Goal: Task Accomplishment & Management: Manage account settings

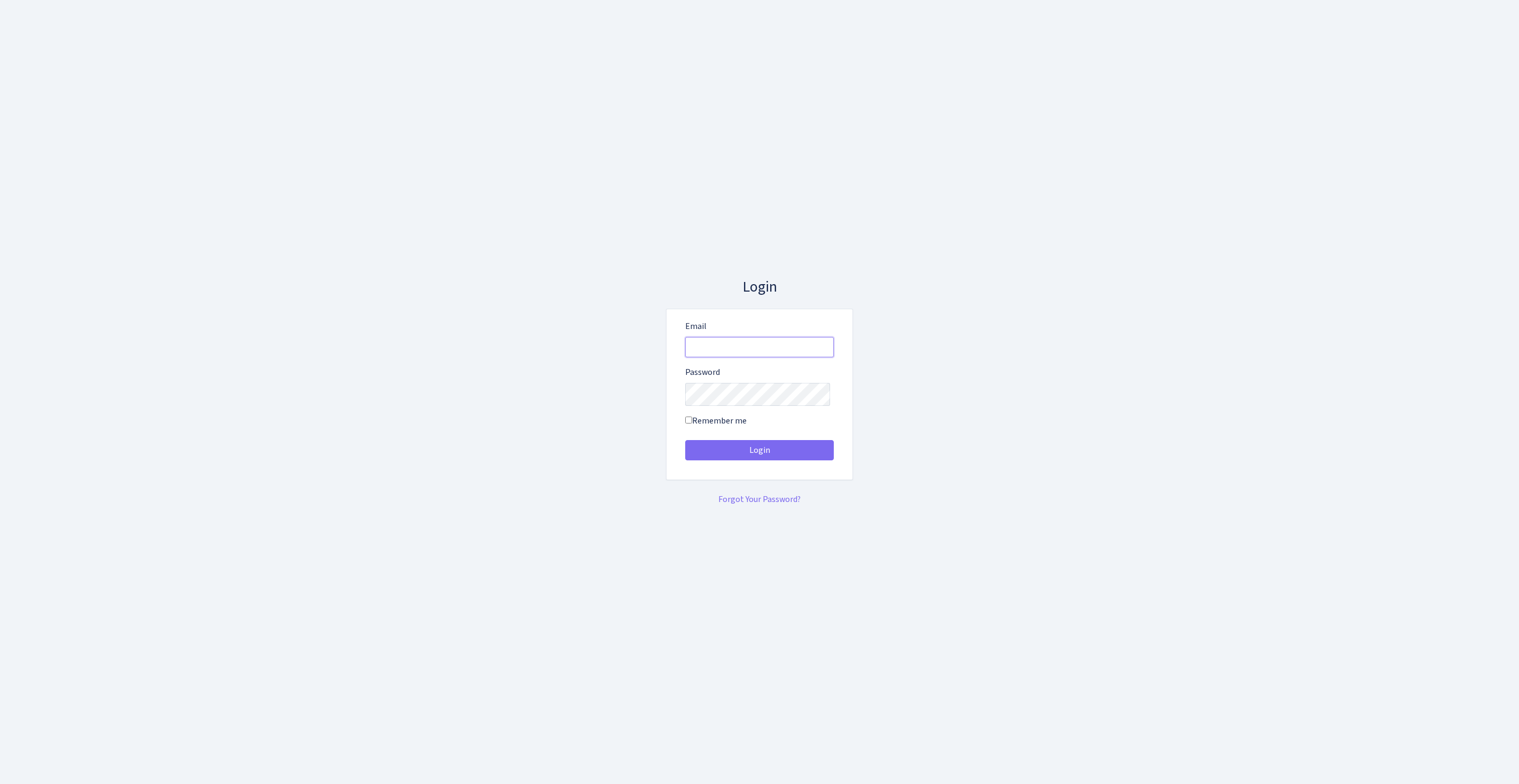
type input "[EMAIL_ADDRESS][DOMAIN_NAME]"
click at [760, 454] on button "Login" at bounding box center [760, 451] width 149 height 20
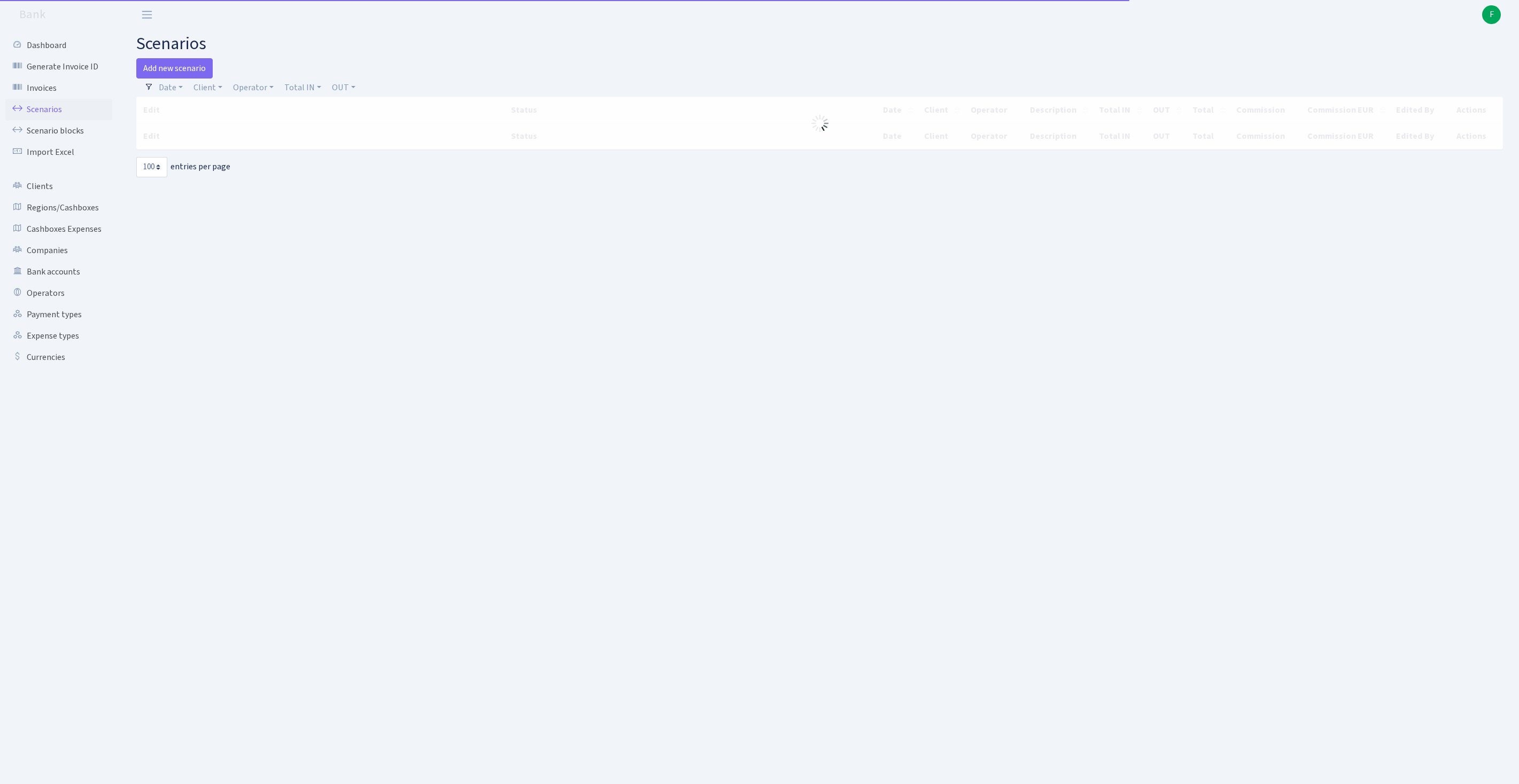
select select "100"
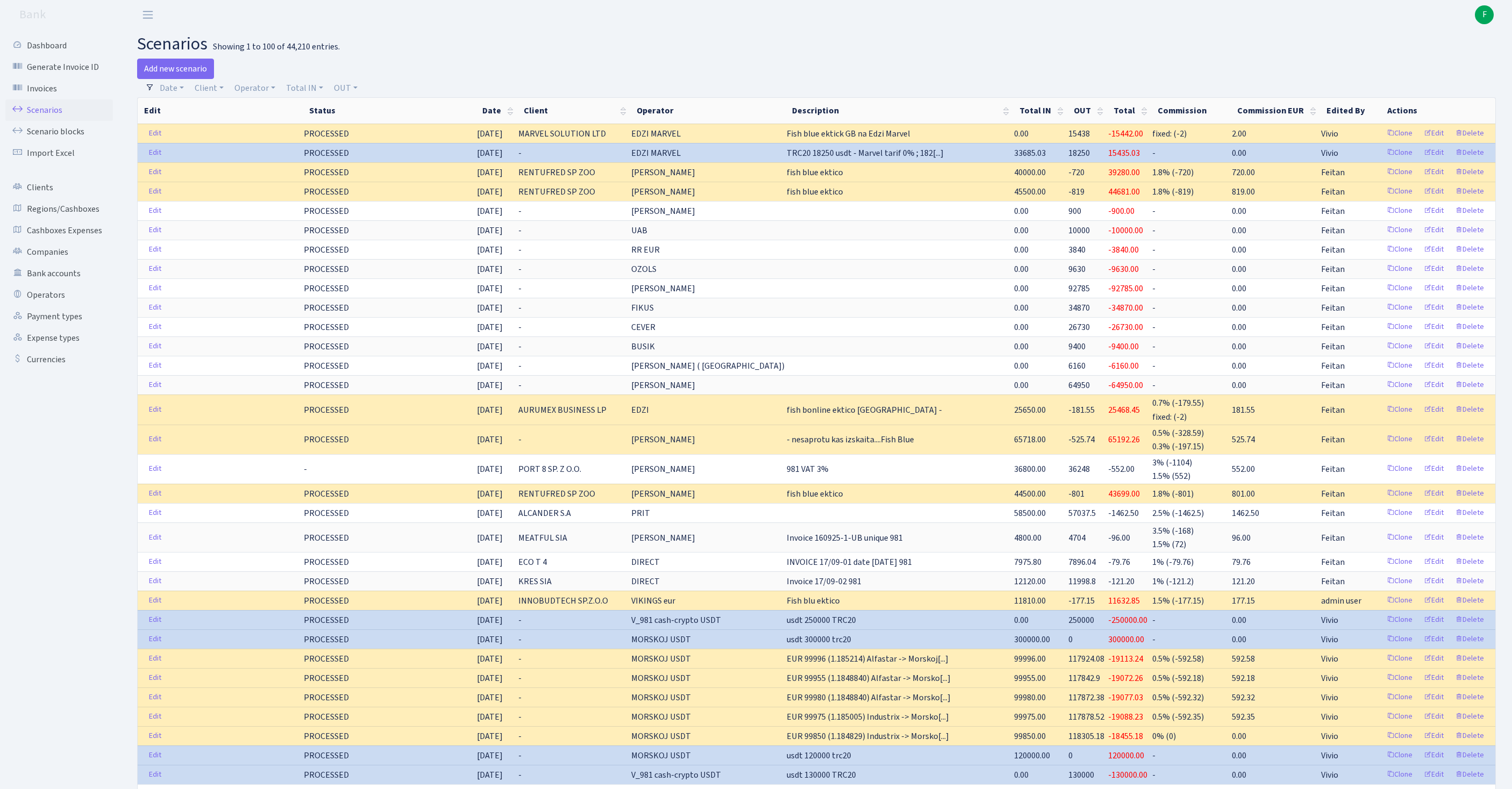
click at [1037, 51] on h2 "scenarios Showing 1 to 100 of 44,210 entries." at bounding box center [816, 44] width 1358 height 21
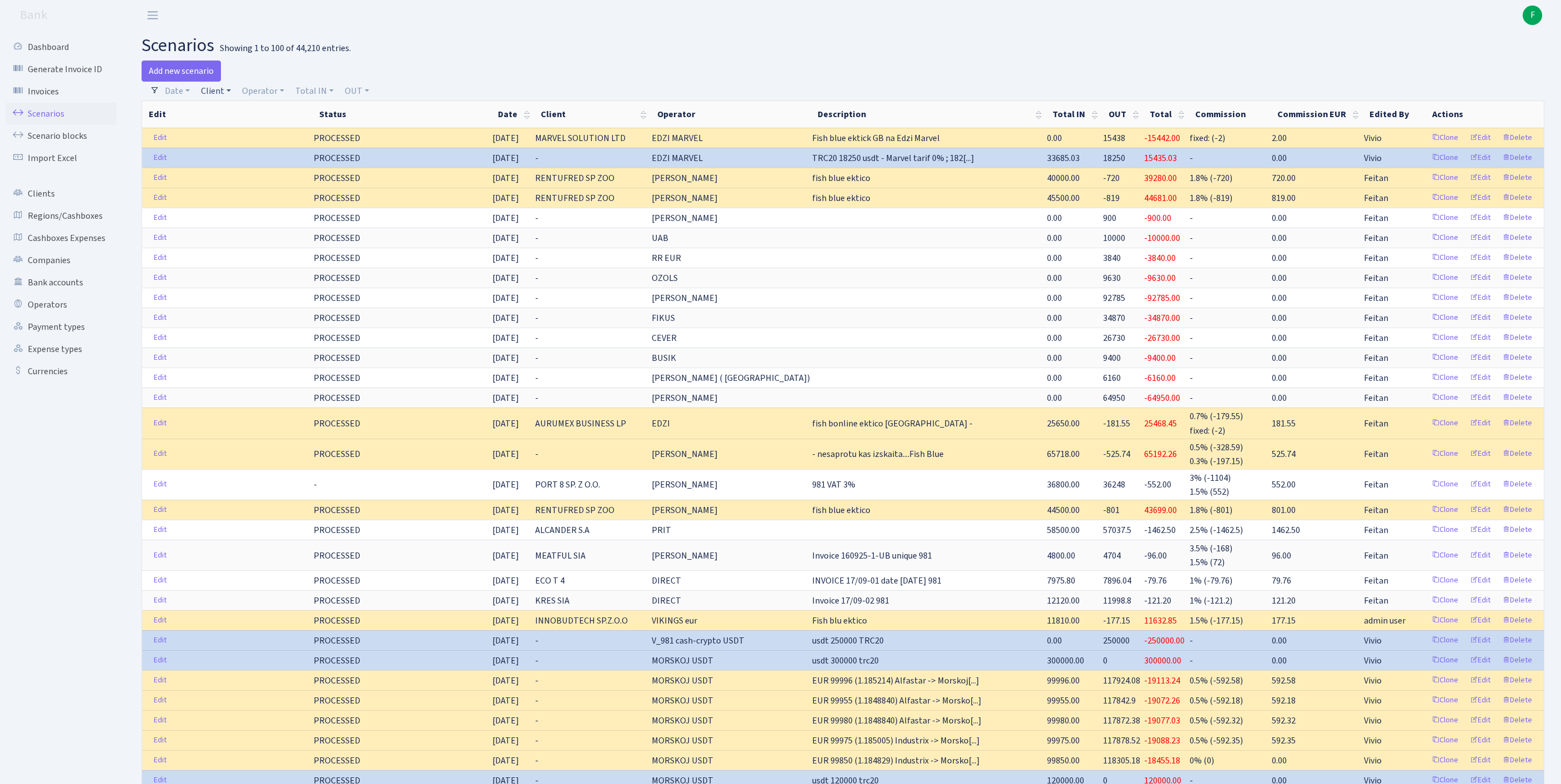
click at [229, 91] on link "Client" at bounding box center [215, 91] width 39 height 19
click at [232, 140] on input "search" at bounding box center [246, 130] width 92 height 17
type input "bergot"
click at [260, 161] on li "BERGOT LTD" at bounding box center [246, 151] width 94 height 19
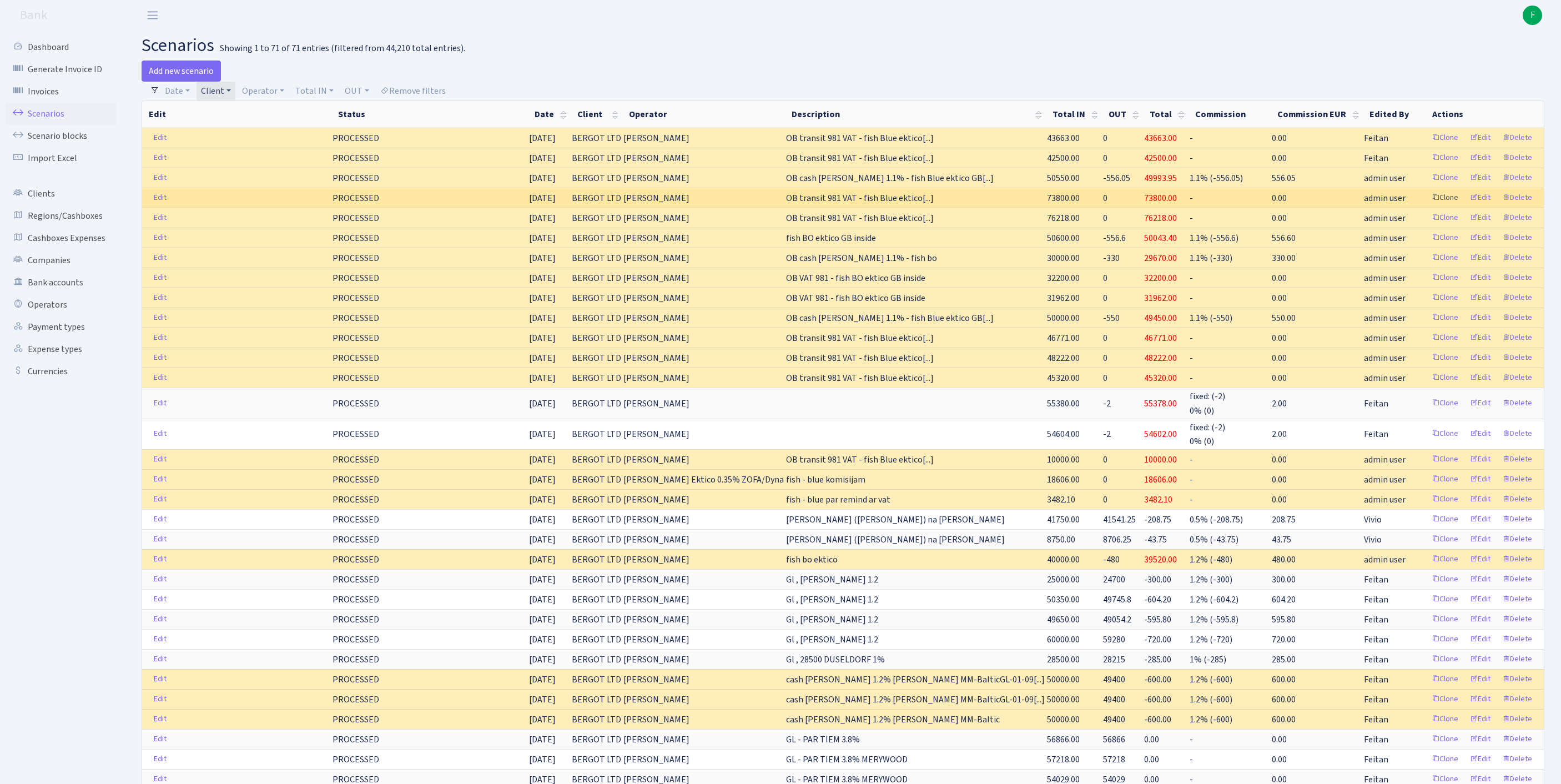
click at [1426, 207] on link "Clone" at bounding box center [1445, 198] width 37 height 17
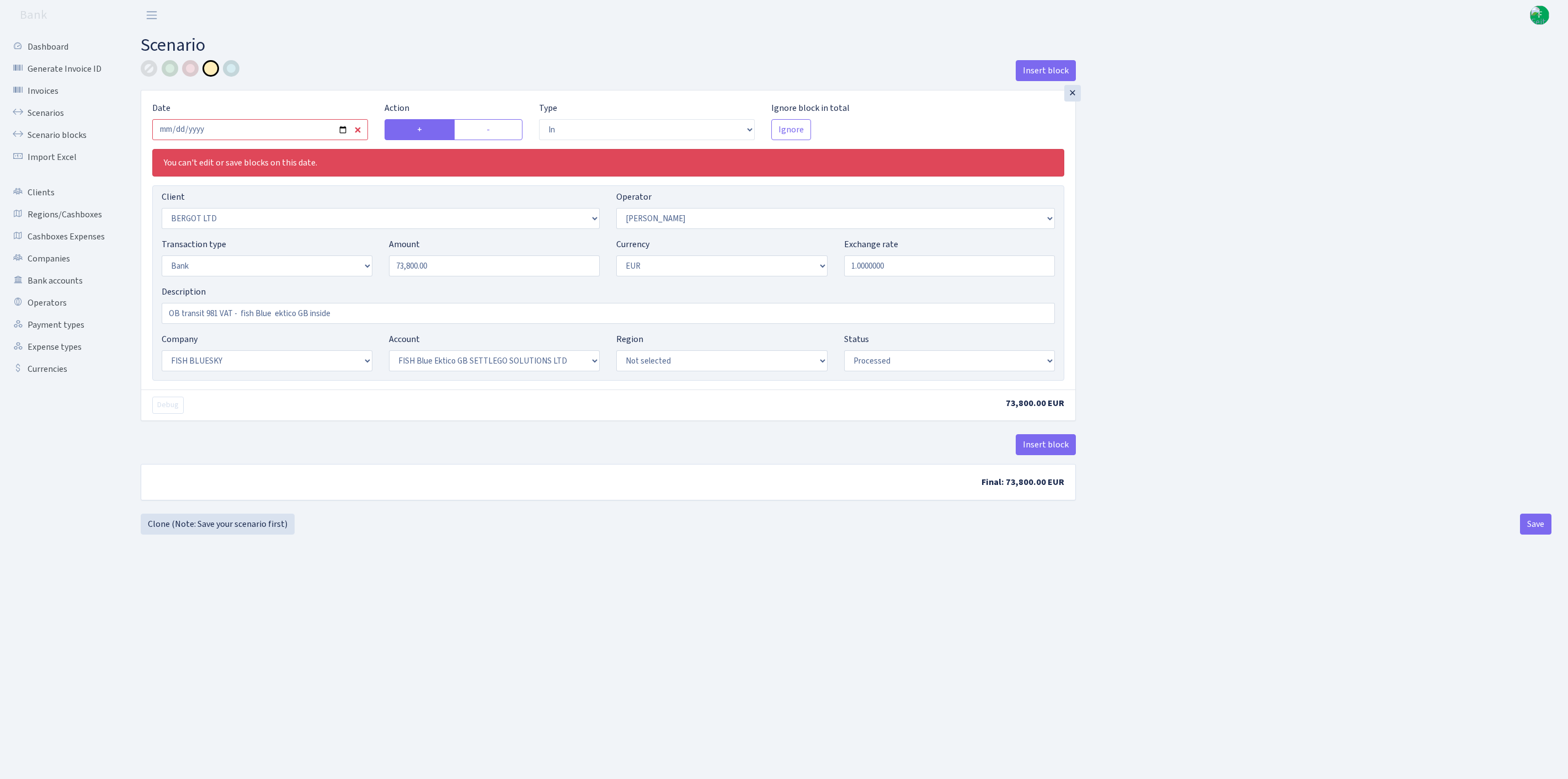
select select "in"
select select "2450"
select select "15"
select select "2"
select select "1"
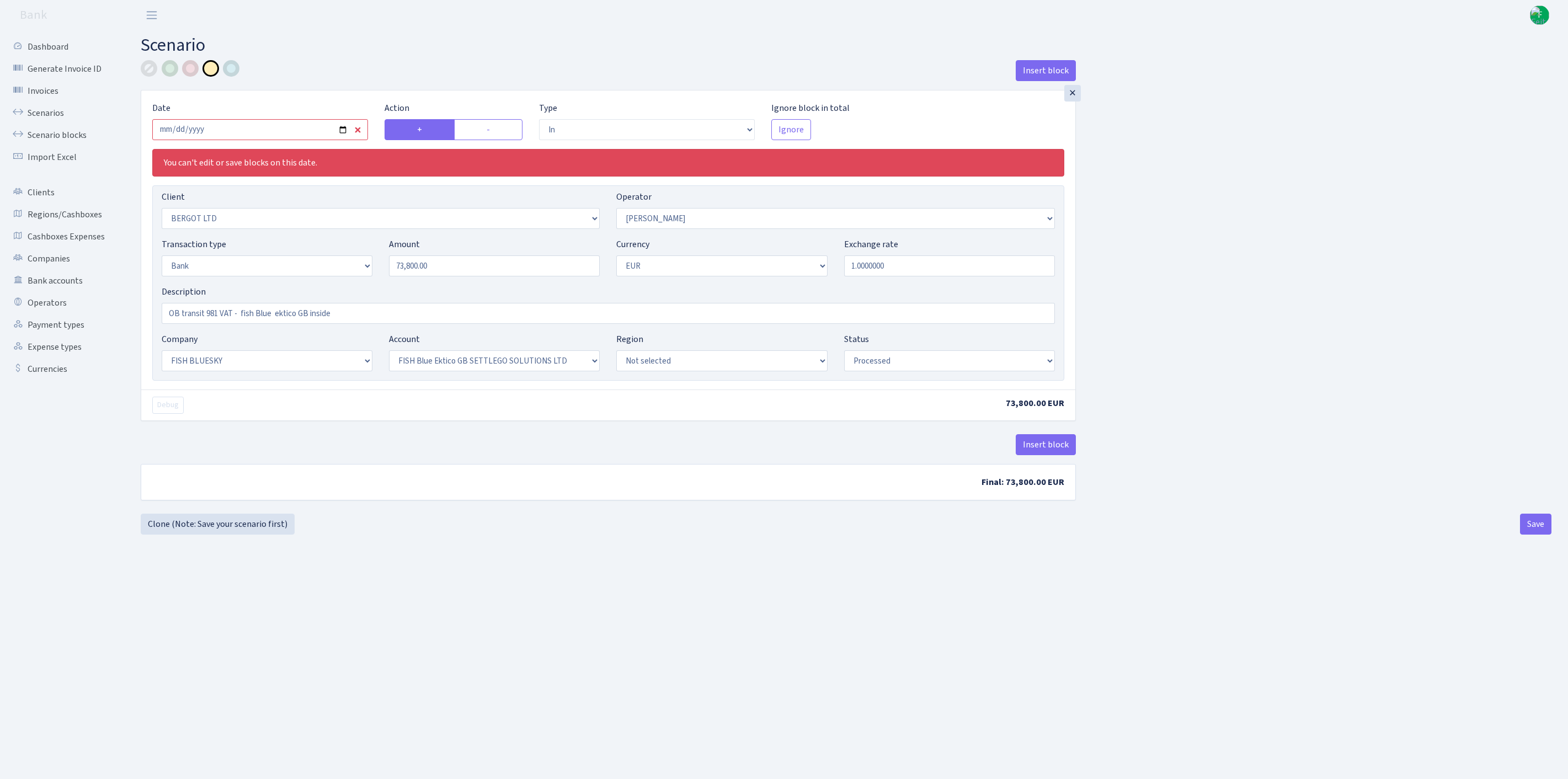
select select "23"
select select "67"
select select "processed"
click at [311, 137] on input "2025-09-05" at bounding box center [260, 129] width 215 height 21
type input "2025-09-18"
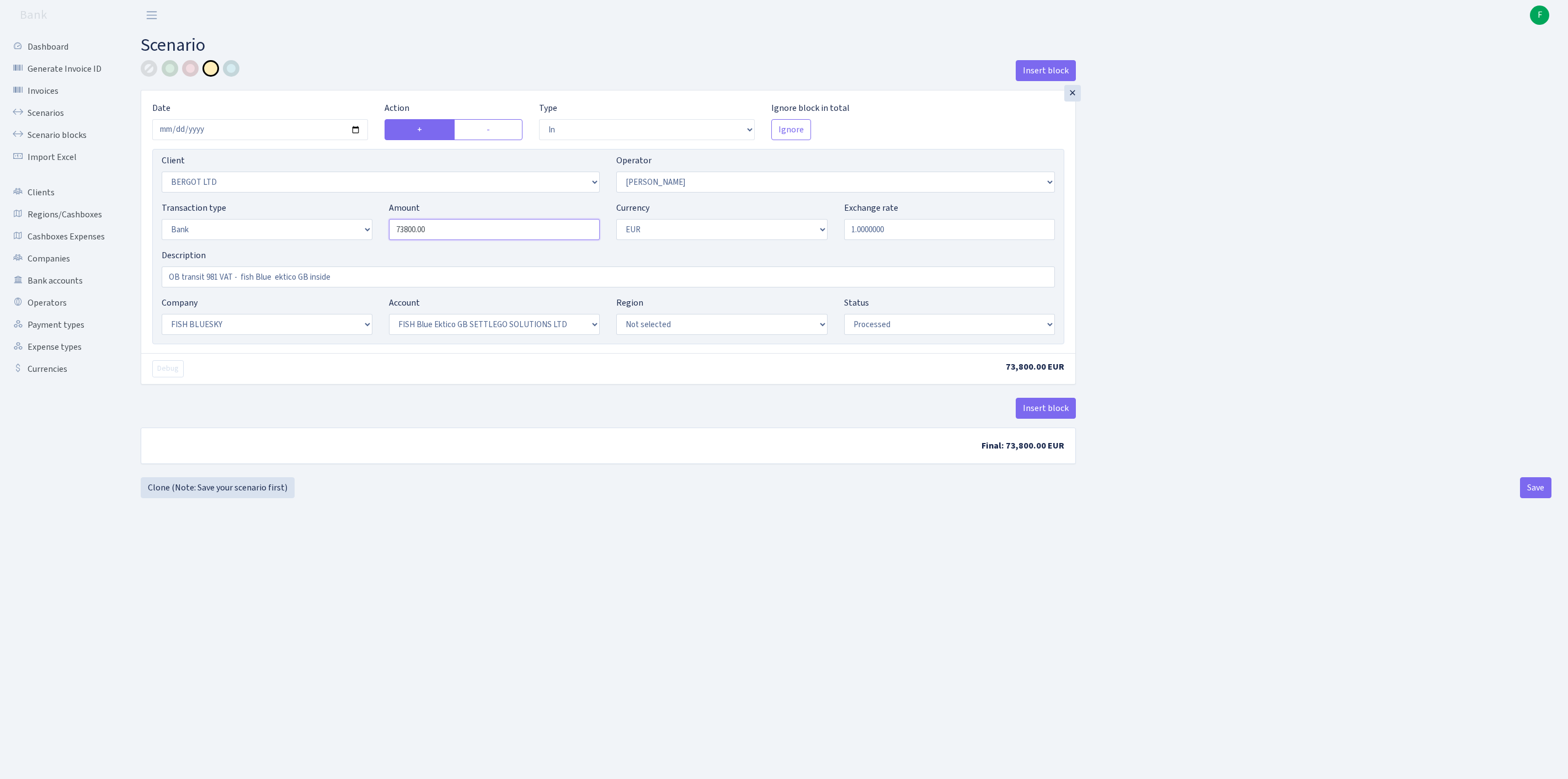
drag, startPoint x: 453, startPoint y: 256, endPoint x: 339, endPoint y: 243, distance: 114.7
click at [339, 243] on div "Transaction type Not selected 981 ELF FISH crypto GIRT IVO dekl MM-BALTIC eur U…" at bounding box center [608, 224] width 910 height 47
type input "3,098.50"
drag, startPoint x: 395, startPoint y: 302, endPoint x: 218, endPoint y: 305, distance: 177.0
click at [218, 287] on input "OB transit 981 VAT - fish Blue ektico GB inside" at bounding box center [608, 277] width 893 height 21
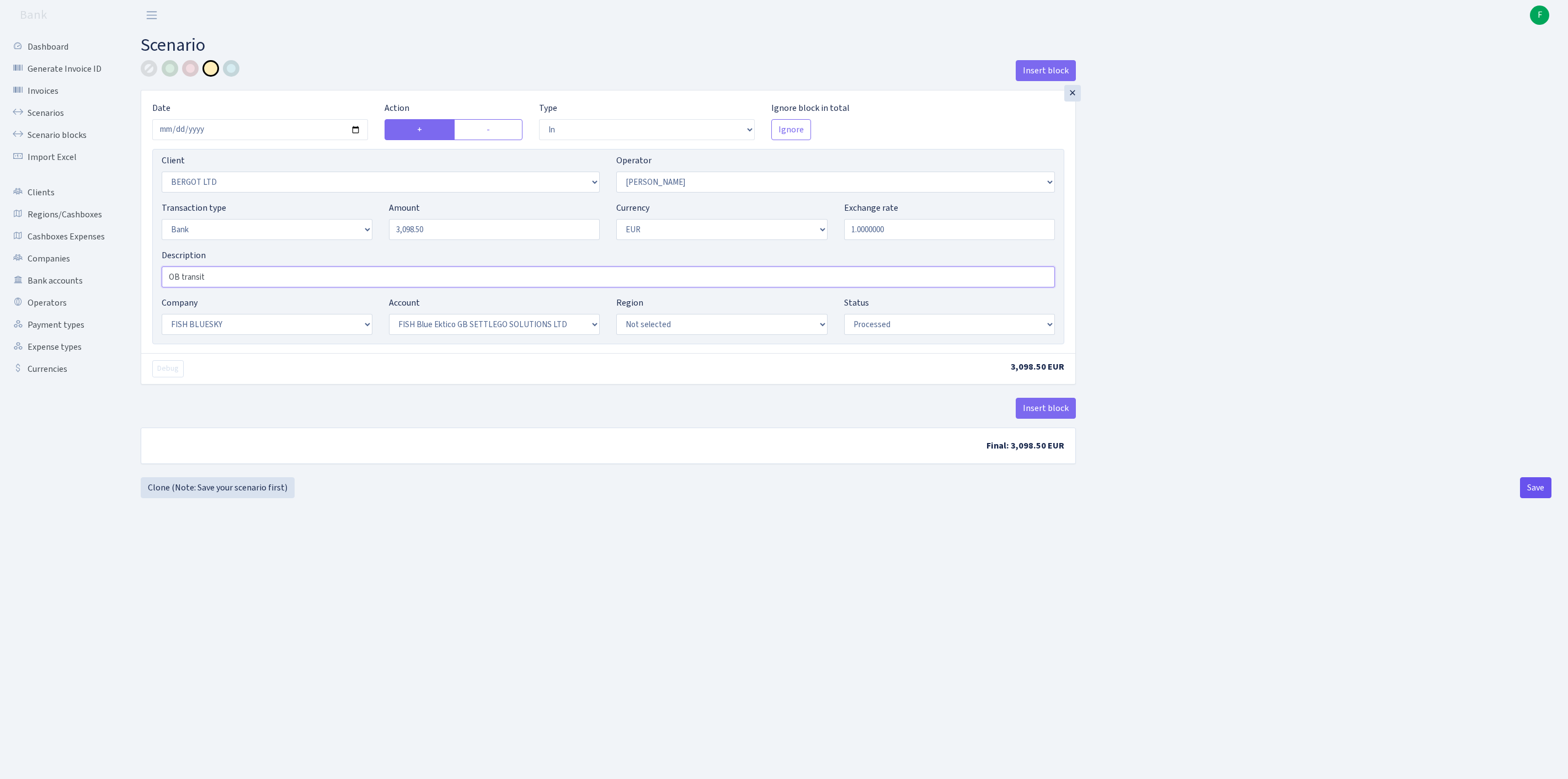
type input "OB transit"
click at [1531, 498] on button "Save" at bounding box center [1536, 488] width 32 height 21
select select "in"
select select "2450"
select select "15"
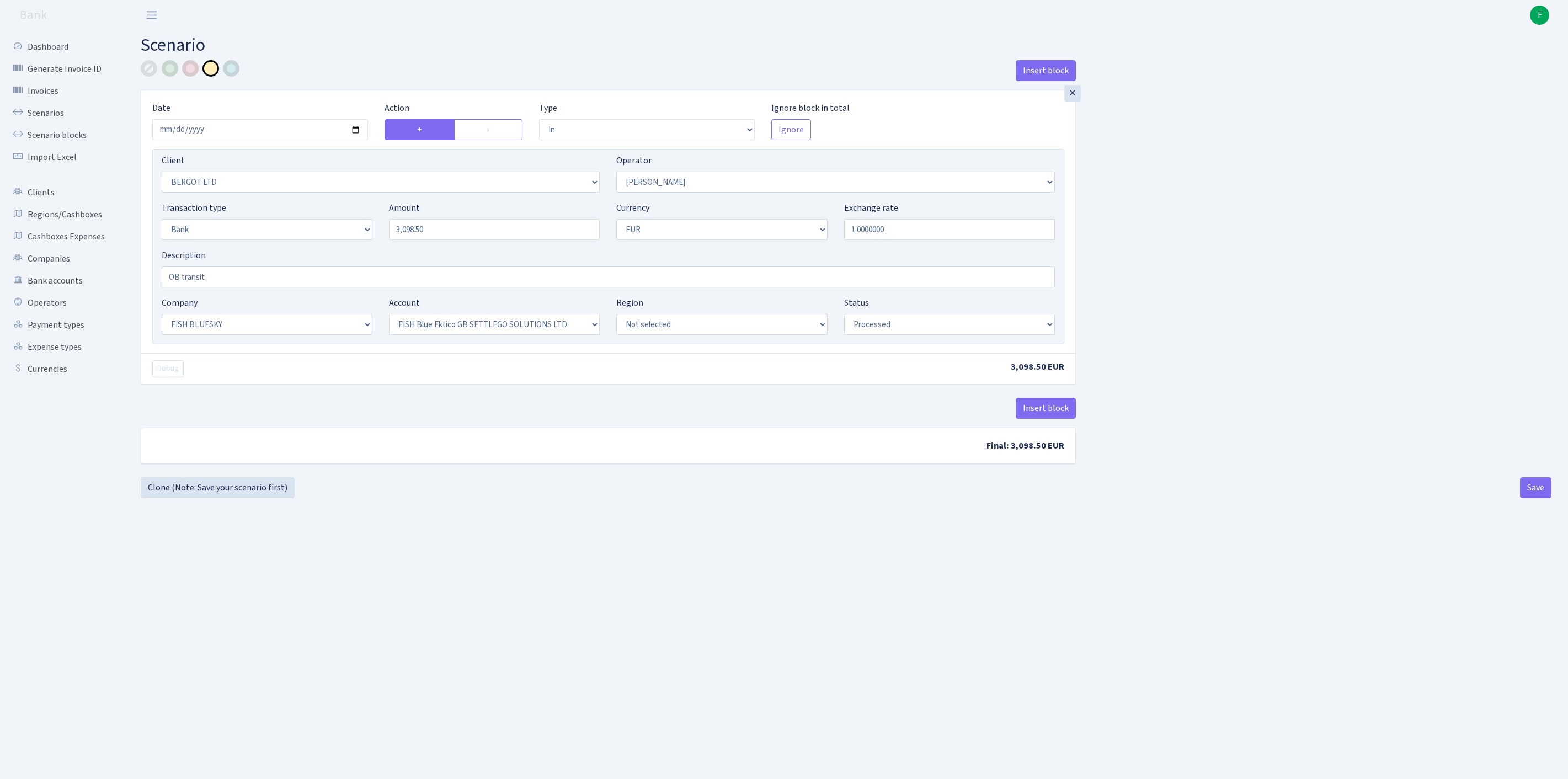
select select "2"
select select "1"
select select "23"
select select "67"
select select "processed"
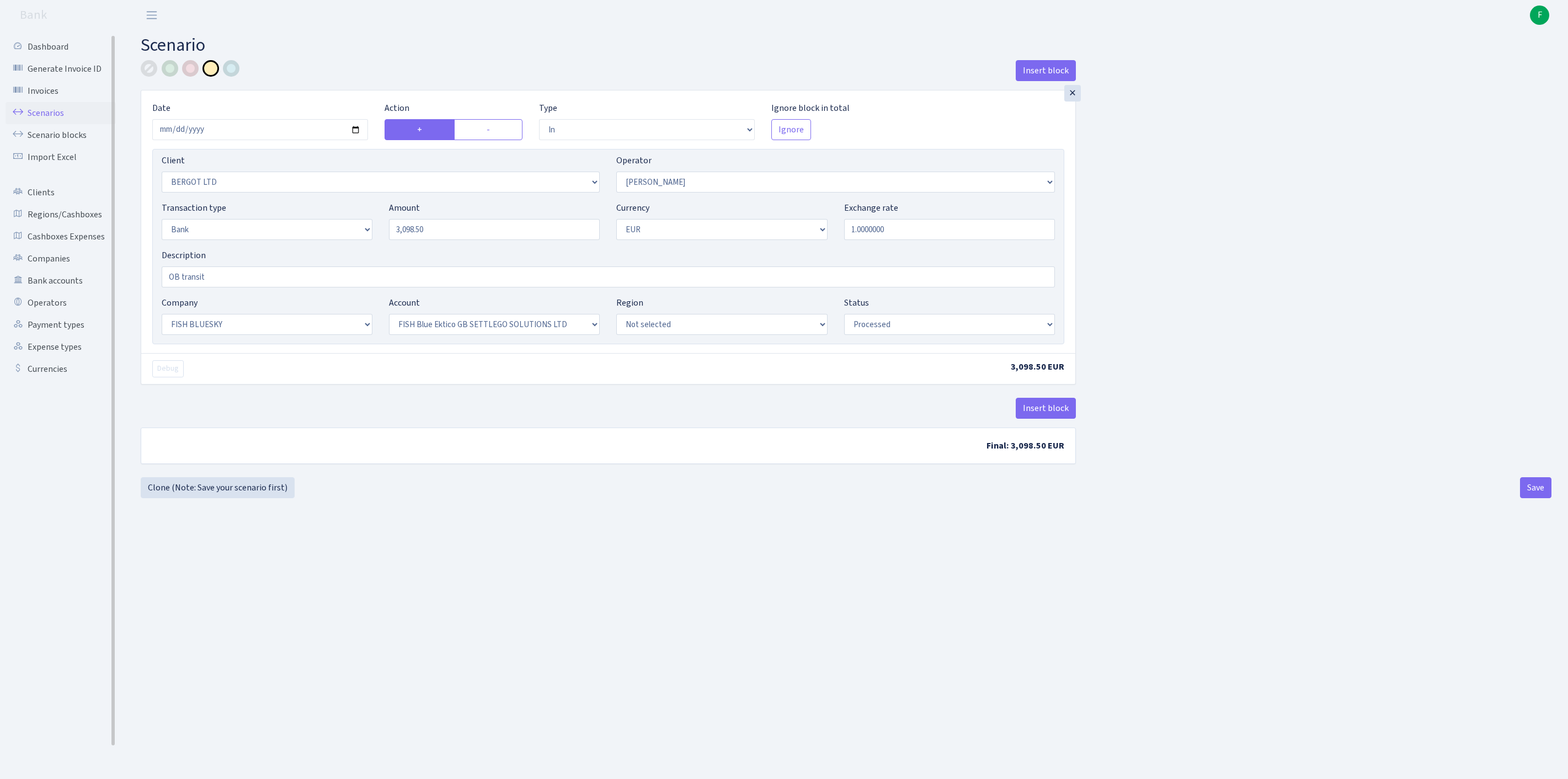
click at [46, 121] on link "Scenarios" at bounding box center [61, 113] width 111 height 22
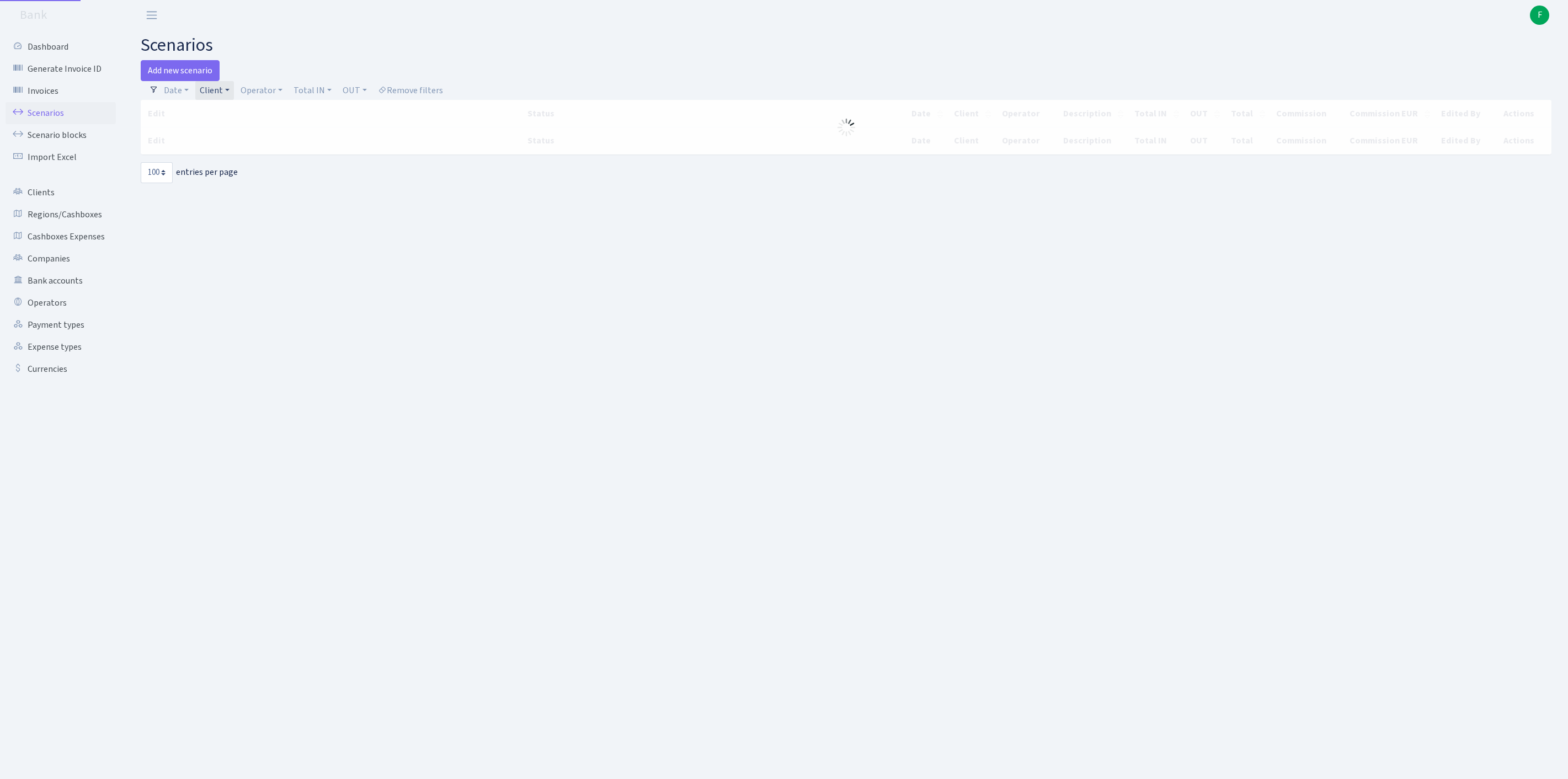
select select "100"
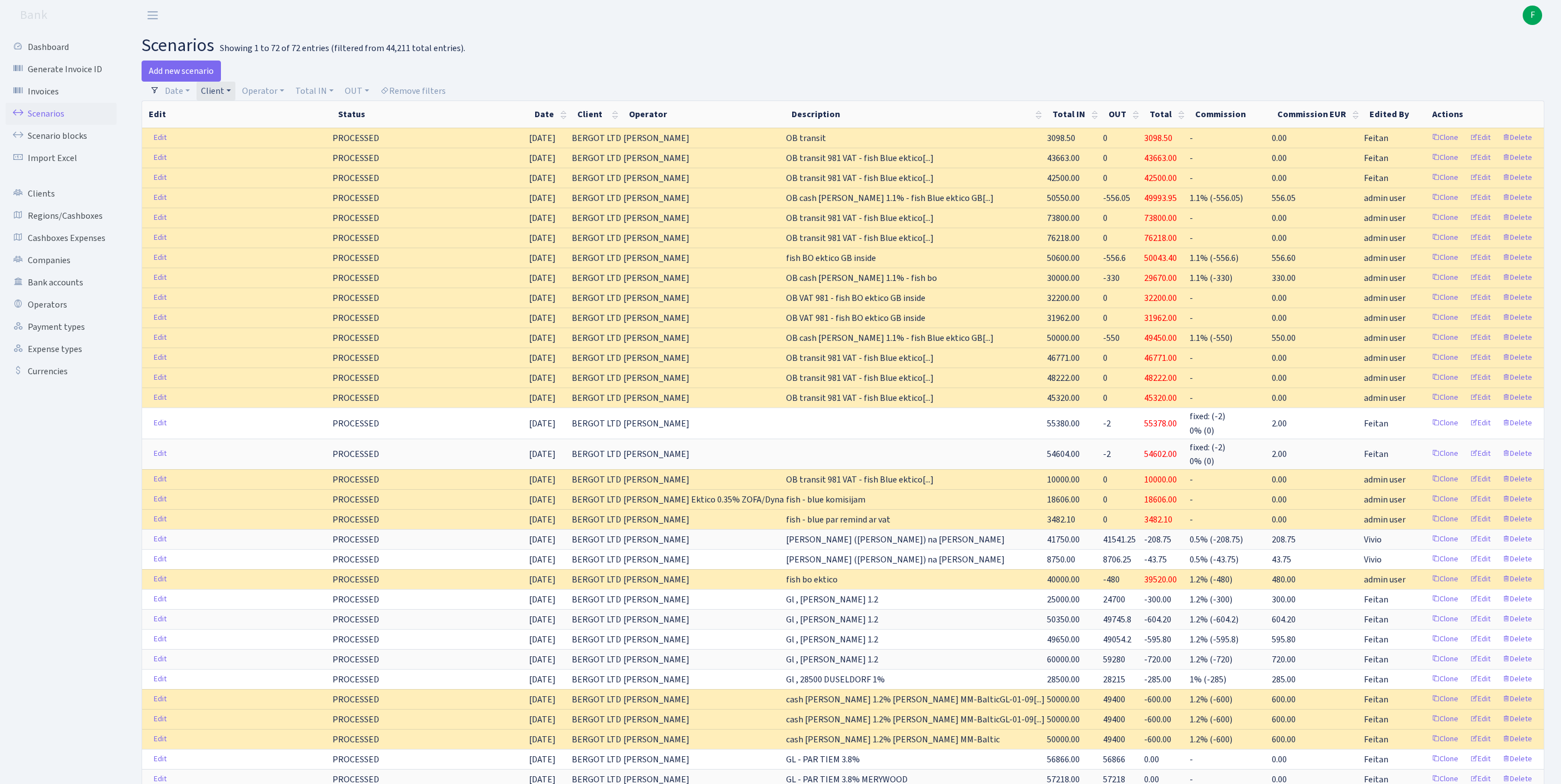
click at [235, 96] on link "Client" at bounding box center [215, 91] width 39 height 19
click at [239, 135] on input "search" at bounding box center [246, 130] width 92 height 17
type input "deep"
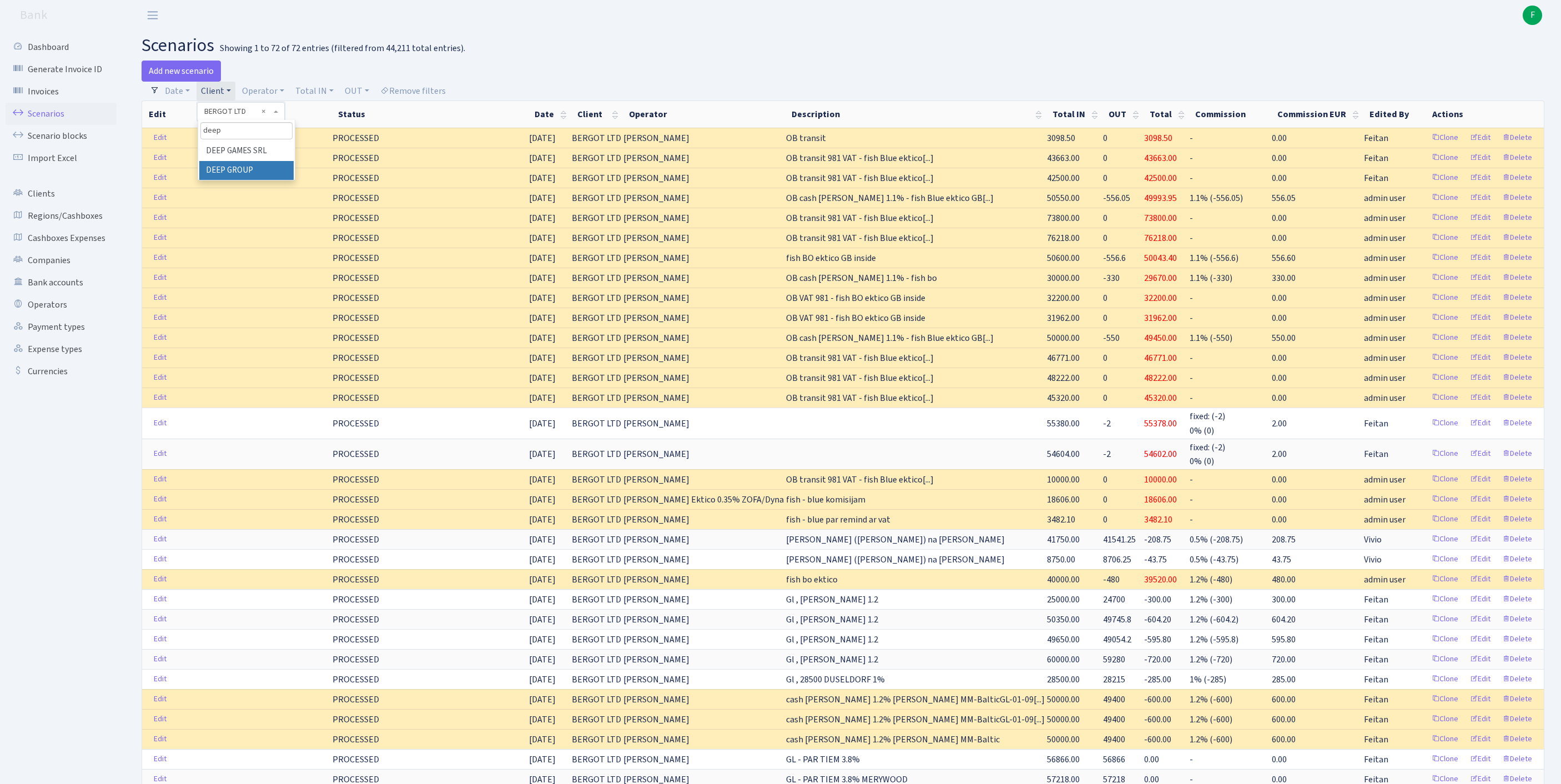
click at [251, 181] on li "DEEP GROUP" at bounding box center [246, 170] width 94 height 19
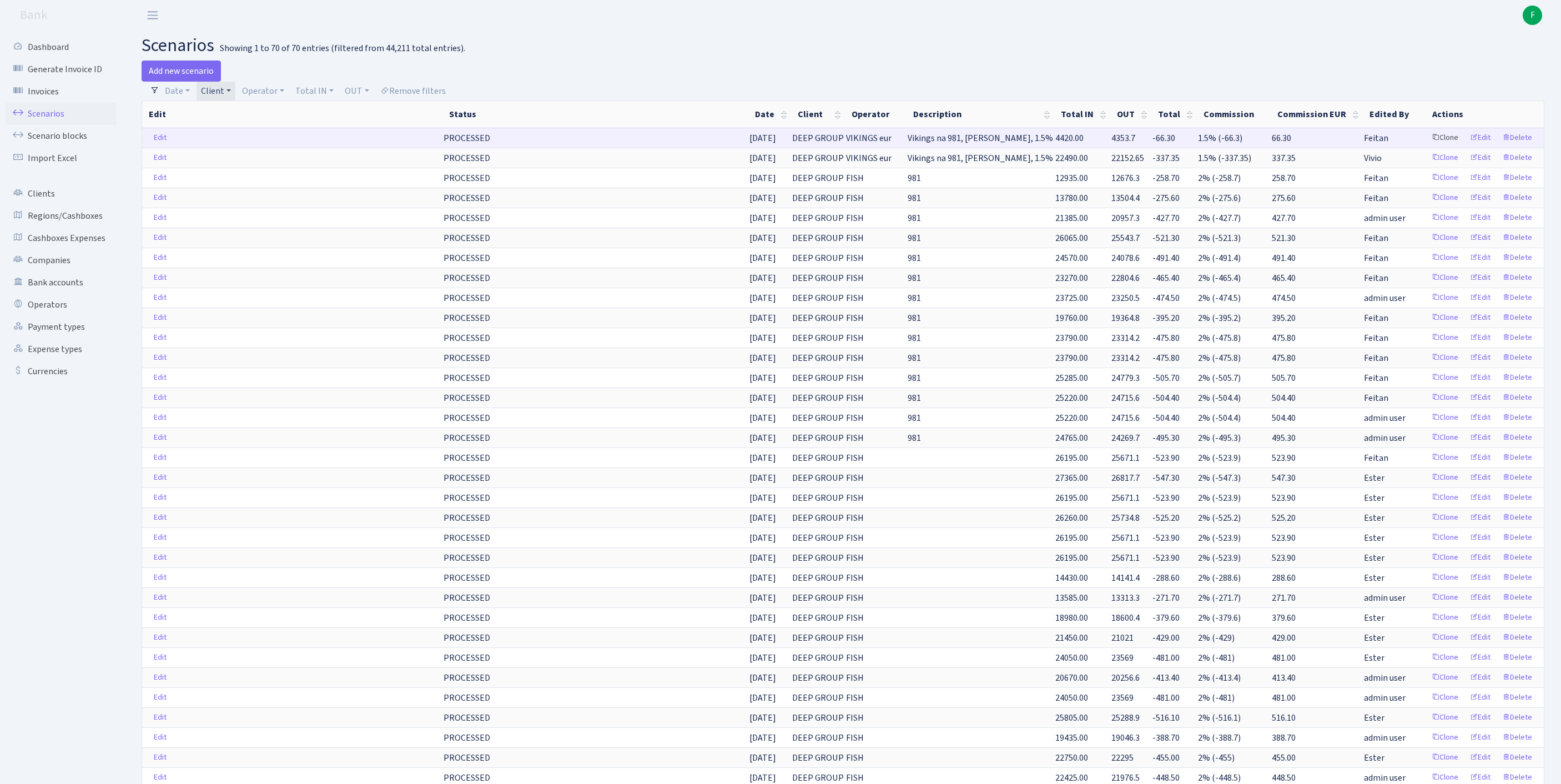
click at [1426, 147] on link "Clone" at bounding box center [1445, 138] width 37 height 17
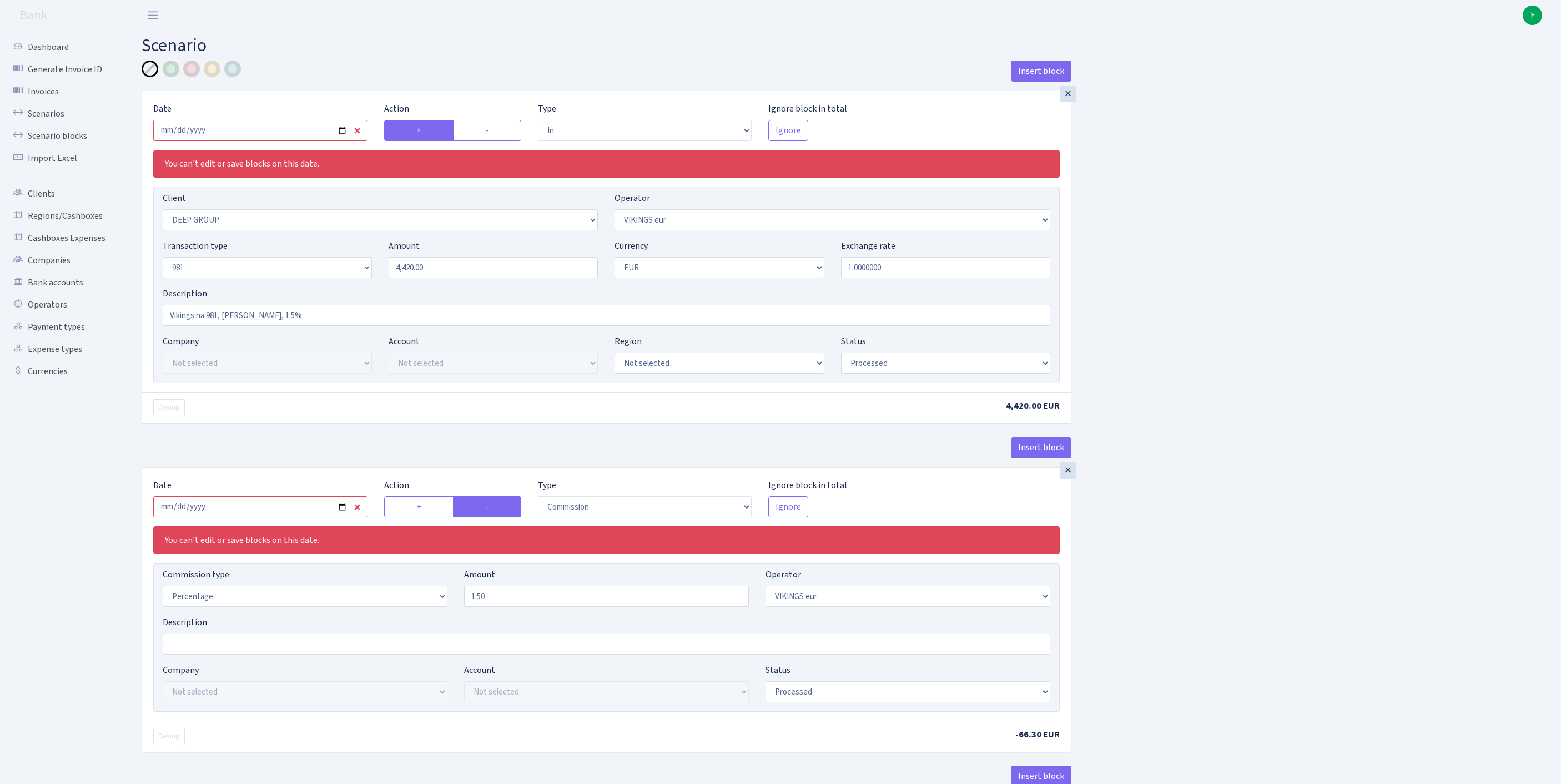
select select "in"
select select "1585"
select select "519"
select select "8"
select select "1"
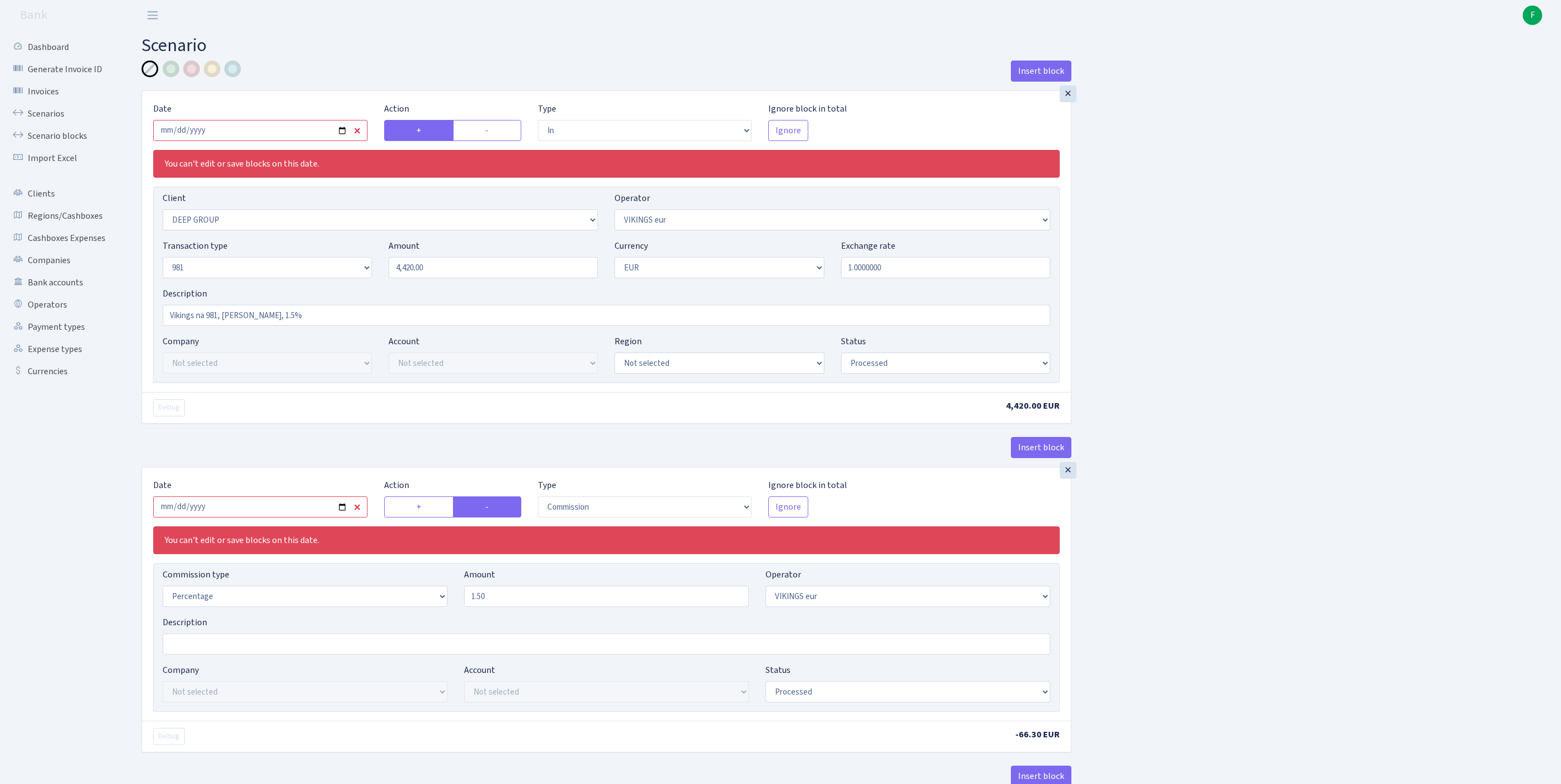
select select "processed"
select select "commission"
select select "519"
select select "processed"
select select "out"
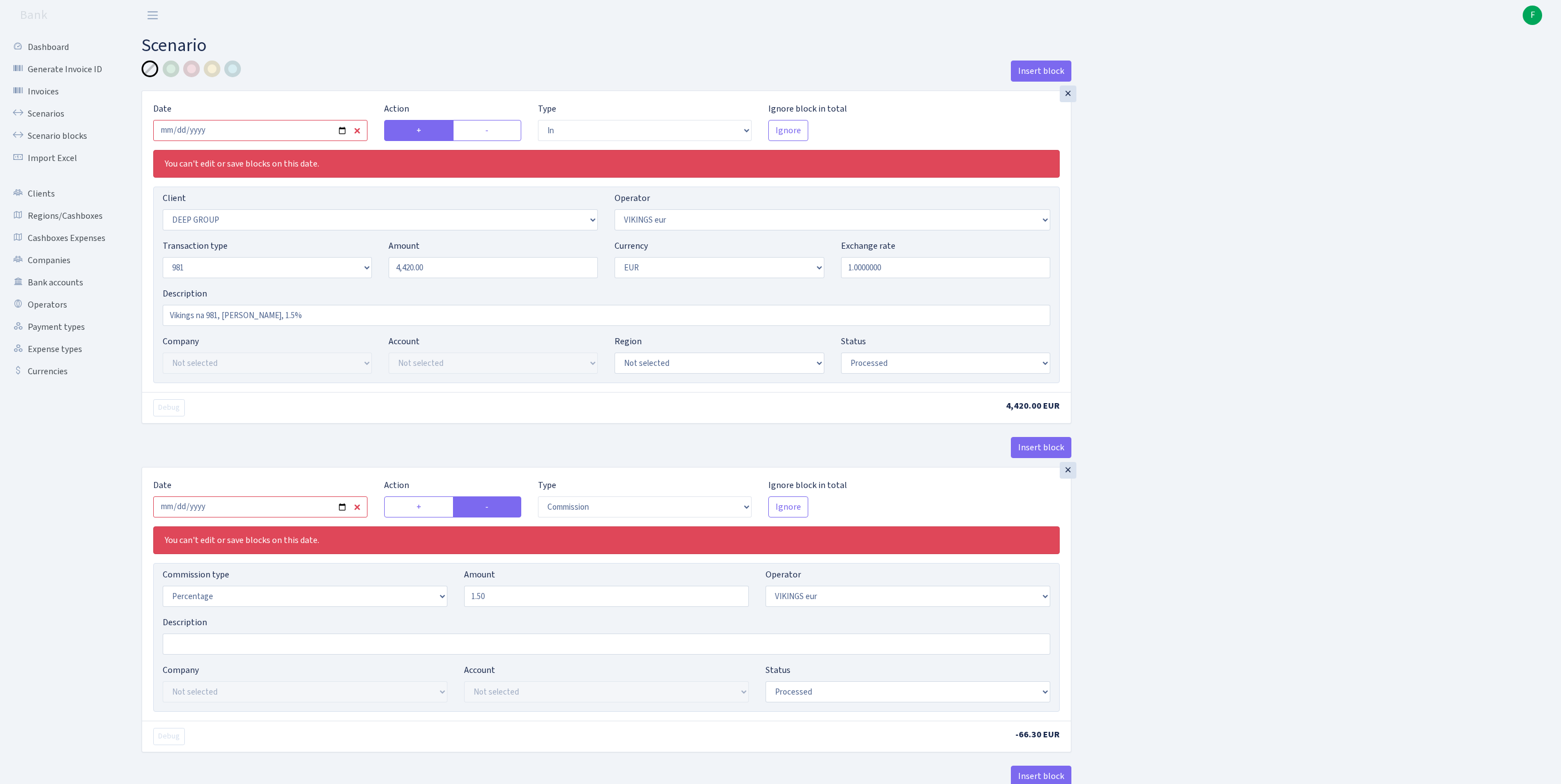
select select "2363"
select select "61"
select select "8"
select select "1"
select select "processed"
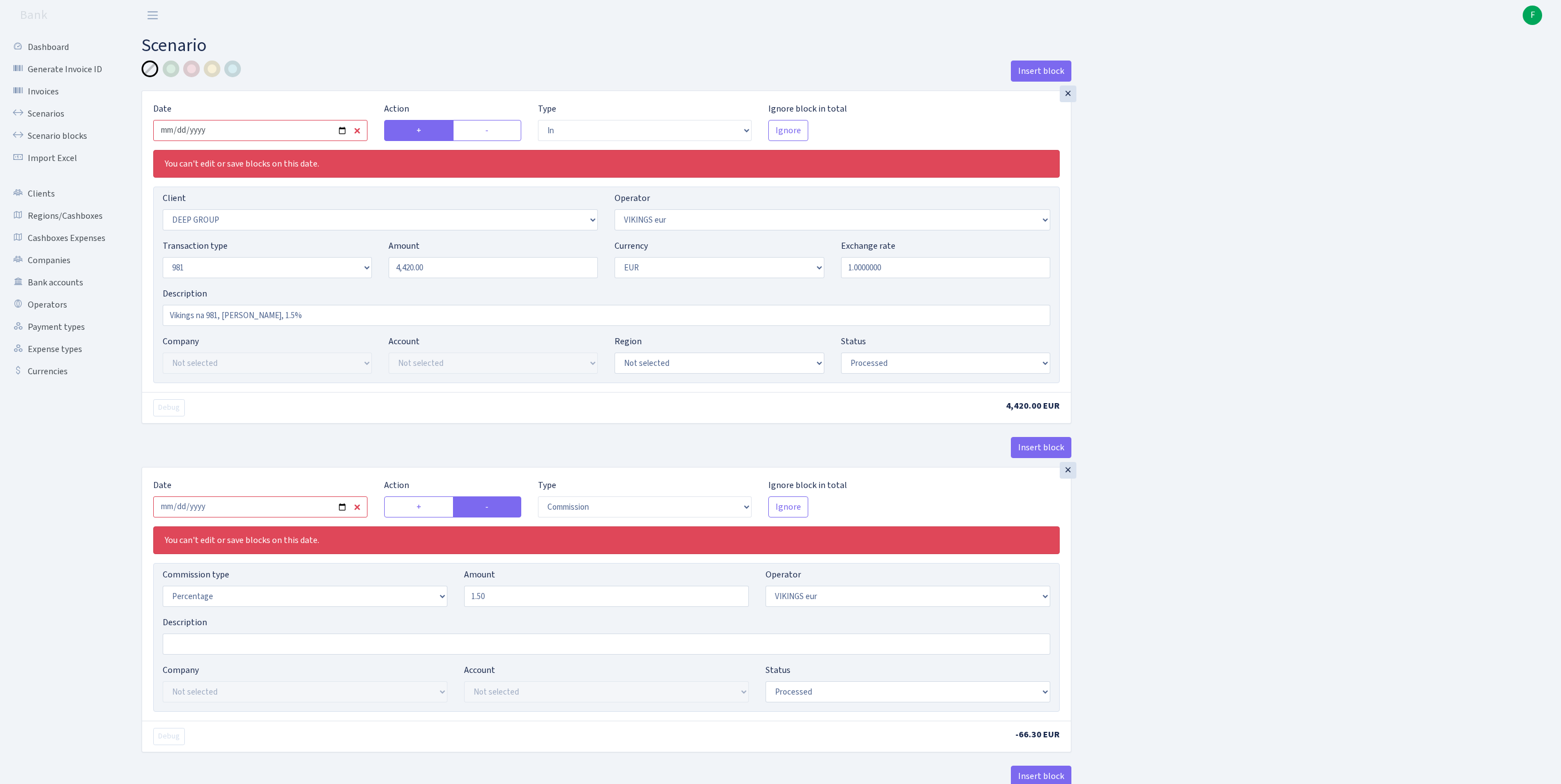
click at [259, 141] on input "2025-09-12" at bounding box center [260, 130] width 214 height 21
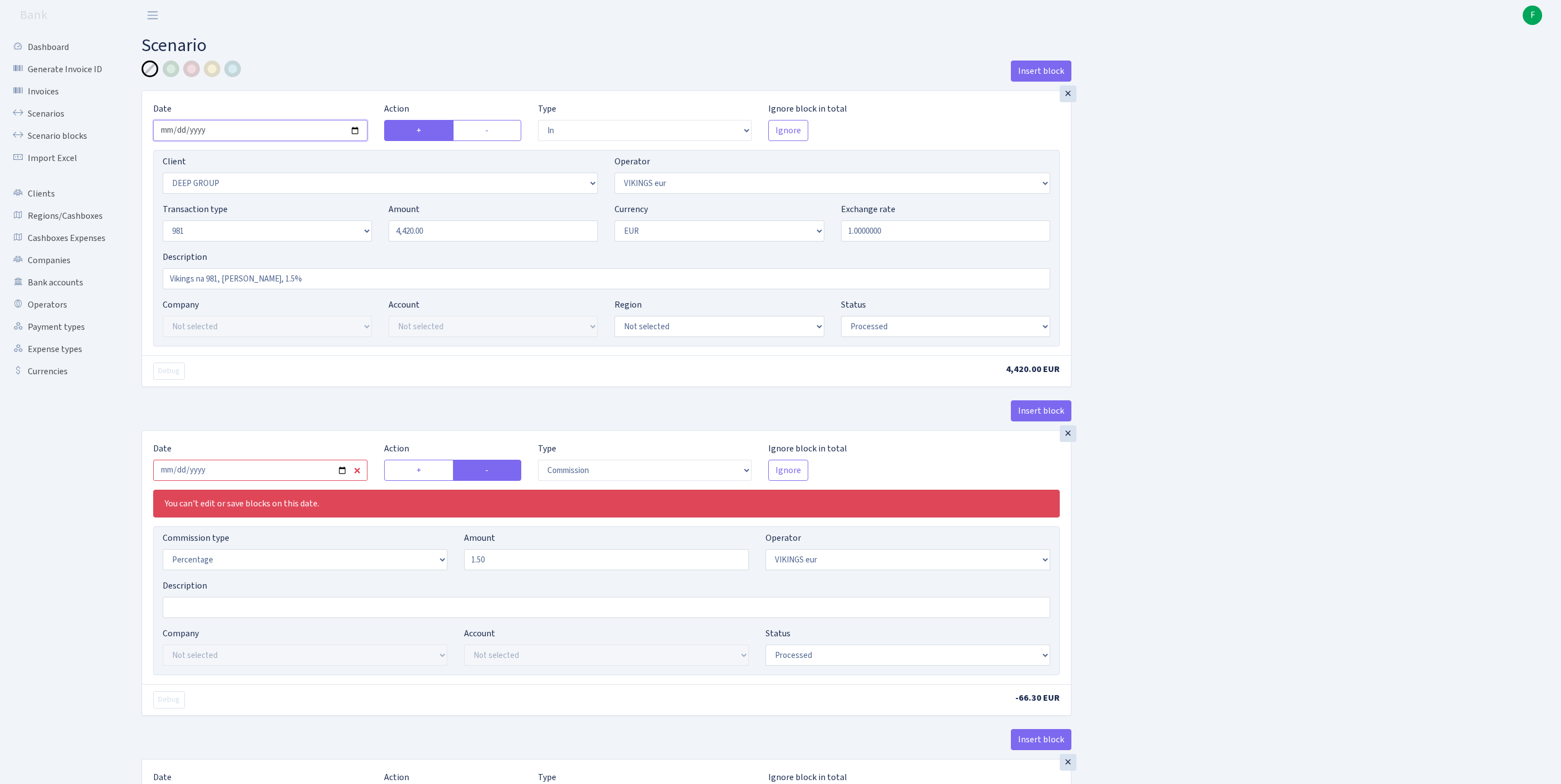
type input "[DATE]"
drag, startPoint x: 454, startPoint y: 255, endPoint x: 342, endPoint y: 248, distance: 112.2
click at [342, 248] on div "Transaction type Not selected 981 ELF FISH crypto GIRT IVO dekl MM-BALTIC eur U…" at bounding box center [606, 226] width 904 height 47
type input "2,730.00"
select select "pending"
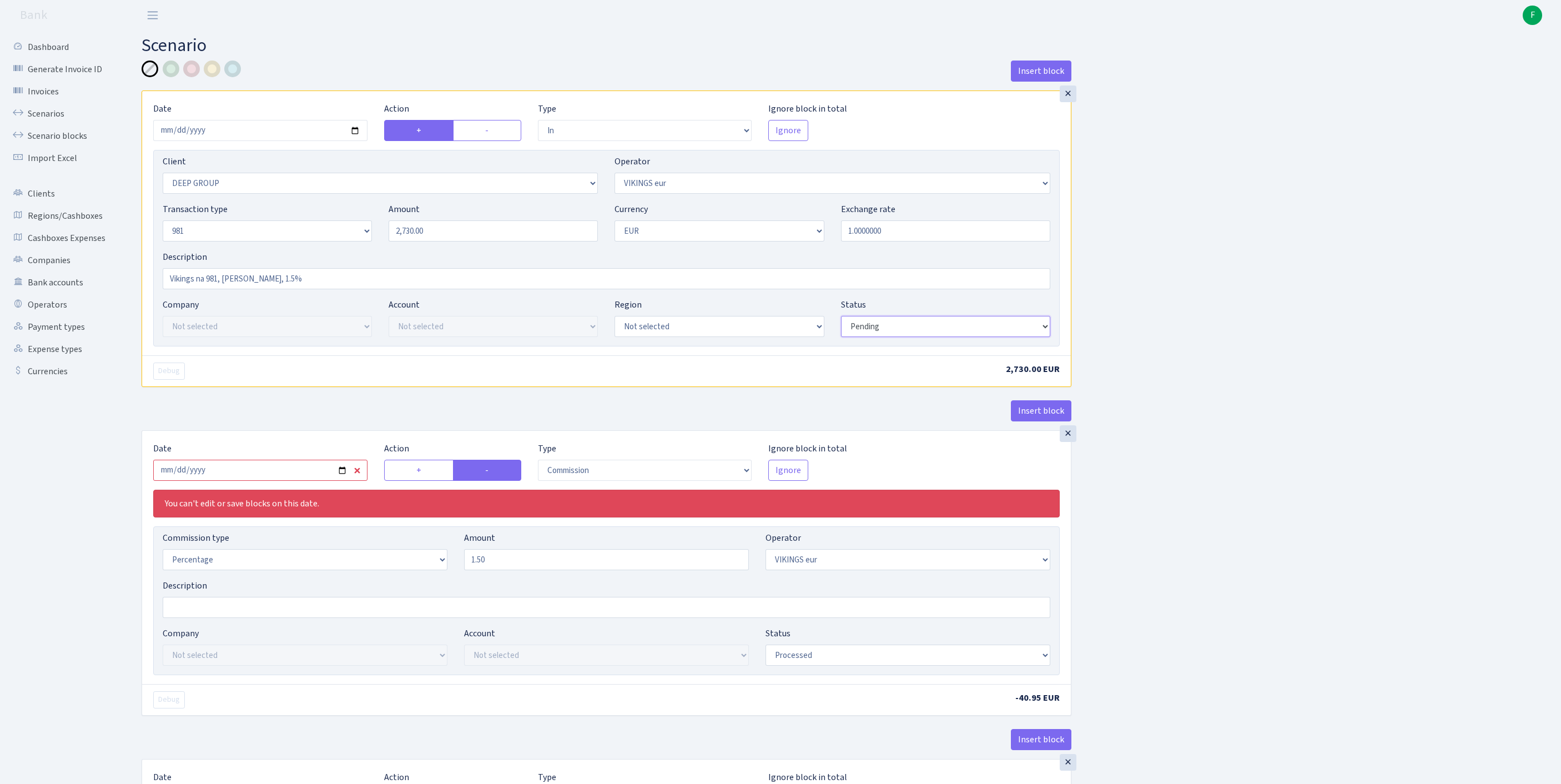
scroll to position [35, 0]
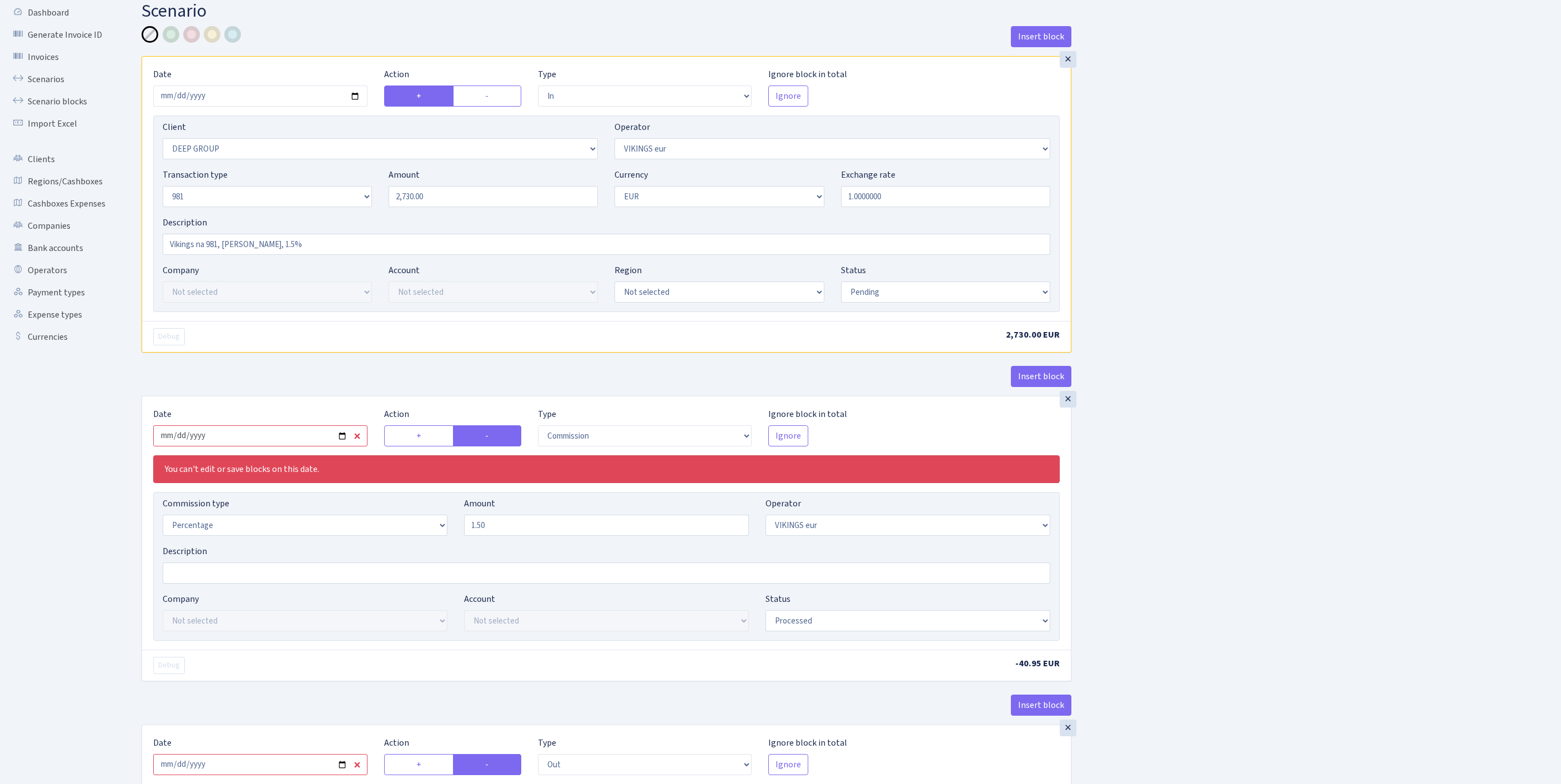
click at [307, 446] on input "2025-09-12" at bounding box center [260, 436] width 214 height 21
type input "2025-09-19"
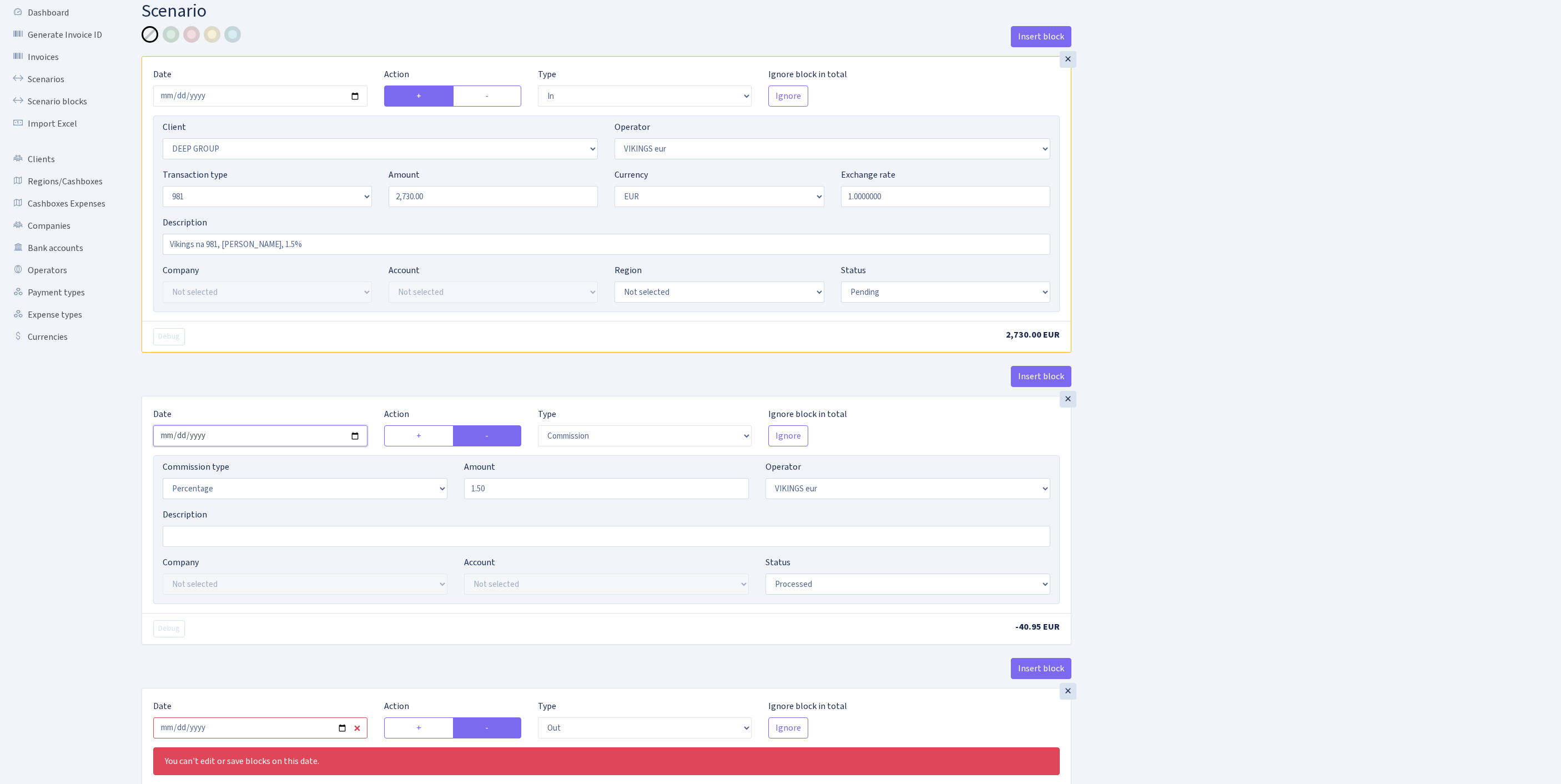
scroll to position [76, 0]
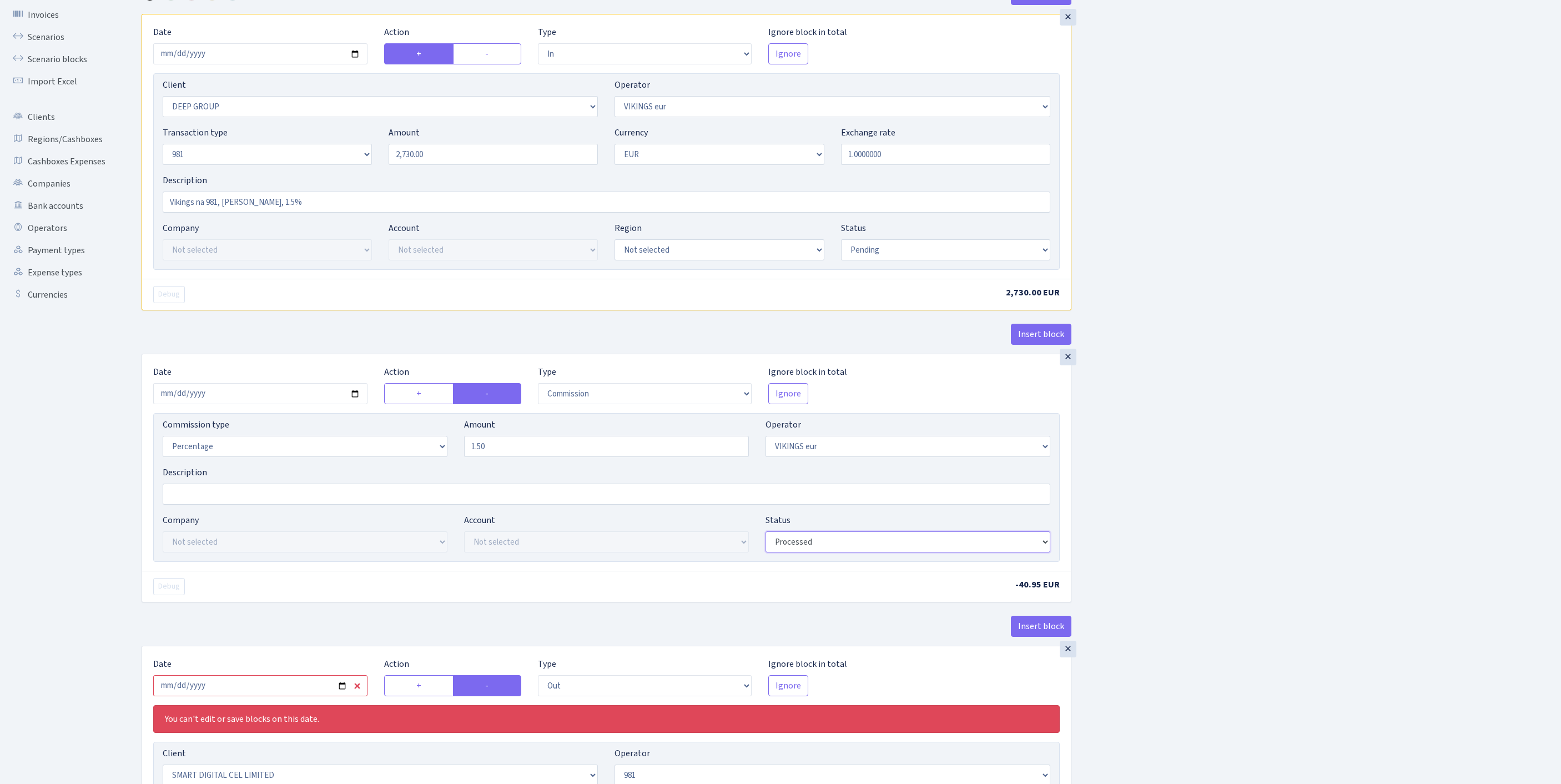
select select "pending"
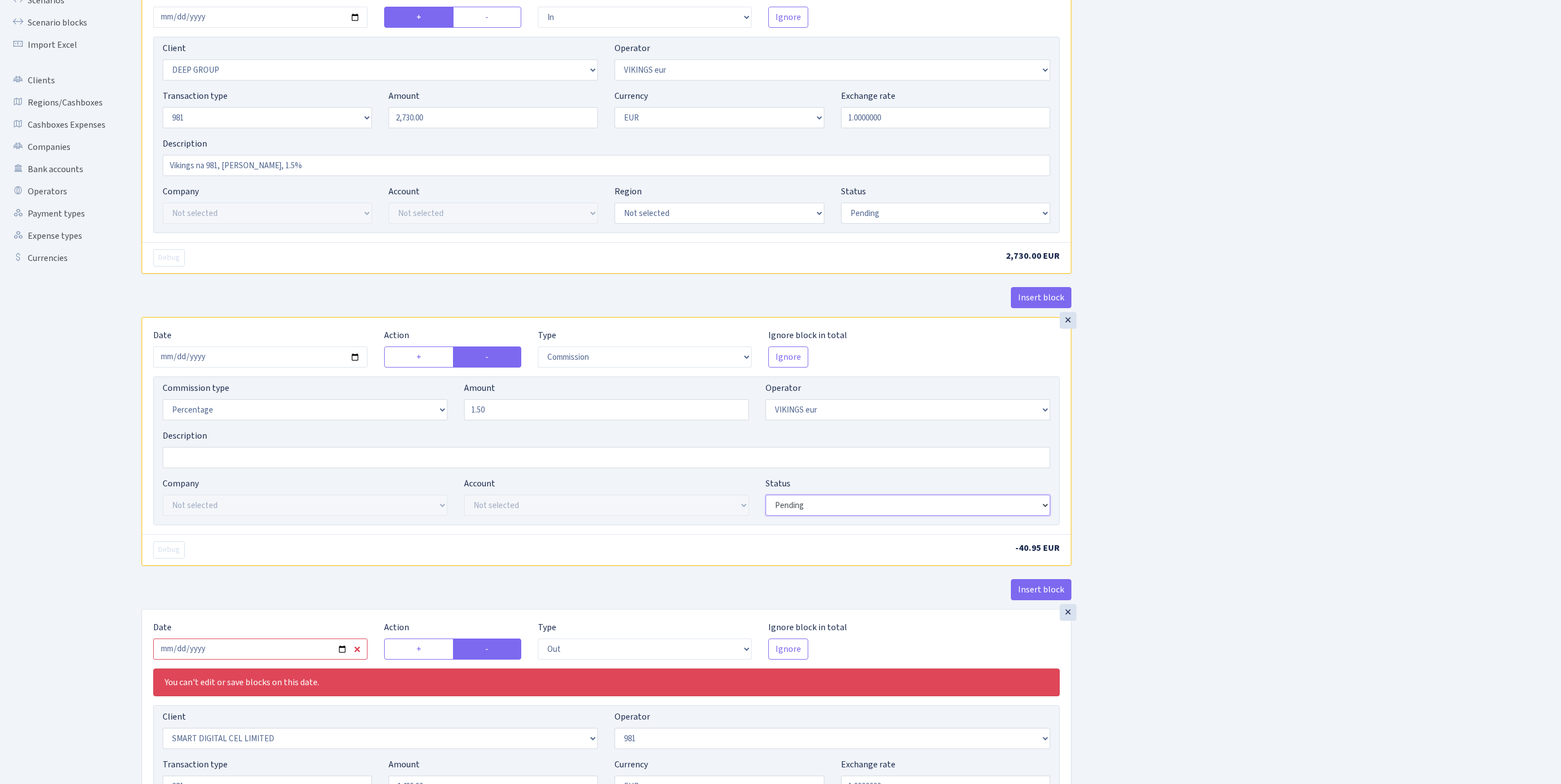
scroll to position [319, 0]
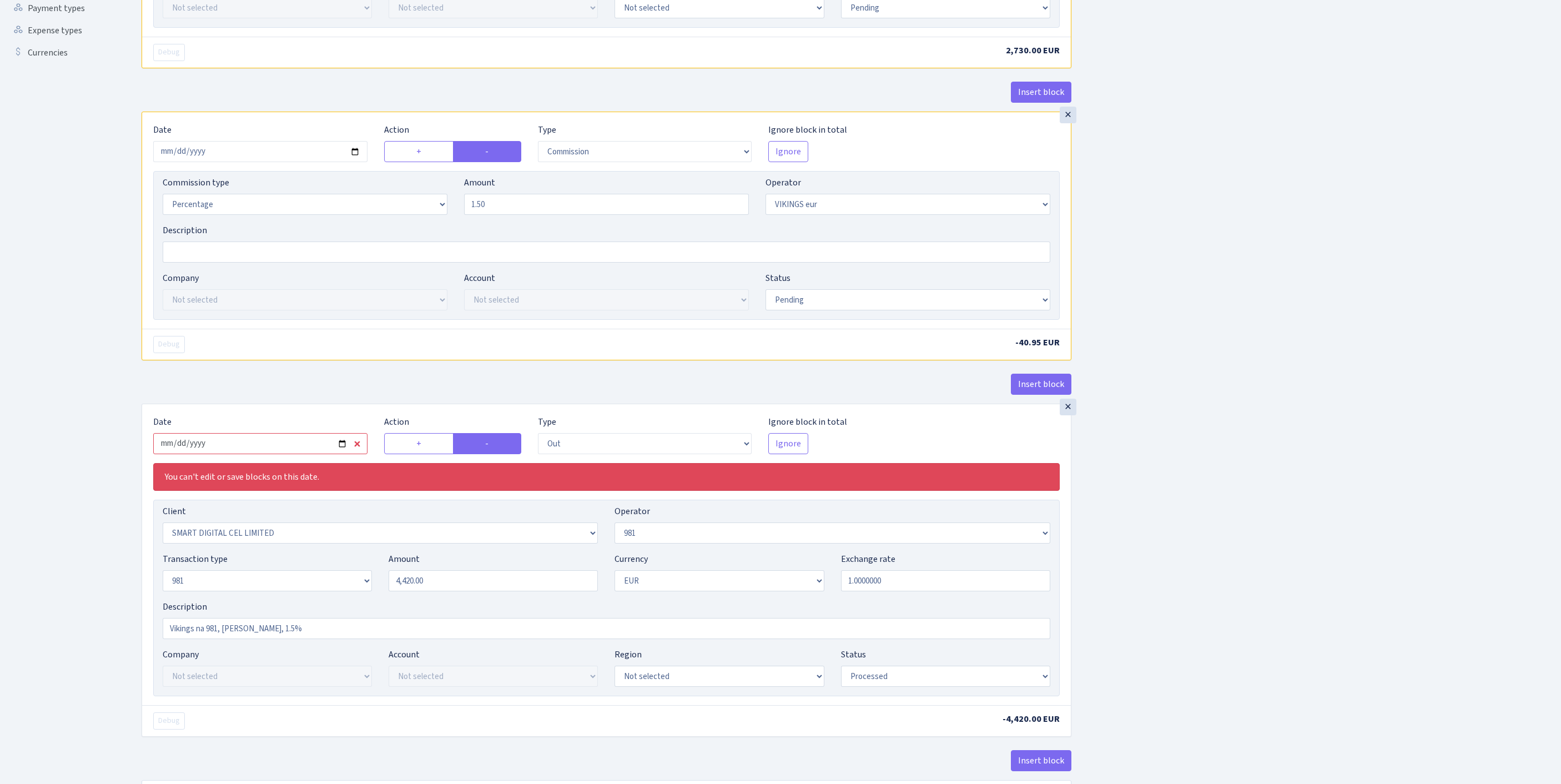
click at [325, 454] on input "2025-09-12" at bounding box center [260, 443] width 214 height 21
type input "2025-09-19"
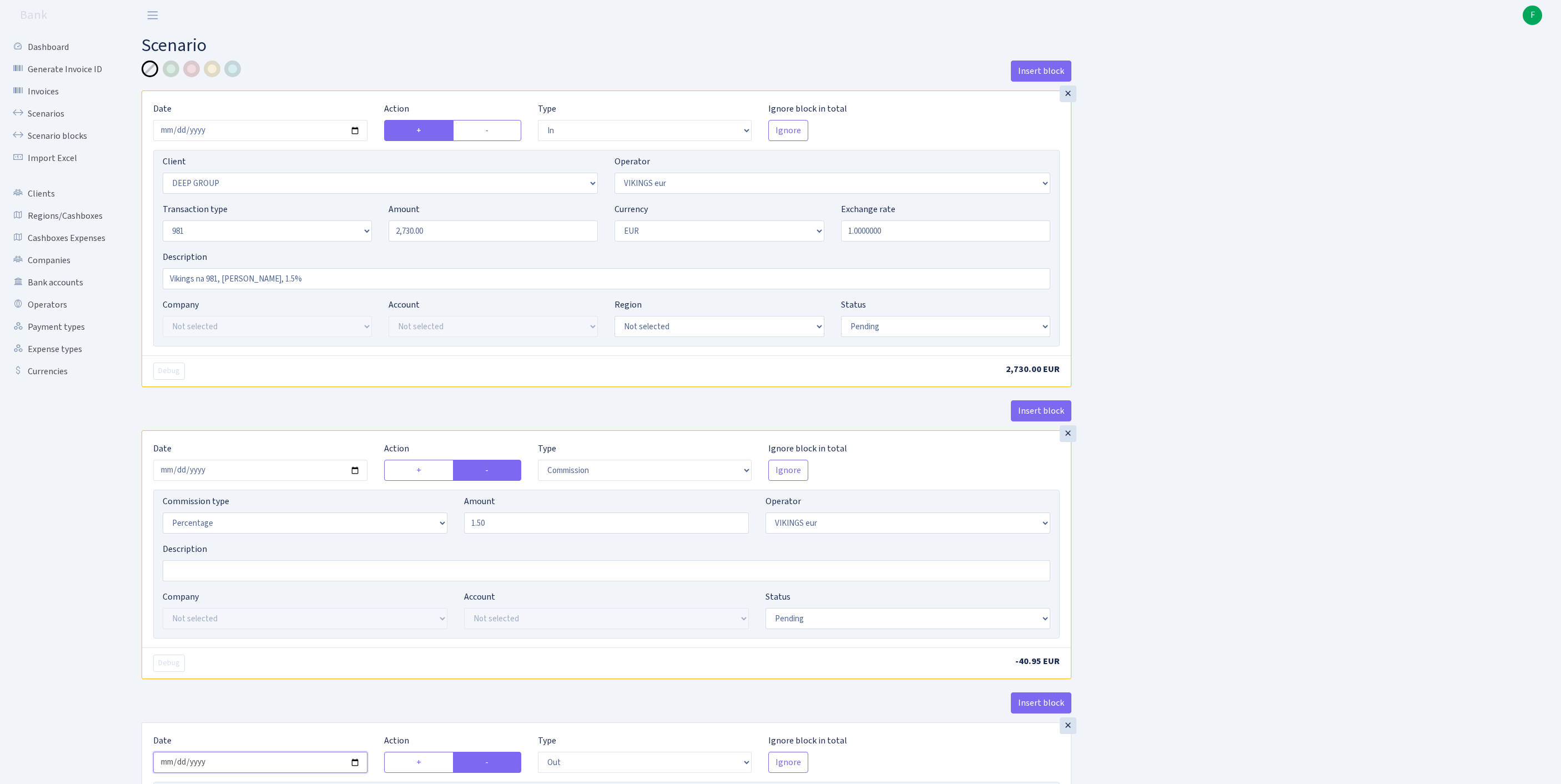
scroll to position [522, 0]
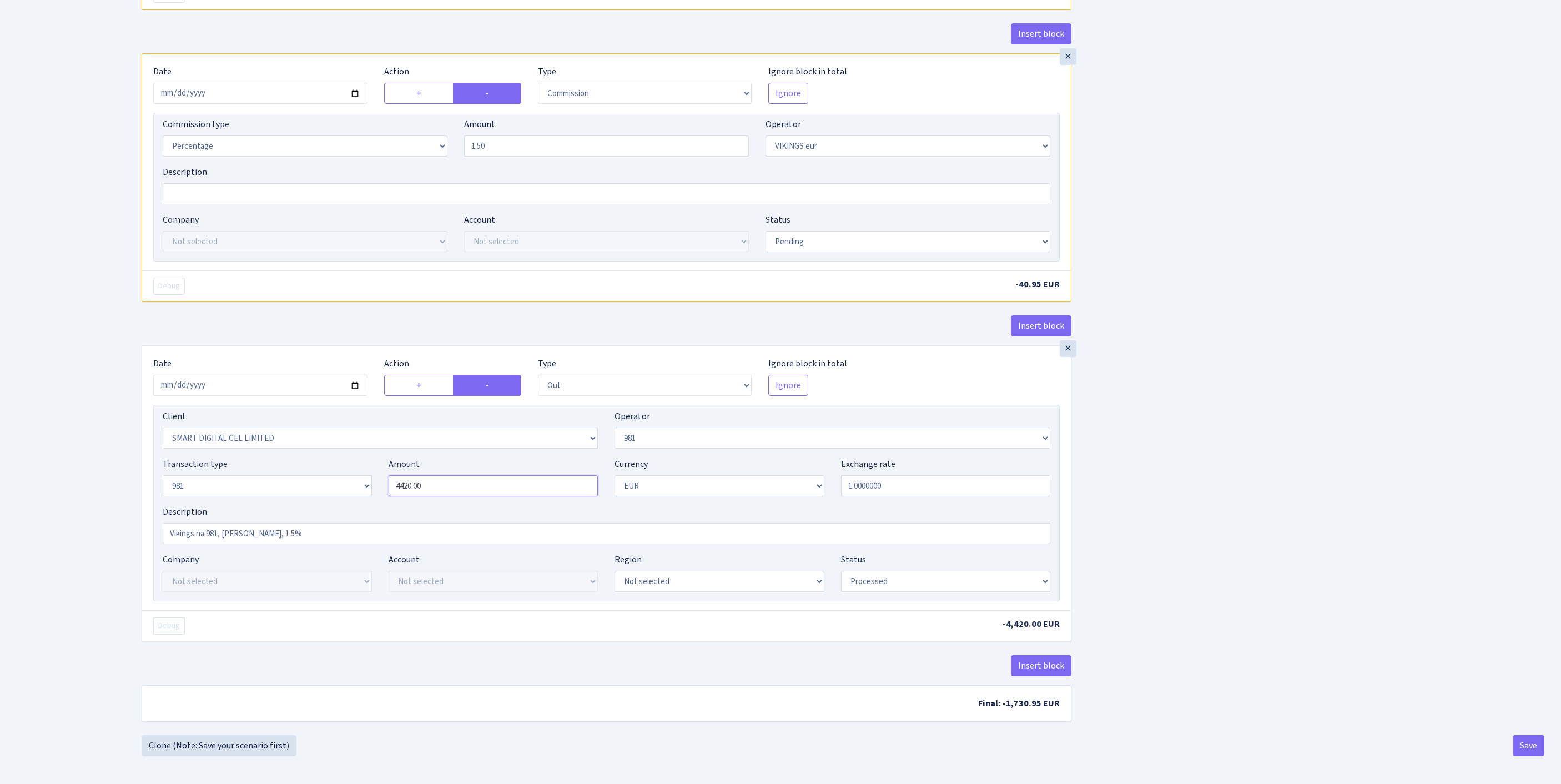
drag, startPoint x: 430, startPoint y: 450, endPoint x: 323, endPoint y: 443, distance: 107.2
click at [323, 458] on div "Transaction type Not selected 981 ELF FISH crypto GIRT IVO dekl MM-BALTIC eur U…" at bounding box center [606, 481] width 904 height 47
type input "2,730.00"
select select "pending"
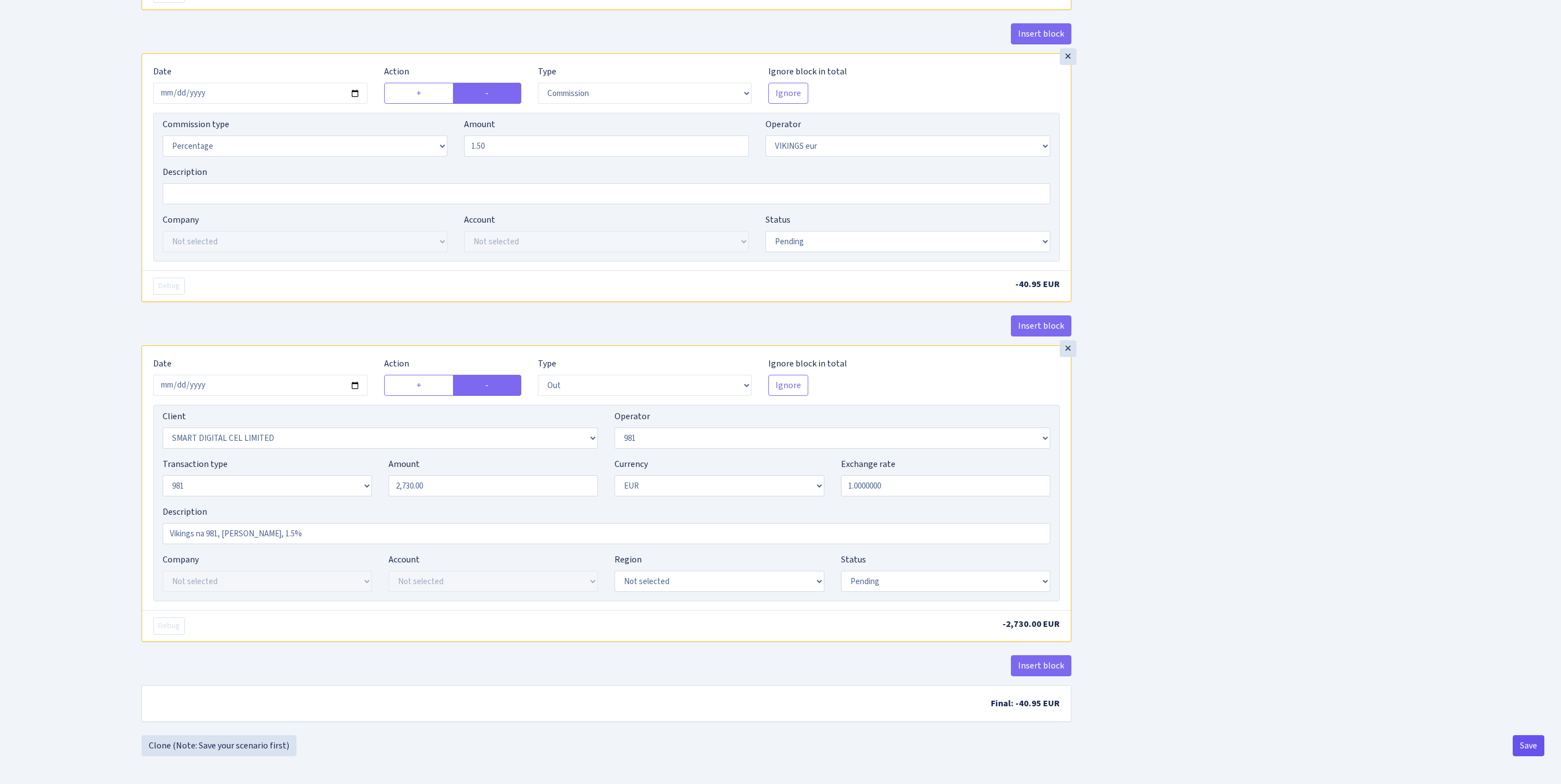
click at [1525, 747] on button "Save" at bounding box center [1528, 746] width 32 height 21
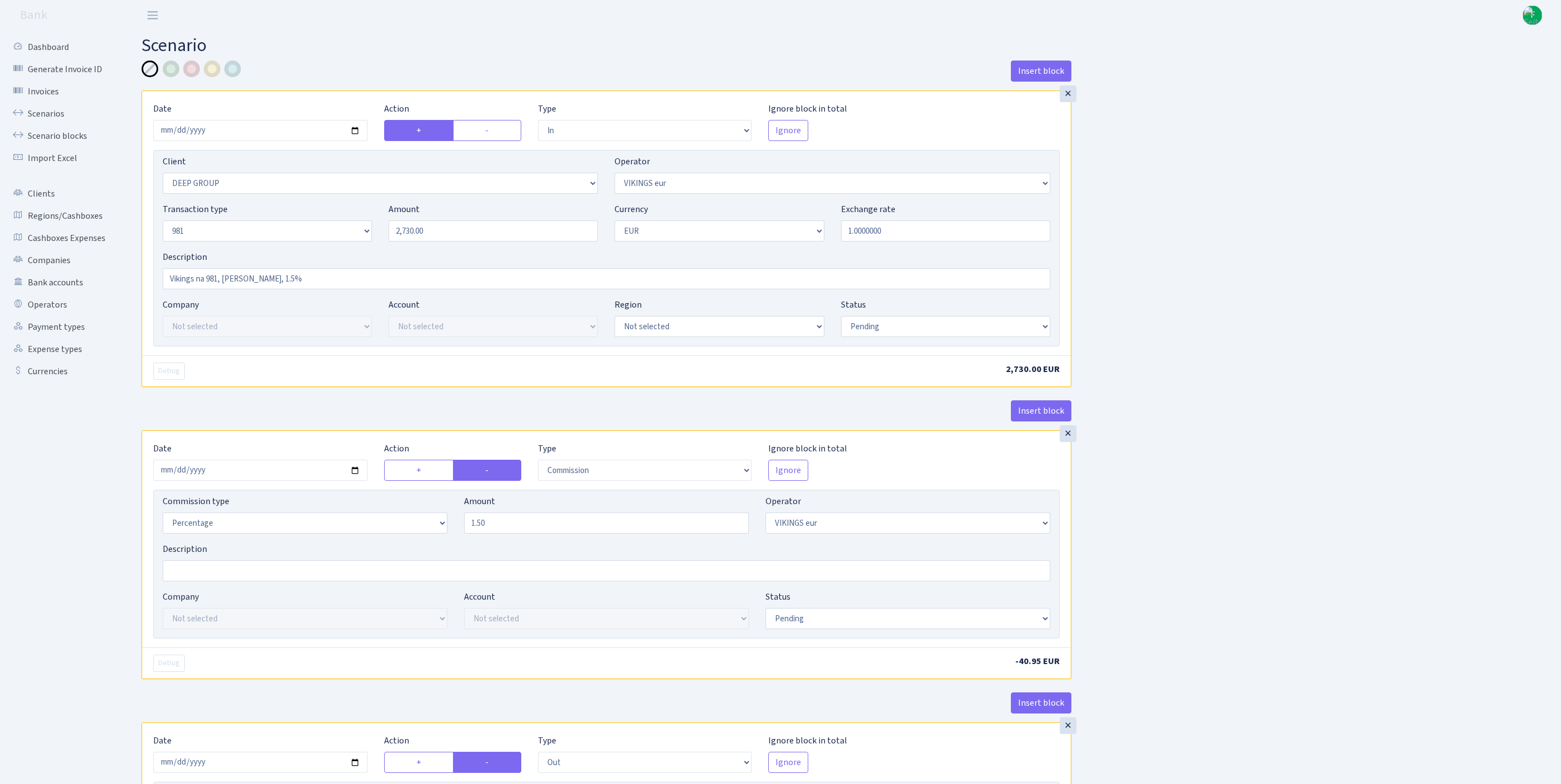
select select "in"
select select "1585"
select select "519"
select select "8"
select select "1"
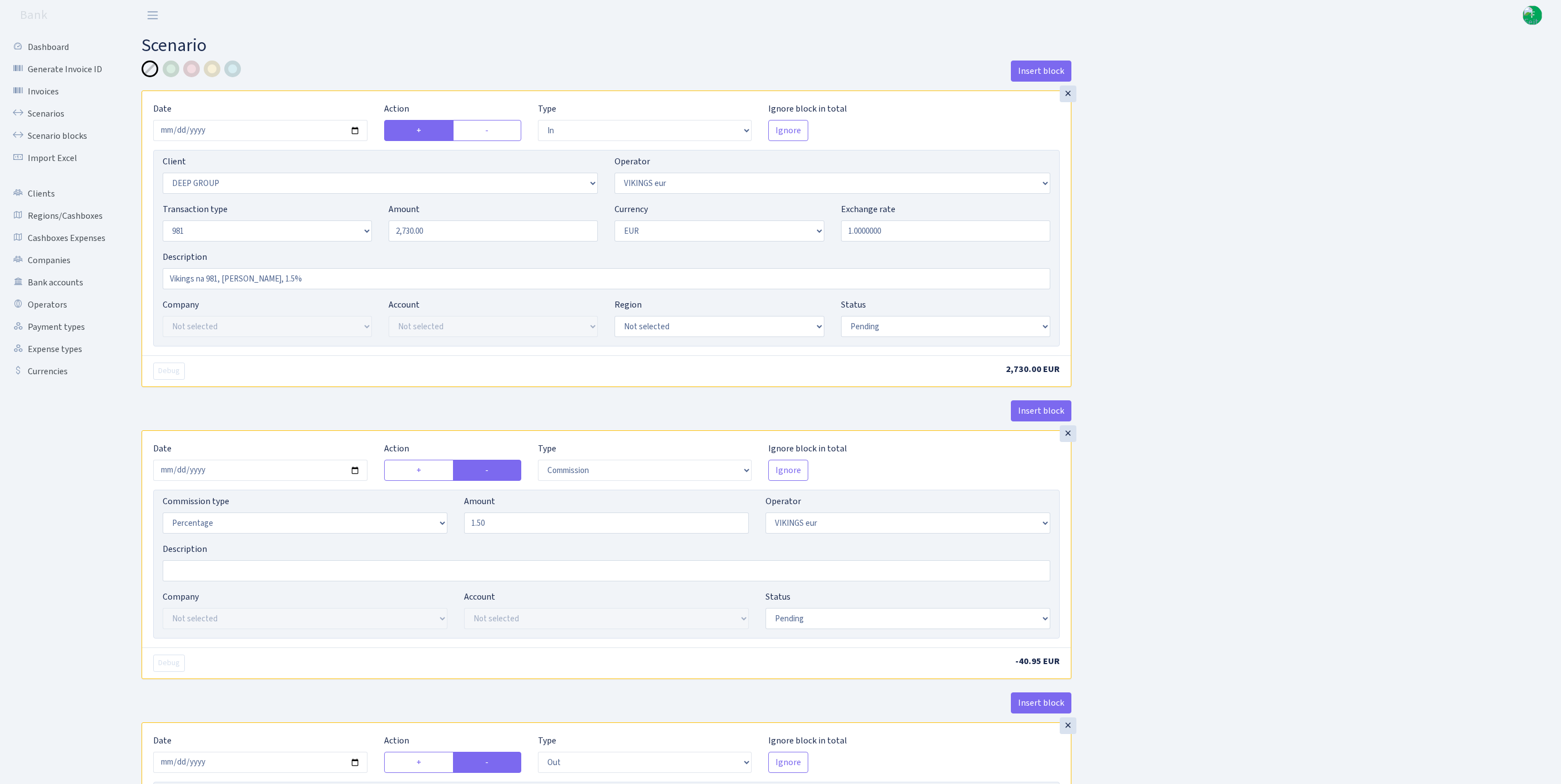
select select "pending"
select select "commission"
select select "519"
select select "pending"
select select "out"
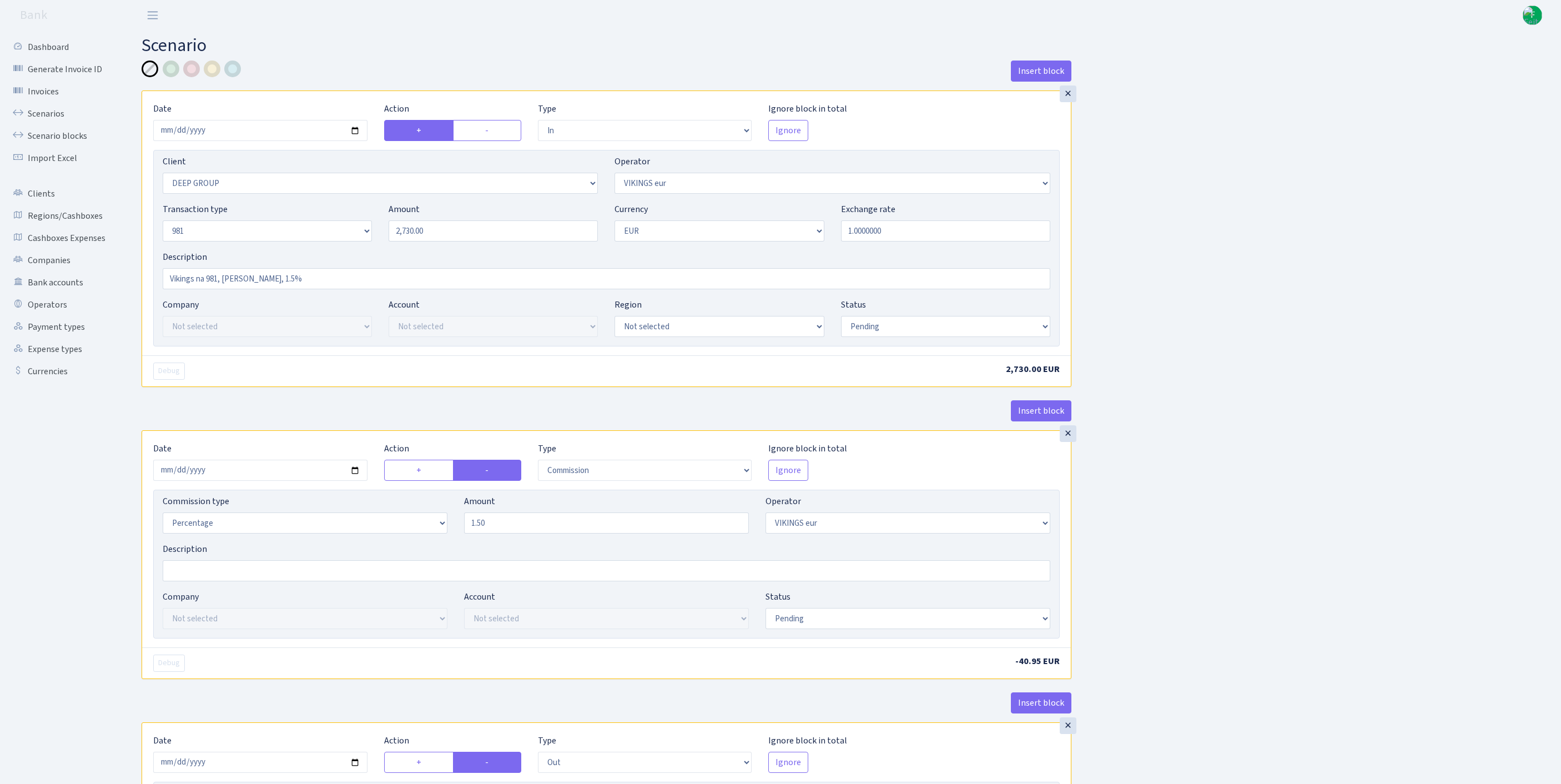
select select "2363"
select select "61"
select select "8"
select select "1"
select select "pending"
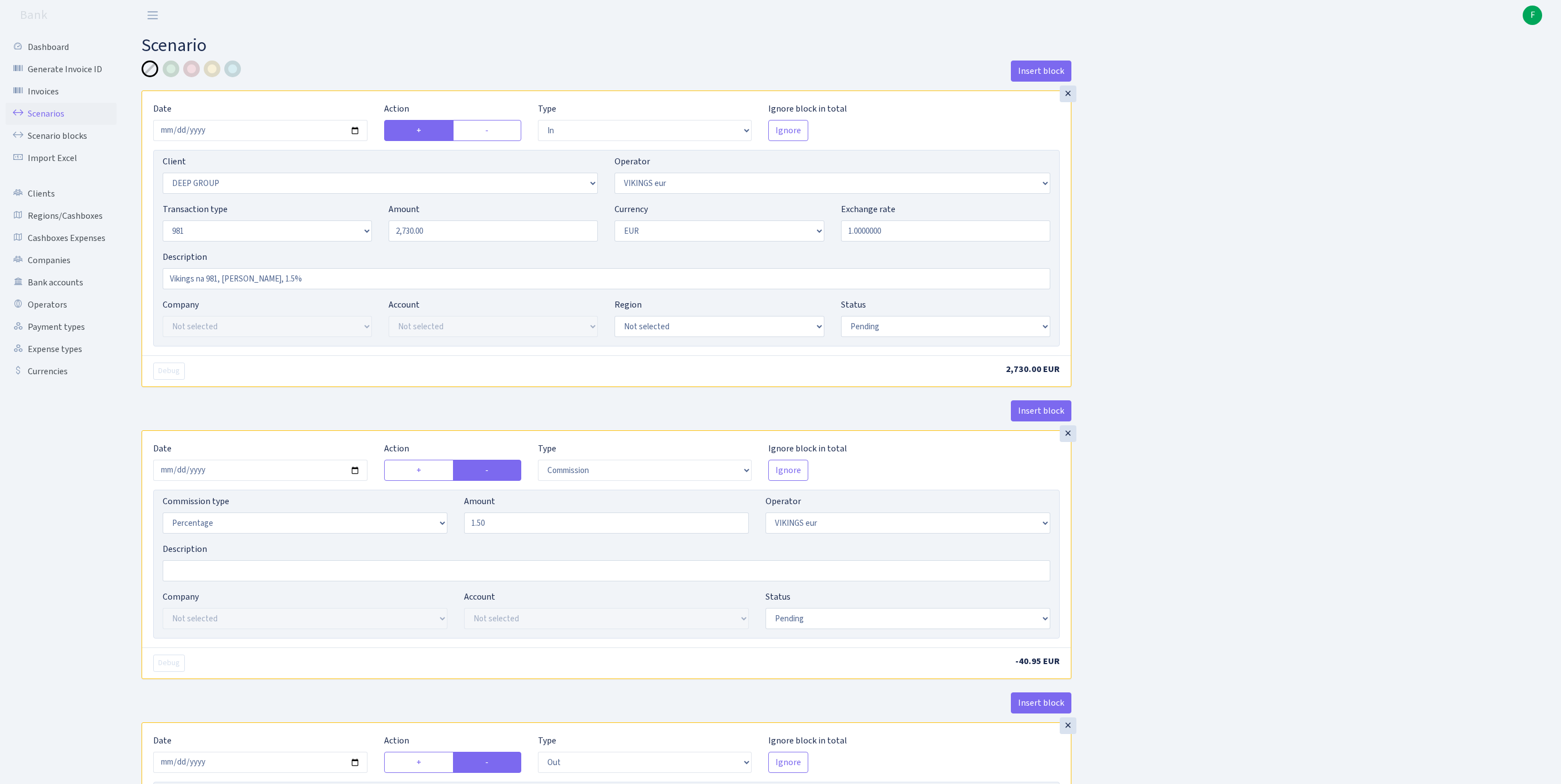
click at [42, 122] on link "Scenarios" at bounding box center [61, 113] width 111 height 22
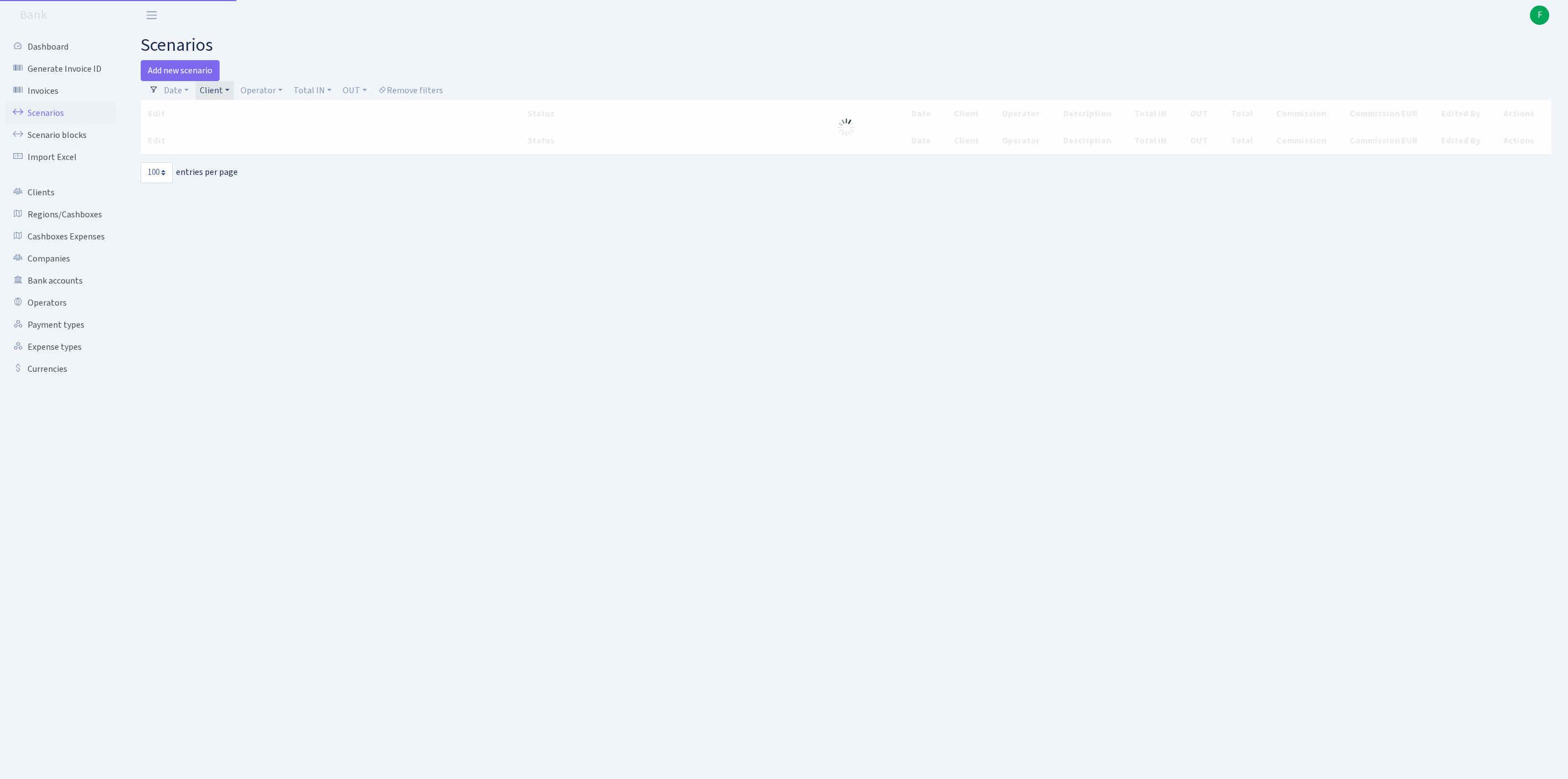
select select "100"
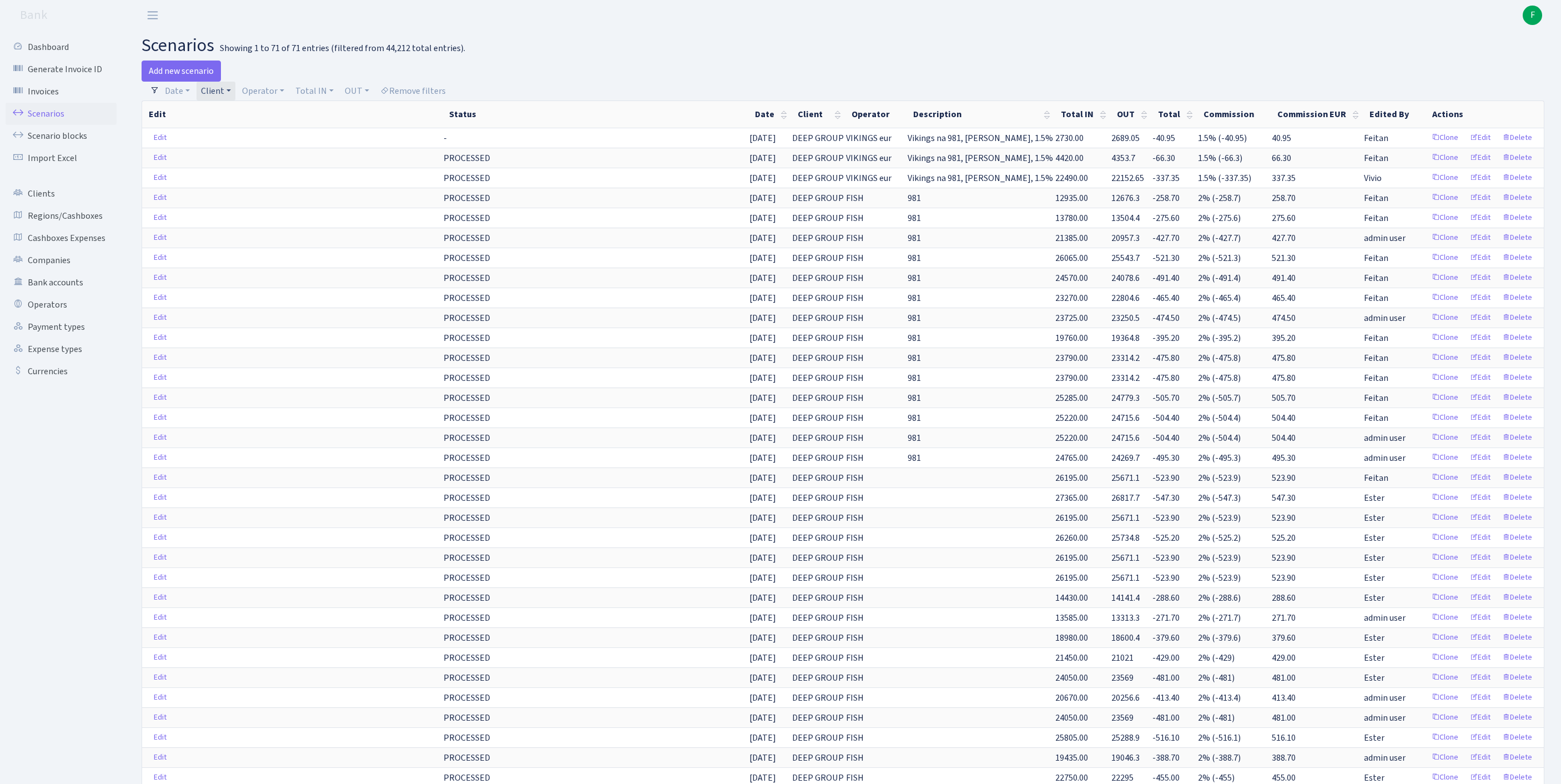
click at [235, 94] on link "Client" at bounding box center [215, 91] width 39 height 19
click at [232, 139] on input "search" at bounding box center [246, 130] width 92 height 17
type input "allied"
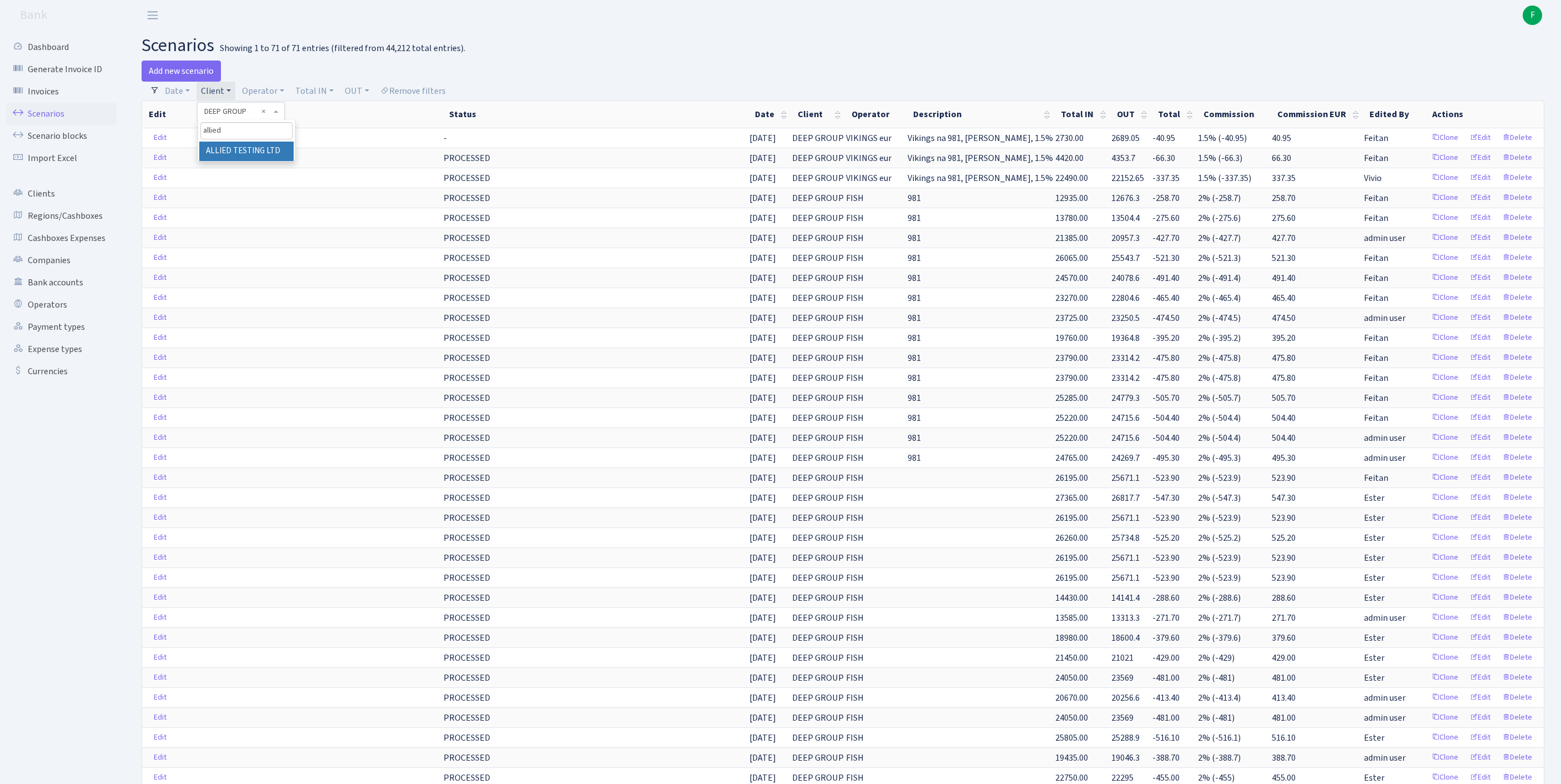
click at [245, 160] on li "ALLIED TESTING LTD" at bounding box center [246, 151] width 94 height 19
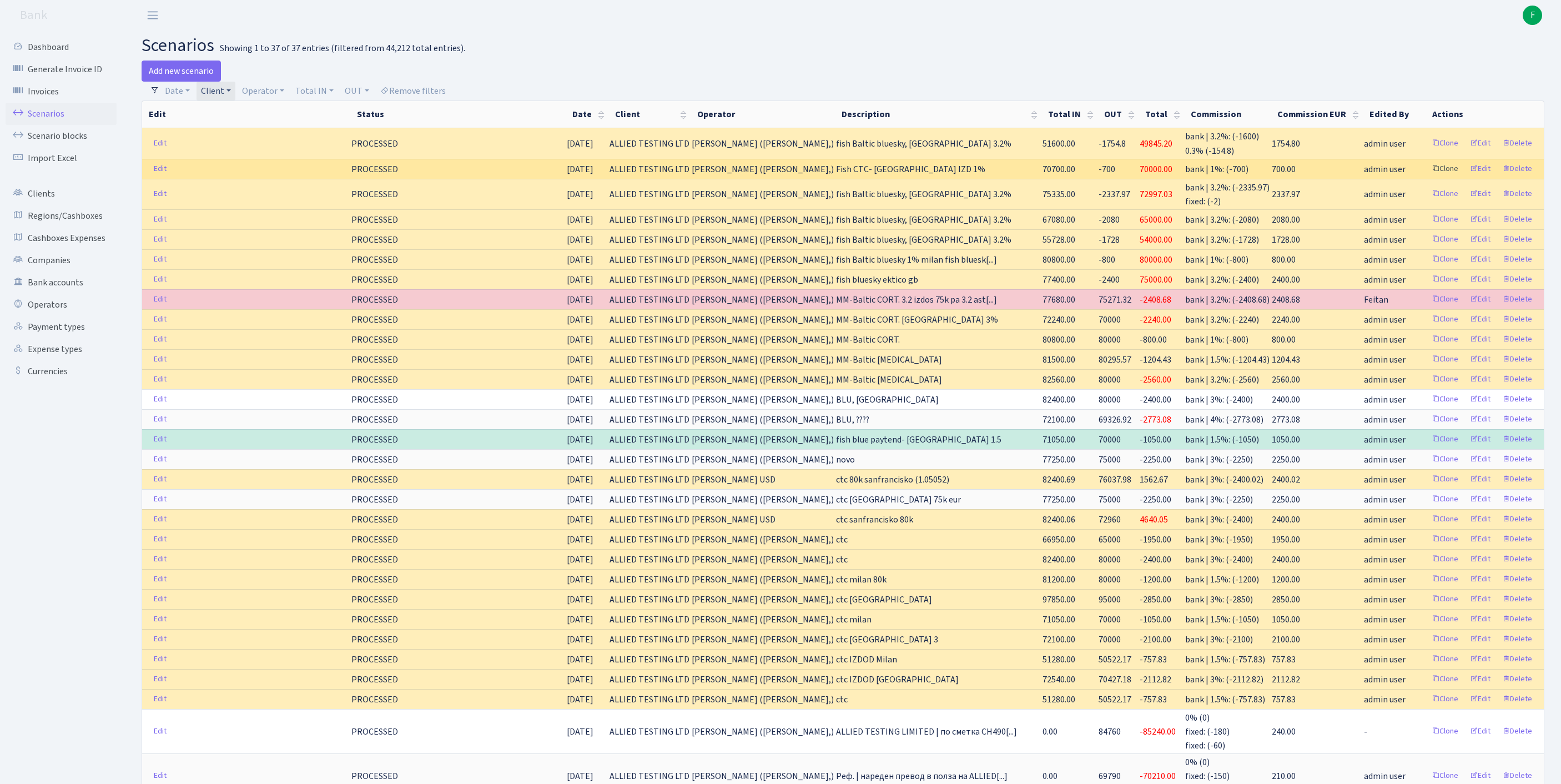
click at [1426, 178] on link "Clone" at bounding box center [1445, 169] width 37 height 17
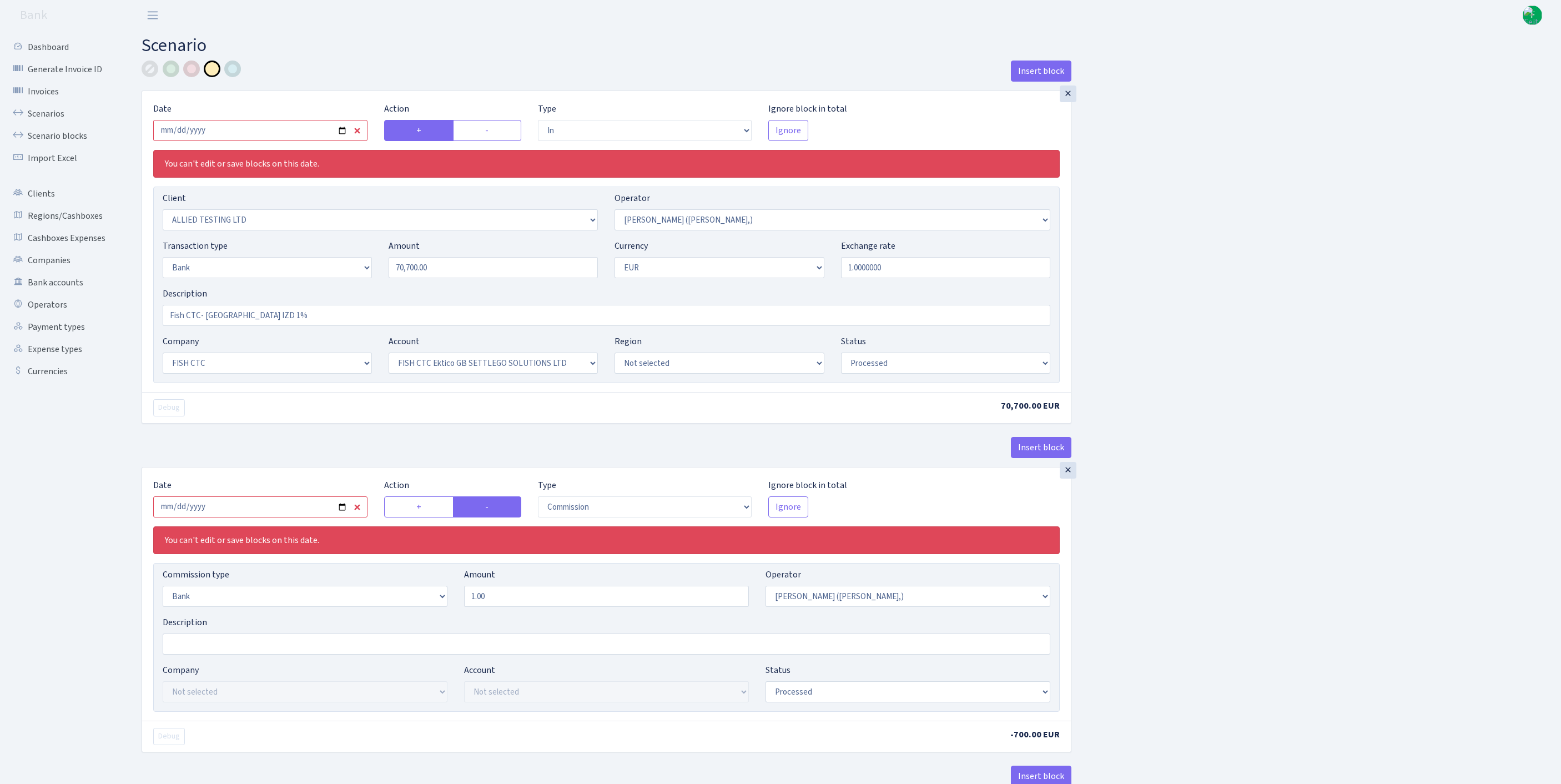
select select "in"
select select "1129"
select select "104"
select select "2"
select select "1"
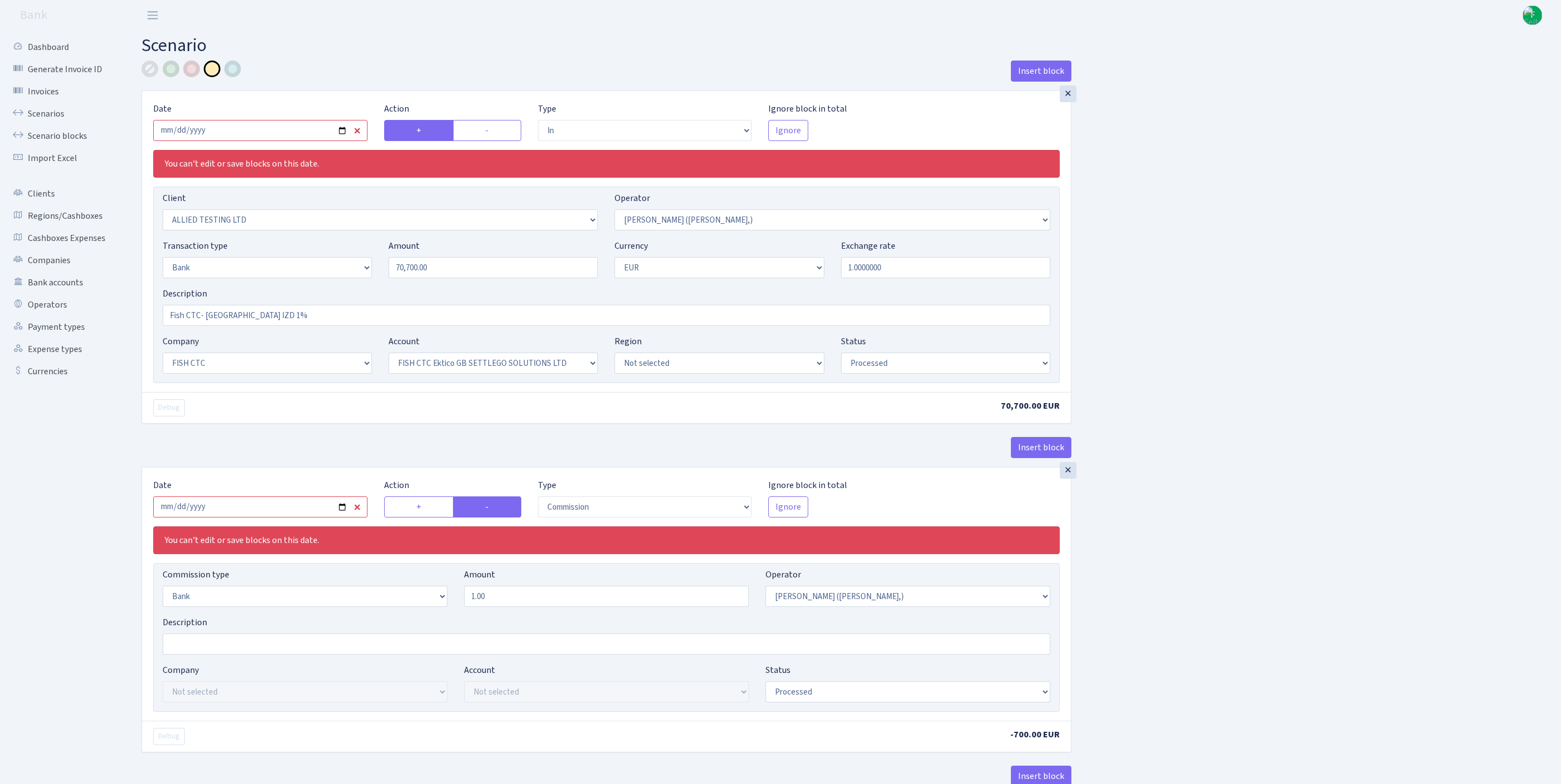
select select "24"
select select "71"
select select "processed"
select select "commission"
select select "bank"
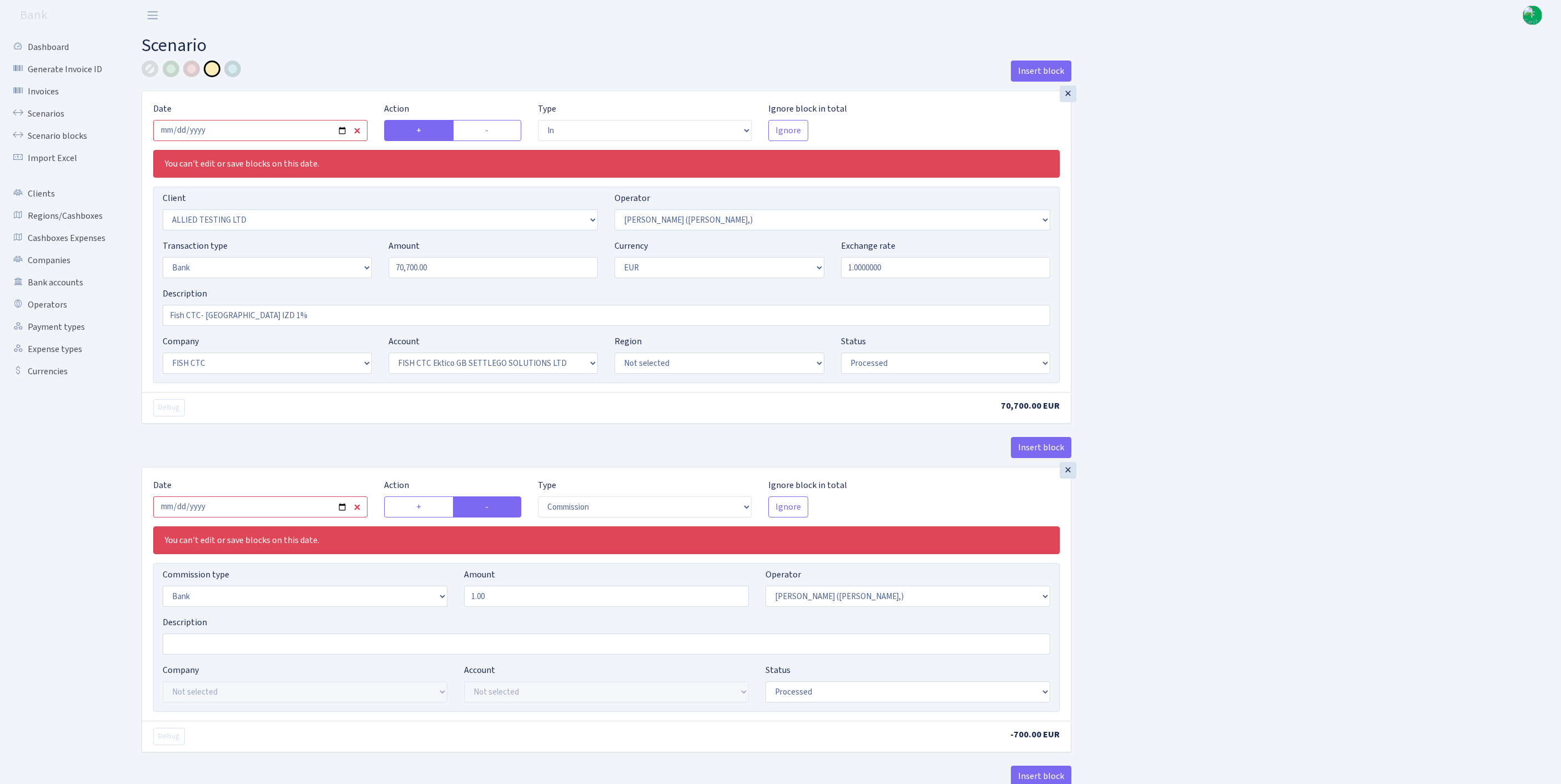
select select "104"
select select "processed"
click at [288, 141] on input "[DATE]" at bounding box center [260, 130] width 214 height 21
type input "2025-09-19"
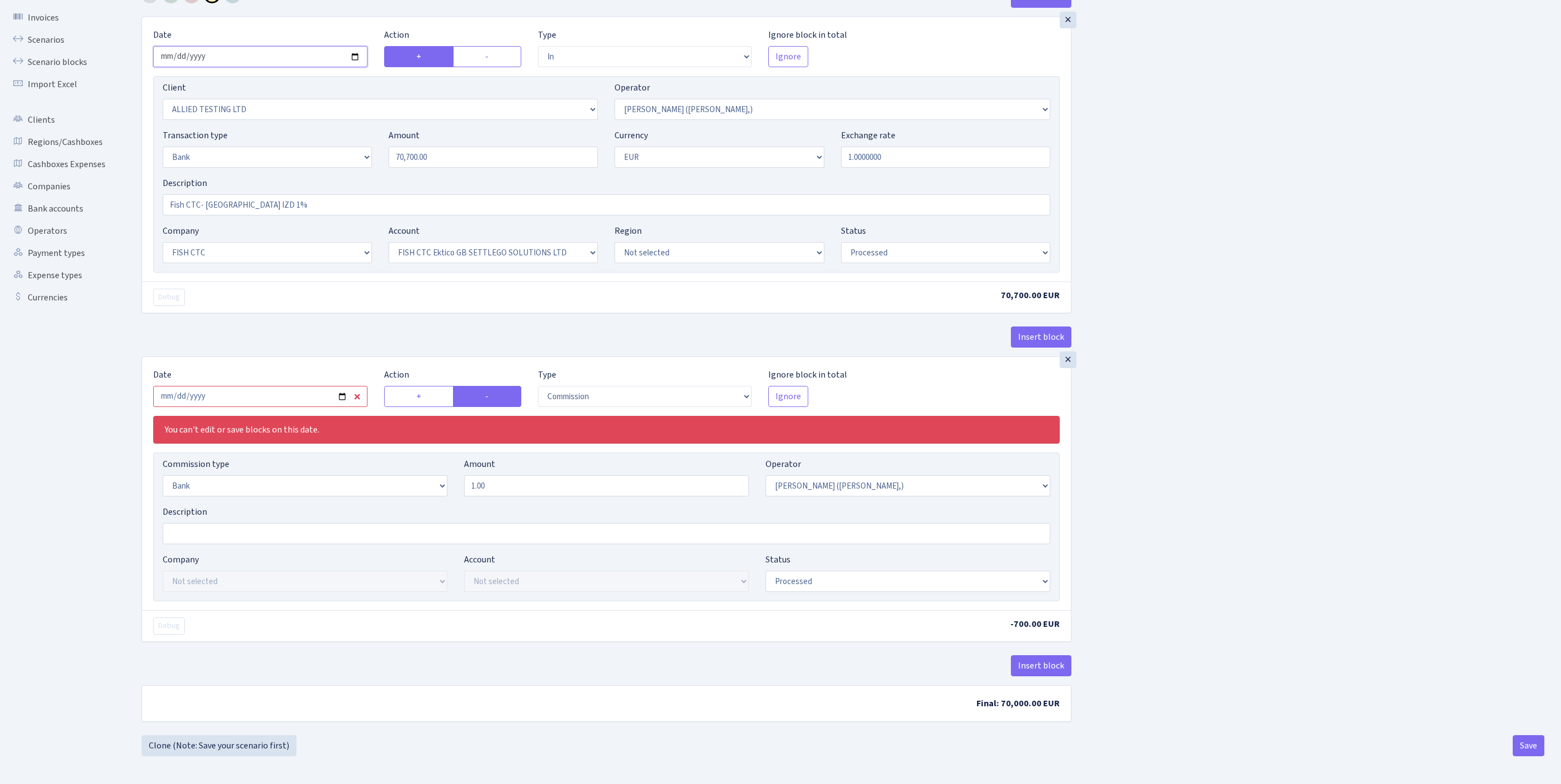
scroll to position [145, 0]
click at [288, 386] on input "2025-08-11" at bounding box center [260, 397] width 214 height 21
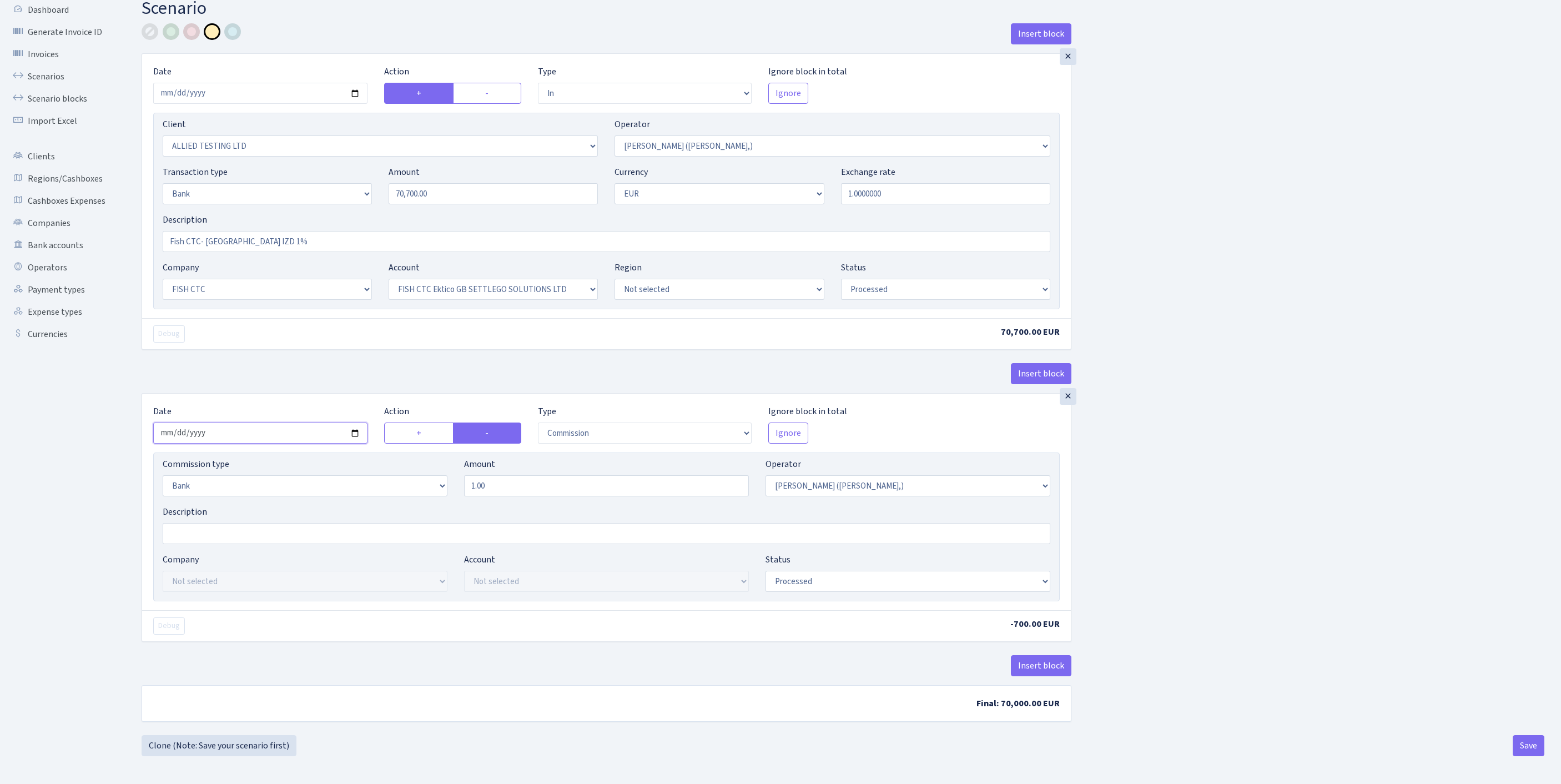
click at [332, 422] on input "2025-09-19" at bounding box center [260, 433] width 214 height 21
type input "2025-09-18"
select select "pending"
click at [317, 422] on input "2025-09-18" at bounding box center [260, 433] width 214 height 21
click at [1387, 460] on div "Insert block × Date 2025-09-19 Action + - Type --- In Out Commission Field requ…" at bounding box center [843, 379] width 1419 height 712
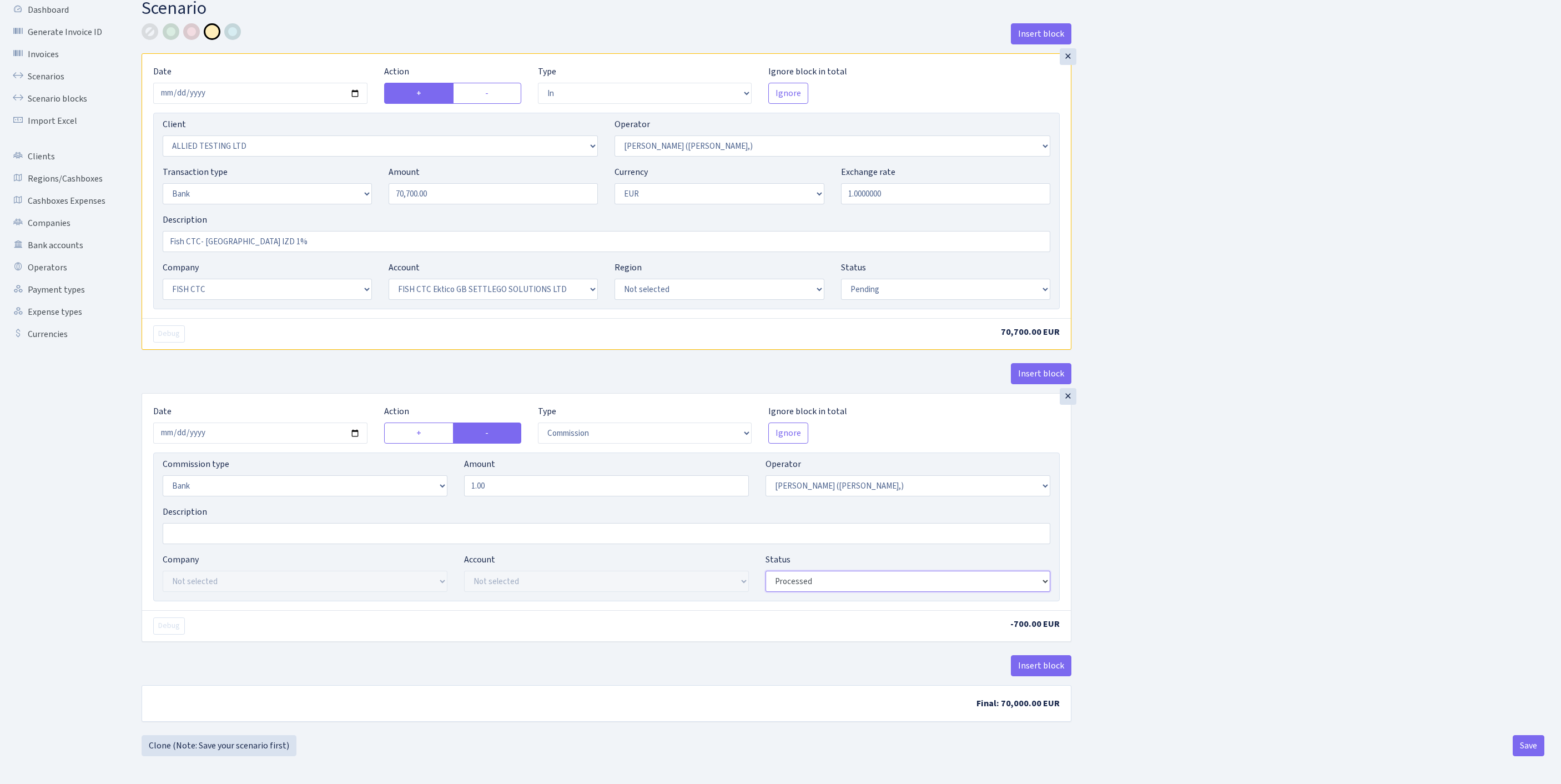
select select "pending"
click at [1361, 496] on div "Insert block × Date 2025-09-19 Action + - Type --- In Out Commission Field requ…" at bounding box center [843, 379] width 1419 height 712
select select "23"
select select "67"
click at [210, 231] on input "Fish CTC- MILANA IZD 1%" at bounding box center [606, 242] width 887 height 21
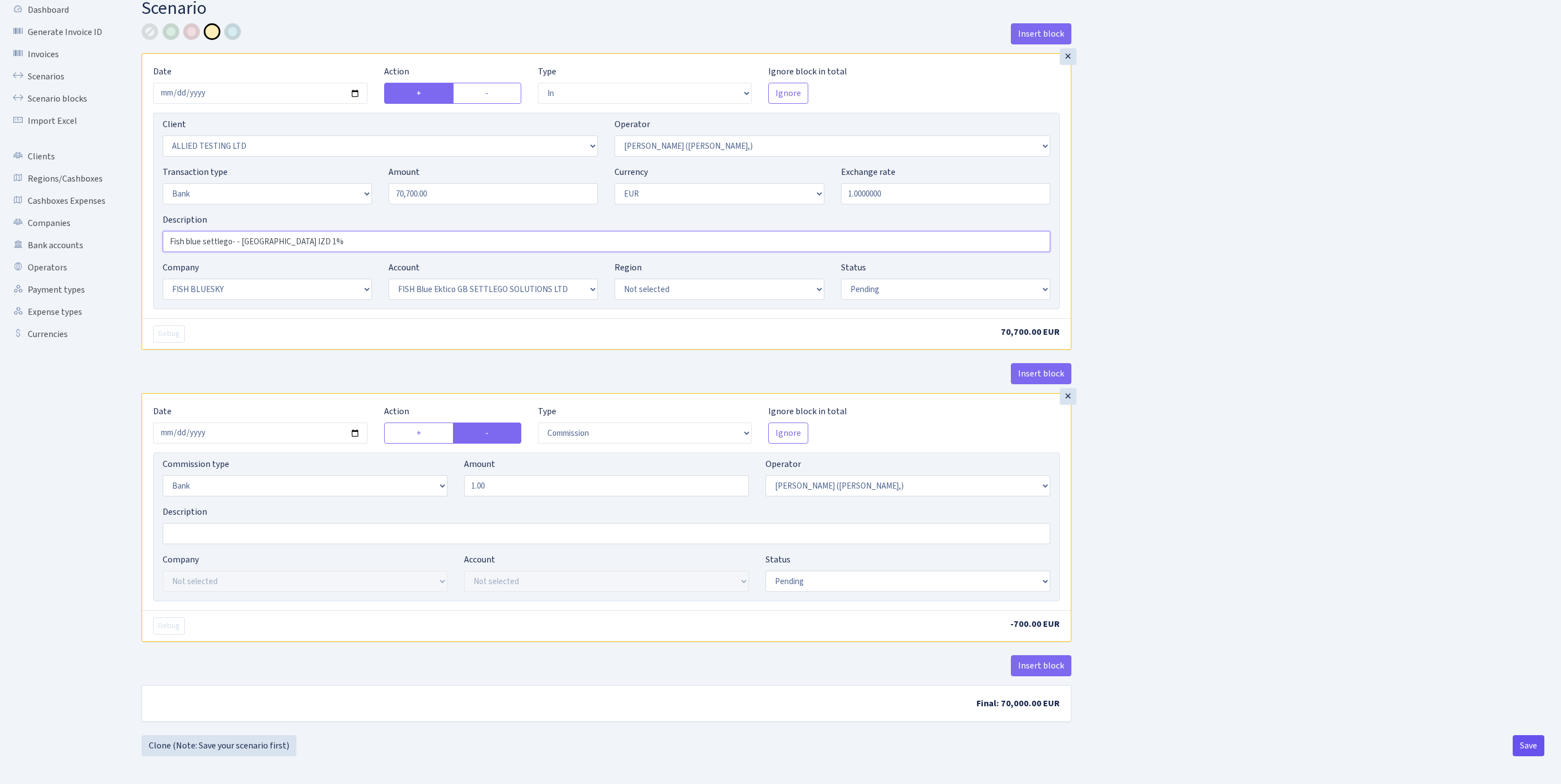
type input "Fish blue settlego- - MILANA IZD 1%"
click at [1520, 744] on button "Save" at bounding box center [1528, 746] width 32 height 21
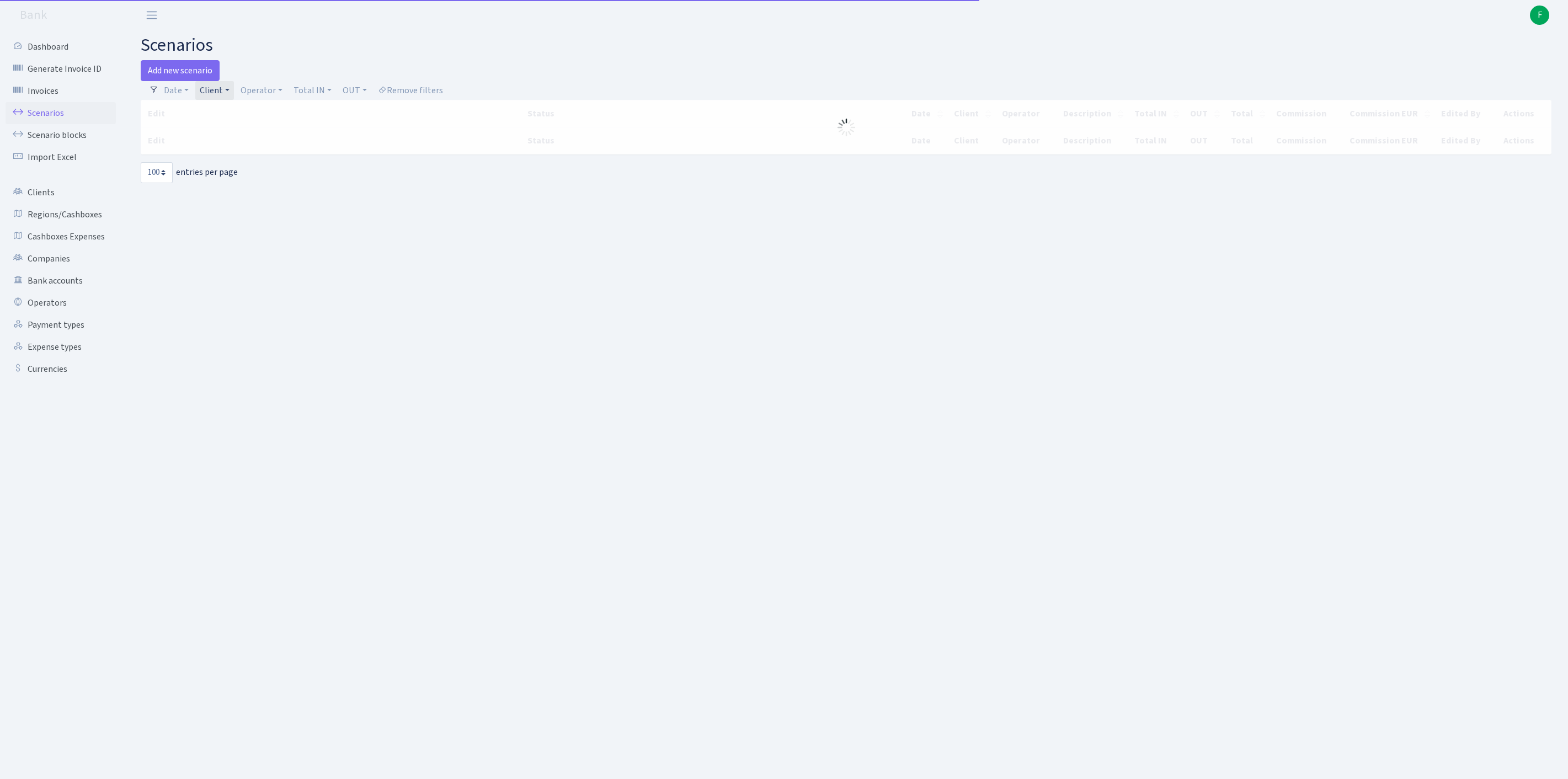
select select "100"
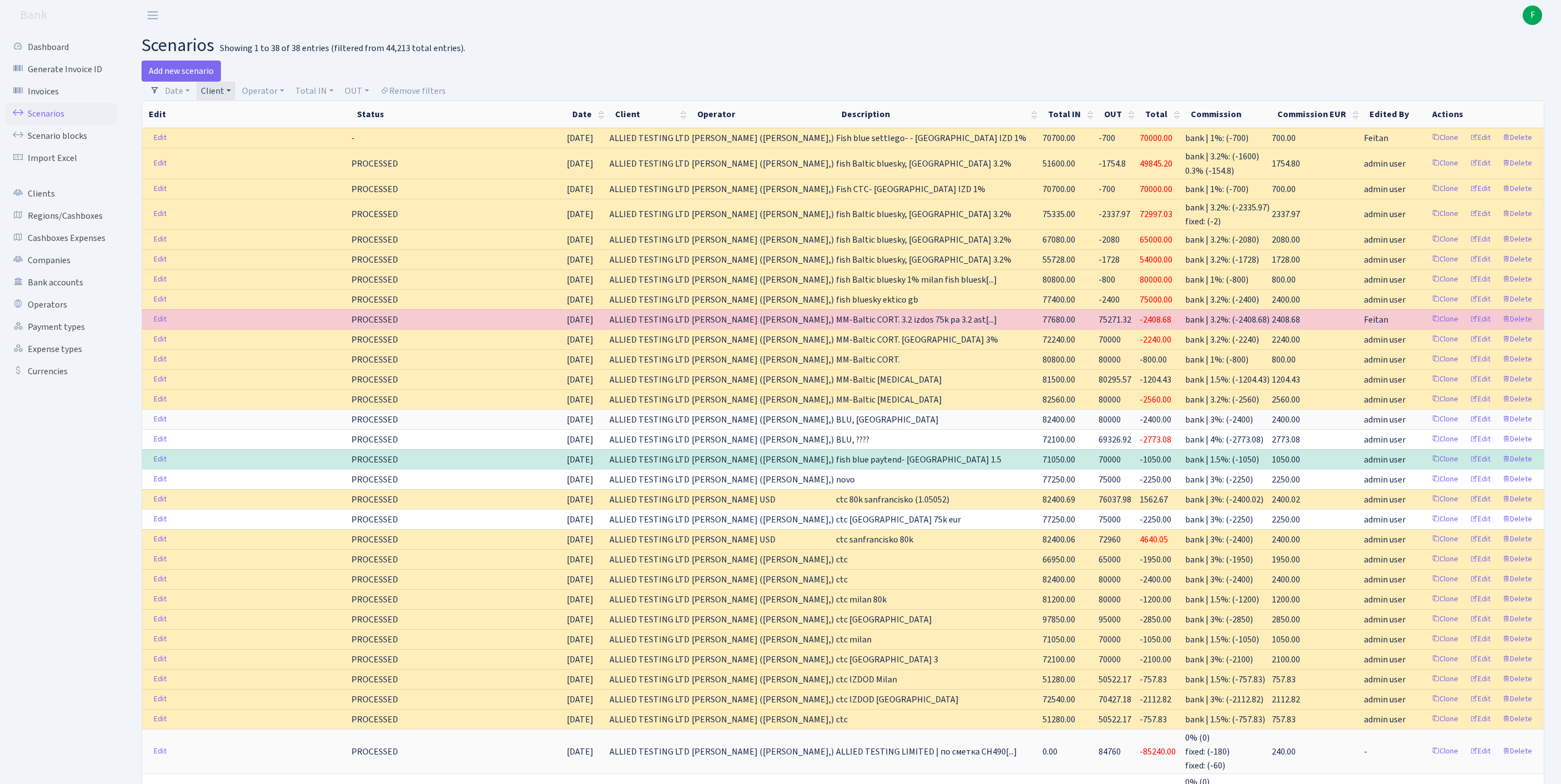
click at [235, 96] on link "Client" at bounding box center [215, 91] width 39 height 19
click at [234, 140] on input "search" at bounding box center [252, 130] width 103 height 17
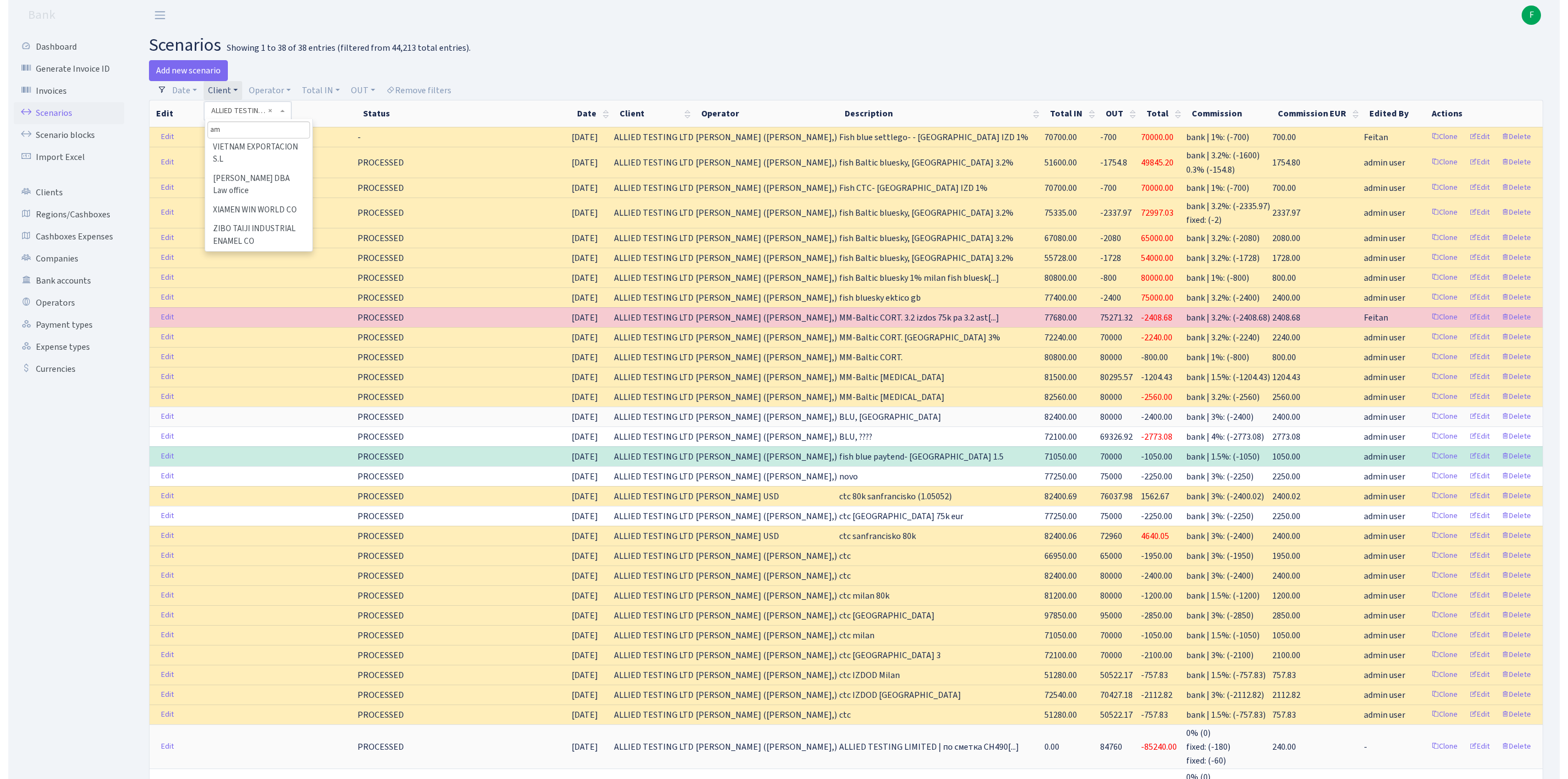
scroll to position [0, 0]
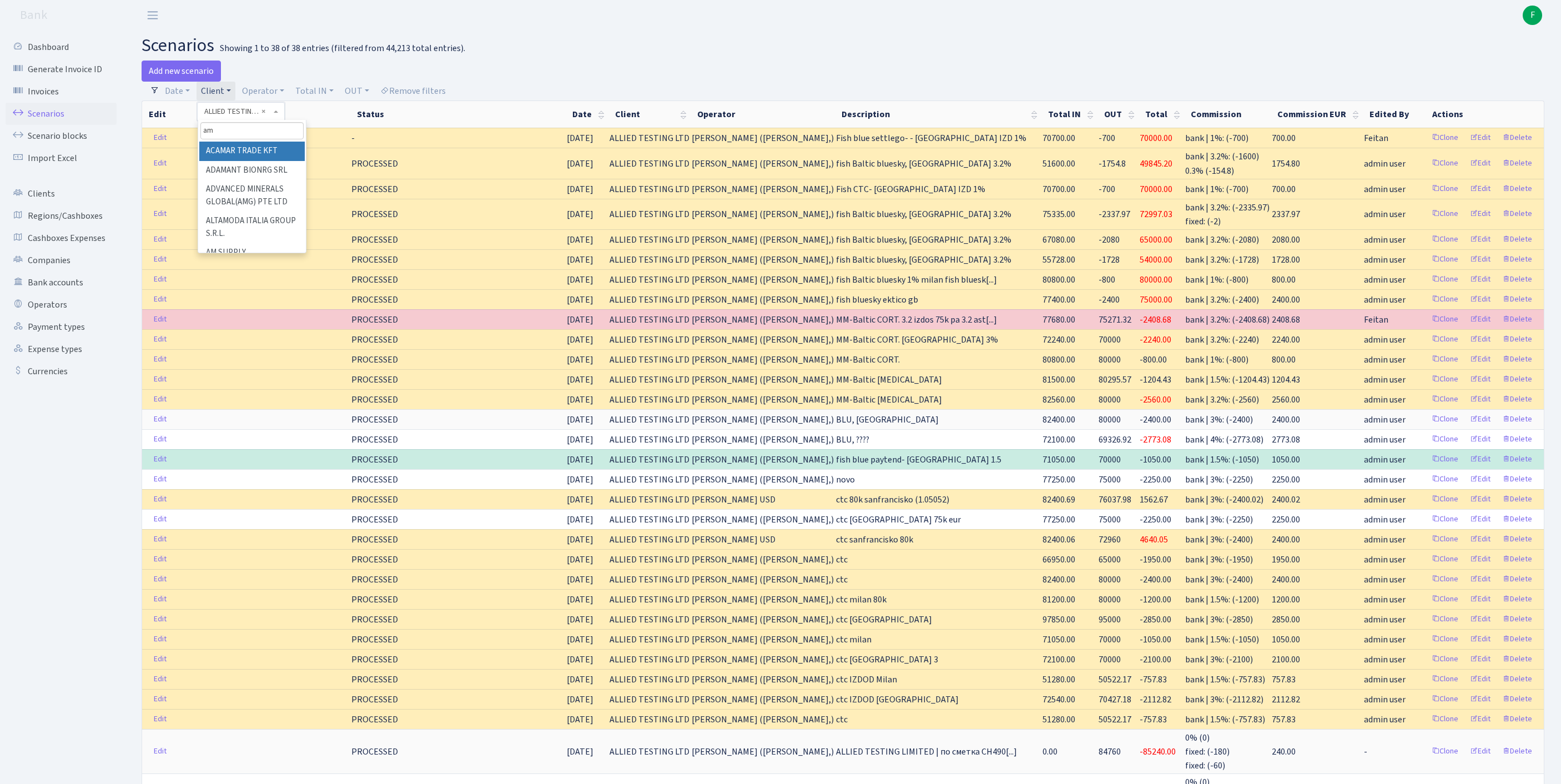
type input "ams"
click at [241, 161] on li "AMSTORENT EHF." at bounding box center [251, 151] width 106 height 19
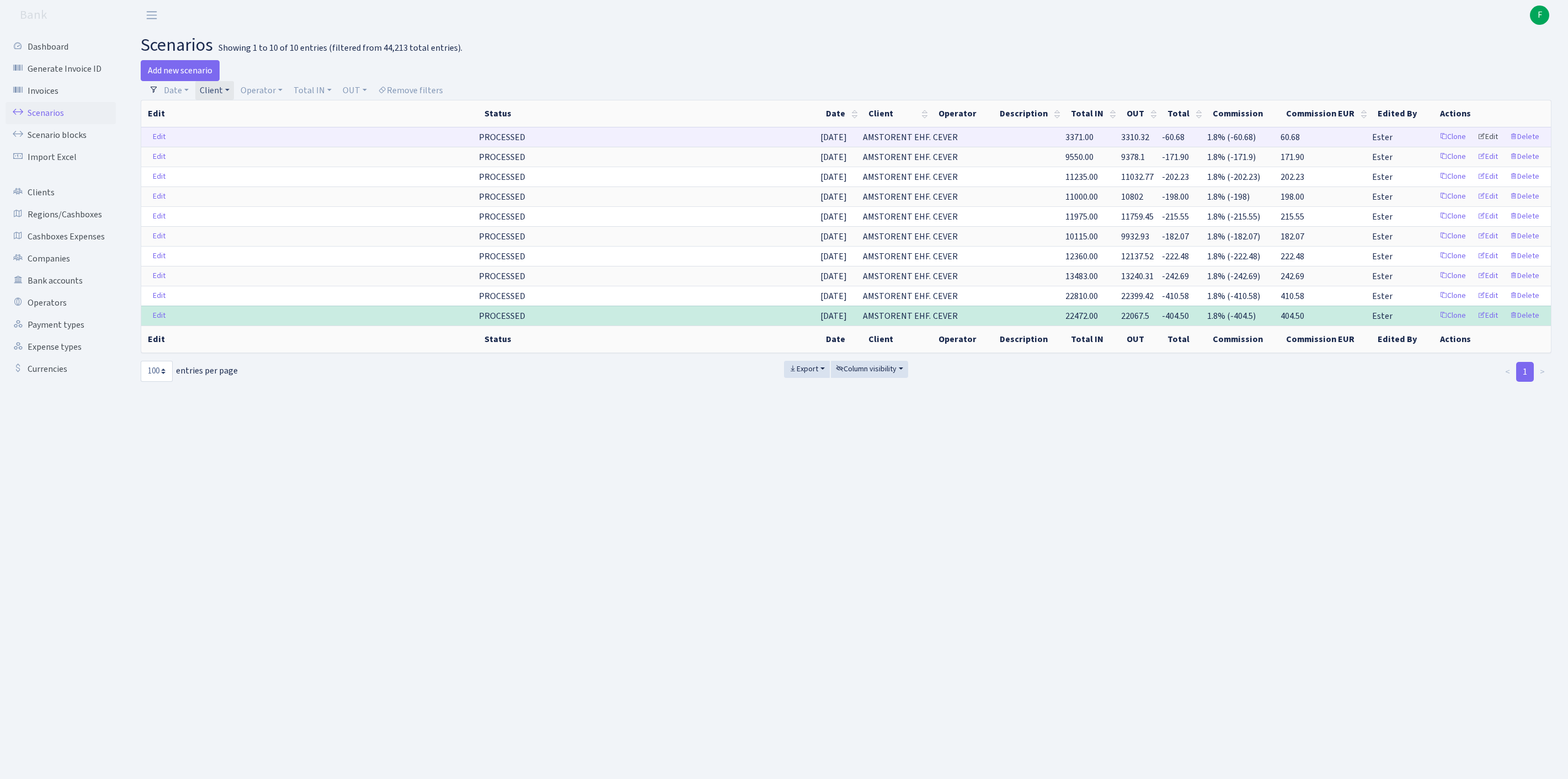
click at [1473, 146] on link "Edit" at bounding box center [1488, 137] width 30 height 17
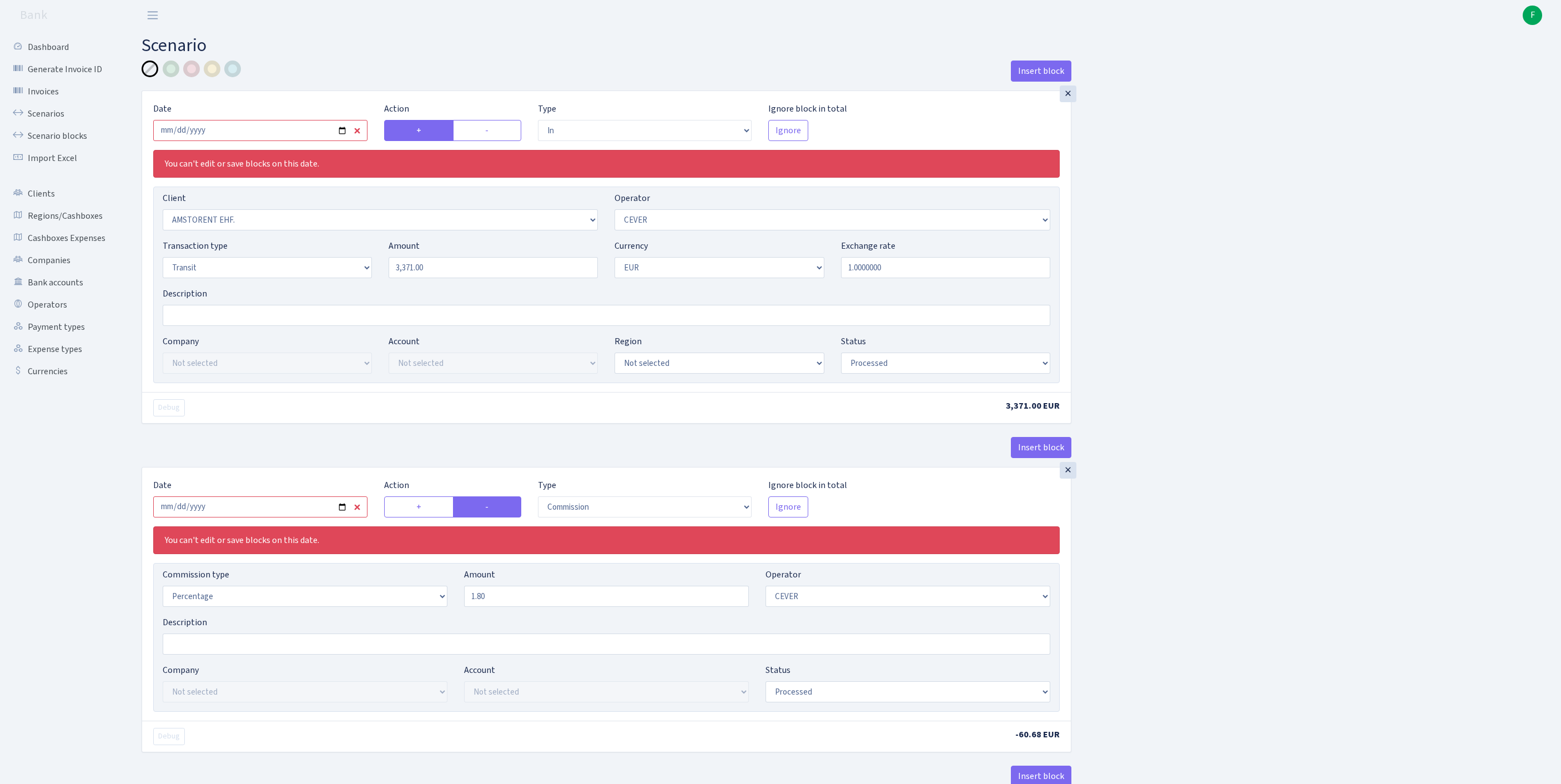
select select "in"
select select "2202"
select select "20"
select select "5"
select select "1"
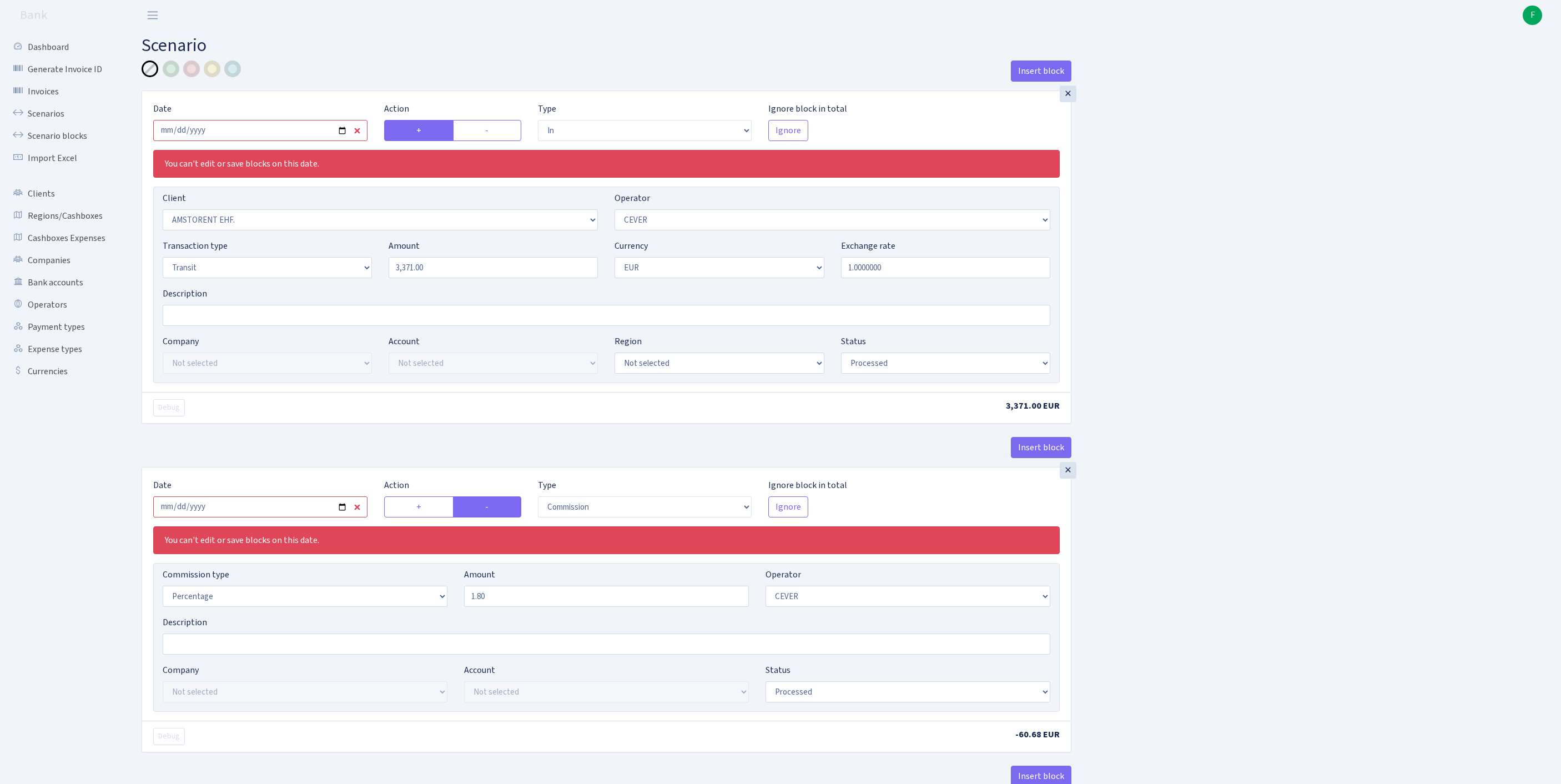
select select "processed"
select select "commission"
select select "20"
select select "processed"
select select "out"
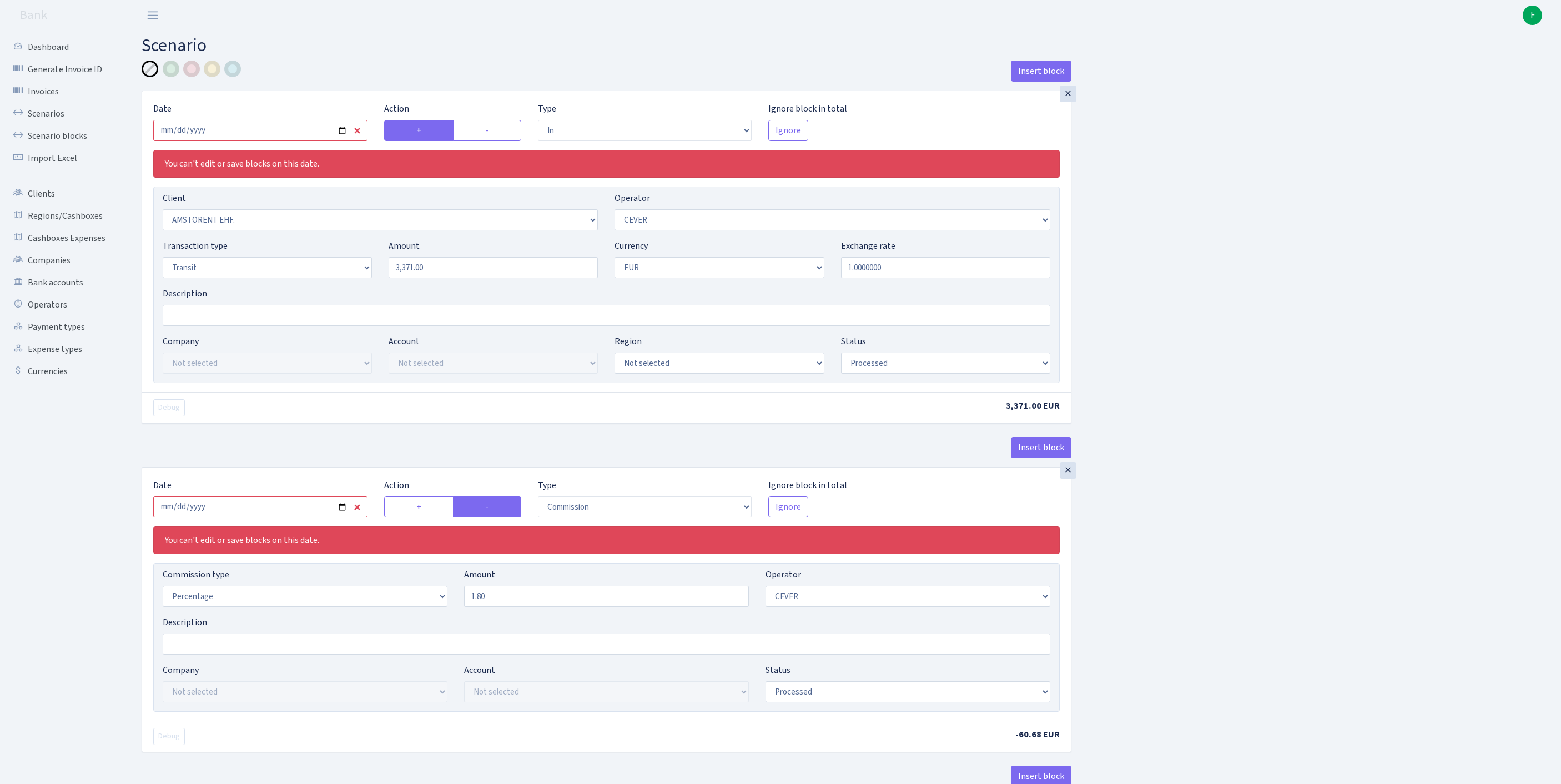
select select "1419"
select select "61"
select select "5"
select select "1"
select select "processed"
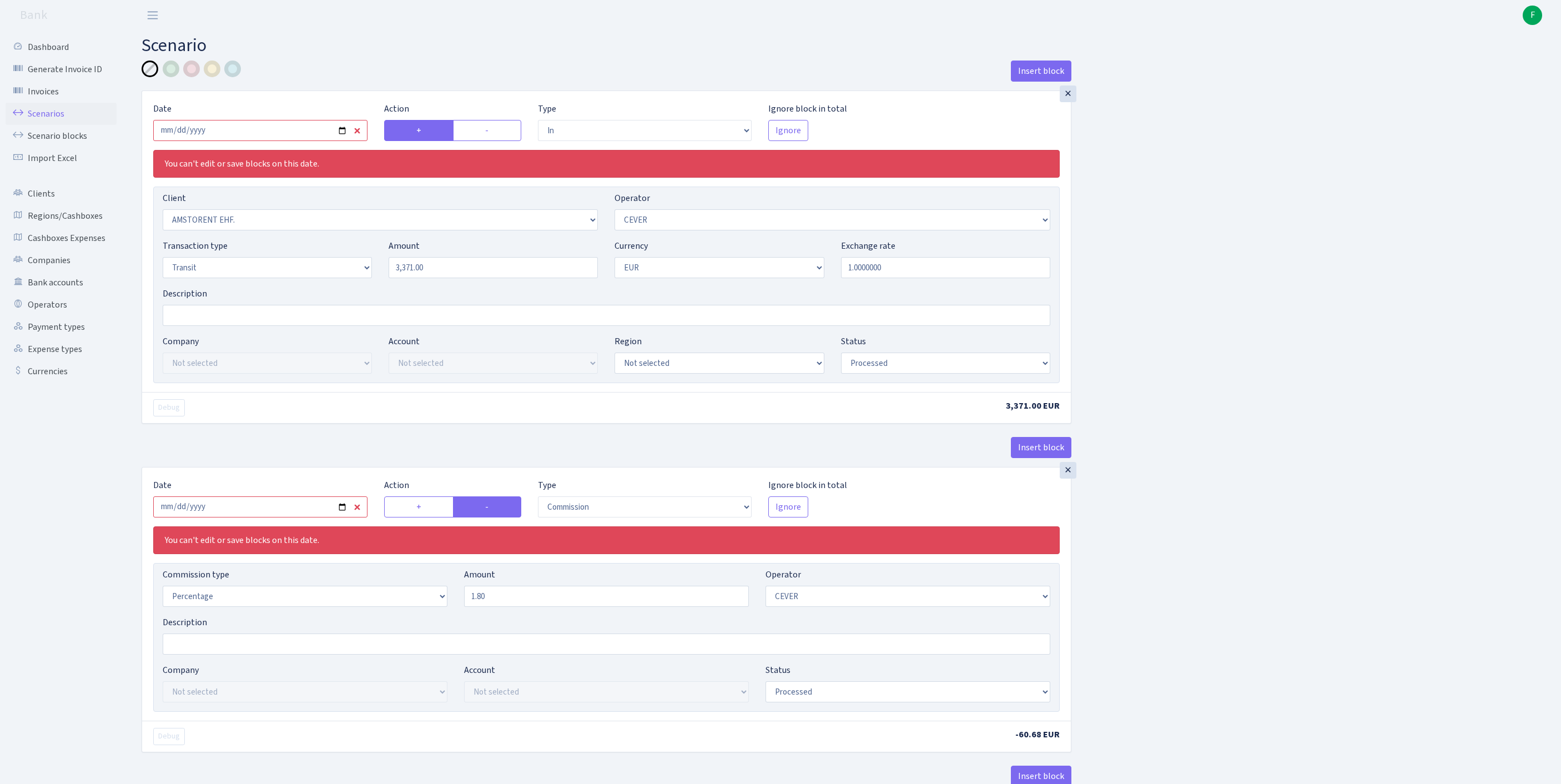
click at [51, 120] on link "Scenarios" at bounding box center [61, 113] width 111 height 22
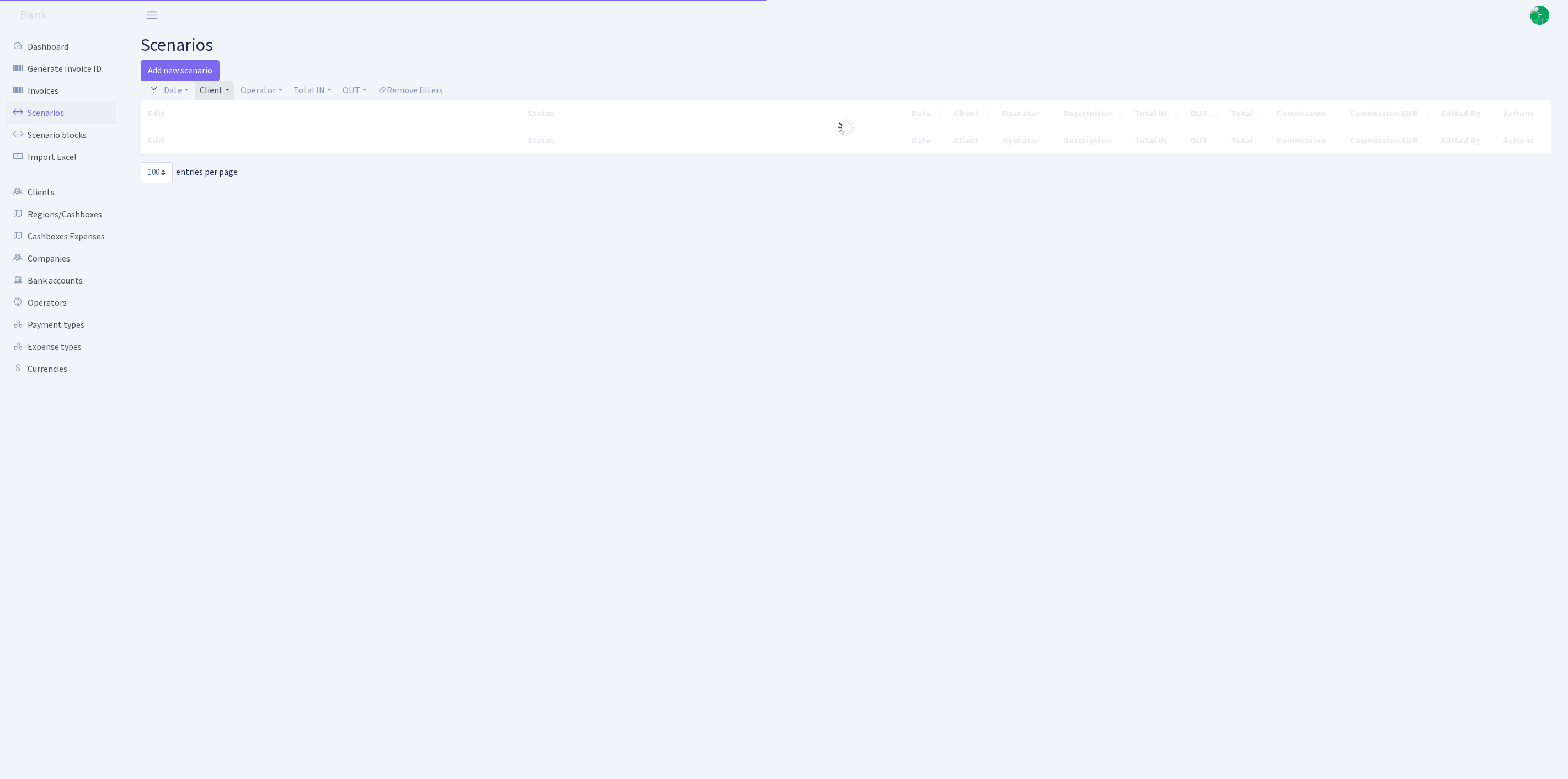
select select "100"
click at [234, 94] on link "Client" at bounding box center [214, 90] width 39 height 19
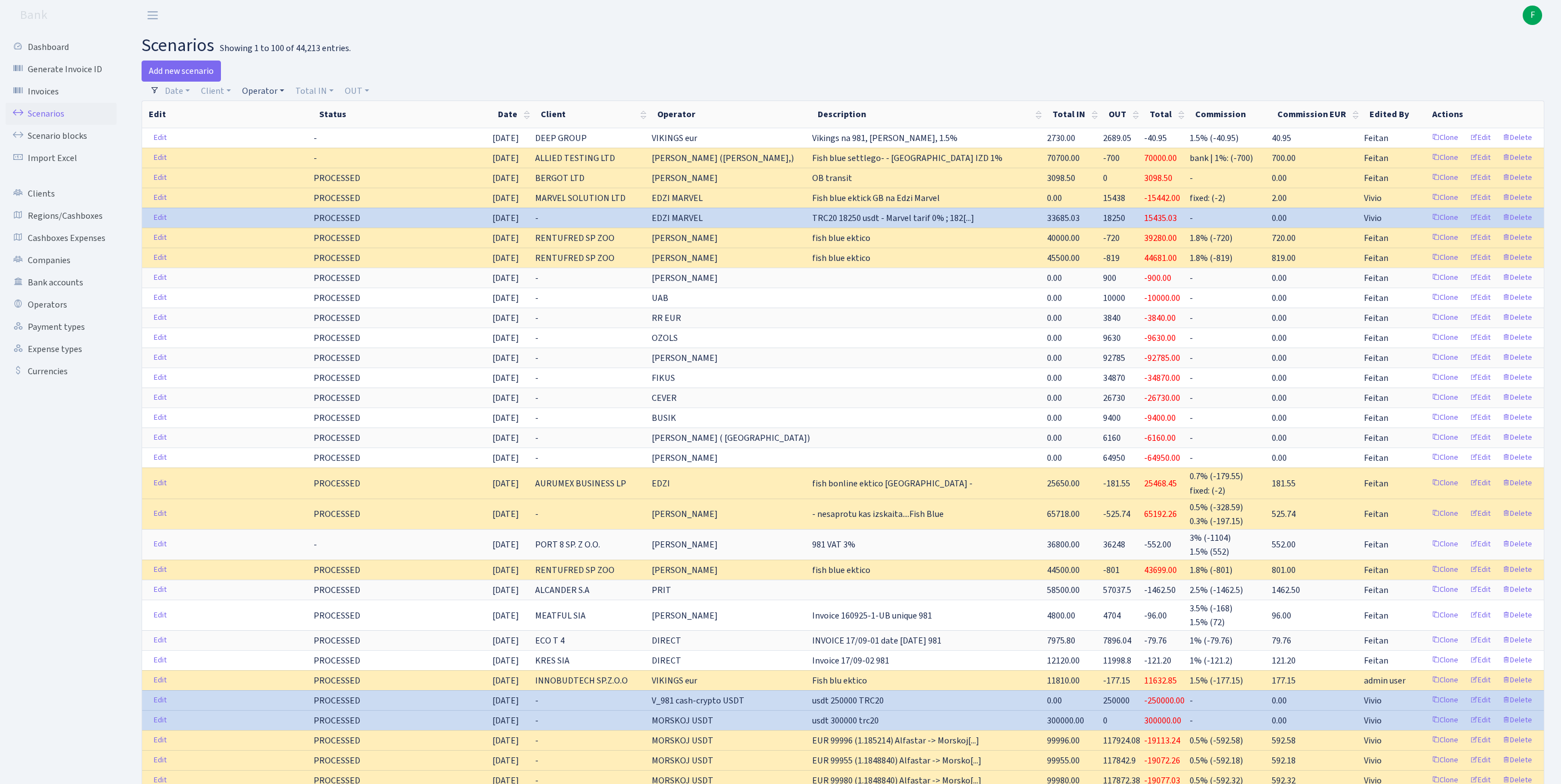
click at [278, 93] on link "Operator" at bounding box center [263, 91] width 51 height 19
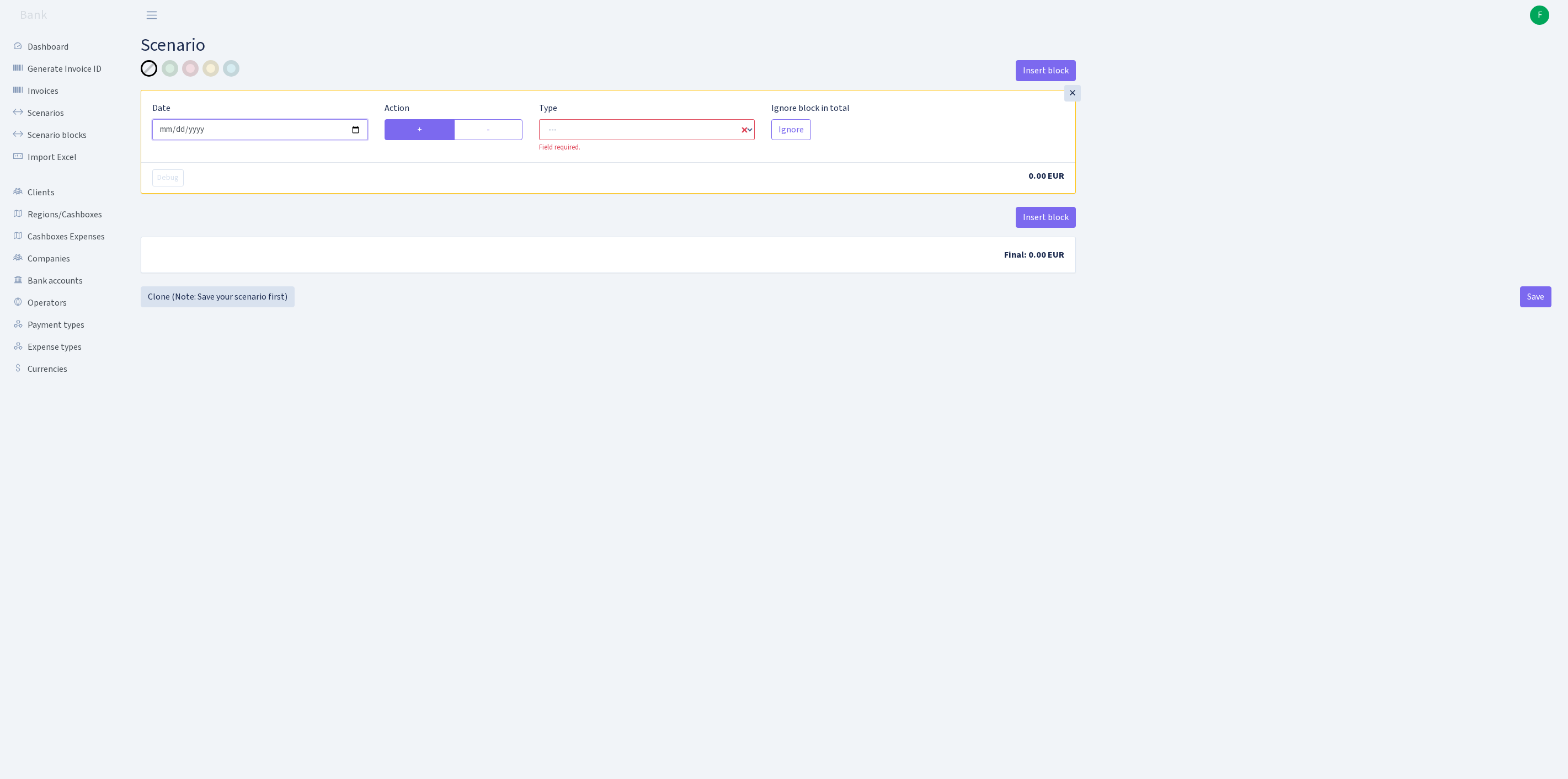
click at [265, 137] on input "[DATE]" at bounding box center [260, 129] width 215 height 21
type input "[DATE]"
click at [583, 127] on div "Type --- In Out Commission Field required." at bounding box center [647, 127] width 232 height 51
select select "in"
select select "1"
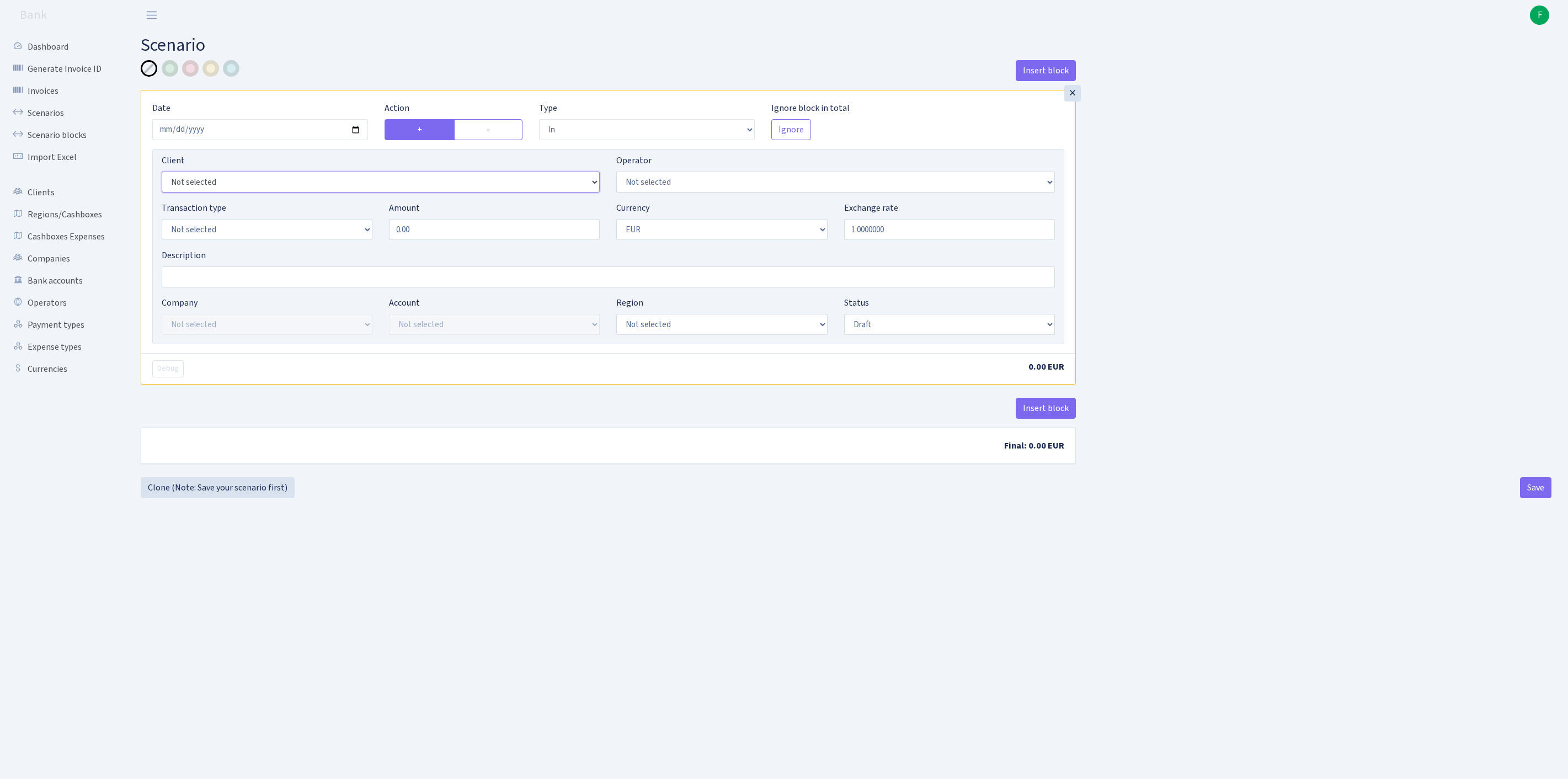
click at [241, 192] on select "Not selected 1 KOC GEMICILIK VE TASIMACILIK 1/BALDERE-SILDEDZE SIGNE 1/SCP NERO…" at bounding box center [381, 182] width 438 height 21
select select "2202"
select select "20"
select select "2"
drag, startPoint x: 438, startPoint y: 256, endPoint x: 362, endPoint y: 251, distance: 76.2
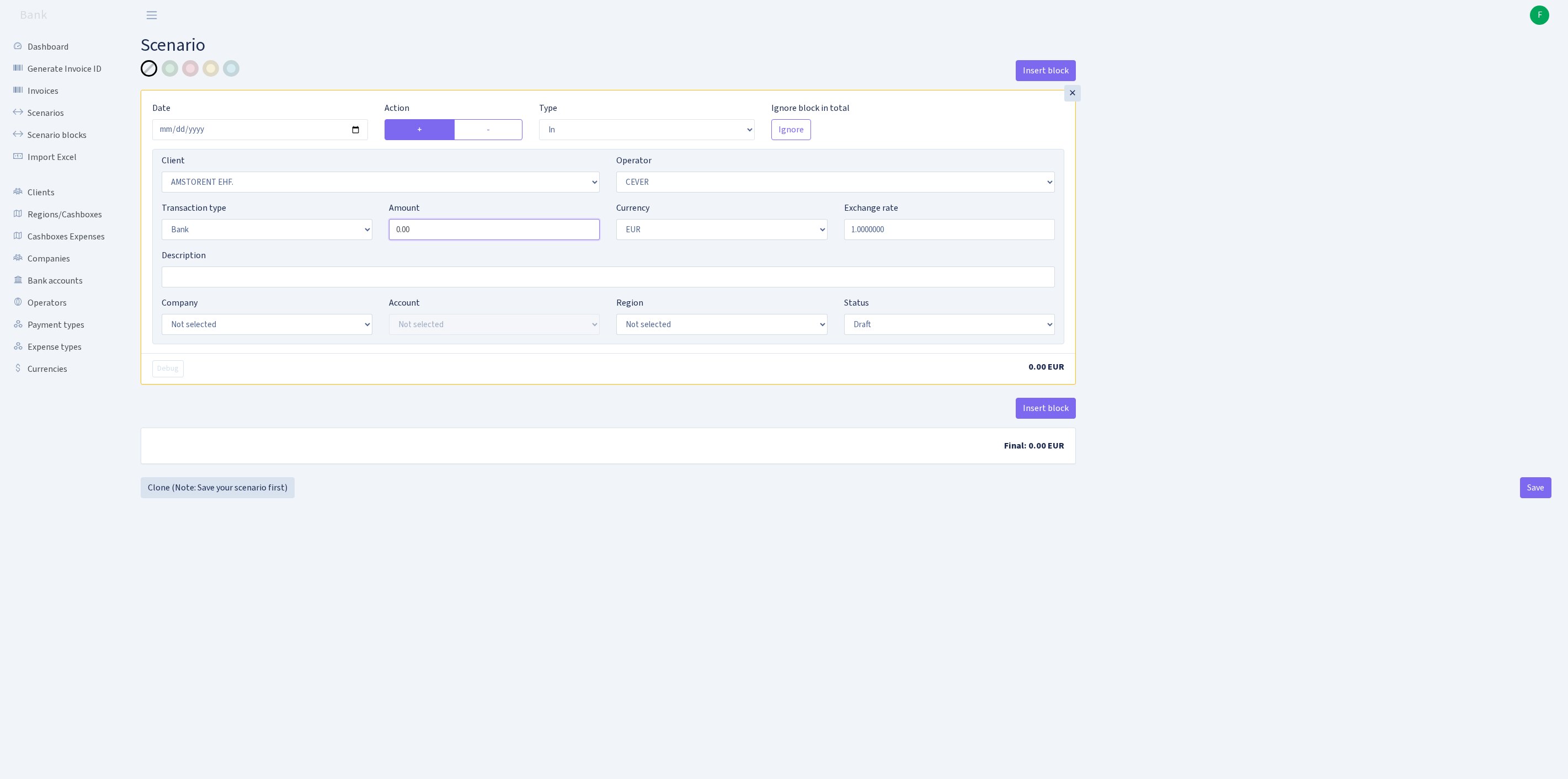
click at [362, 248] on div "Transaction type Not selected 981 ELF FISH crypto GIRT IVO dekl MM-BALTIC eur U…" at bounding box center [608, 224] width 910 height 47
type input "6,750.00"
select select "17"
select select "41"
select select "pending"
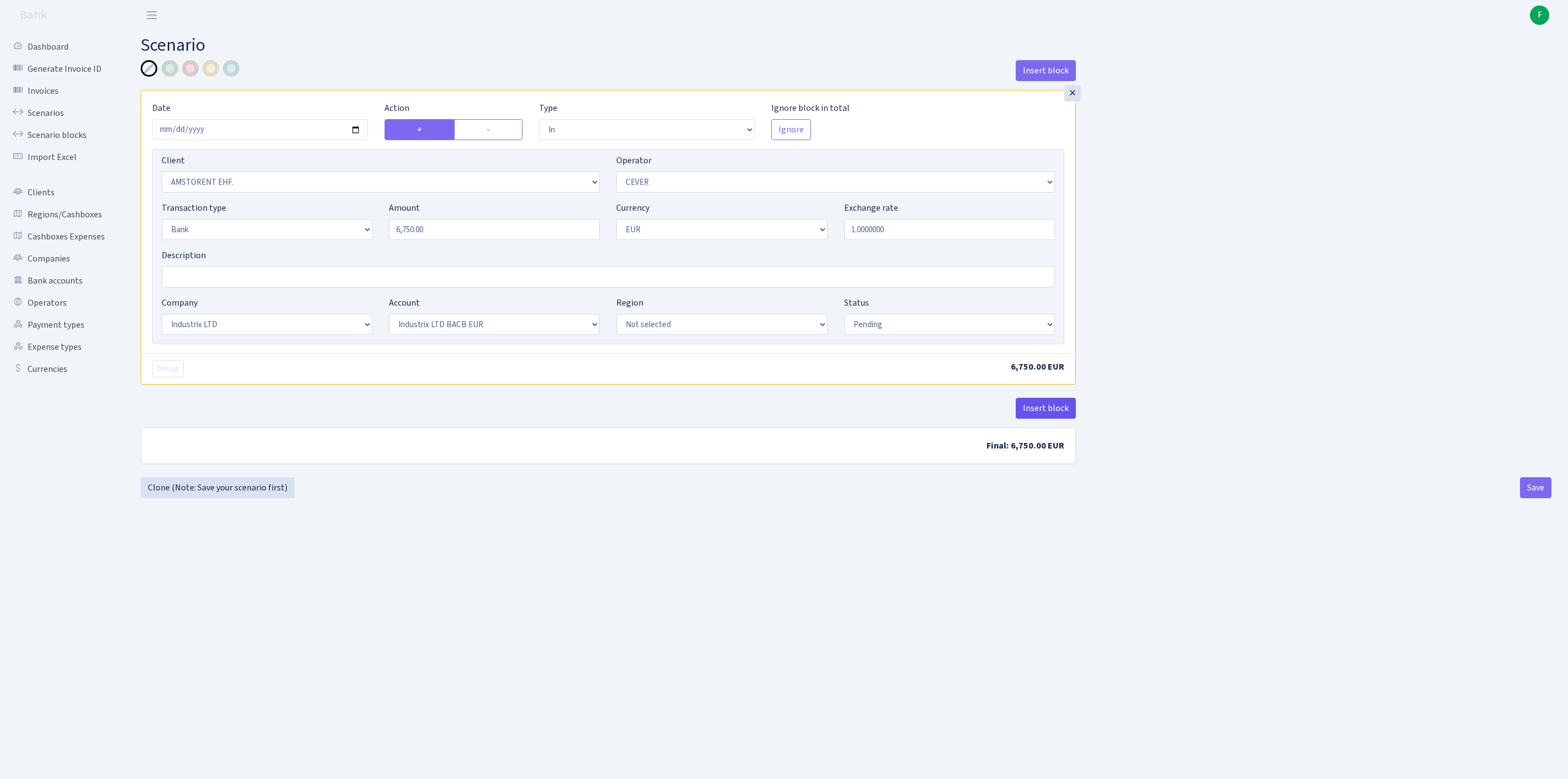
click at [1027, 419] on button "Insert block" at bounding box center [1046, 408] width 60 height 21
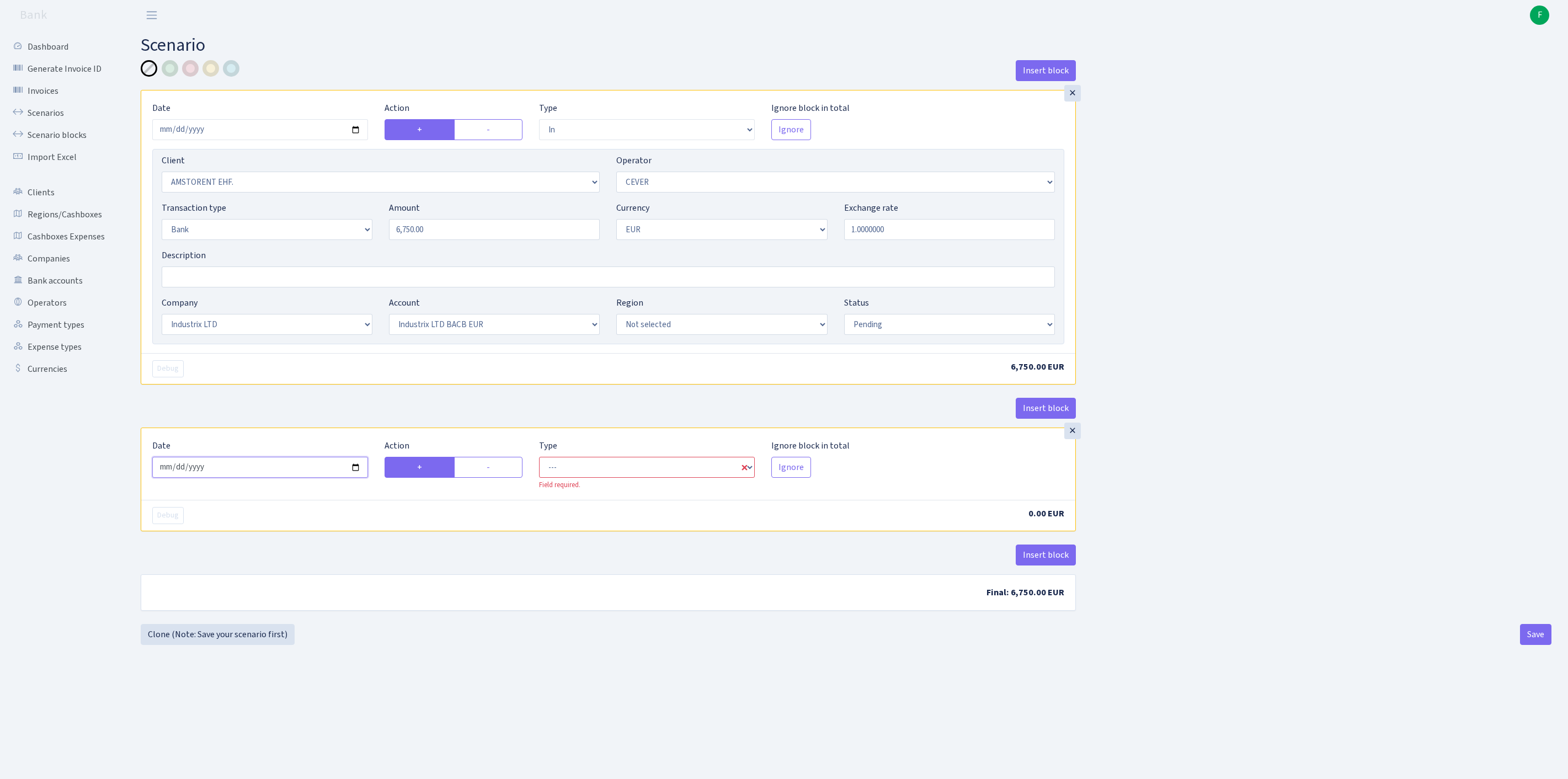
click at [265, 478] on input "2025-09-19" at bounding box center [260, 467] width 215 height 21
type input "2025-09-18"
click at [494, 478] on label "-" at bounding box center [488, 467] width 68 height 21
click at [494, 468] on input "-" at bounding box center [490, 464] width 7 height 7
radio input "true"
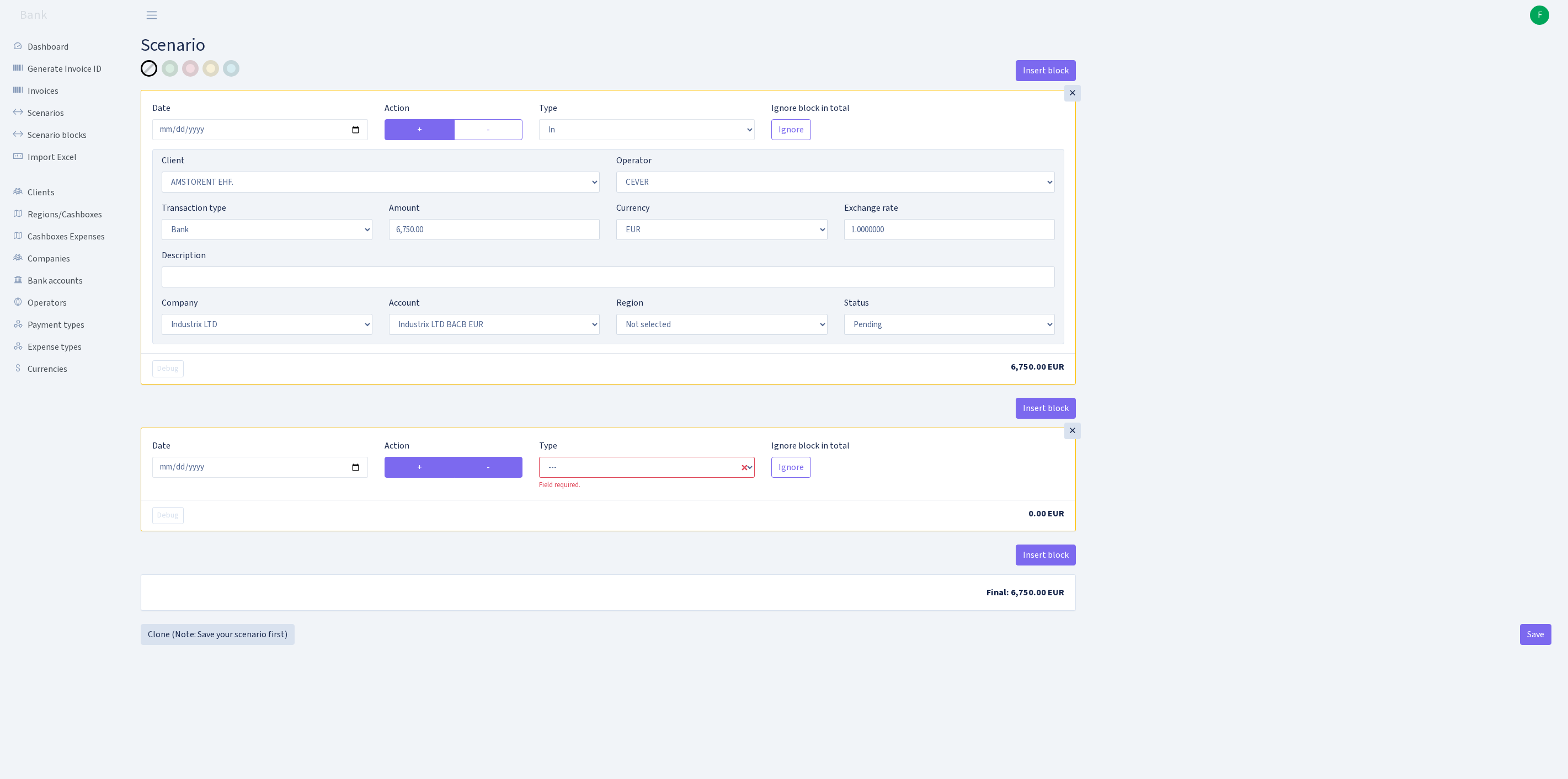
radio input "false"
select select "commission"
select select "20"
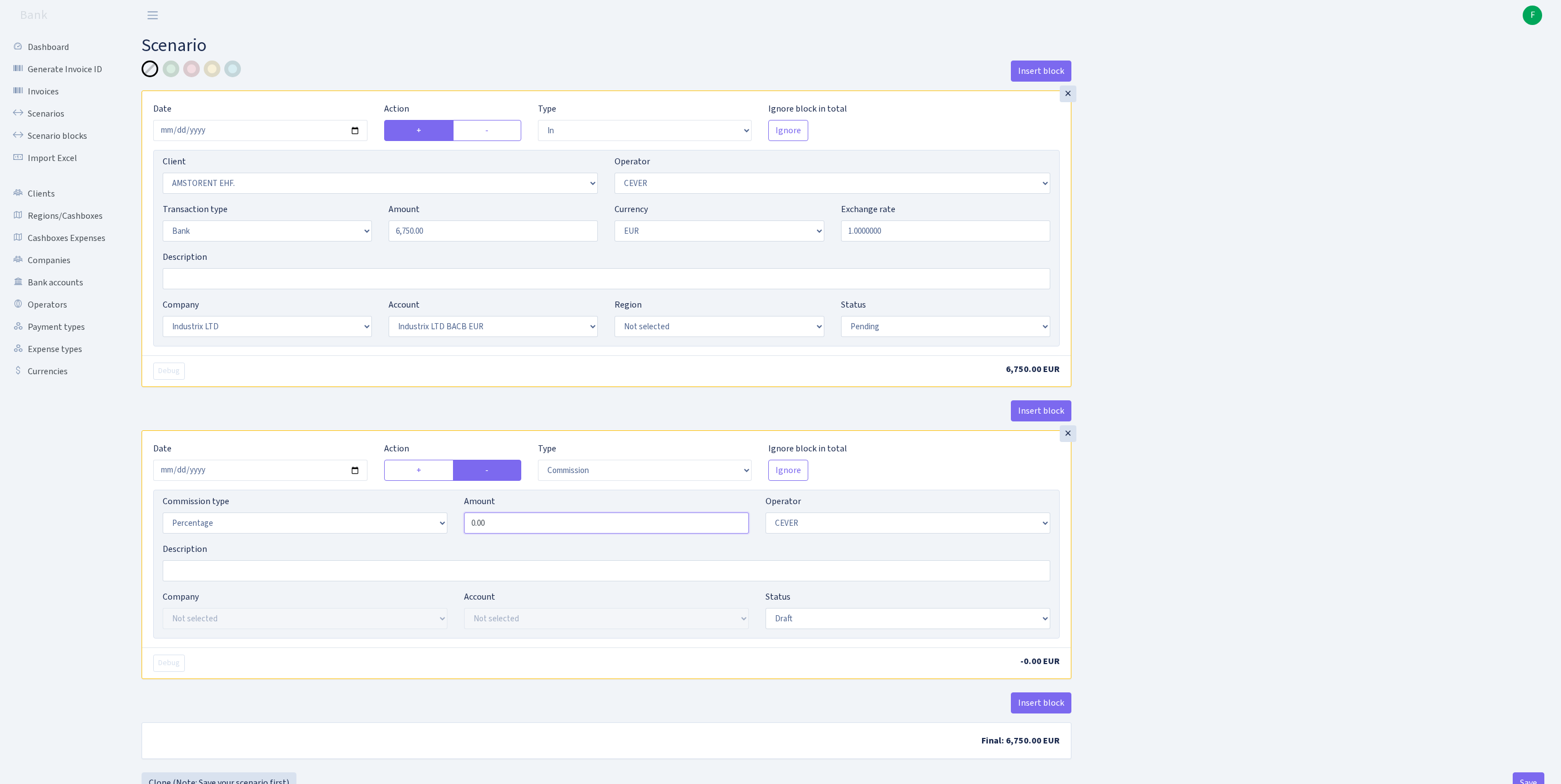
drag, startPoint x: 546, startPoint y: 586, endPoint x: 399, endPoint y: 583, distance: 147.0
click at [399, 542] on div "Commission type Percentage Fixed Bank Amount 0.00 Operator Not selected 981 981…" at bounding box center [606, 518] width 904 height 47
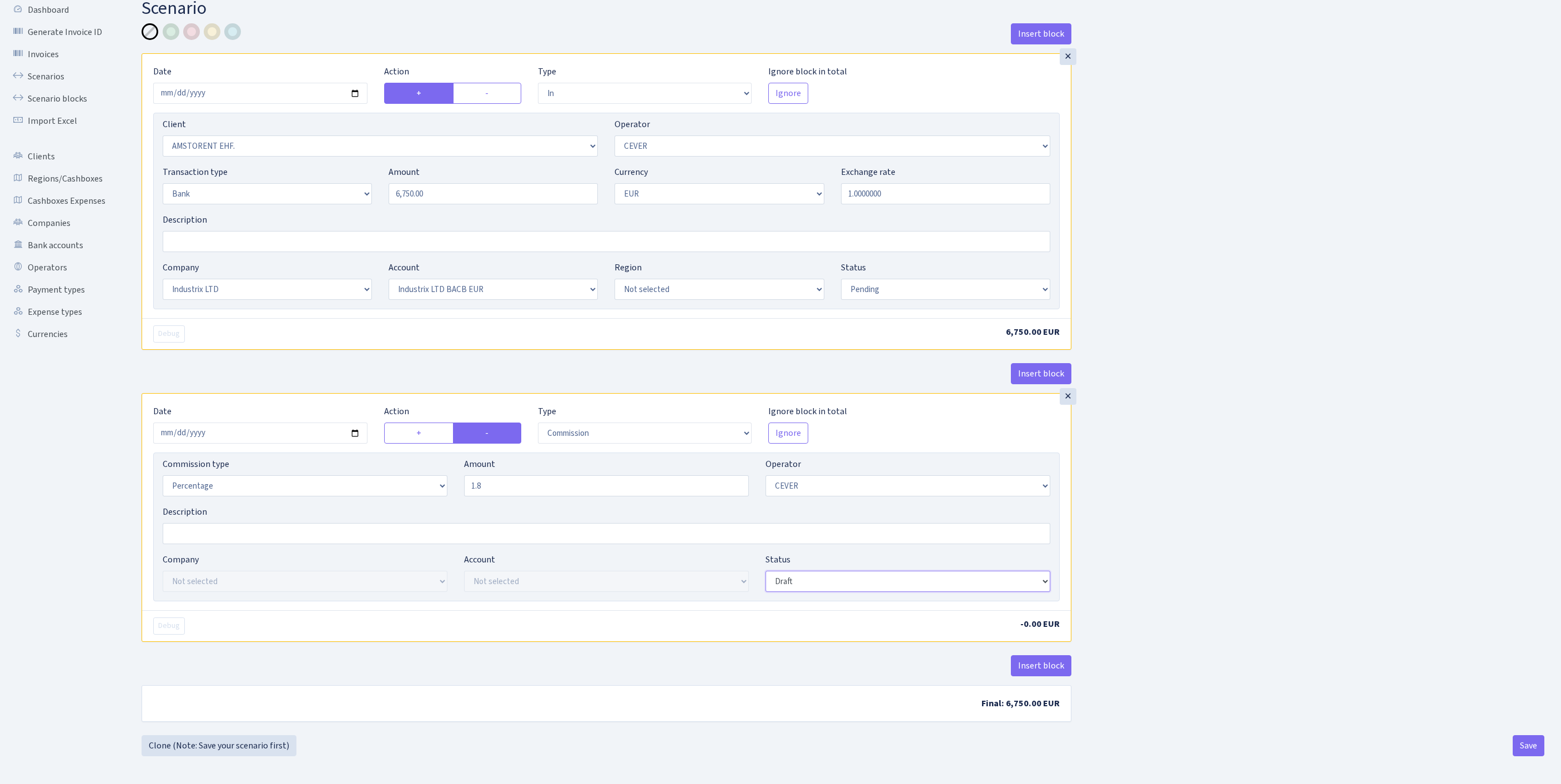
type input "1.80"
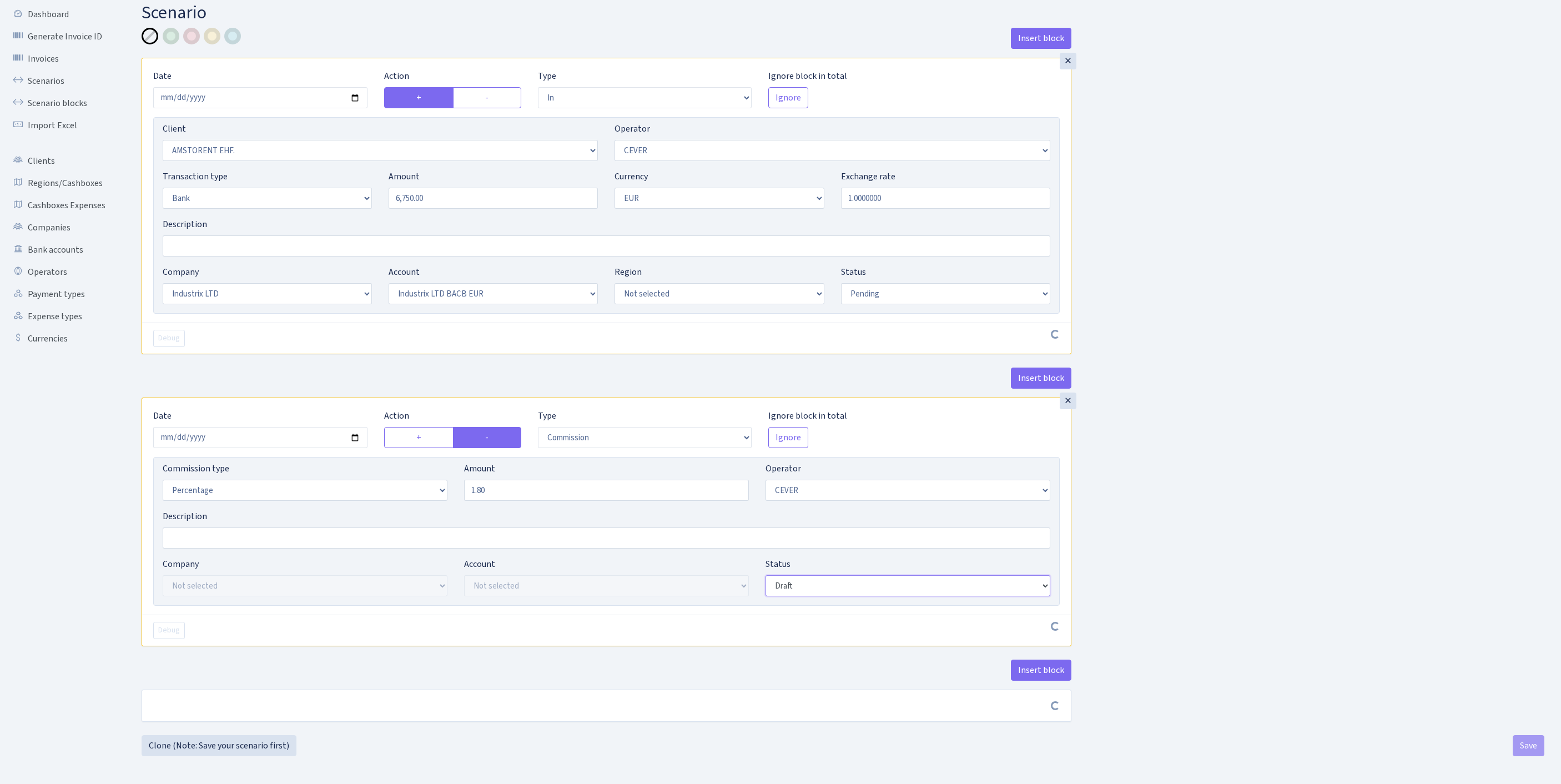
scroll to position [133, 0]
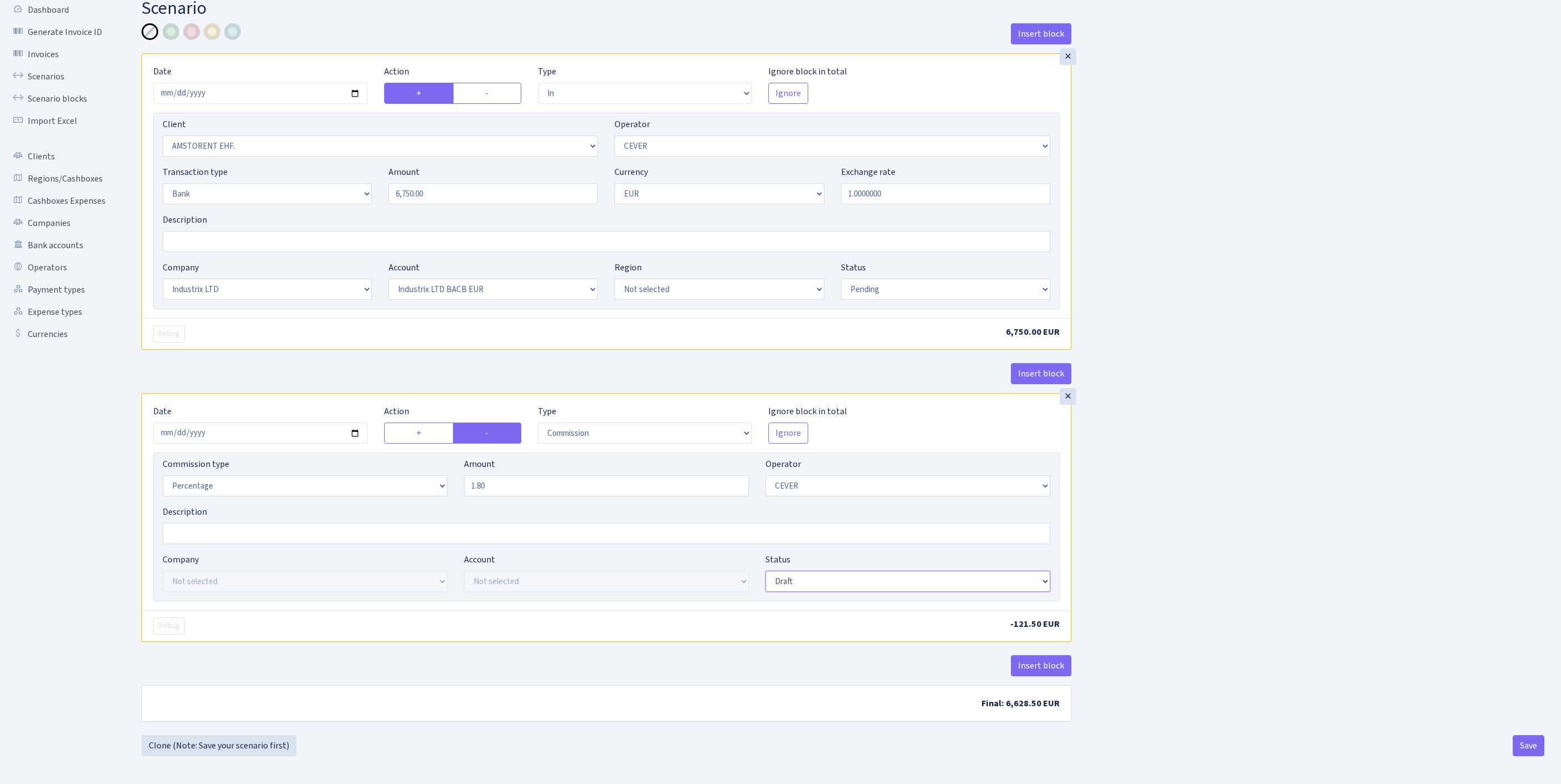
select select "pending"
click at [1523, 744] on button "Save" at bounding box center [1528, 746] width 32 height 21
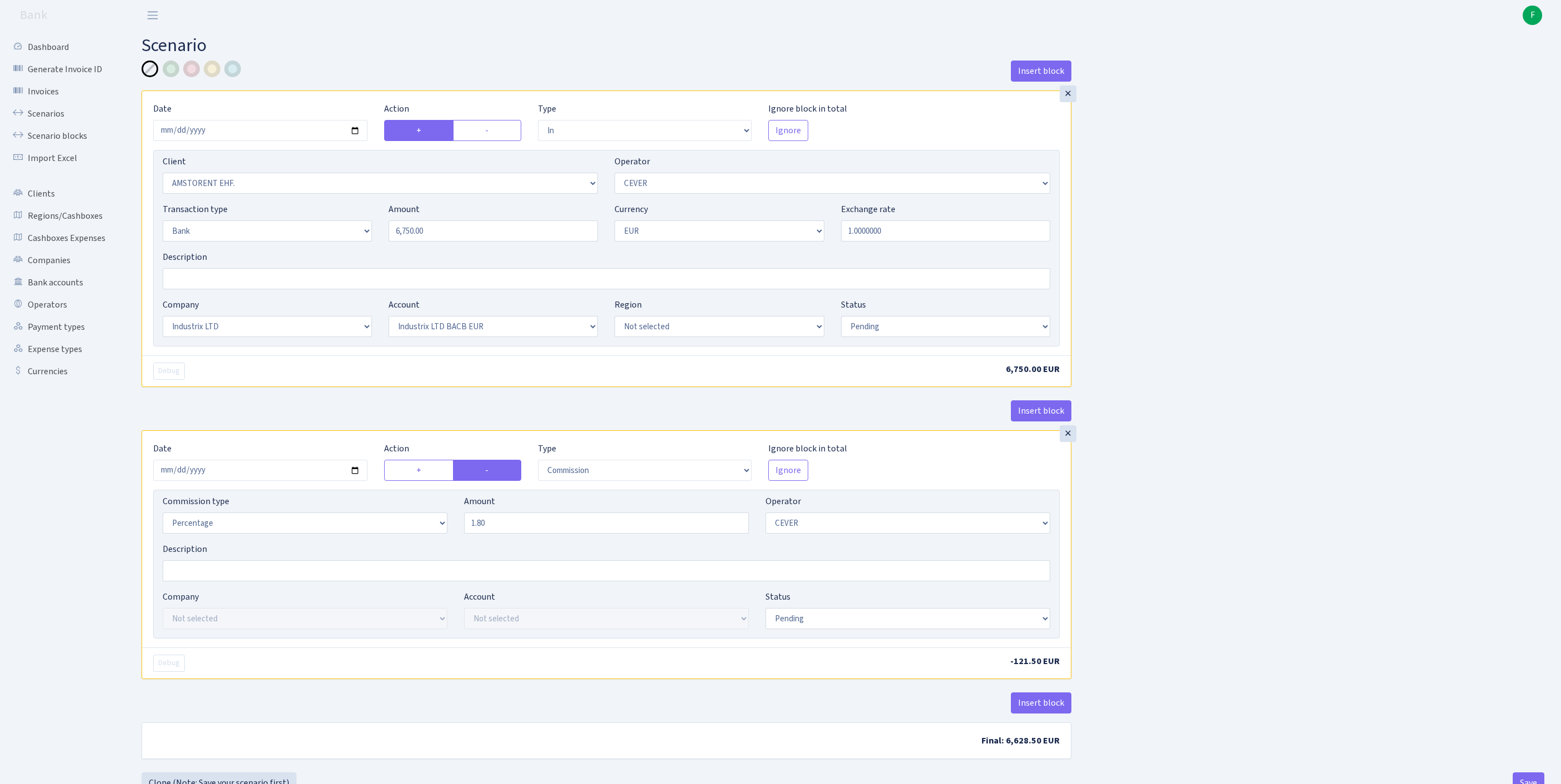
select select "in"
select select "2202"
select select "20"
select select "2"
select select "1"
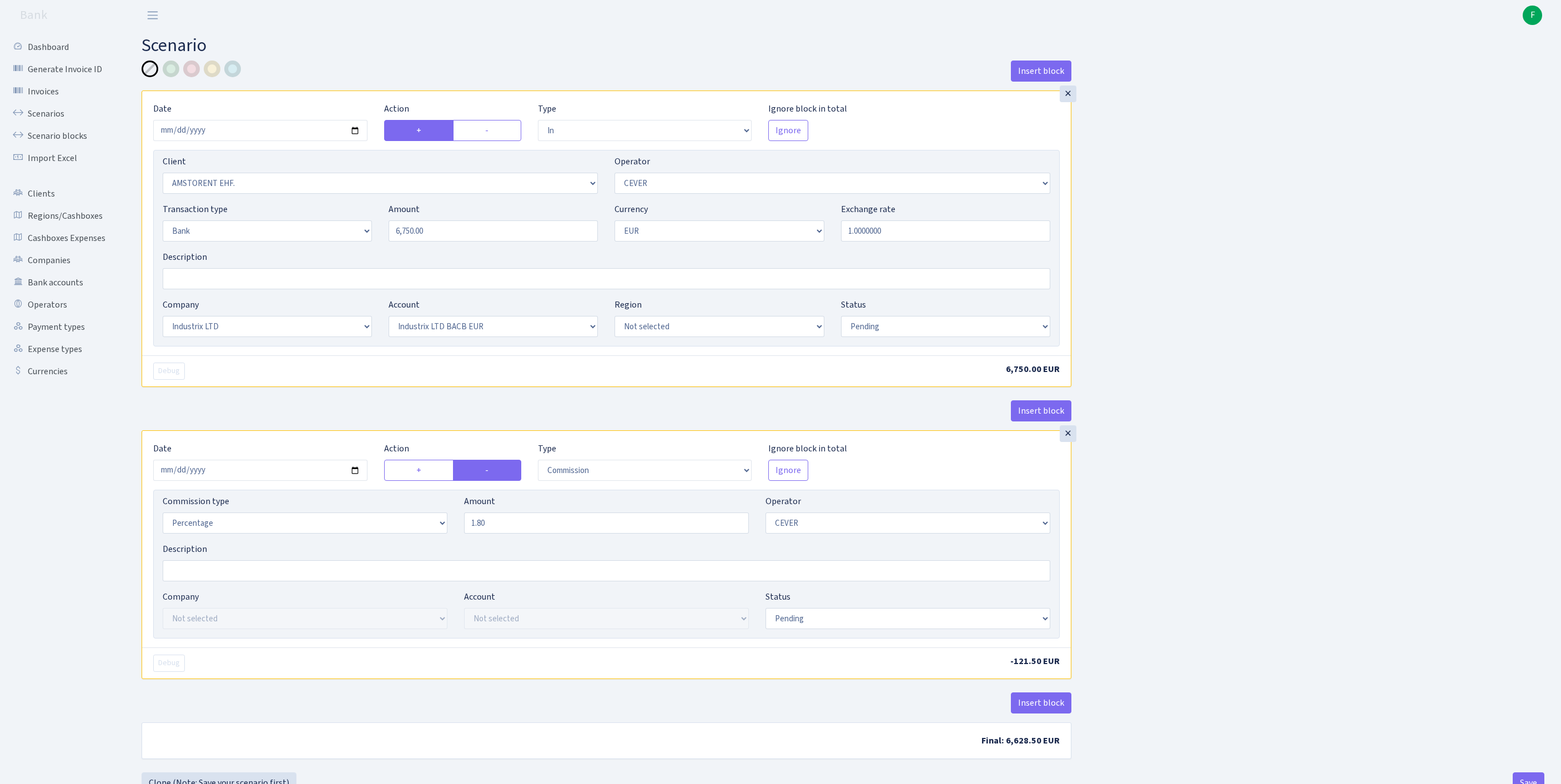
select select "17"
select select "41"
select select "pending"
select select "commission"
select select "20"
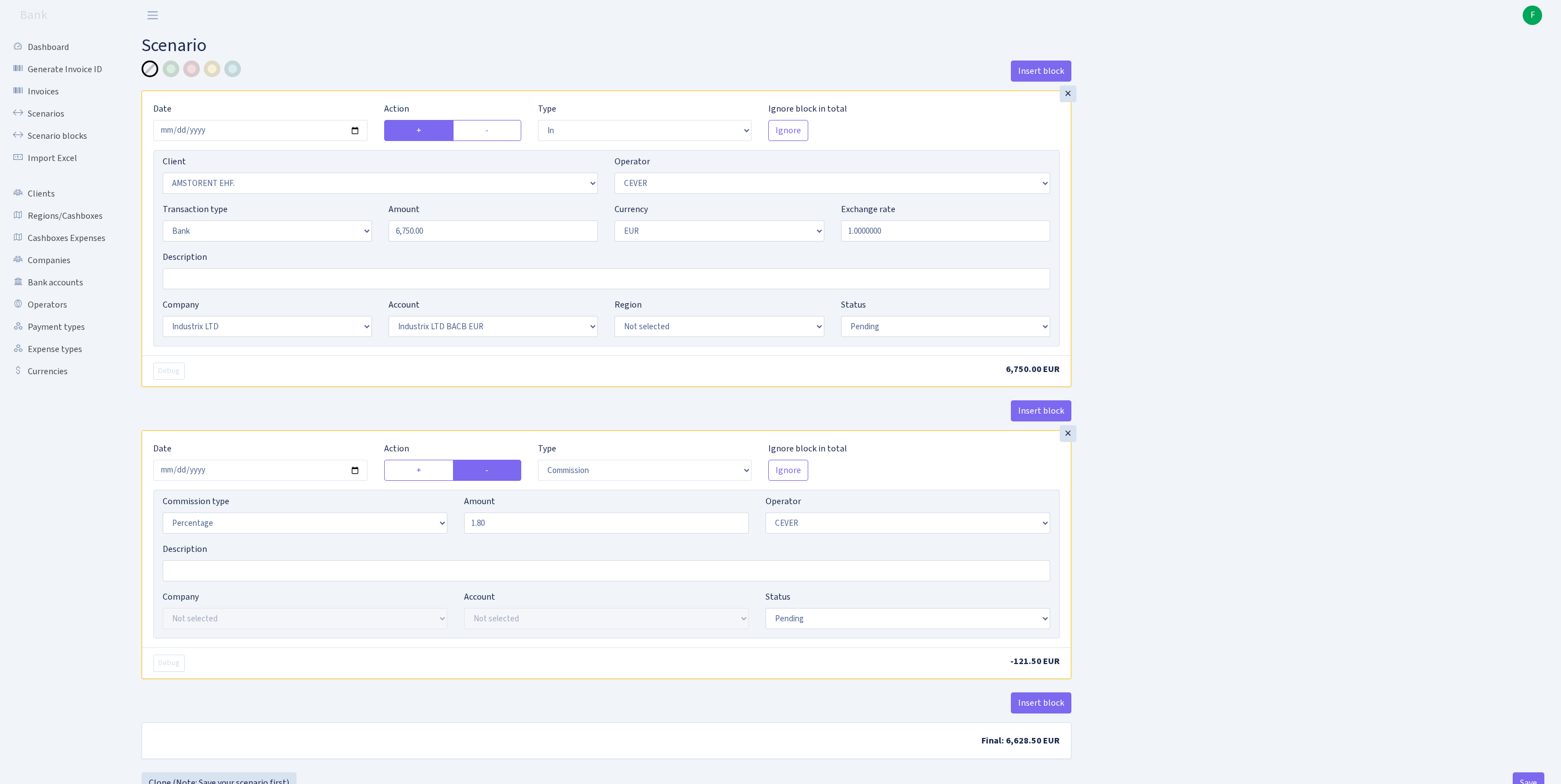
select select "pending"
click at [47, 123] on link "Scenarios" at bounding box center [61, 113] width 111 height 22
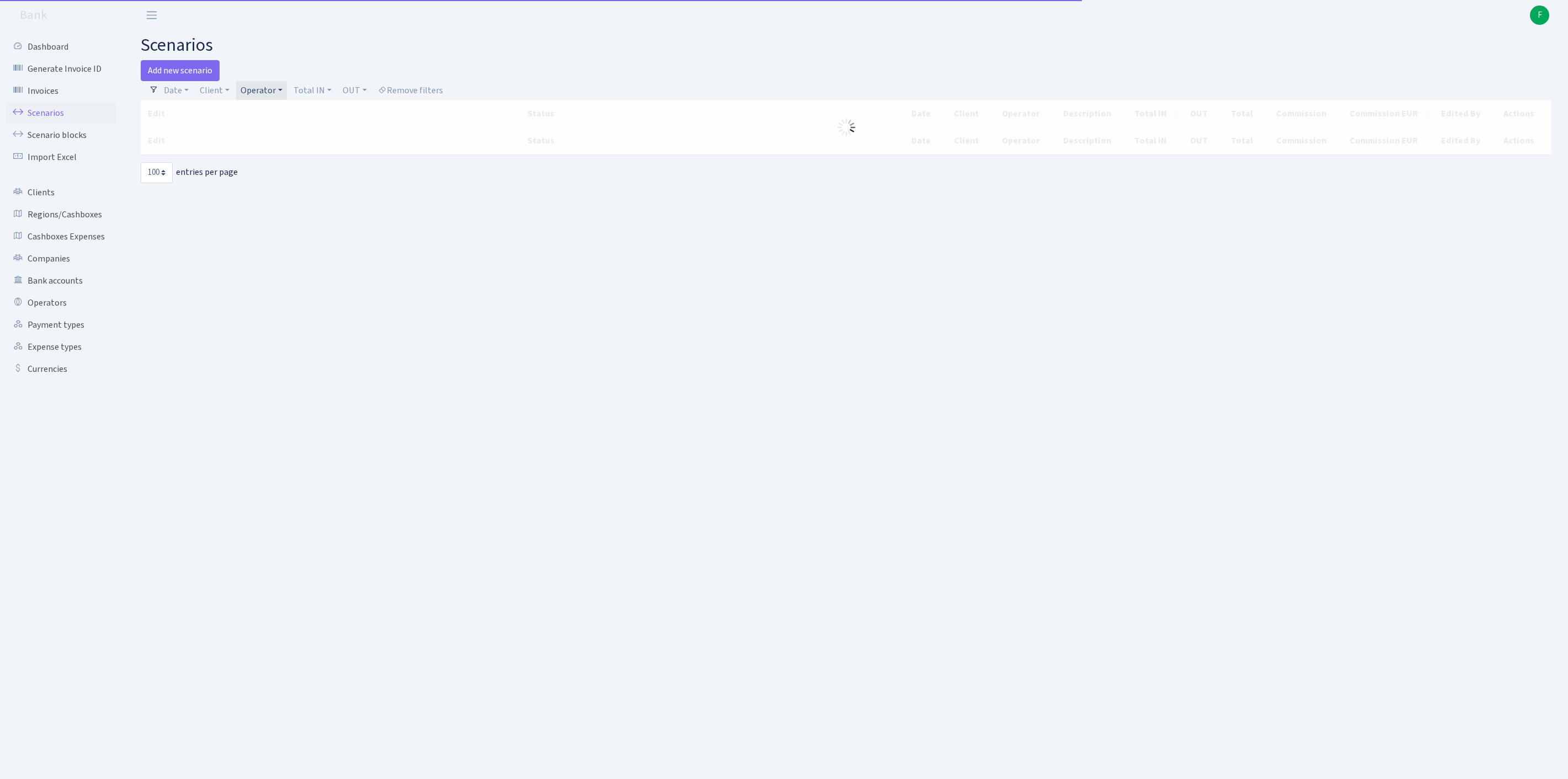
select select "100"
click at [287, 95] on link "Operator" at bounding box center [261, 90] width 51 height 19
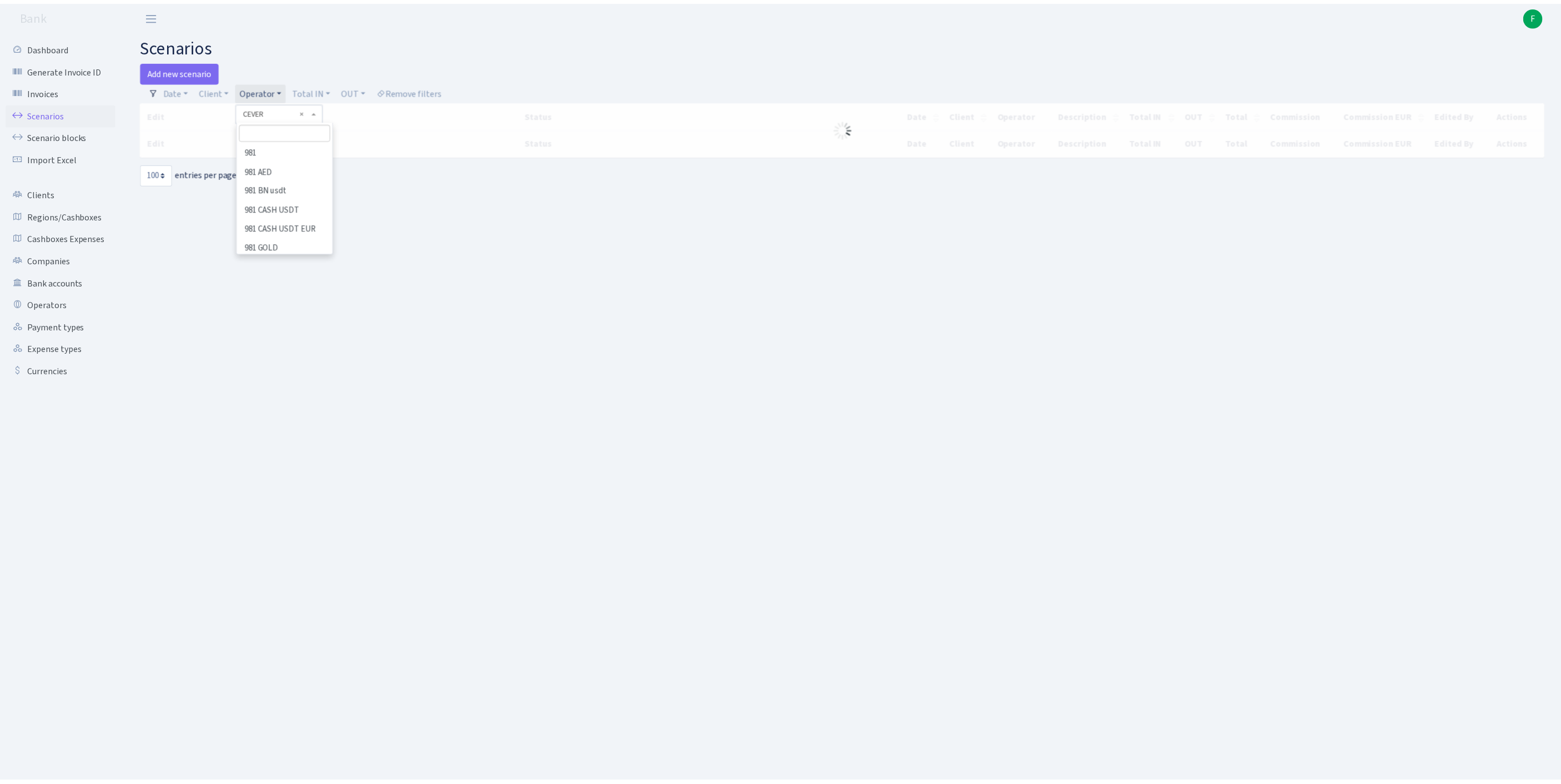
scroll to position [1186, 0]
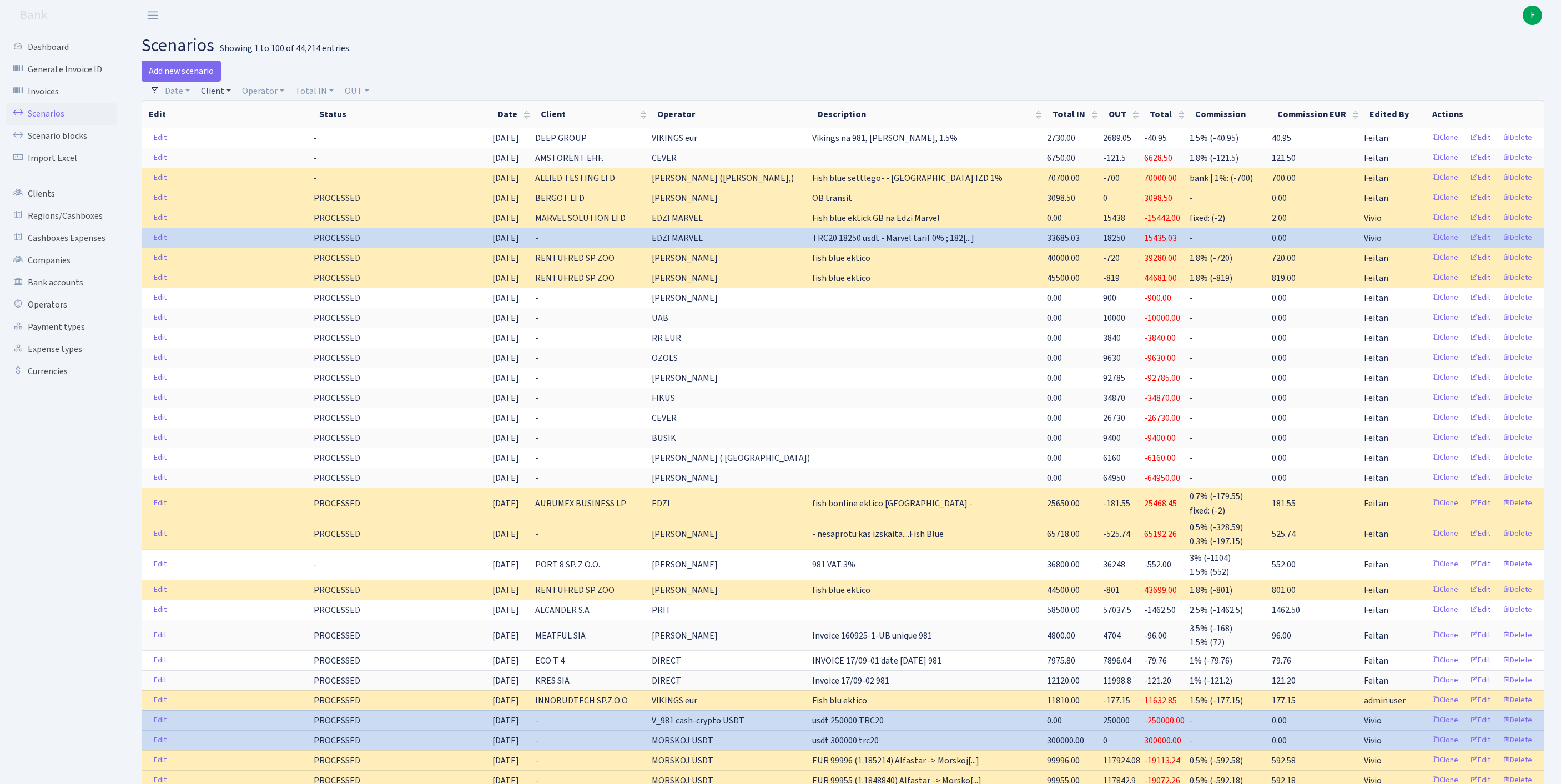
click at [225, 94] on link "Client" at bounding box center [215, 91] width 39 height 19
click at [233, 140] on input "search" at bounding box center [246, 130] width 92 height 17
type input "automatikos"
click at [233, 173] on li "AUTOMATIKOS SISTEMAS" at bounding box center [246, 157] width 94 height 32
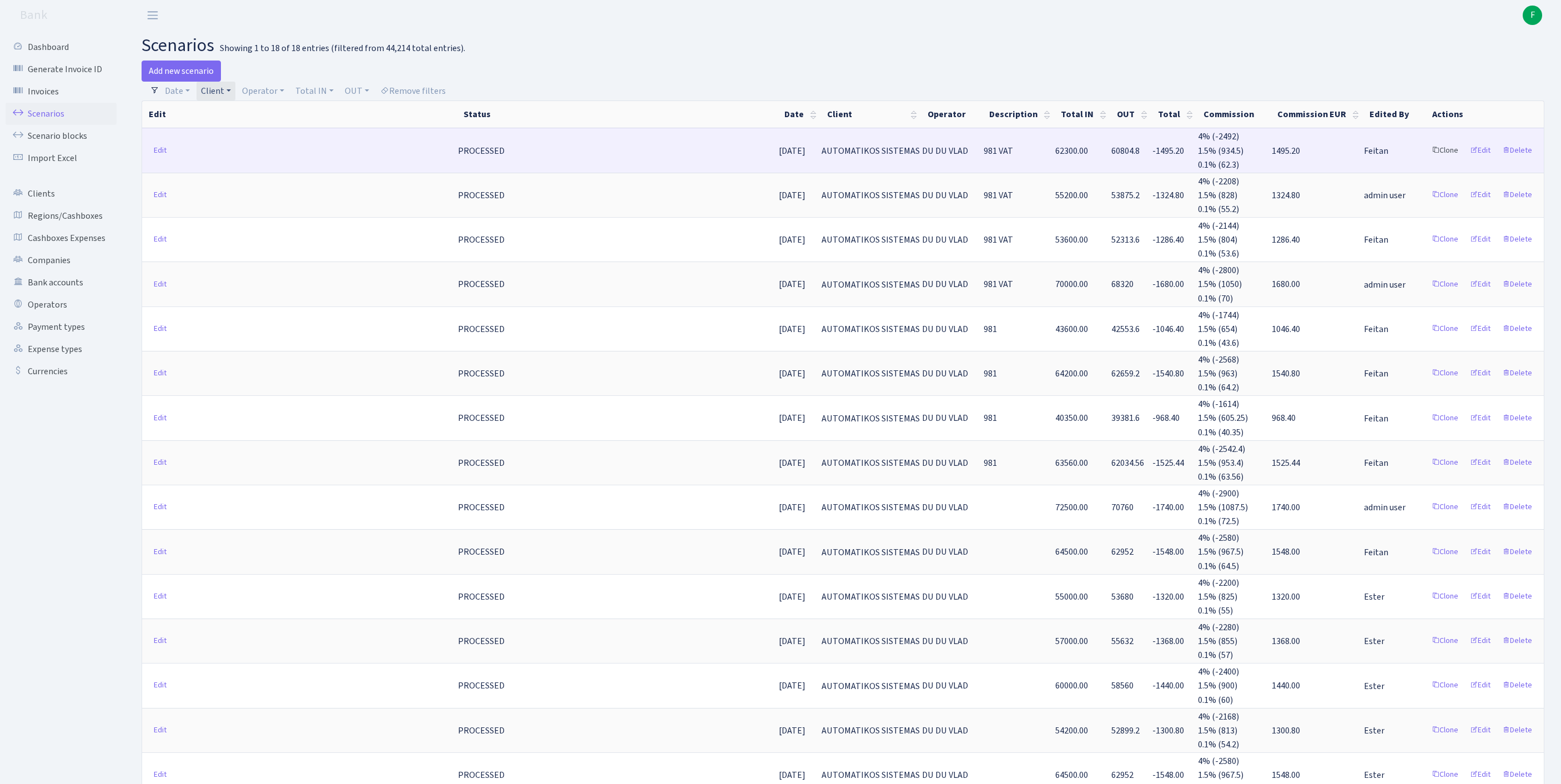
click at [1426, 159] on link "Clone" at bounding box center [1445, 151] width 37 height 17
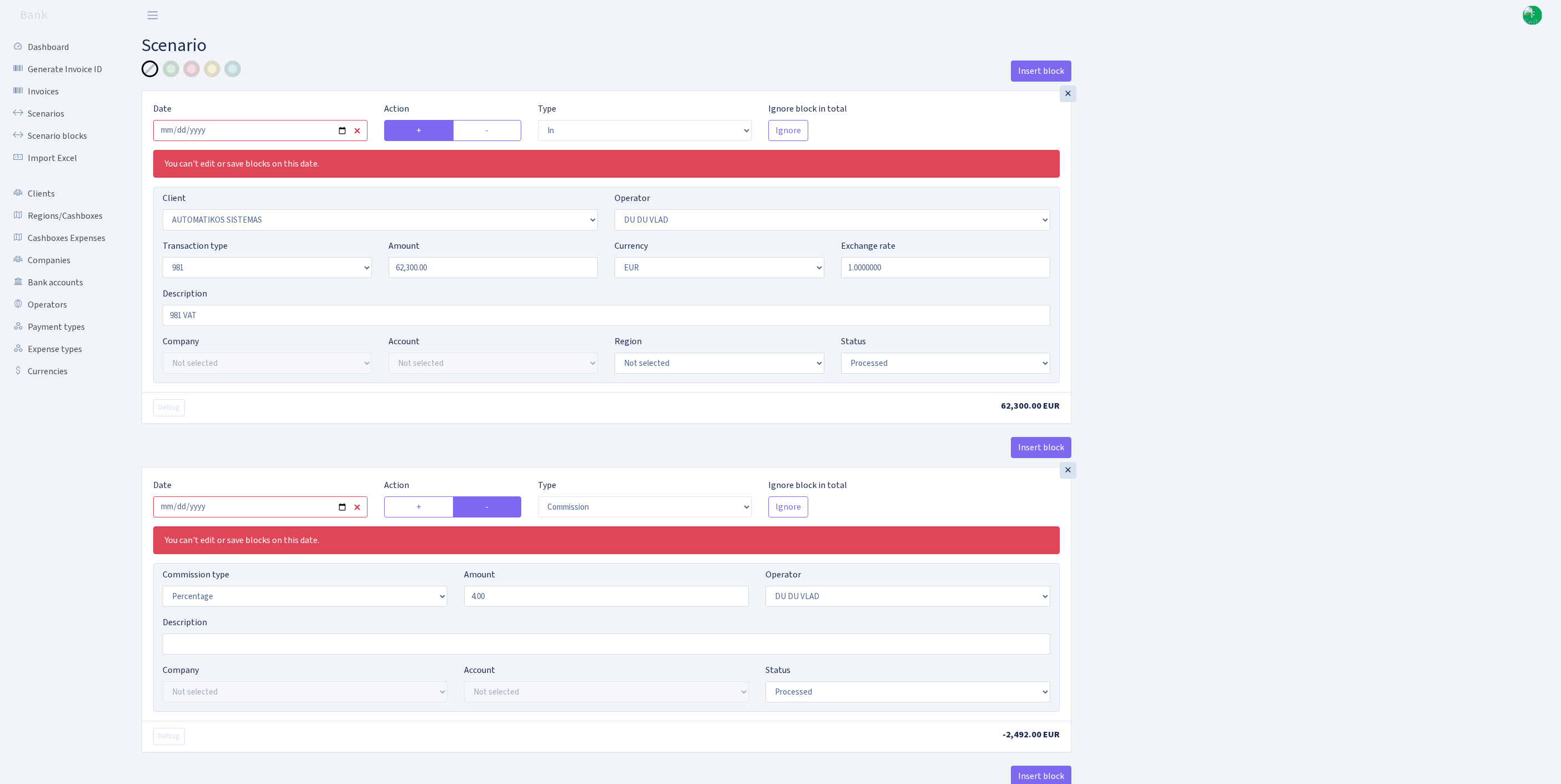
select select "in"
select select "2670"
select select "163"
select select "8"
select select "1"
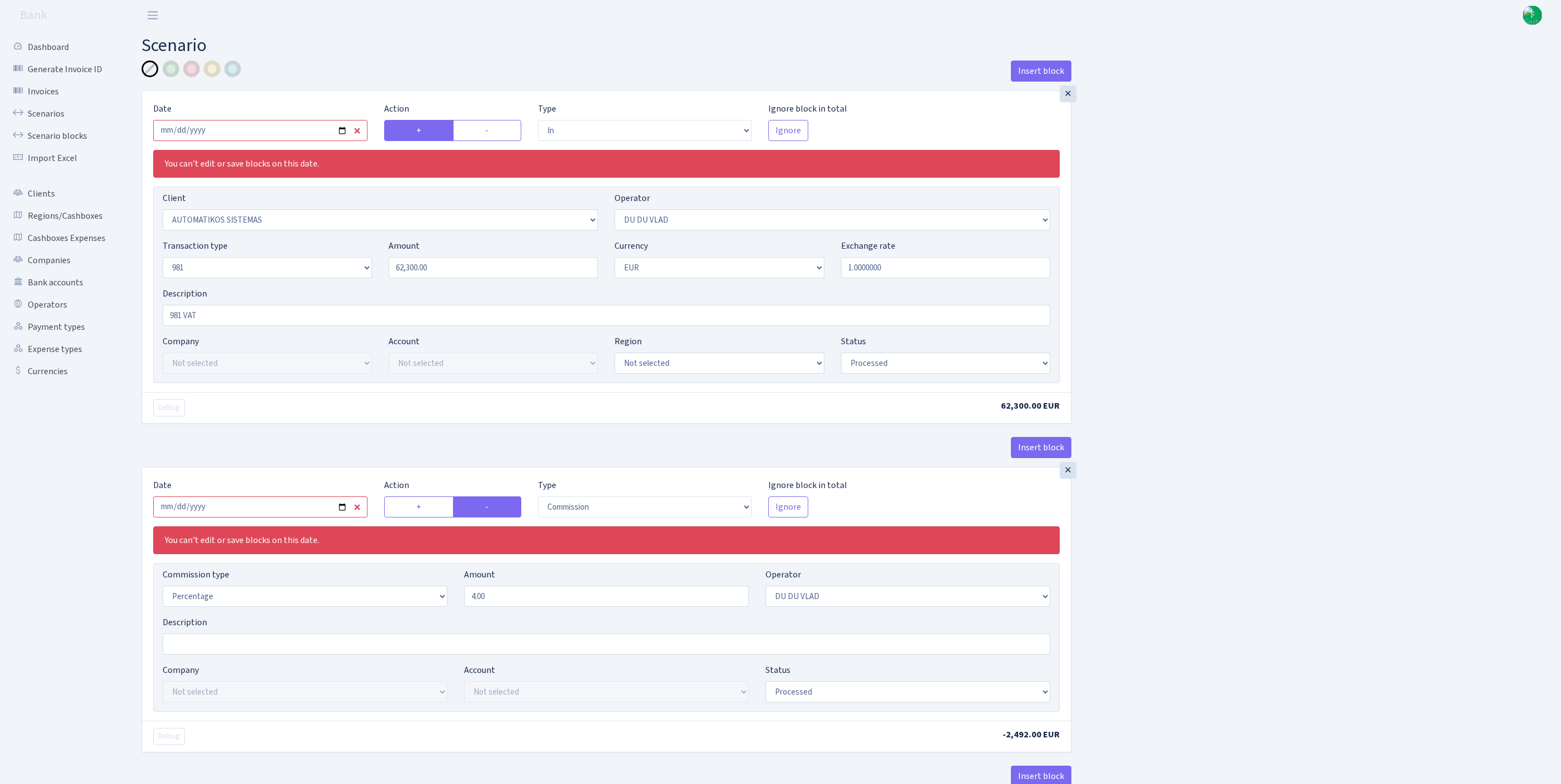
select select "processed"
select select "commission"
select select "163"
select select "processed"
select select "out"
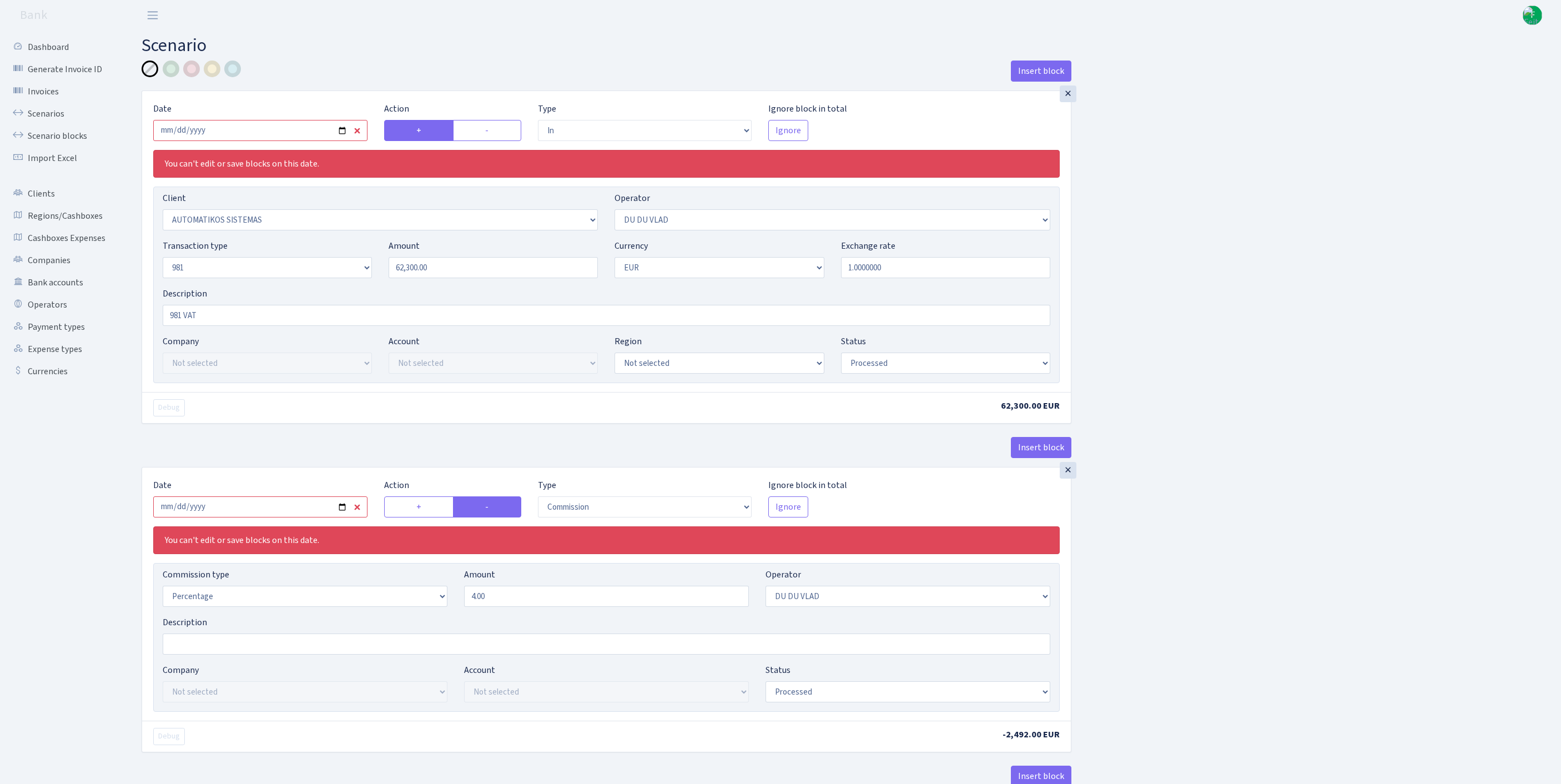
select select "3139"
select select "61"
select select "8"
select select "1"
select select "processed"
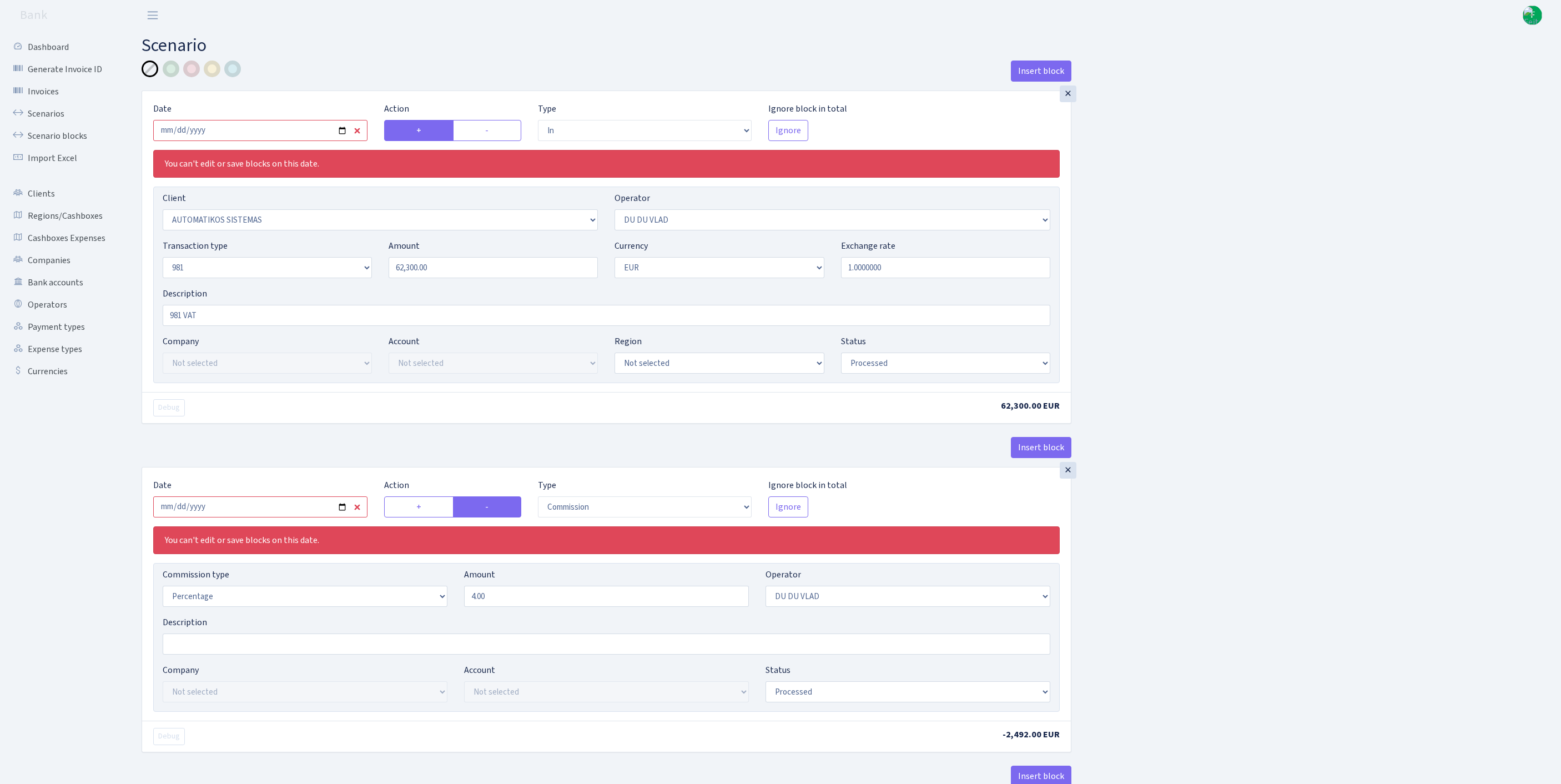
select select "commission"
select select "61"
select select "processed"
select select "commission"
select select "118"
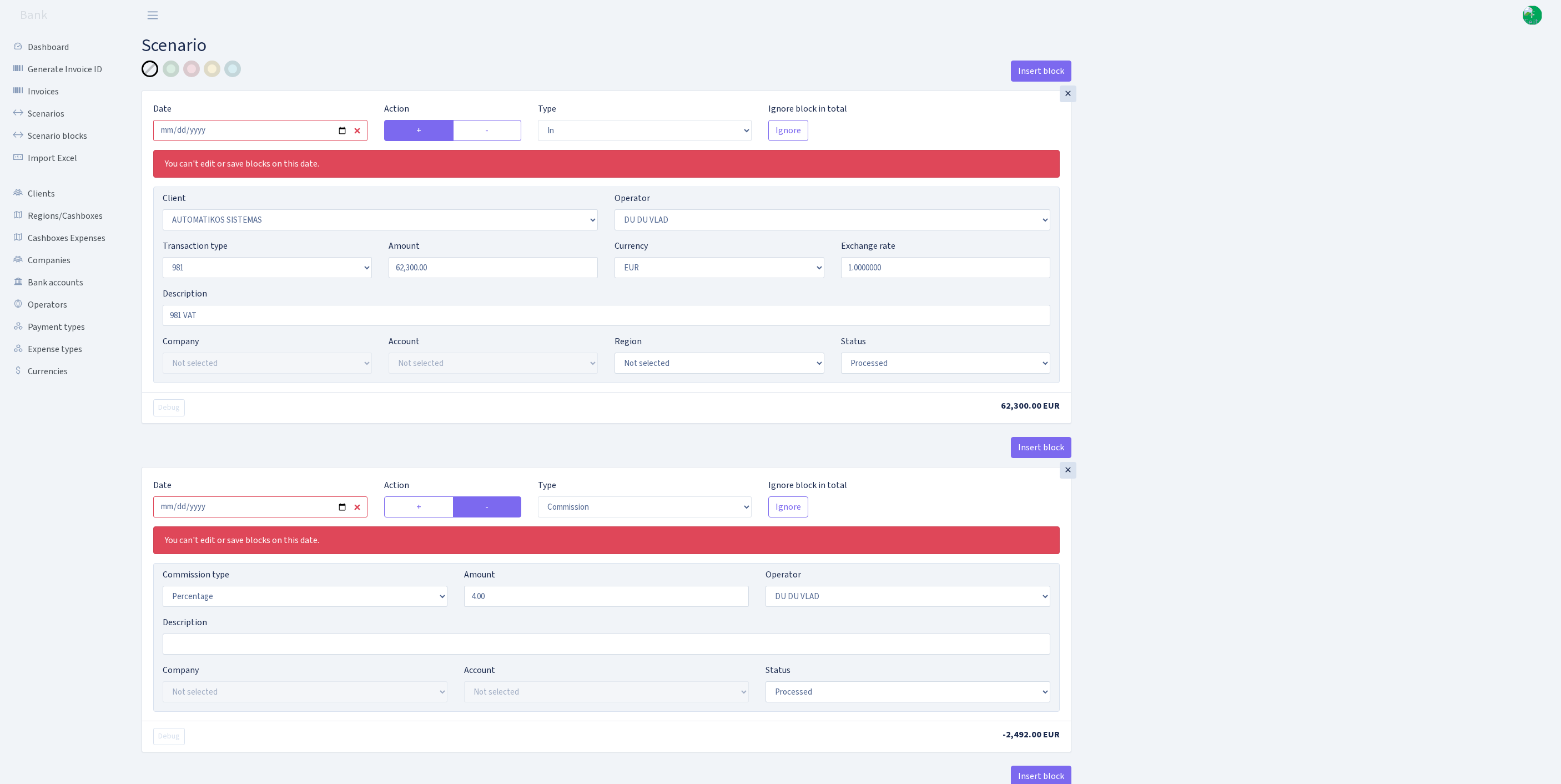
select select "processed"
click at [262, 141] on input "[DATE]" at bounding box center [260, 130] width 214 height 21
type input "[DATE]"
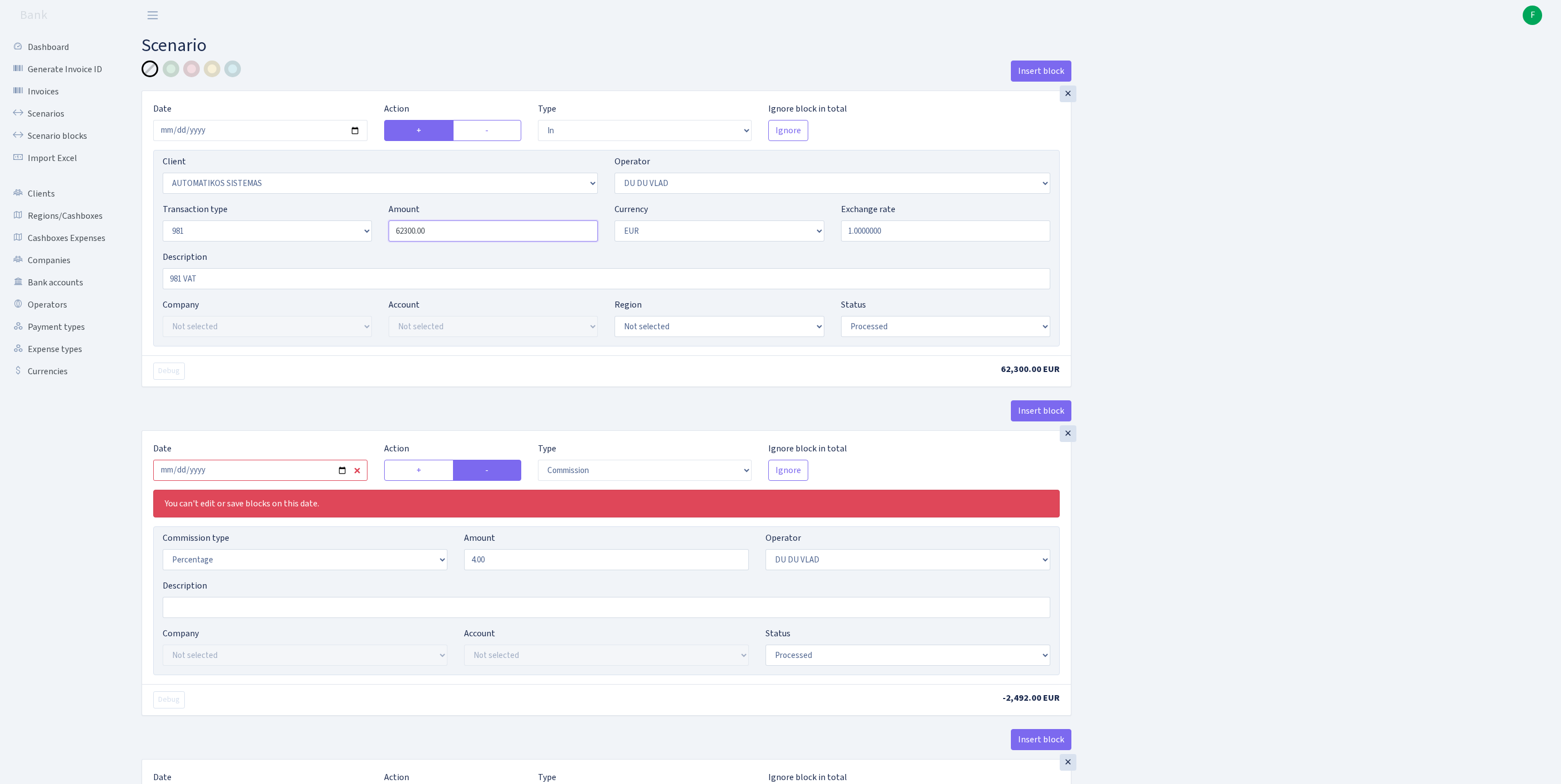
drag, startPoint x: 460, startPoint y: 259, endPoint x: 307, endPoint y: 249, distance: 153.3
click at [307, 249] on div "Transaction type Not selected 981 ELF FISH crypto GIRT IVO dekl MM-BALTIC eur U…" at bounding box center [606, 226] width 904 height 47
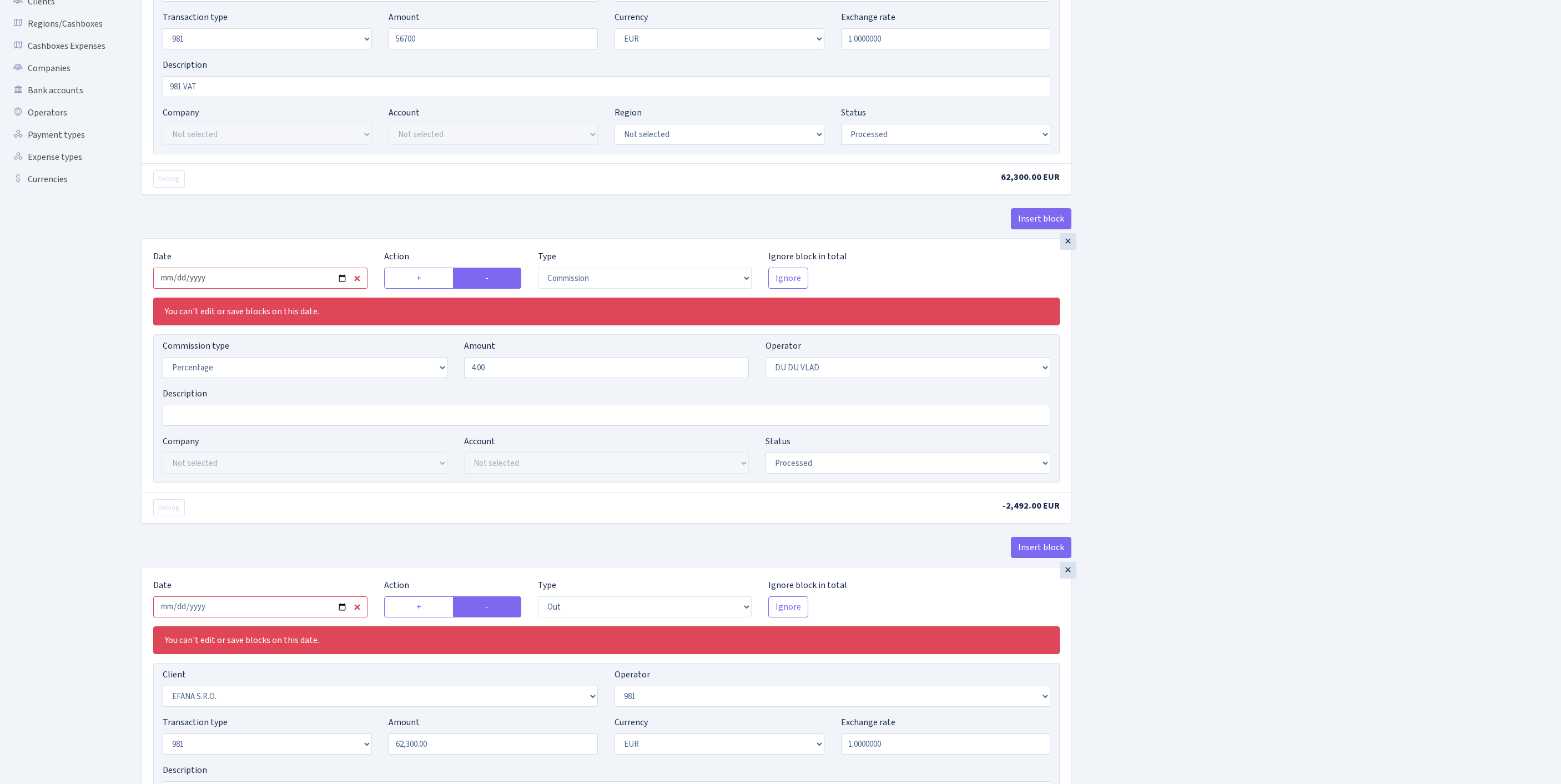
type input "56,700.00"
click at [301, 288] on input "2025-09-12" at bounding box center [260, 278] width 214 height 21
type input "[DATE]"
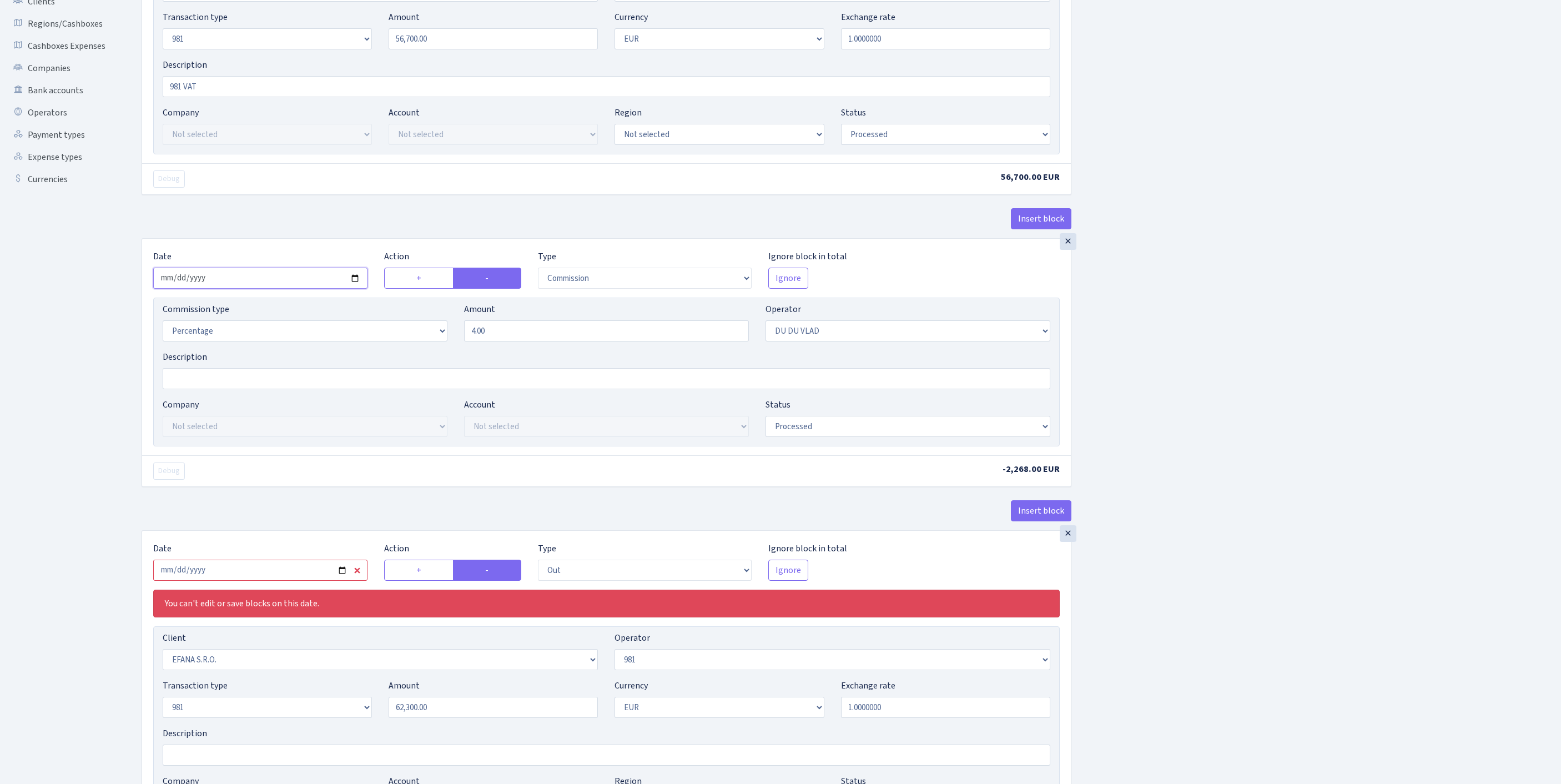
scroll to position [397, 0]
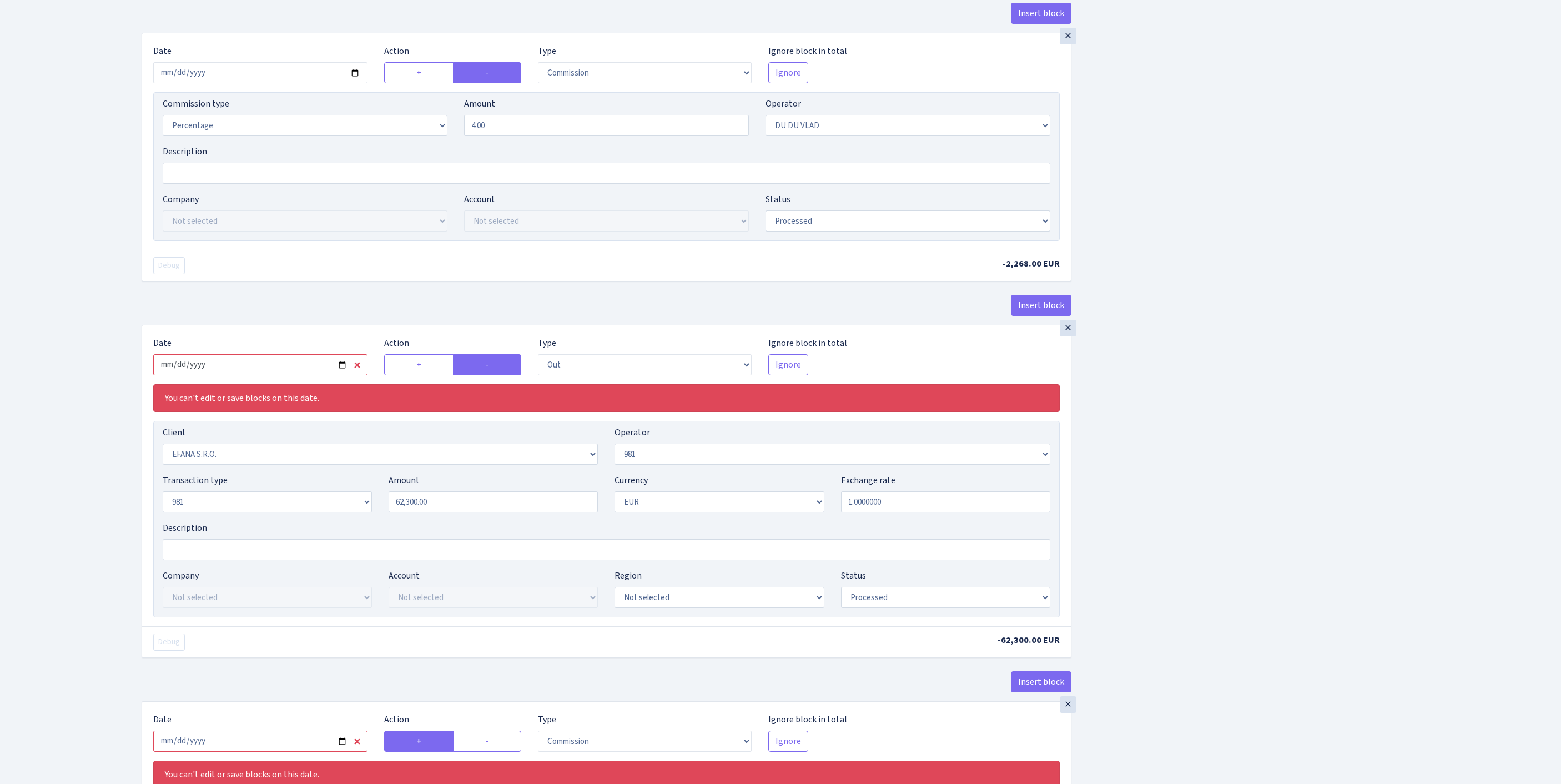
click at [300, 375] on input "2025-09-12" at bounding box center [260, 365] width 214 height 21
type input "[DATE]"
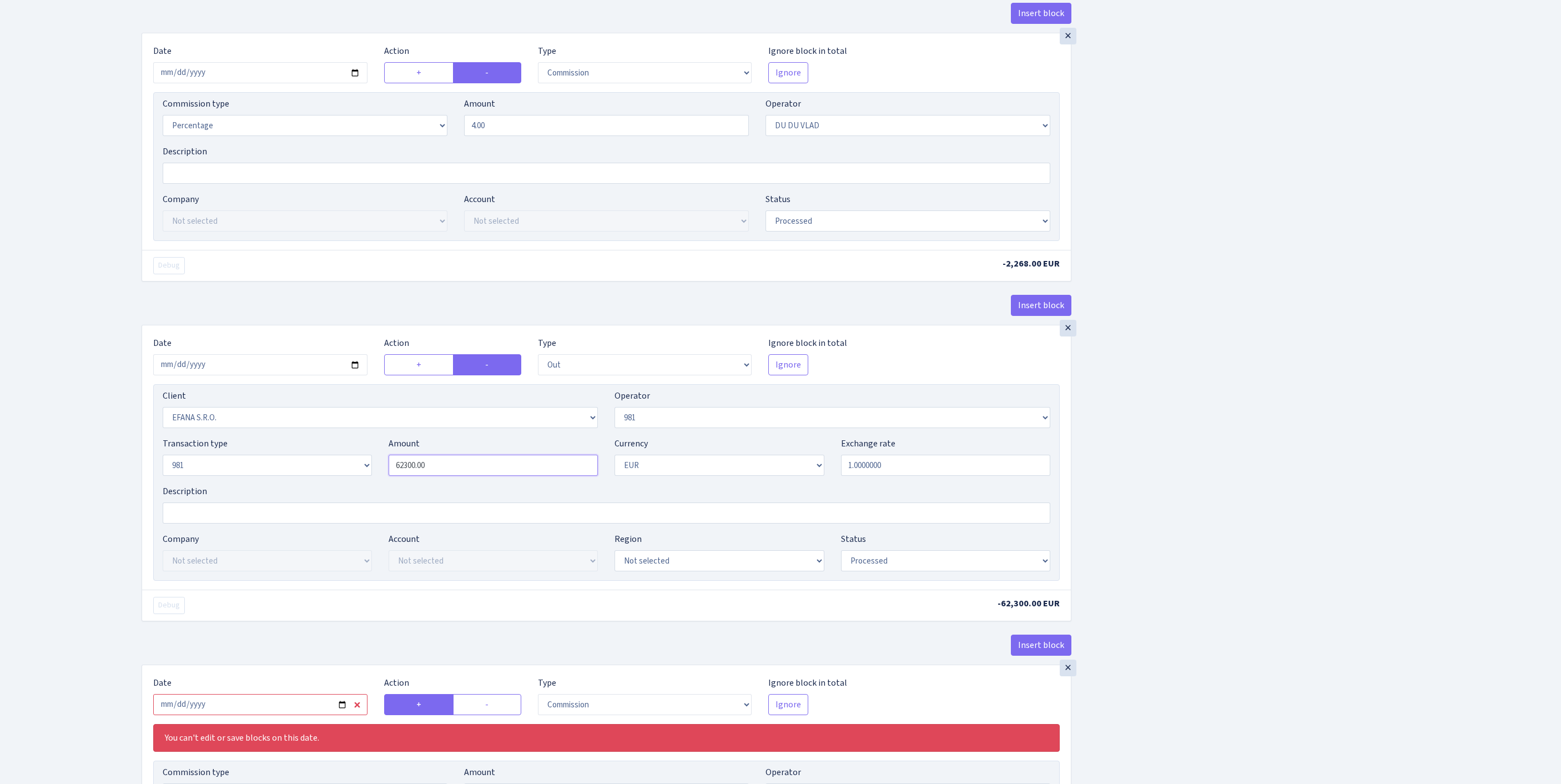
drag, startPoint x: 450, startPoint y: 574, endPoint x: 313, endPoint y: 566, distance: 137.2
click at [313, 484] on div "Transaction type Not selected 981 ELF FISH crypto GIRT IVO dekl MM-BALTIC eur U…" at bounding box center [606, 460] width 904 height 47
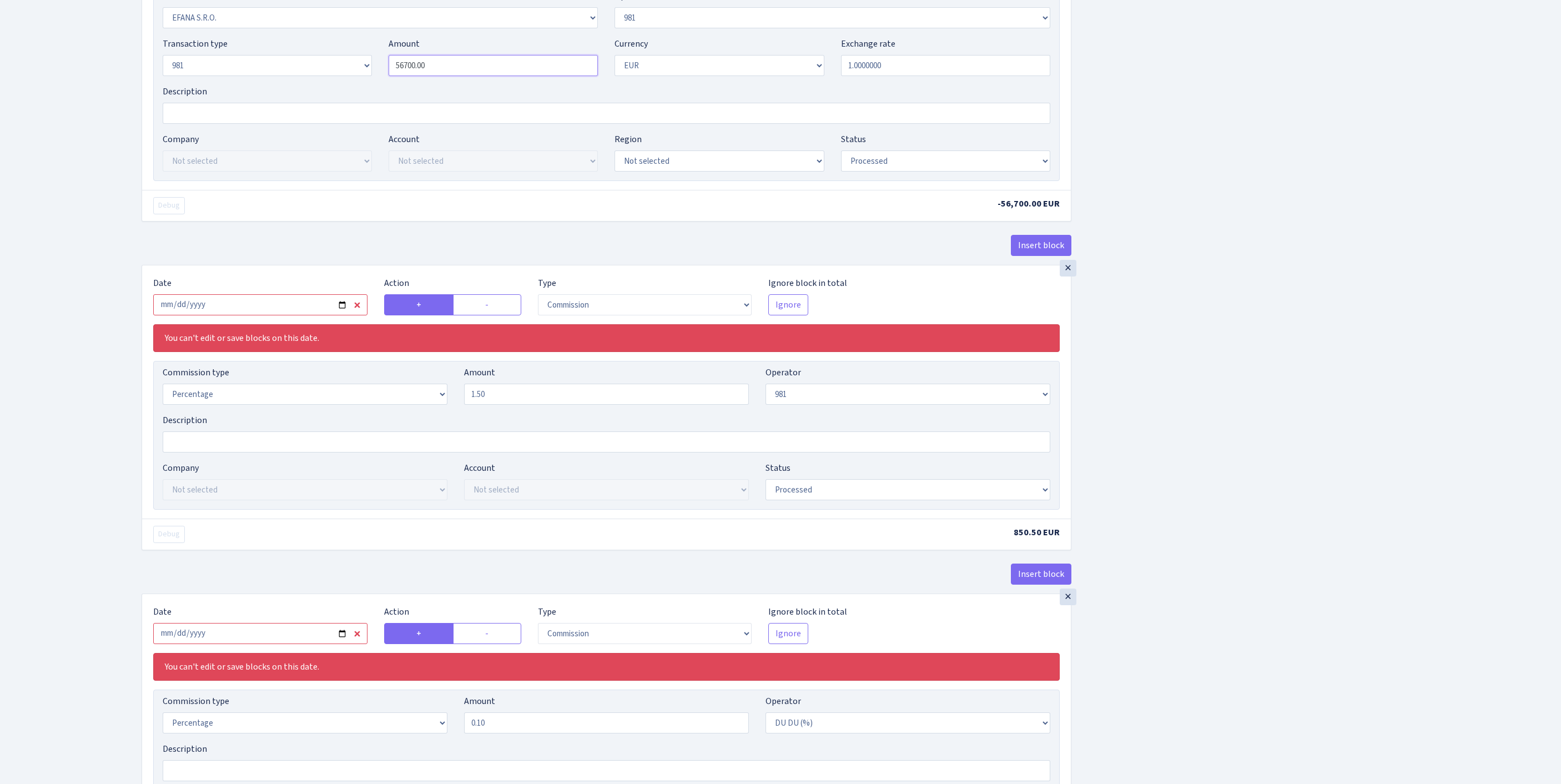
scroll to position [897, 0]
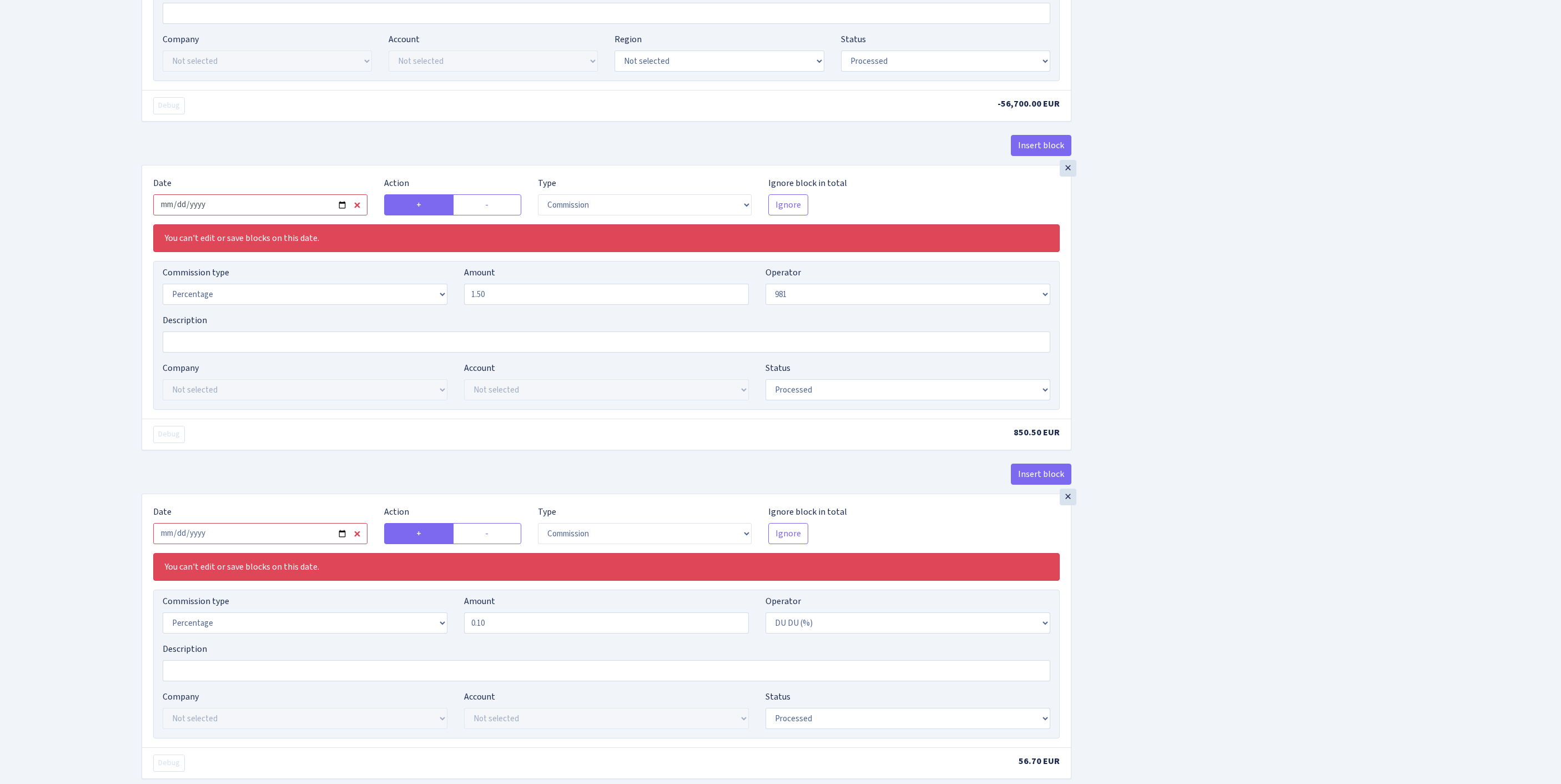
type input "56,700.00"
click at [286, 215] on input "2025-09-12" at bounding box center [260, 205] width 214 height 21
type input "[DATE]"
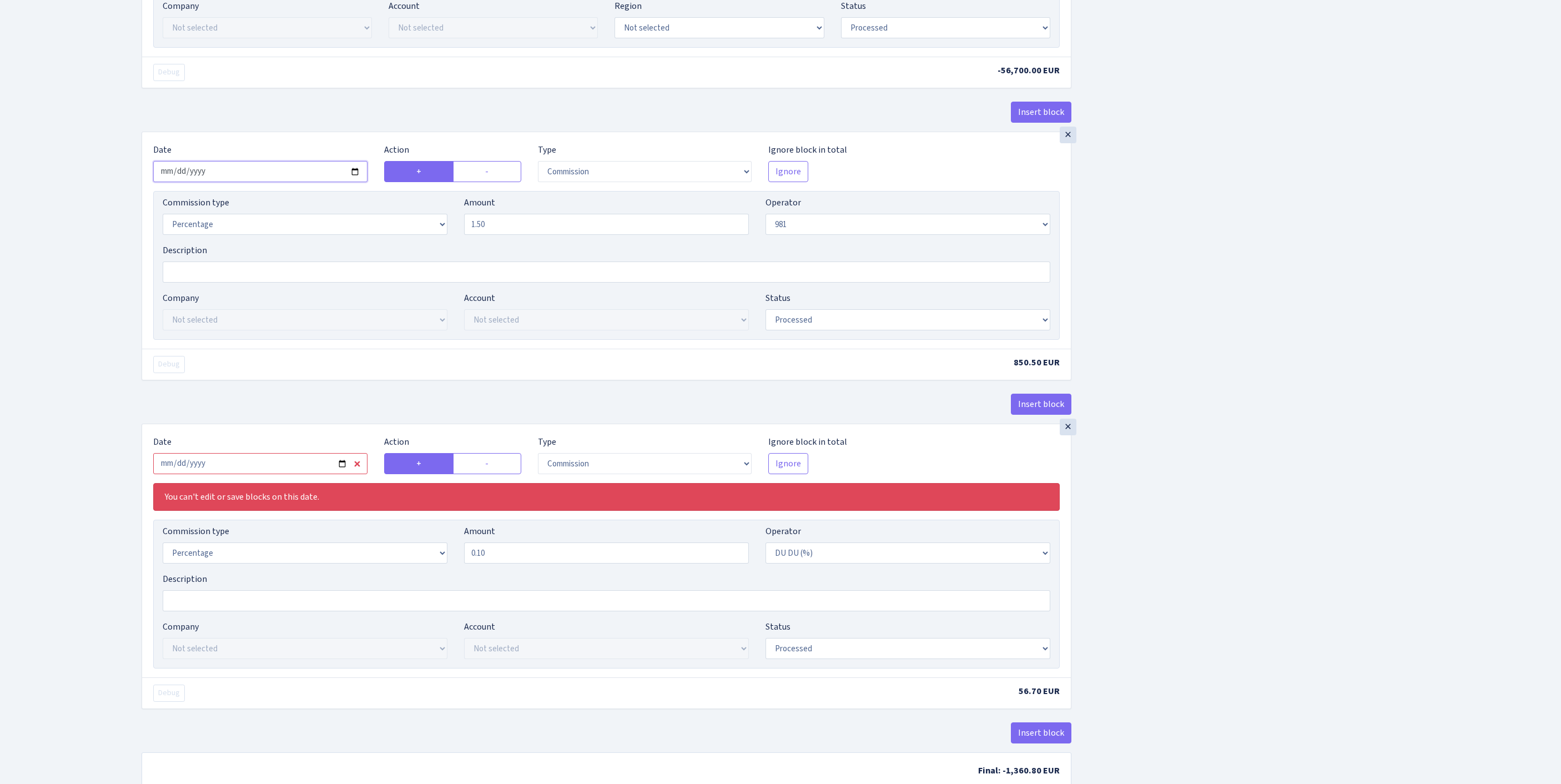
scroll to position [1100, 0]
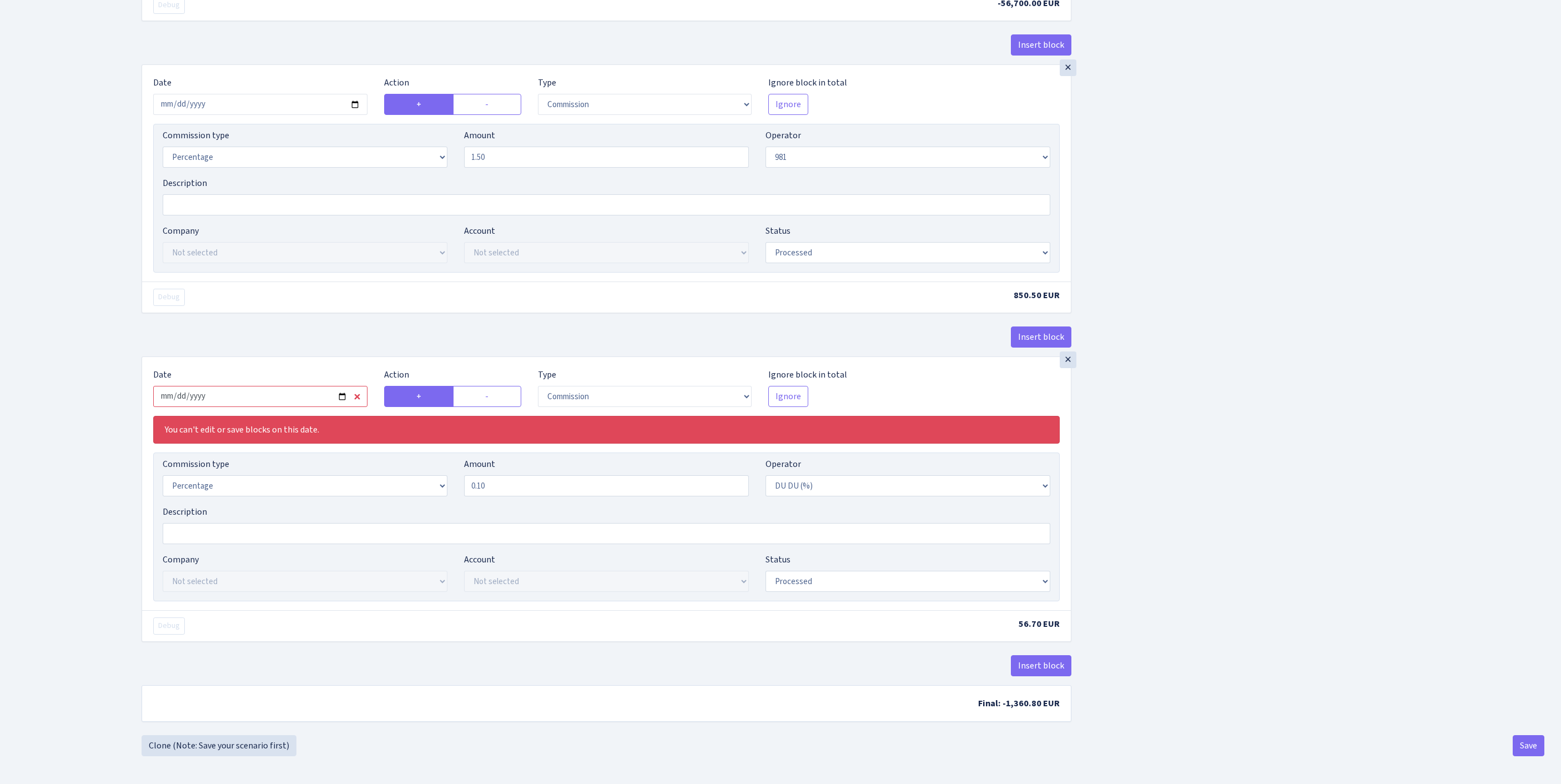
click at [312, 407] on input "2025-09-12" at bounding box center [260, 397] width 214 height 21
type input "[DATE]"
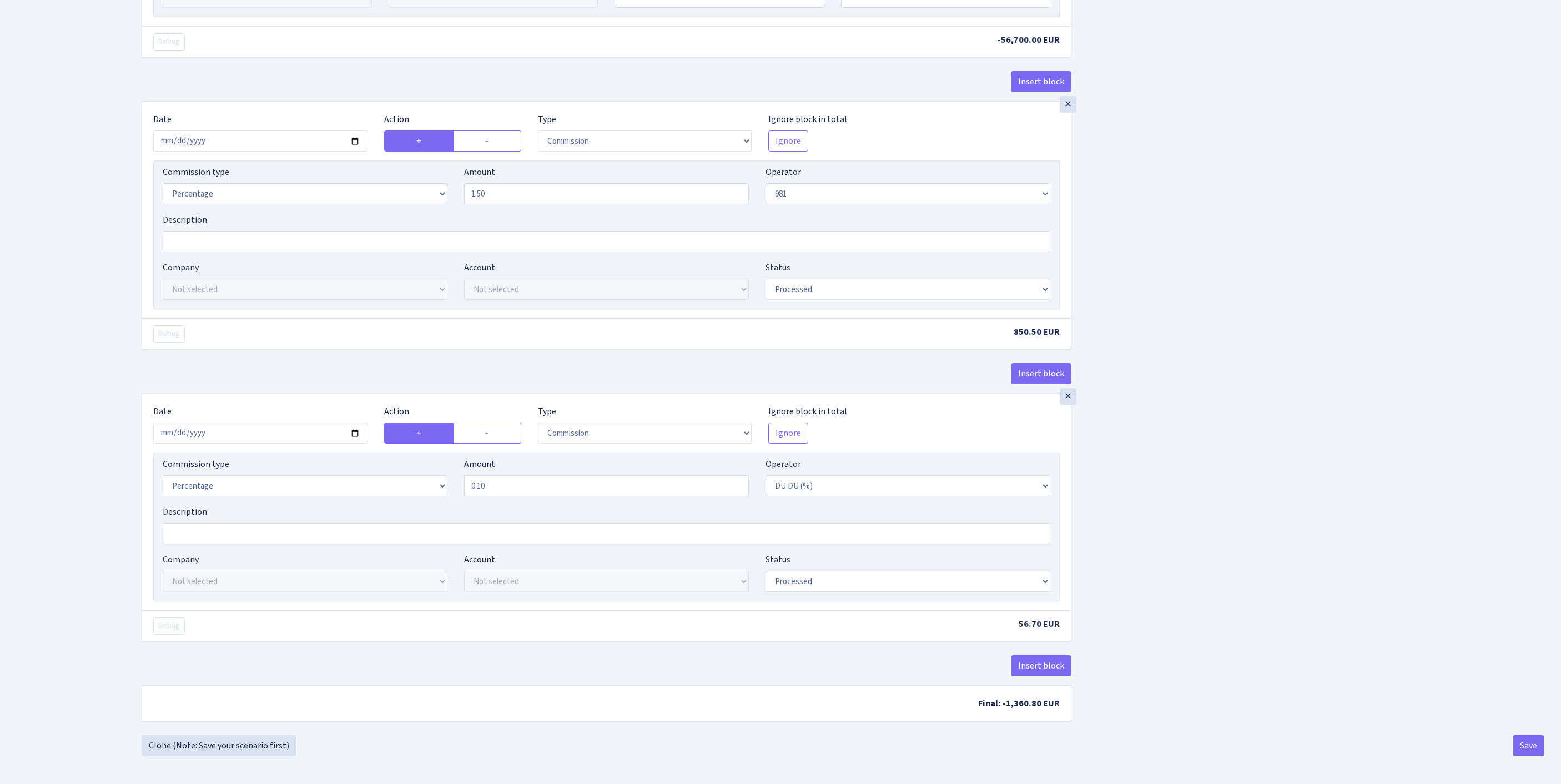
click at [1518, 738] on button "Save" at bounding box center [1528, 746] width 32 height 21
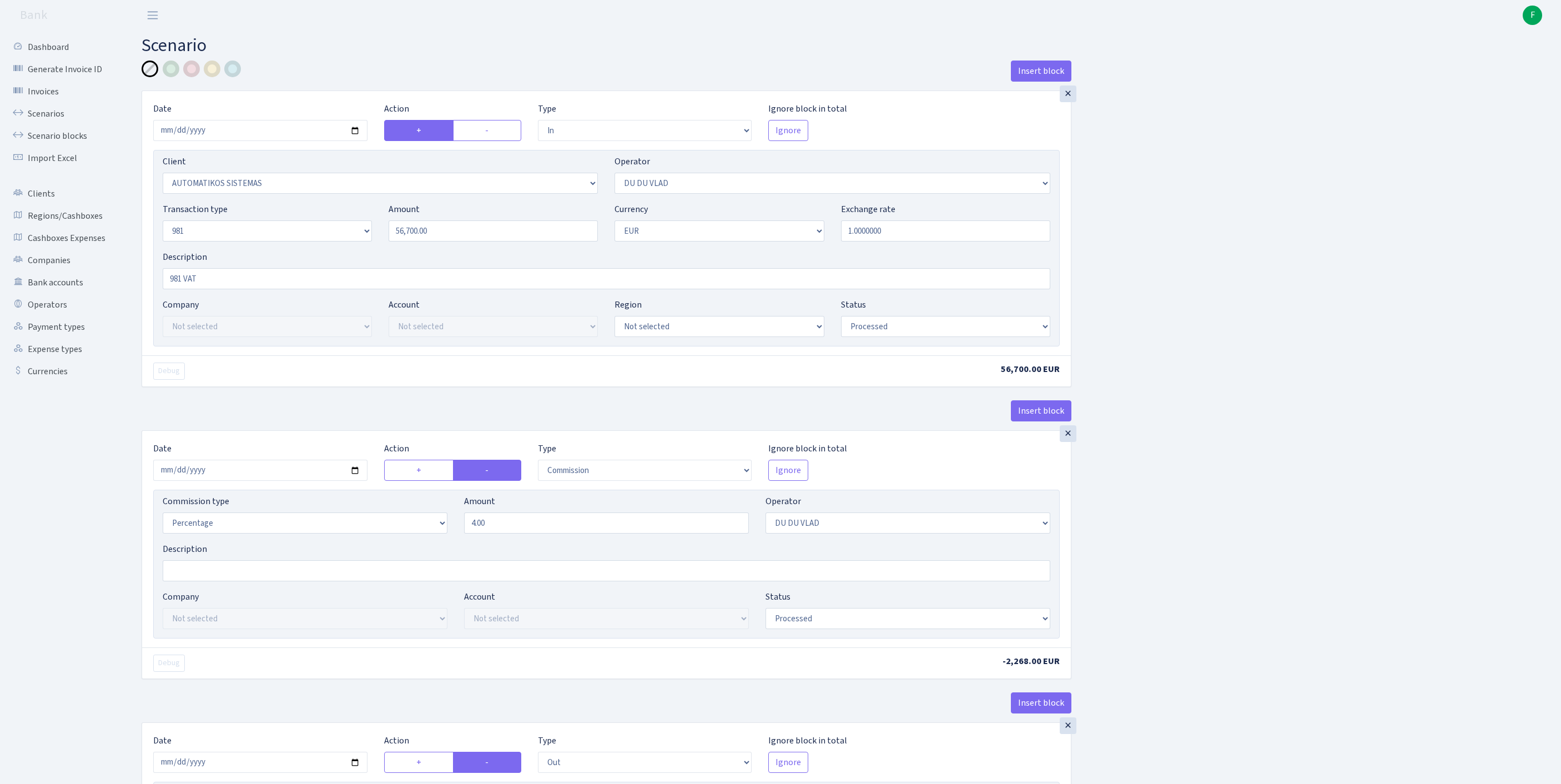
select select "in"
select select "2670"
select select "163"
select select "8"
select select "1"
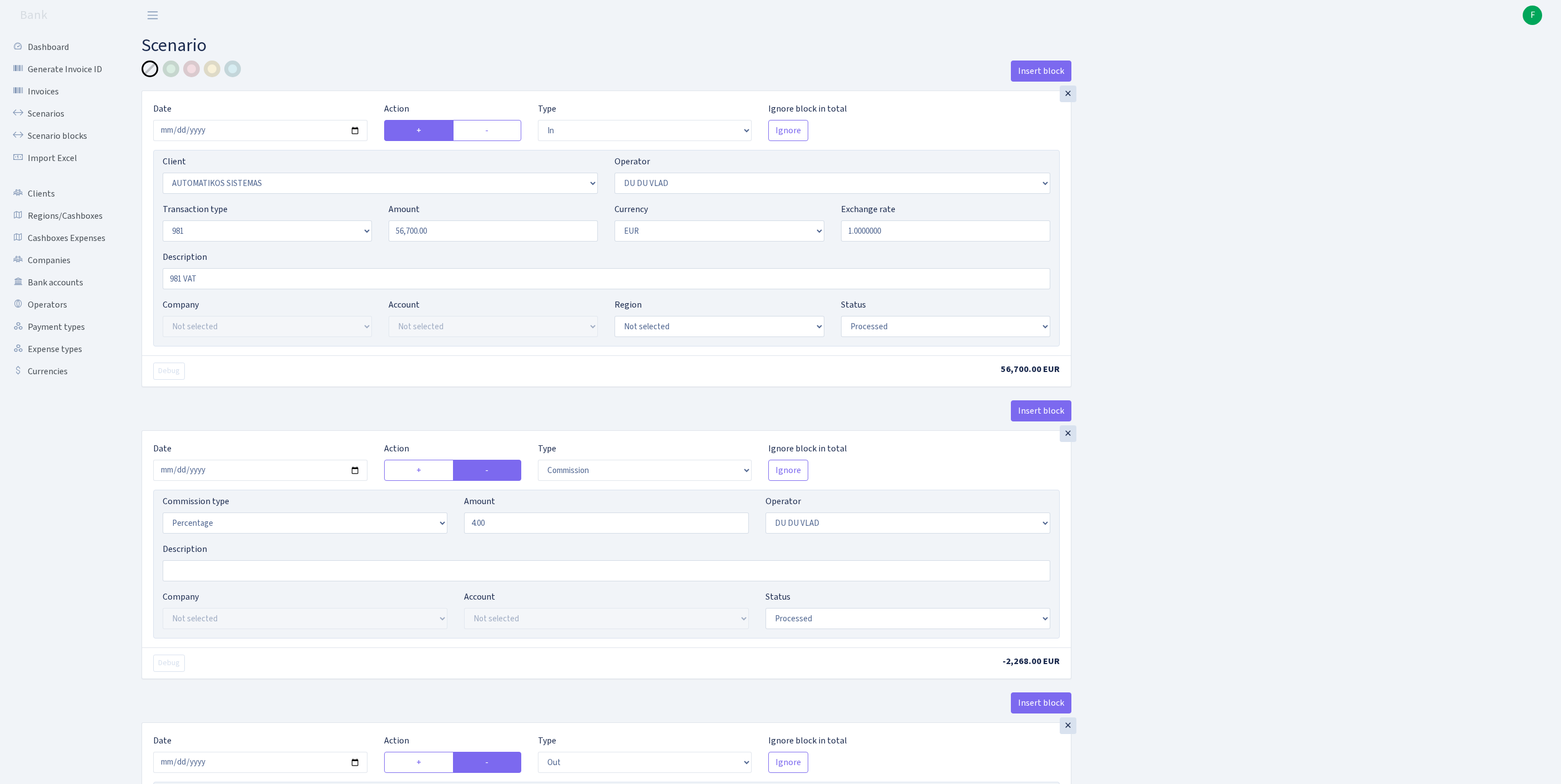
select select "processed"
select select "commission"
select select "163"
select select "processed"
select select "out"
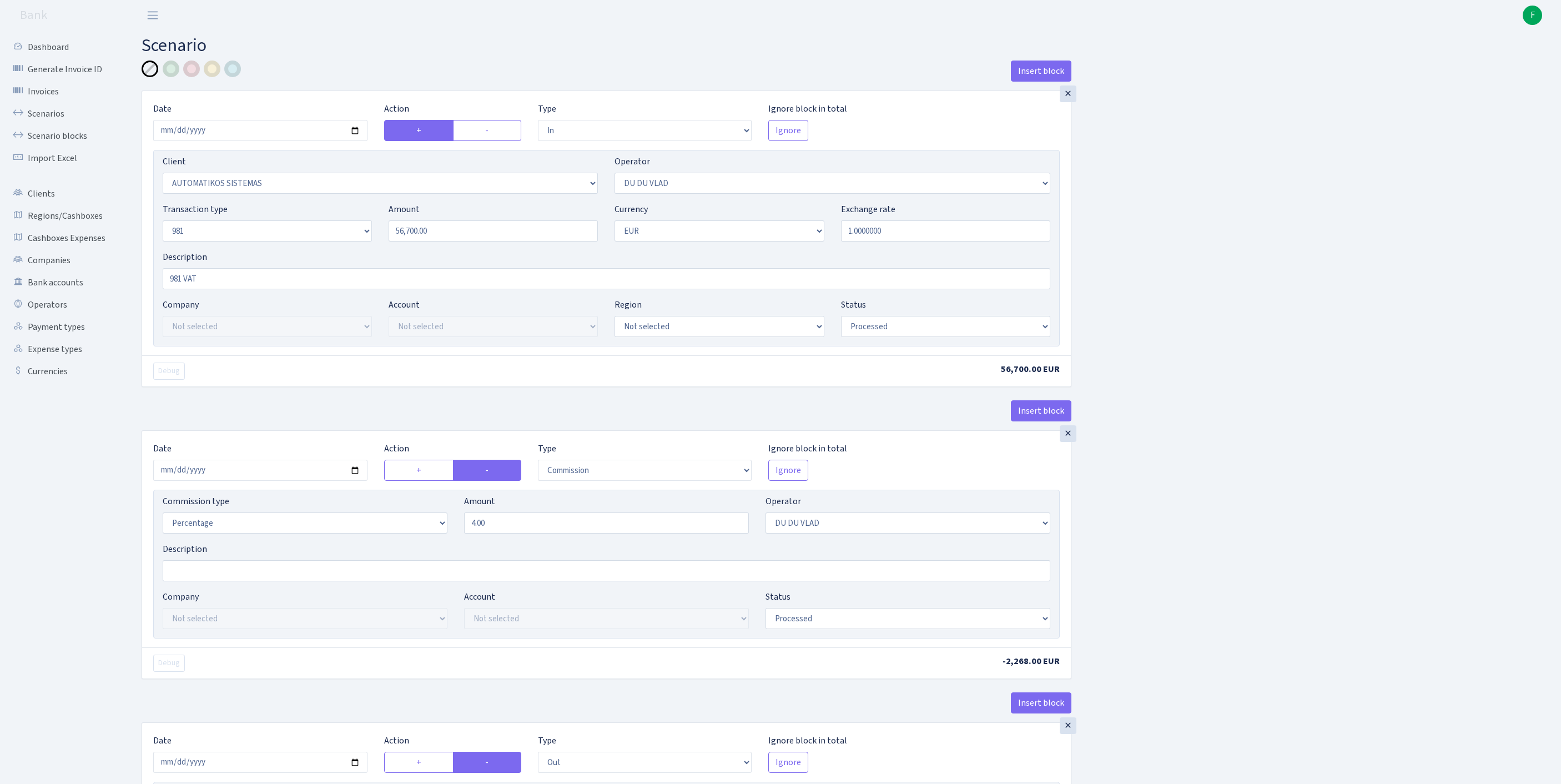
select select "3139"
select select "61"
select select "8"
select select "1"
select select "processed"
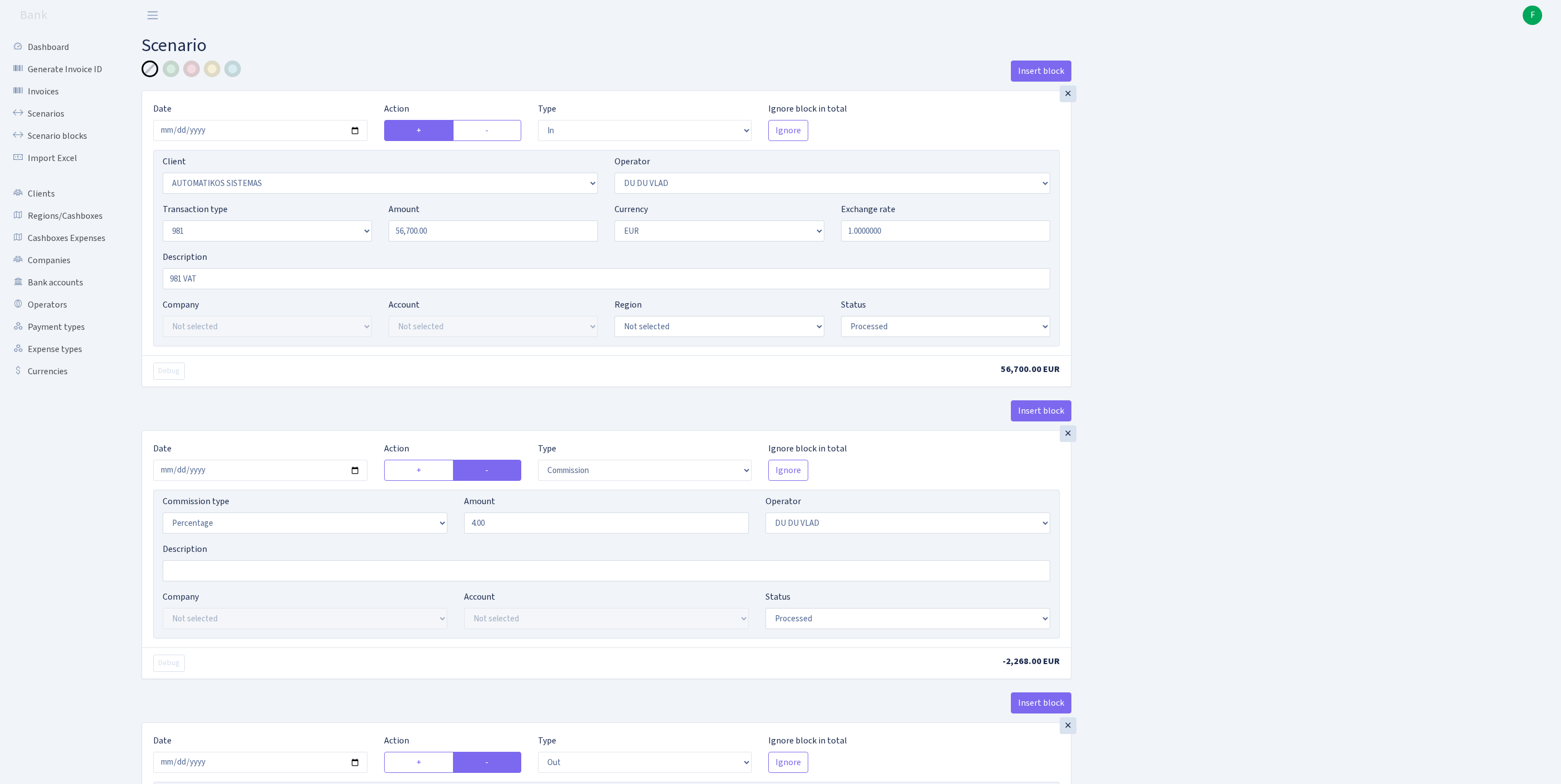
select select "commission"
select select "61"
select select "processed"
select select "commission"
select select "118"
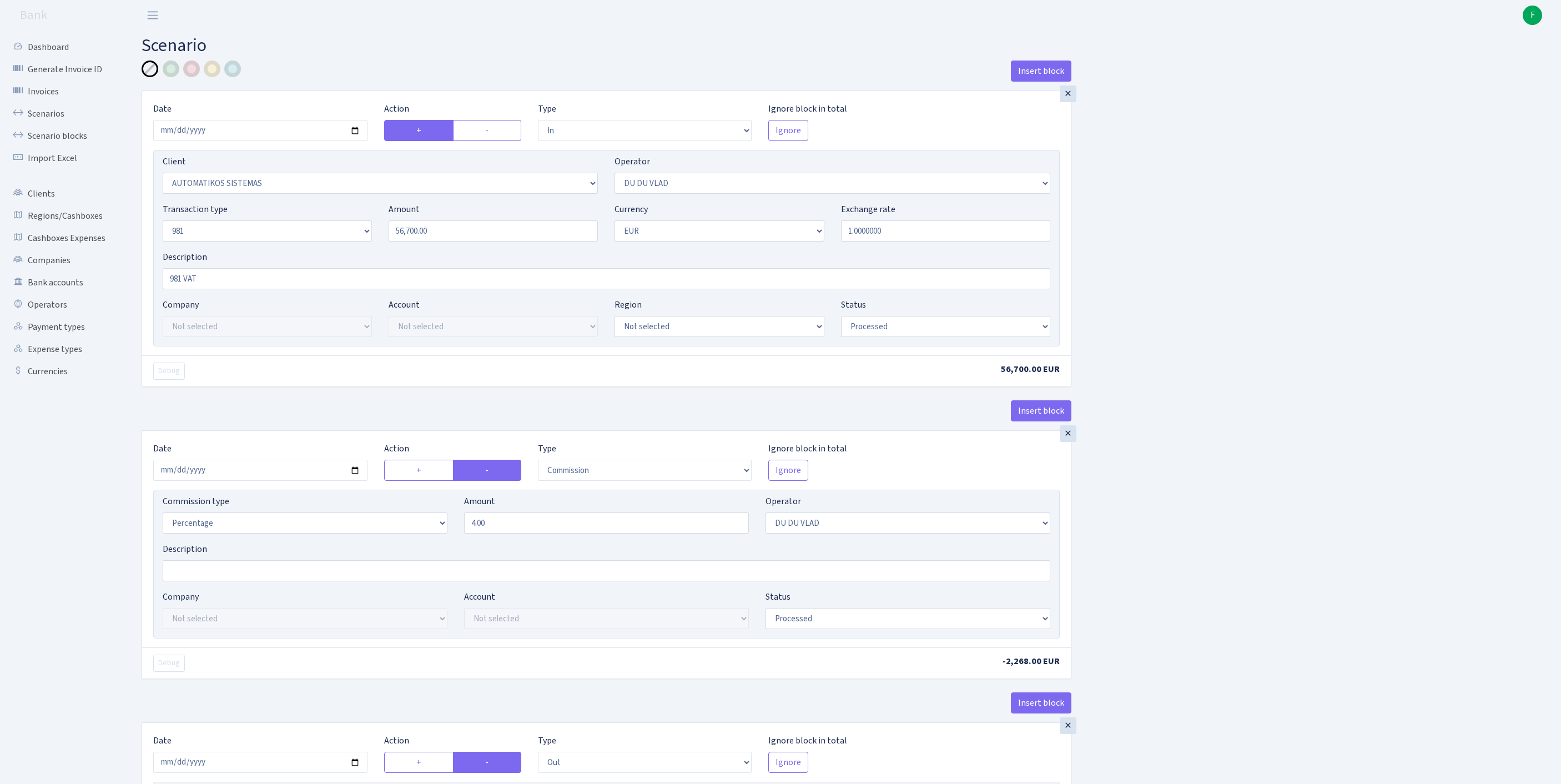
select select "processed"
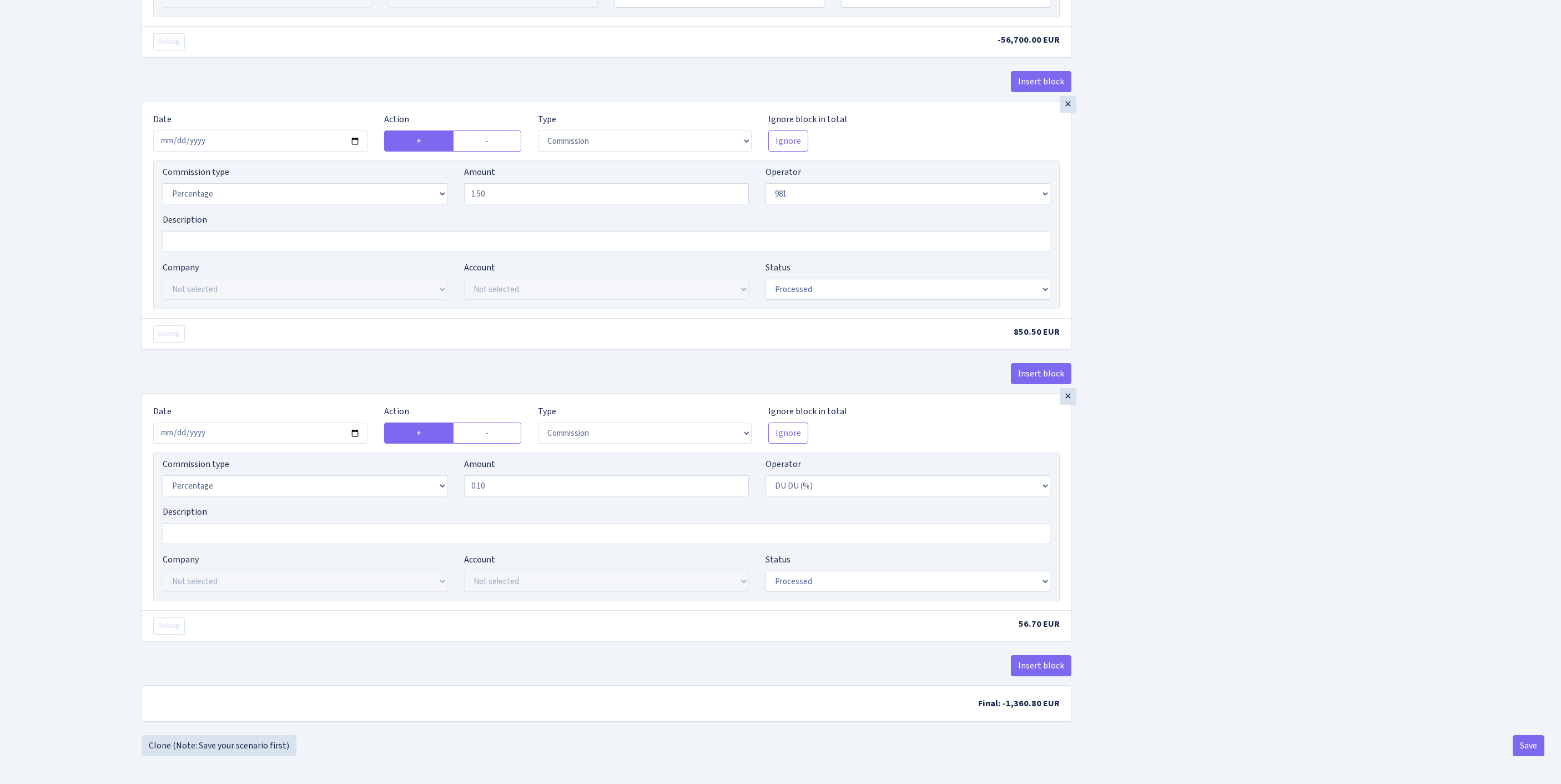
scroll to position [1186, 0]
click at [1524, 744] on button "Save" at bounding box center [1528, 746] width 32 height 21
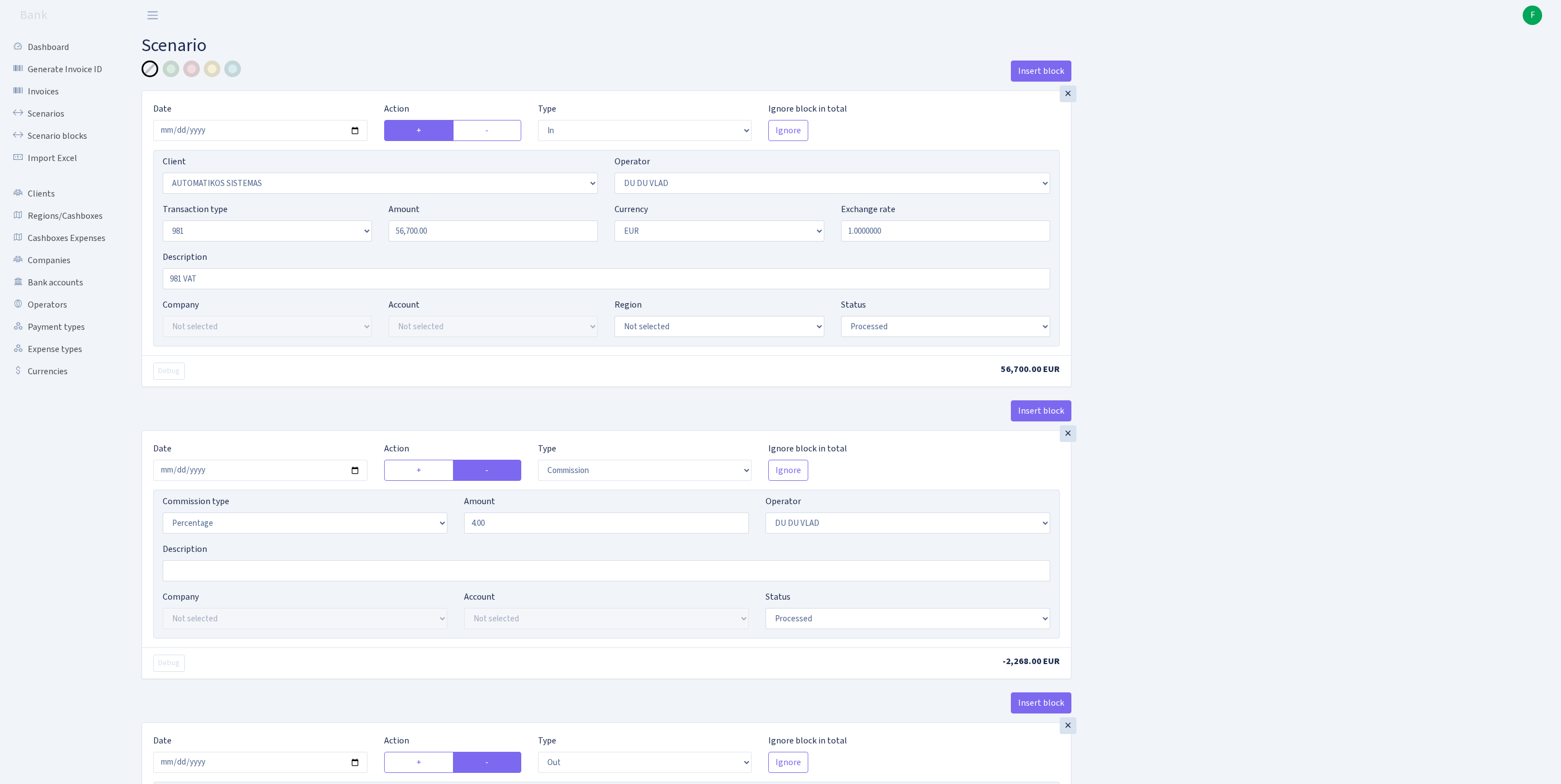
select select "in"
select select "2670"
select select "163"
select select "8"
select select "1"
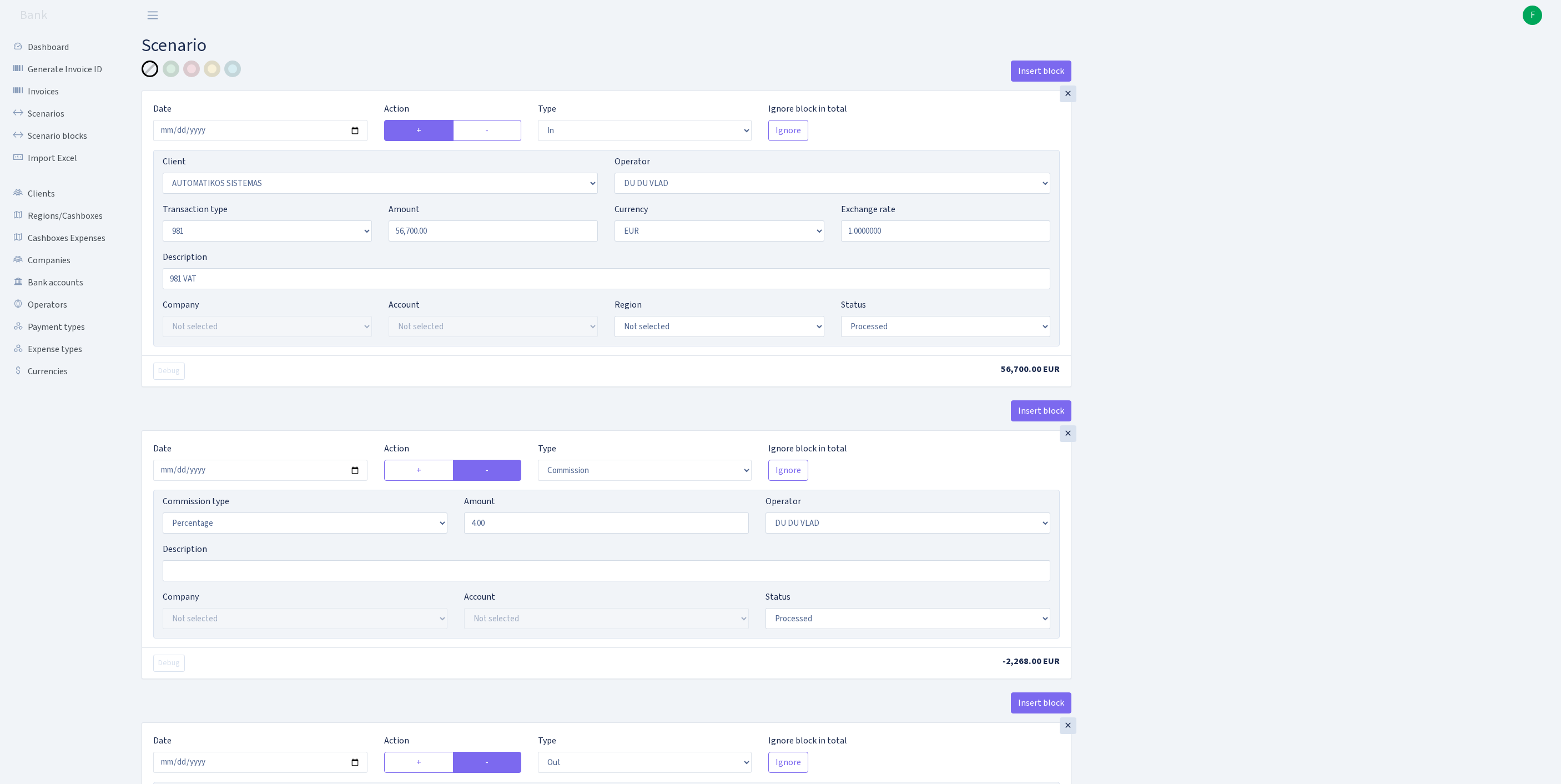
select select "processed"
select select "commission"
select select "163"
select select "processed"
select select "out"
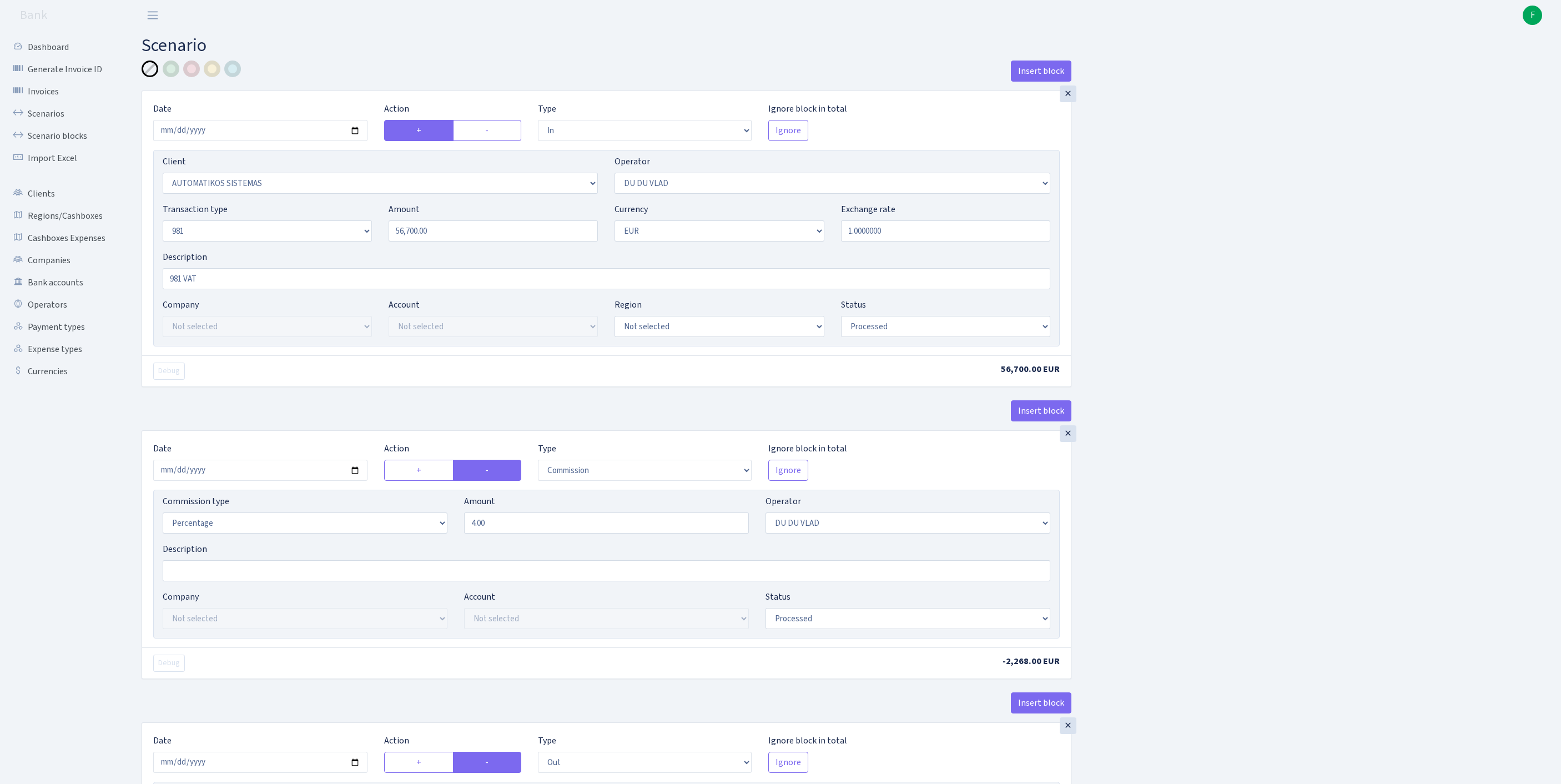
select select "3139"
select select "61"
select select "8"
select select "1"
select select "processed"
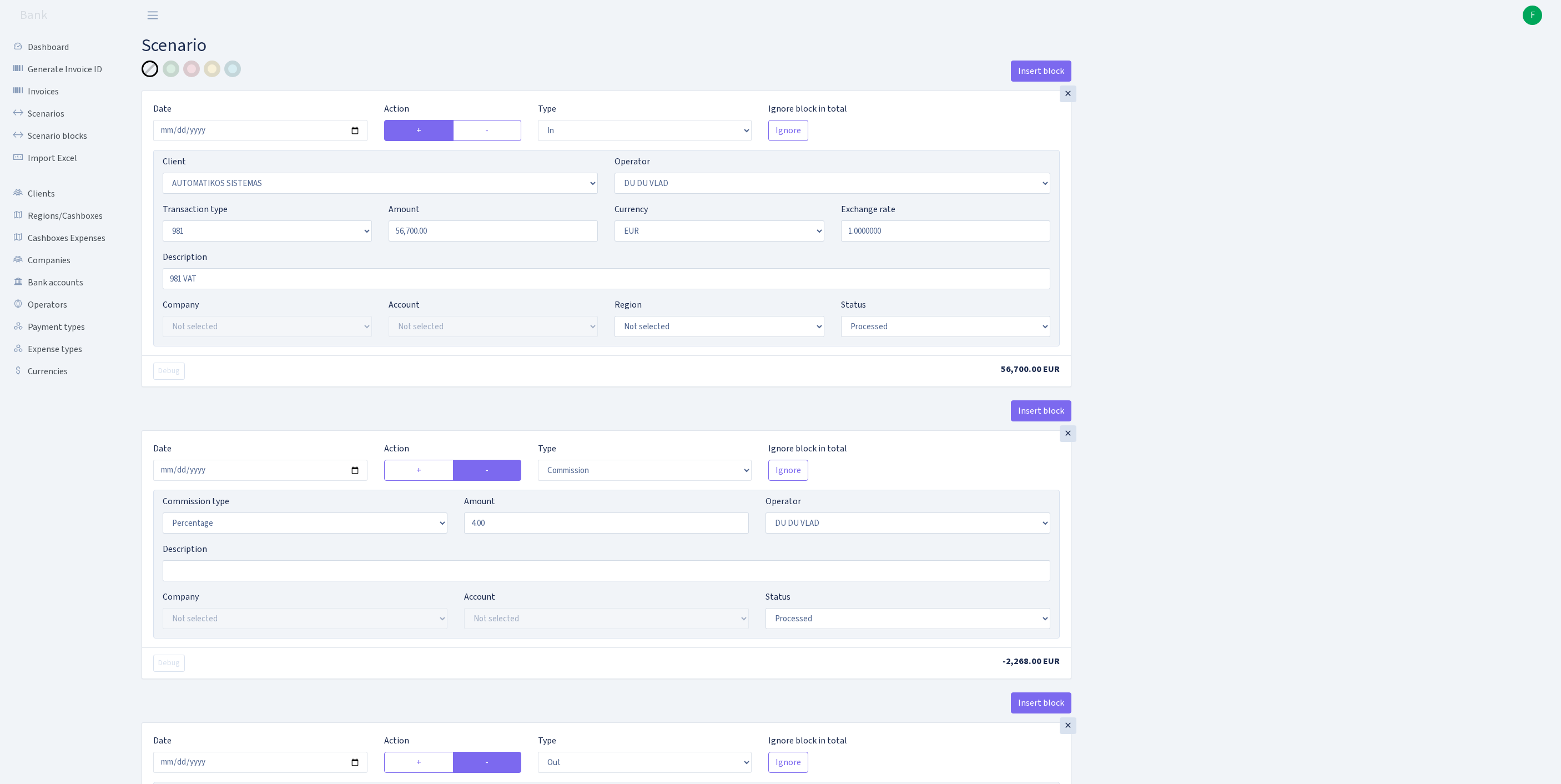
select select "commission"
select select "61"
select select "processed"
select select "commission"
select select "118"
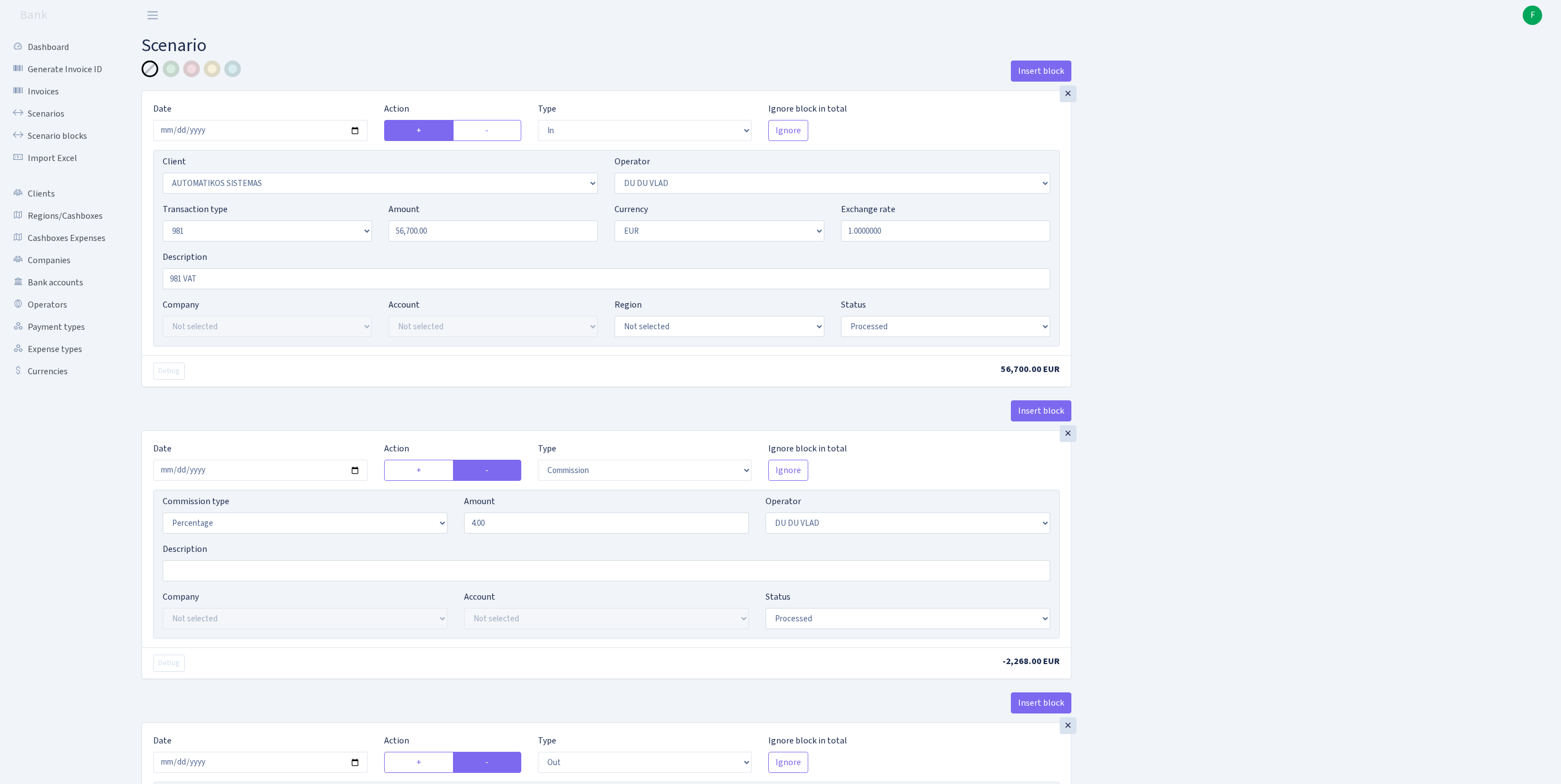
select select "processed"
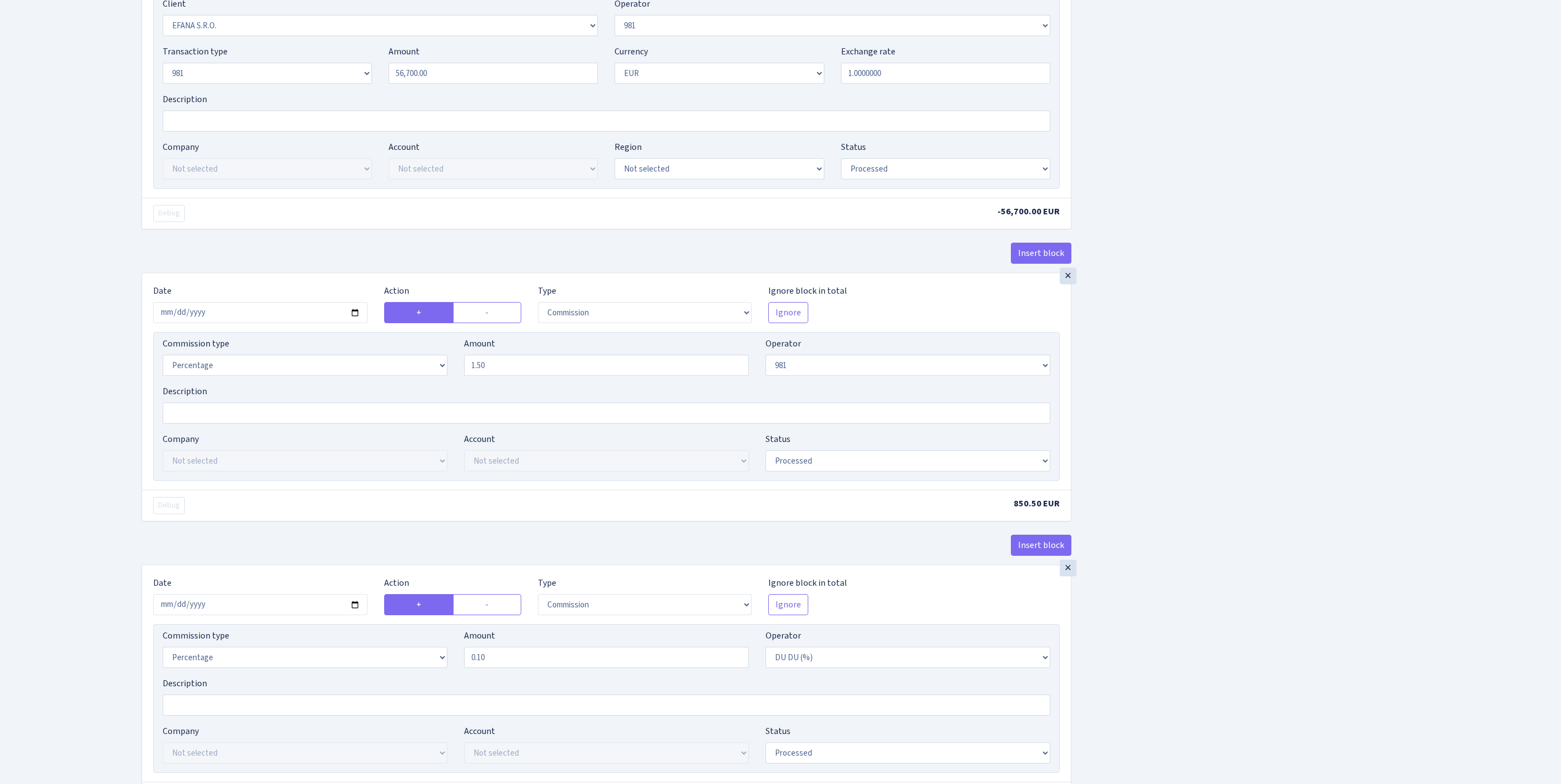
scroll to position [1186, 0]
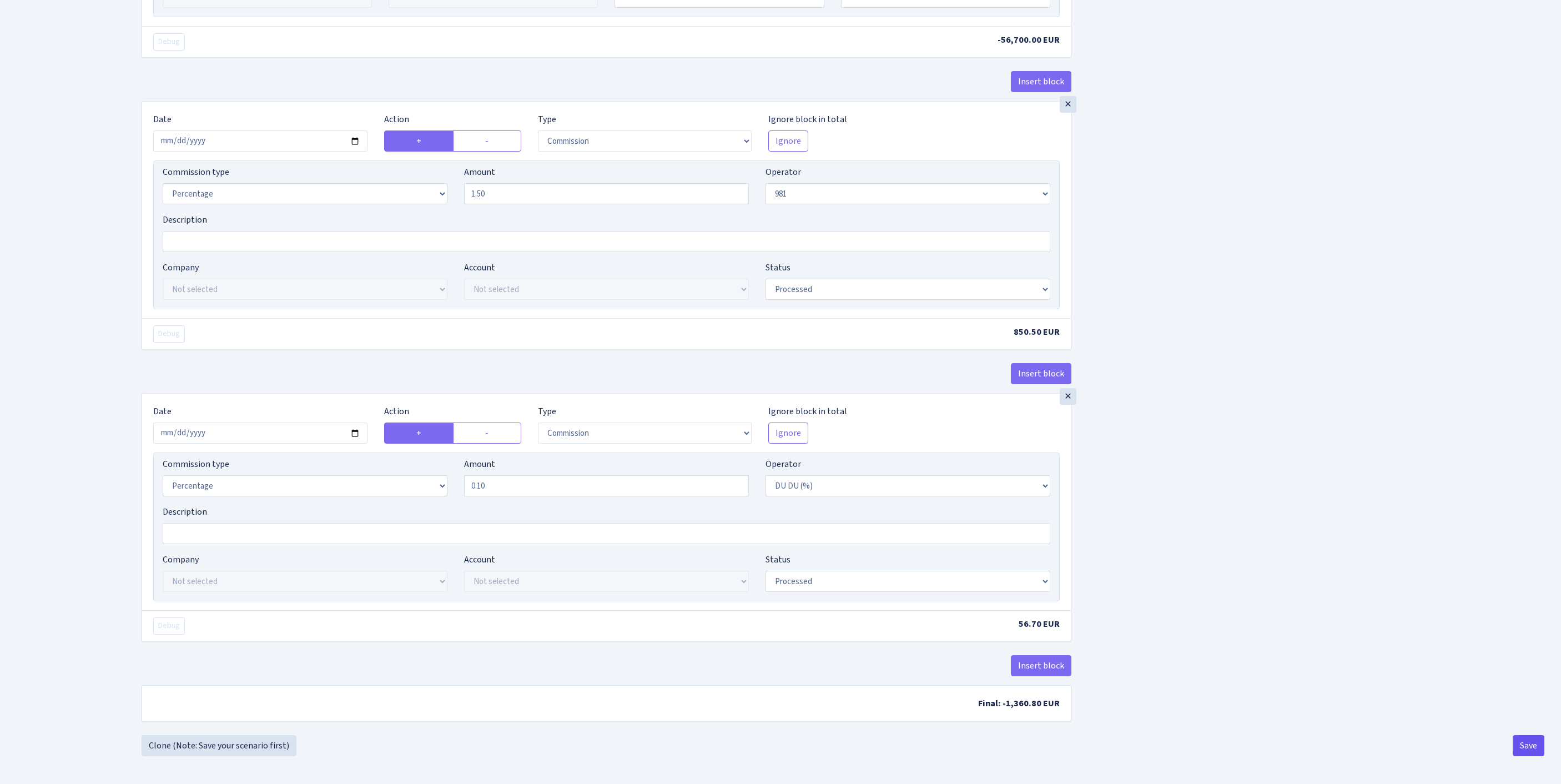
click at [1519, 744] on button "Save" at bounding box center [1528, 746] width 32 height 21
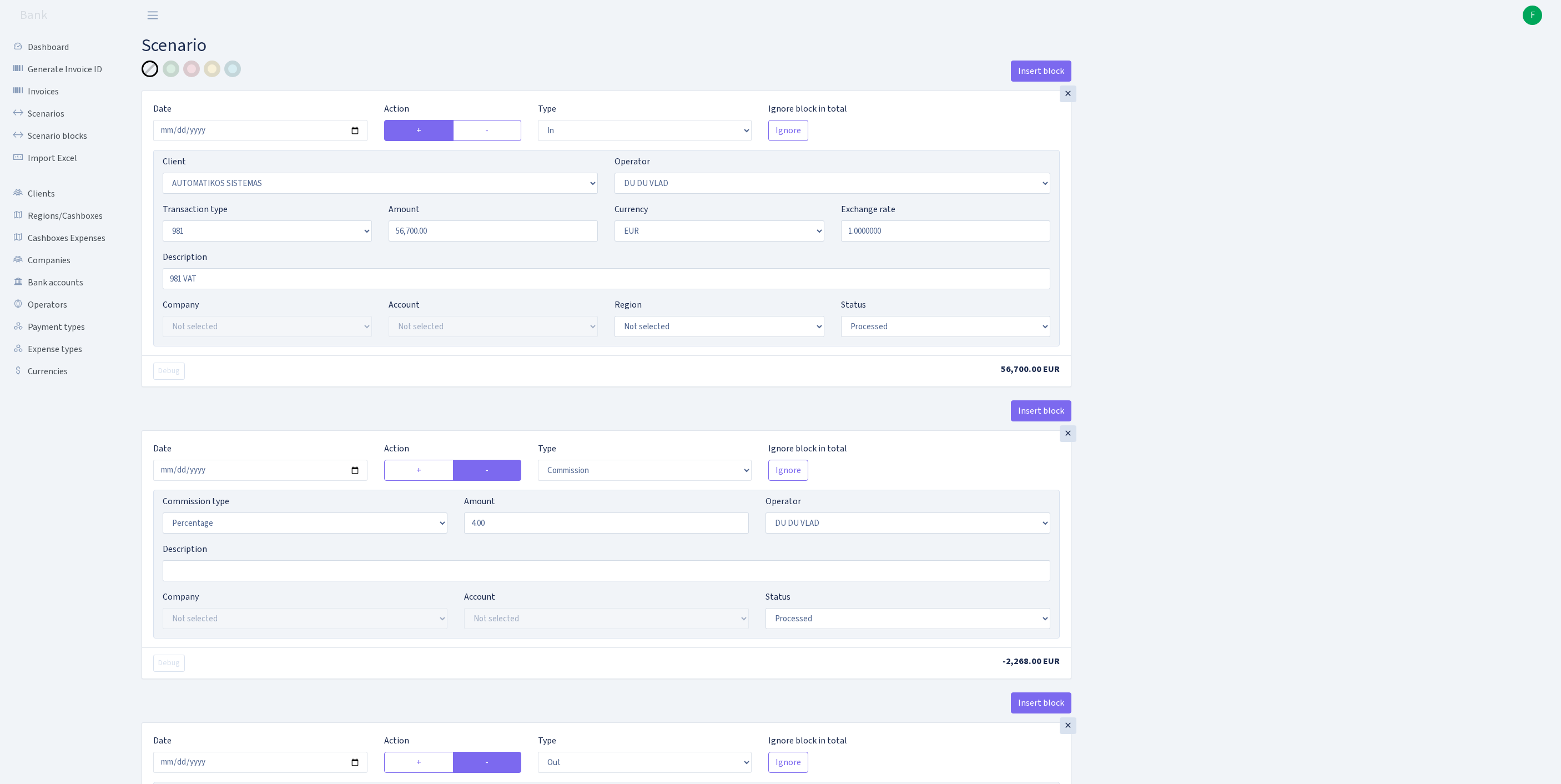
select select "in"
select select "2670"
select select "163"
select select "8"
select select "1"
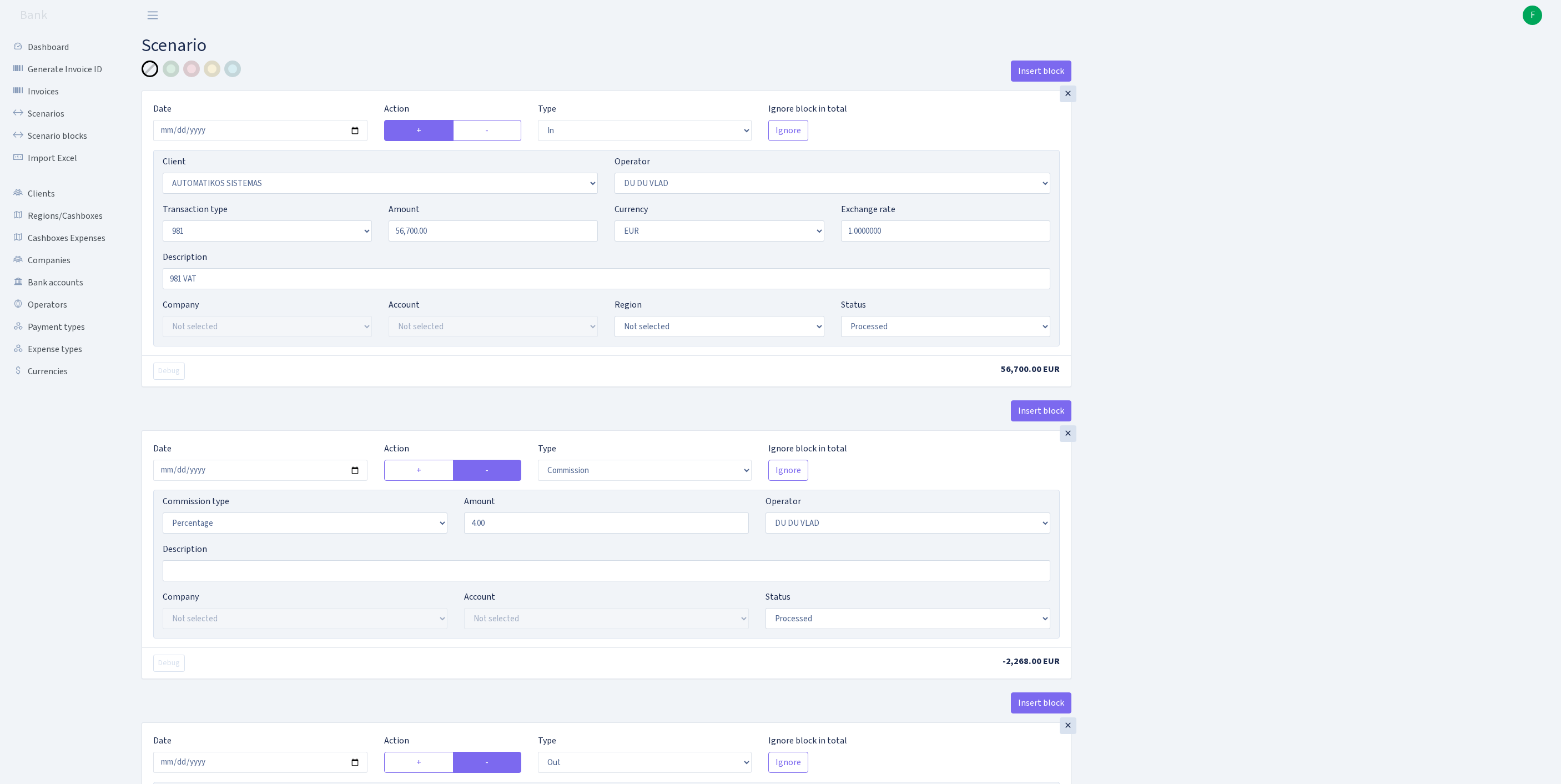
select select "processed"
select select "commission"
select select "163"
select select "processed"
select select "out"
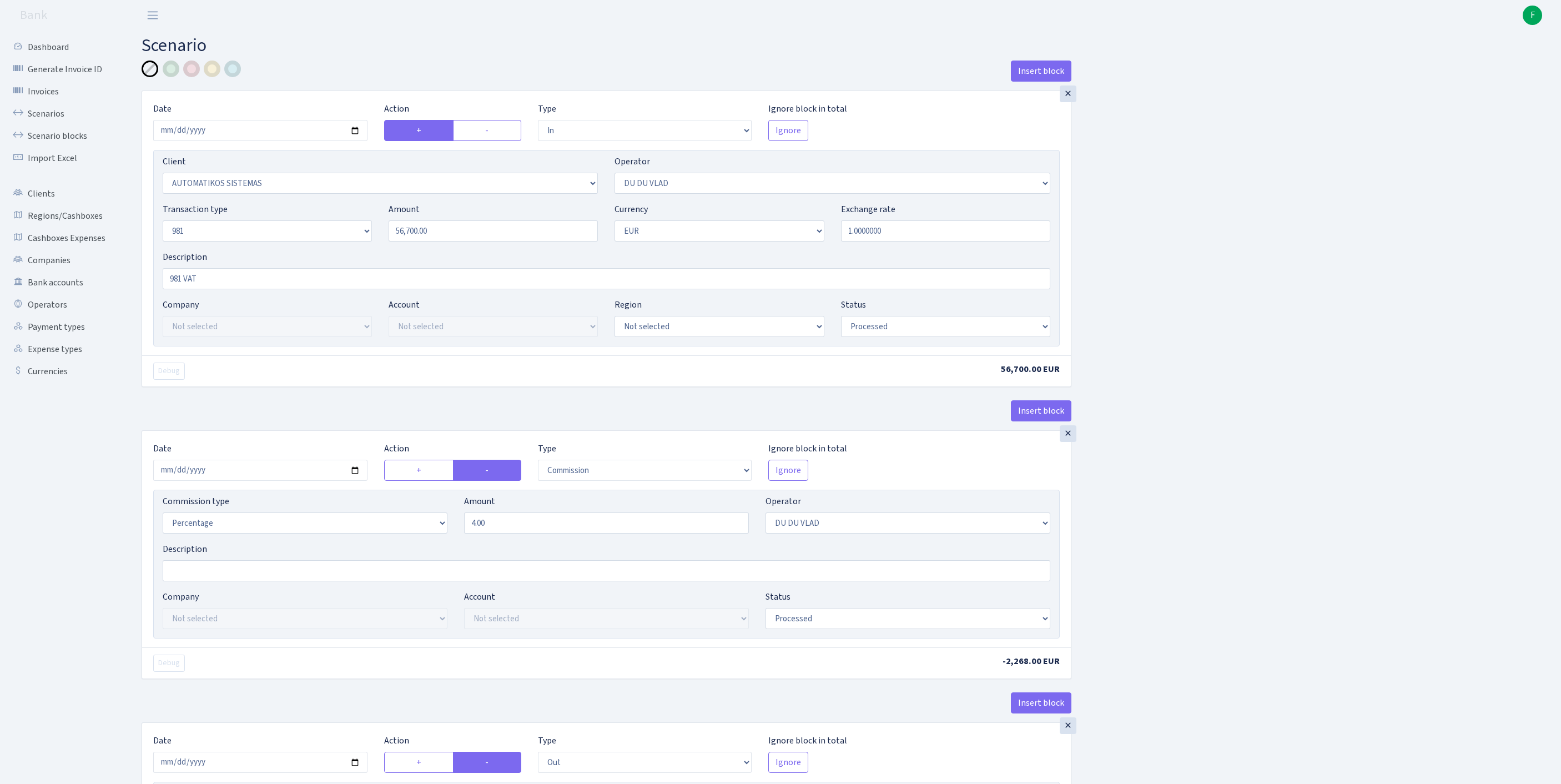
select select "3139"
select select "61"
select select "8"
select select "1"
select select "processed"
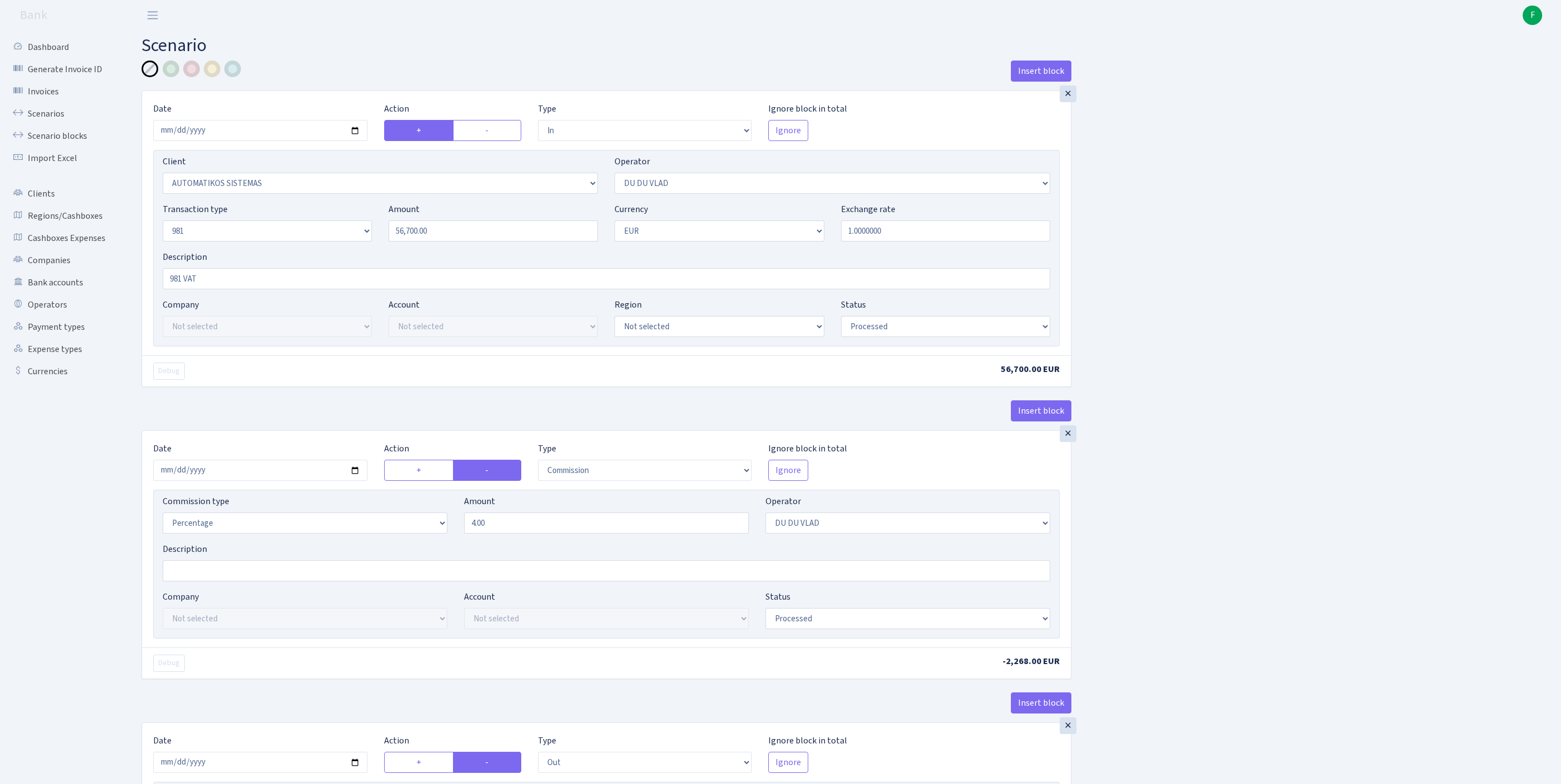
select select "commission"
select select "61"
select select "processed"
select select "commission"
select select "118"
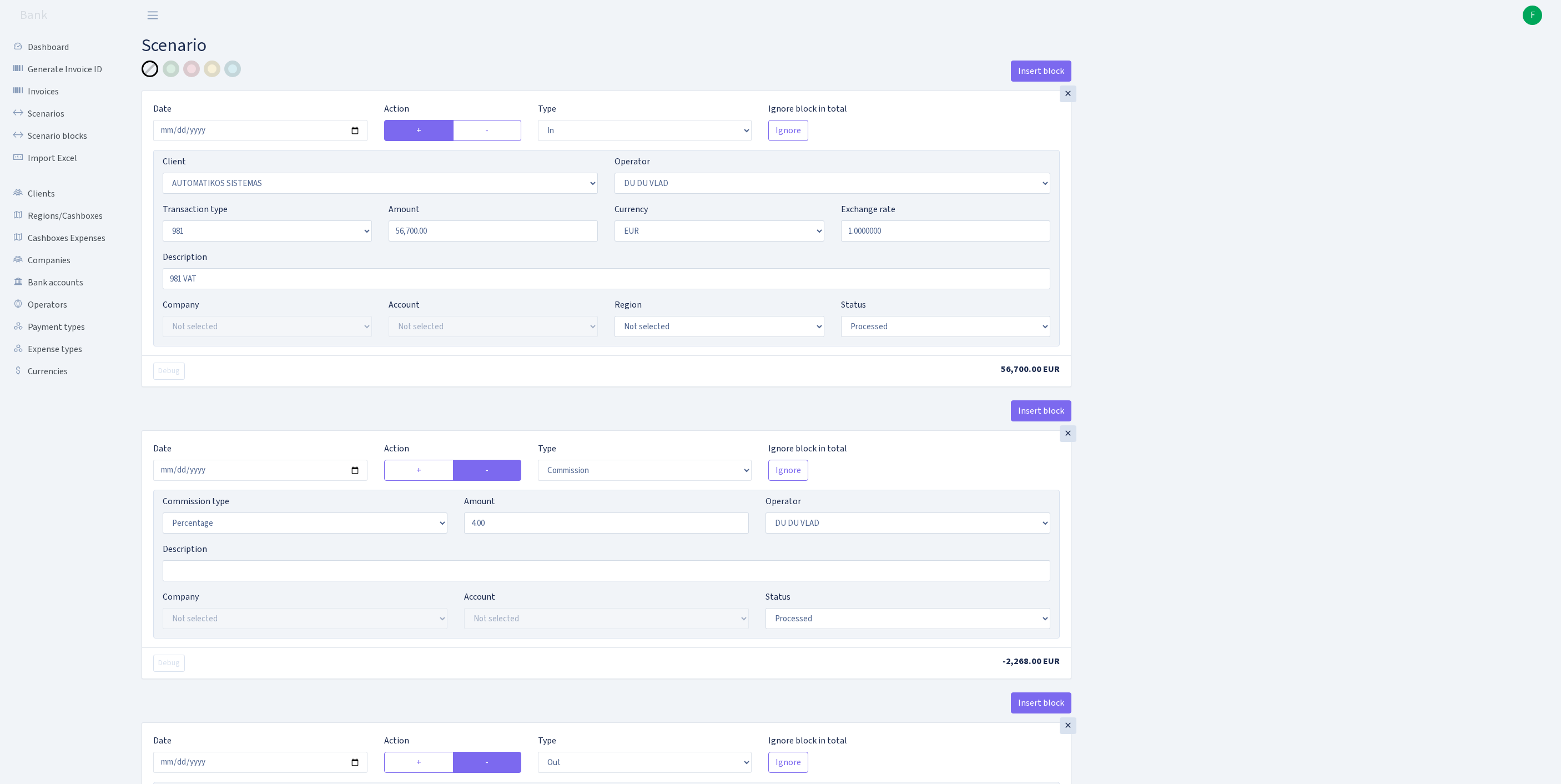
select select "processed"
click at [45, 316] on link "Operators" at bounding box center [61, 305] width 111 height 22
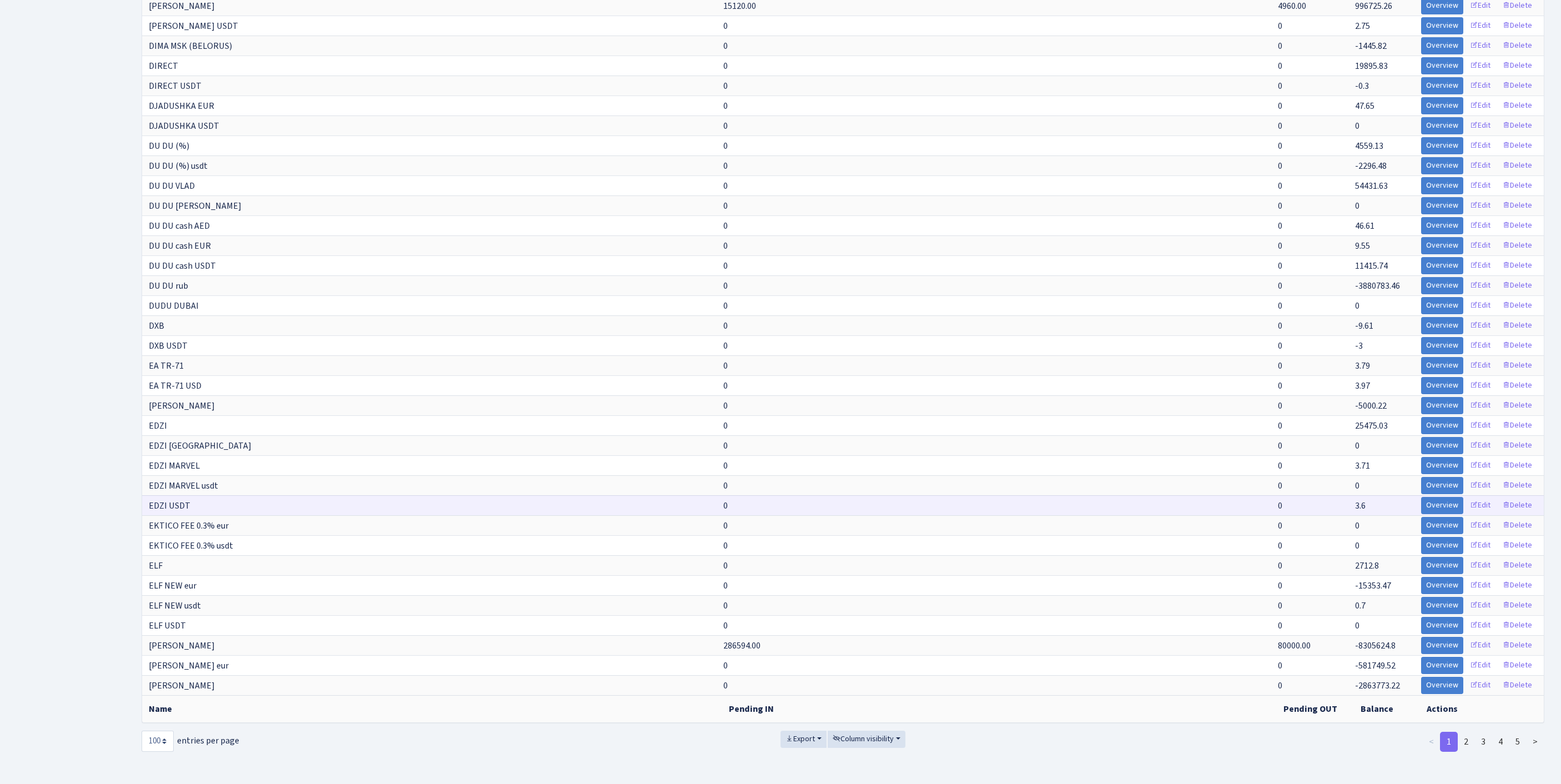
scroll to position [1943, 0]
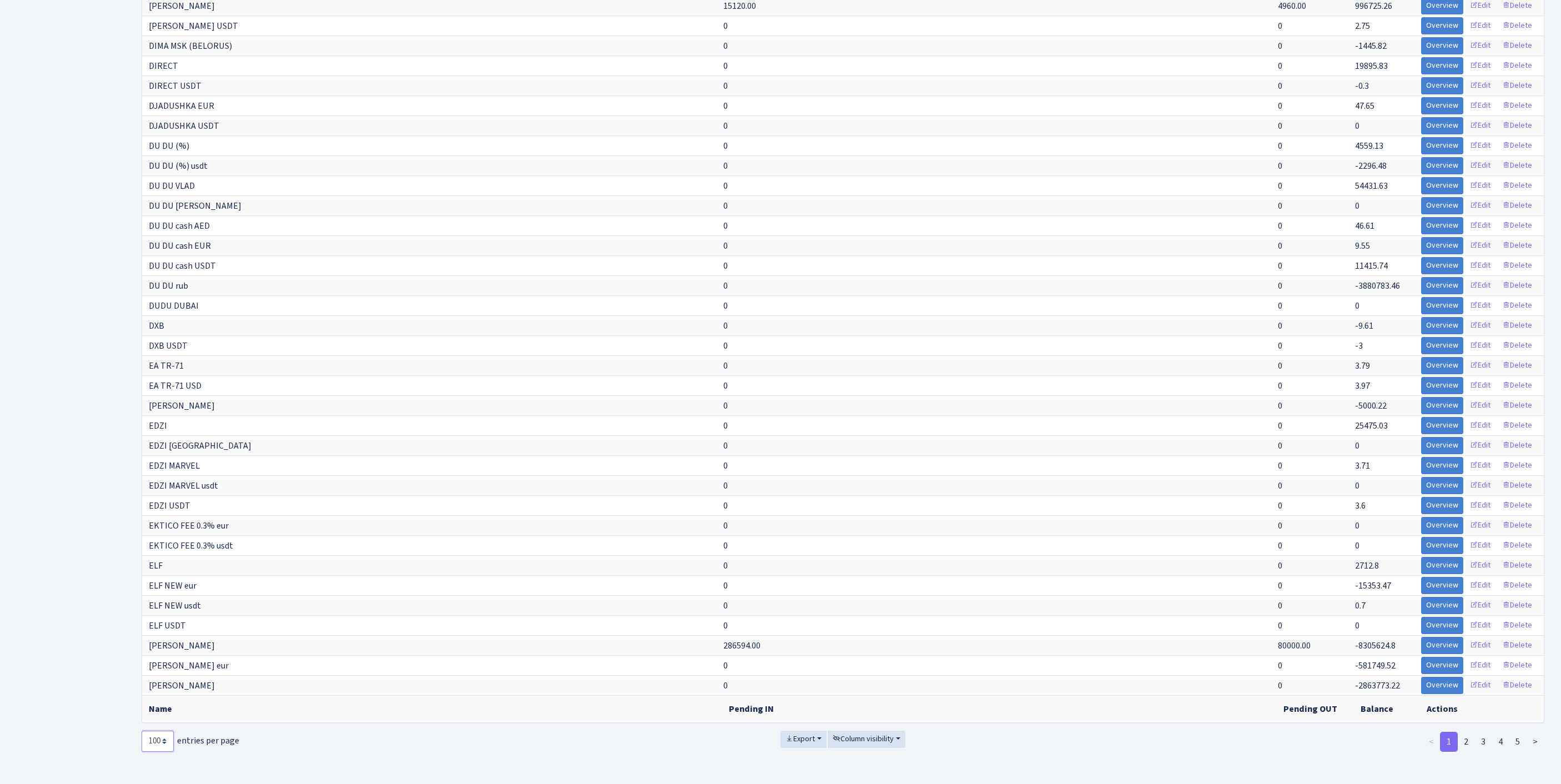
select select "-1"
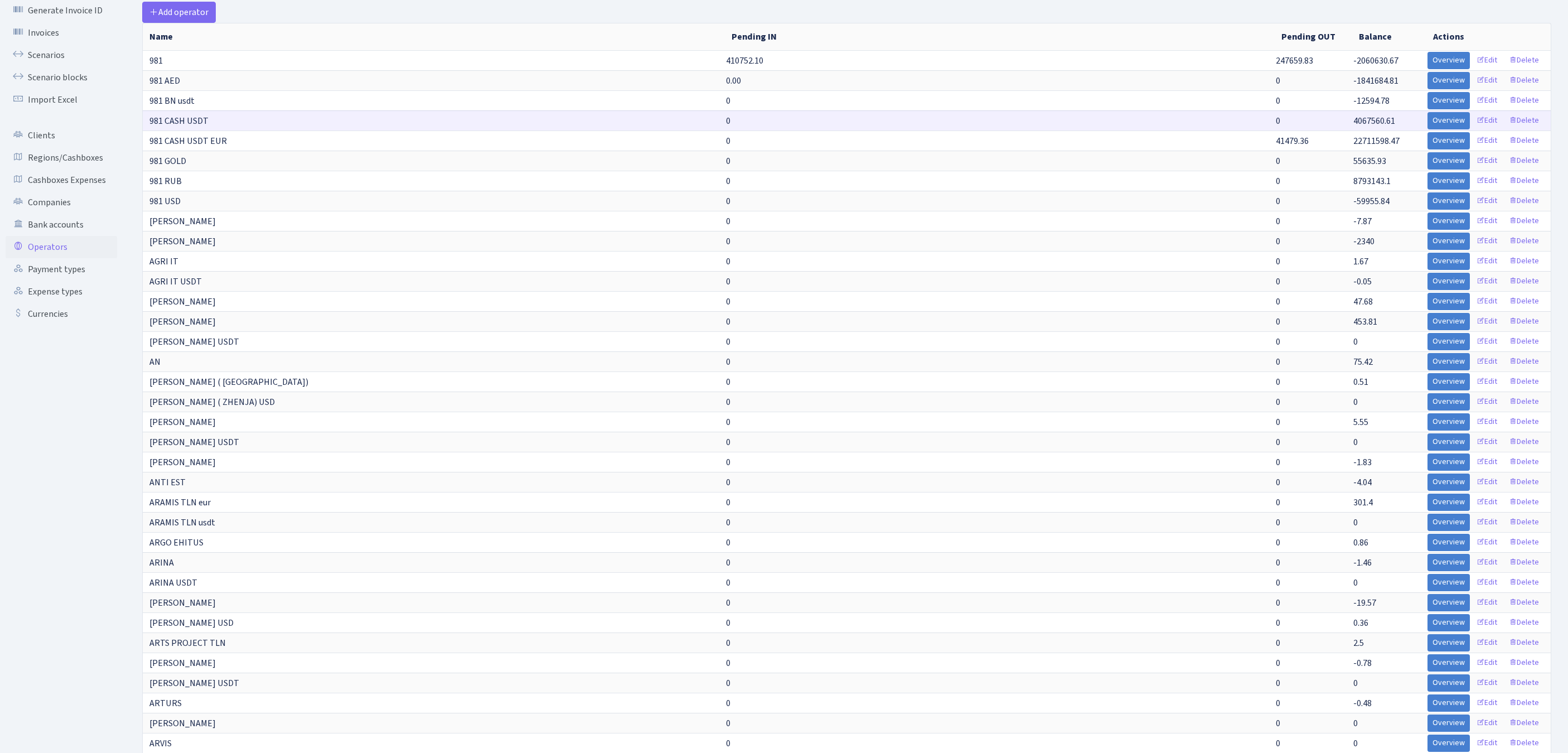
scroll to position [0, 0]
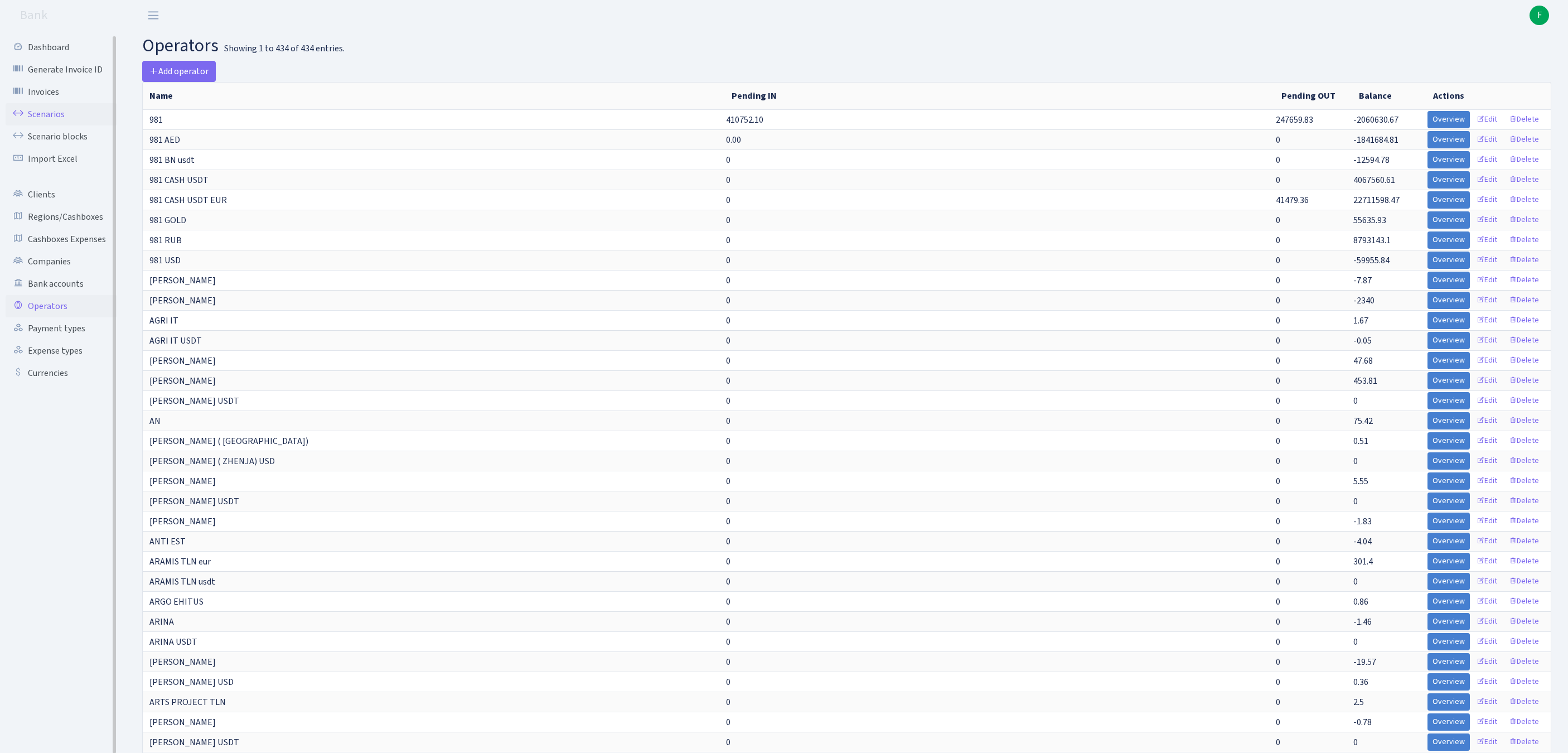
click at [48, 118] on link "Scenarios" at bounding box center [61, 114] width 112 height 22
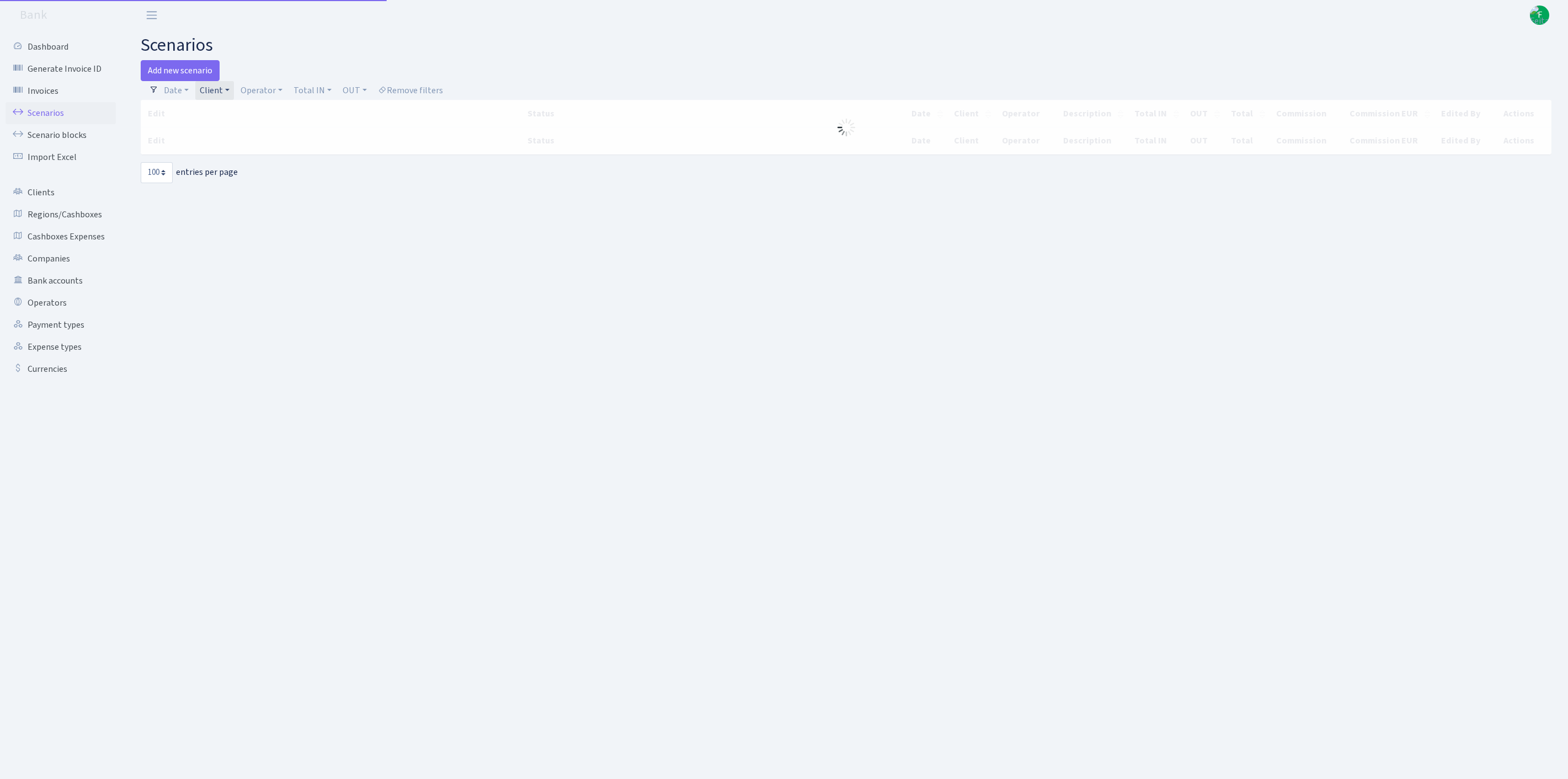
select select "100"
click at [234, 94] on link "Client" at bounding box center [214, 90] width 39 height 19
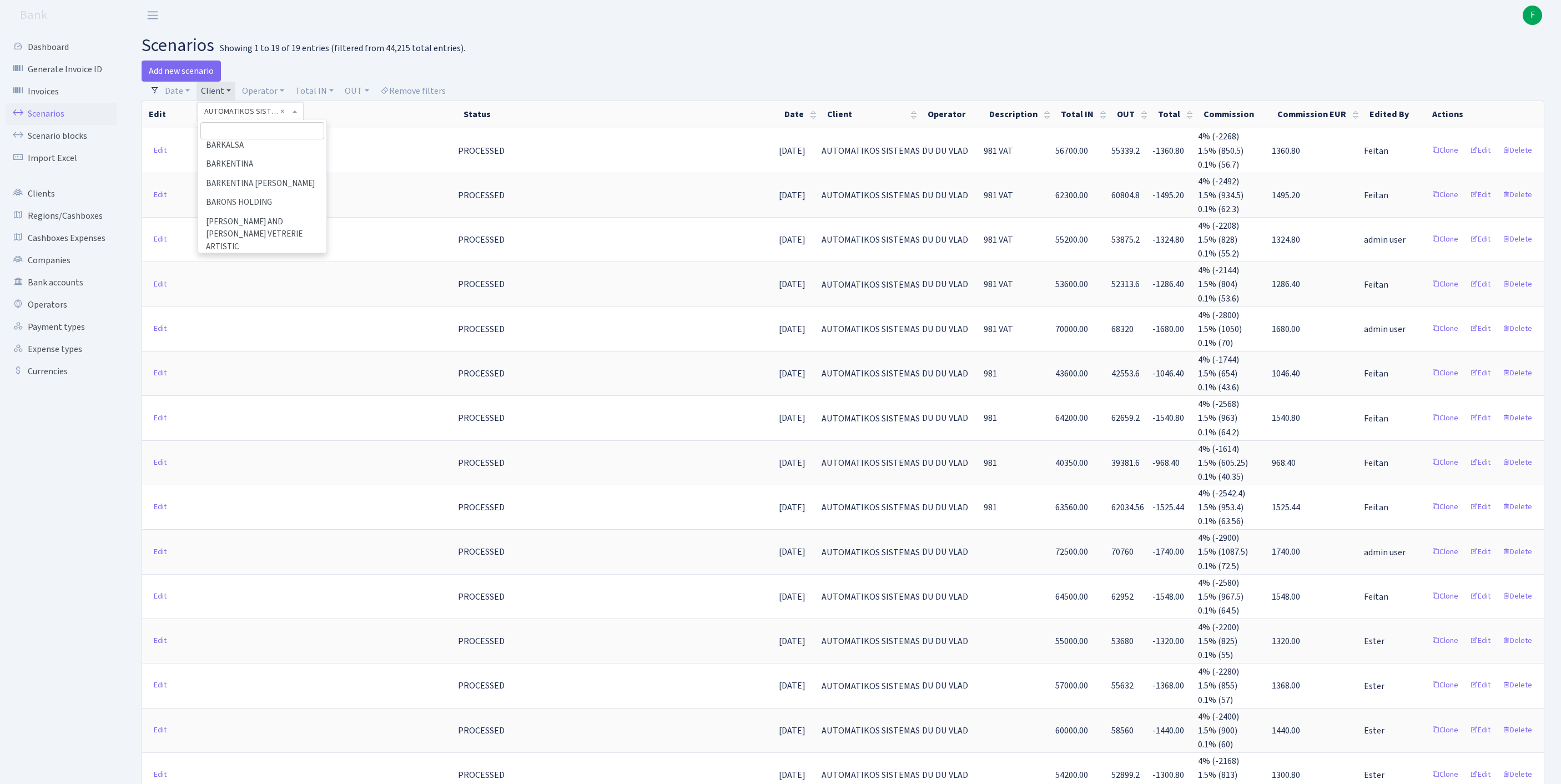
click at [237, 137] on input "search" at bounding box center [262, 130] width 124 height 17
type input "arka"
click at [252, 161] on li "ARKA TECHNOLOGIES OU" at bounding box center [262, 151] width 126 height 19
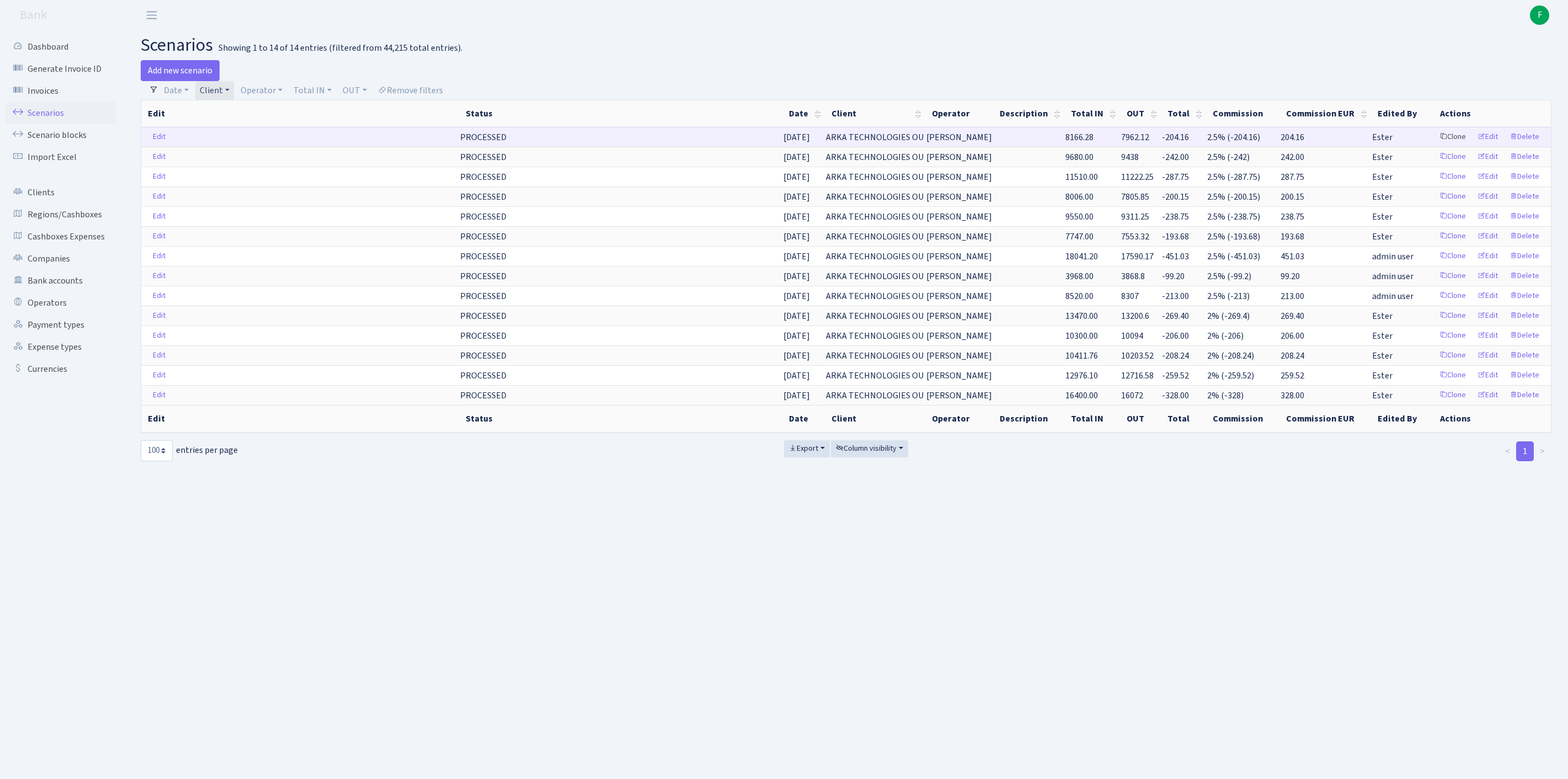
click at [1434, 146] on link "Clone" at bounding box center [1453, 137] width 37 height 17
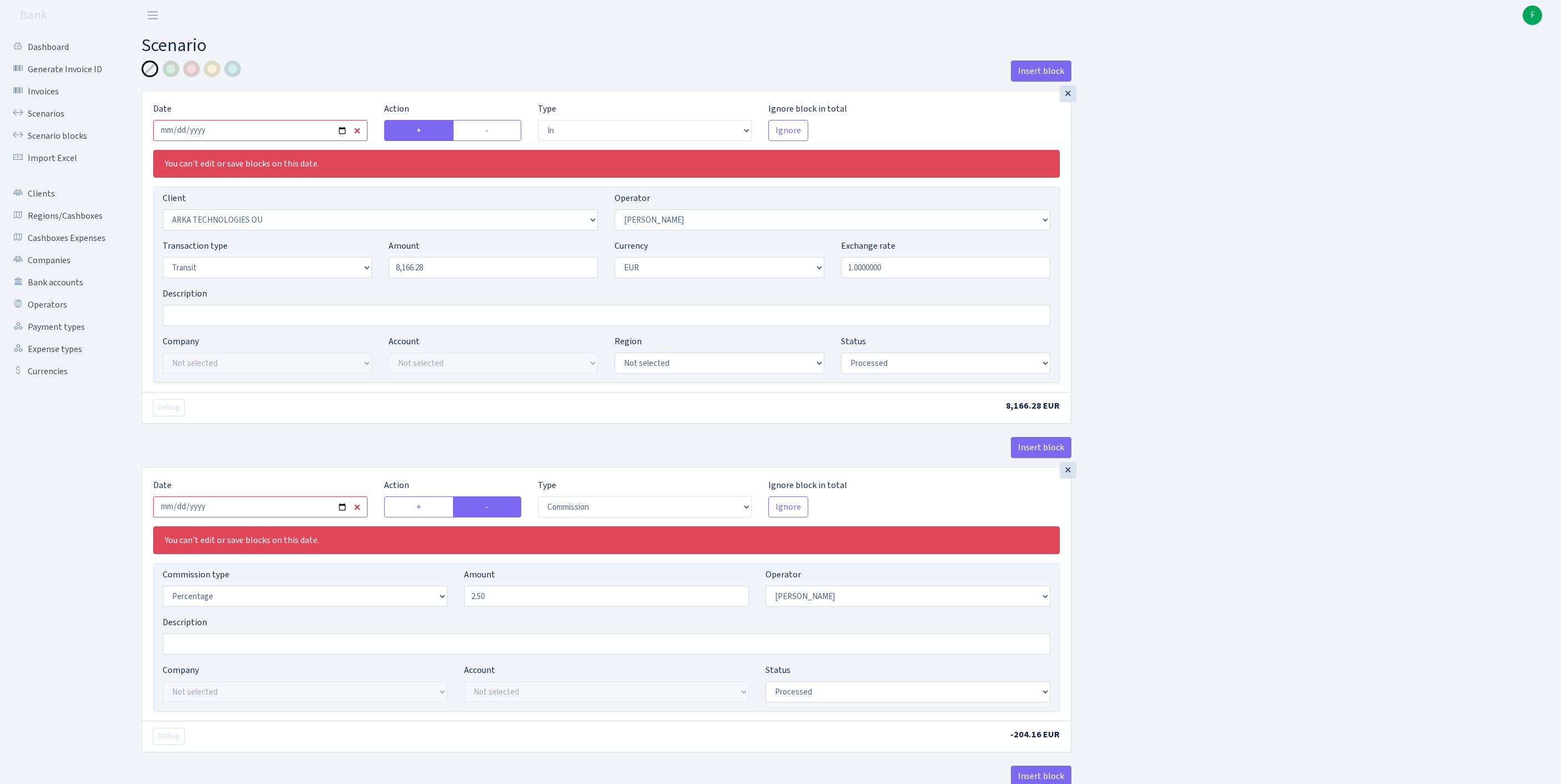
select select "in"
select select "951"
select select "30"
select select "5"
select select "1"
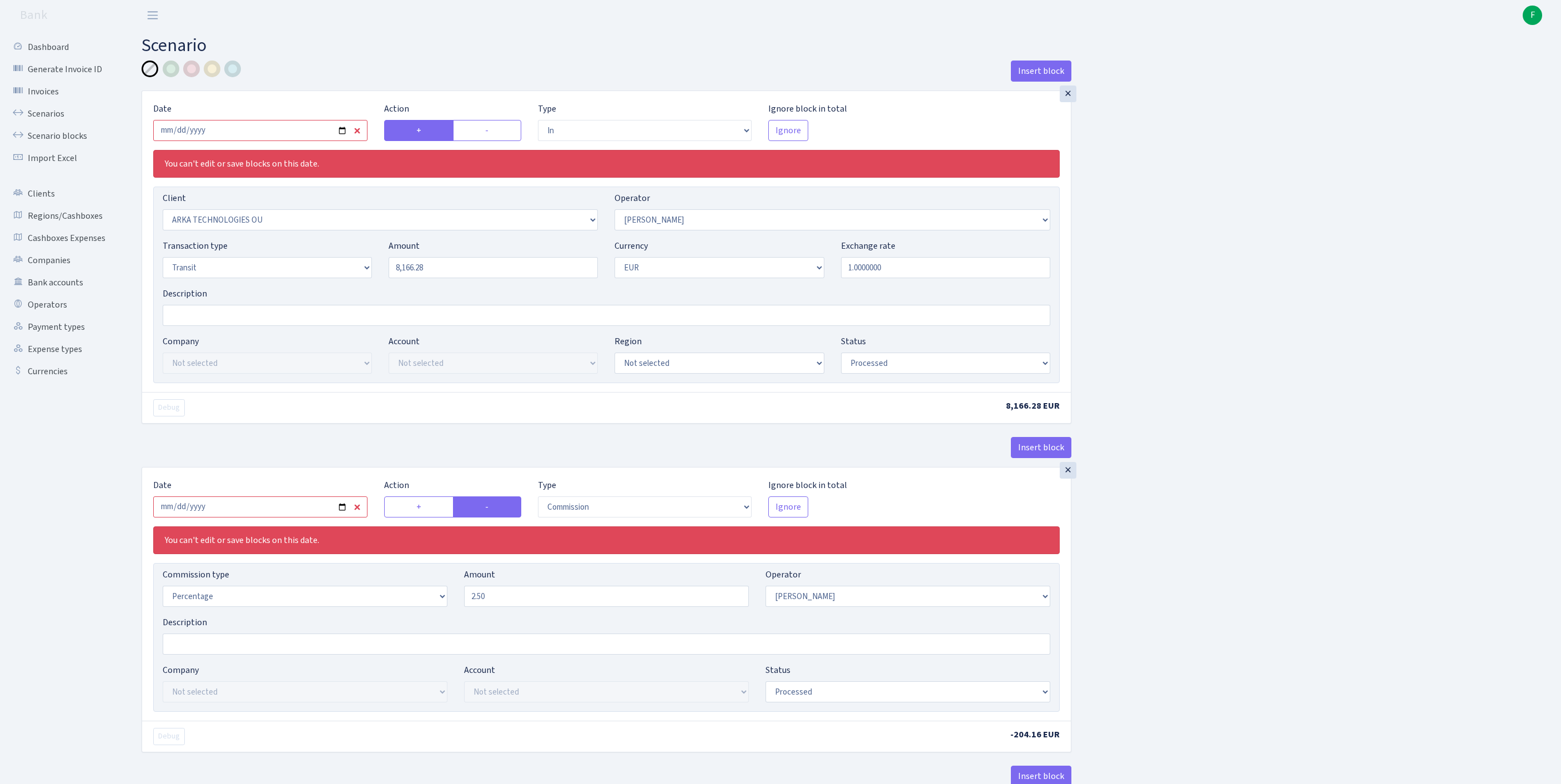
select select "processed"
select select "commission"
select select "30"
select select "processed"
select select "out"
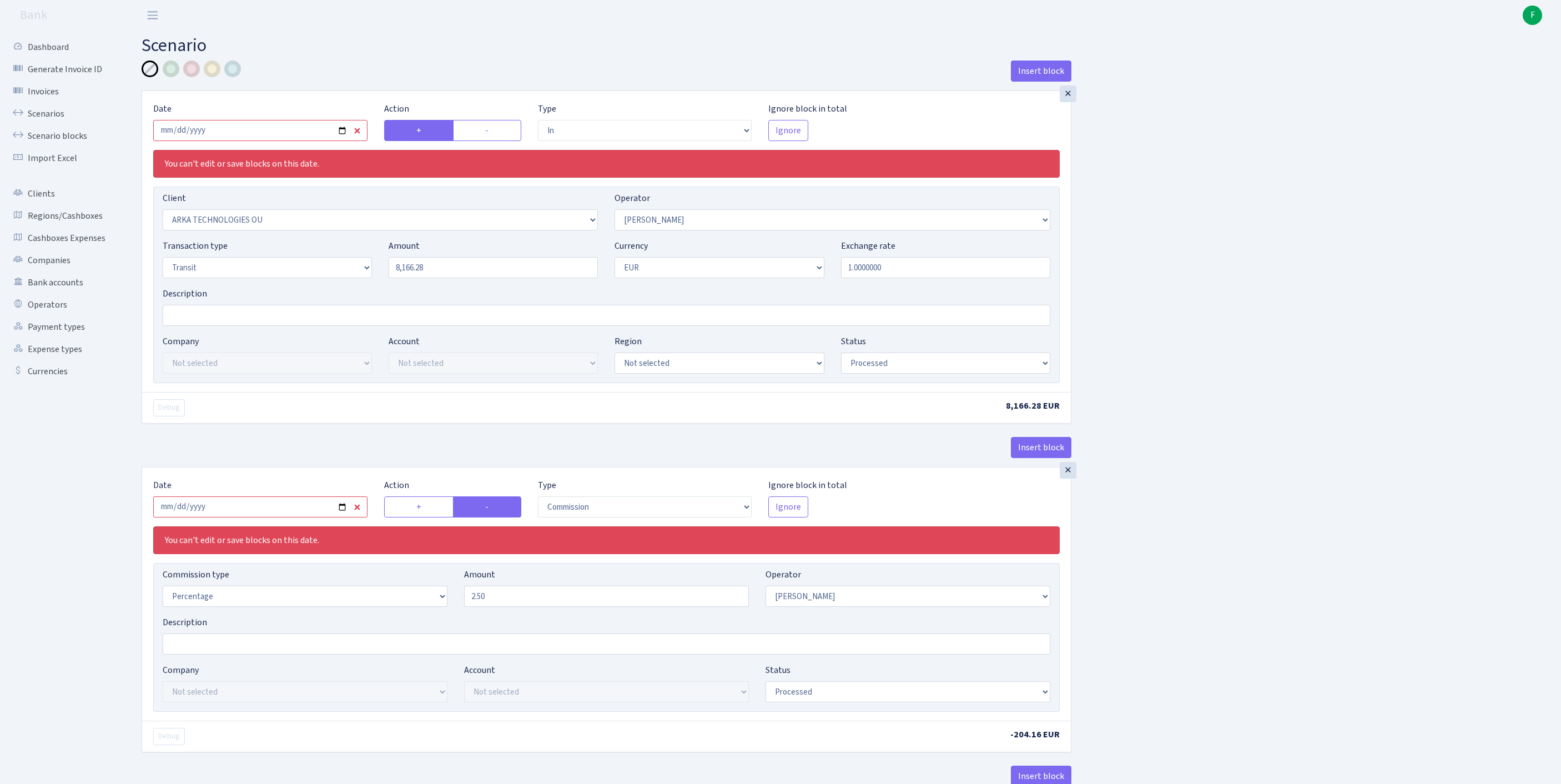
select select "2657"
select select "61"
select select "5"
select select "1"
select select "processed"
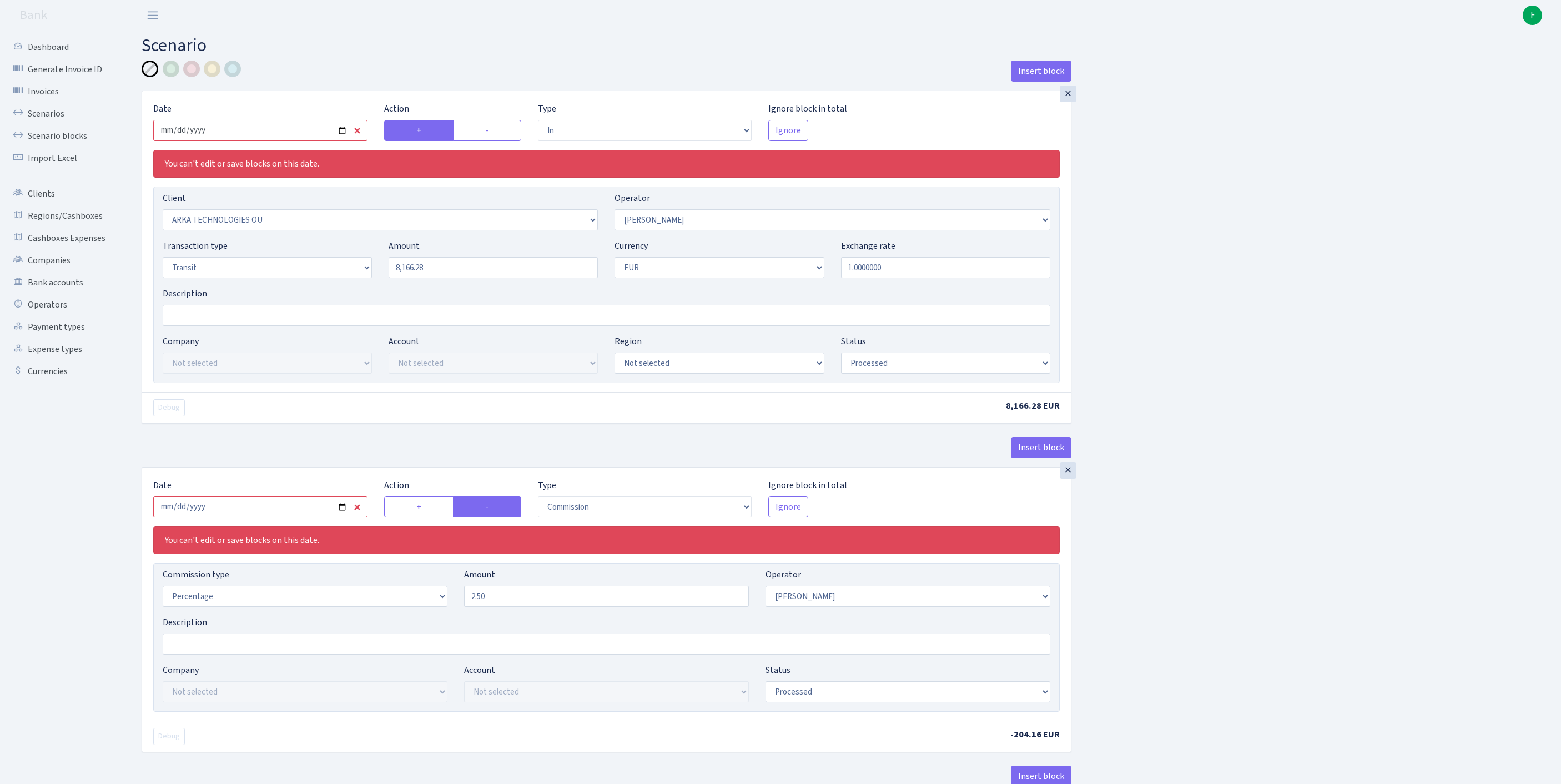
click at [299, 135] on input "[DATE]" at bounding box center [260, 130] width 214 height 21
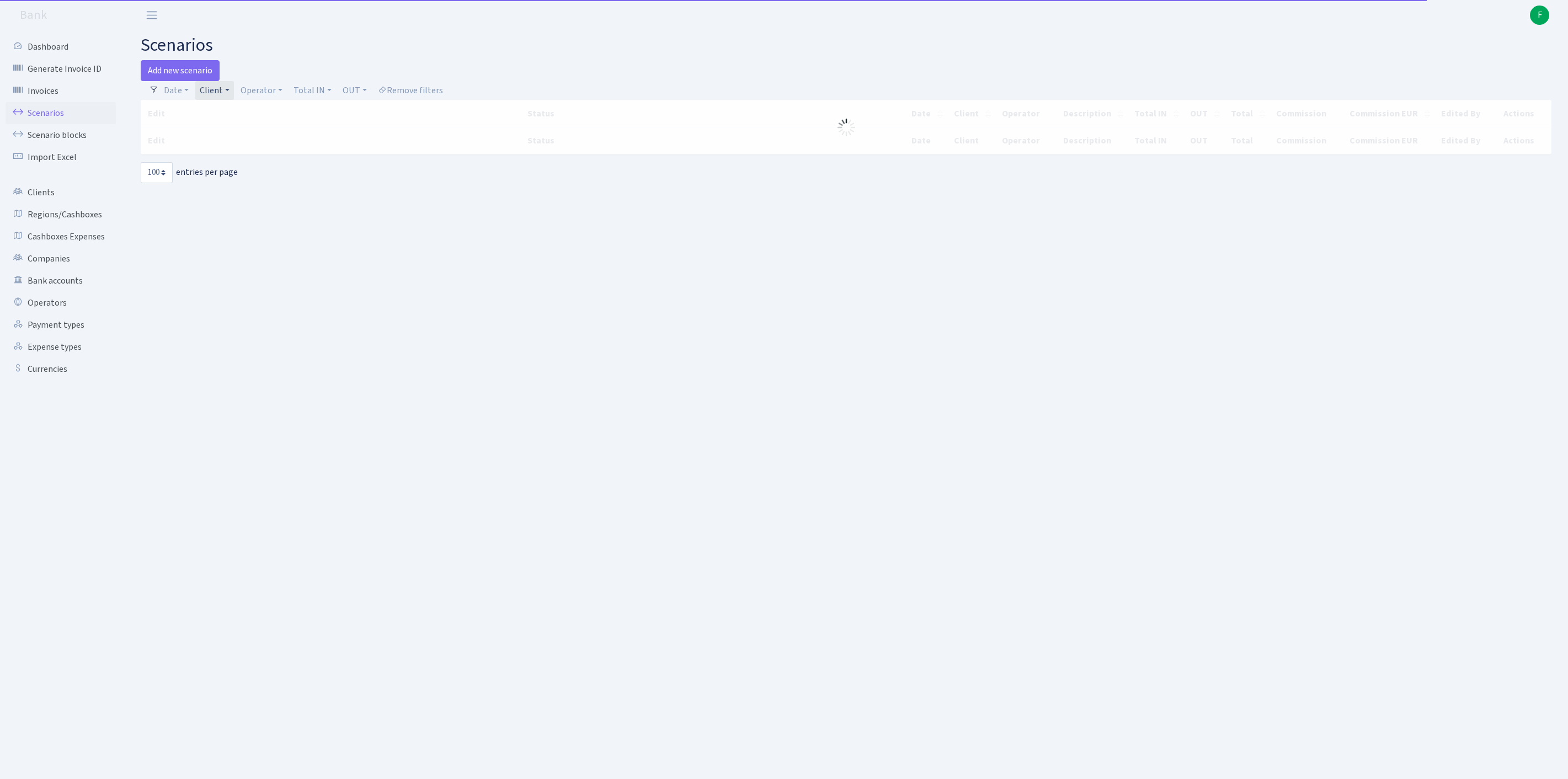
select select "100"
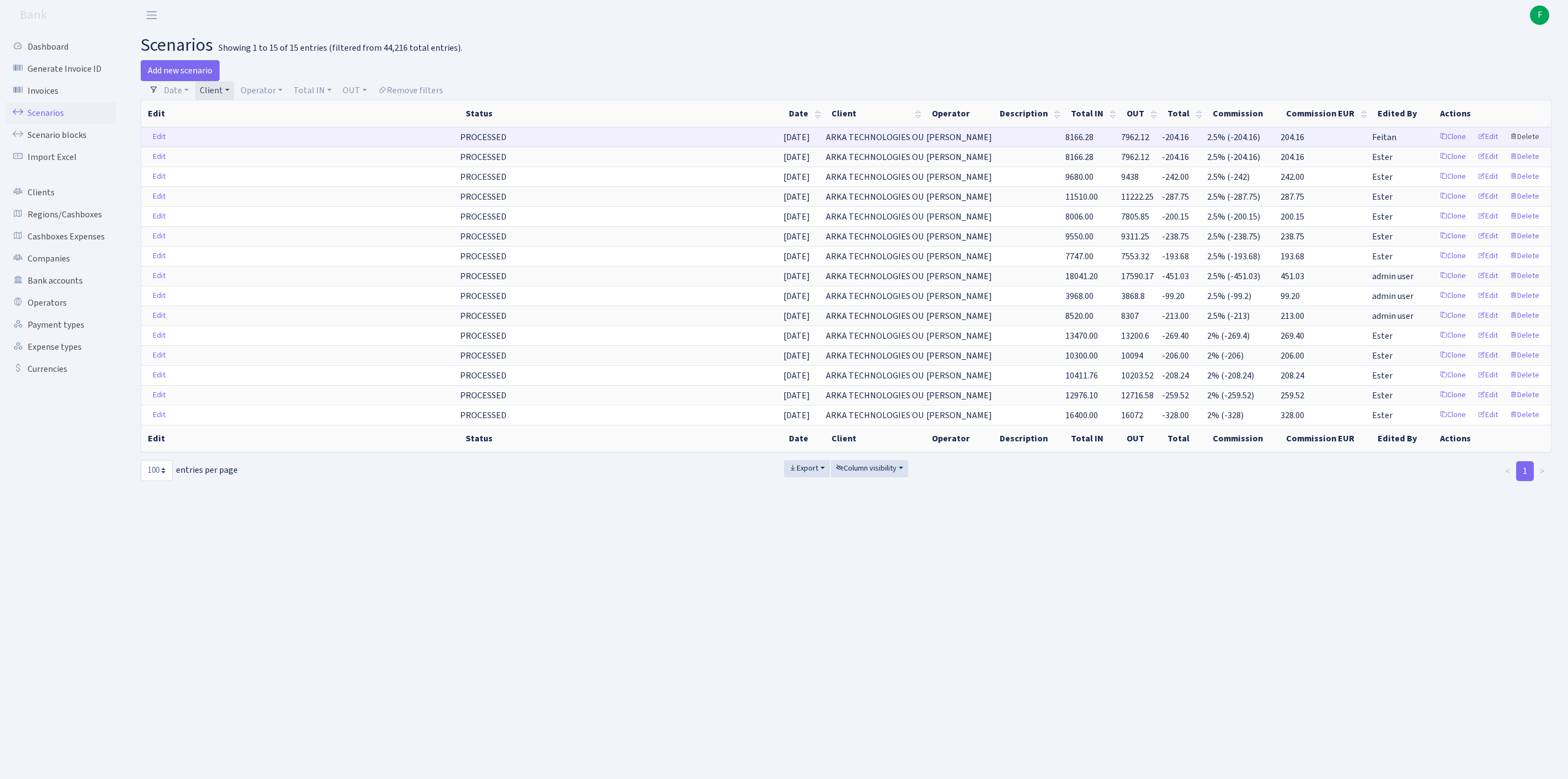
click at [1523, 146] on link "Delete" at bounding box center [1524, 137] width 39 height 17
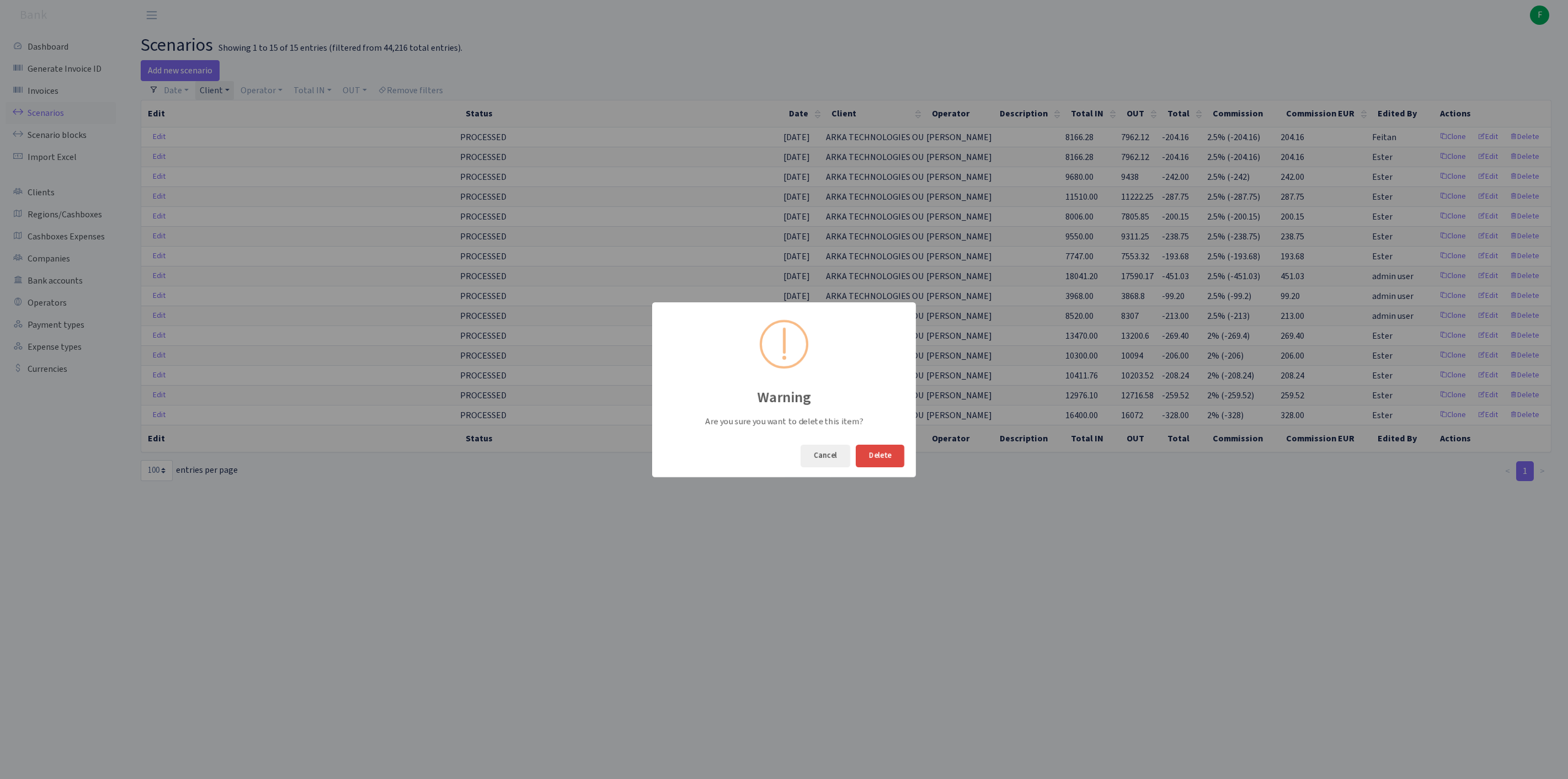
click at [872, 457] on button "Delete" at bounding box center [879, 456] width 49 height 23
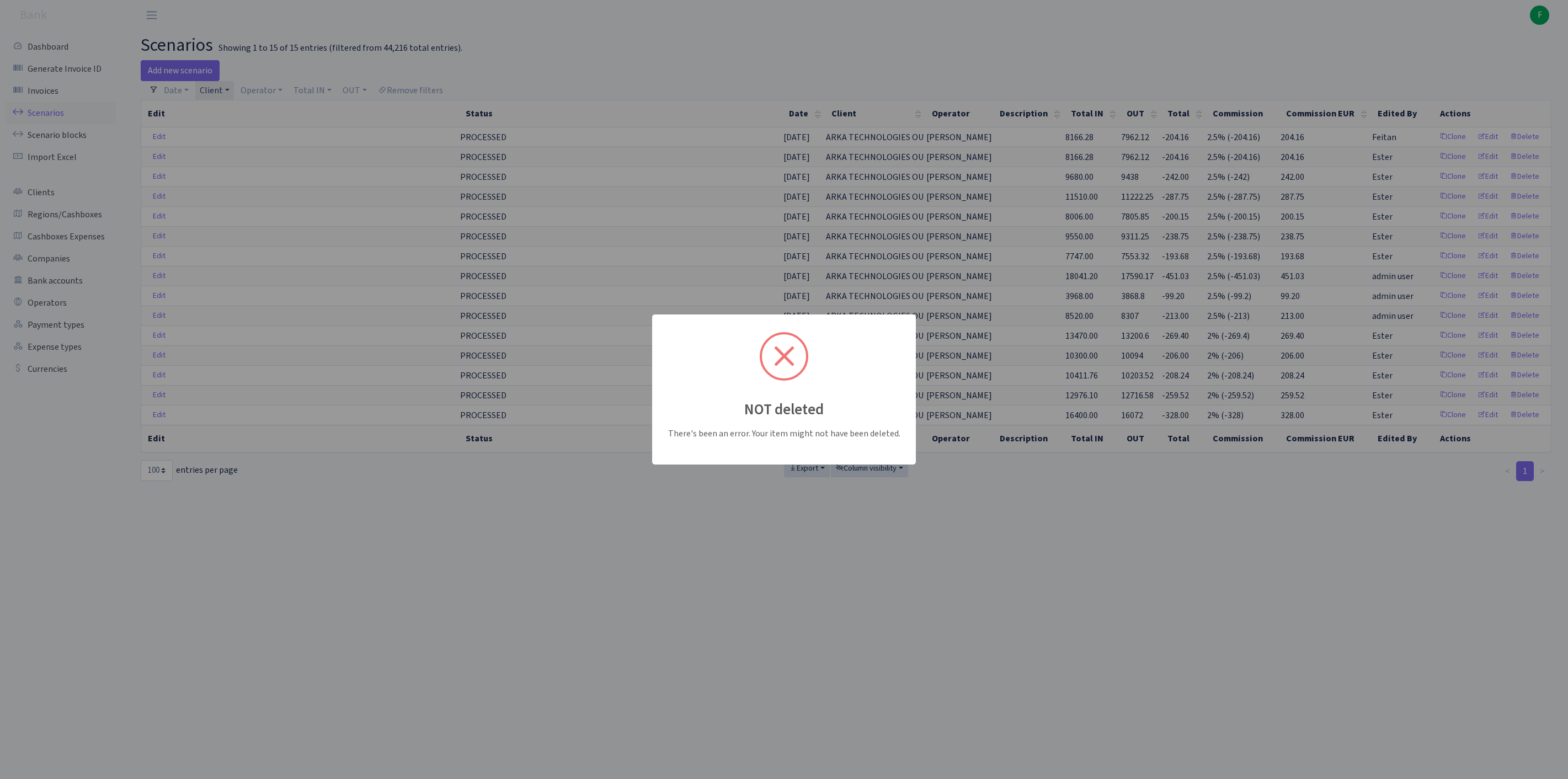
click at [613, 223] on div "NOT deleted There's been an error. Your item might not have been deleted." at bounding box center [784, 389] width 1568 height 779
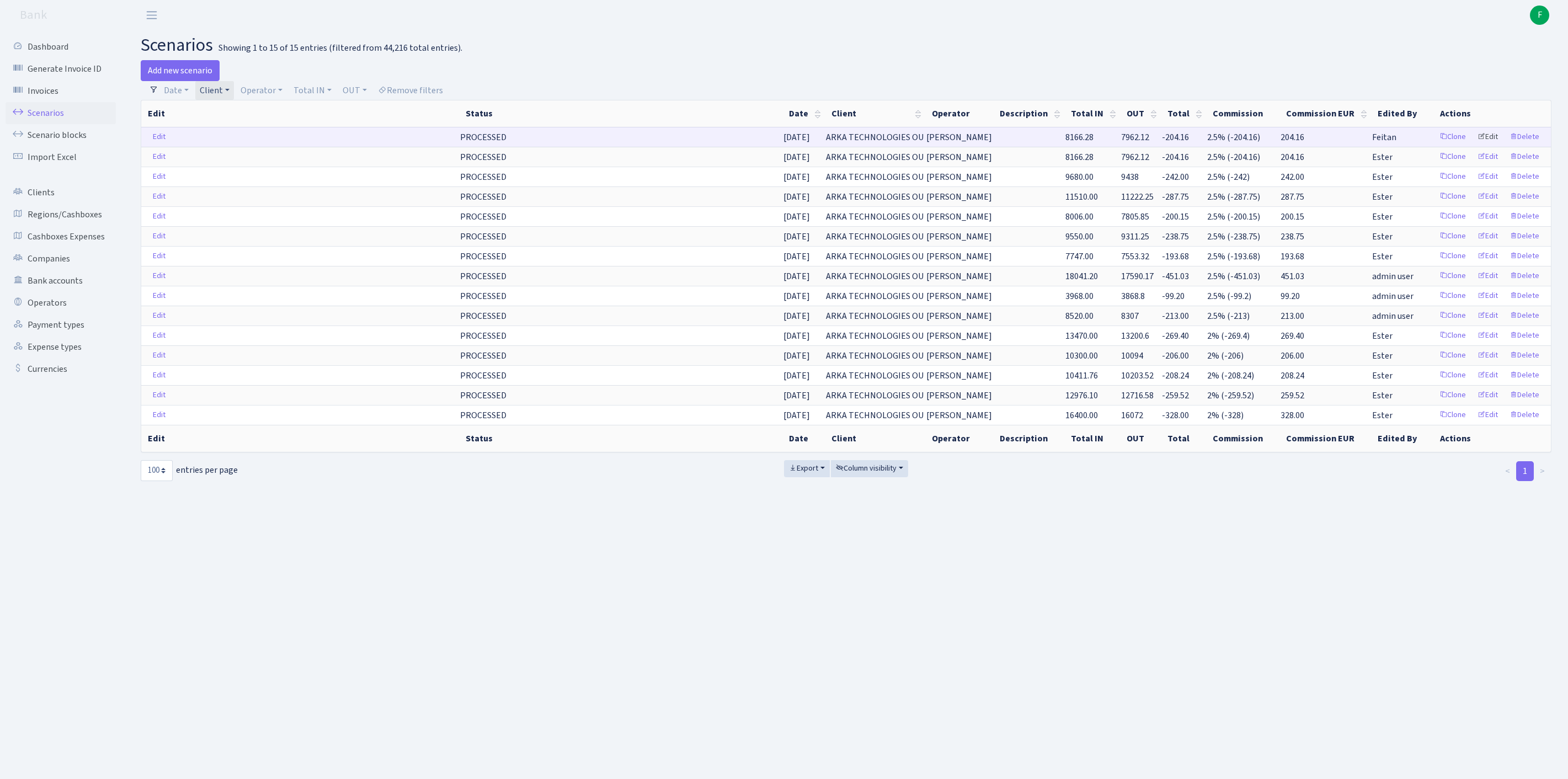
click at [1478, 146] on link "Edit" at bounding box center [1488, 137] width 30 height 17
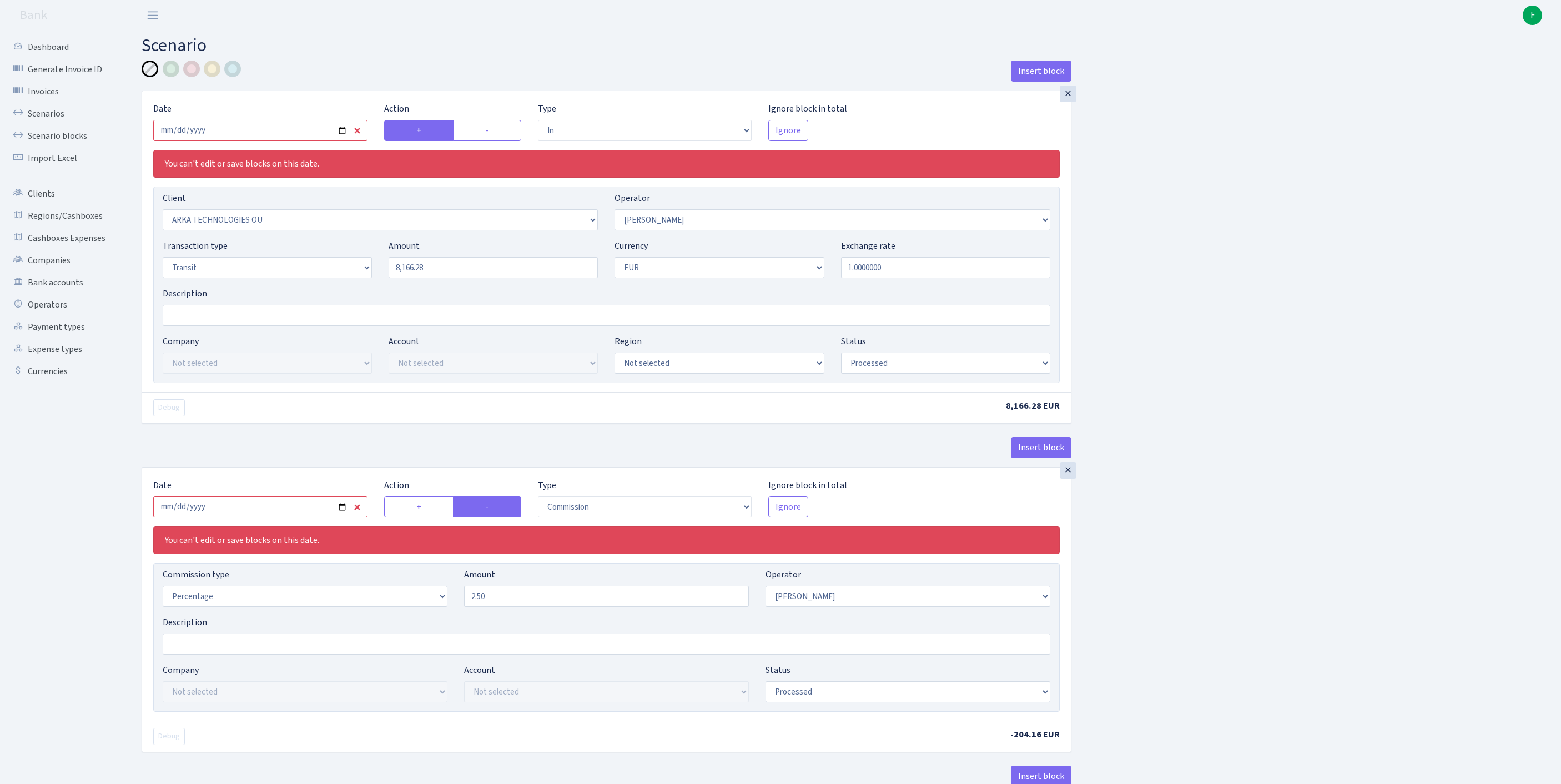
select select "in"
select select "951"
select select "30"
select select "5"
select select "1"
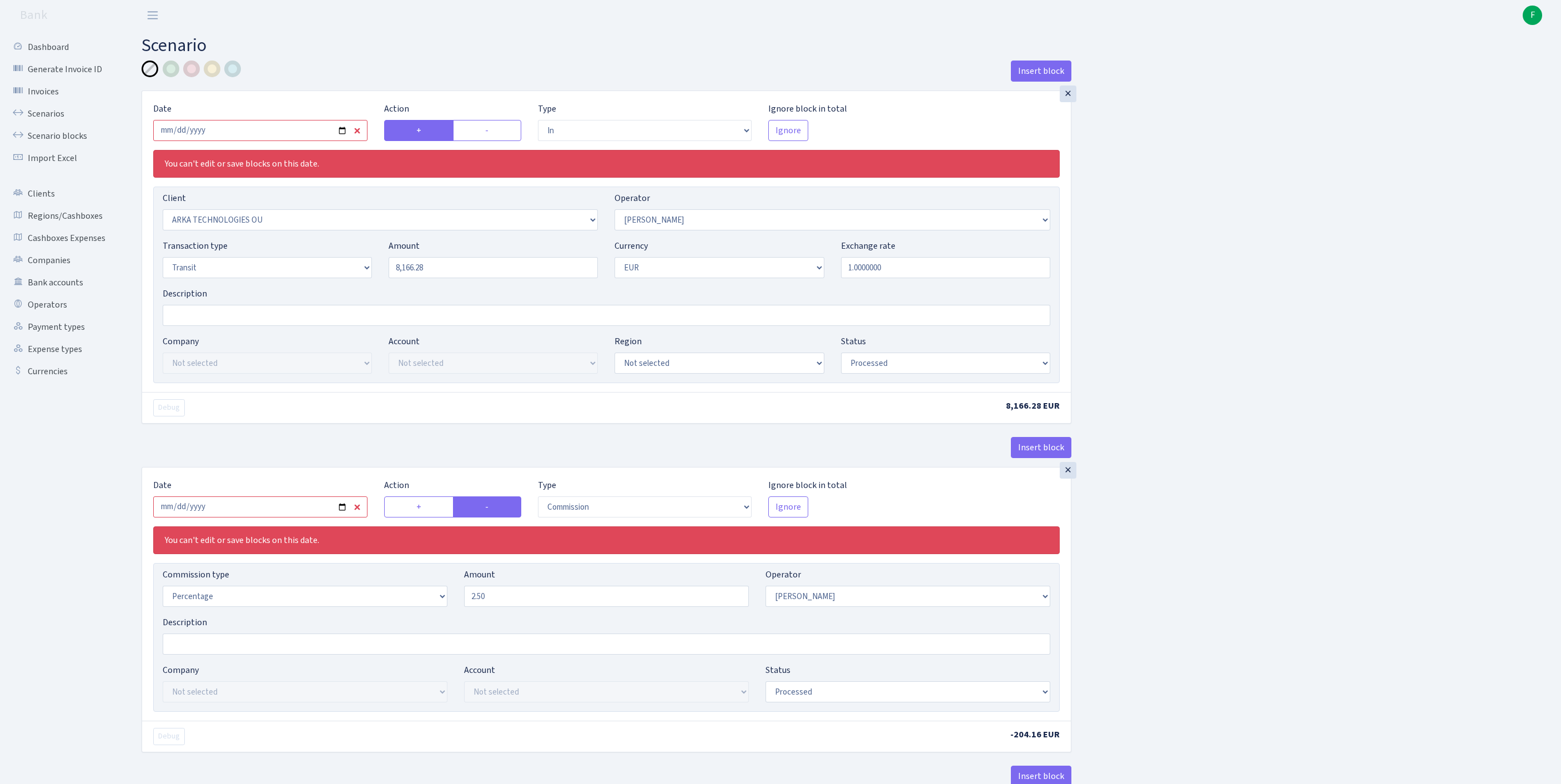
select select "processed"
select select "commission"
select select "30"
select select "processed"
select select "out"
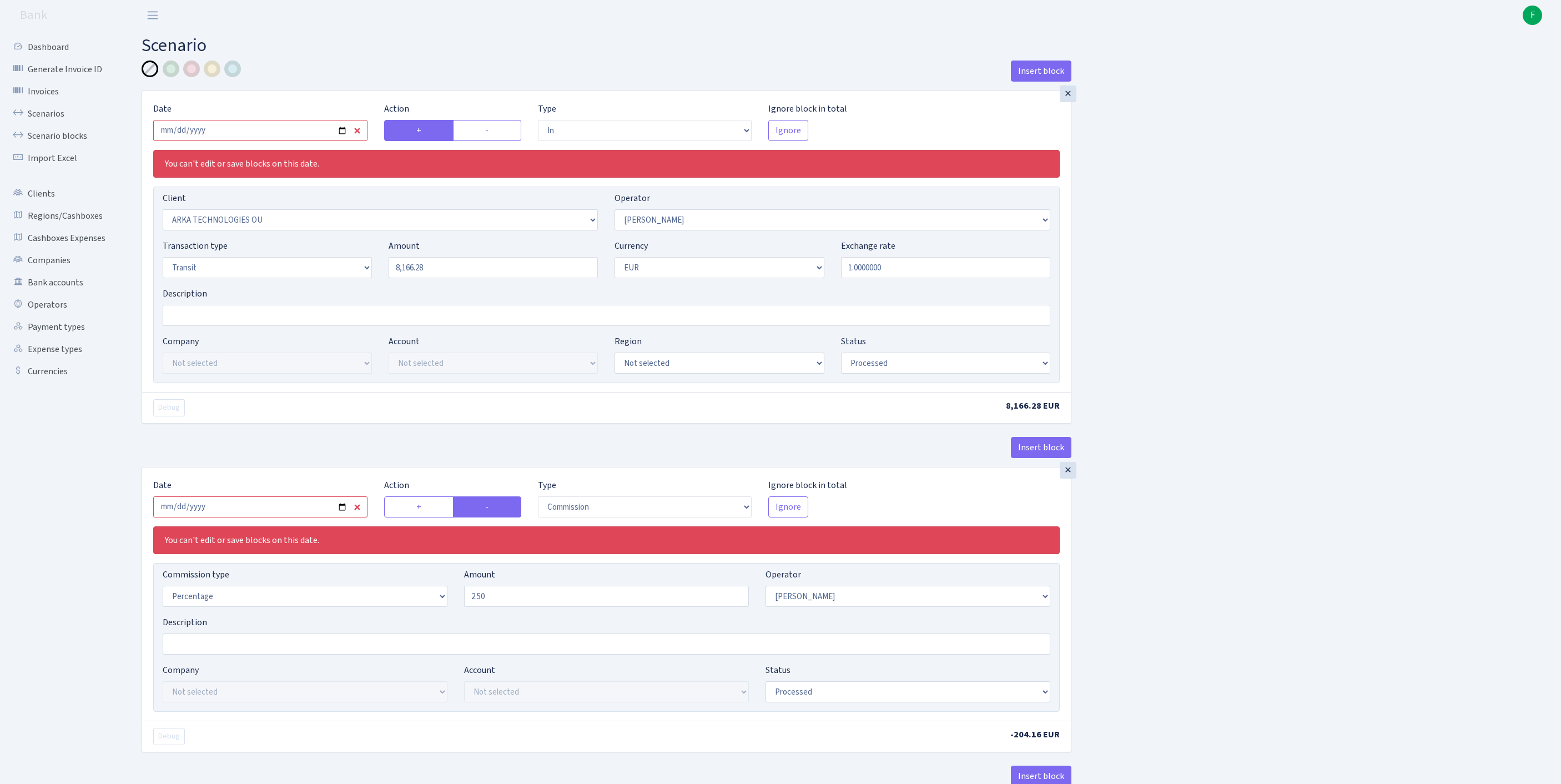
select select "2657"
select select "61"
select select "5"
select select "1"
select select "processed"
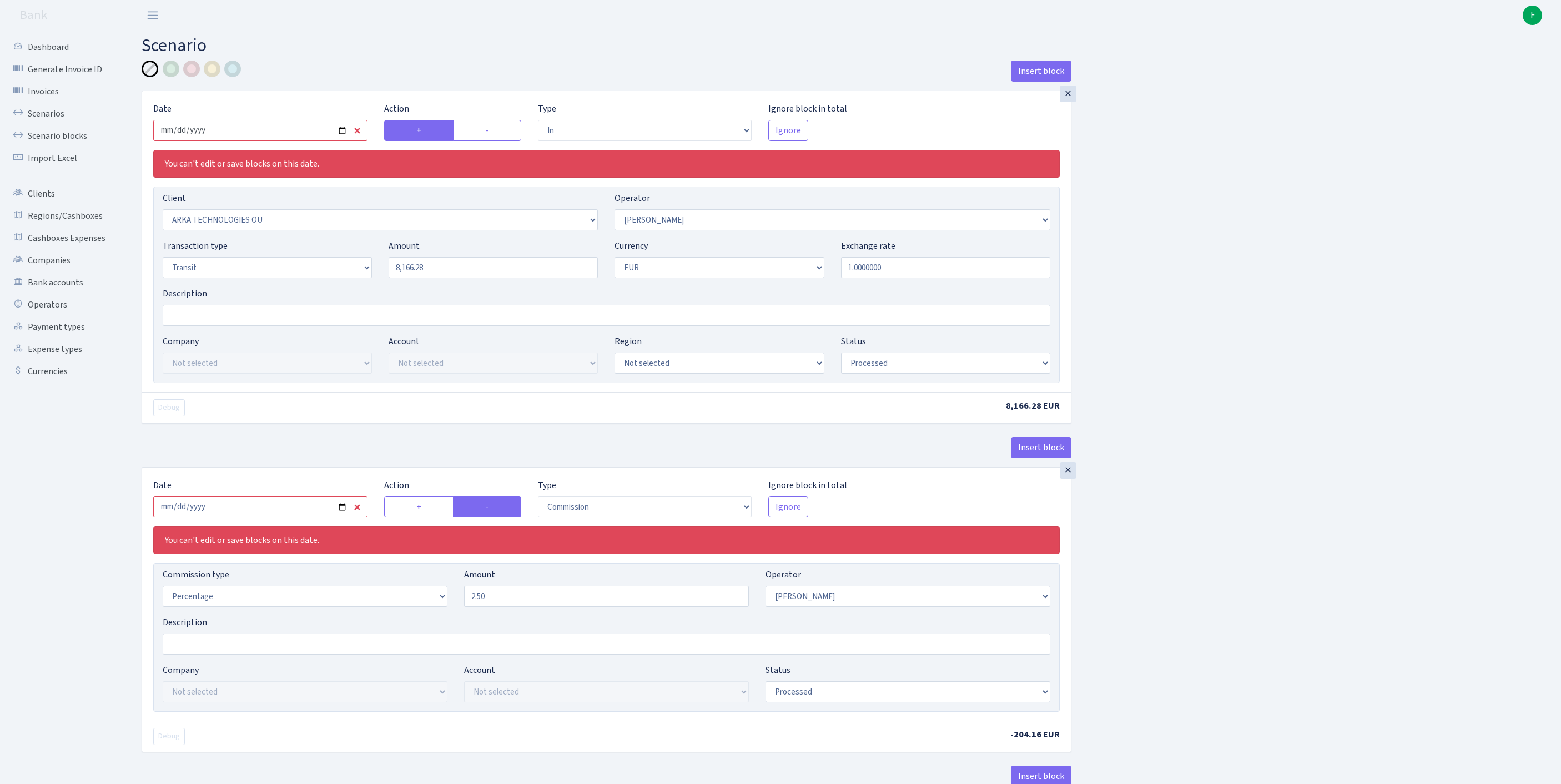
click at [272, 140] on input "2024-08-08" at bounding box center [260, 130] width 214 height 21
type input "[DATE]"
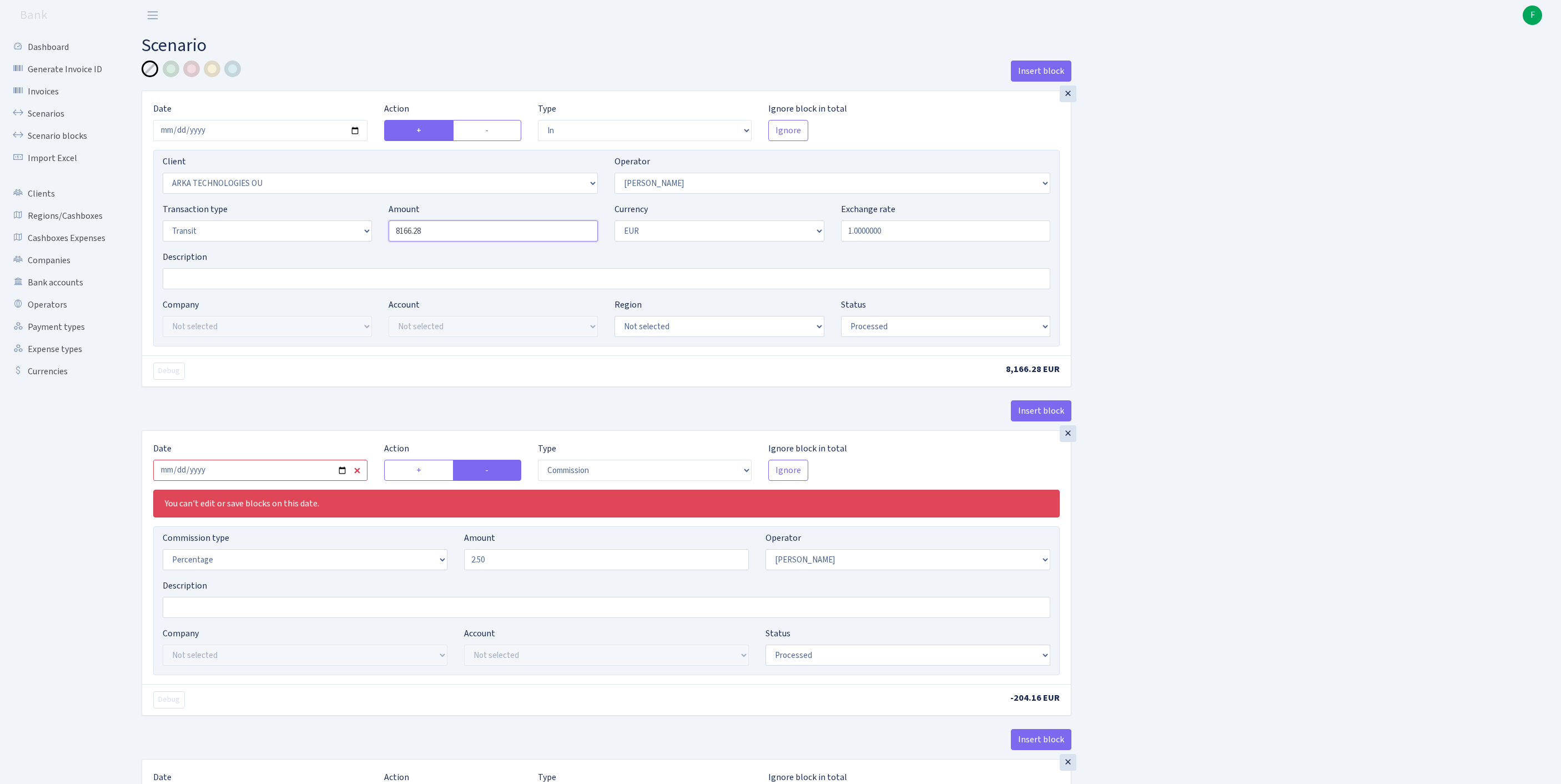
drag, startPoint x: 460, startPoint y: 255, endPoint x: 310, endPoint y: 240, distance: 150.7
click at [310, 240] on div "Transaction type Not selected 981 ELF FISH crypto GIRT IVO dekl MM-BALTIC eur U…" at bounding box center [606, 226] width 904 height 47
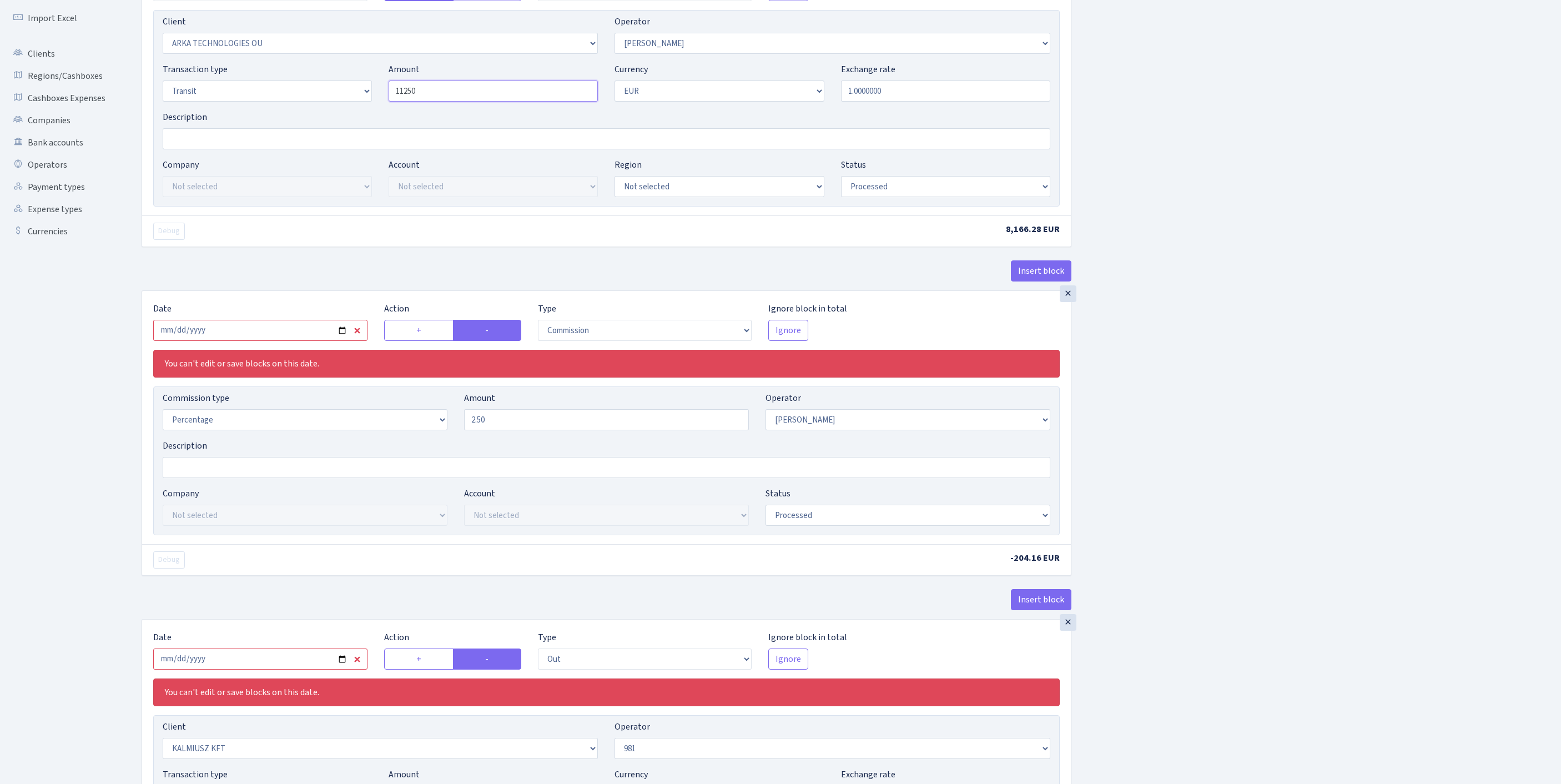
scroll to position [290, 0]
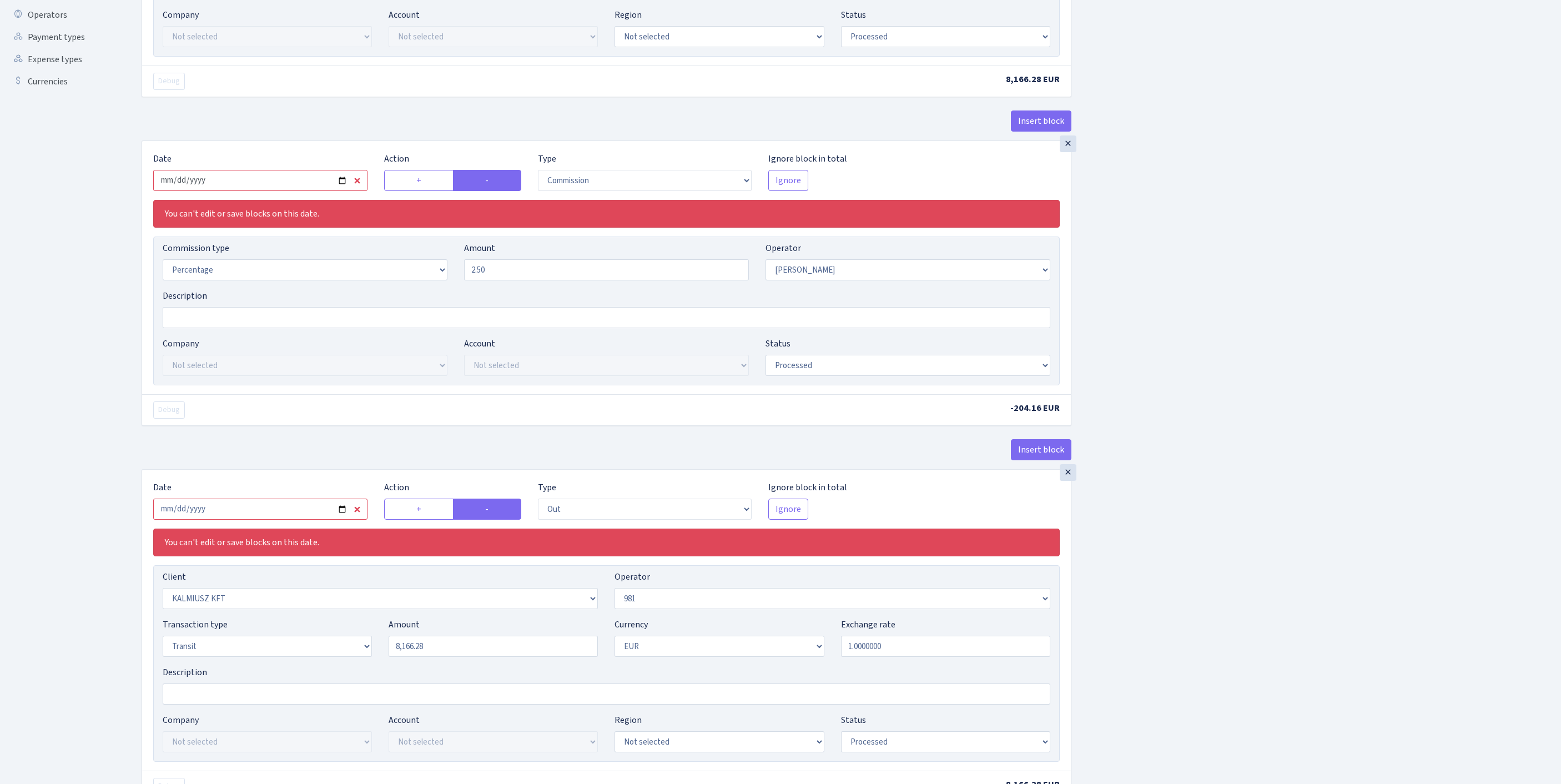
type input "11,250.00"
click at [299, 191] on input "2024-08-08" at bounding box center [260, 181] width 214 height 21
type input "2025-09-19"
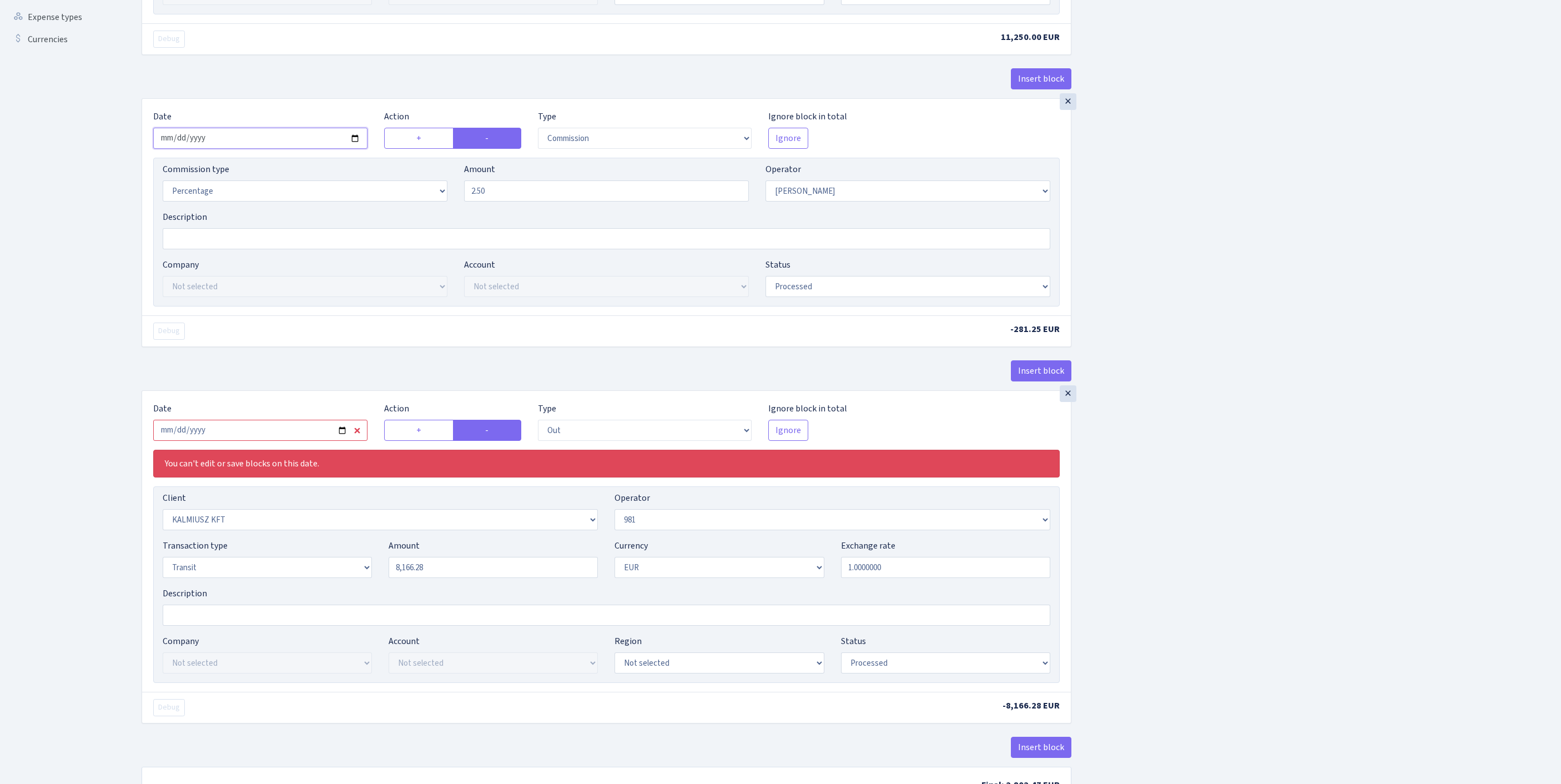
scroll to position [564, 0]
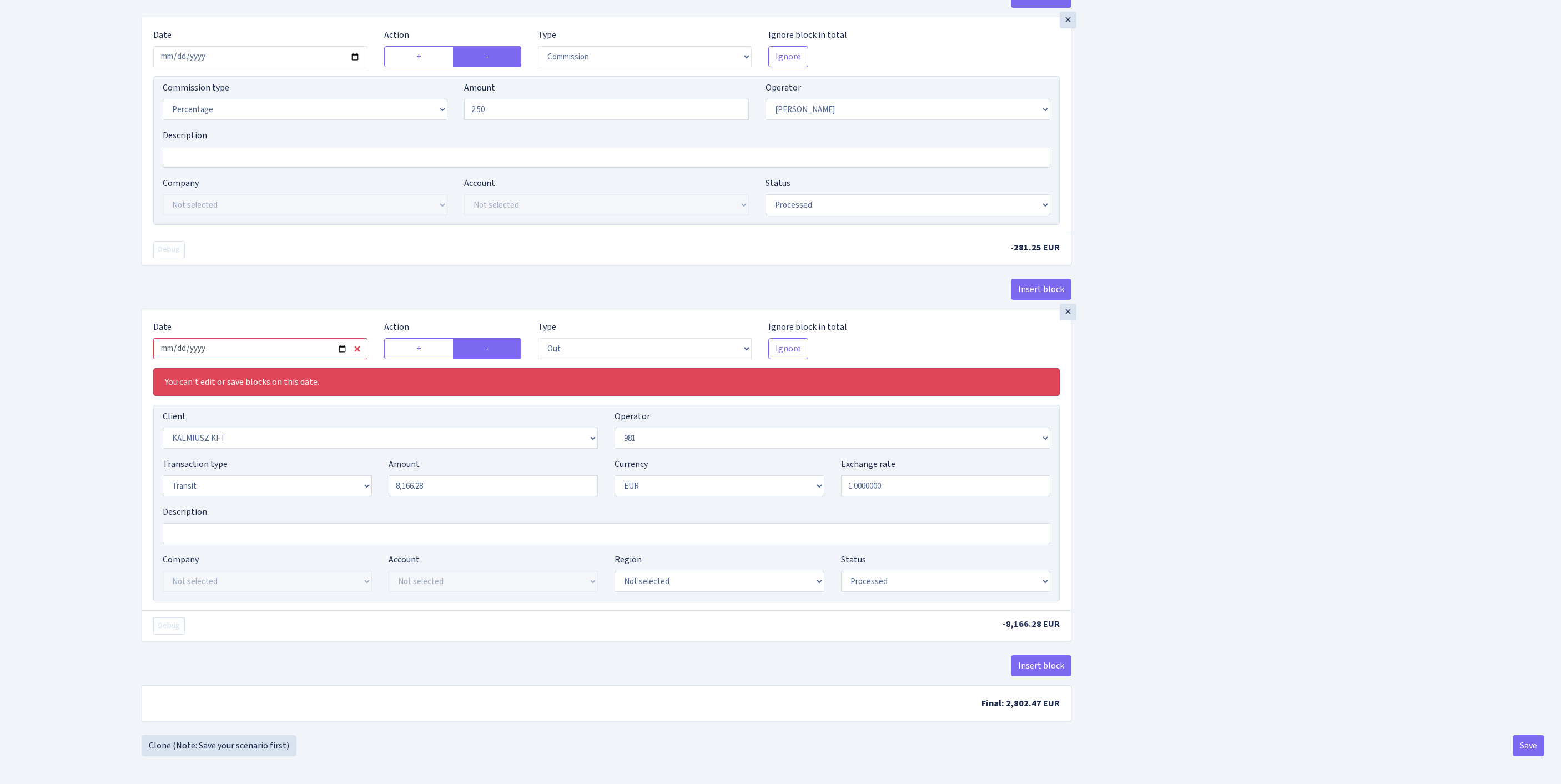
click at [301, 338] on input "2024-08-08" at bounding box center [260, 348] width 214 height 21
type input "2025-09-18"
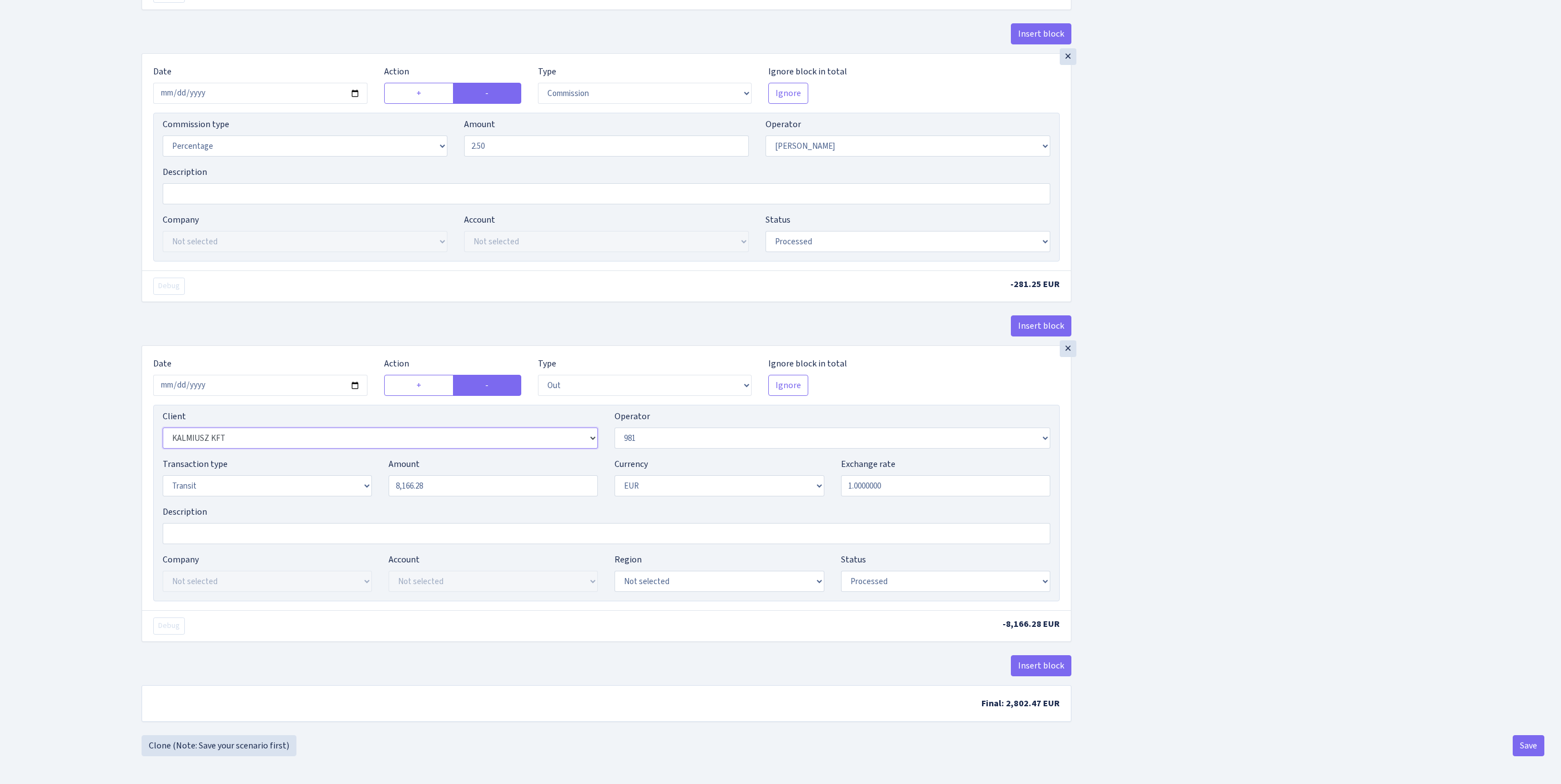
select select "2129"
drag, startPoint x: 450, startPoint y: 452, endPoint x: 291, endPoint y: 435, distance: 159.9
click at [291, 458] on div "Transaction type Not selected 981 ELF FISH crypto GIRT IVO dekl MM-BALTIC eur U…" at bounding box center [606, 481] width 904 height 47
type input "11,250.00"
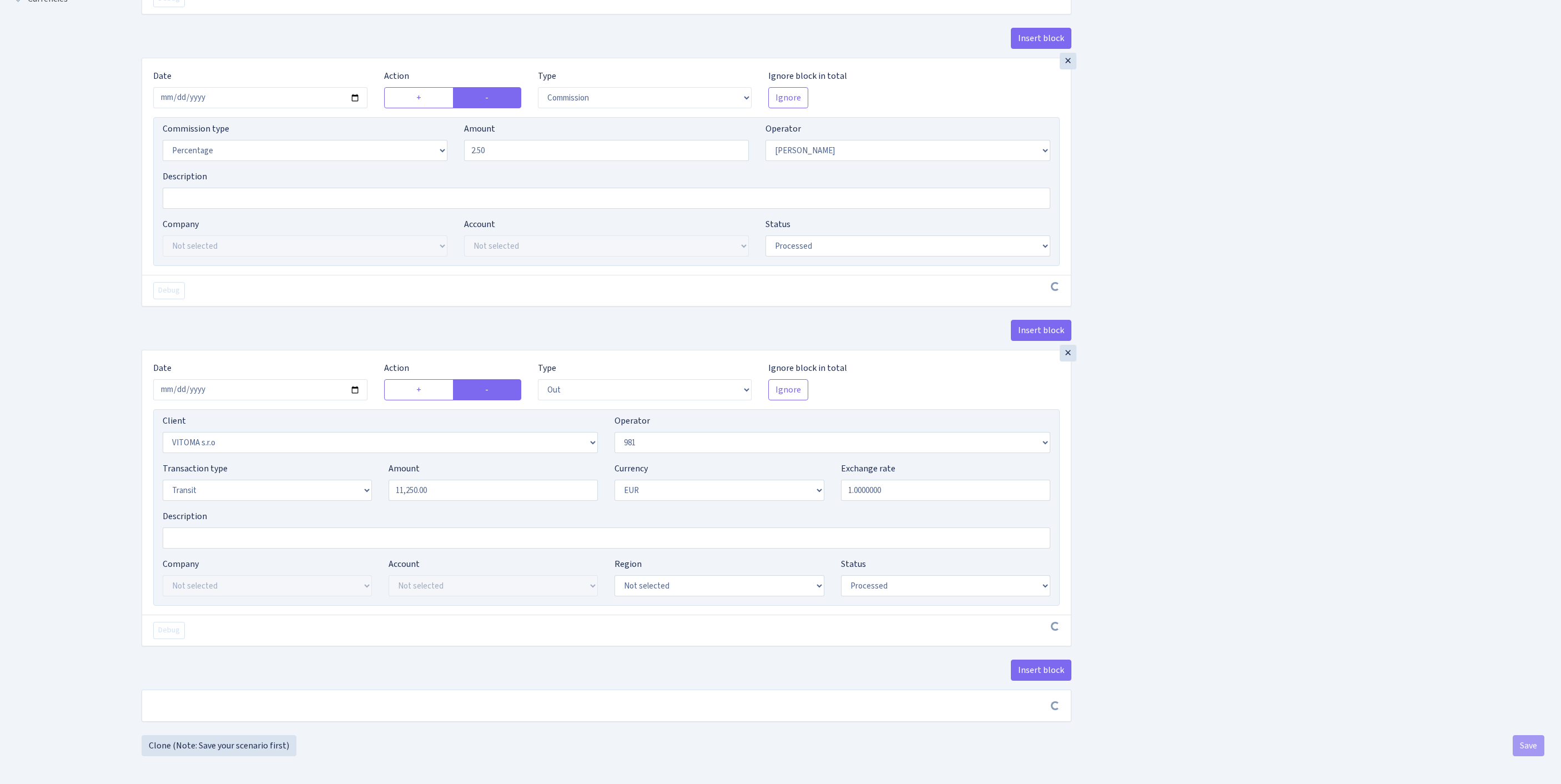
scroll to position [517, 0]
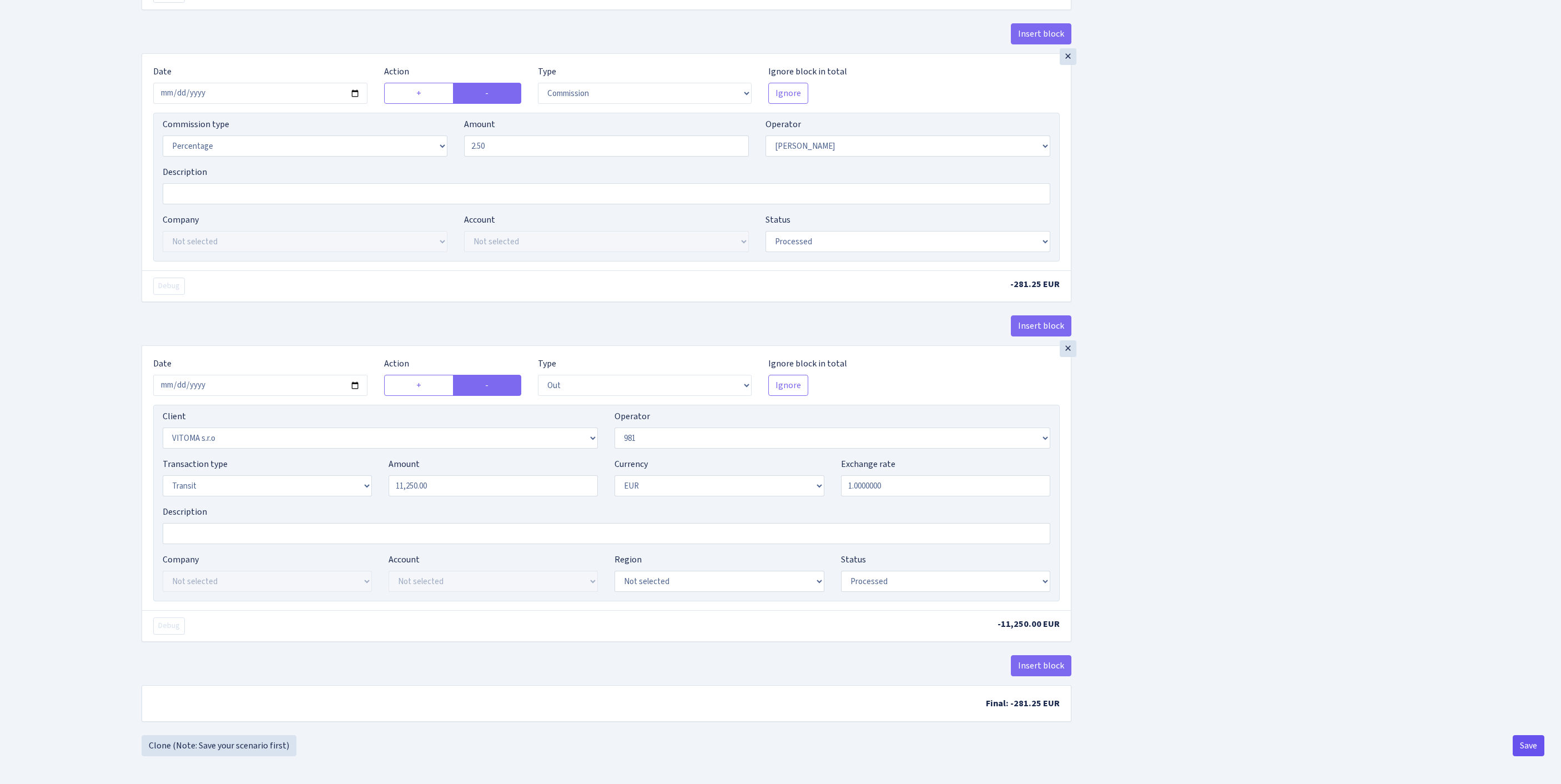
click at [1520, 749] on button "Save" at bounding box center [1528, 746] width 32 height 21
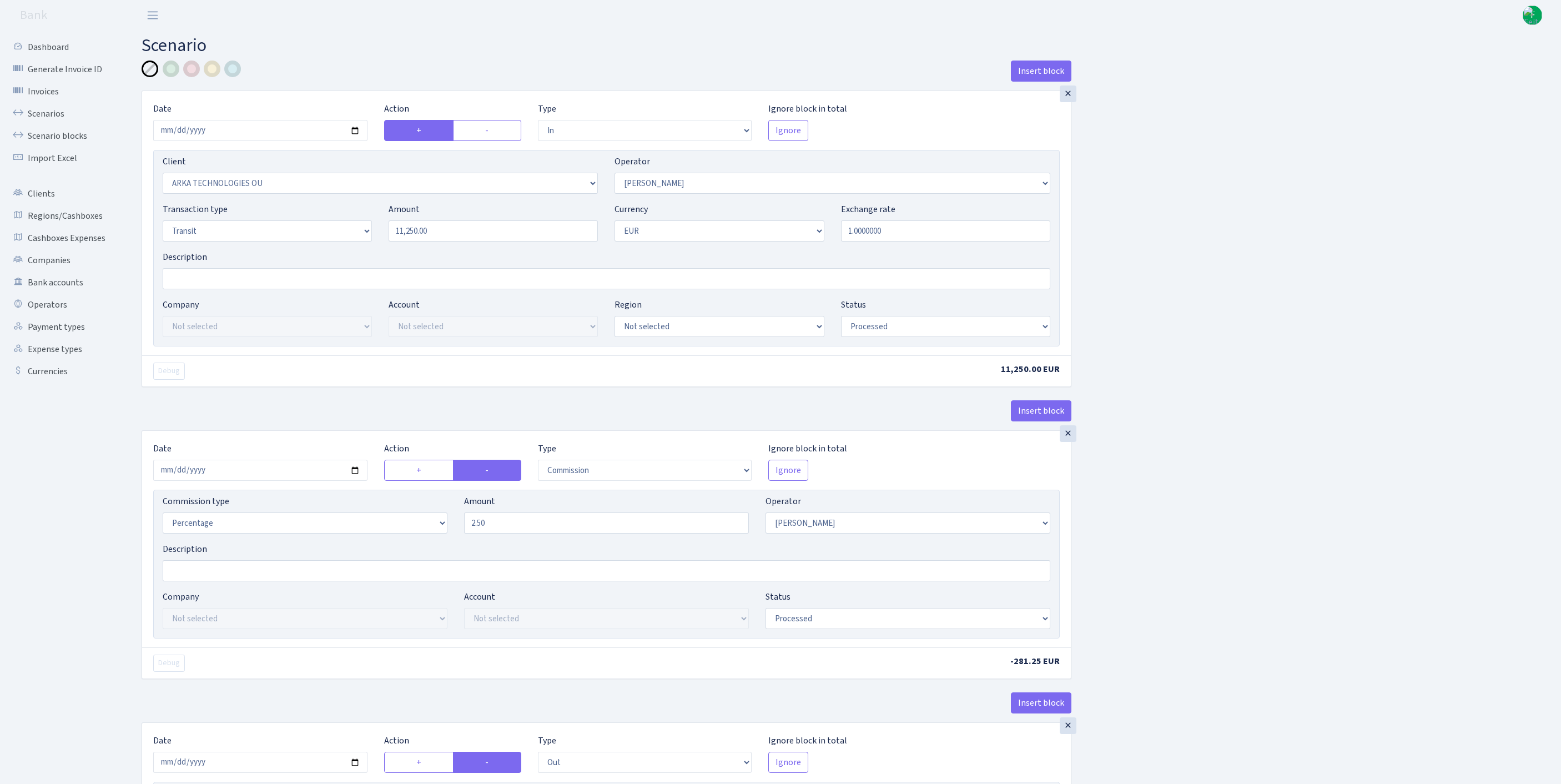
select select "in"
select select "951"
select select "30"
select select "5"
select select "1"
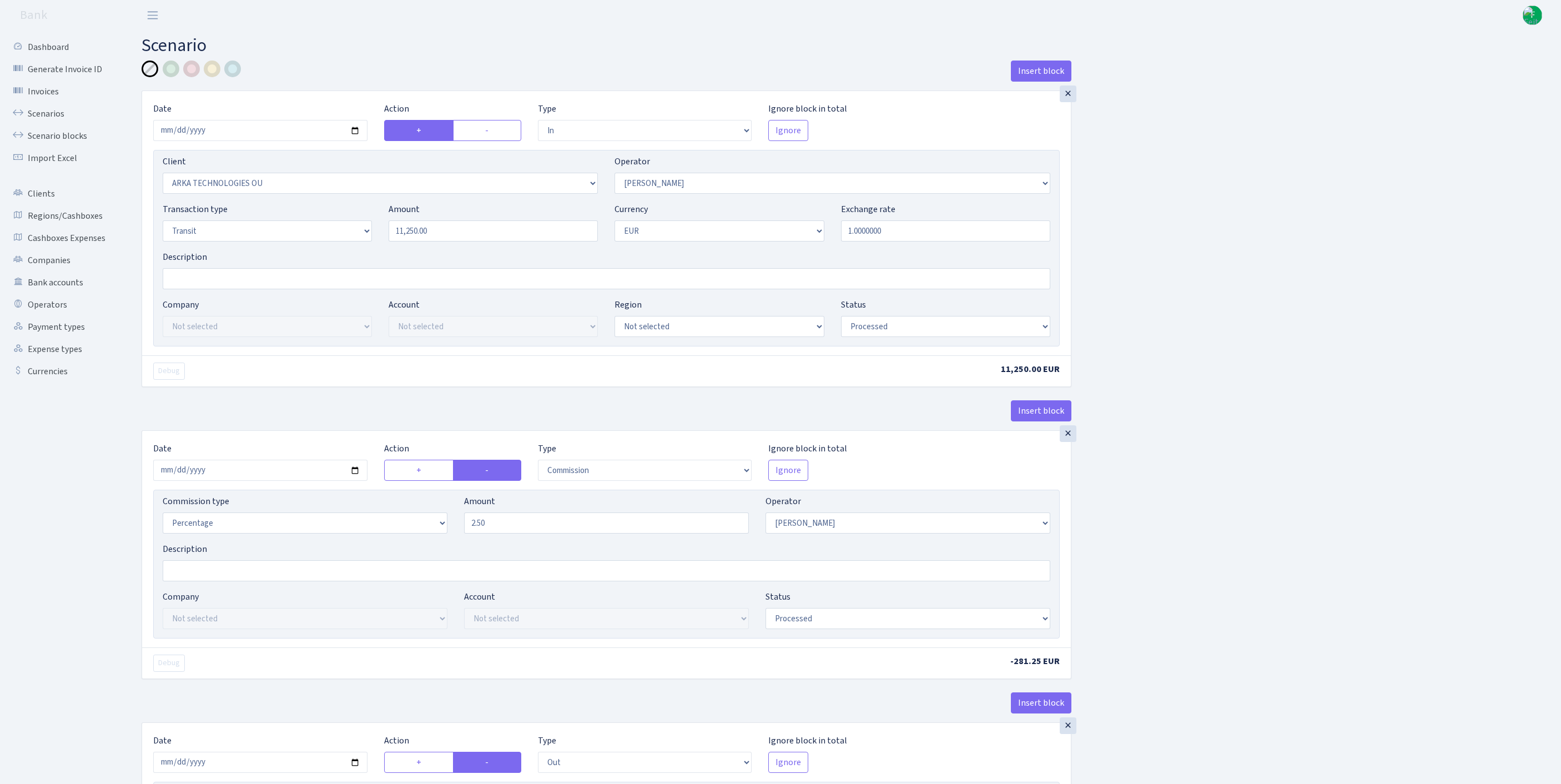
select select "processed"
select select "commission"
select select "30"
select select "processed"
select select "out"
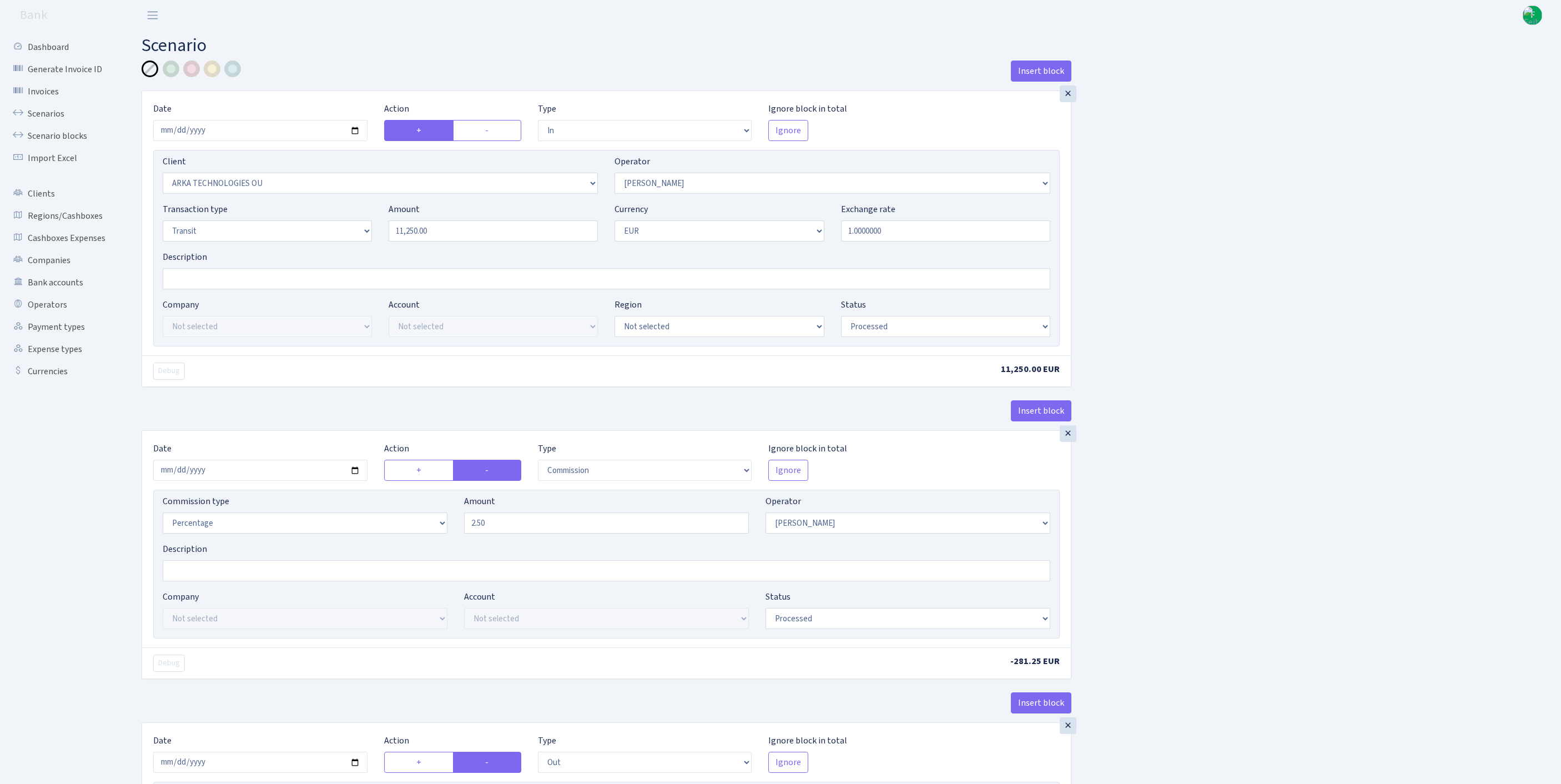
select select "2129"
select select "61"
select select "5"
select select "1"
select select "processed"
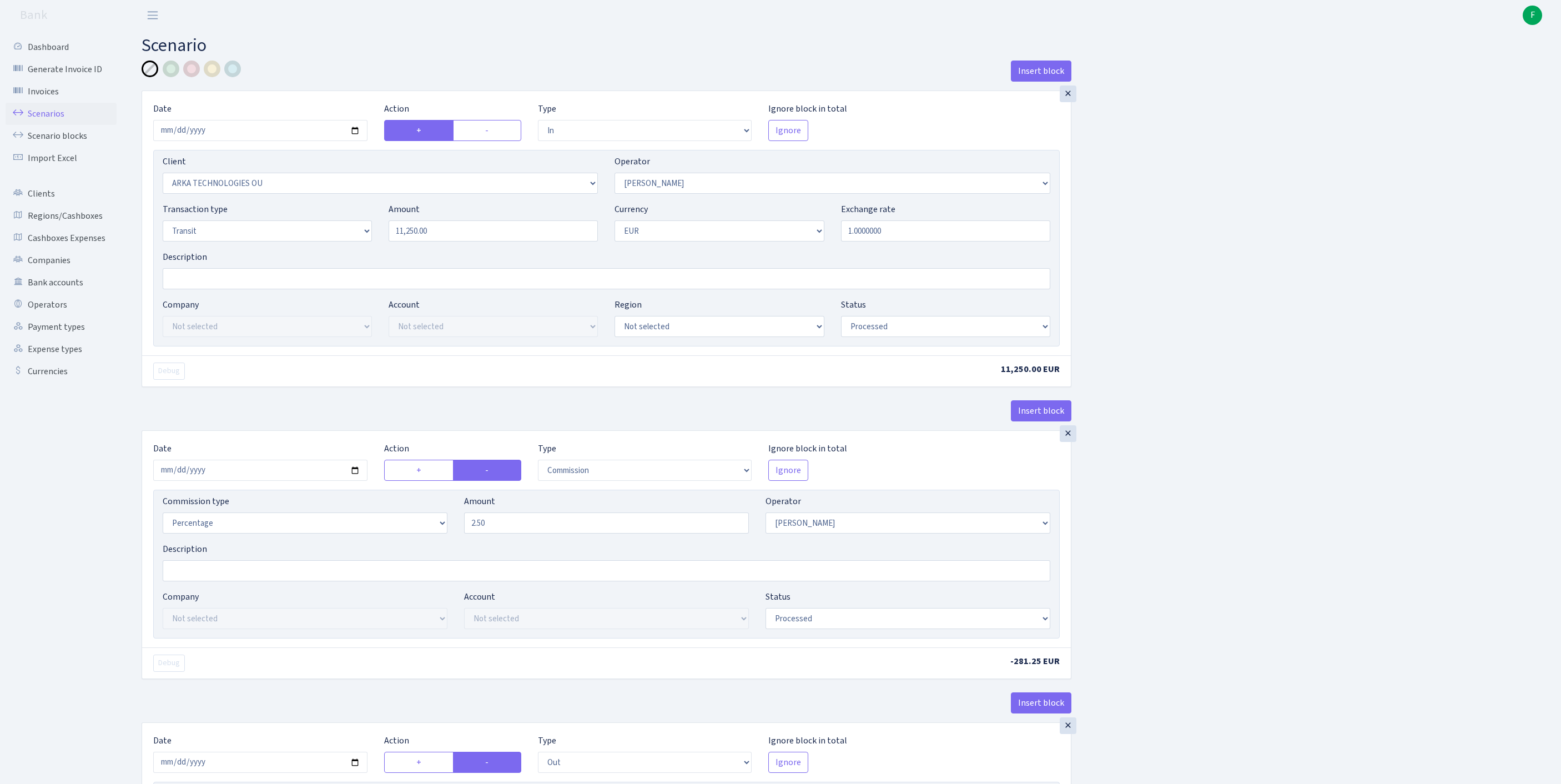
click at [47, 120] on link "Scenarios" at bounding box center [61, 113] width 111 height 22
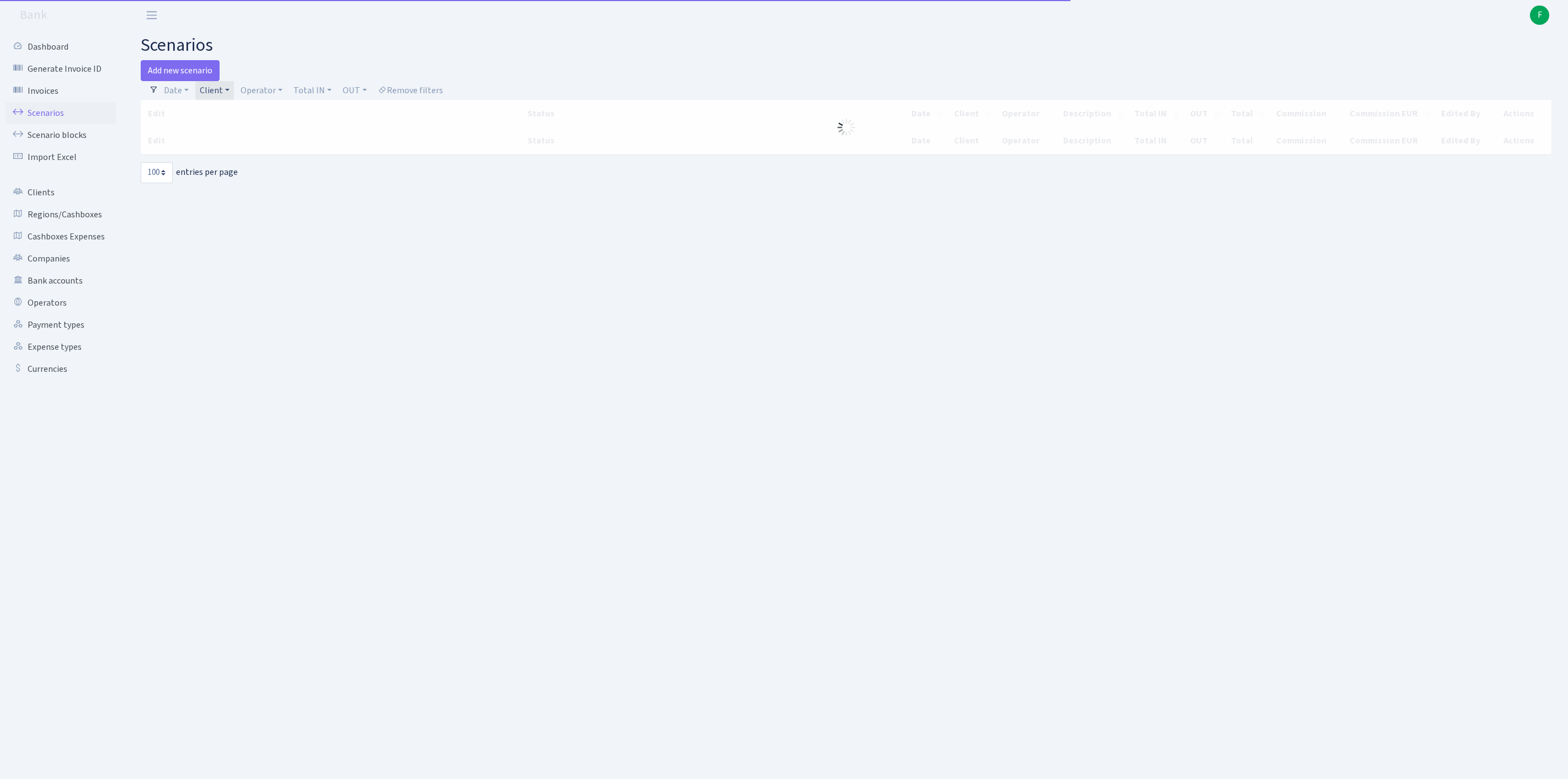
select select "100"
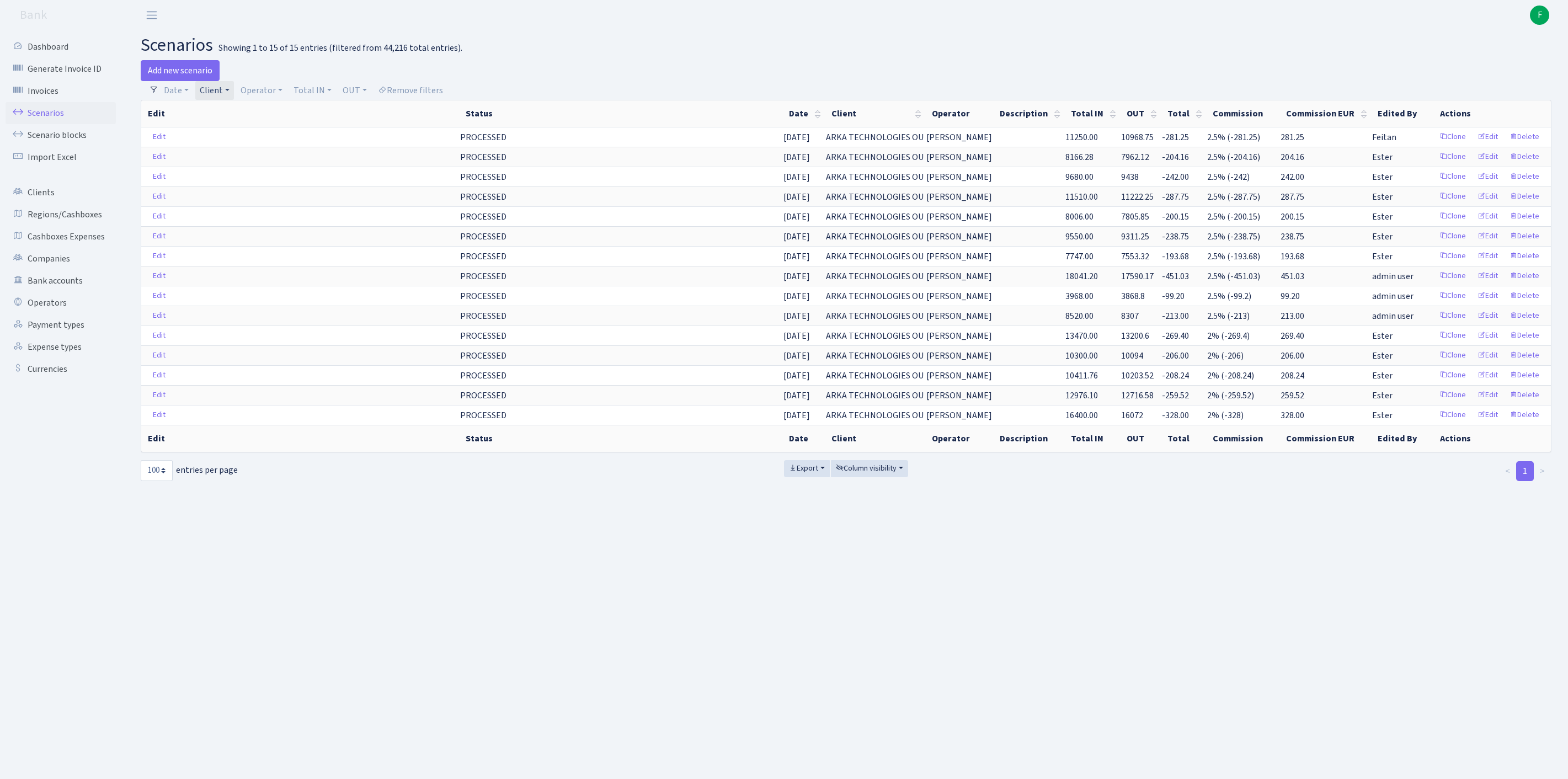
click at [234, 94] on link "Client" at bounding box center [214, 90] width 39 height 19
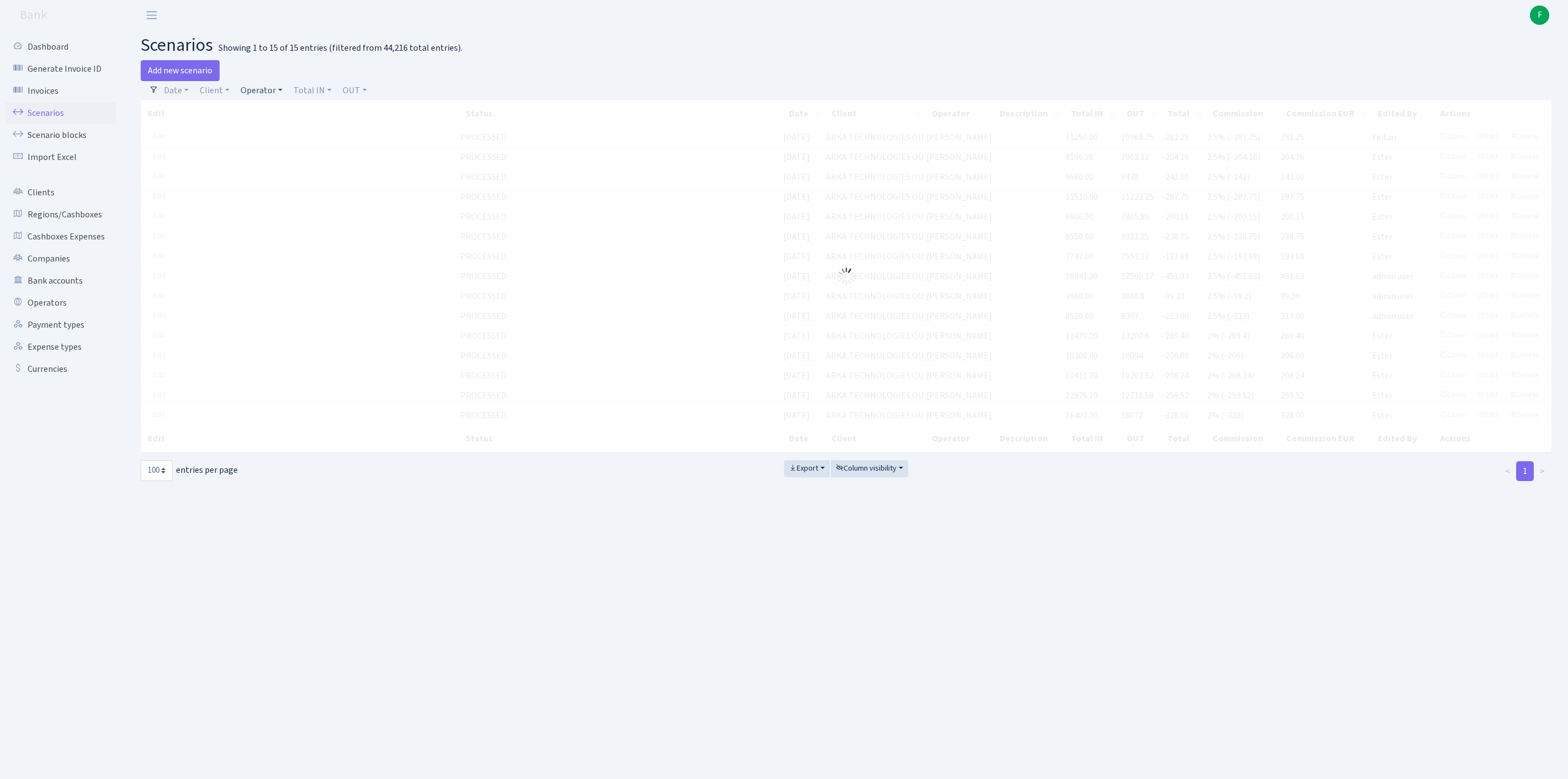
click at [270, 95] on link "Operator" at bounding box center [261, 90] width 51 height 19
click at [275, 139] on input "search" at bounding box center [286, 129] width 92 height 17
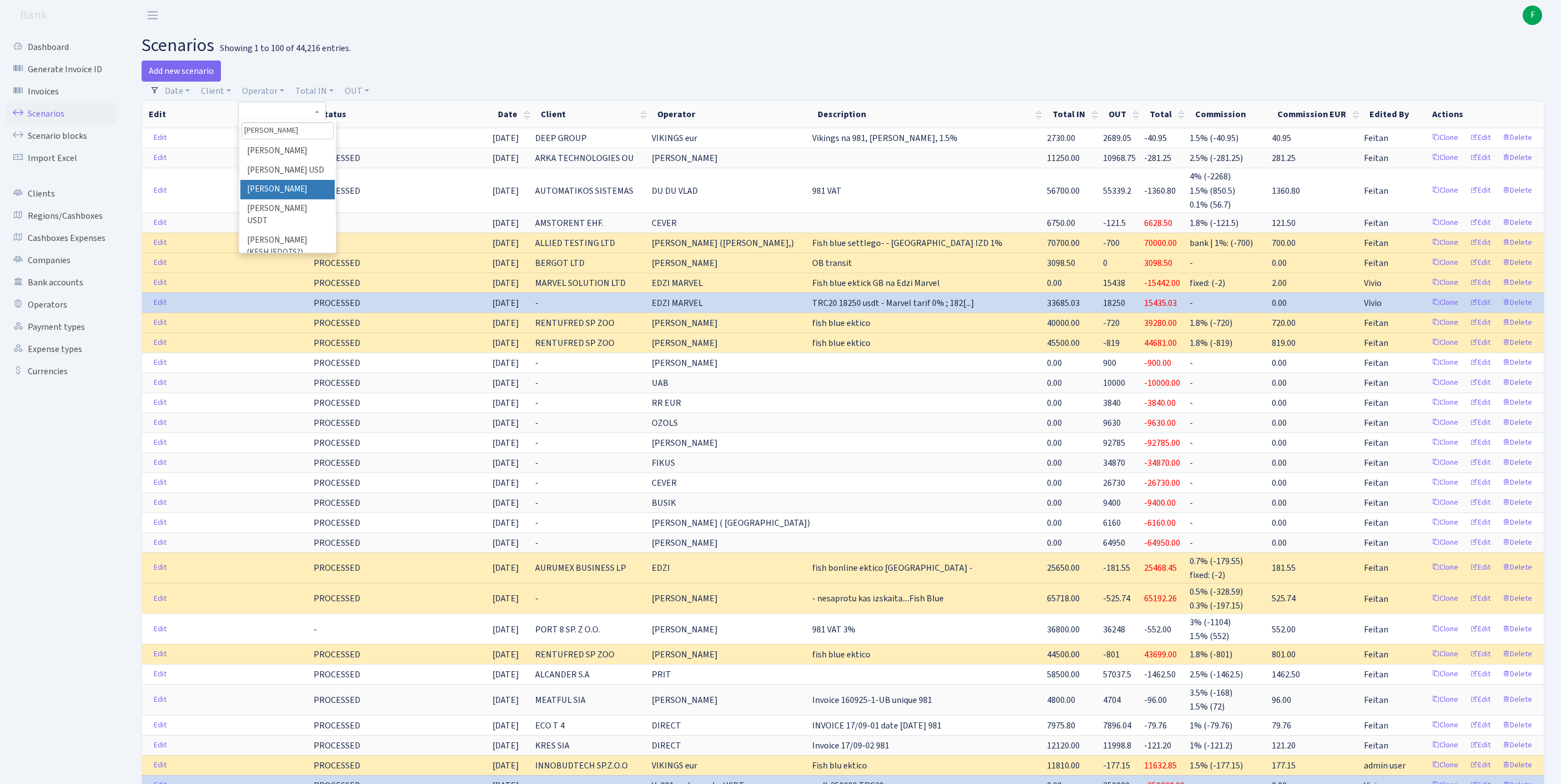
type input "[PERSON_NAME]"
click at [284, 199] on li "[PERSON_NAME]" at bounding box center [287, 189] width 94 height 19
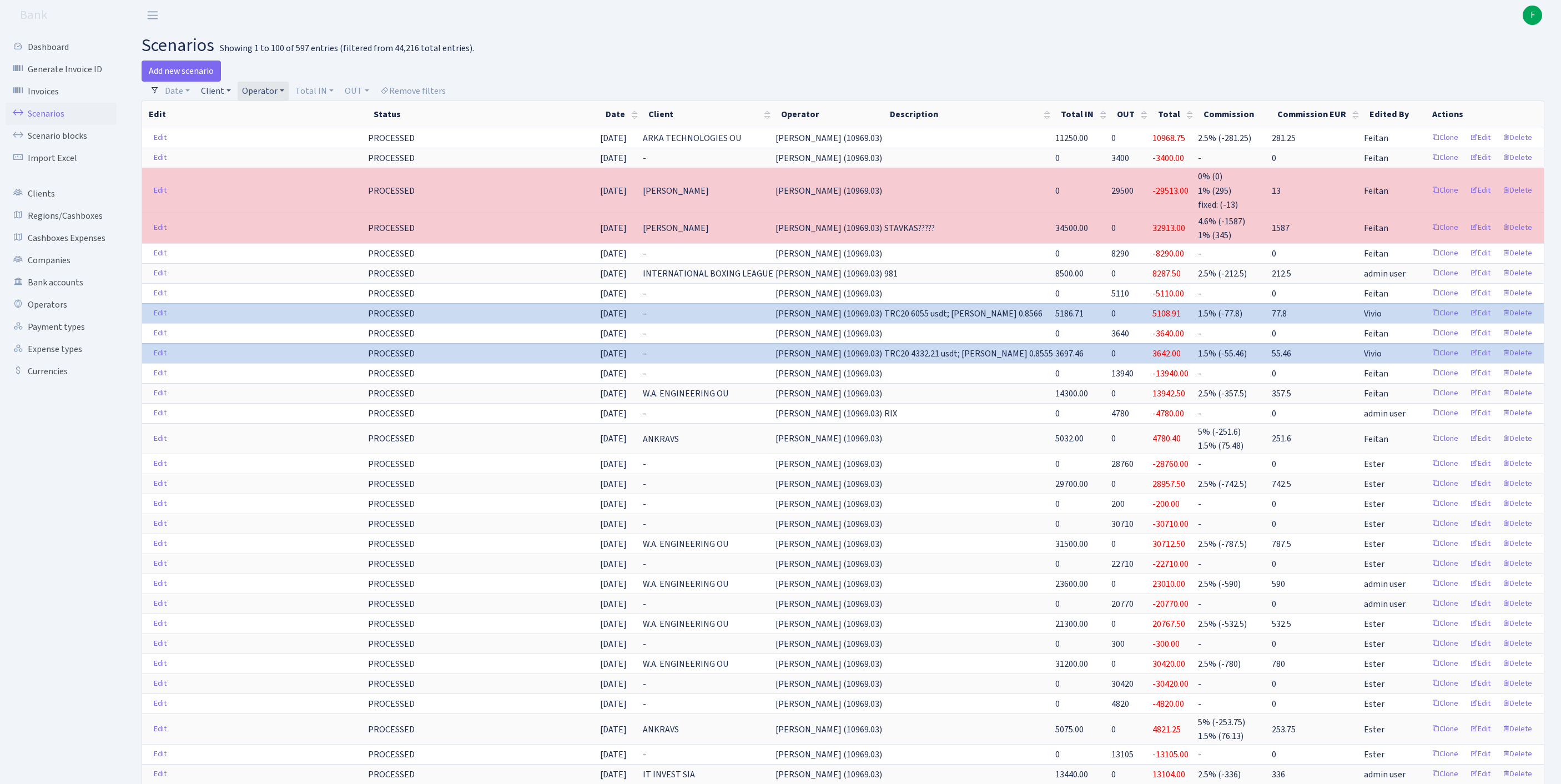
click at [225, 101] on link "Client" at bounding box center [215, 91] width 39 height 19
click at [245, 140] on input "search" at bounding box center [246, 130] width 92 height 17
type input "it invest"
click at [255, 161] on li "IT INVEST SIA" at bounding box center [246, 151] width 94 height 19
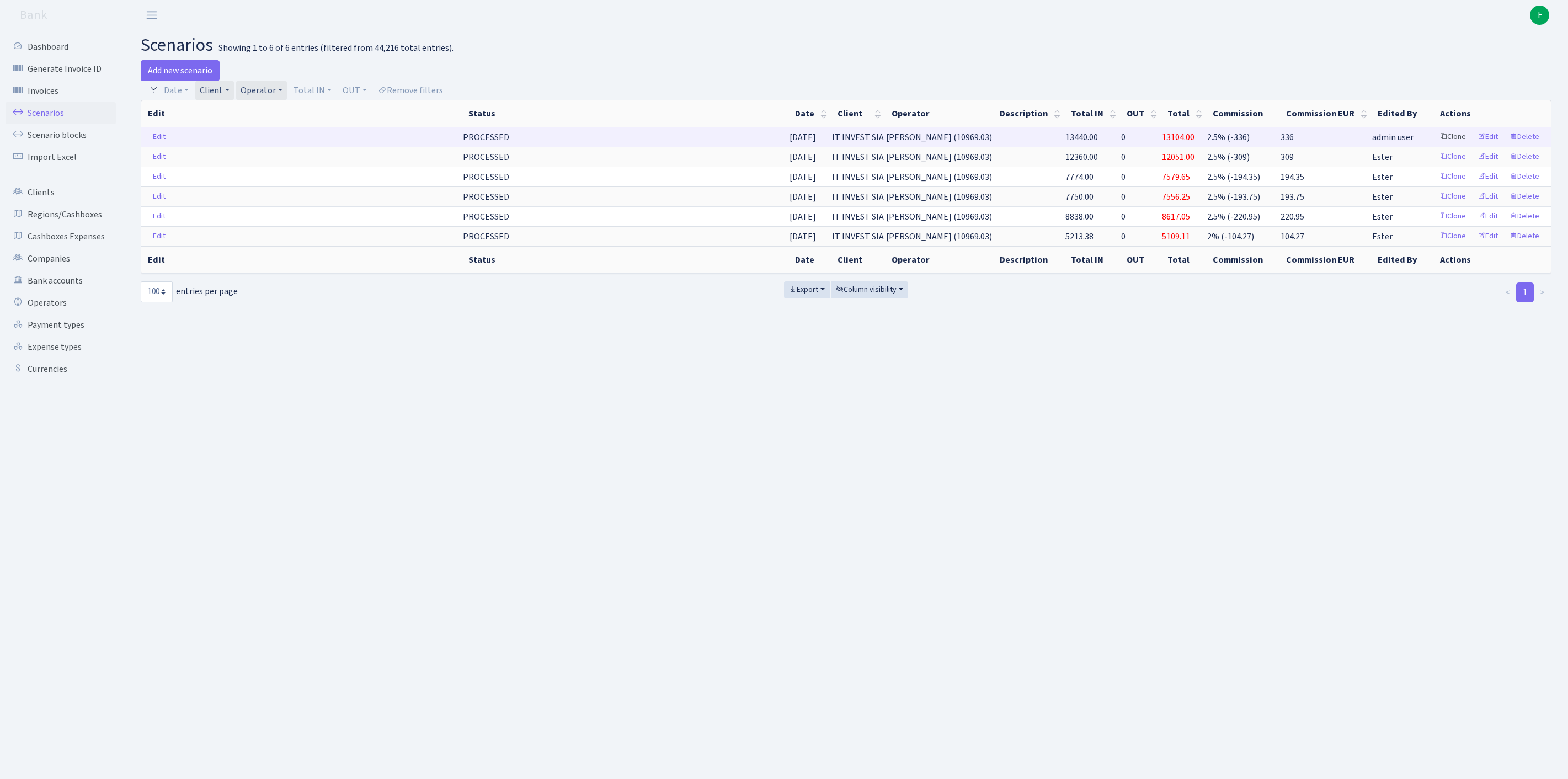
click at [1434, 146] on link "Clone" at bounding box center [1453, 137] width 37 height 17
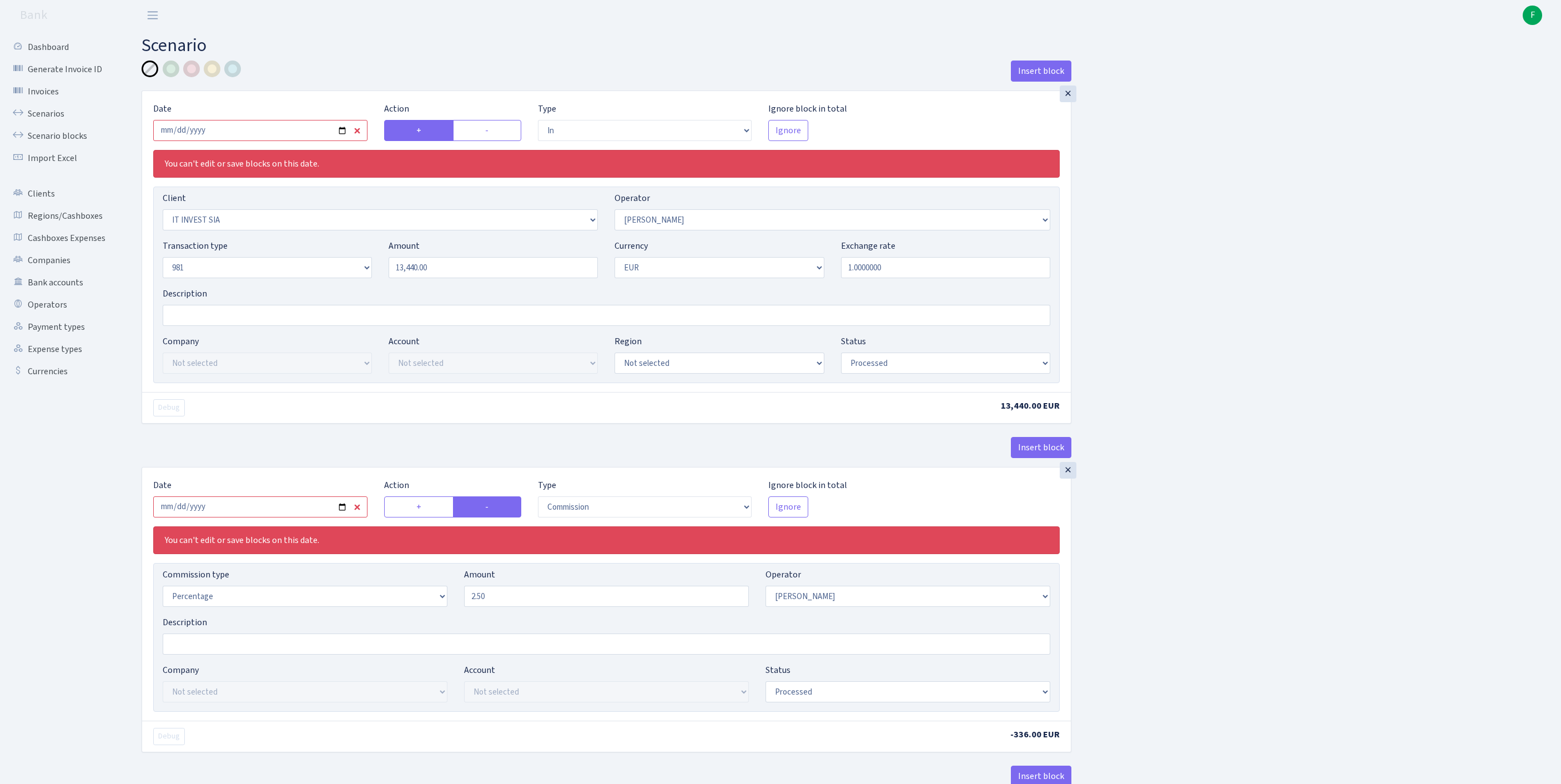
select select "in"
select select "1160"
select select "30"
select select "8"
select select "1"
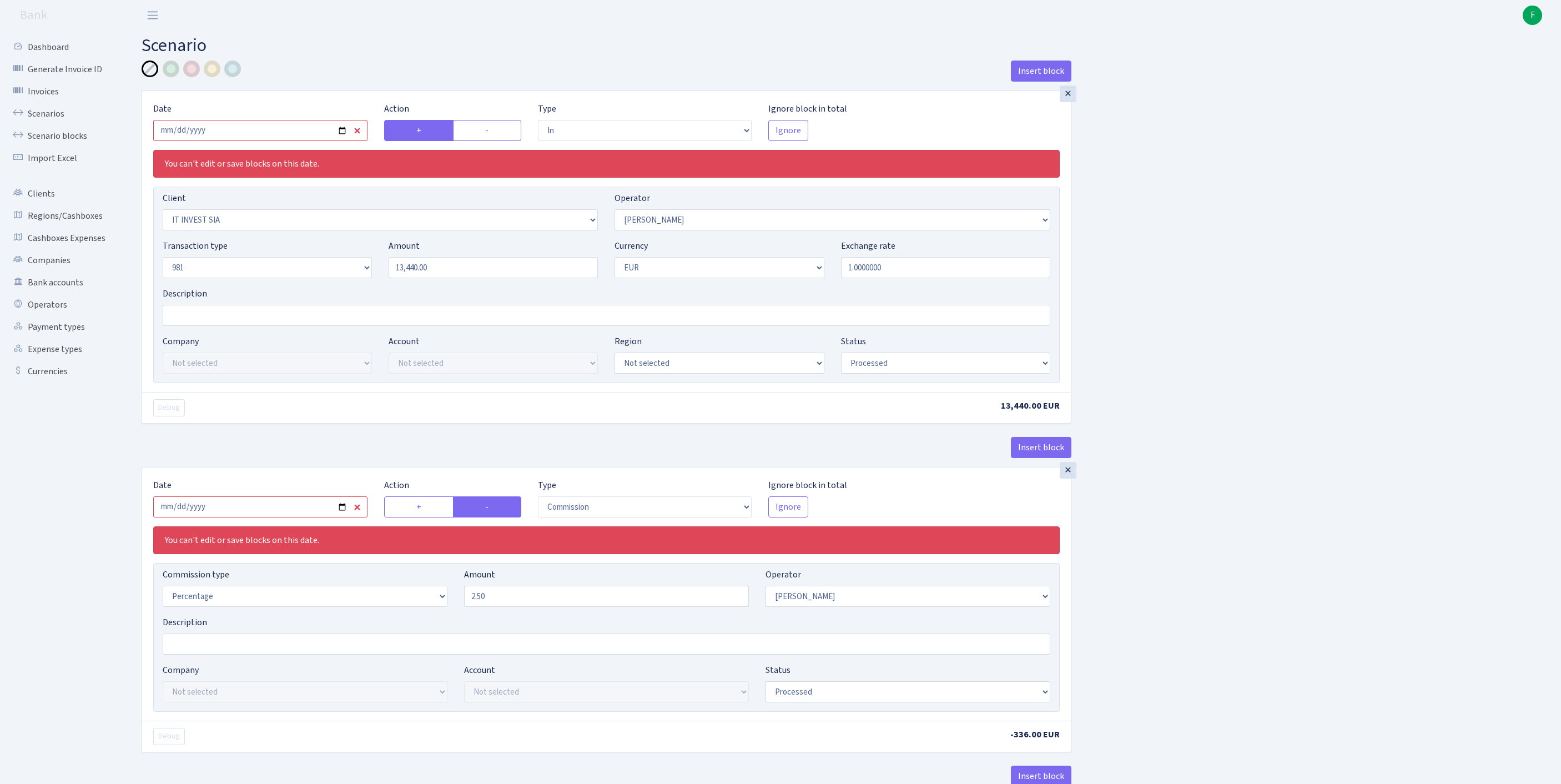
select select "processed"
select select "commission"
select select "30"
select select "processed"
select select "out"
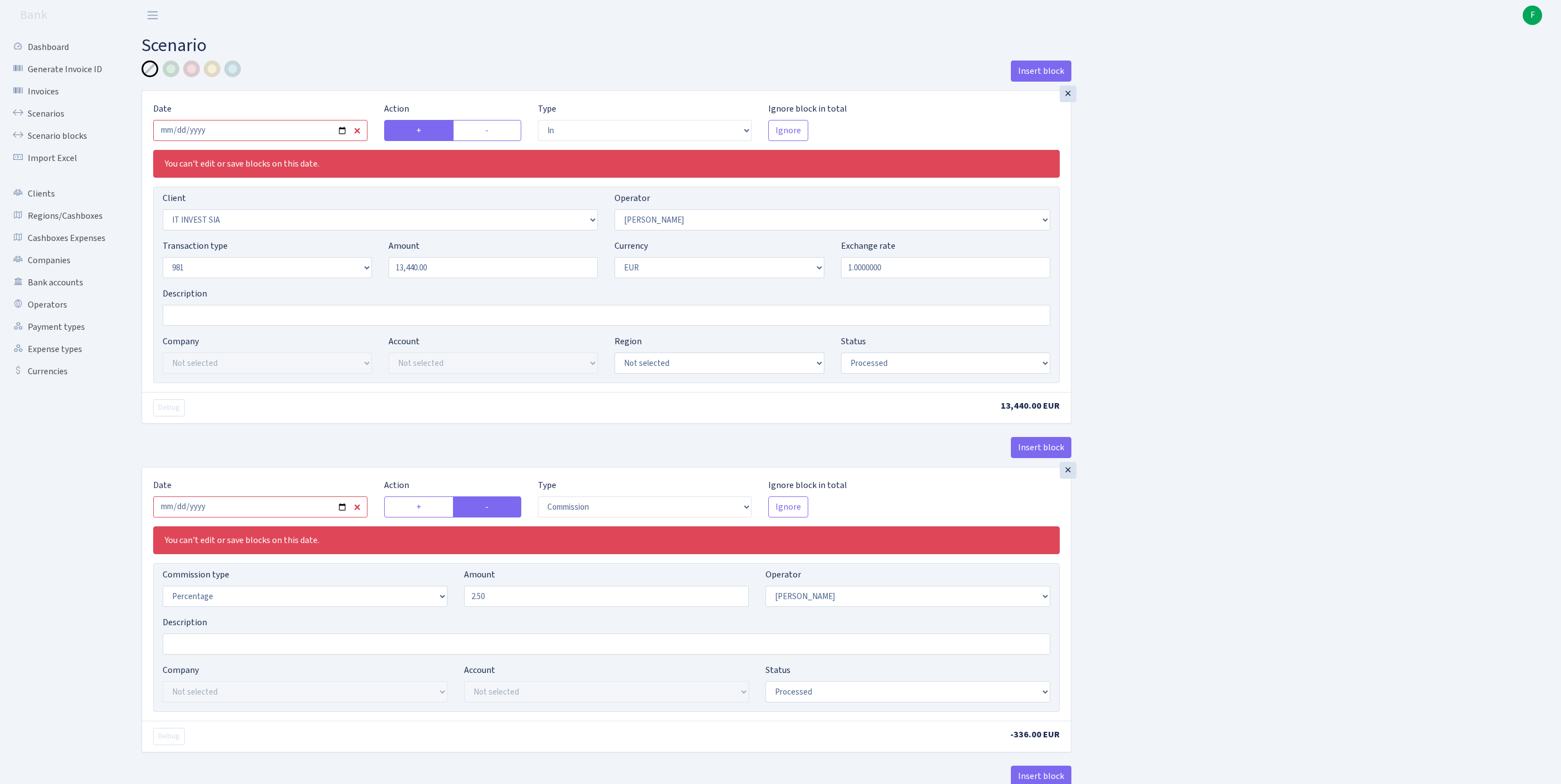
select select "2363"
select select "61"
select select "8"
select select "1"
select select "processed"
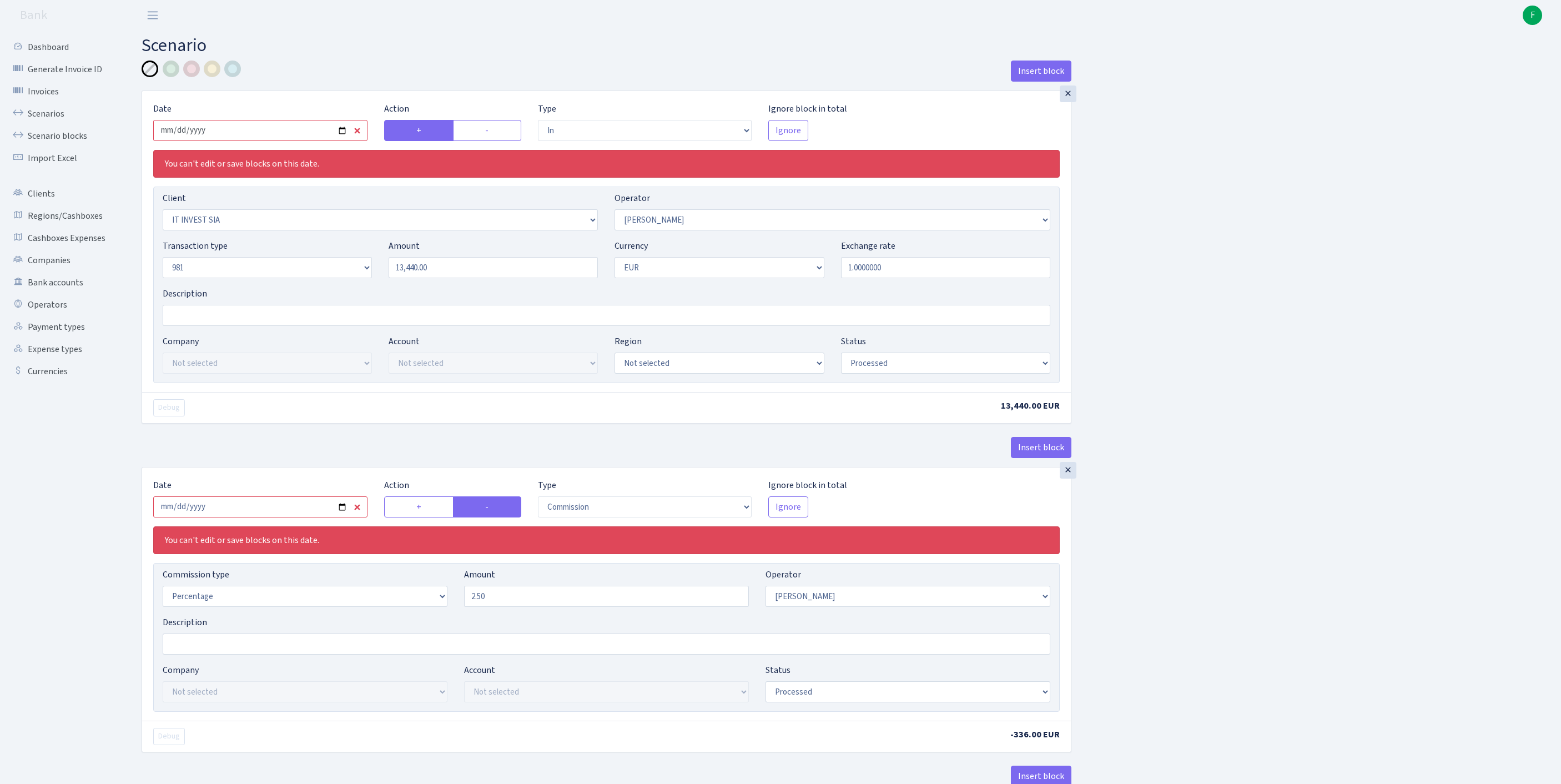
click at [261, 140] on input "2024-10-11" at bounding box center [260, 130] width 214 height 21
type input "[DATE]"
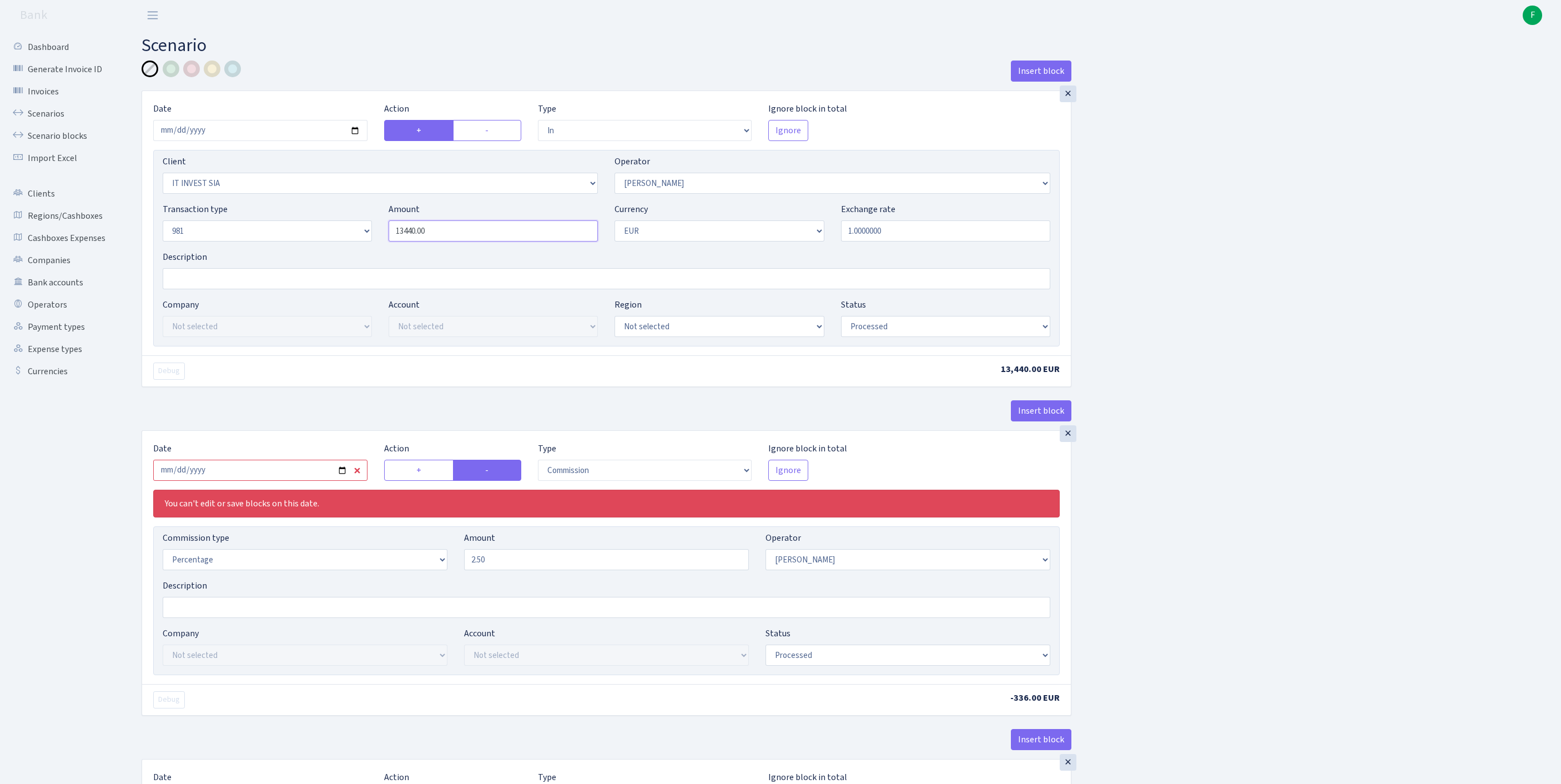
drag, startPoint x: 458, startPoint y: 258, endPoint x: 291, endPoint y: 250, distance: 167.2
click at [292, 249] on div "Transaction type Not selected 981 ELF FISH crypto GIRT IVO dekl MM-BALTIC eur U…" at bounding box center [606, 226] width 904 height 47
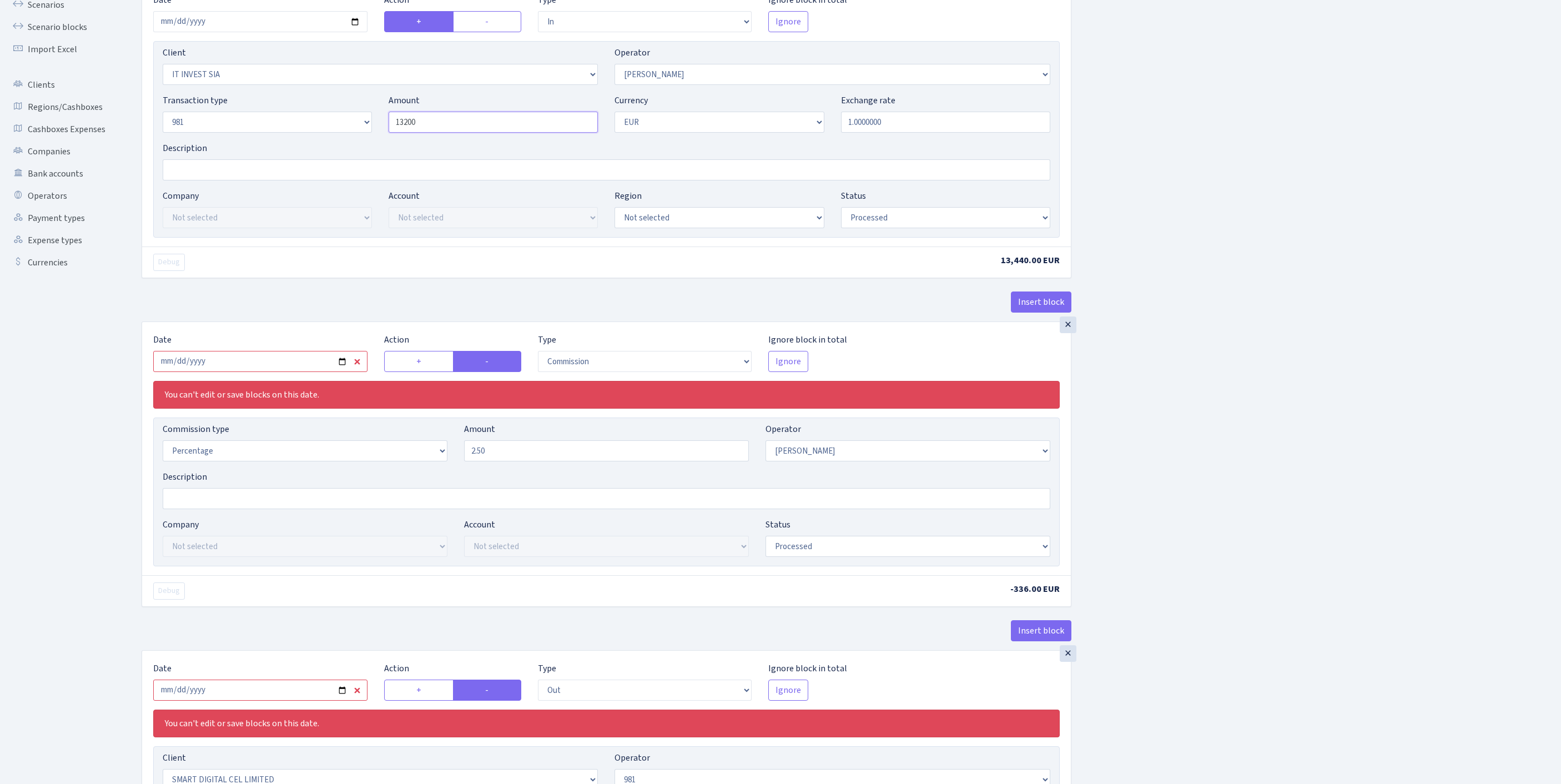
scroll to position [215, 0]
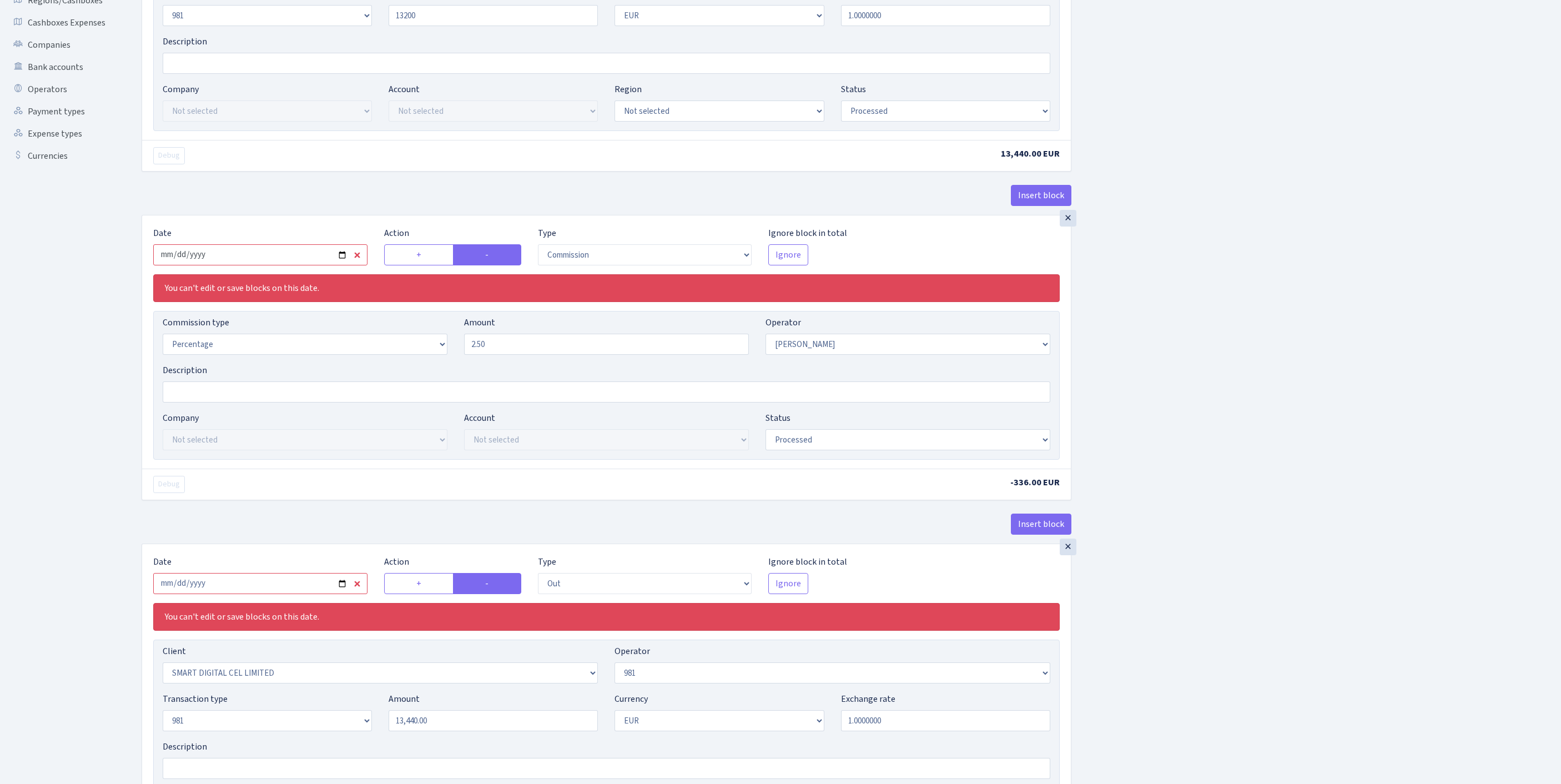
click at [300, 266] on input "2024-10-11" at bounding box center [260, 255] width 214 height 21
type input "13,200.00"
type input "[DATE]"
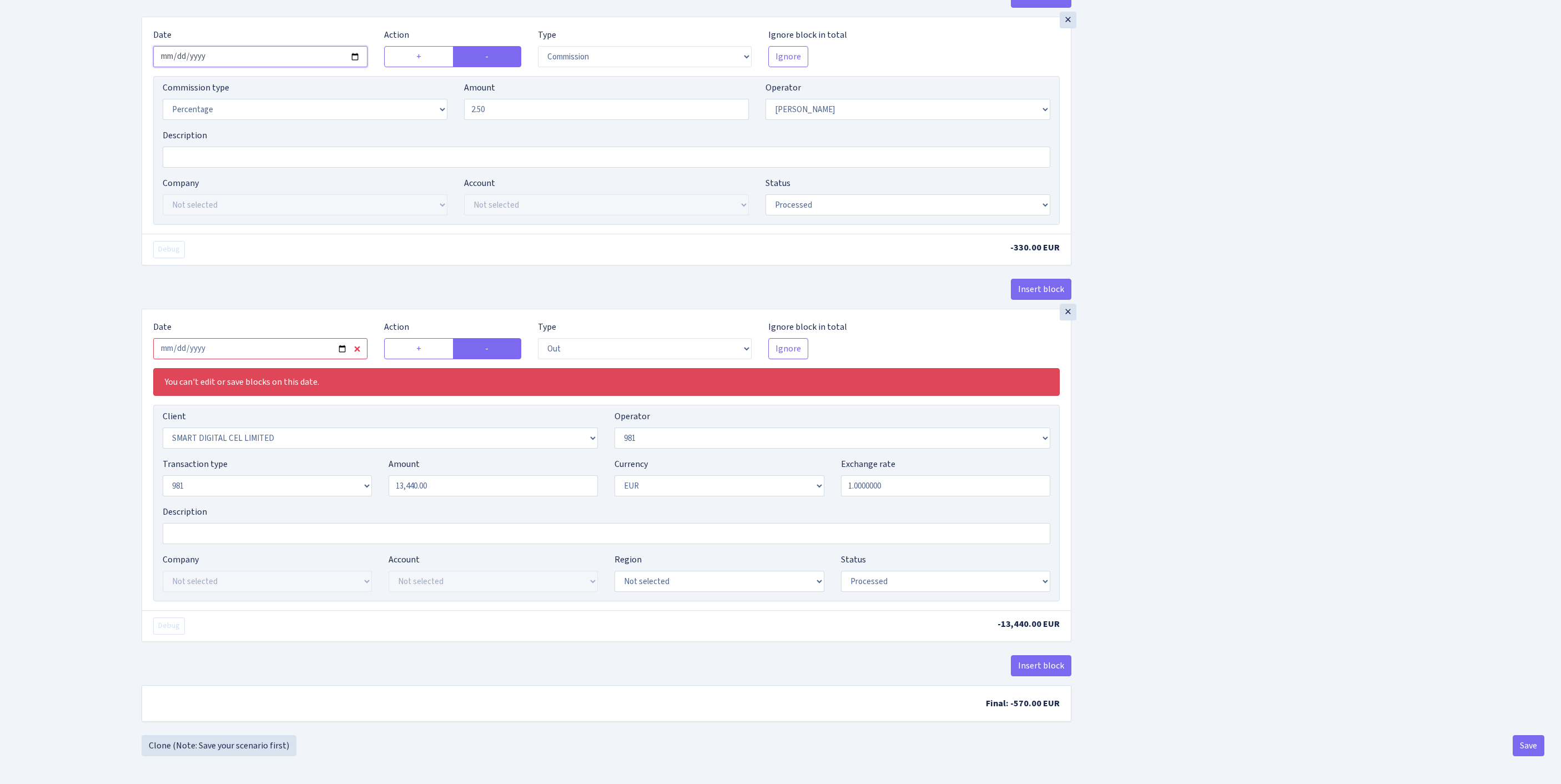
scroll to position [511, 0]
click at [288, 340] on input "2024-10-11" at bounding box center [260, 348] width 214 height 21
type input "[DATE]"
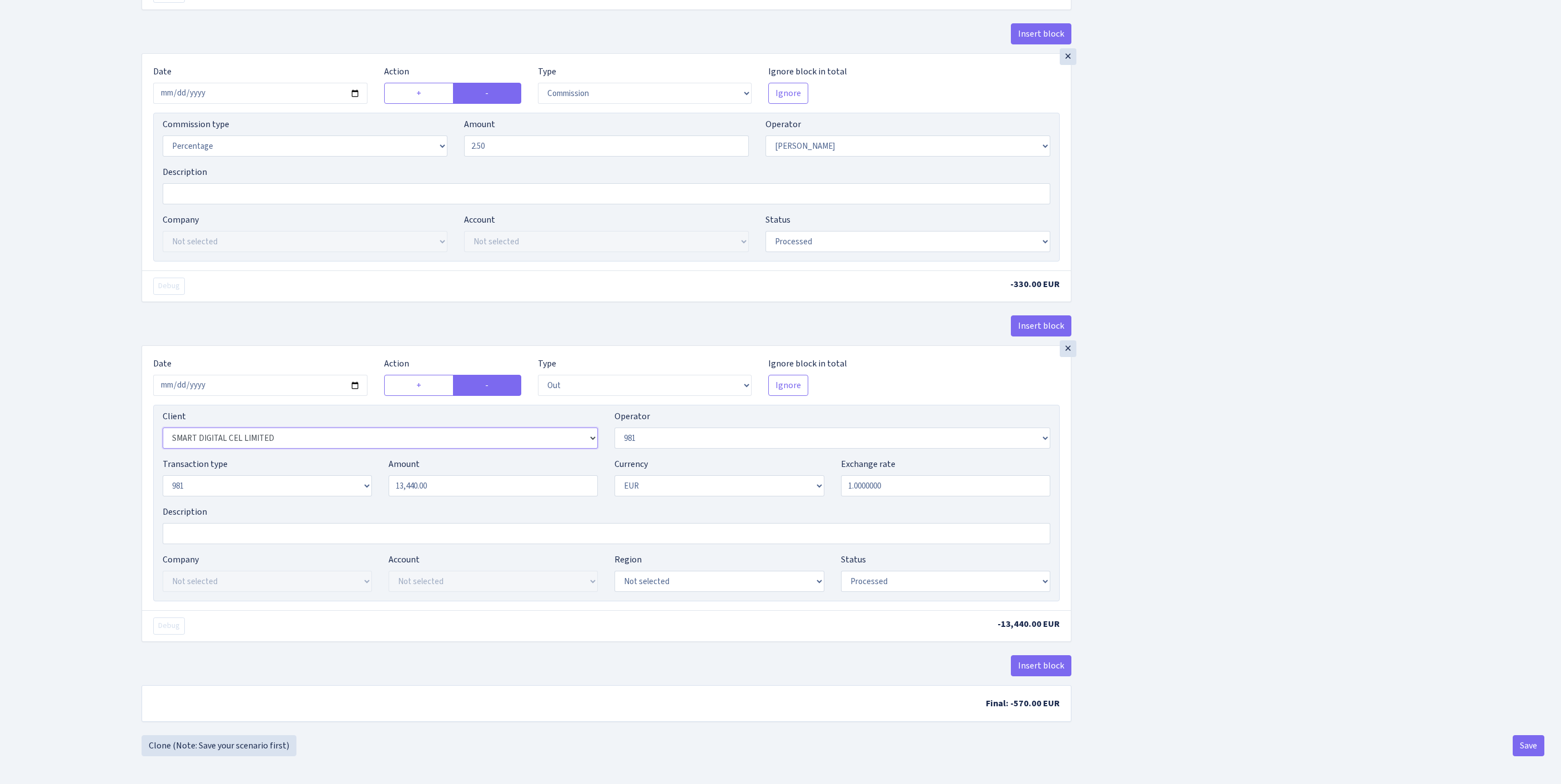
select select "2129"
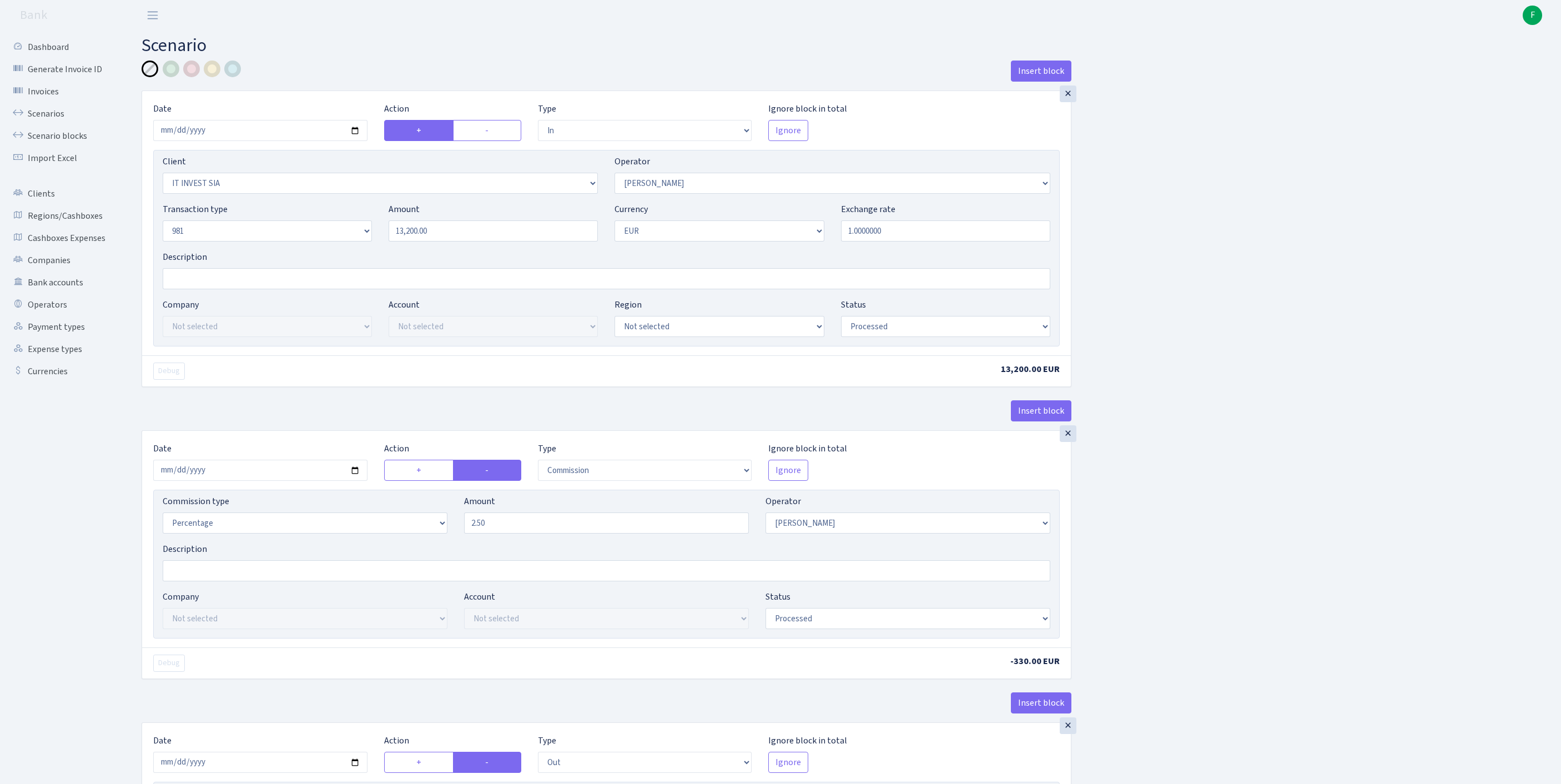
scroll to position [522, 0]
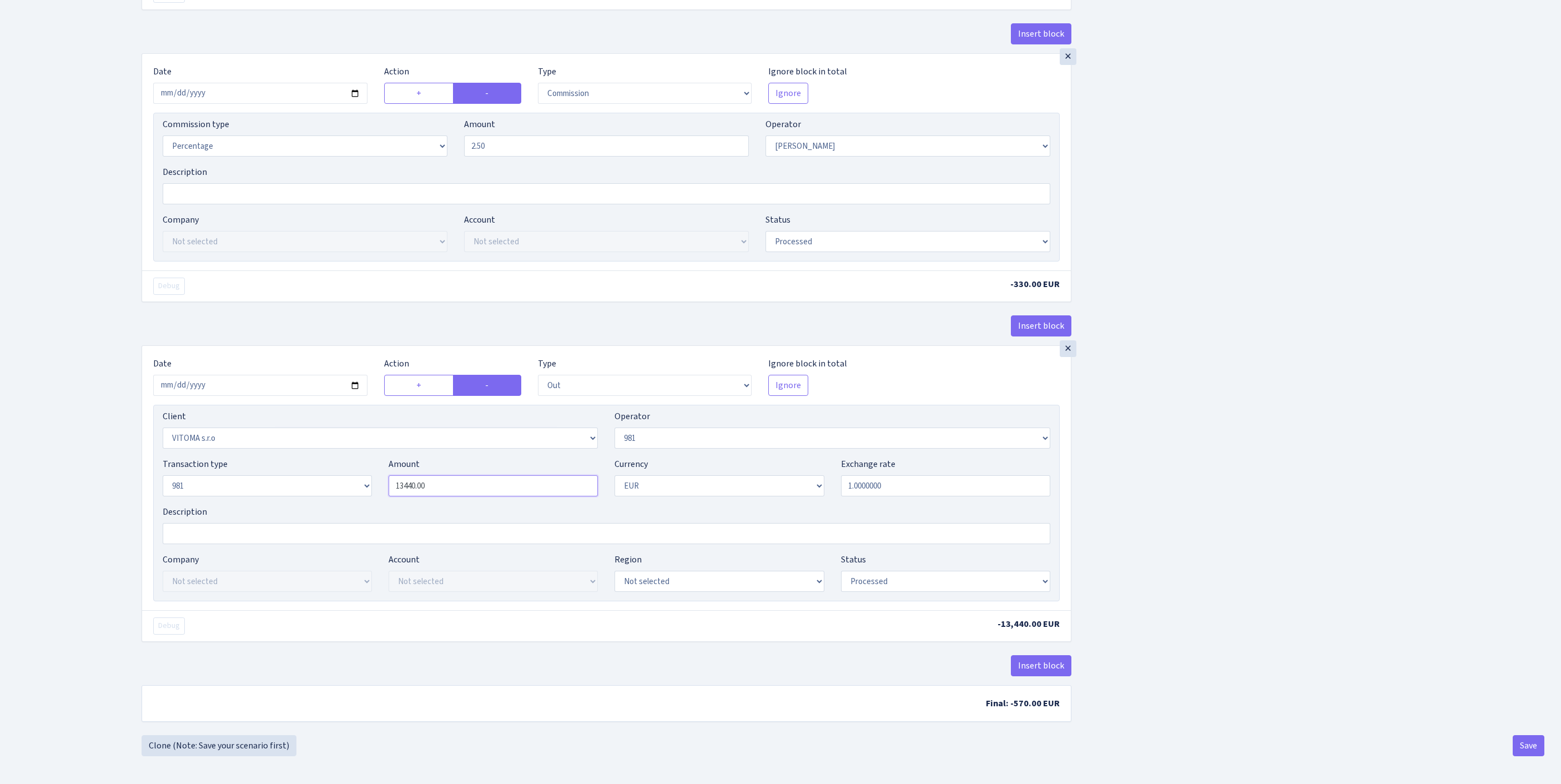
drag, startPoint x: 456, startPoint y: 445, endPoint x: 301, endPoint y: 434, distance: 155.4
click at [301, 458] on div "Transaction type Not selected 981 ELF FISH crypto GIRT IVO dekl MM-BALTIC eur U…" at bounding box center [606, 481] width 904 height 47
type input "13,200.00"
click at [1531, 745] on button "Save" at bounding box center [1528, 746] width 32 height 21
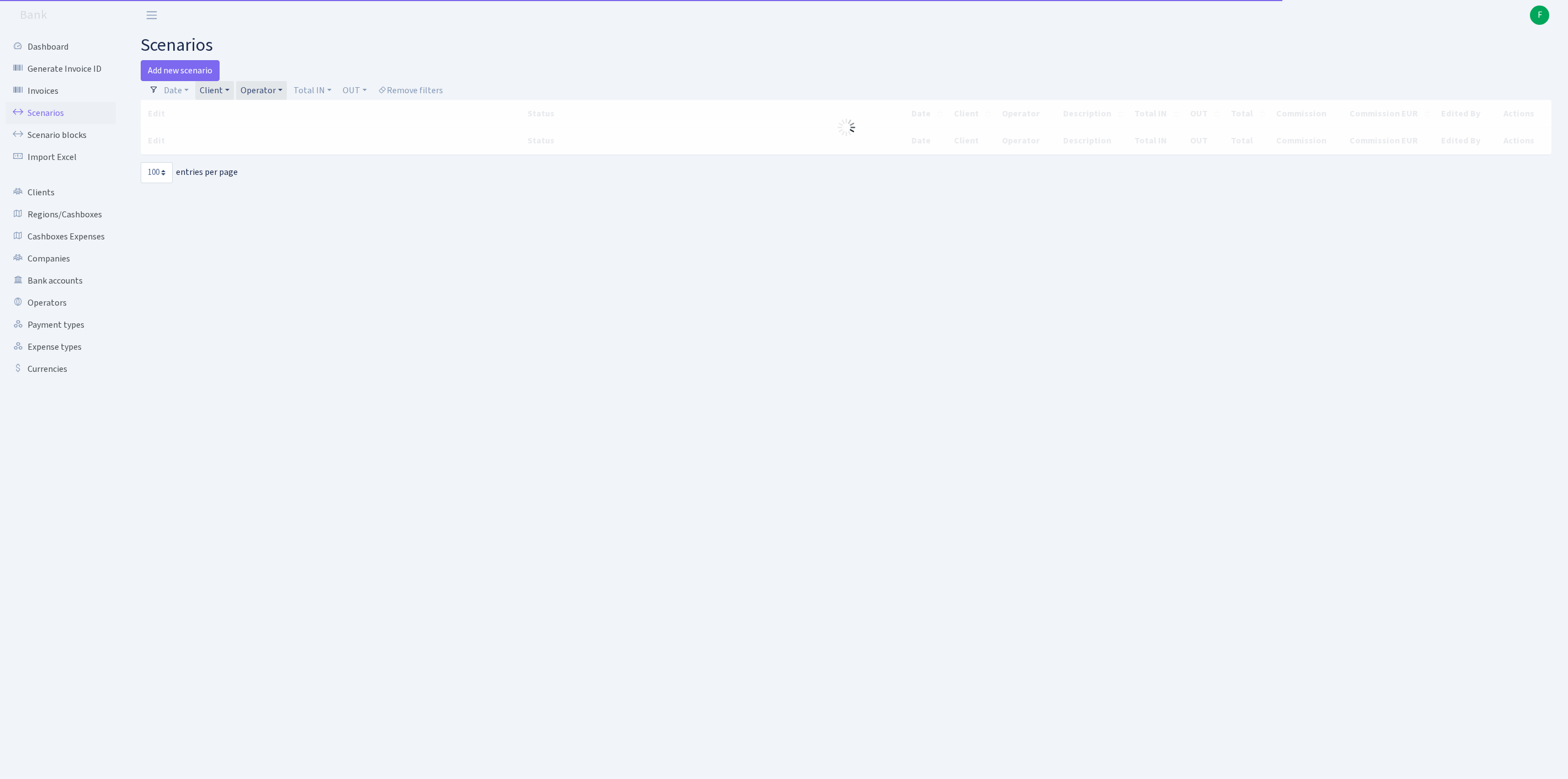
select select "100"
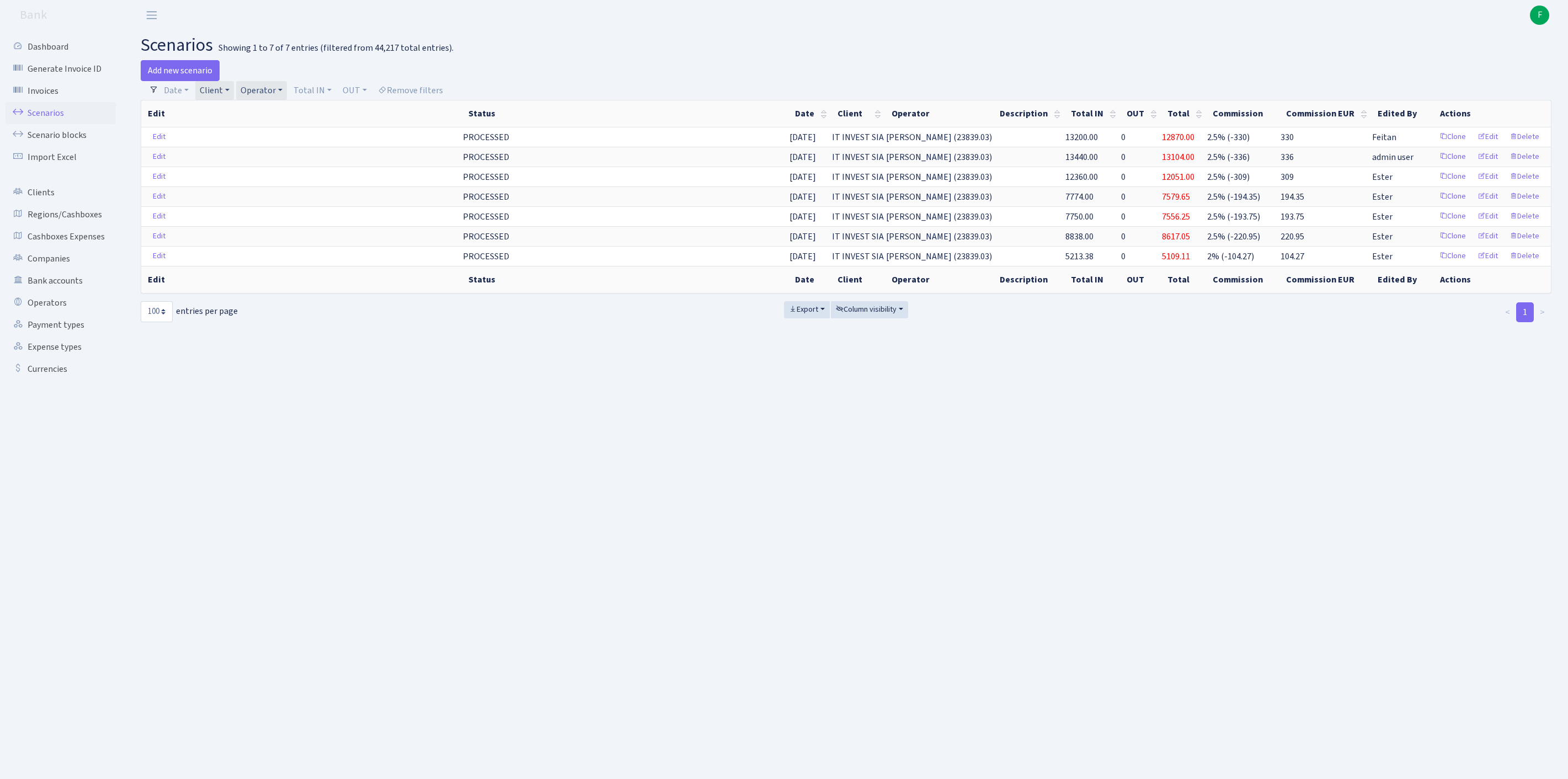
click at [234, 93] on link "Client" at bounding box center [214, 90] width 39 height 19
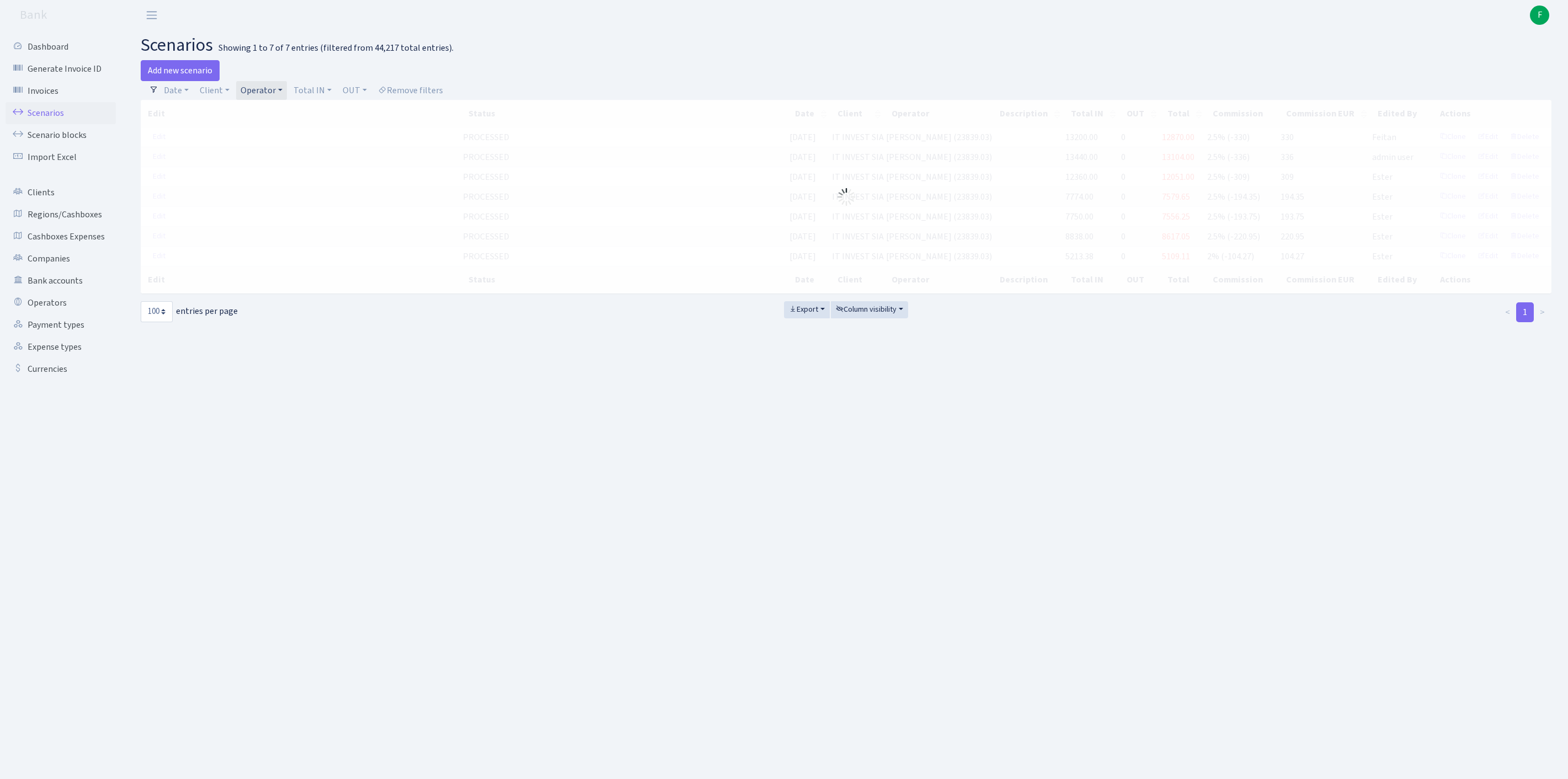
click at [287, 93] on link "Operator" at bounding box center [261, 90] width 51 height 19
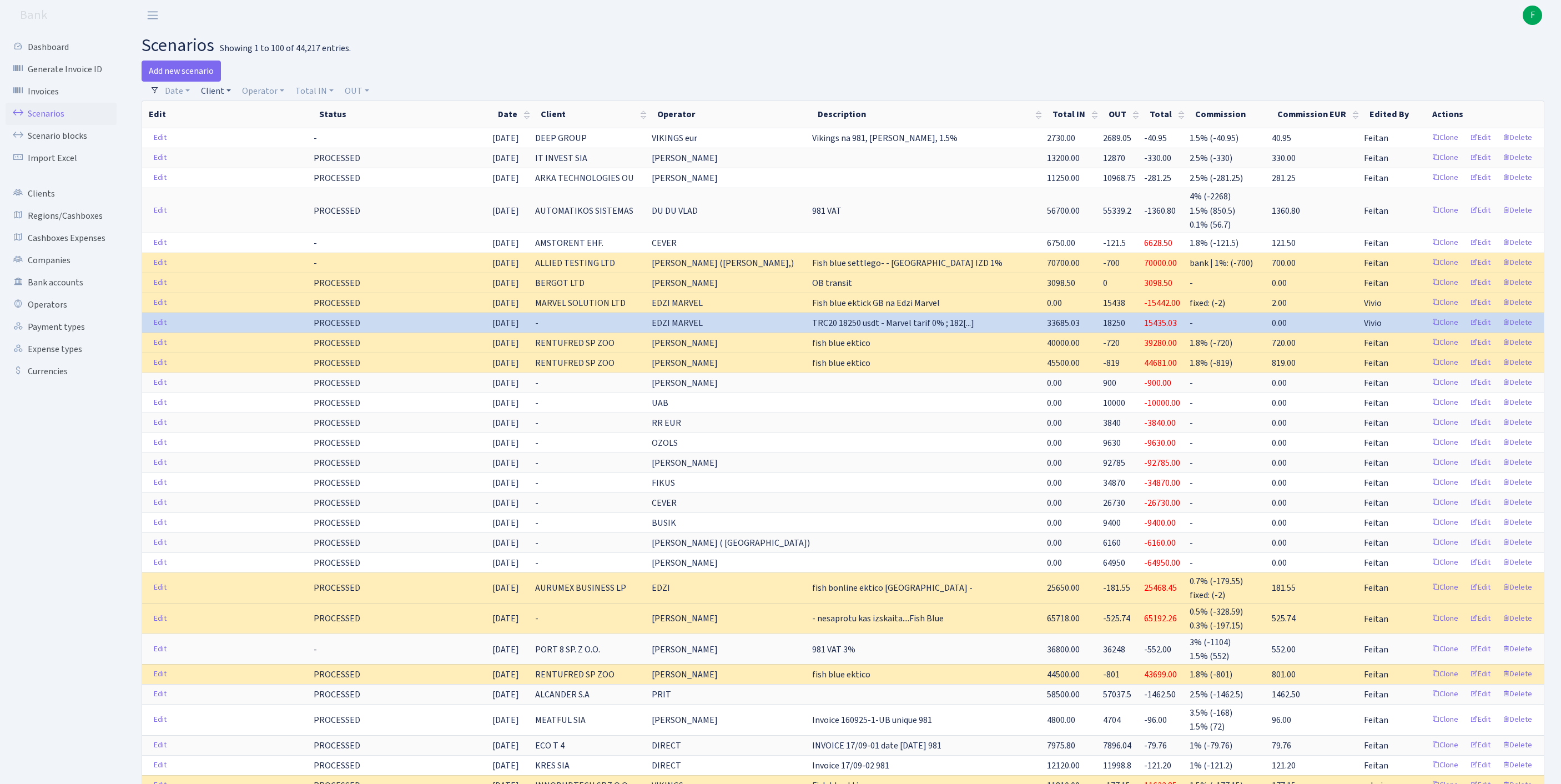
click at [222, 98] on link "Client" at bounding box center [215, 91] width 39 height 19
click at [245, 139] on input "search" at bounding box center [246, 130] width 92 height 17
type input "aldo"
click at [263, 161] on li "[PERSON_NAME]" at bounding box center [246, 151] width 94 height 19
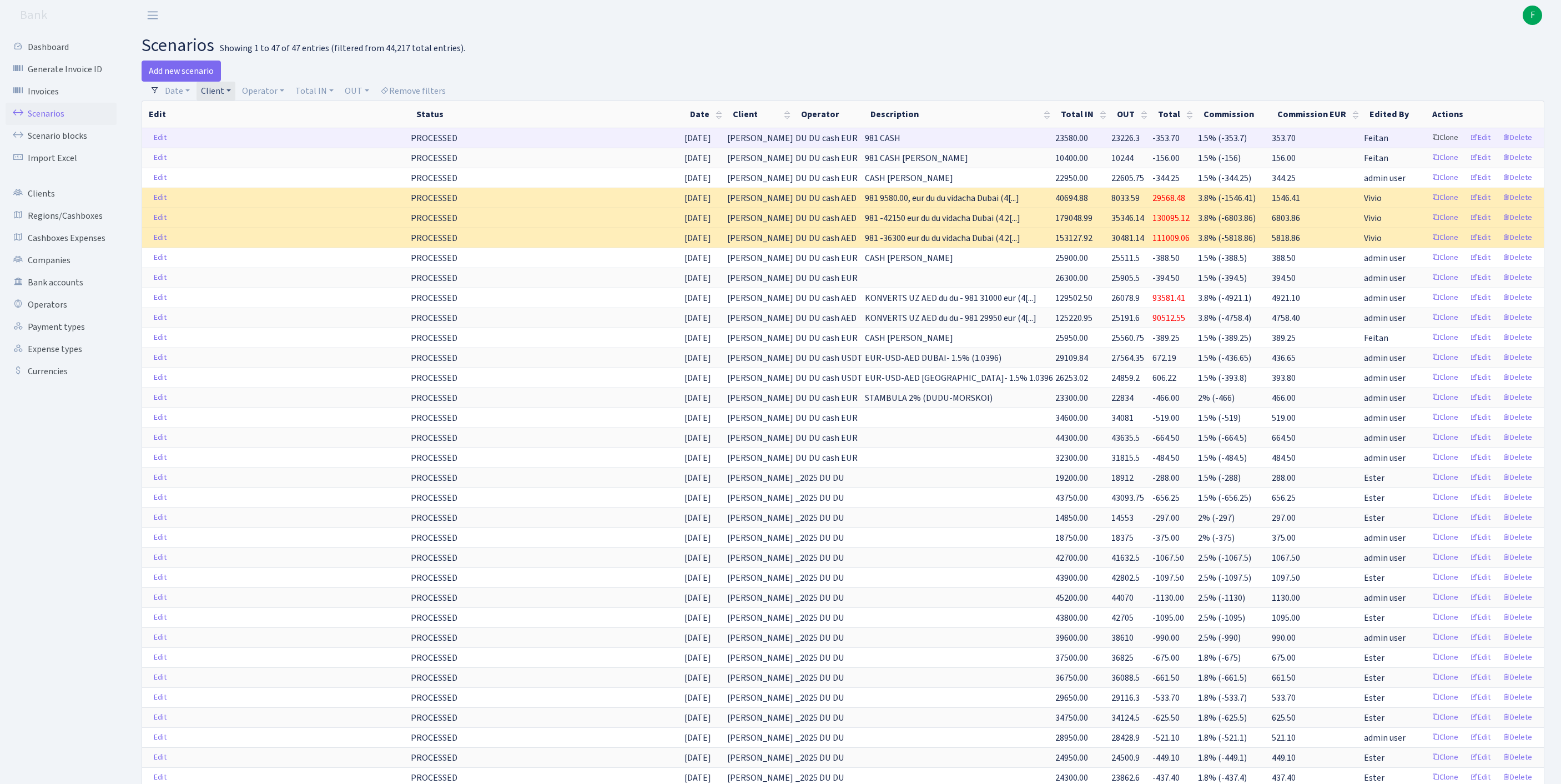
click at [1426, 147] on link "Clone" at bounding box center [1445, 138] width 37 height 17
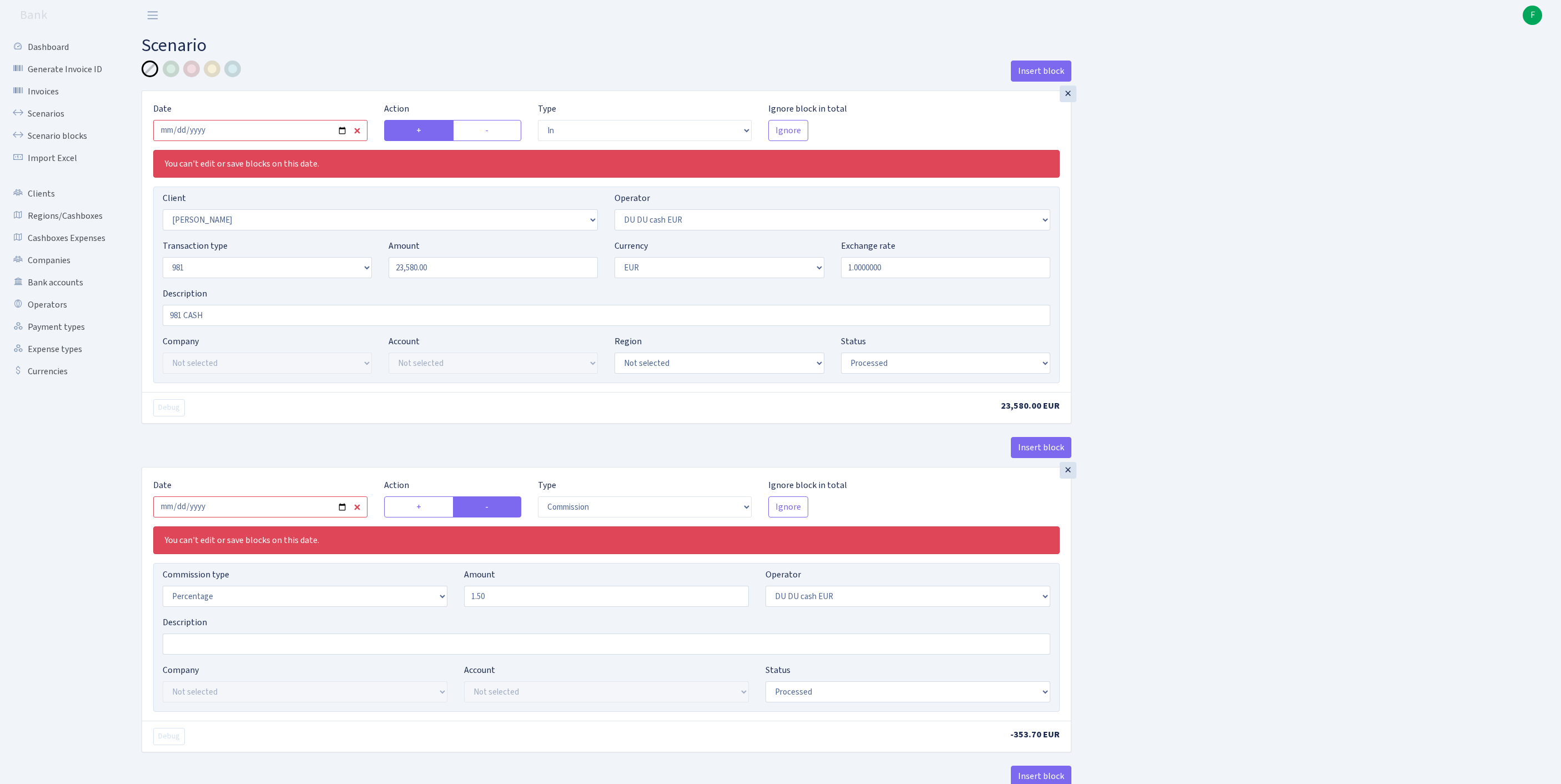
select select "in"
select select "758"
select select "419"
select select "8"
select select "1"
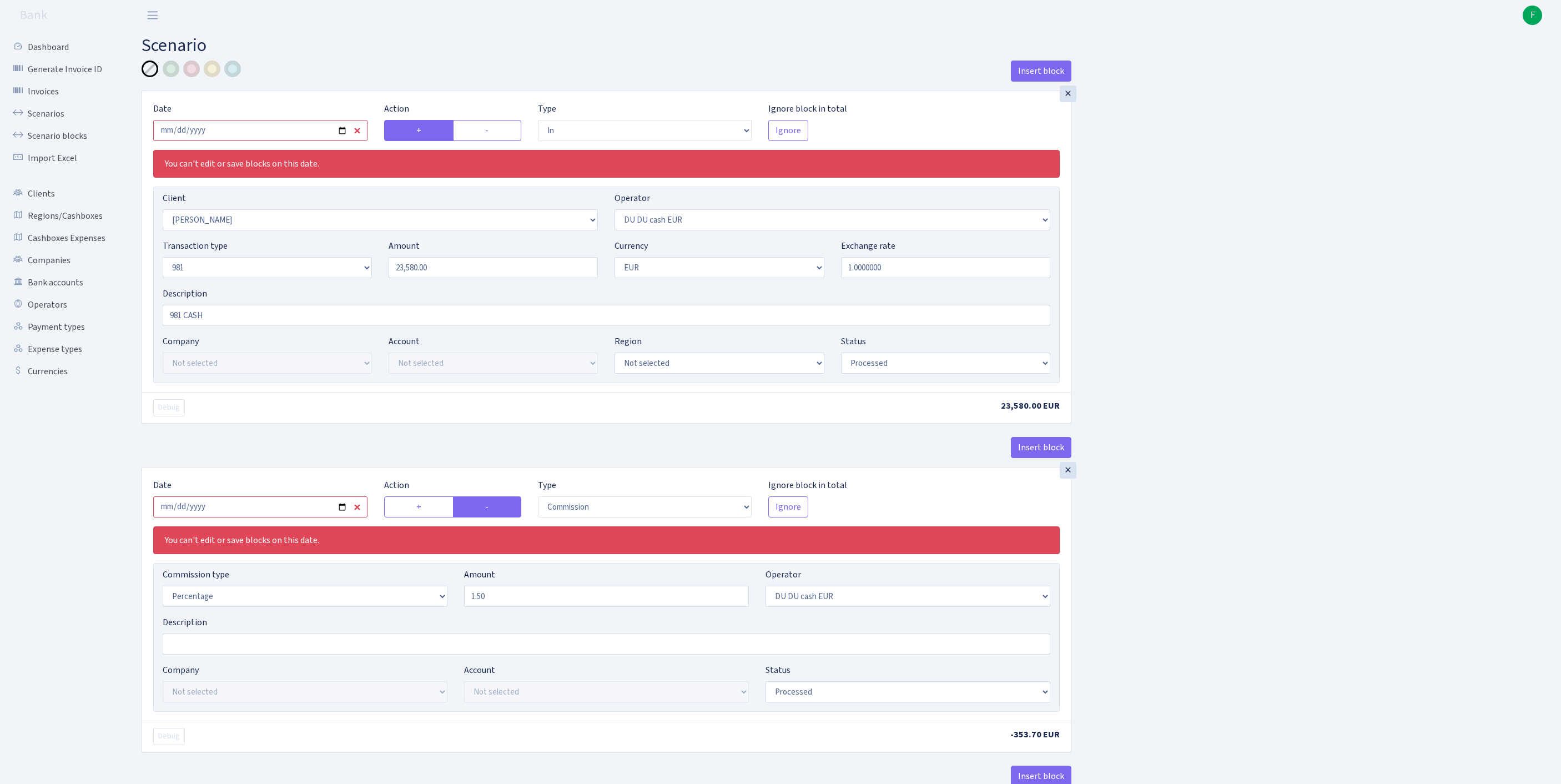
select select "processed"
select select "commission"
select select "419"
select select "processed"
select select "out"
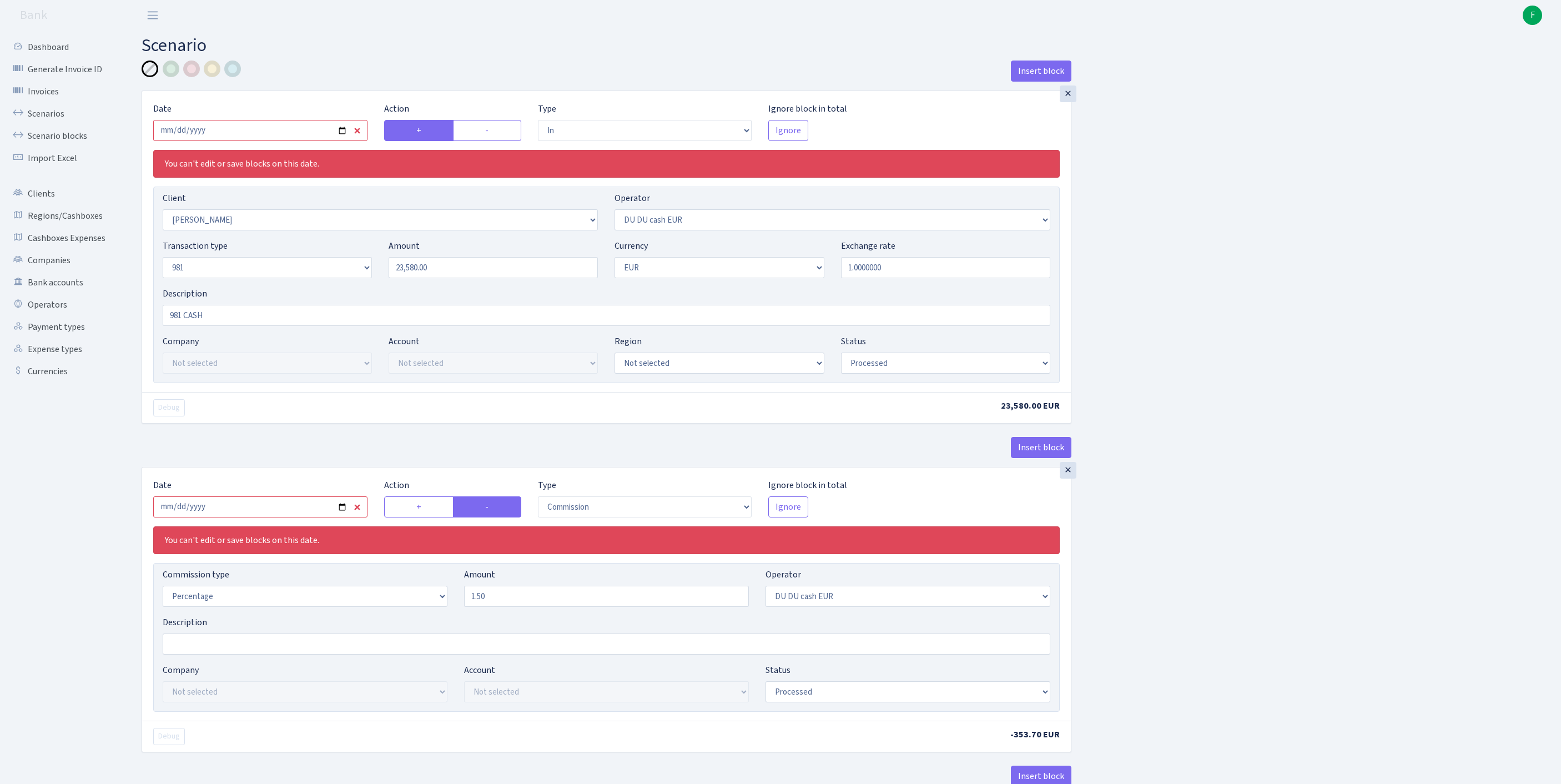
select select "341"
select select "61"
select select "8"
select select "1"
select select "processed"
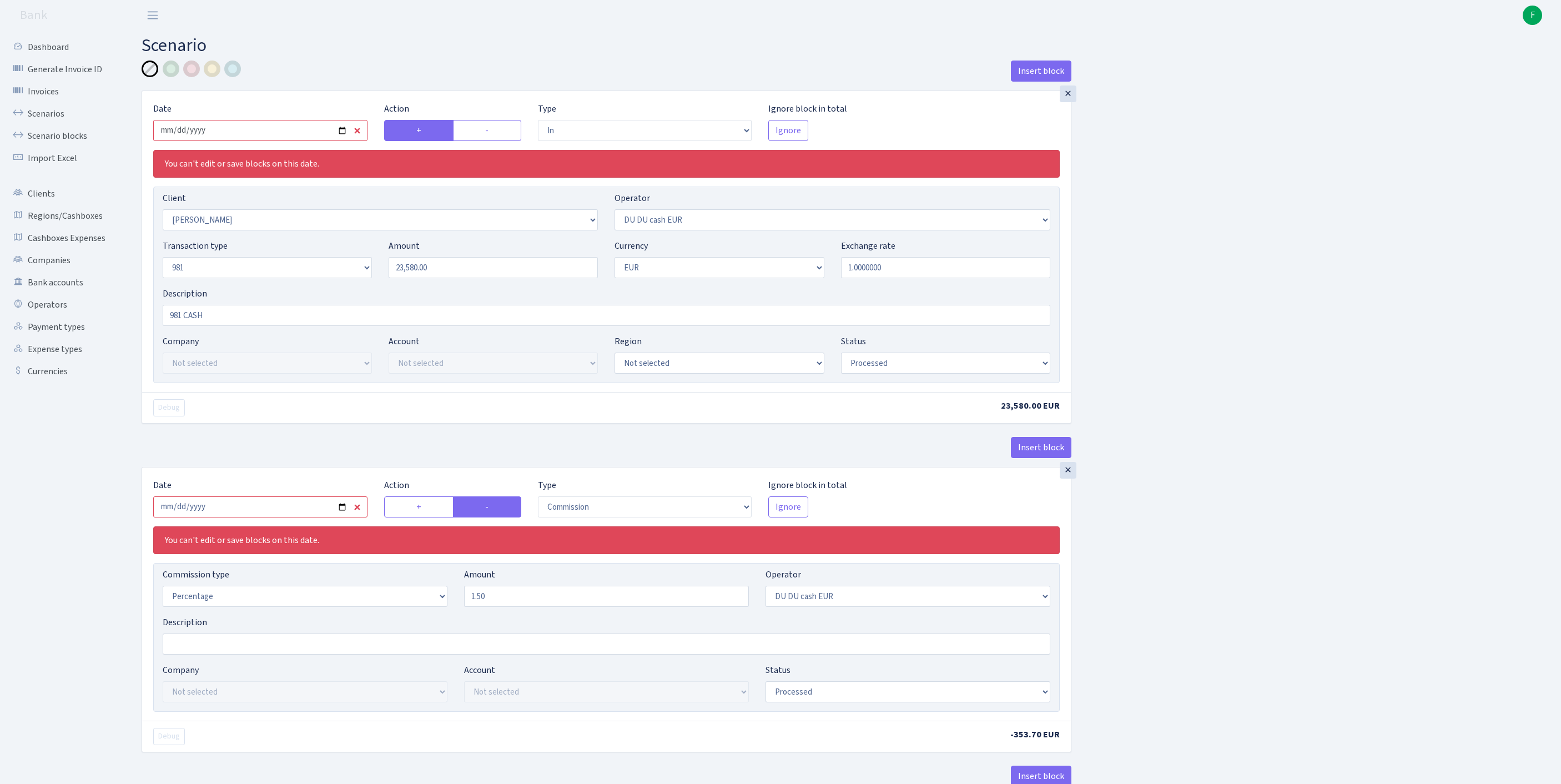
click at [290, 140] on input "[DATE]" at bounding box center [260, 130] width 214 height 21
type input "[DATE]"
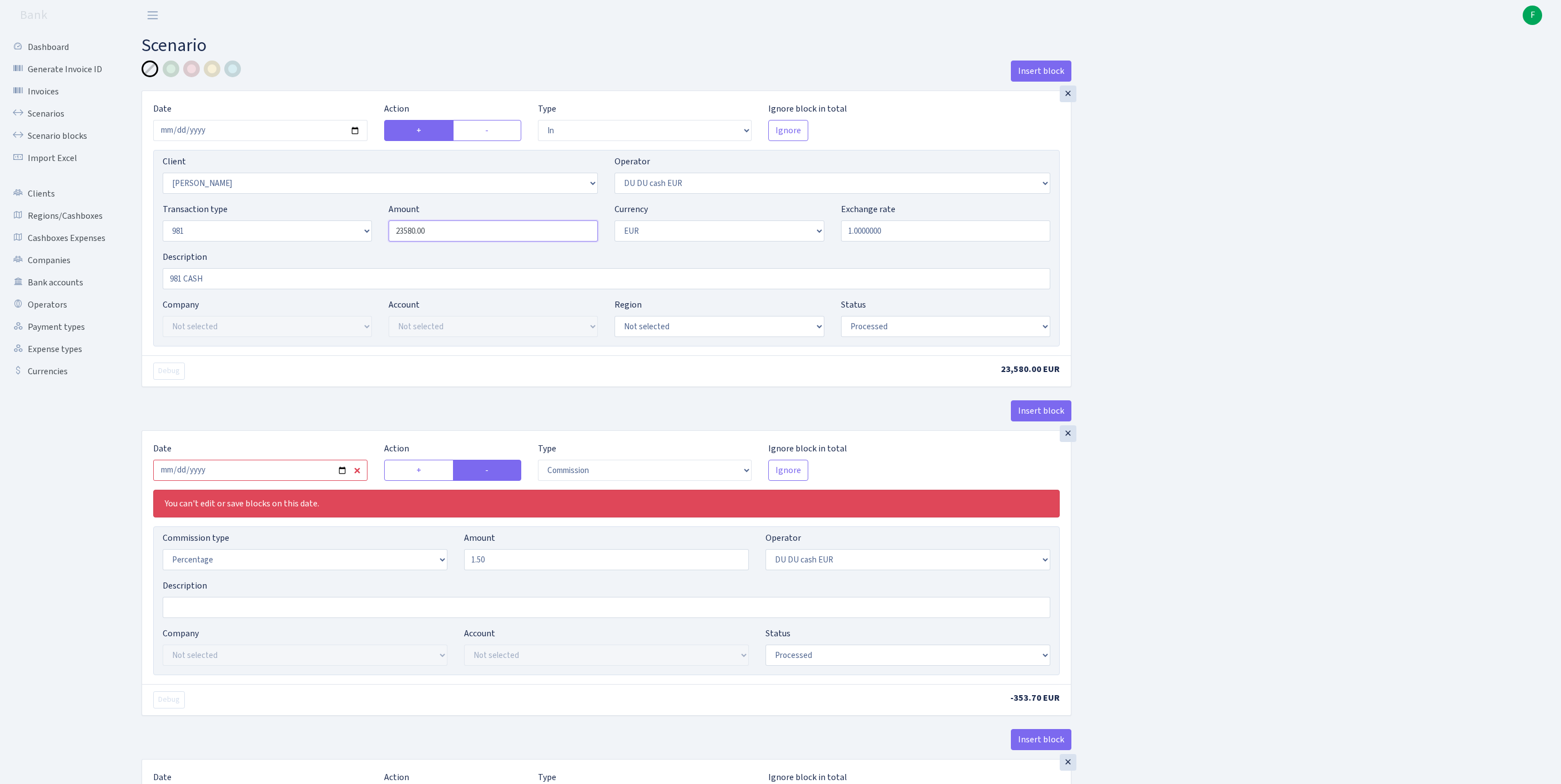
drag, startPoint x: 458, startPoint y: 253, endPoint x: 340, endPoint y: 242, distance: 118.5
click at [340, 242] on div "Transaction type Not selected 981 ELF FISH crypto [PERSON_NAME] MM-BALTIC eur U…" at bounding box center [606, 226] width 904 height 47
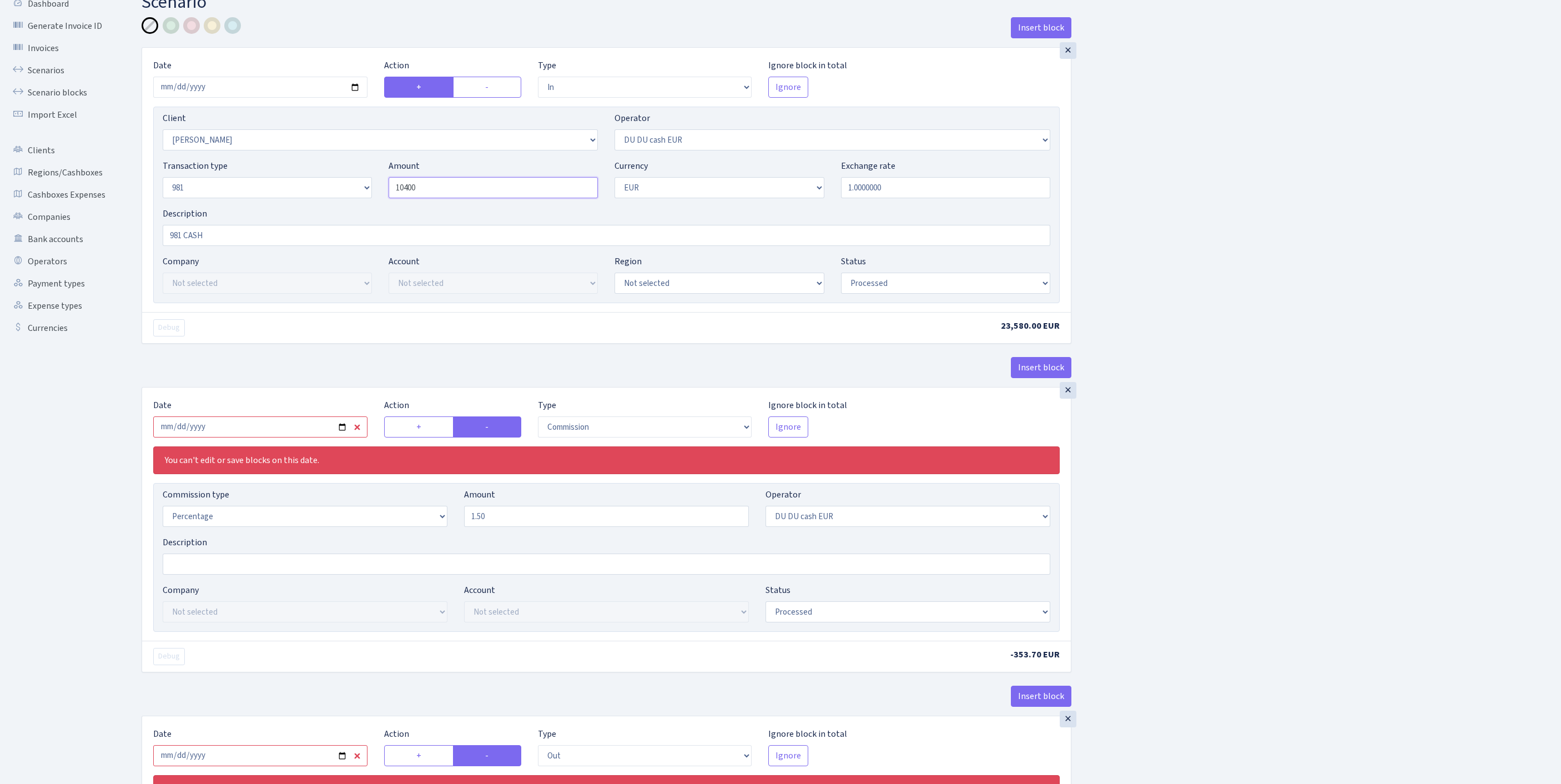
scroll to position [225, 0]
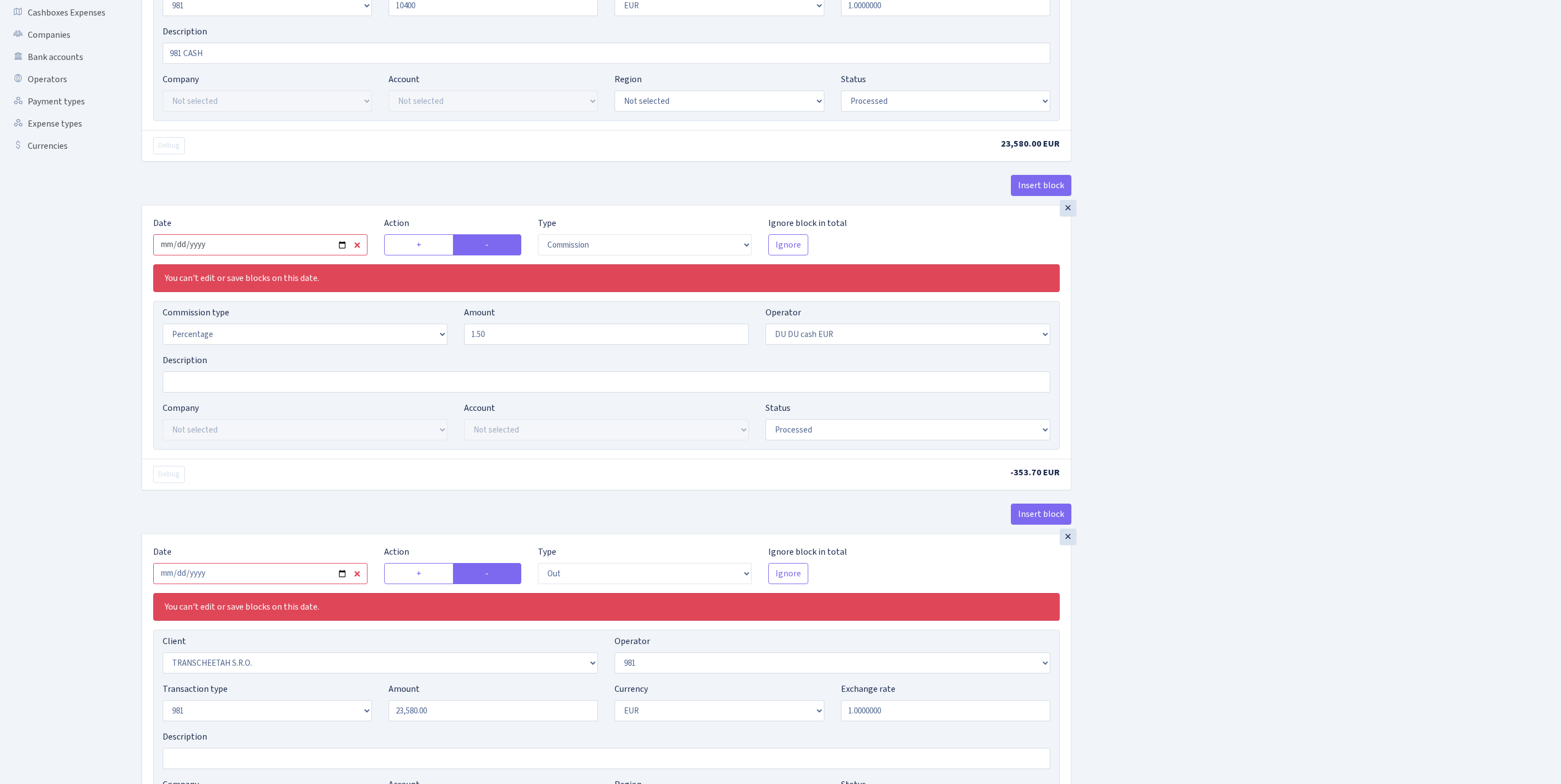
type input "10,400.00"
click at [299, 255] on input "[DATE]" at bounding box center [260, 245] width 214 height 21
type input "[DATE]"
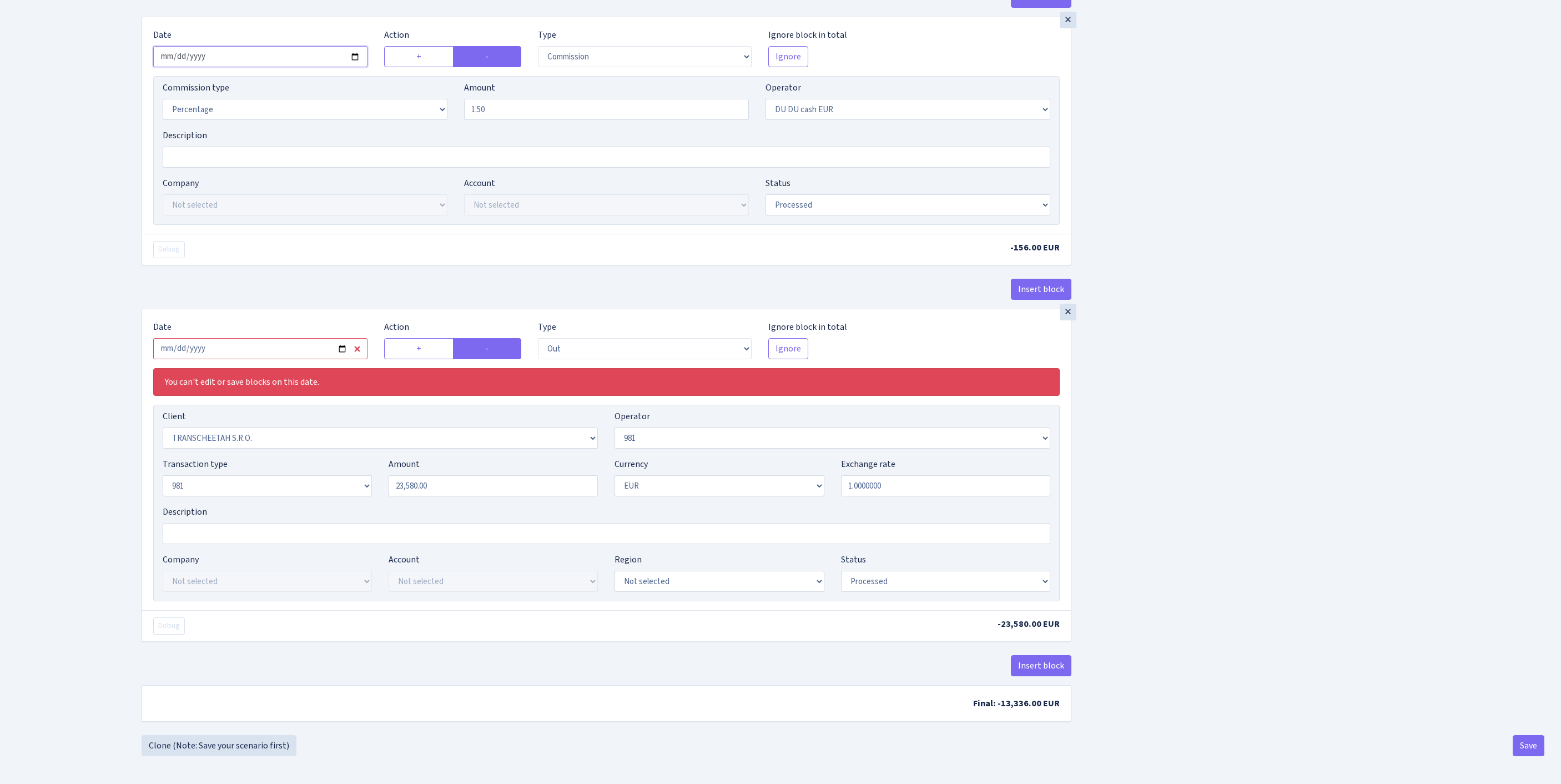
scroll to position [564, 0]
click at [313, 338] on input "[DATE]" at bounding box center [260, 348] width 214 height 21
type input "[DATE]"
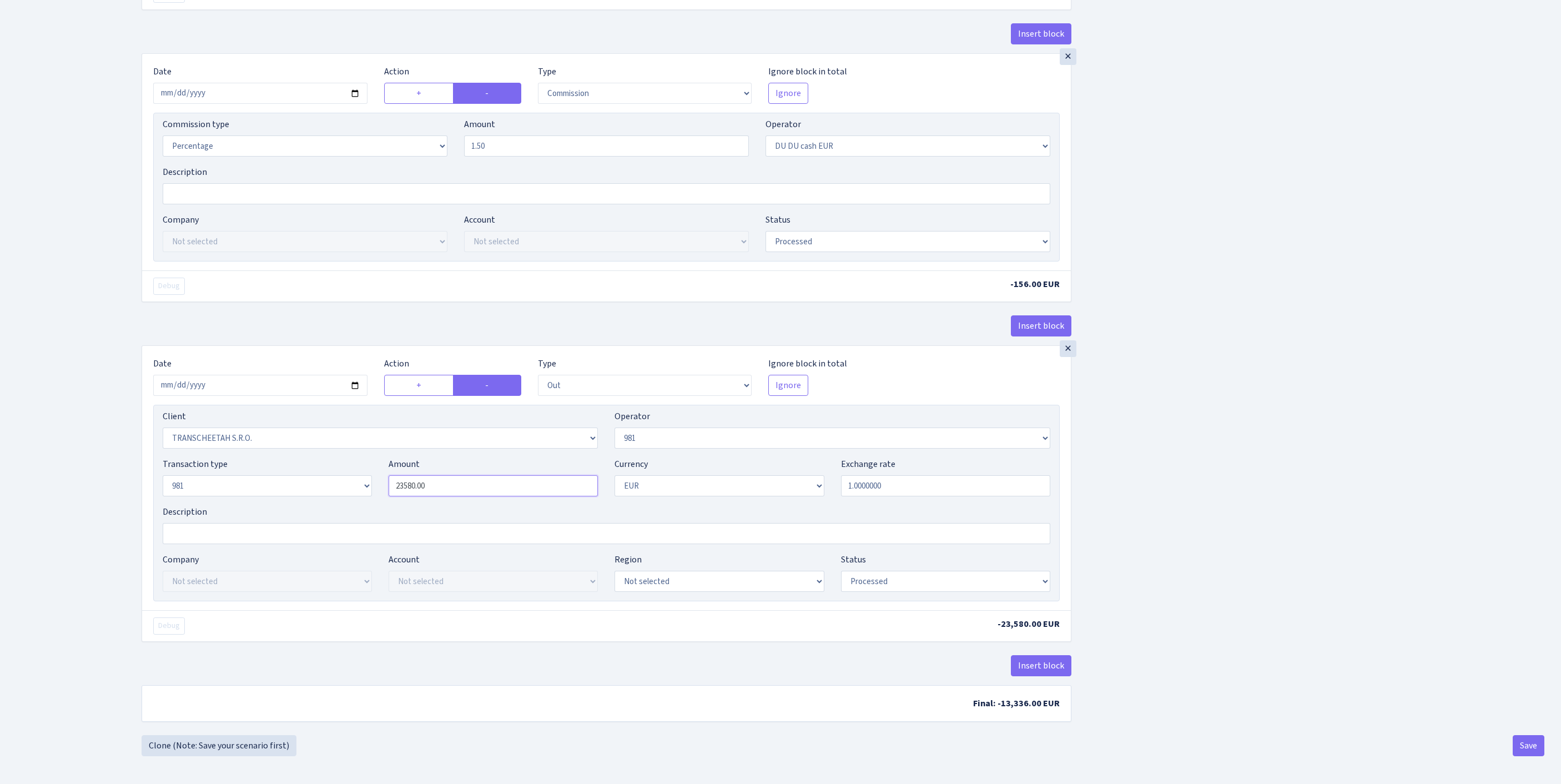
drag, startPoint x: 456, startPoint y: 444, endPoint x: 331, endPoint y: 438, distance: 125.1
click at [331, 458] on div "Transaction type Not selected 981 ELF FISH crypto [PERSON_NAME] MM-BALTIC eur U…" at bounding box center [606, 481] width 904 height 47
type input "10,400.00"
click at [1528, 746] on button "Save" at bounding box center [1528, 746] width 32 height 21
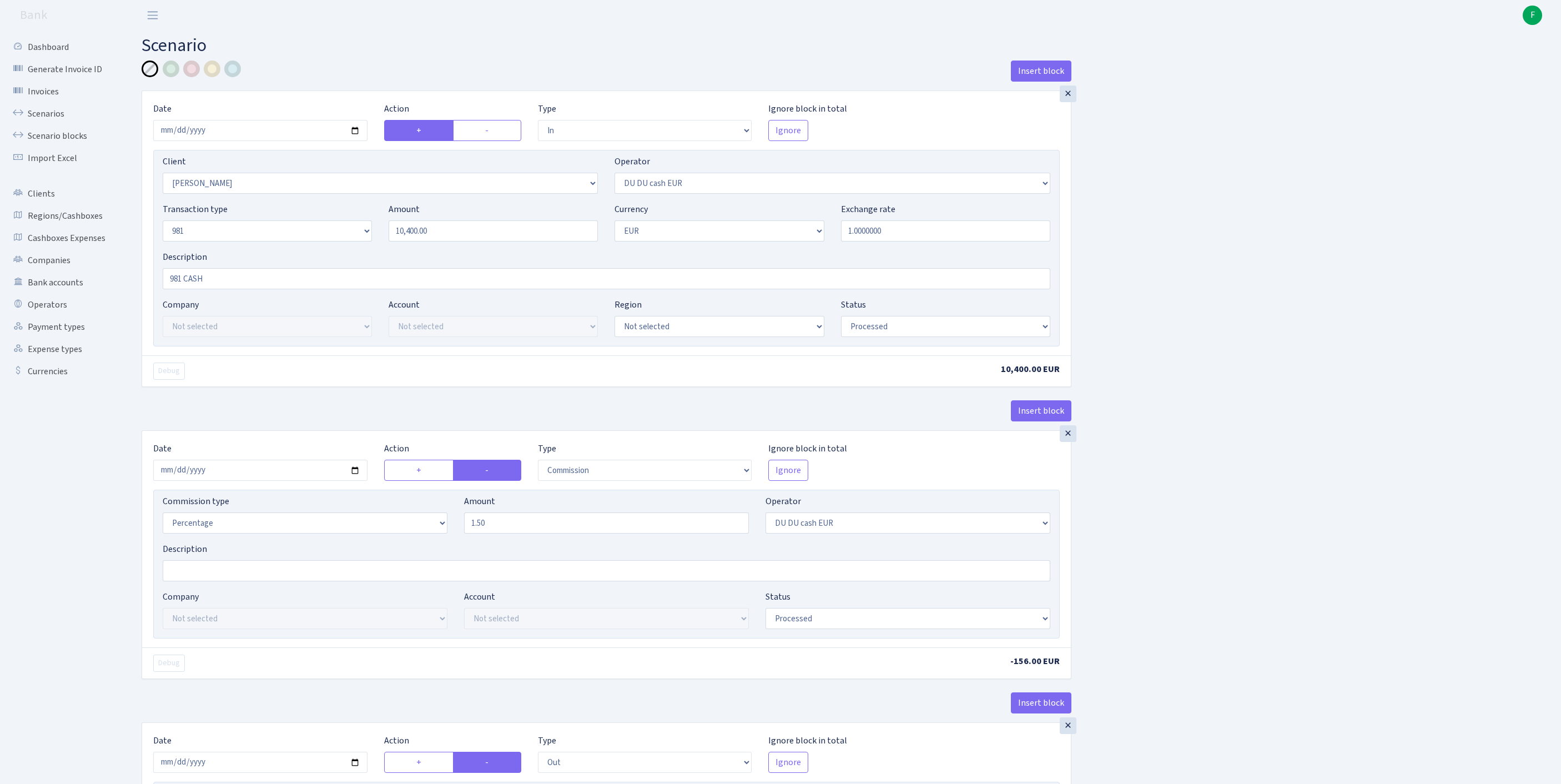
select select "in"
select select "758"
select select "419"
select select "8"
select select "1"
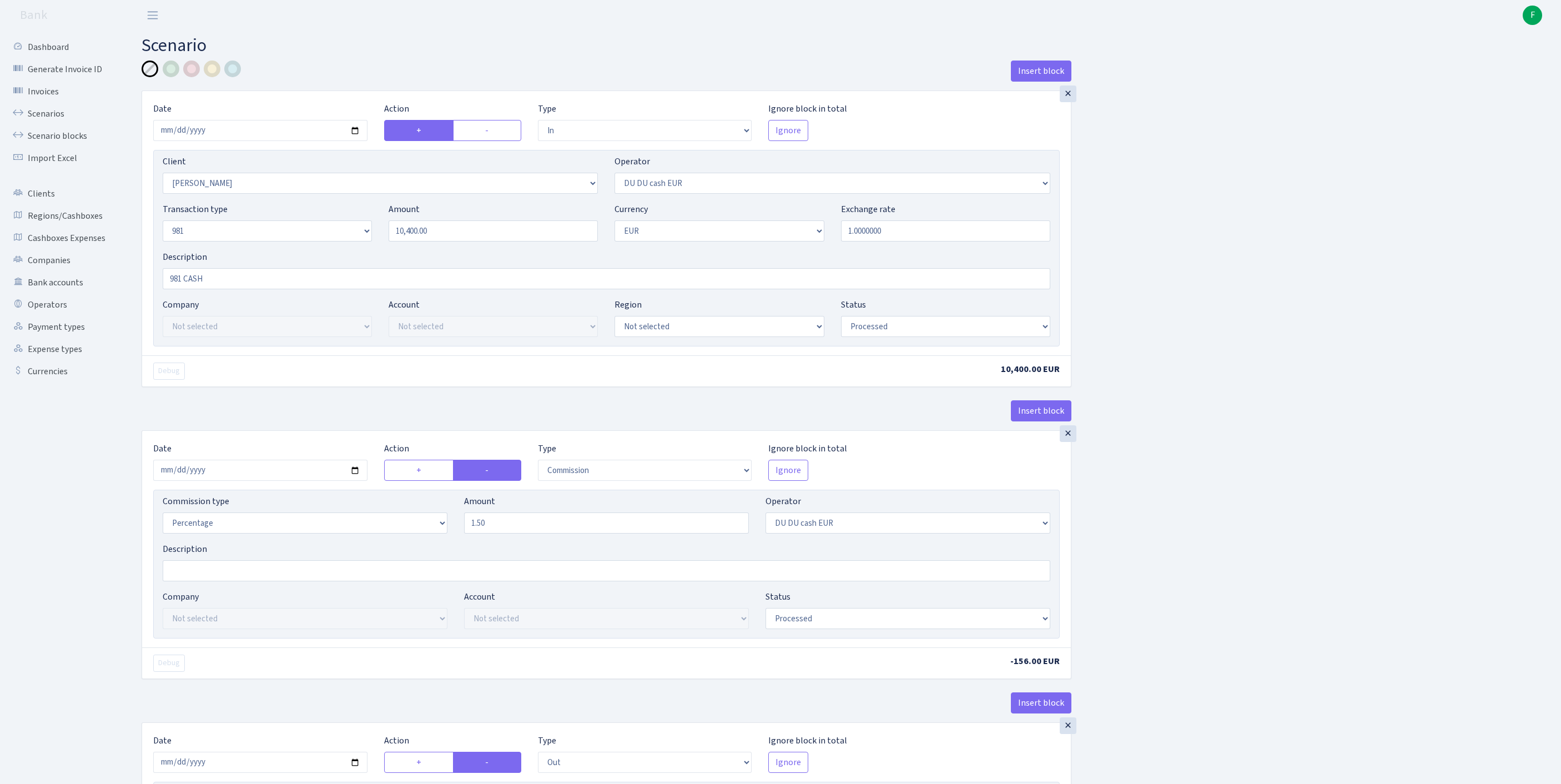
select select "processed"
select select "commission"
select select "419"
select select "processed"
select select "out"
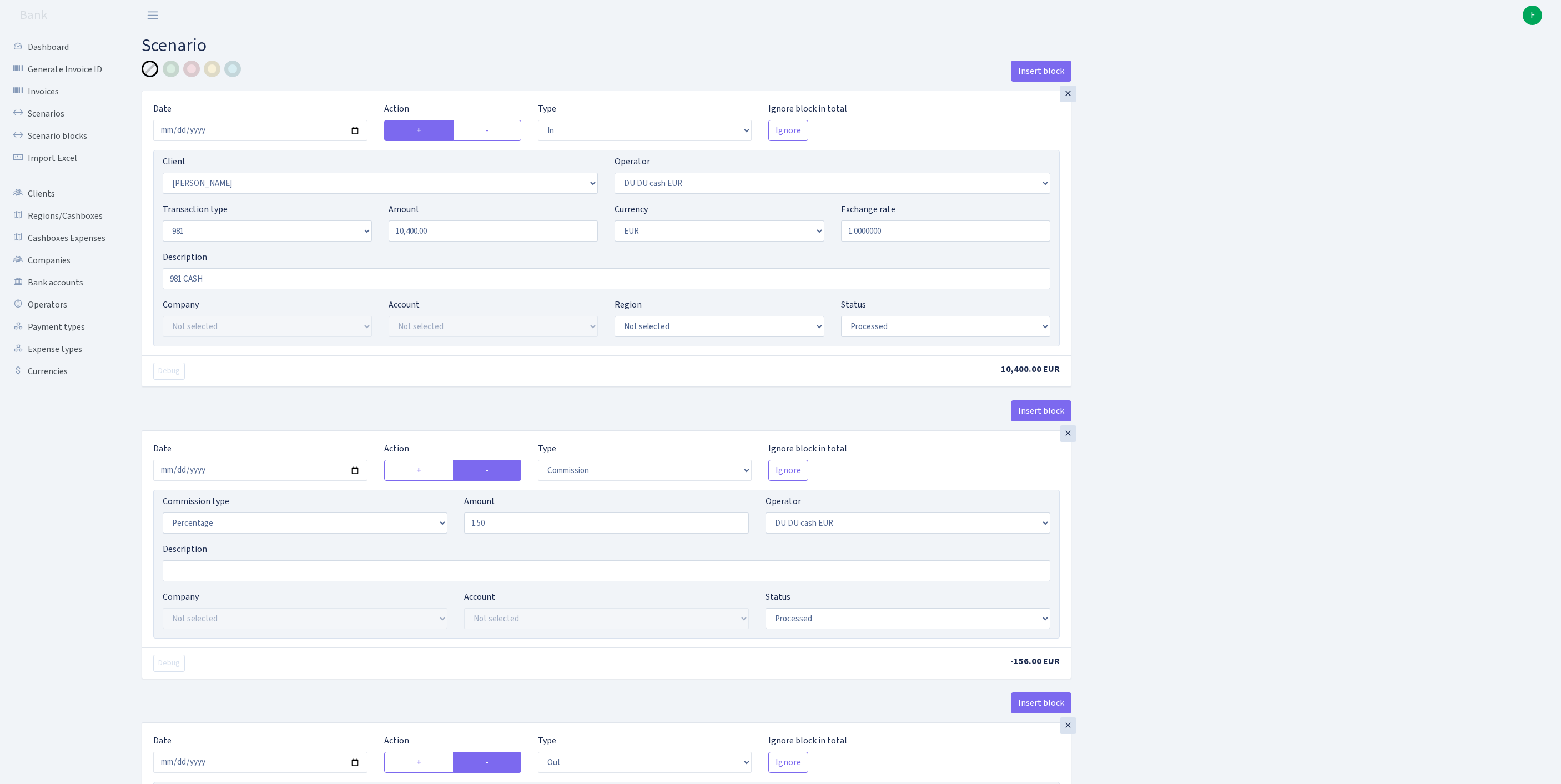
select select "341"
select select "61"
select select "8"
select select "1"
select select "processed"
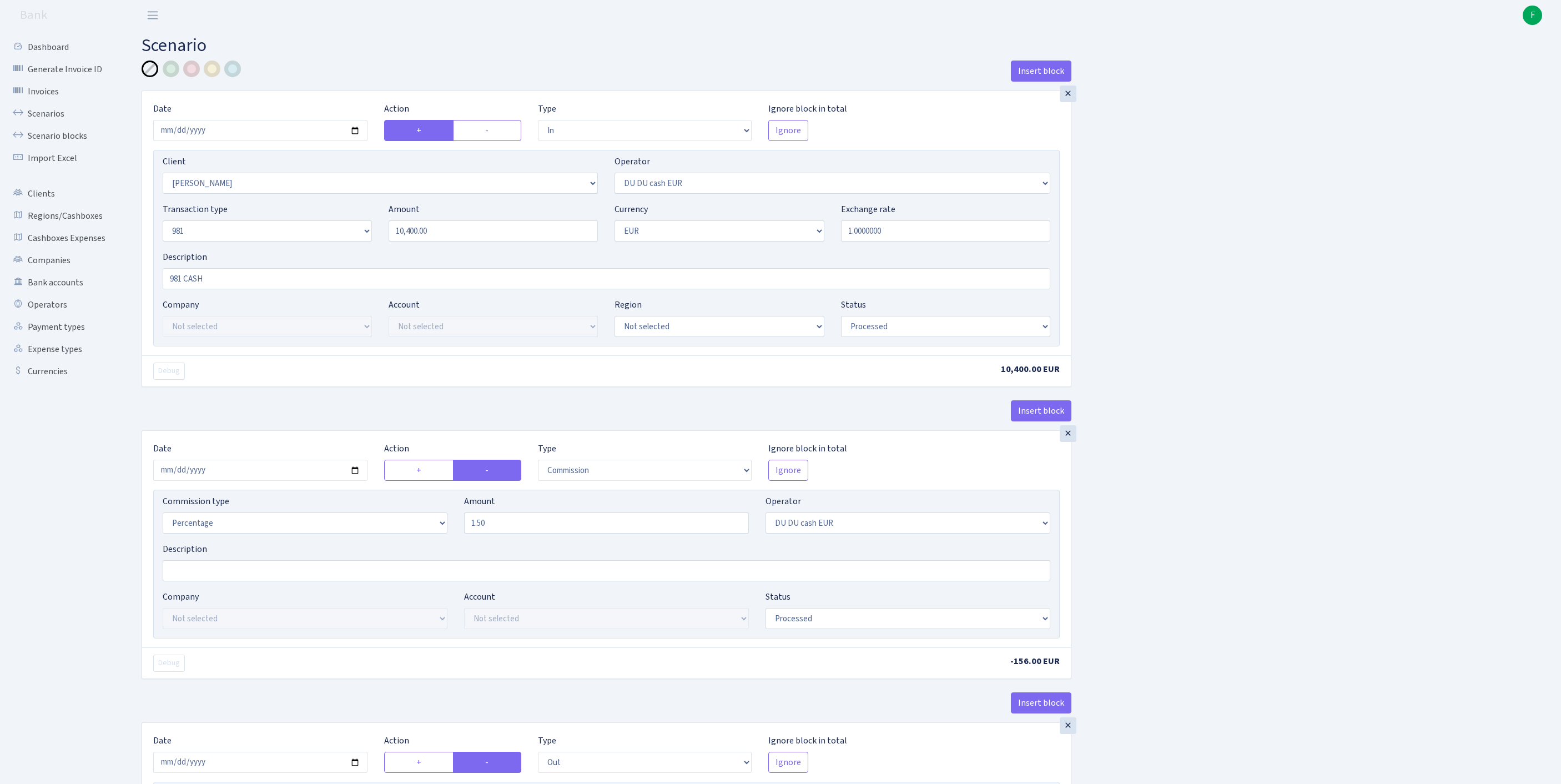
scroll to position [522, 0]
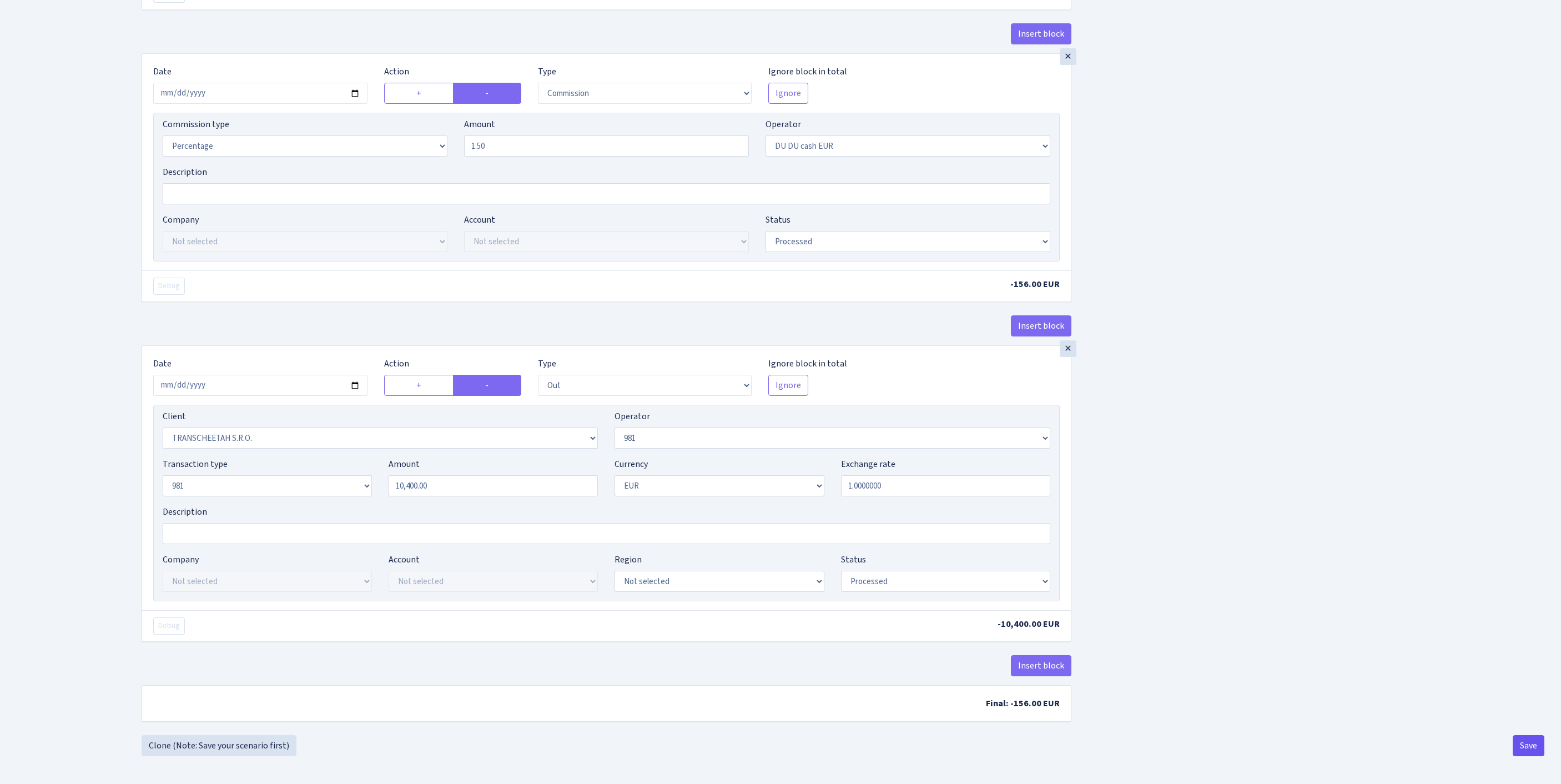
click at [1531, 746] on button "Save" at bounding box center [1528, 746] width 32 height 21
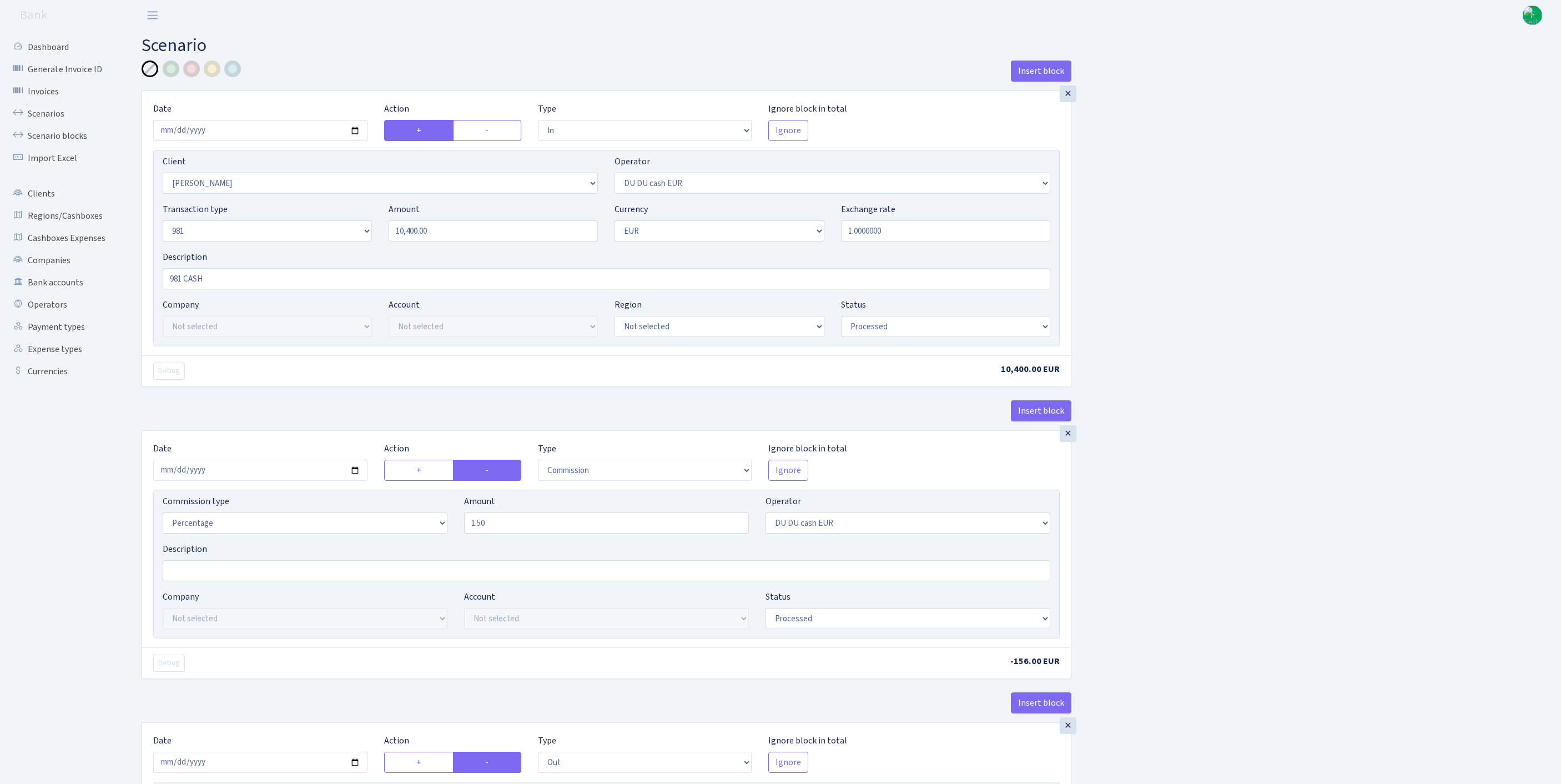
select select "in"
select select "758"
select select "419"
select select "8"
select select "1"
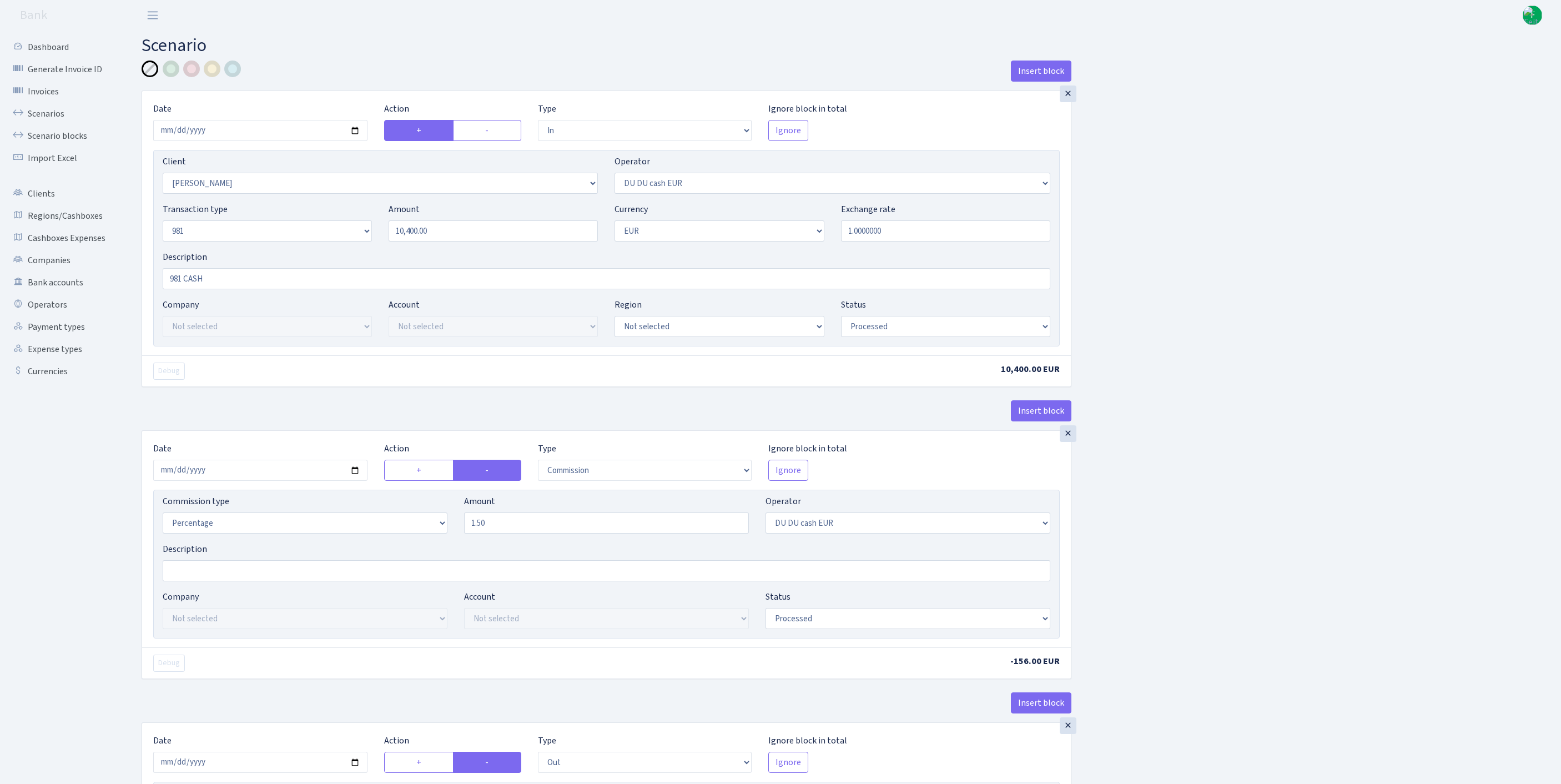
select select "processed"
select select "commission"
select select "419"
select select "processed"
select select "out"
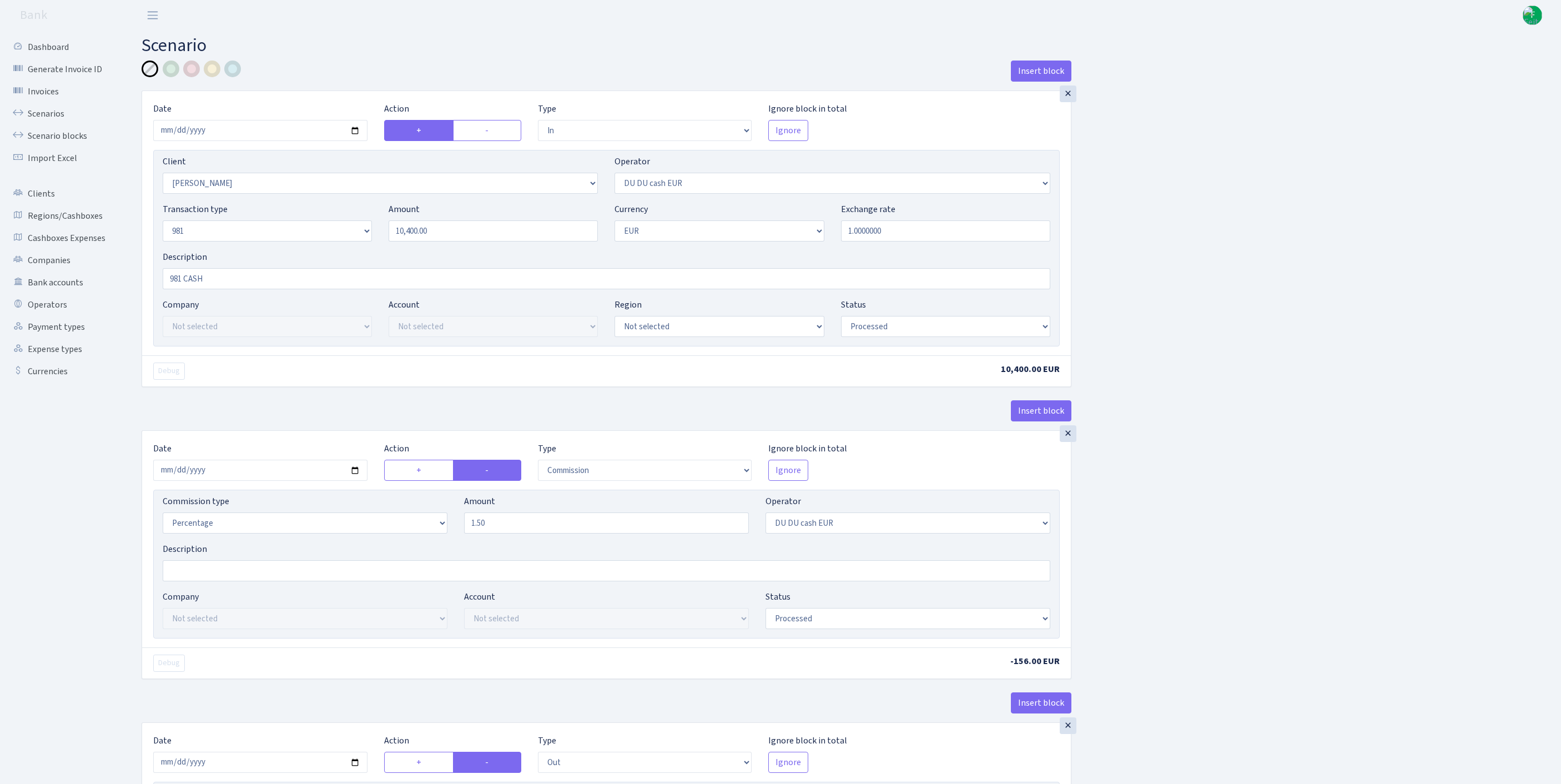
select select "341"
select select "61"
select select "8"
select select "1"
select select "processed"
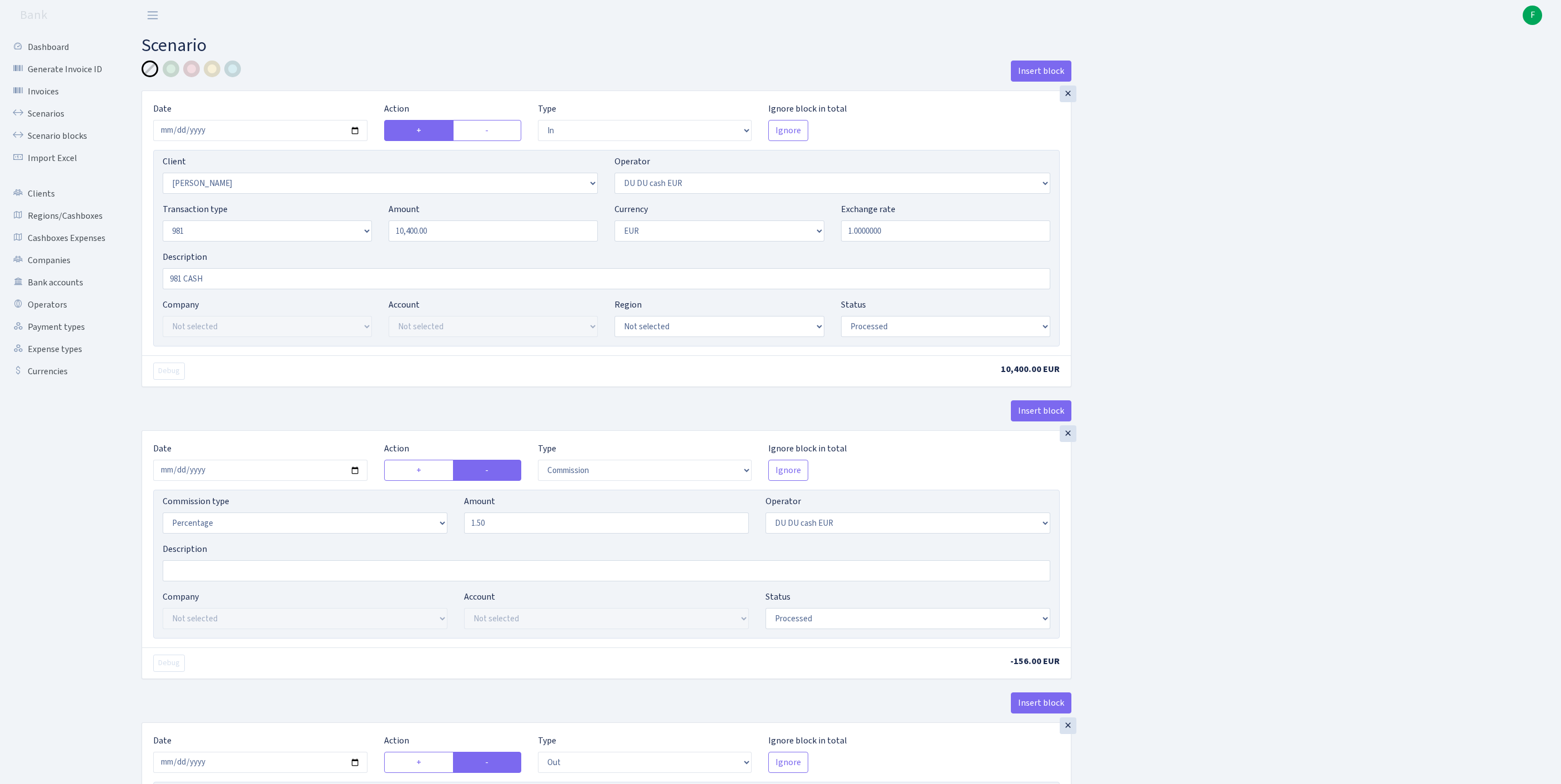
scroll to position [522, 0]
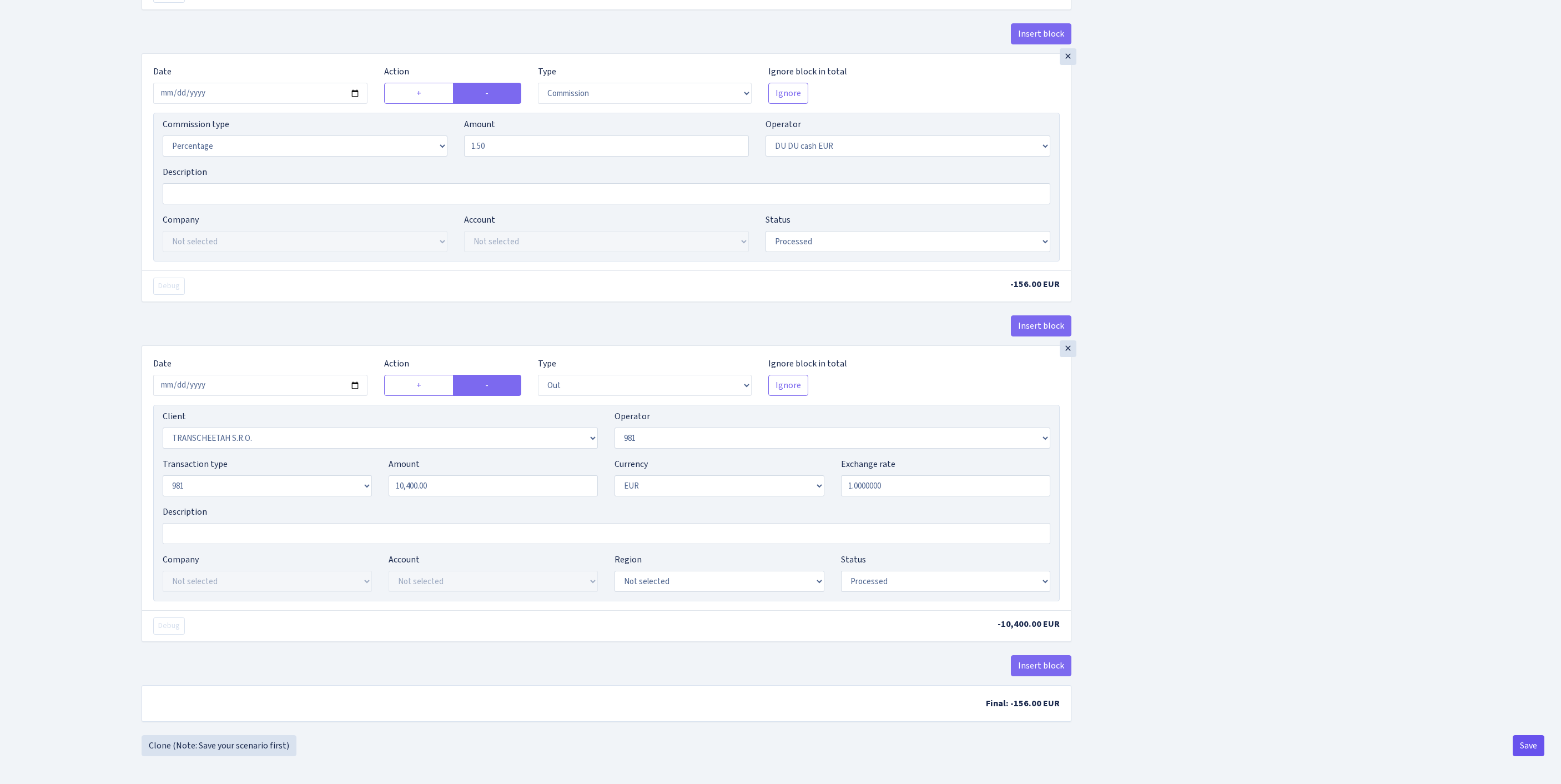
click at [1528, 748] on button "Save" at bounding box center [1528, 746] width 32 height 21
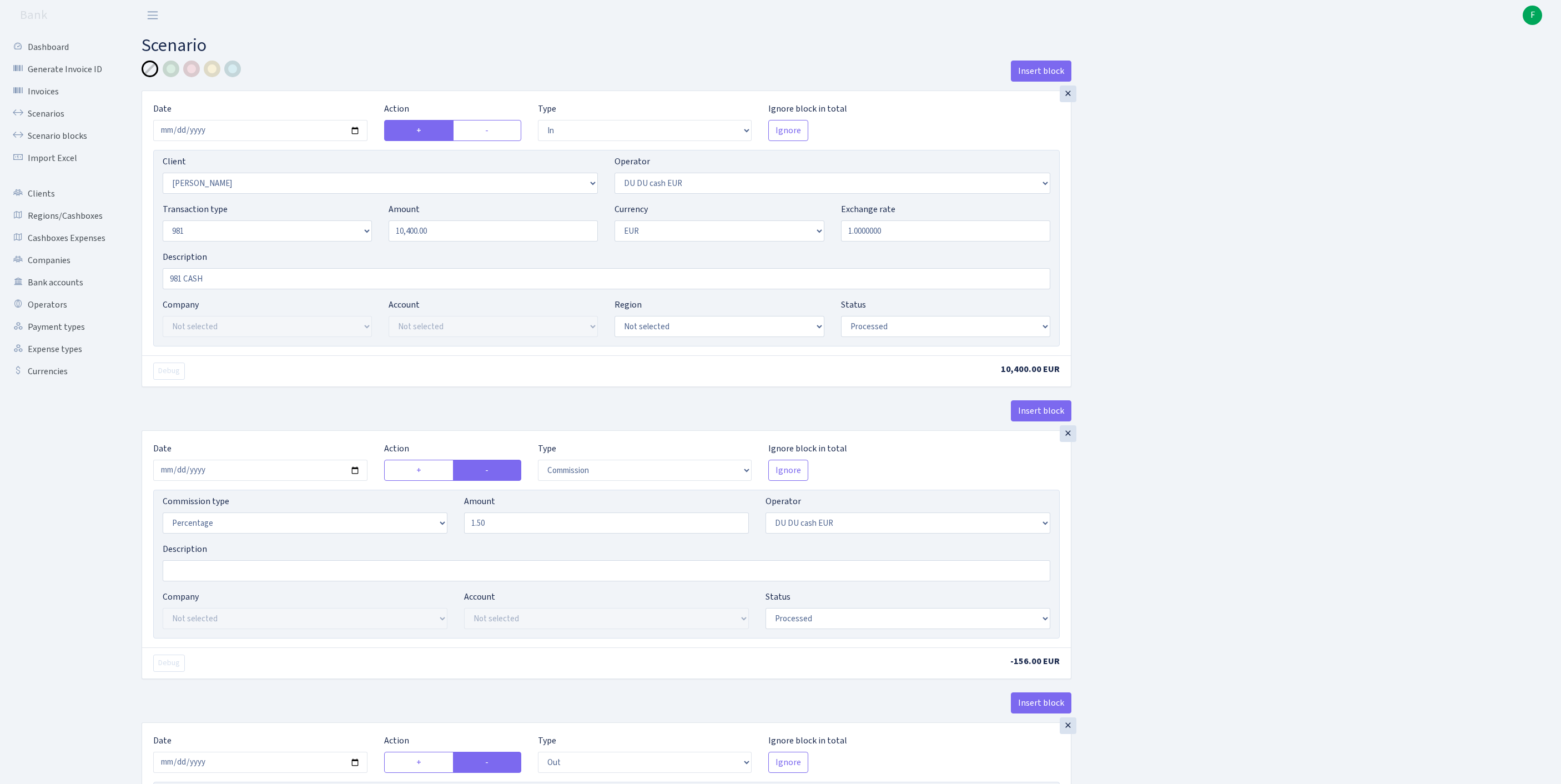
select select "in"
select select "758"
select select "419"
select select "8"
select select "1"
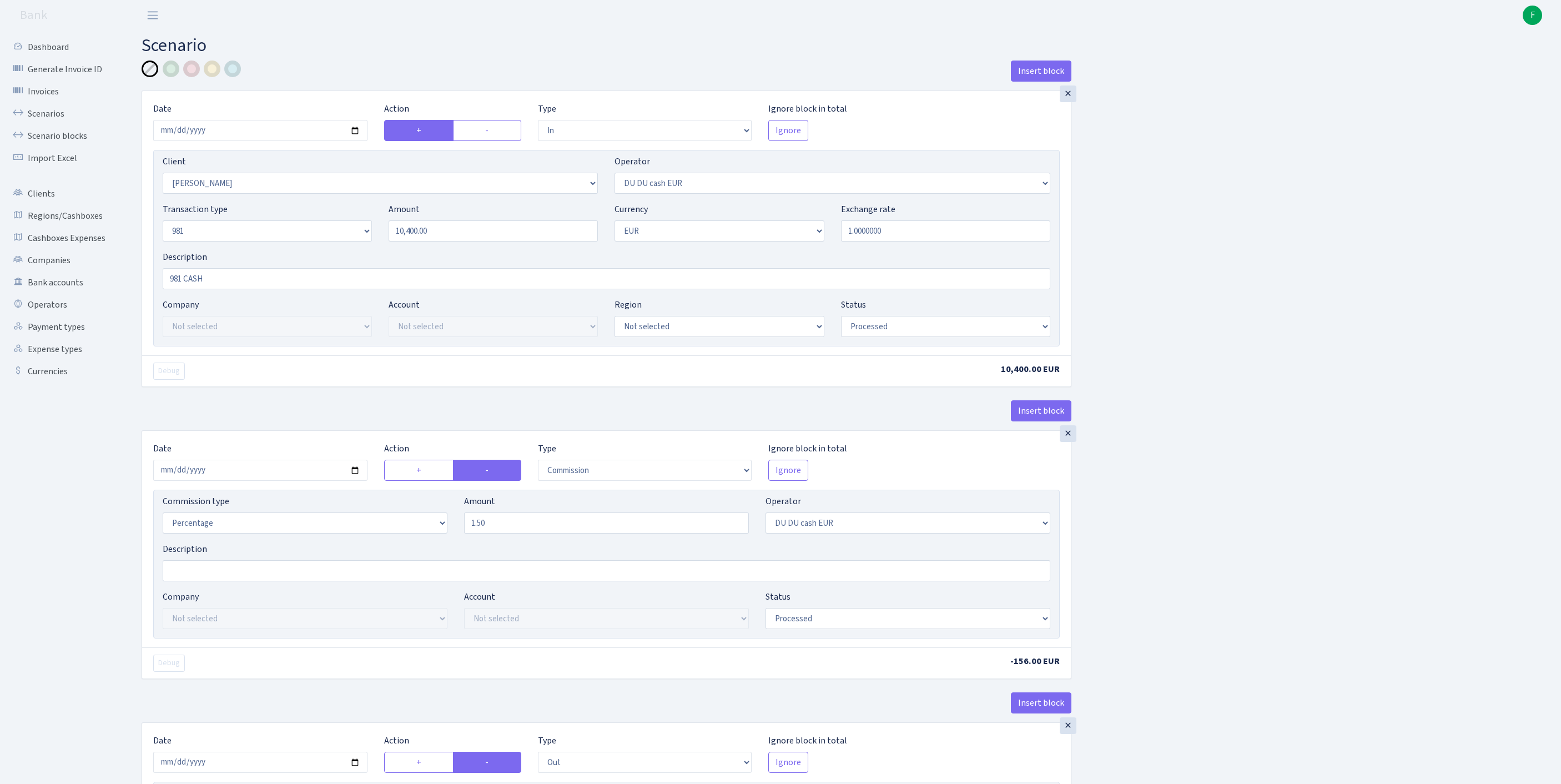
select select "processed"
select select "commission"
select select "419"
select select "processed"
select select "out"
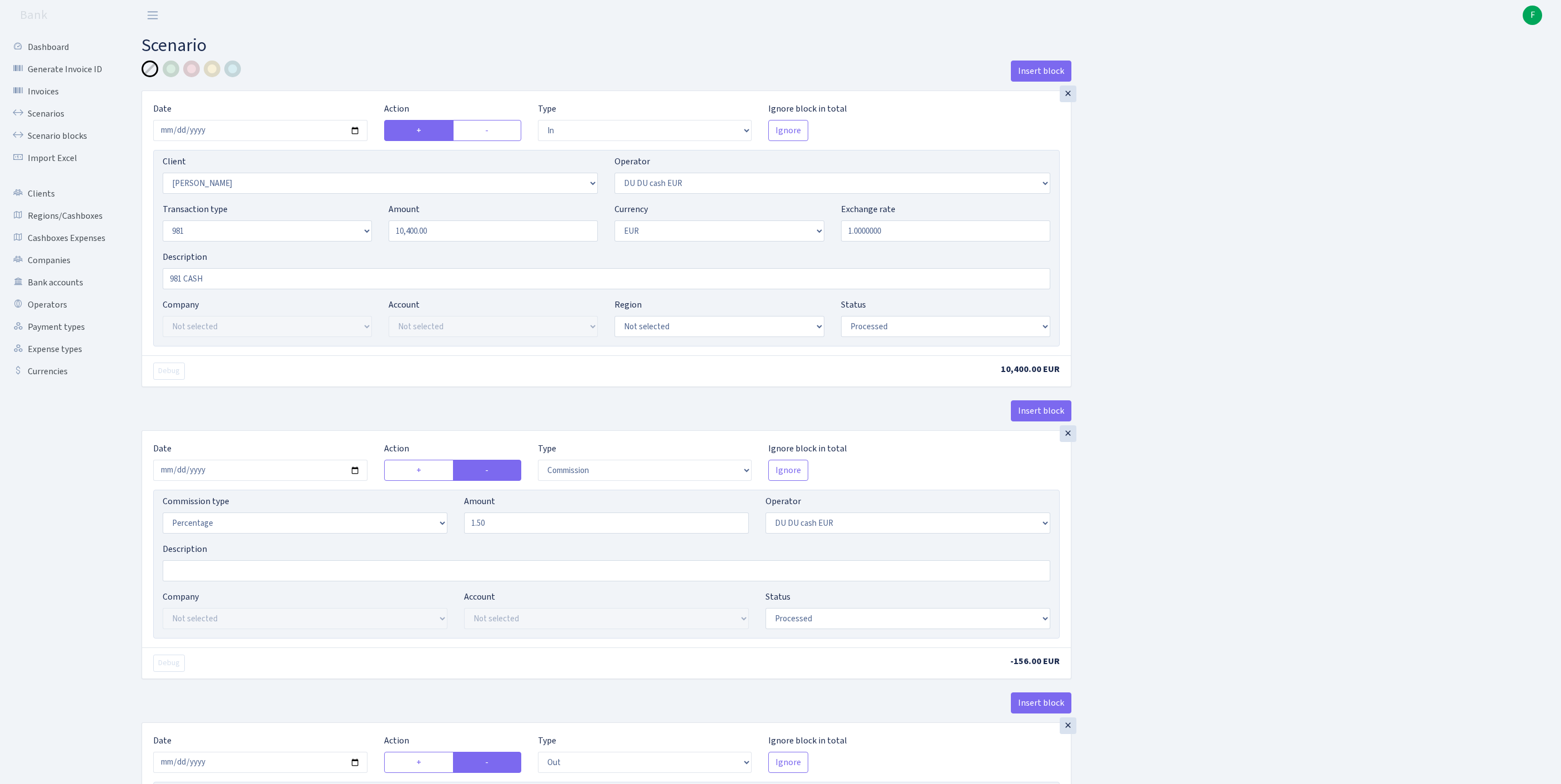
select select "341"
select select "61"
select select "8"
select select "1"
select select "processed"
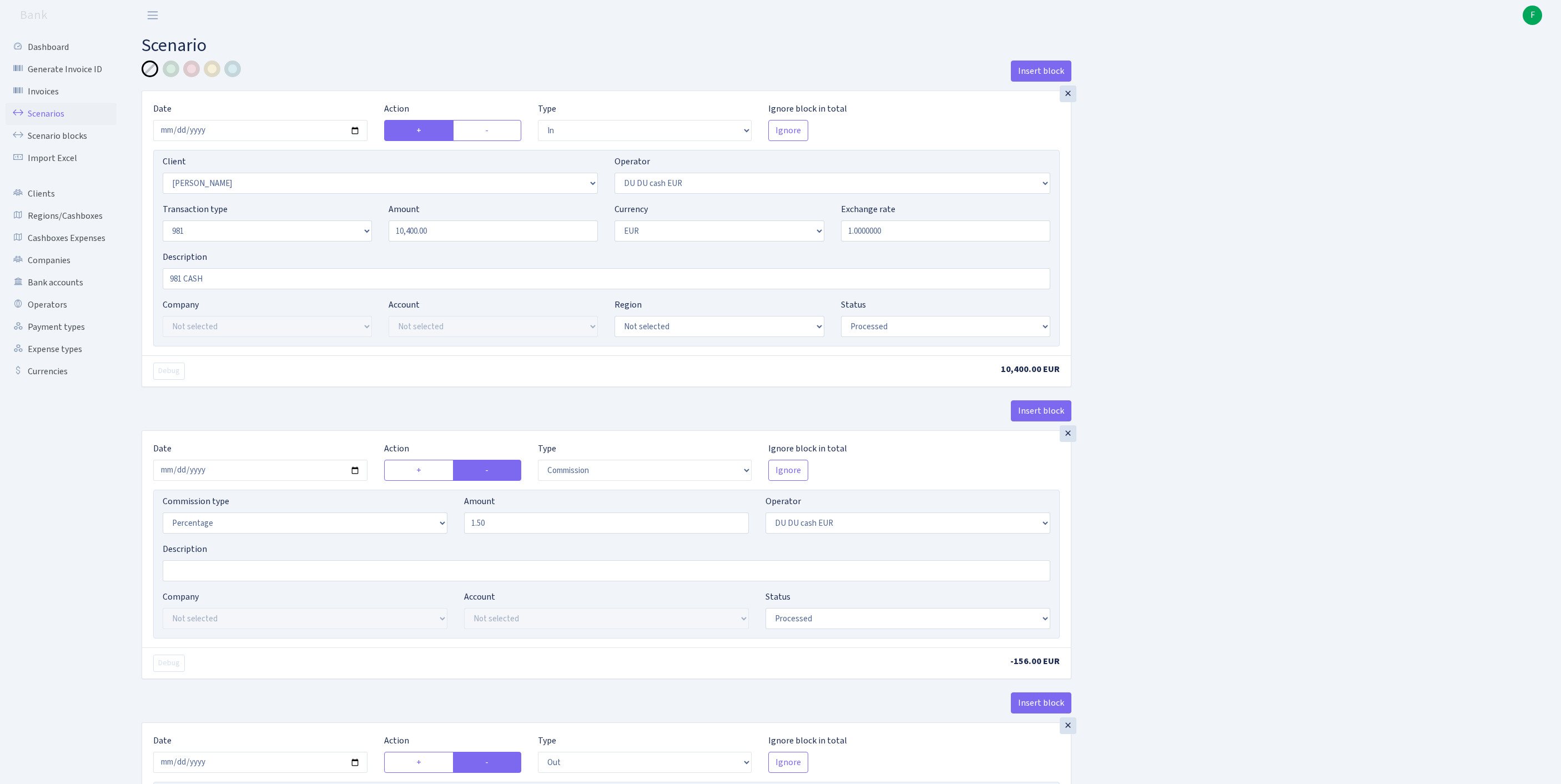
click at [45, 121] on link "Scenarios" at bounding box center [61, 113] width 111 height 22
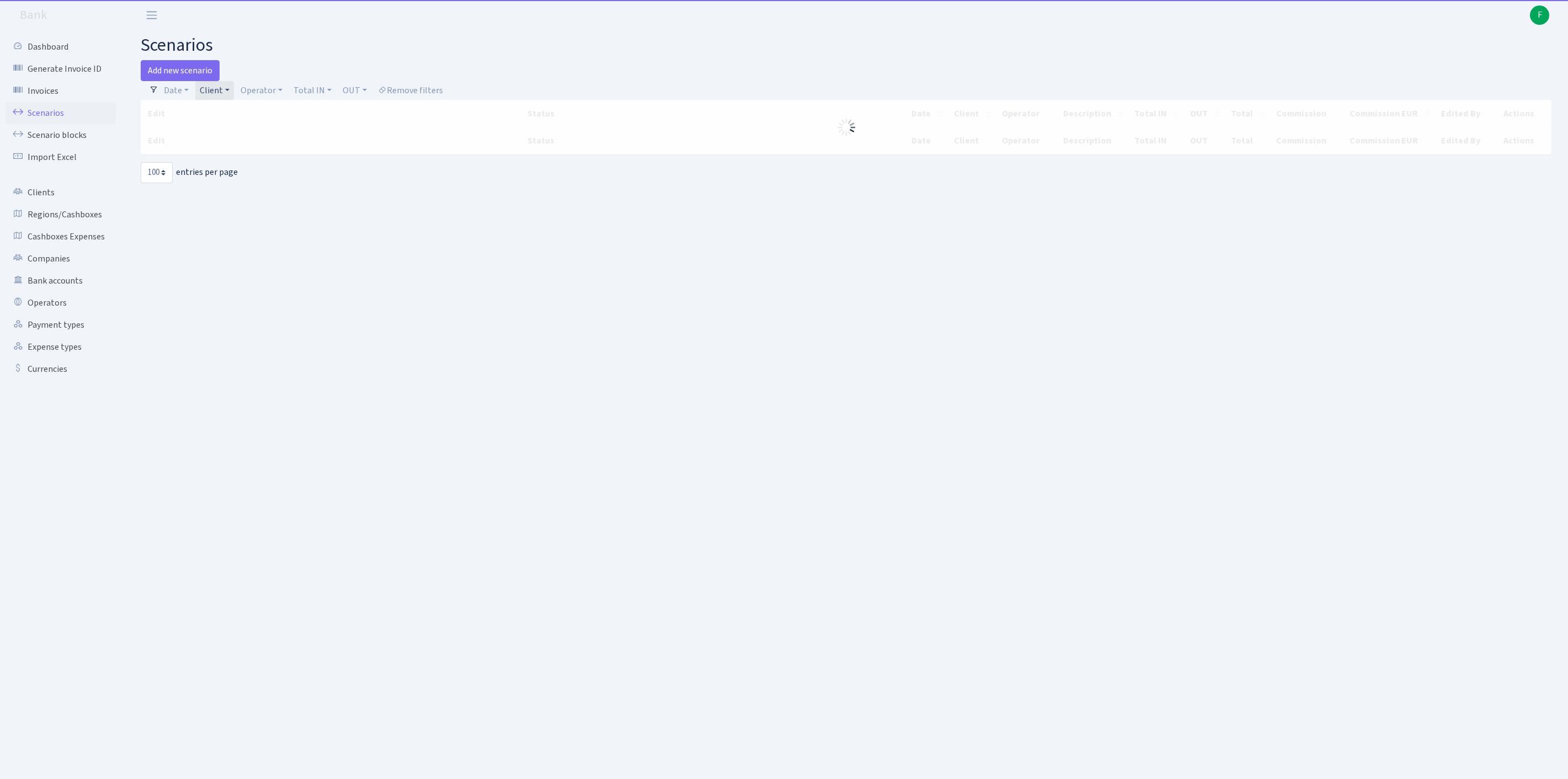
select select "100"
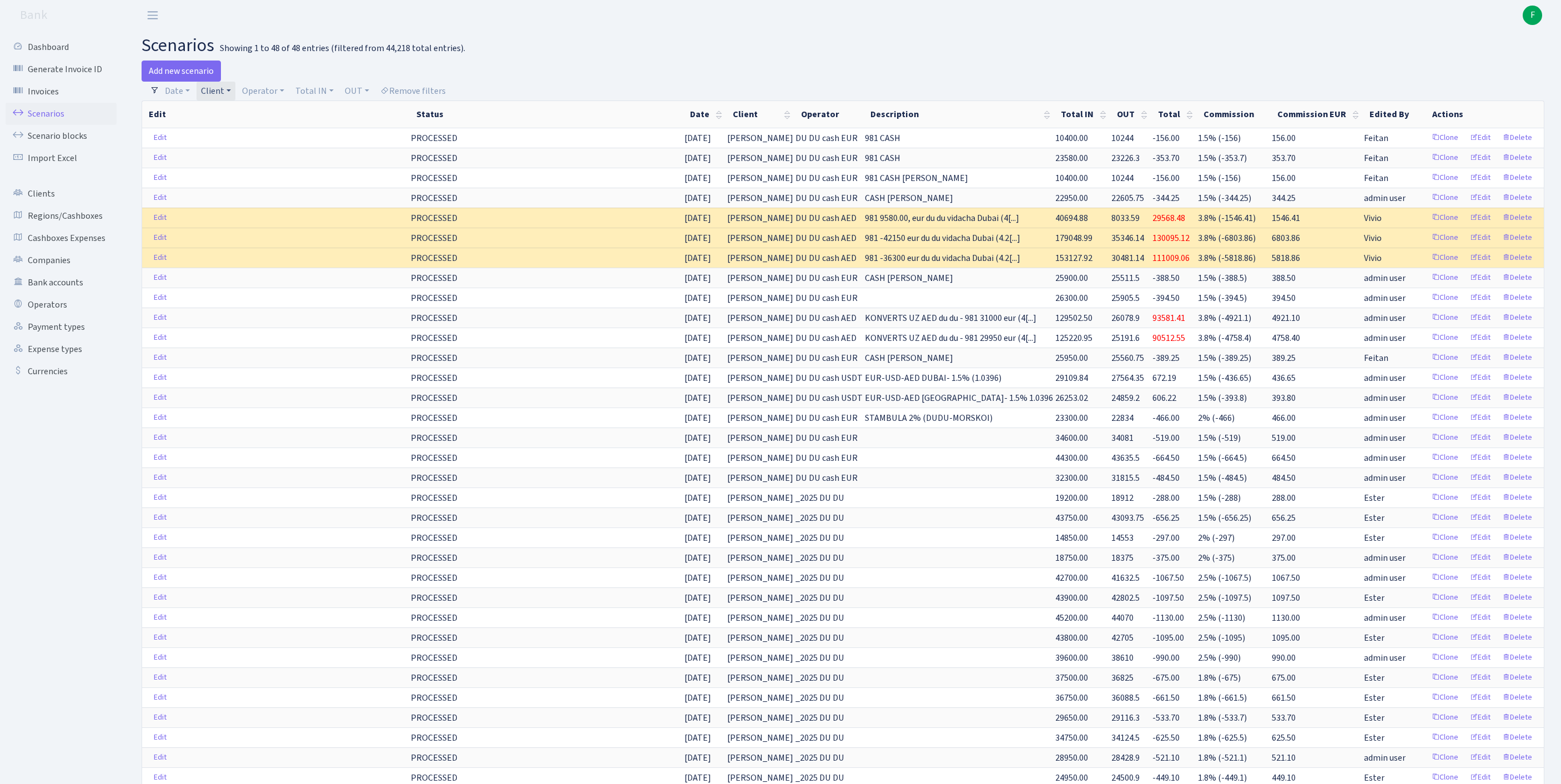
click at [235, 91] on link "Client" at bounding box center [215, 91] width 39 height 19
click at [246, 137] on input "search" at bounding box center [246, 130] width 92 height 17
type input "deep"
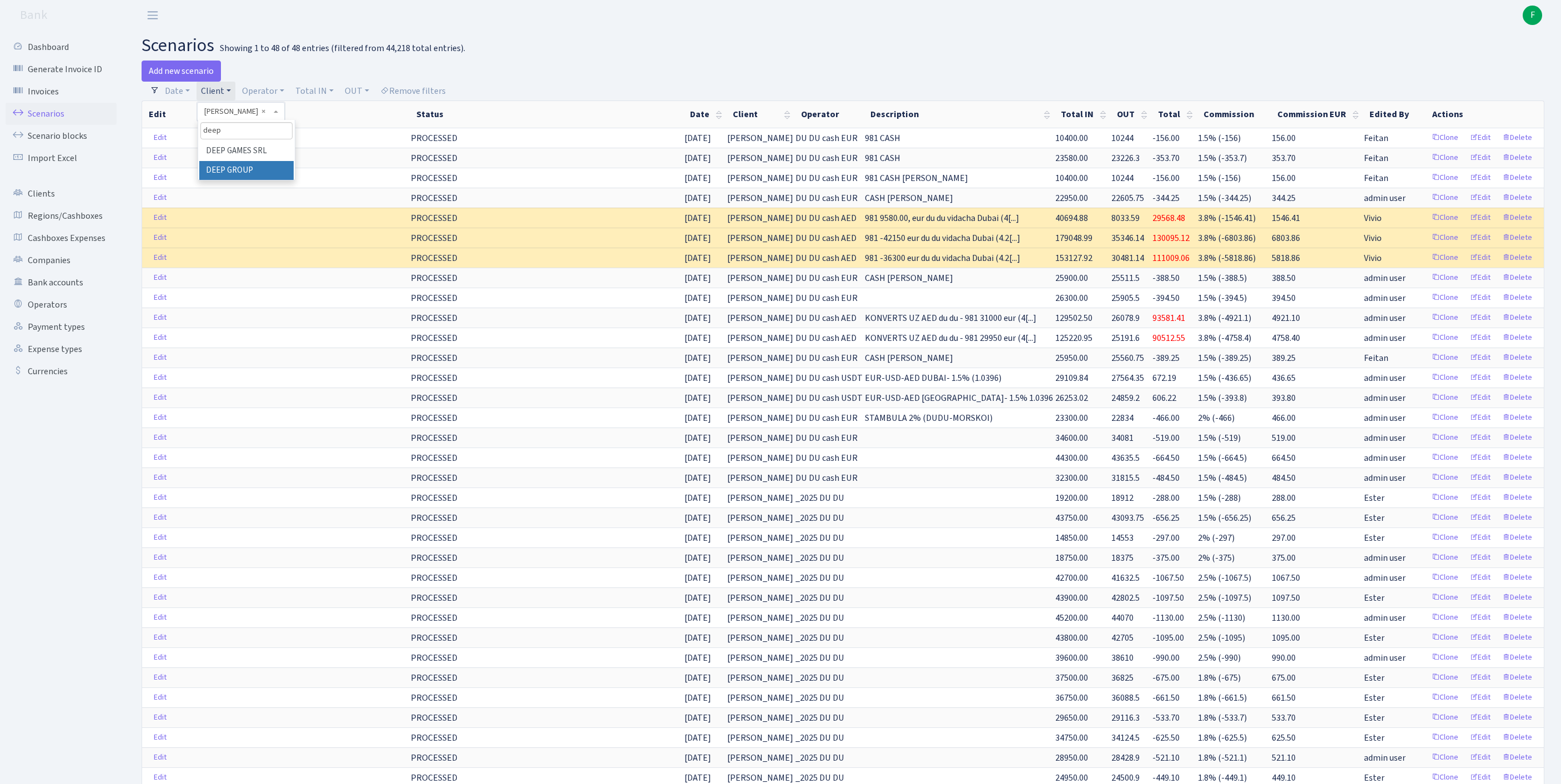
click at [256, 181] on li "DEEP GROUP" at bounding box center [246, 170] width 94 height 19
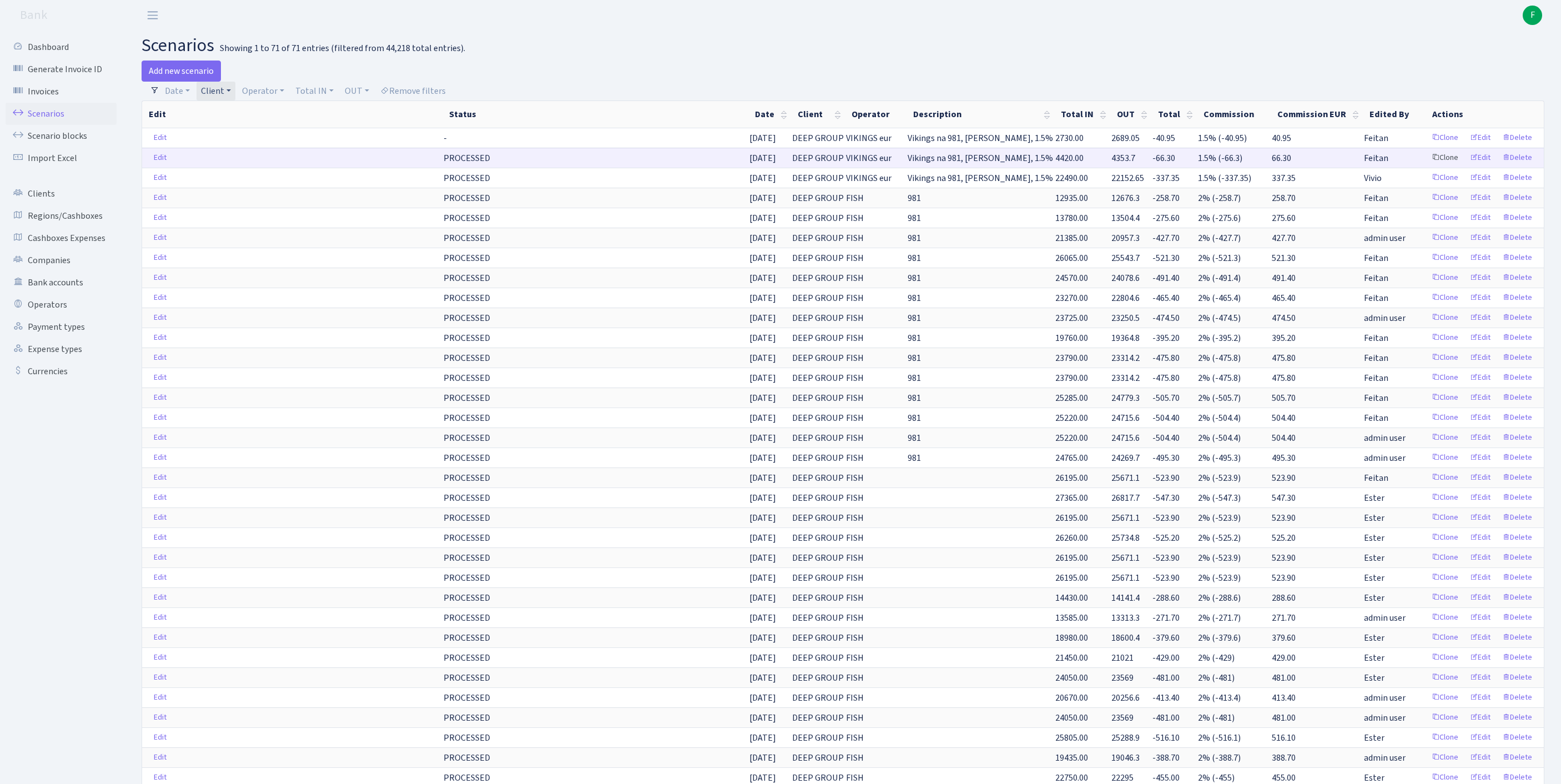
click at [1426, 166] on link "Clone" at bounding box center [1445, 158] width 37 height 17
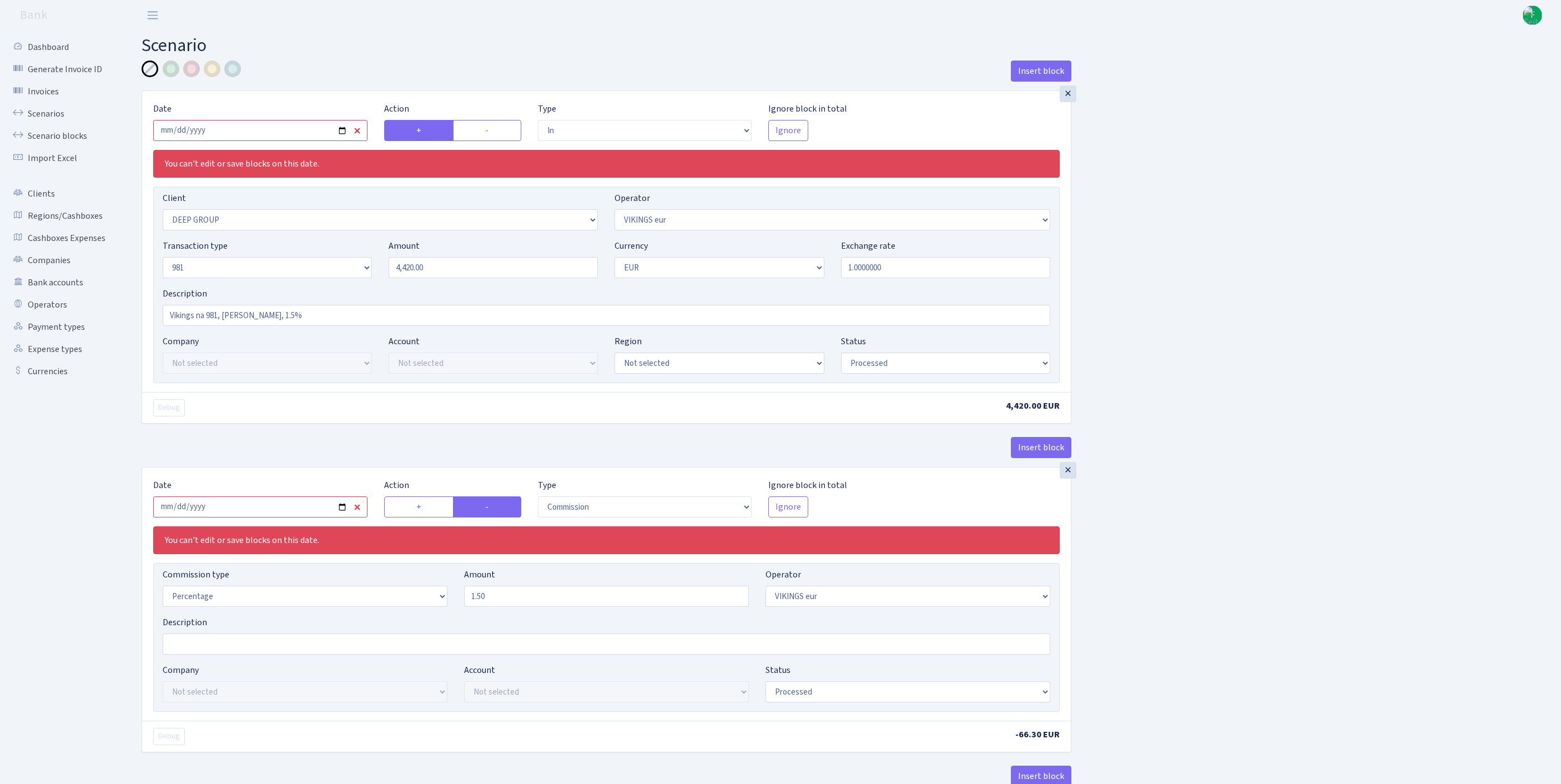
select select "in"
select select "1585"
select select "519"
select select "8"
select select "1"
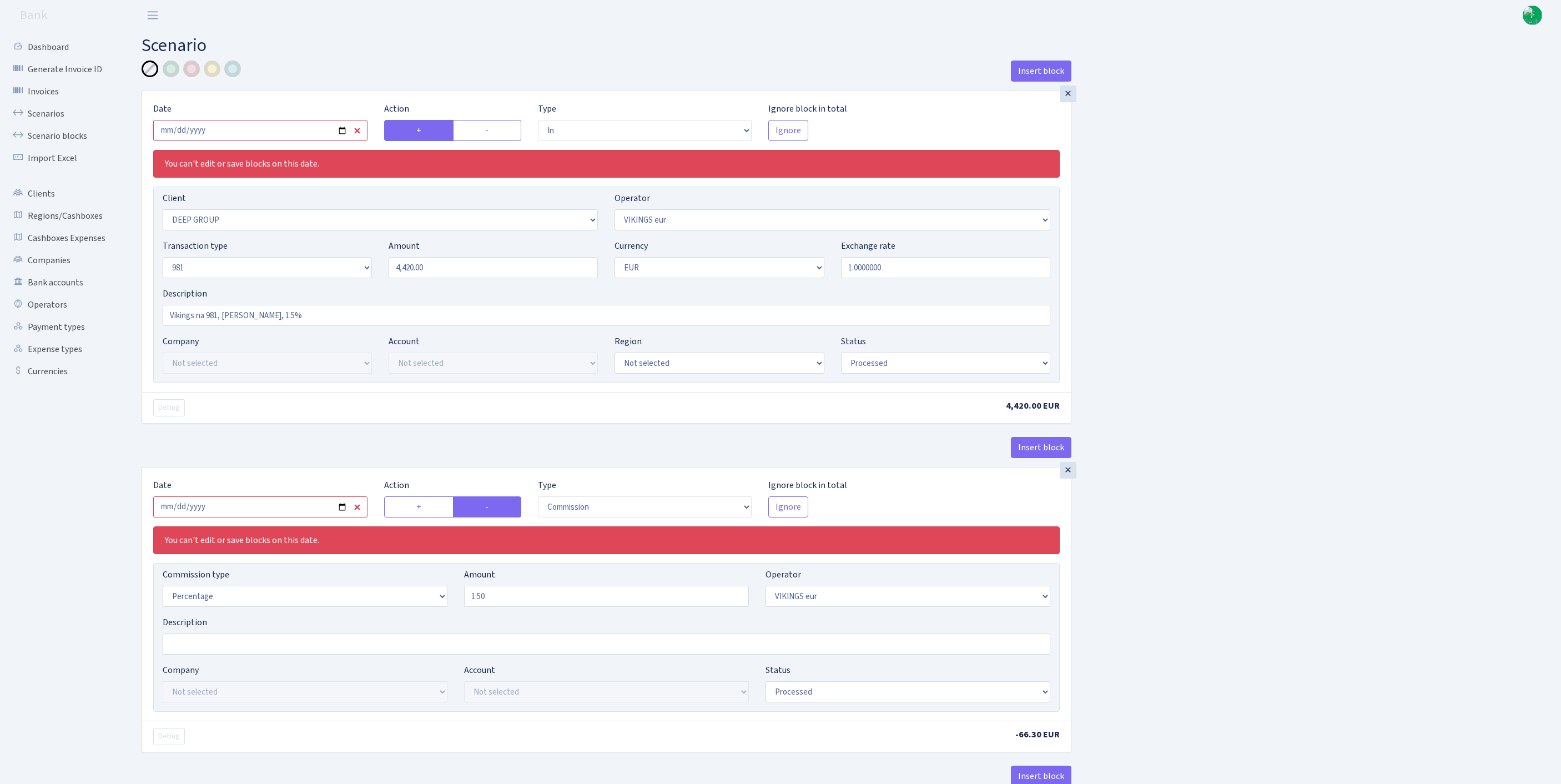
select select "processed"
select select "commission"
select select "519"
select select "processed"
select select "out"
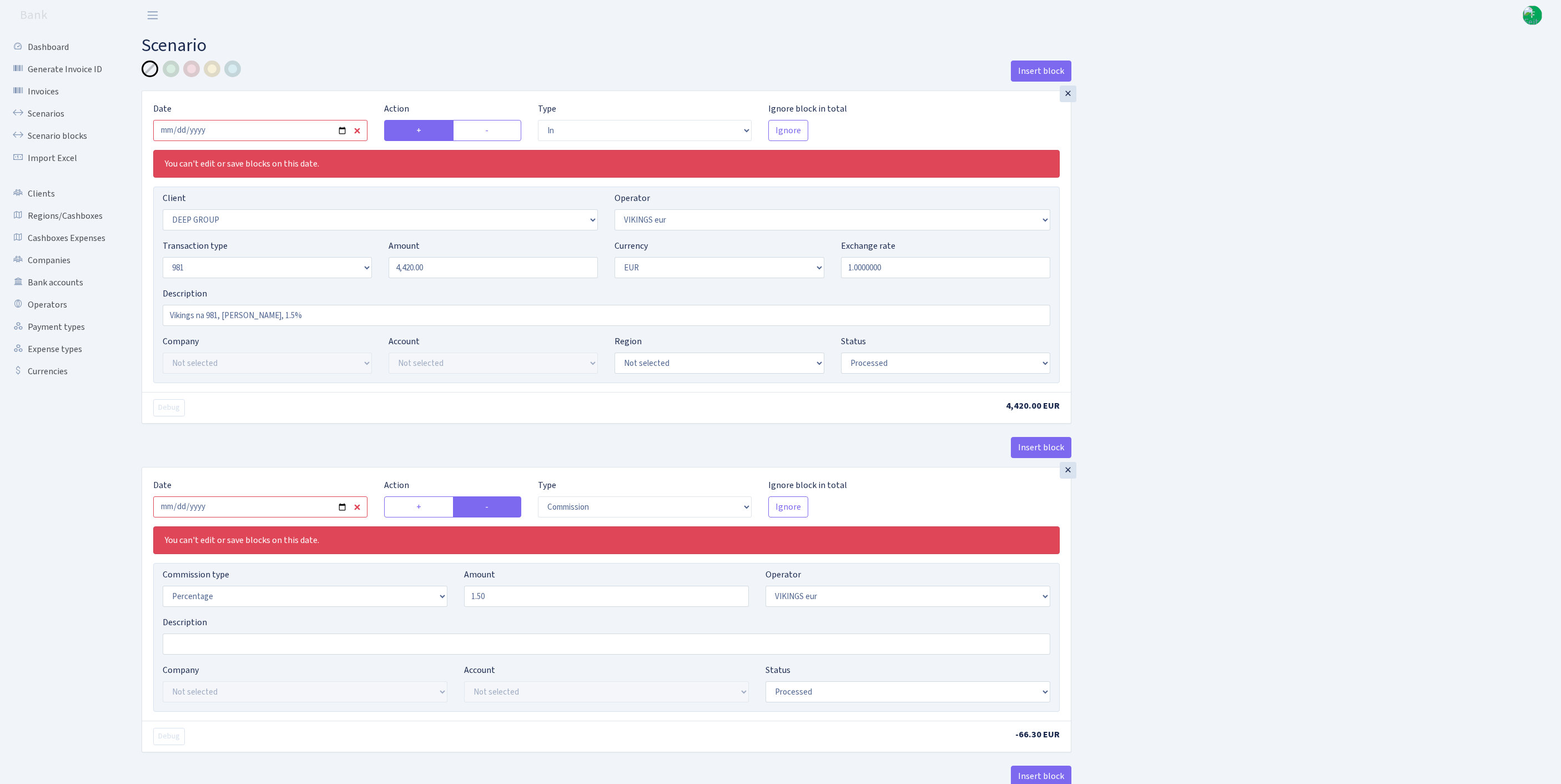
select select "2363"
select select "61"
select select "8"
select select "1"
select select "processed"
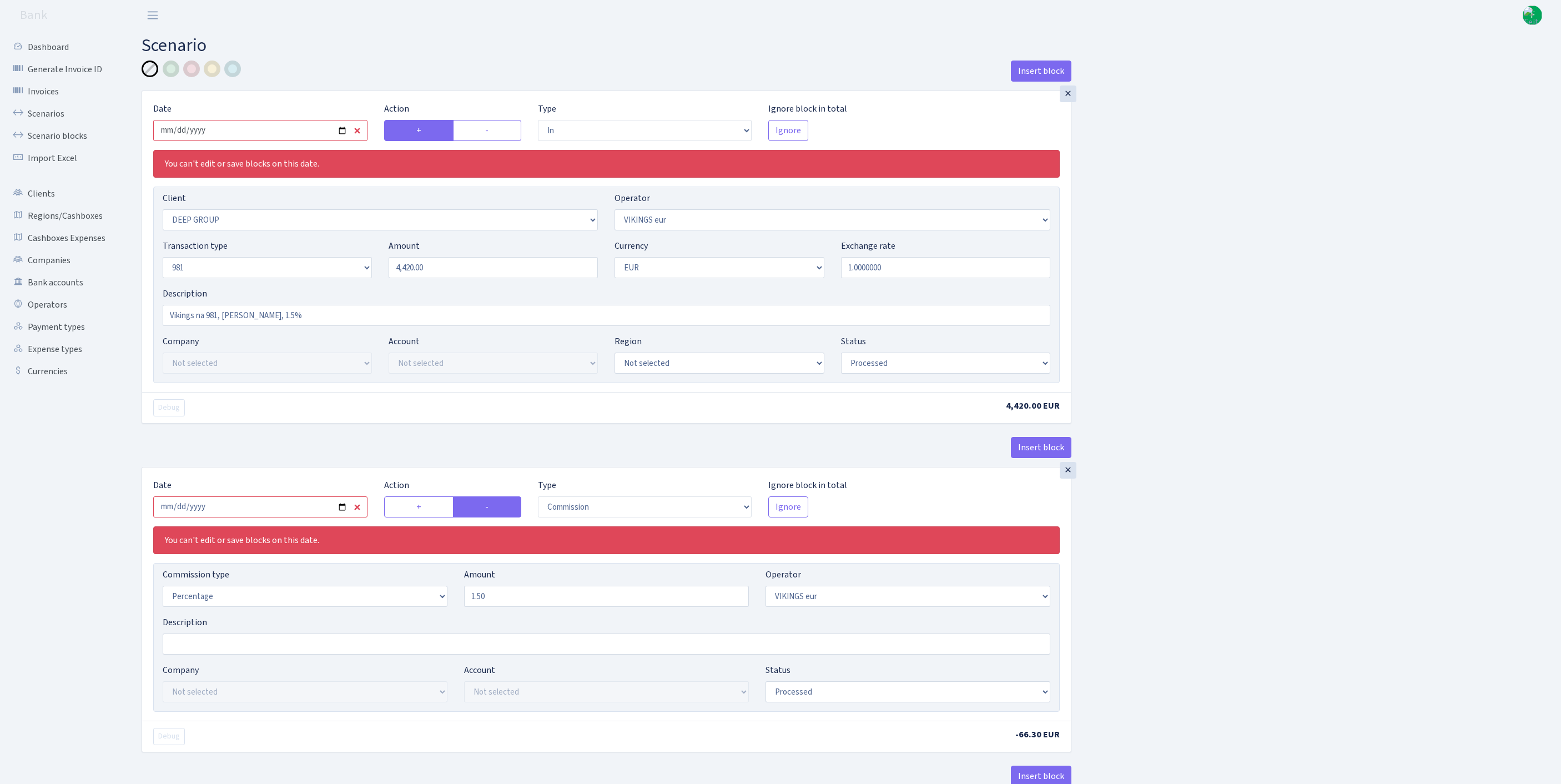
click at [272, 139] on input "2025-09-12" at bounding box center [260, 130] width 214 height 21
type input "[DATE]"
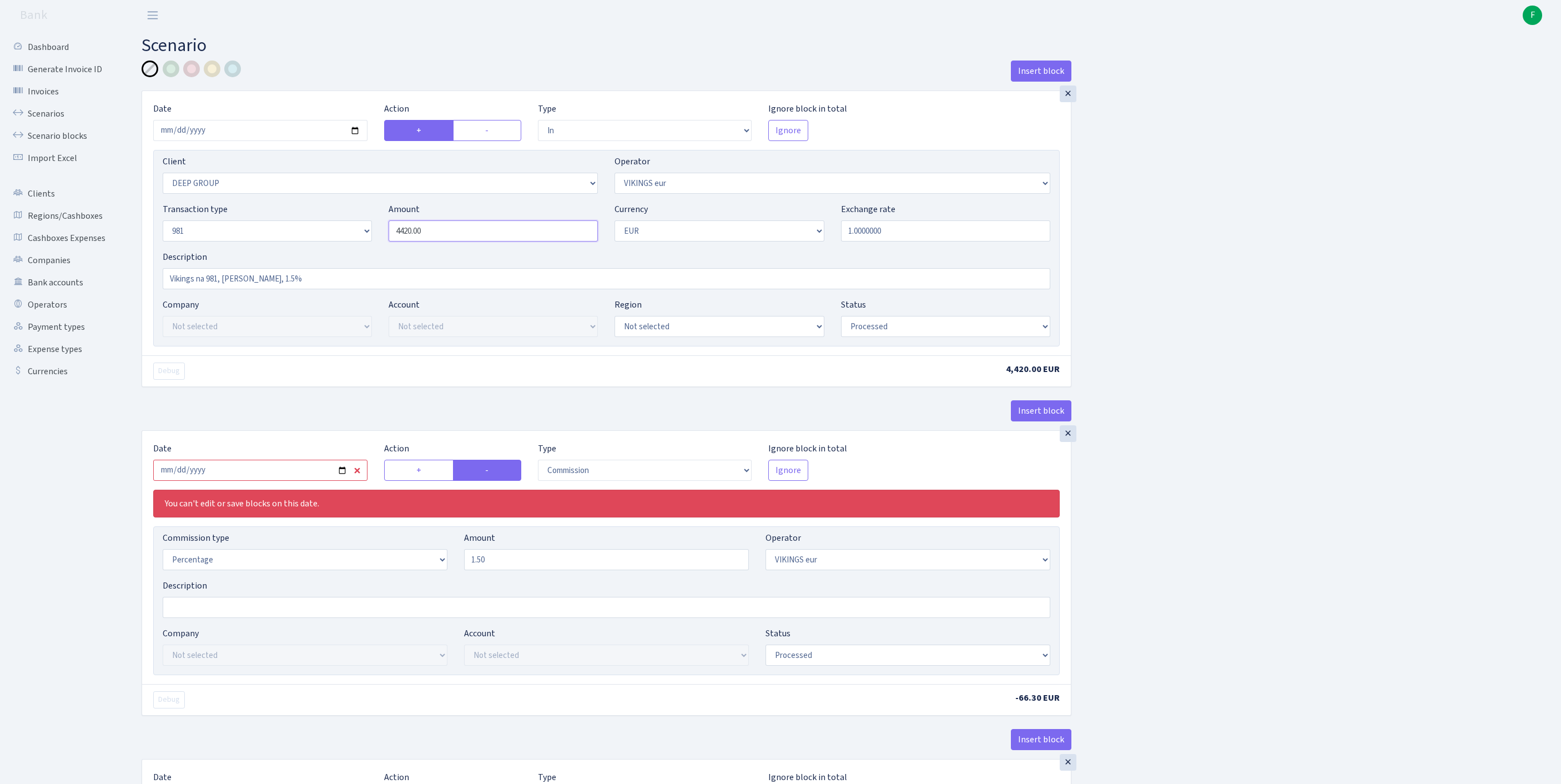
drag, startPoint x: 468, startPoint y: 258, endPoint x: 288, endPoint y: 252, distance: 180.1
click at [288, 250] on div "Transaction type Not selected 981 ELF FISH crypto GIRT IVO dekl MM-BALTIC eur U…" at bounding box center [606, 226] width 904 height 47
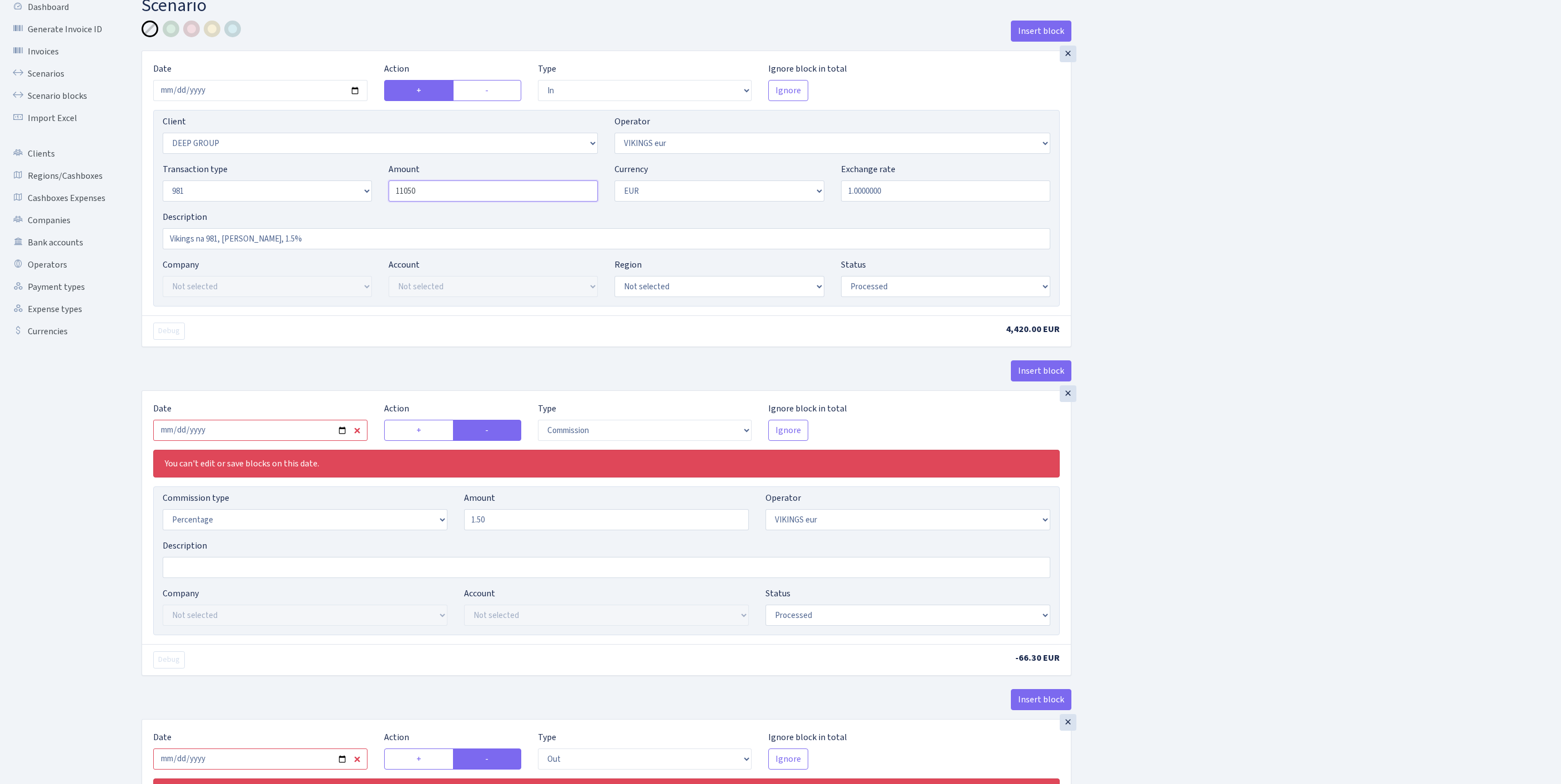
scroll to position [147, 0]
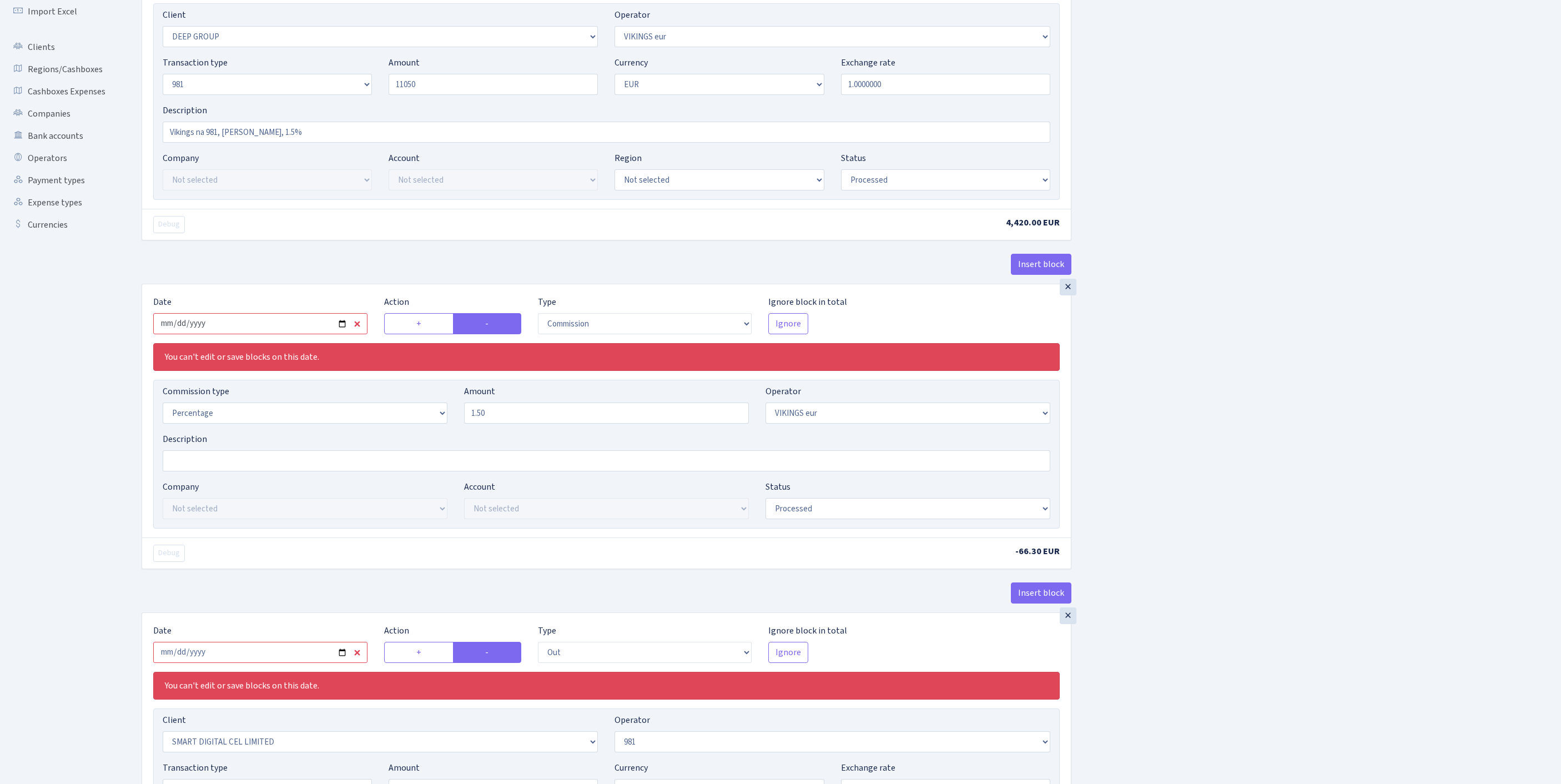
click at [271, 334] on input "2025-09-12" at bounding box center [260, 324] width 214 height 21
type input "11,050.00"
type input "[DATE]"
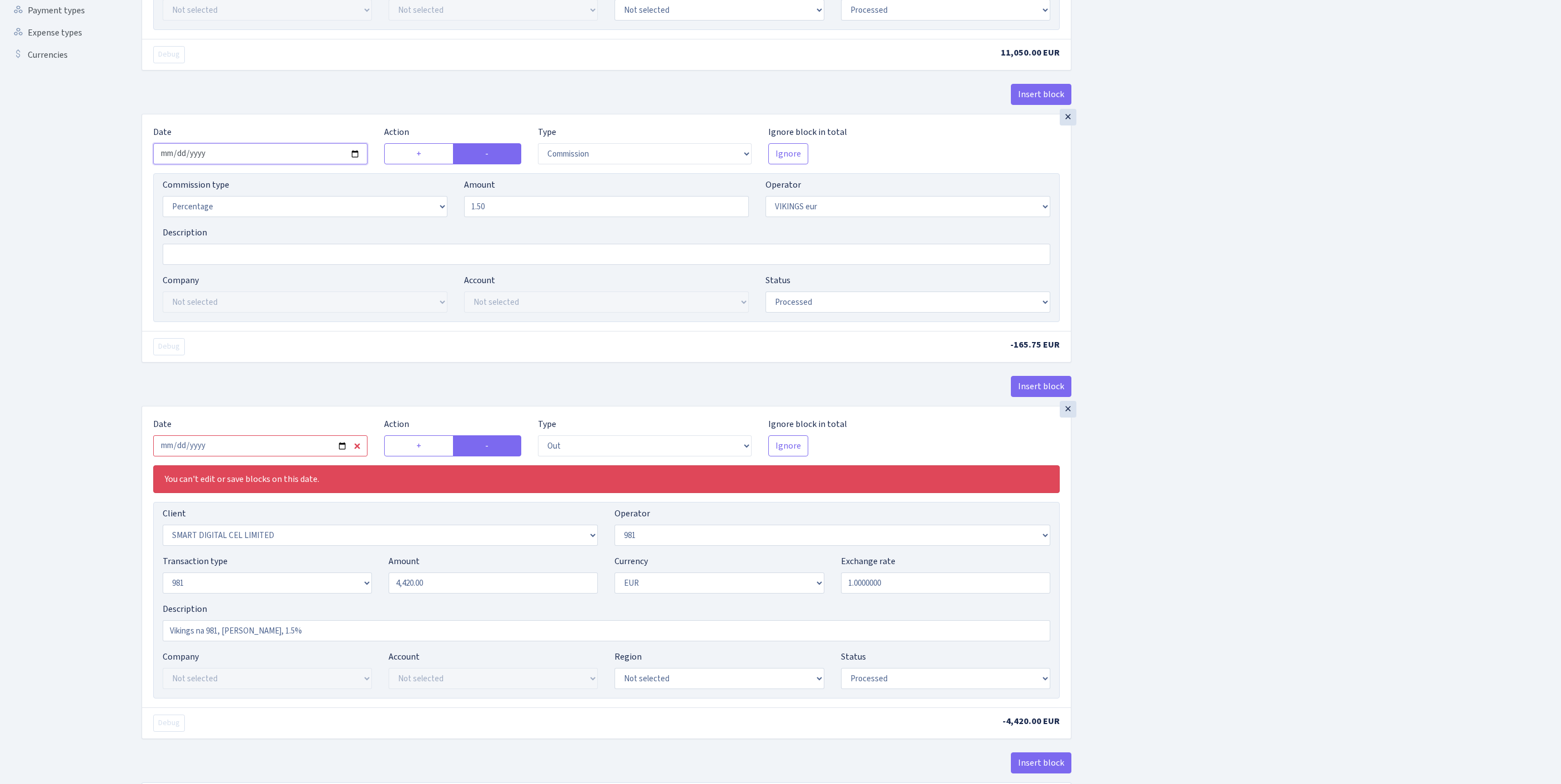
scroll to position [353, 0]
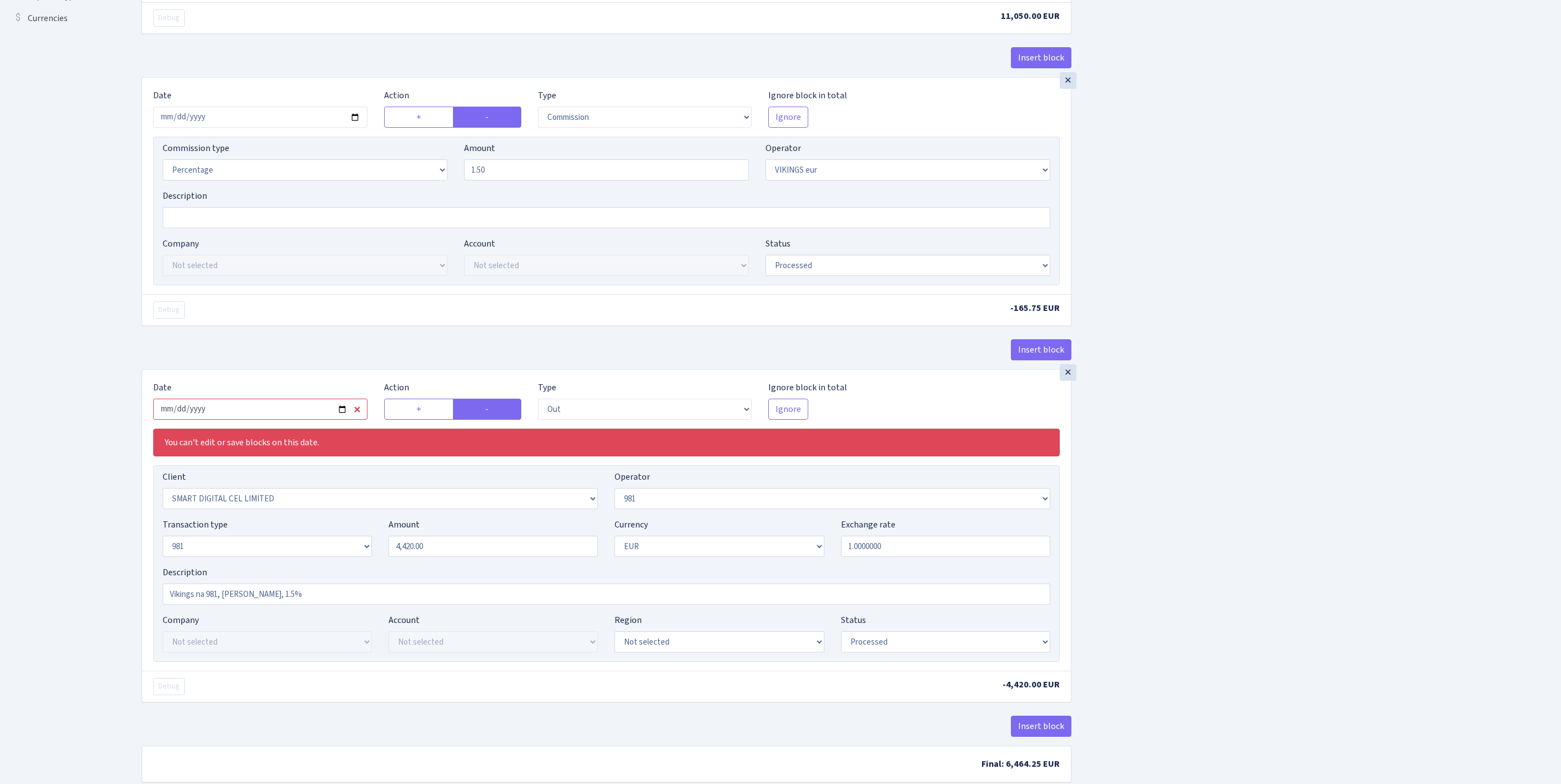
click at [271, 419] on input "2025-09-12" at bounding box center [260, 409] width 214 height 21
type input "2025-09-18"
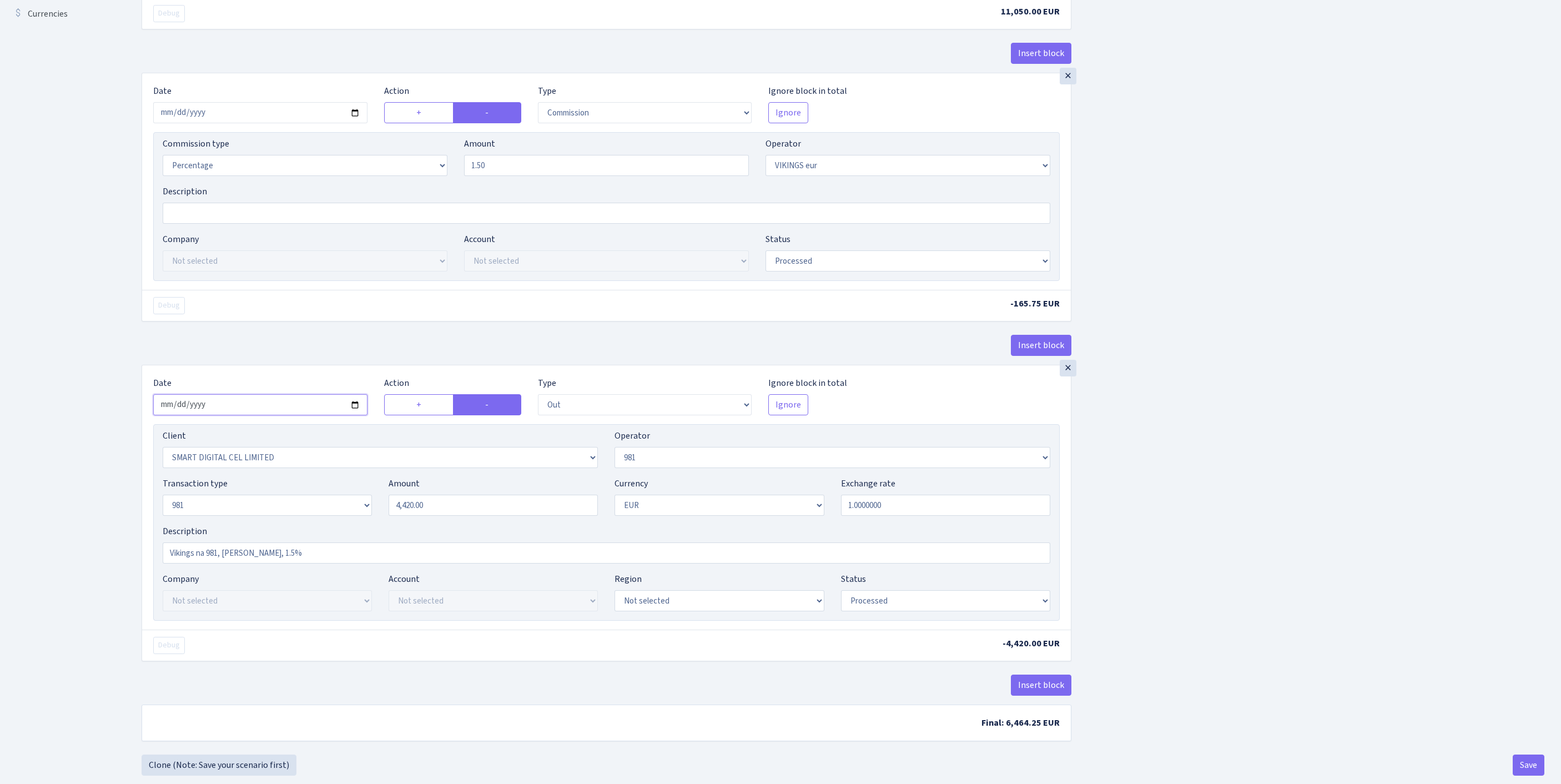
scroll to position [522, 0]
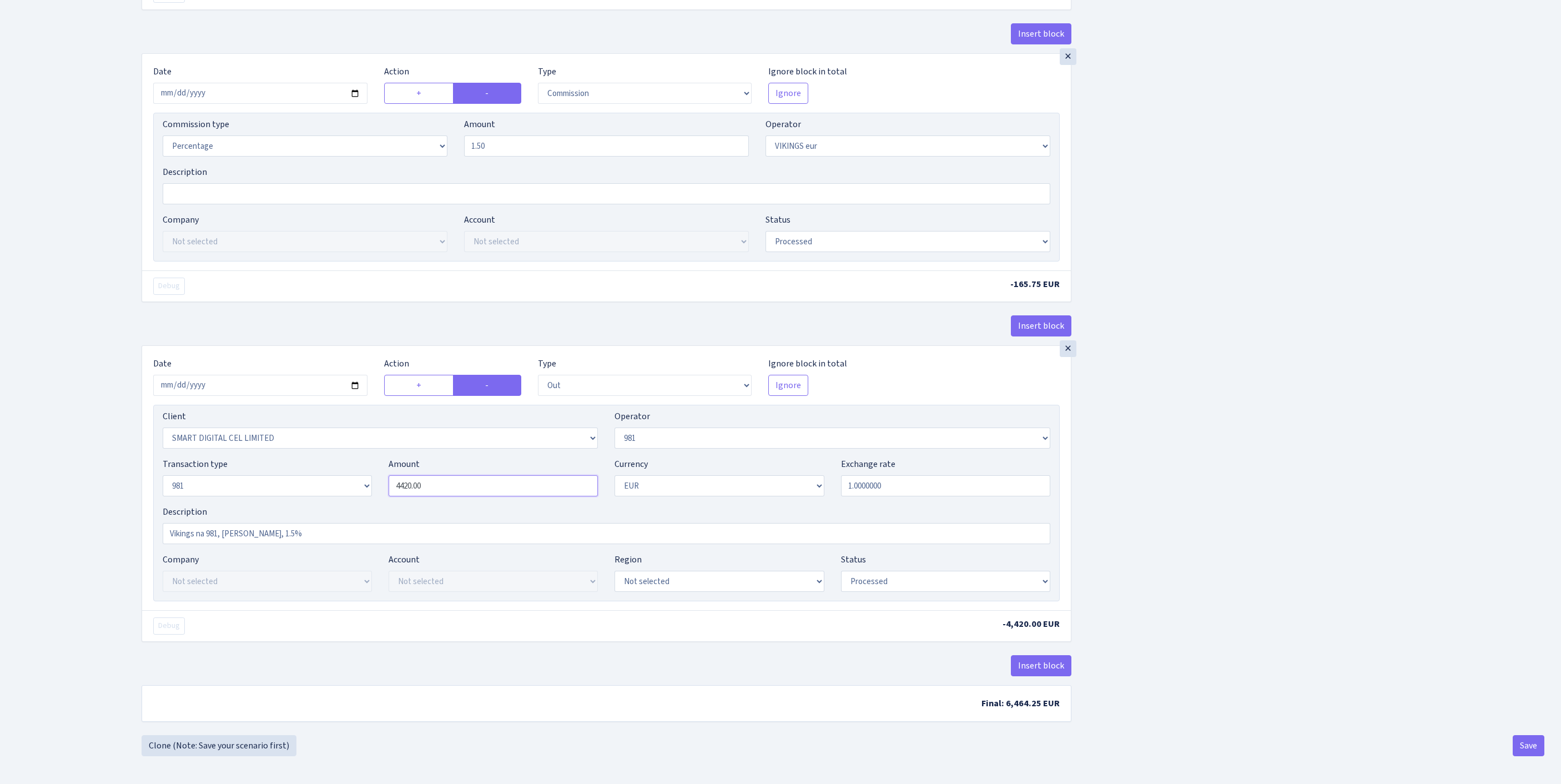
drag, startPoint x: 450, startPoint y: 450, endPoint x: 323, endPoint y: 443, distance: 127.2
click at [323, 458] on div "Transaction type Not selected 981 ELF FISH crypto GIRT IVO dekl MM-BALTIC eur U…" at bounding box center [606, 481] width 904 height 47
type input "11,050.00"
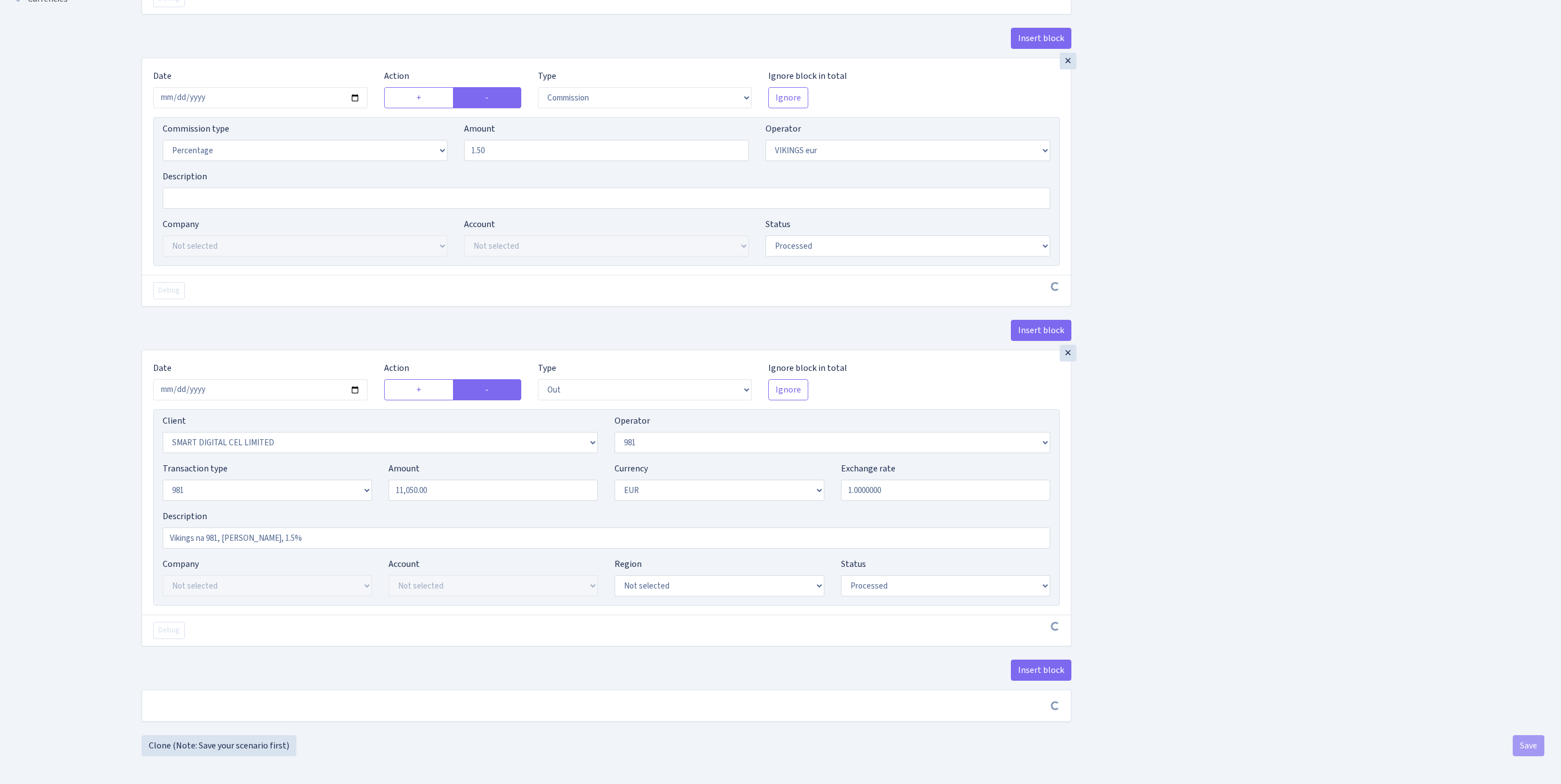
scroll to position [517, 0]
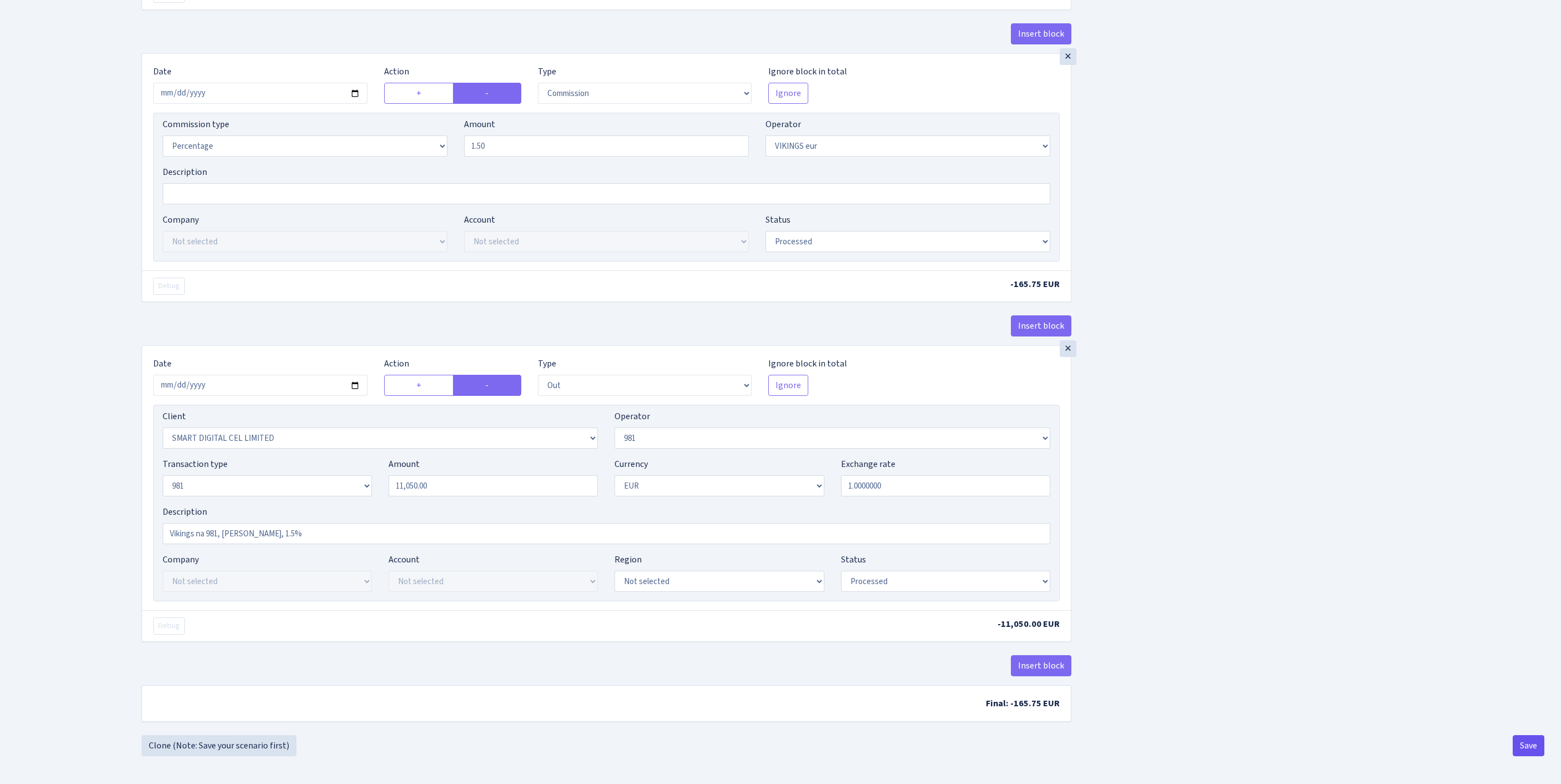
click at [1528, 746] on button "Save" at bounding box center [1528, 746] width 32 height 21
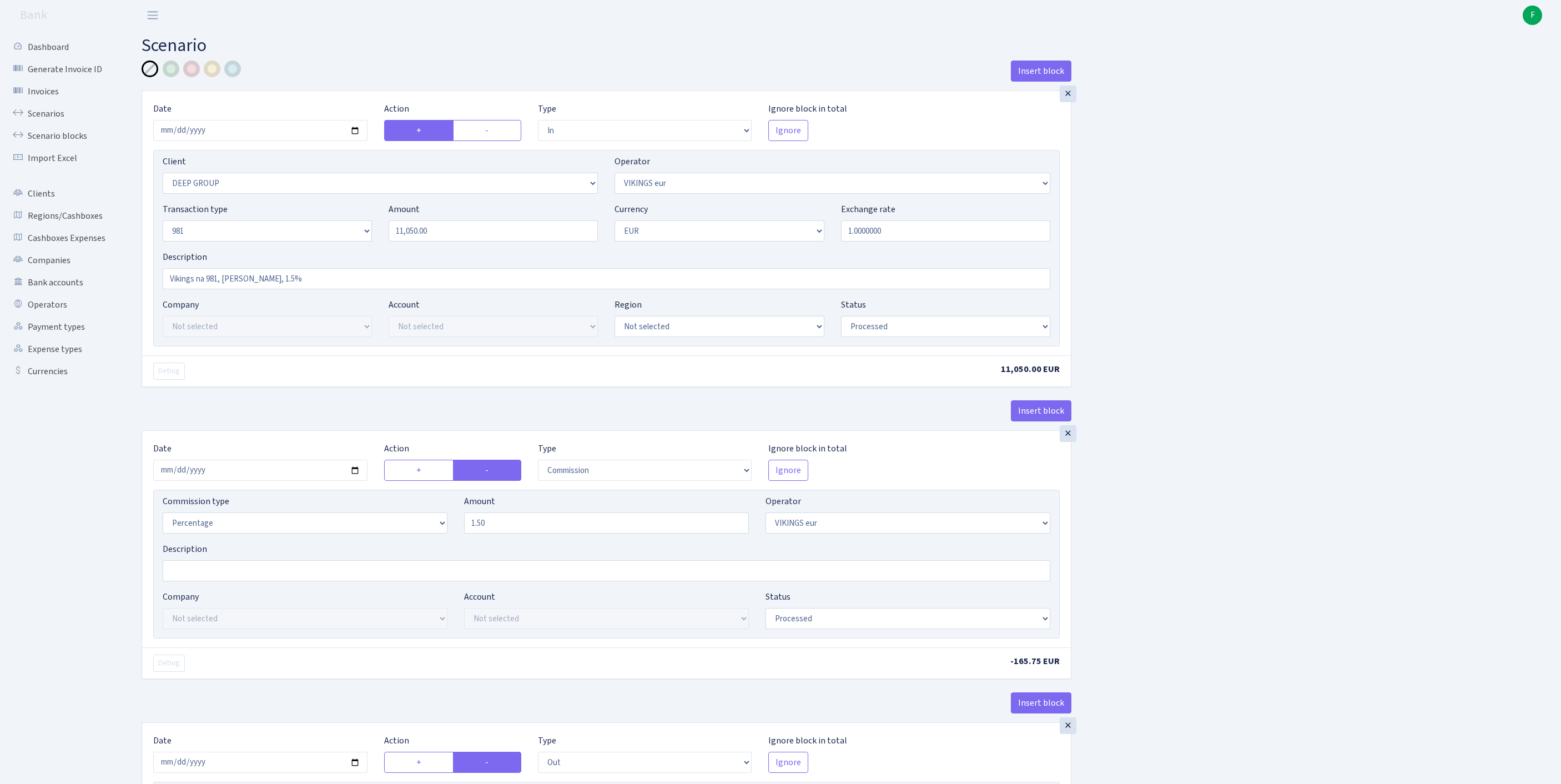
select select "in"
select select "1585"
select select "519"
select select "8"
select select "1"
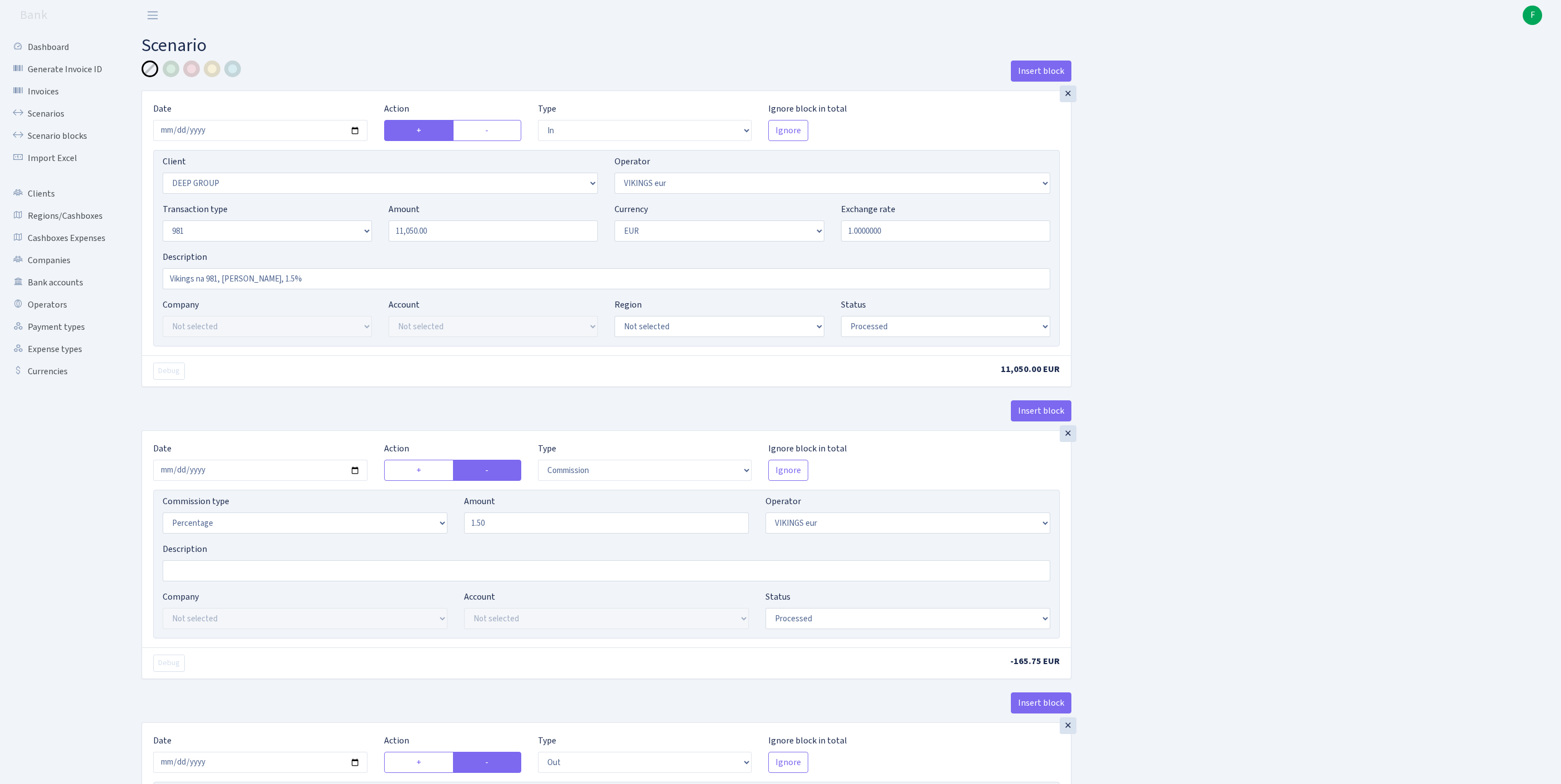
select select "processed"
select select "commission"
select select "519"
select select "processed"
select select "out"
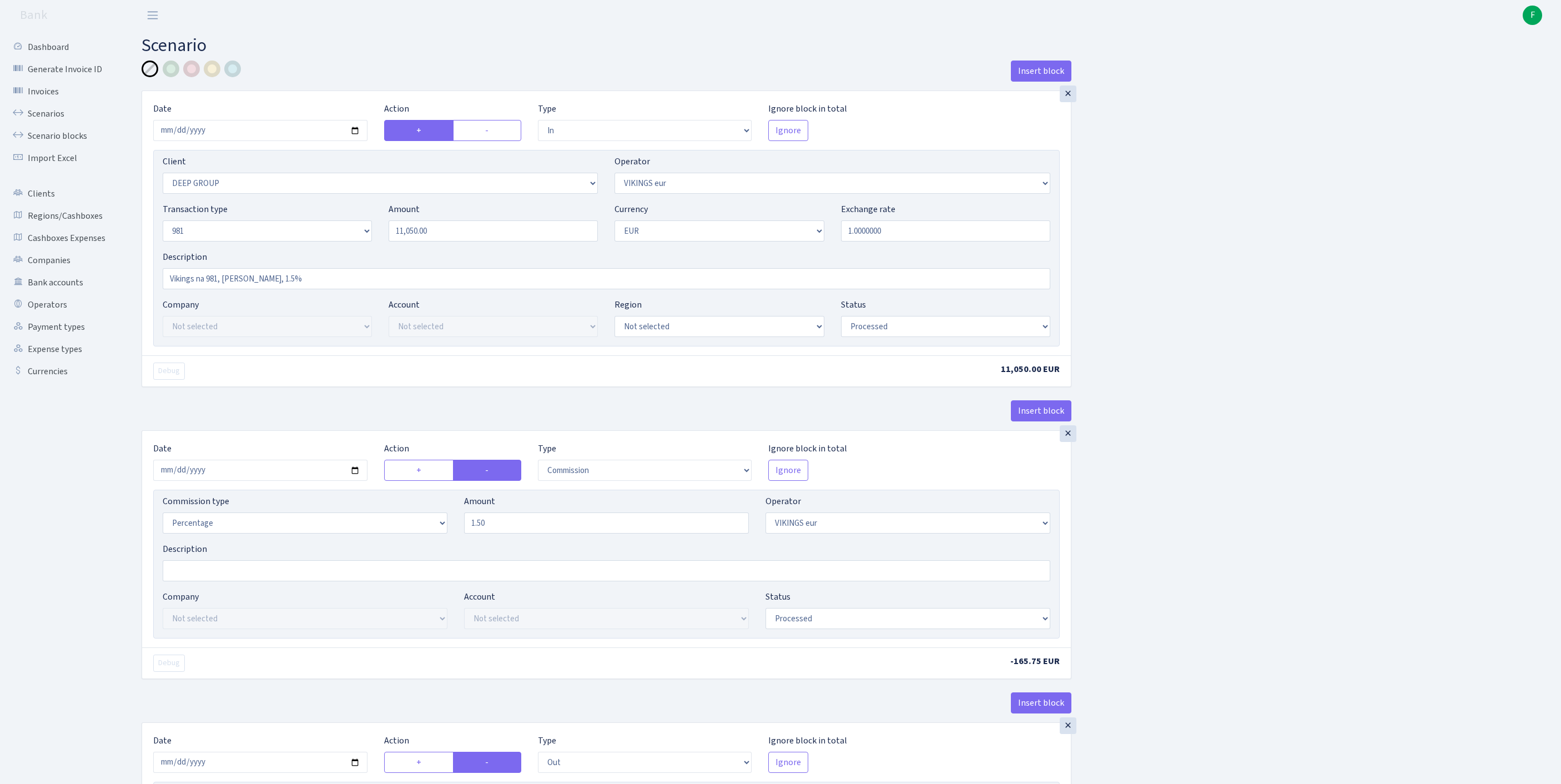
select select "2363"
select select "61"
select select "8"
select select "1"
select select "processed"
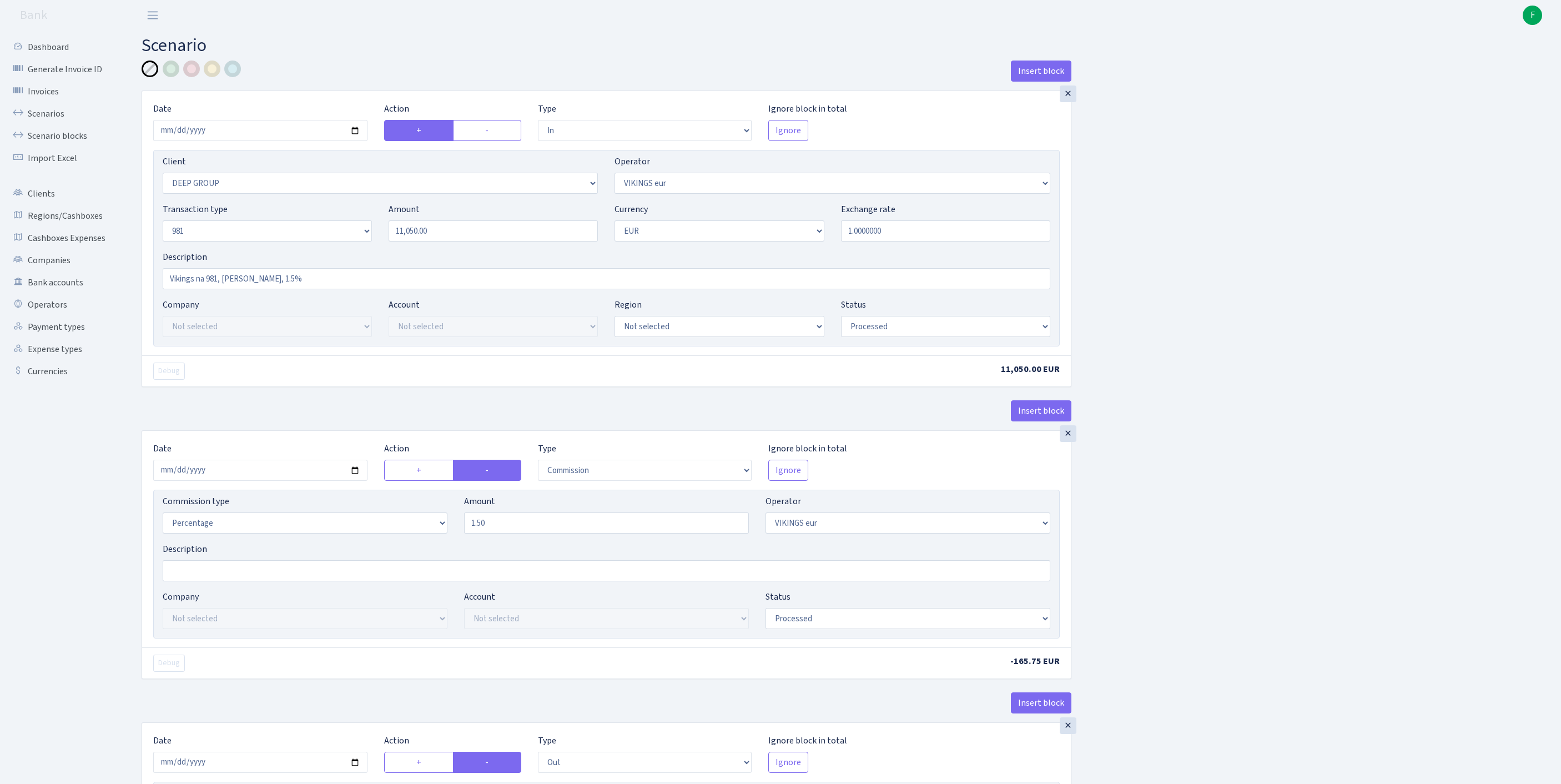
scroll to position [522, 0]
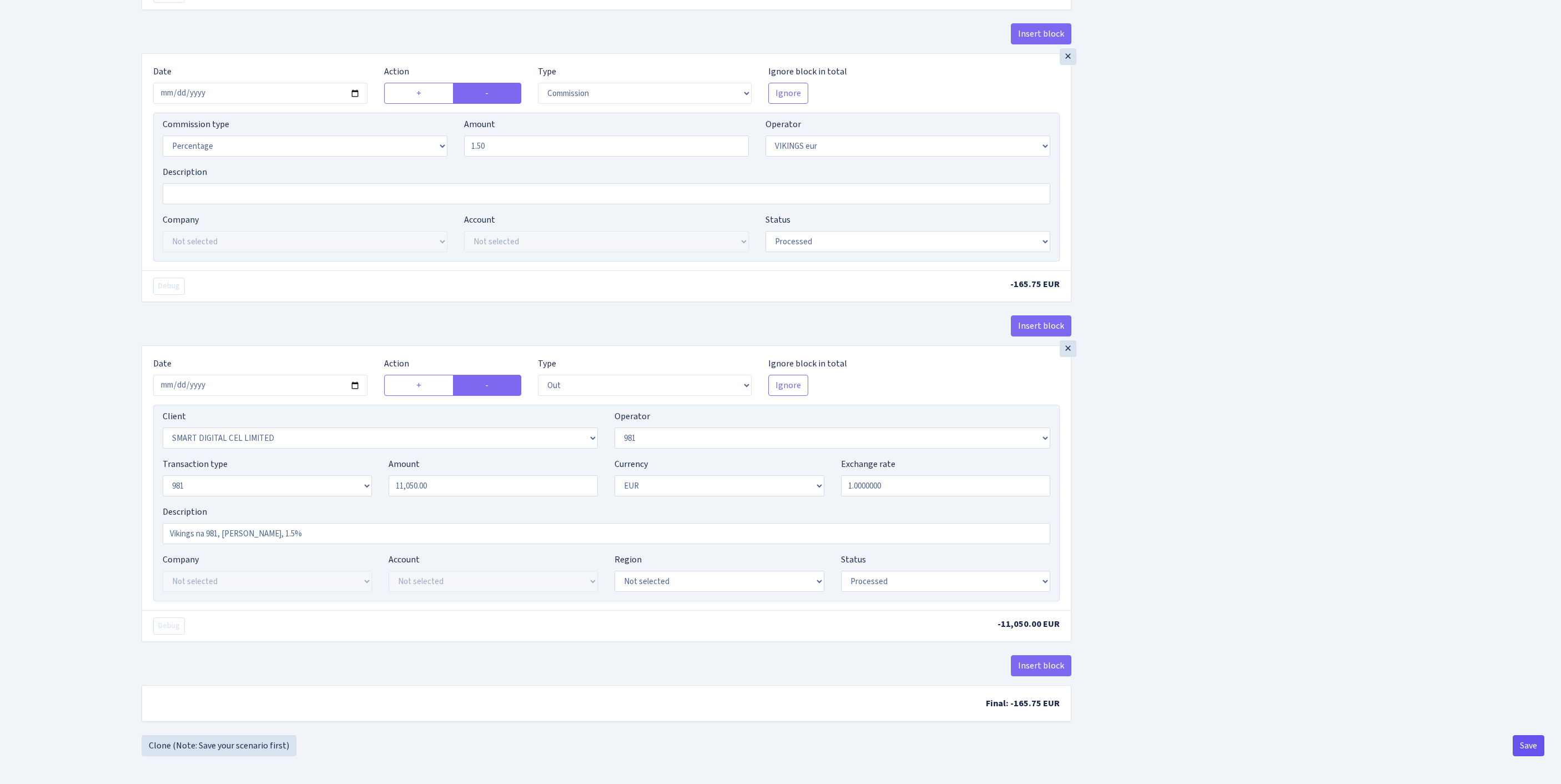
click at [1534, 750] on button "Save" at bounding box center [1528, 746] width 32 height 21
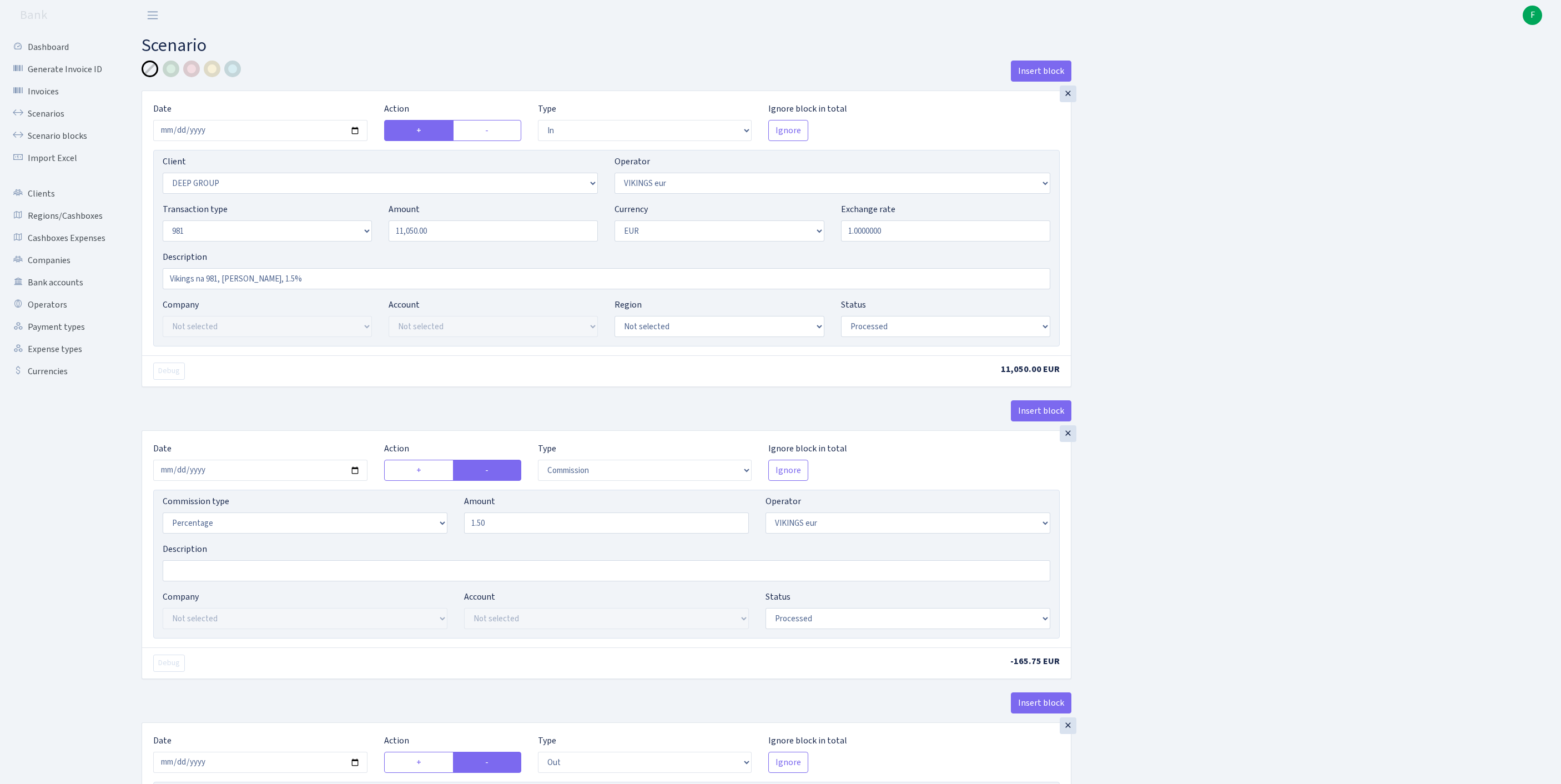
select select "in"
select select "1585"
select select "519"
select select "8"
select select "1"
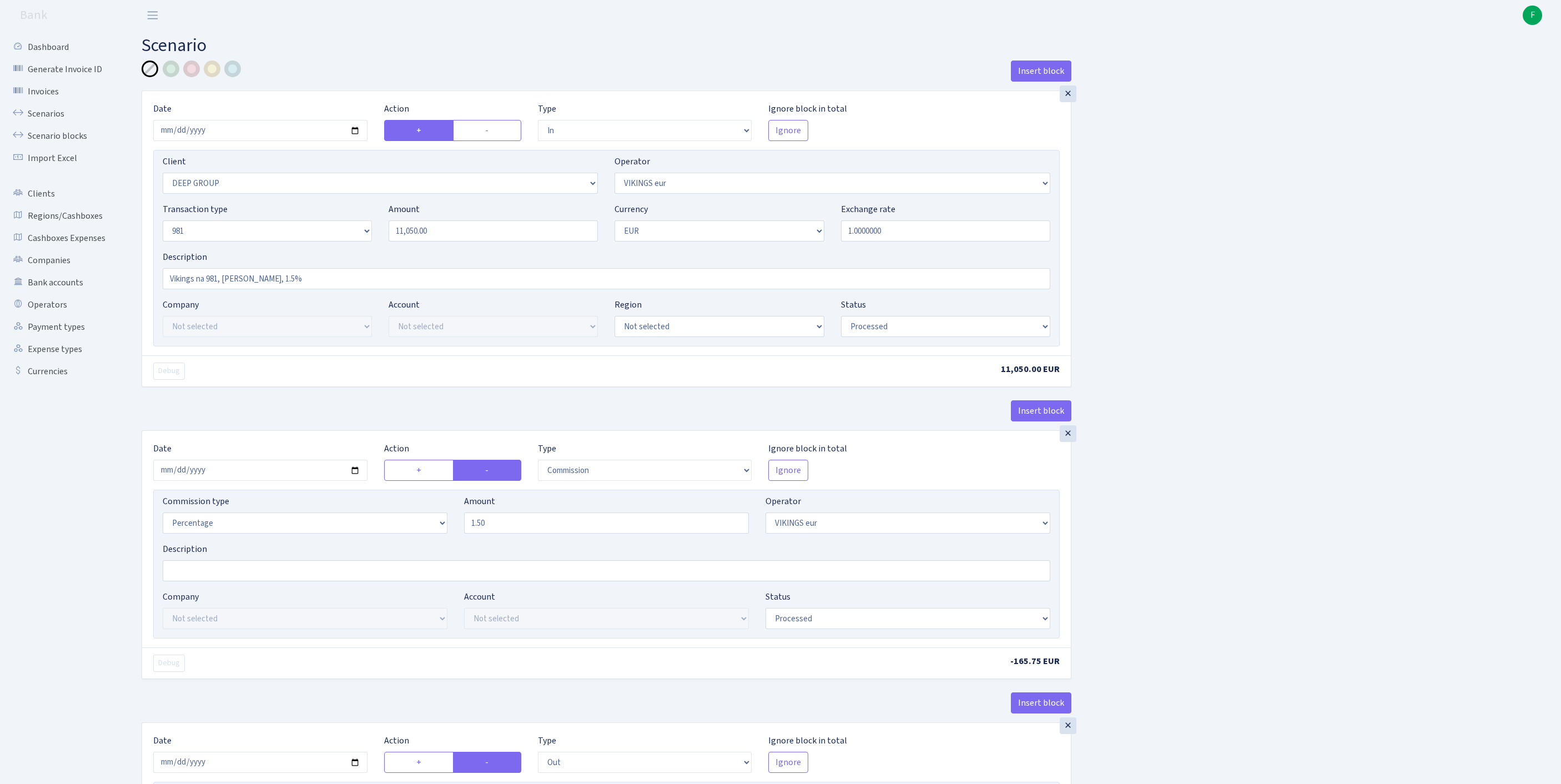
select select "processed"
select select "commission"
select select "519"
select select "processed"
select select "out"
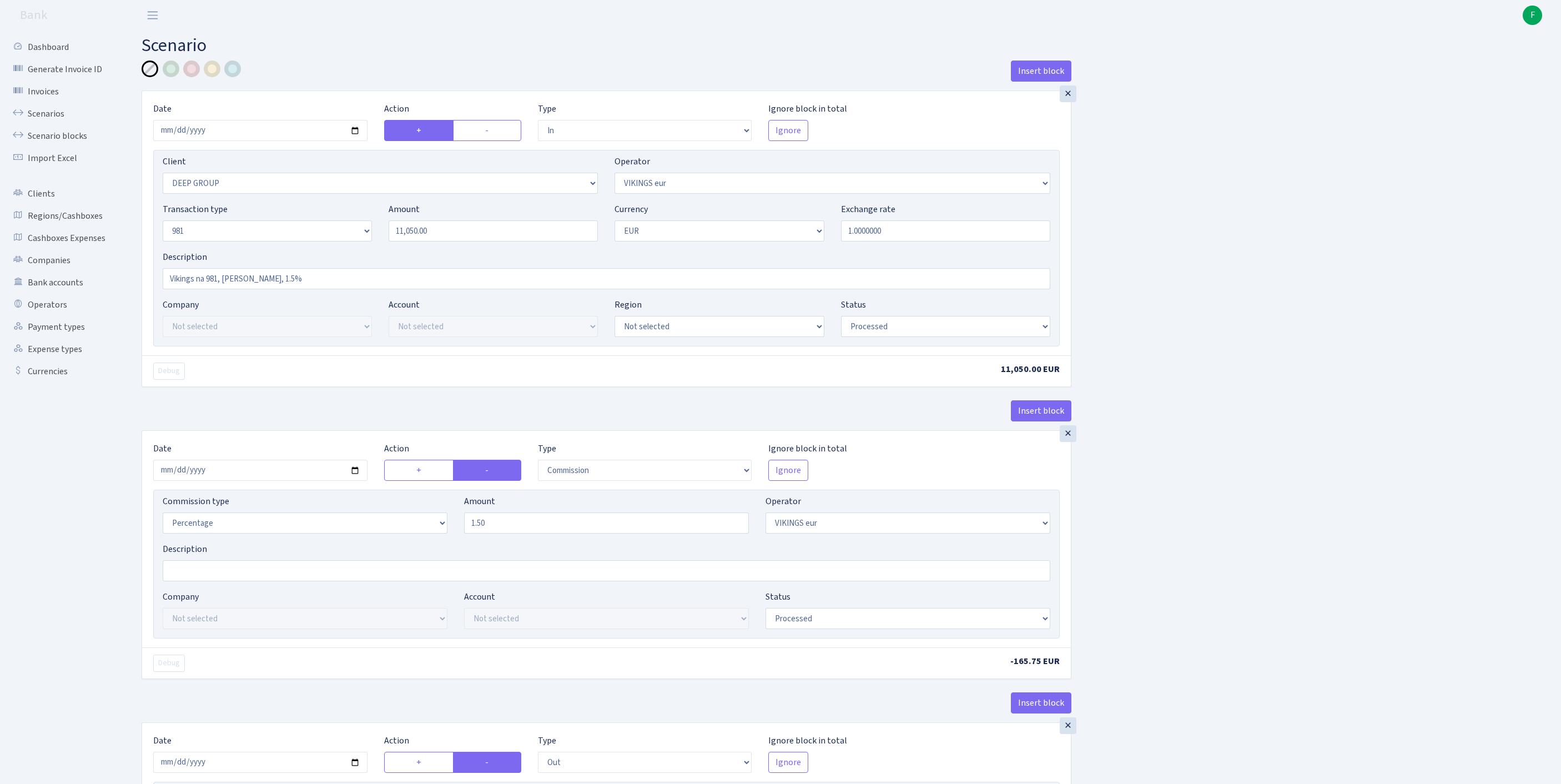
select select "2363"
select select "61"
select select "8"
select select "1"
select select "processed"
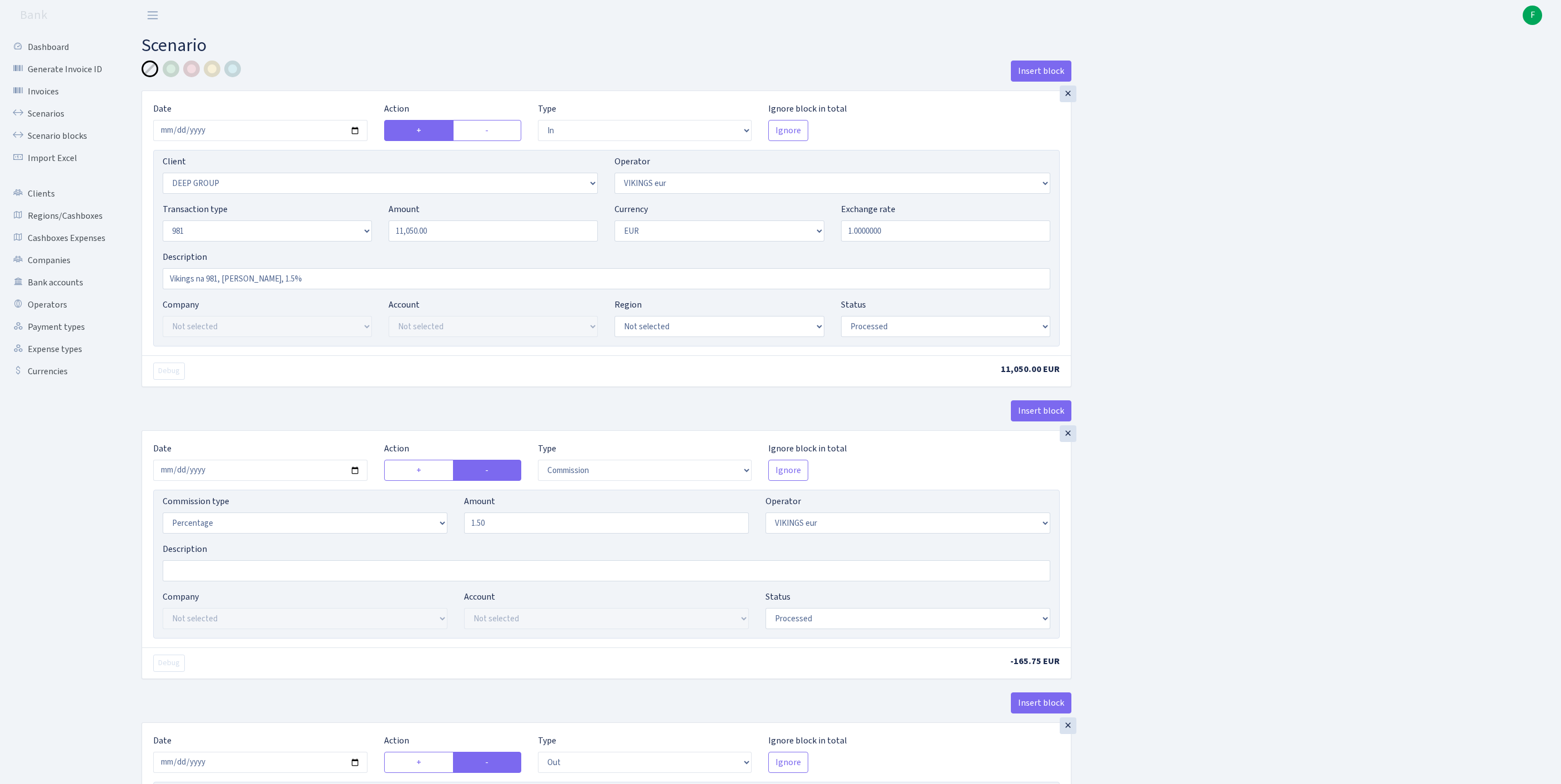
scroll to position [522, 0]
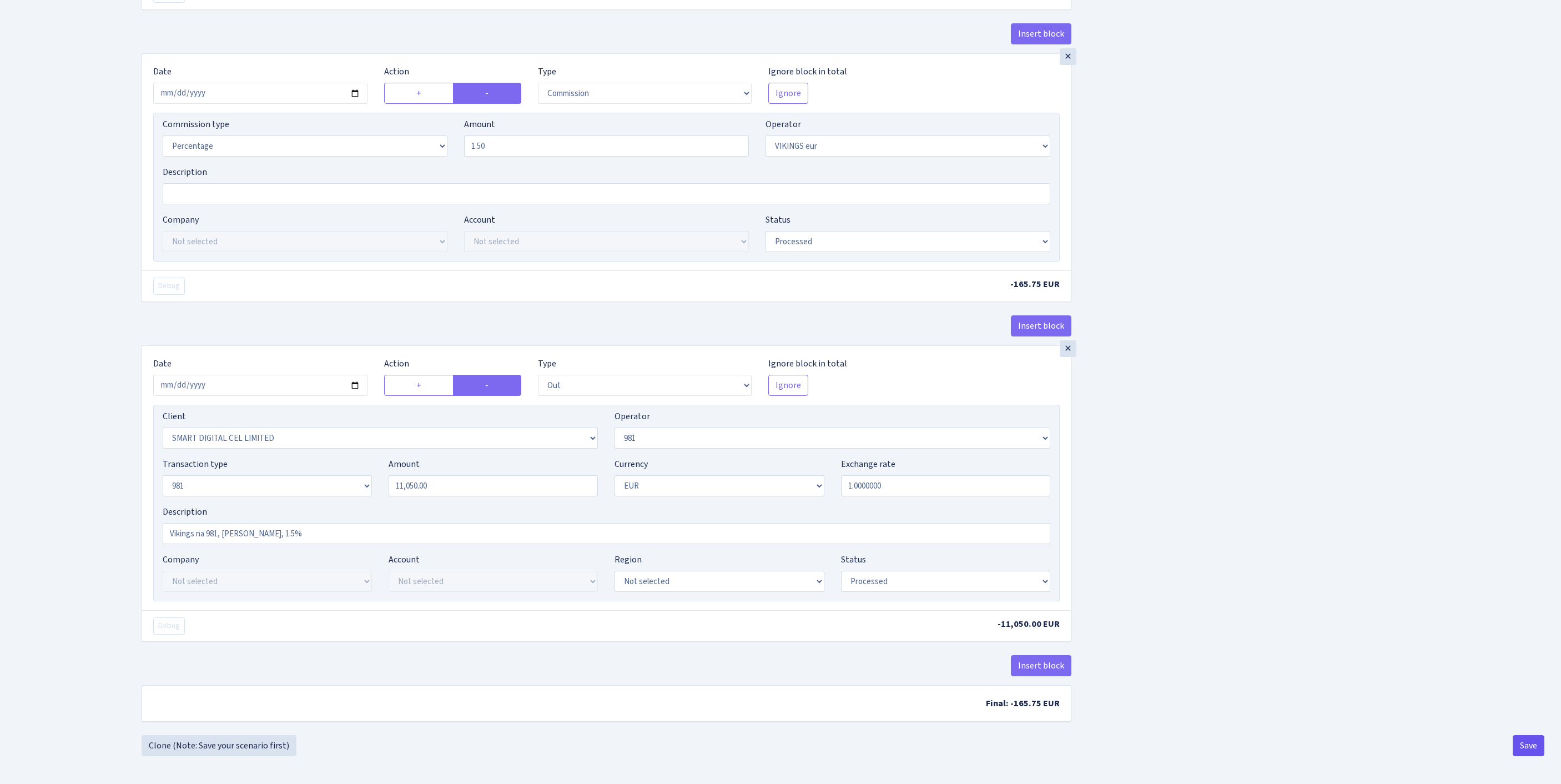
click at [1523, 744] on button "Save" at bounding box center [1528, 746] width 32 height 21
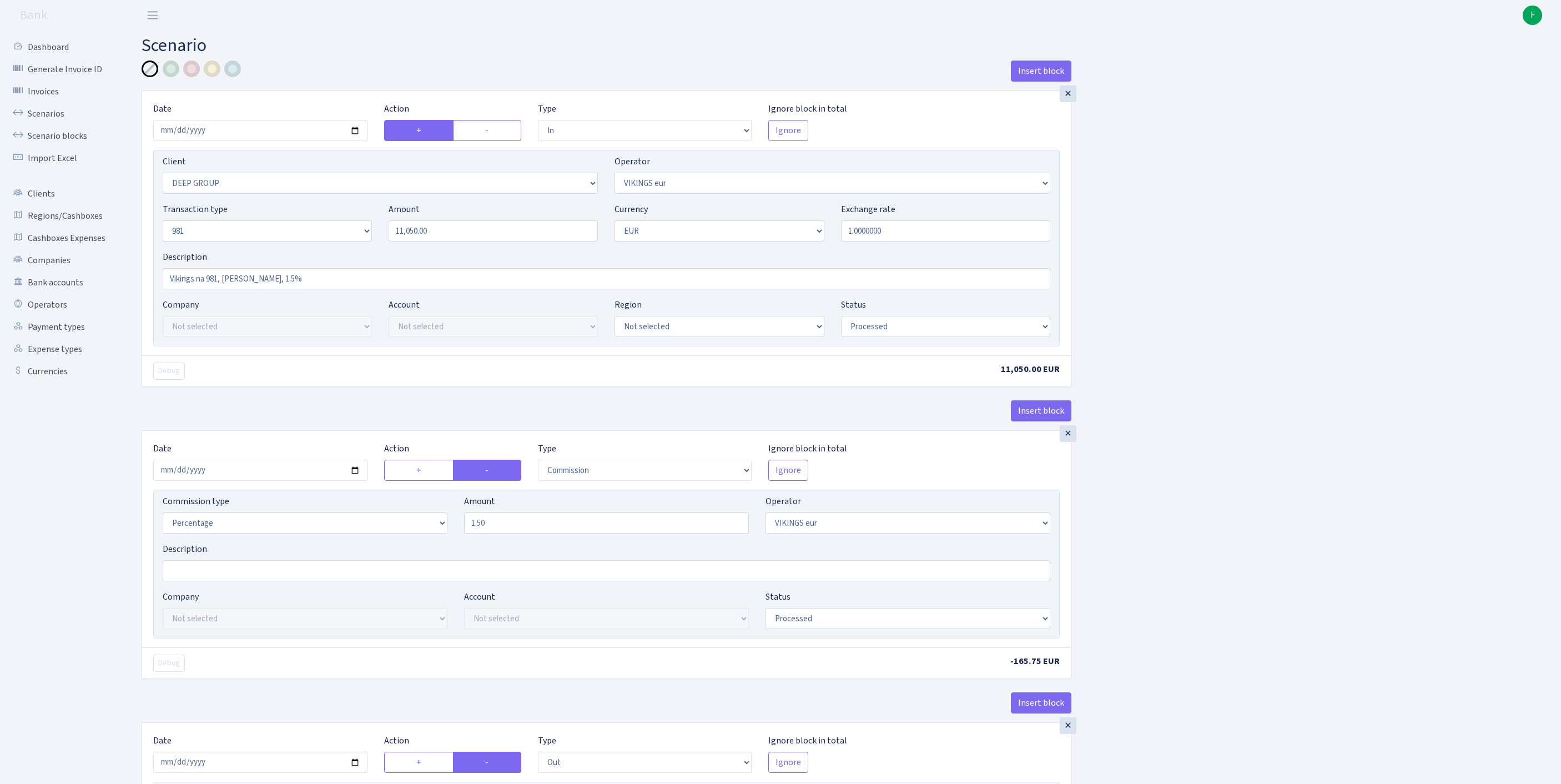
select select "in"
select select "1585"
select select "519"
select select "8"
select select "1"
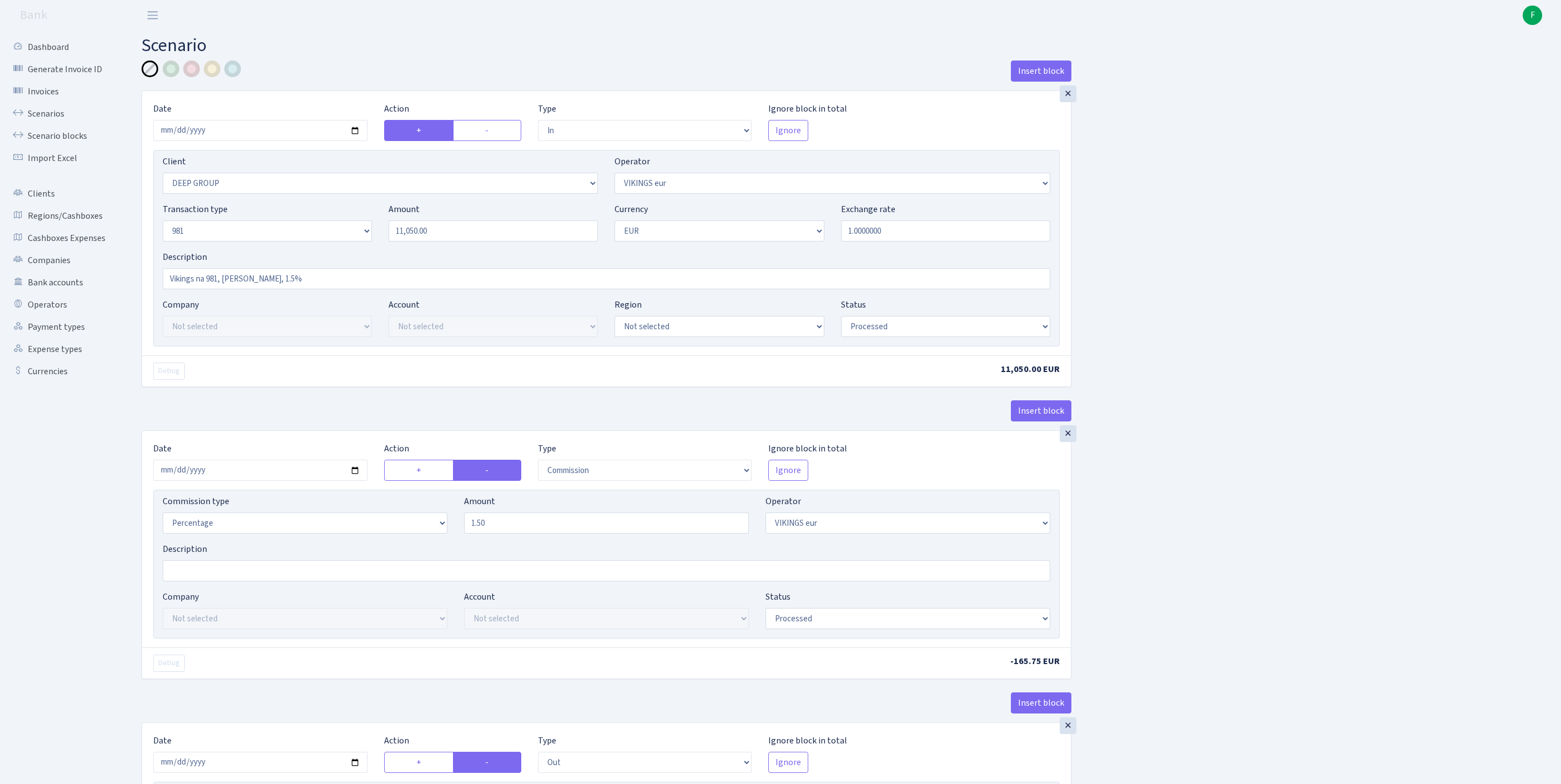
select select "processed"
select select "commission"
select select "519"
select select "processed"
select select "out"
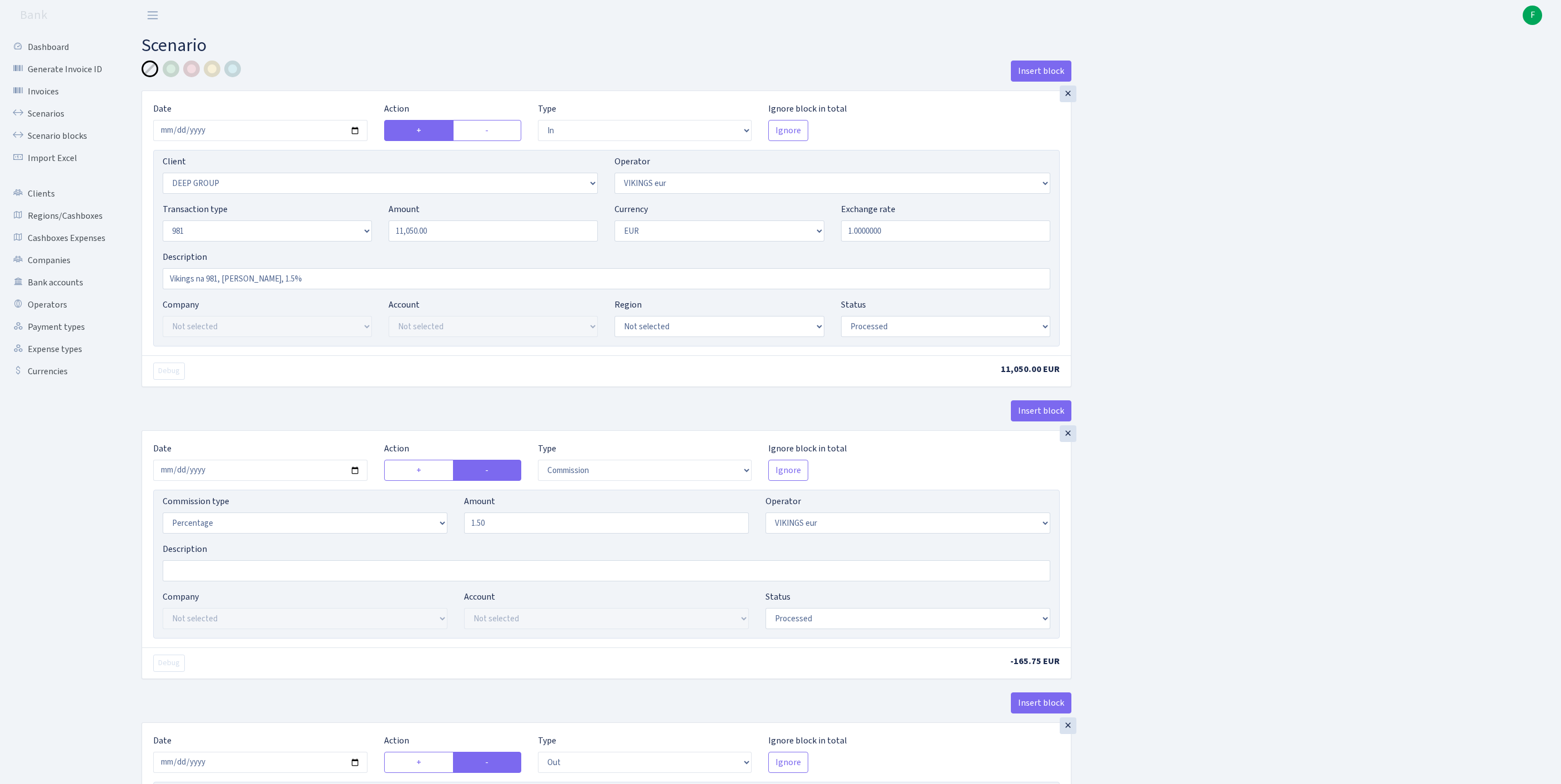
select select "2363"
select select "61"
select select "8"
select select "1"
select select "processed"
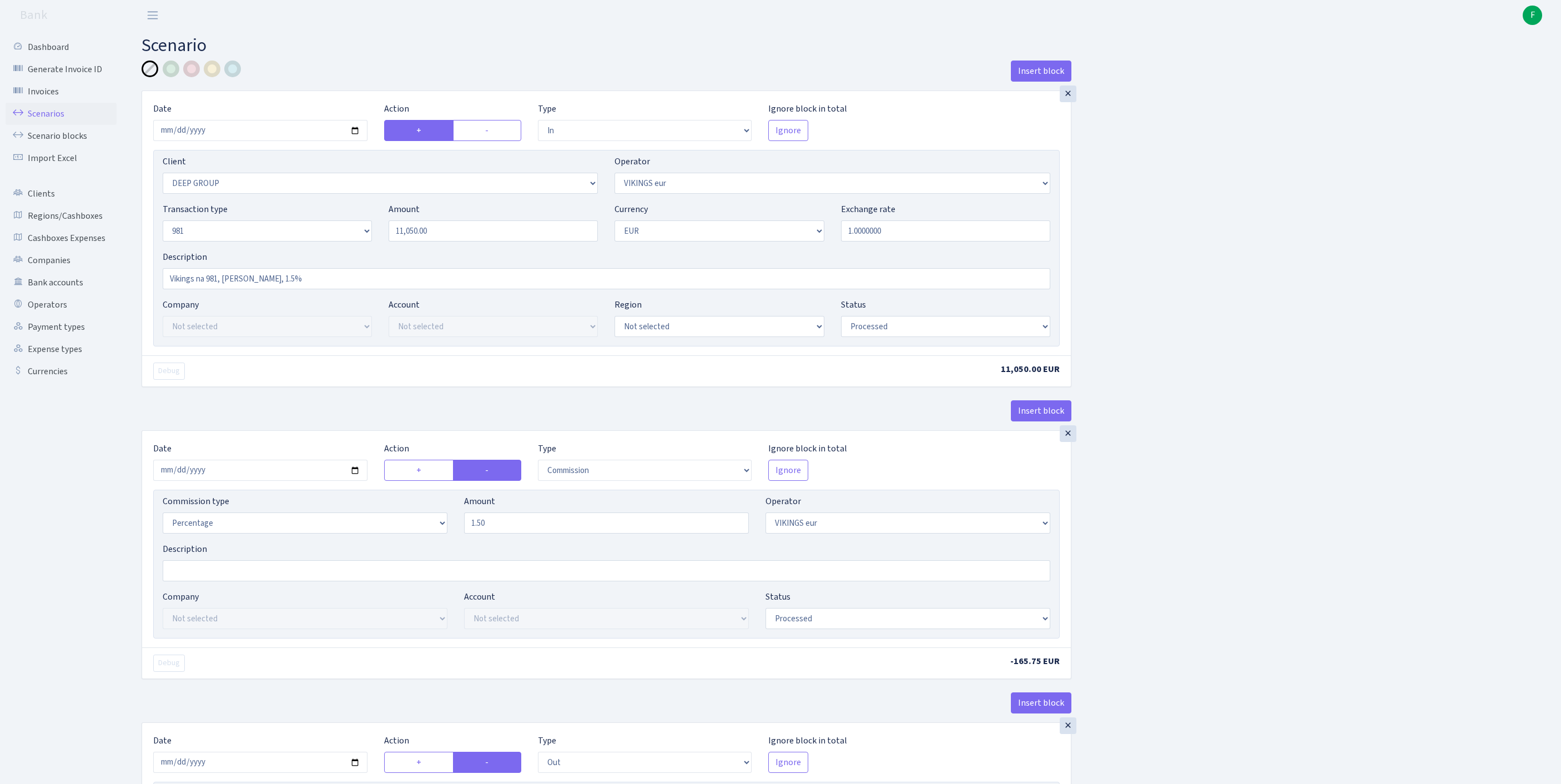
click at [51, 115] on link "Scenarios" at bounding box center [61, 113] width 111 height 22
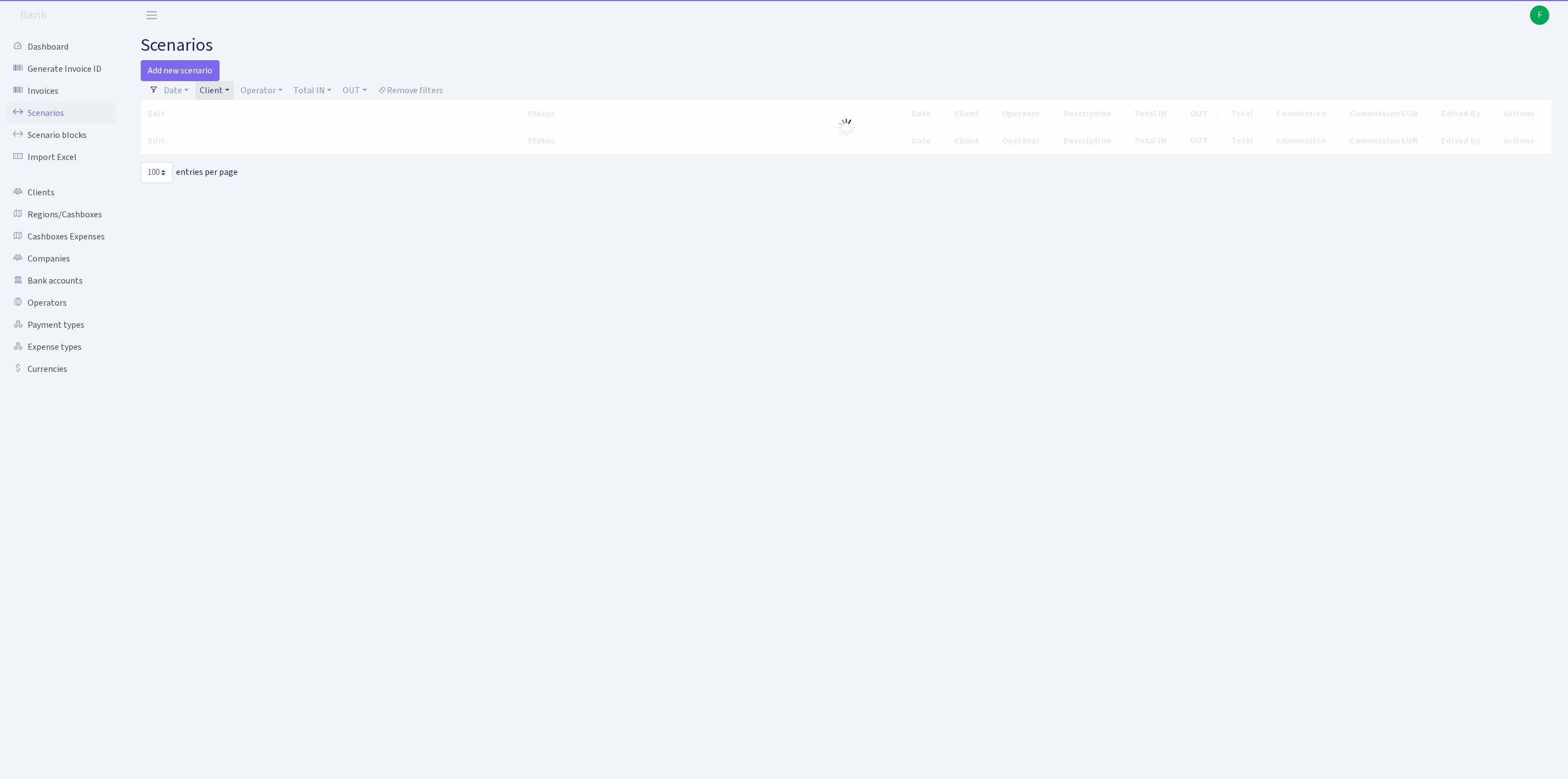
select select "100"
click at [231, 98] on link "Client" at bounding box center [214, 90] width 39 height 19
click at [232, 134] on input "search" at bounding box center [245, 129] width 92 height 17
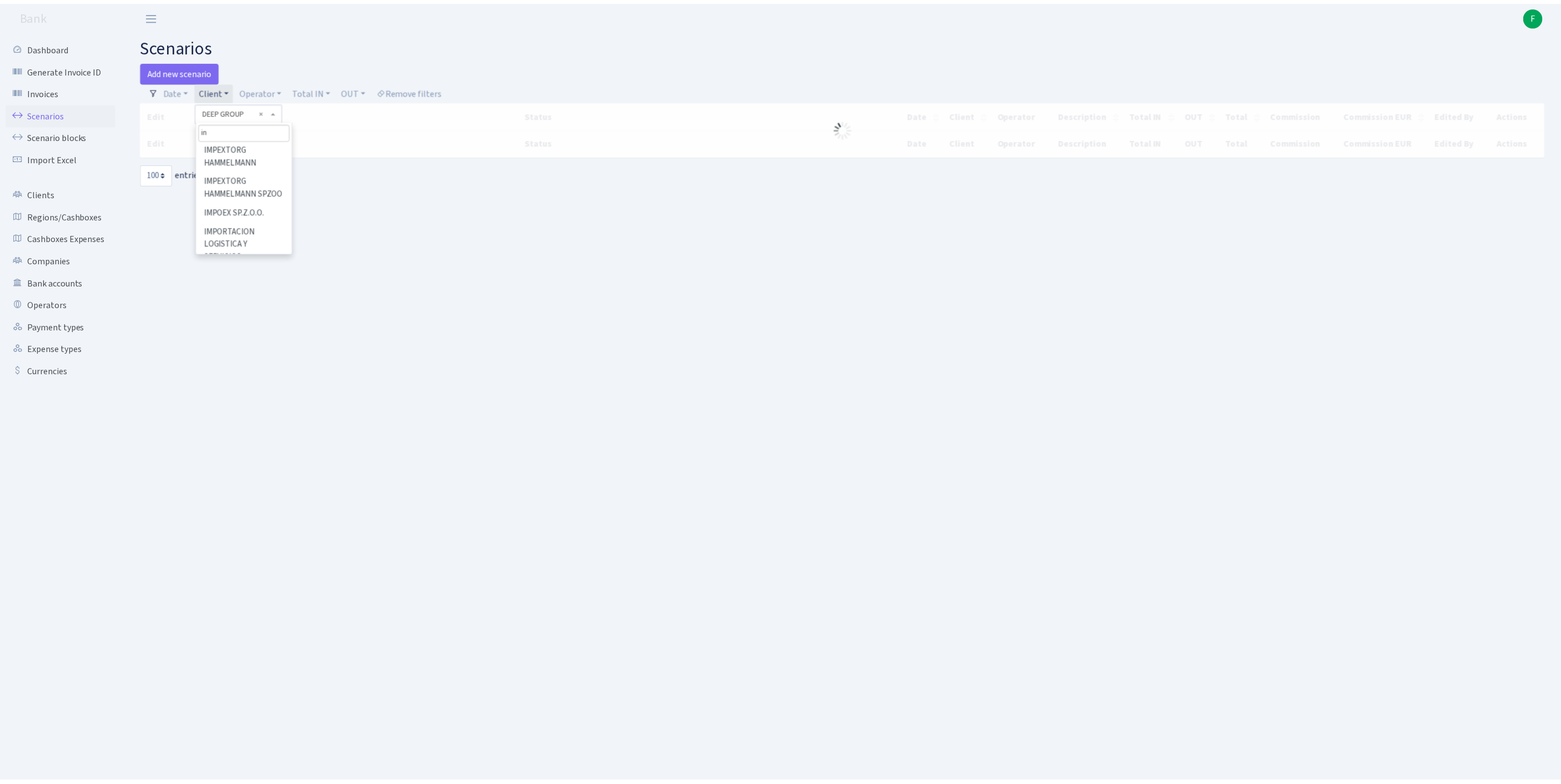
scroll to position [0, 0]
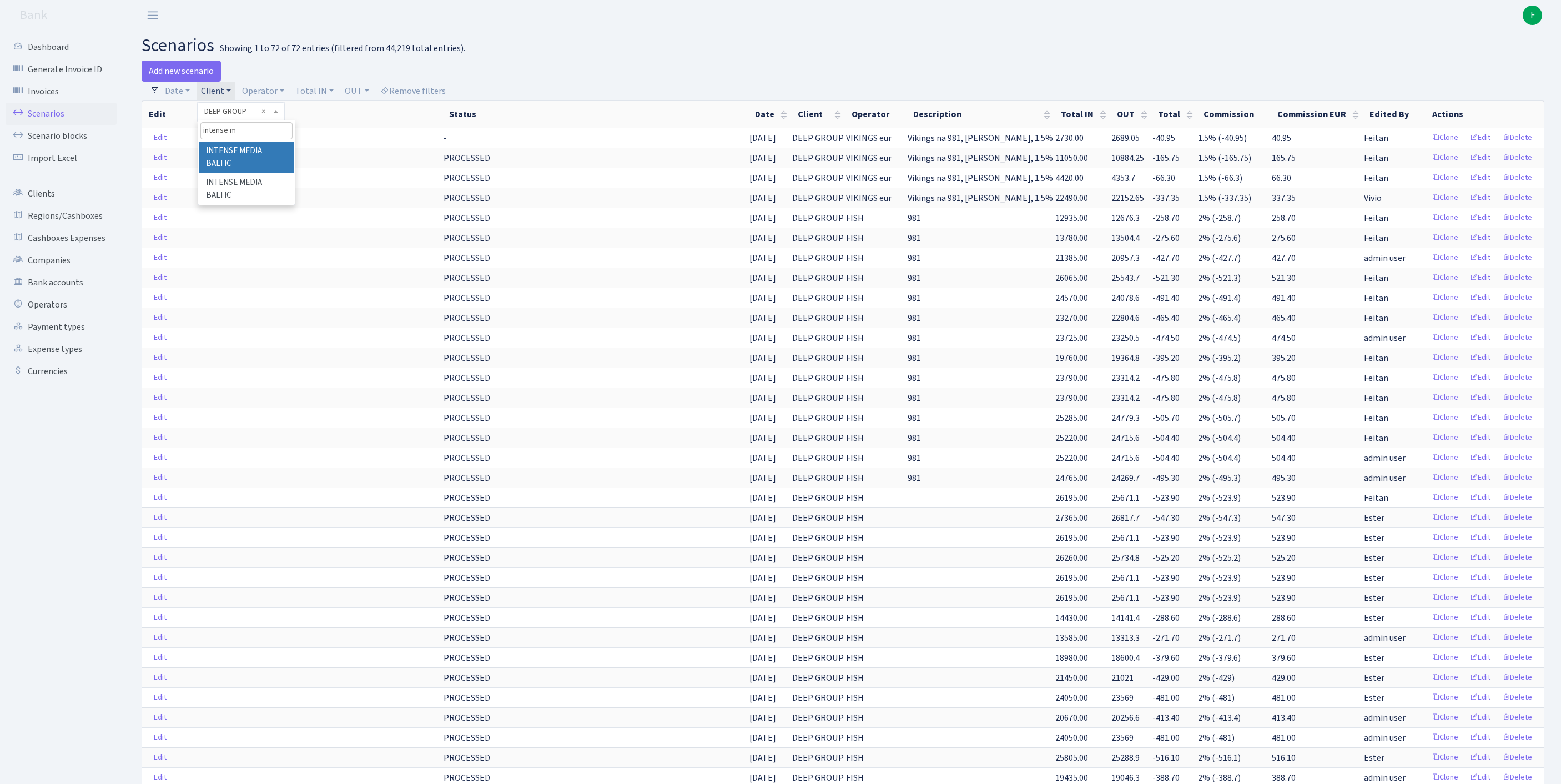
type input "intense me"
click at [255, 171] on li "INTENSE MEDIA BALTIC" at bounding box center [246, 157] width 94 height 32
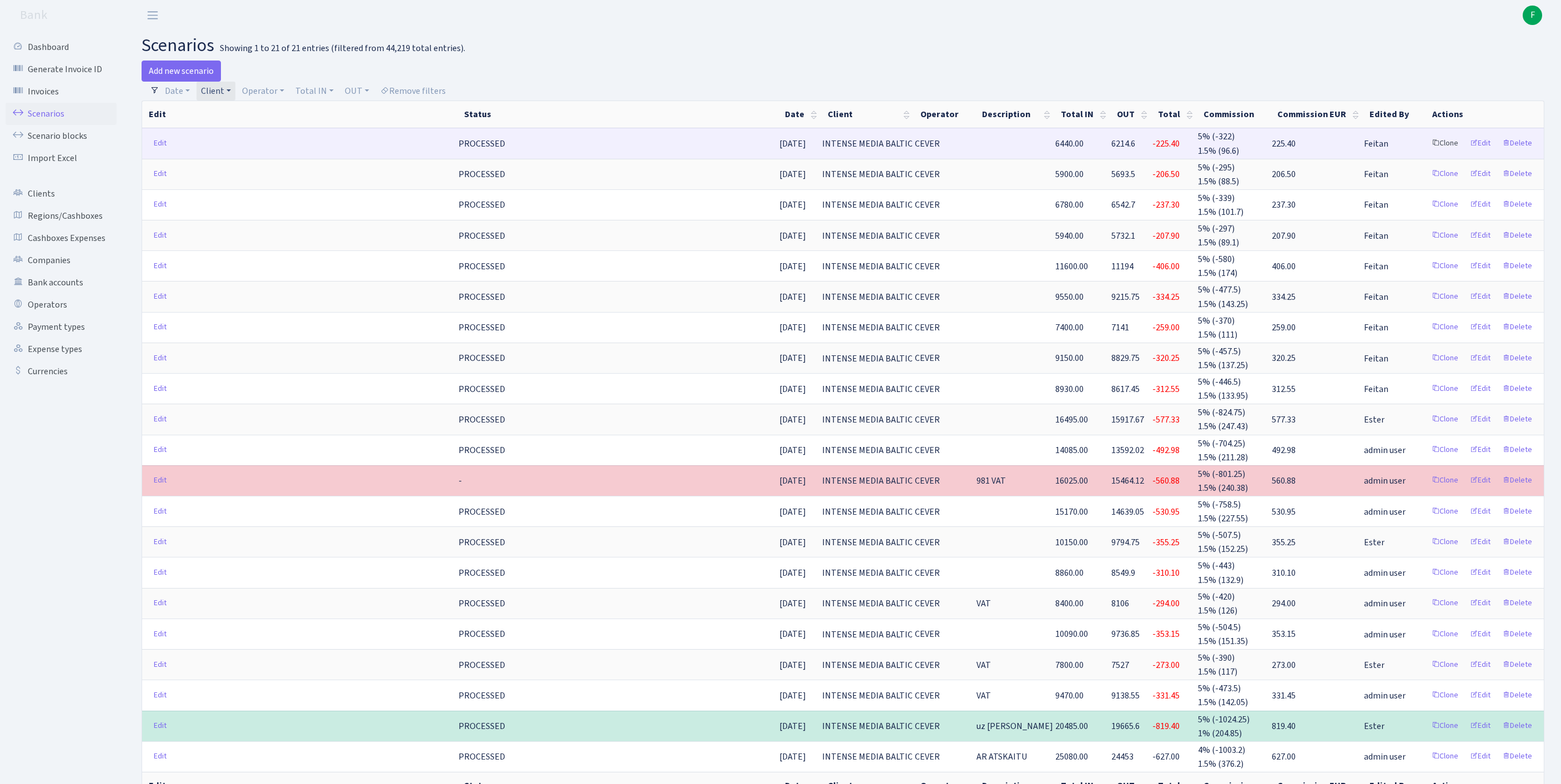
click at [1426, 151] on link "Clone" at bounding box center [1445, 143] width 37 height 17
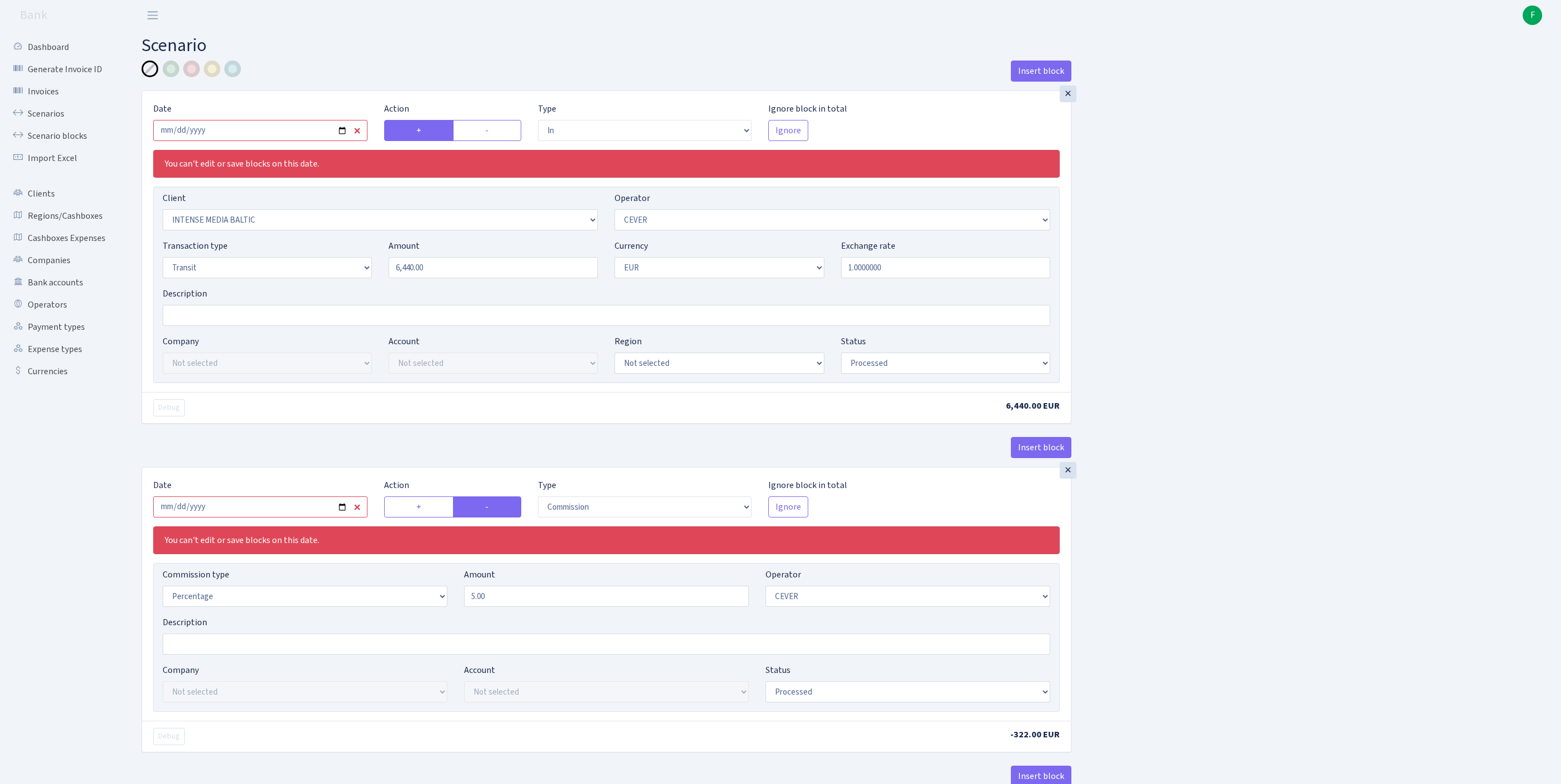
select select "in"
select select "1089"
select select "20"
select select "5"
select select "1"
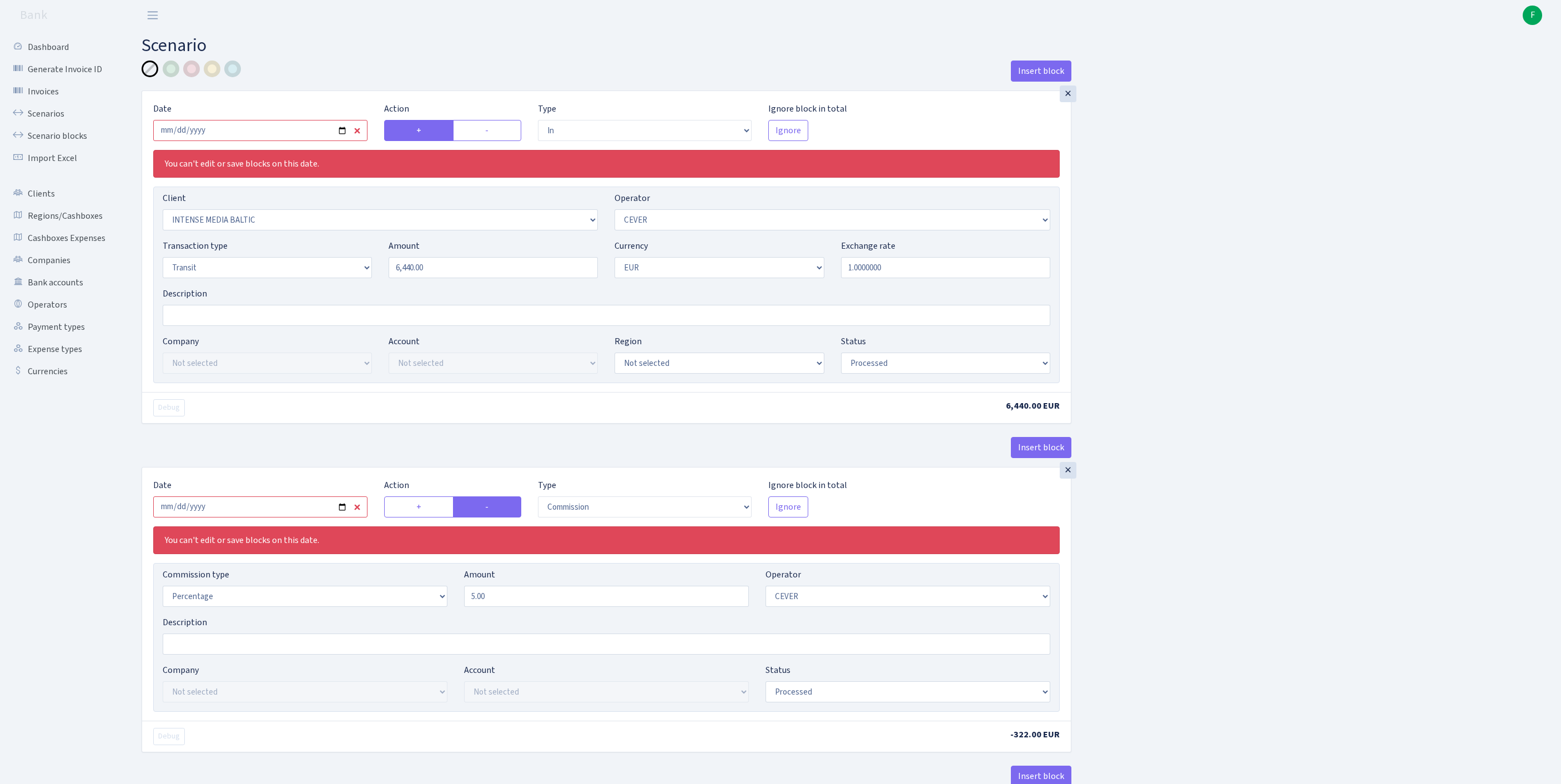
select select "processed"
select select "commission"
select select "20"
select select "processed"
select select "out"
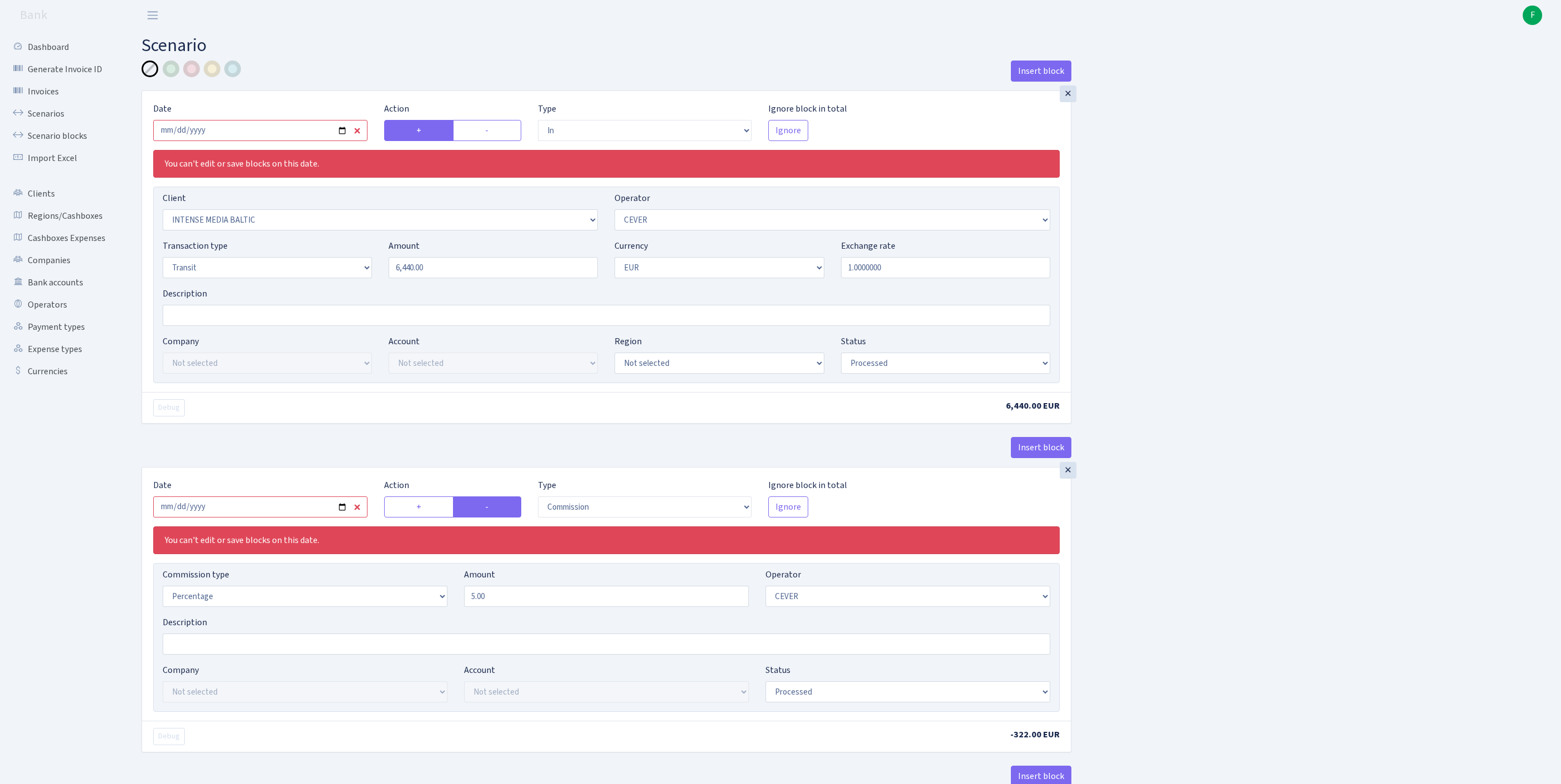
select select "1554"
select select "61"
select select "5"
select select "1"
select select "processed"
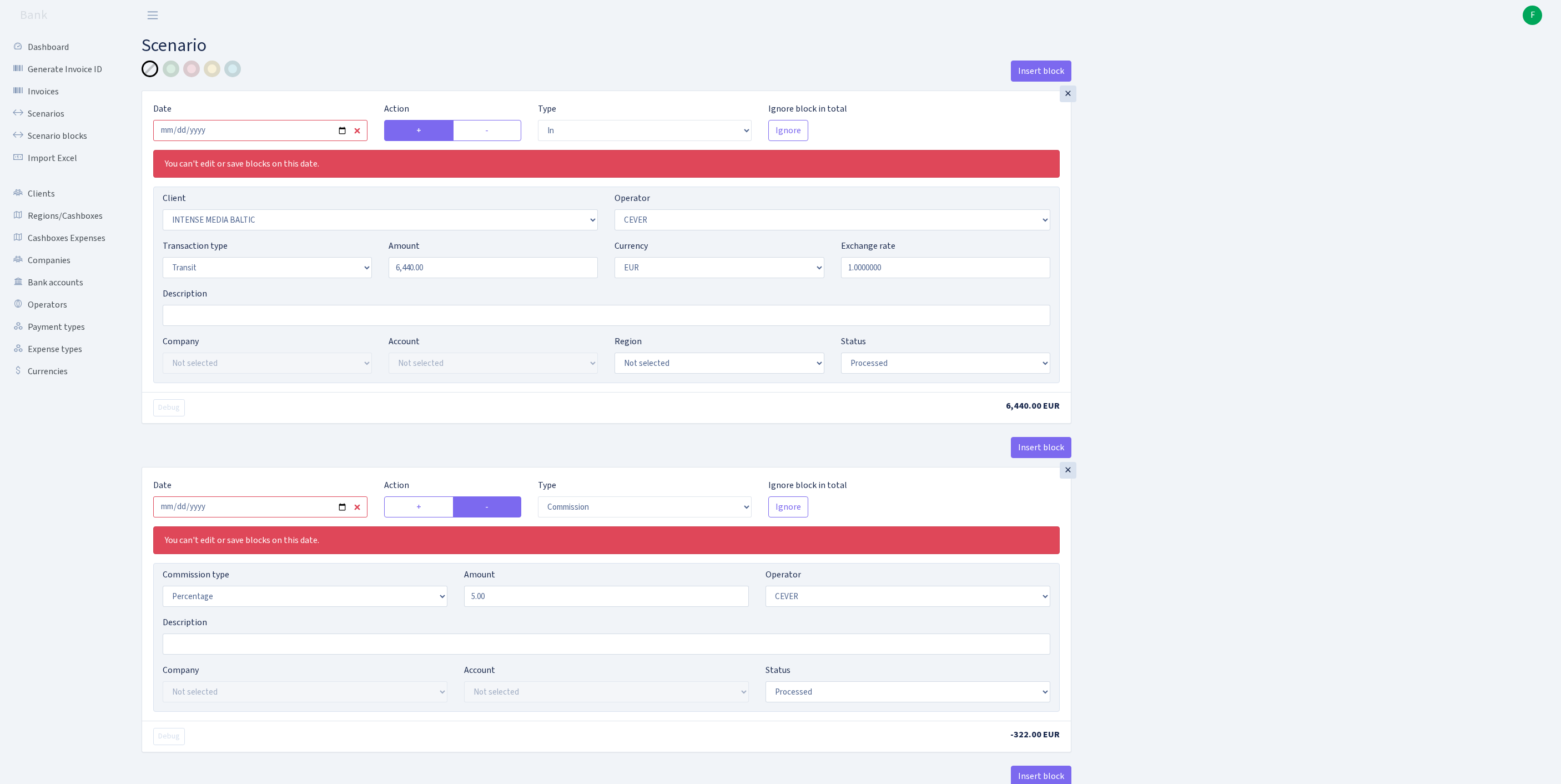
select select "commission"
select select "61"
select select "processed"
click at [240, 137] on input "[DATE]" at bounding box center [260, 130] width 214 height 21
type input "[DATE]"
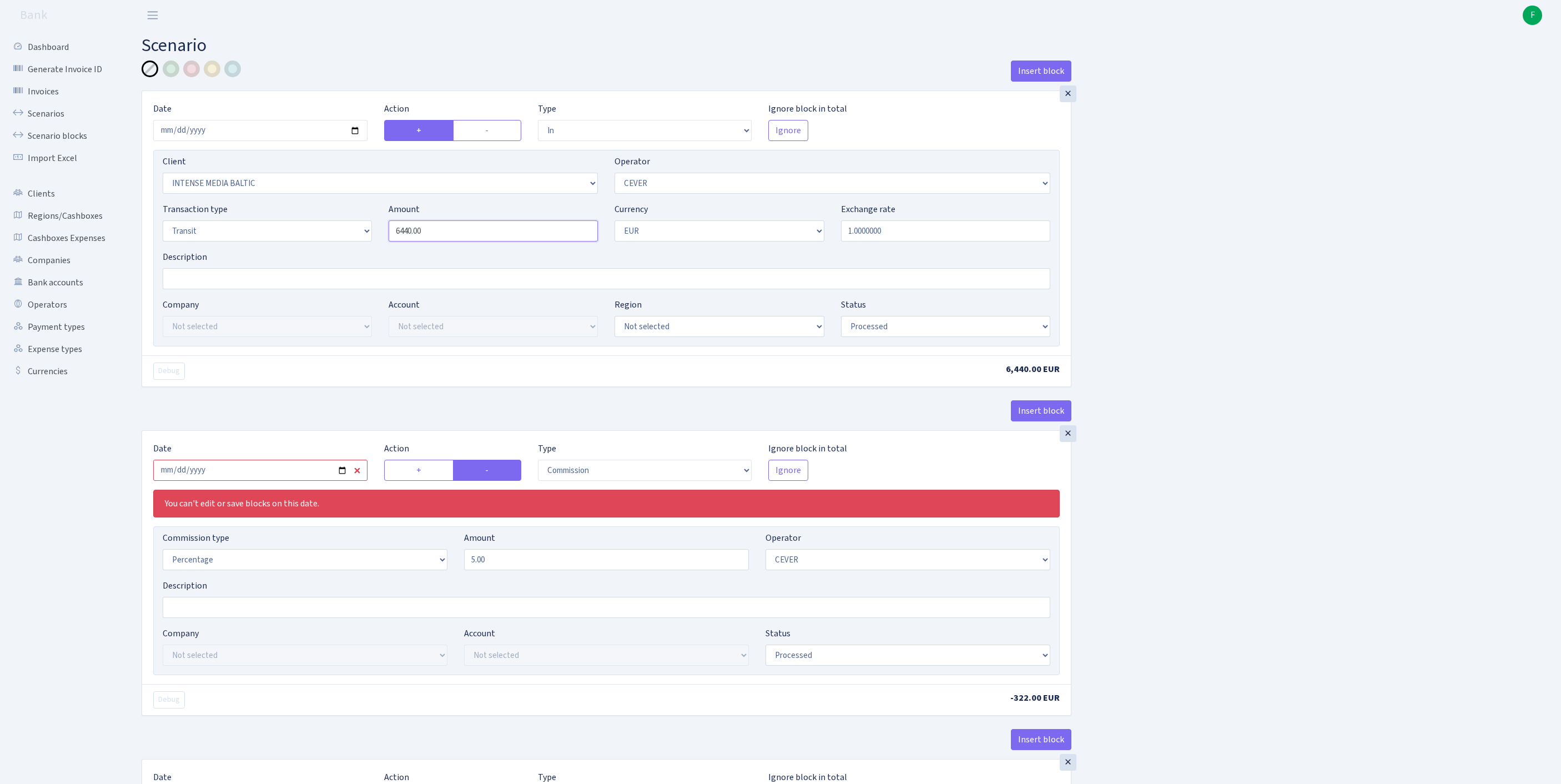
drag, startPoint x: 452, startPoint y: 253, endPoint x: 276, endPoint y: 248, distance: 176.1
click at [276, 246] on div "Transaction type Not selected 981 ELF FISH crypto GIRT IVO dekl MM-BALTIC eur U…" at bounding box center [606, 226] width 904 height 47
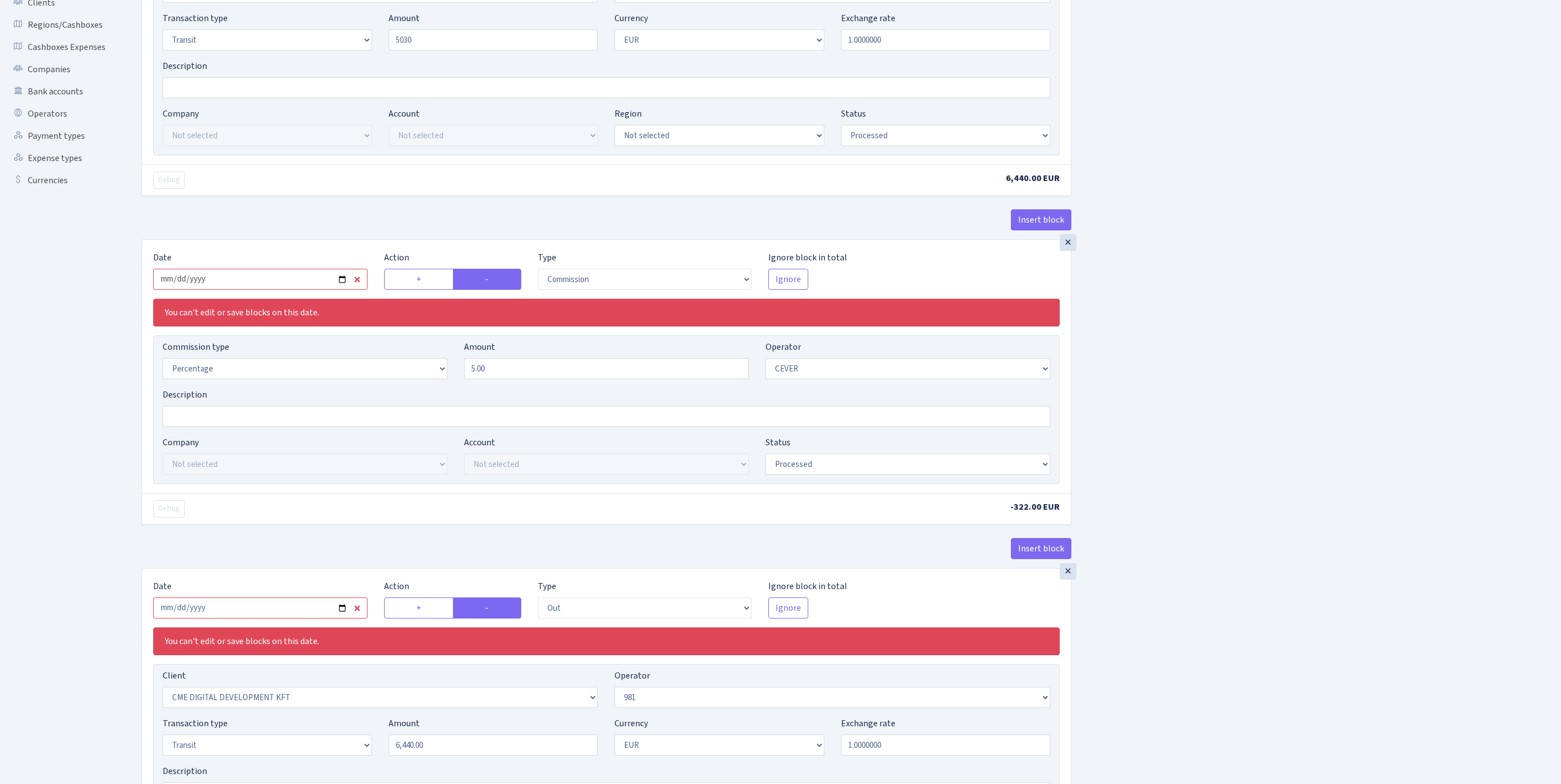
type input "5,030.00"
click at [272, 290] on input "2025-07-21" at bounding box center [260, 279] width 214 height 21
type input "[DATE]"
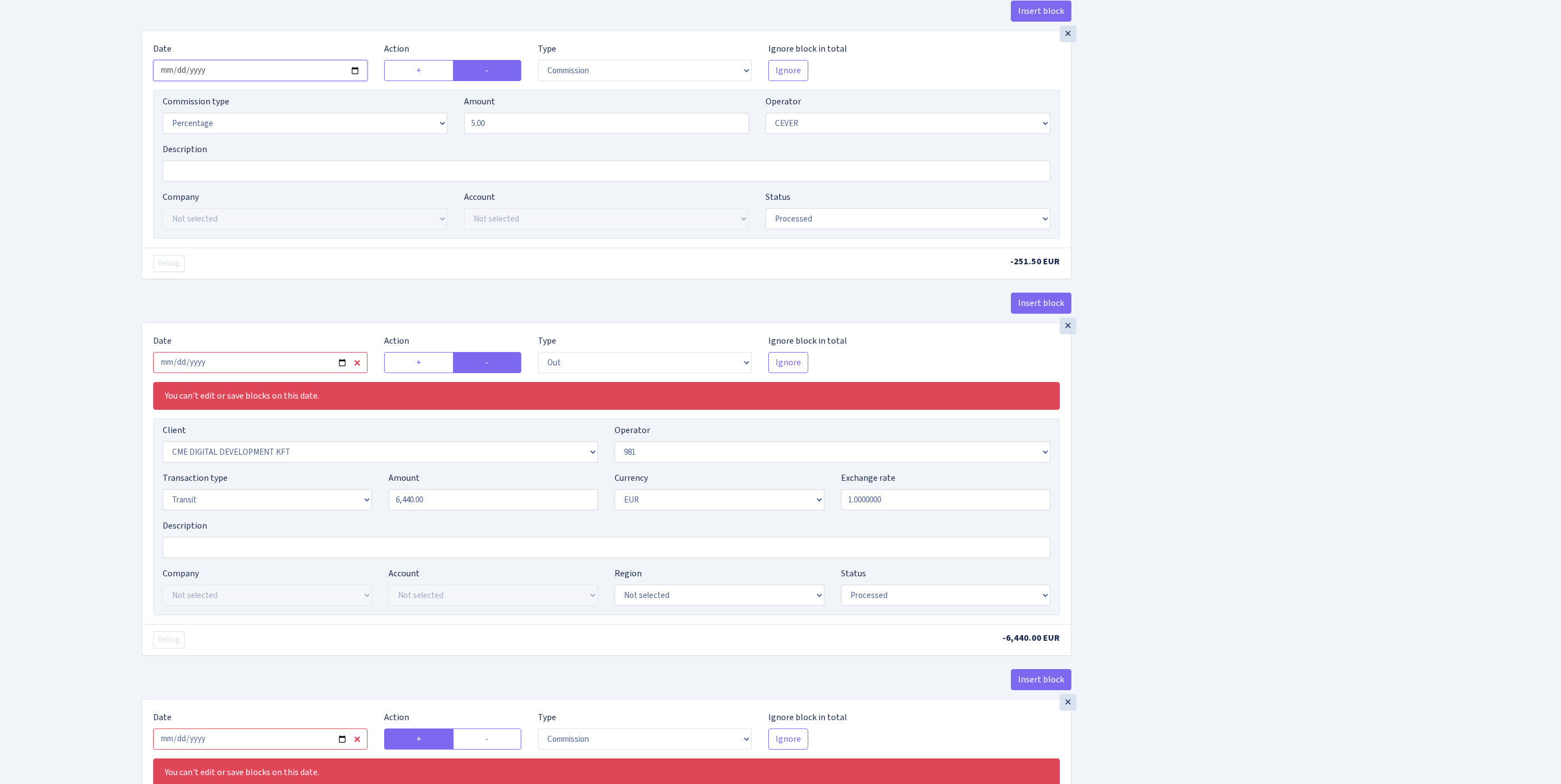
scroll to position [601, 0]
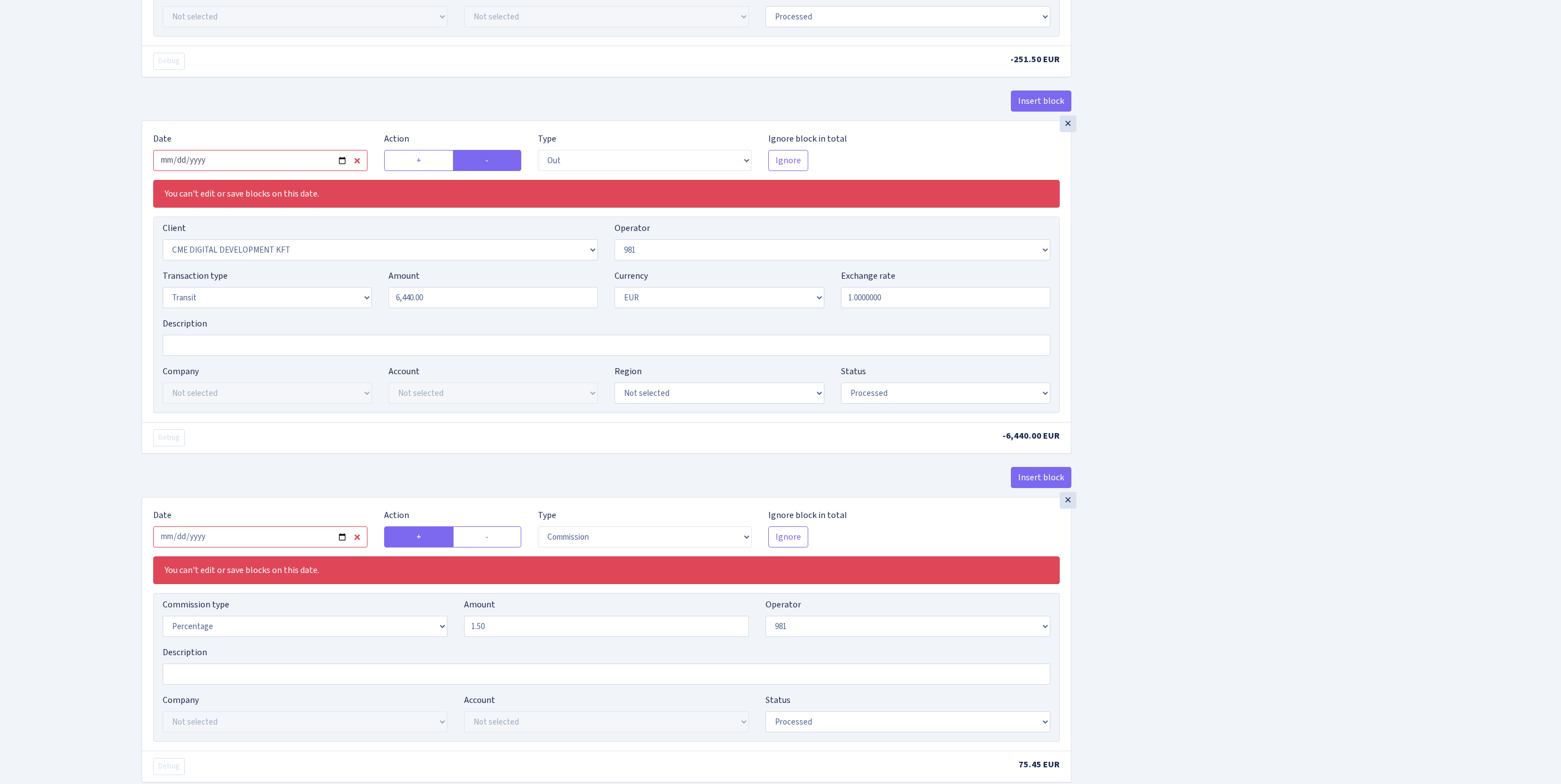
click at [304, 171] on input "2025-07-21" at bounding box center [260, 161] width 214 height 21
type input "2025-09-18"
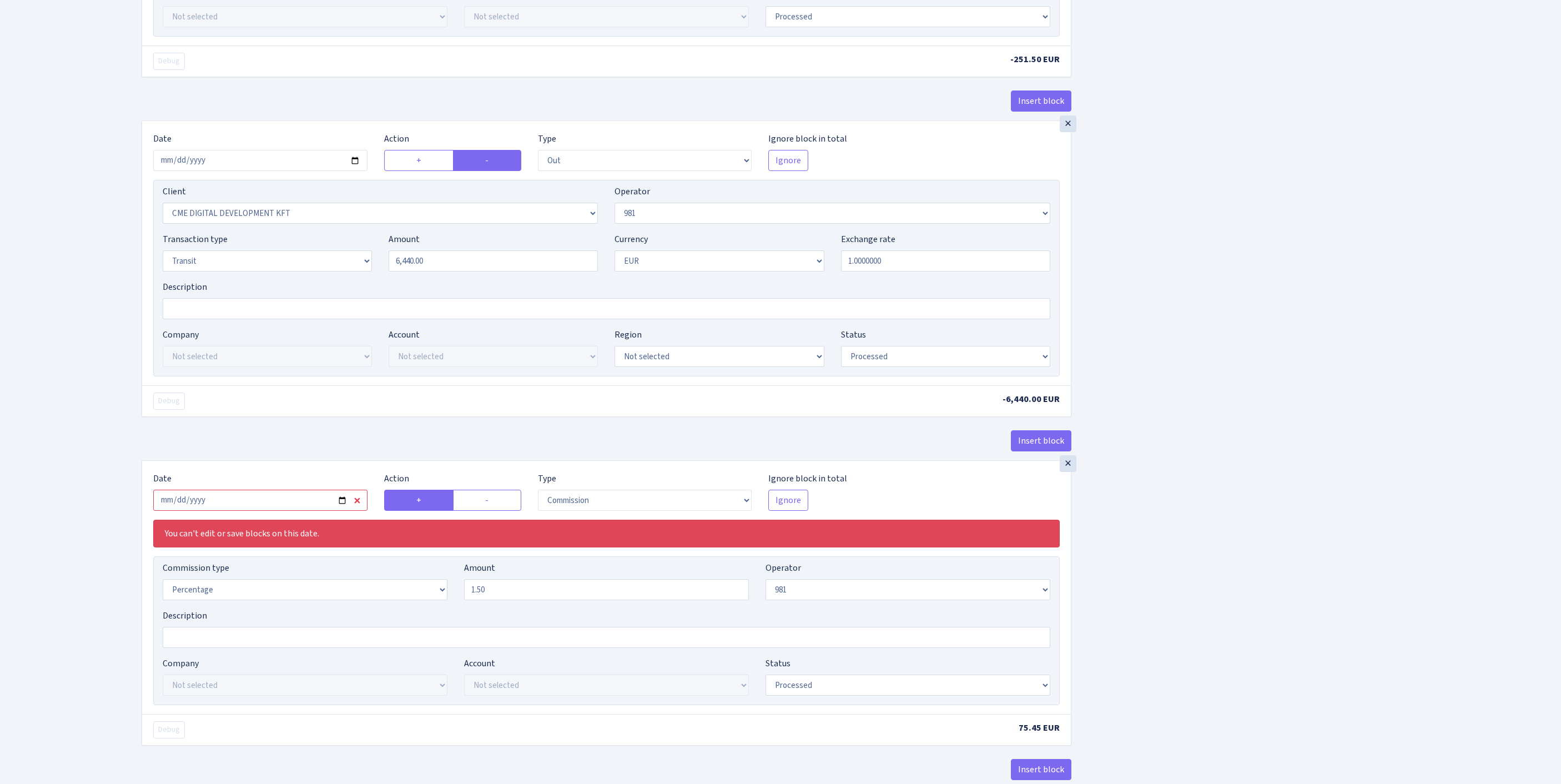
click at [1349, 419] on div "Insert block × Date 2025-09-18 Action + - Type --- In Out Commission Field requ…" at bounding box center [843, 149] width 1419 height 1380
select select "2781"
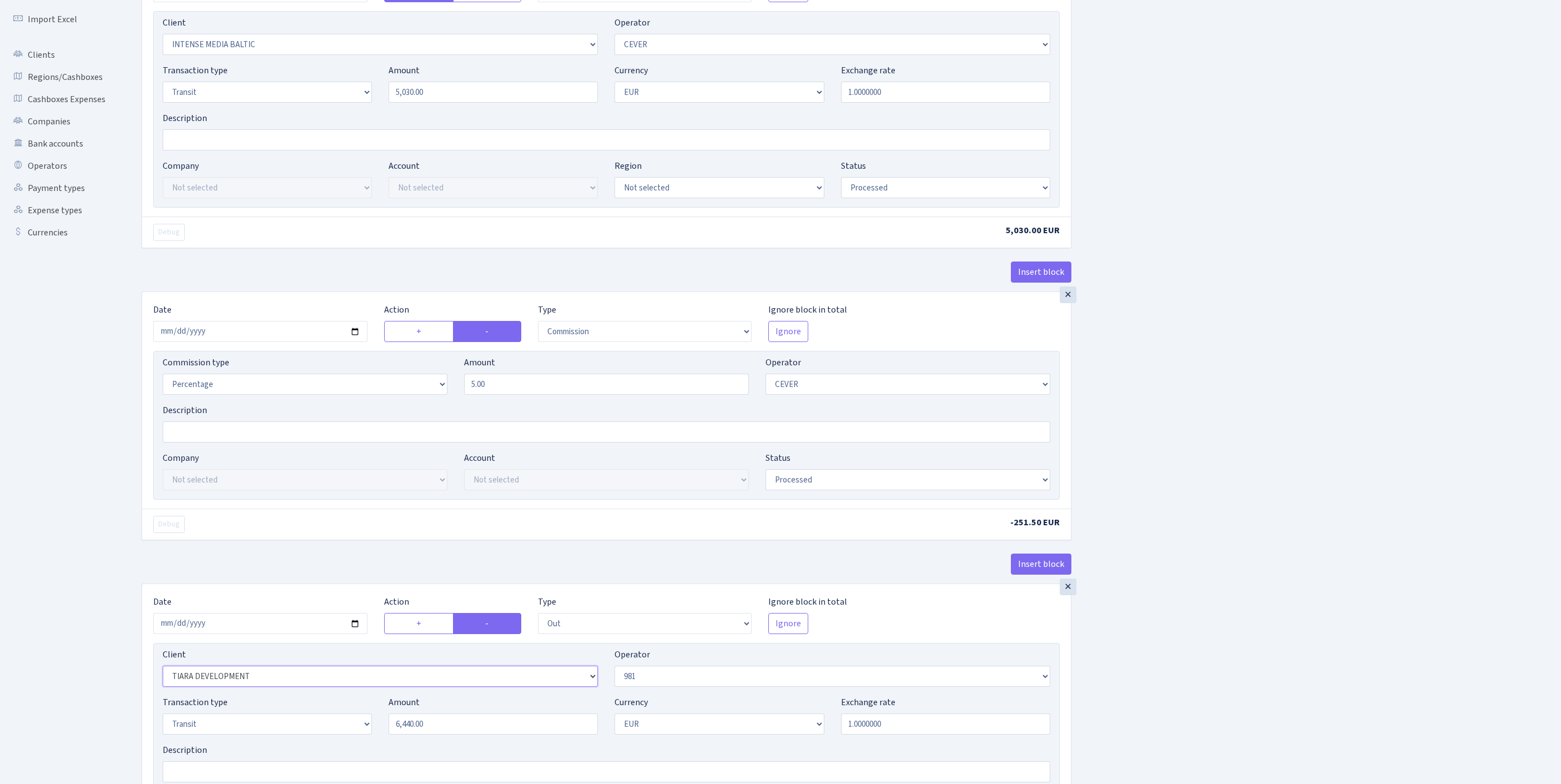
scroll to position [606, 0]
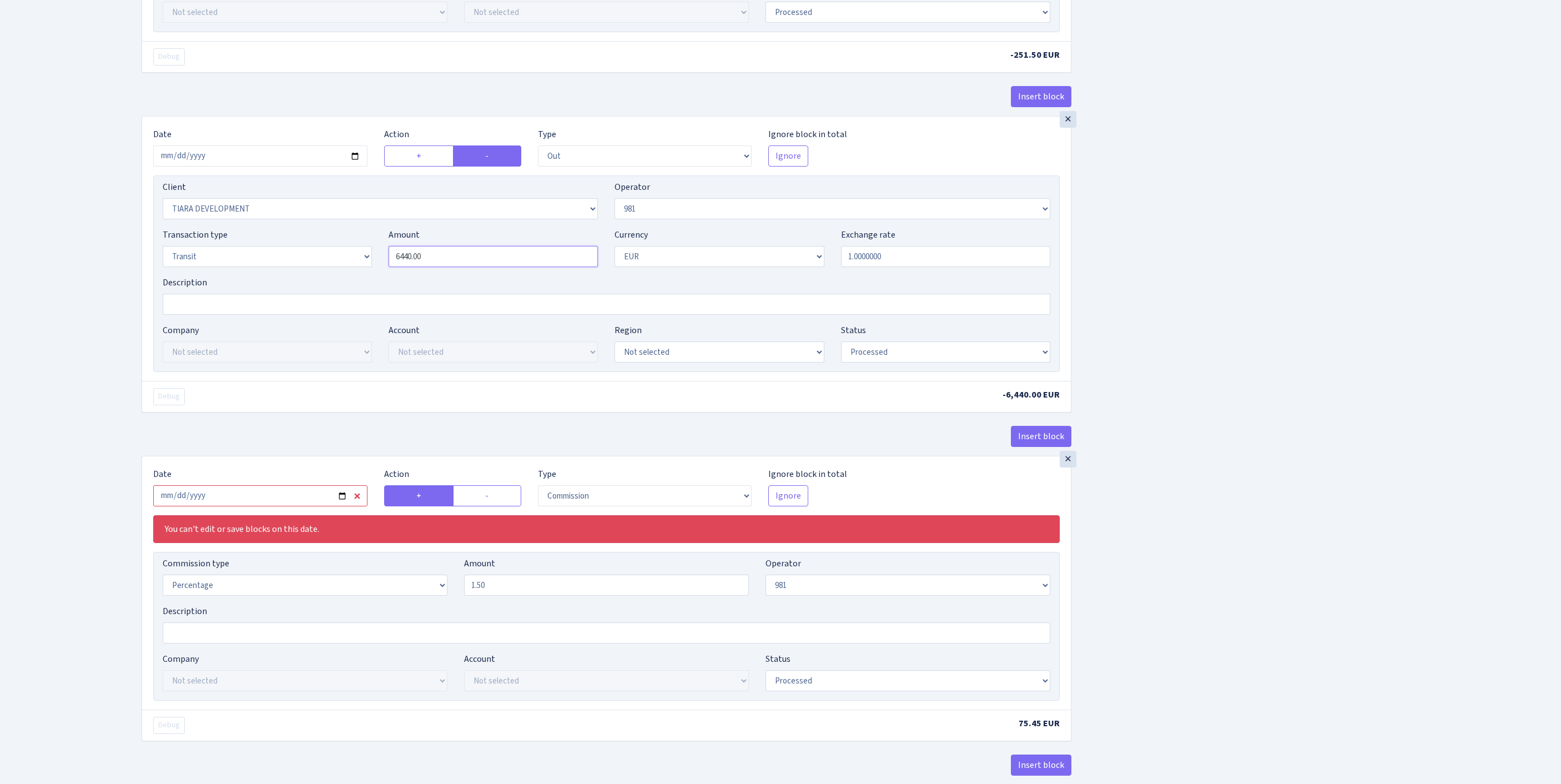
drag, startPoint x: 446, startPoint y: 362, endPoint x: 350, endPoint y: 346, distance: 97.3
click at [350, 275] on div "Transaction type Not selected 981 ELF FISH crypto GIRT IVO dekl MM-BALTIC eur U…" at bounding box center [606, 251] width 904 height 47
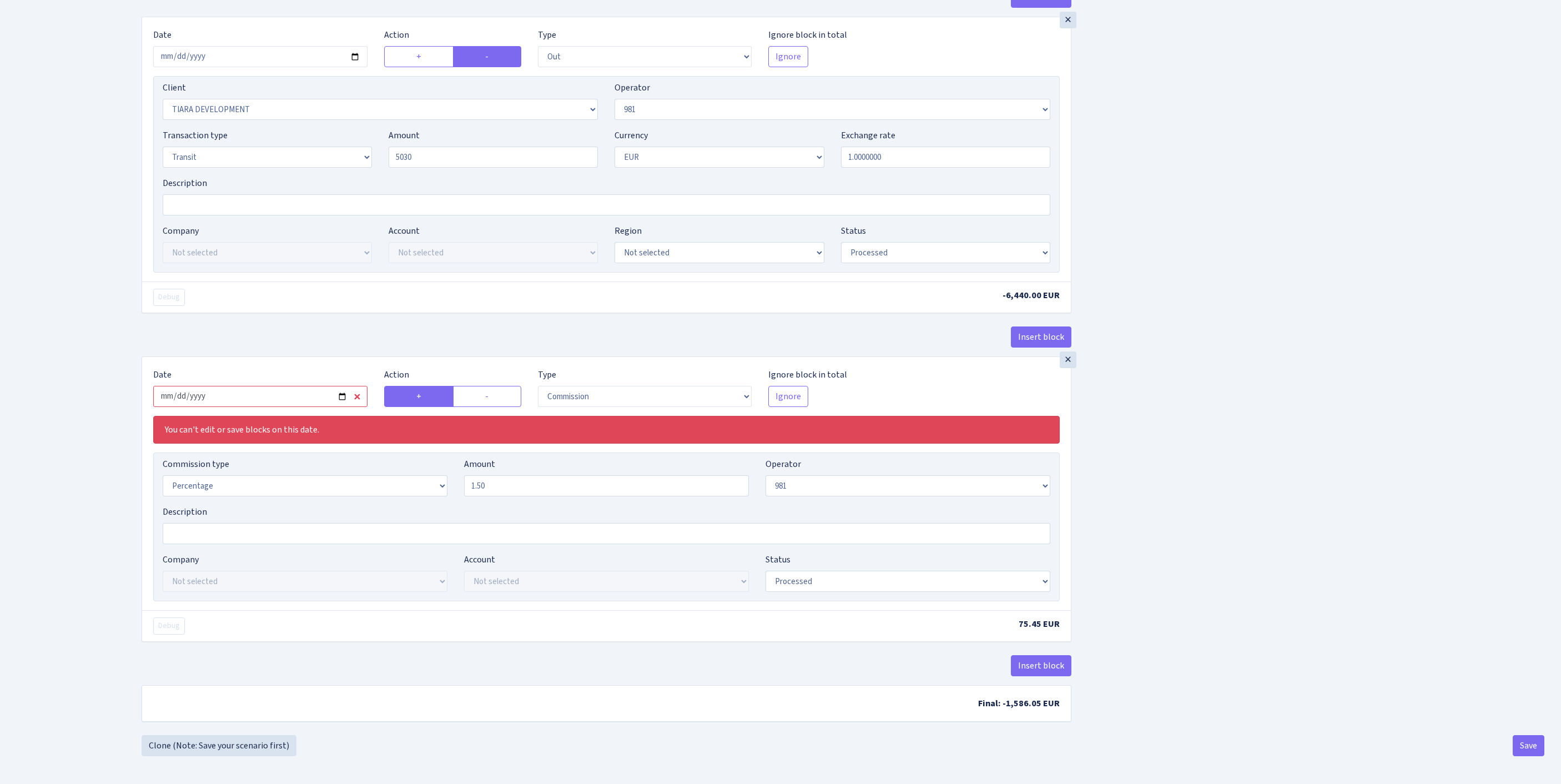
type input "5,030.00"
click at [296, 407] on input "2025-07-21" at bounding box center [260, 397] width 214 height 21
type input "[DATE]"
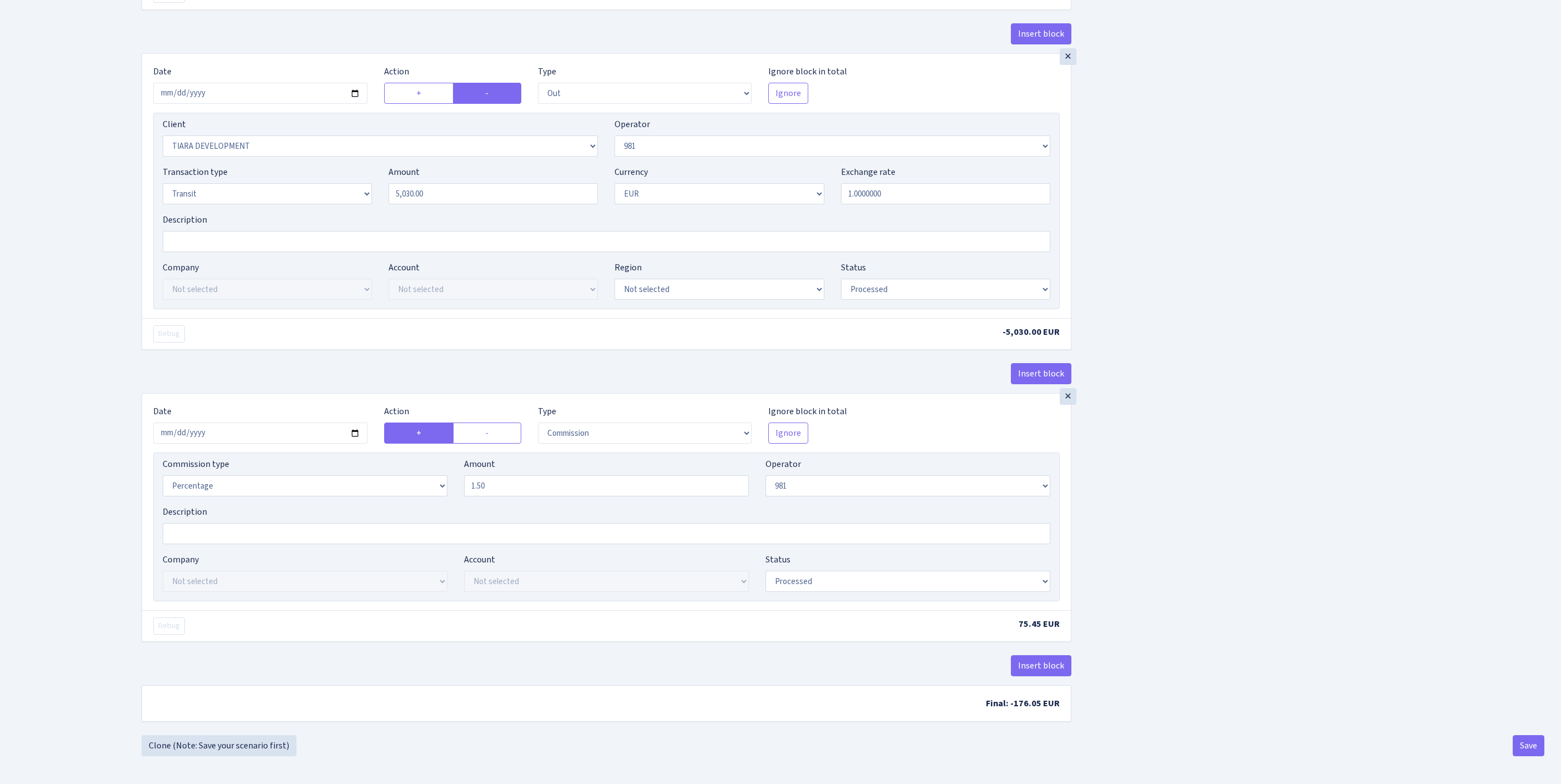
click at [1338, 587] on div "Insert block × Date 2025-09-18 Action + - Type --- In Out Commission Field requ…" at bounding box center [843, 63] width 1419 height 1343
click at [1523, 745] on button "Save" at bounding box center [1528, 746] width 32 height 21
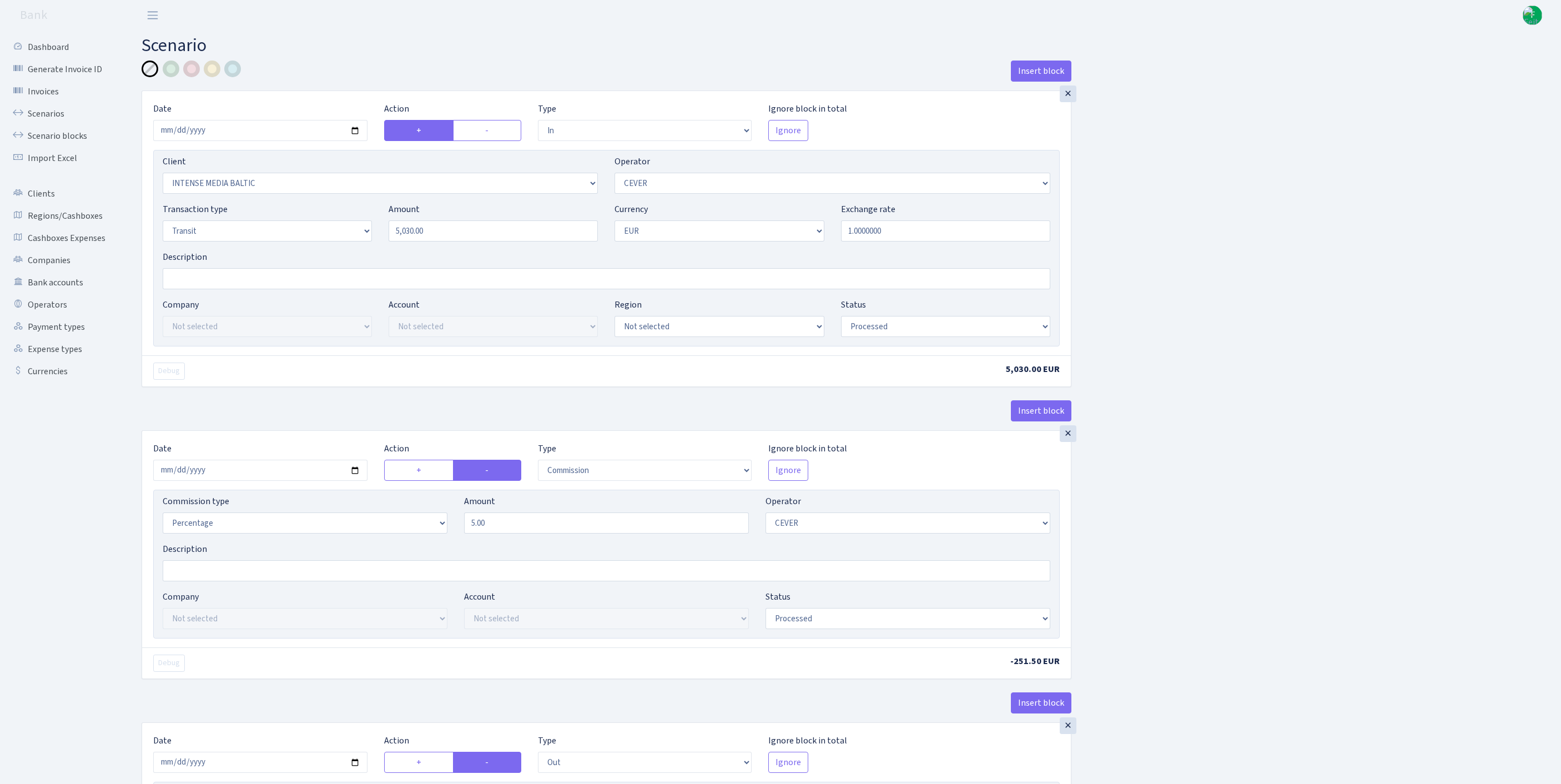
select select "in"
select select "1089"
select select "20"
select select "5"
select select "1"
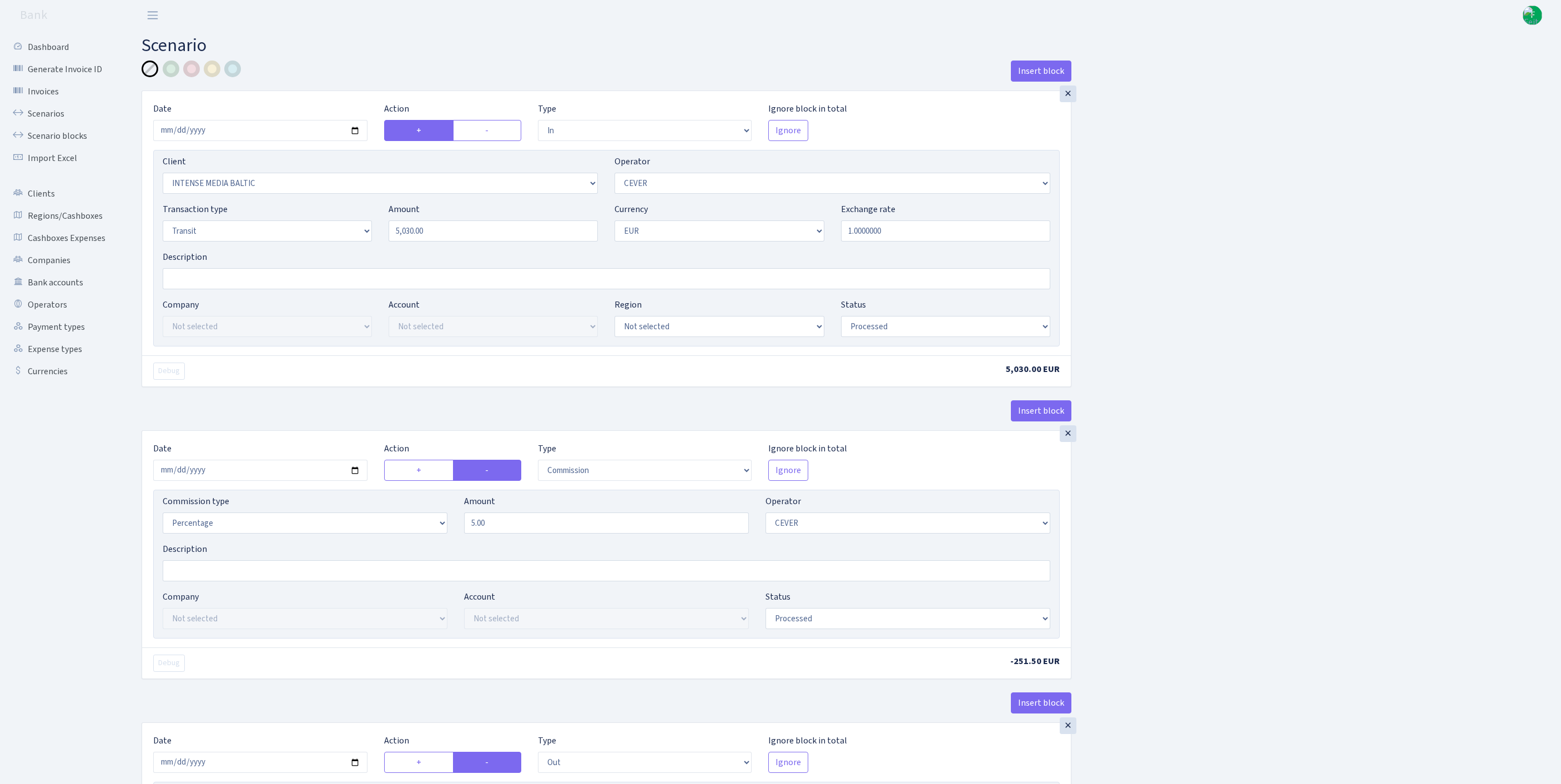
select select "processed"
select select "commission"
select select "20"
select select "processed"
select select "out"
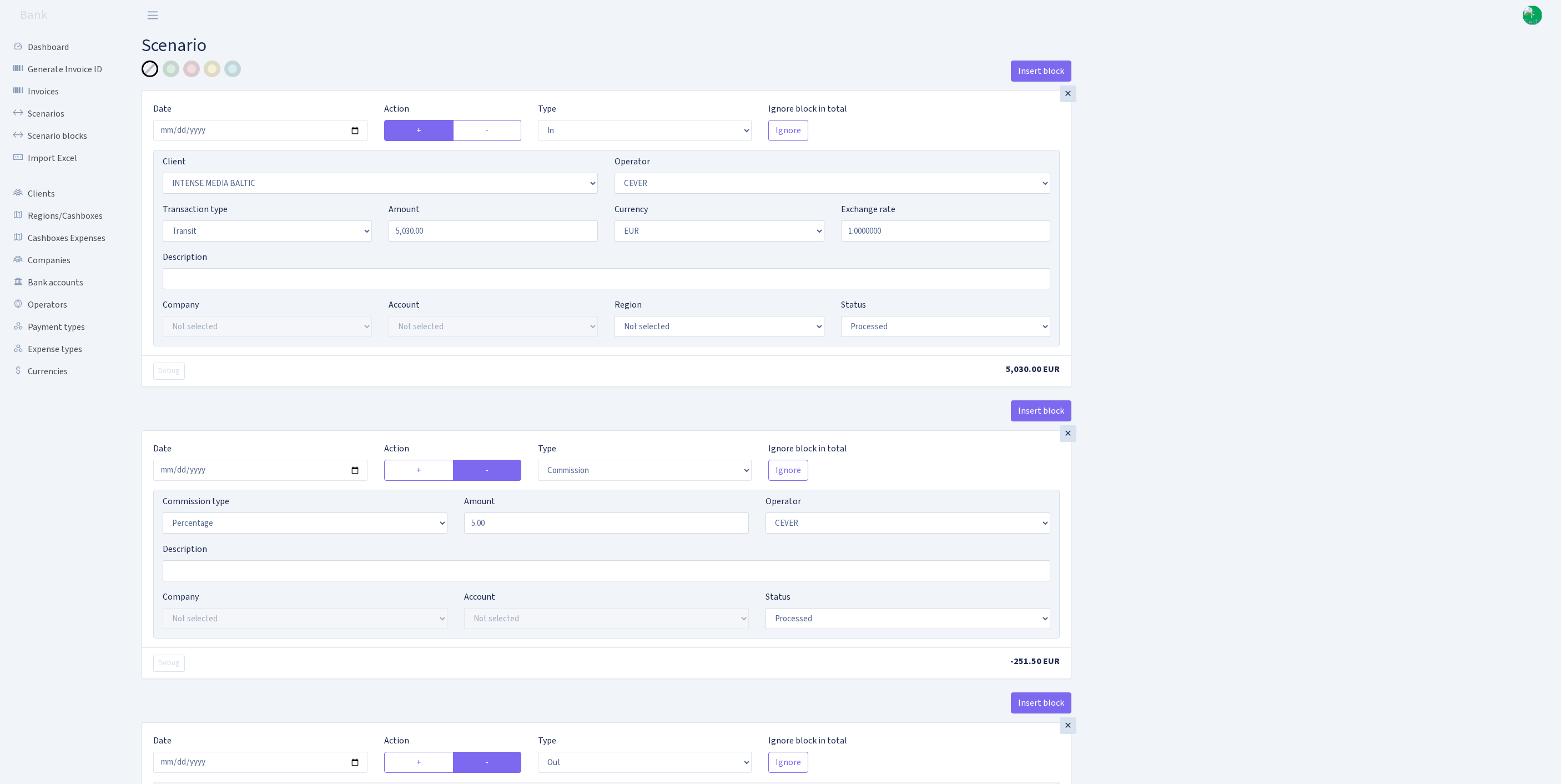
select select "2781"
select select "61"
select select "5"
select select "1"
select select "processed"
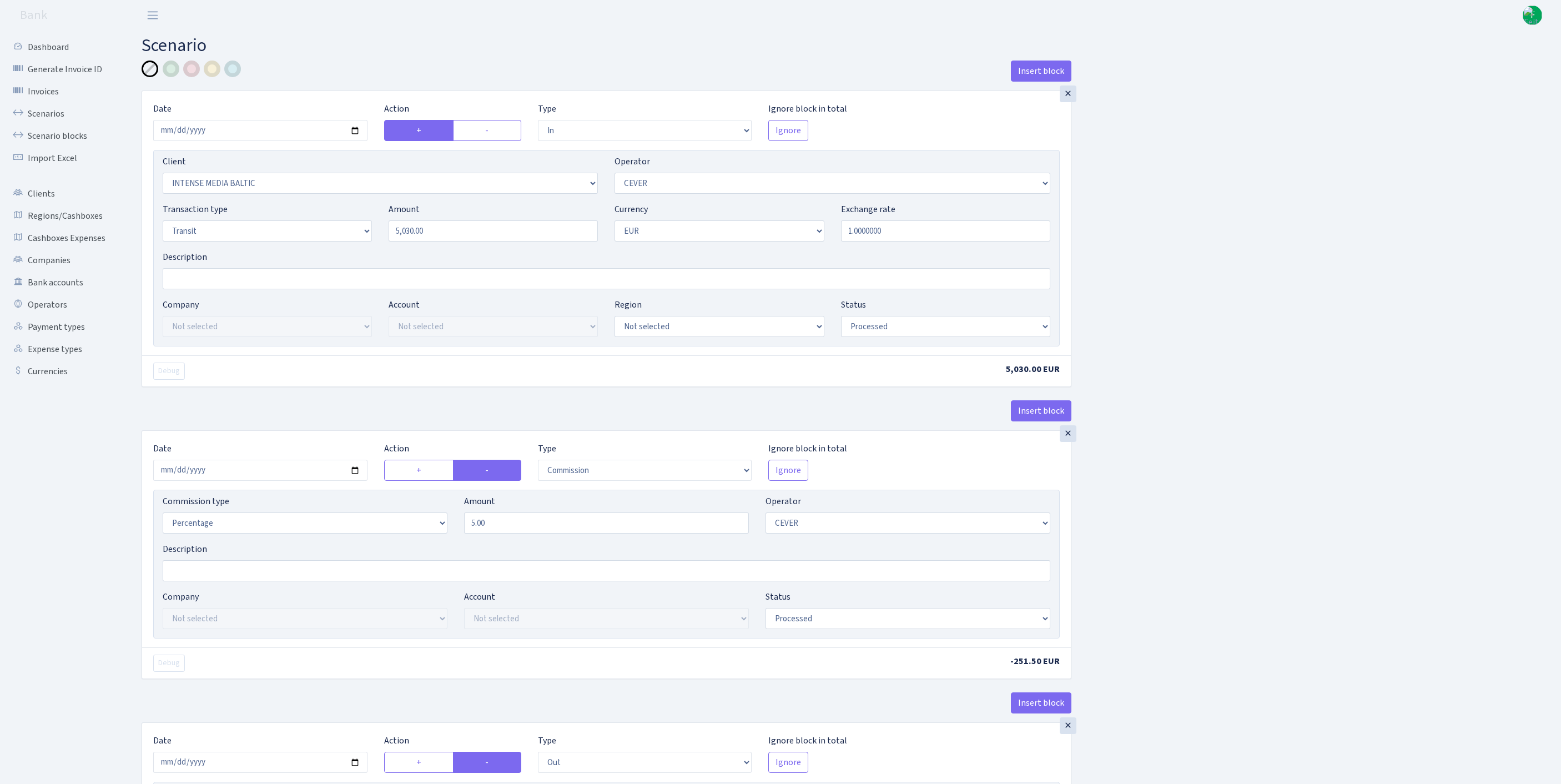
select select "commission"
select select "61"
select select "processed"
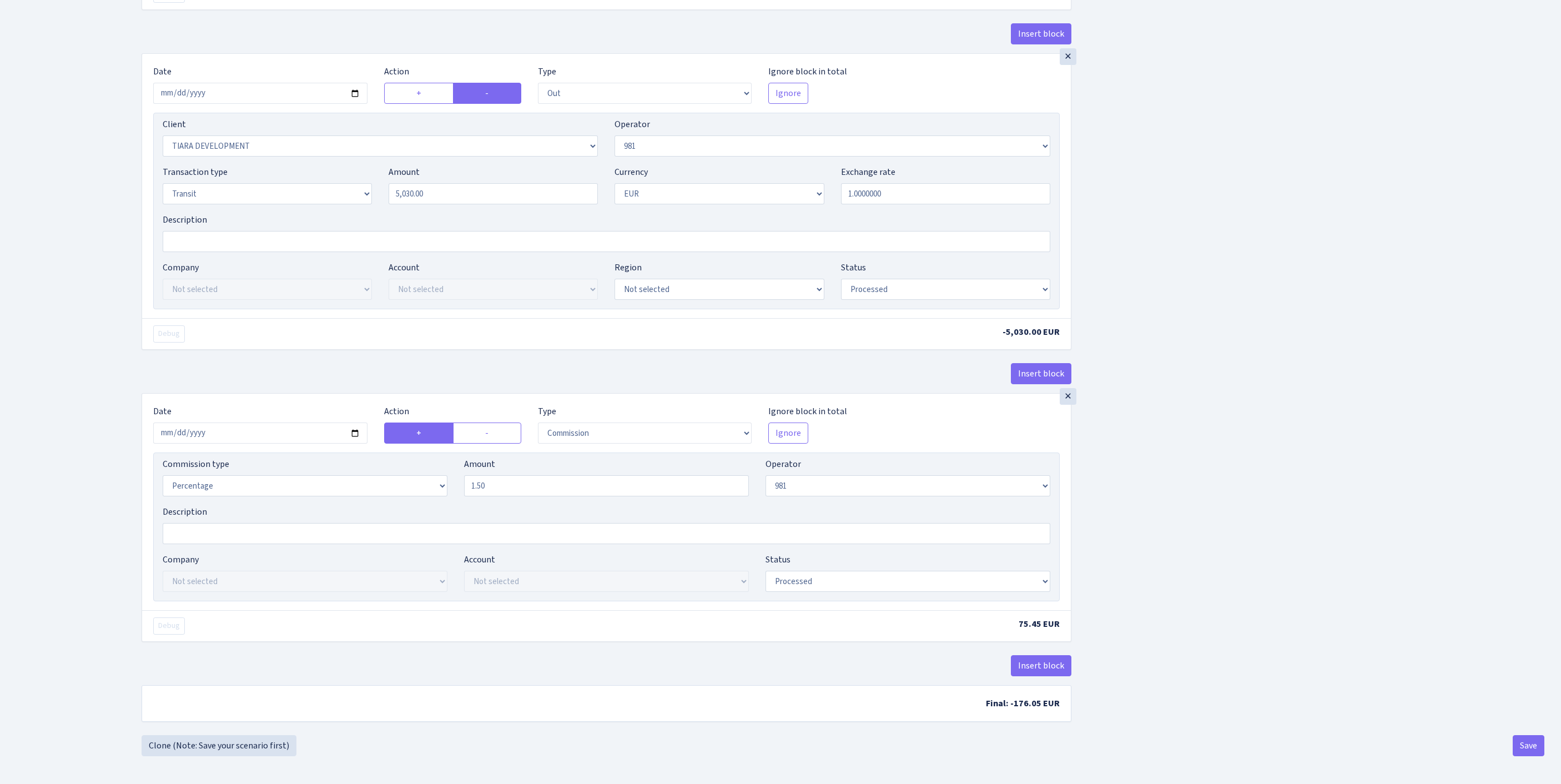
scroll to position [853, 0]
click at [1526, 750] on button "Save" at bounding box center [1528, 746] width 32 height 21
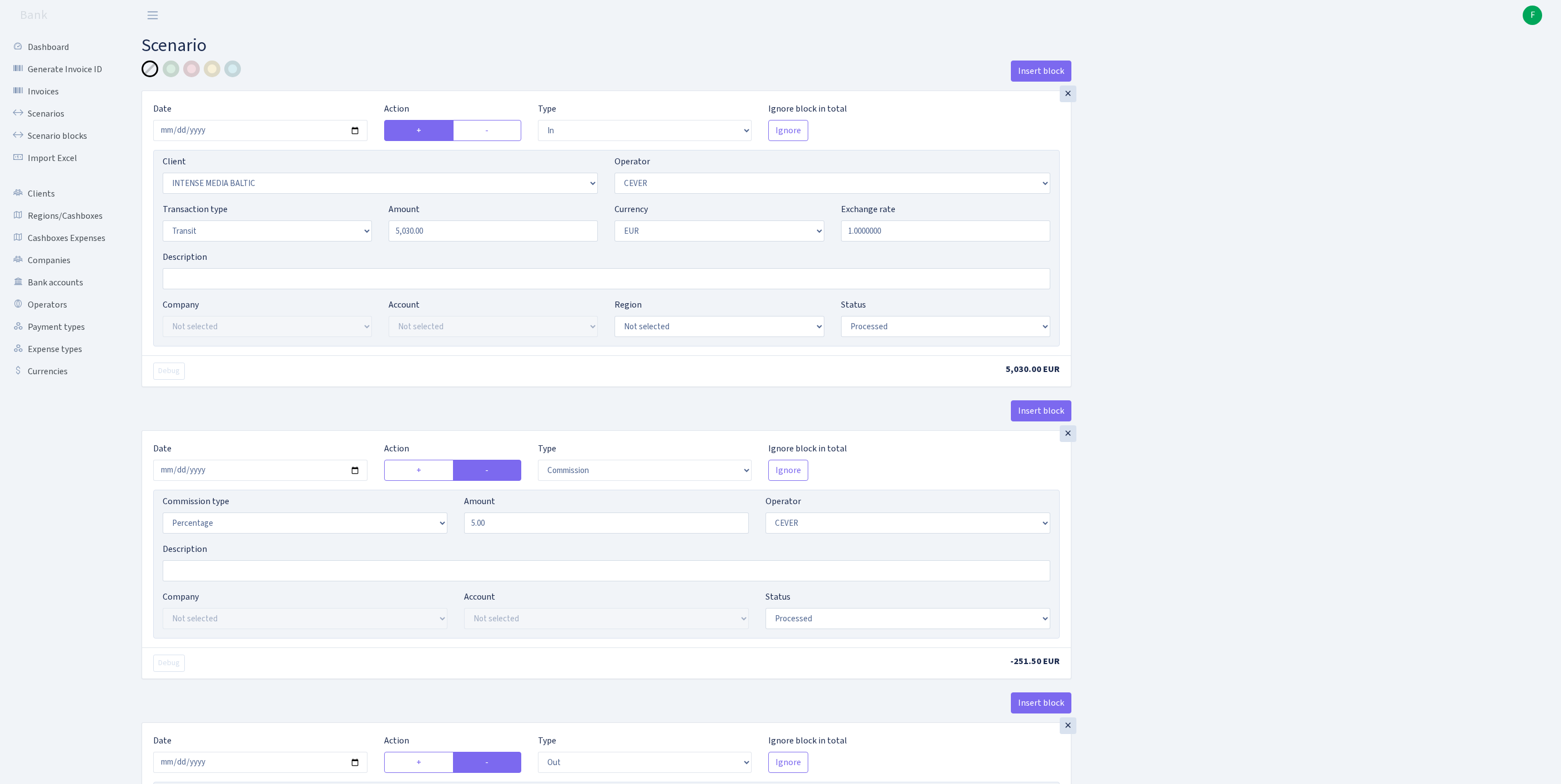
select select "in"
select select "1089"
select select "20"
select select "5"
select select "1"
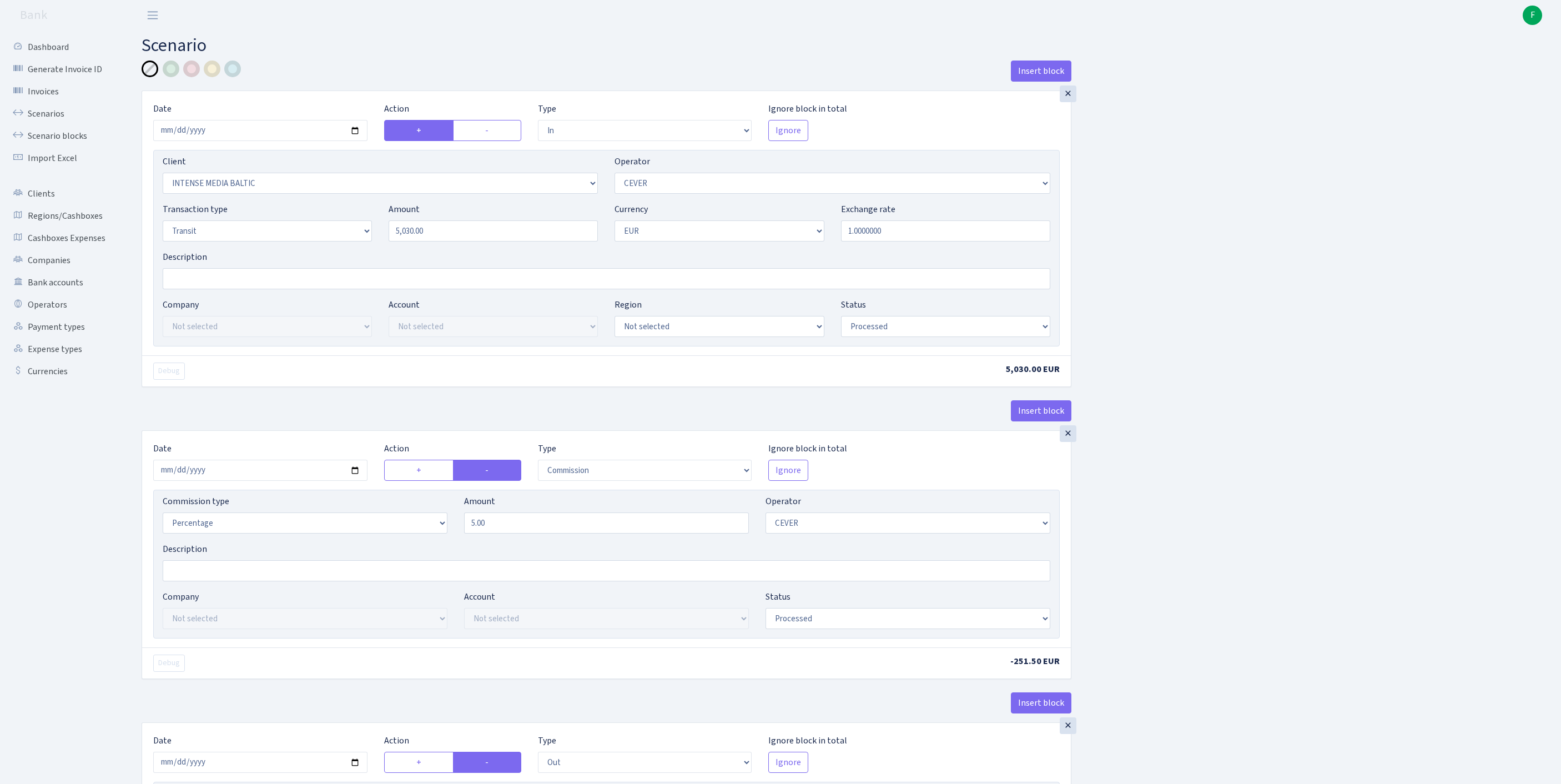
select select "processed"
select select "commission"
select select "20"
select select "processed"
select select "out"
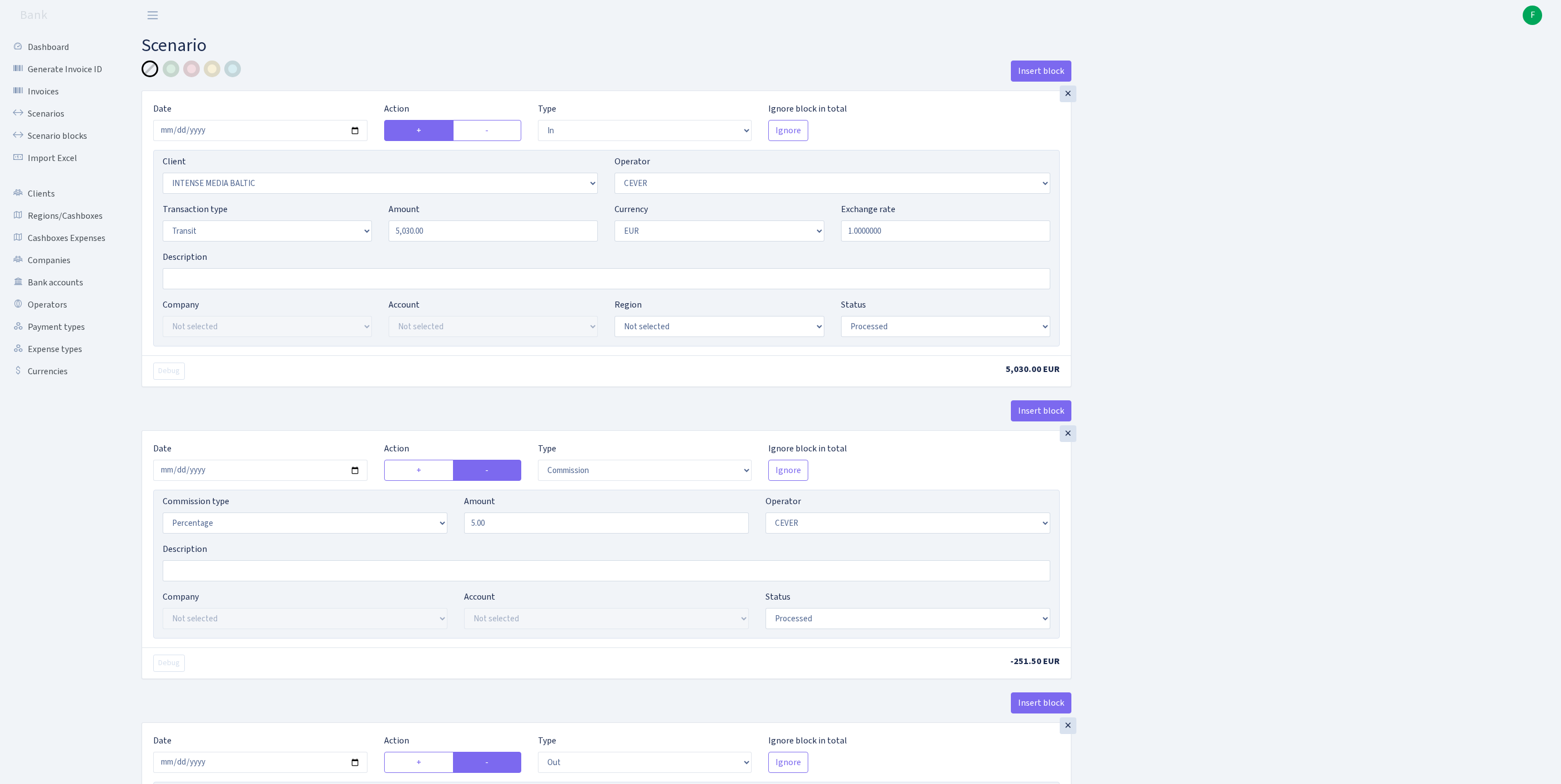
select select "2781"
select select "61"
select select "5"
select select "1"
select select "processed"
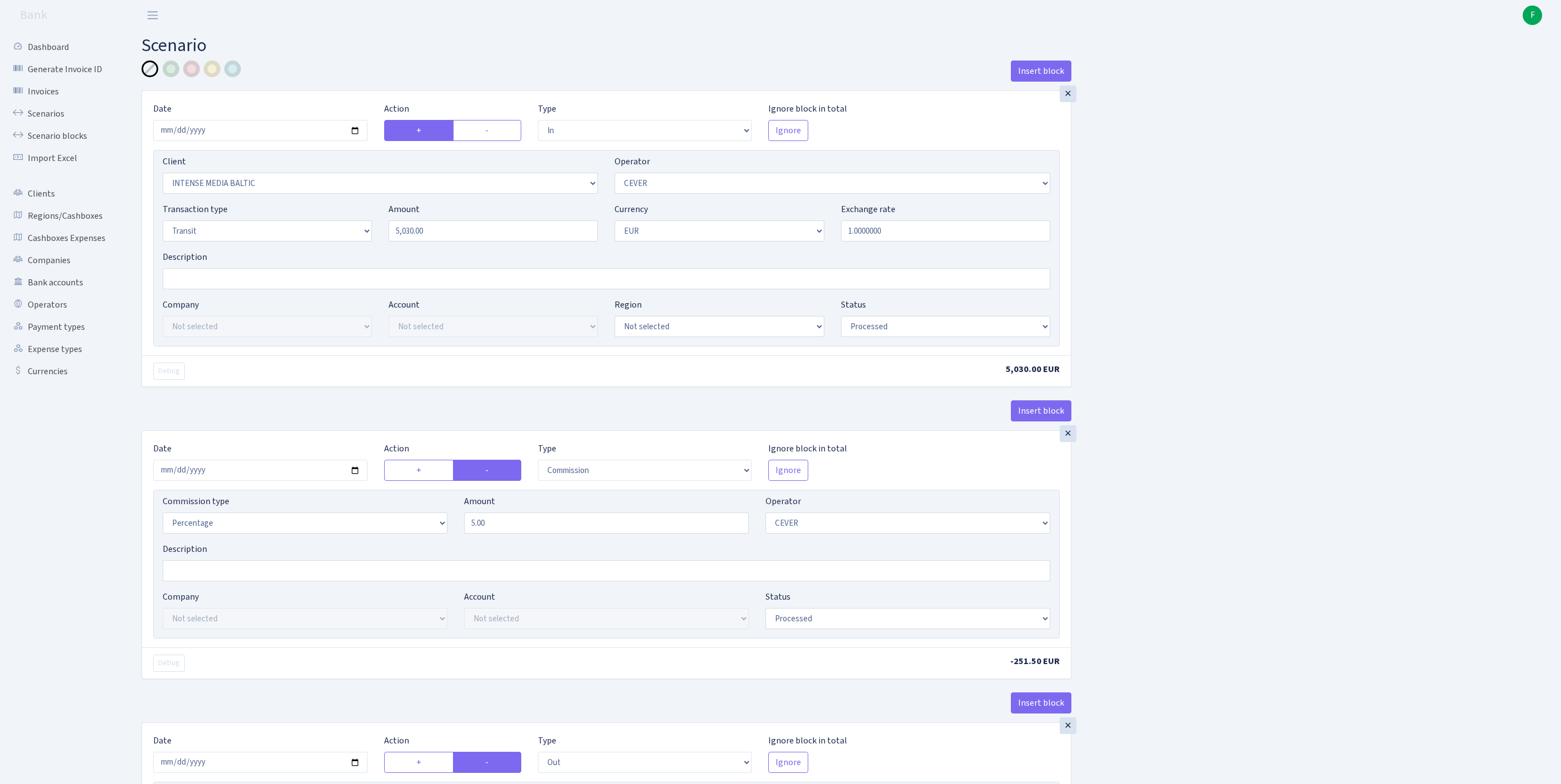
select select "commission"
select select "61"
select select "processed"
click at [55, 120] on link "Scenarios" at bounding box center [61, 113] width 111 height 22
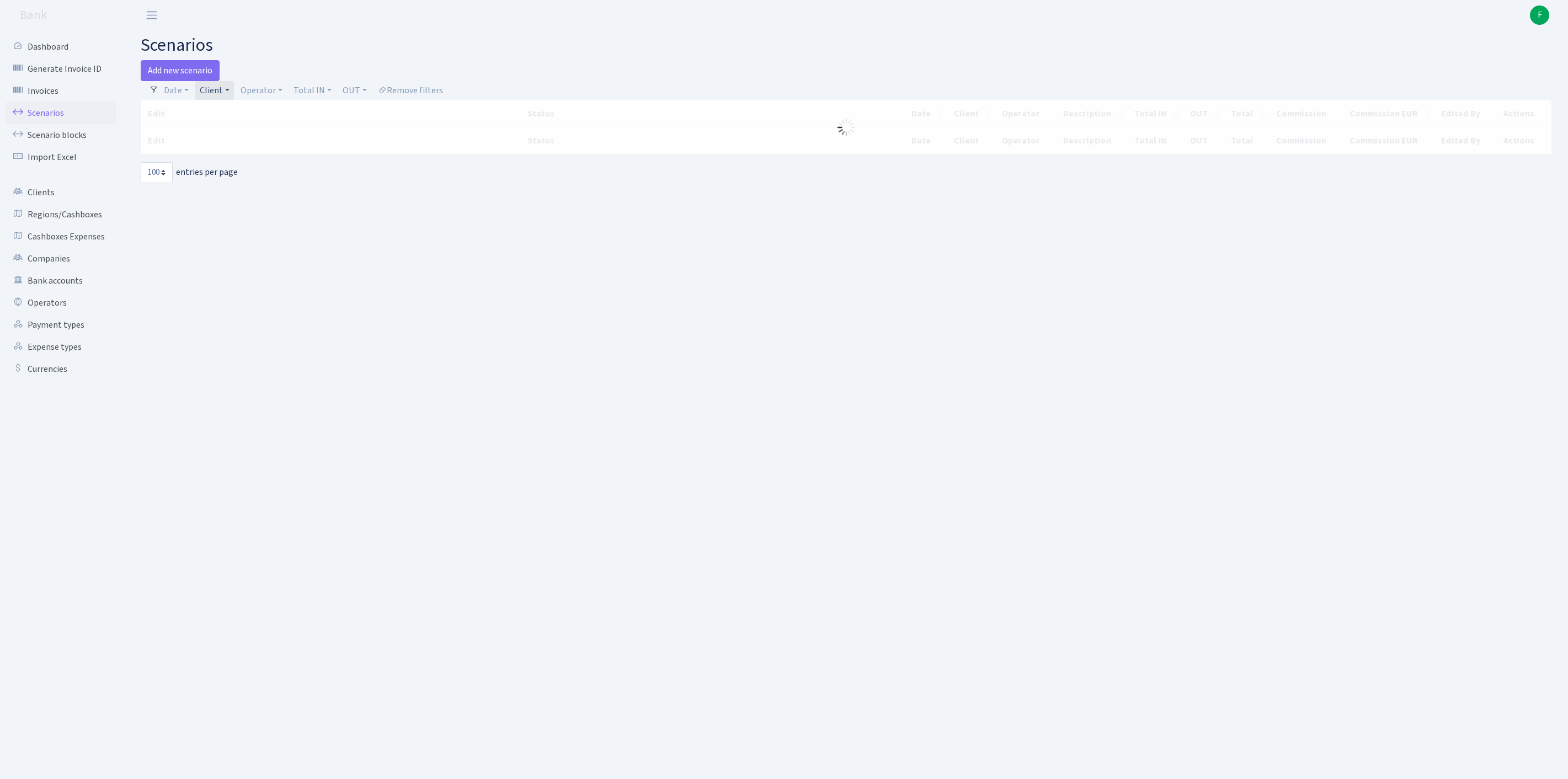
select select "100"
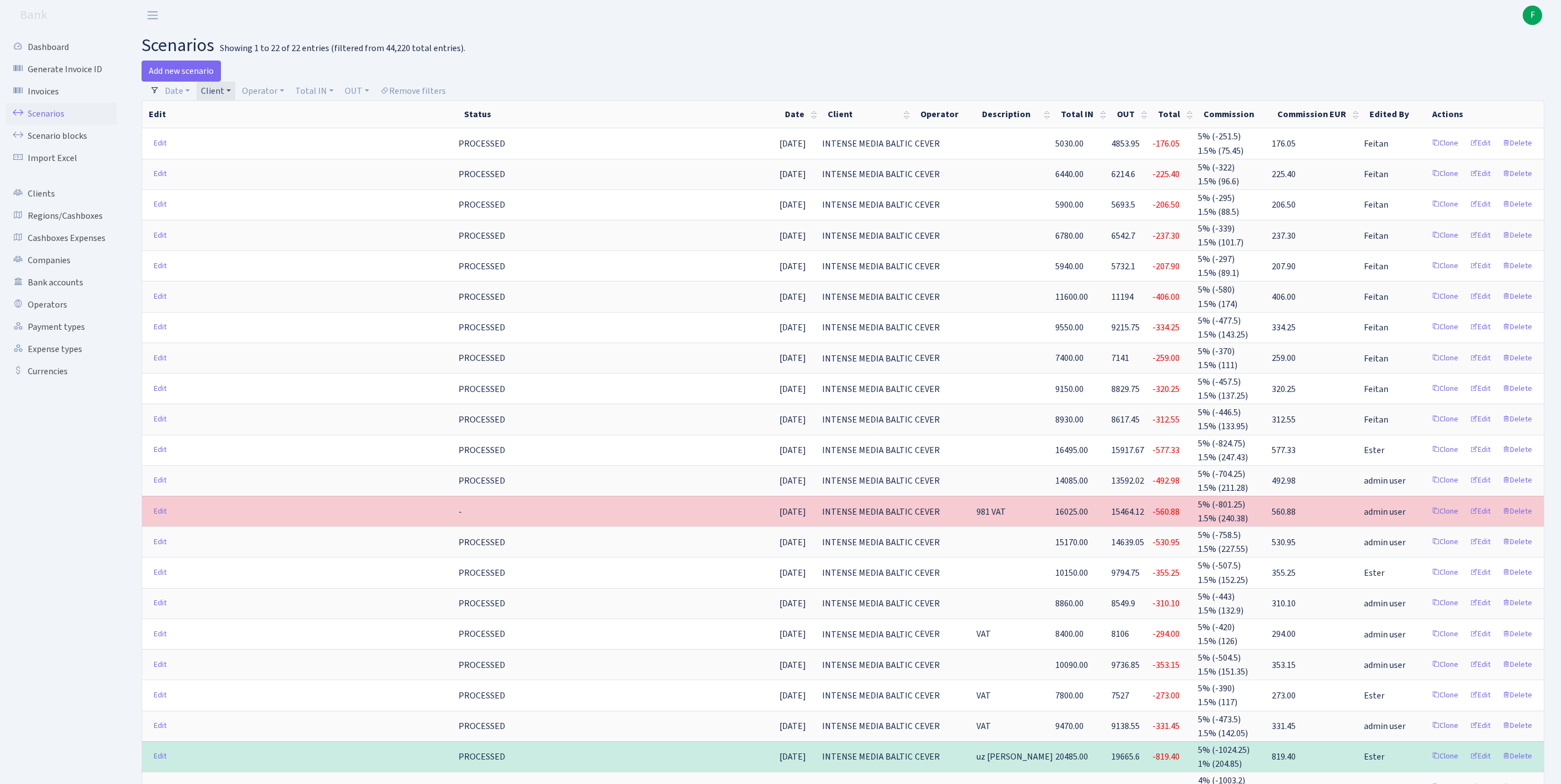
click at [235, 93] on link "Client" at bounding box center [215, 91] width 39 height 19
click at [231, 139] on input "search" at bounding box center [258, 130] width 115 height 17
type input "port 8"
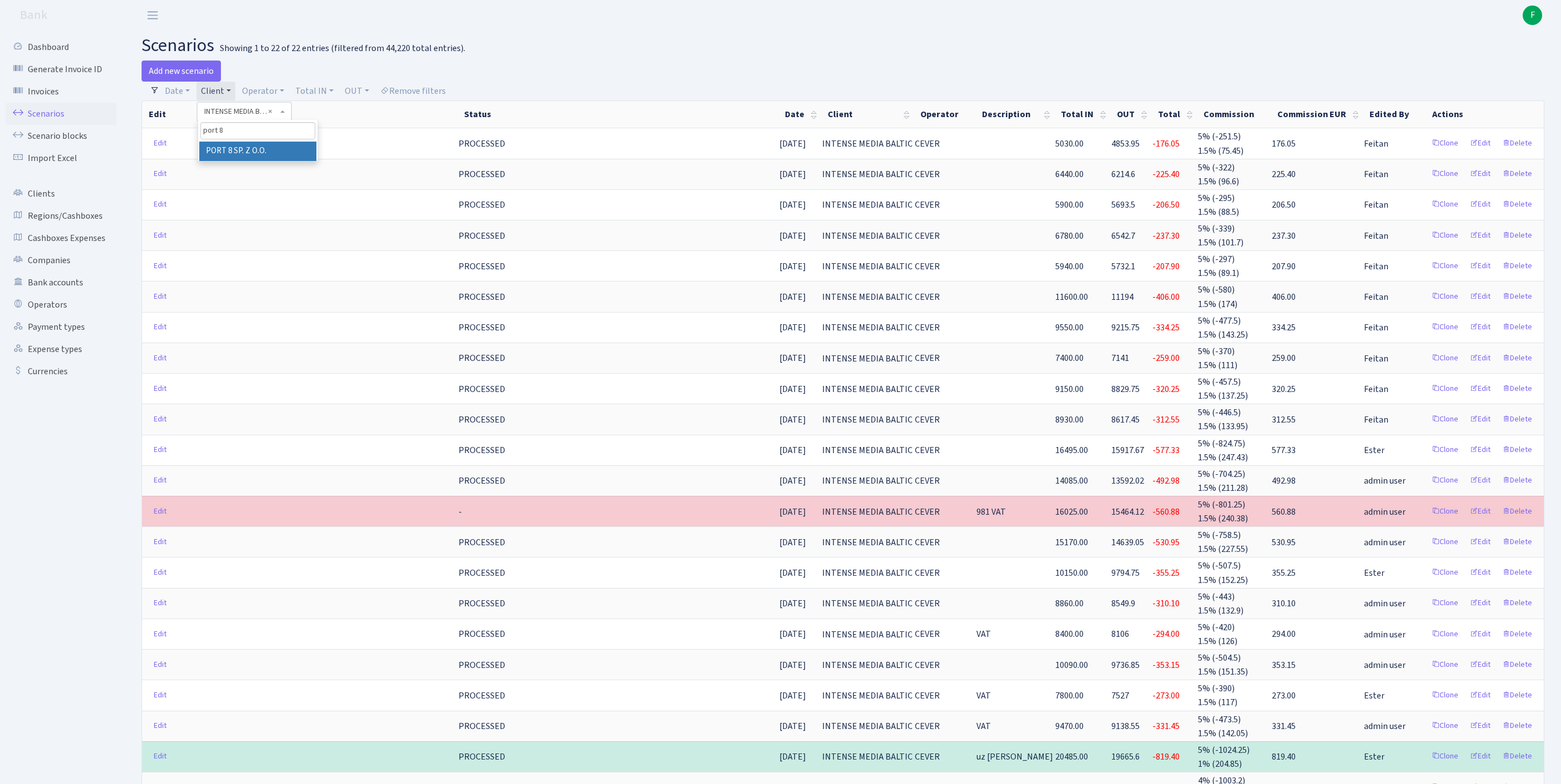
click at [280, 161] on li "PORT 8 SP. Z O.O." at bounding box center [257, 151] width 117 height 19
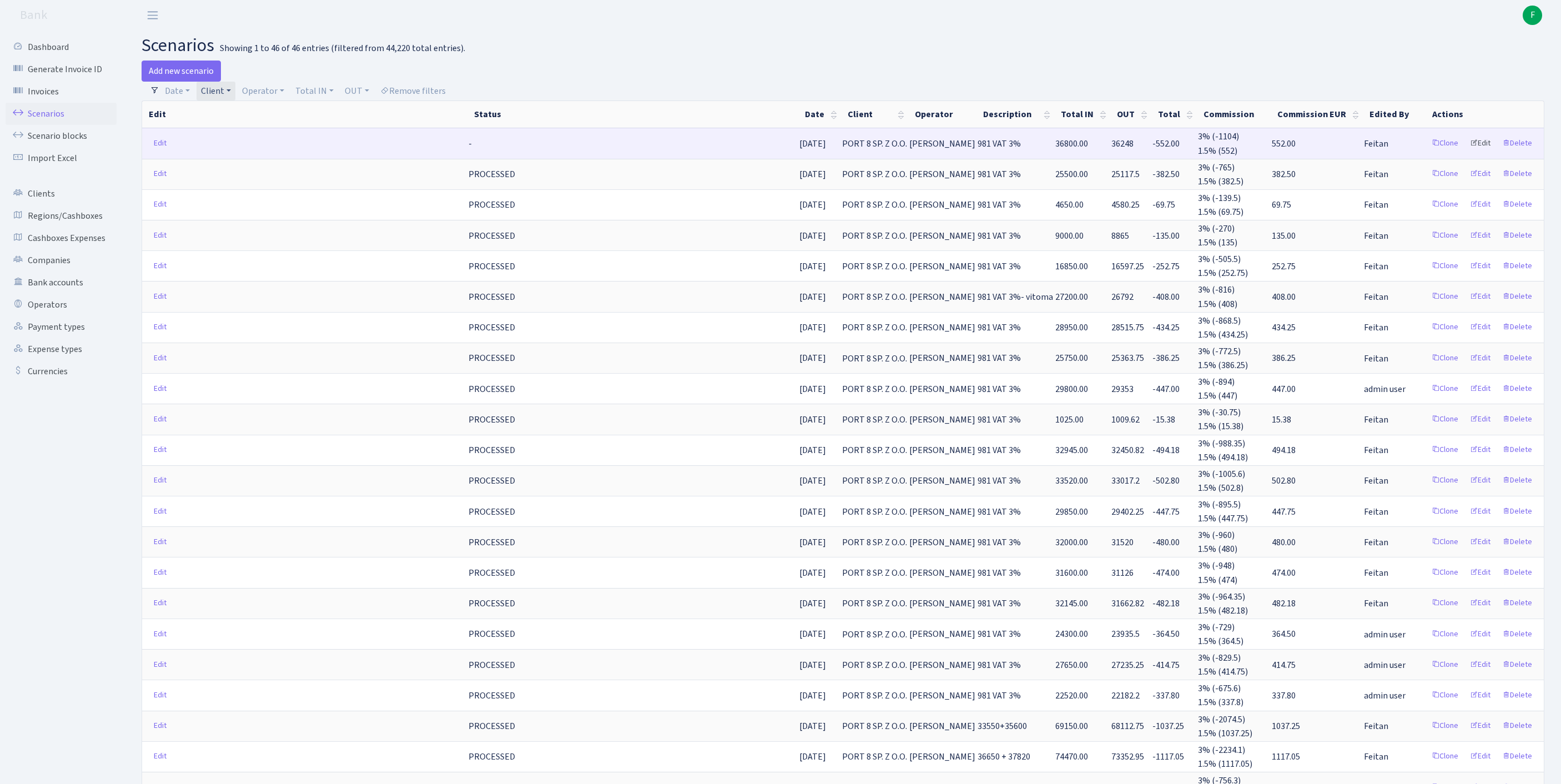
click at [1470, 152] on link "Edit" at bounding box center [1480, 143] width 30 height 17
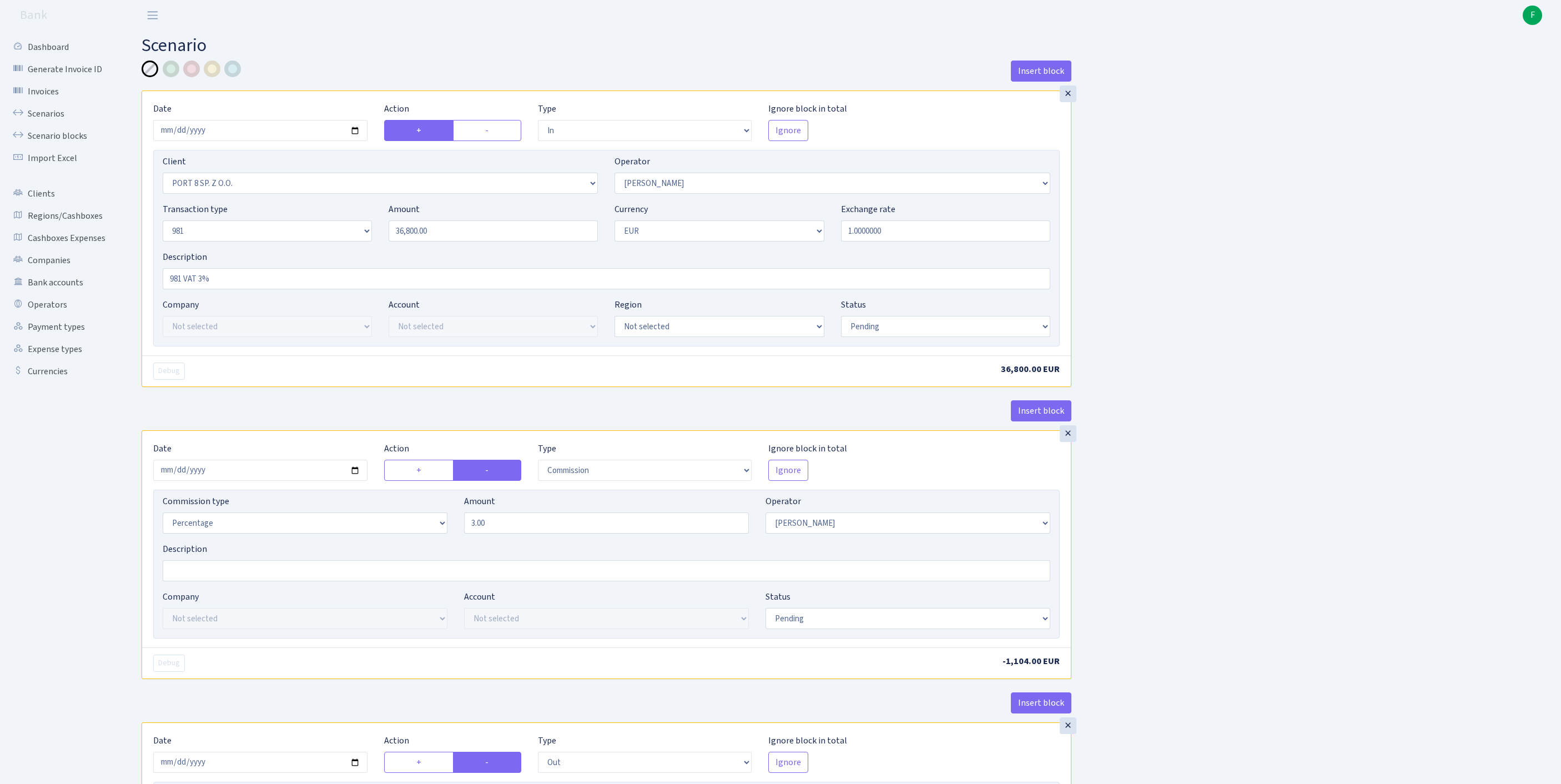
select select "in"
select select "2527"
select select "2"
select select "8"
select select "1"
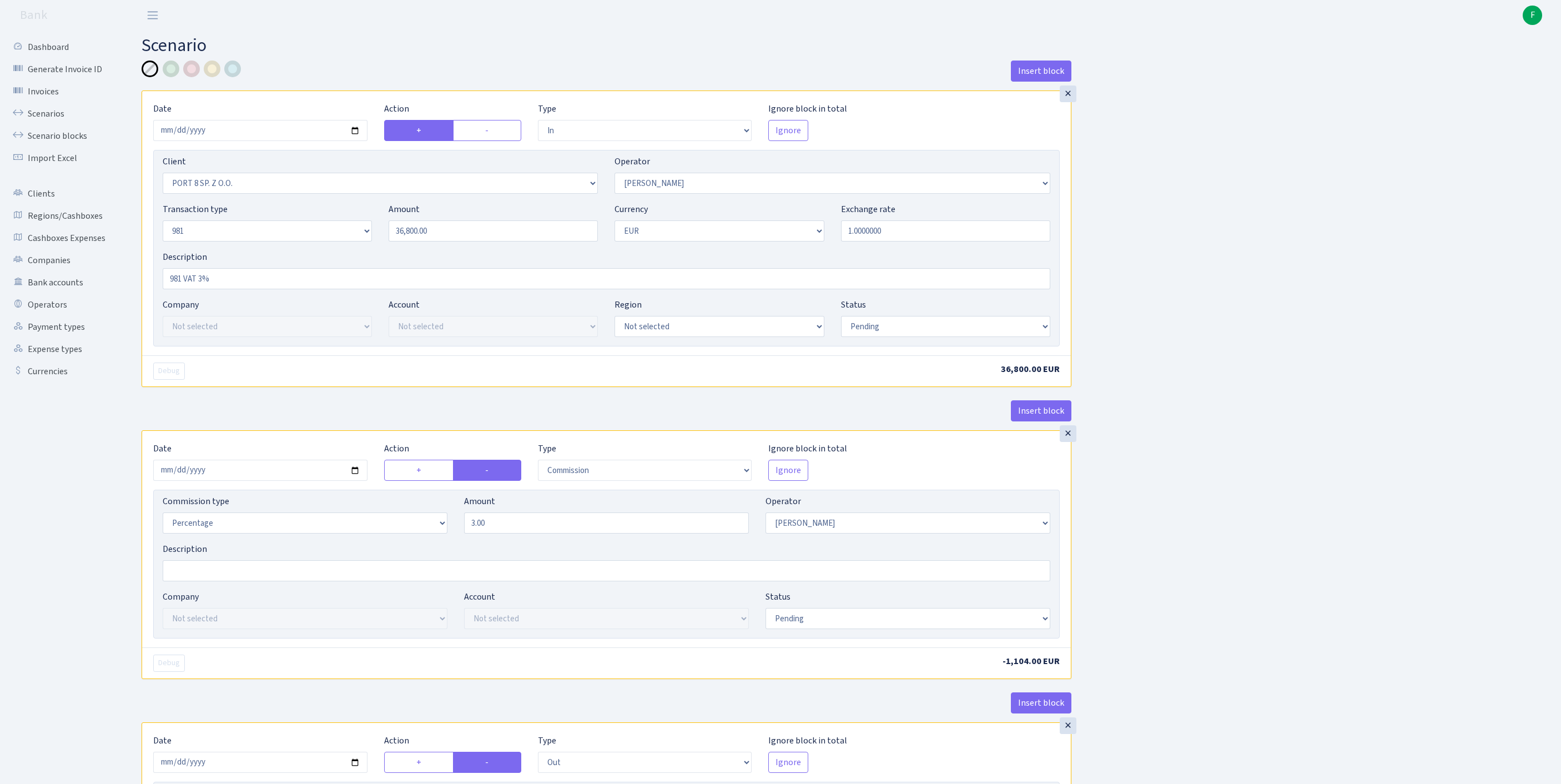
select select "pending"
select select "commission"
select select "2"
select select "pending"
select select "out"
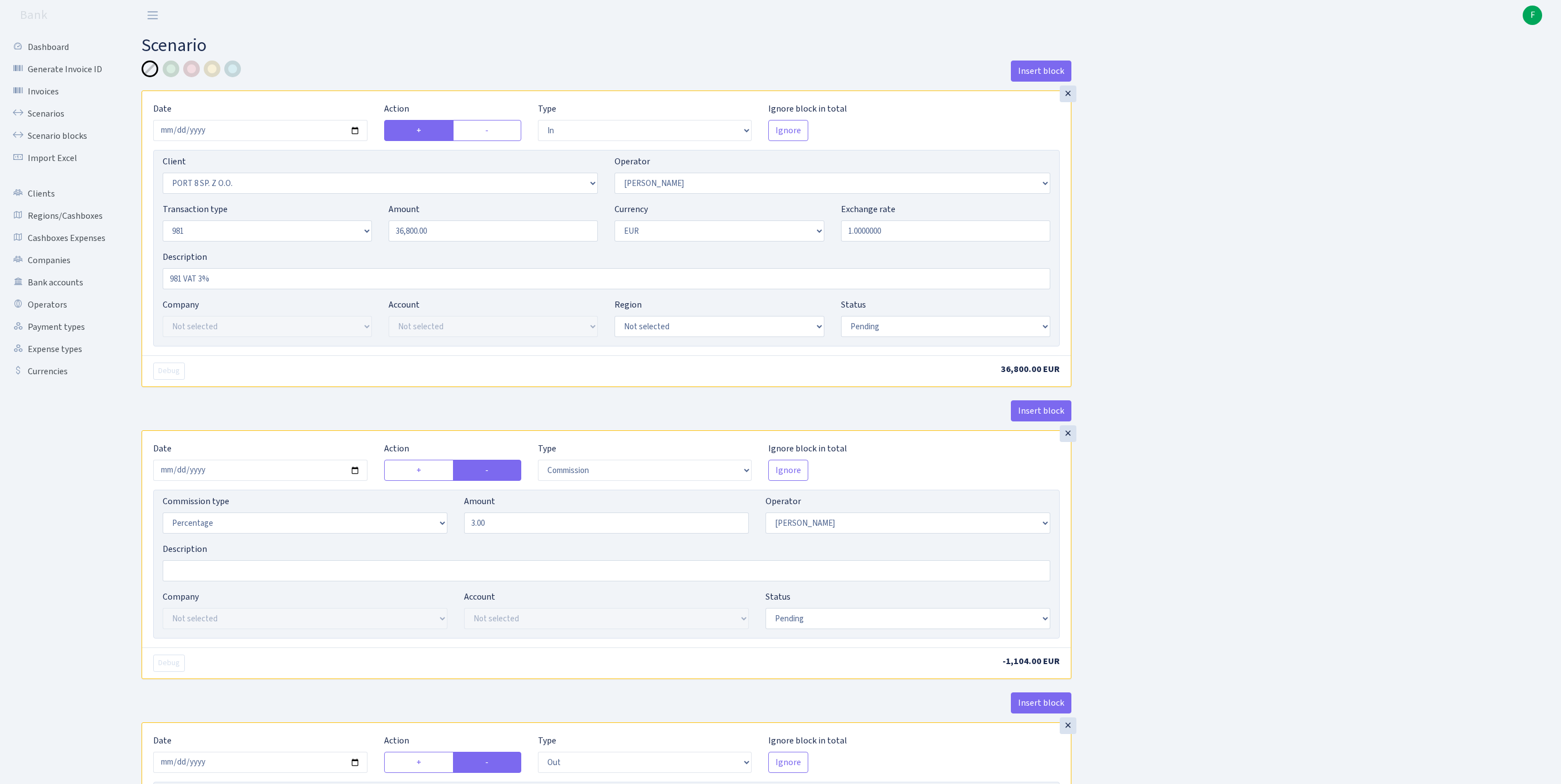
select select "2129"
select select "61"
select select "8"
select select "1"
select select "pending"
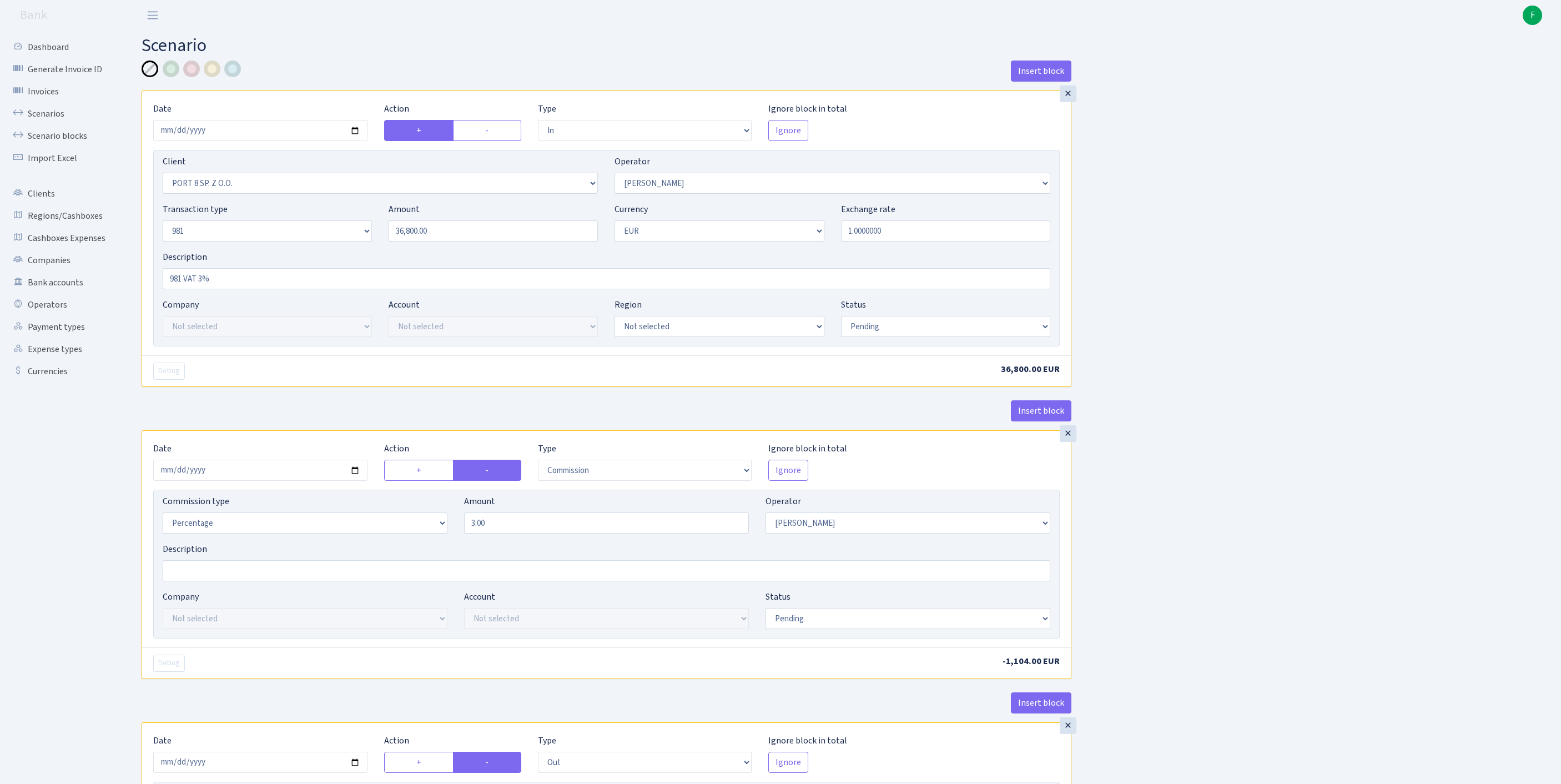
select select "commission"
select select "61"
select select "pending"
click at [274, 139] on input "2025-09-17" at bounding box center [260, 130] width 214 height 21
type input "2025-09-18"
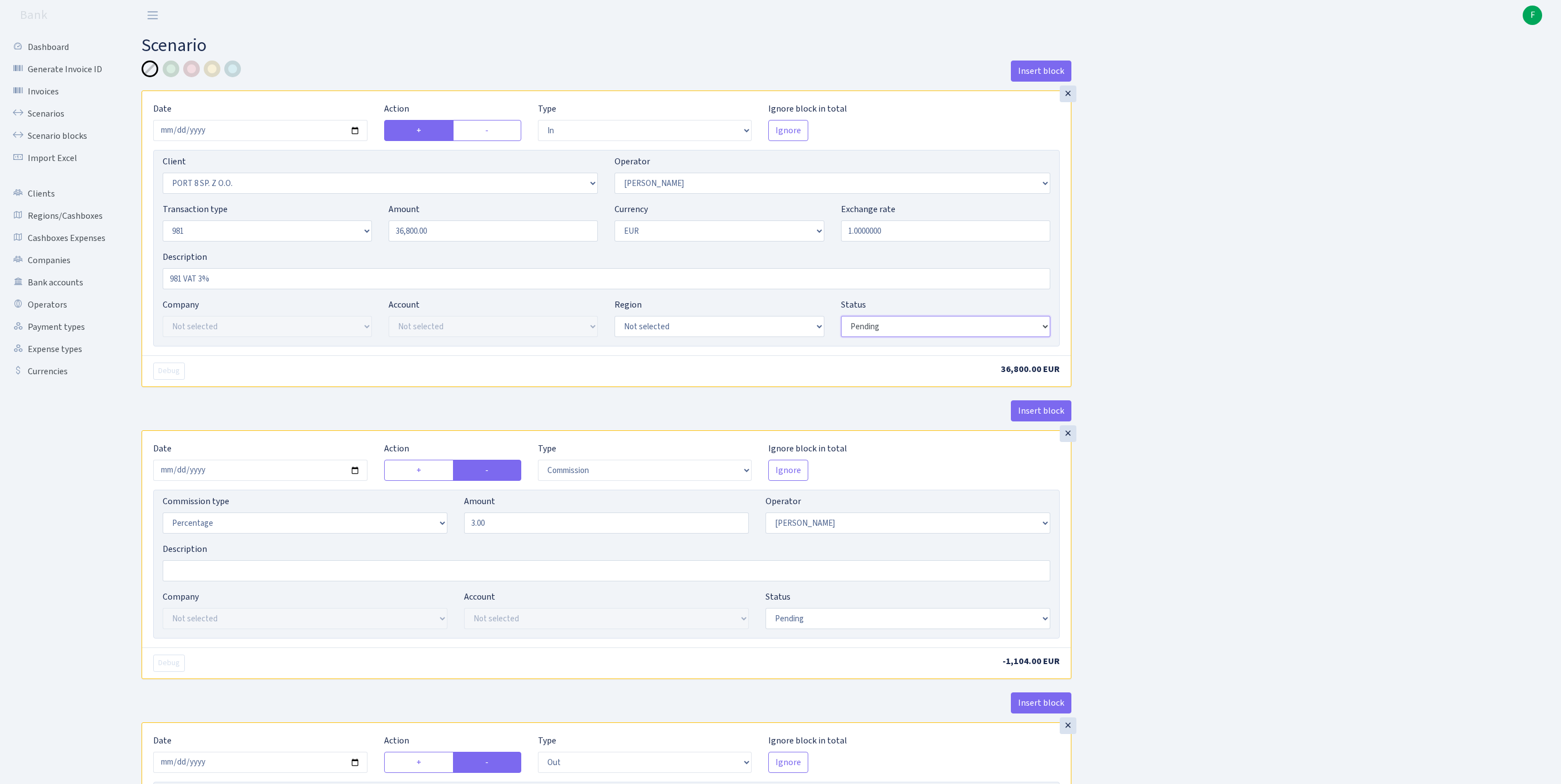
select select "processed"
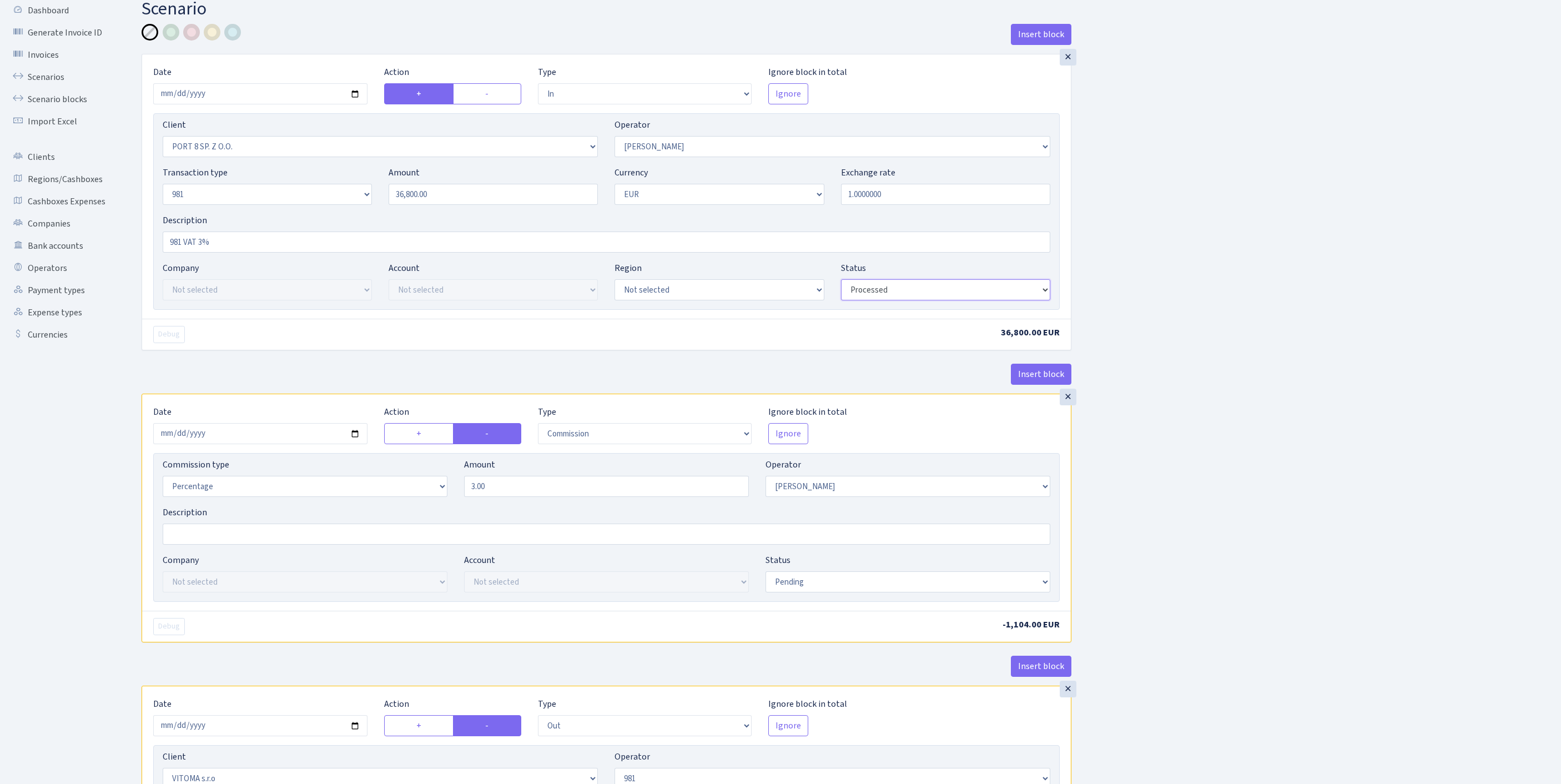
scroll to position [150, 0]
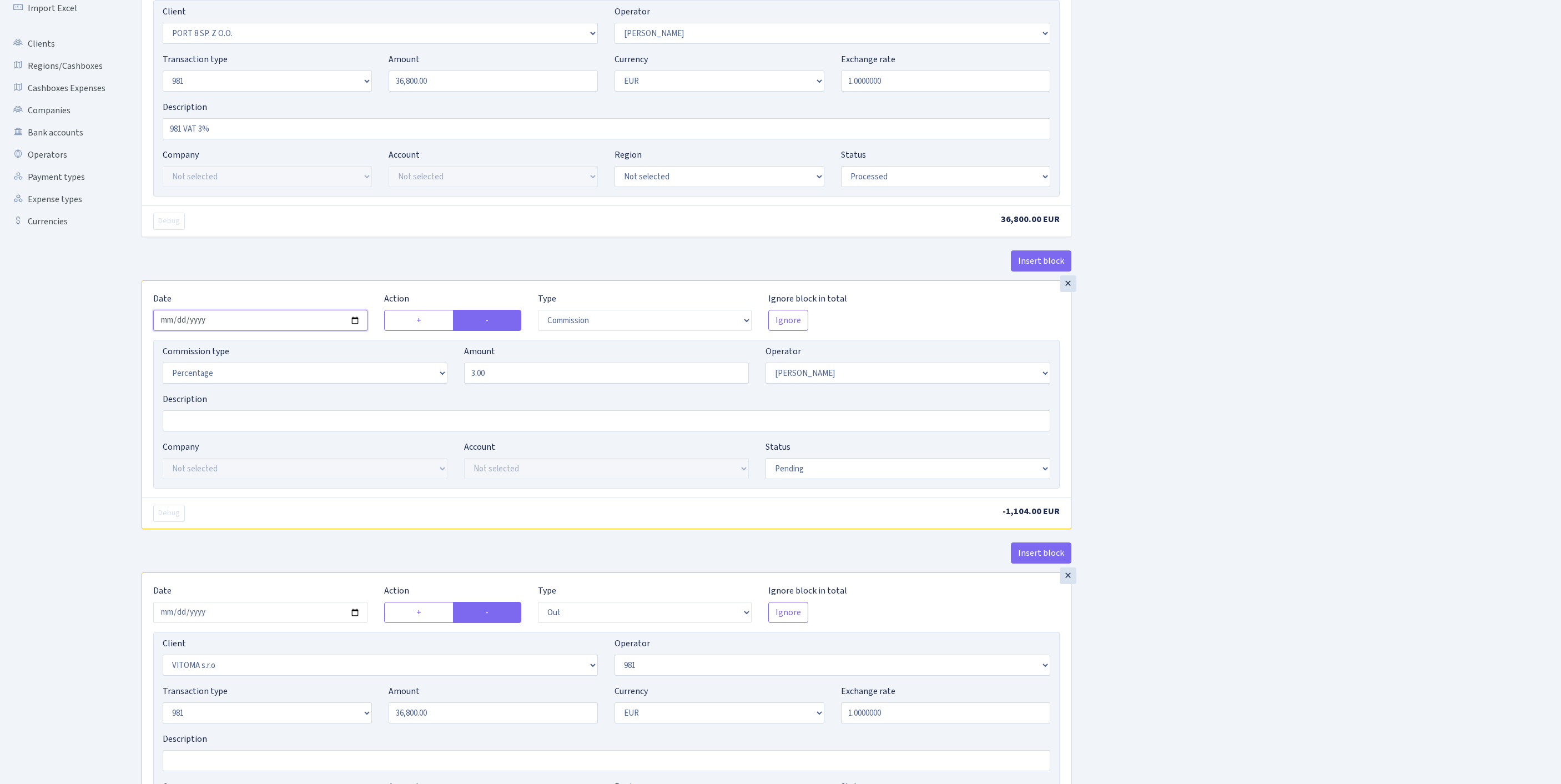
click at [305, 331] on input "2025-09-17" at bounding box center [260, 320] width 214 height 21
type input "2025-09-18"
select select "processed"
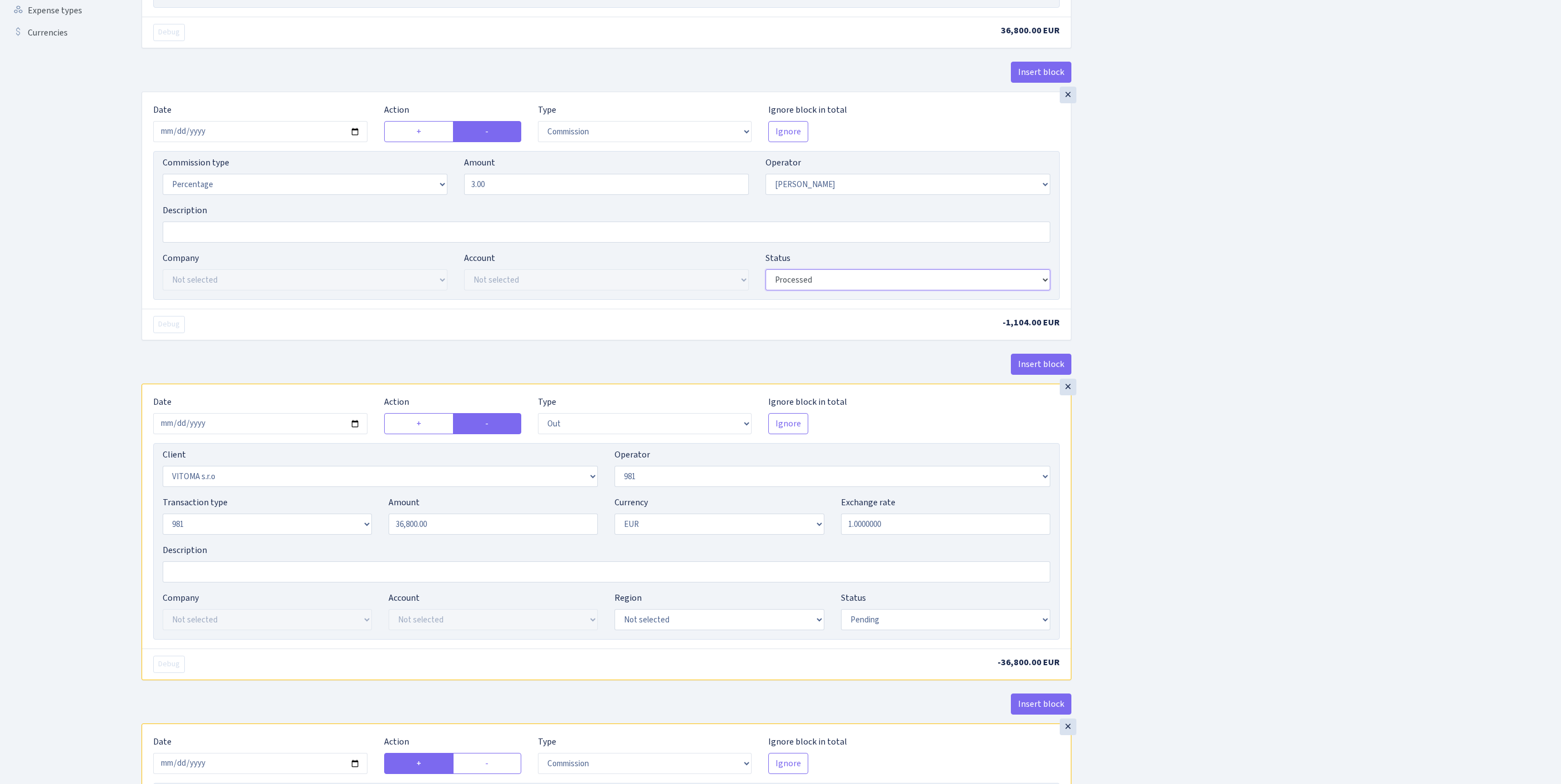
scroll to position [358, 0]
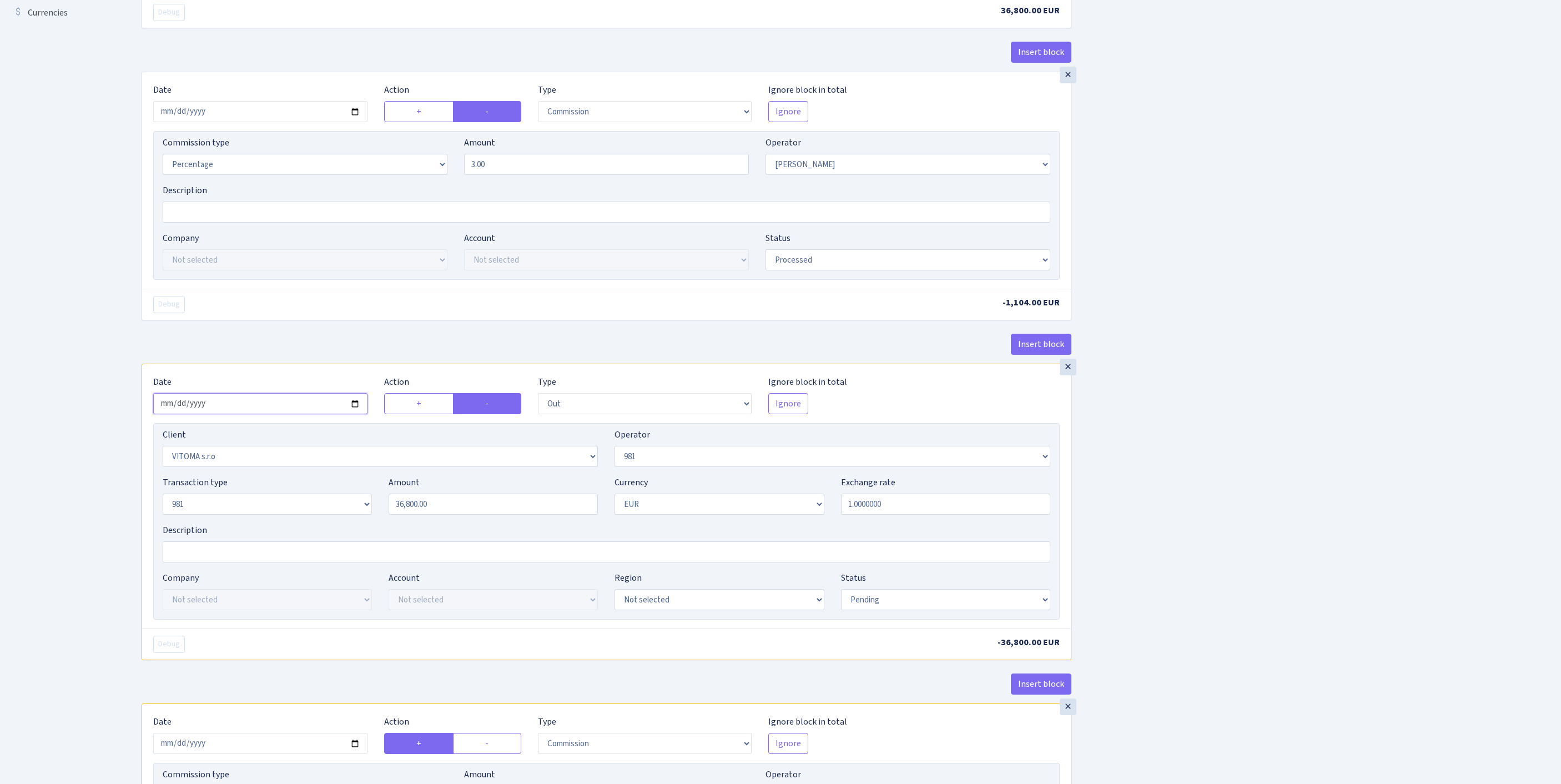
click at [286, 414] on input "2025-09-17" at bounding box center [260, 404] width 214 height 21
type input "[DATE]"
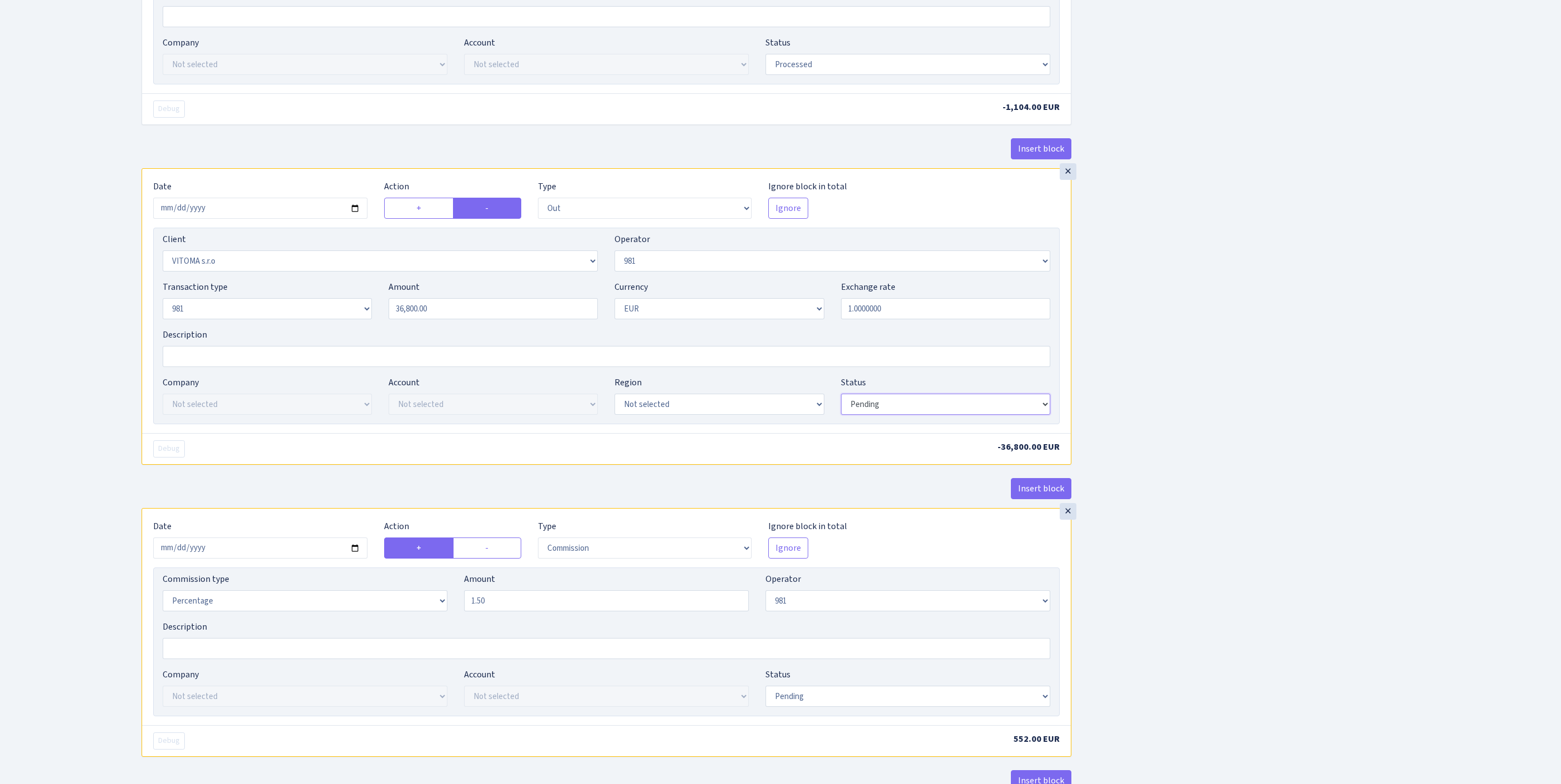
select select "processed"
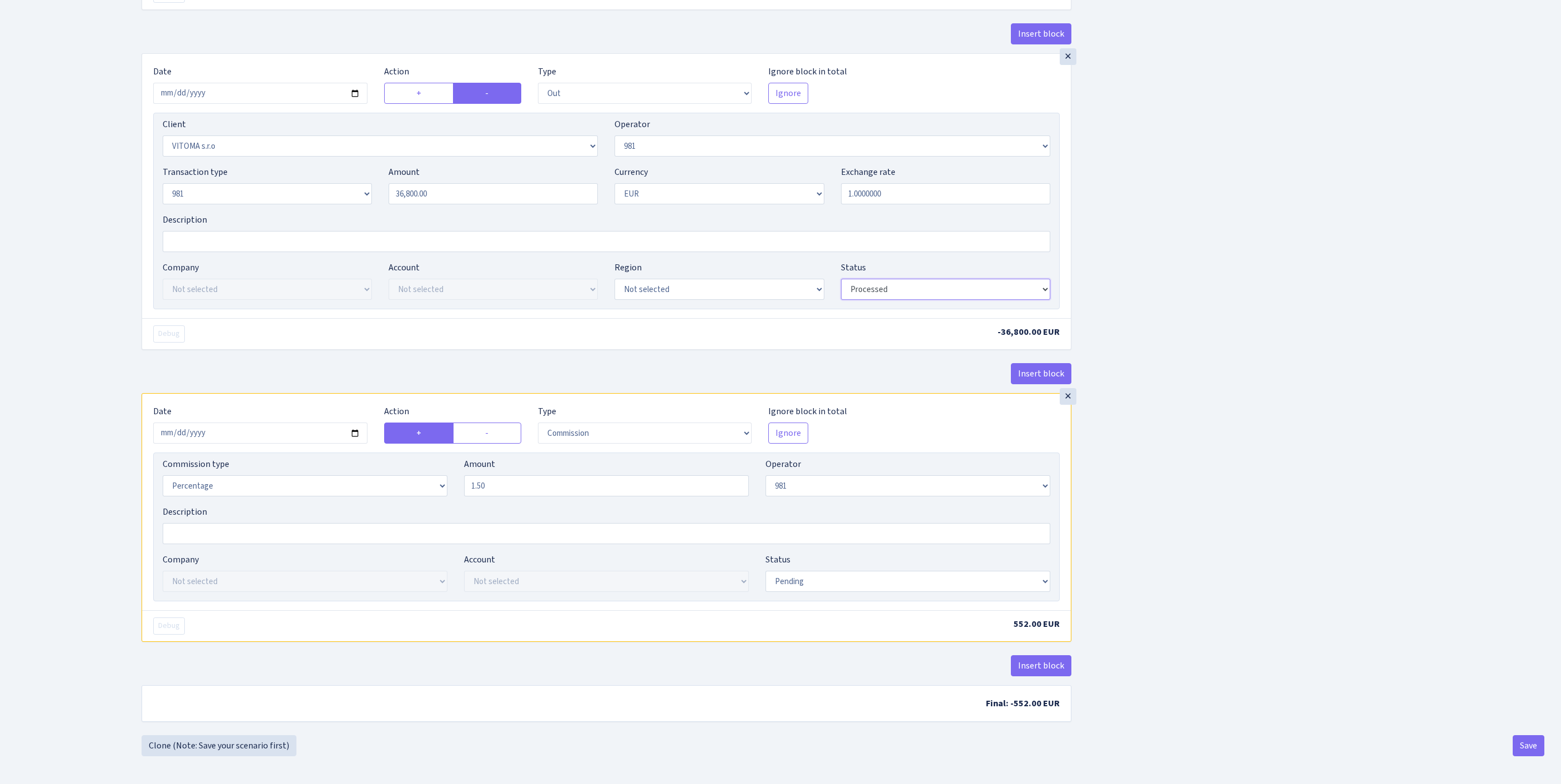
scroll to position [780, 0]
click at [313, 443] on input "2025-09-17" at bounding box center [260, 433] width 214 height 21
type input "[DATE]"
select select "processed"
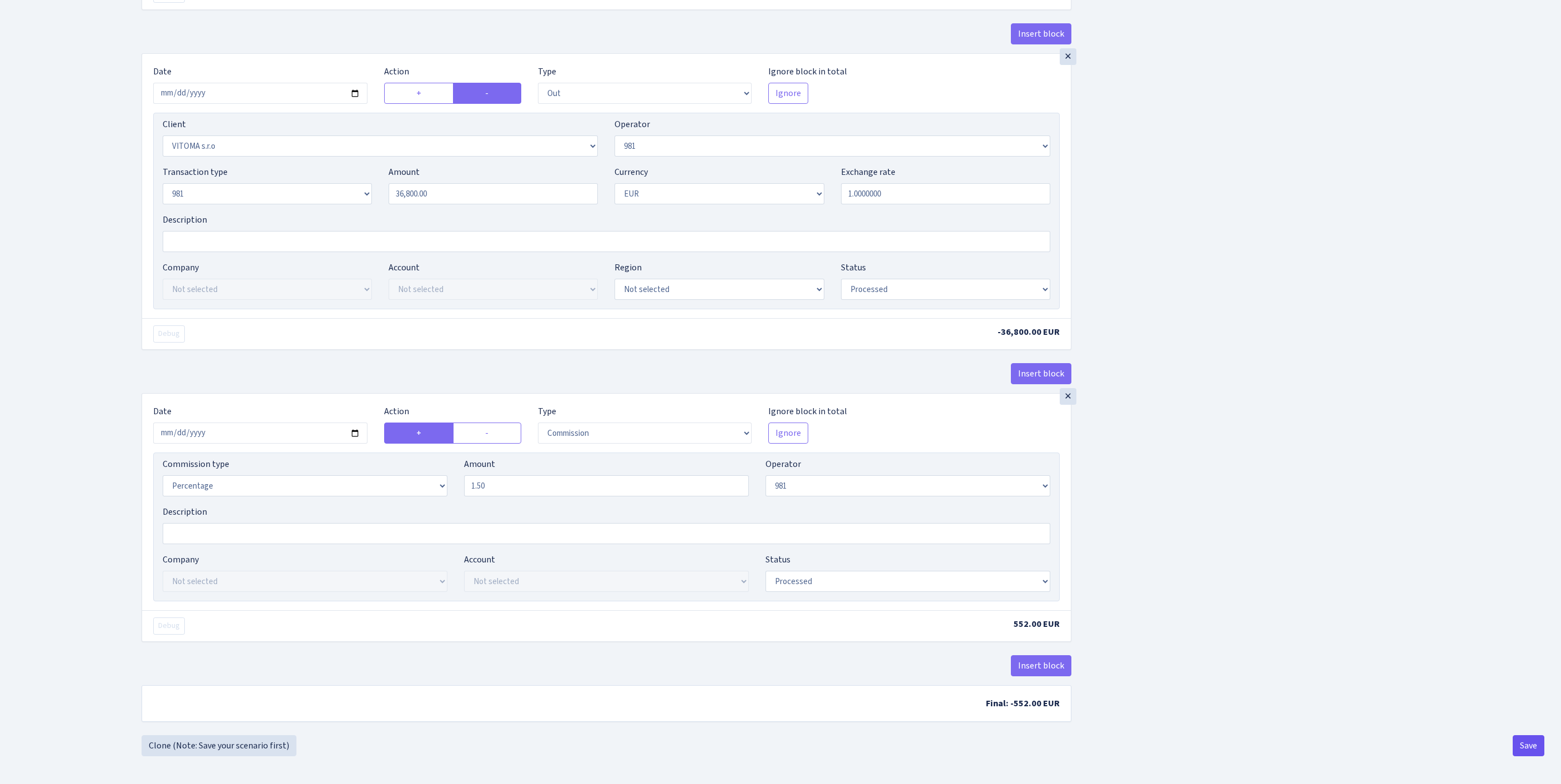
click at [1534, 744] on button "Save" at bounding box center [1528, 746] width 32 height 21
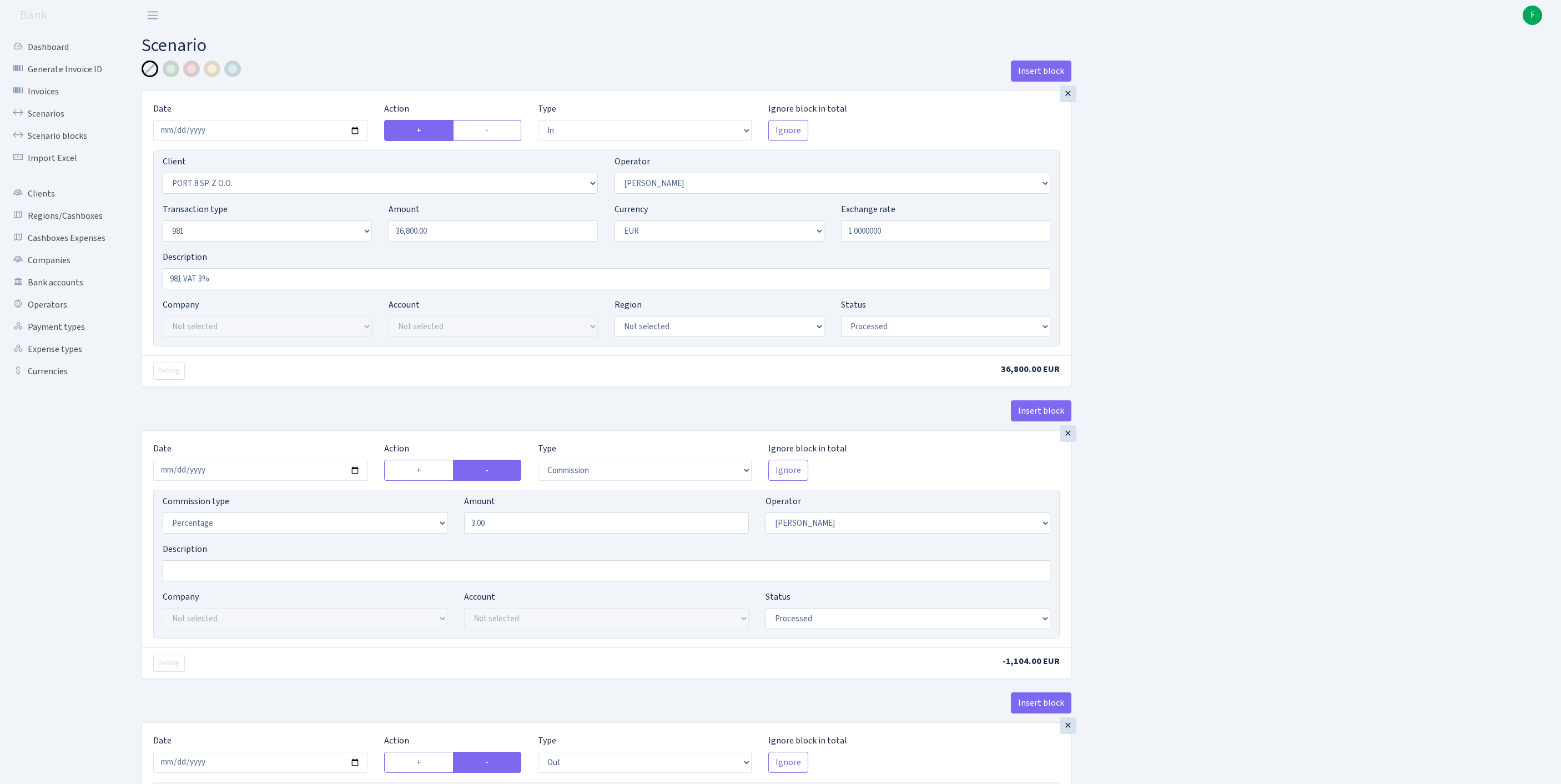
select select "in"
select select "2527"
select select "2"
select select "8"
select select "1"
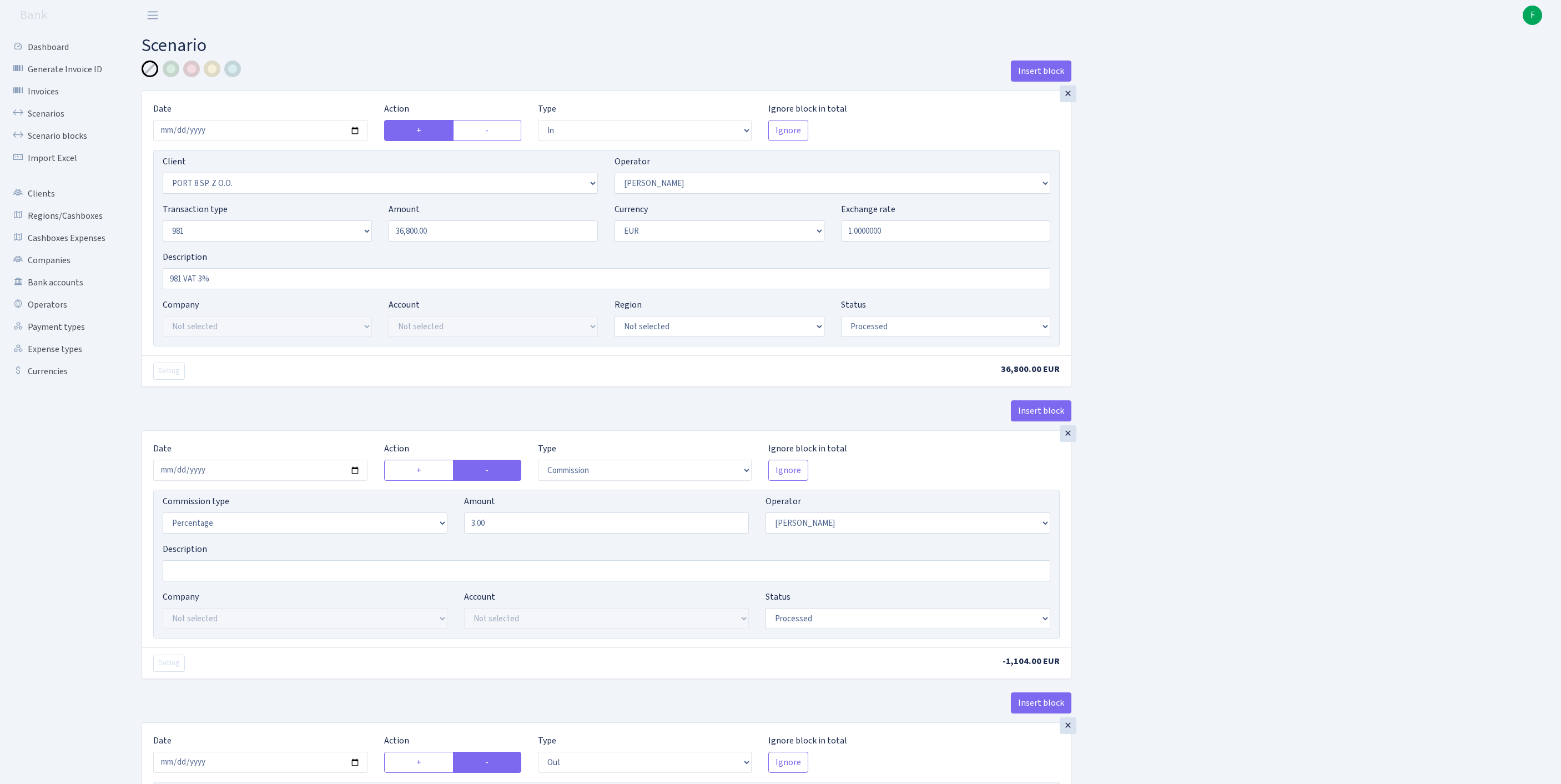
select select "processed"
select select "commission"
select select "2"
select select "processed"
select select "out"
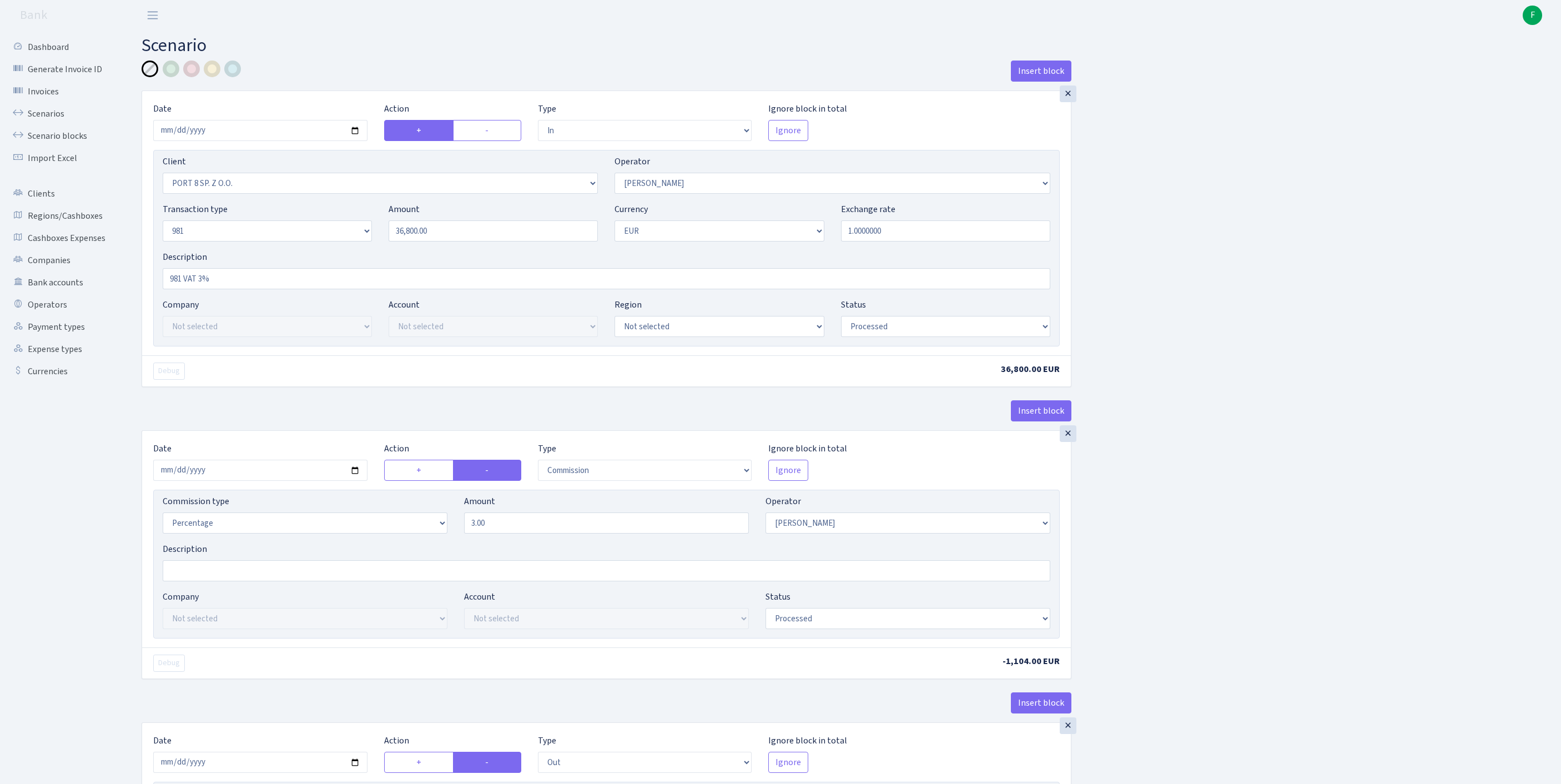
select select "2129"
select select "61"
select select "8"
select select "1"
select select "processed"
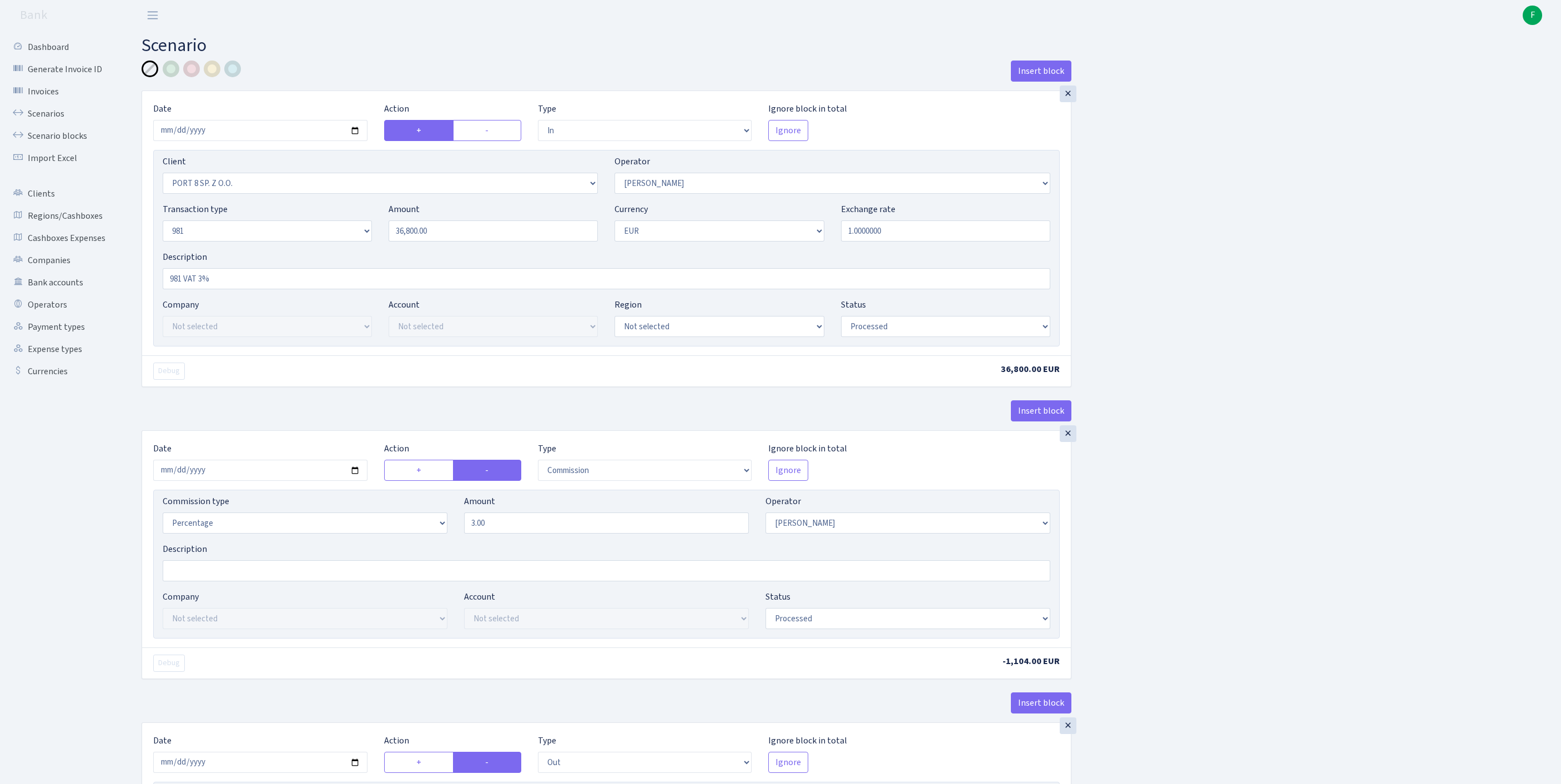
select select "commission"
select select "61"
select select "processed"
click at [55, 122] on link "Scenarios" at bounding box center [61, 113] width 111 height 22
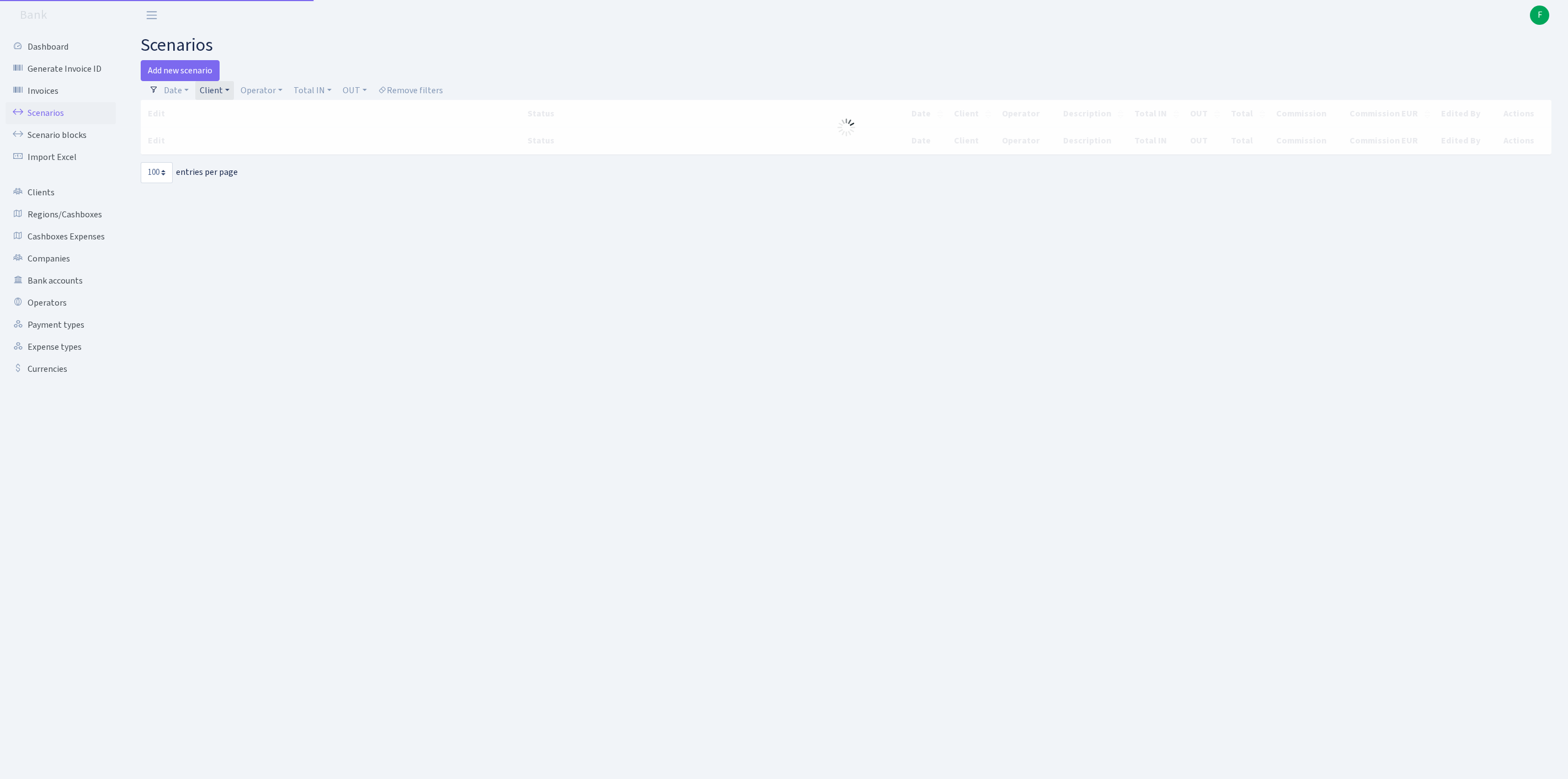
select select "100"
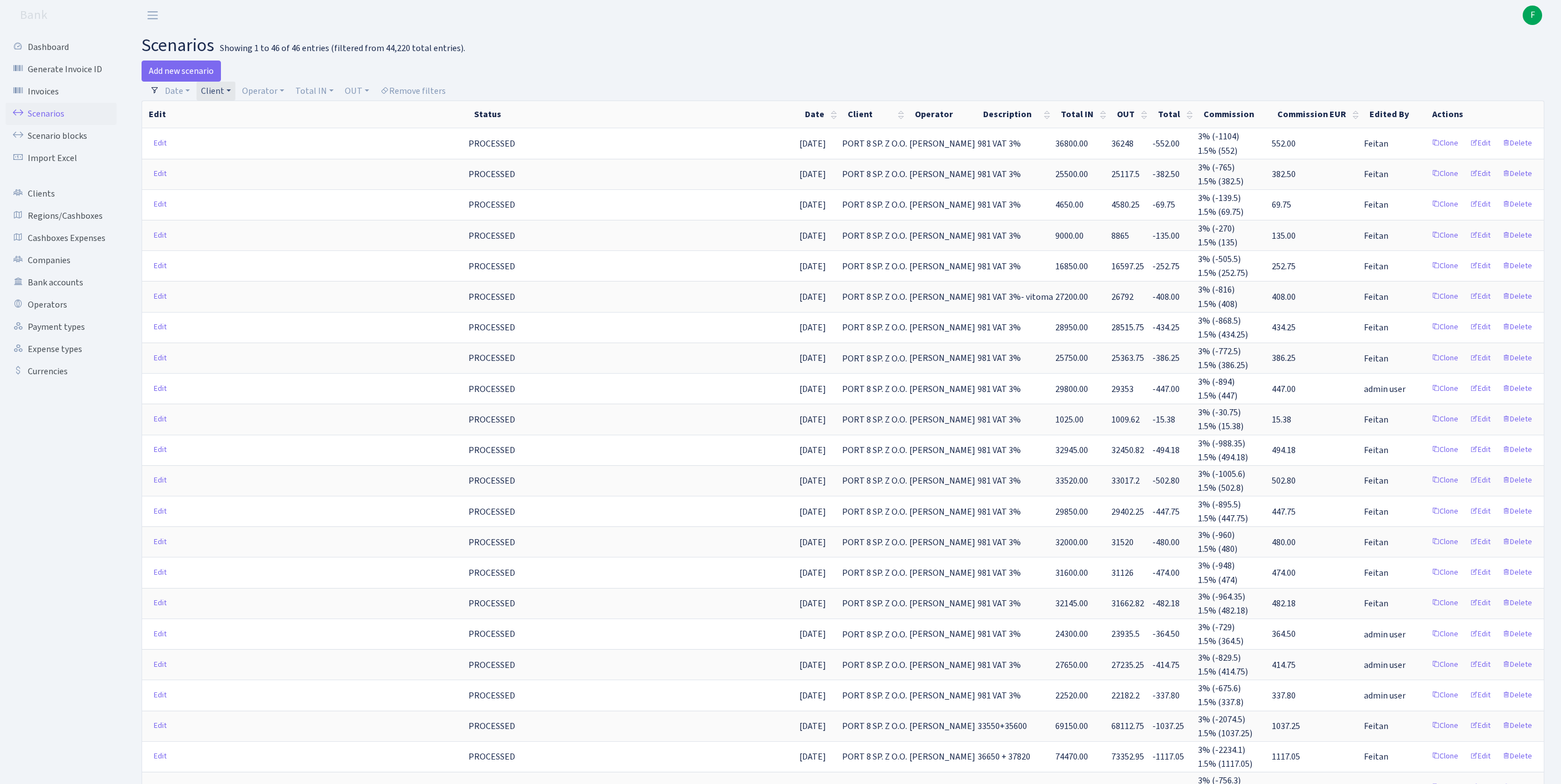
click at [235, 96] on link "Client" at bounding box center [215, 91] width 39 height 19
click at [255, 133] on input "search" at bounding box center [246, 130] width 92 height 17
type input "envite"
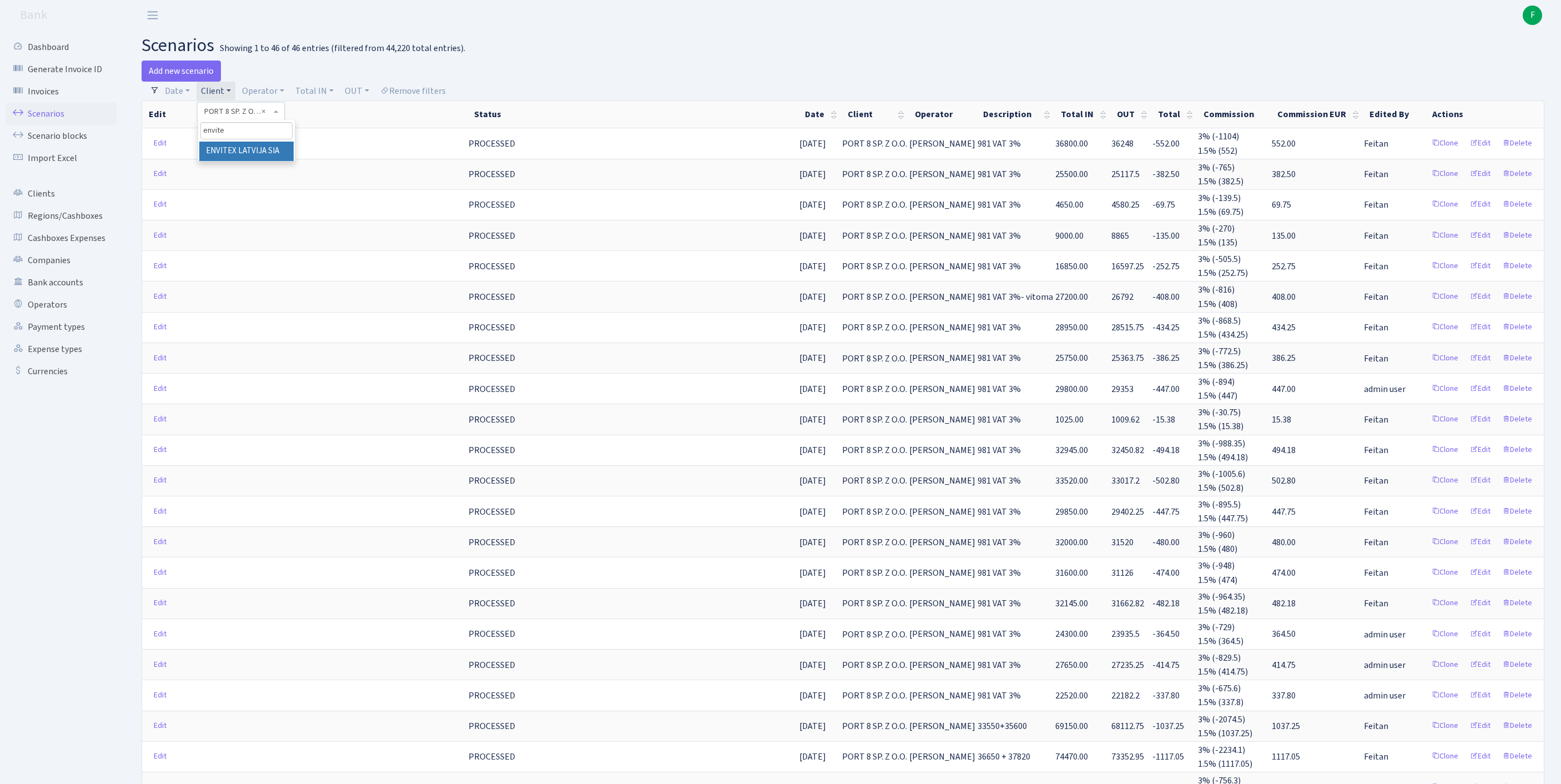
click at [264, 161] on li "ENVITEX LATVIJA SIA" at bounding box center [246, 151] width 94 height 19
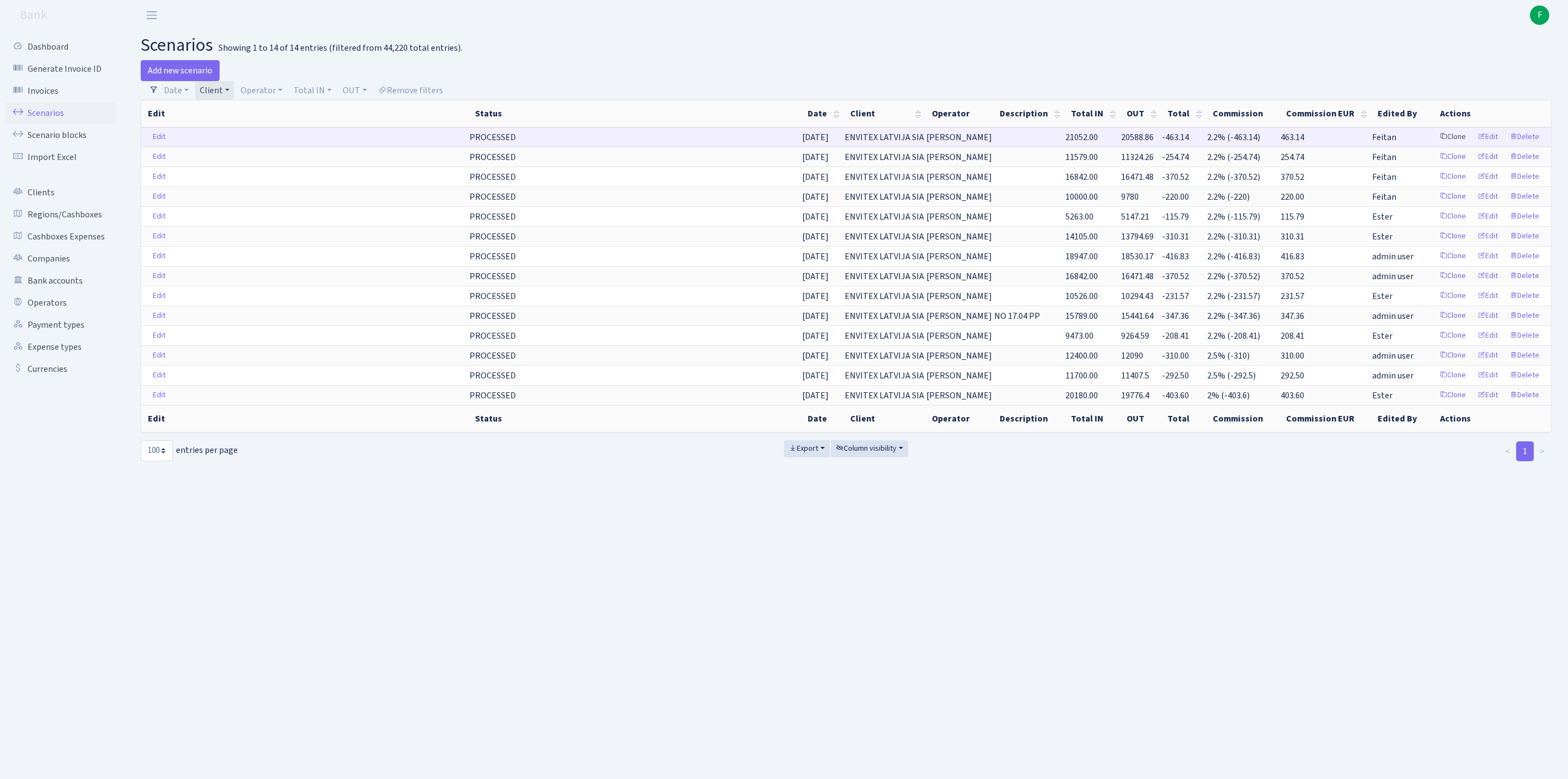
click at [1434, 146] on link "Clone" at bounding box center [1453, 137] width 37 height 17
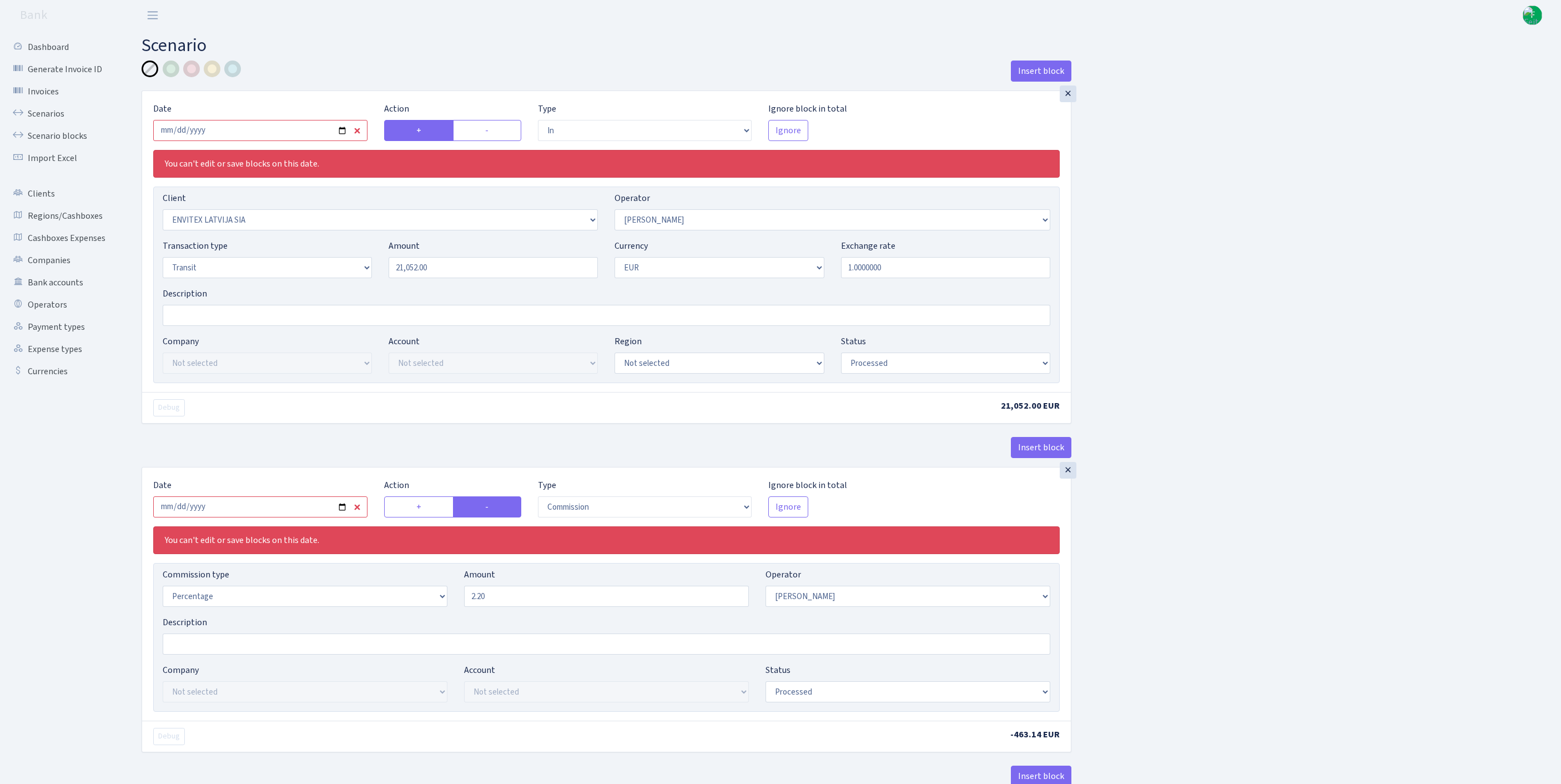
select select "in"
select select "1146"
select select "14"
select select "5"
select select "1"
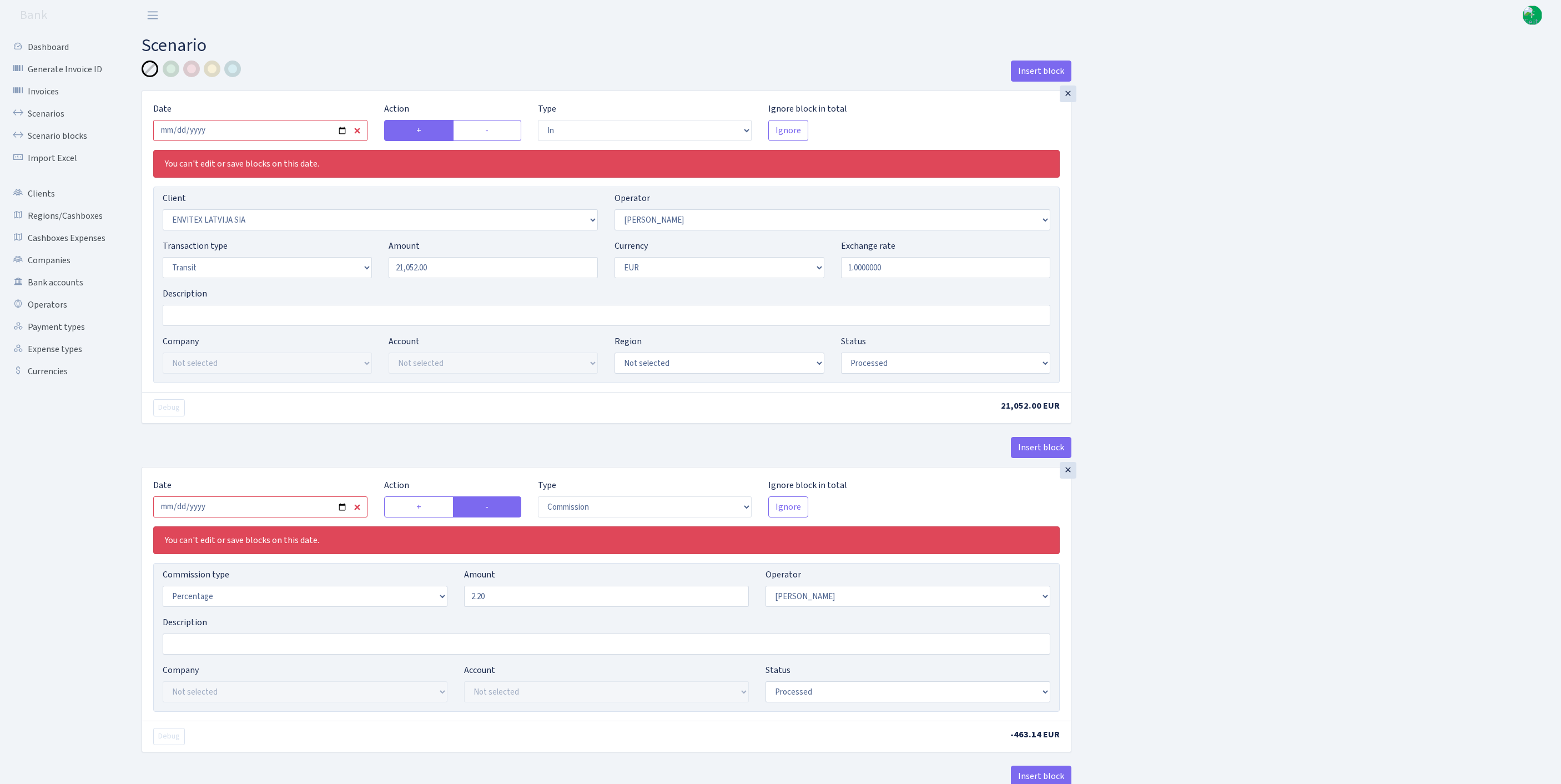
select select "processed"
select select "commission"
select select "14"
select select "processed"
select select "out"
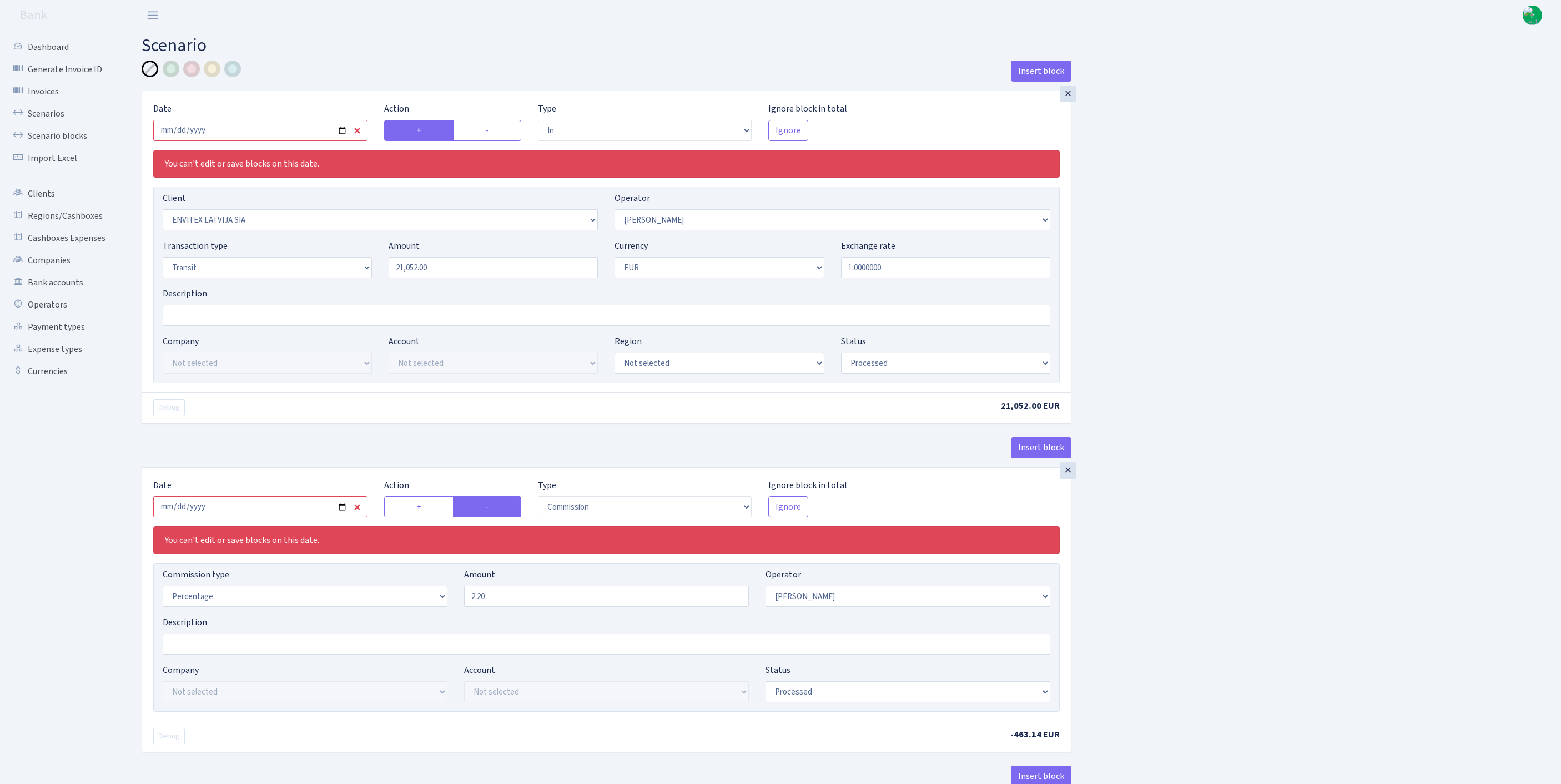
select select "2442"
select select "61"
select select "5"
select select "1"
select select "processed"
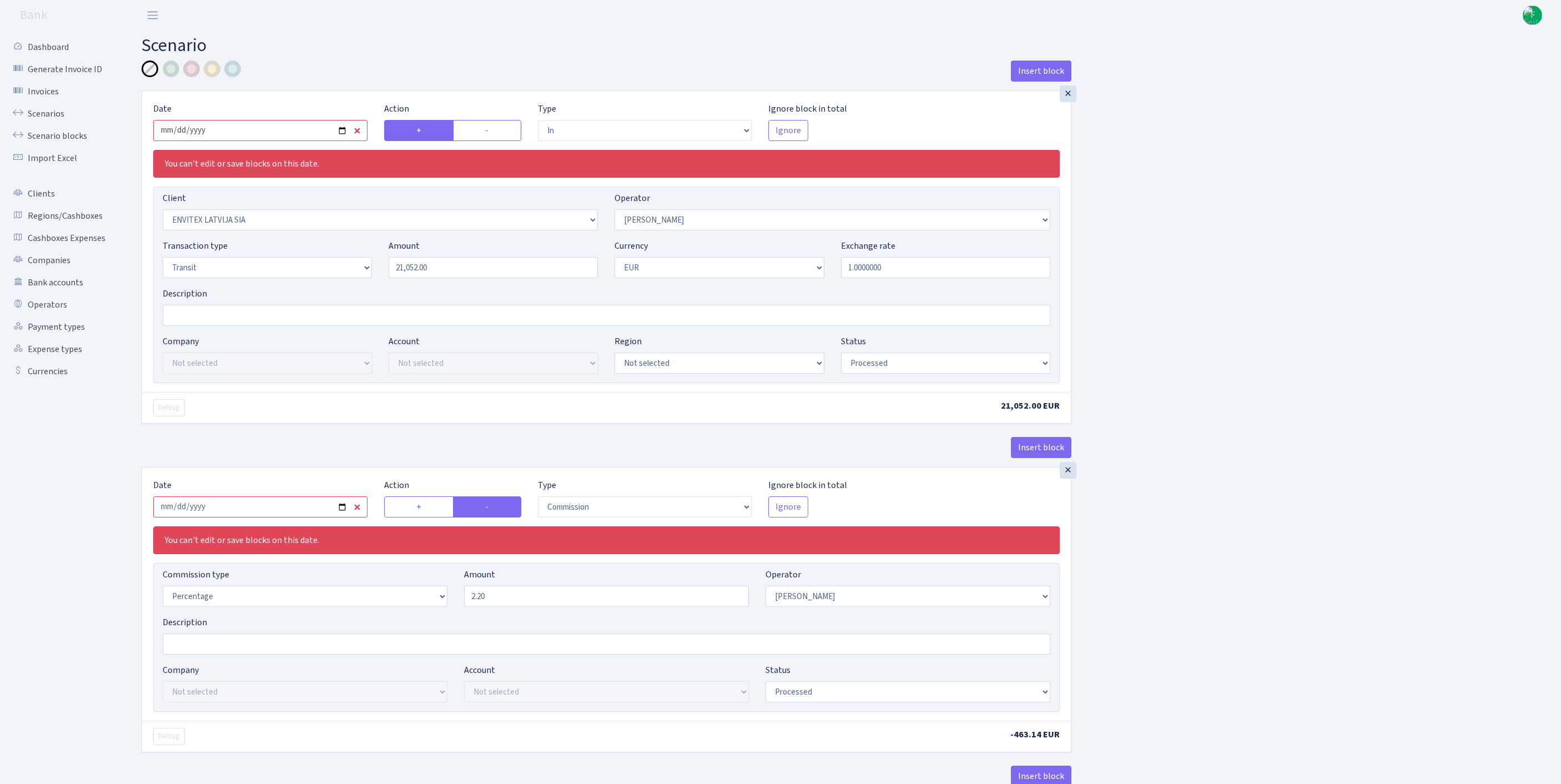
click at [288, 137] on input "2025-08-18" at bounding box center [260, 130] width 214 height 21
type input "[DATE]"
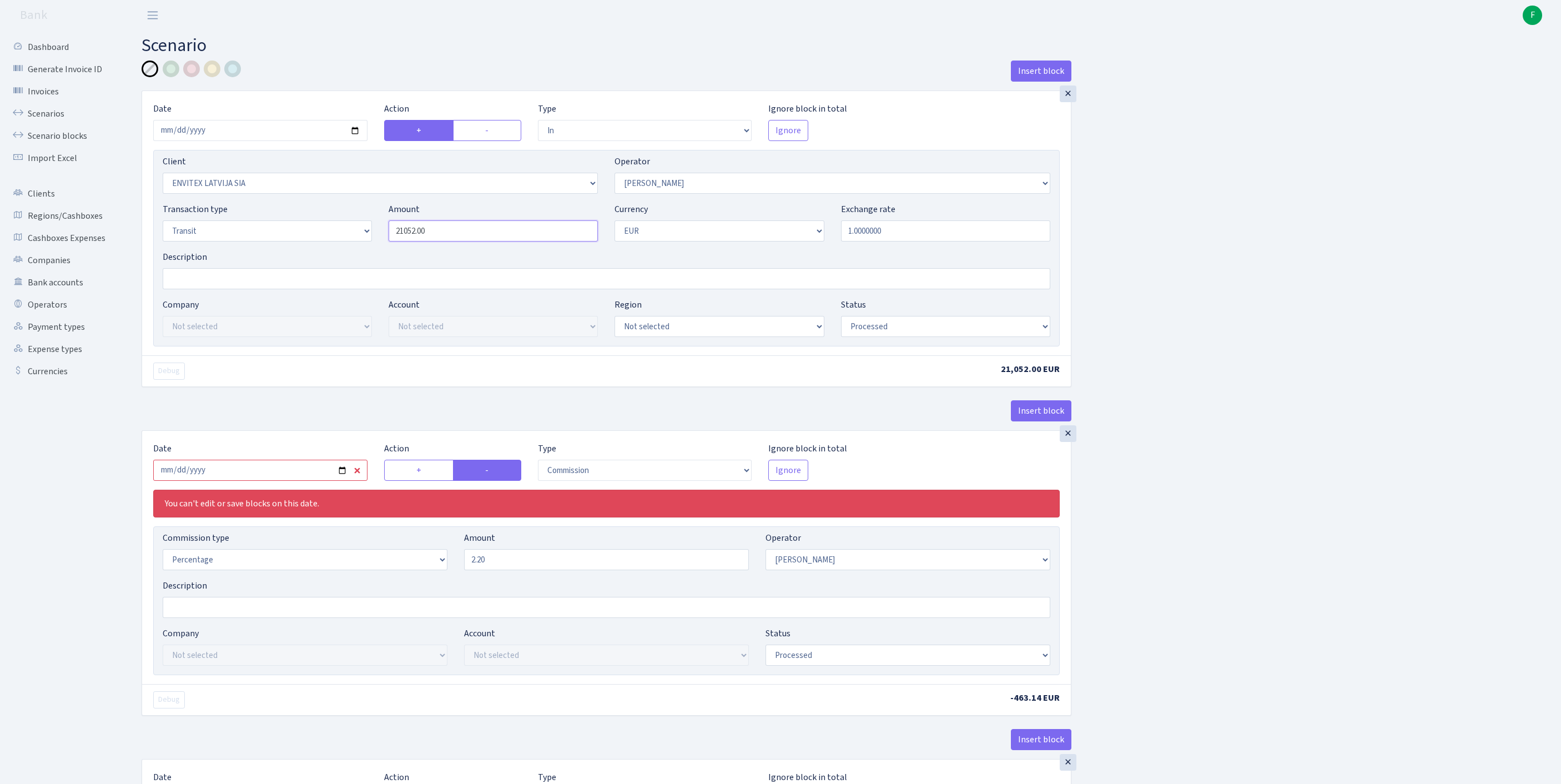
drag, startPoint x: 404, startPoint y: 245, endPoint x: 311, endPoint y: 235, distance: 93.5
click at [311, 235] on div "Transaction type Not selected 981 ELF FISH crypto GIRT IVO dekl MM-BALTIC eur U…" at bounding box center [606, 226] width 904 height 47
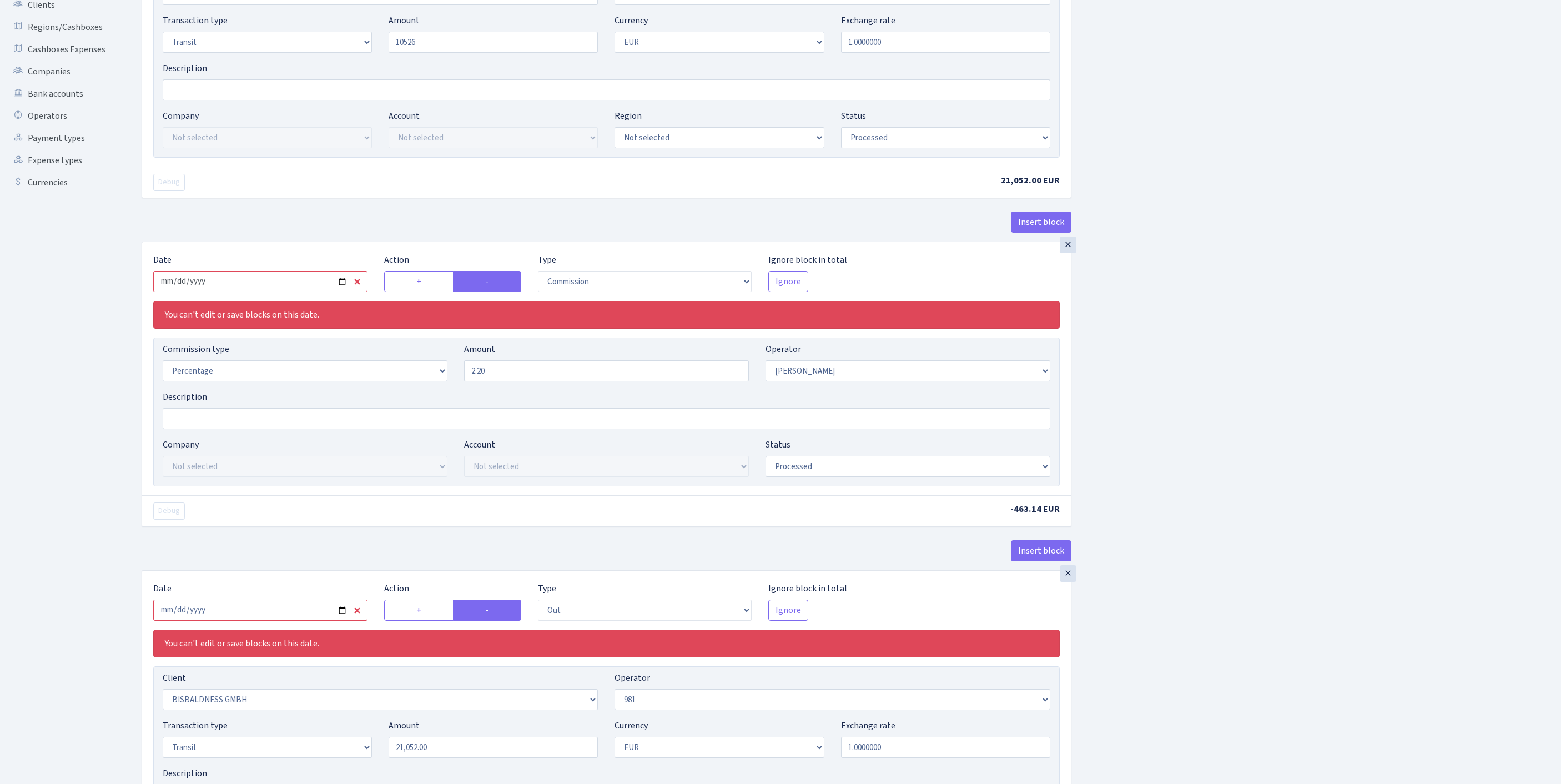
type input "10,526.00"
click at [272, 292] on input "2025-08-18" at bounding box center [260, 281] width 214 height 21
type input "[DATE]"
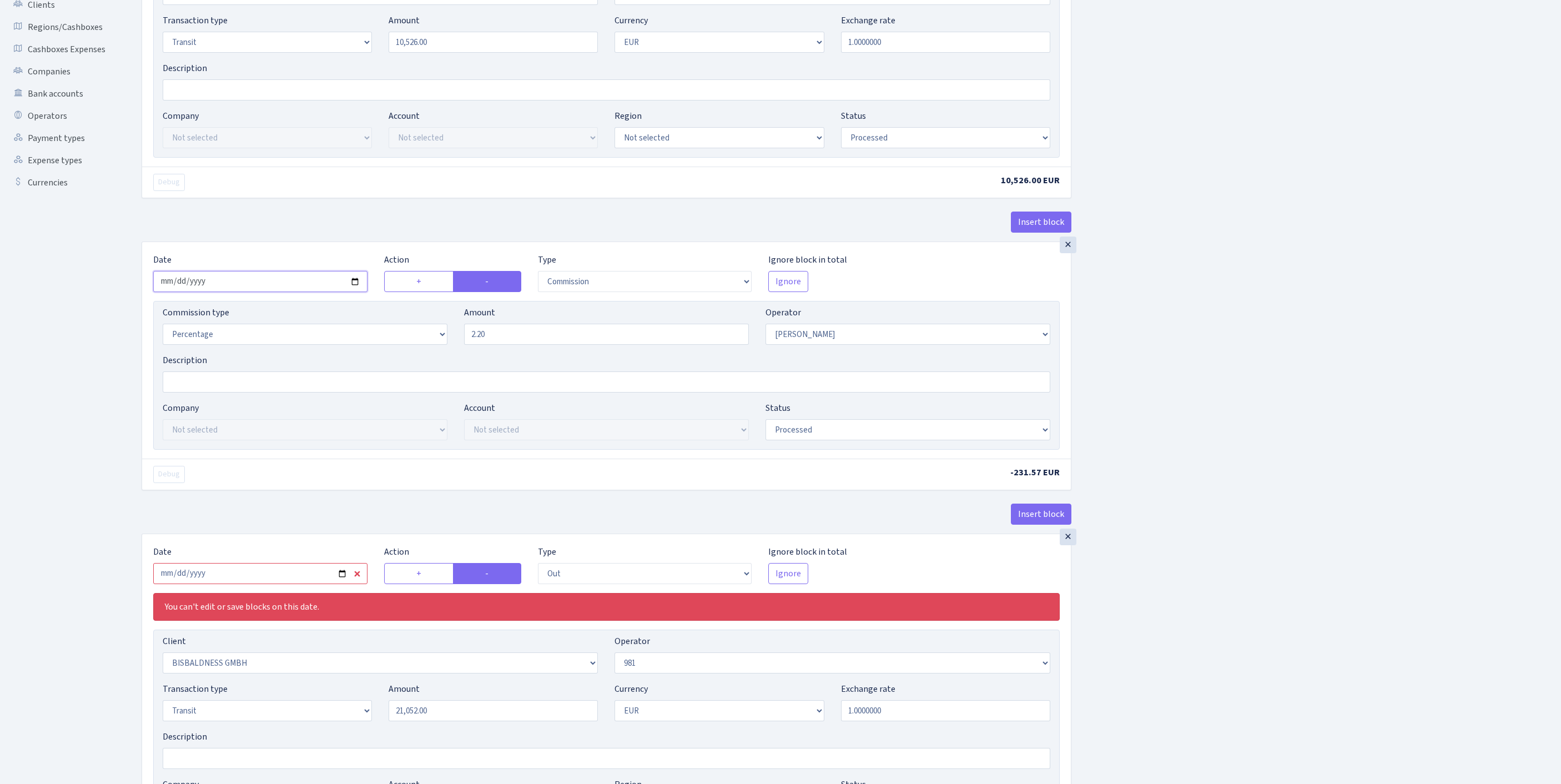
scroll to position [564, 0]
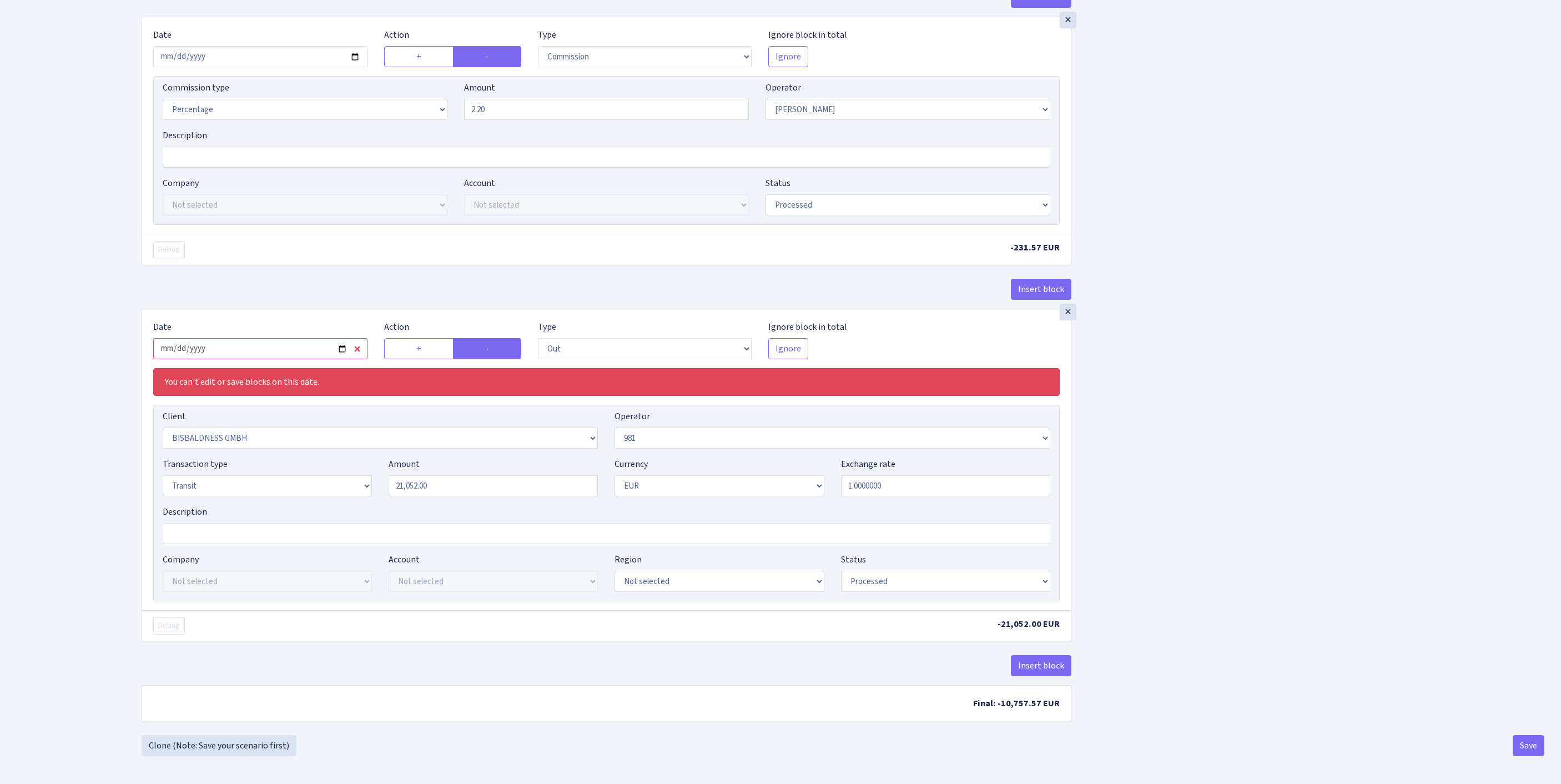
click at [333, 338] on input "2025-08-18" at bounding box center [260, 348] width 214 height 21
type input "2025-09-18"
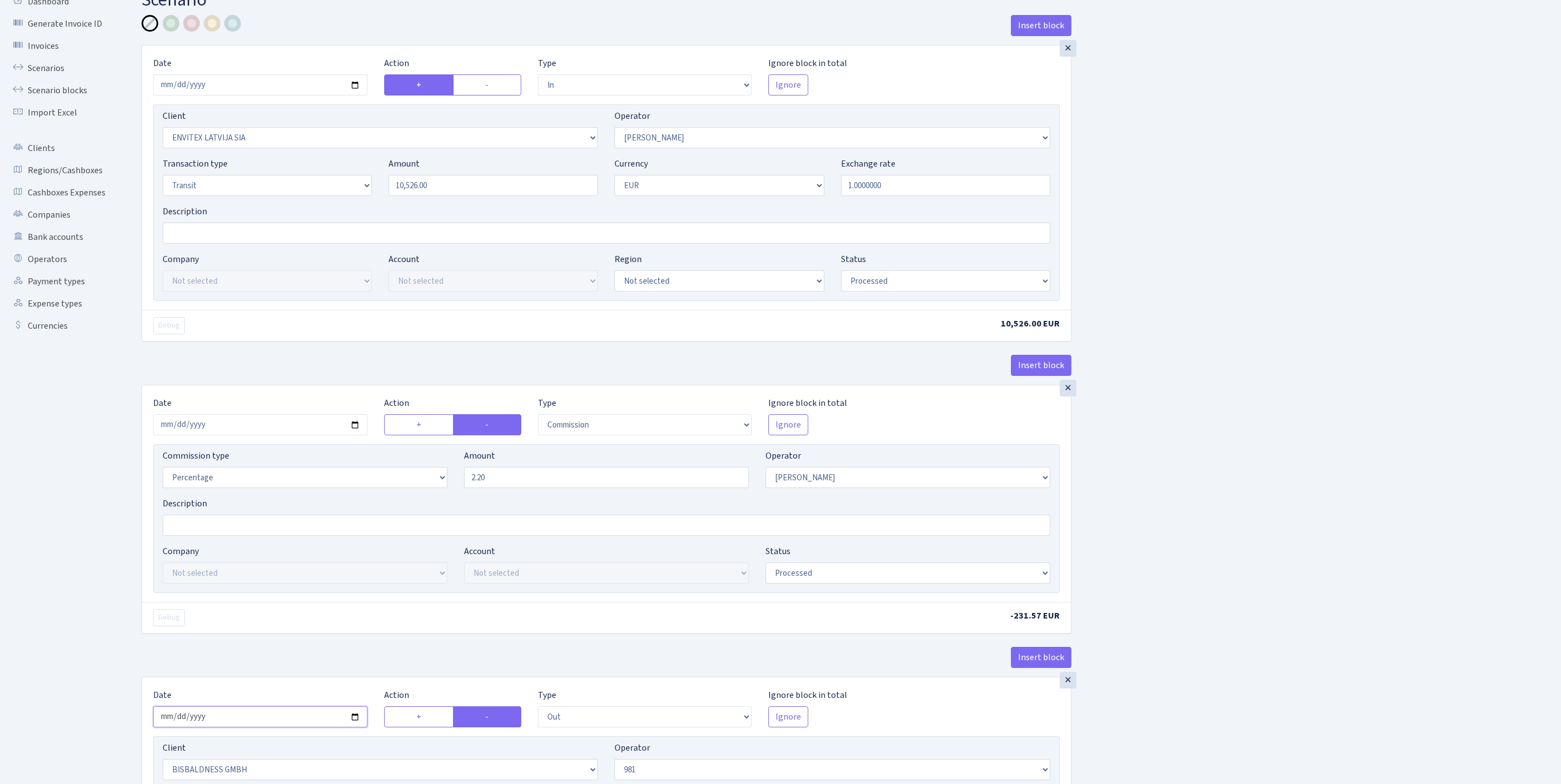
scroll to position [522, 0]
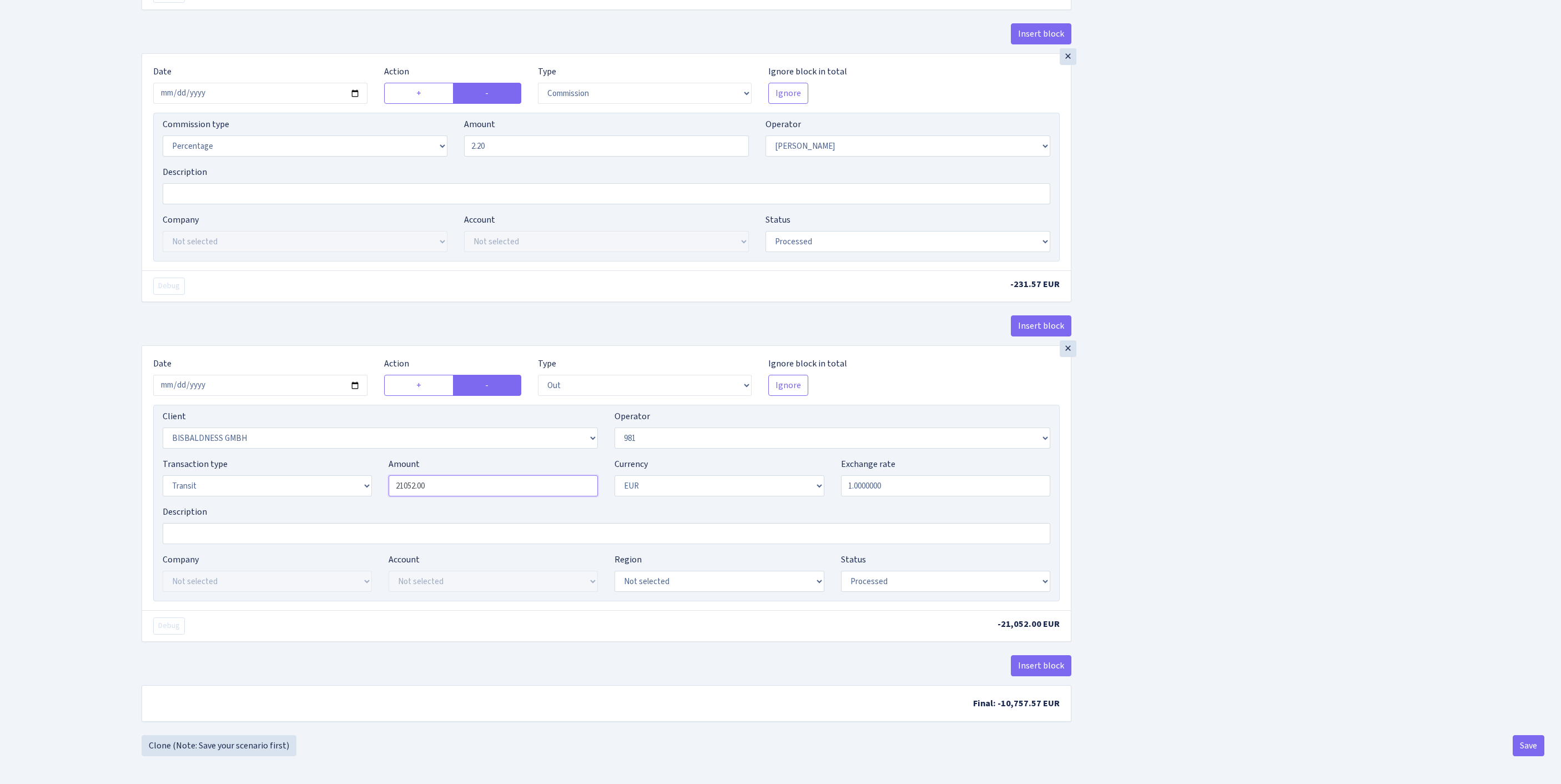
drag, startPoint x: 455, startPoint y: 450, endPoint x: 327, endPoint y: 448, distance: 128.0
click at [327, 458] on div "Transaction type Not selected 981 ELF FISH crypto GIRT IVO dekl MM-BALTIC eur U…" at bounding box center [606, 481] width 904 height 47
type input "10,526.00"
click at [1521, 750] on button "Save" at bounding box center [1528, 746] width 32 height 21
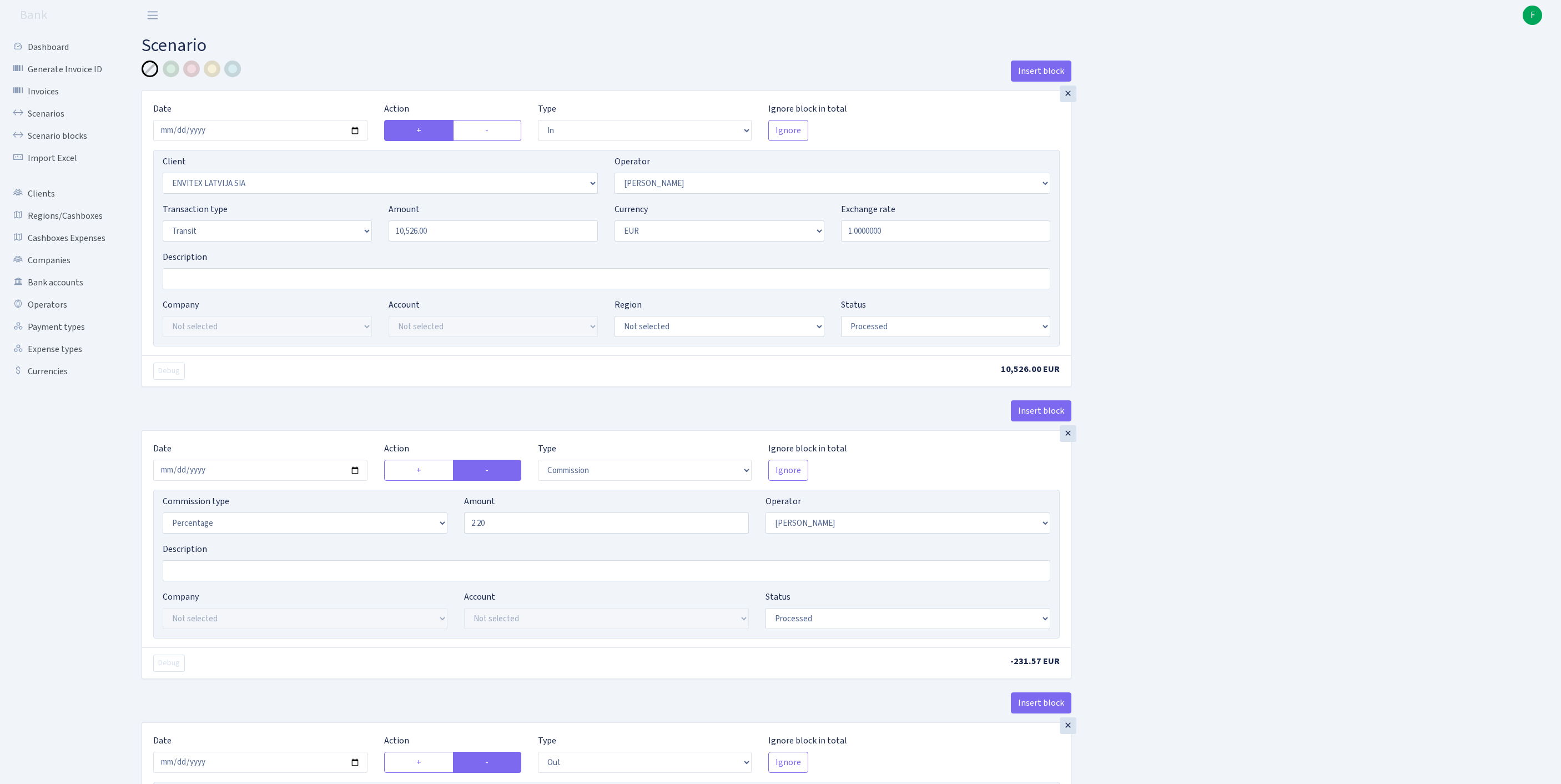
select select "in"
select select "1146"
select select "14"
select select "5"
select select "1"
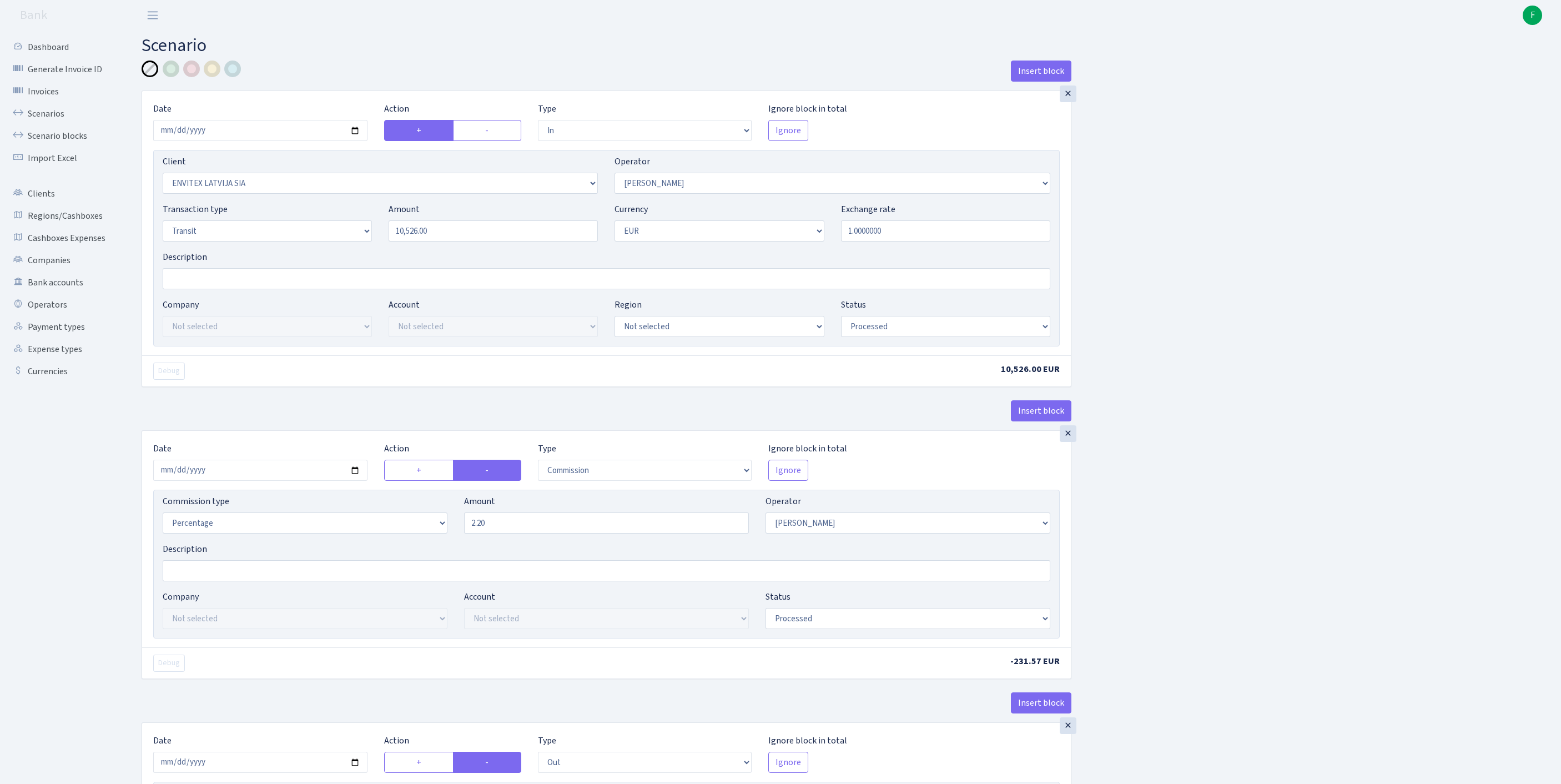
select select "processed"
select select "commission"
select select "14"
select select "processed"
select select "out"
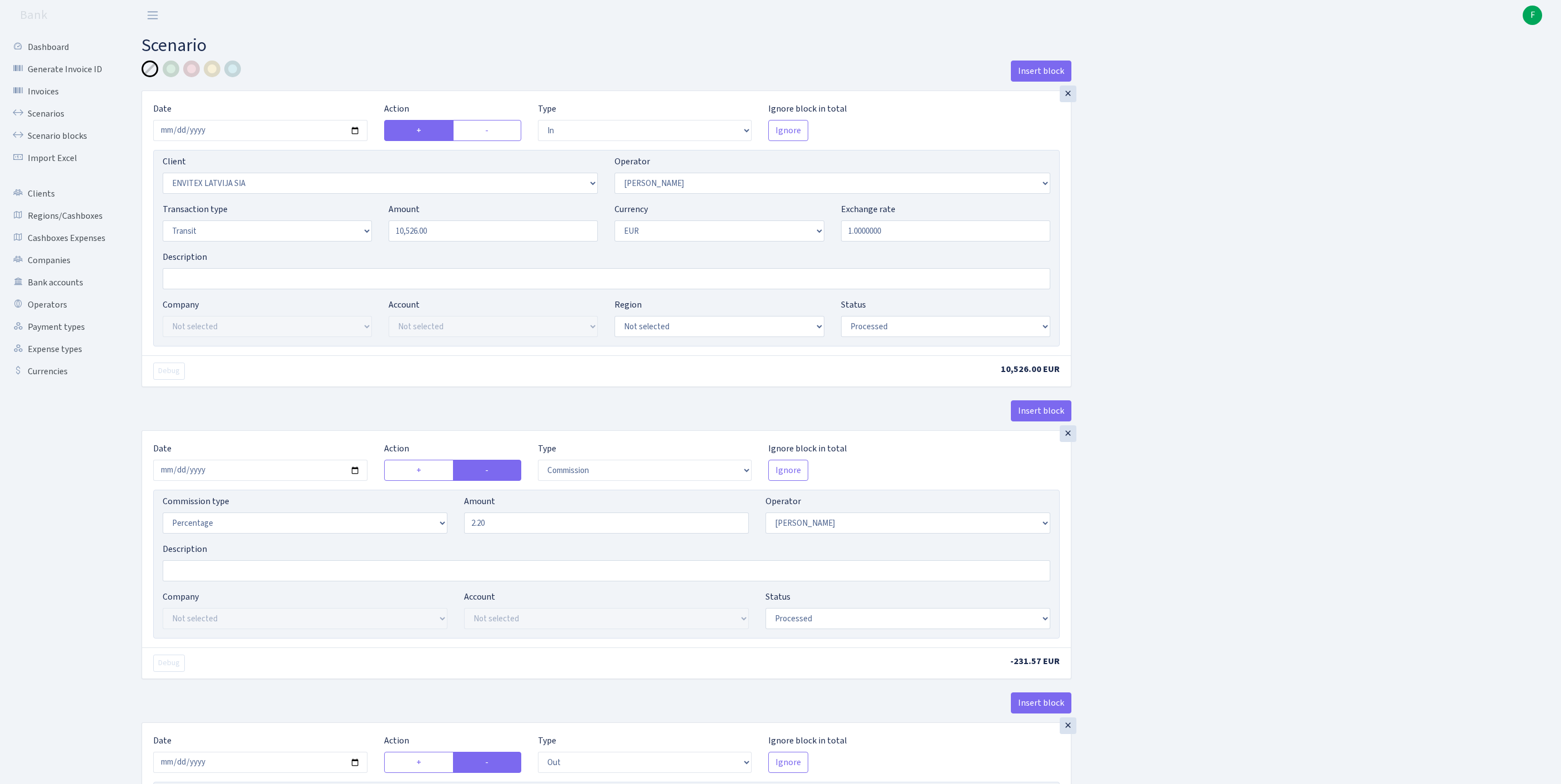
select select "2442"
select select "61"
select select "5"
select select "1"
select select "processed"
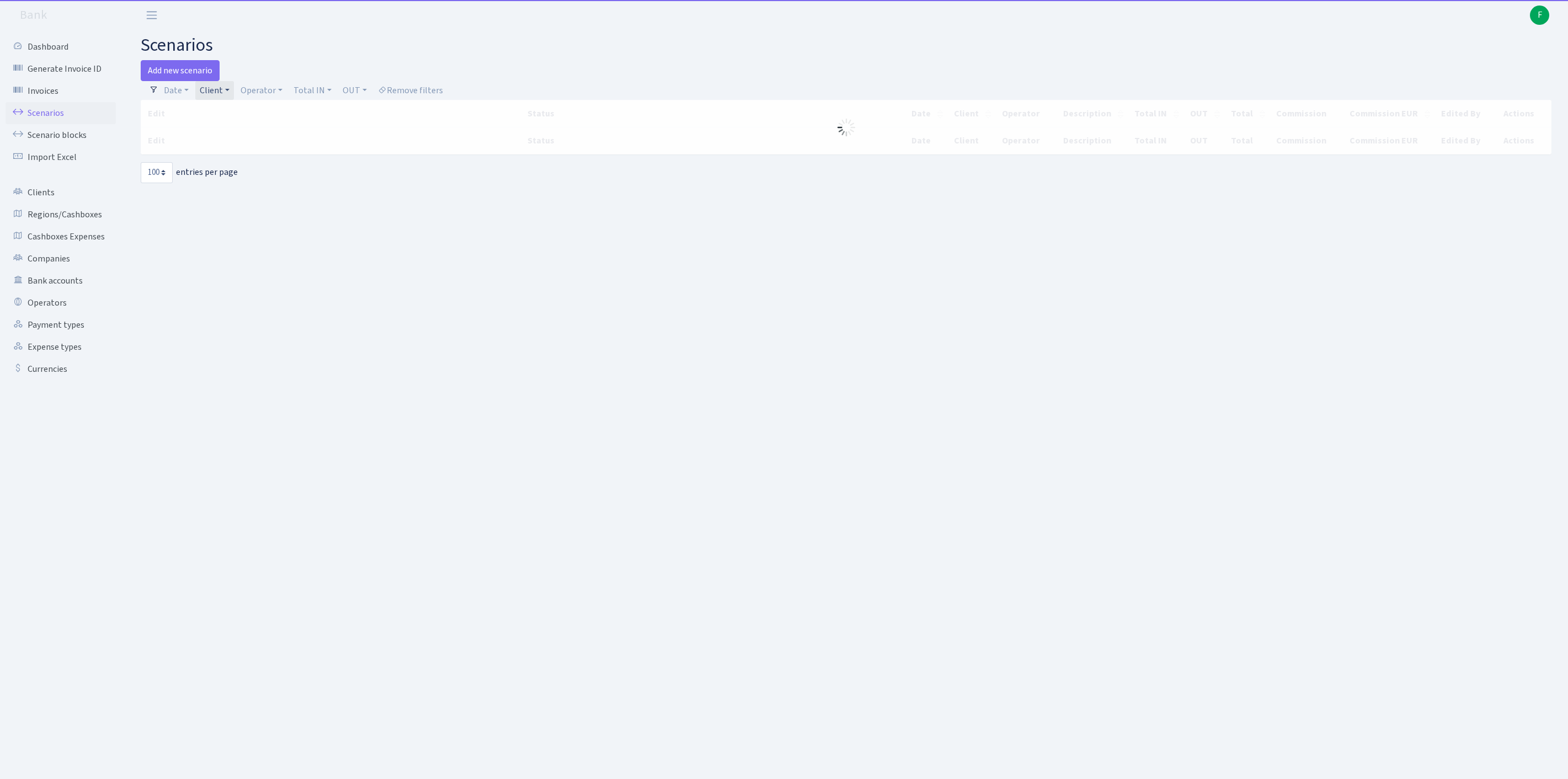
select select "100"
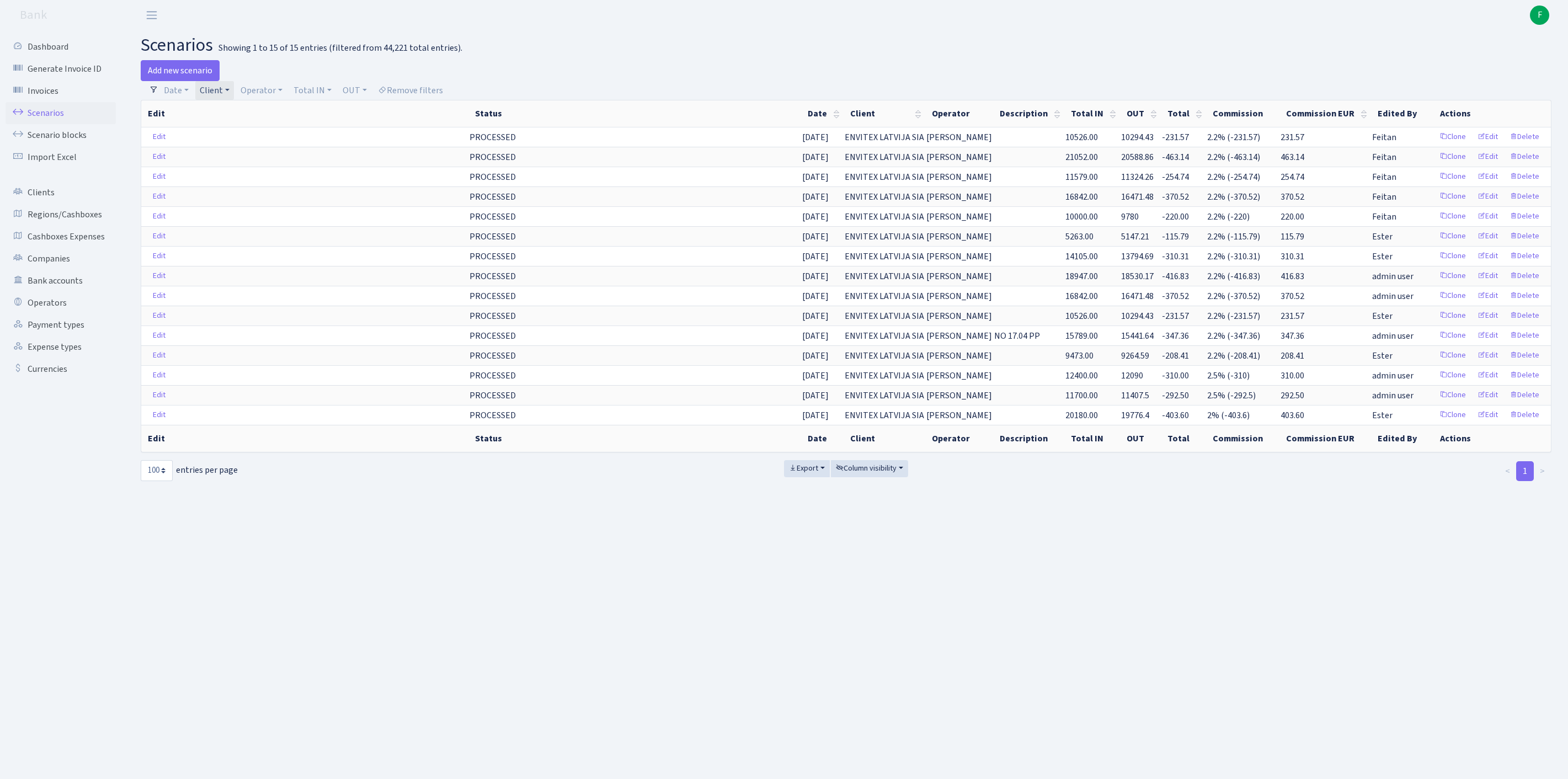
click at [234, 93] on link "Client" at bounding box center [214, 90] width 39 height 19
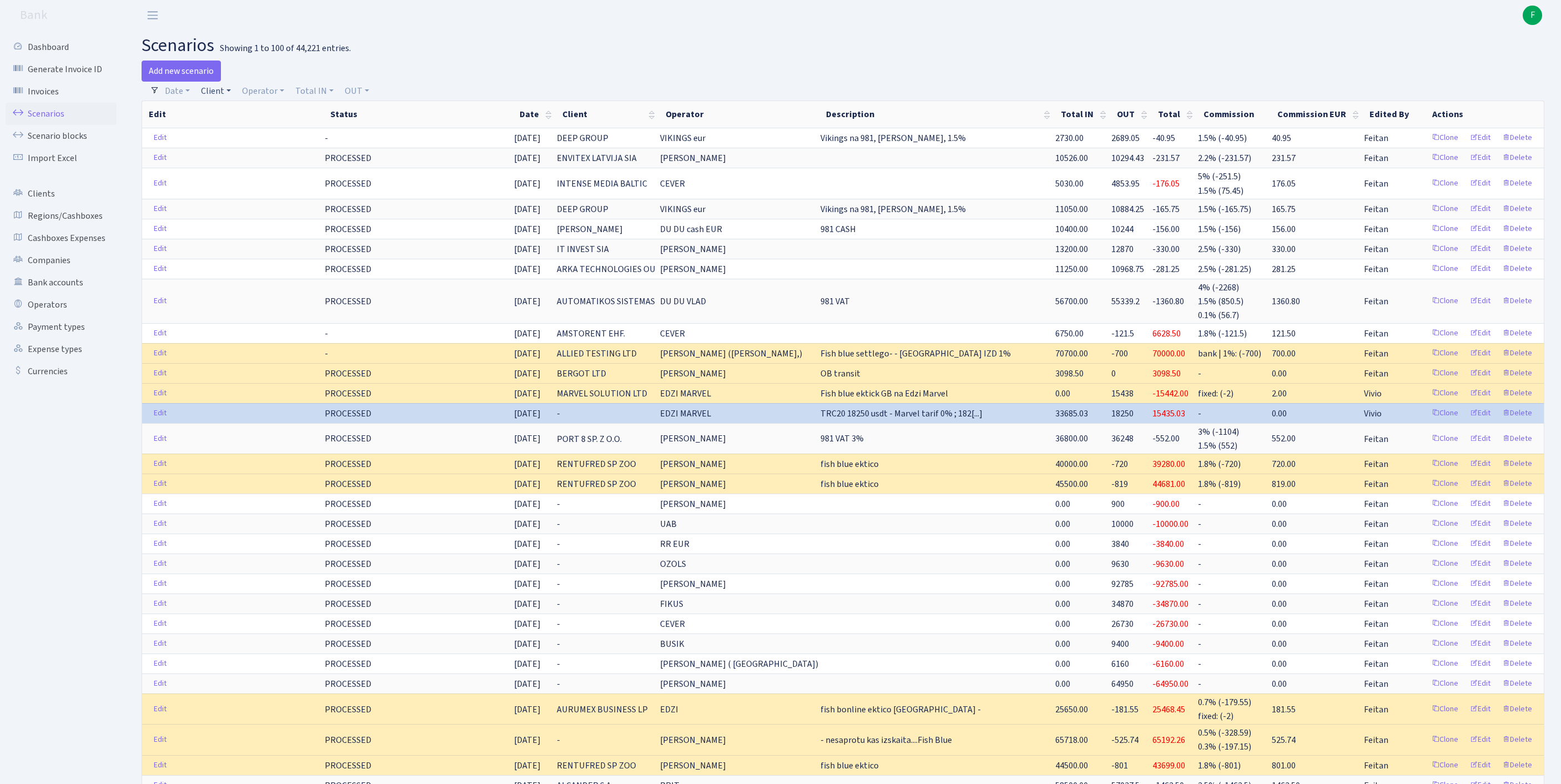
click at [219, 98] on link "Client" at bounding box center [215, 91] width 39 height 19
click at [221, 135] on input "search" at bounding box center [246, 130] width 92 height 17
type input "elektroz"
click at [243, 161] on li "ELEKTROZIP" at bounding box center [246, 151] width 94 height 19
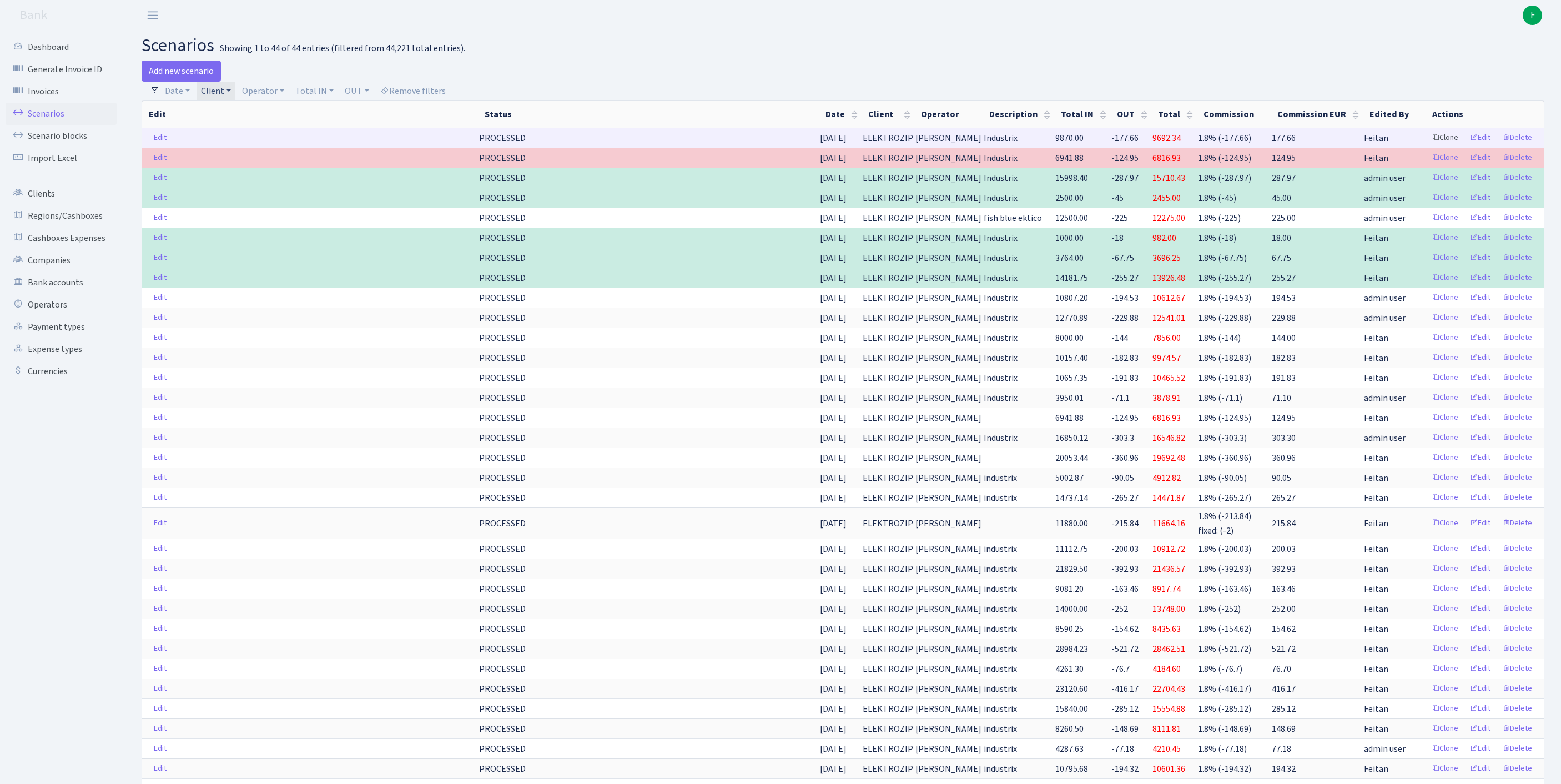
click at [1426, 147] on link "Clone" at bounding box center [1445, 138] width 37 height 17
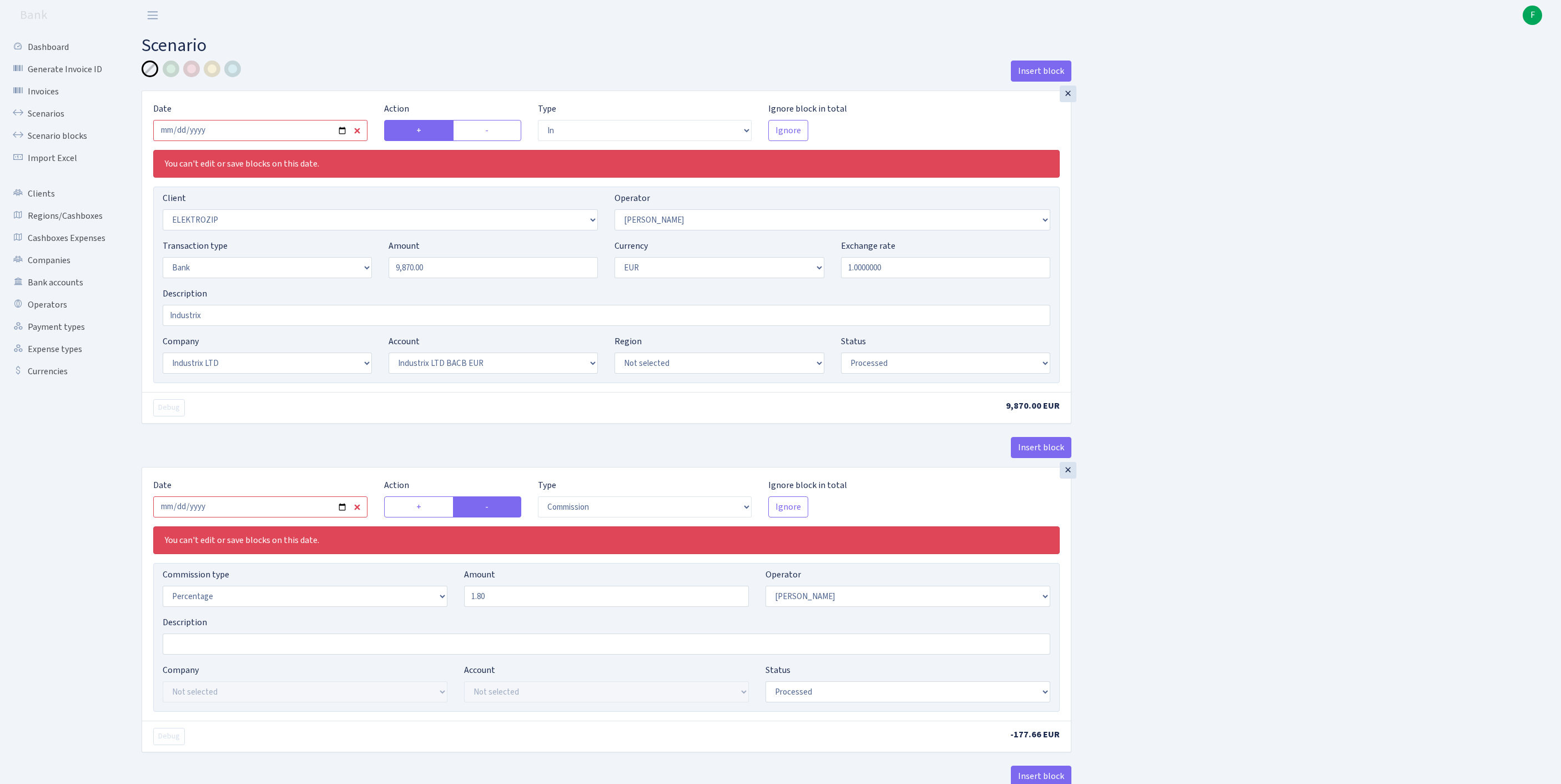
select select "in"
select select "3043"
select select "10"
select select "2"
select select "1"
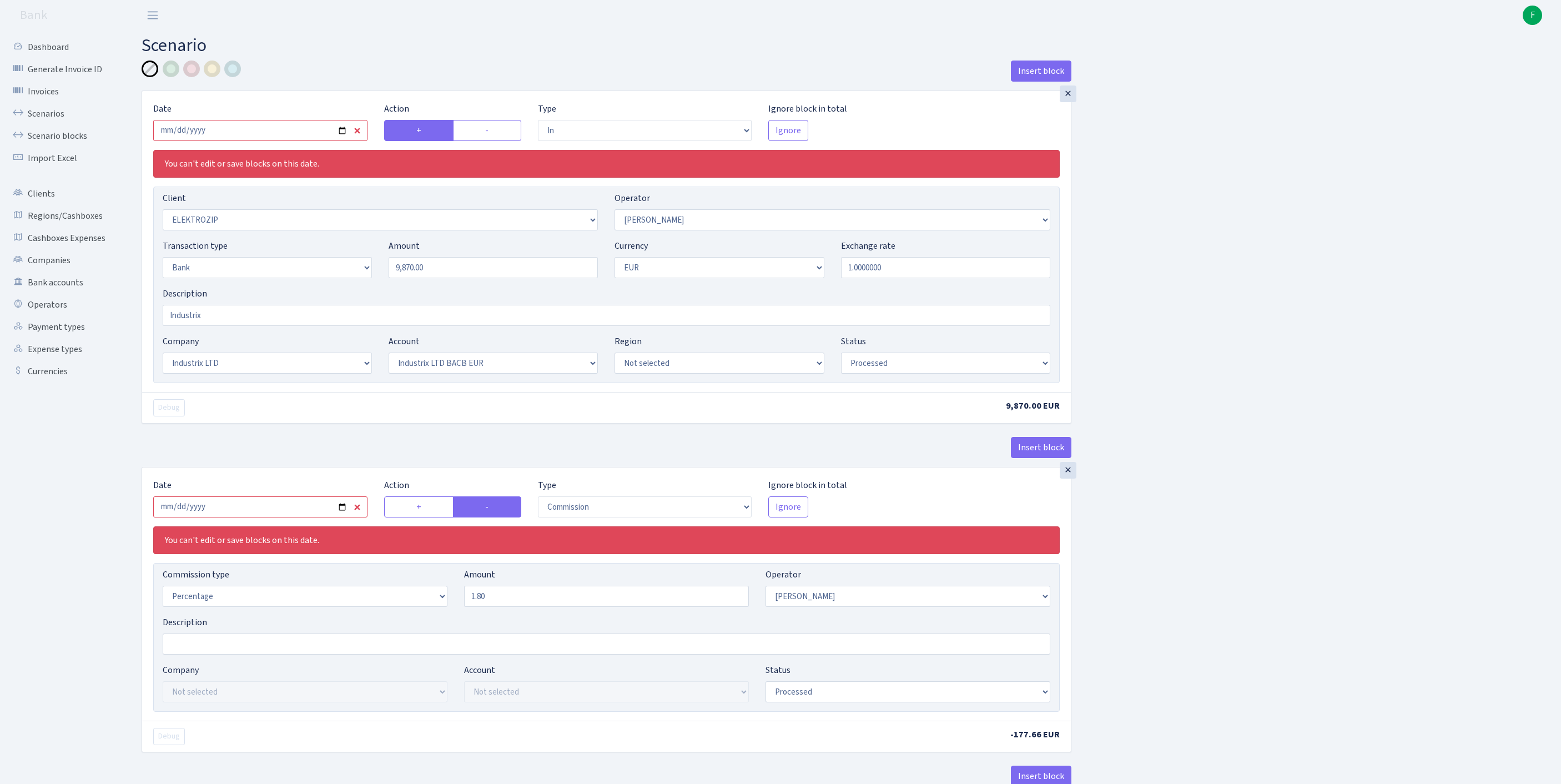
select select "17"
select select "41"
select select "processed"
select select "commission"
select select "10"
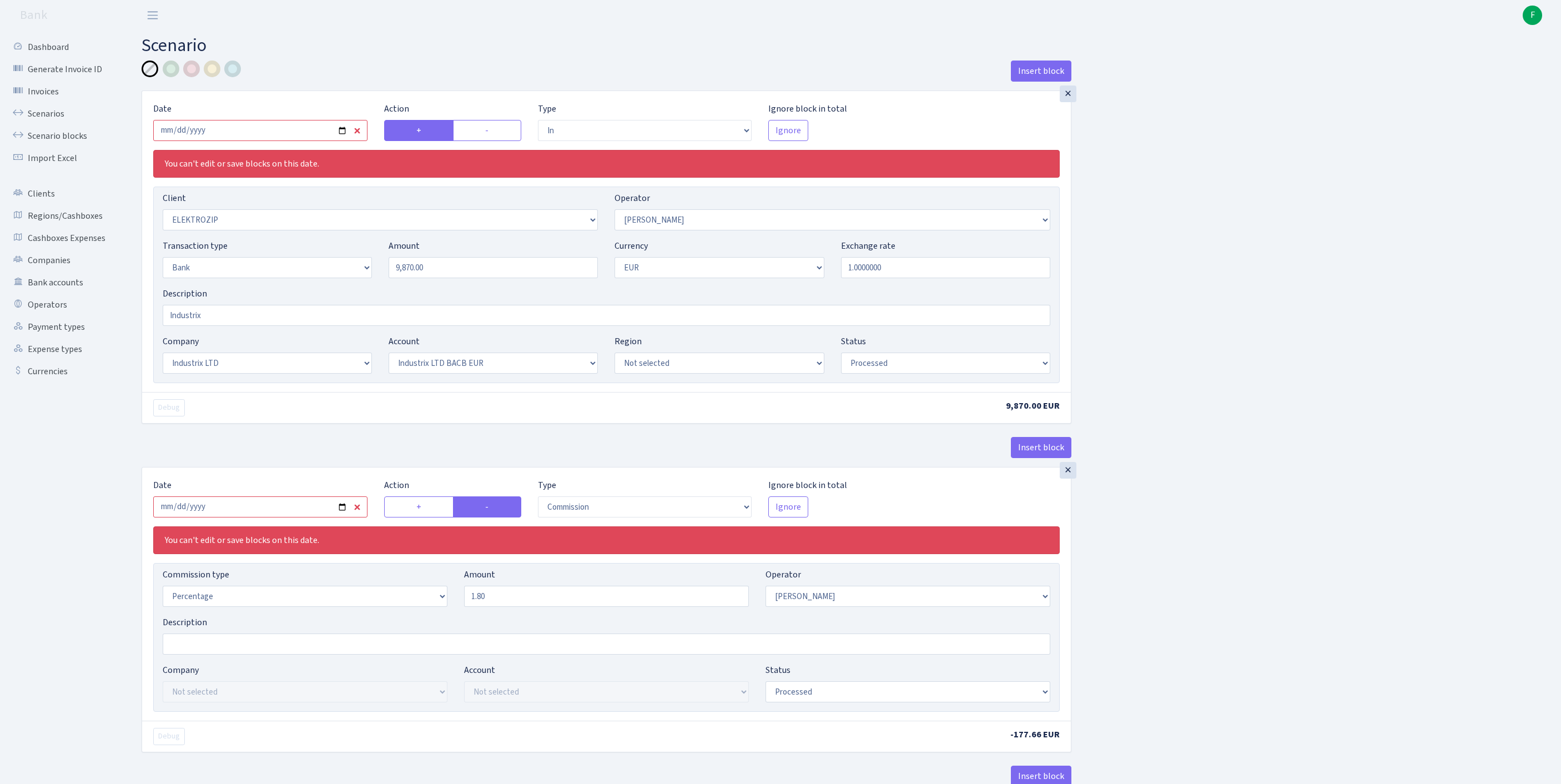
select select "processed"
click at [264, 137] on input "[DATE]" at bounding box center [260, 130] width 214 height 21
type input "[DATE]"
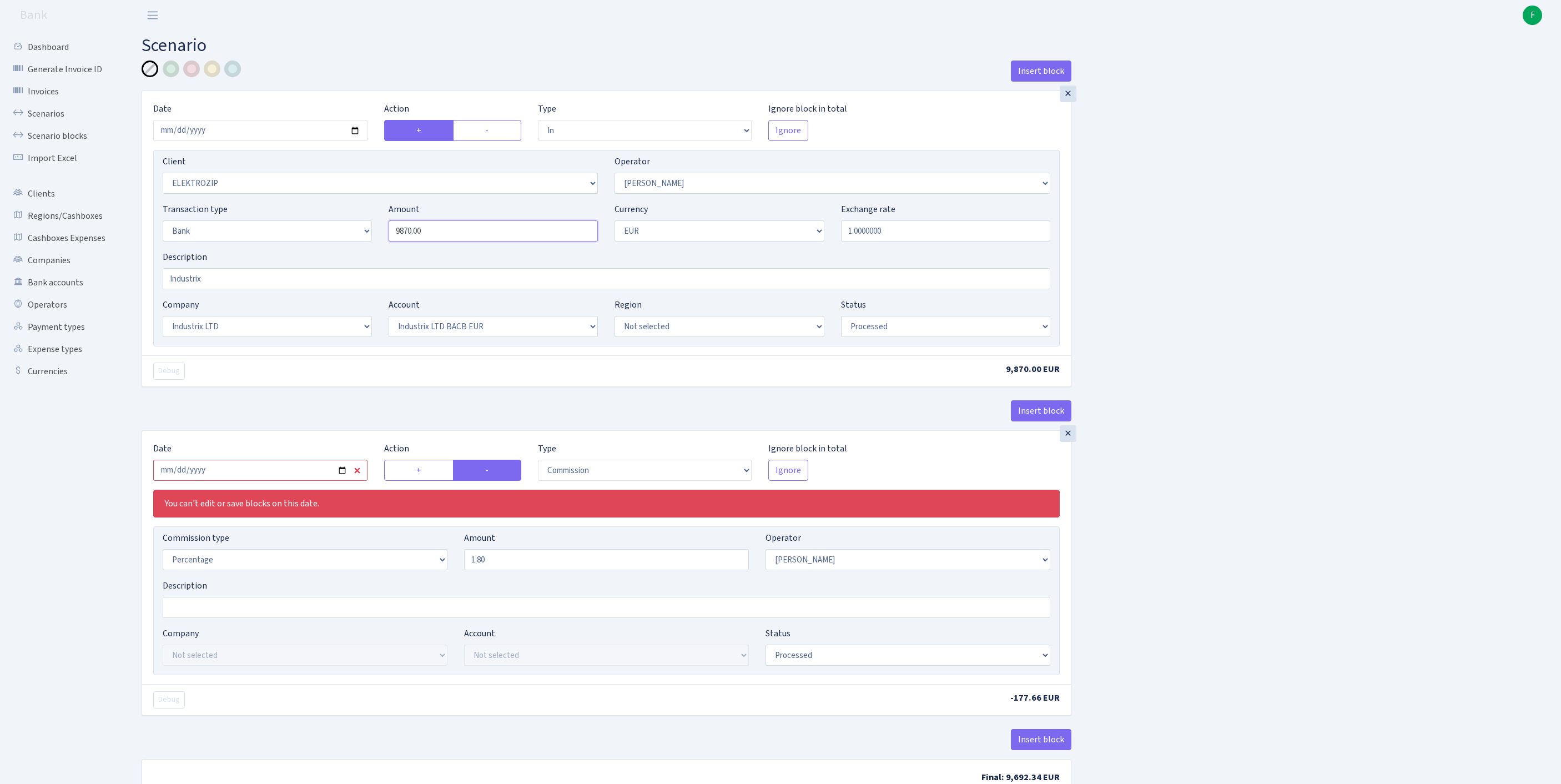
drag, startPoint x: 466, startPoint y: 252, endPoint x: 351, endPoint y: 251, distance: 115.0
click at [351, 250] on div "Transaction type Not selected 981 ELF FISH crypto [PERSON_NAME] MM-BALTIC eur U…" at bounding box center [606, 226] width 904 height 47
paste input "12498.75"
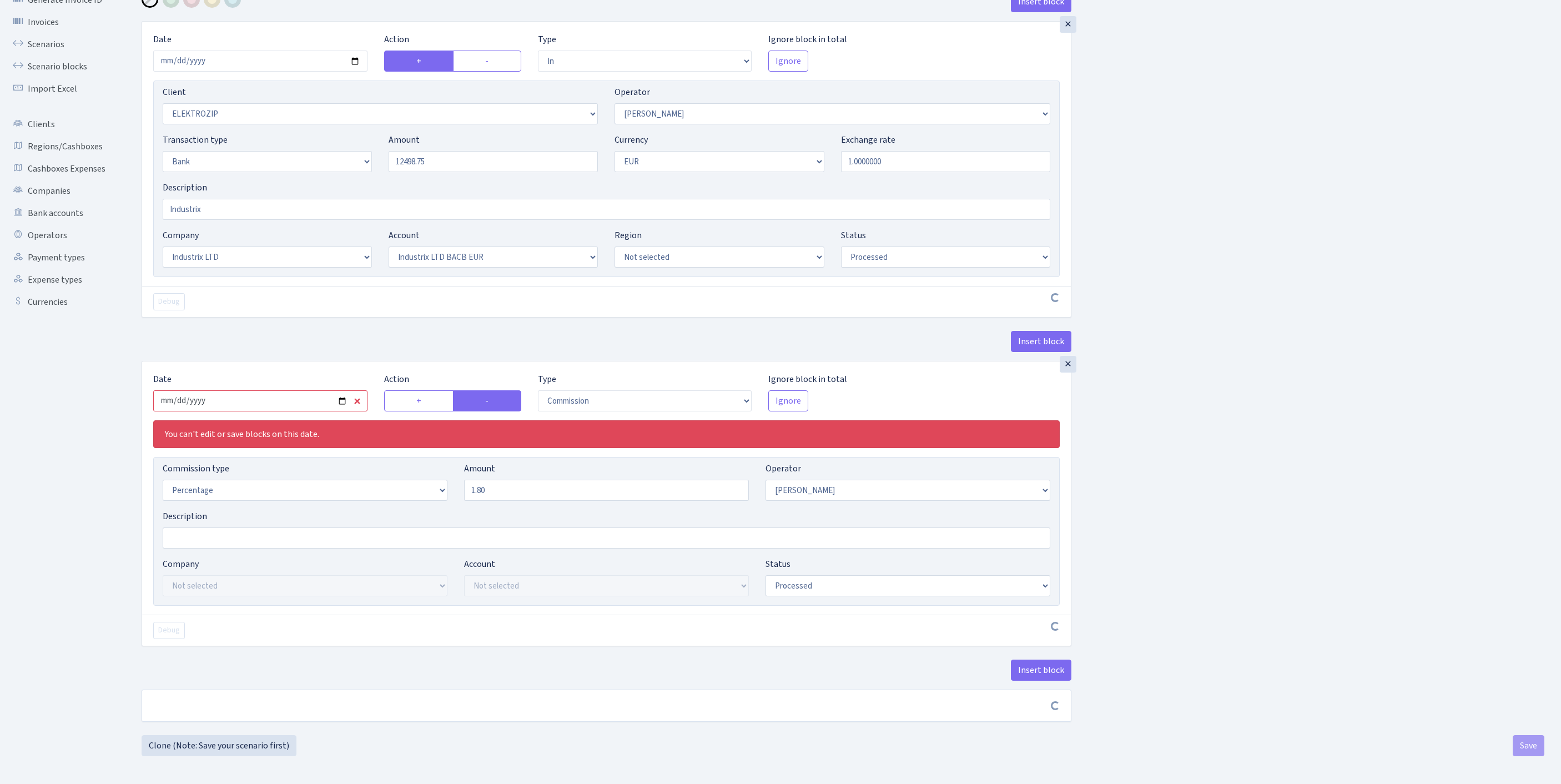
type input "12,498.75"
click at [303, 390] on input "[DATE]" at bounding box center [260, 401] width 214 height 21
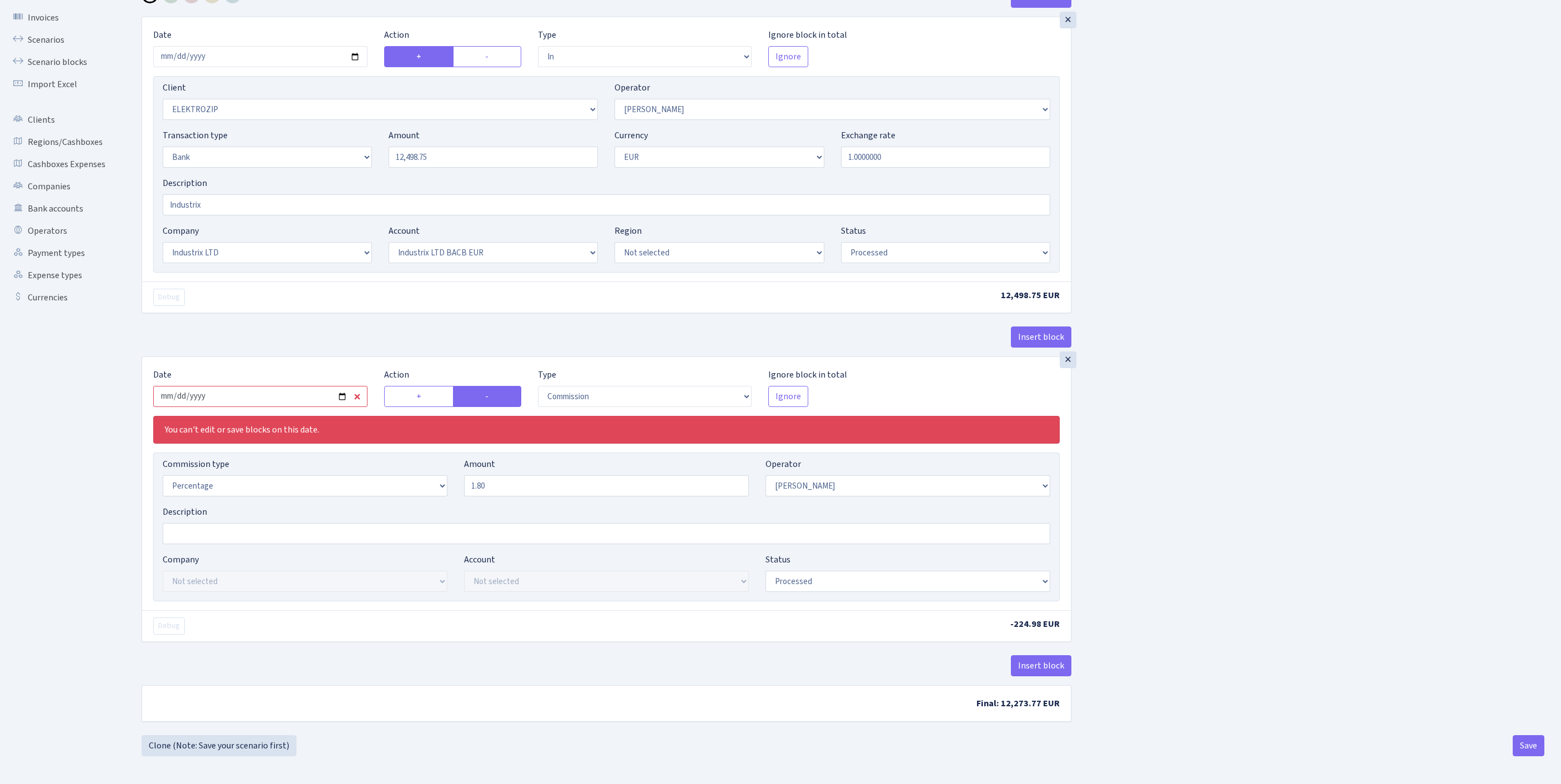
type input "2025-09-18"
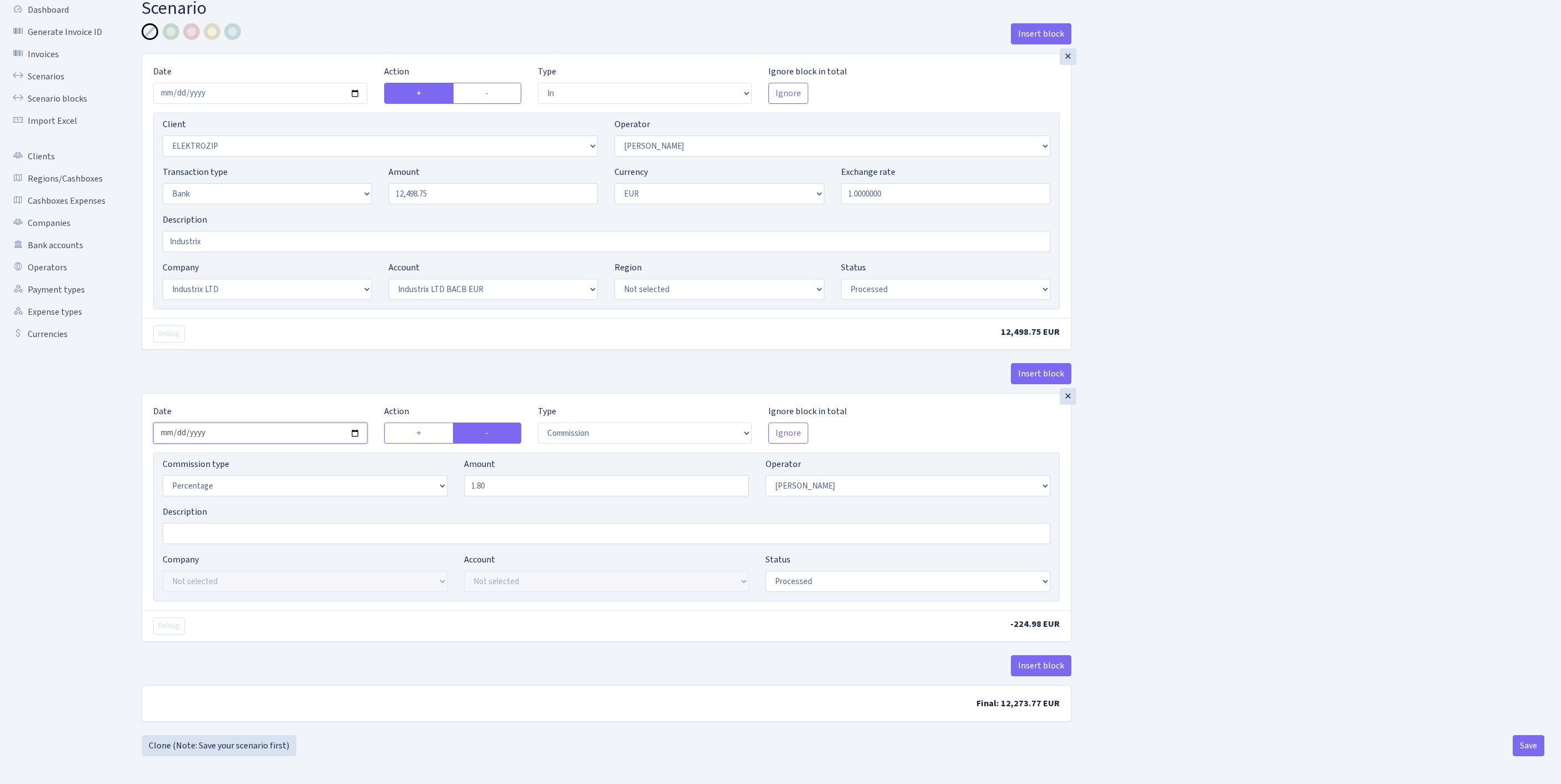
scroll to position [0, 0]
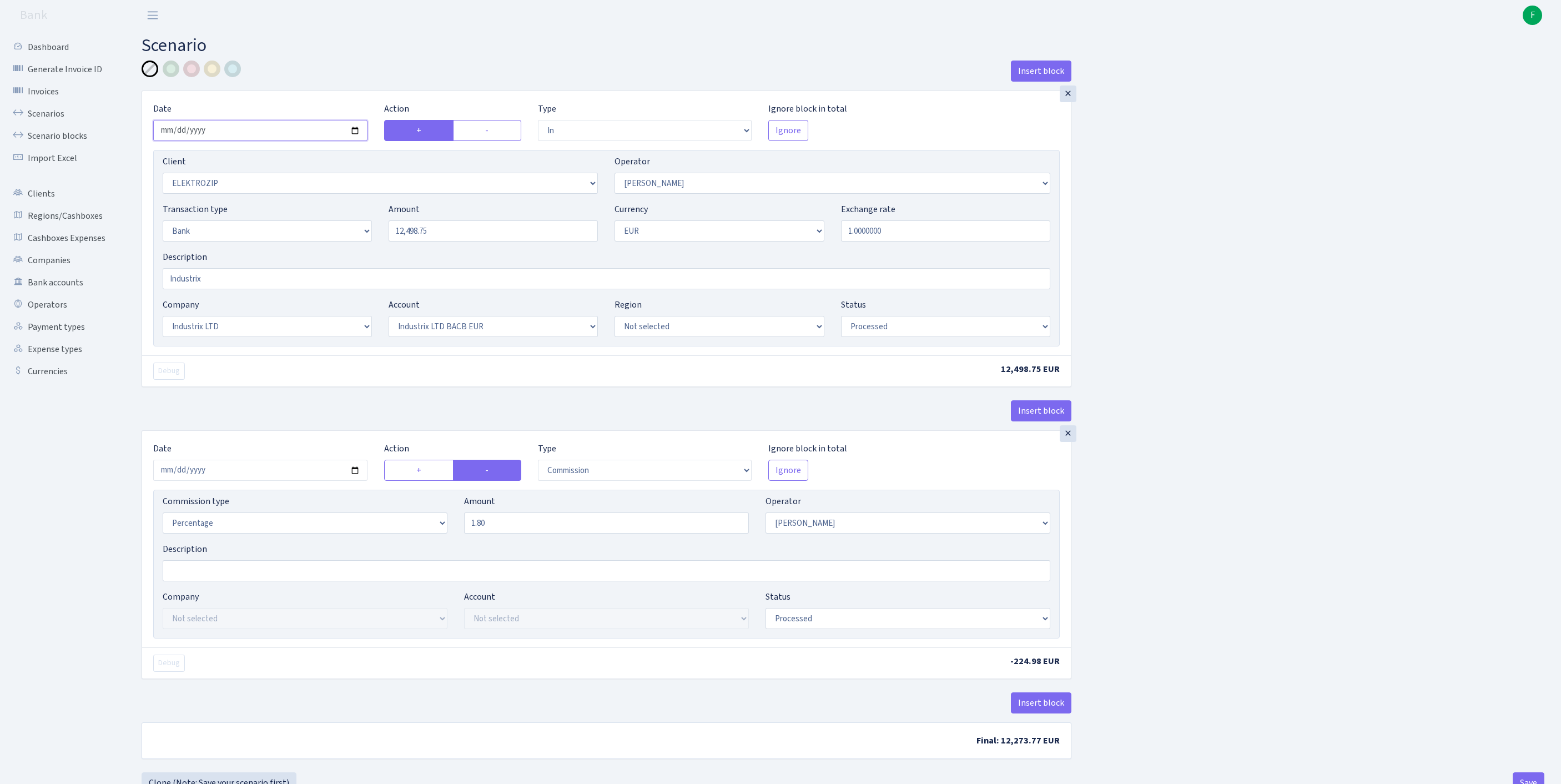
click at [300, 139] on input "2025-09-18" at bounding box center [260, 130] width 214 height 21
type input "[DATE]"
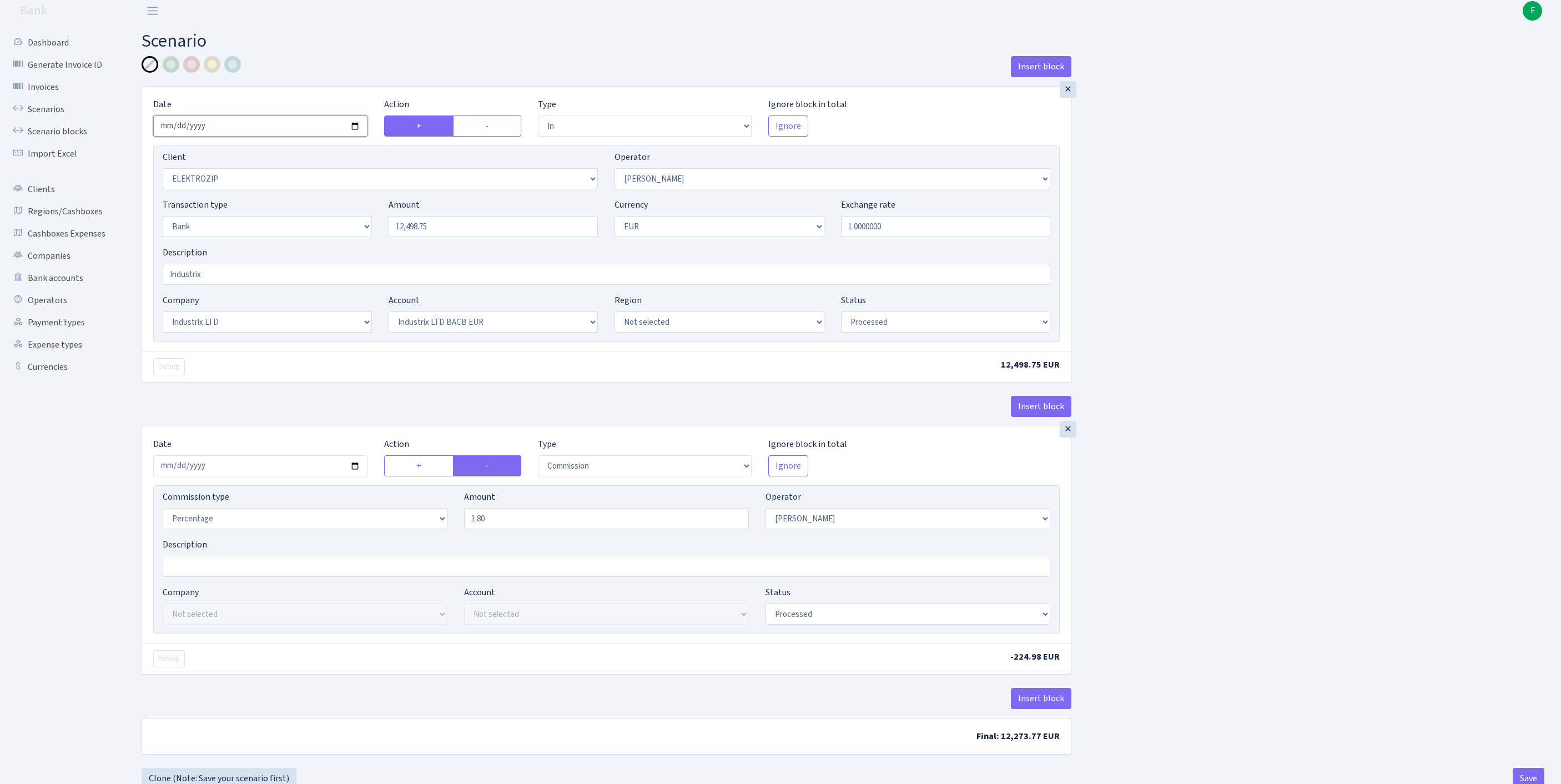
scroll to position [28, 0]
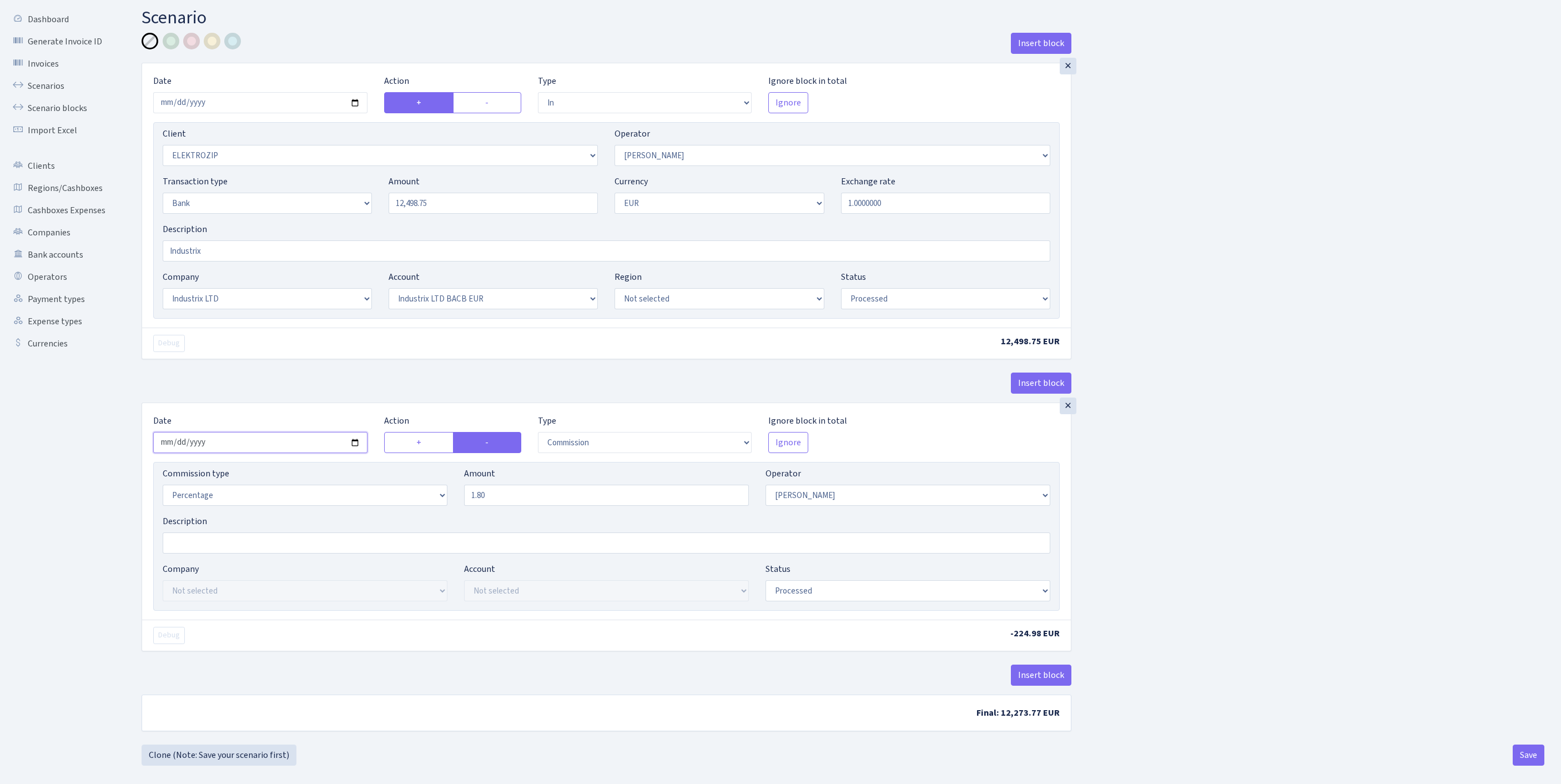
click at [276, 453] on input "2025-09-18" at bounding box center [260, 443] width 214 height 21
type input "2025-09-19"
click at [190, 45] on div at bounding box center [192, 41] width 17 height 17
click at [239, 261] on input "Industrix" at bounding box center [606, 251] width 887 height 21
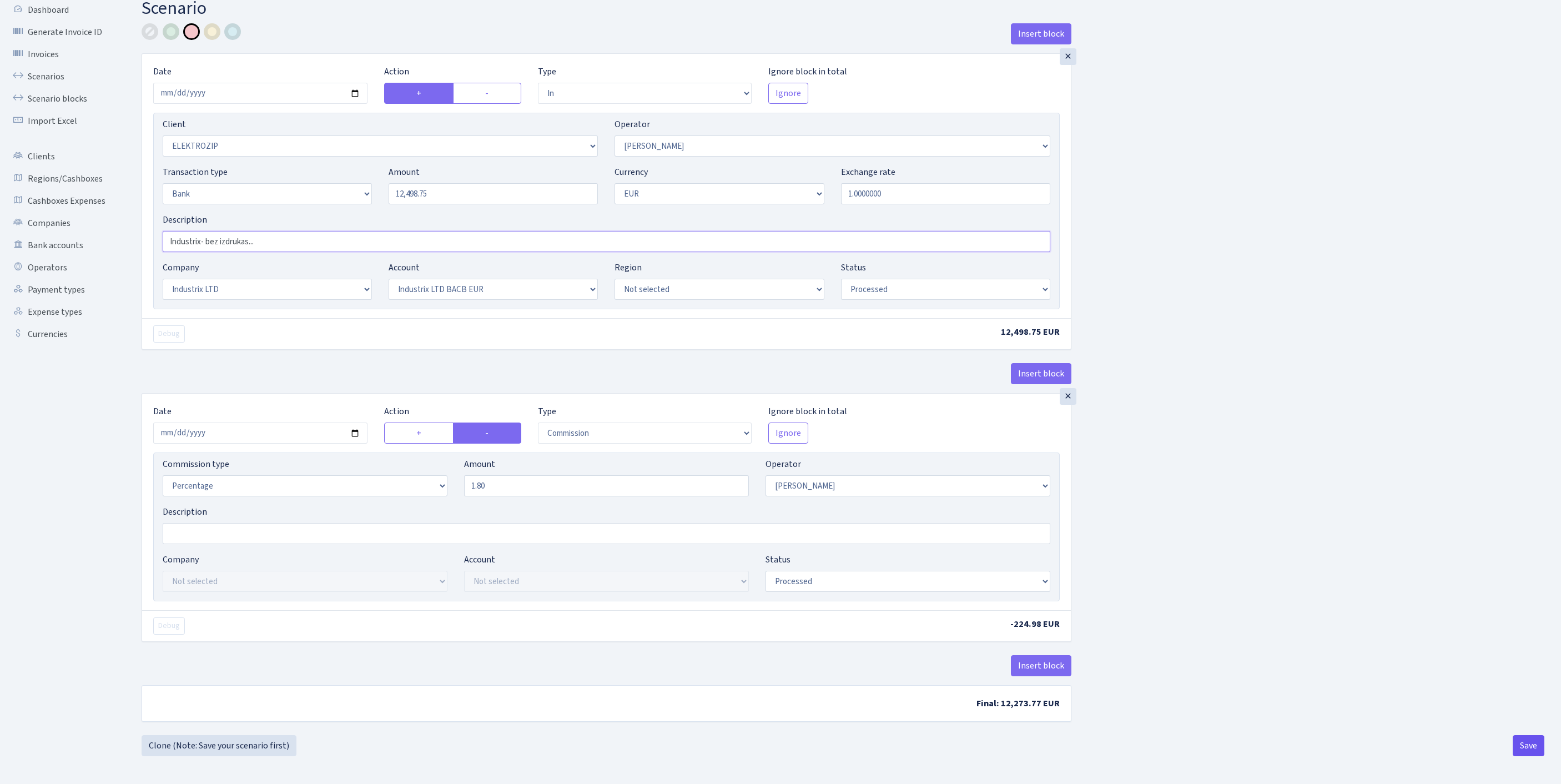
type input "Industrix- bez izdrukas..."
click at [1523, 746] on button "Save" at bounding box center [1528, 746] width 32 height 21
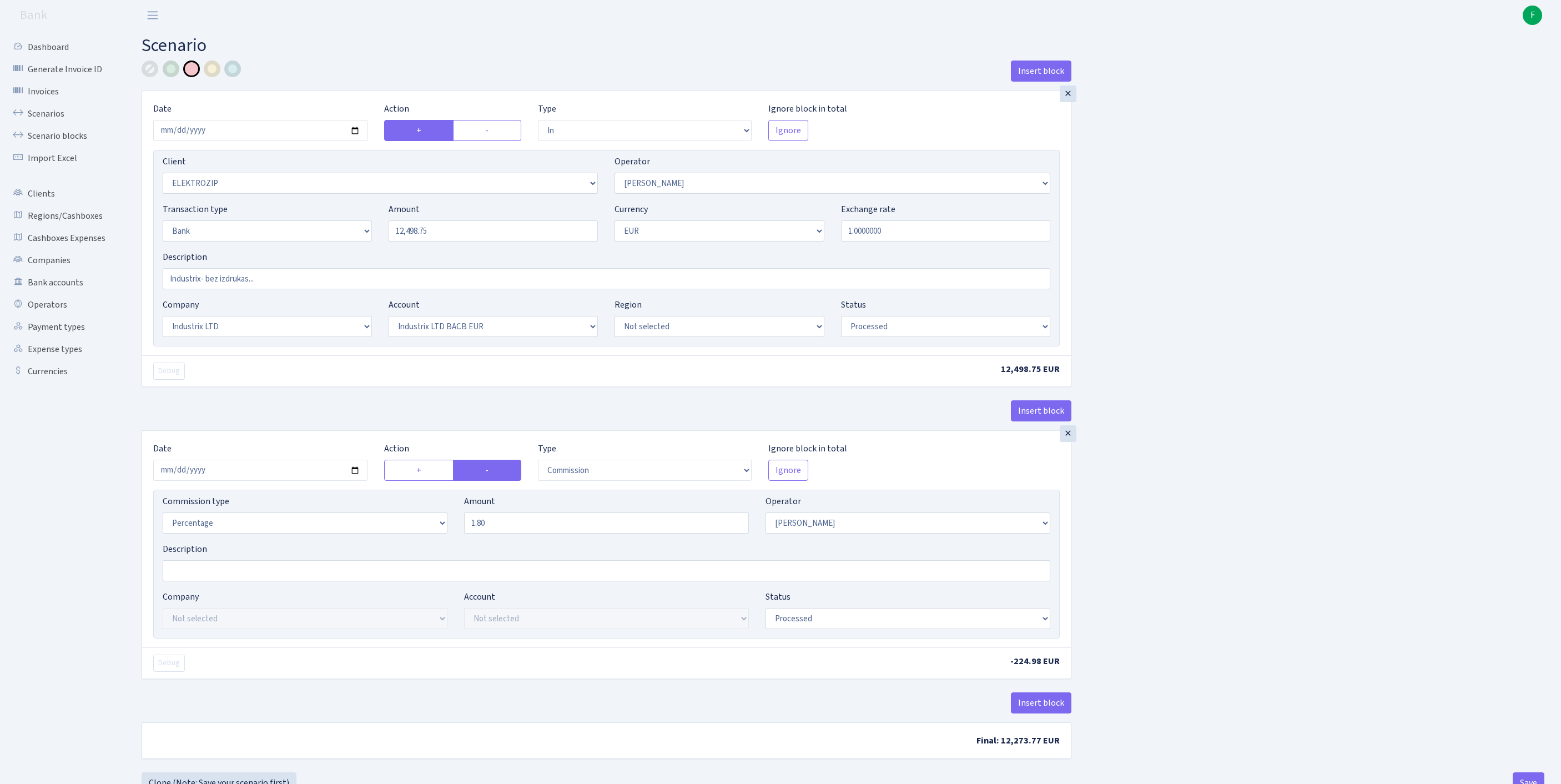
select select "in"
select select "3043"
select select "10"
select select "2"
select select "1"
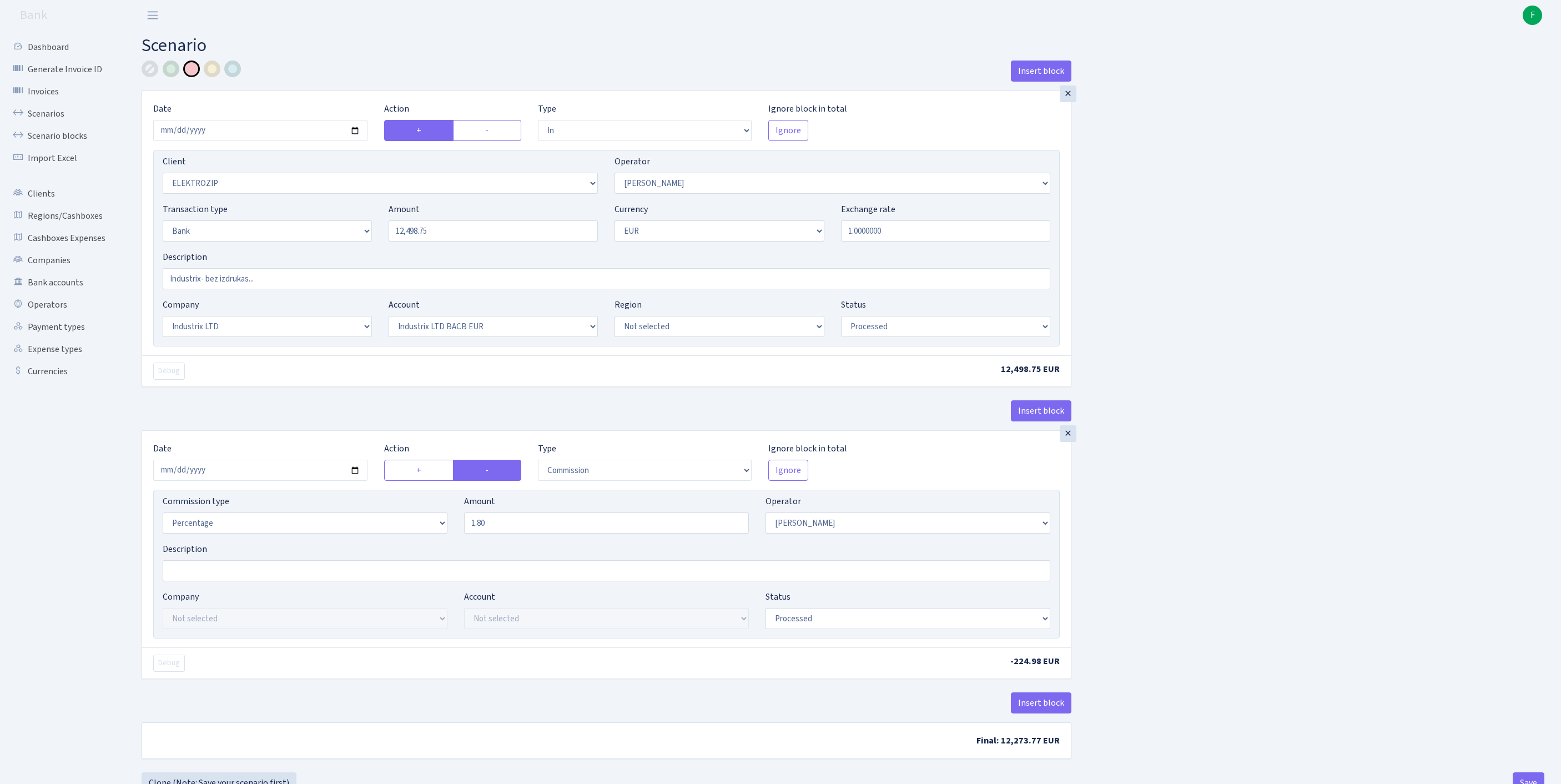
select select "17"
select select "41"
select select "processed"
select select "commission"
select select "10"
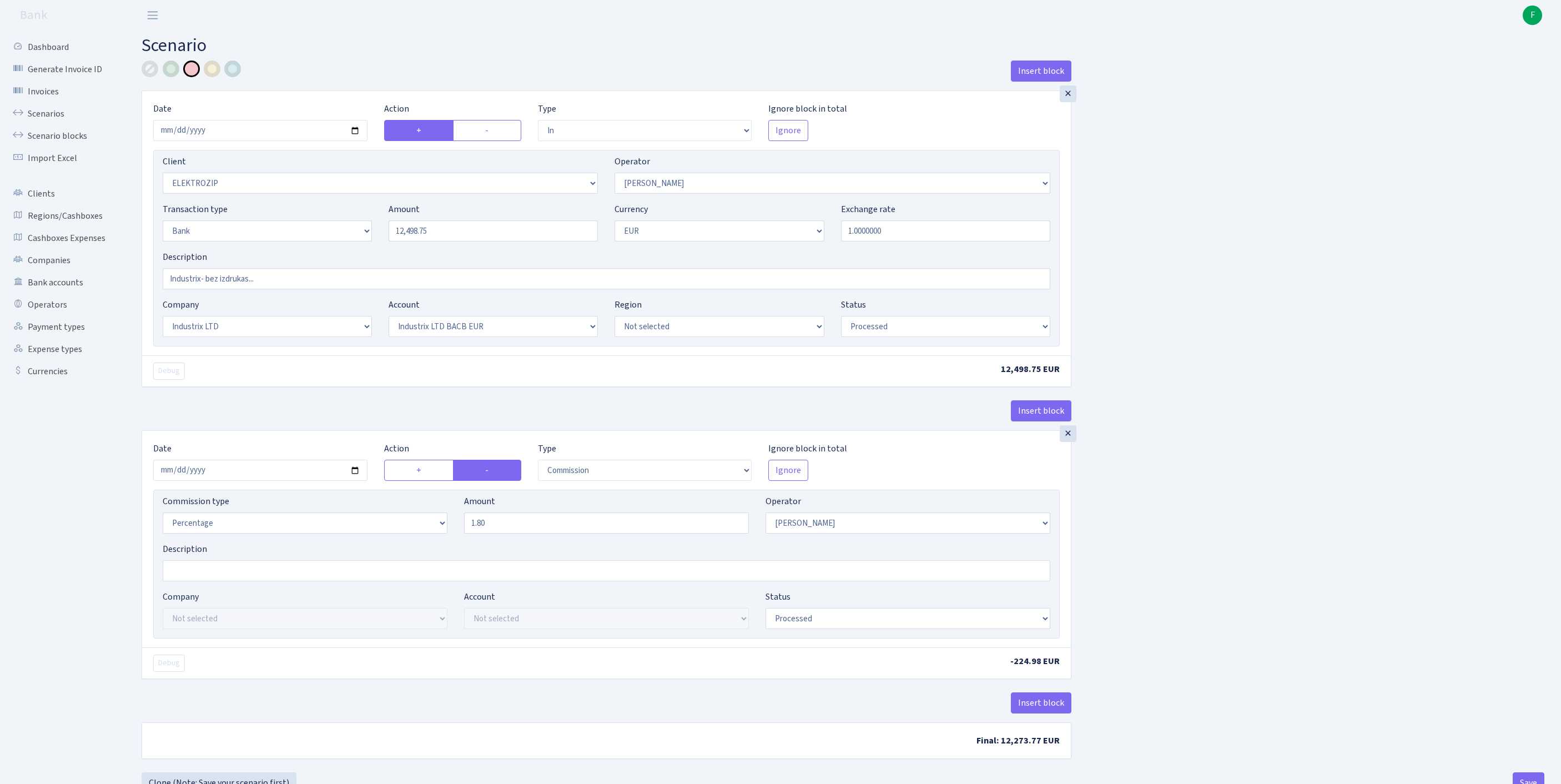
select select "processed"
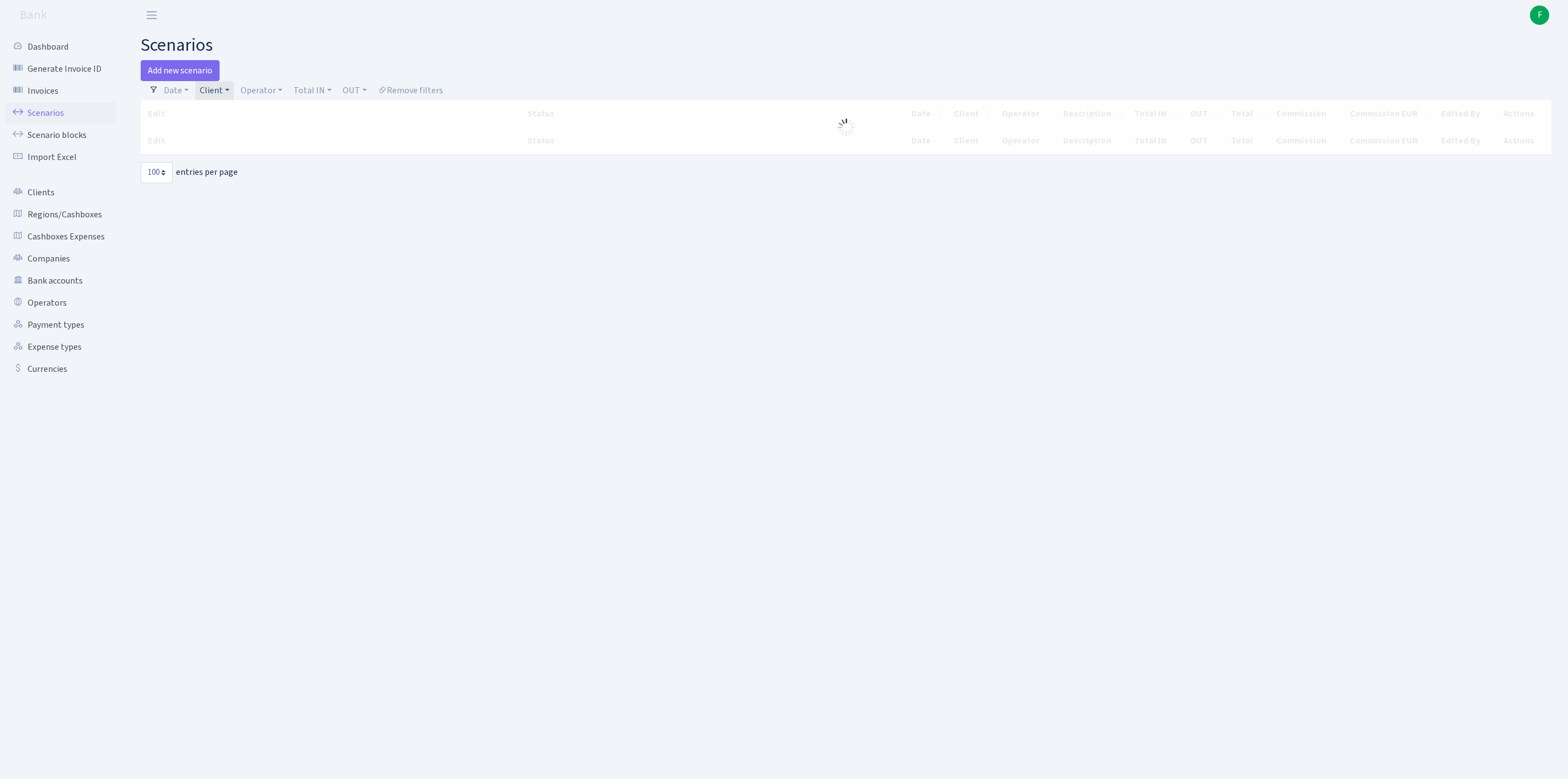
select select "100"
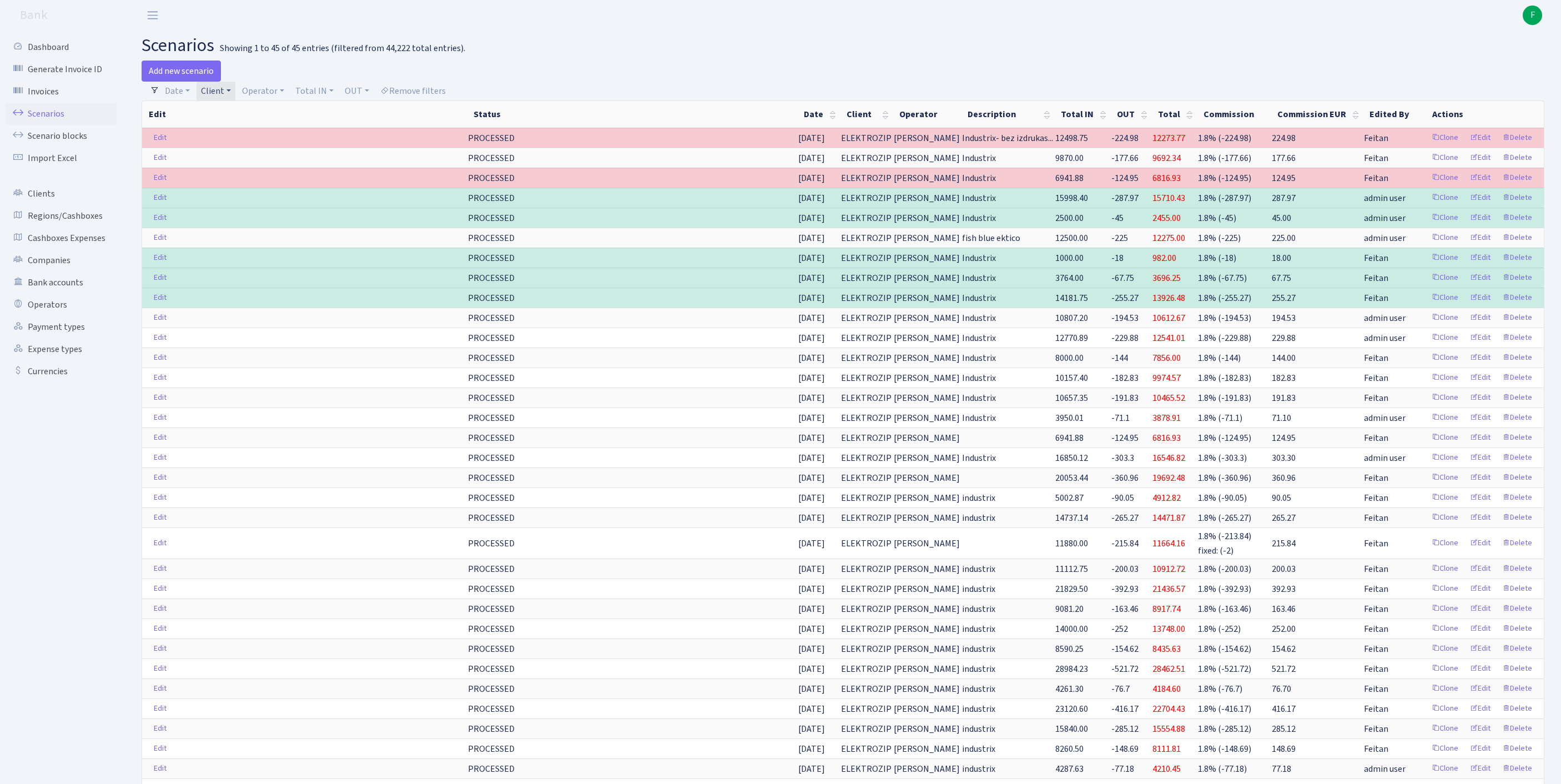
click at [235, 94] on link "Client" at bounding box center [215, 91] width 39 height 19
click at [248, 140] on input "search" at bounding box center [246, 130] width 92 height 17
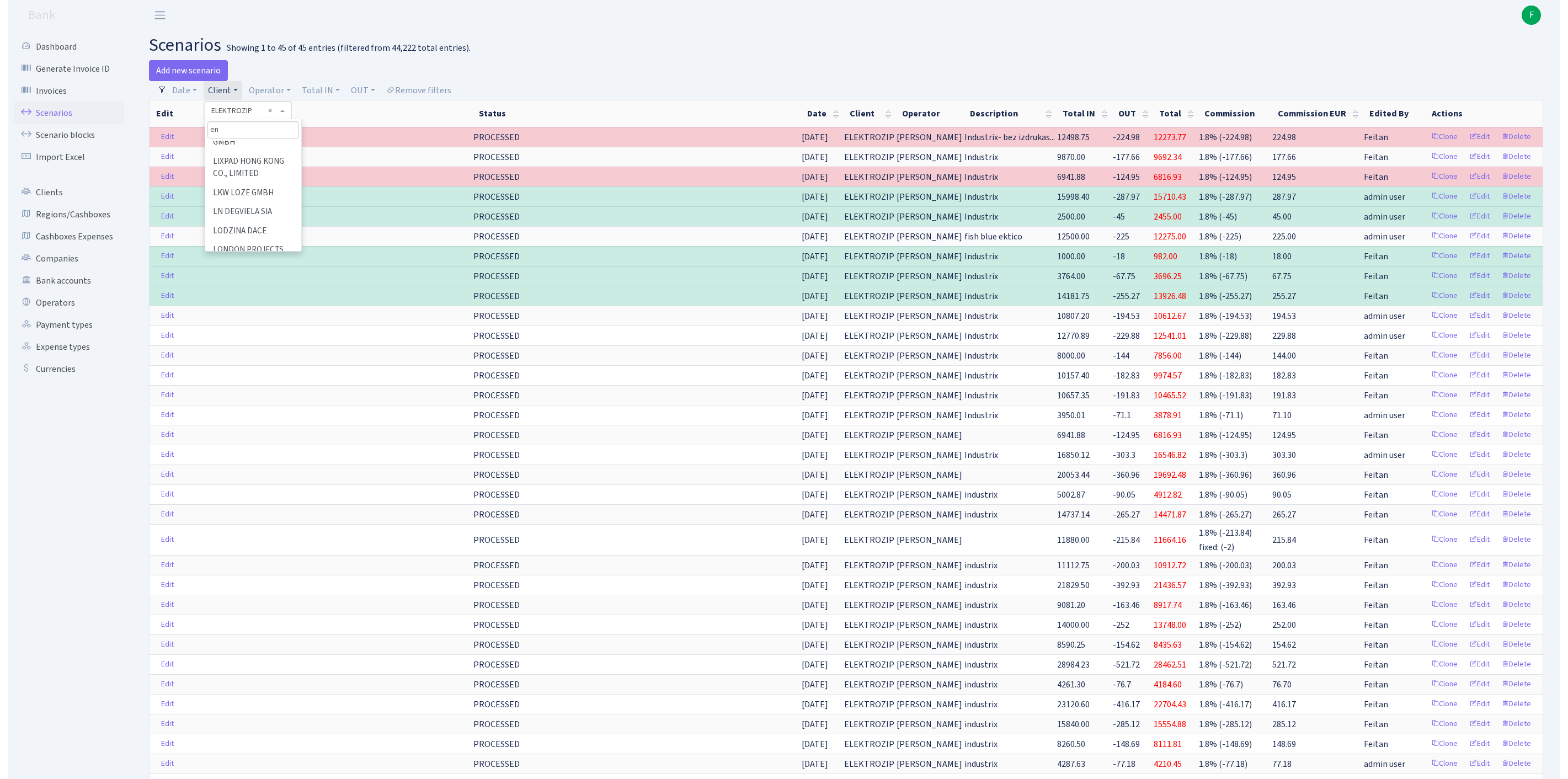
scroll to position [0, 0]
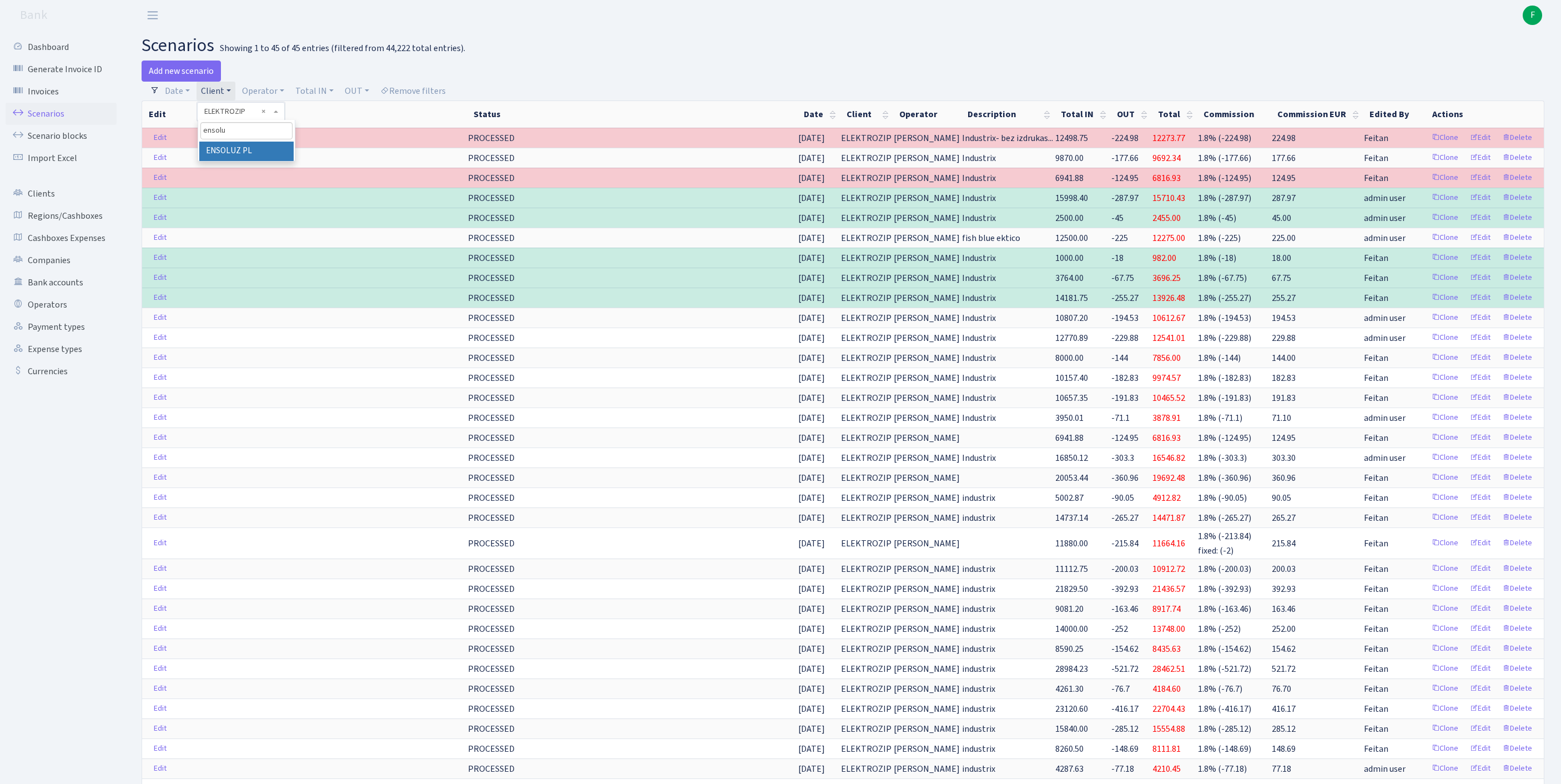
type input "ensoluz"
click at [272, 160] on li "ENSOLUZ PL" at bounding box center [246, 151] width 94 height 19
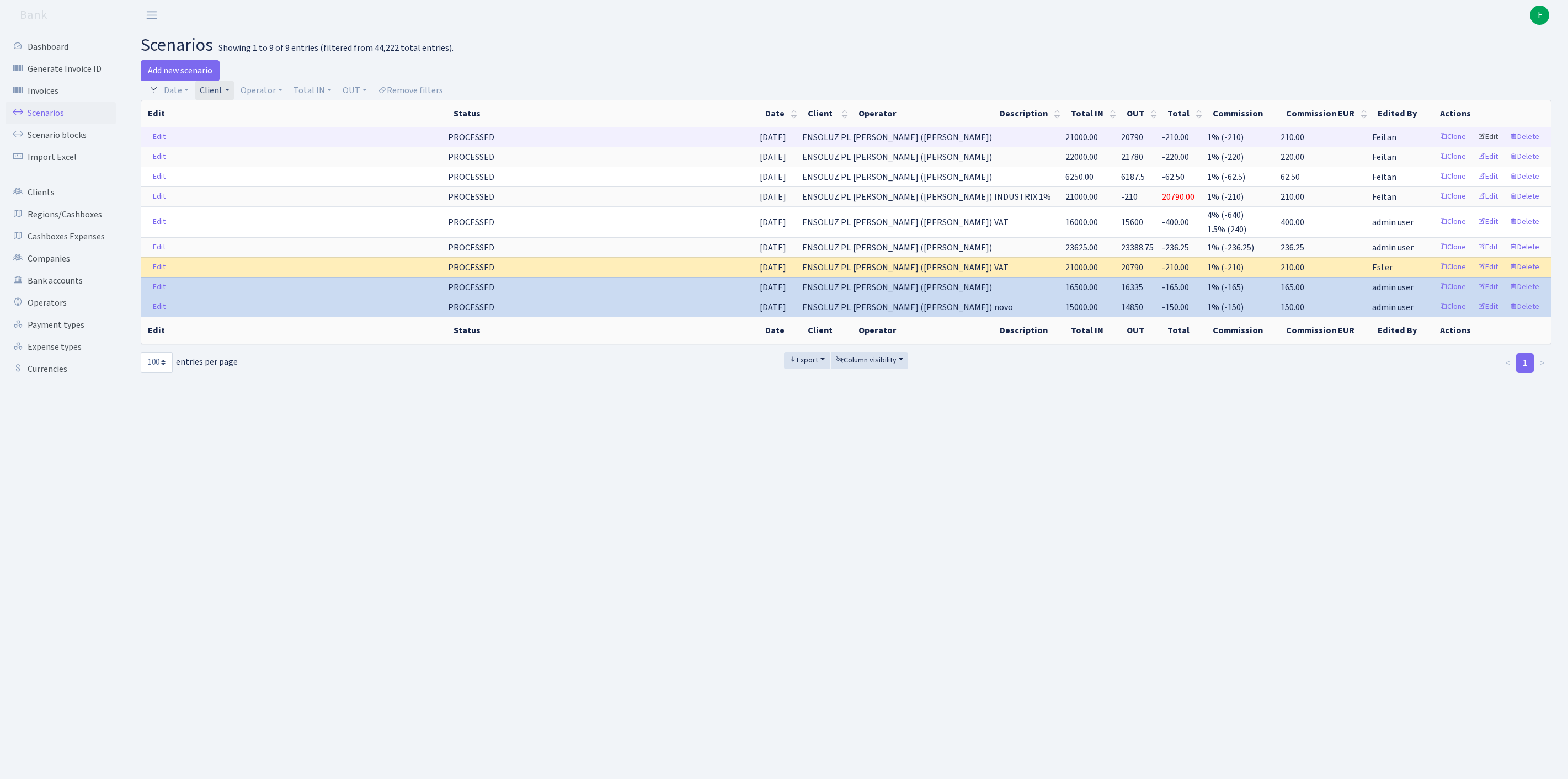
click at [1475, 146] on link "Edit" at bounding box center [1488, 137] width 30 height 17
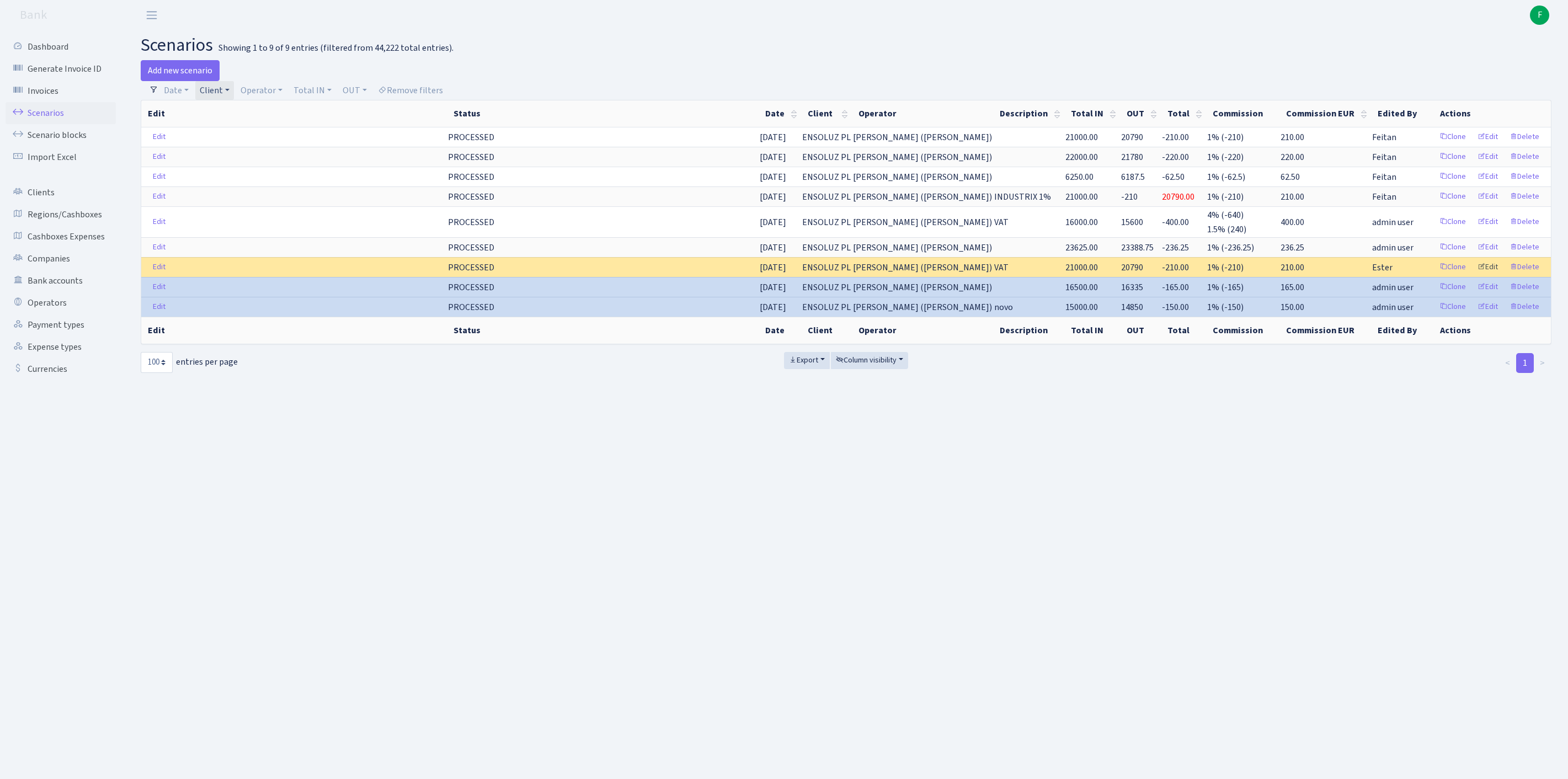
click at [1476, 276] on link "Edit" at bounding box center [1488, 267] width 30 height 17
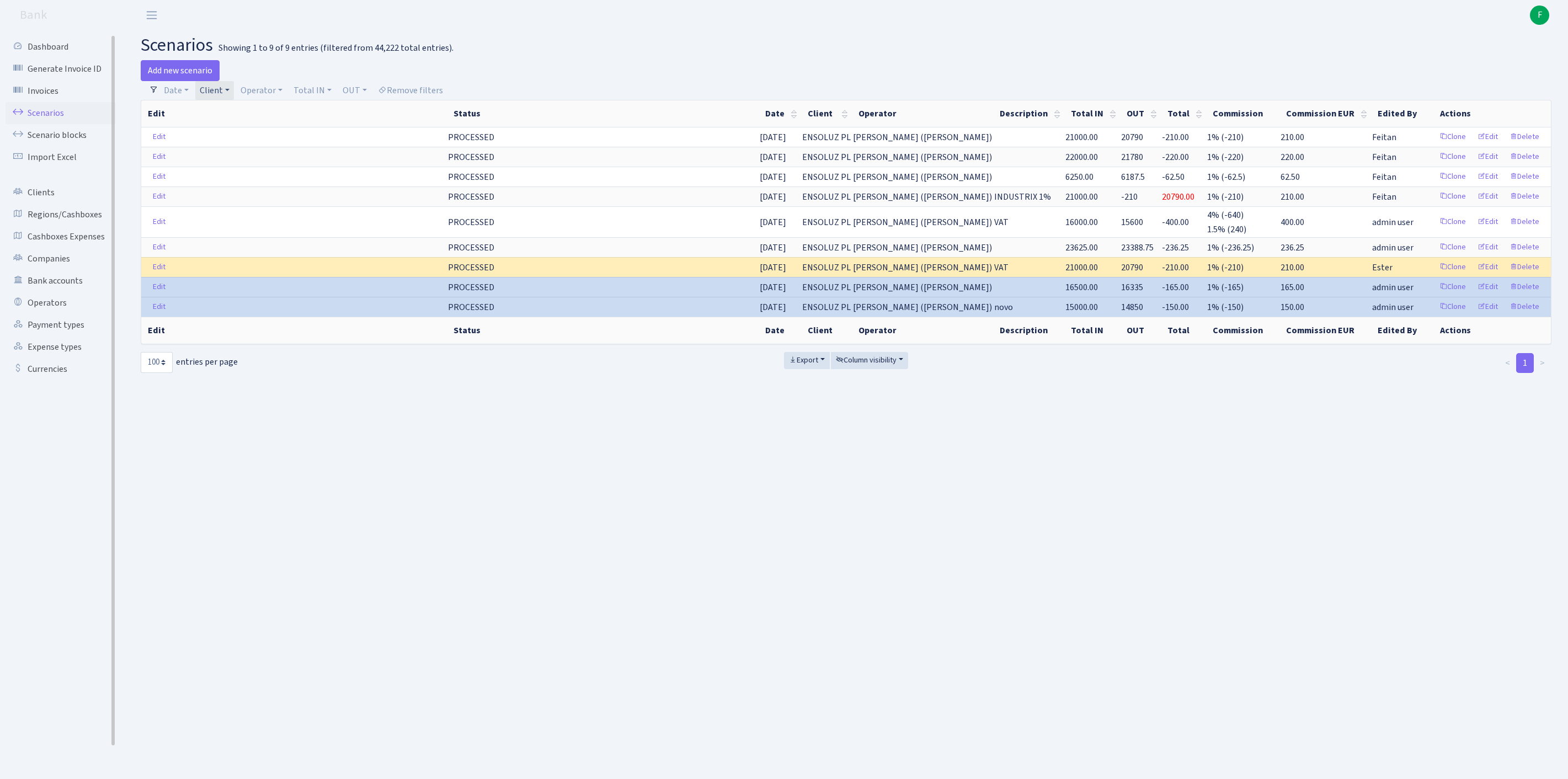
click at [58, 120] on link "Scenarios" at bounding box center [61, 113] width 111 height 22
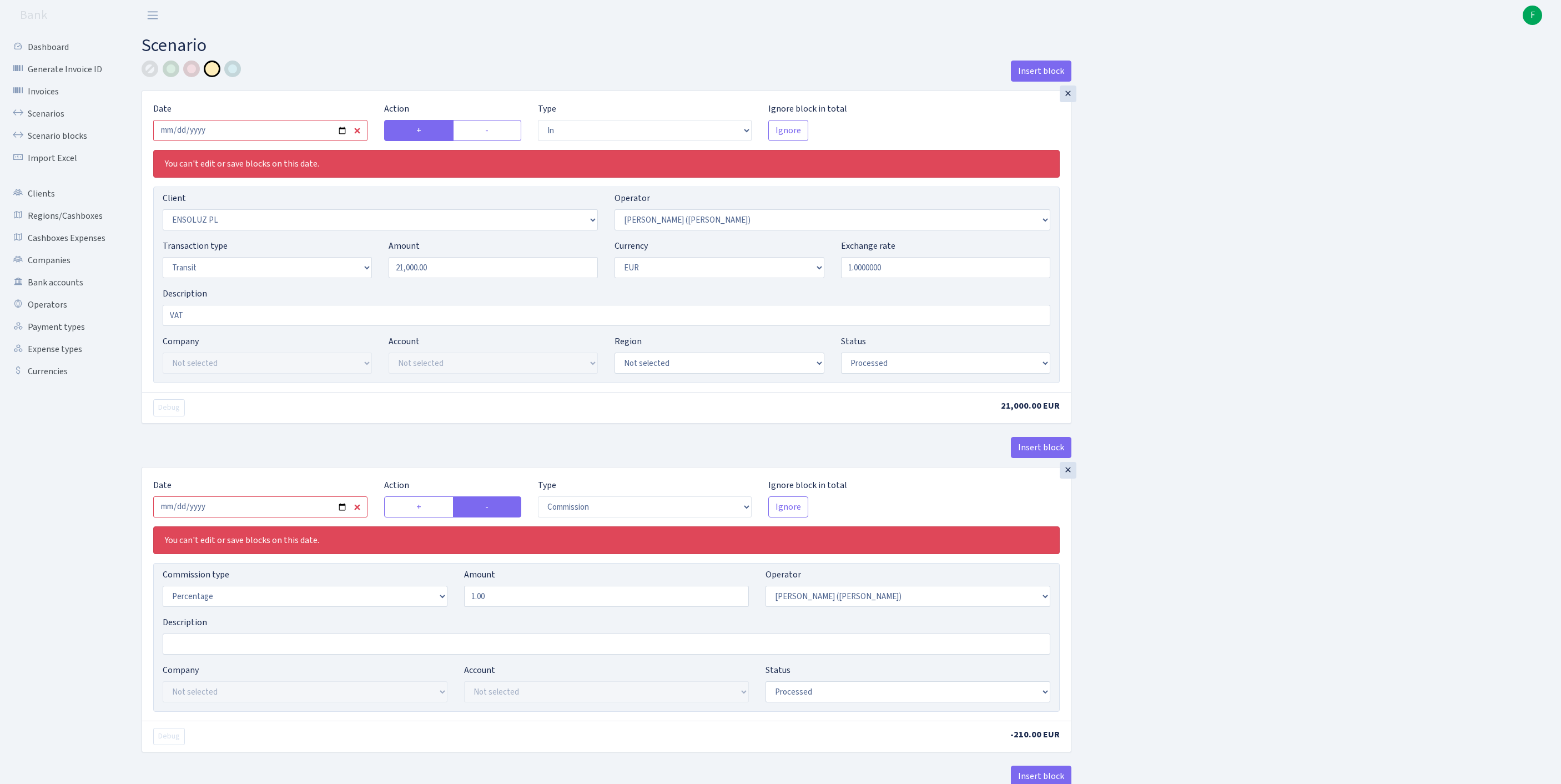
select select "in"
select select "2692"
select select "395"
select select "5"
select select "1"
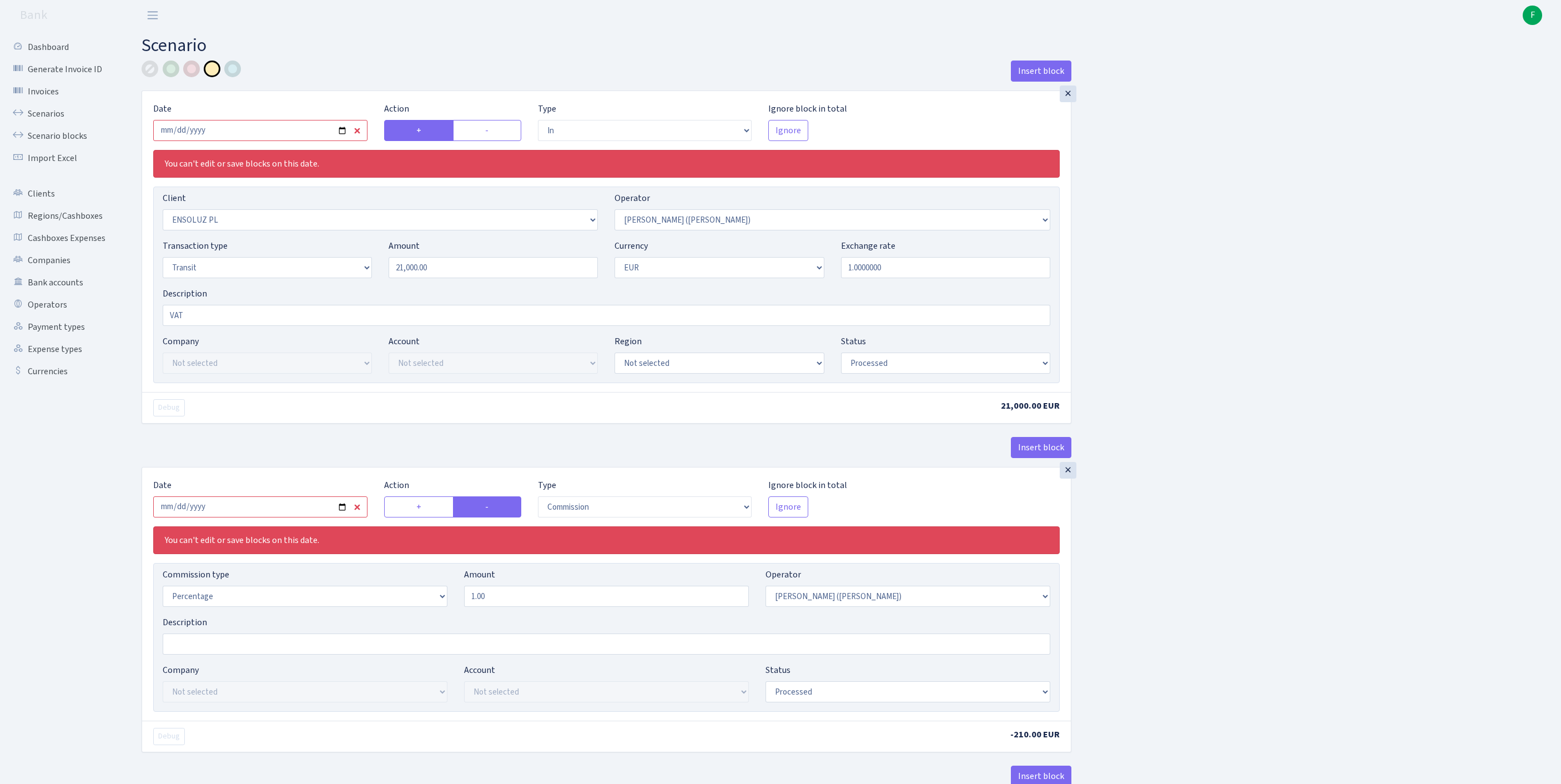
select select "processed"
select select "commission"
select select "395"
select select "processed"
select select "out"
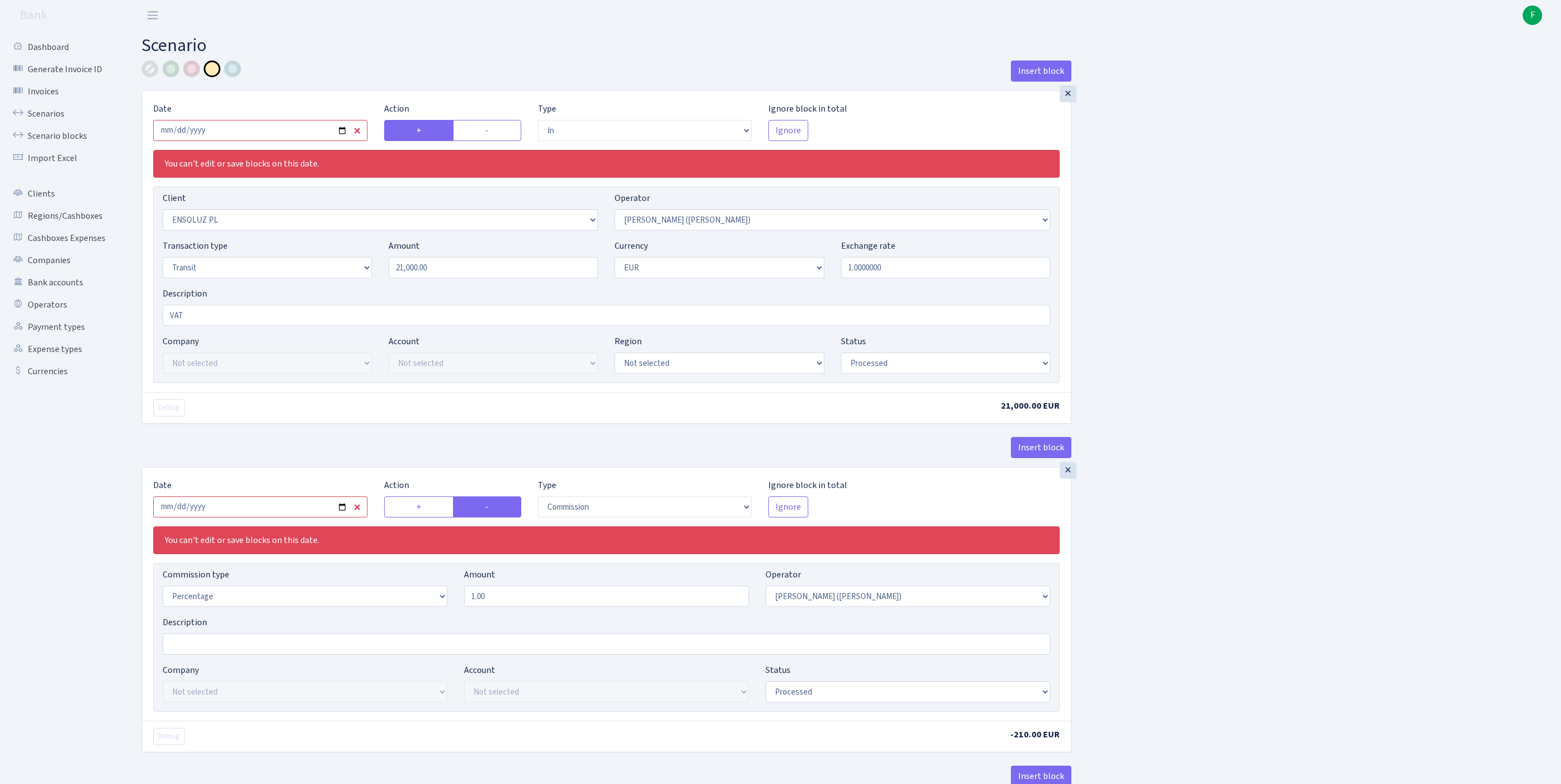
select select "2426"
select select "61"
select select "5"
select select "1"
select select "processed"
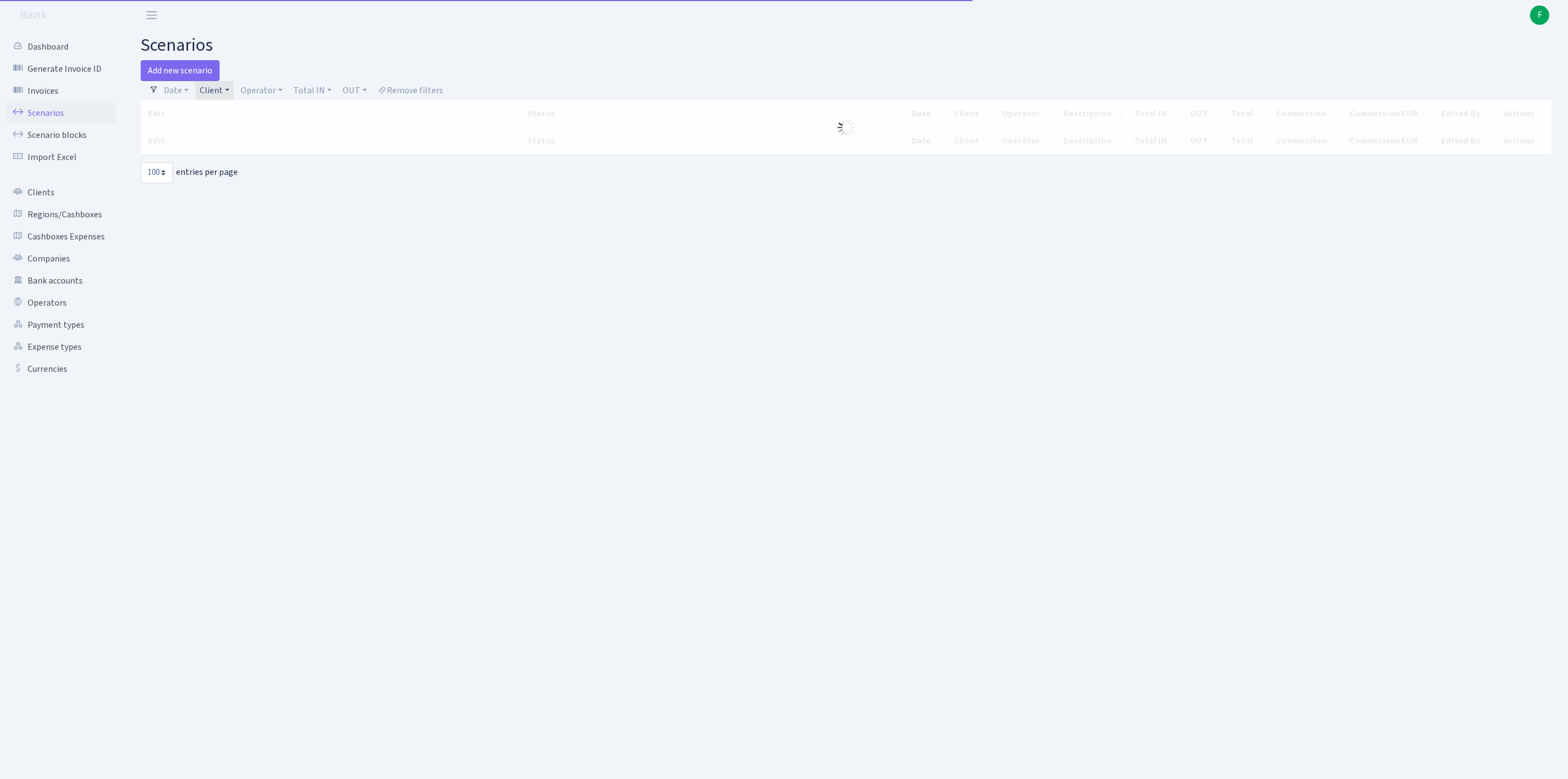
select select "100"
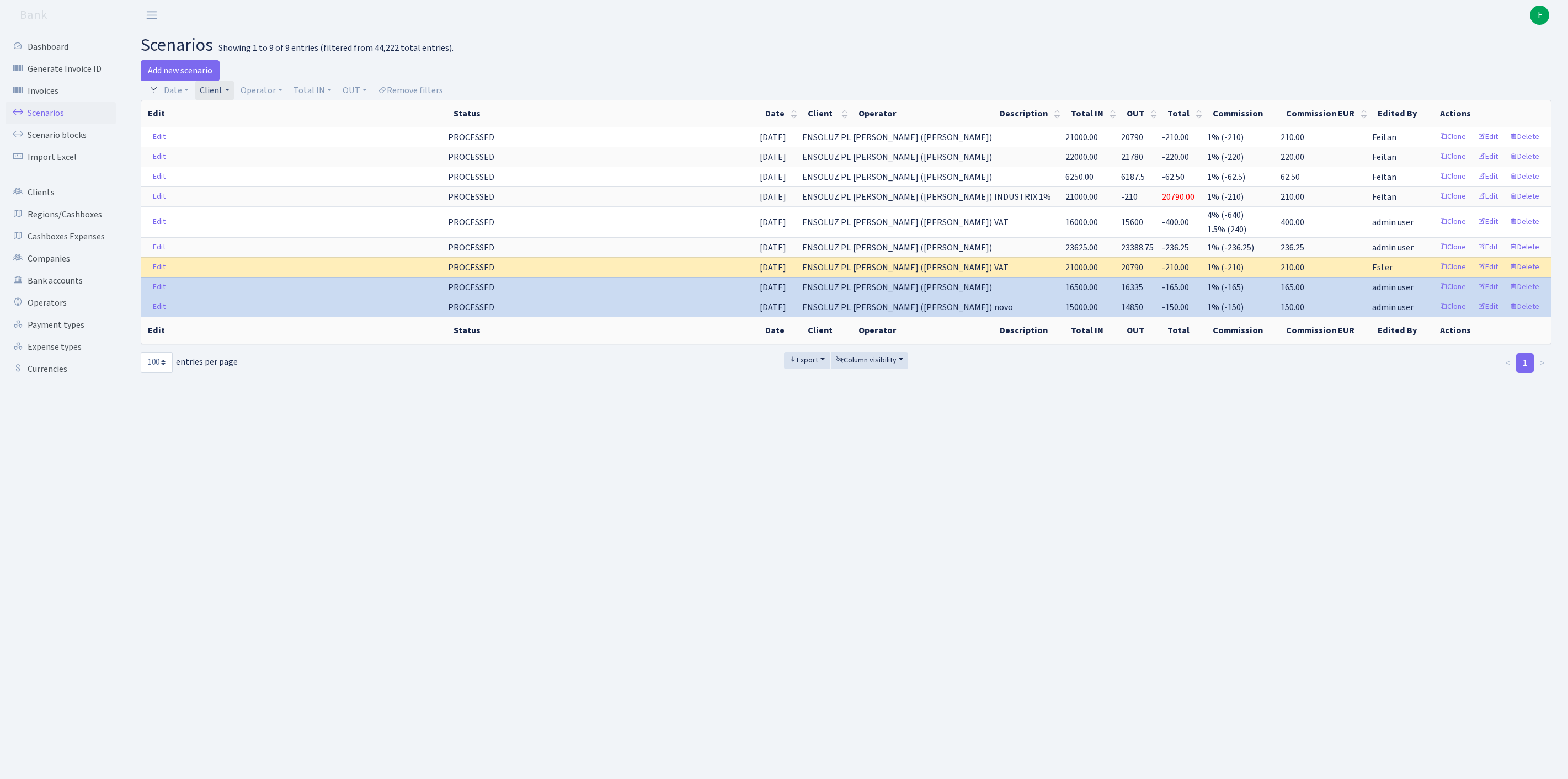
click at [234, 95] on link "Client" at bounding box center [214, 90] width 39 height 19
click at [269, 116] on span "× ENSOLUZ PL" at bounding box center [236, 111] width 66 height 11
click at [234, 95] on link "Client" at bounding box center [214, 90] width 39 height 19
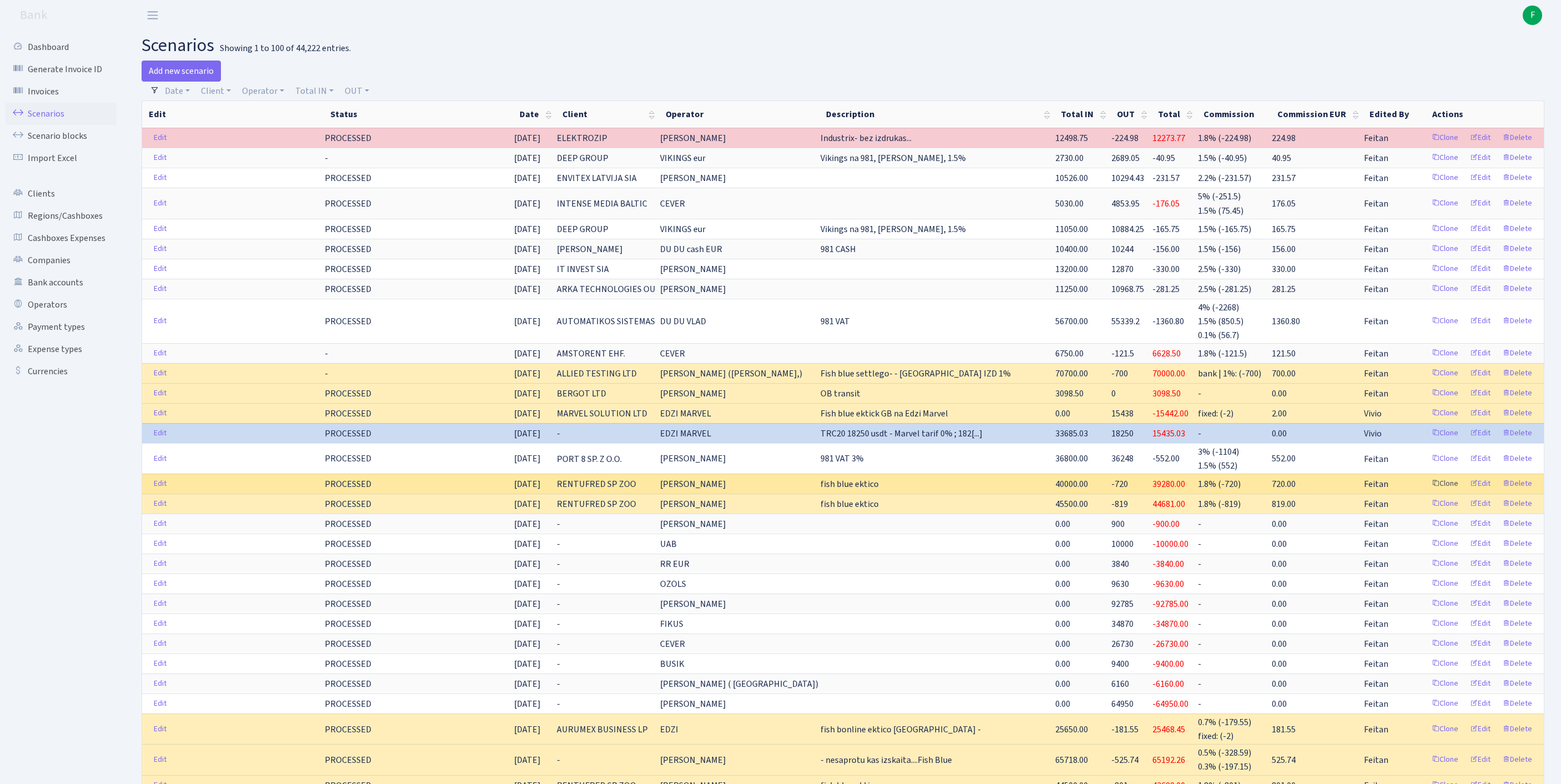
click at [1426, 492] on link "Clone" at bounding box center [1445, 484] width 37 height 17
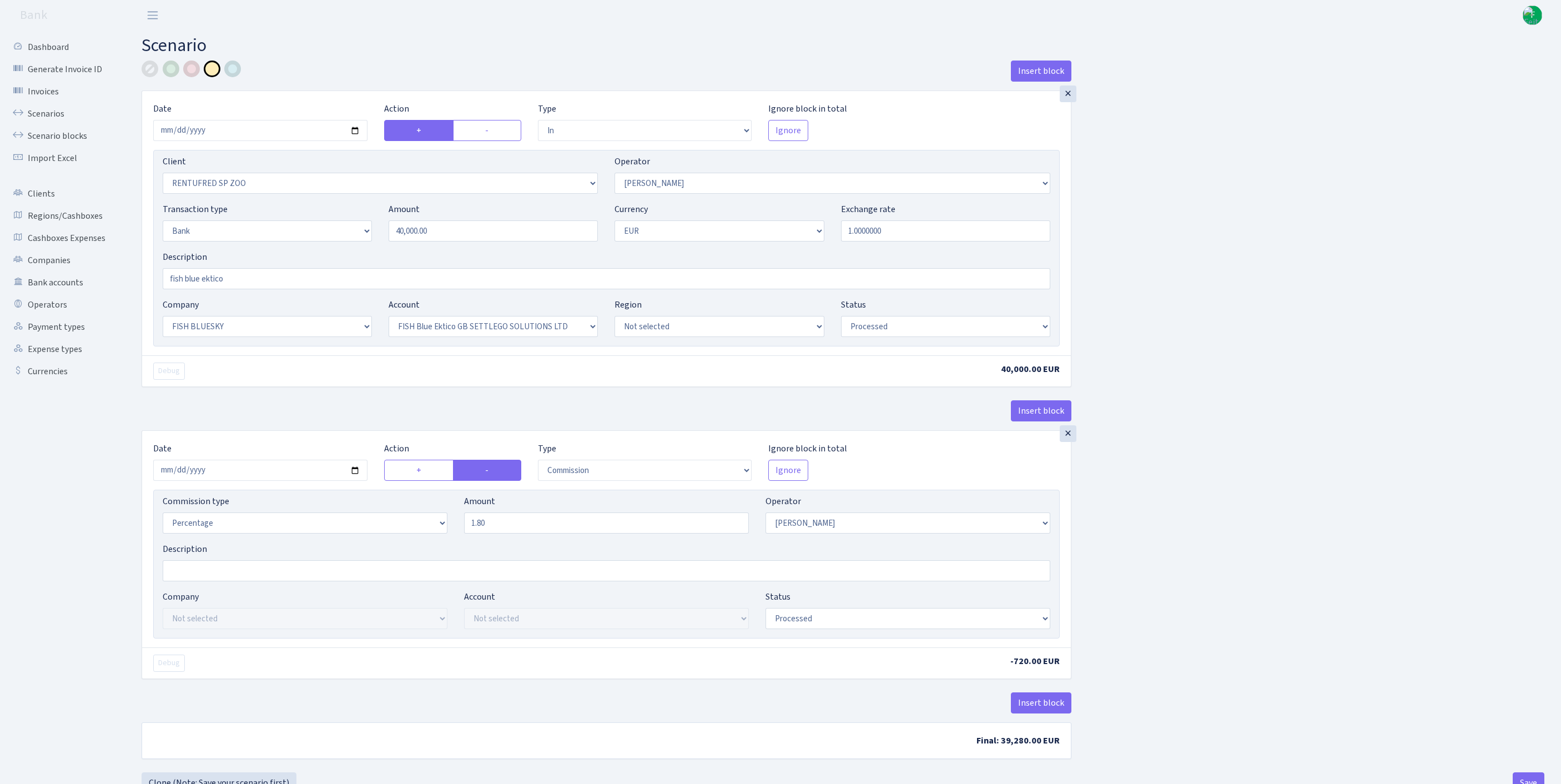
select select "in"
select select "2517"
select select "10"
select select "2"
select select "1"
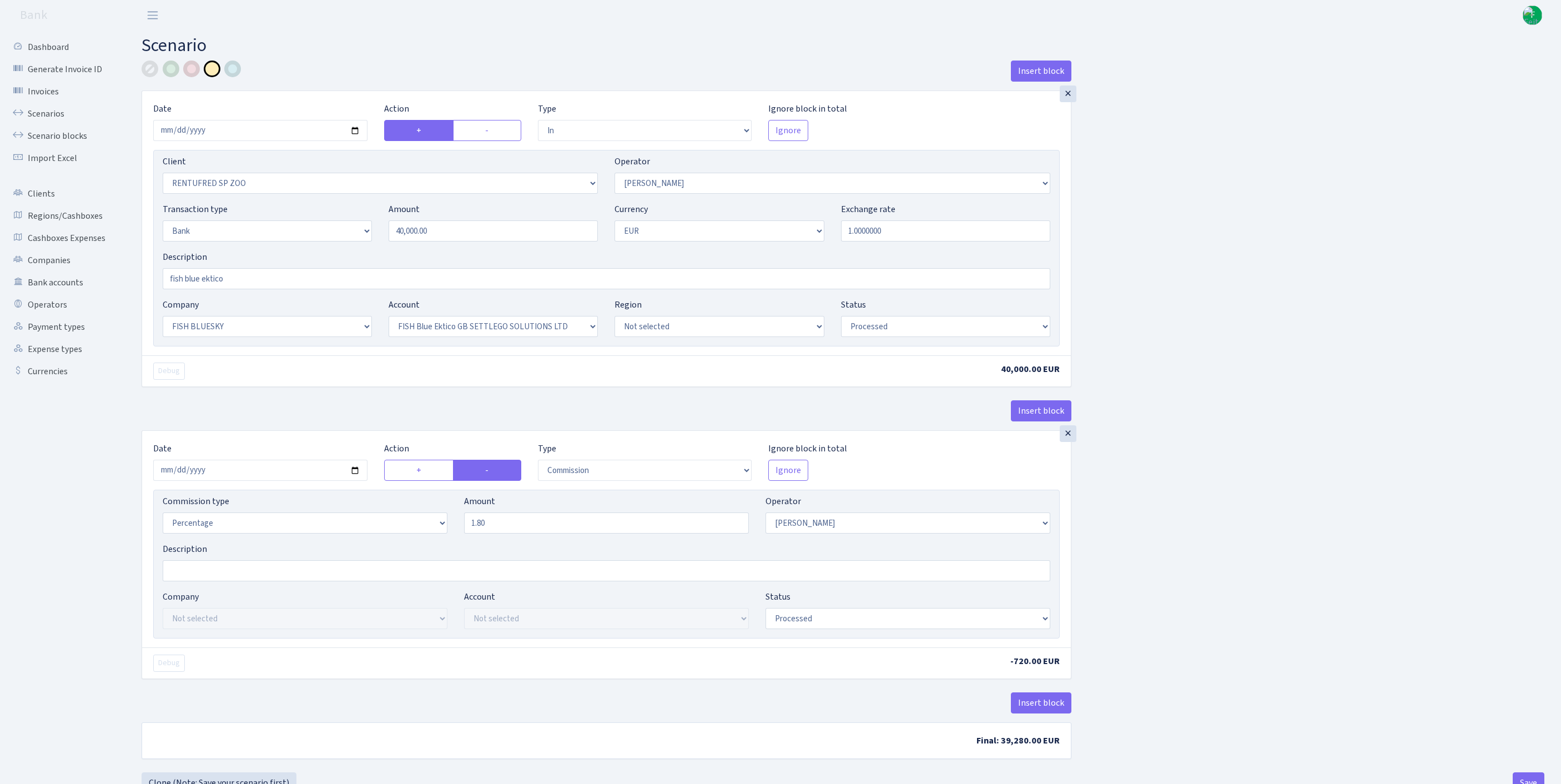
select select "23"
select select "67"
select select "processed"
select select "commission"
select select "10"
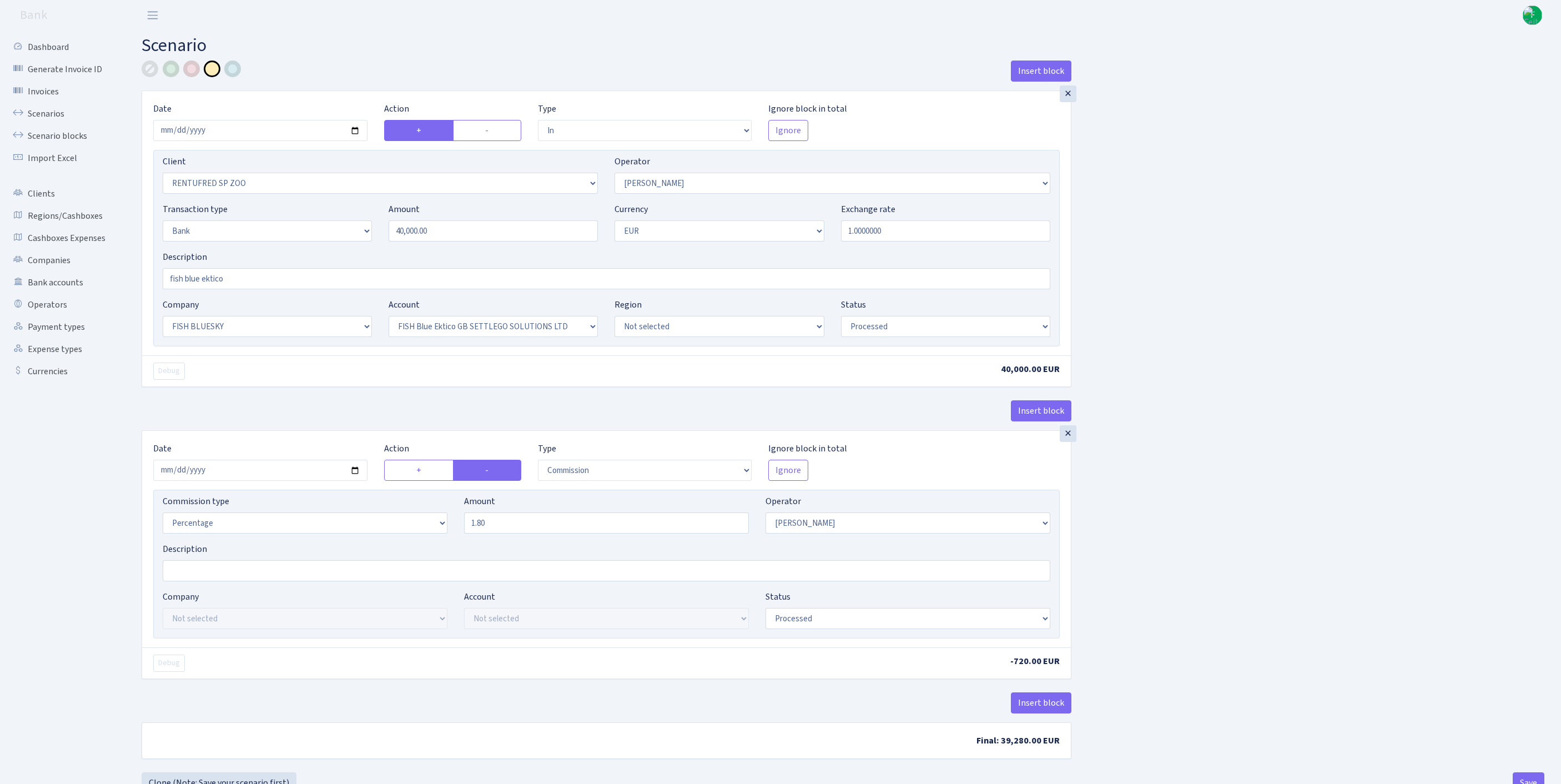
select select "processed"
click at [313, 141] on input "[DATE]" at bounding box center [260, 130] width 214 height 21
type input "[DATE]"
select select "395"
drag, startPoint x: 456, startPoint y: 246, endPoint x: 329, endPoint y: 246, distance: 127.0
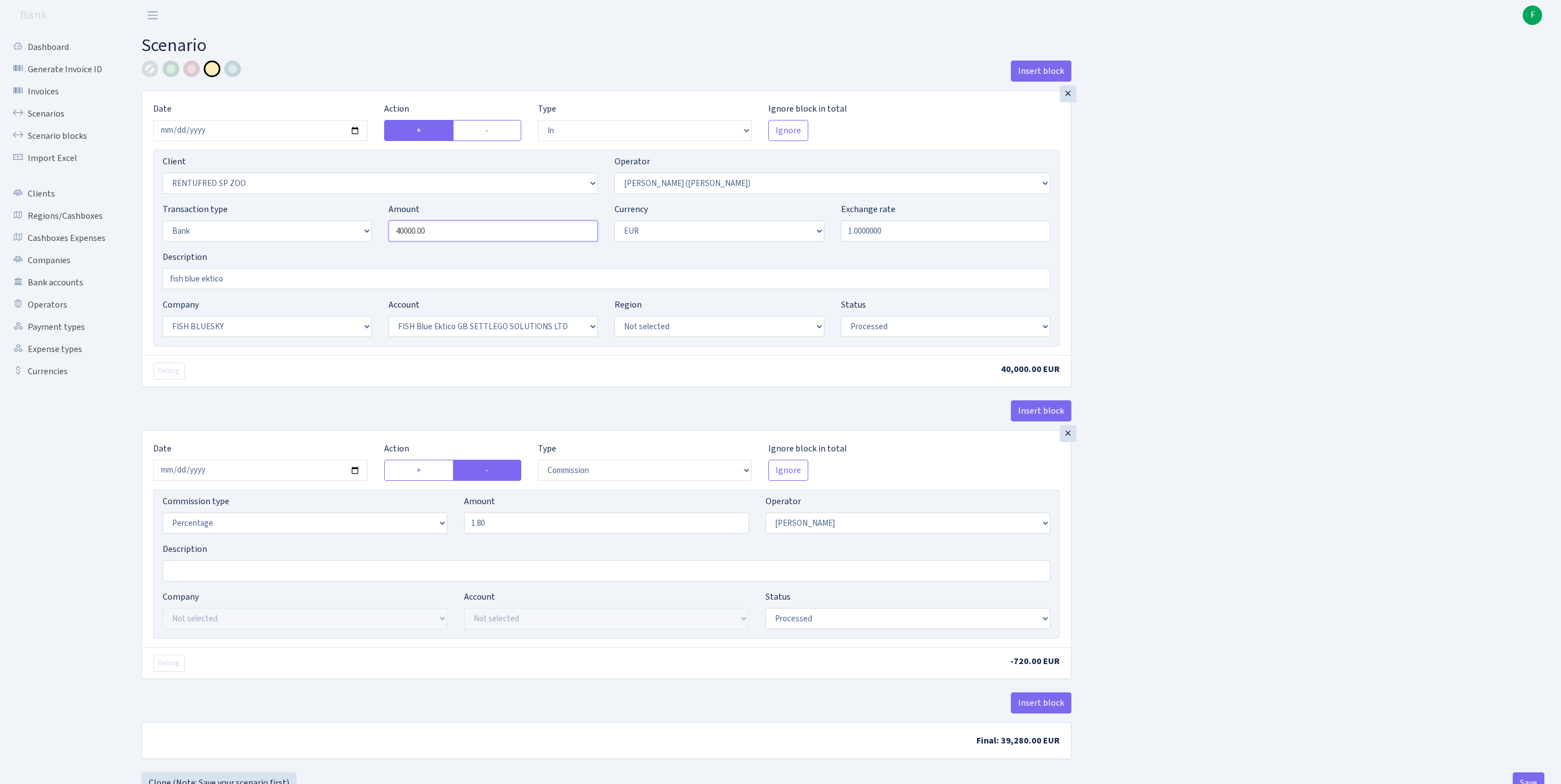
click at [329, 246] on div "Transaction type Not selected 981 ELF FISH crypto GIRT IVO dekl MM-BALTIC eur U…" at bounding box center [606, 226] width 904 height 47
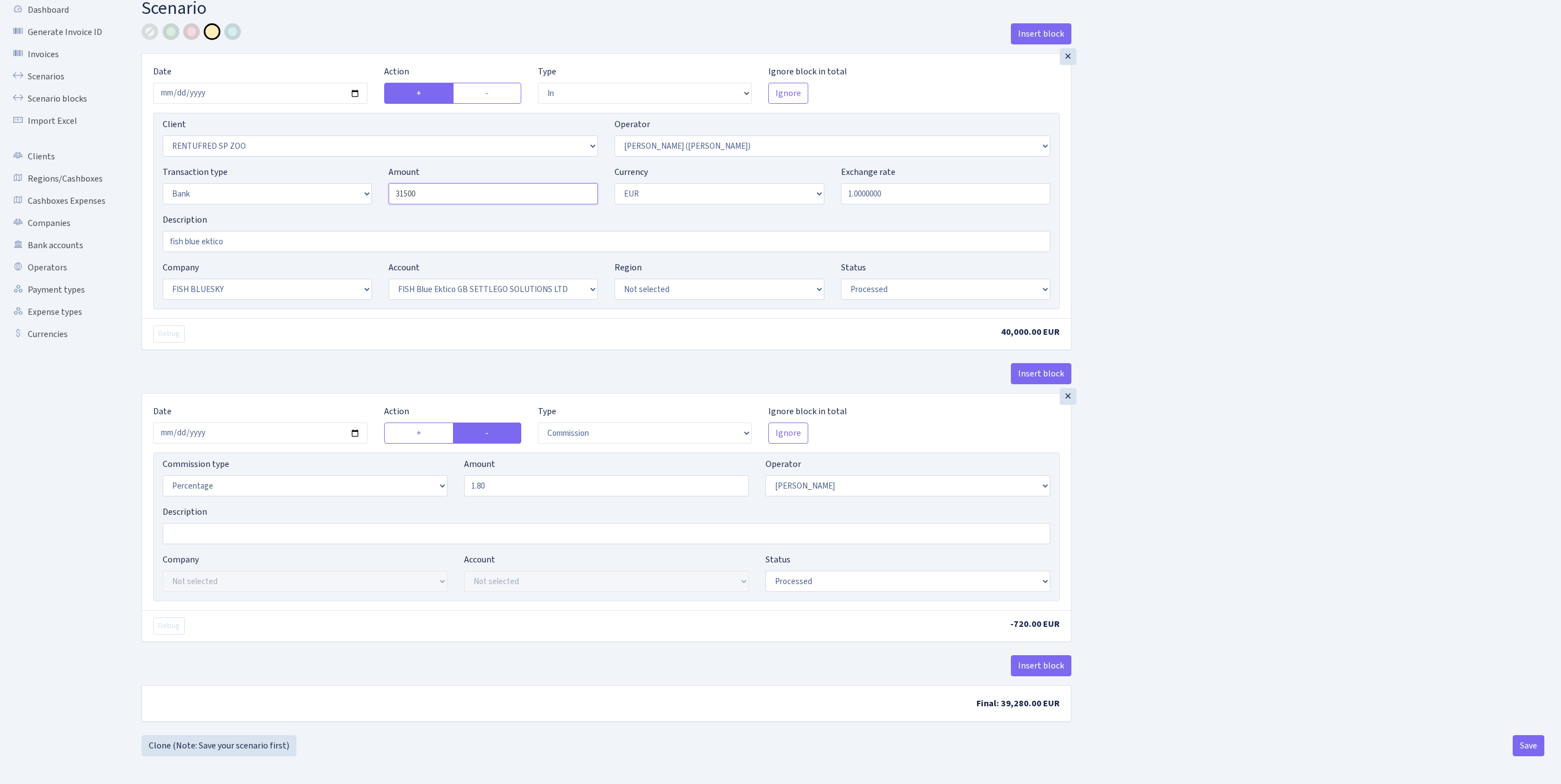
scroll to position [135, 0]
type input "31,500.00"
click at [288, 422] on input "2025-09-17" at bounding box center [260, 433] width 214 height 21
type input "[DATE]"
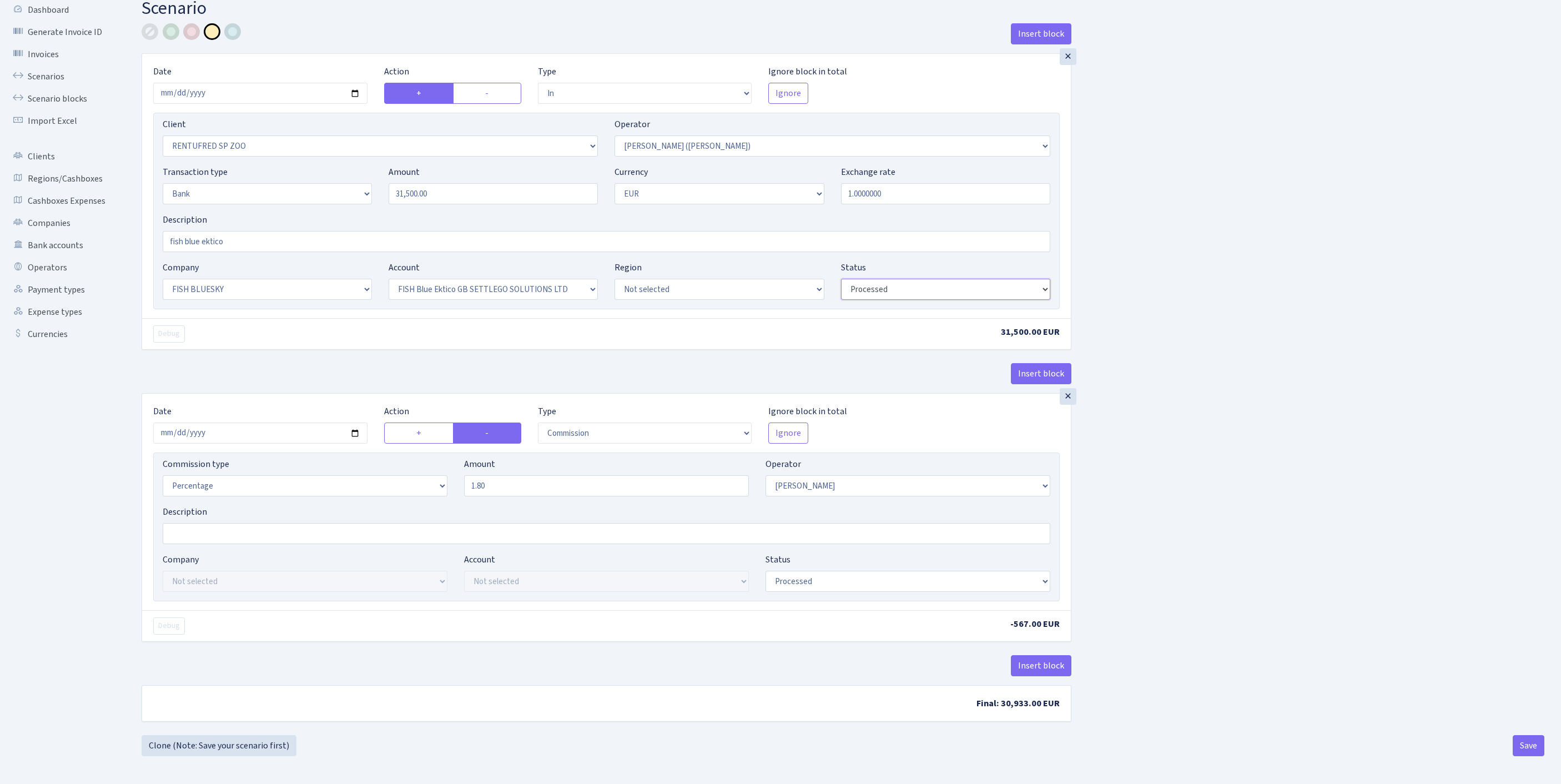
select select "pending"
click at [311, 422] on input "[DATE]" at bounding box center [260, 433] width 214 height 21
click at [544, 475] on input "1.80" at bounding box center [606, 486] width 285 height 21
drag, startPoint x: 545, startPoint y: 453, endPoint x: 453, endPoint y: 450, distance: 92.0
click at [453, 458] on div "Commission type Percentage Fixed Bank Amount 1.80 Operator Not selected 981 981…" at bounding box center [606, 481] width 904 height 47
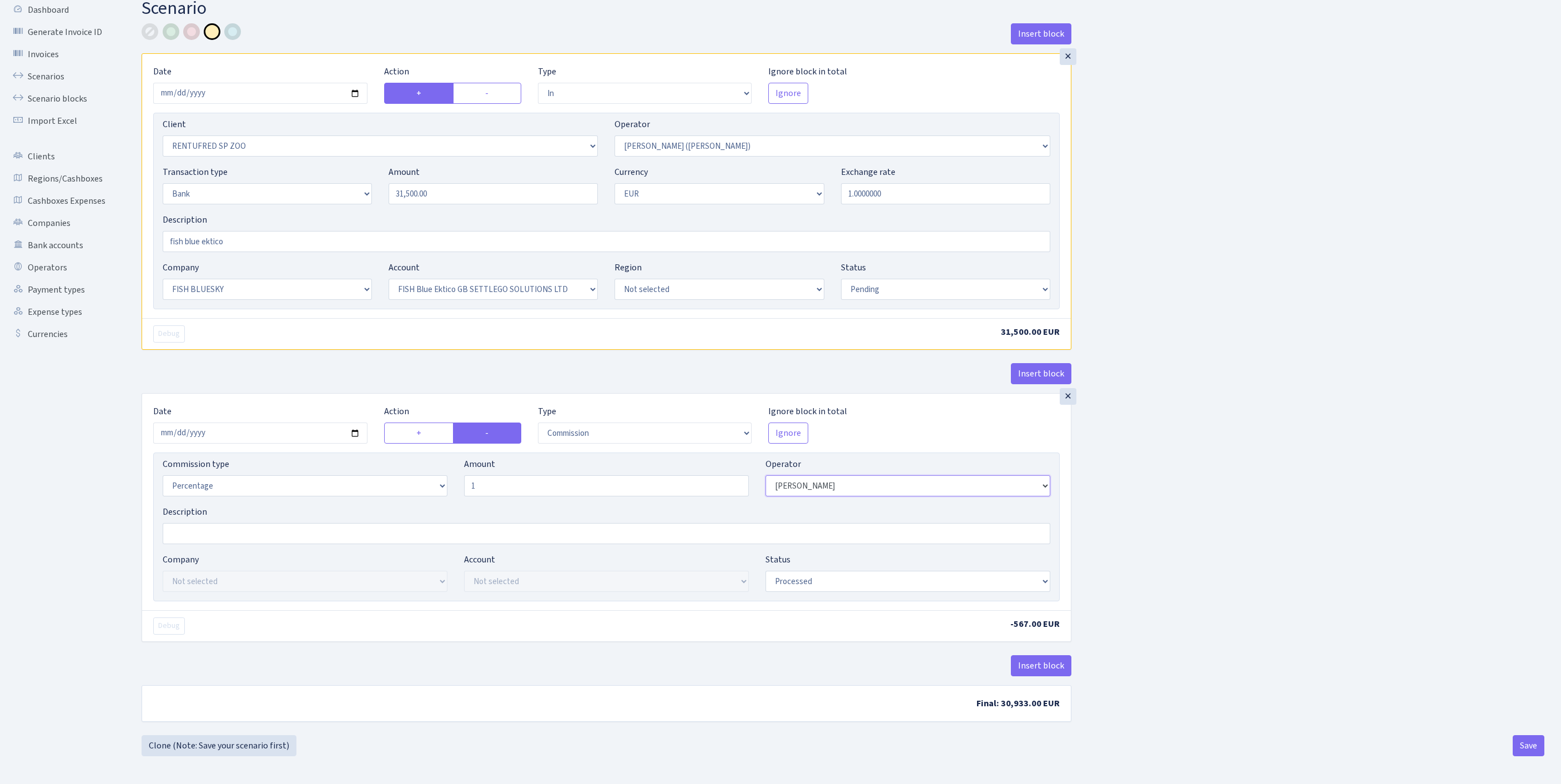
type input "1.00"
select select "395"
select select "pending"
click at [1524, 750] on button "Save" at bounding box center [1528, 746] width 32 height 21
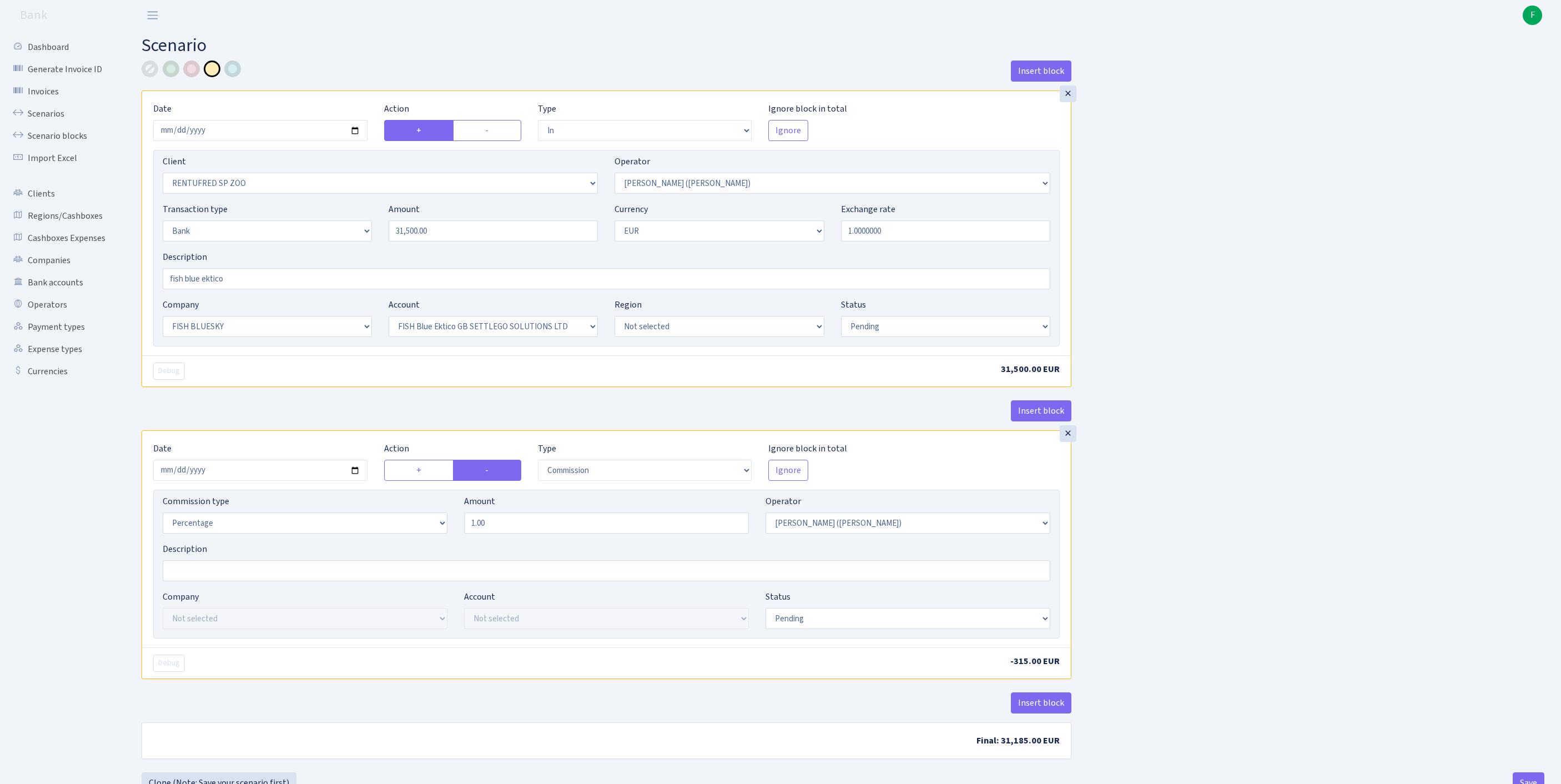
select select "in"
select select "2517"
select select "395"
select select "2"
select select "1"
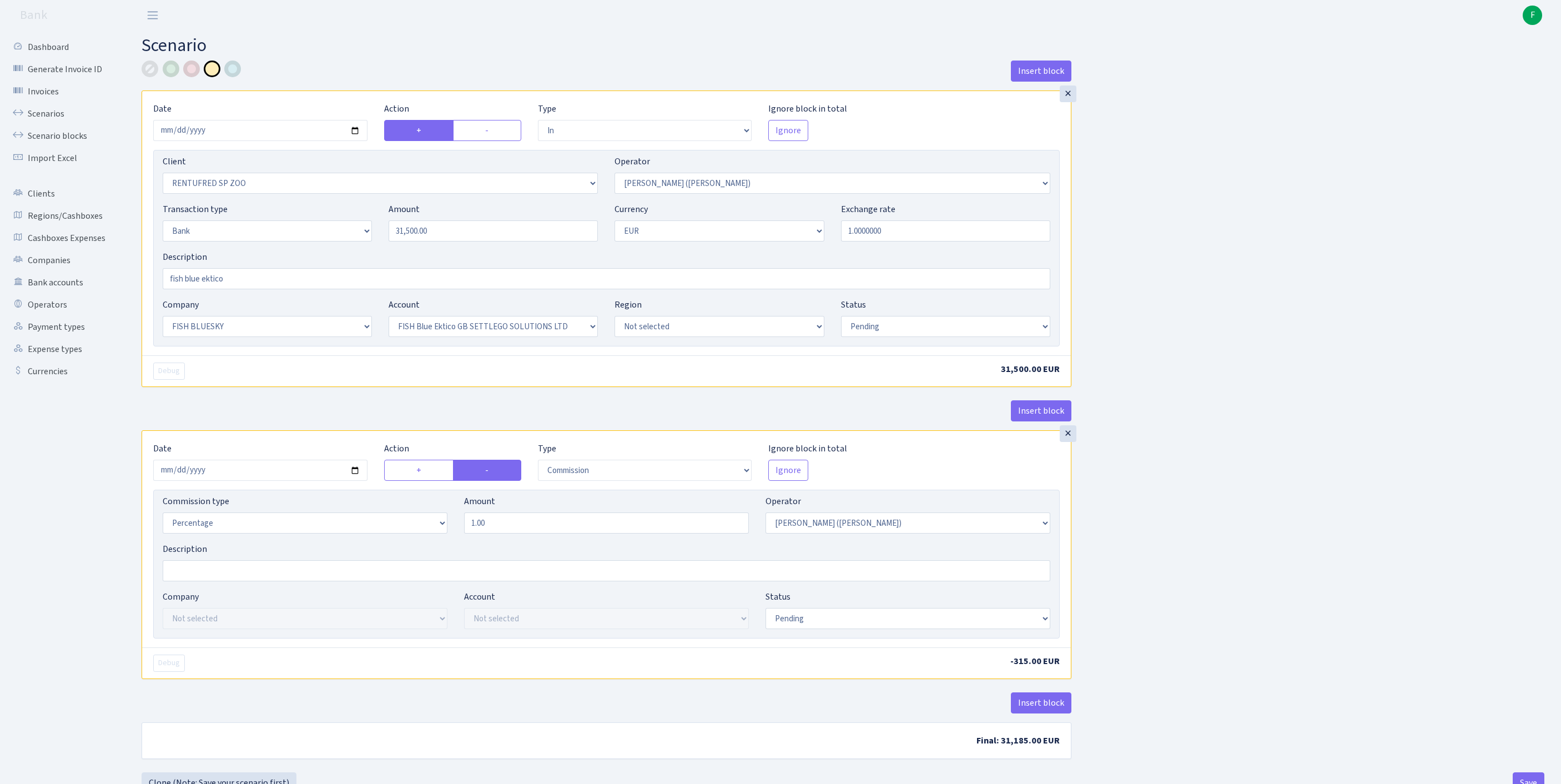
select select "23"
select select "67"
select select "pending"
select select "commission"
select select "395"
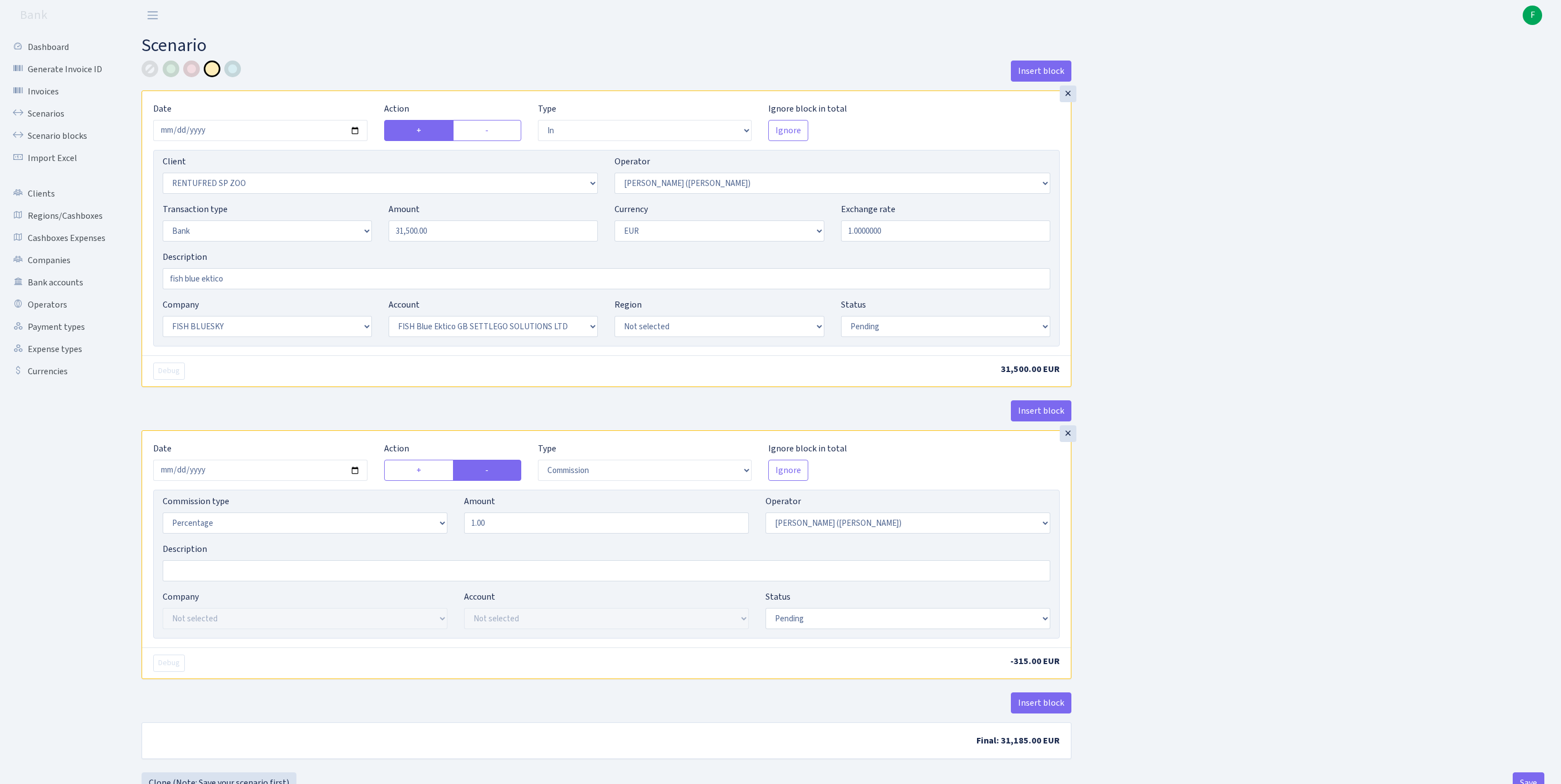
select select "pending"
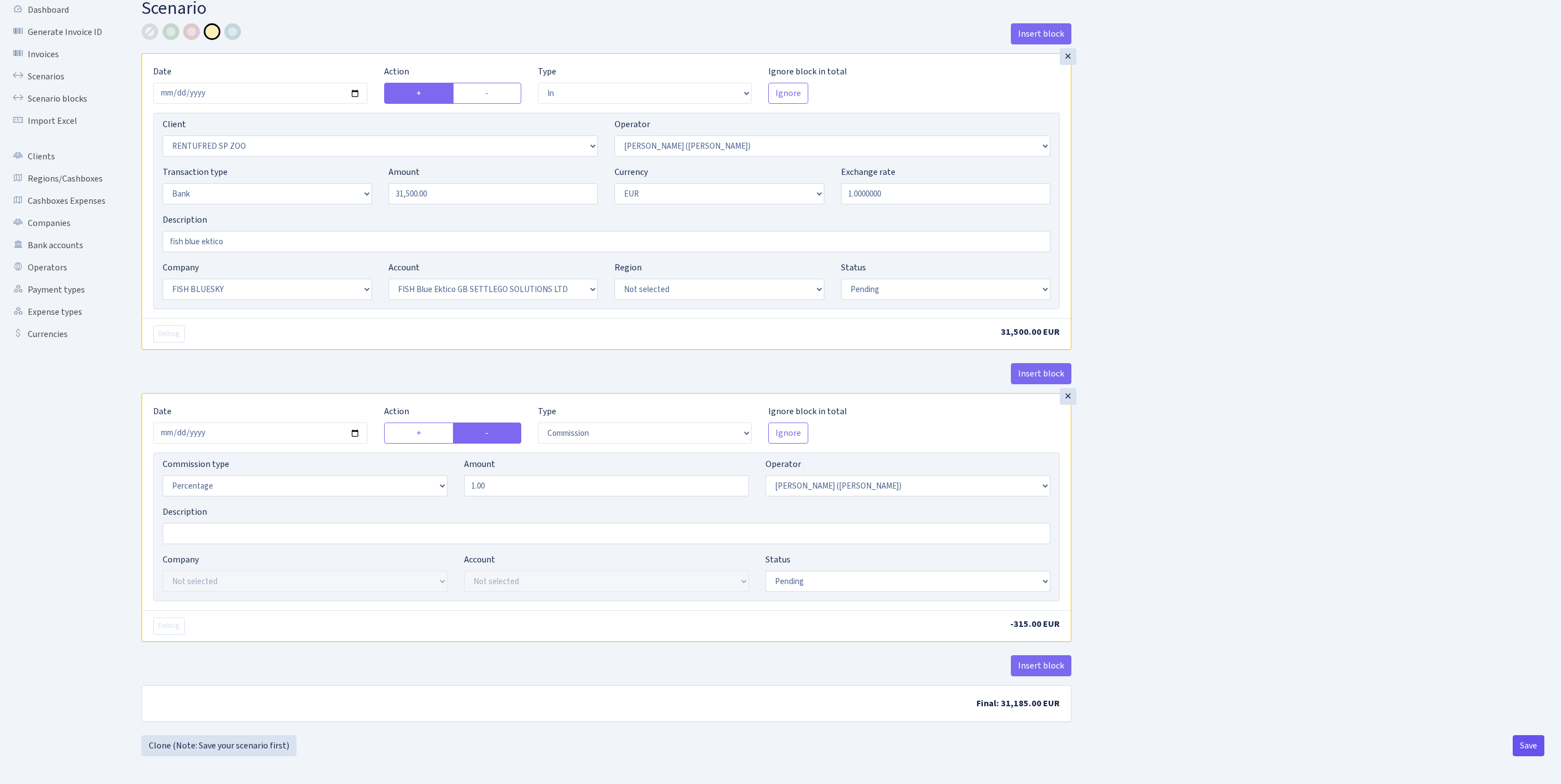
click at [1538, 742] on button "Save" at bounding box center [1528, 746] width 32 height 21
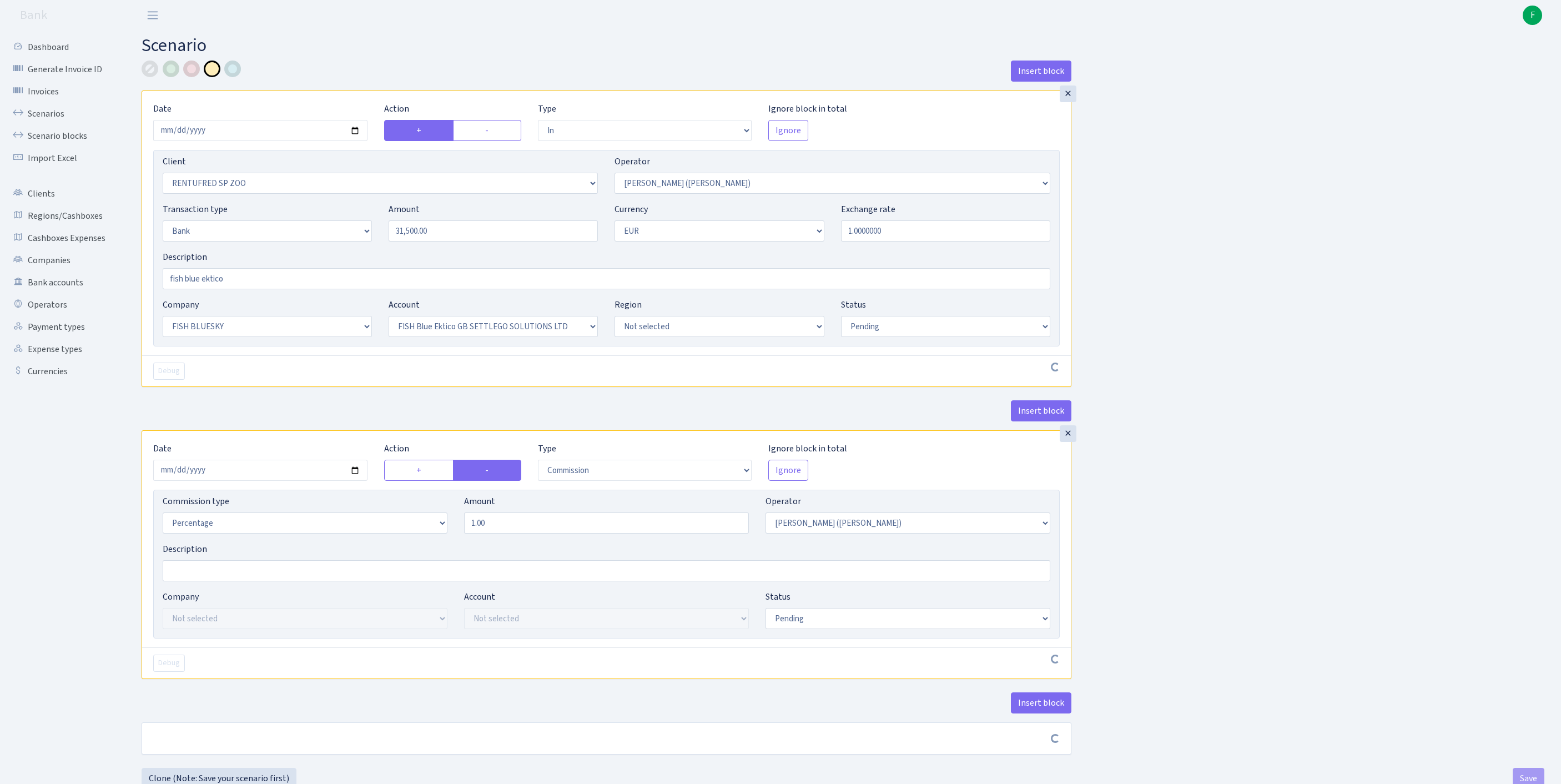
select select "in"
select select "2517"
select select "395"
select select "2"
select select "1"
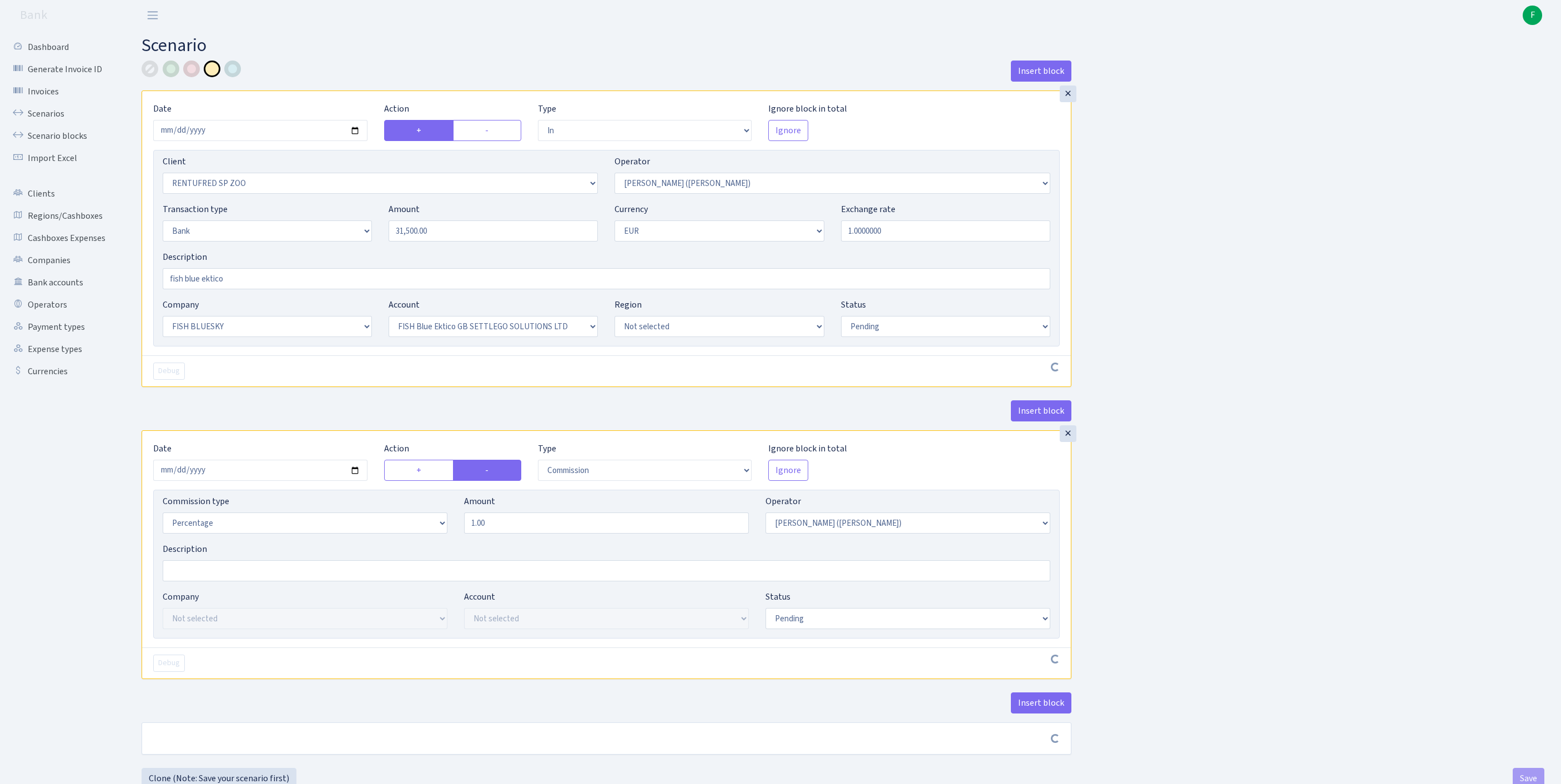
select select "23"
select select "67"
select select "pending"
select select "commission"
select select "395"
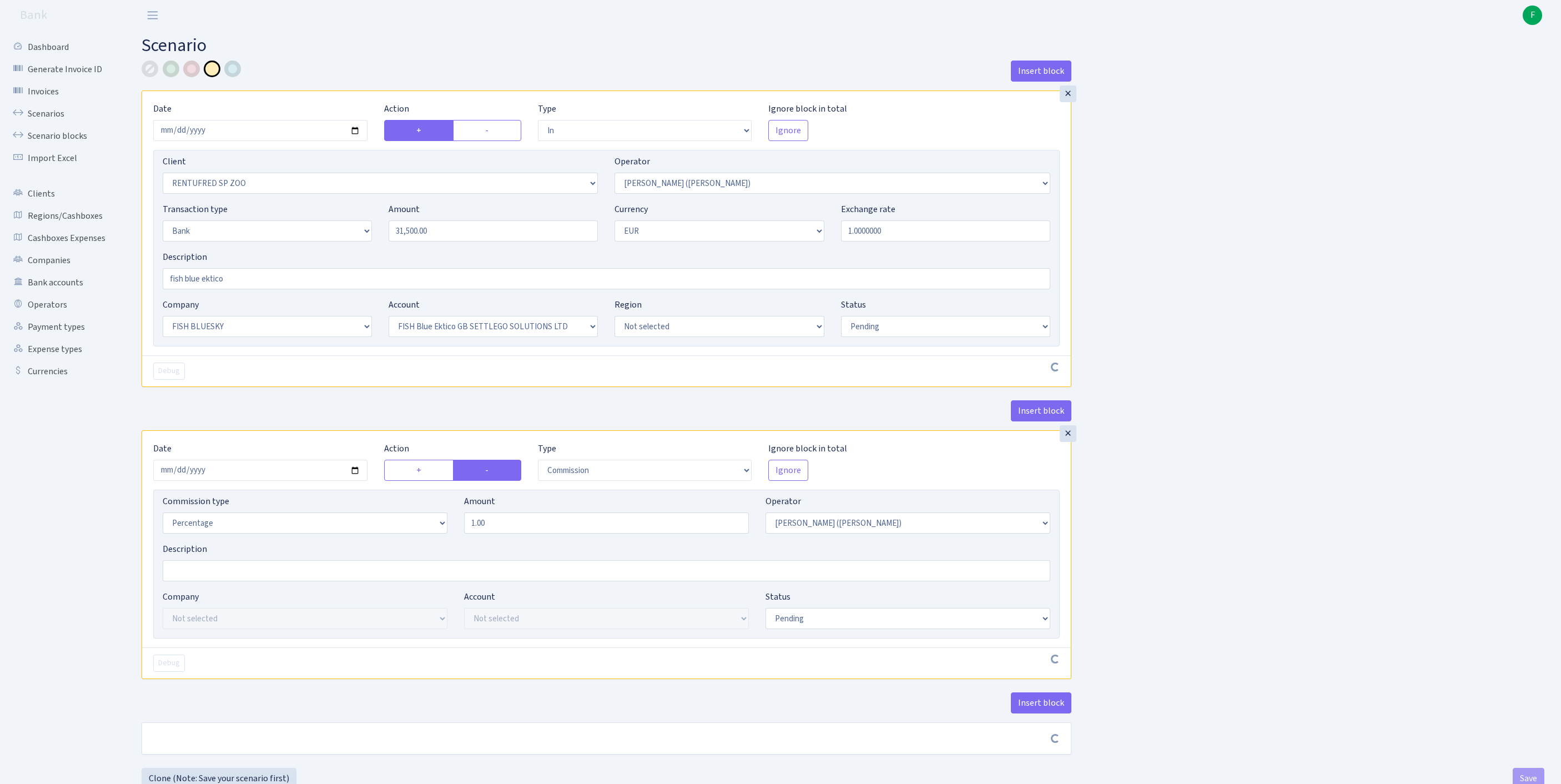
select select "pending"
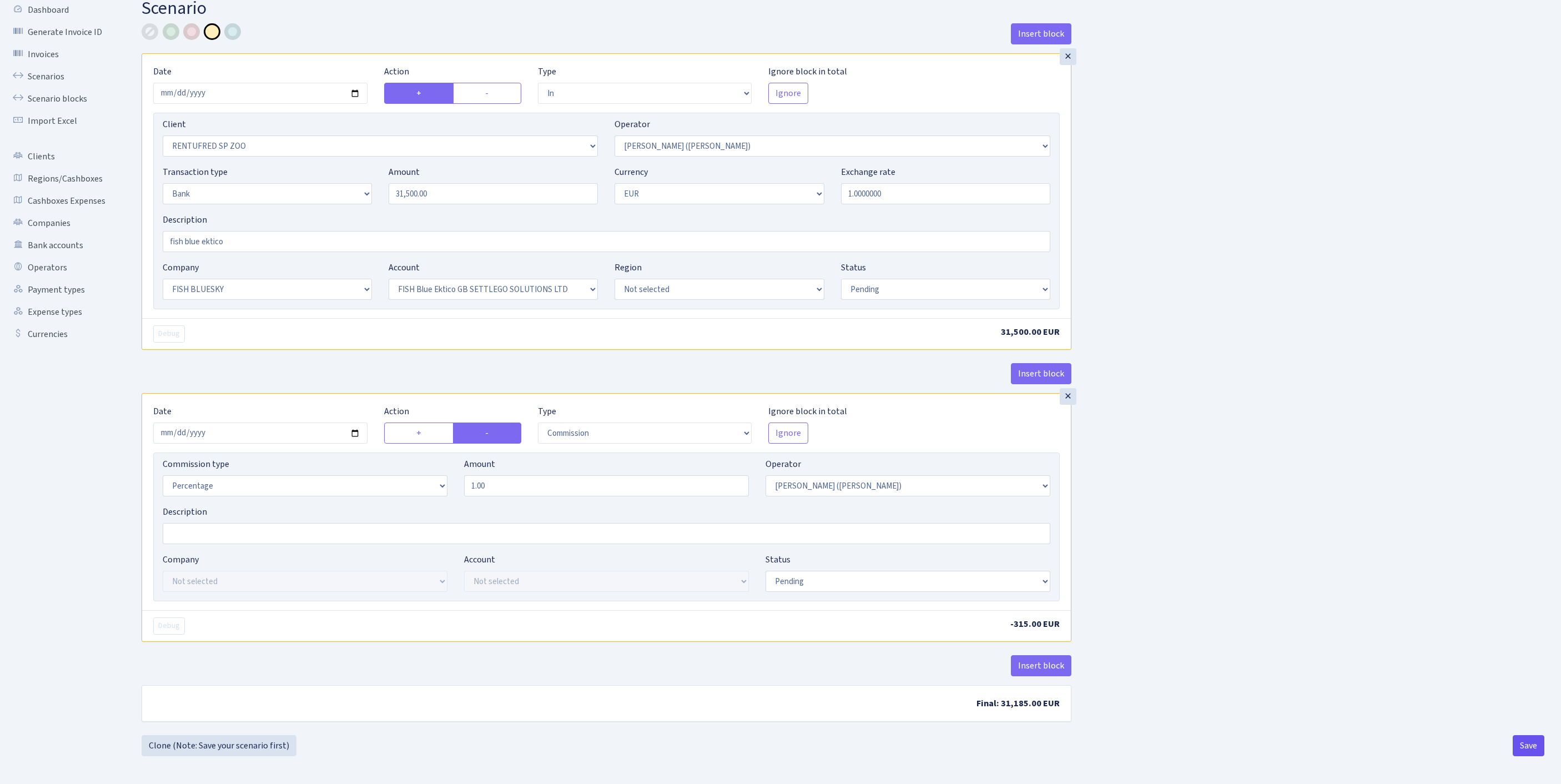
click at [1523, 743] on button "Save" at bounding box center [1528, 746] width 32 height 21
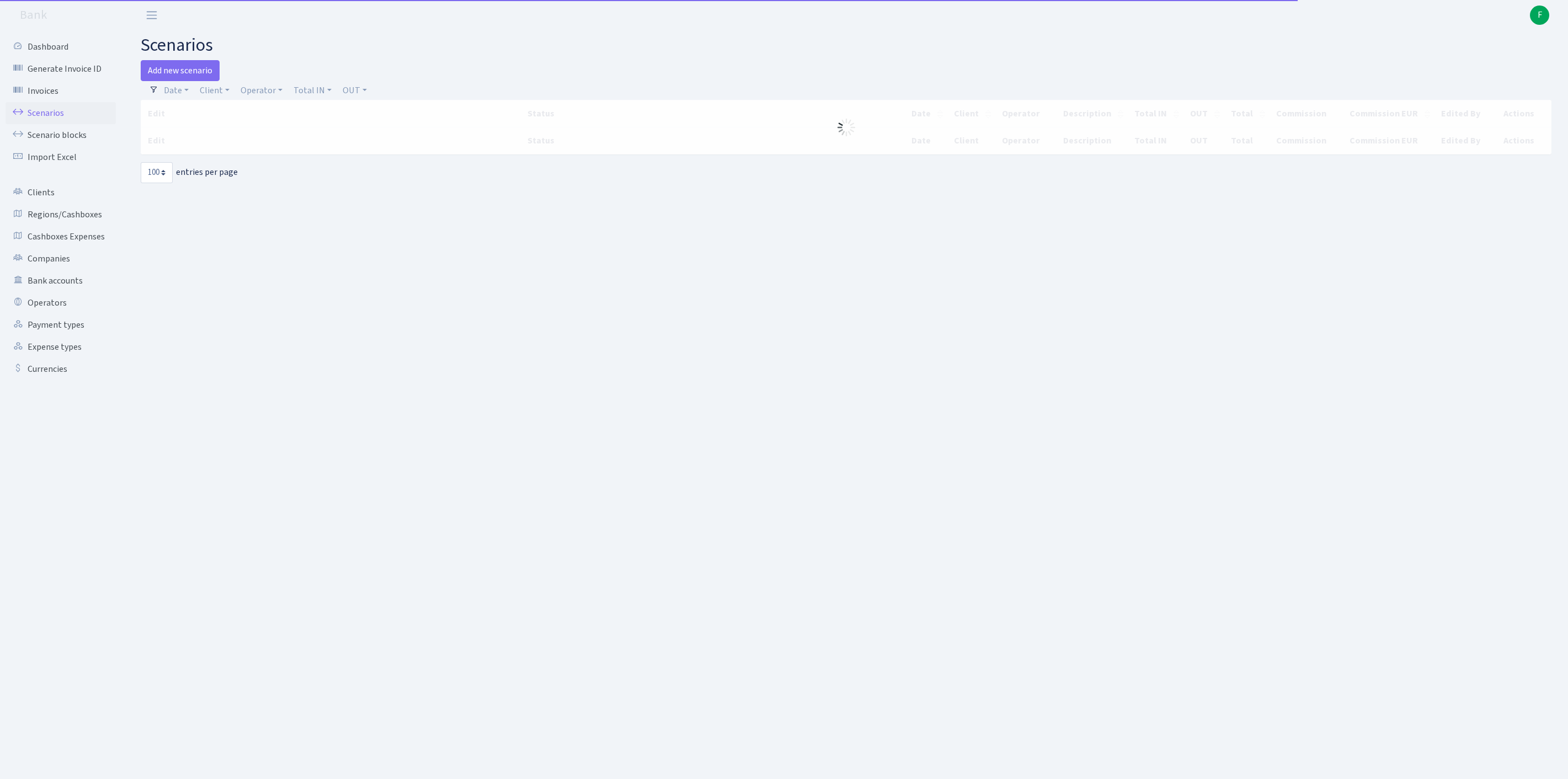
select select "100"
click at [234, 94] on link "Client" at bounding box center [214, 90] width 39 height 19
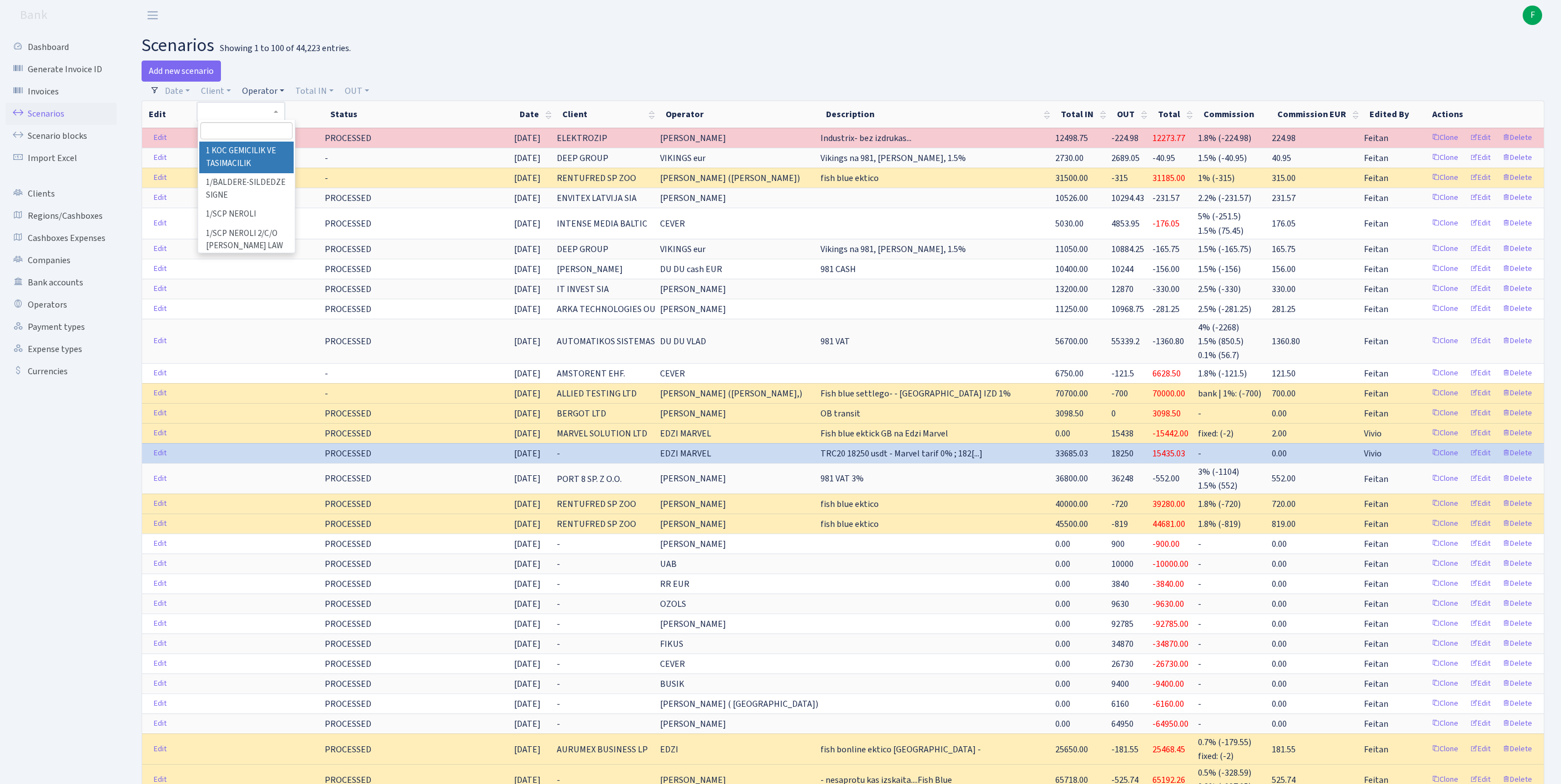
click at [284, 98] on link "Operator" at bounding box center [263, 91] width 51 height 19
click at [278, 140] on input "search" at bounding box center [288, 130] width 92 height 17
type input "dire"
click at [322, 161] on li "DIRECT" at bounding box center [287, 151] width 94 height 19
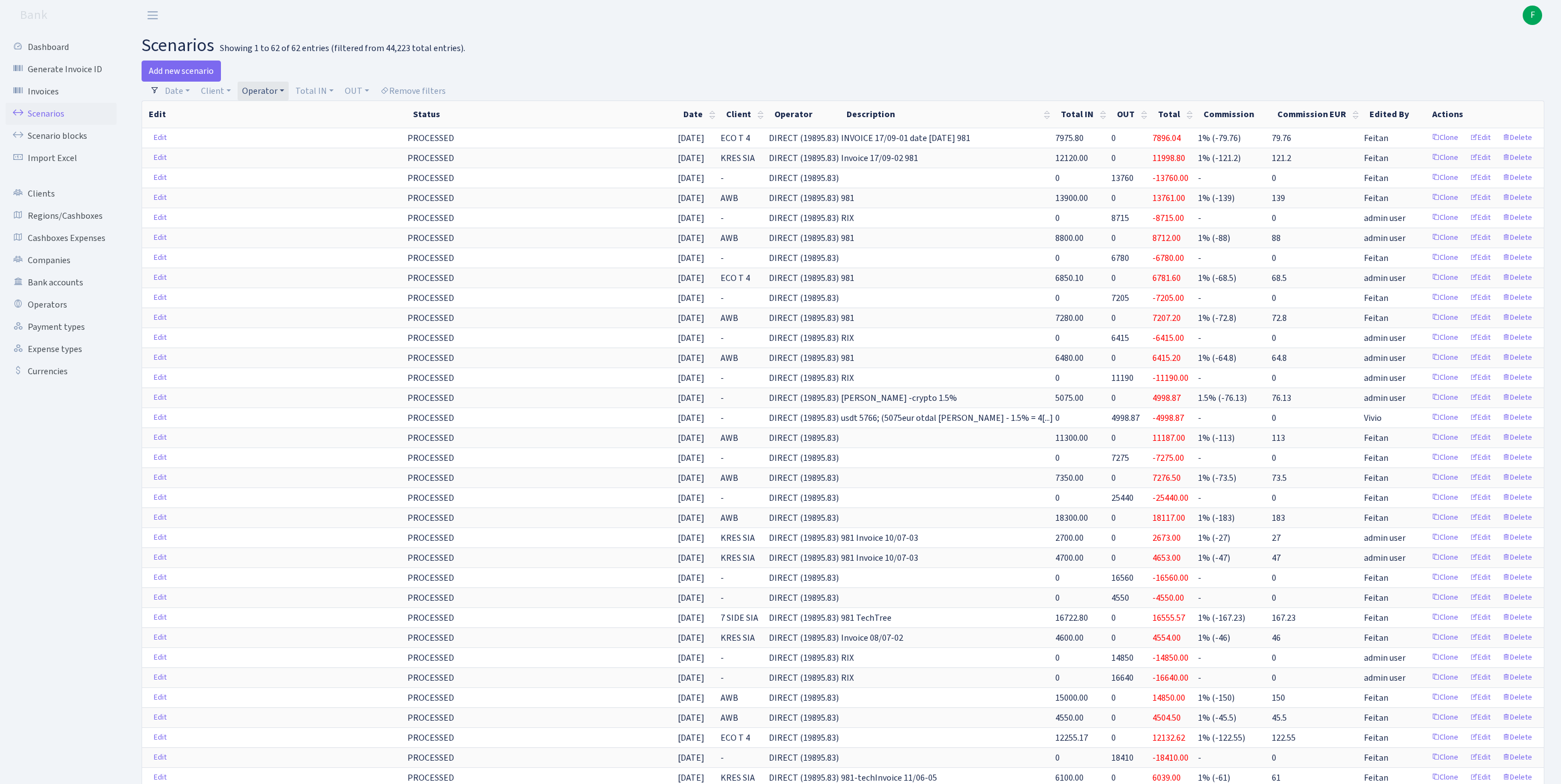
click at [288, 92] on link "Operator" at bounding box center [263, 91] width 51 height 19
click at [290, 135] on input "search" at bounding box center [288, 130] width 92 height 17
type input "vlad"
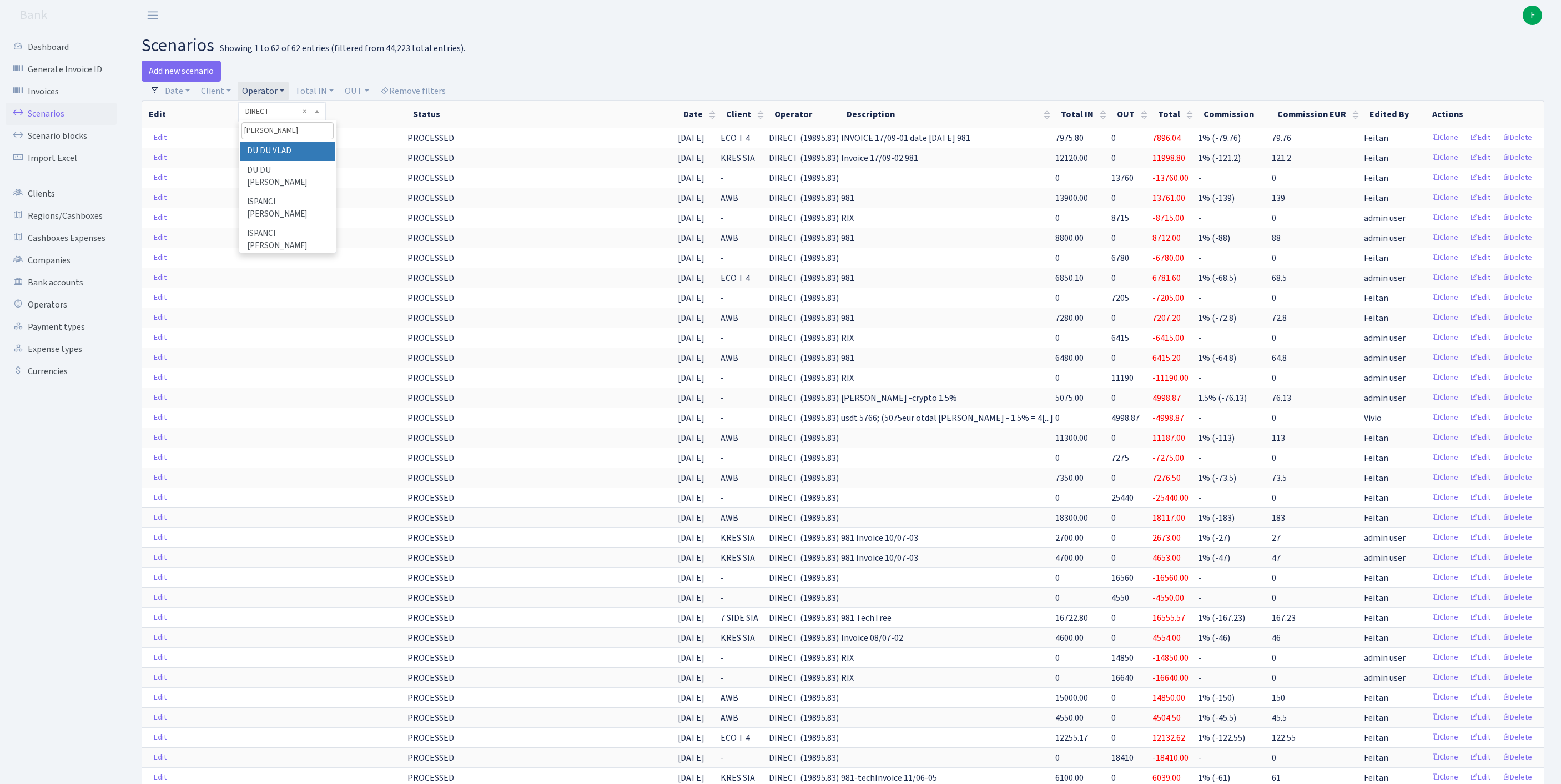
click at [312, 161] on li "DU DU VLAD" at bounding box center [287, 151] width 94 height 19
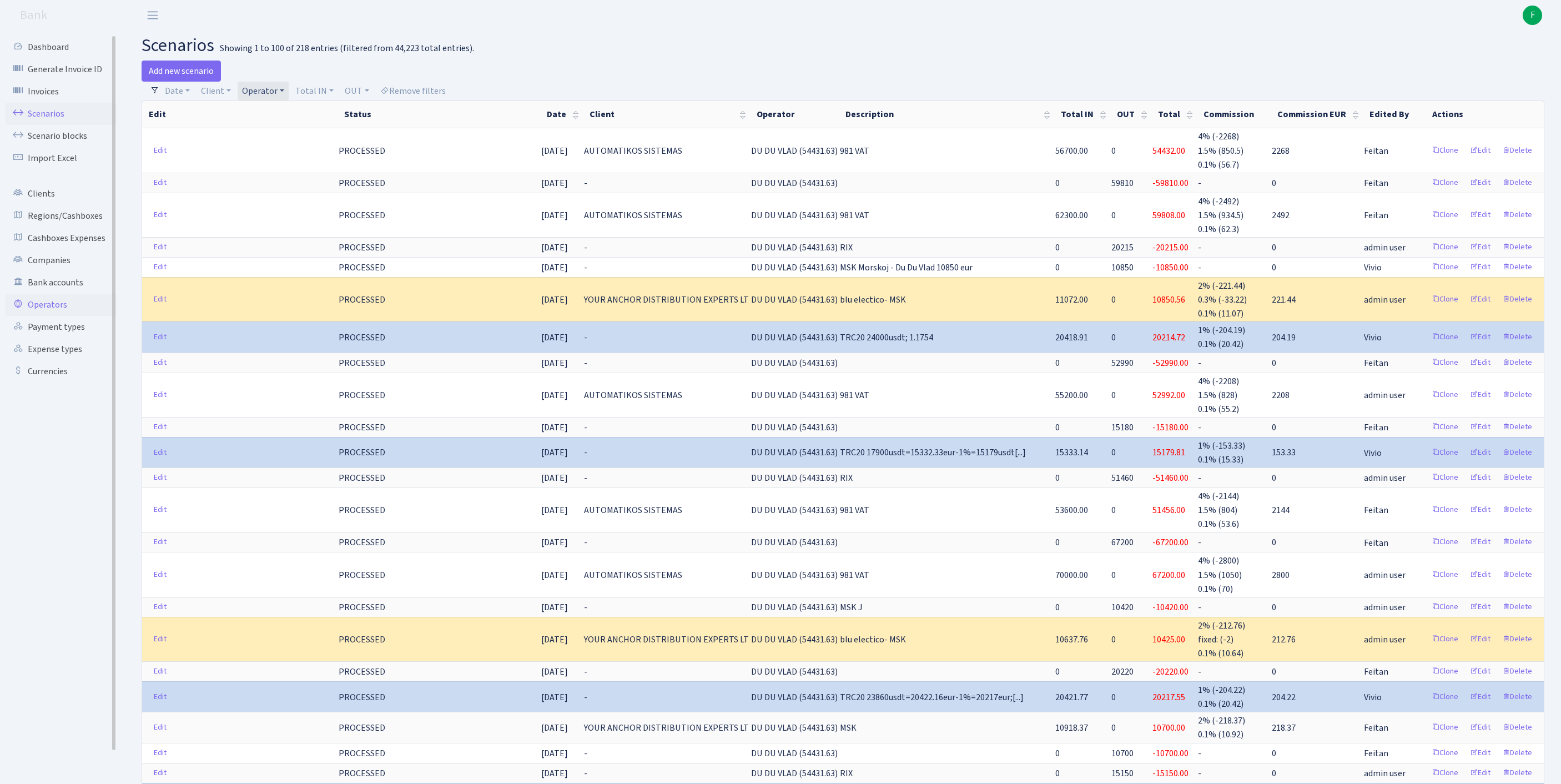
click at [50, 316] on link "Operators" at bounding box center [61, 305] width 111 height 22
click at [288, 94] on link "Operator" at bounding box center [263, 91] width 51 height 19
click at [270, 133] on input "search" at bounding box center [288, 130] width 92 height 17
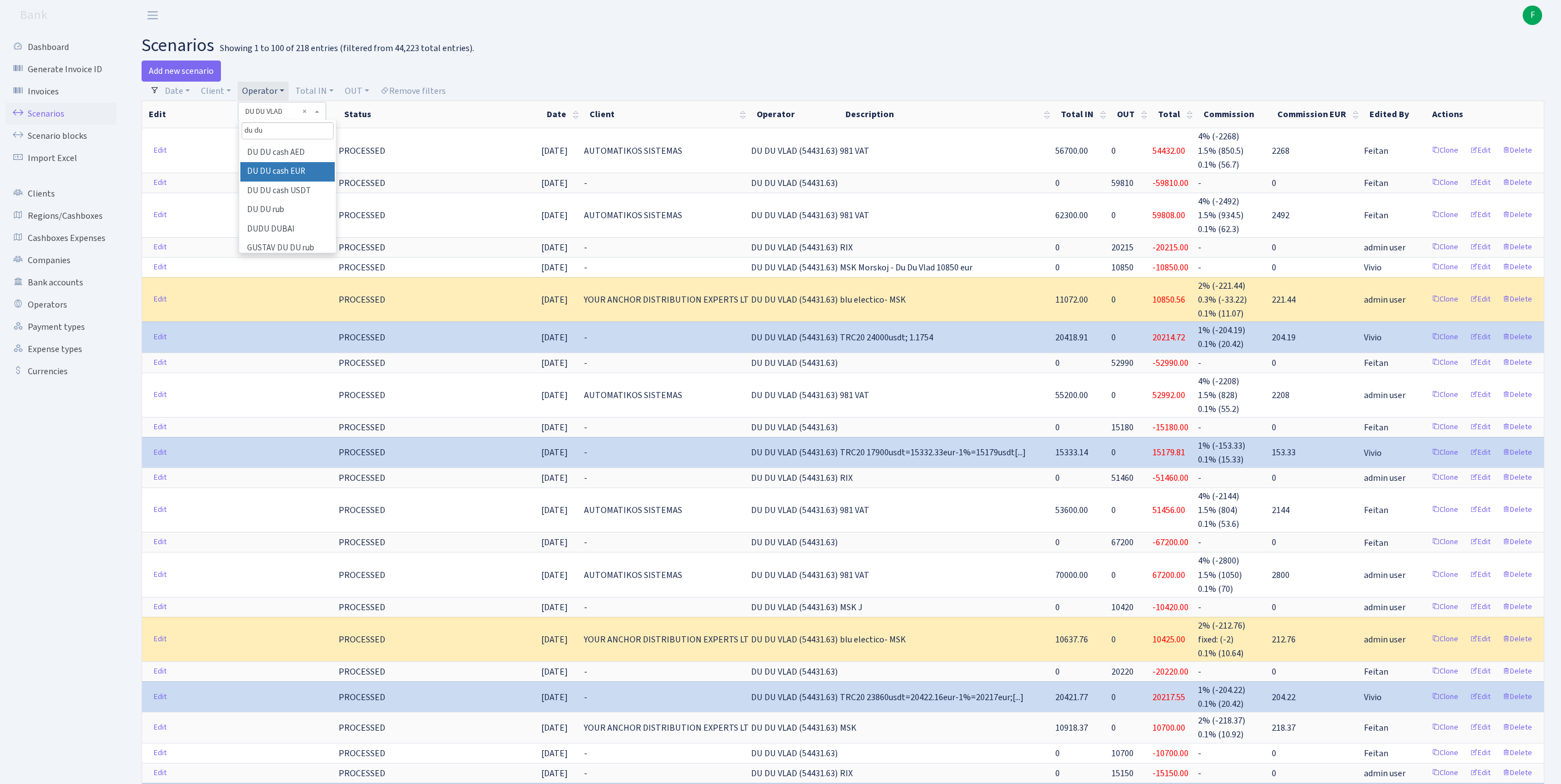
type input "du du"
click at [288, 181] on li "DU DU cash EUR" at bounding box center [287, 171] width 94 height 19
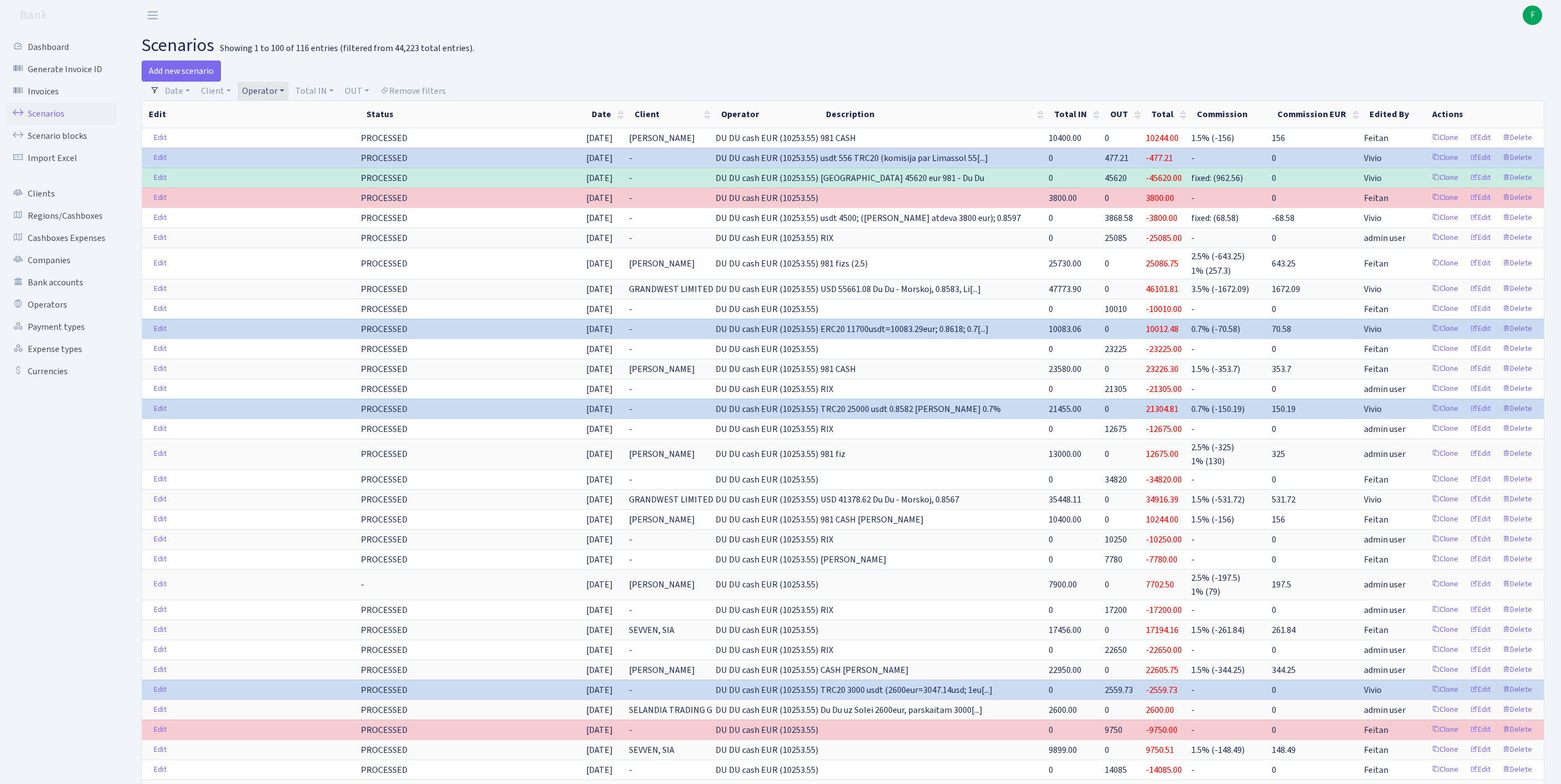
click at [288, 92] on link "Operator" at bounding box center [263, 91] width 51 height 19
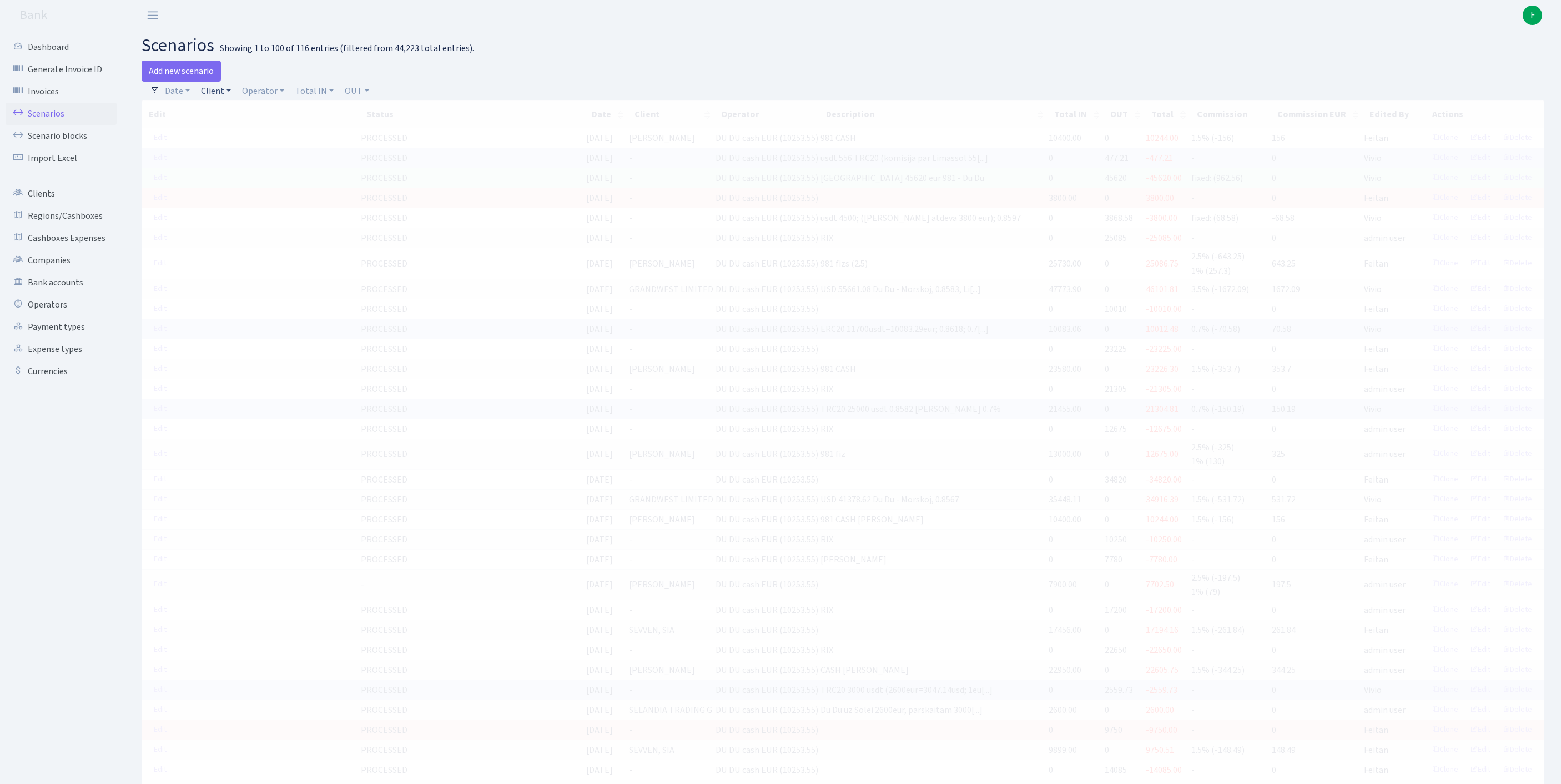
click at [225, 98] on link "Client" at bounding box center [215, 91] width 39 height 19
click at [237, 140] on input "search" at bounding box center [246, 130] width 92 height 17
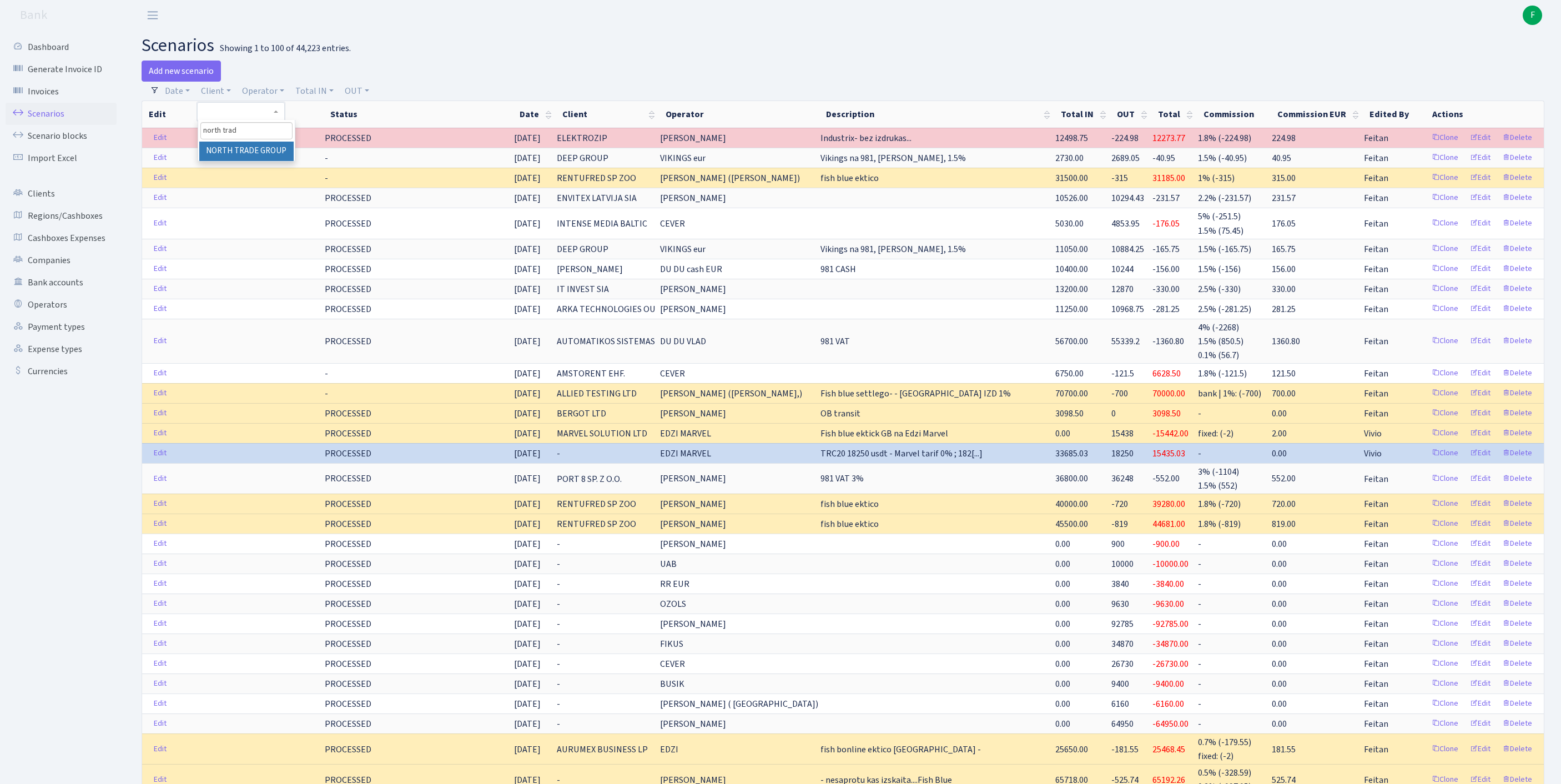
type input "north trade"
click at [240, 161] on li "NORTH TRADE GROUP" at bounding box center [246, 151] width 94 height 19
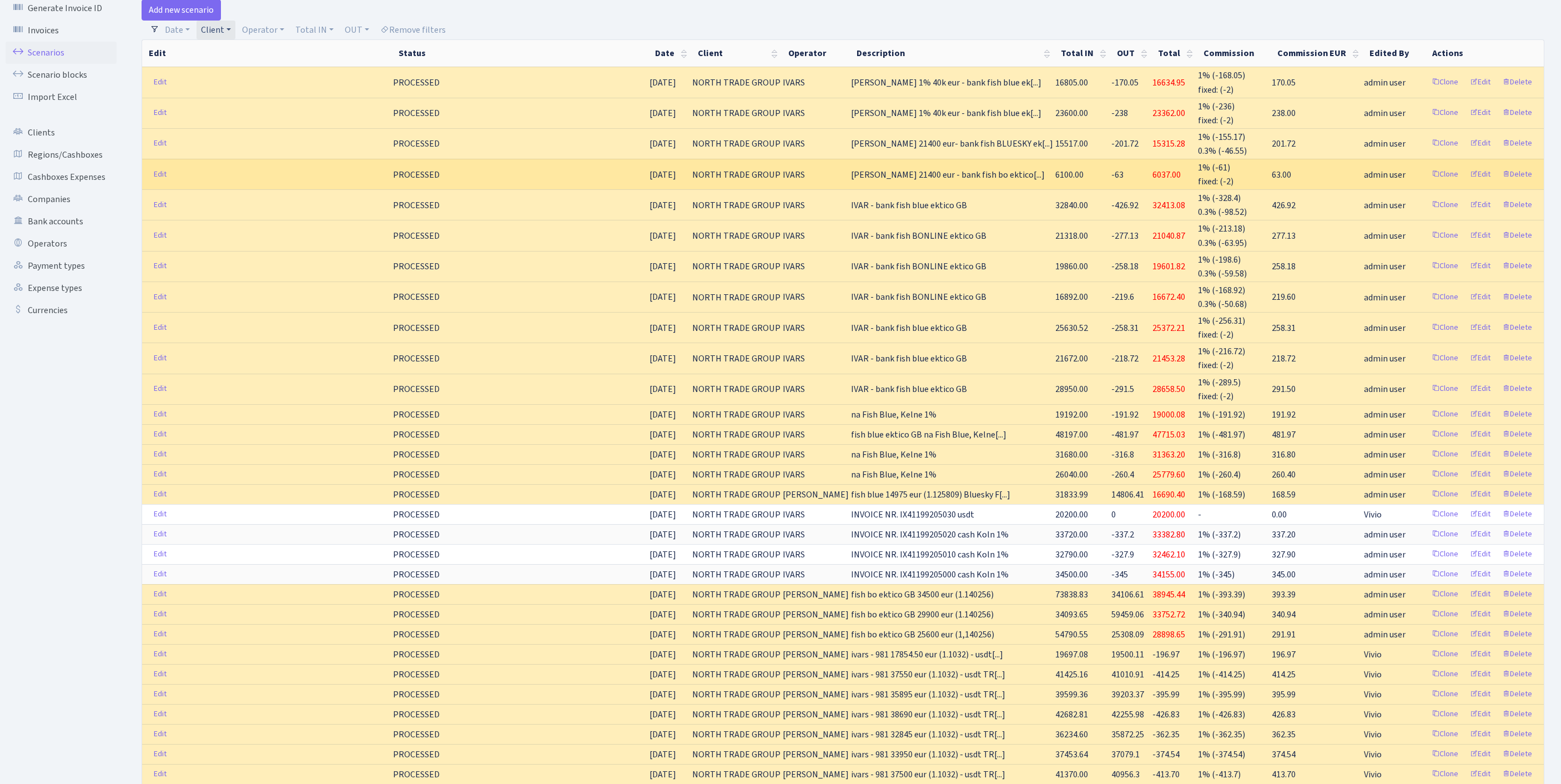
scroll to position [166, 0]
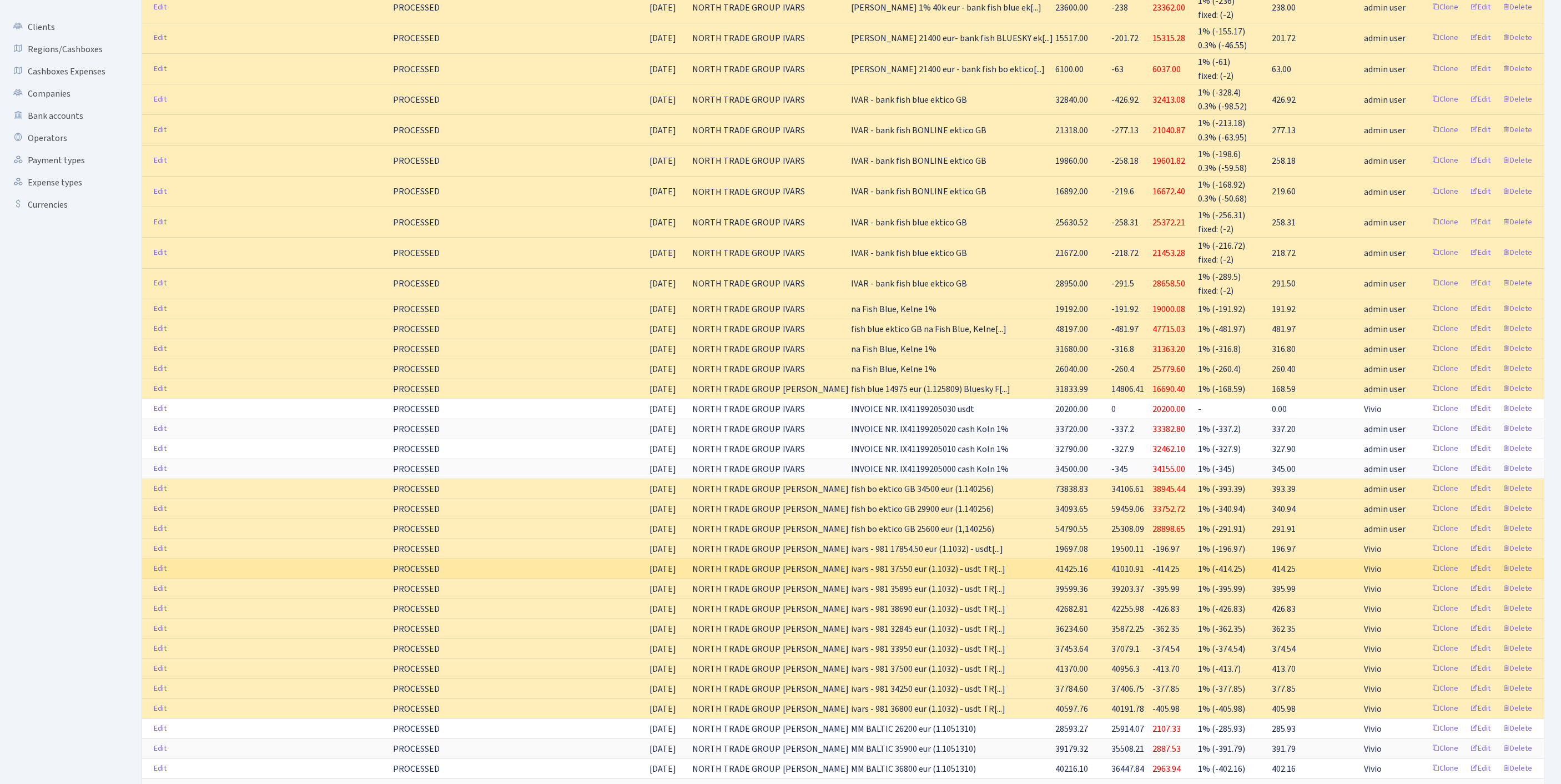
click at [1111, 575] on span "41010.91" at bounding box center [1128, 569] width 33 height 12
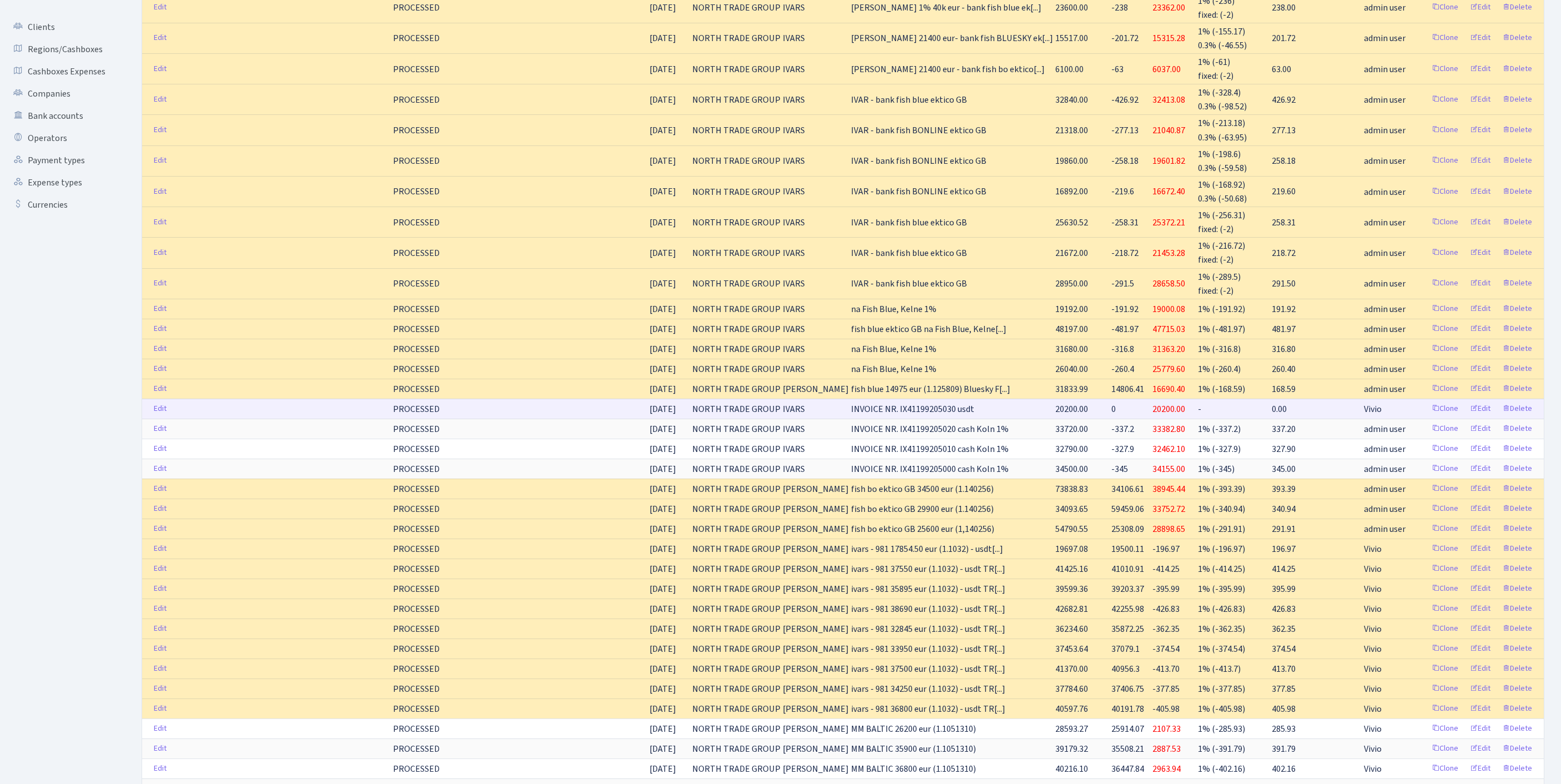
scroll to position [0, 0]
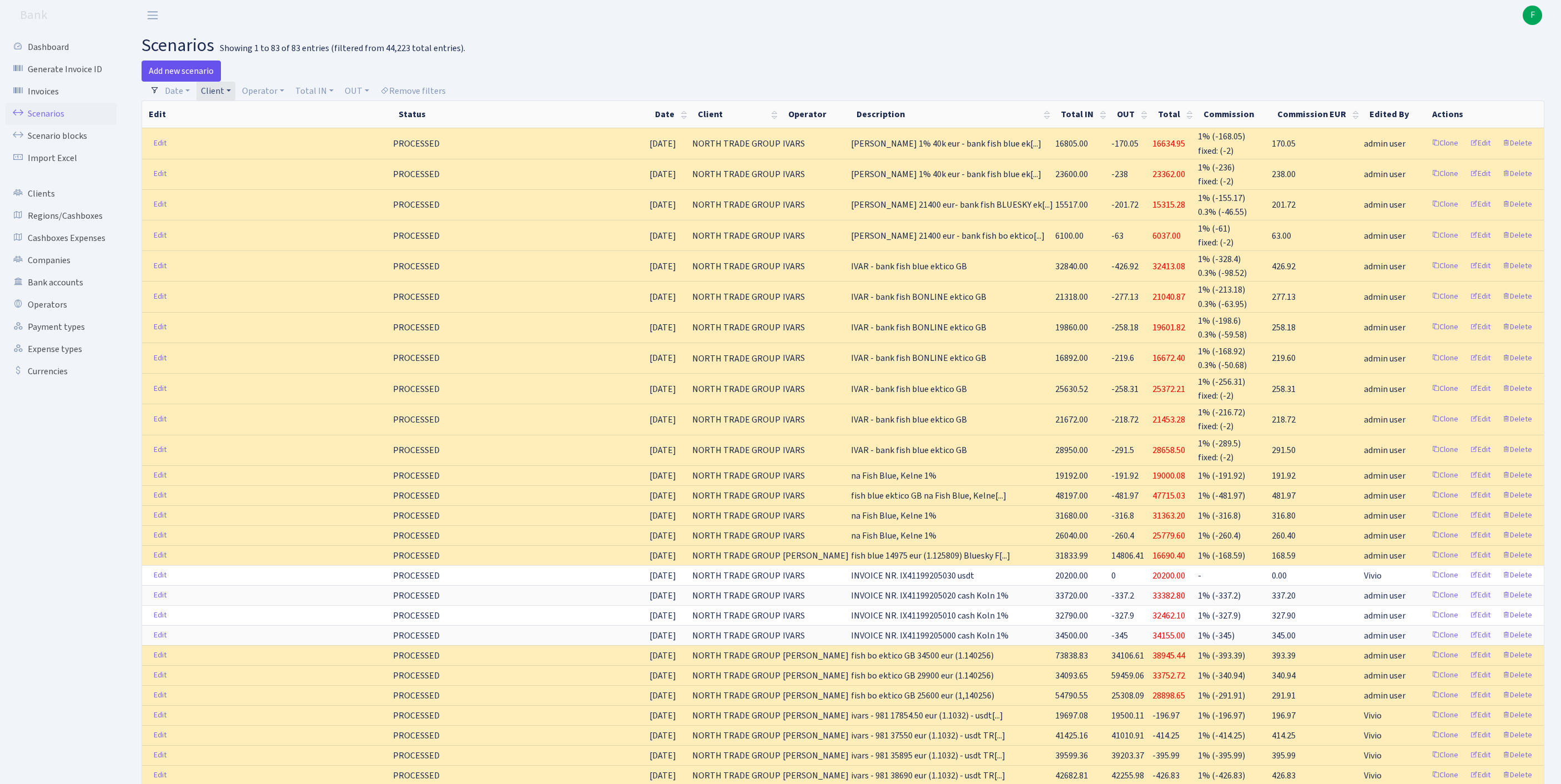
click at [184, 72] on link "Add new scenario" at bounding box center [181, 71] width 79 height 21
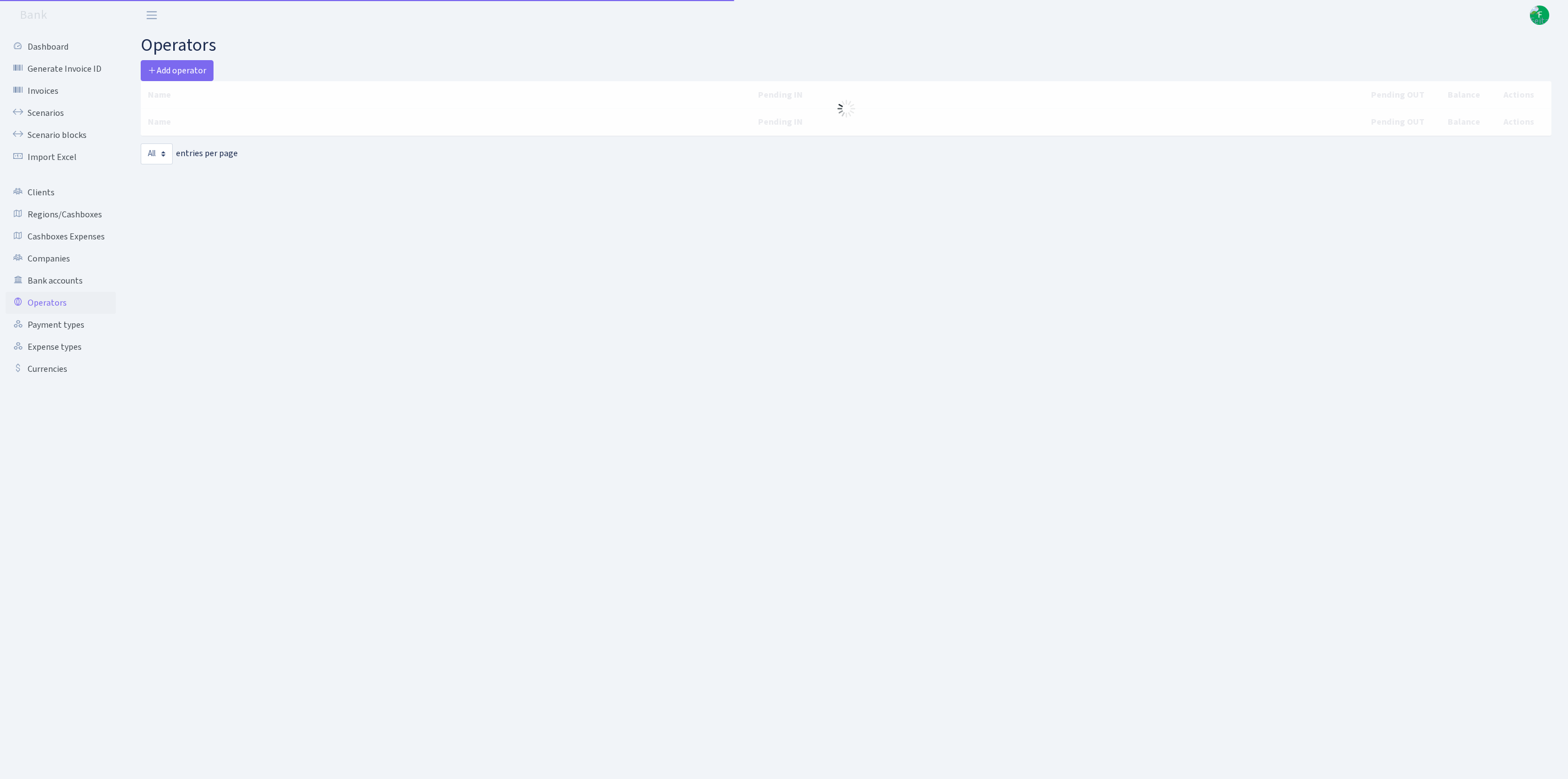
select select "-1"
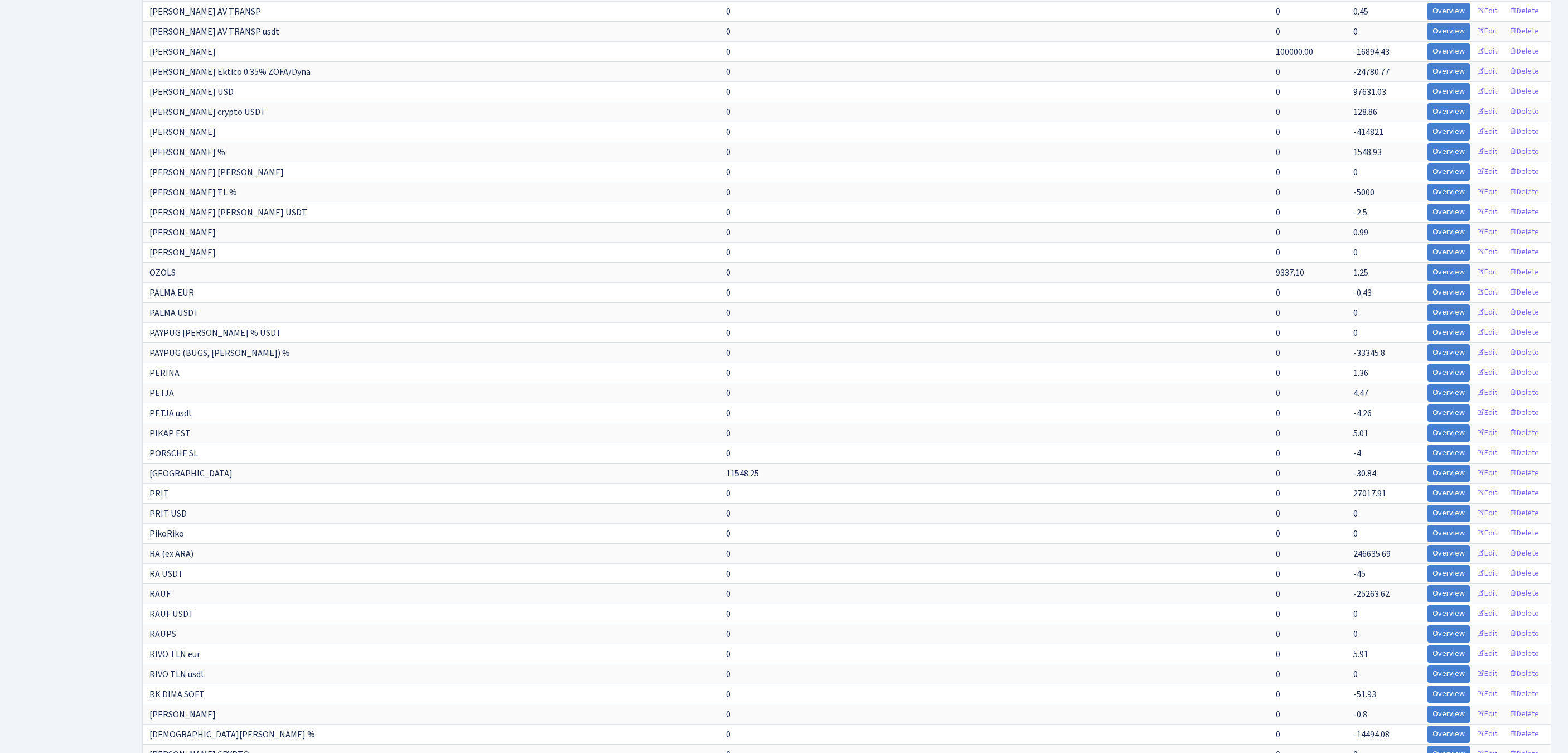
scroll to position [1611, 0]
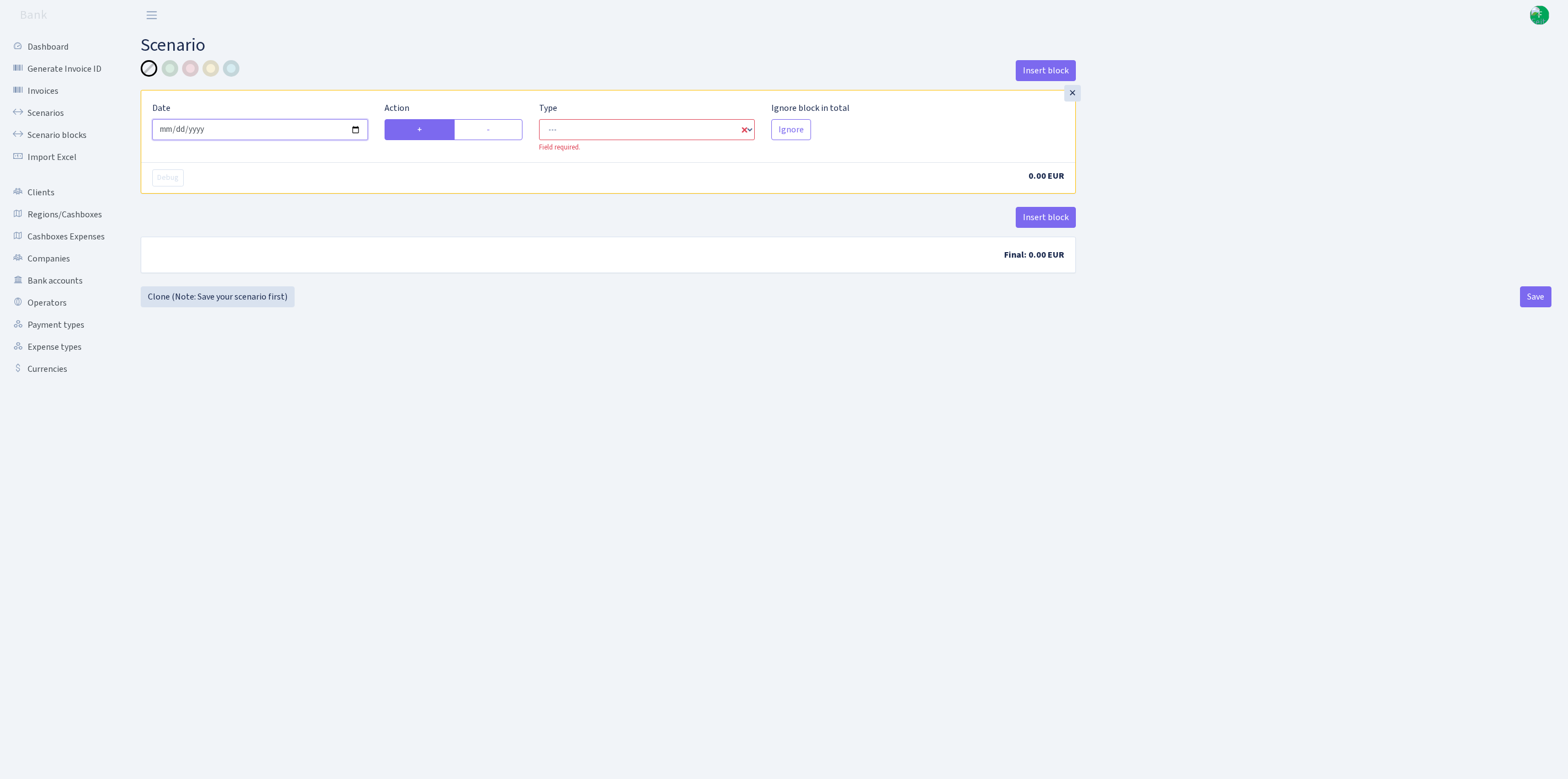
click at [258, 140] on input "[DATE]" at bounding box center [260, 129] width 215 height 21
select select "in"
select select "1"
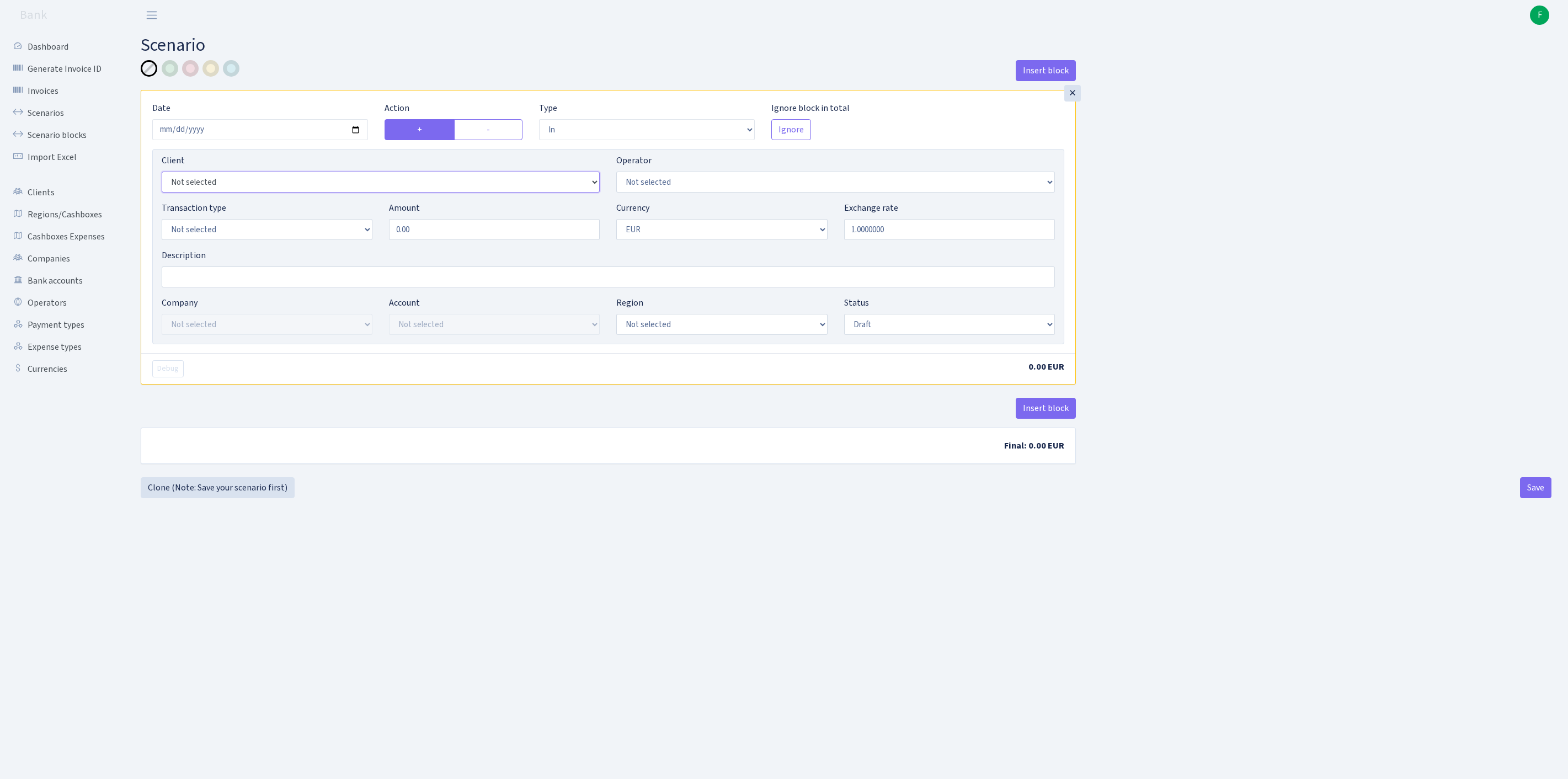
select select "2977"
click at [690, 192] on select "Not selected 981 981 AED 981 BN usdt 981 CASH USDT 981 CASH USDT EUR 981 GOLD 9…" at bounding box center [835, 182] width 438 height 21
select select "199"
click at [216, 287] on input "Description" at bounding box center [608, 277] width 893 height 21
type input "par usdt"
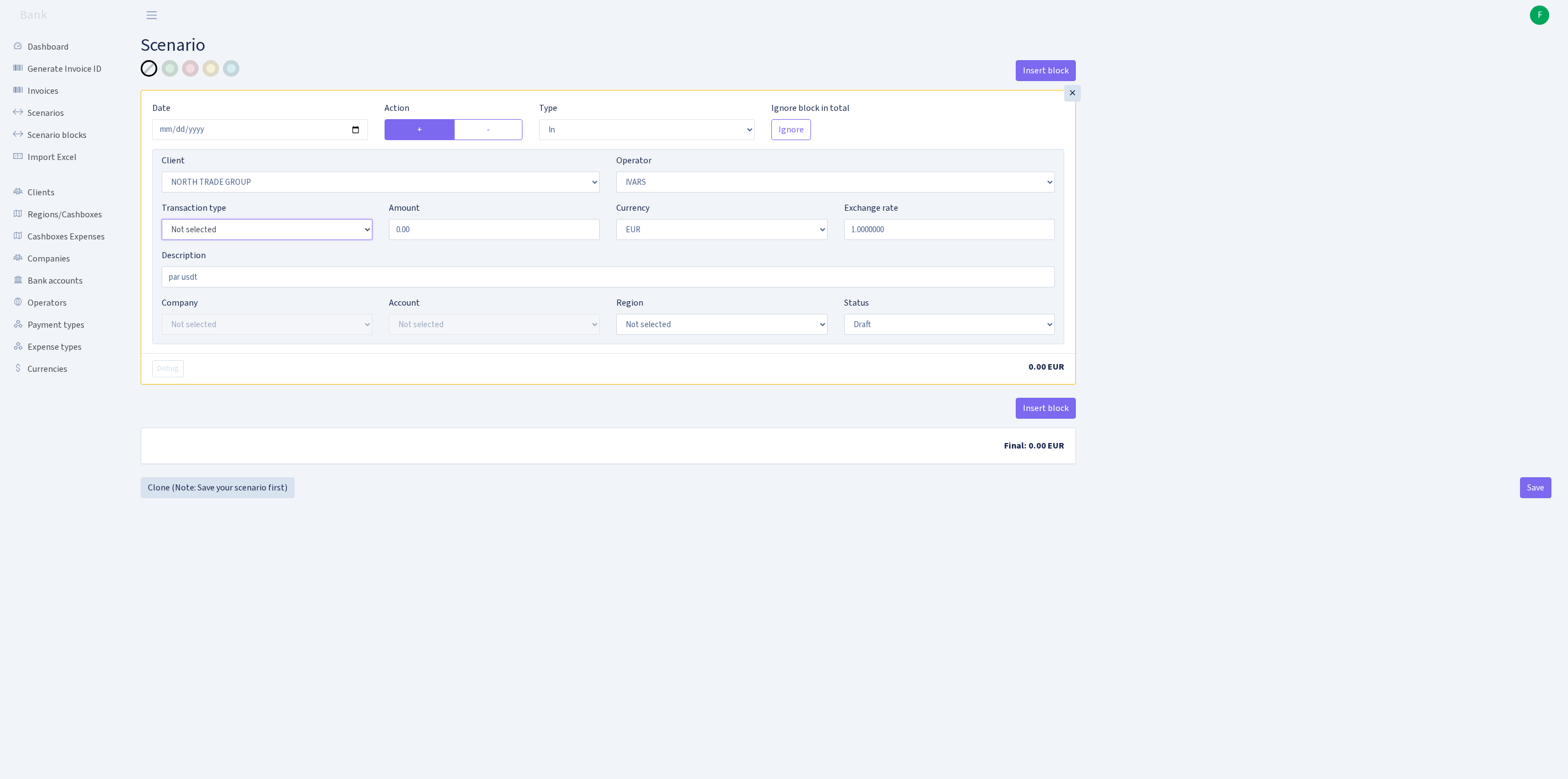
select select "2"
select select "14"
select select "42"
select select "processed"
drag, startPoint x: 438, startPoint y: 256, endPoint x: 318, endPoint y: 255, distance: 120.0
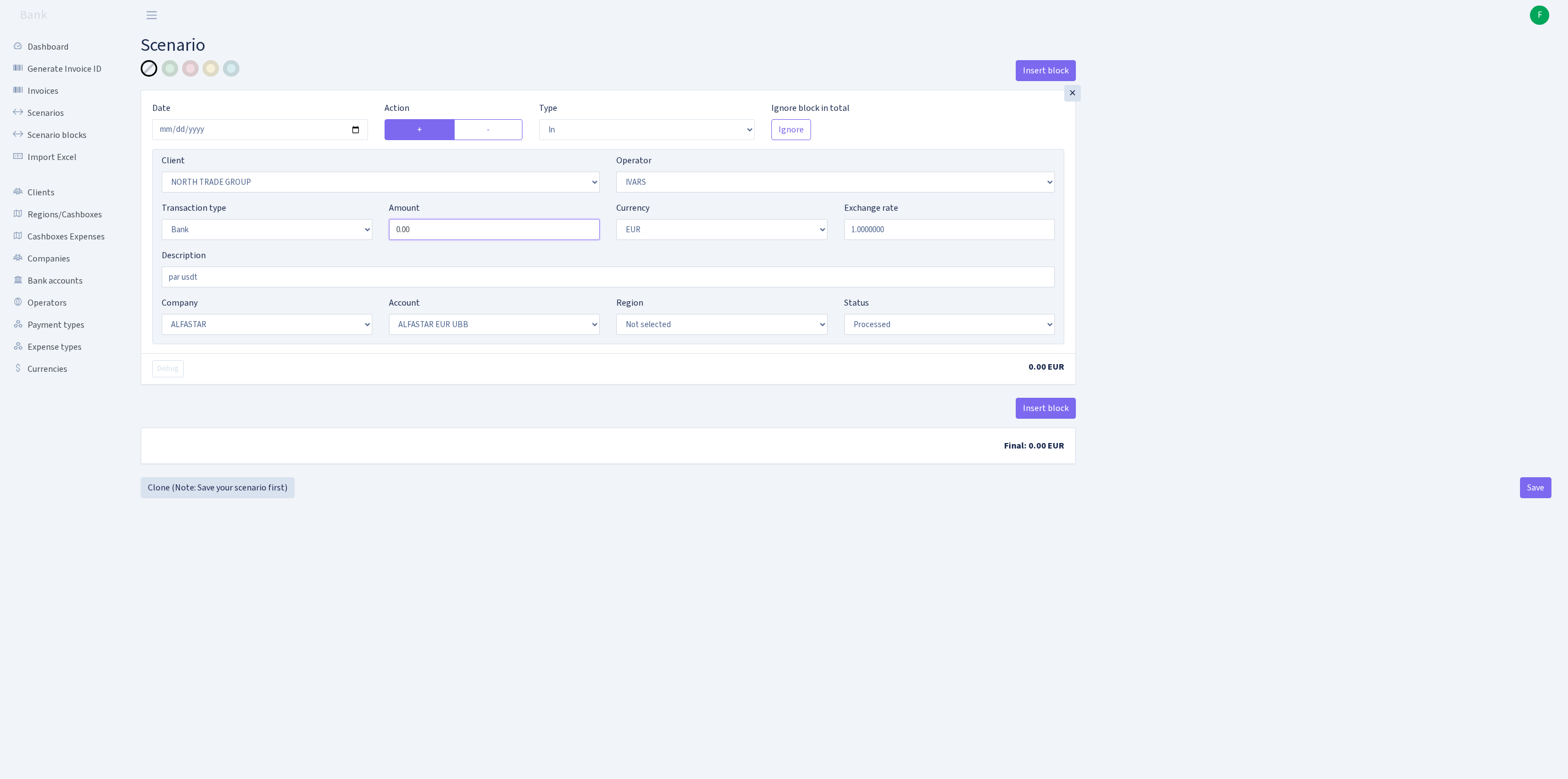
click at [318, 248] on div "Transaction type Not selected 981 ELF FISH crypto [PERSON_NAME] MM-BALTIC eur U…" at bounding box center [608, 224] width 910 height 47
type input "18,585.00"
click at [192, 70] on div at bounding box center [191, 68] width 17 height 17
click at [237, 287] on input "par usdt" at bounding box center [608, 277] width 893 height 21
click at [233, 287] on input "par usdt" at bounding box center [608, 277] width 893 height 21
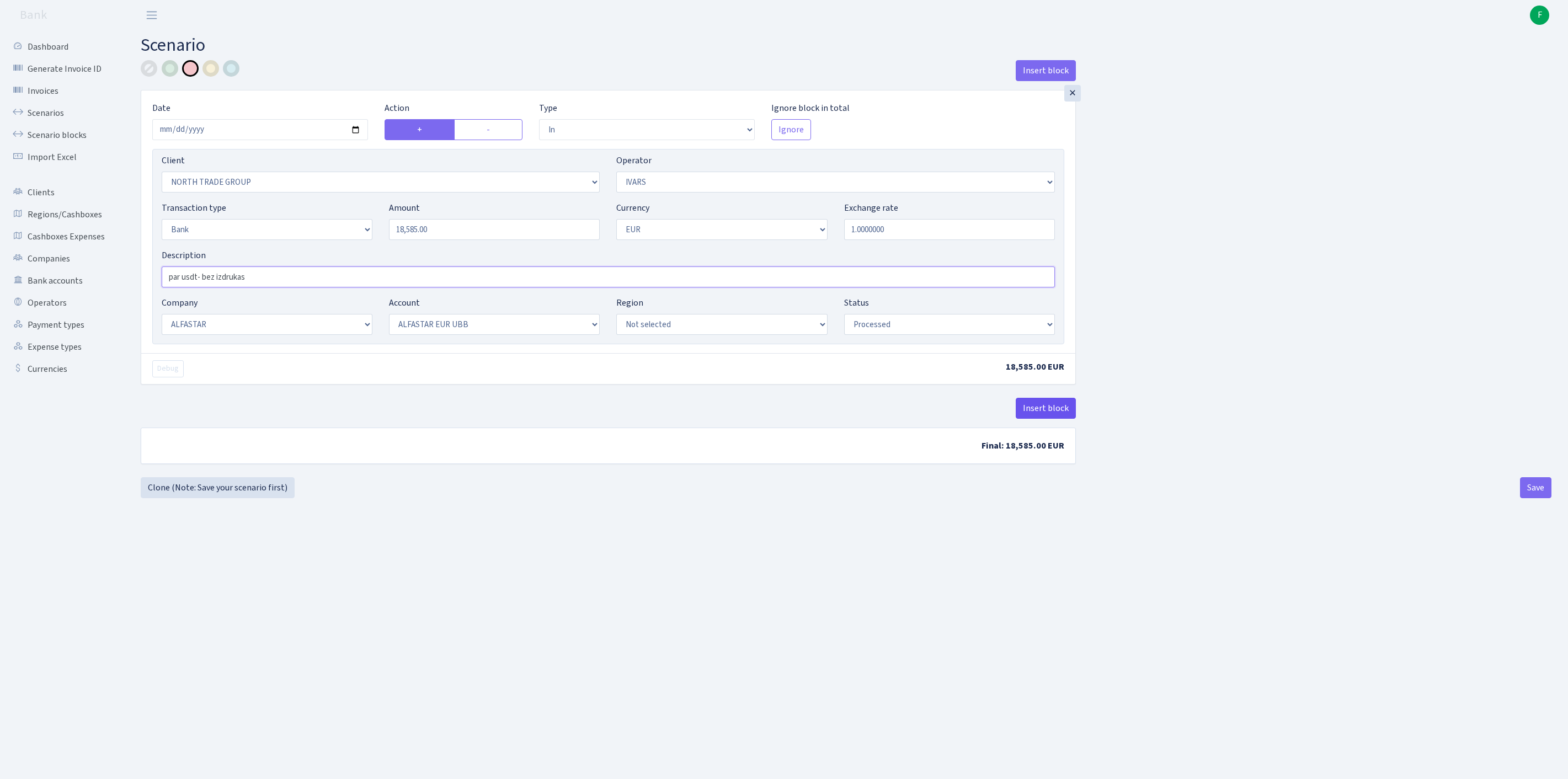
type input "par usdt- bez izdrukas"
click at [1052, 419] on button "Insert block" at bounding box center [1046, 408] width 60 height 21
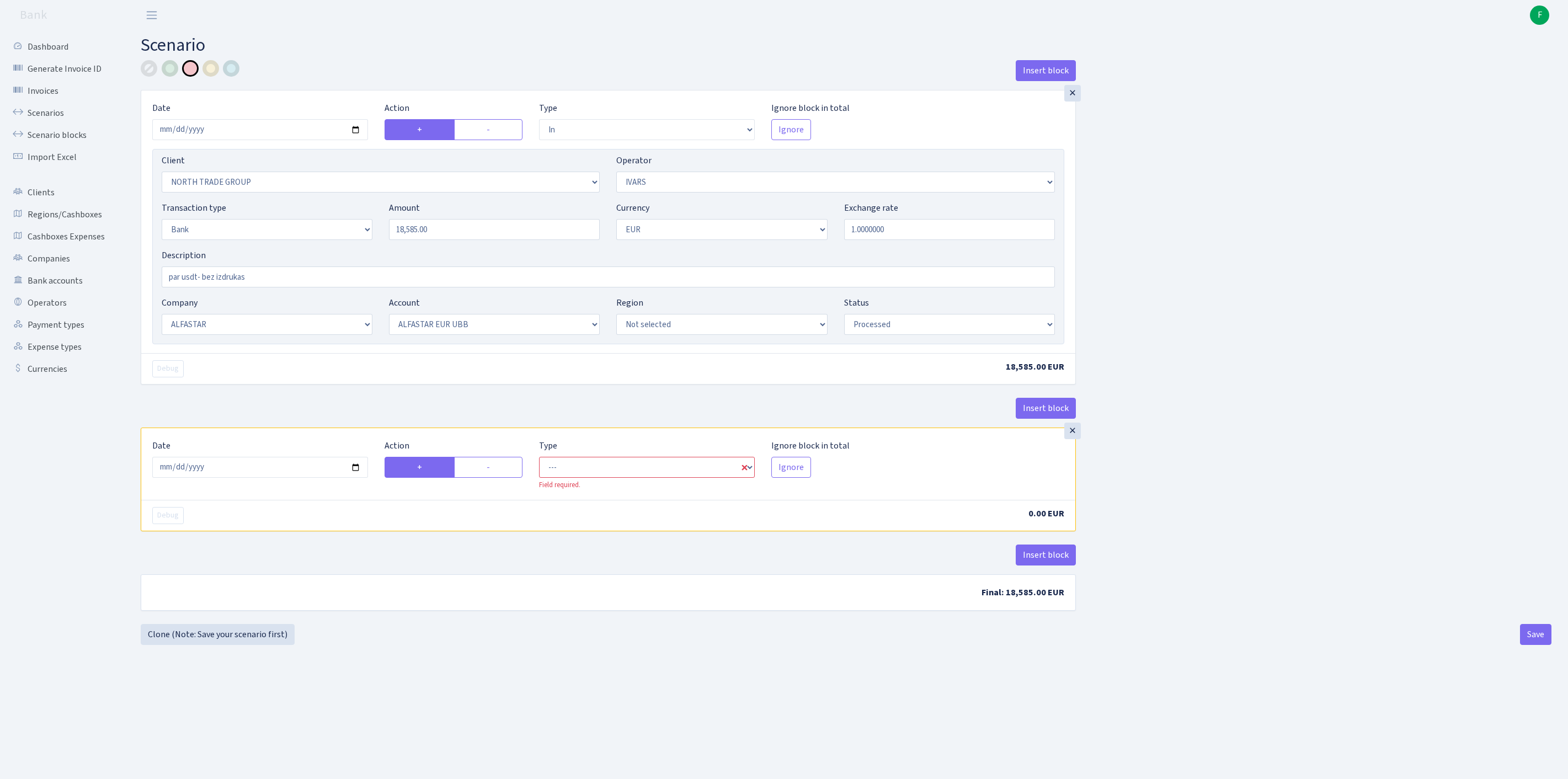
drag, startPoint x: 494, startPoint y: 521, endPoint x: 596, endPoint y: 519, distance: 102.0
click at [494, 478] on label "-" at bounding box center [488, 467] width 68 height 21
click at [494, 468] on input "-" at bounding box center [490, 464] width 7 height 7
radio input "true"
radio input "false"
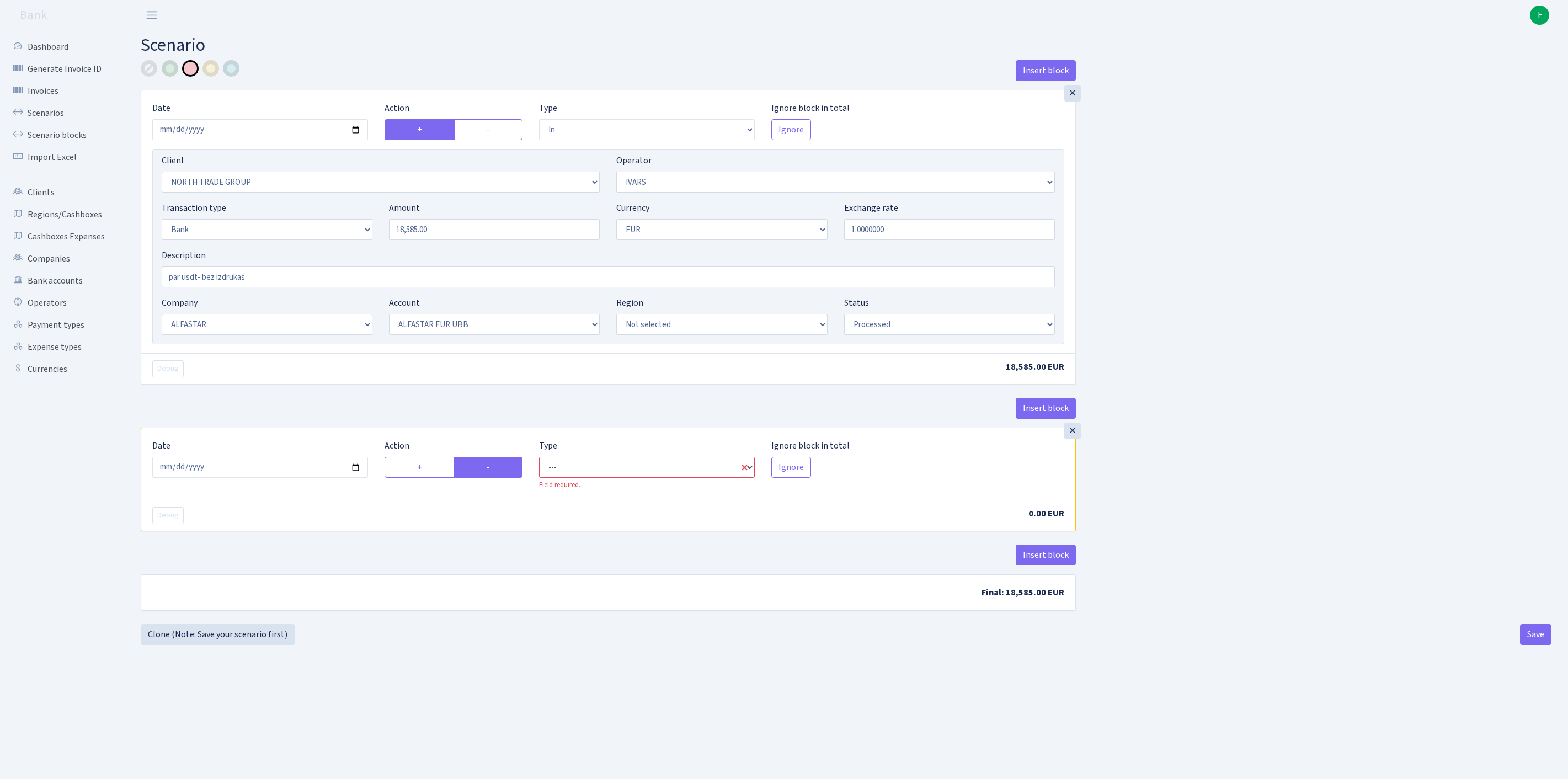
select select "commission"
select select "199"
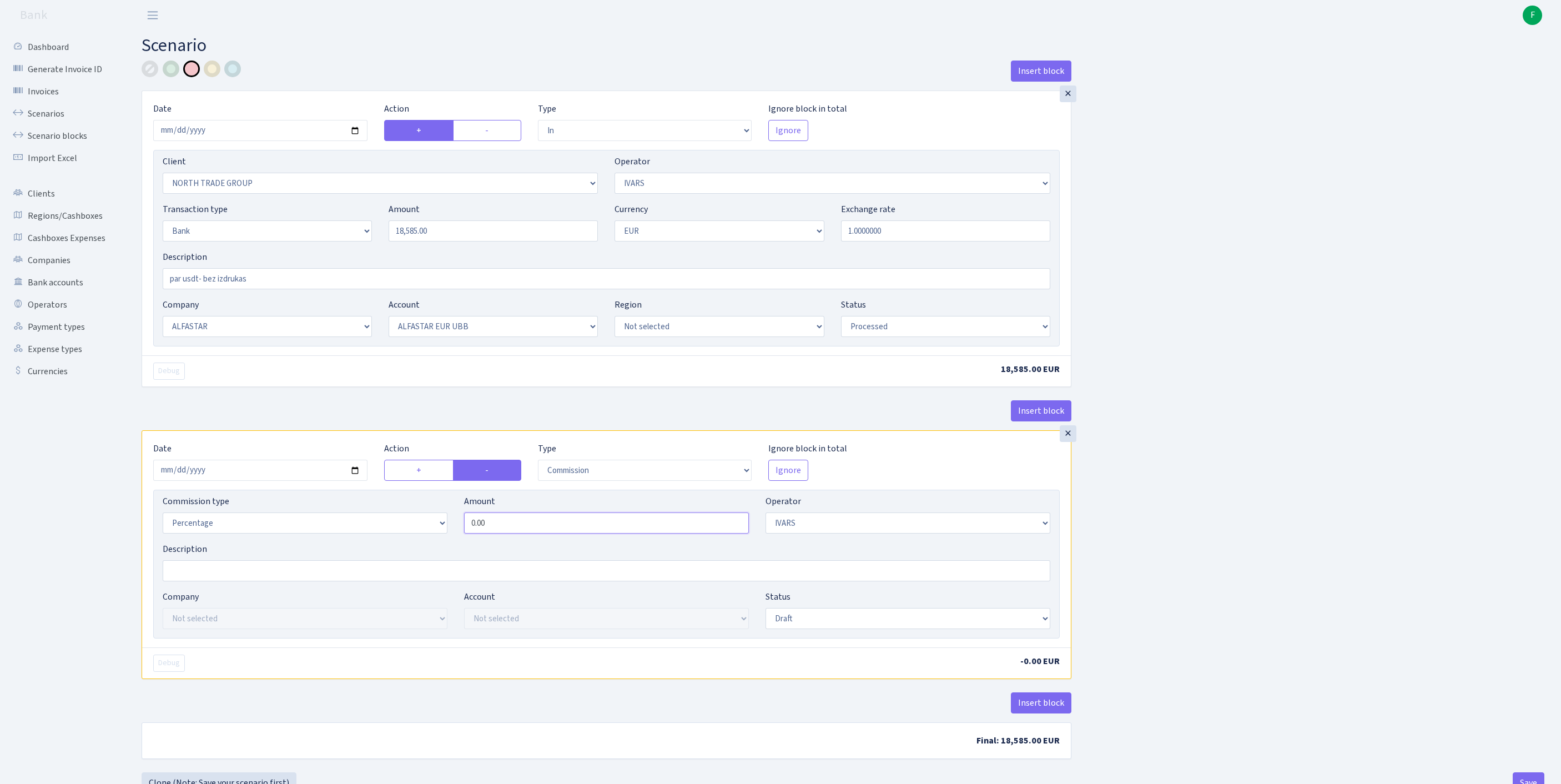
drag, startPoint x: 552, startPoint y: 589, endPoint x: 372, endPoint y: 586, distance: 180.0
click at [374, 542] on div "Commission type Percentage Fixed Bank Amount 0.00 Operator Not selected 981 981…" at bounding box center [606, 518] width 904 height 47
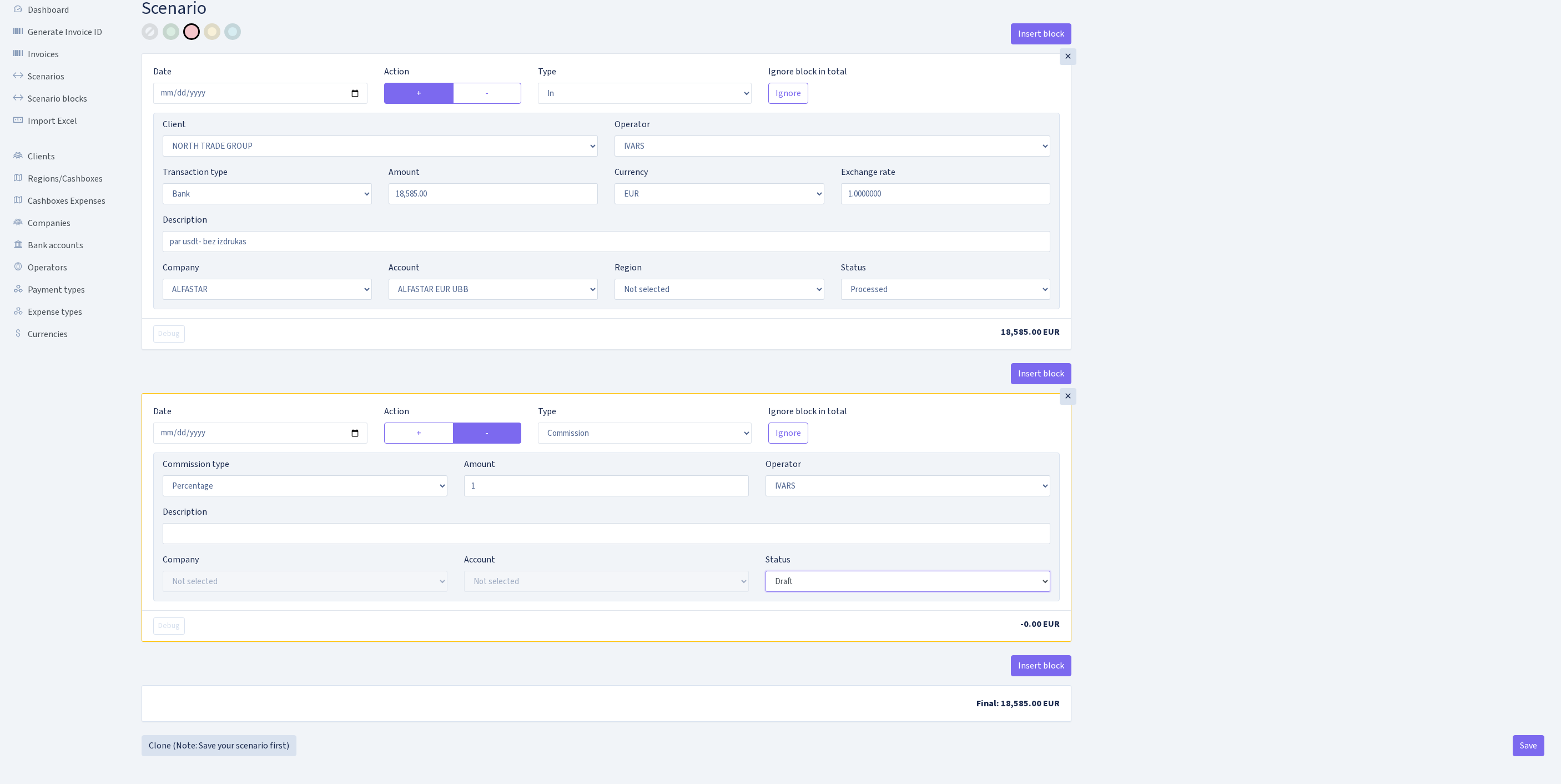
type input "1.00"
select select "pending"
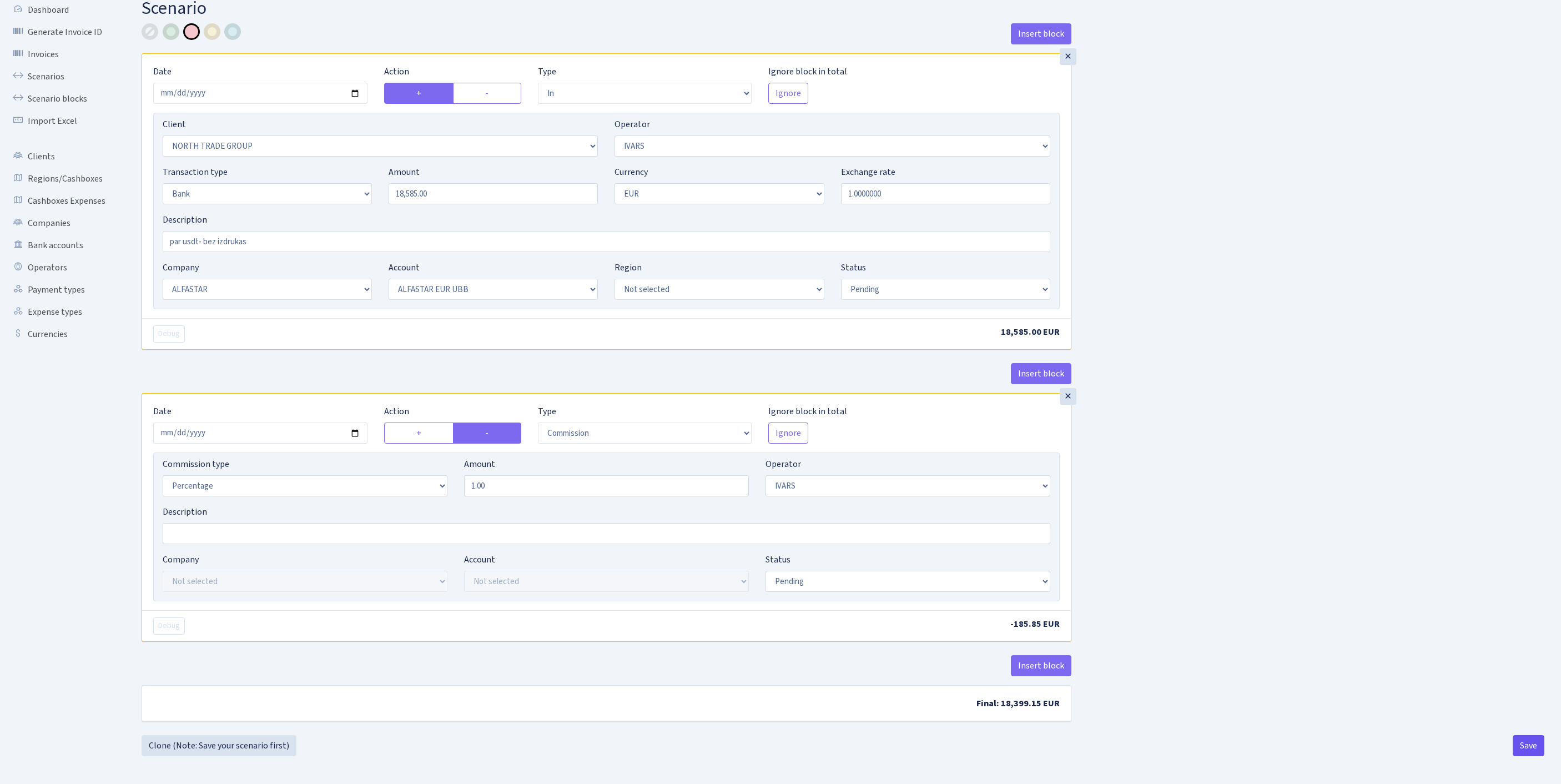
click at [1523, 738] on button "Save" at bounding box center [1528, 746] width 32 height 21
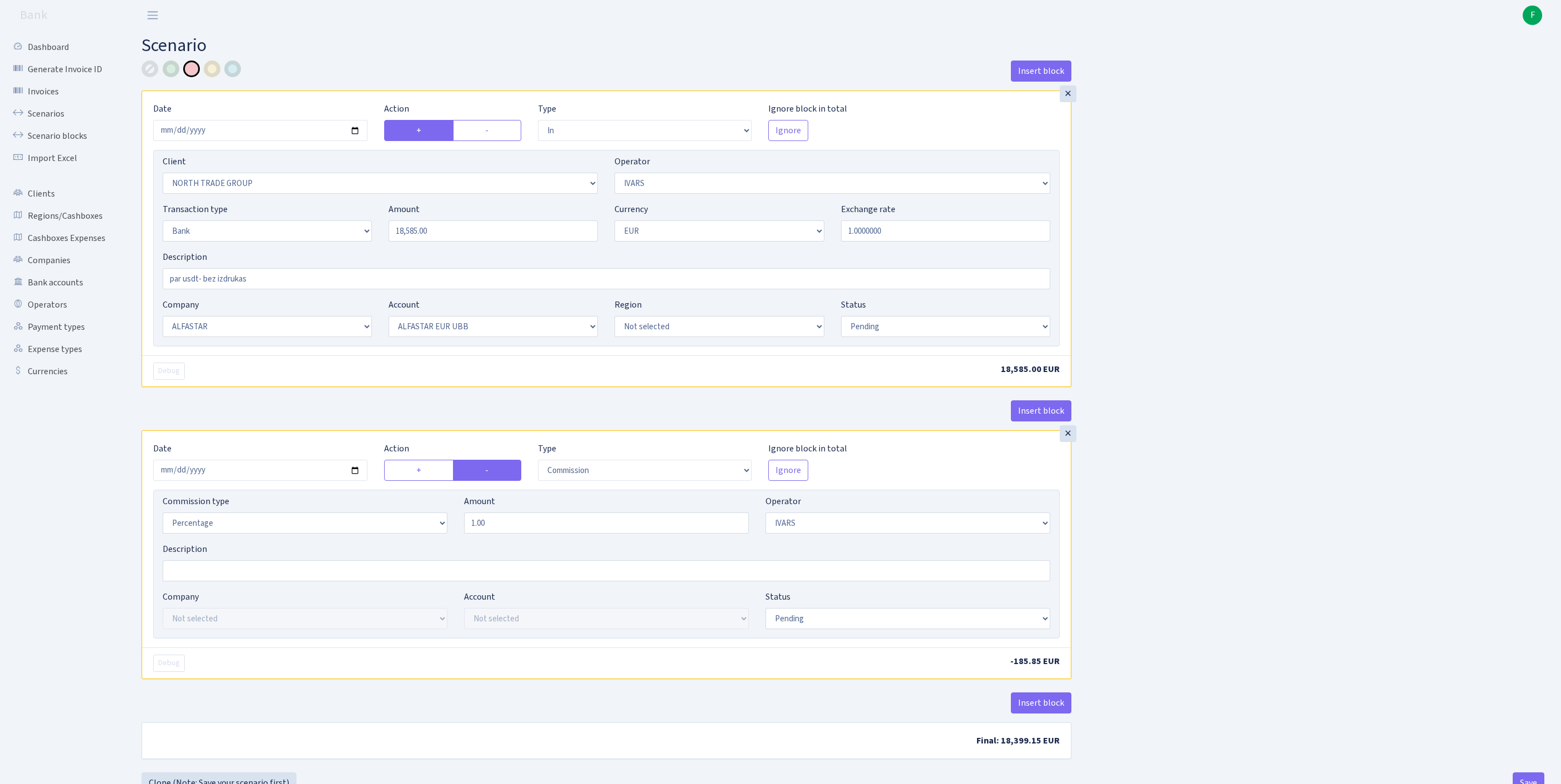
select select "in"
select select "2977"
select select "199"
select select "2"
select select "1"
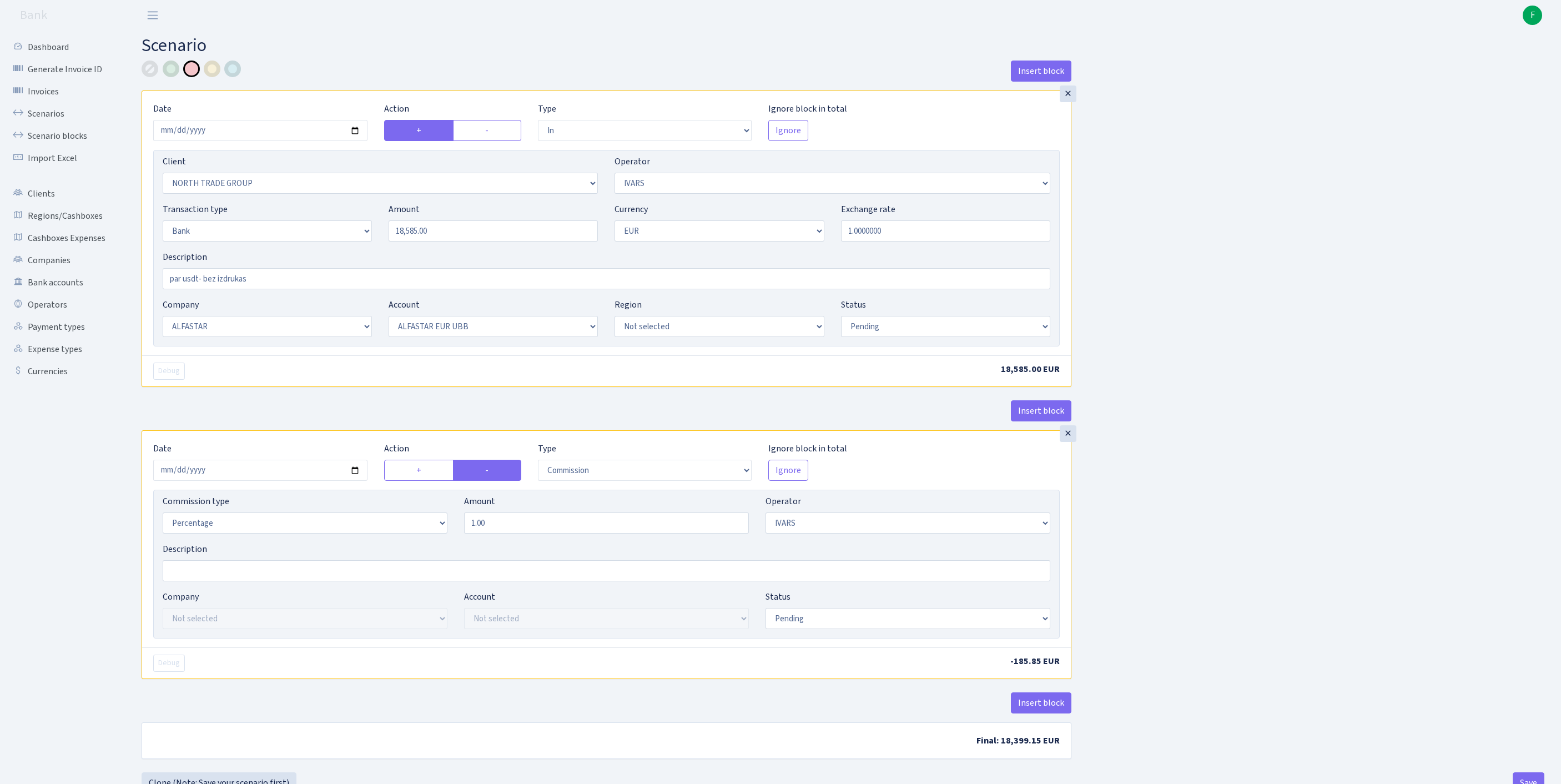
select select "14"
select select "42"
select select "pending"
select select "commission"
select select "199"
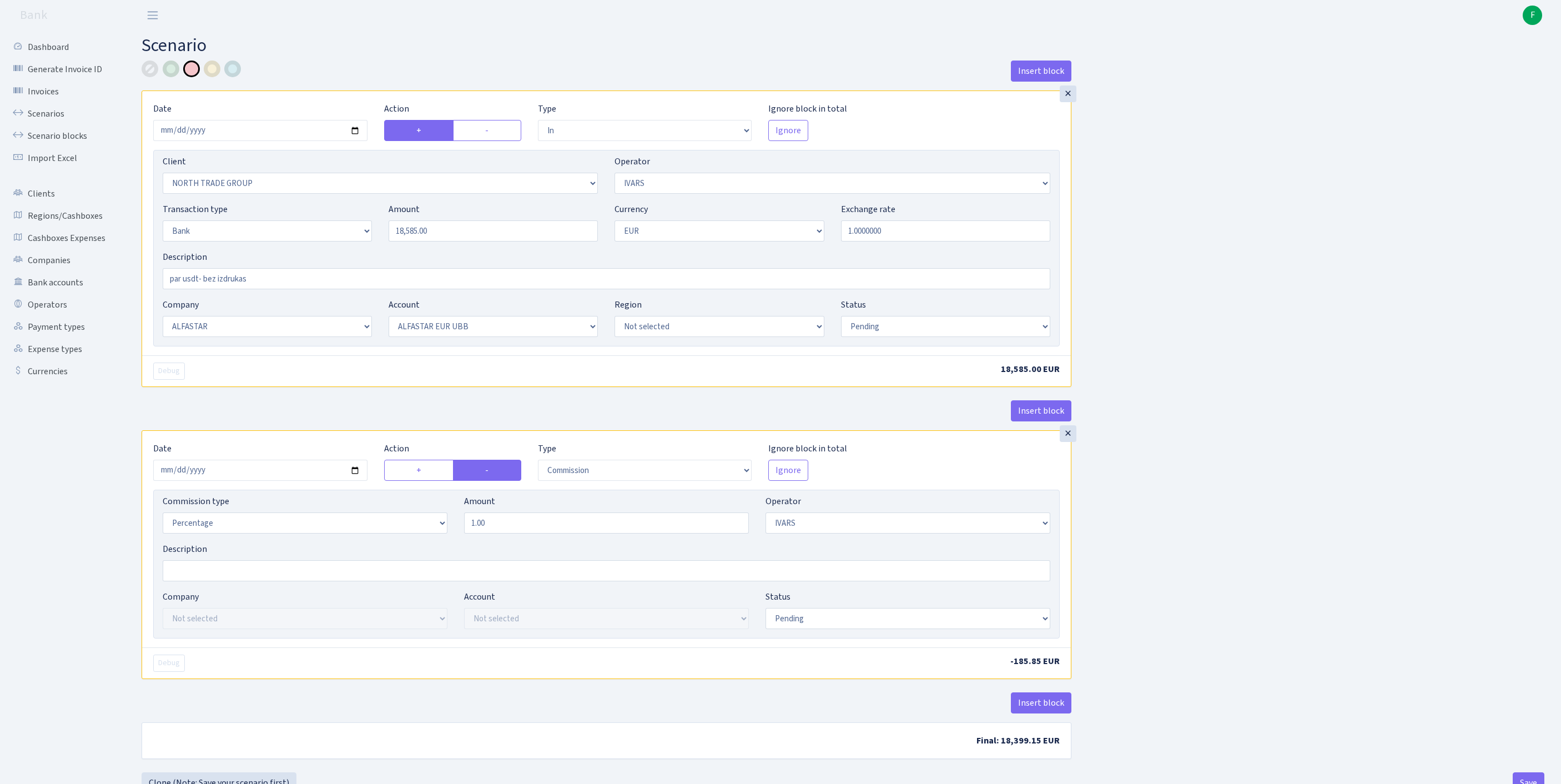
select select "pending"
select select "processed"
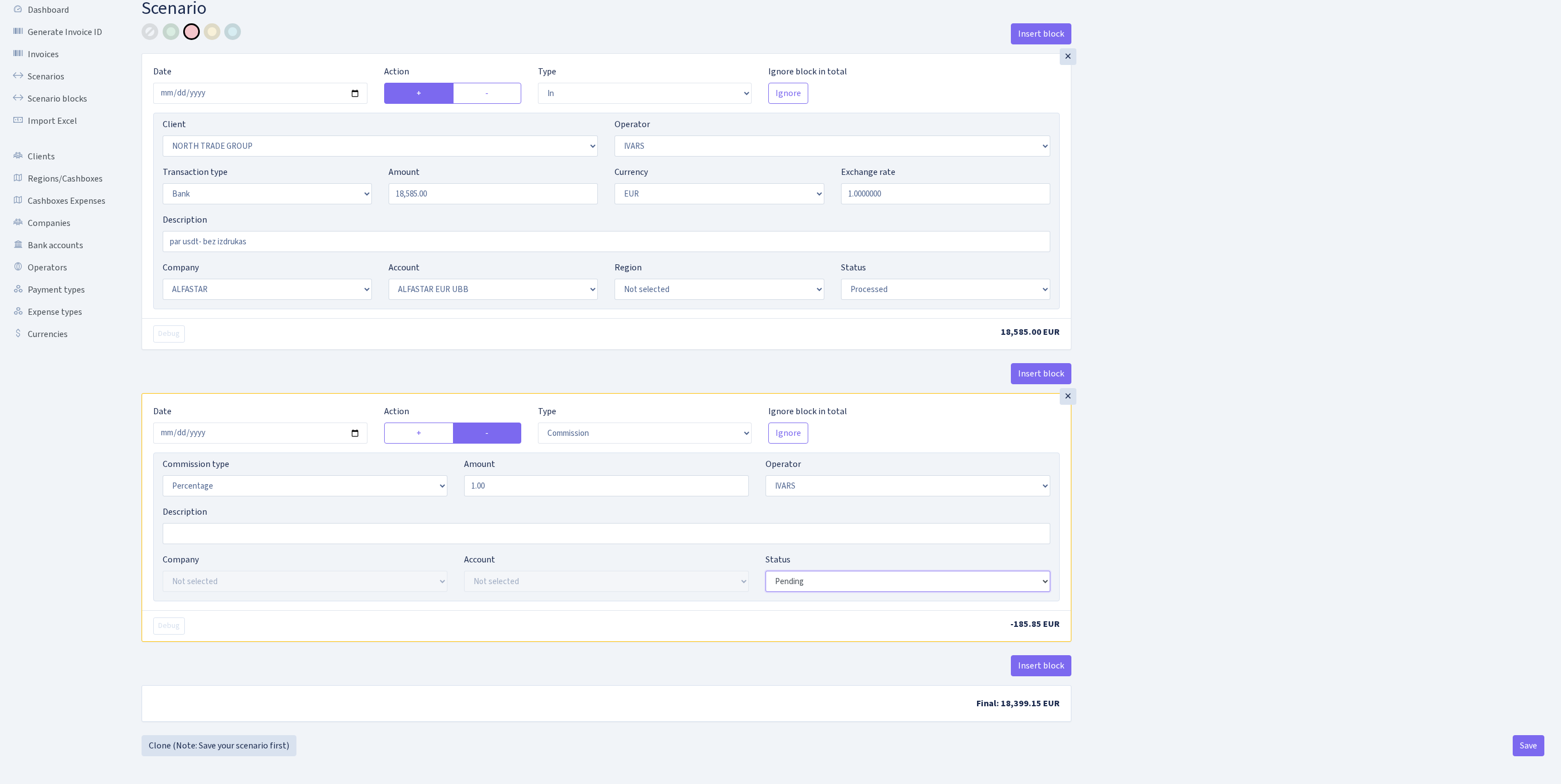
select select "processed"
click at [278, 231] on input "par usdt- bez izdrukas" at bounding box center [606, 242] width 887 height 21
type input "par usdt-"
click at [1528, 744] on button "Save" at bounding box center [1528, 746] width 32 height 21
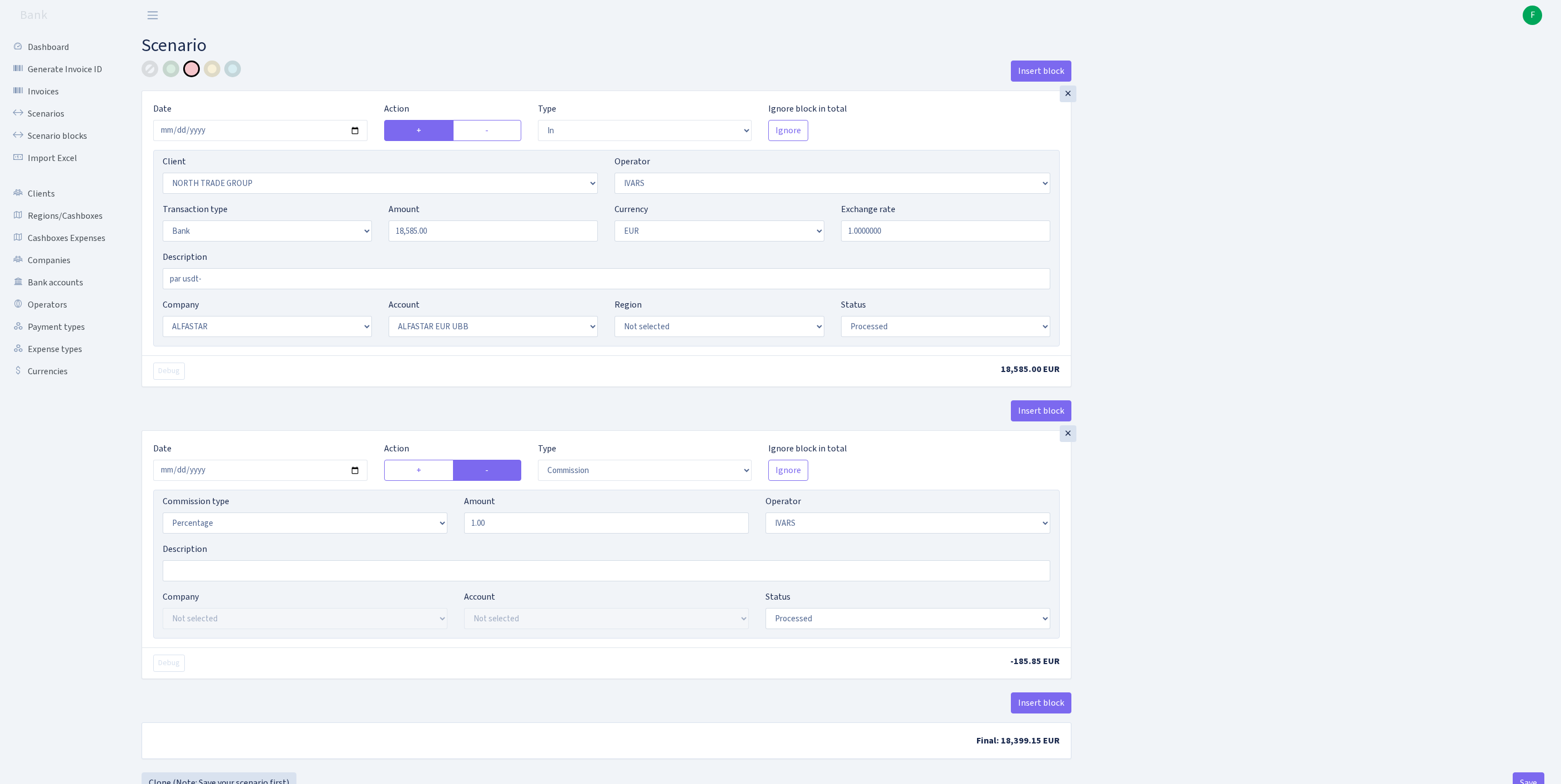
select select "in"
select select "2977"
select select "199"
select select "2"
select select "1"
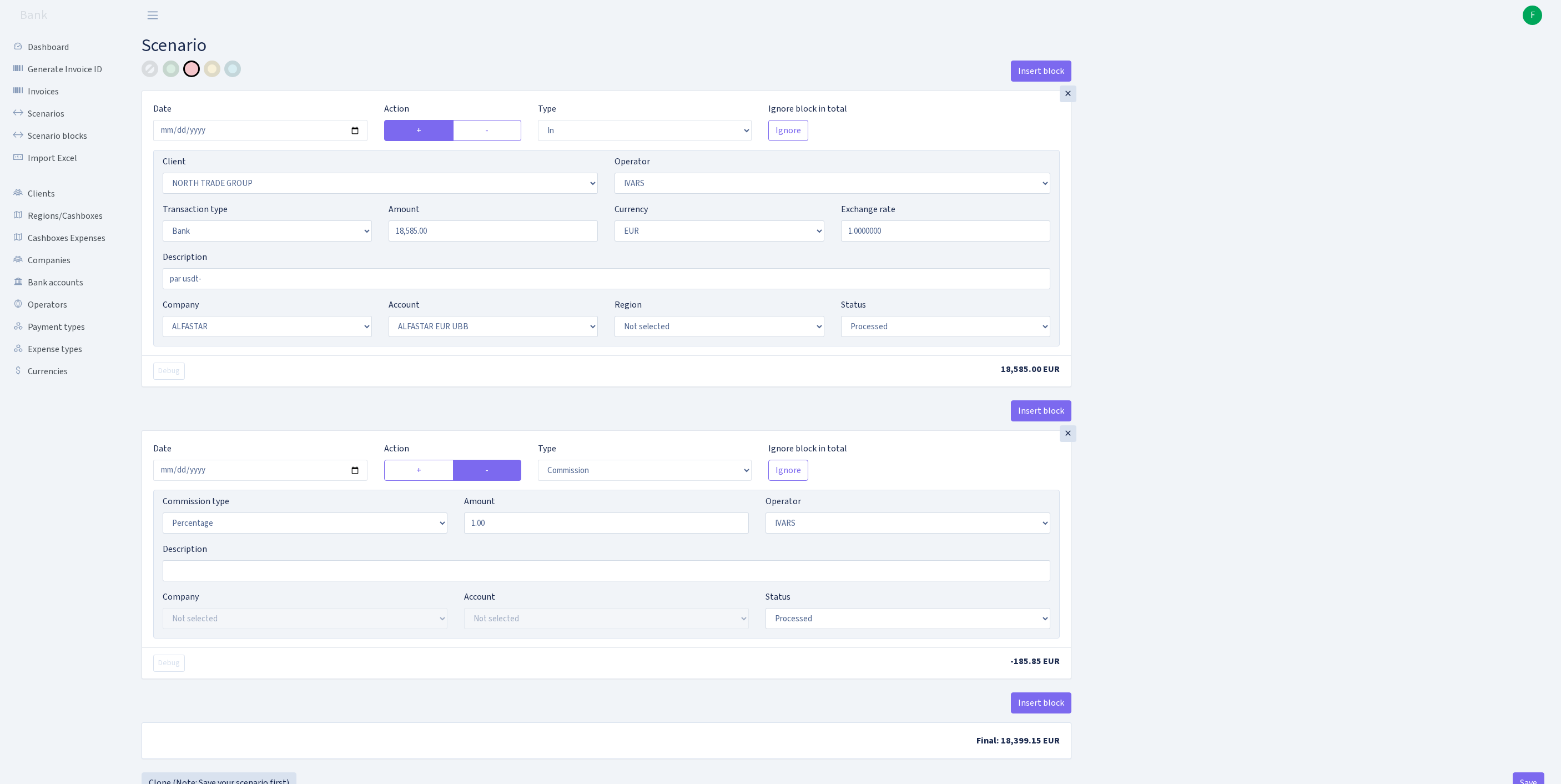
select select "14"
select select "42"
select select "processed"
select select "commission"
select select "199"
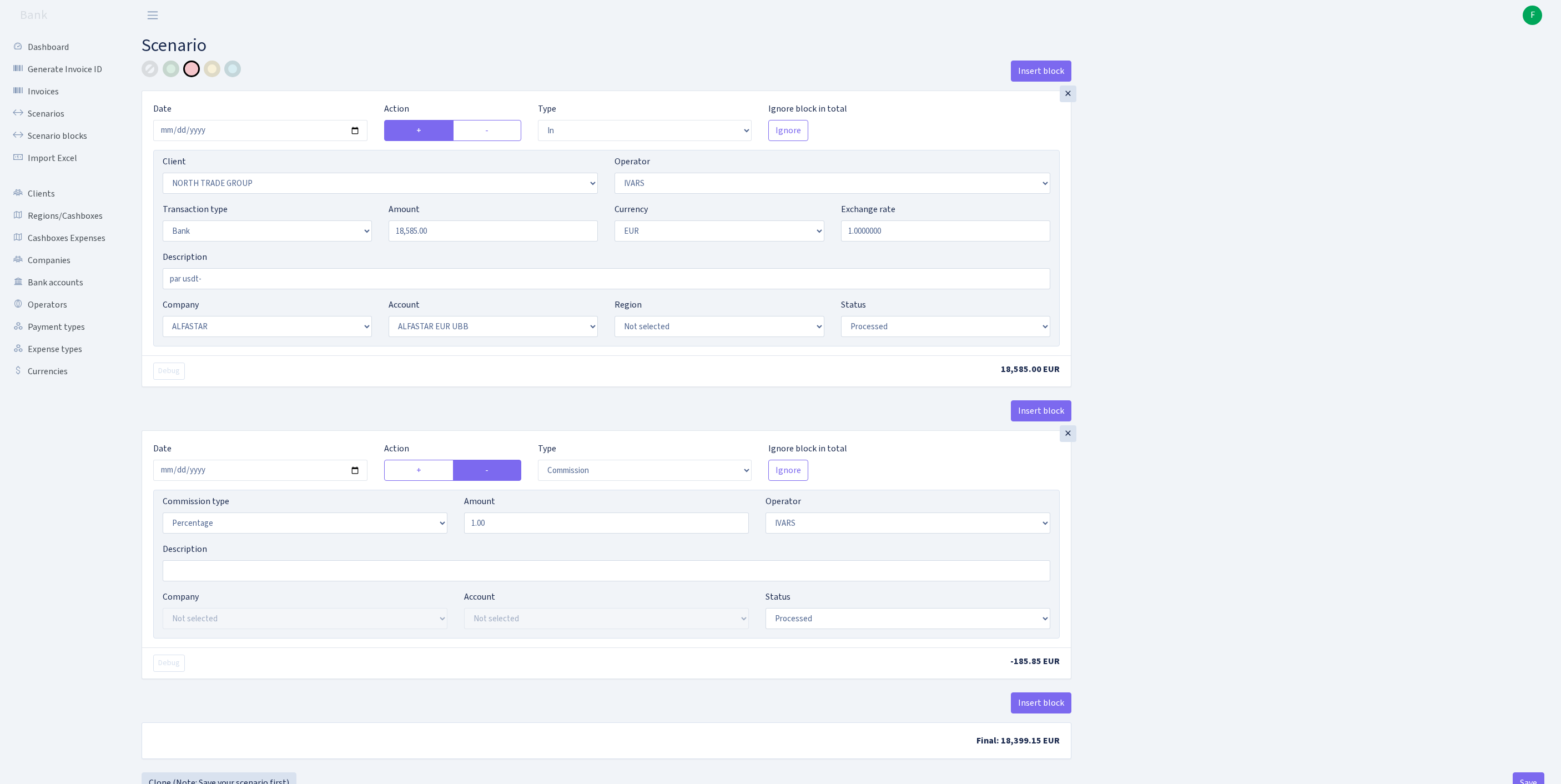
select select "processed"
click at [151, 68] on div at bounding box center [150, 69] width 17 height 17
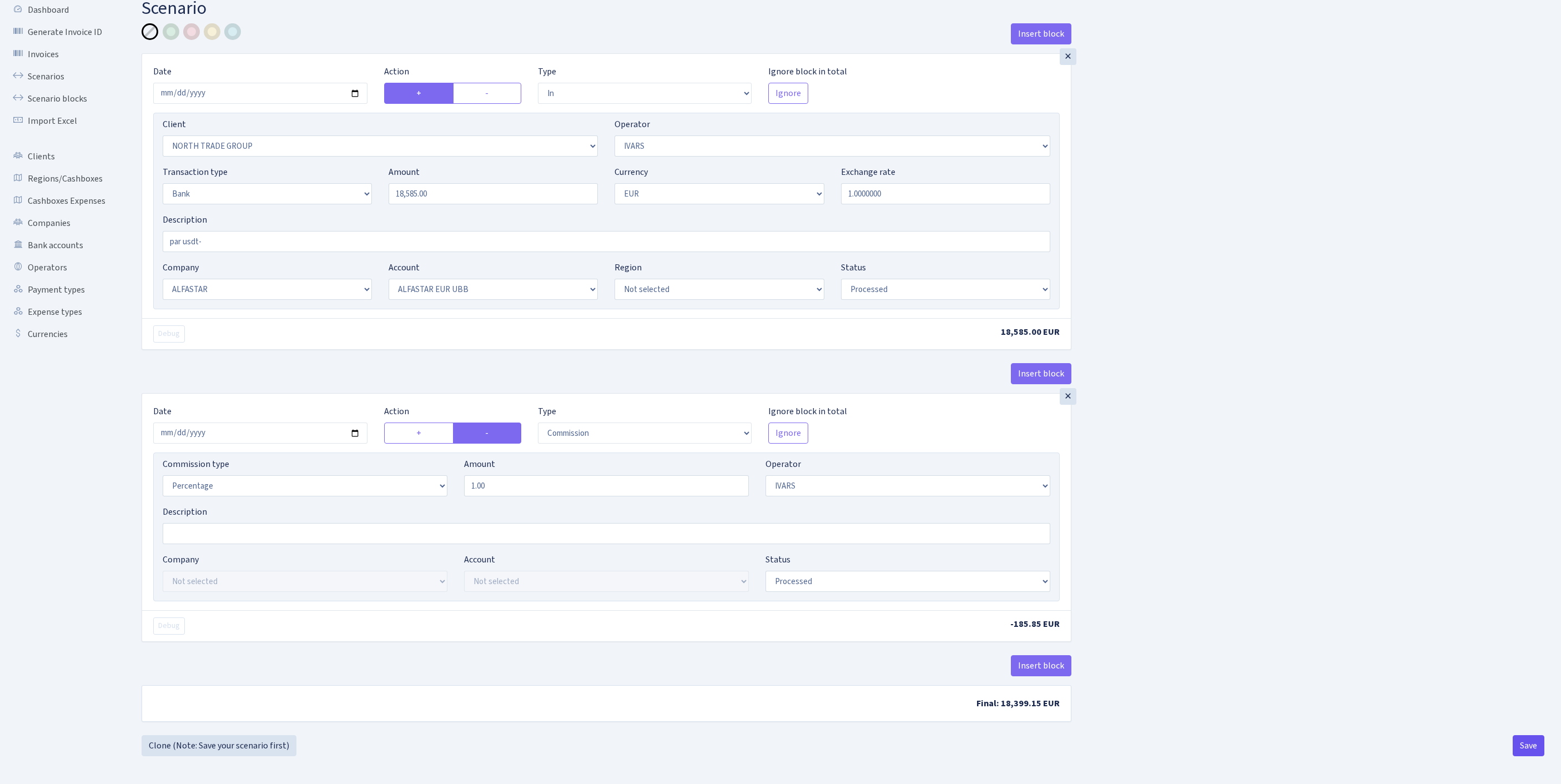
click at [1521, 747] on button "Save" at bounding box center [1528, 746] width 32 height 21
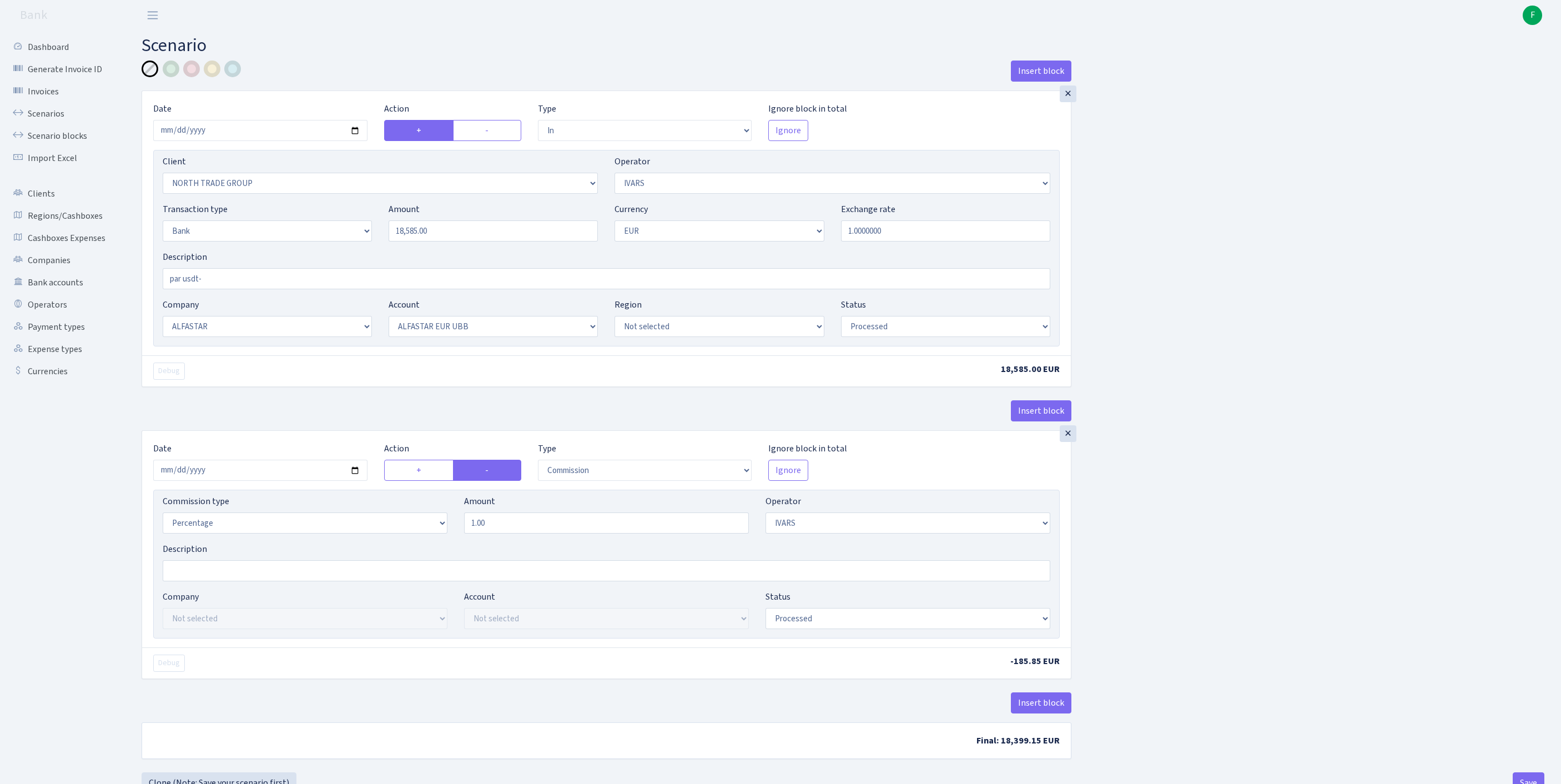
select select "in"
select select "2977"
select select "199"
select select "2"
select select "1"
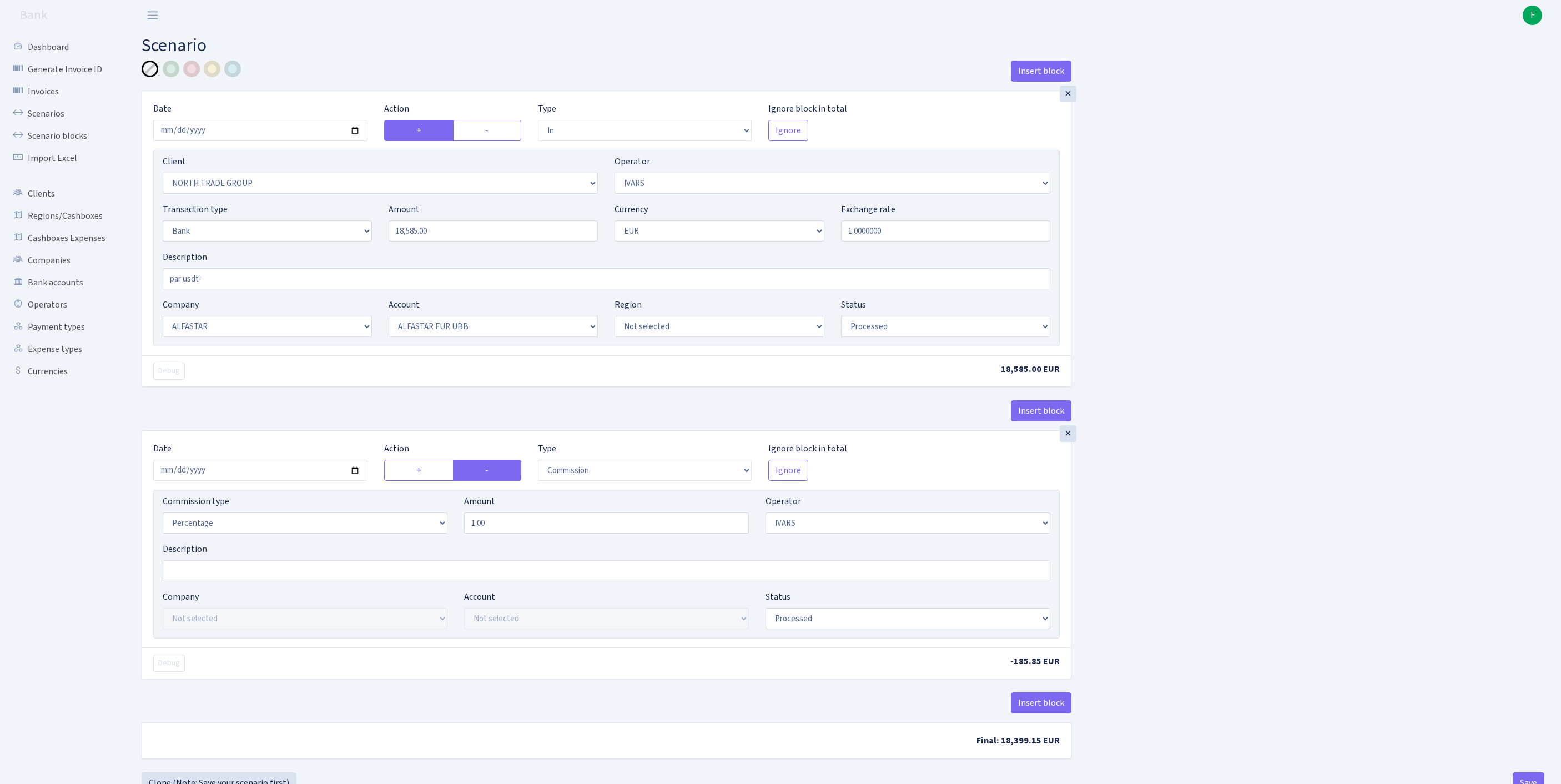
select select "14"
select select "42"
select select "processed"
select select "commission"
select select "199"
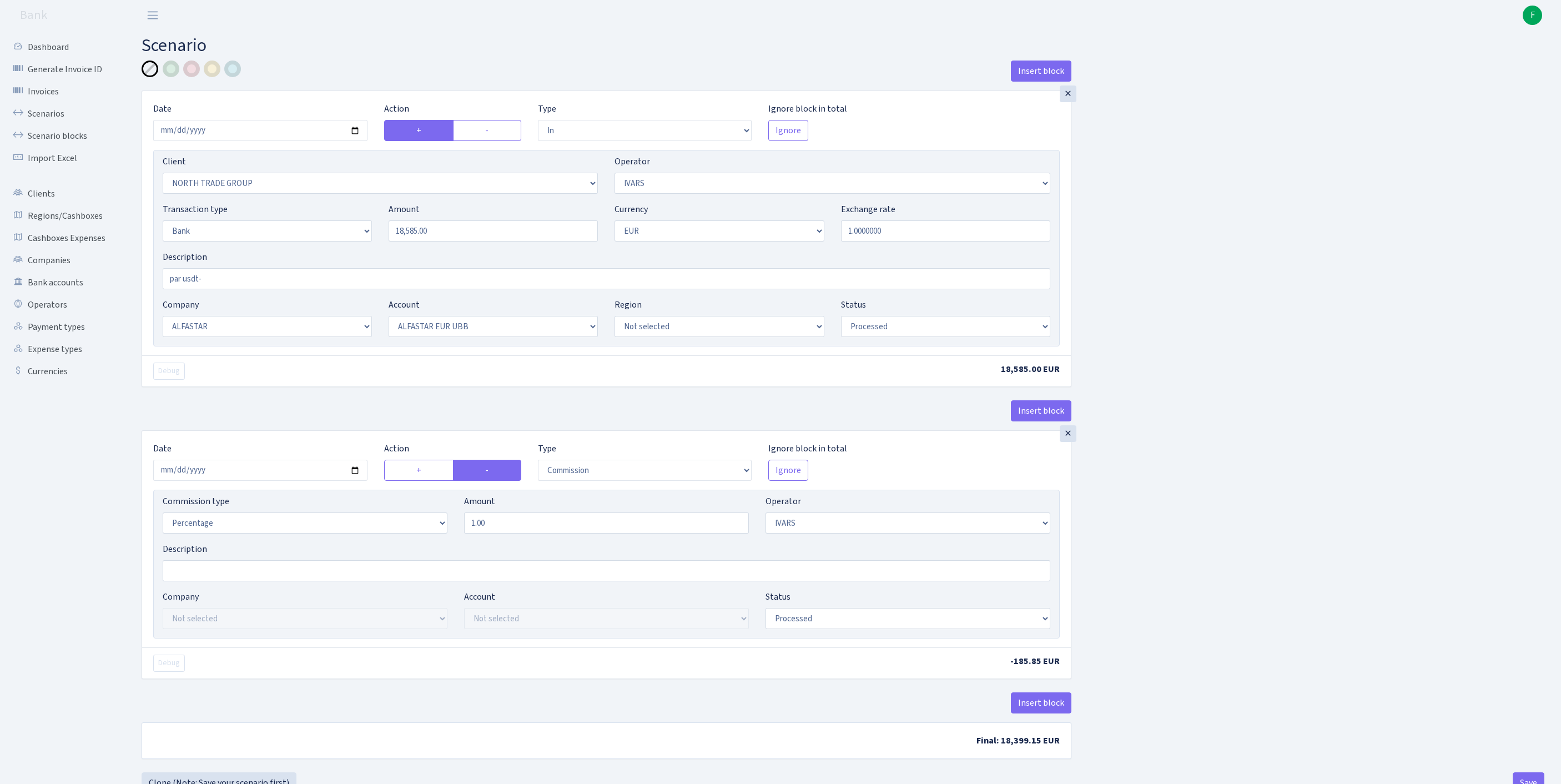
select select "processed"
click at [45, 122] on link "Scenarios" at bounding box center [61, 113] width 111 height 22
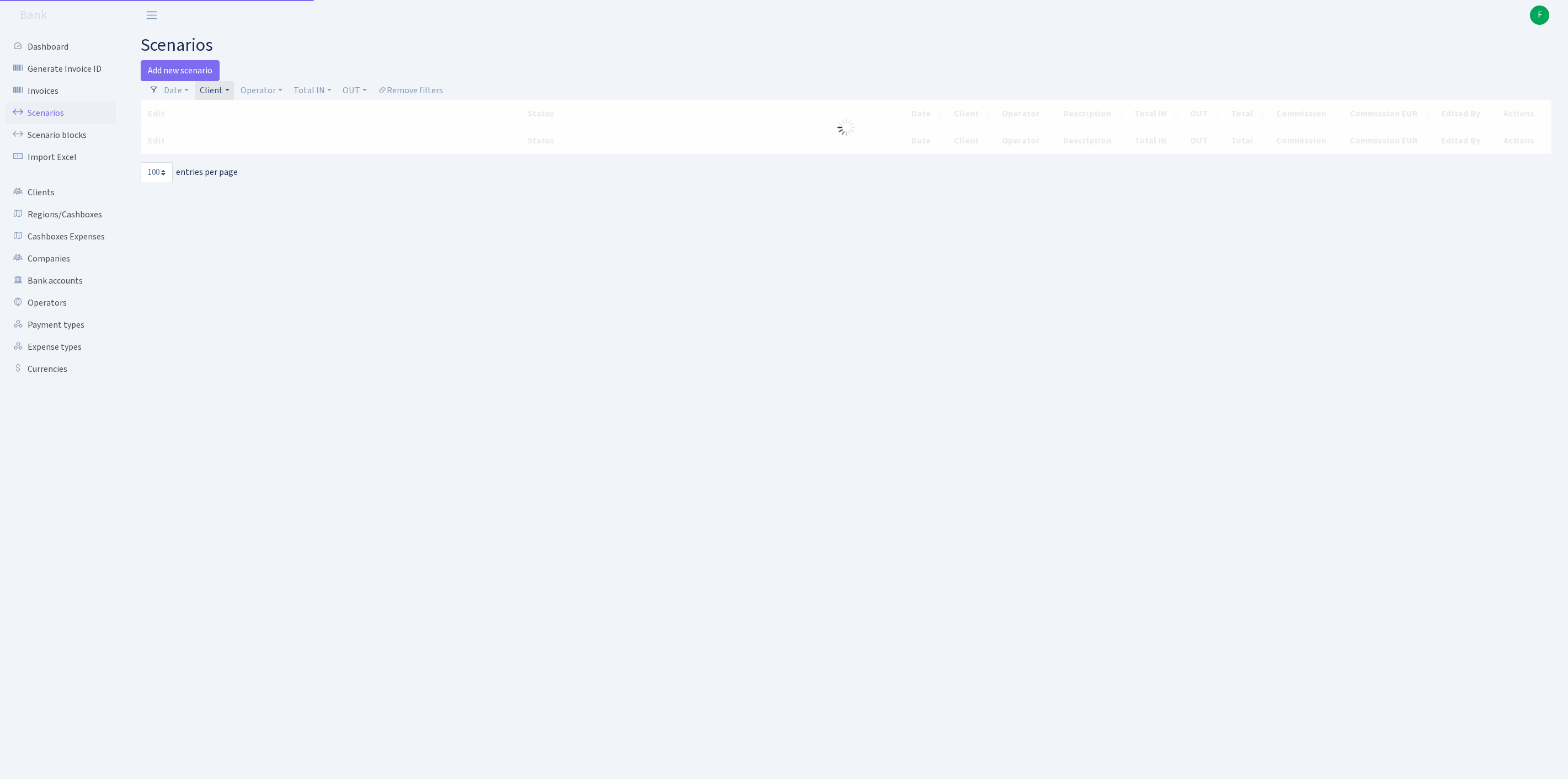
select select "100"
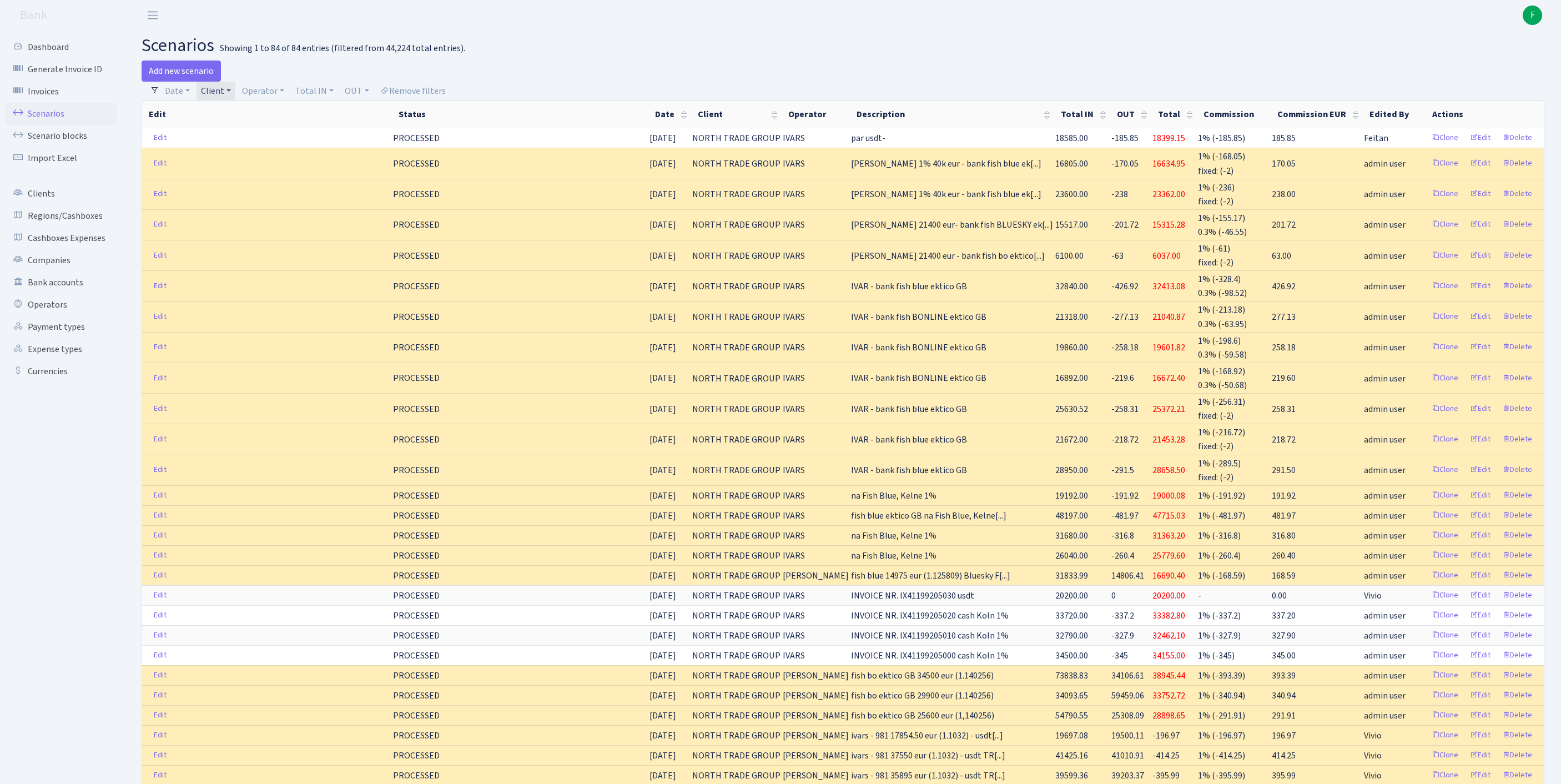
click at [235, 94] on link "Client" at bounding box center [215, 91] width 39 height 19
click at [227, 140] on input "search" at bounding box center [256, 130] width 112 height 17
type input "selex"
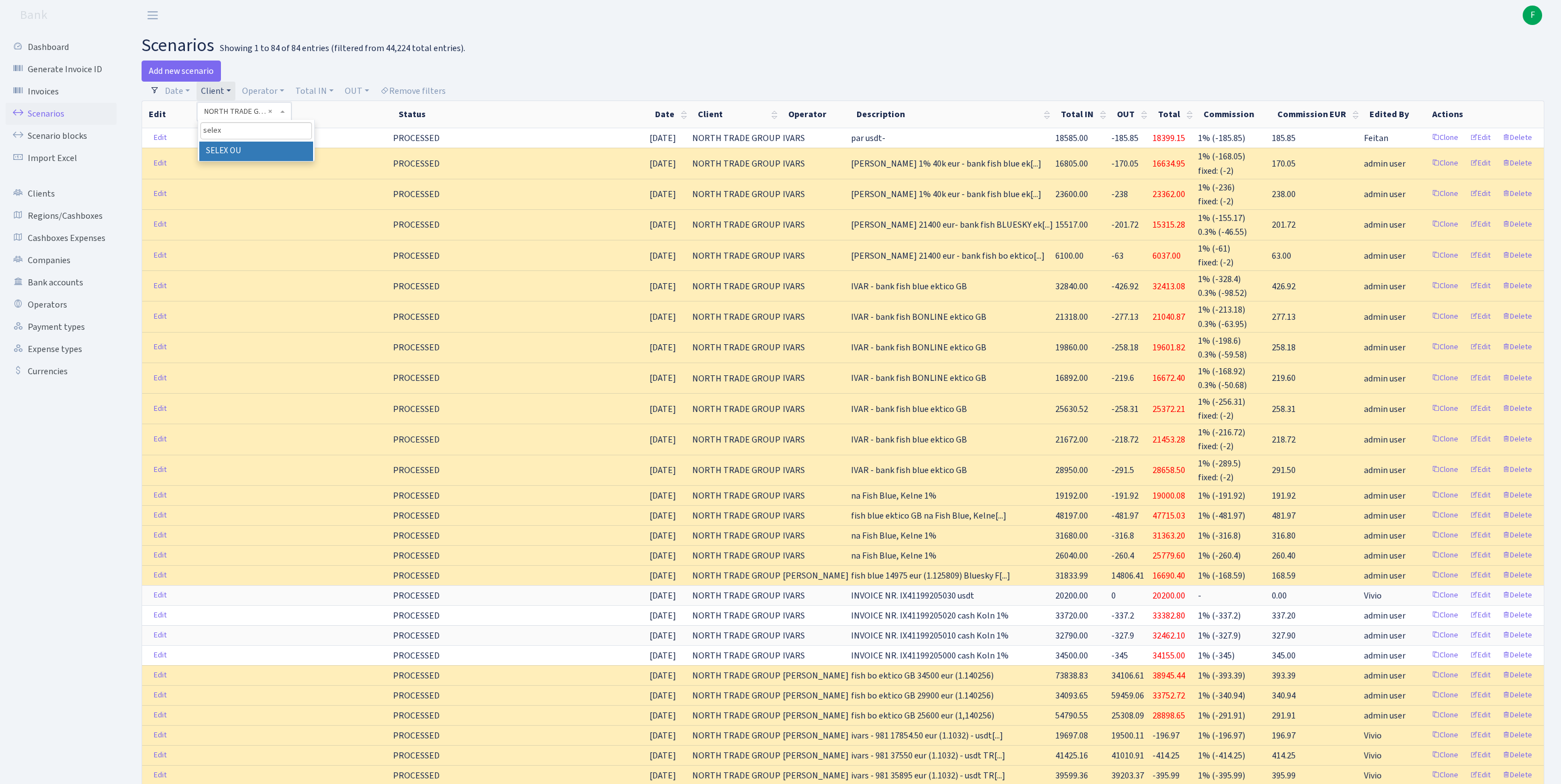
click at [245, 158] on li "SELEX OU" at bounding box center [256, 151] width 114 height 19
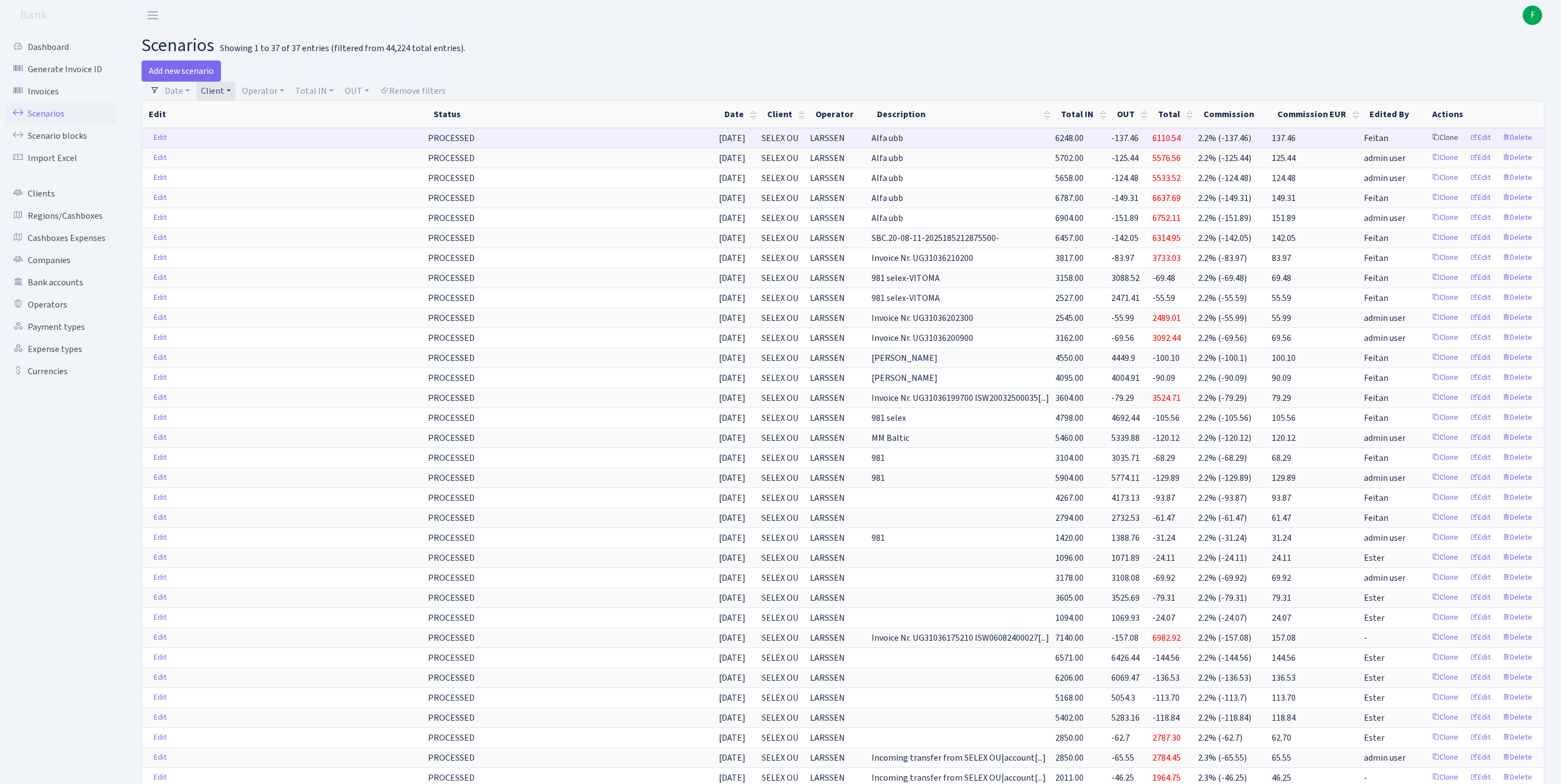
click at [1426, 147] on link "Clone" at bounding box center [1445, 138] width 37 height 17
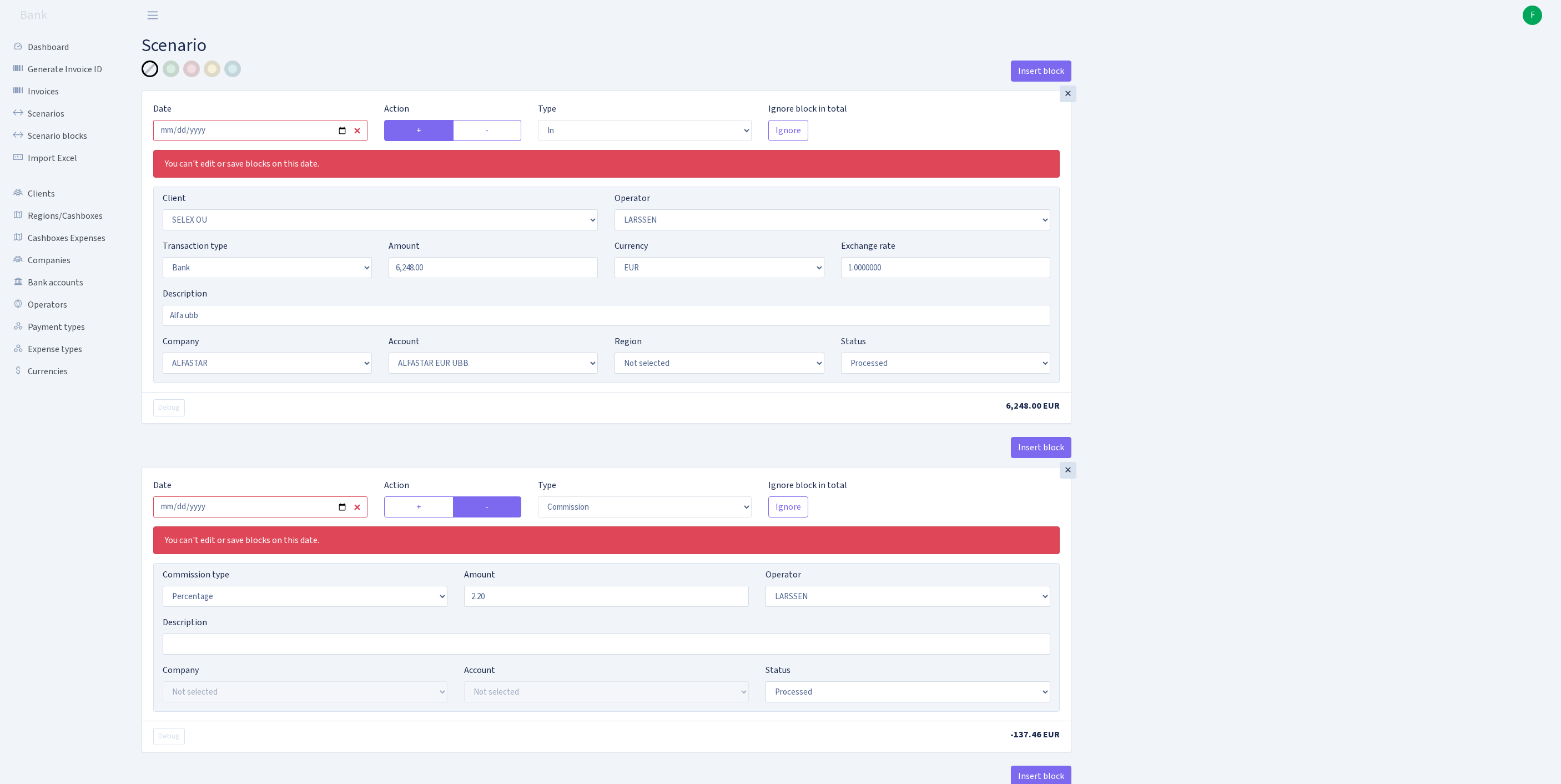
select select "in"
select select "1463"
select select "36"
select select "2"
select select "1"
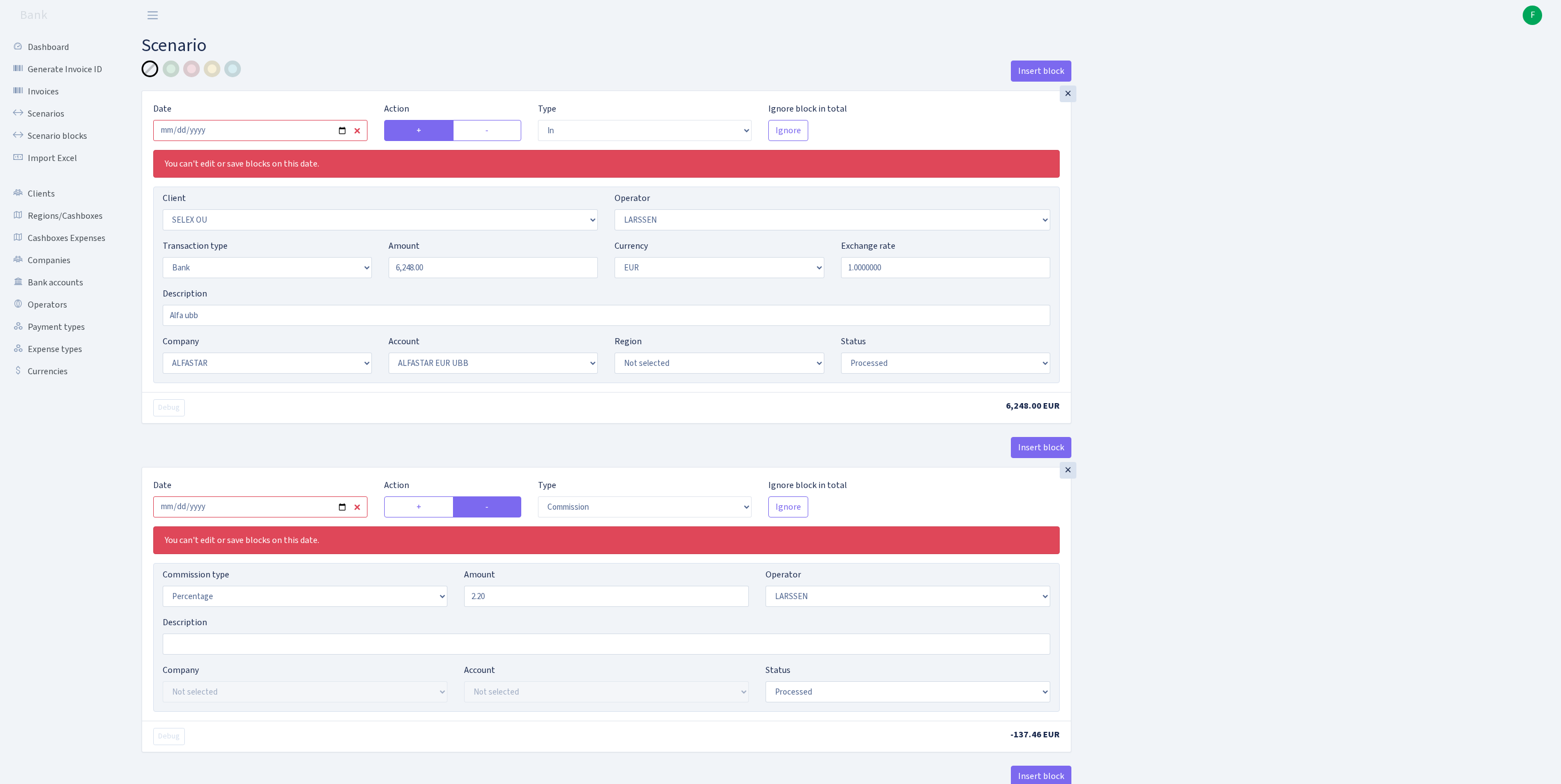
select select "14"
select select "42"
select select "processed"
select select "commission"
select select "36"
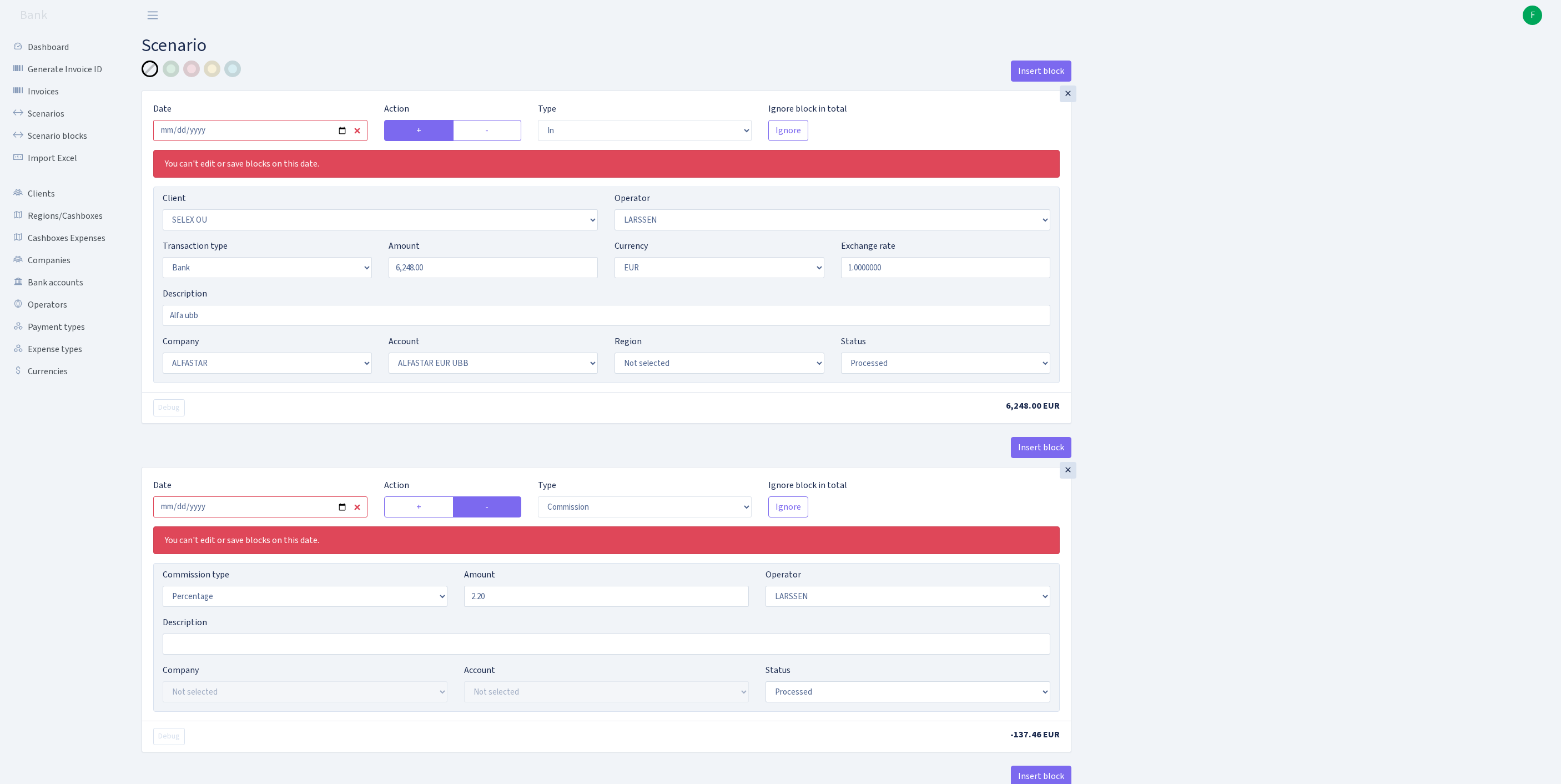
select select "processed"
click at [249, 137] on input "2025-09-11" at bounding box center [260, 130] width 214 height 21
type input "2025-09-18"
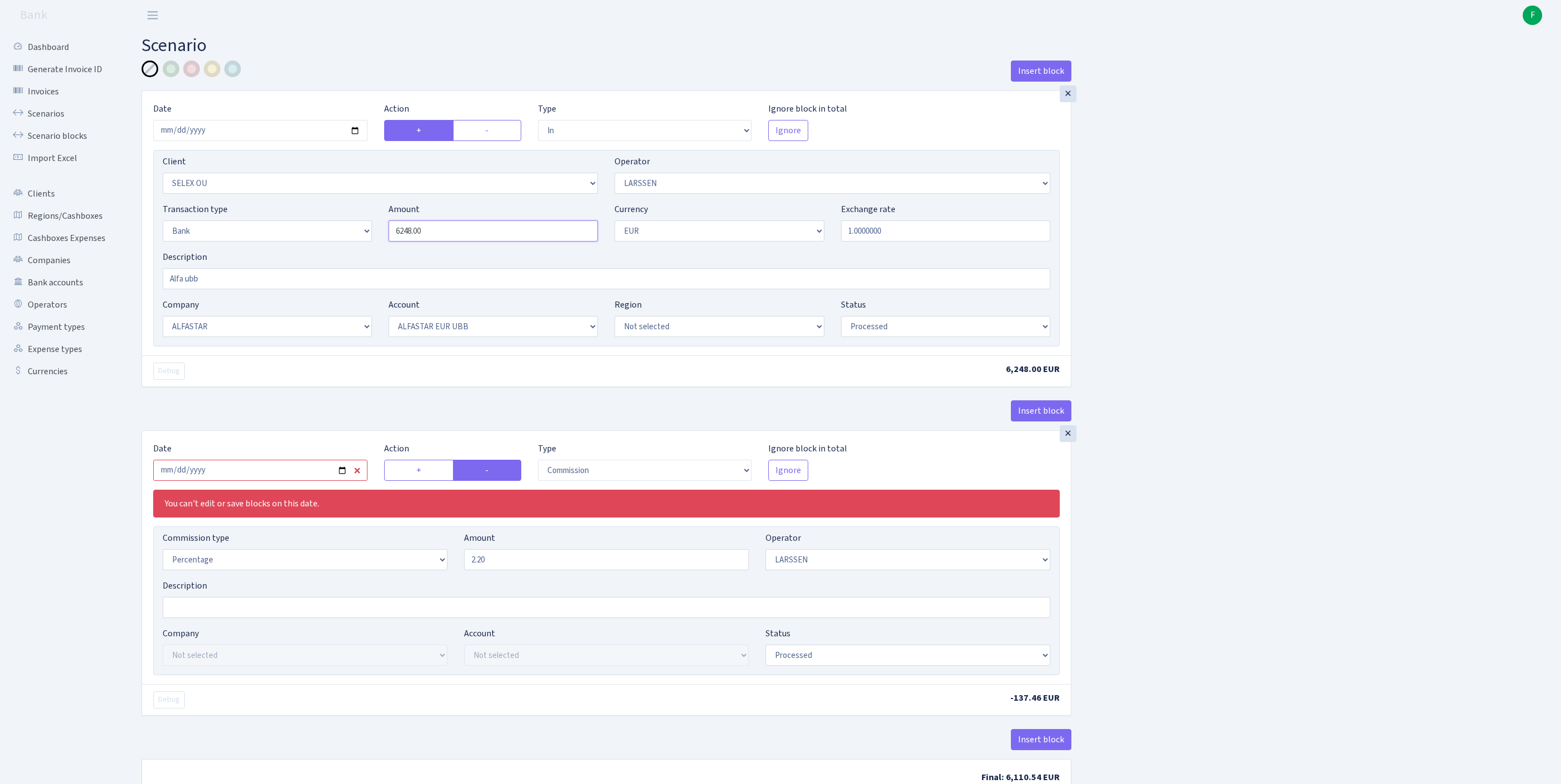
drag, startPoint x: 450, startPoint y: 254, endPoint x: 303, endPoint y: 249, distance: 147.1
click at [303, 249] on div "Transaction type Not selected 981 ELF FISH crypto GIRT IVO dekl MM-BALTIC eur U…" at bounding box center [606, 226] width 904 height 47
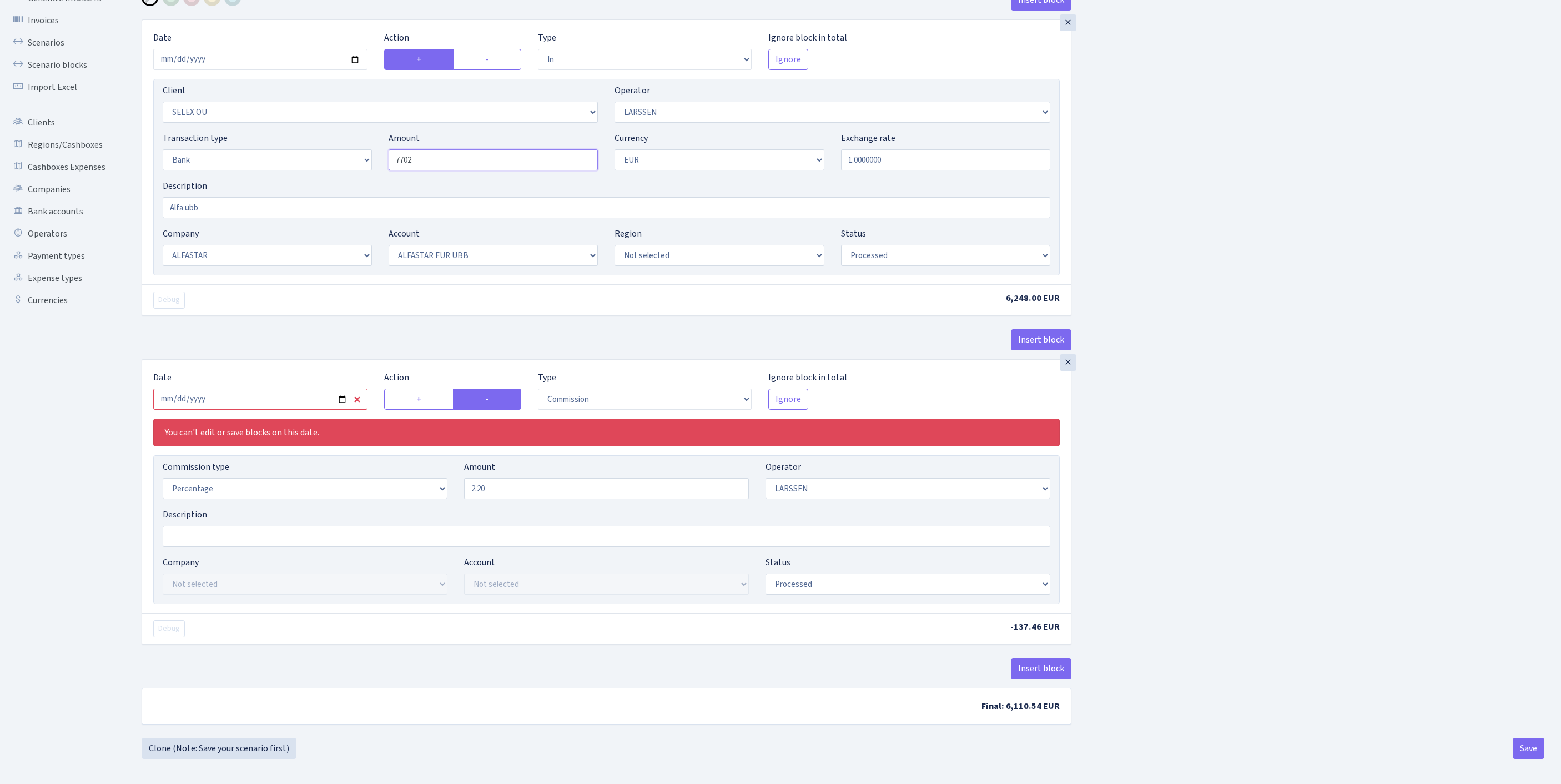
scroll to position [130, 0]
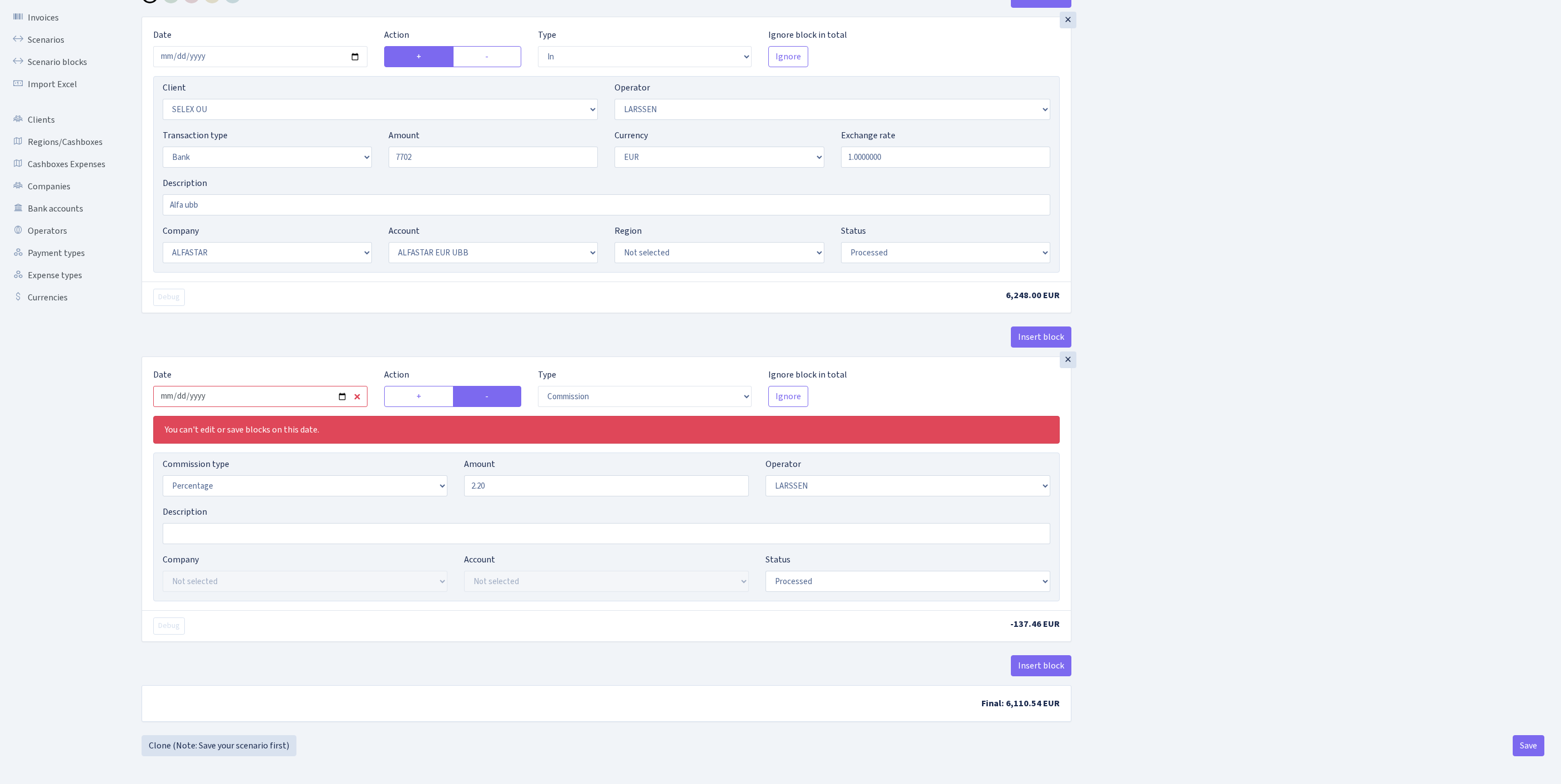
type input "7,702.00"
click at [268, 399] on input "2025-09-11" at bounding box center [260, 397] width 214 height 21
type input "2025-09-18"
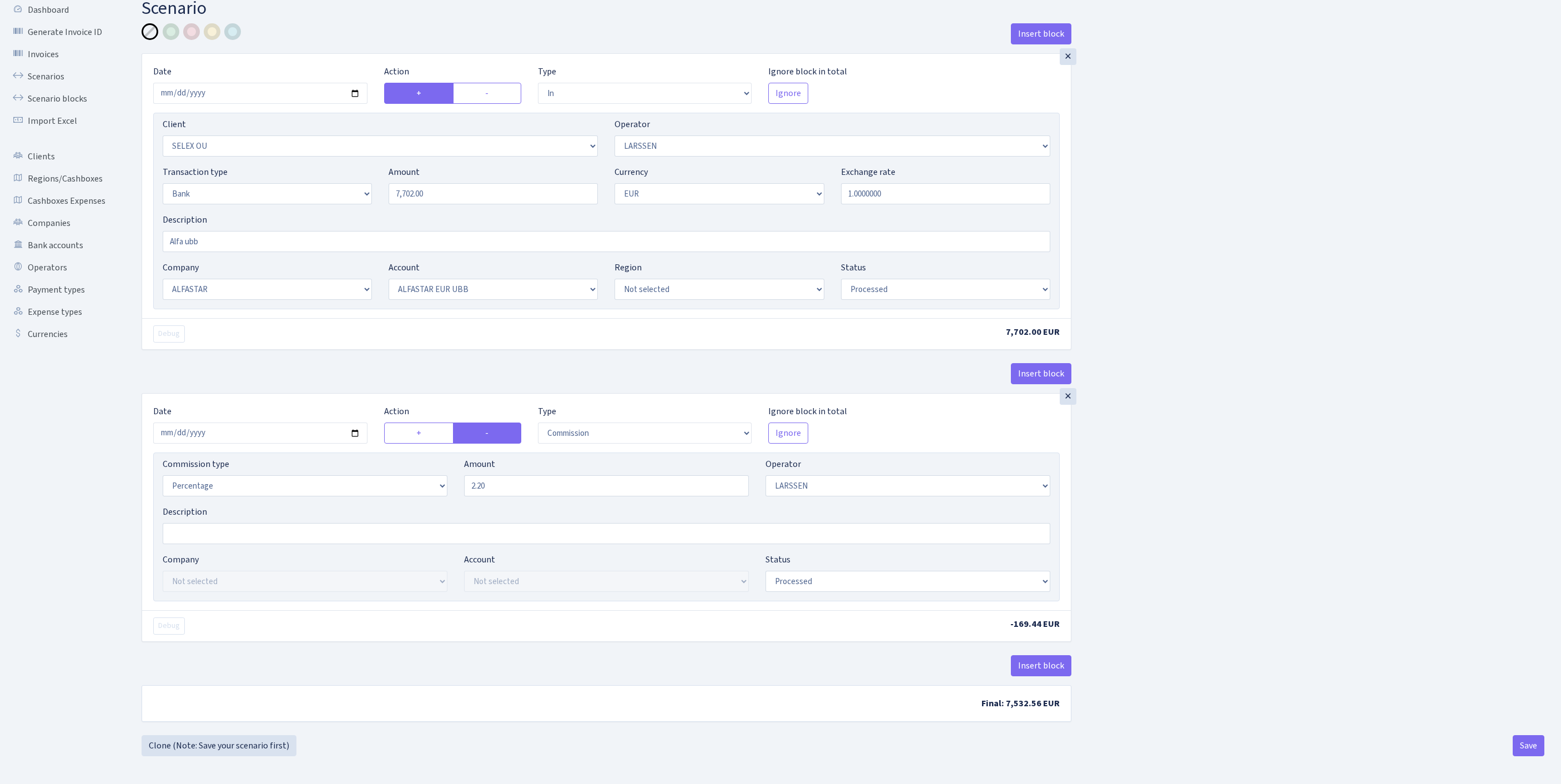
click at [1272, 528] on div "Insert block × Date 2025-09-18 Action + - Type --- In Out Commission Field requ…" at bounding box center [843, 379] width 1419 height 712
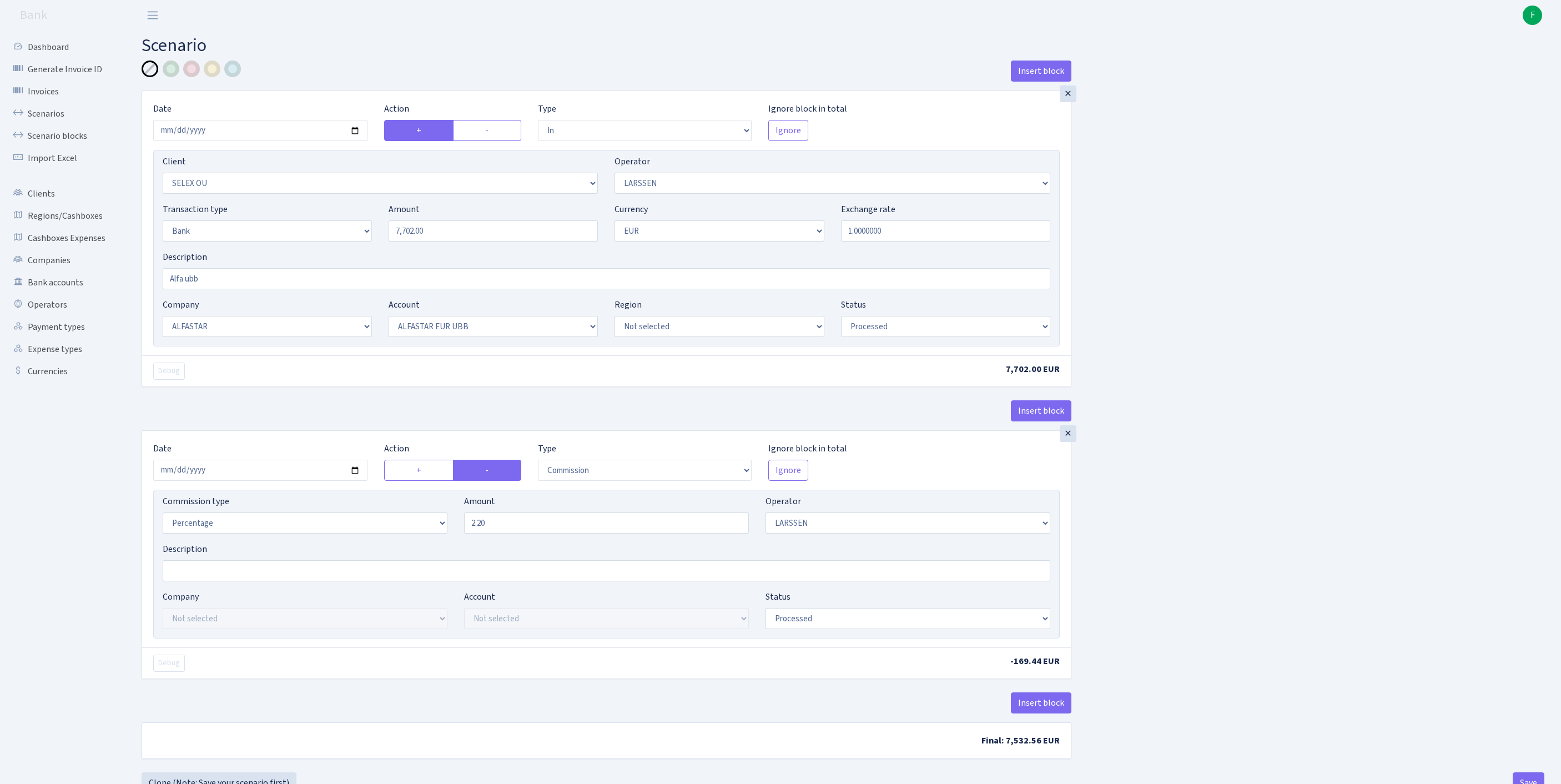
scroll to position [137, 0]
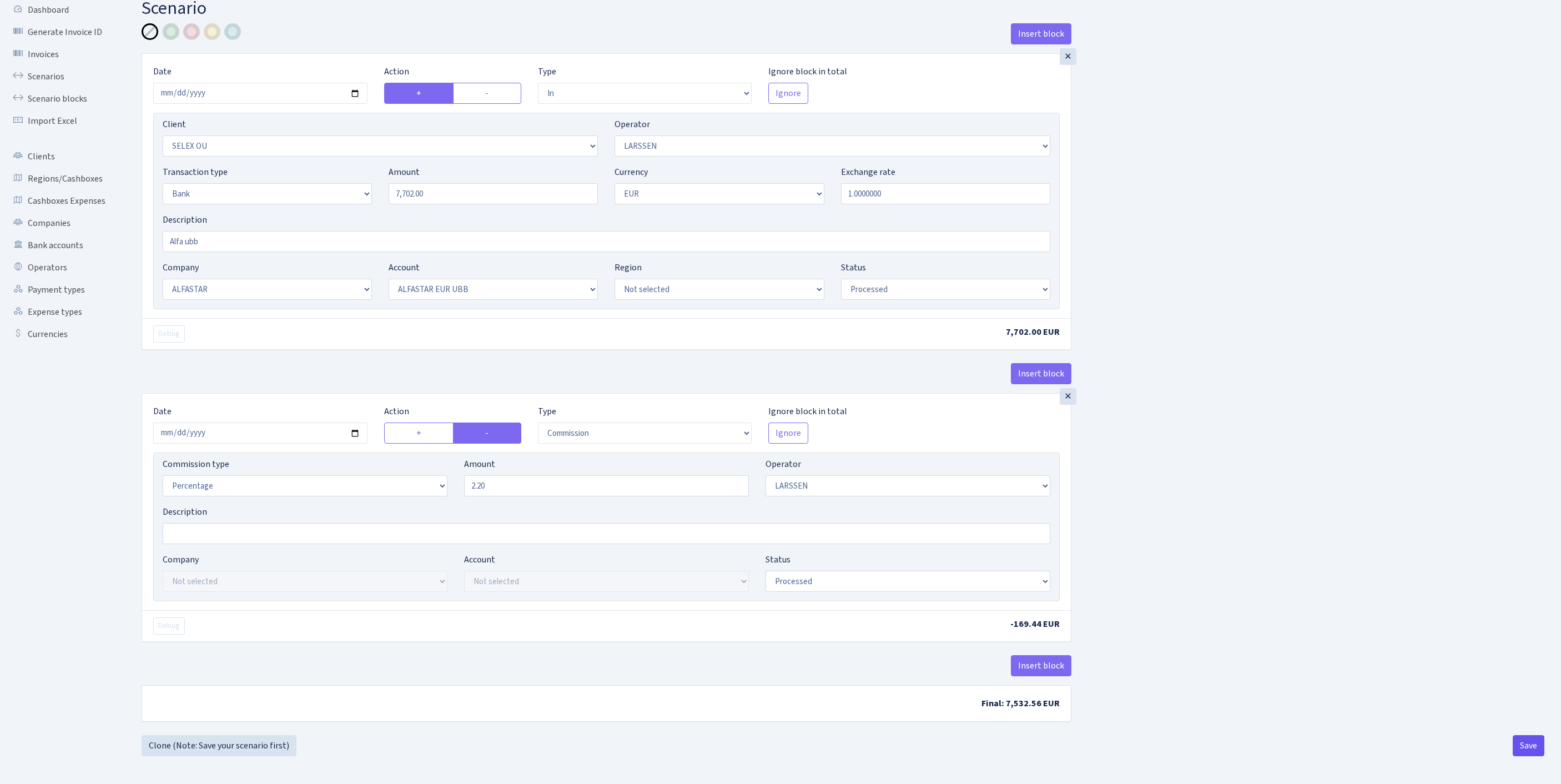
click at [1523, 745] on button "Save" at bounding box center [1528, 746] width 32 height 21
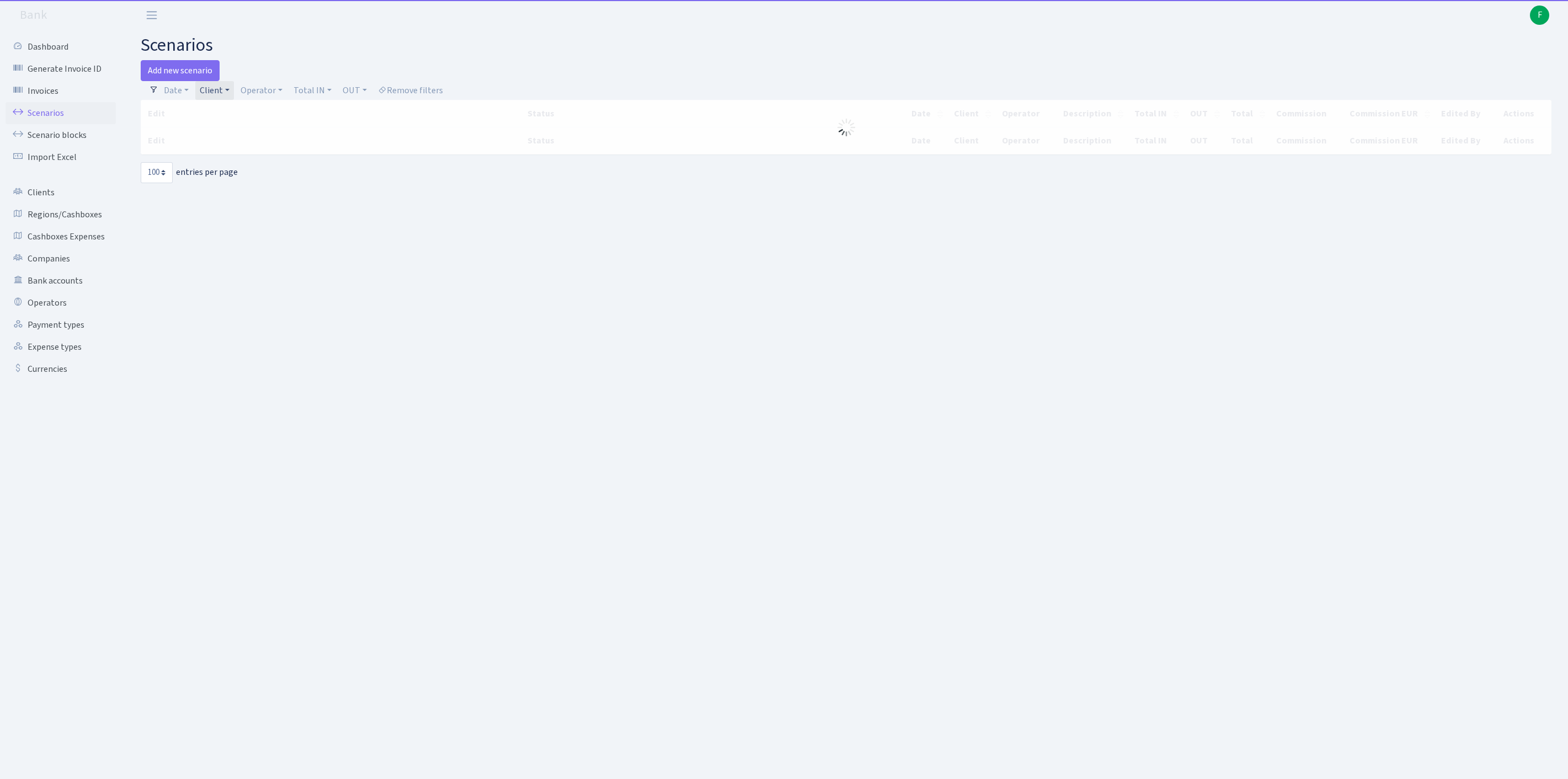
select select "100"
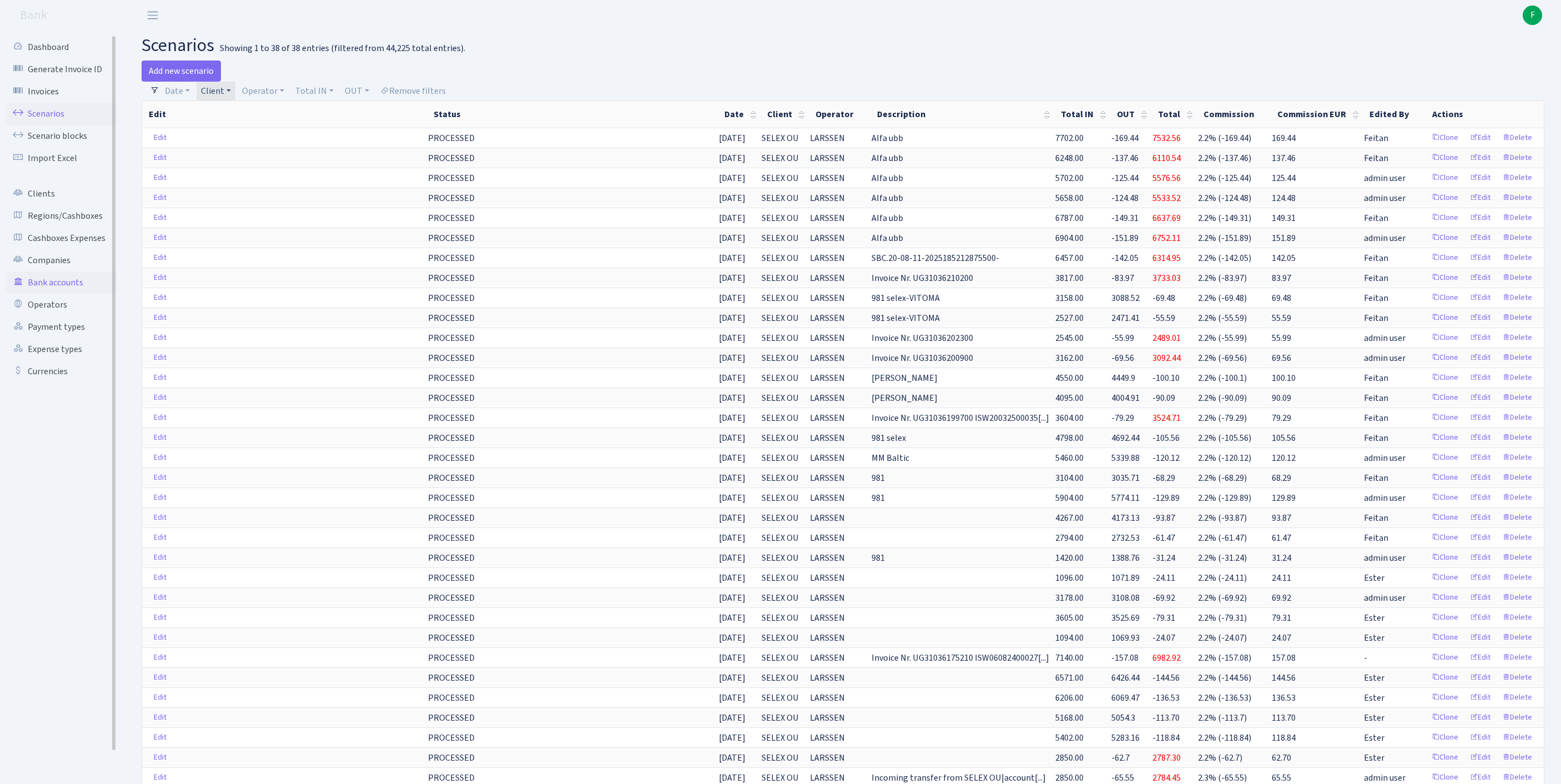
click at [52, 294] on link "Bank accounts" at bounding box center [61, 282] width 111 height 22
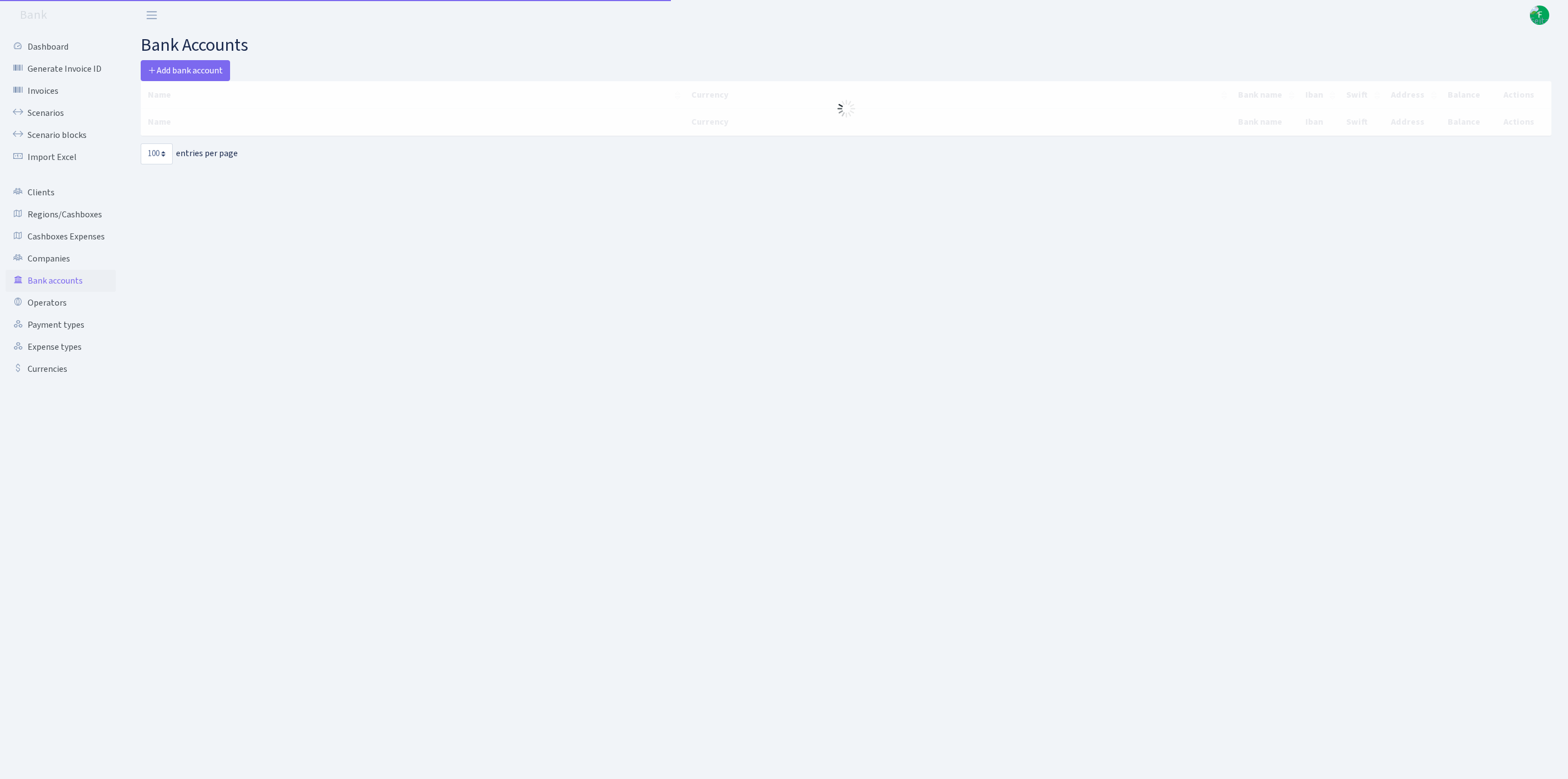
select select "100"
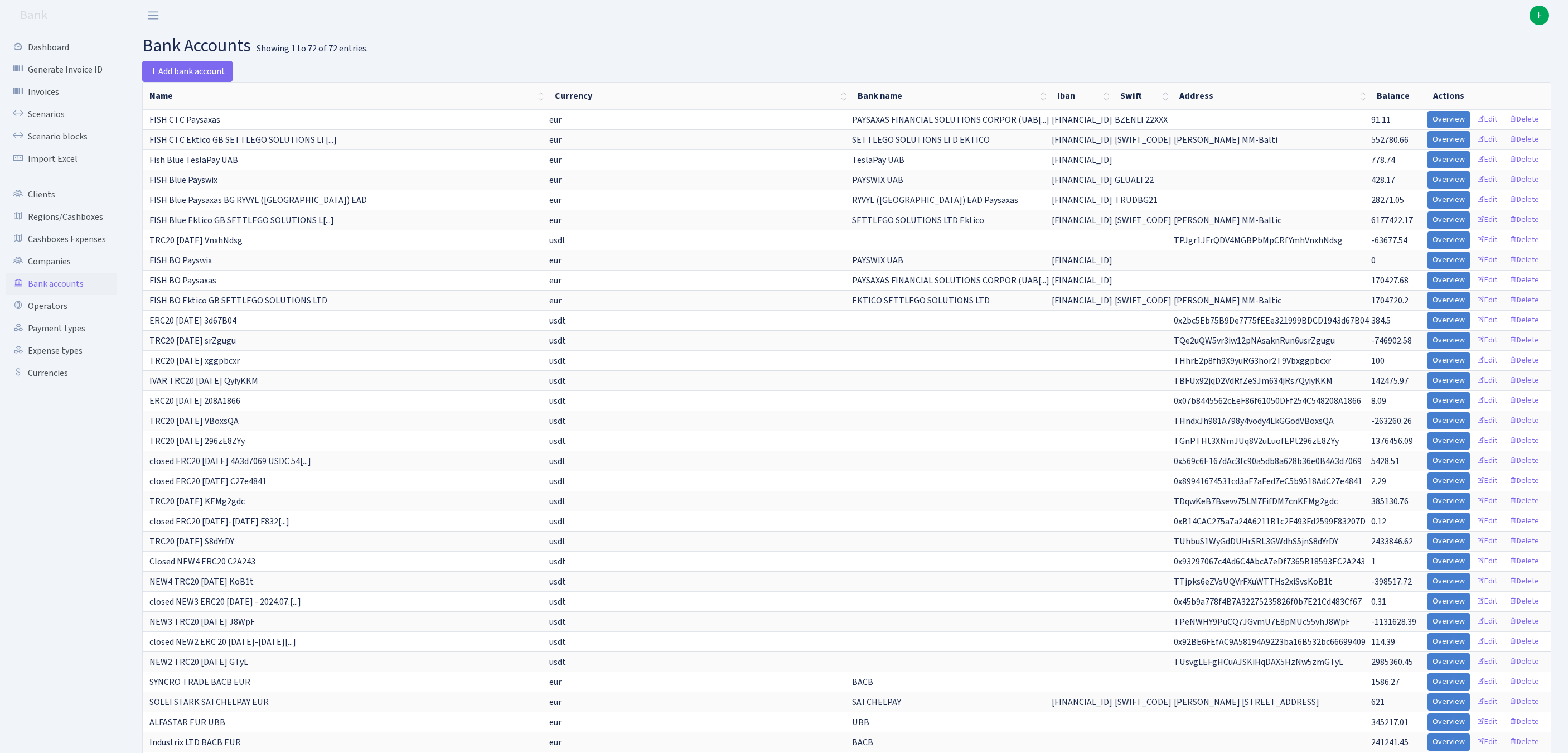
scroll to position [507, 0]
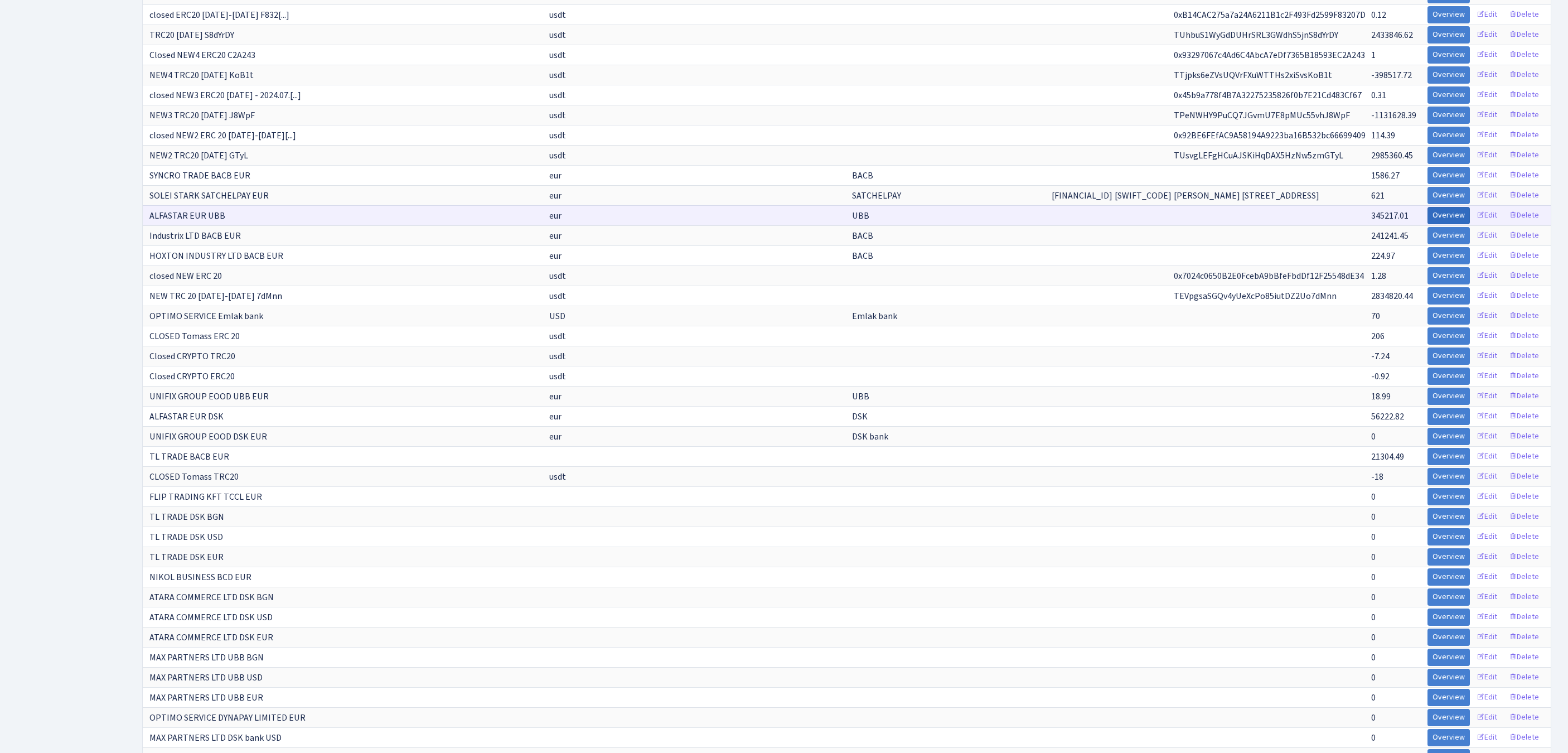
click at [1427, 224] on link "Overview" at bounding box center [1448, 216] width 43 height 17
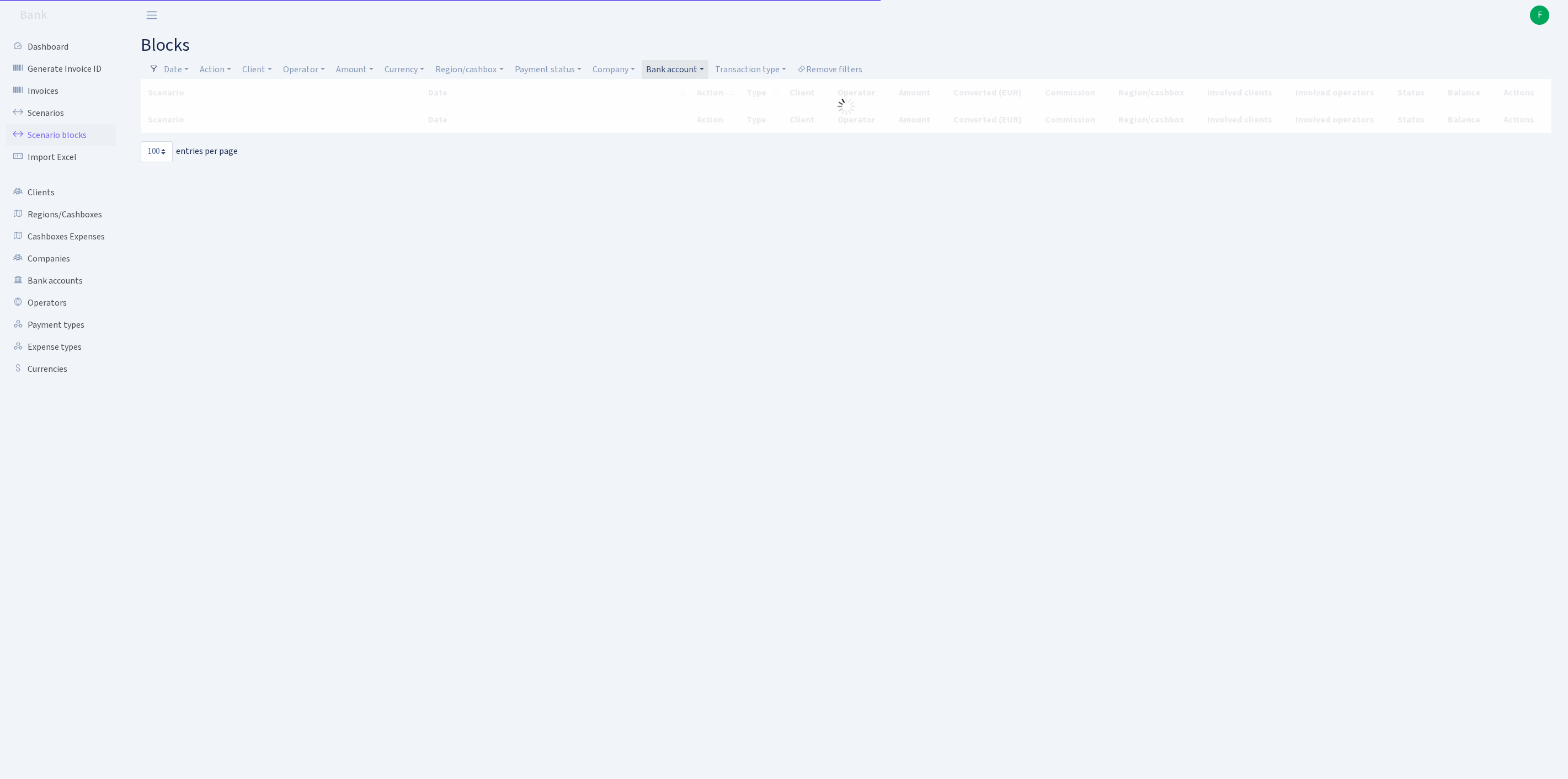
select select "100"
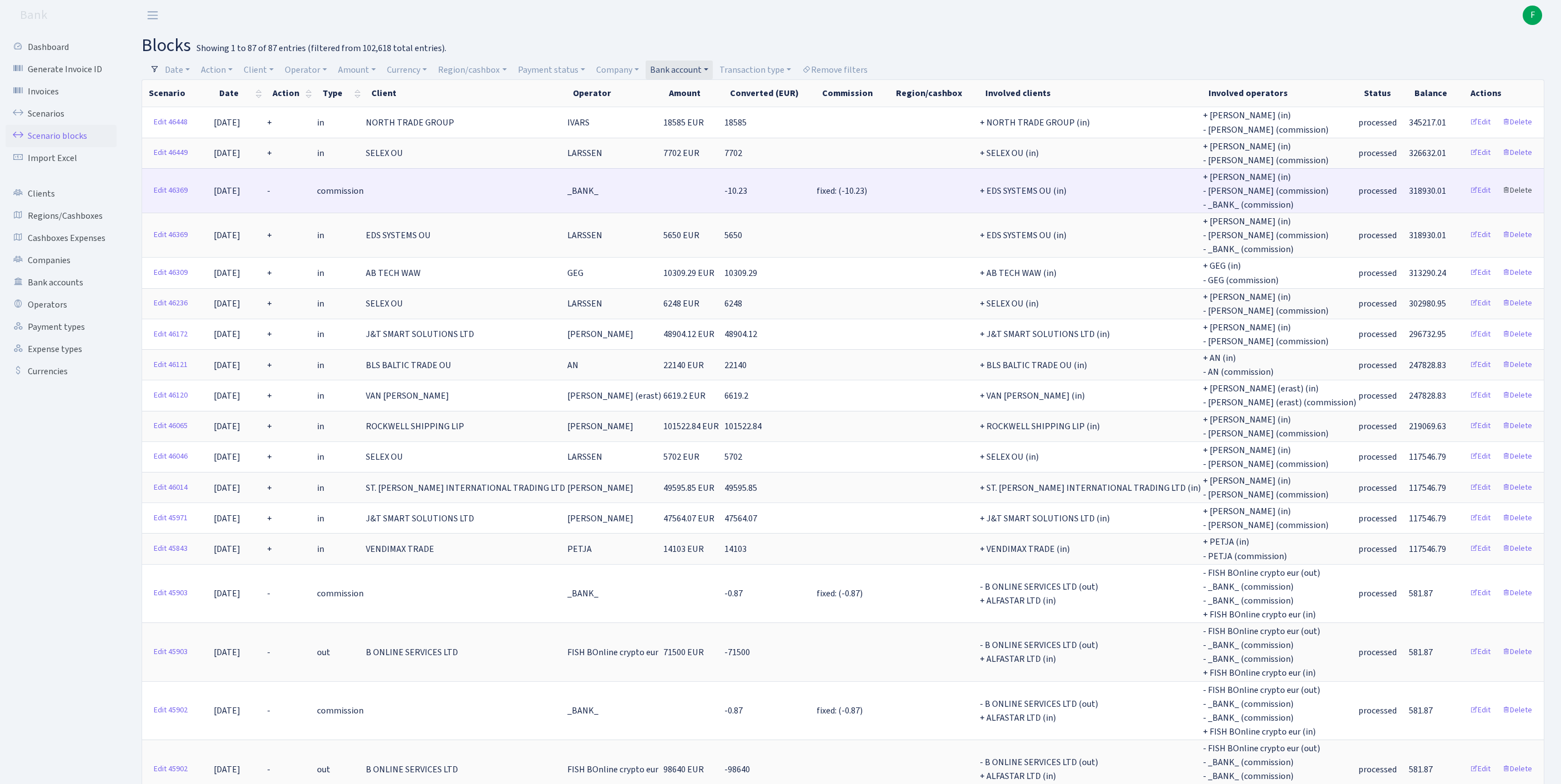
click at [1518, 199] on link "Delete" at bounding box center [1517, 191] width 40 height 17
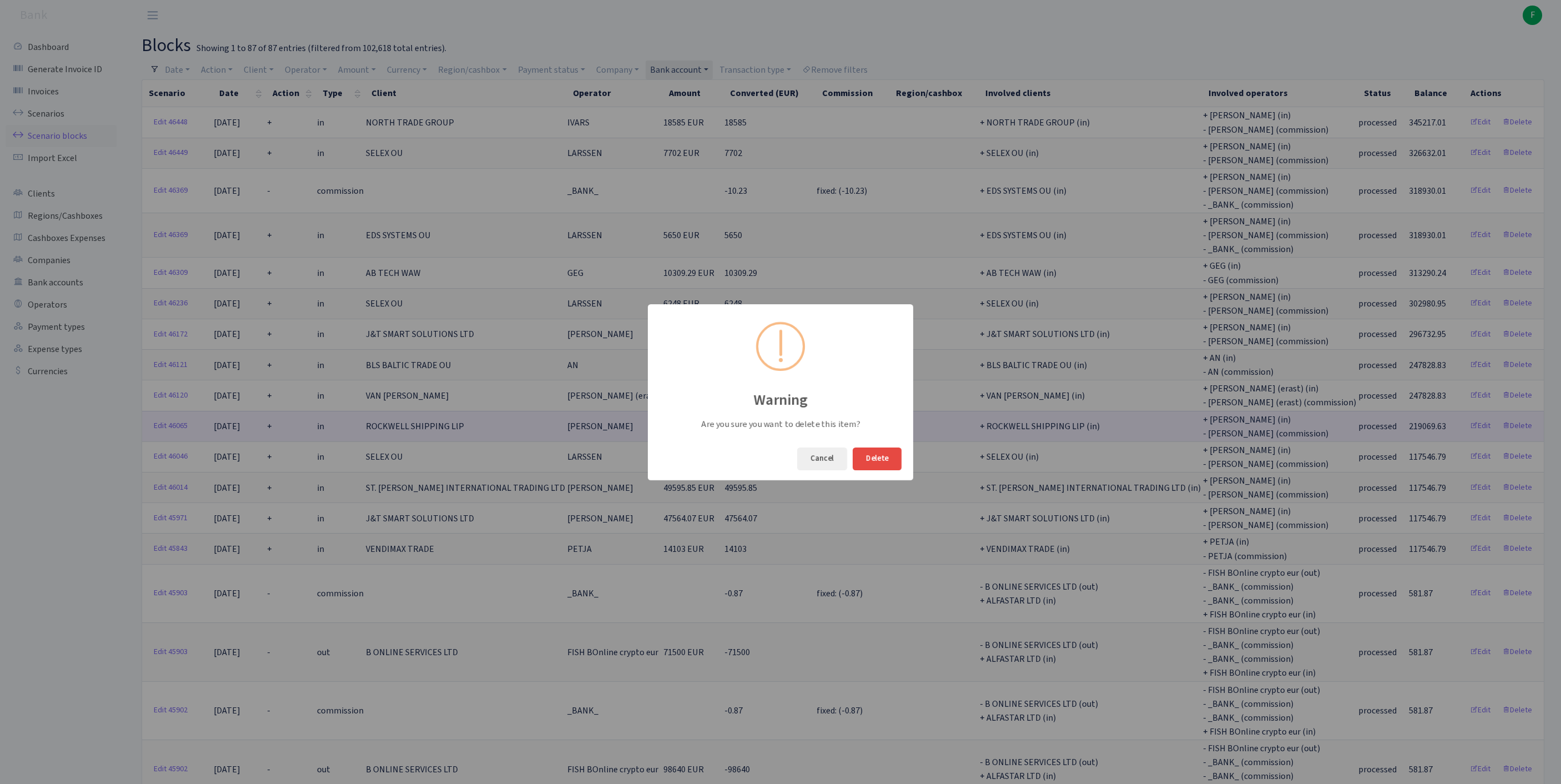
click at [869, 463] on button "Delete" at bounding box center [877, 459] width 49 height 23
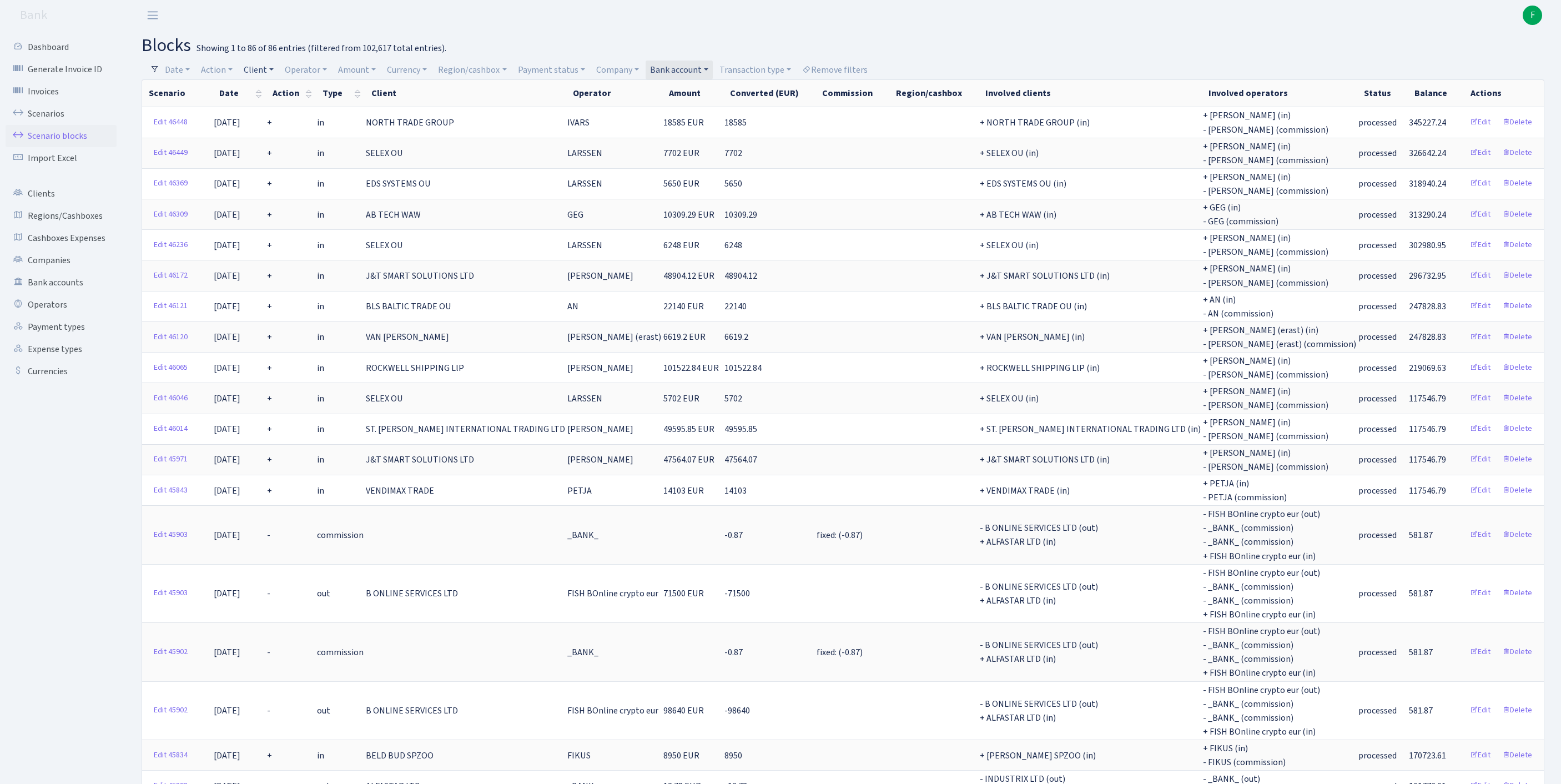
click at [278, 71] on link "Client" at bounding box center [259, 69] width 39 height 19
click at [284, 114] on input "search" at bounding box center [289, 110] width 92 height 17
type input "dreams of"
click at [296, 152] on li "DREAMS OF COMFORT AND DESIGN KFT" at bounding box center [289, 136] width 94 height 32
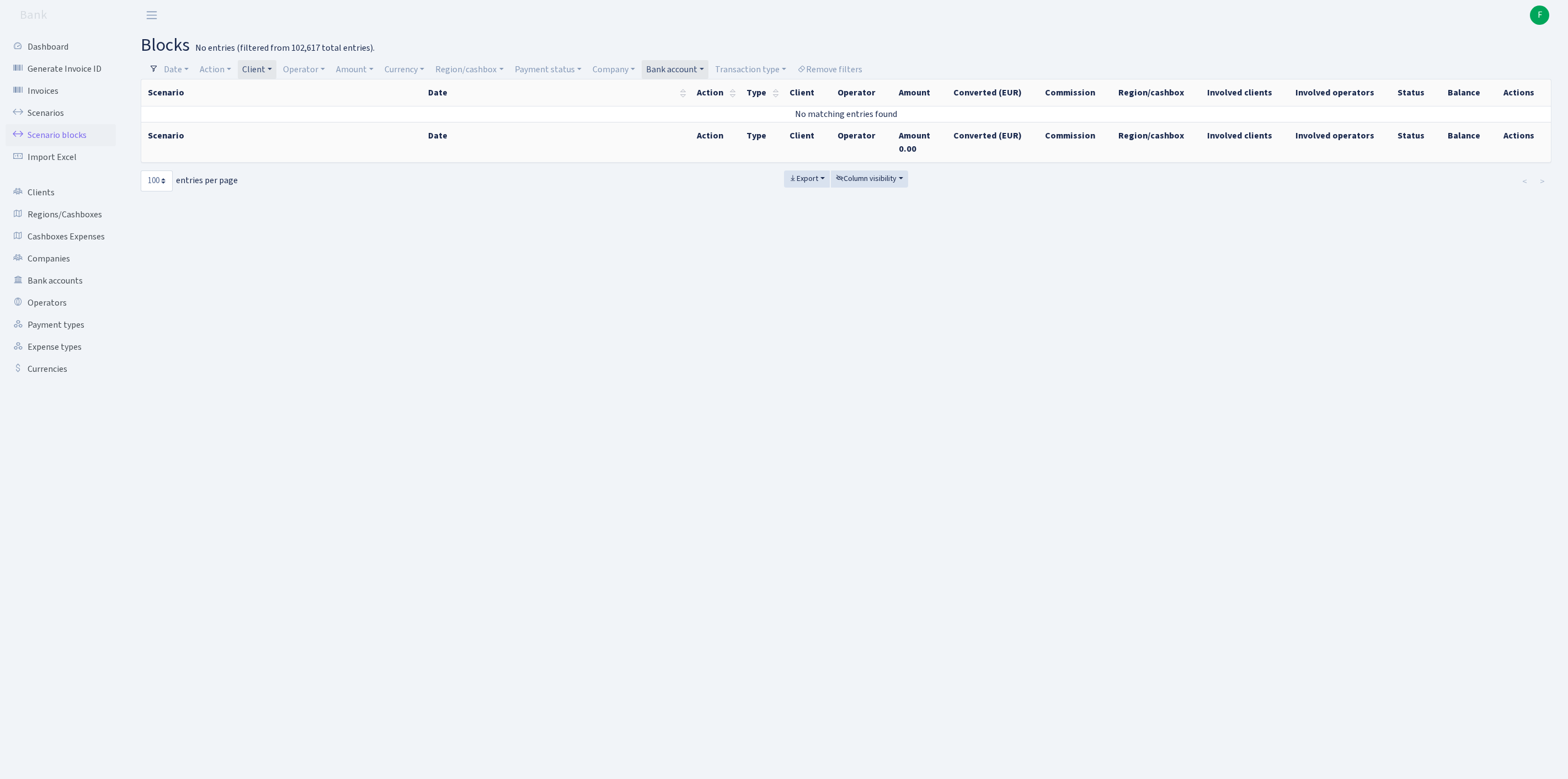
click at [708, 70] on link "Bank account" at bounding box center [675, 69] width 67 height 19
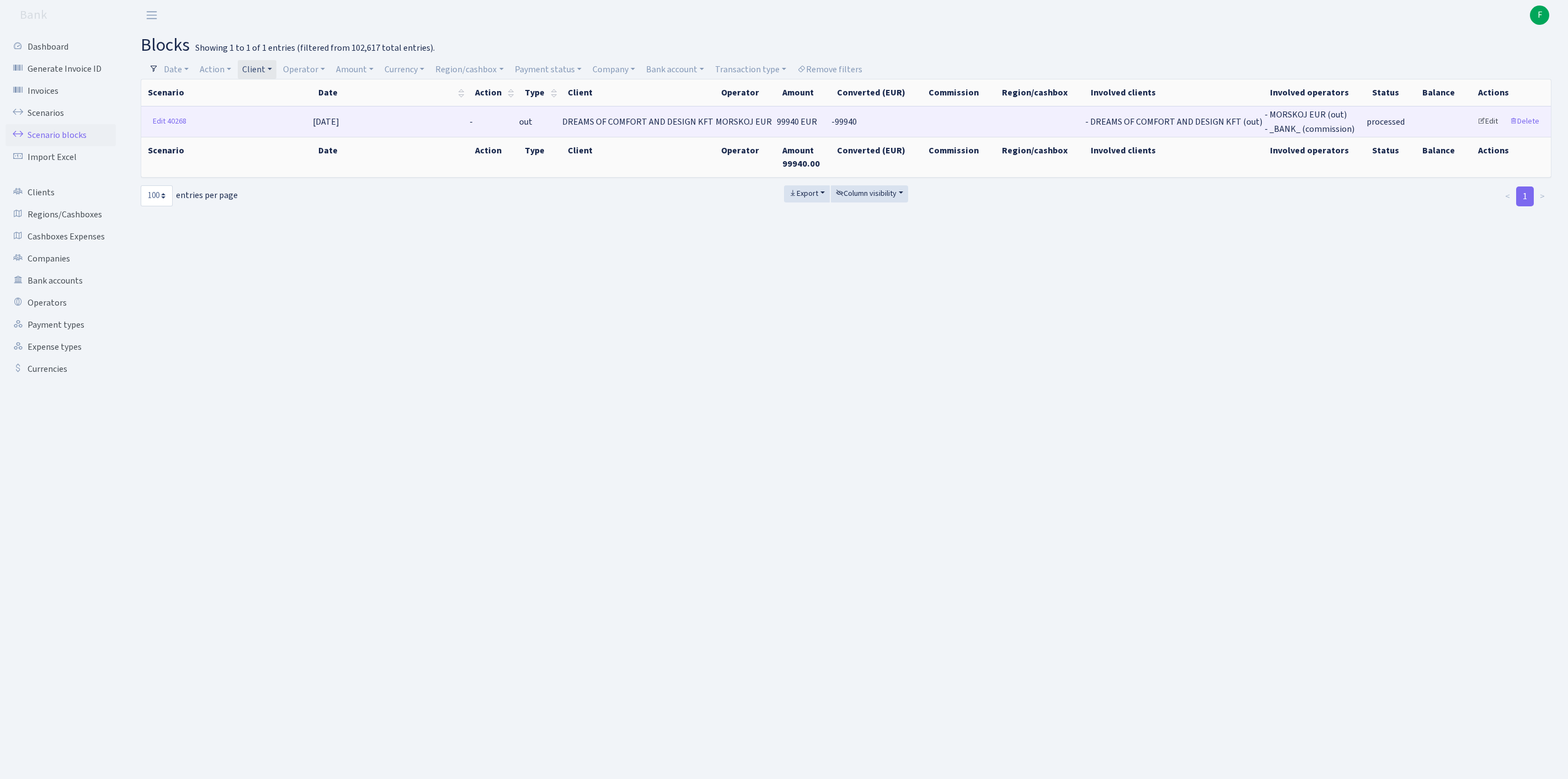
click at [1479, 128] on link "Edit" at bounding box center [1488, 122] width 30 height 17
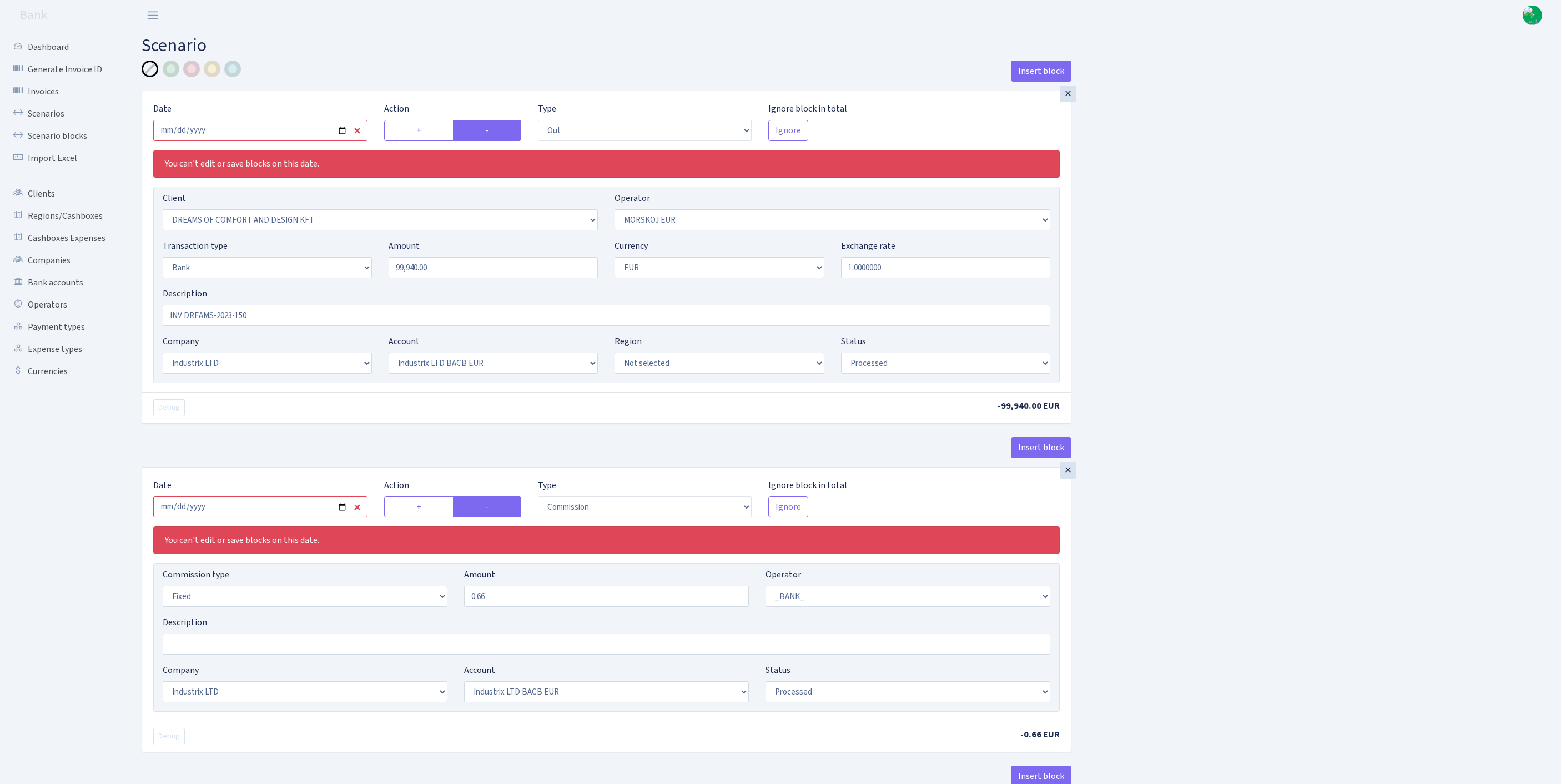
select select "out"
select select "3034"
select select "323"
select select "2"
select select "1"
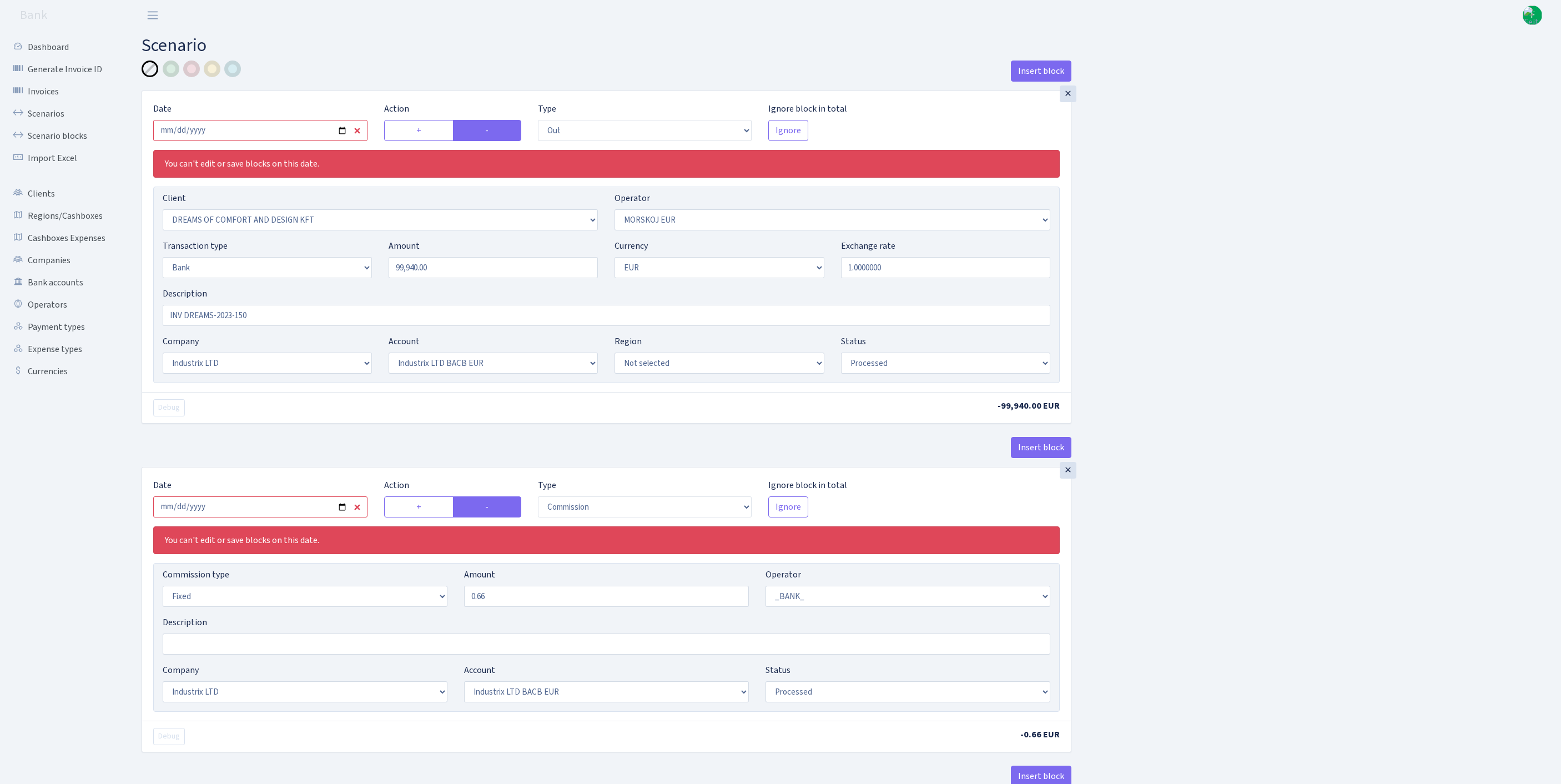
select select "17"
select select "41"
select select "processed"
select select "commission"
select select "fixed"
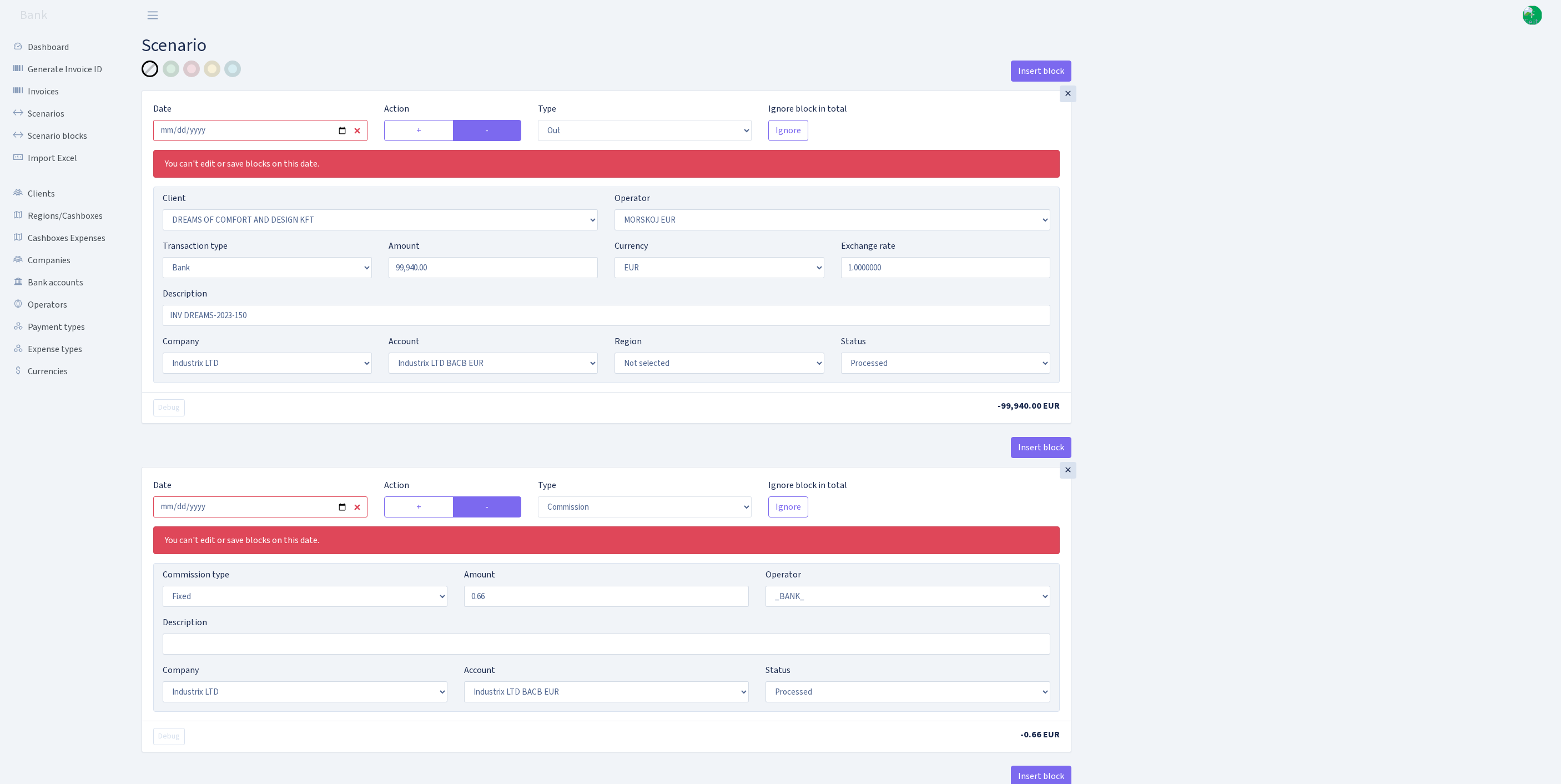
select select "1"
select select "17"
select select "41"
select select "processed"
click at [49, 121] on link "Scenarios" at bounding box center [61, 113] width 111 height 22
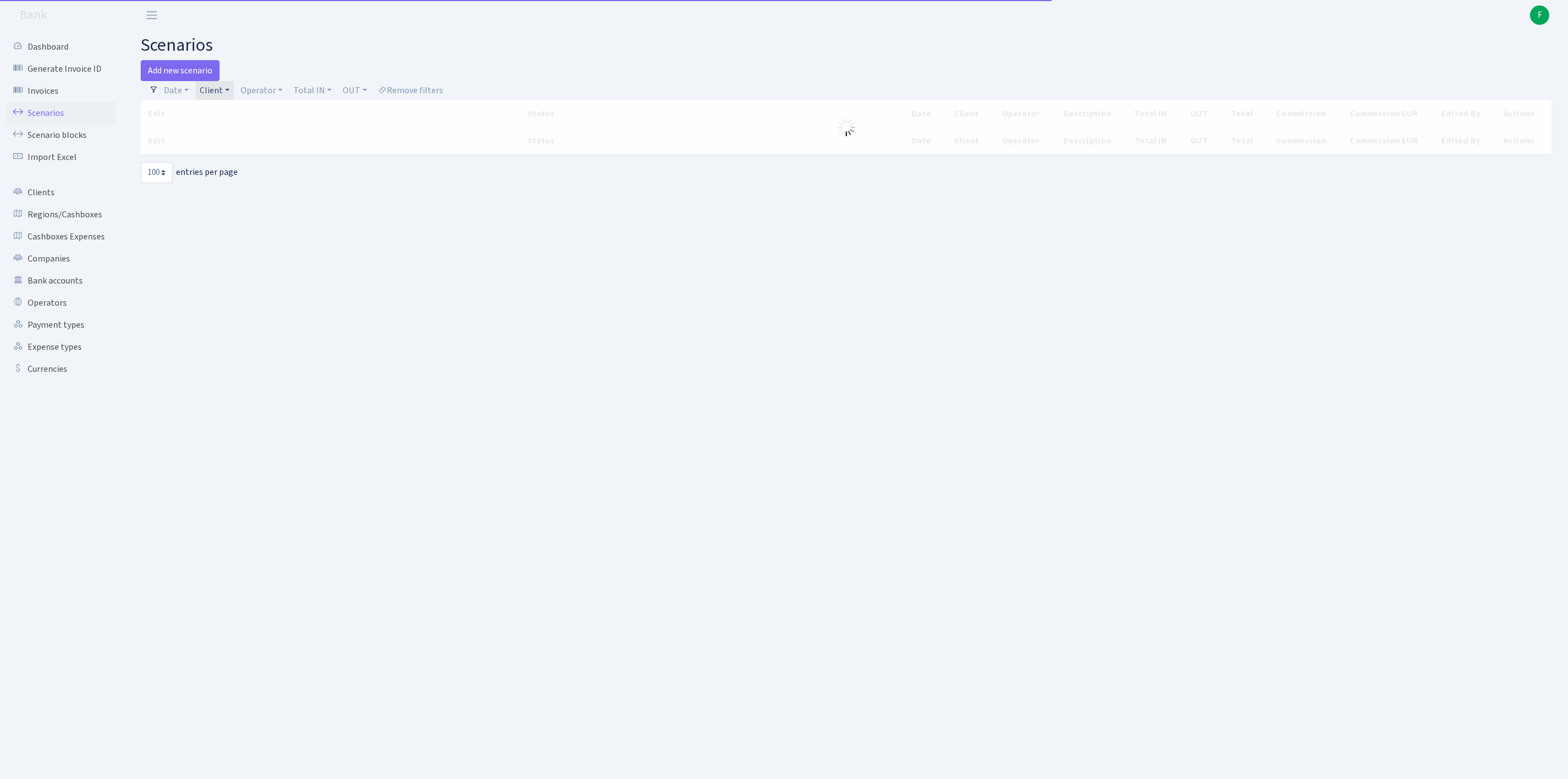
select select "100"
click at [198, 75] on link "Add new scenario" at bounding box center [180, 70] width 79 height 21
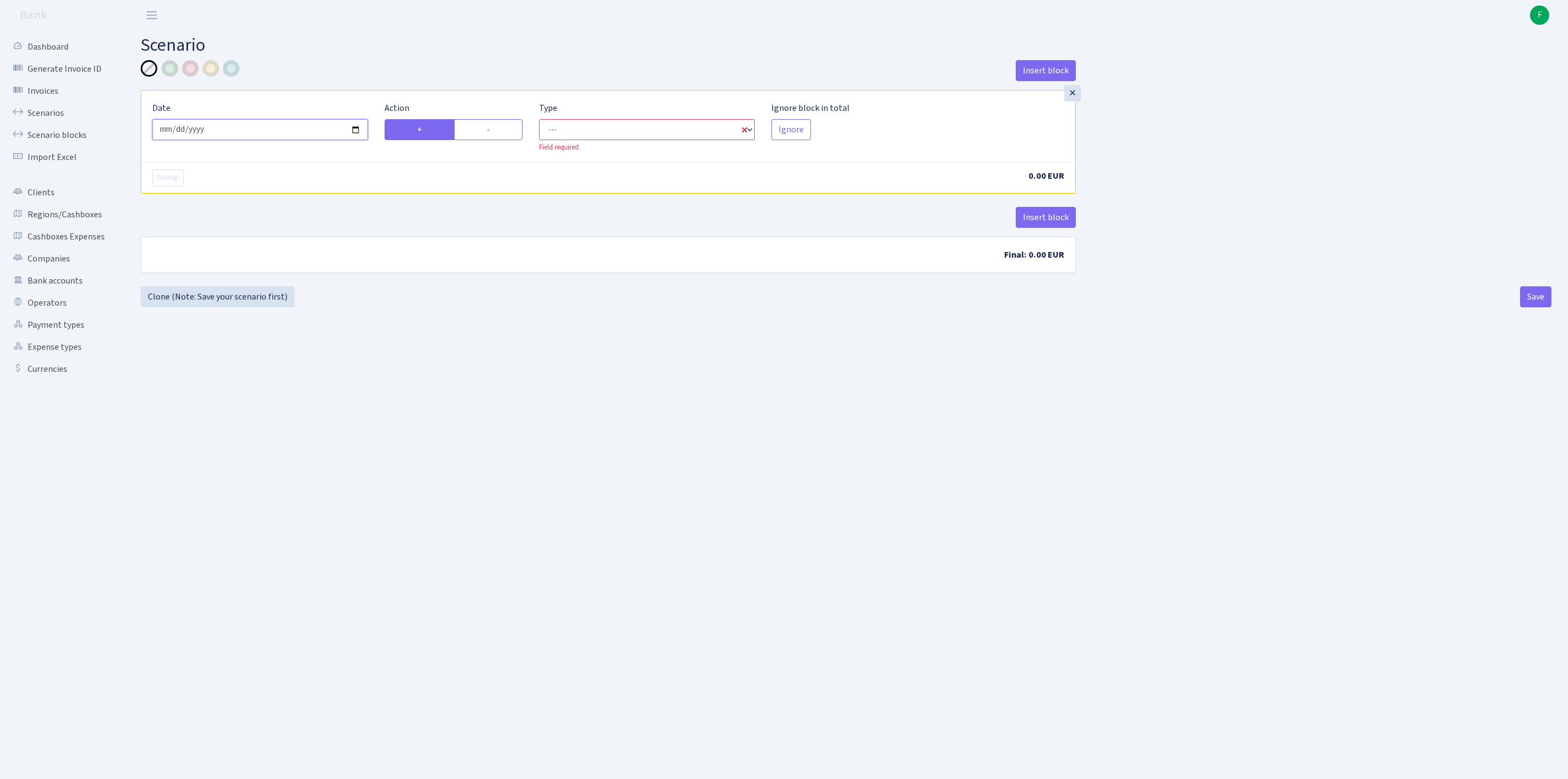
click at [288, 140] on input "[DATE]" at bounding box center [260, 129] width 215 height 21
type input "[DATE]"
click at [501, 140] on label "-" at bounding box center [488, 129] width 68 height 21
click at [494, 130] on input "-" at bounding box center [490, 127] width 7 height 7
radio input "true"
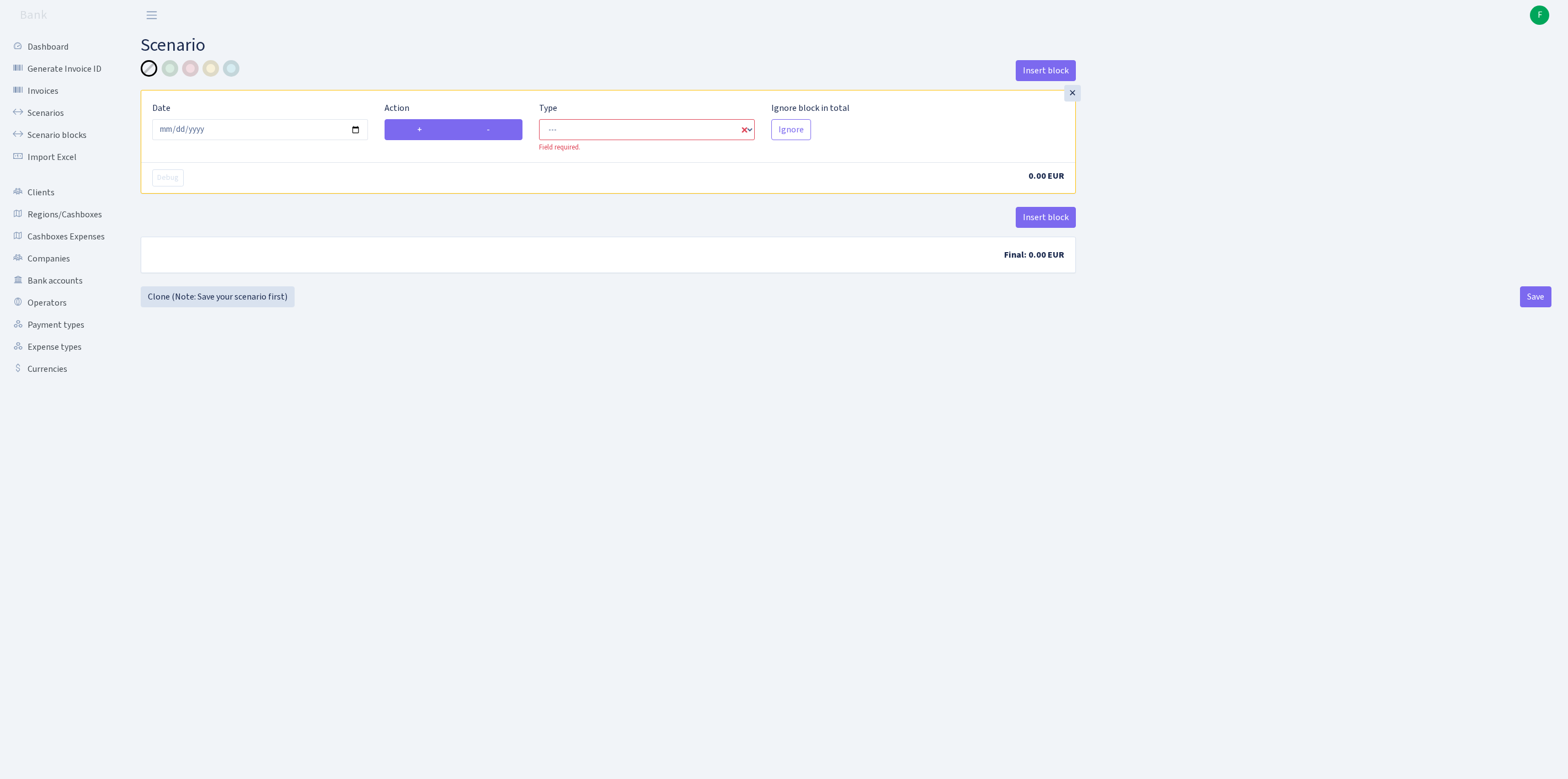
radio input "false"
select select "out"
select select "1"
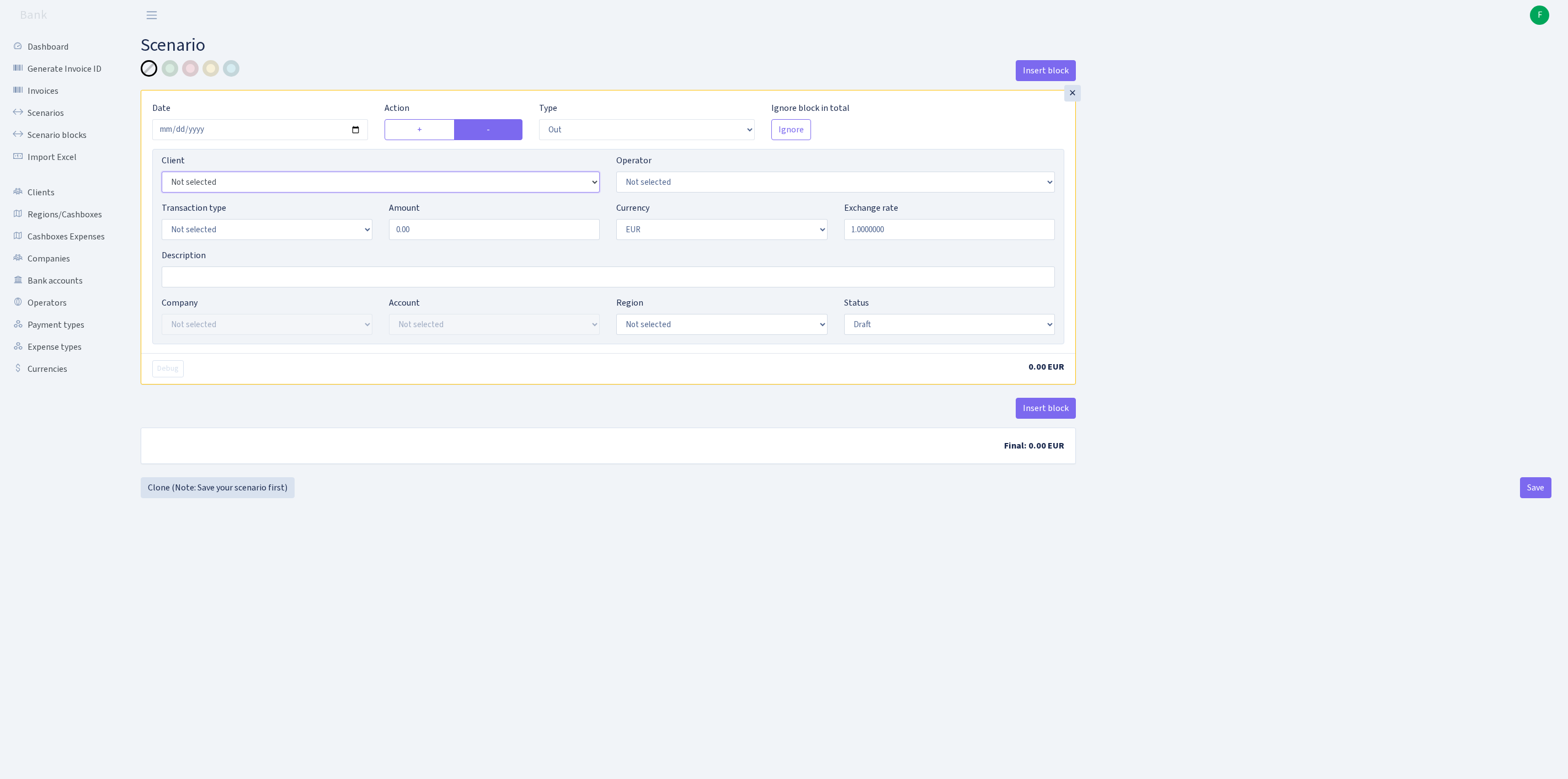
click at [235, 192] on select "Not selected 1 KOC GEMICILIK VE TASIMACILIK 1/BALDERE-SILDEDZE SIGNE 1/SCP NERO…" at bounding box center [381, 182] width 438 height 21
select select "3034"
select select "323"
select select "2"
drag, startPoint x: 445, startPoint y: 249, endPoint x: 374, endPoint y: 247, distance: 71.0
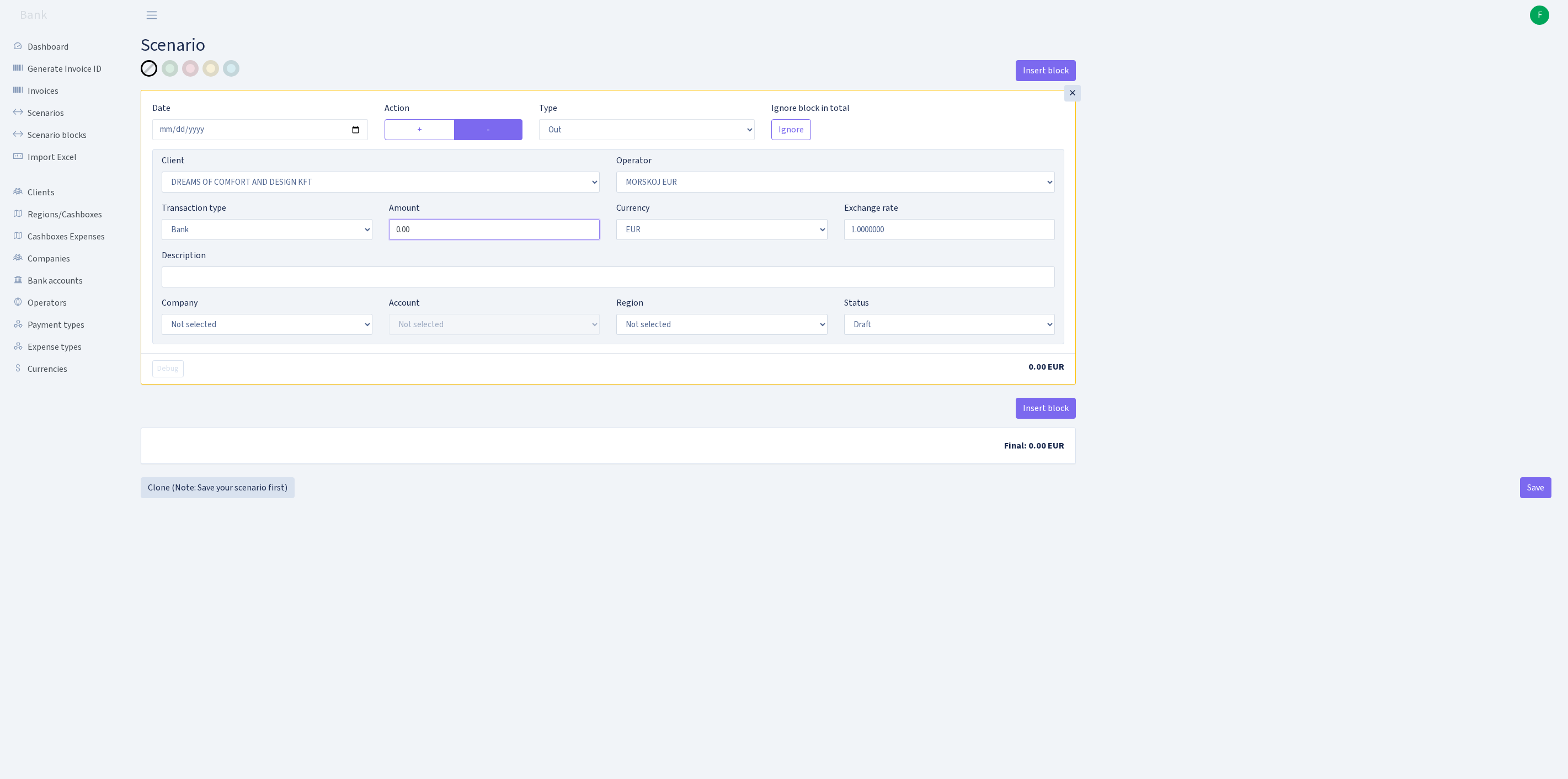
click at [374, 247] on div "Transaction type Not selected 981 ELF FISH crypto GIRT IVO dekl MM-BALTIC eur U…" at bounding box center [608, 224] width 910 height 47
paste input "99996"
type input "99,996.00"
select select "14"
select select "42"
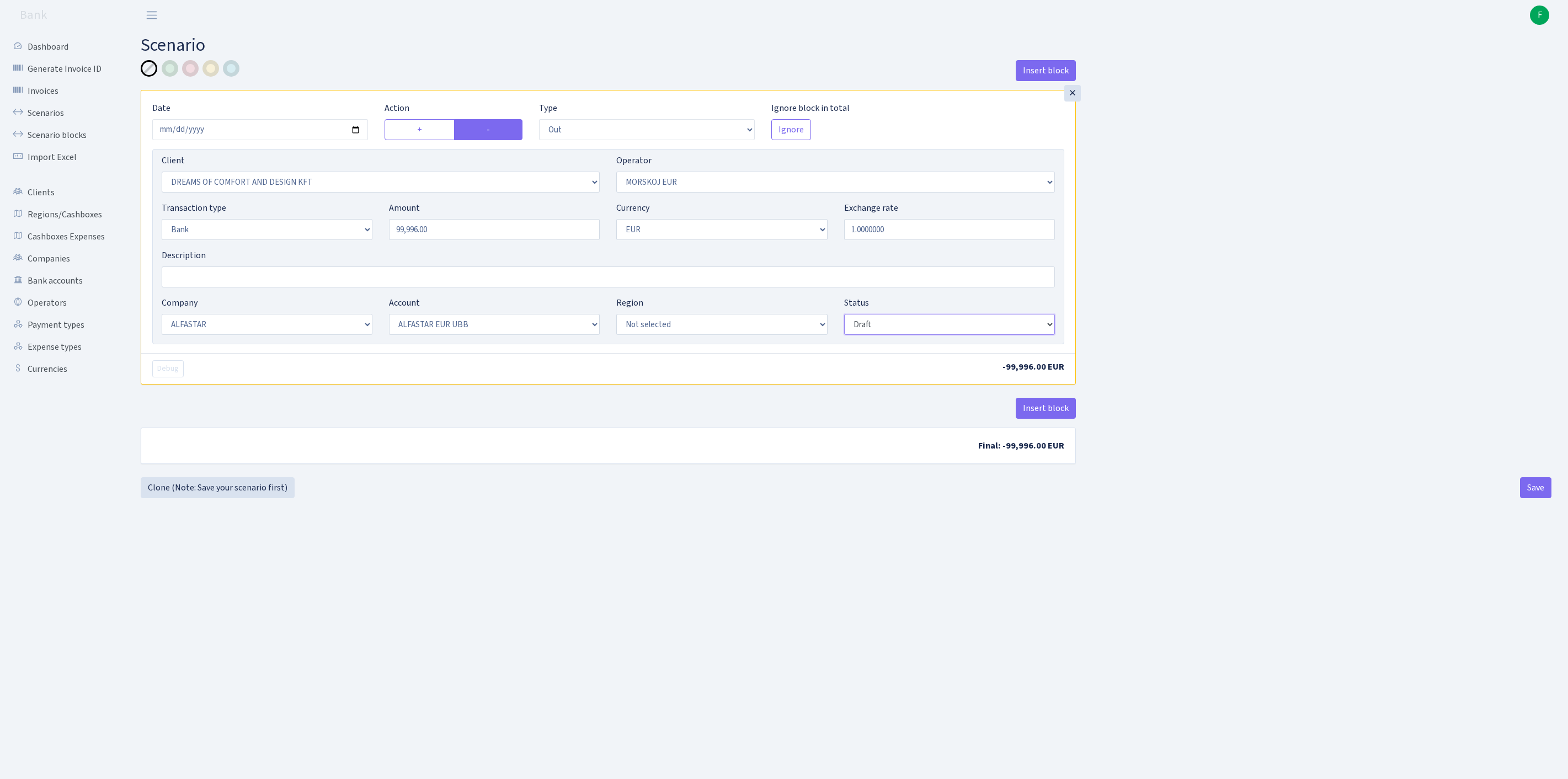
select select "processed"
click at [1053, 419] on button "Insert block" at bounding box center [1046, 408] width 60 height 21
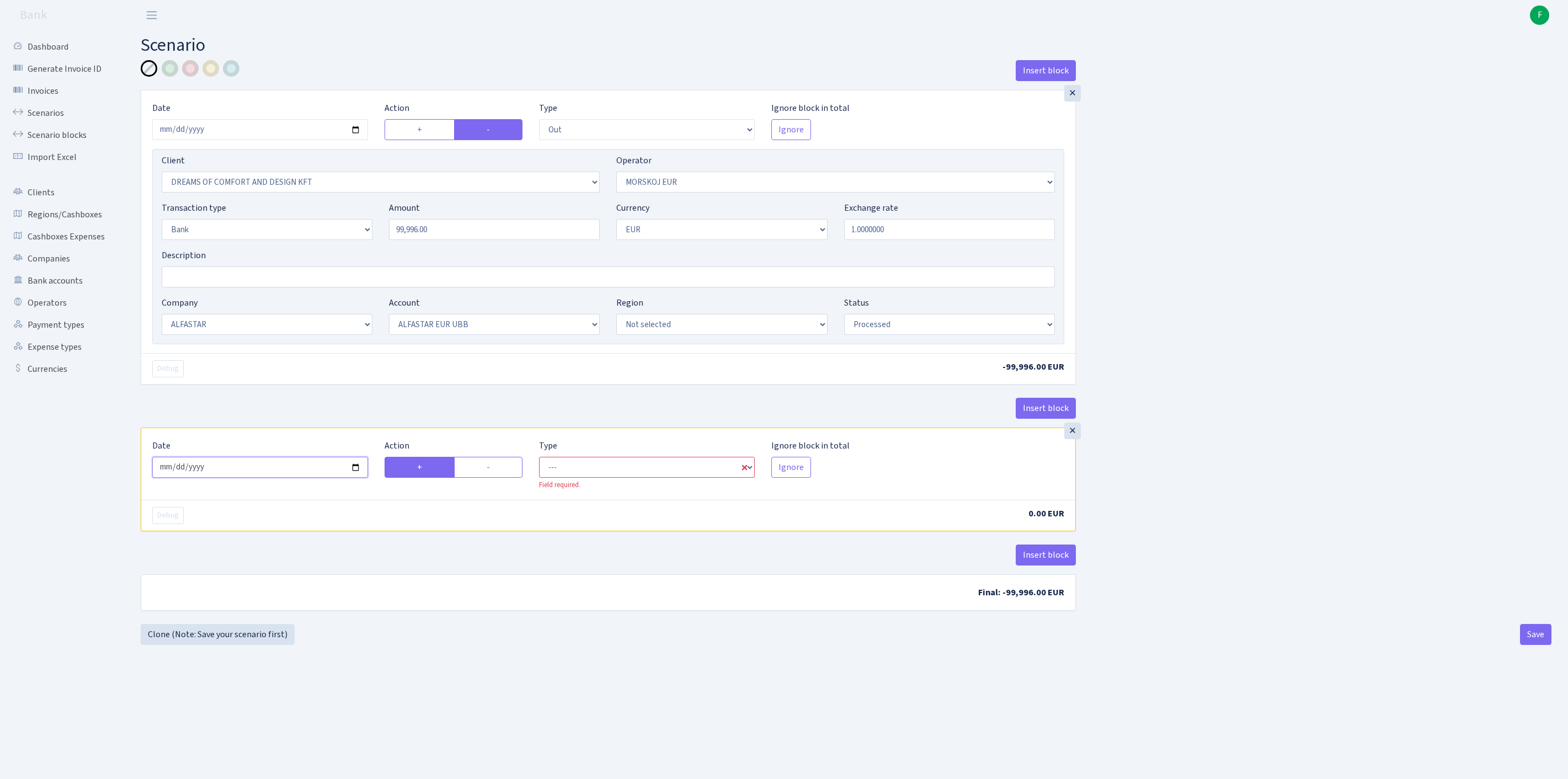
click at [272, 478] on input "2025-09-19" at bounding box center [260, 467] width 215 height 21
type input "2025-09-18"
click at [510, 478] on label "-" at bounding box center [488, 467] width 68 height 21
click at [494, 468] on input "-" at bounding box center [490, 464] width 7 height 7
radio input "true"
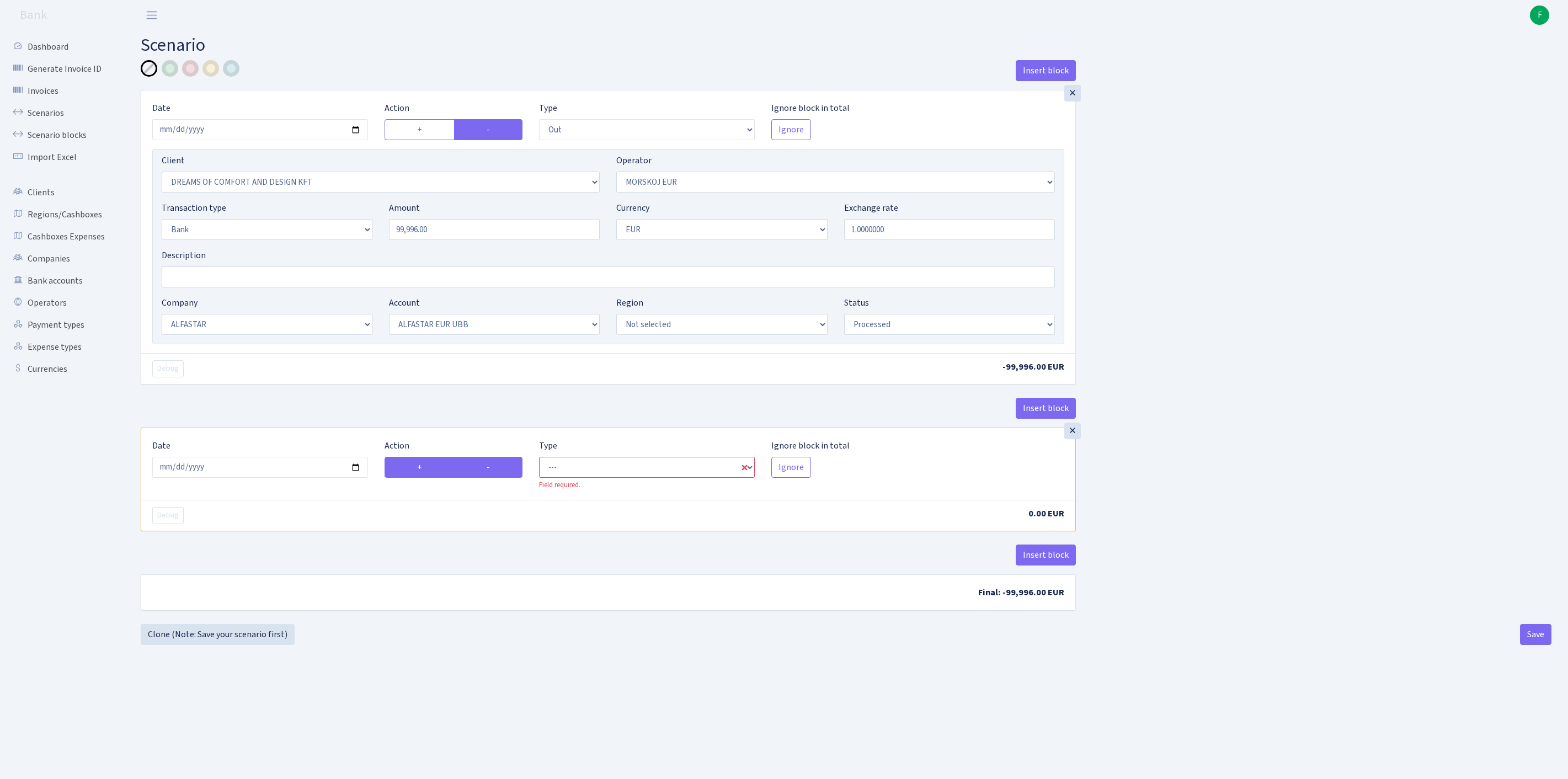
radio input "false"
select select "commission"
select select "323"
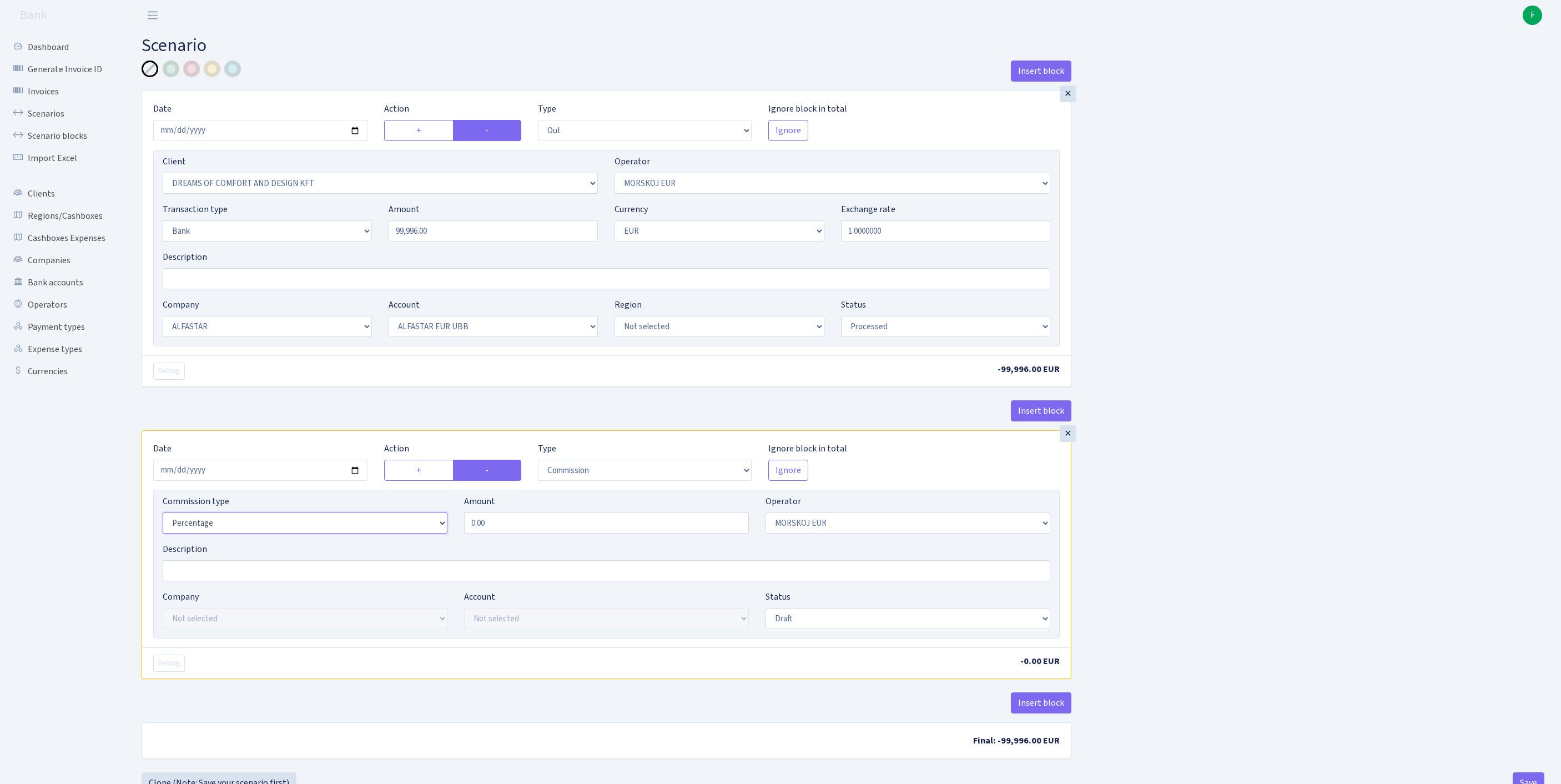
select select "fixed"
drag, startPoint x: 526, startPoint y: 589, endPoint x: 415, endPoint y: 579, distance: 111.4
click at [415, 542] on div "Commission type Percentage Fixed Bank Amount 0.00 Operator Not selected 981 981…" at bounding box center [606, 518] width 904 height 47
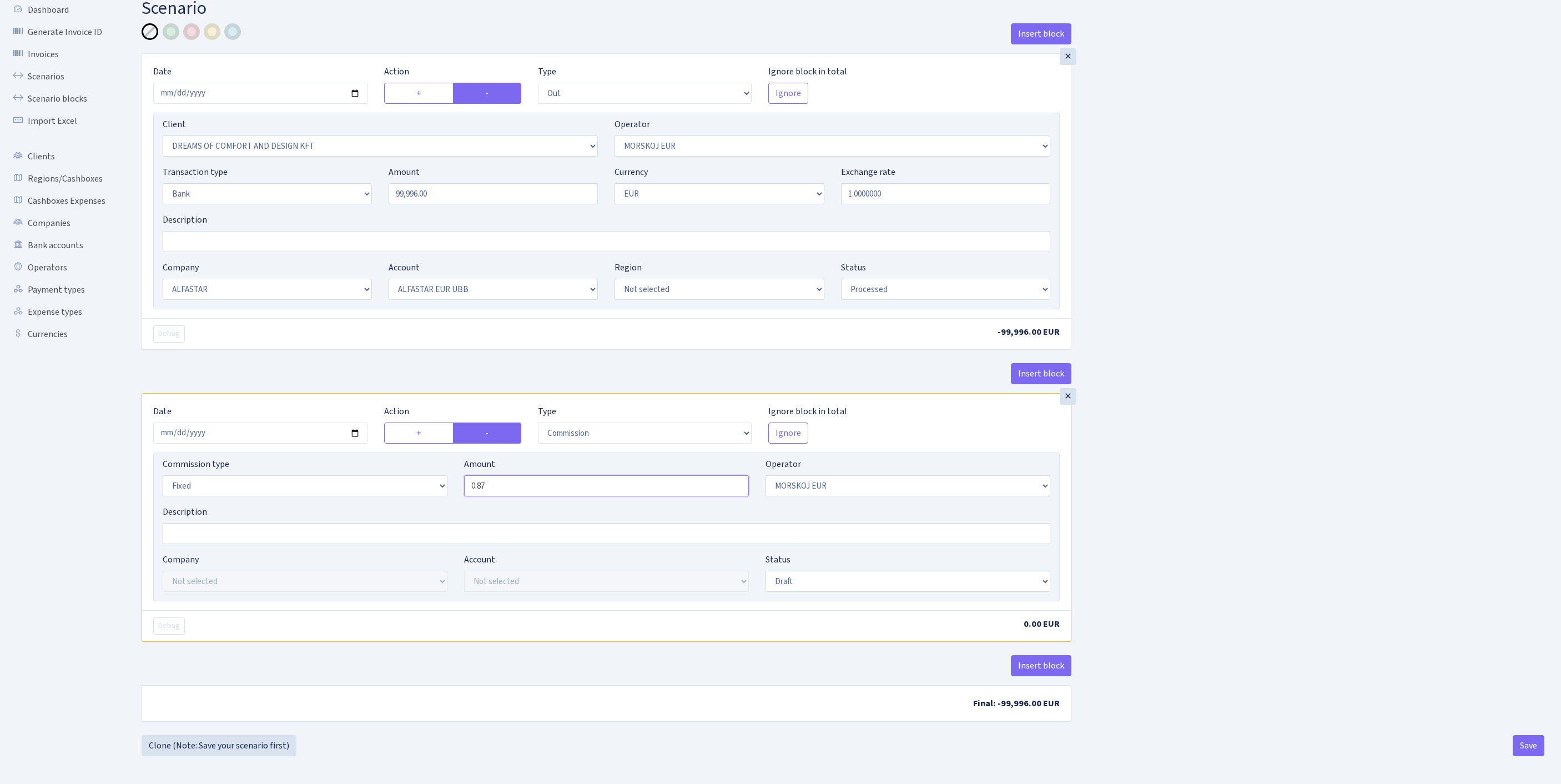
type input "0.87"
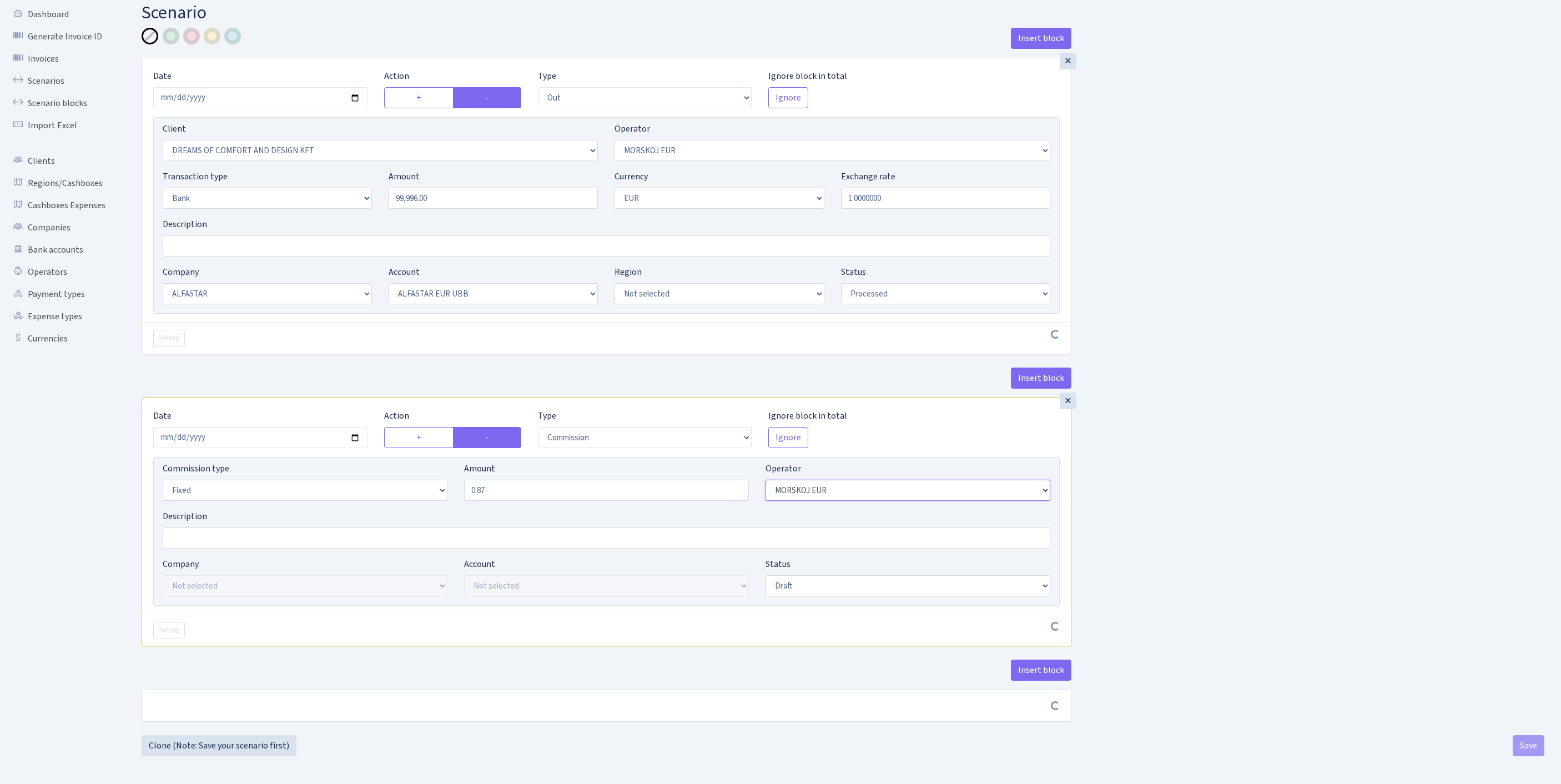
scroll to position [133, 0]
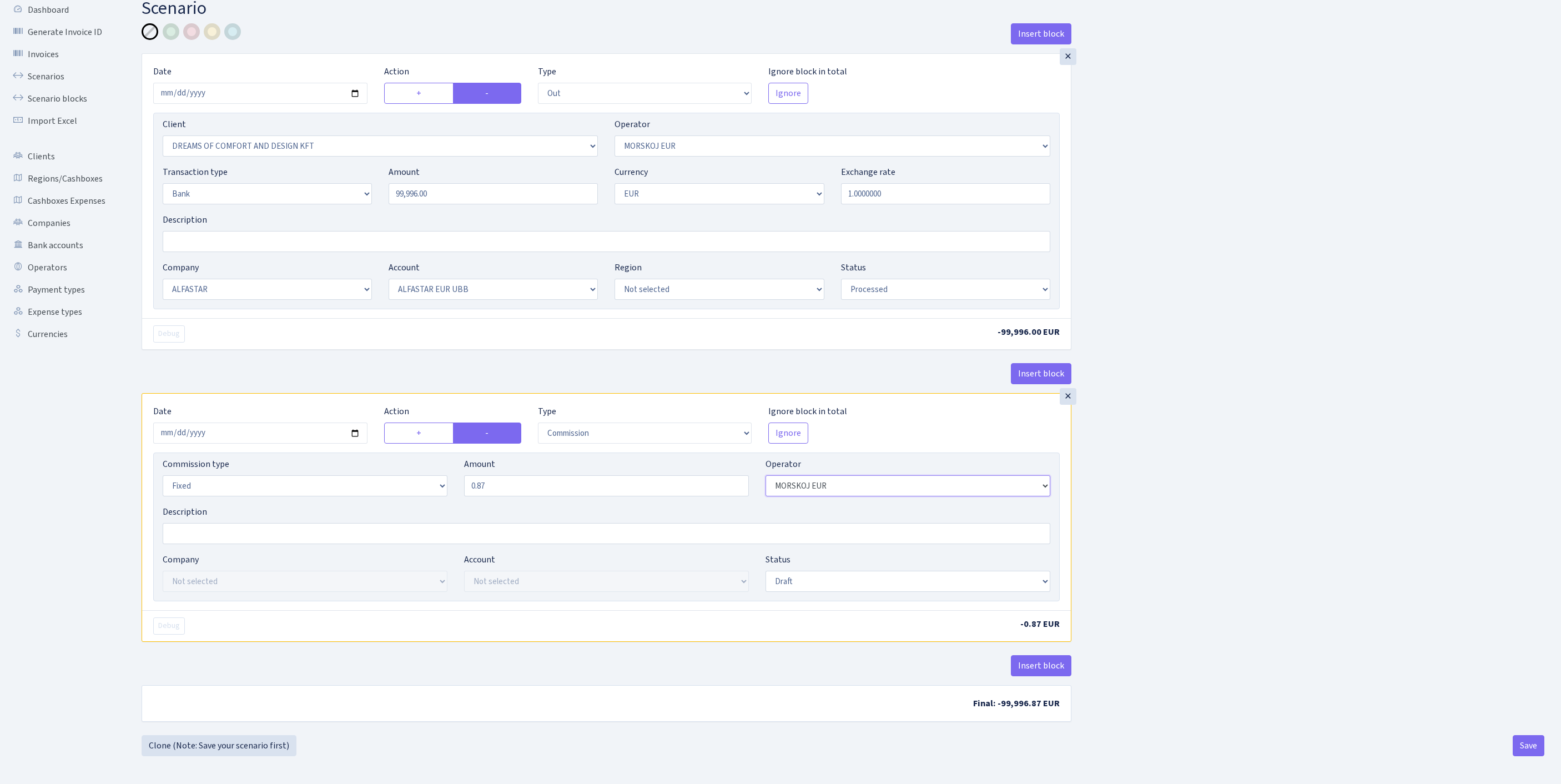
select select "1"
select select "14"
select select "42"
select select "processed"
click at [1525, 755] on button "Save" at bounding box center [1528, 746] width 32 height 21
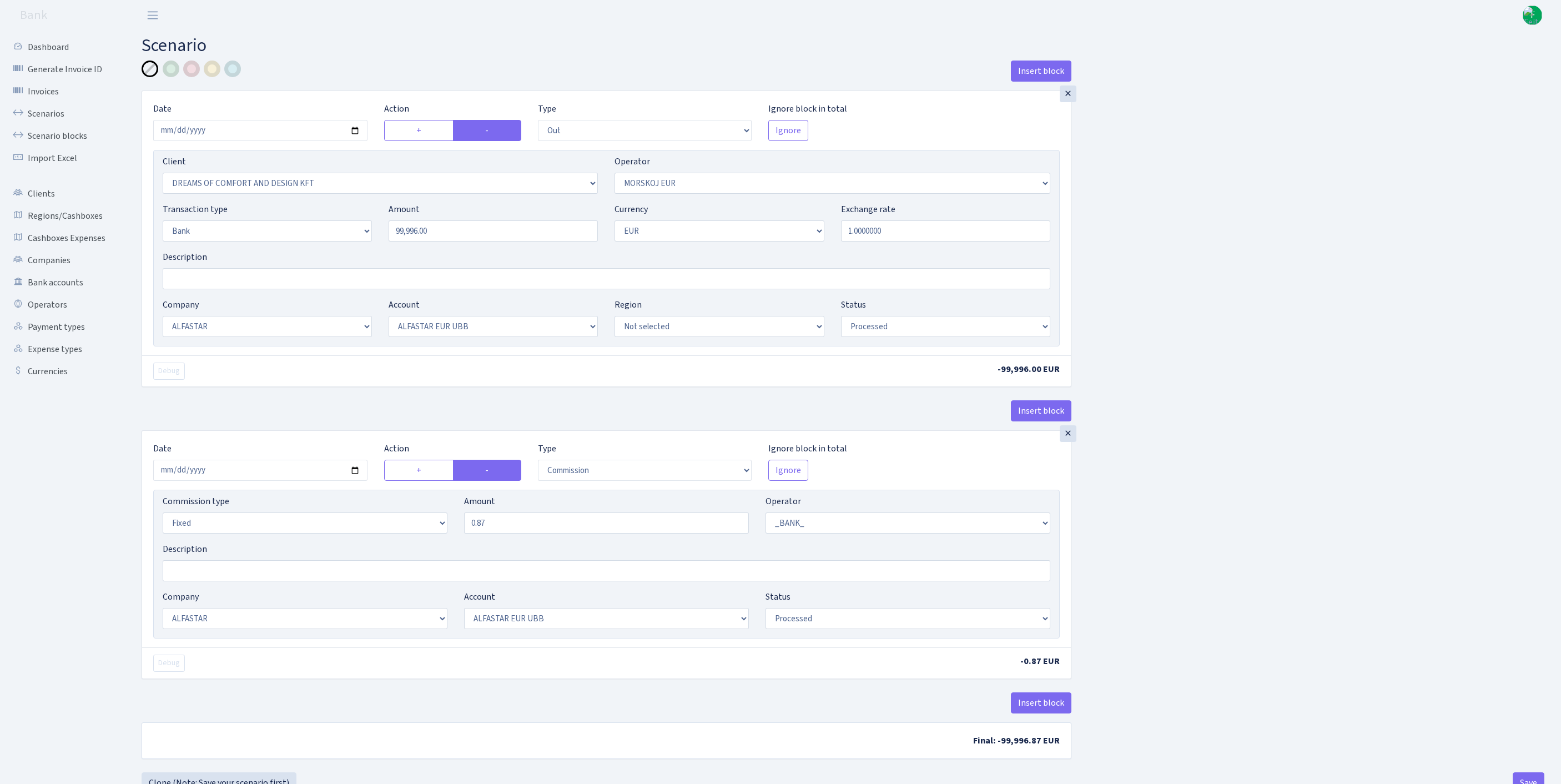
select select "out"
select select "3034"
select select "323"
select select "2"
select select "1"
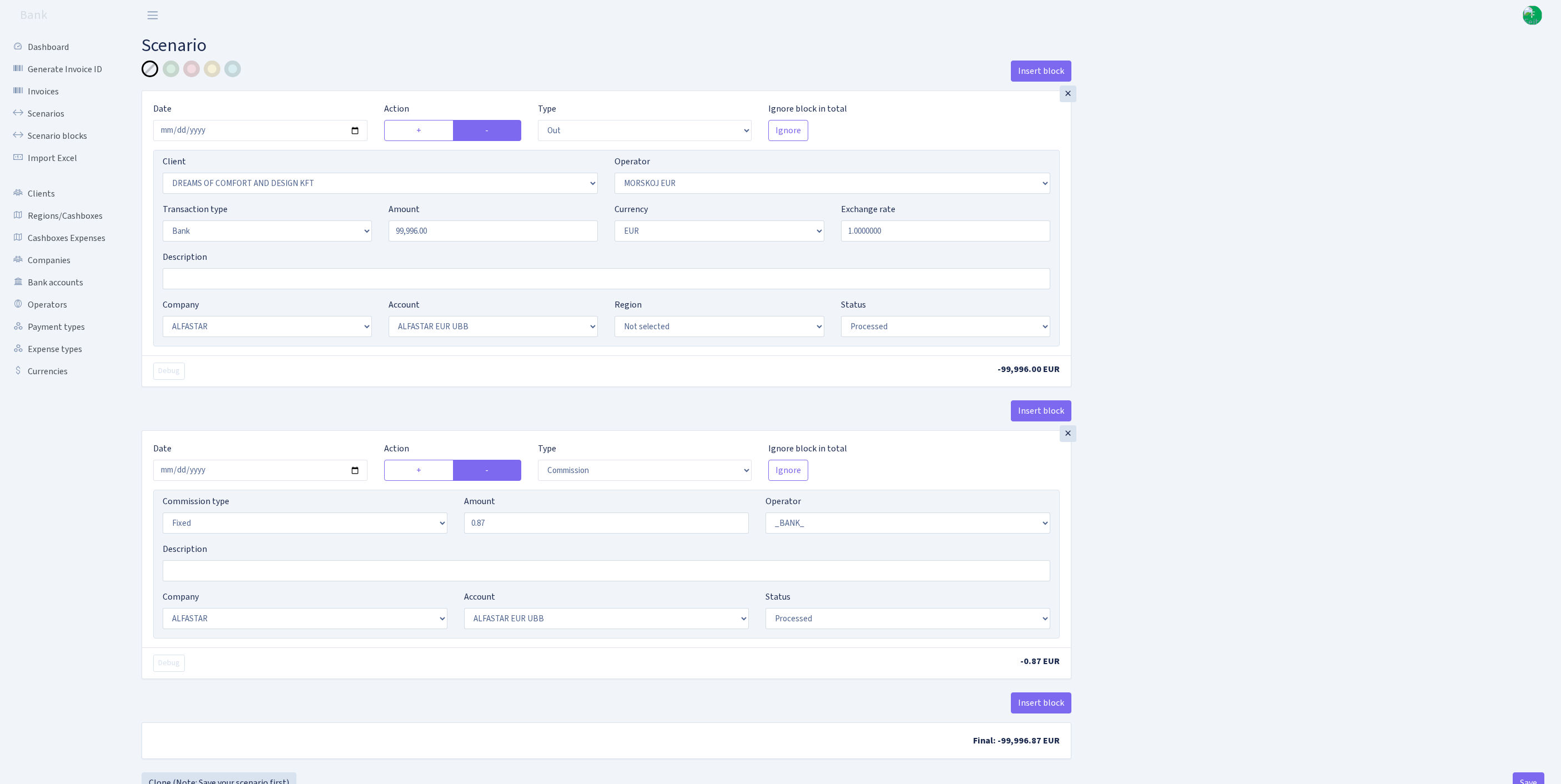
select select "14"
select select "42"
select select "processed"
select select "commission"
select select "fixed"
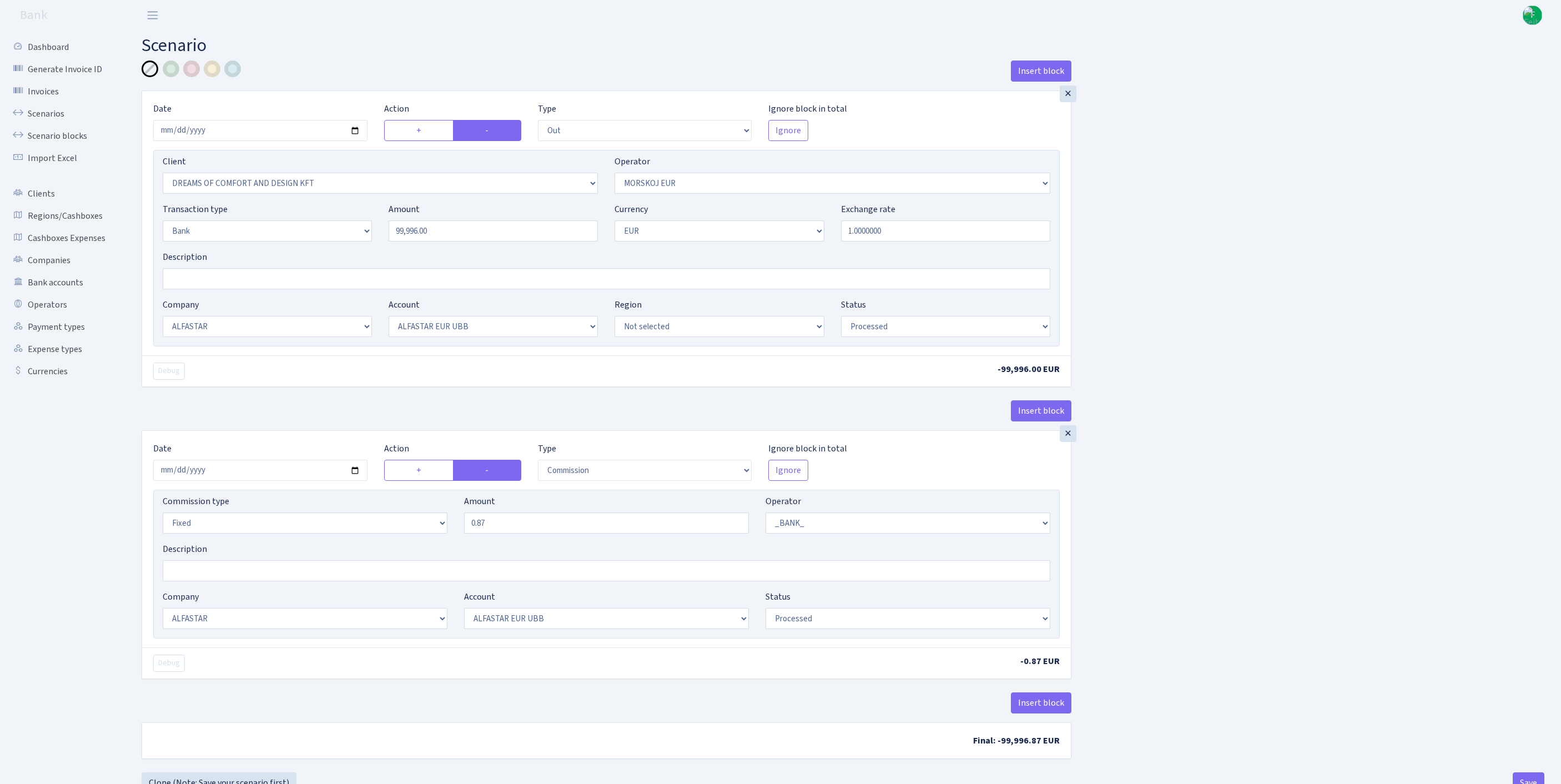
select select "1"
select select "14"
select select "42"
select select "processed"
click at [45, 119] on link "Scenarios" at bounding box center [61, 113] width 111 height 22
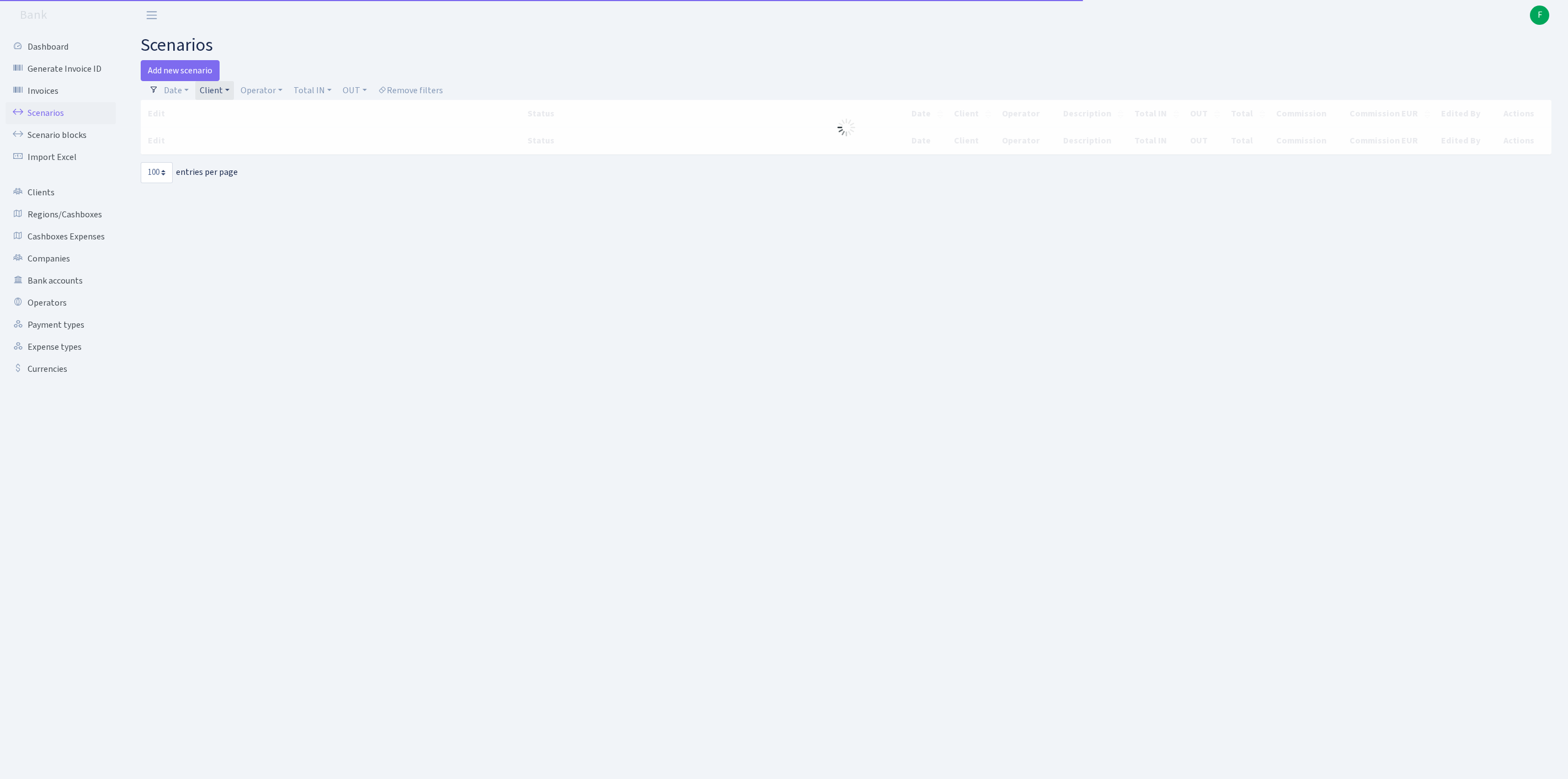
select select "100"
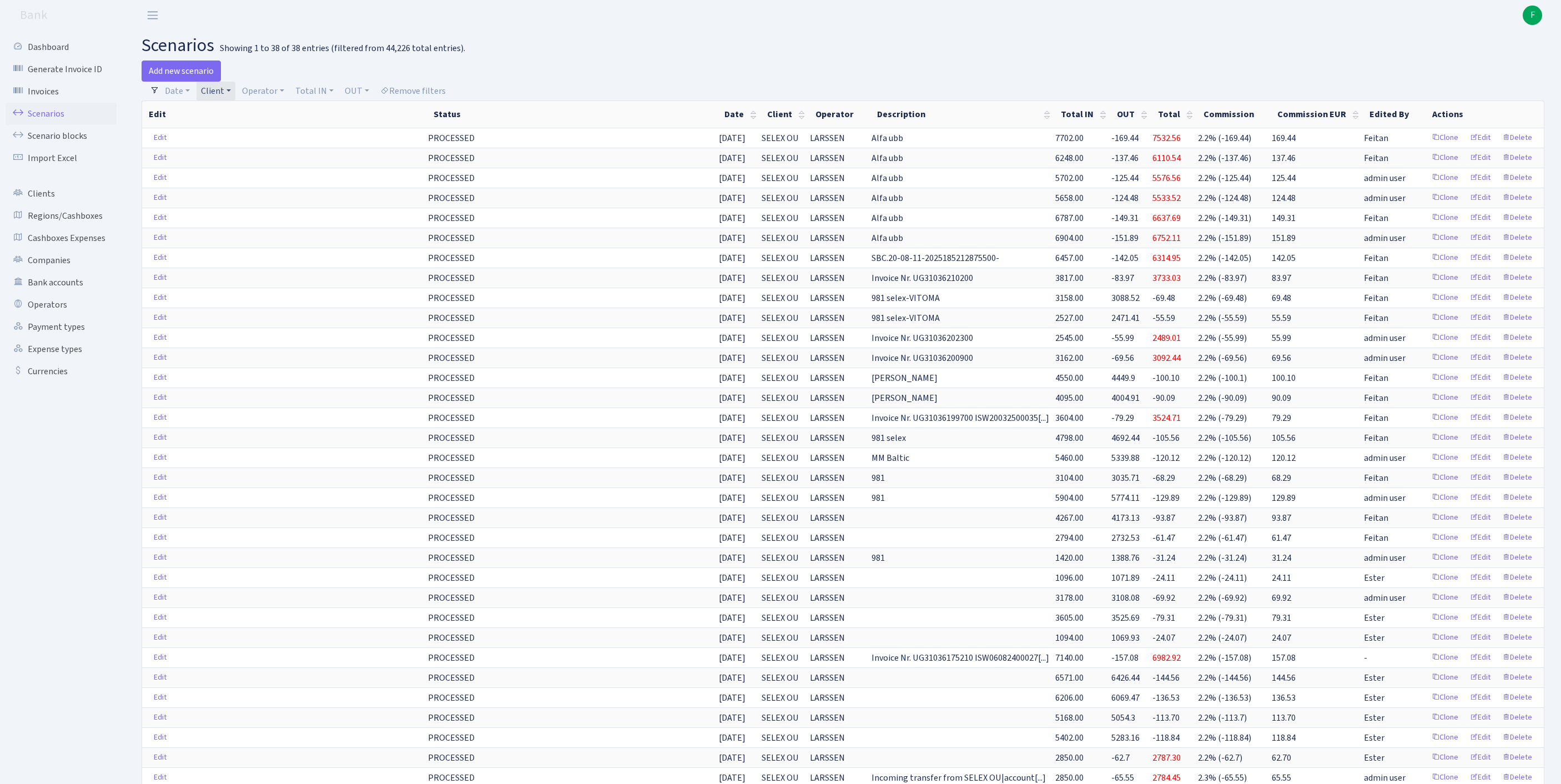
click at [235, 96] on link "Client" at bounding box center [215, 91] width 39 height 19
click at [234, 140] on input "search" at bounding box center [246, 130] width 92 height 17
type input "dreams of"
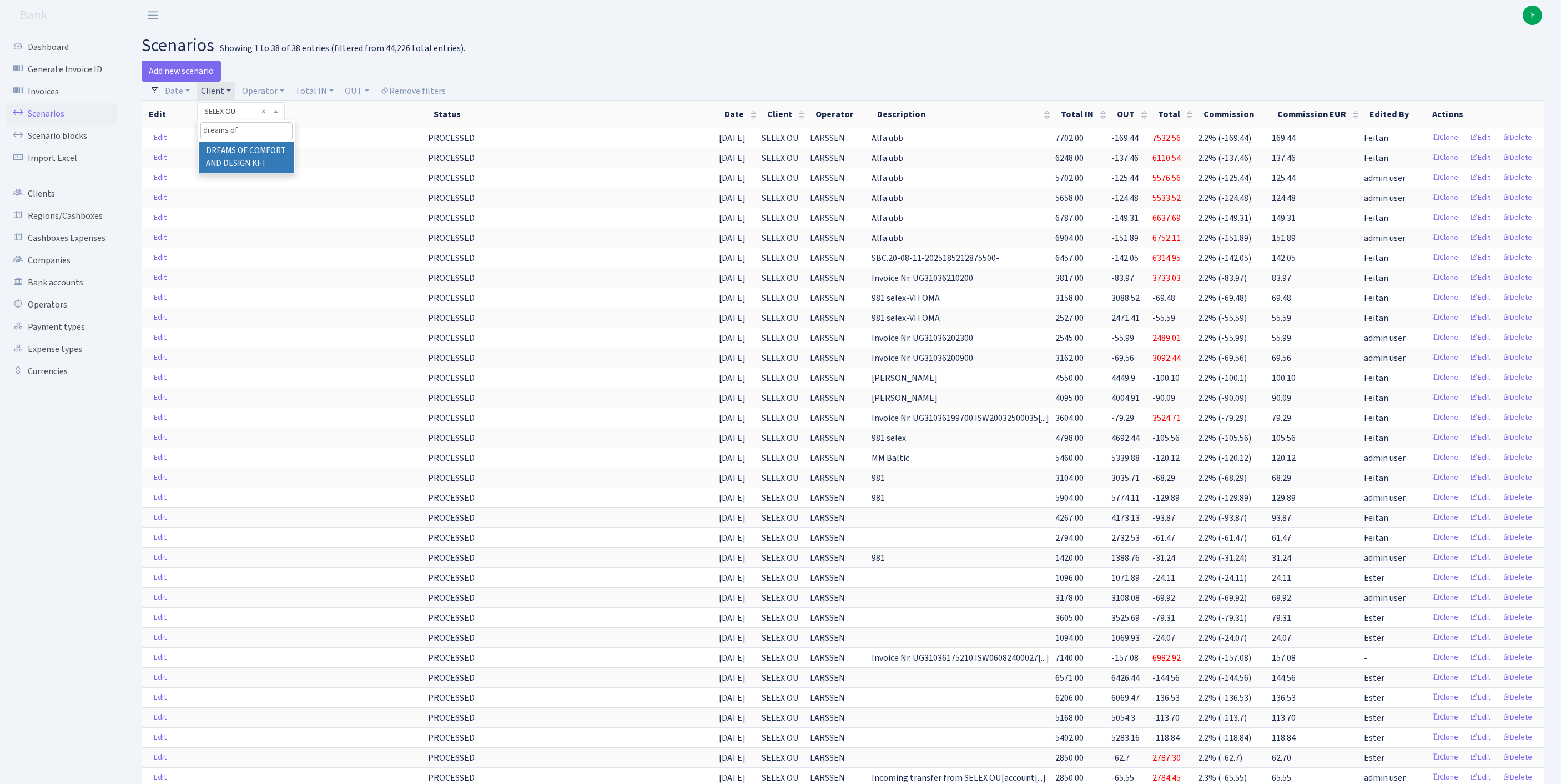
click at [220, 173] on li "DREAMS OF COMFORT AND DESIGN KFT" at bounding box center [246, 157] width 94 height 32
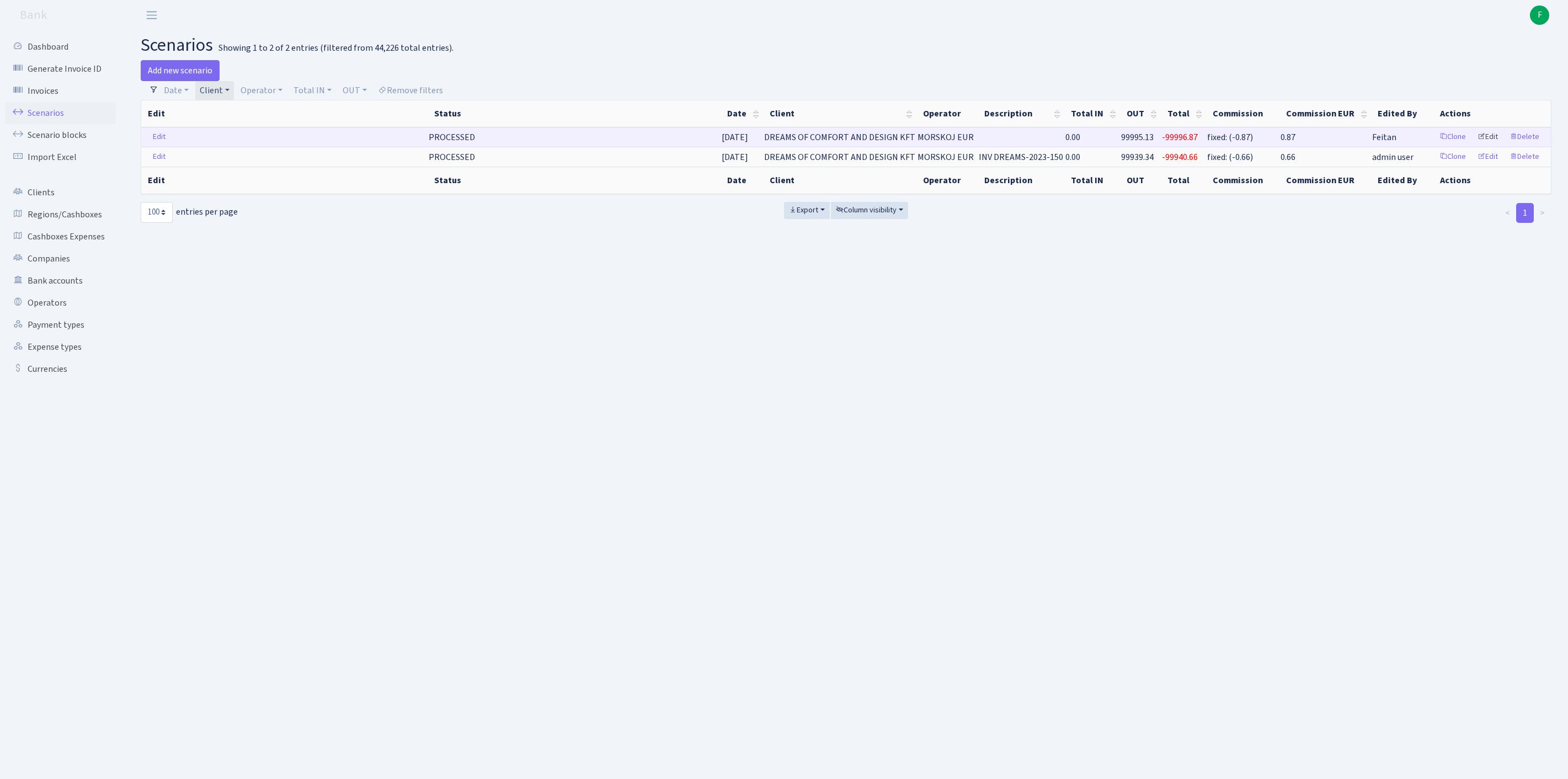
click at [1473, 146] on link "Edit" at bounding box center [1488, 137] width 30 height 17
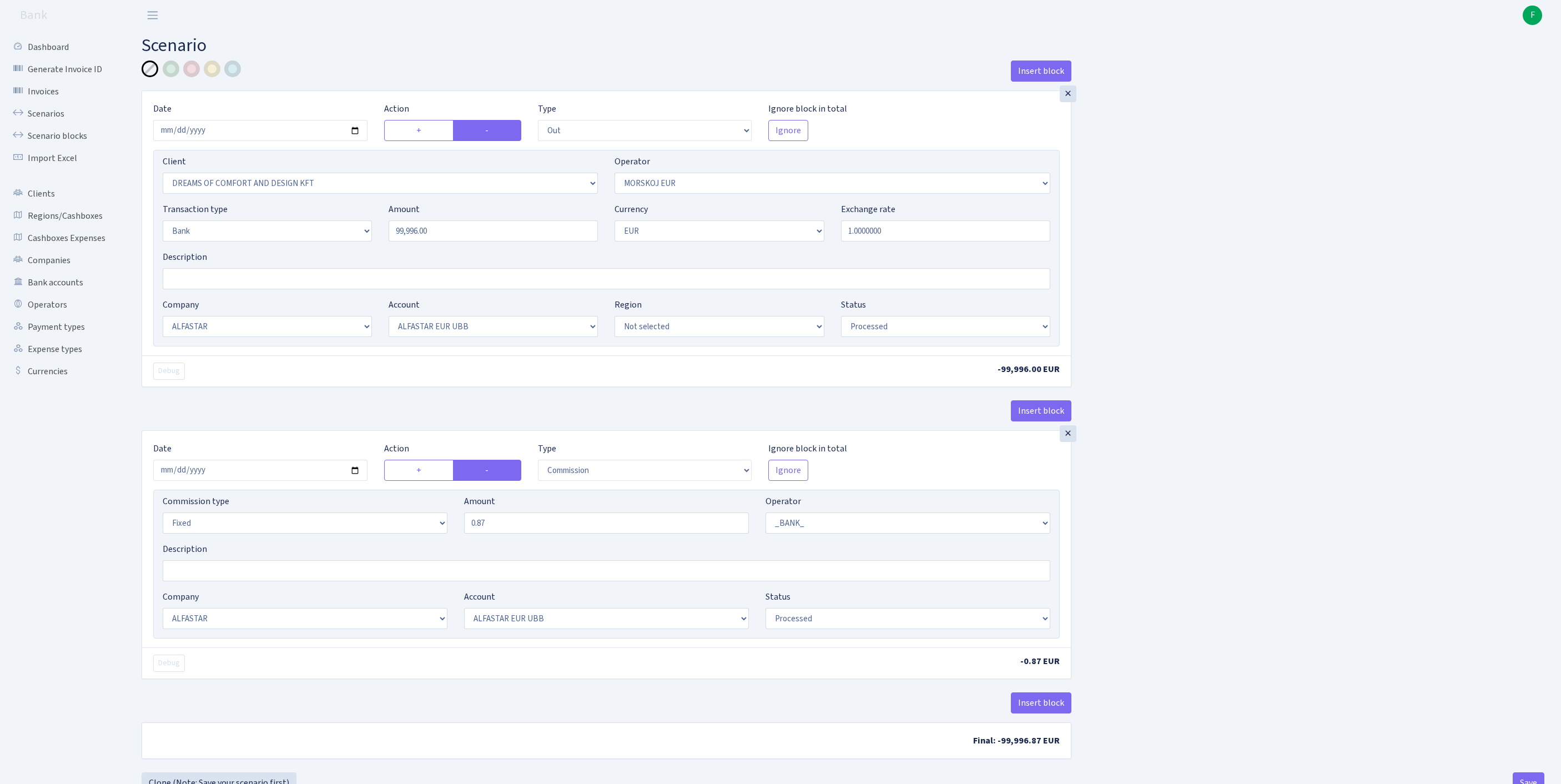
select select "out"
select select "3034"
select select "323"
select select "2"
select select "1"
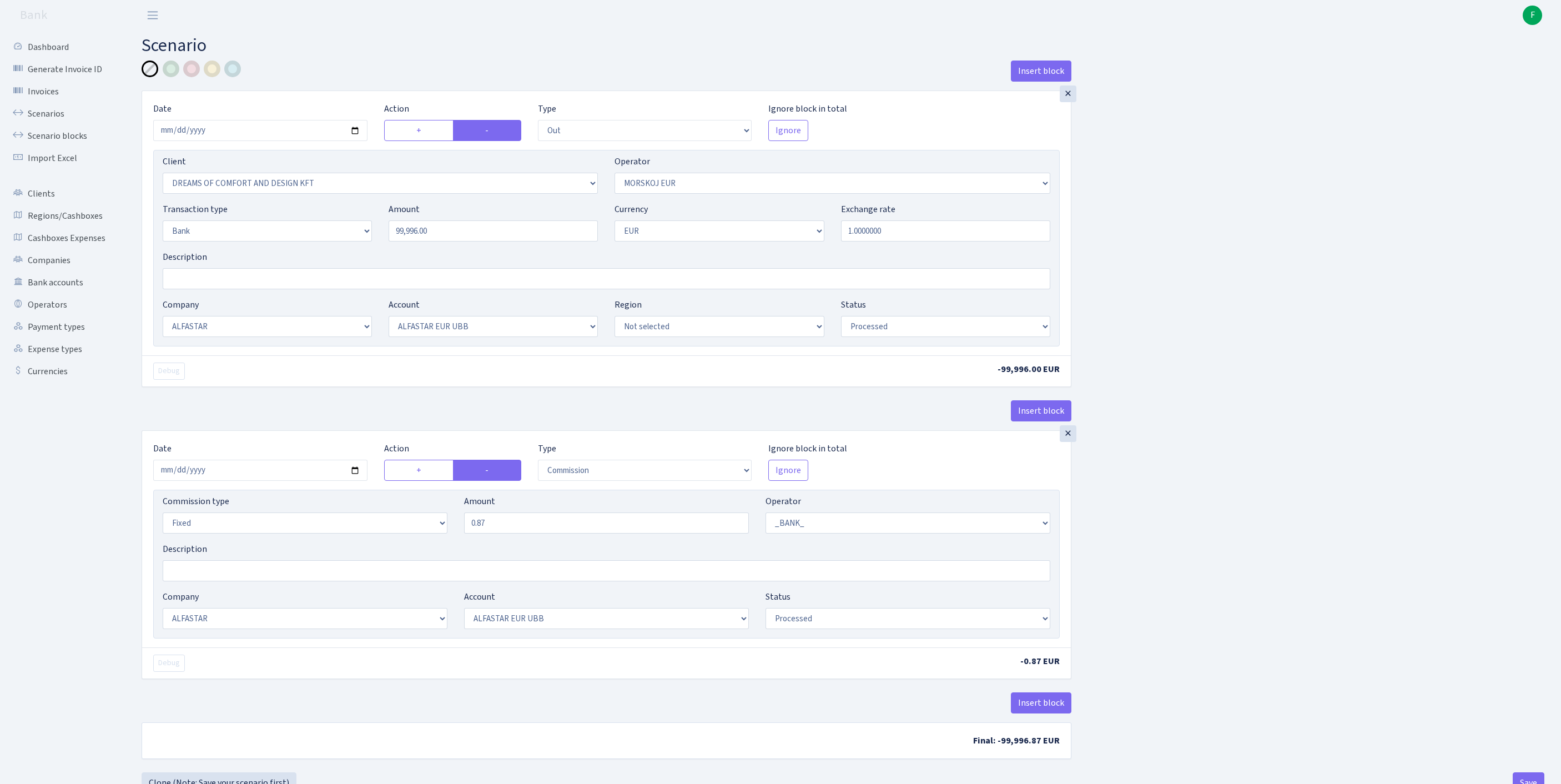
select select "14"
select select "42"
select select "processed"
select select "commission"
select select "fixed"
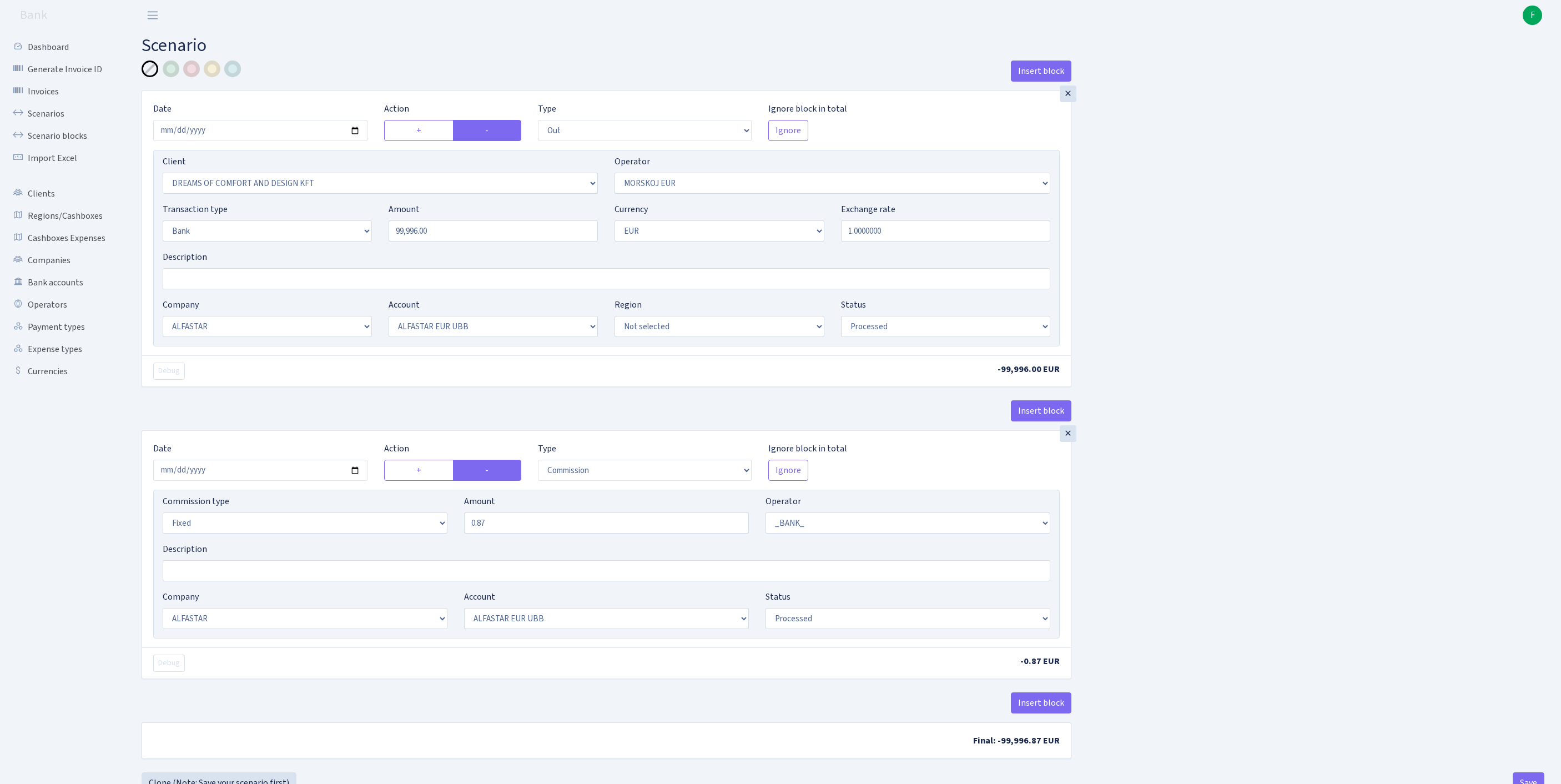
select select "1"
select select "14"
select select "42"
select select "processed"
click at [186, 289] on input "Description" at bounding box center [606, 279] width 887 height 21
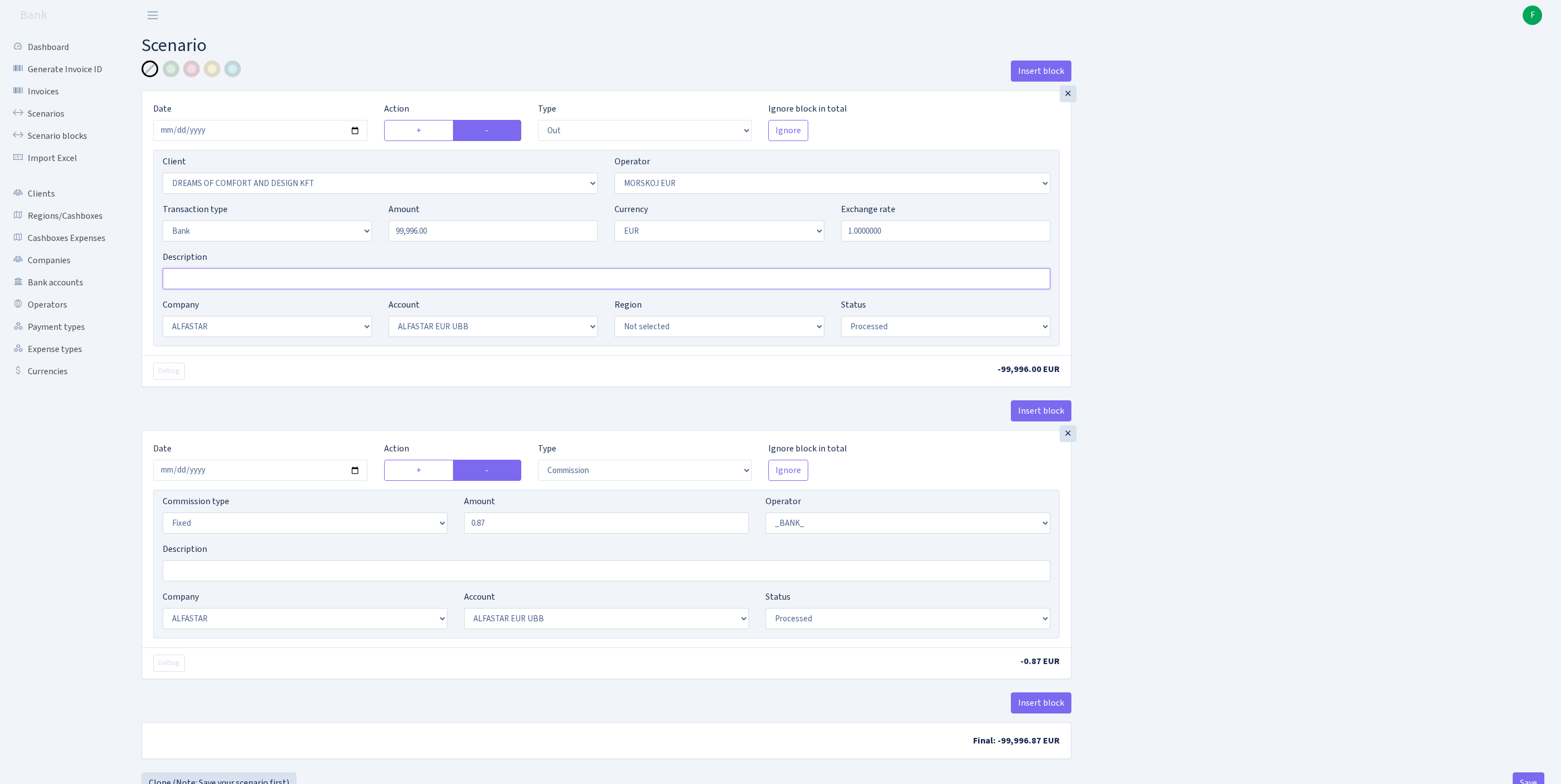
paste input "INV DREAM-2023-219"
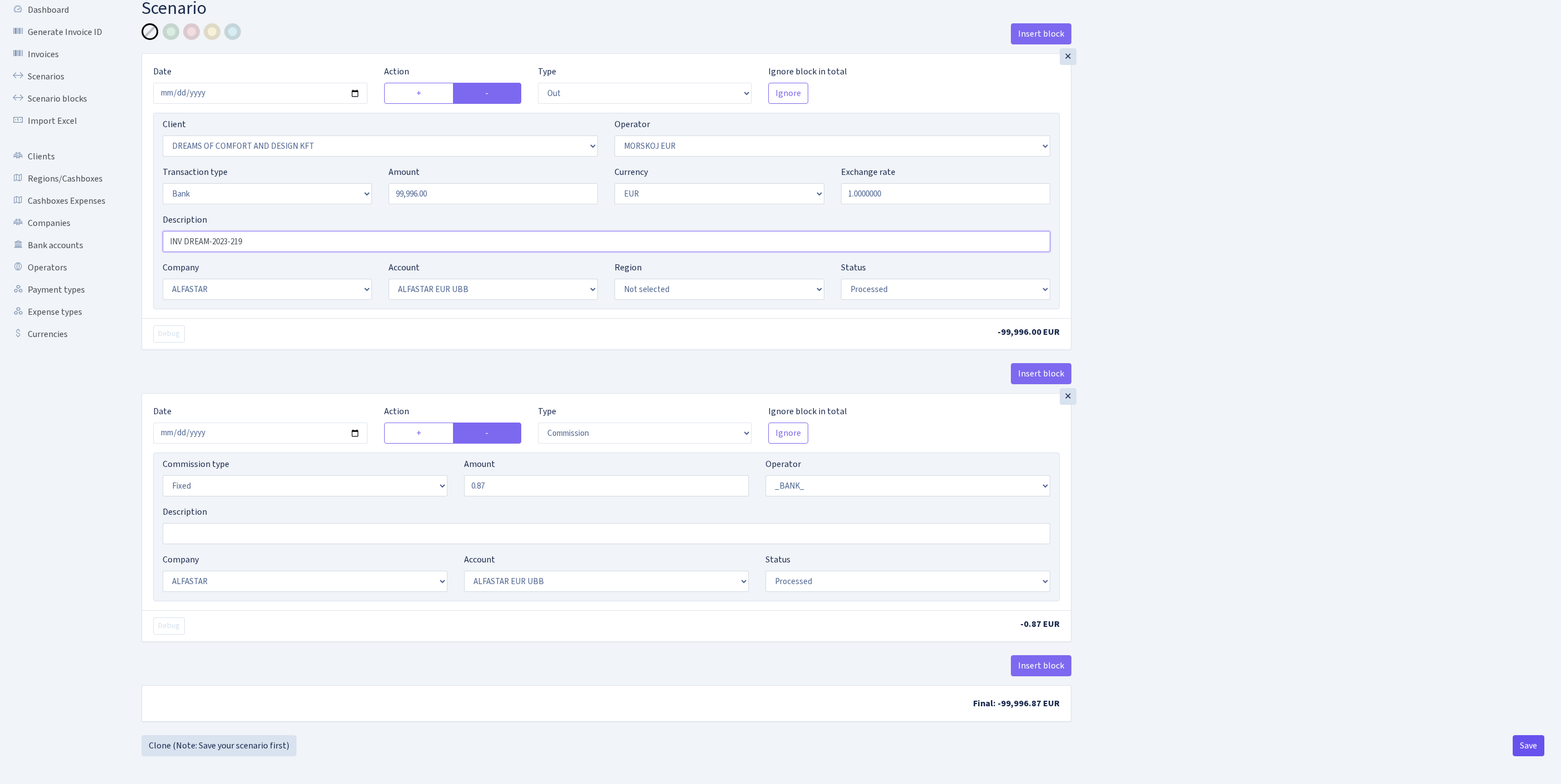
type input "INV DREAM-2023-219"
click at [1524, 744] on button "Save" at bounding box center [1528, 746] width 32 height 21
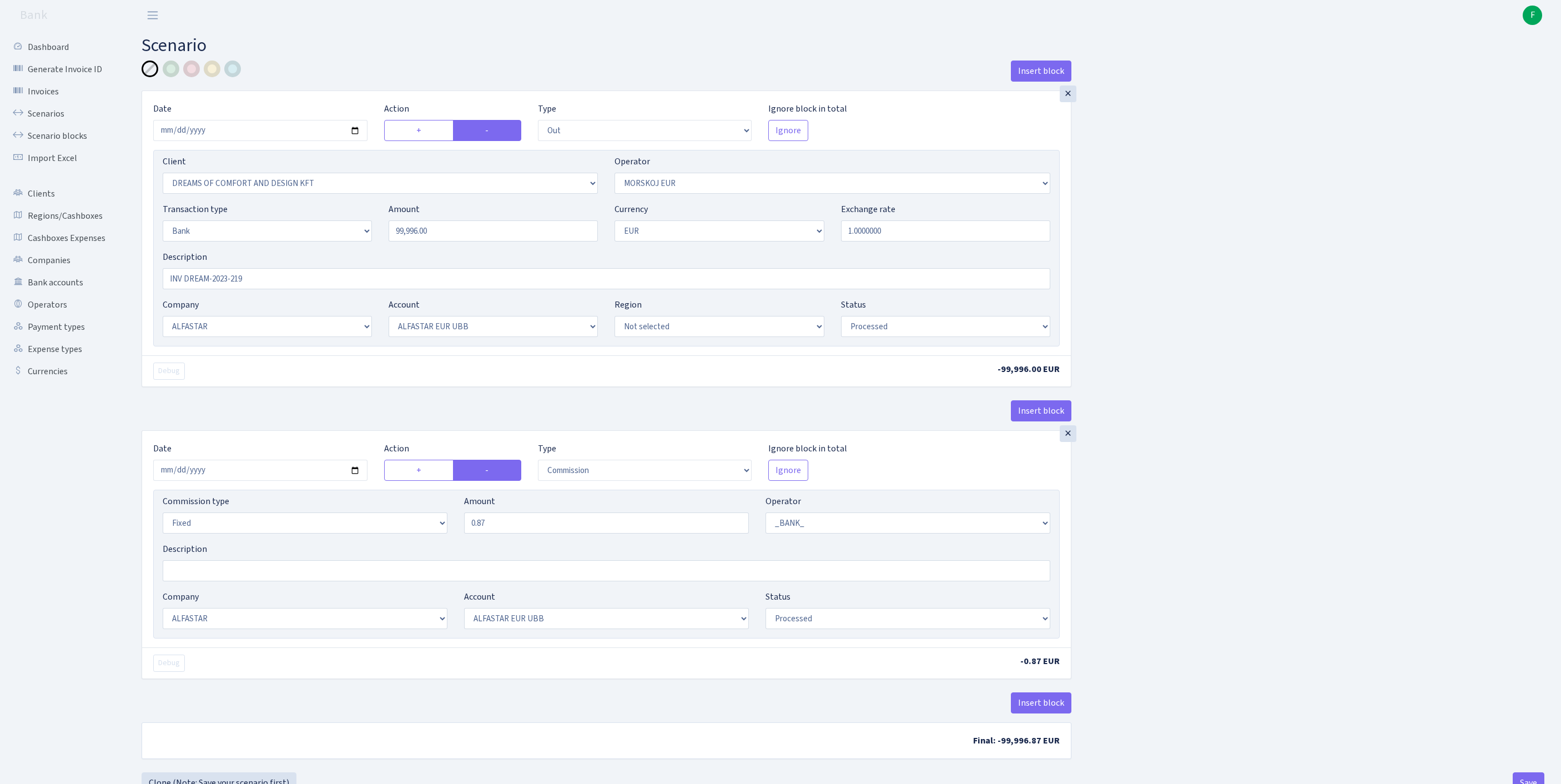
select select "out"
select select "3034"
select select "323"
select select "2"
select select "1"
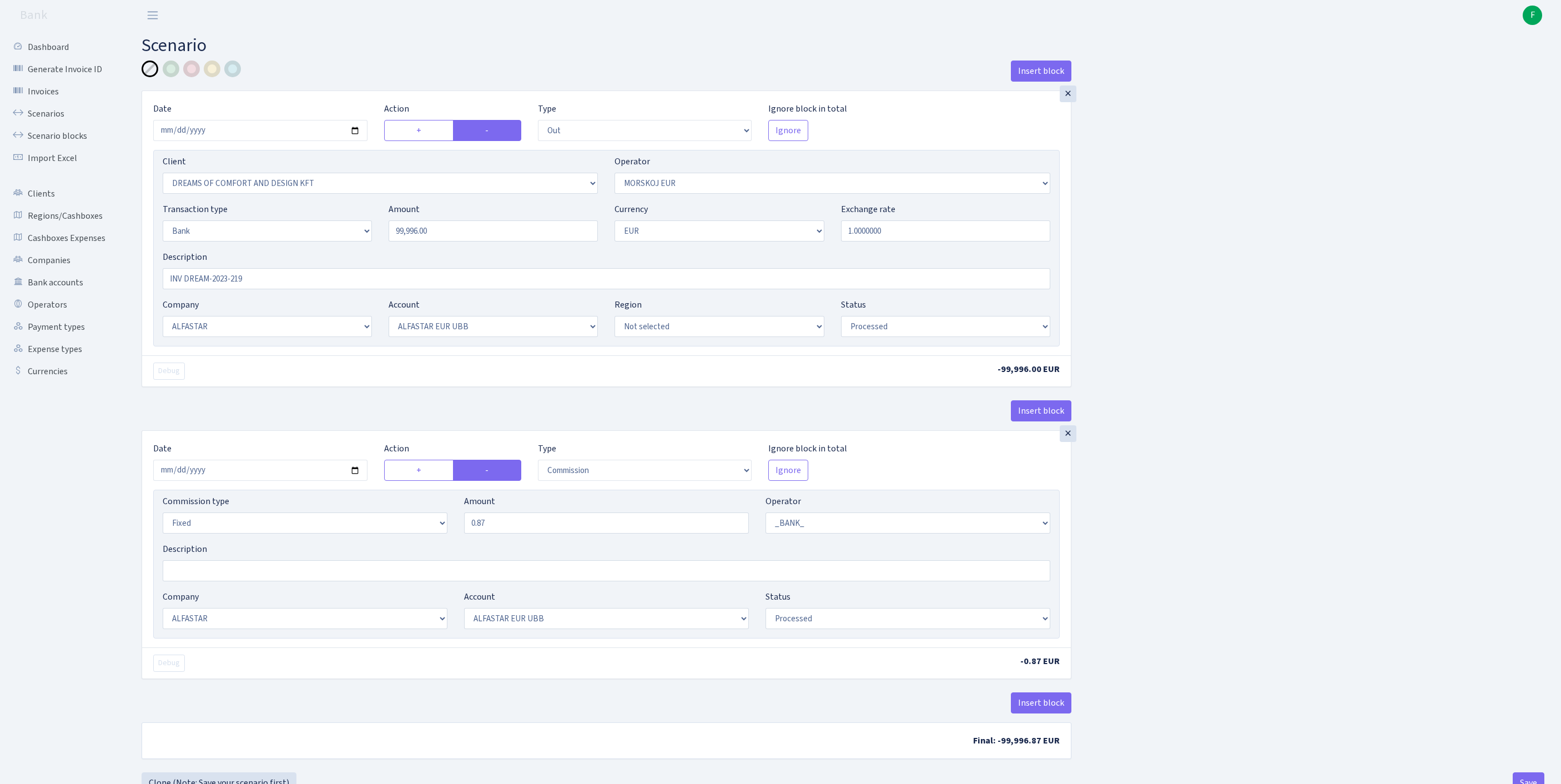
select select "14"
select select "42"
select select "processed"
select select "commission"
select select "fixed"
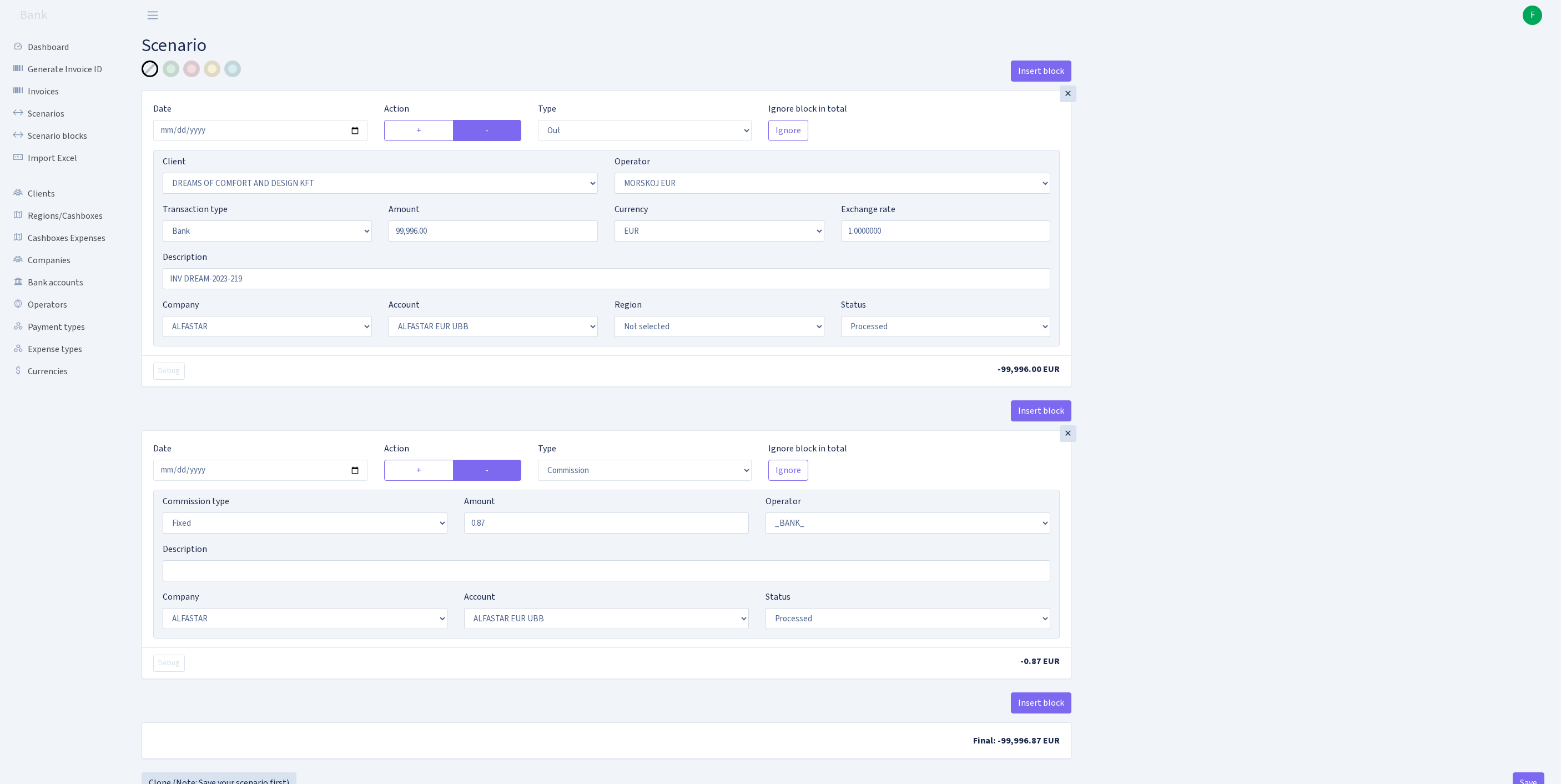
select select "1"
select select "14"
select select "42"
select select "processed"
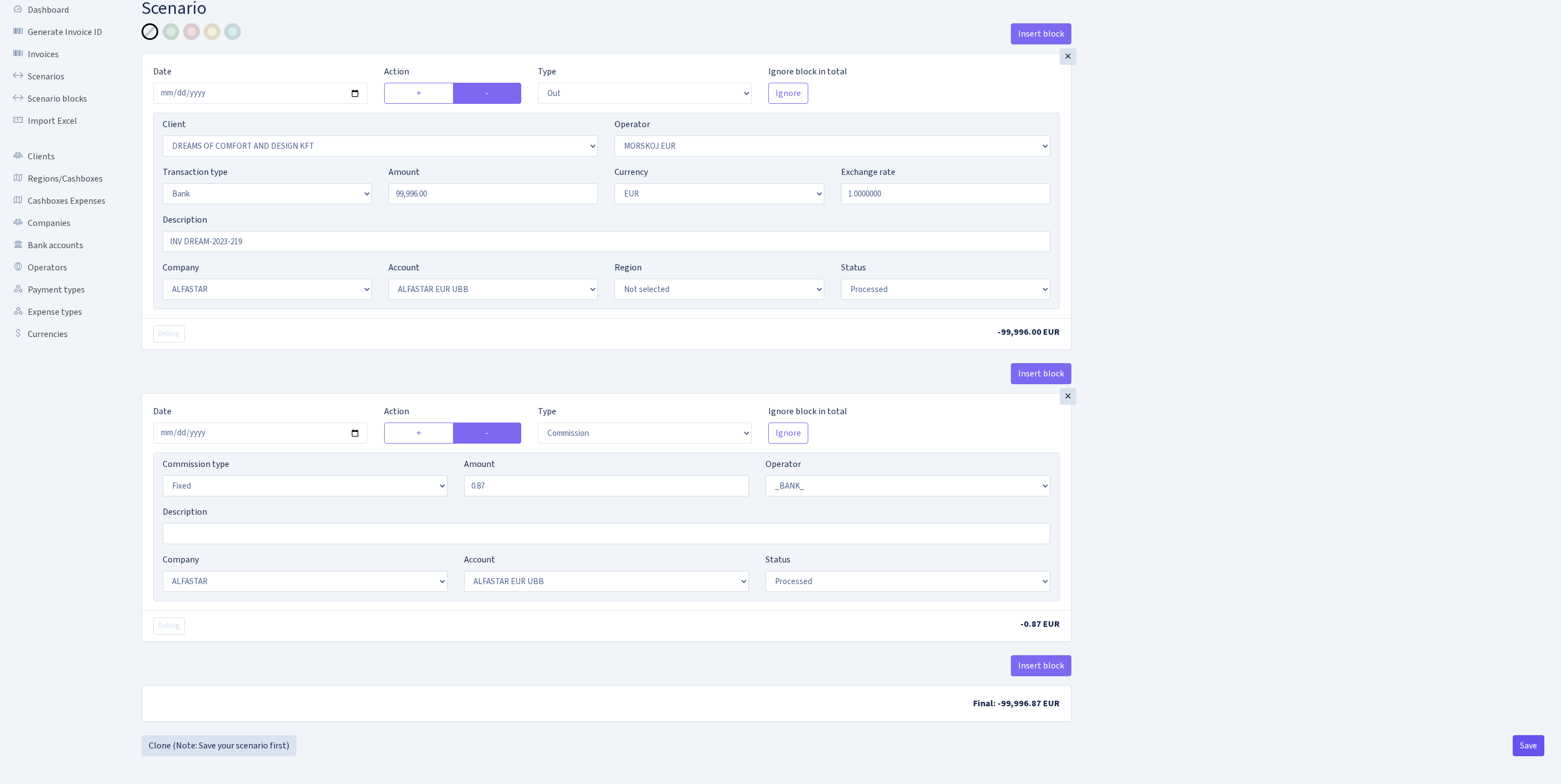
click at [1531, 751] on button "Save" at bounding box center [1528, 746] width 32 height 21
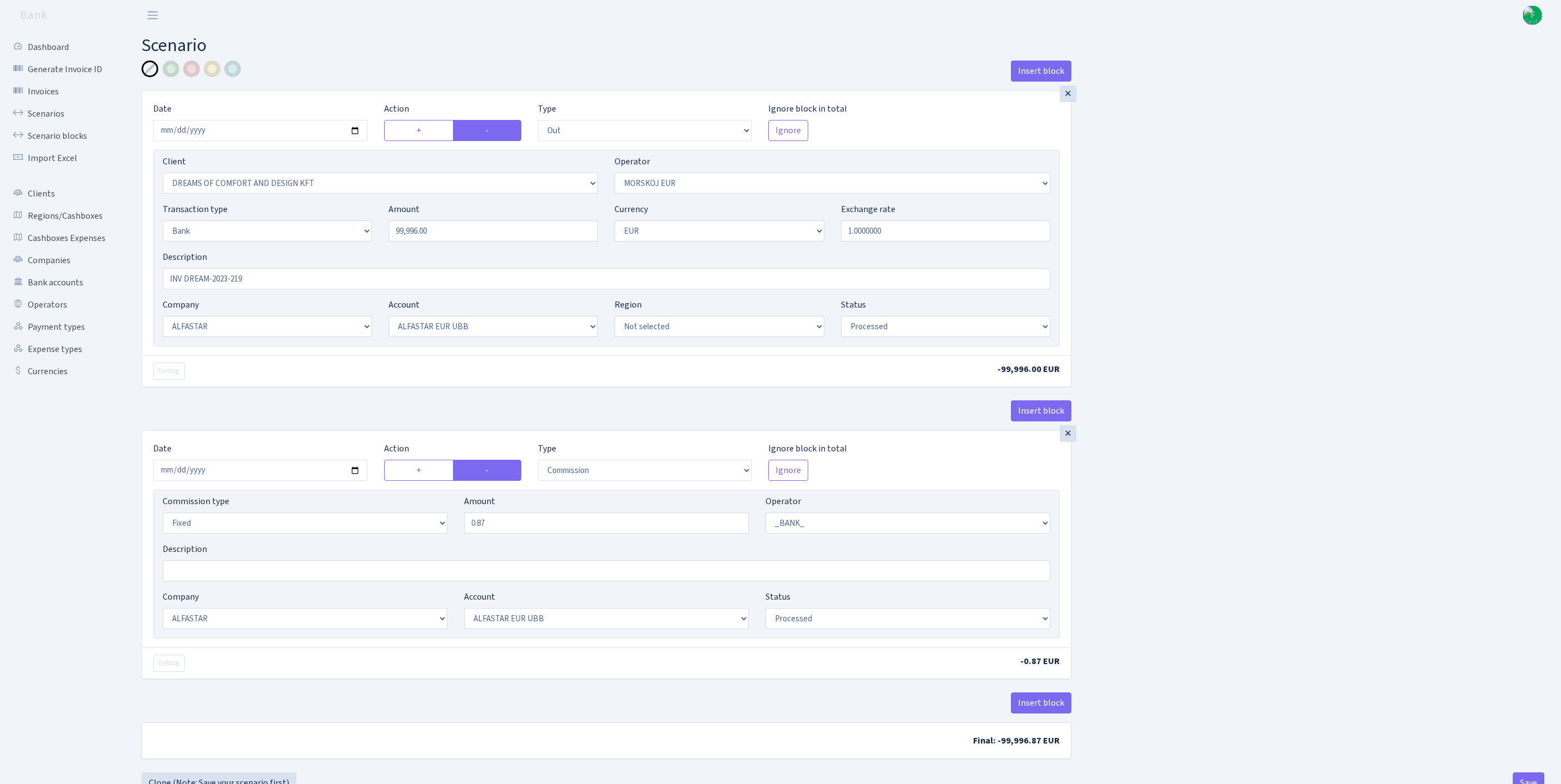
select select "out"
select select "3034"
select select "323"
select select "2"
select select "1"
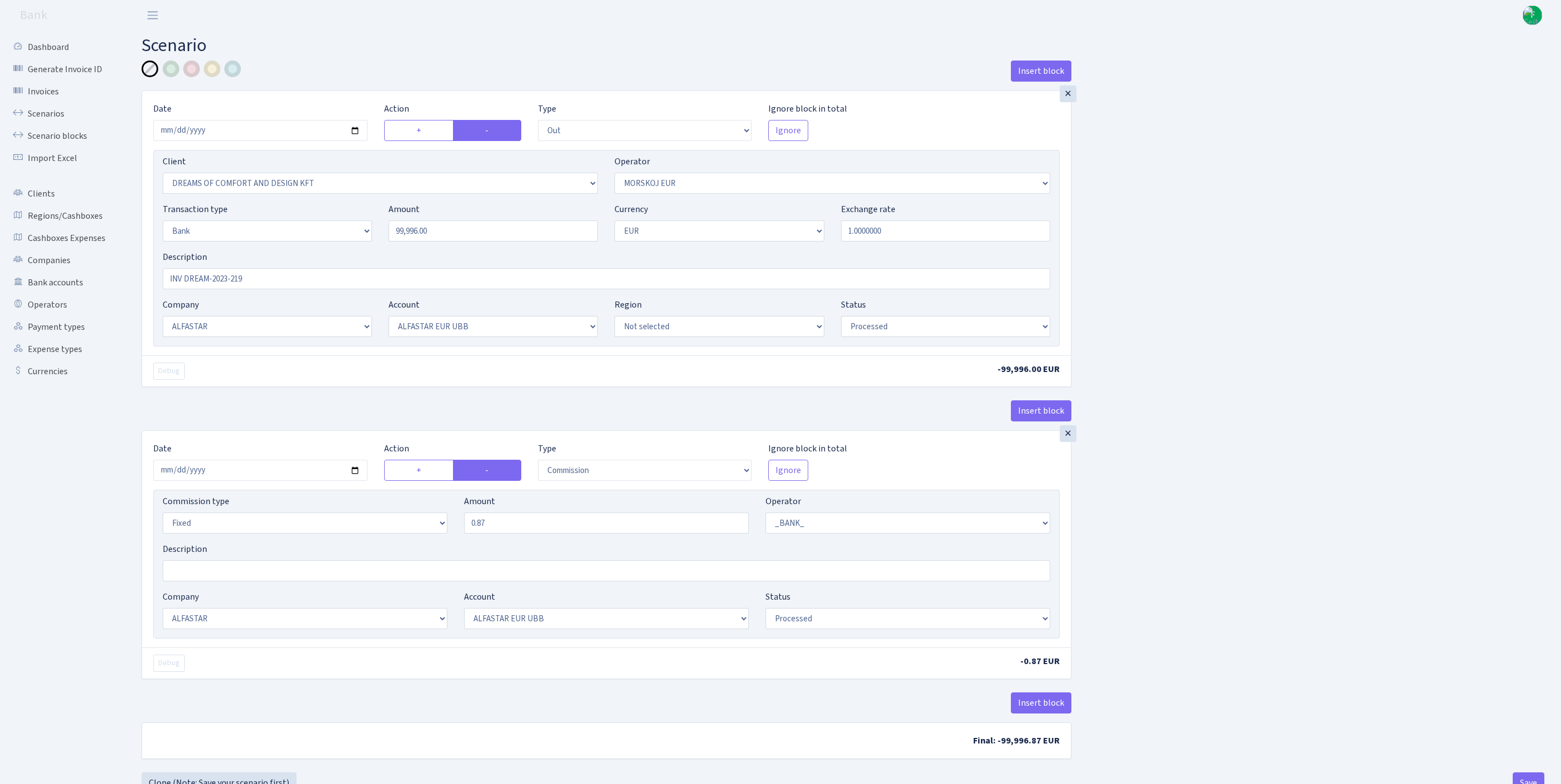
select select "14"
select select "42"
select select "processed"
select select "commission"
select select "fixed"
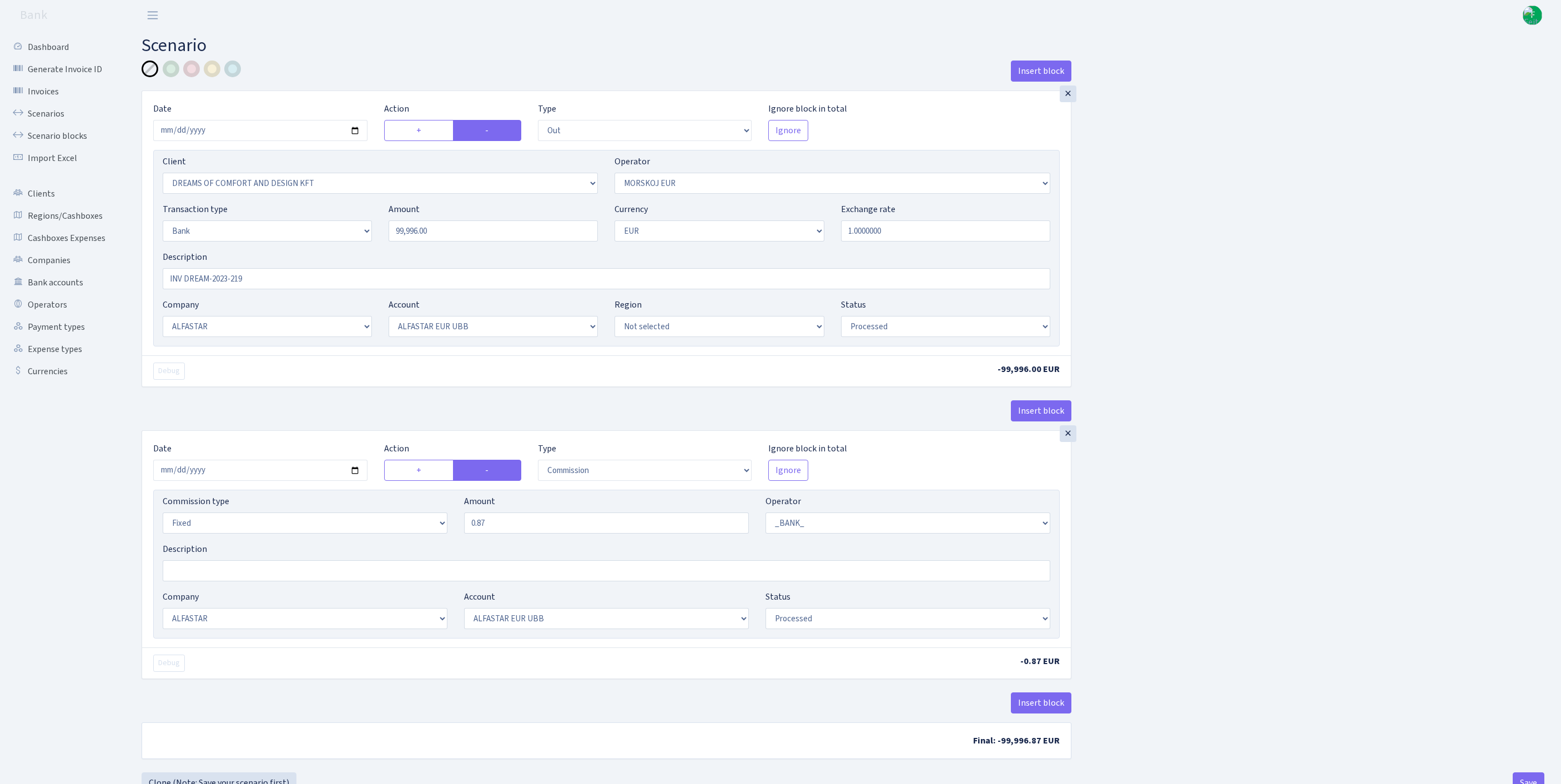
select select "1"
select select "14"
select select "42"
select select "processed"
click at [55, 121] on link "Scenarios" at bounding box center [61, 113] width 111 height 22
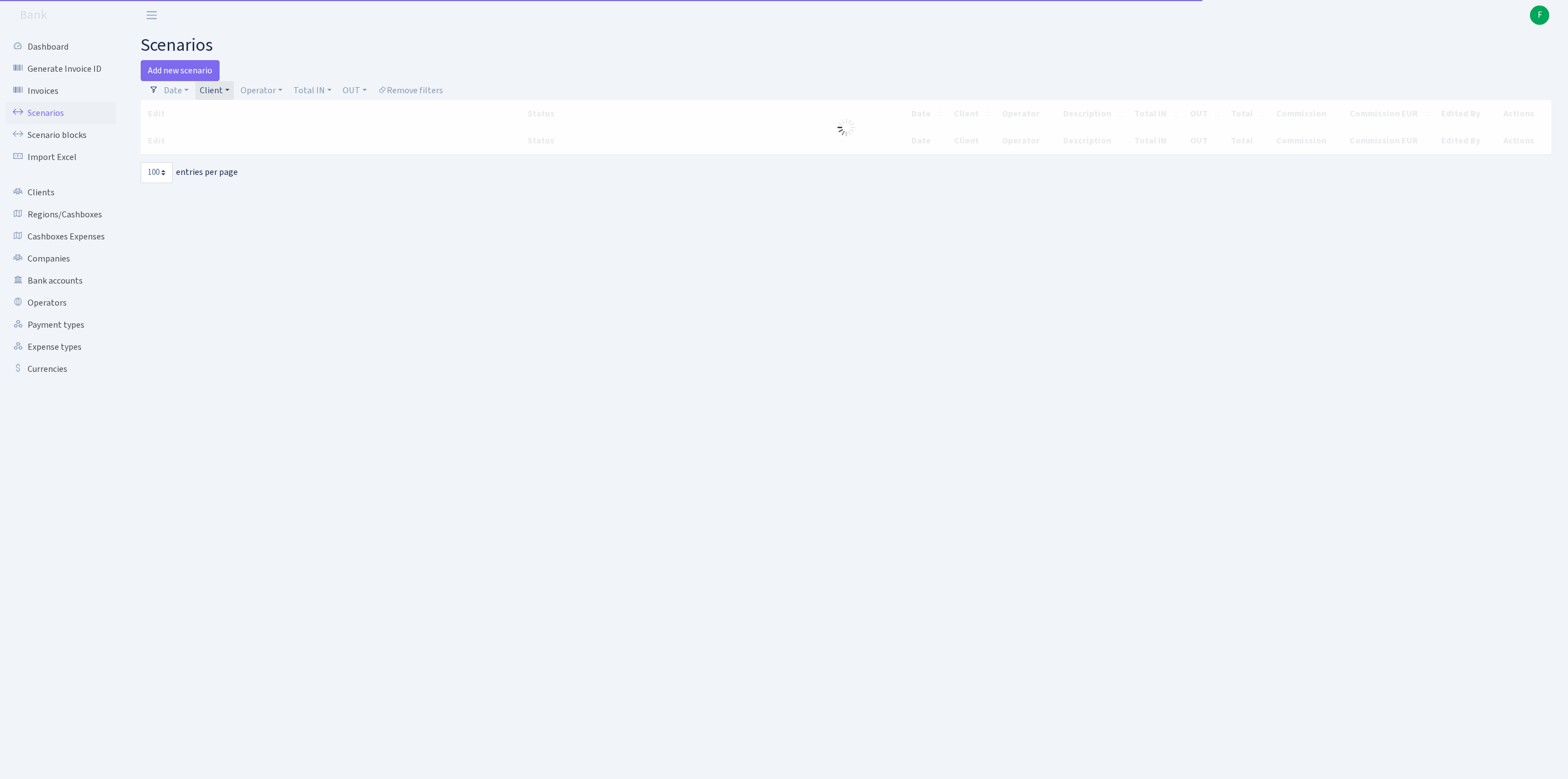
select select "100"
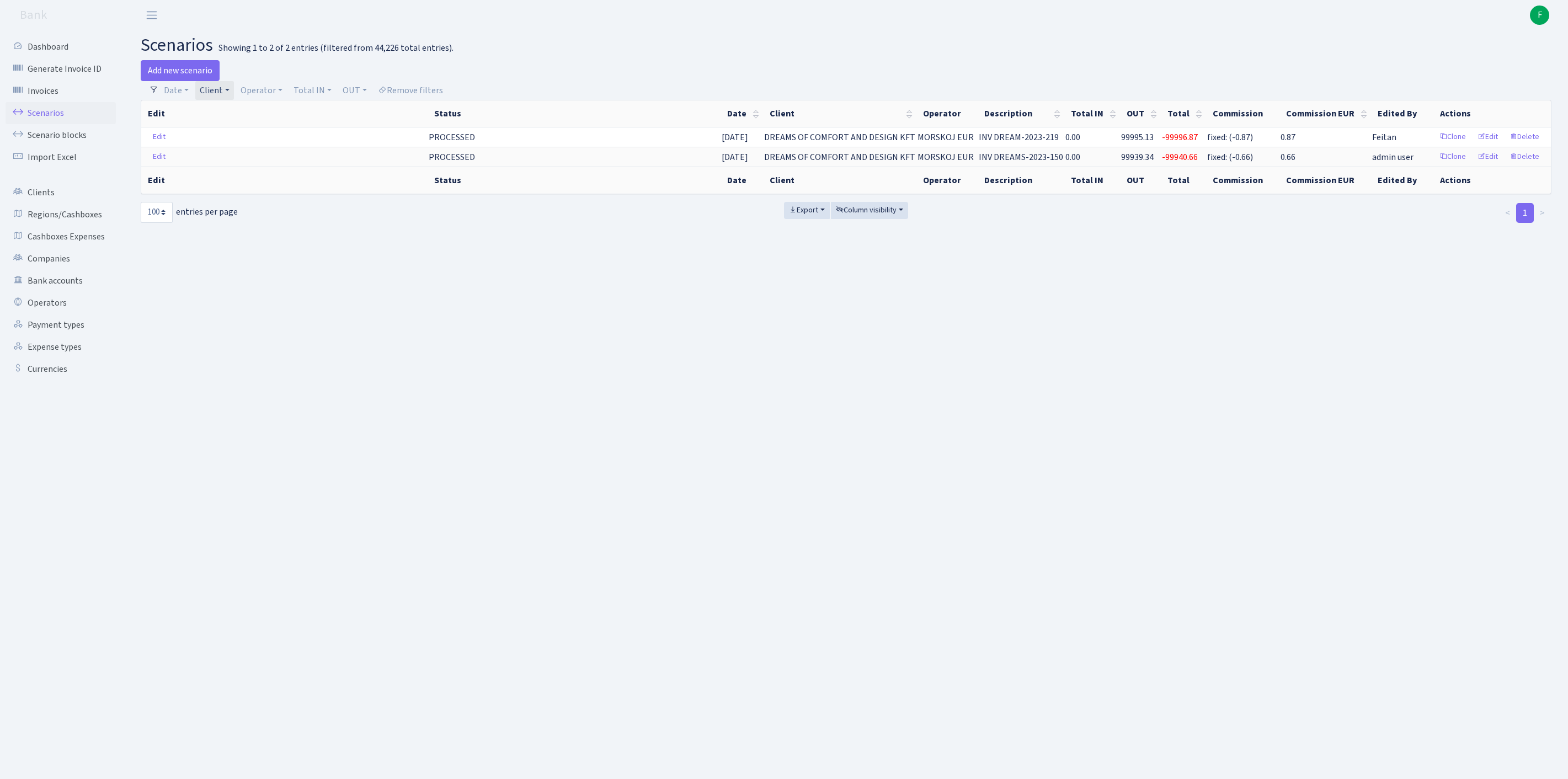
click at [234, 96] on link "Client" at bounding box center [214, 90] width 39 height 19
click at [243, 129] on input "search" at bounding box center [290, 129] width 182 height 17
type input "harmony of"
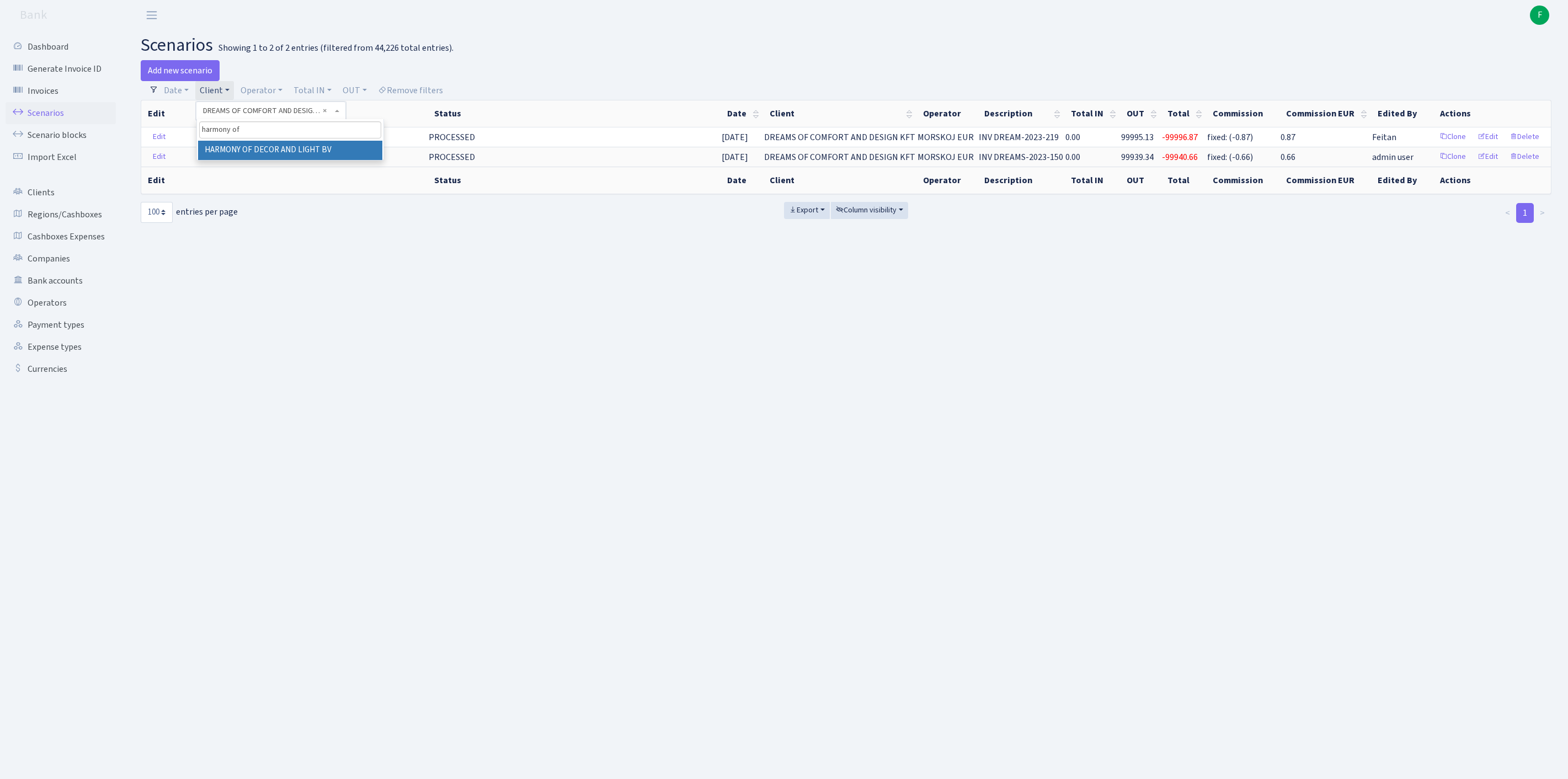
click at [268, 160] on li "HARMONY OF DECOR AND LIGHT BV" at bounding box center [290, 150] width 184 height 19
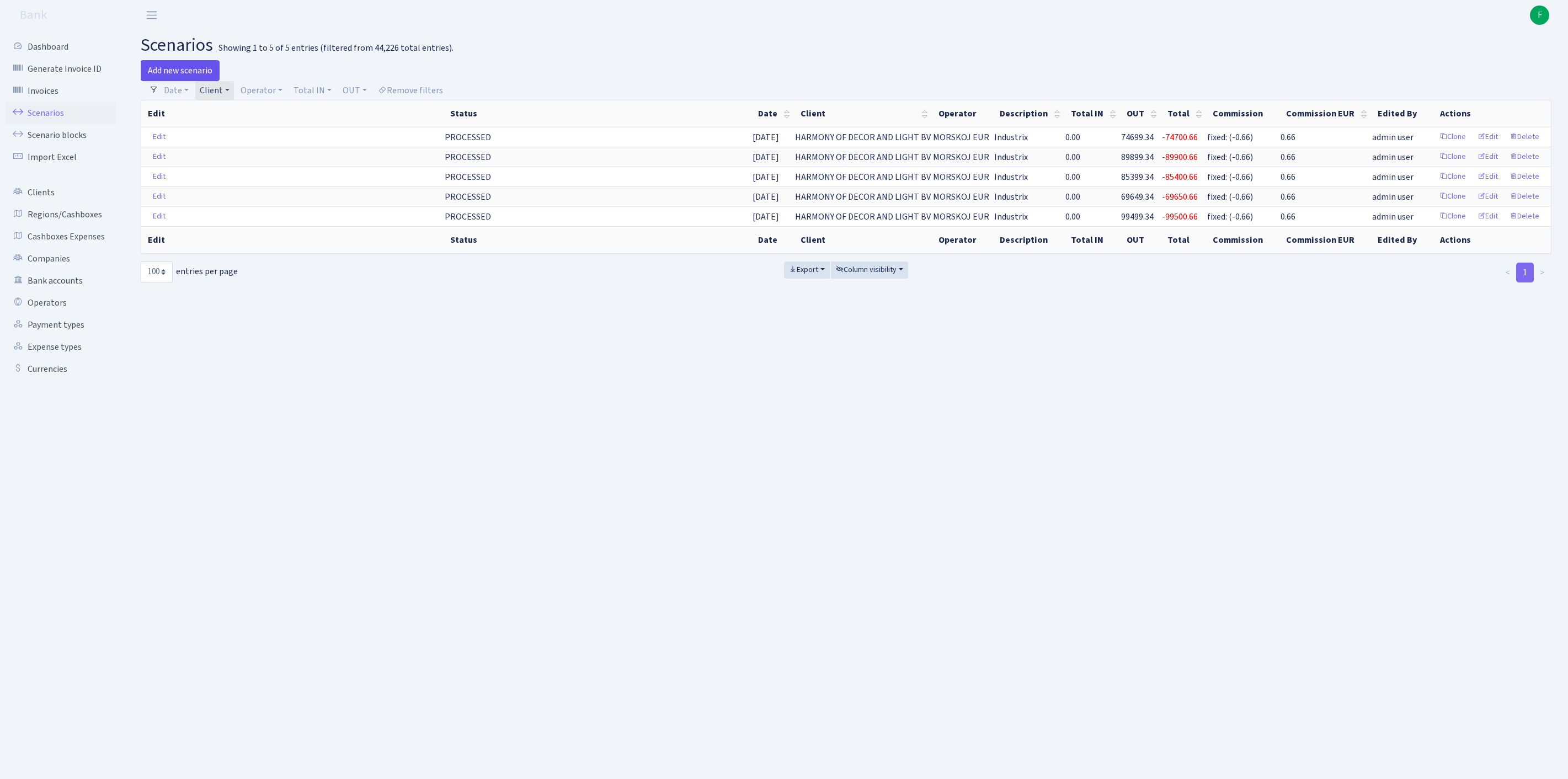
click at [179, 77] on link "Add new scenario" at bounding box center [180, 70] width 79 height 21
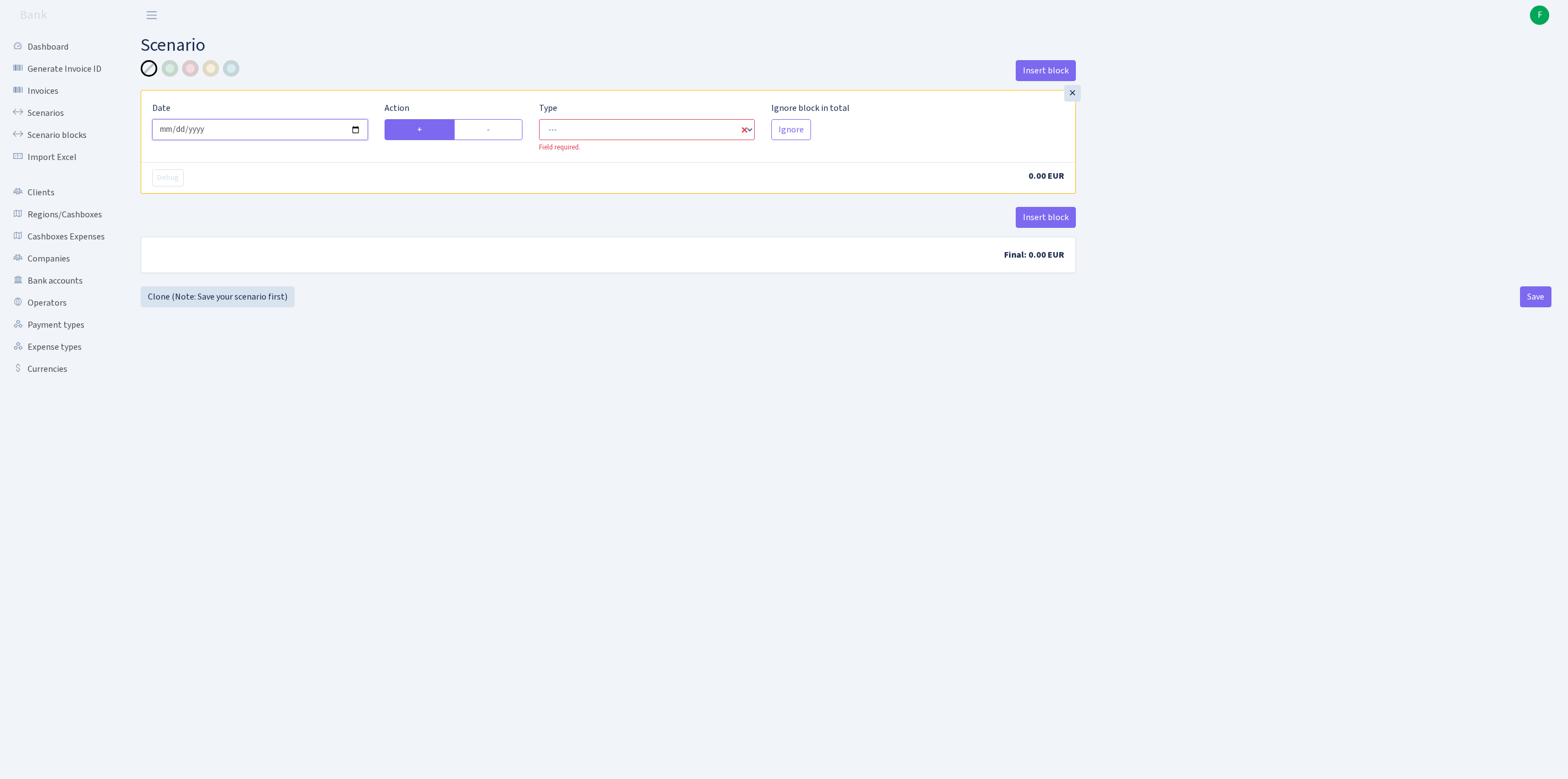
drag, startPoint x: 315, startPoint y: 141, endPoint x: 307, endPoint y: 139, distance: 8.2
click at [315, 140] on input "2025-09-19" at bounding box center [260, 129] width 215 height 21
type input "[DATE]"
click at [502, 140] on label "-" at bounding box center [488, 129] width 68 height 21
click at [494, 130] on input "-" at bounding box center [490, 127] width 7 height 7
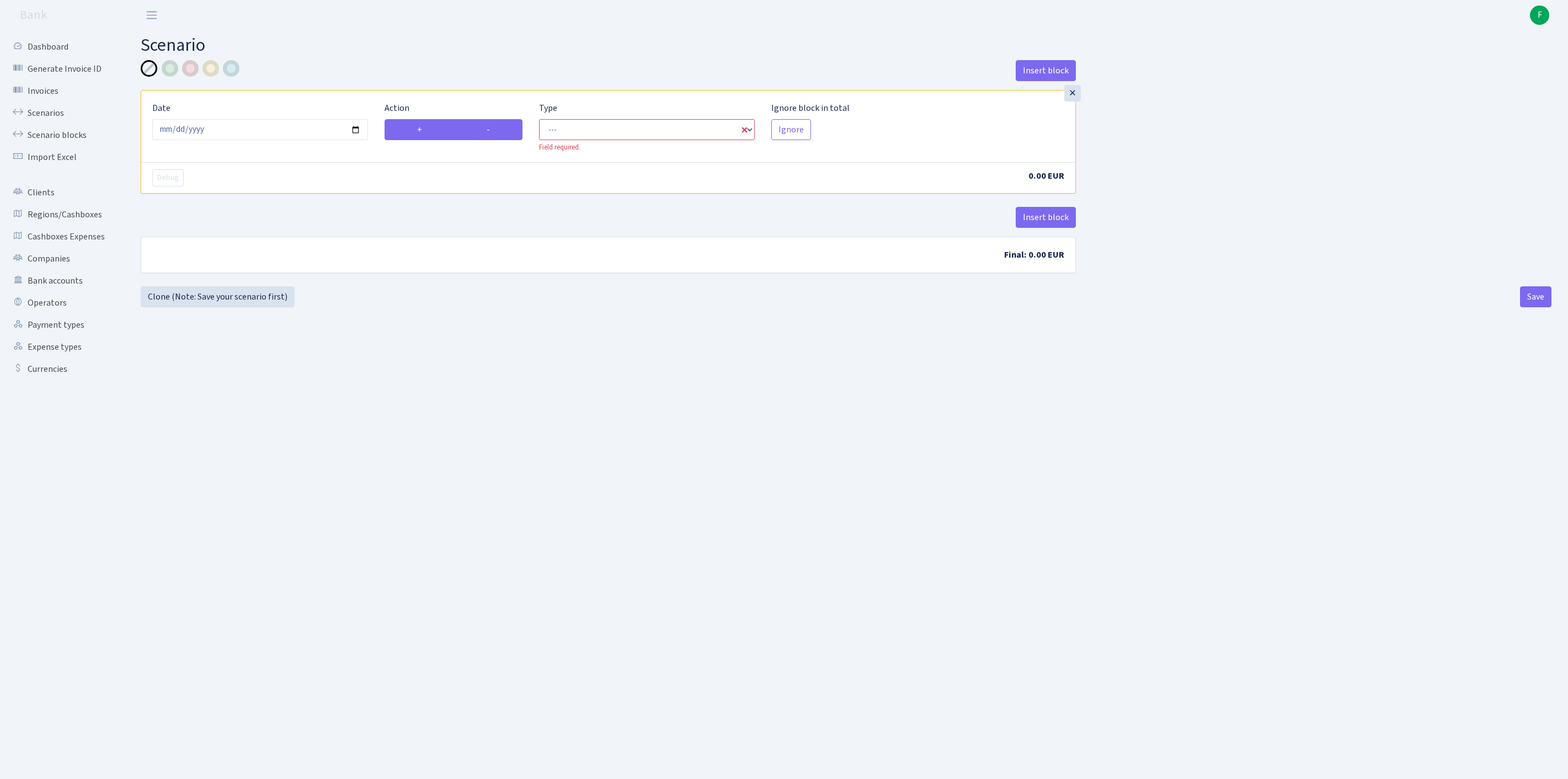
radio input "true"
radio input "false"
select select "out"
select select "1"
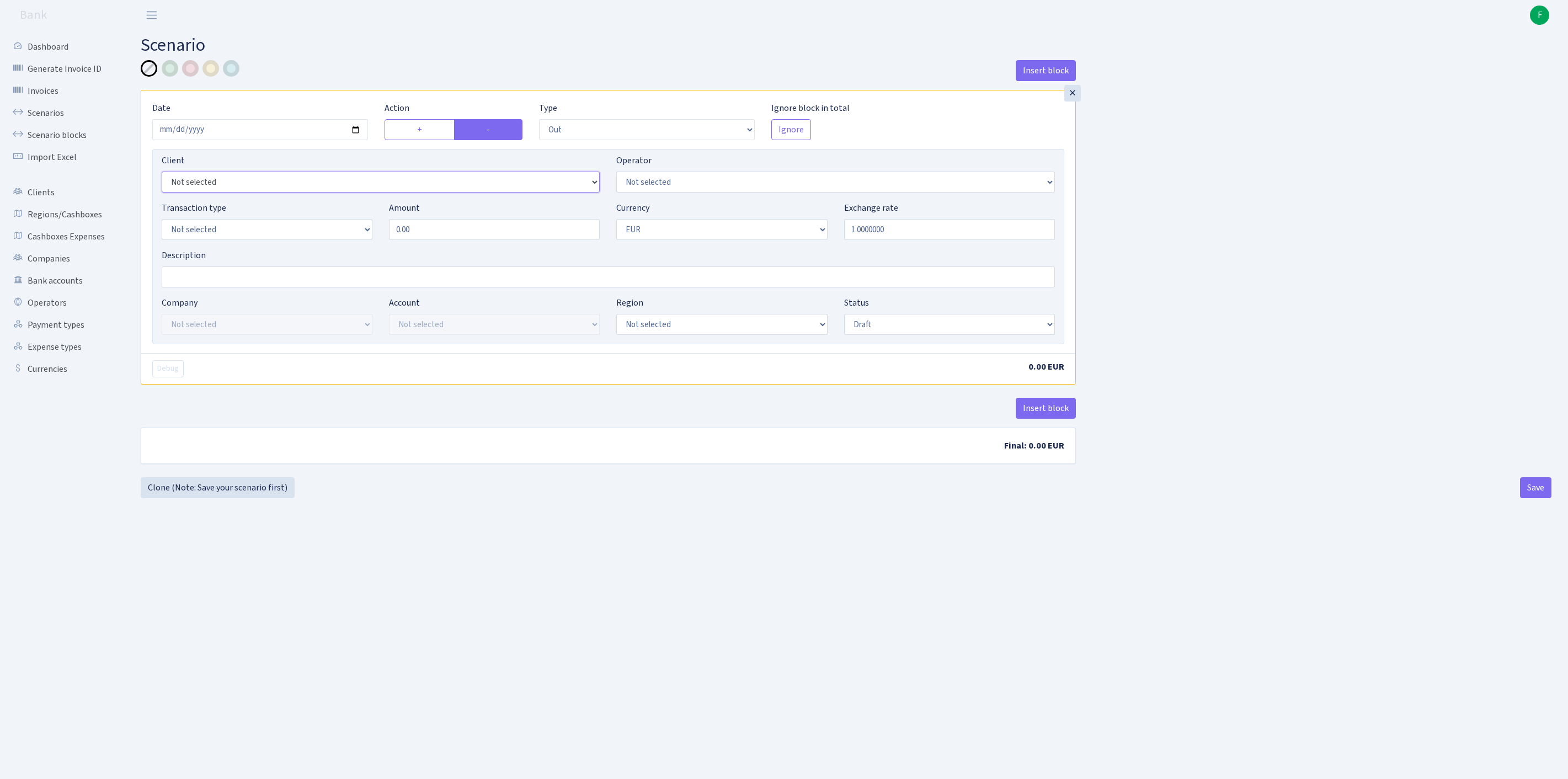
click at [275, 192] on select "Not selected 1 KOC GEMICILIK VE TASIMACILIK 1/BALDERE-SILDEDZE SIGNE 1/SCP NERO…" at bounding box center [381, 182] width 438 height 21
select select "3338"
click at [673, 186] on select "Not selected 981 981 AED 981 BN usdt 981 CASH USDT 981 CASH USDT EUR 981 GOLD 9…" at bounding box center [835, 182] width 438 height 21
select select "323"
select select "2"
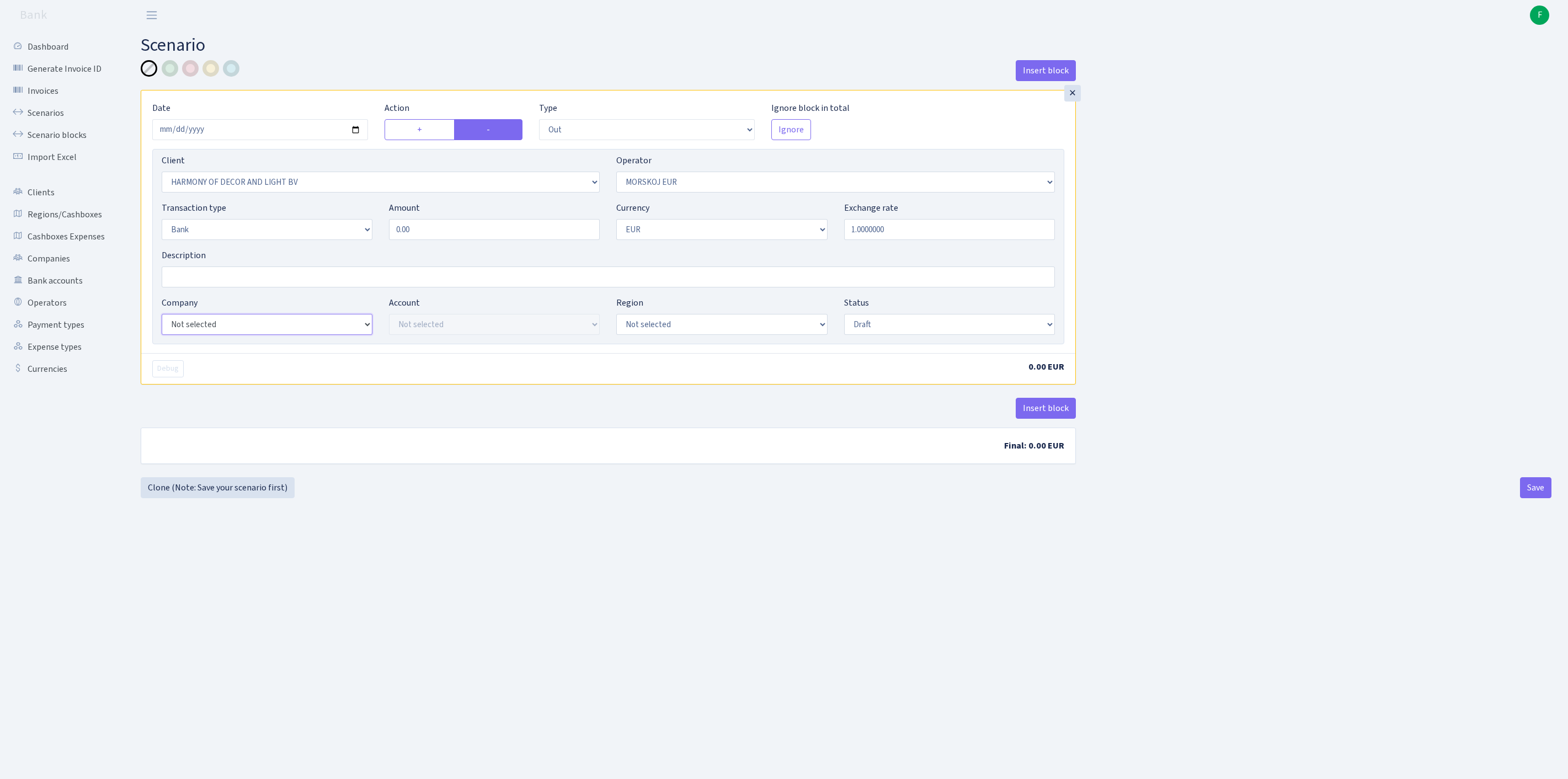
select select "14"
select select "42"
drag, startPoint x: 465, startPoint y: 253, endPoint x: 356, endPoint y: 249, distance: 109.1
click at [356, 248] on div "Transaction type Not selected 981 ELF FISH crypto GIRT IVO dekl MM-BALTIC eur U…" at bounding box center [608, 224] width 910 height 47
paste input "9998"
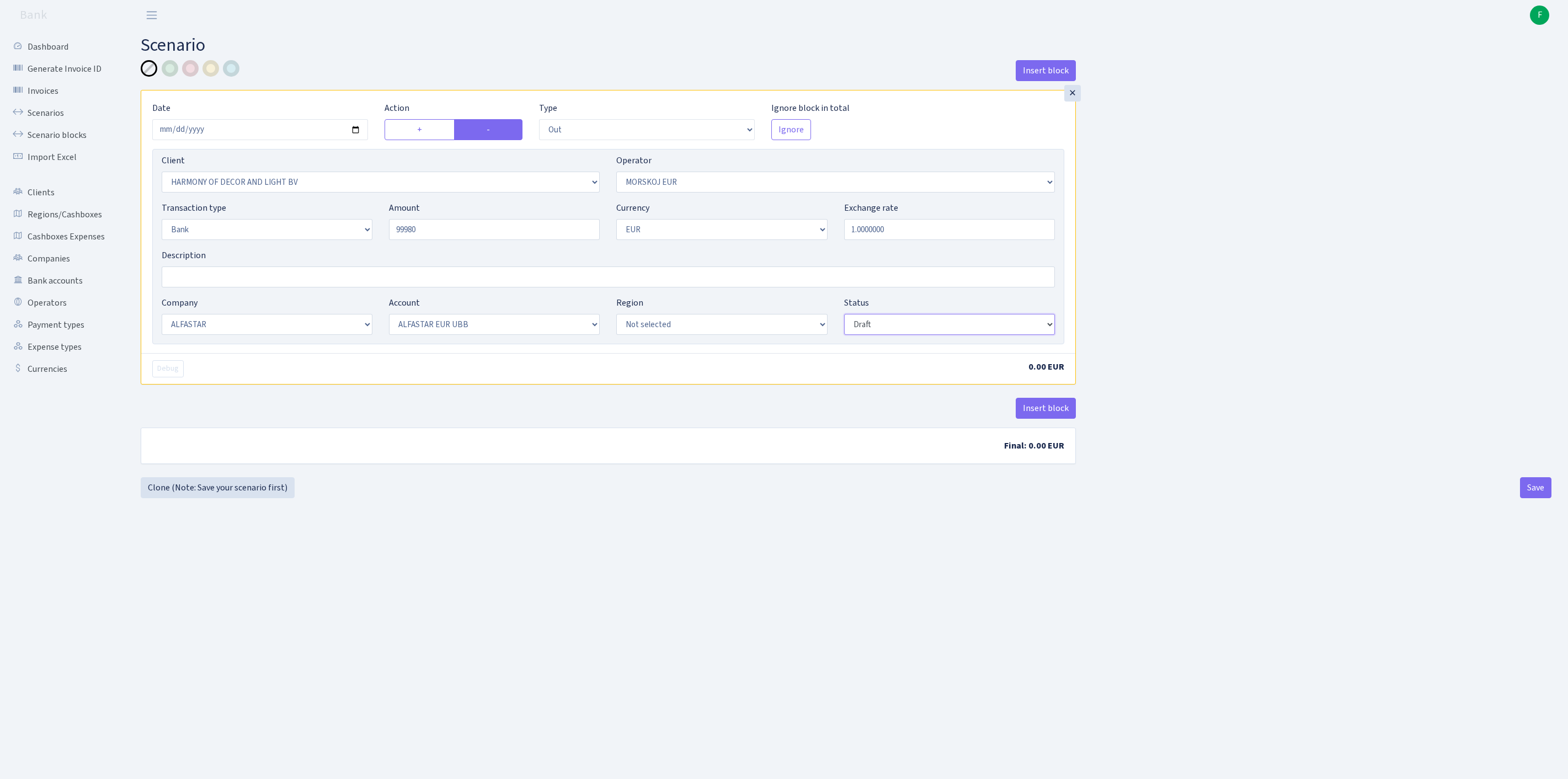
type input "99,980.00"
select select "processed"
click at [1035, 419] on button "Insert block" at bounding box center [1046, 408] width 60 height 21
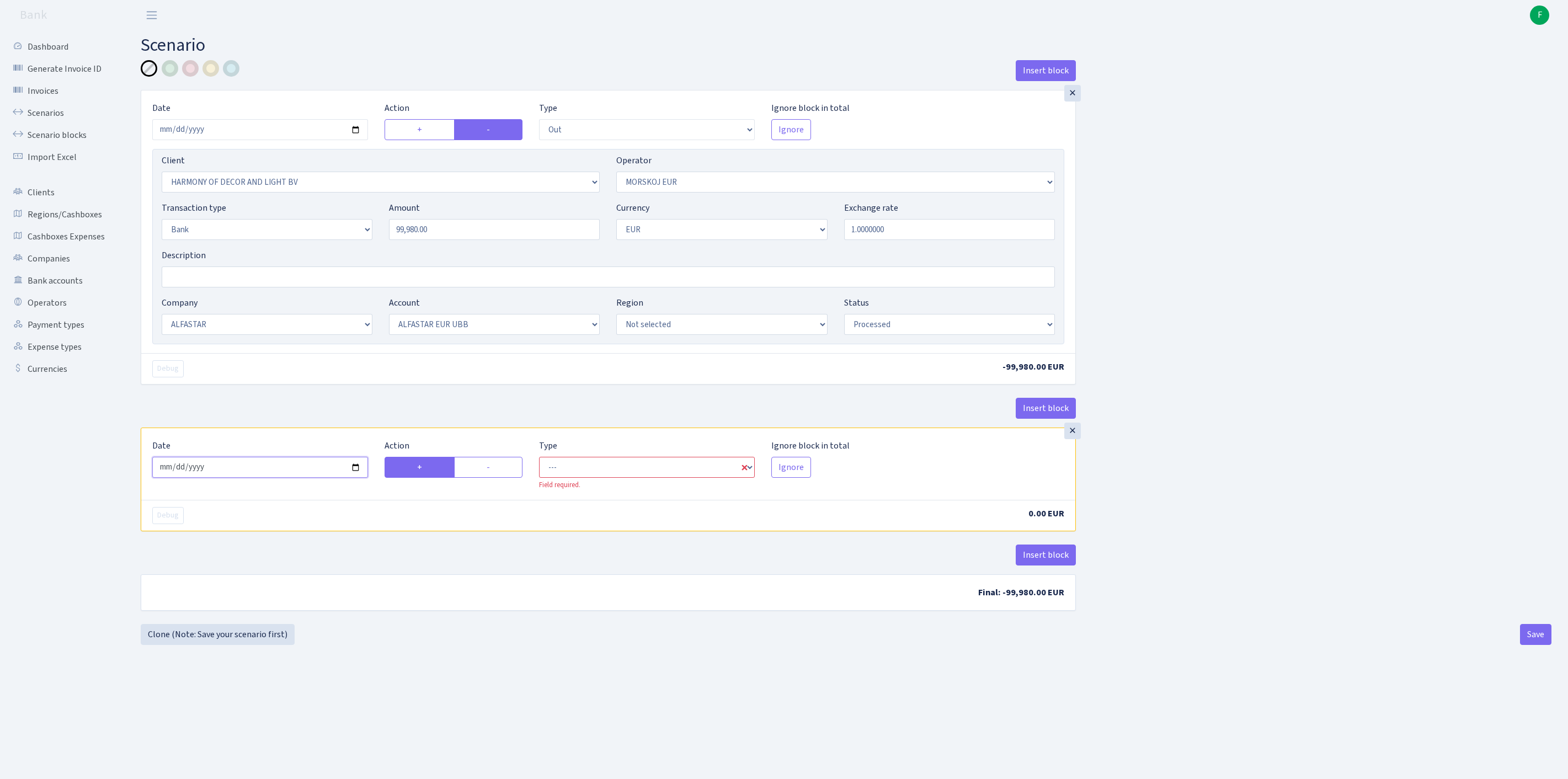
click at [339, 478] on input "2025-09-19" at bounding box center [260, 467] width 215 height 21
type input "2025-09-18"
click at [502, 478] on label "-" at bounding box center [488, 467] width 68 height 21
click at [494, 468] on input "-" at bounding box center [490, 464] width 7 height 7
radio input "true"
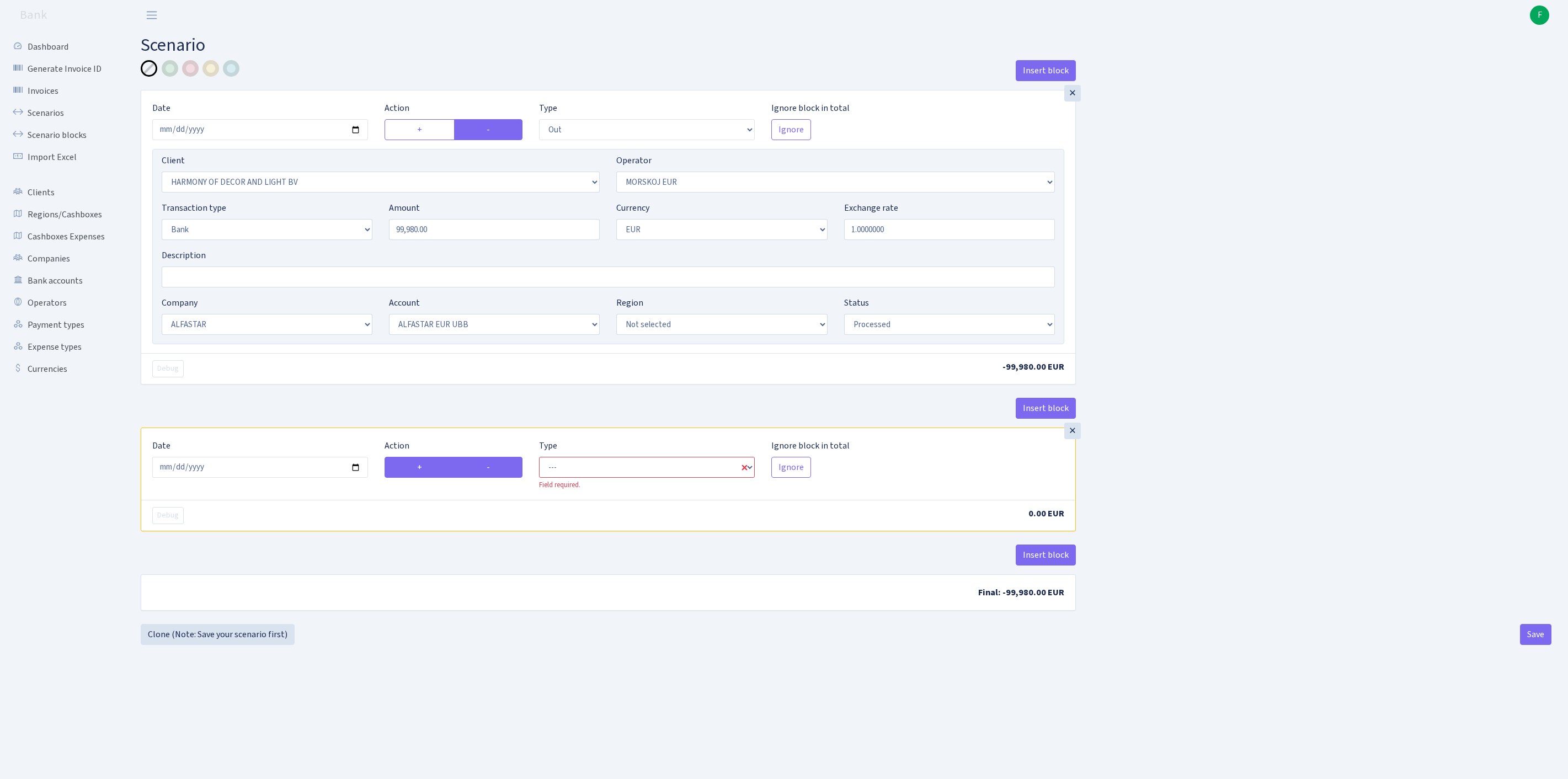
radio input "false"
select select "commission"
select select "323"
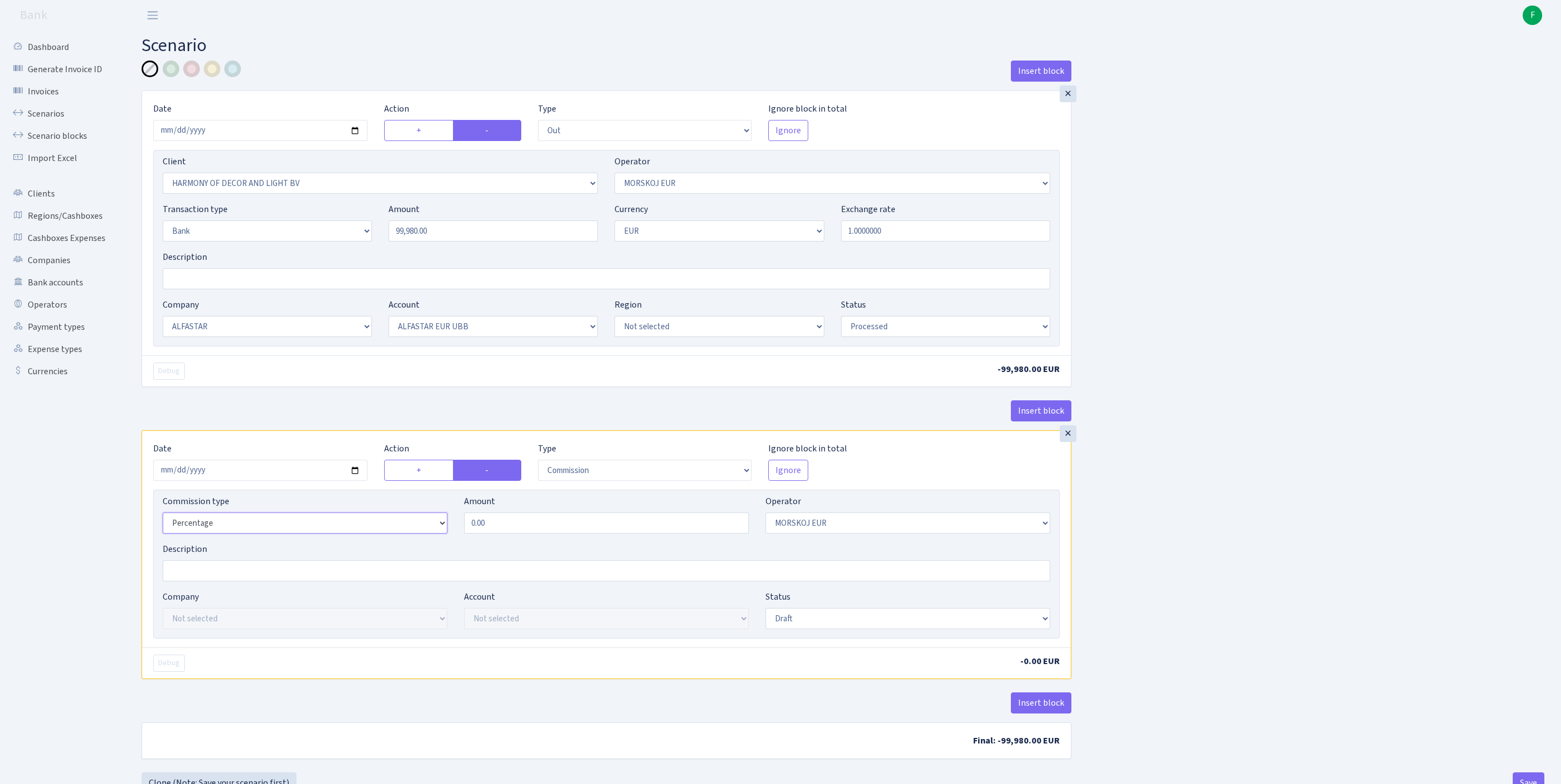
select select "fixed"
drag, startPoint x: 448, startPoint y: 581, endPoint x: 413, endPoint y: 579, distance: 35.1
click at [413, 542] on div "Commission type Percentage Fixed Bank Amount 0.00 Operator Not selected 981 981…" at bounding box center [606, 518] width 904 height 47
type input "0.87"
select select "1"
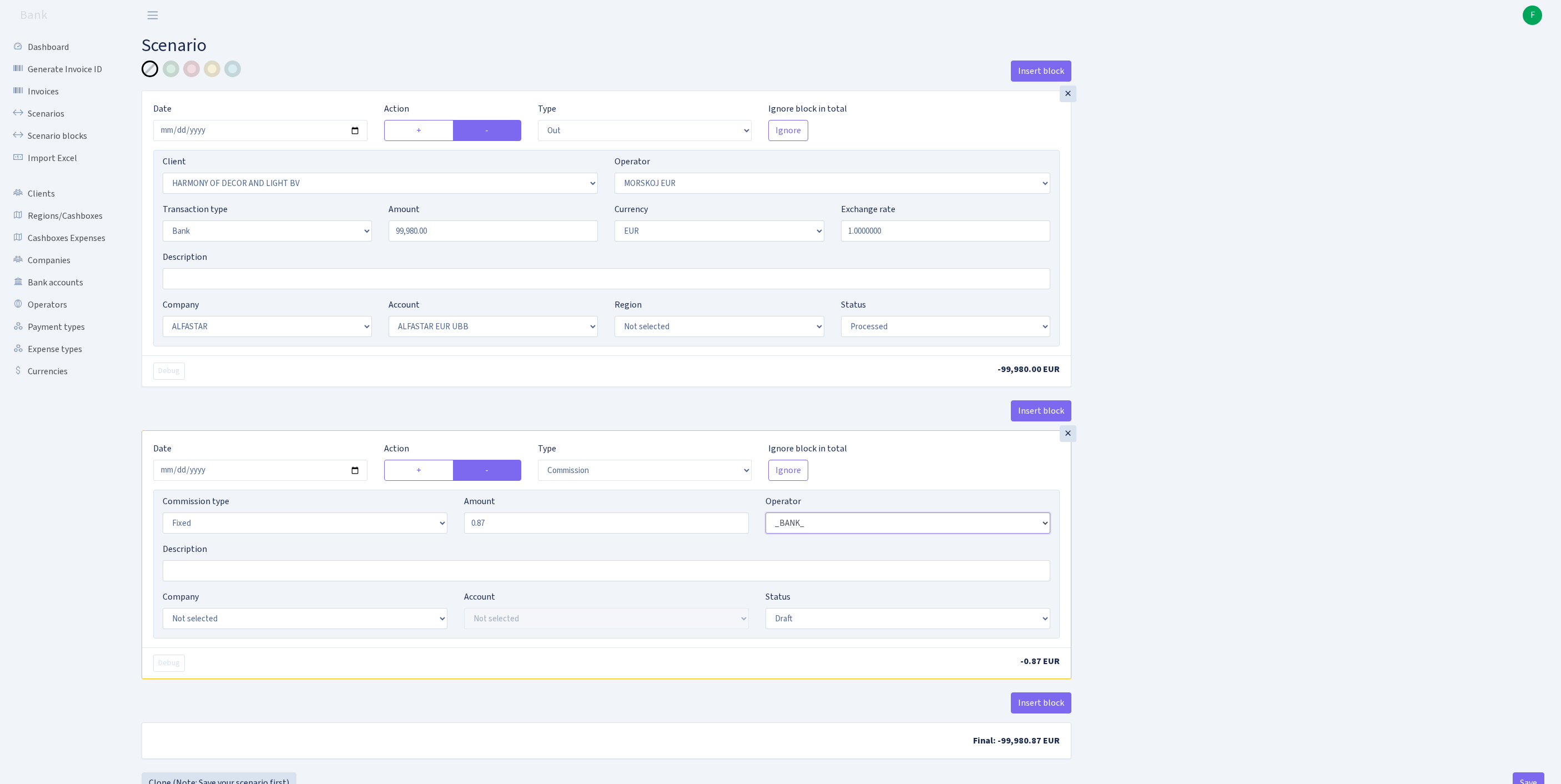
scroll to position [137, 0]
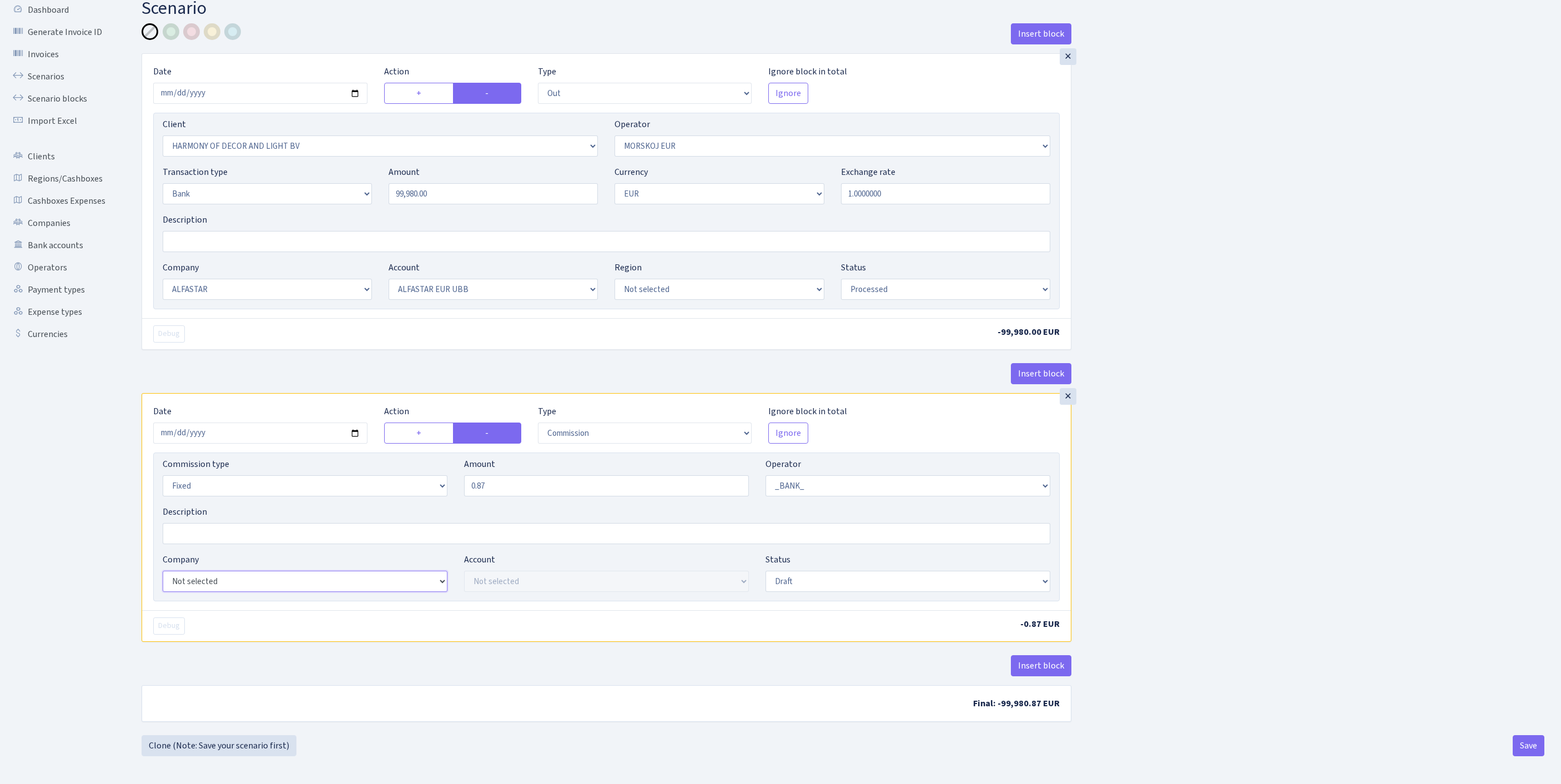
select select "14"
click at [535, 553] on div "Account Not selected ALFASTAR EUR DSK ALFASTAR EUR UBB" at bounding box center [606, 572] width 285 height 39
select select "42"
select select "processed"
click at [1523, 742] on button "Save" at bounding box center [1528, 746] width 32 height 21
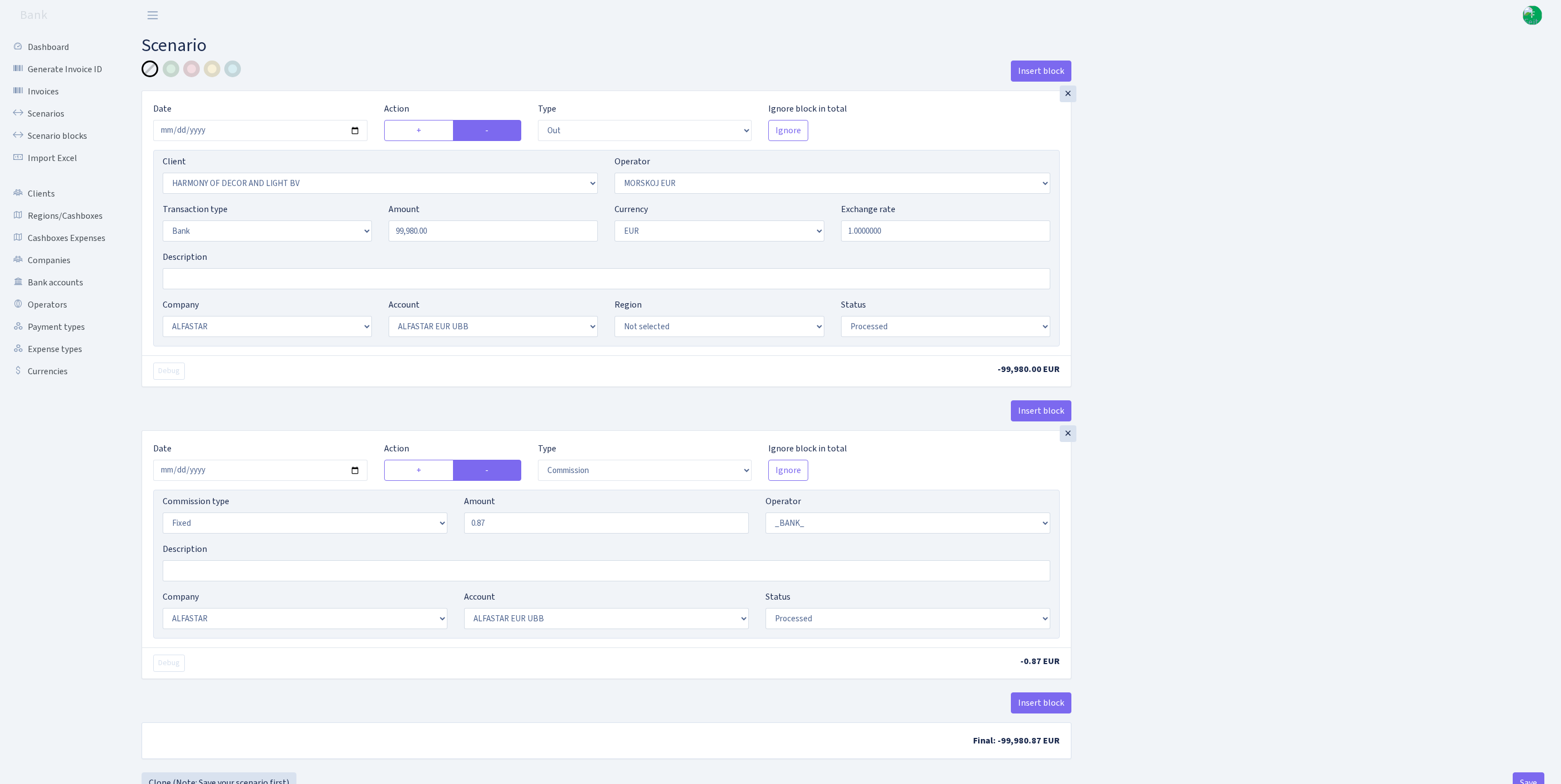
select select "out"
select select "3338"
select select "323"
select select "2"
select select "1"
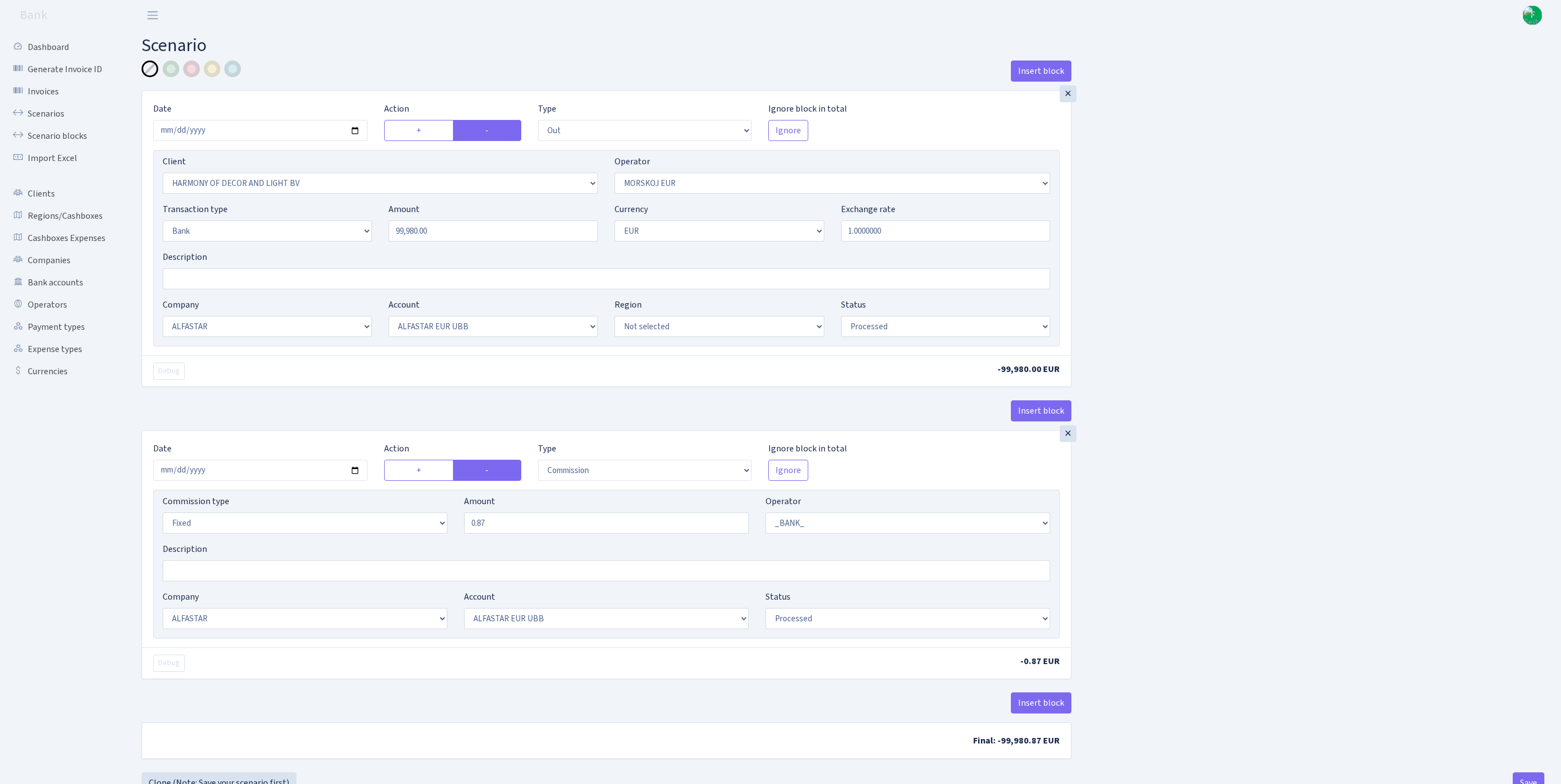
select select "14"
select select "42"
select select "processed"
select select "commission"
select select "fixed"
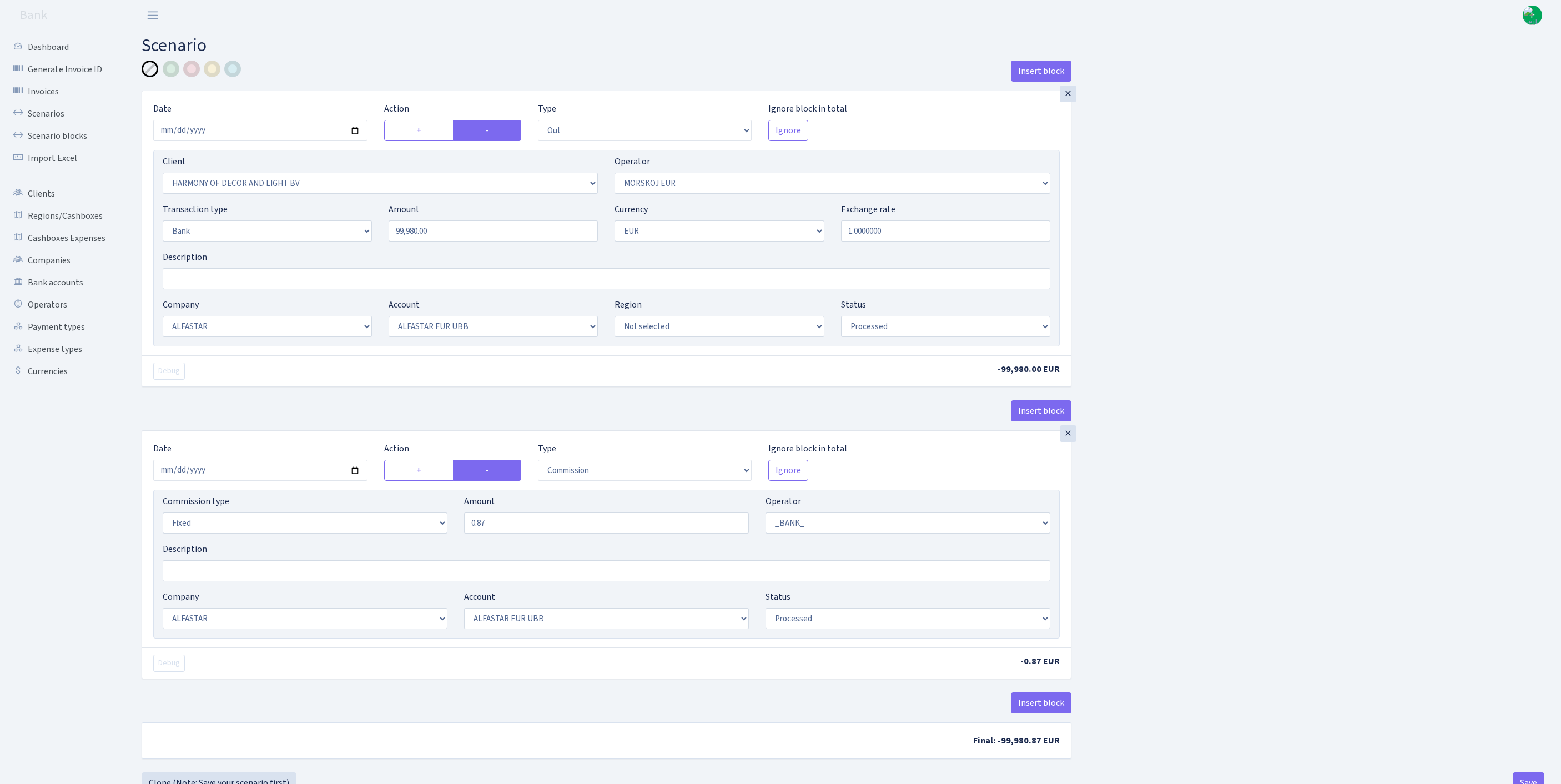
select select "1"
select select "14"
select select "42"
select select "processed"
click at [186, 289] on input "Description" at bounding box center [606, 279] width 887 height 21
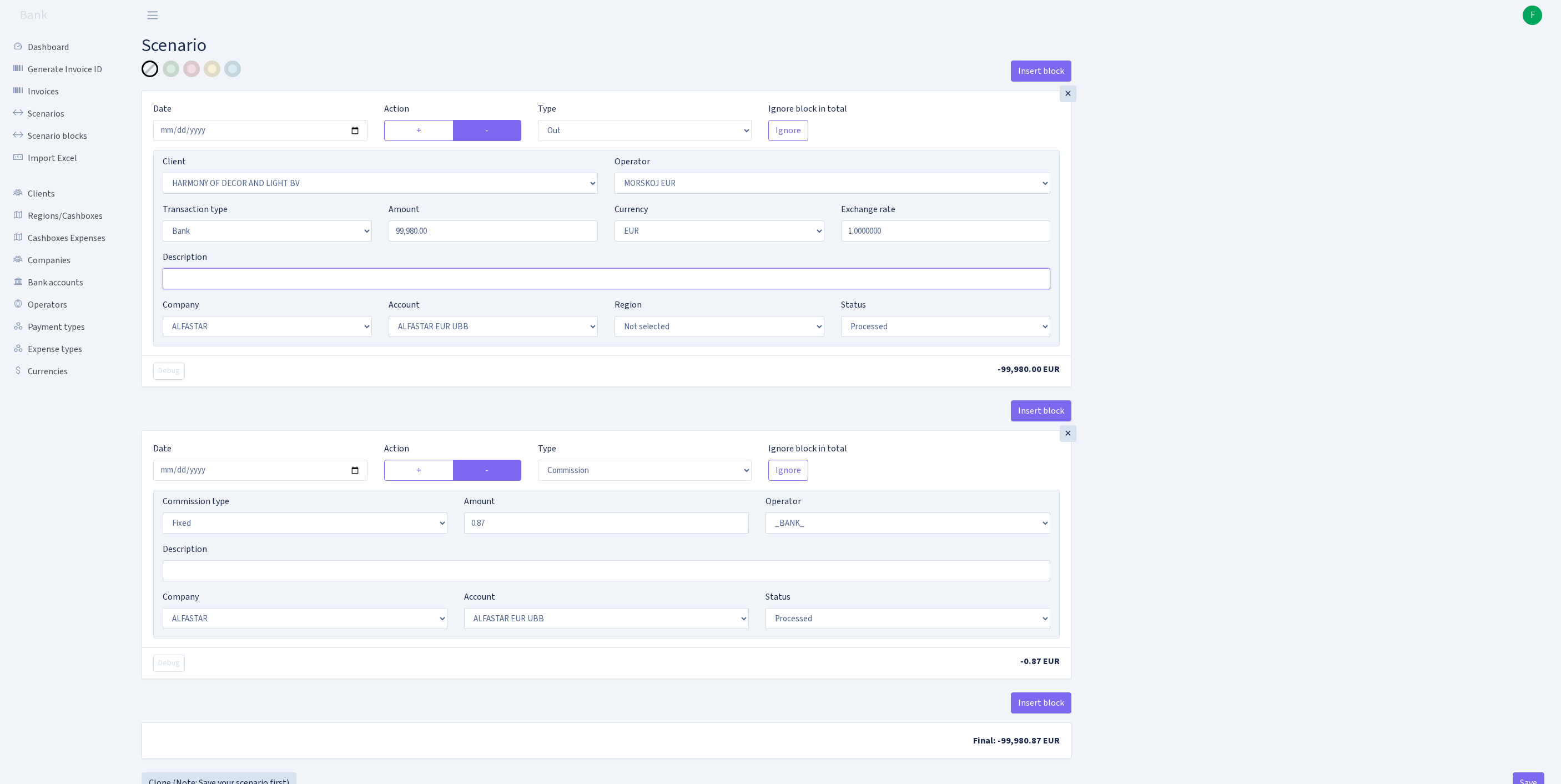
paste input "INVOICE SH160925-08"
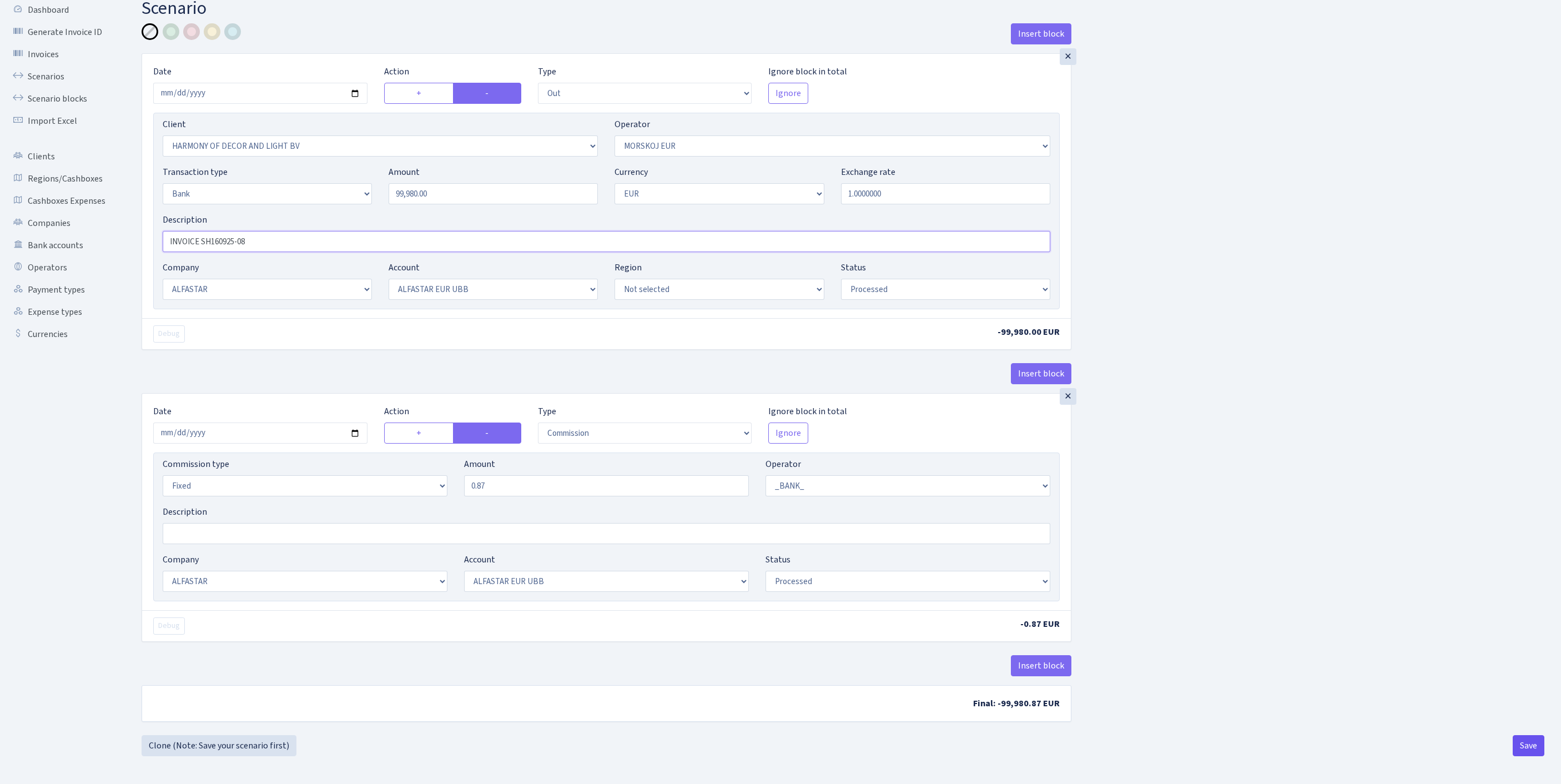
type input "INVOICE SH160925-08"
click at [1524, 747] on button "Save" at bounding box center [1528, 746] width 32 height 21
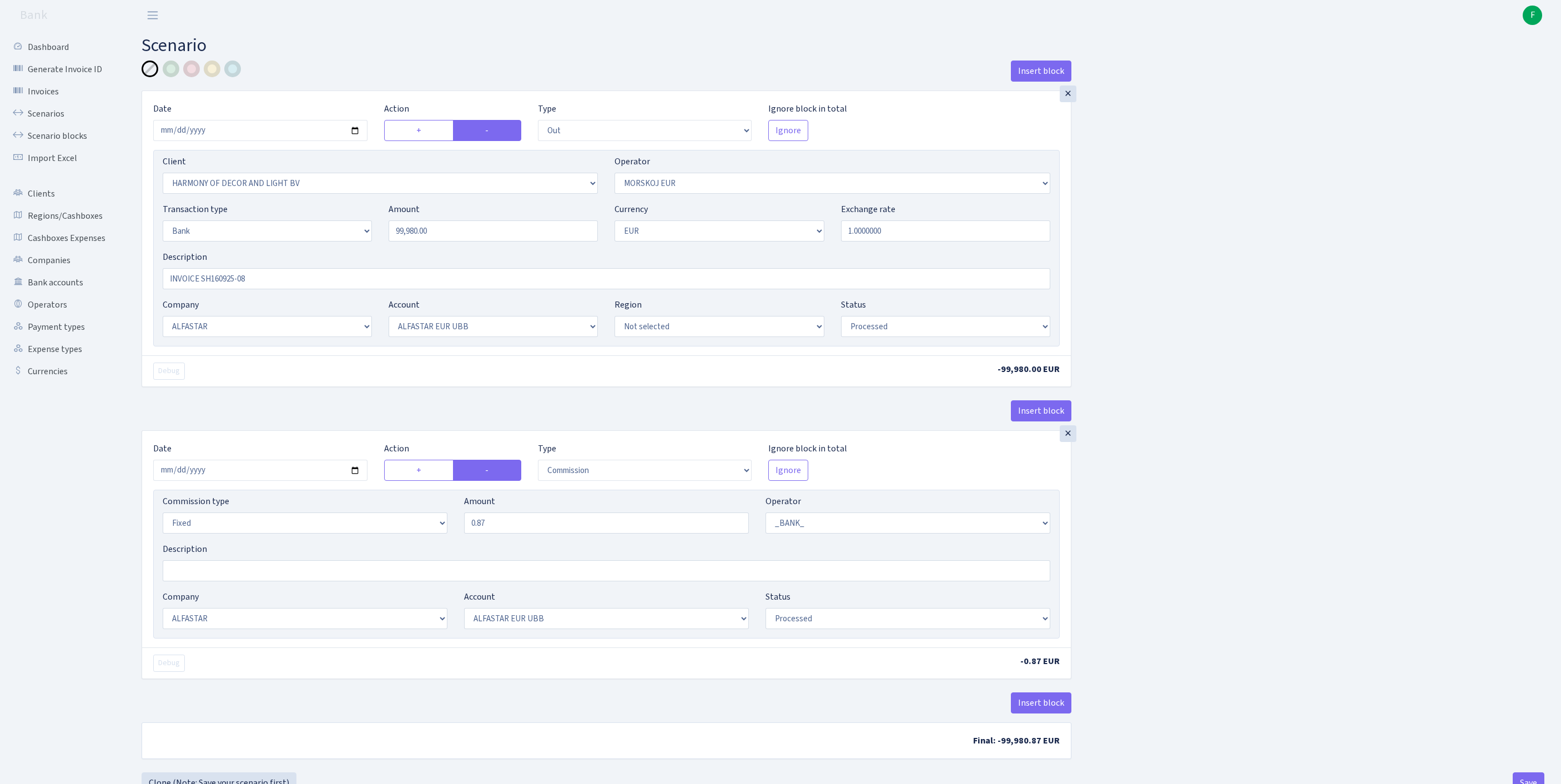
select select "out"
select select "3338"
select select "323"
select select "2"
select select "1"
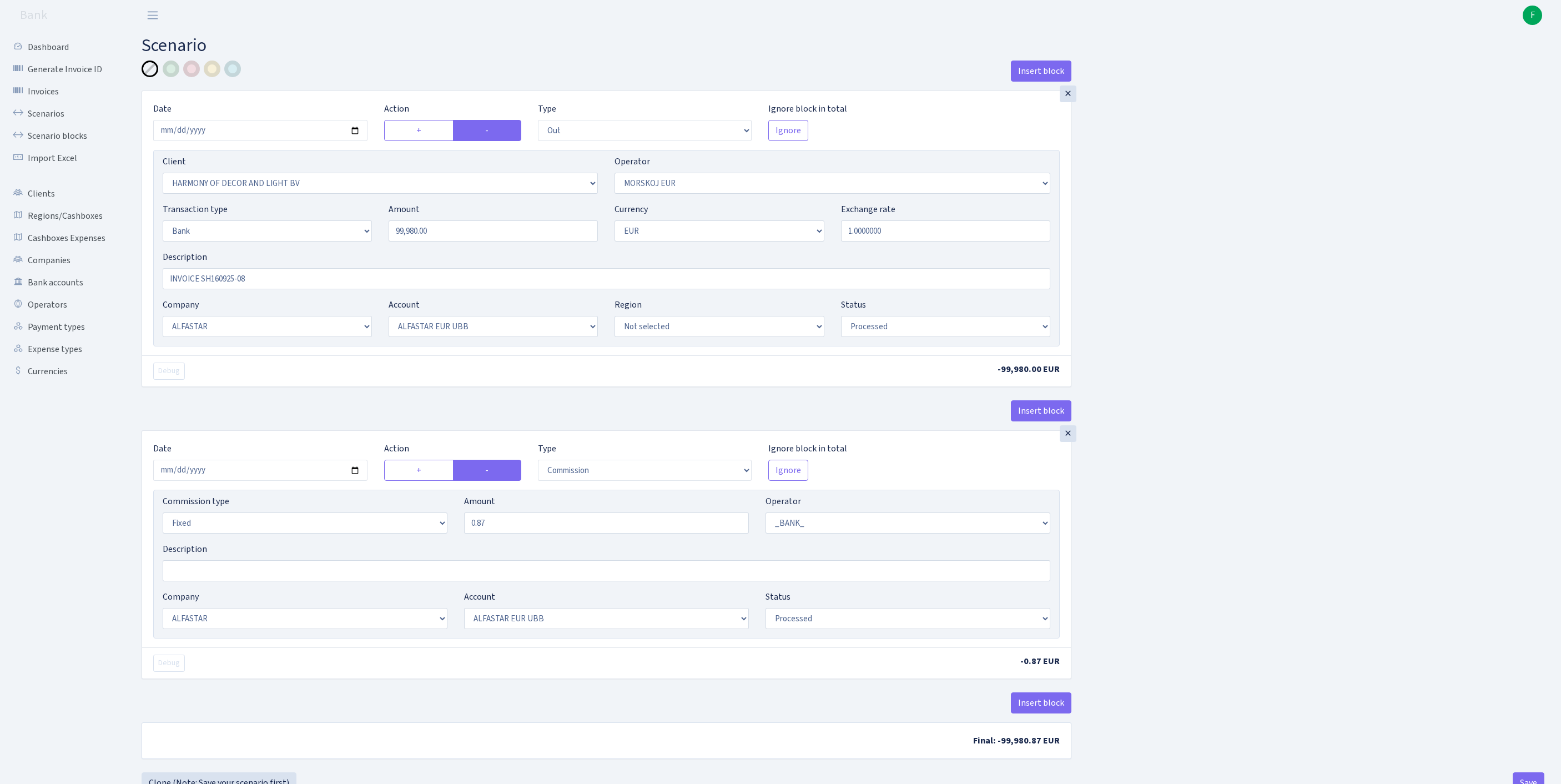
select select "14"
select select "42"
select select "processed"
select select "commission"
select select "fixed"
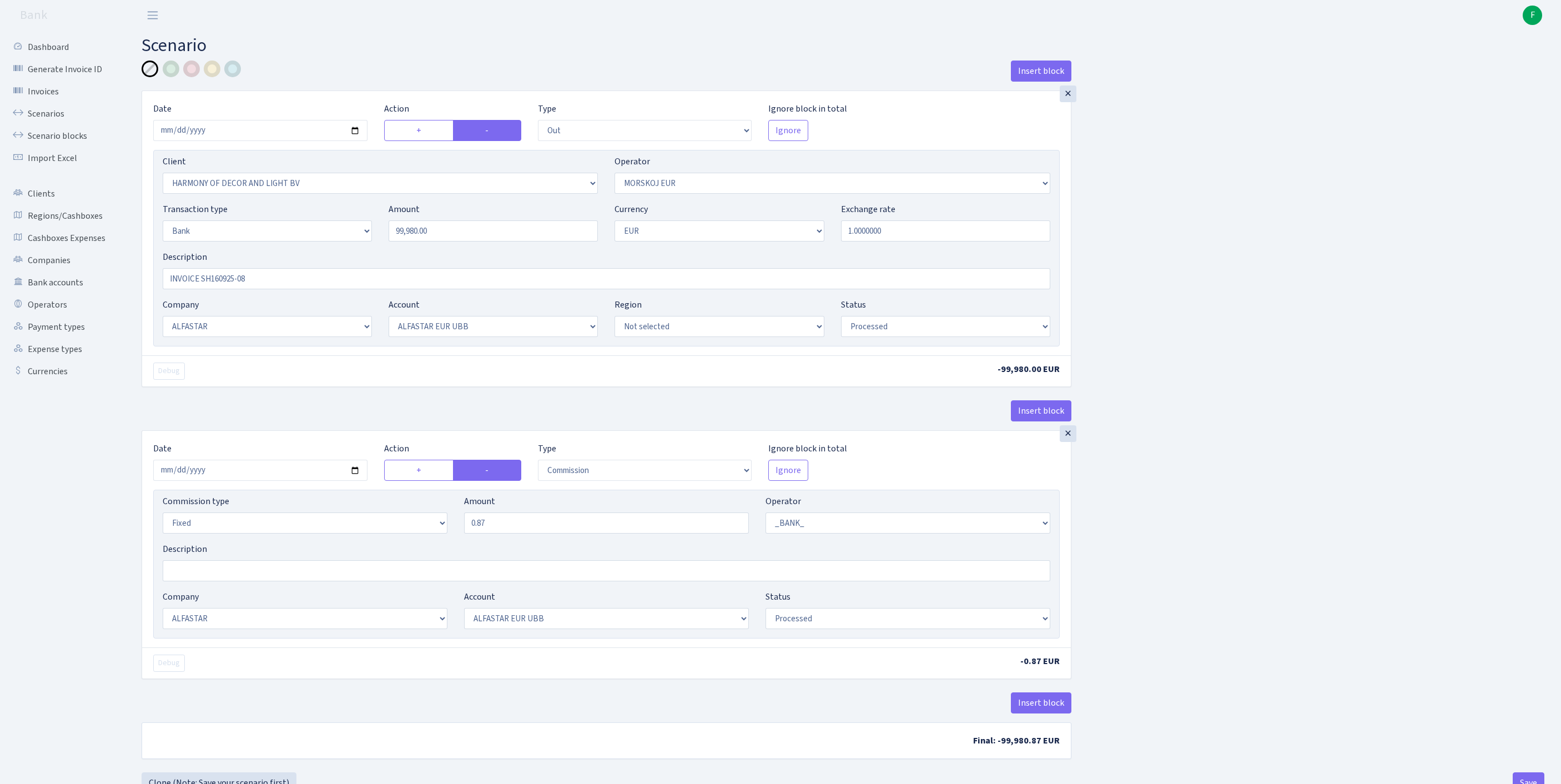
select select "1"
select select "14"
select select "42"
select select "processed"
click at [57, 122] on link "Scenarios" at bounding box center [61, 113] width 111 height 22
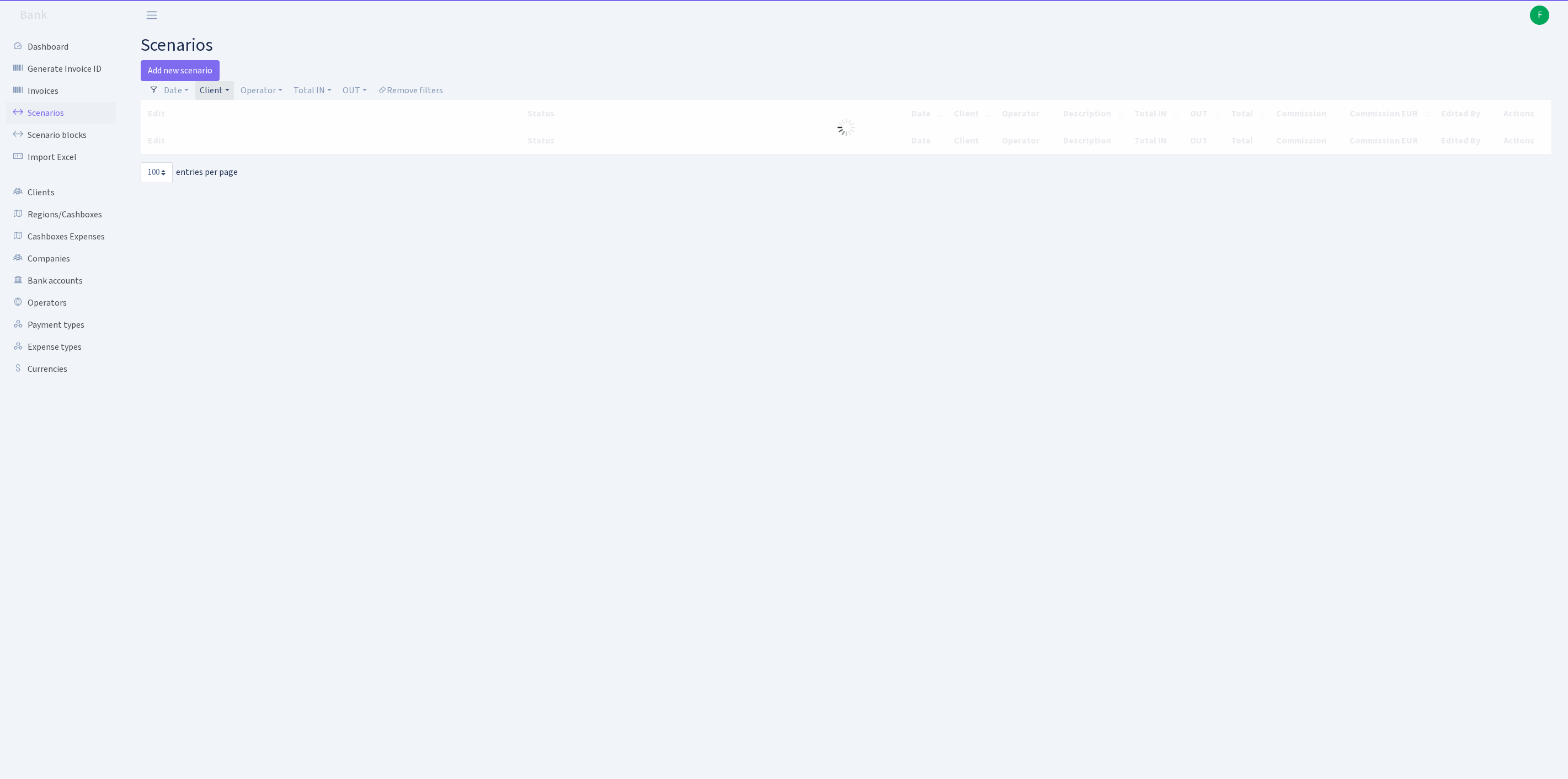
select select "100"
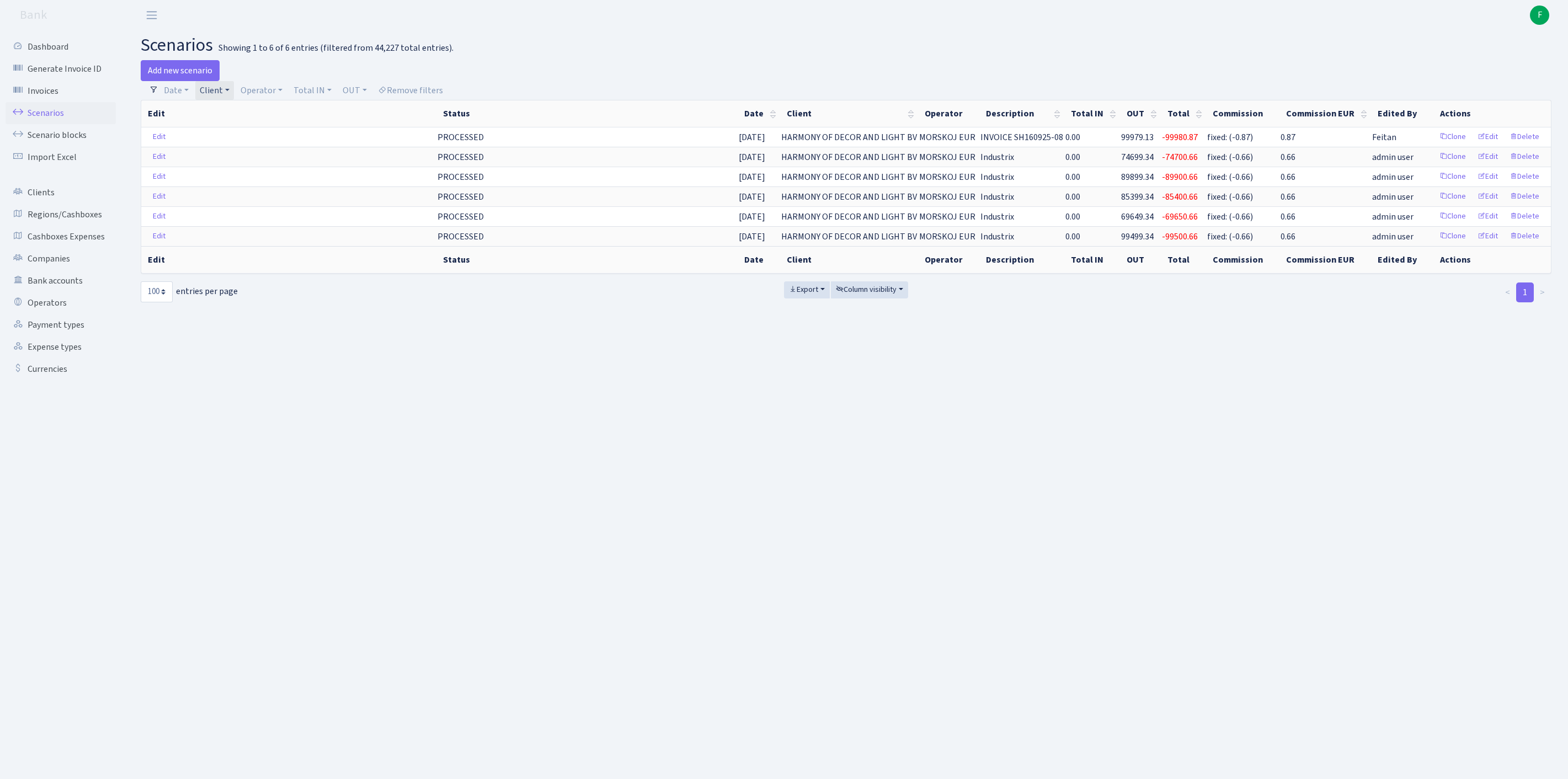
click at [234, 94] on link "Client" at bounding box center [214, 90] width 39 height 19
click at [226, 137] on input "search" at bounding box center [282, 129] width 165 height 17
type input "north"
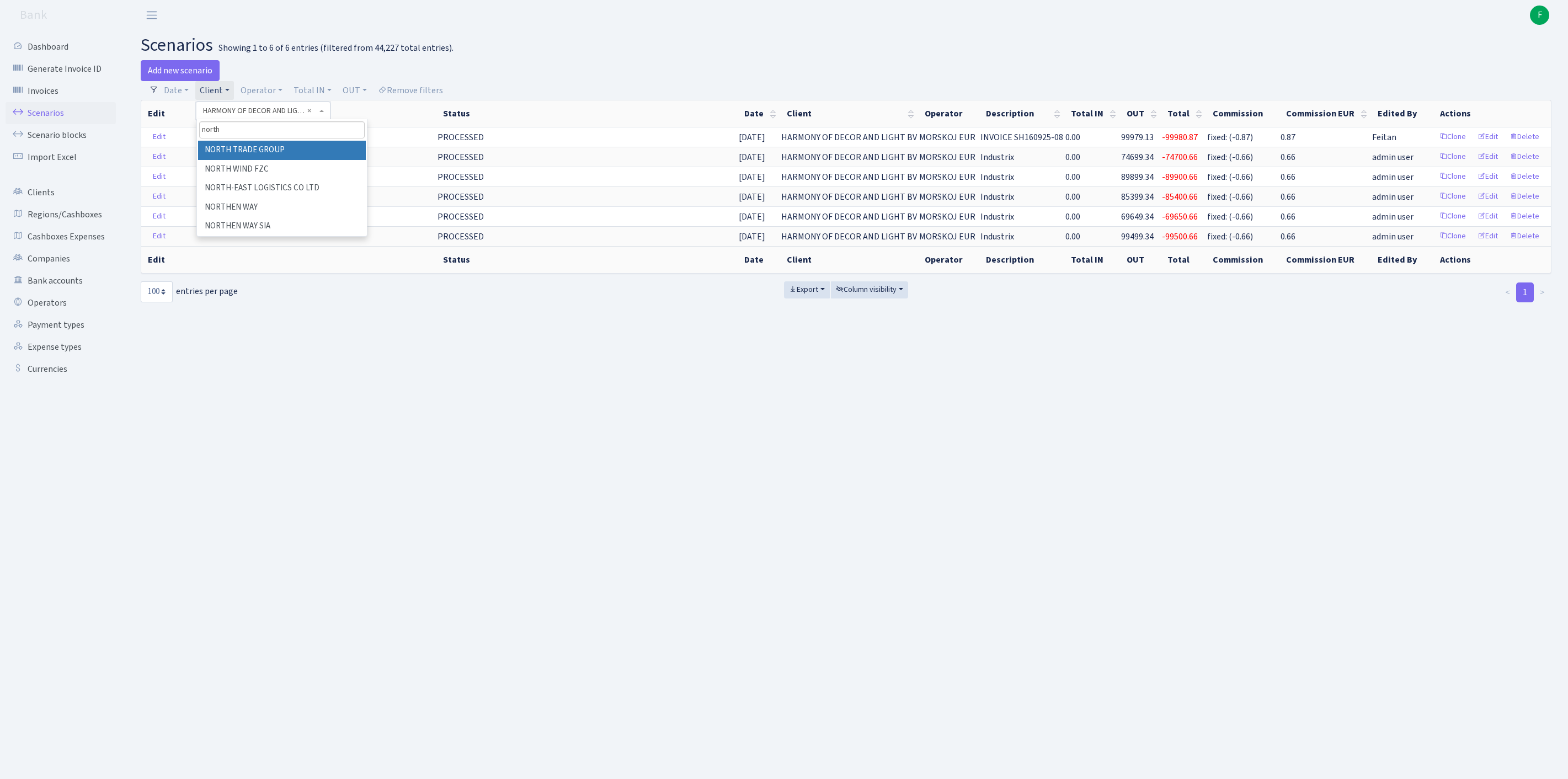
click at [257, 160] on li "NORTH TRADE GROUP" at bounding box center [282, 150] width 168 height 19
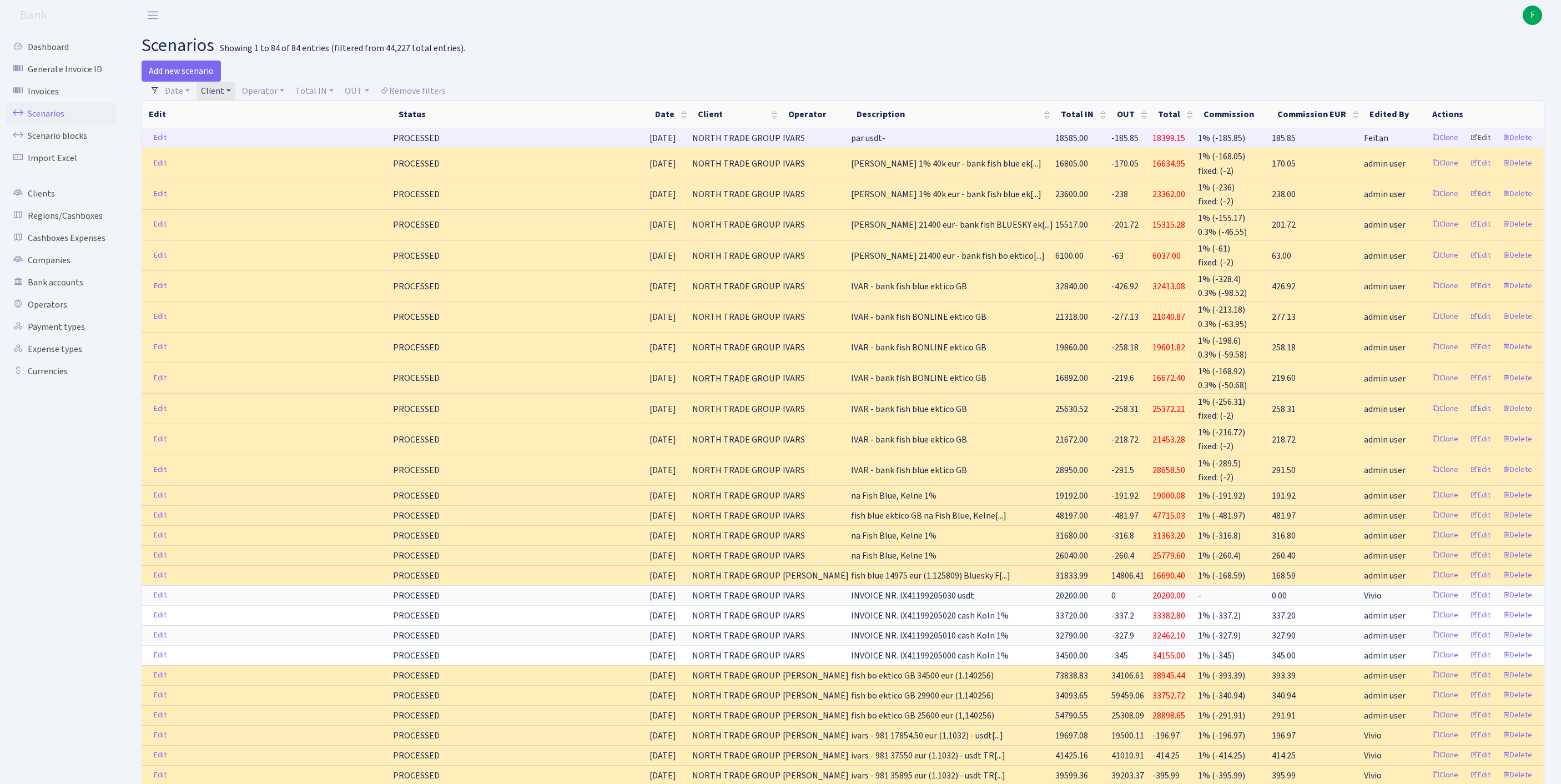
click at [1469, 147] on link "Edit" at bounding box center [1480, 138] width 30 height 17
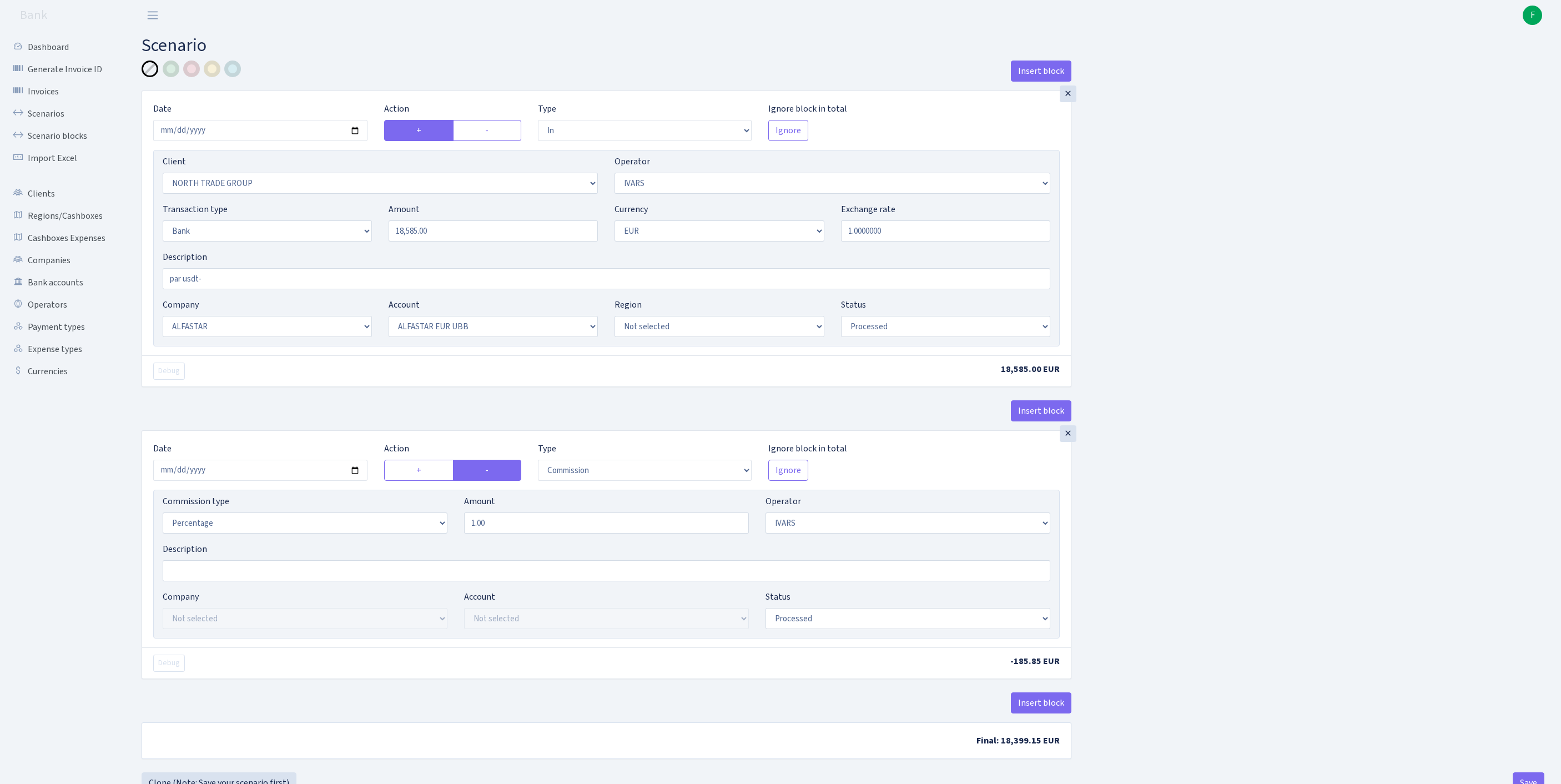
select select "in"
select select "2977"
select select "199"
select select "2"
select select "1"
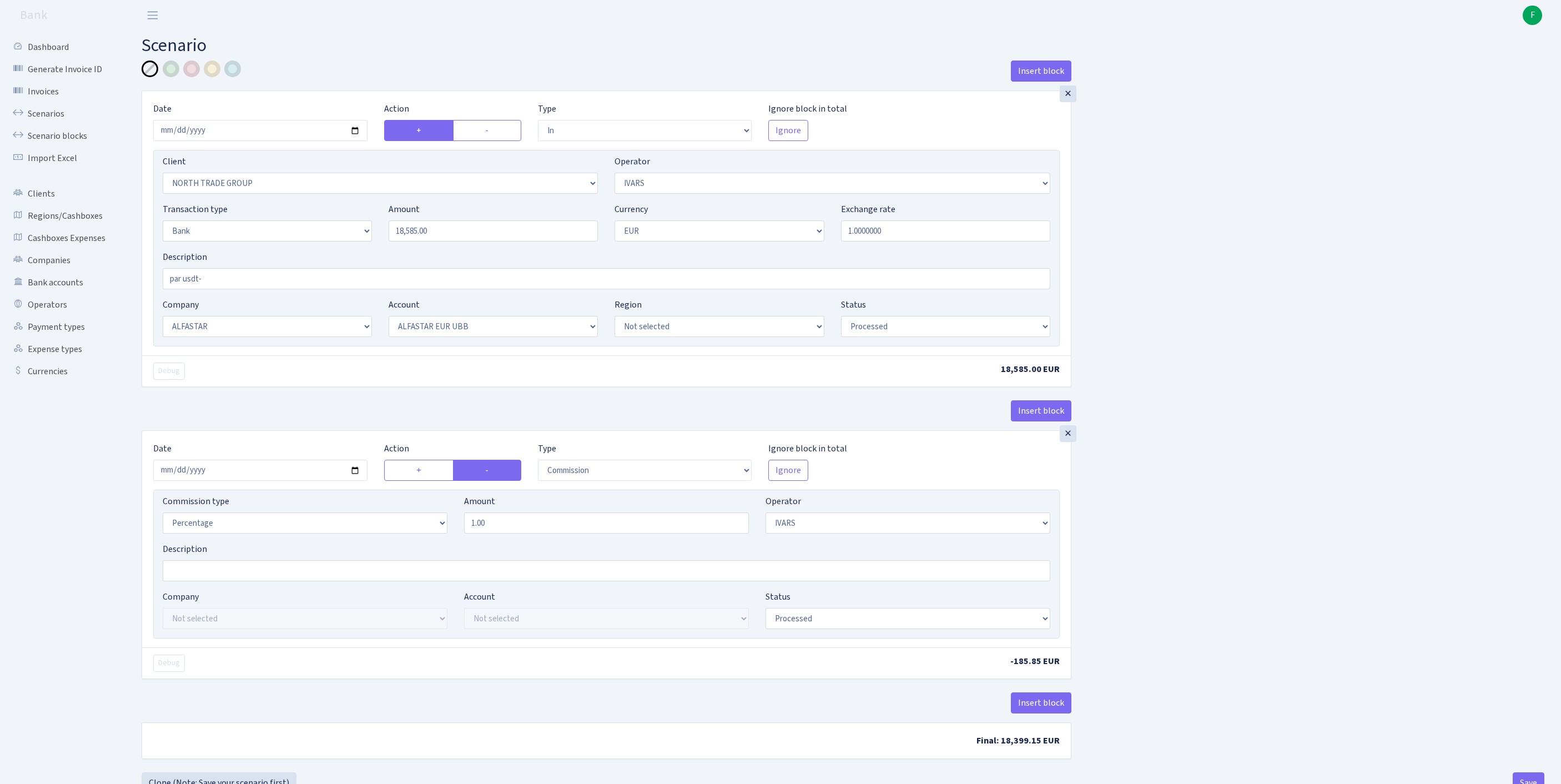
select select "14"
select select "42"
select select "processed"
select select "commission"
select select "199"
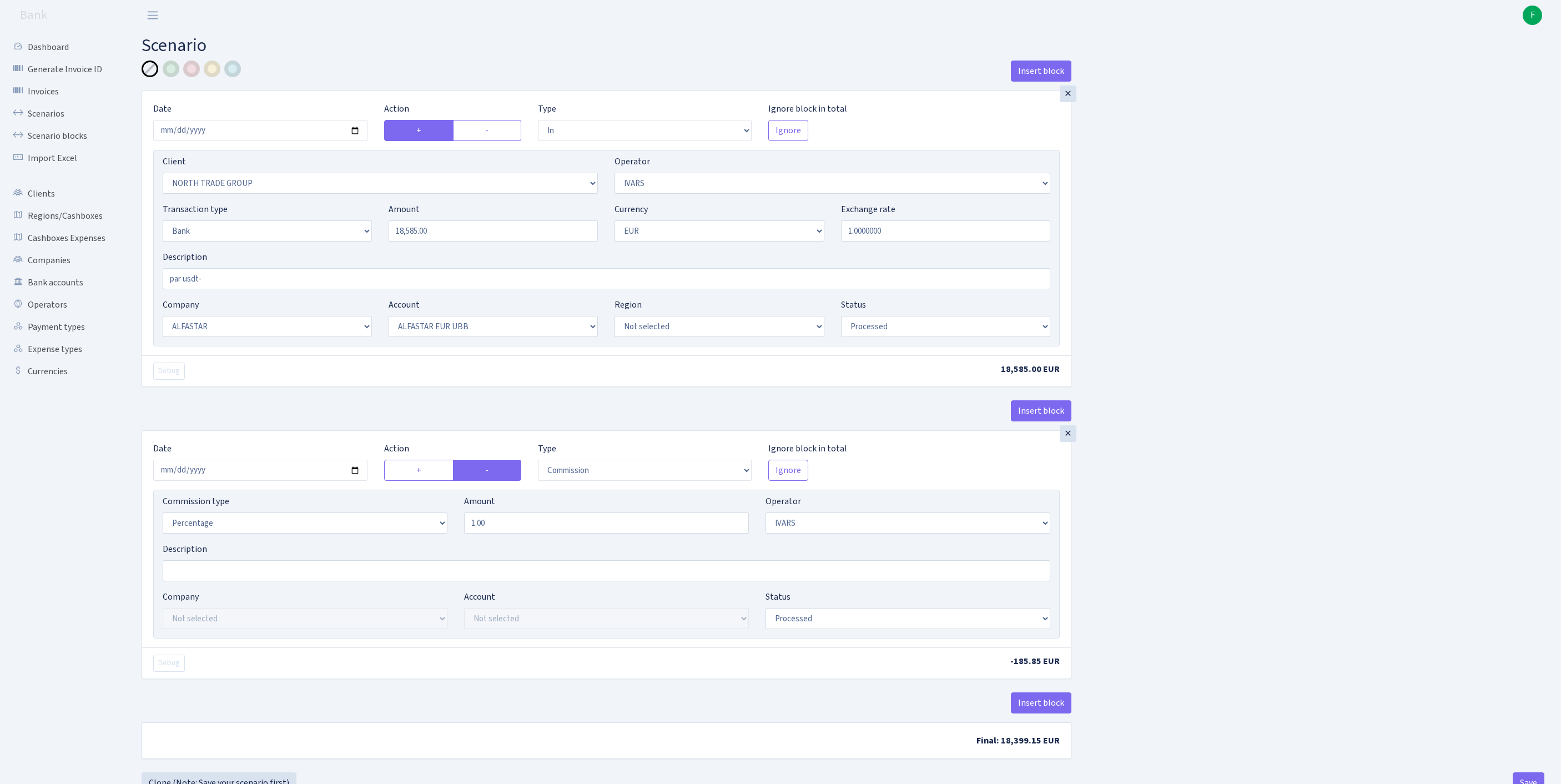
select select "processed"
click at [227, 289] on input "par usdt-" at bounding box center [606, 279] width 887 height 21
paste input "INVOICE NR. AS42293217900"
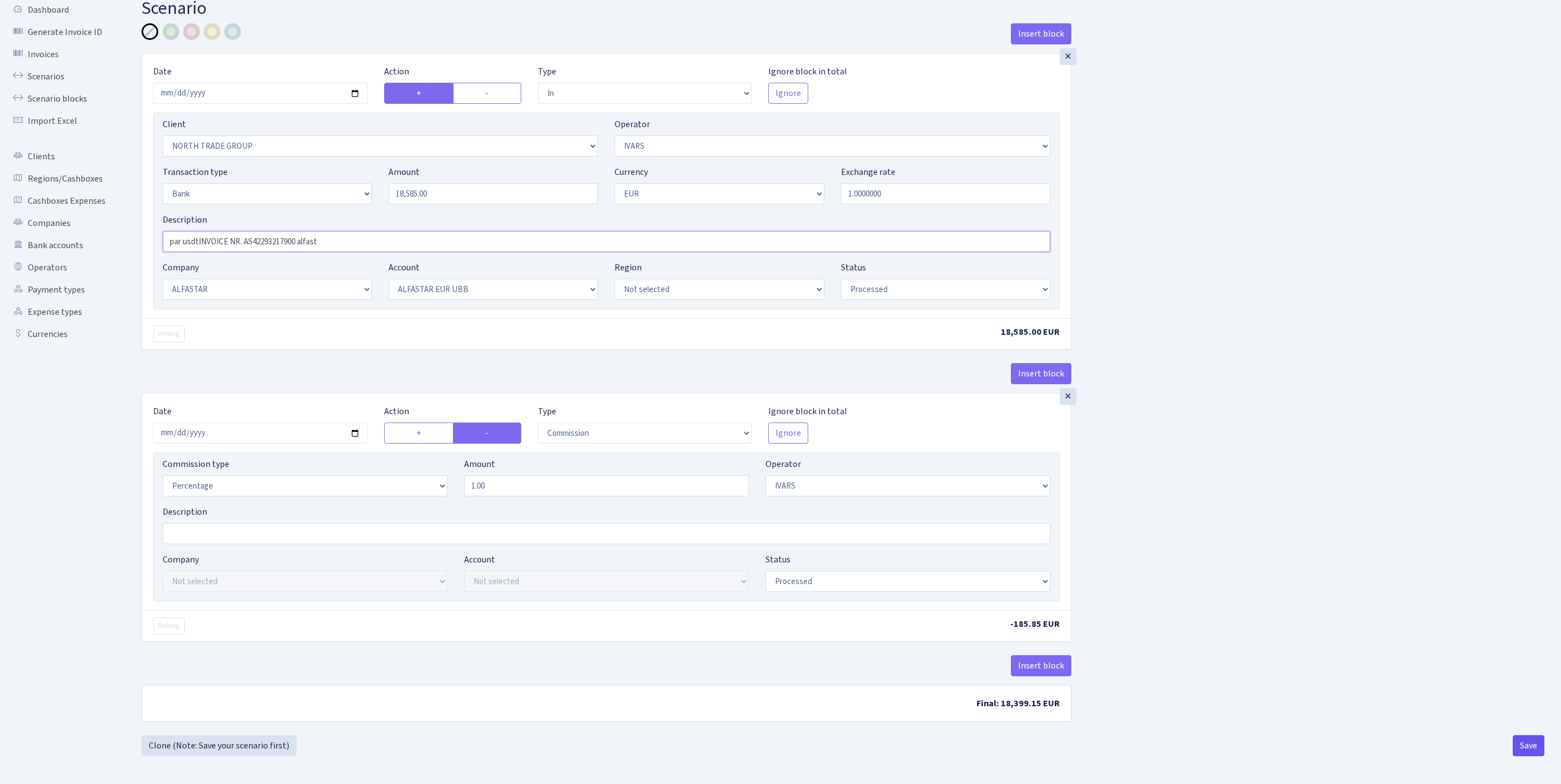
type input "par usdtINVOICE NR. AS42293217900 alfast"
click at [1526, 743] on button "Save" at bounding box center [1528, 746] width 32 height 21
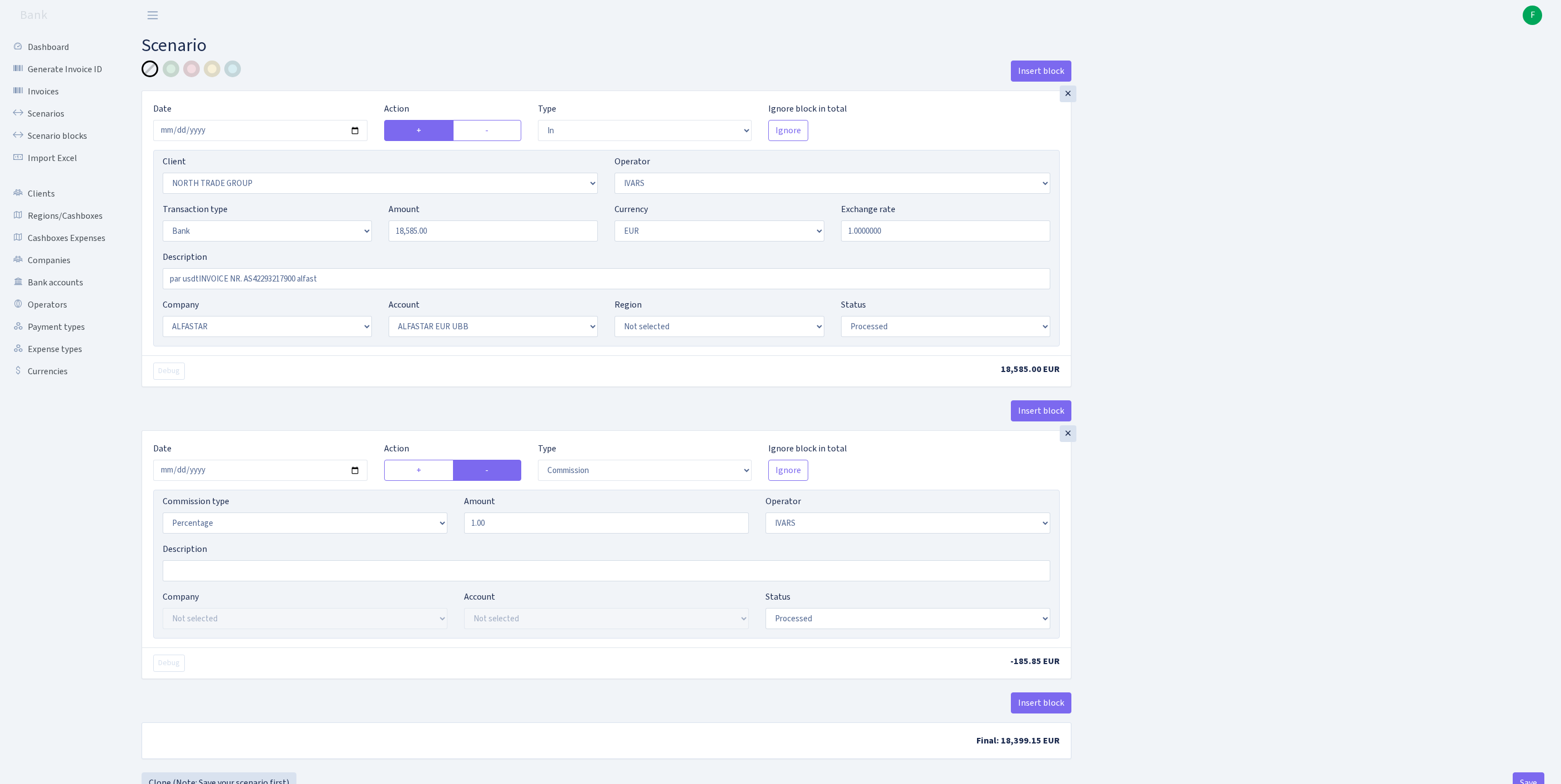
select select "in"
select select "2977"
select select "199"
select select "2"
select select "1"
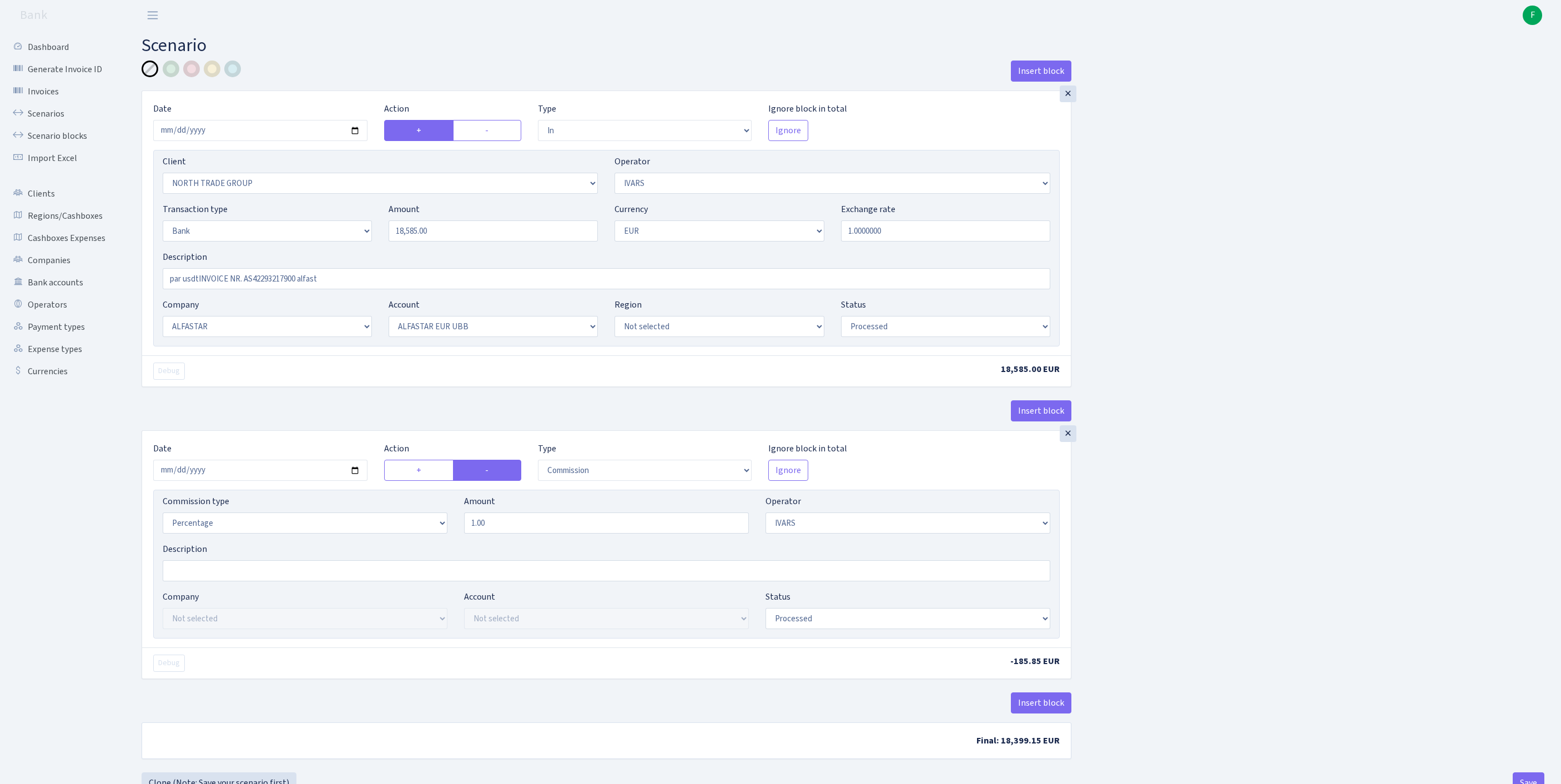
select select "14"
select select "42"
select select "processed"
select select "commission"
select select "199"
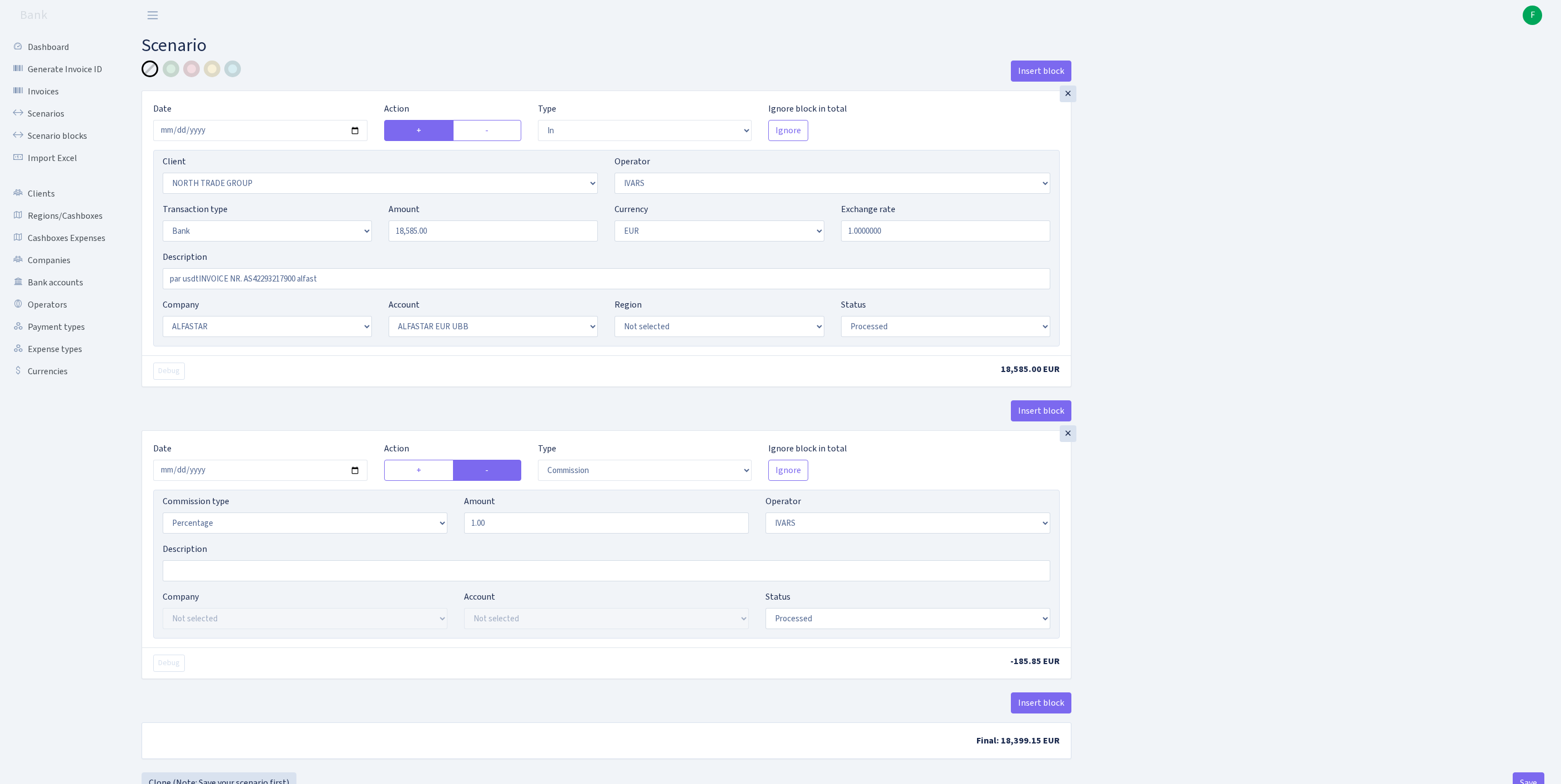
select select "processed"
click at [50, 123] on link "Scenarios" at bounding box center [61, 113] width 111 height 22
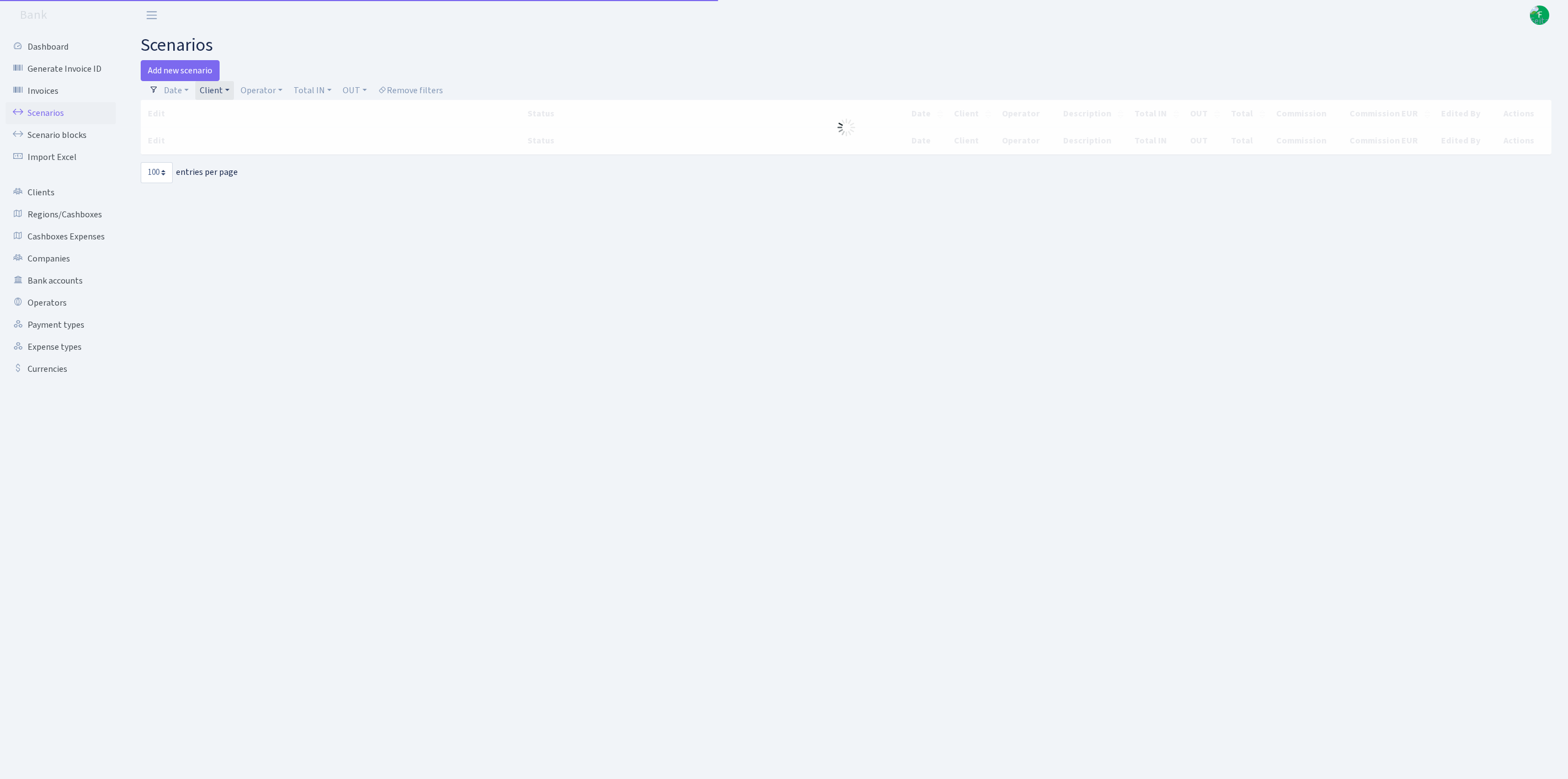
select select "100"
click at [227, 95] on link "Client" at bounding box center [214, 90] width 39 height 19
click at [246, 137] on input "search" at bounding box center [255, 129] width 111 height 17
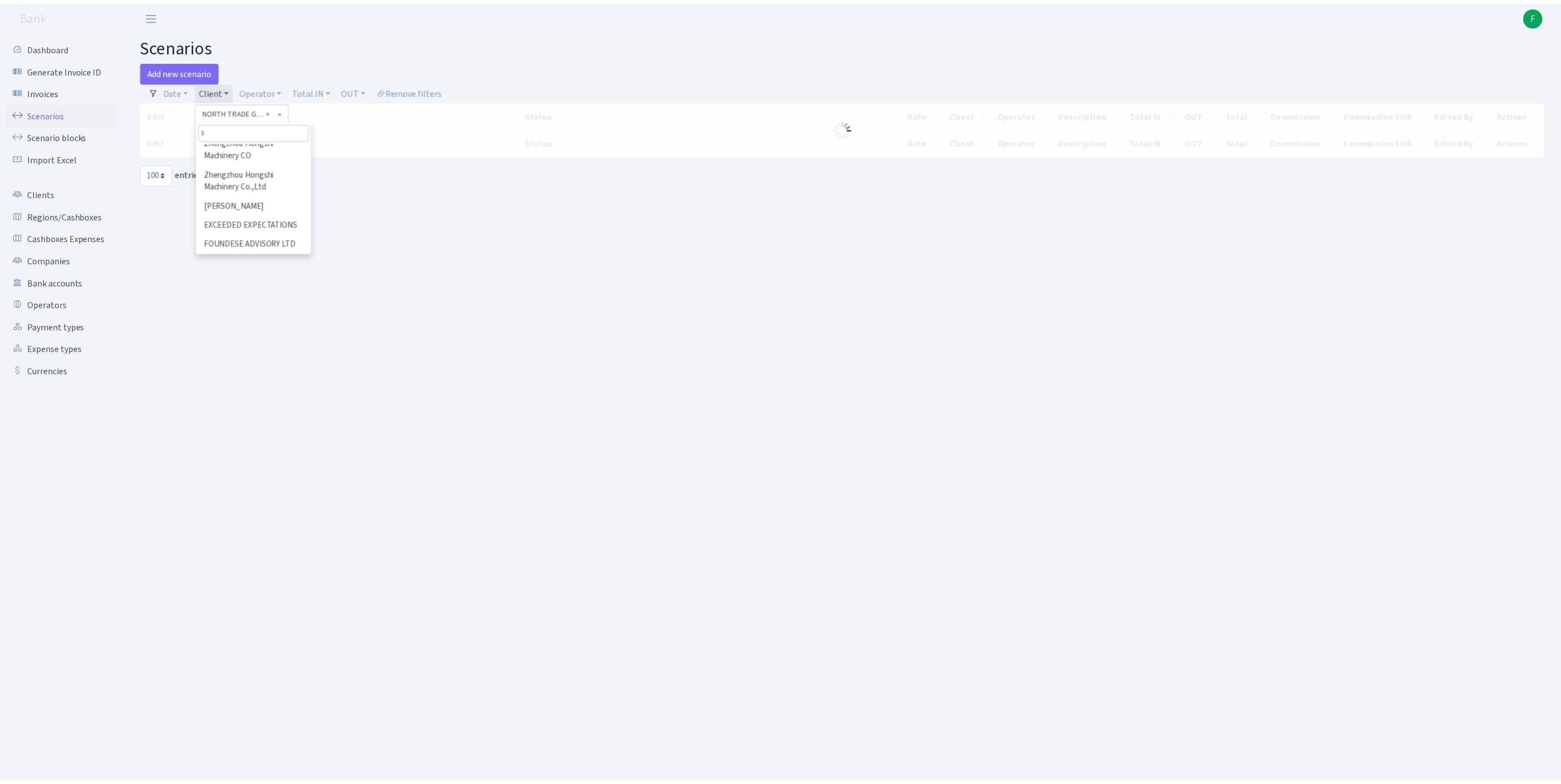
scroll to position [0, 0]
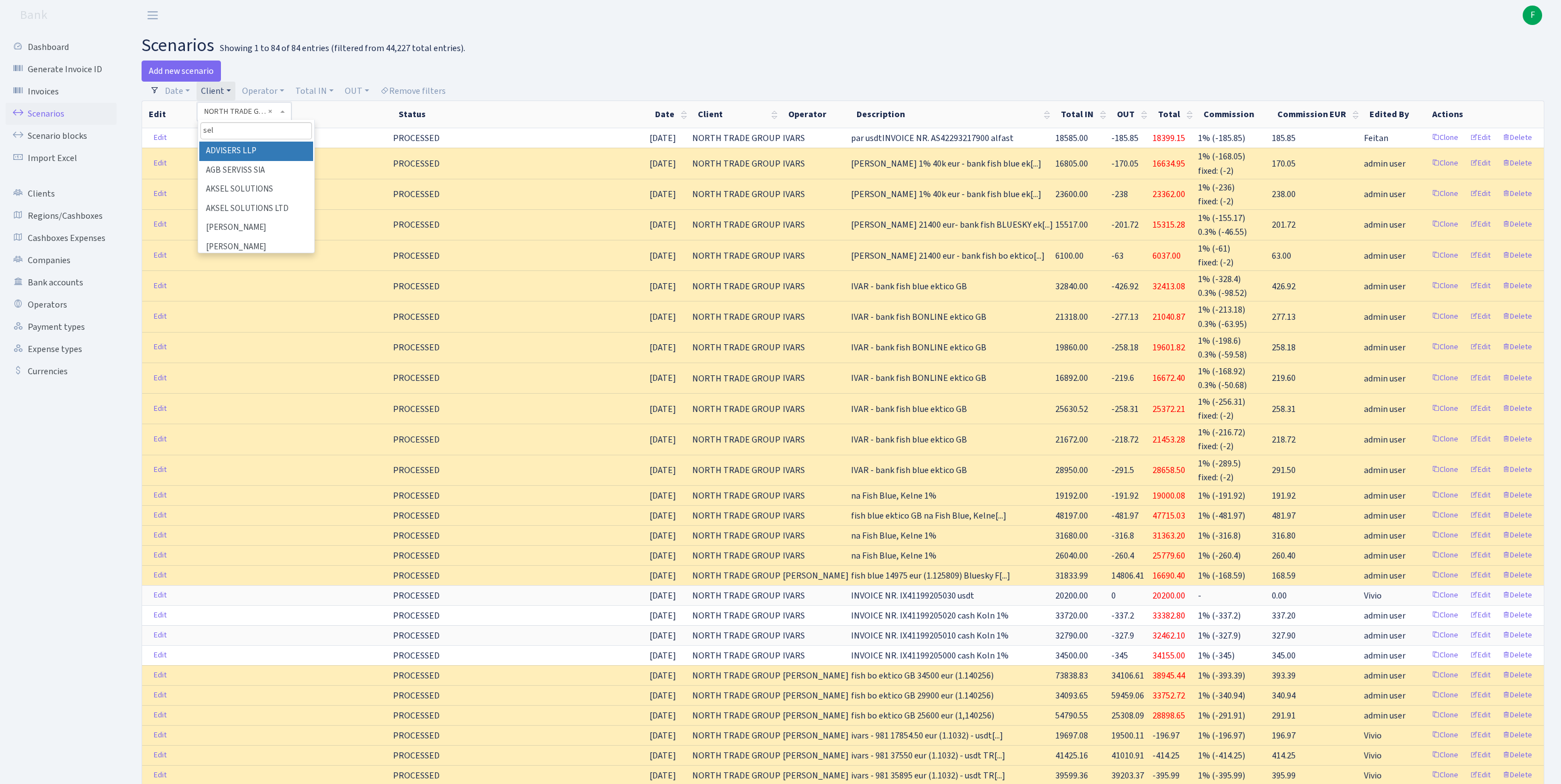
type input "sele"
click at [244, 212] on li "SELEX OU" at bounding box center [256, 202] width 114 height 19
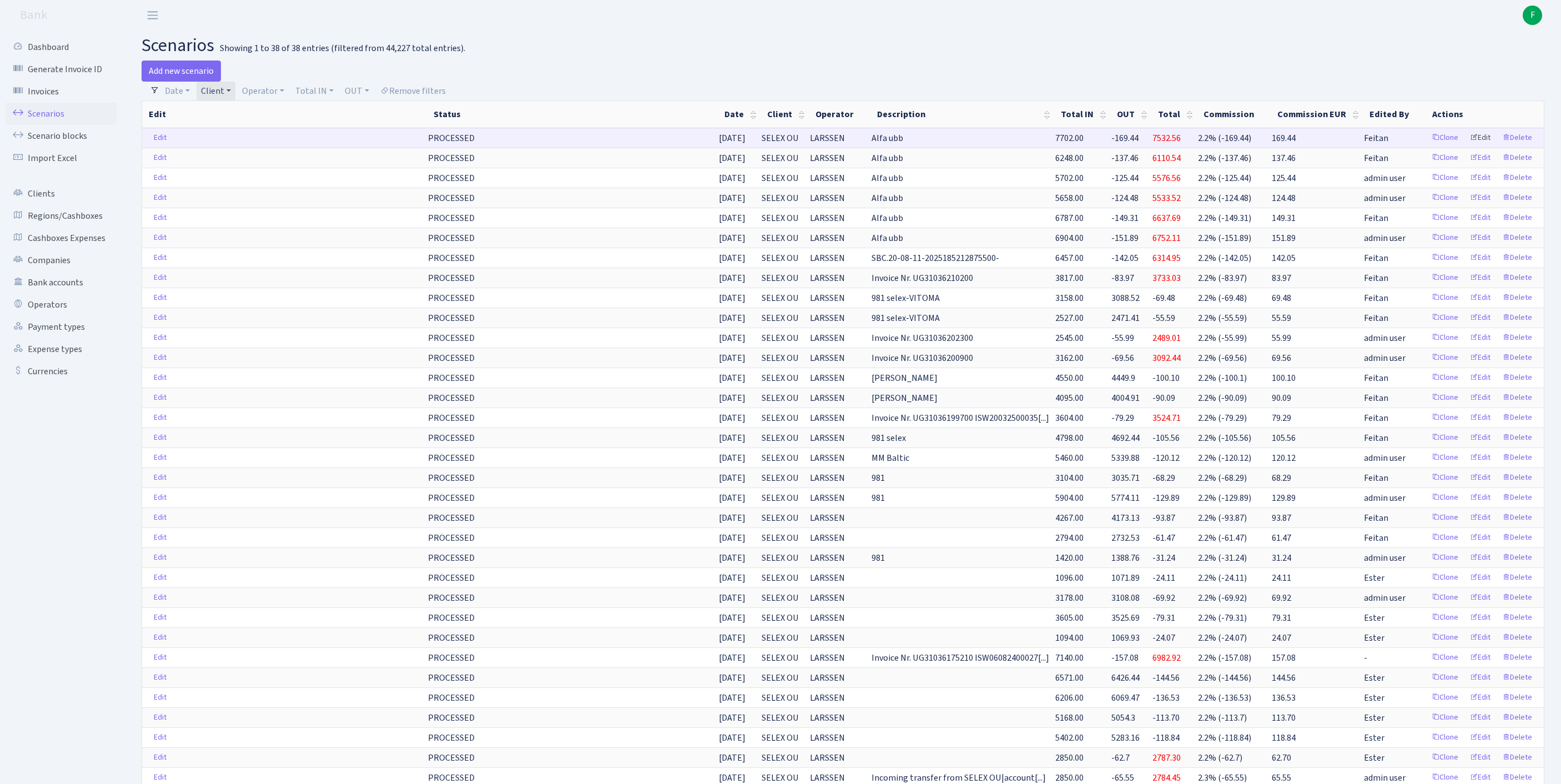
click at [1469, 147] on link "Edit" at bounding box center [1480, 138] width 30 height 17
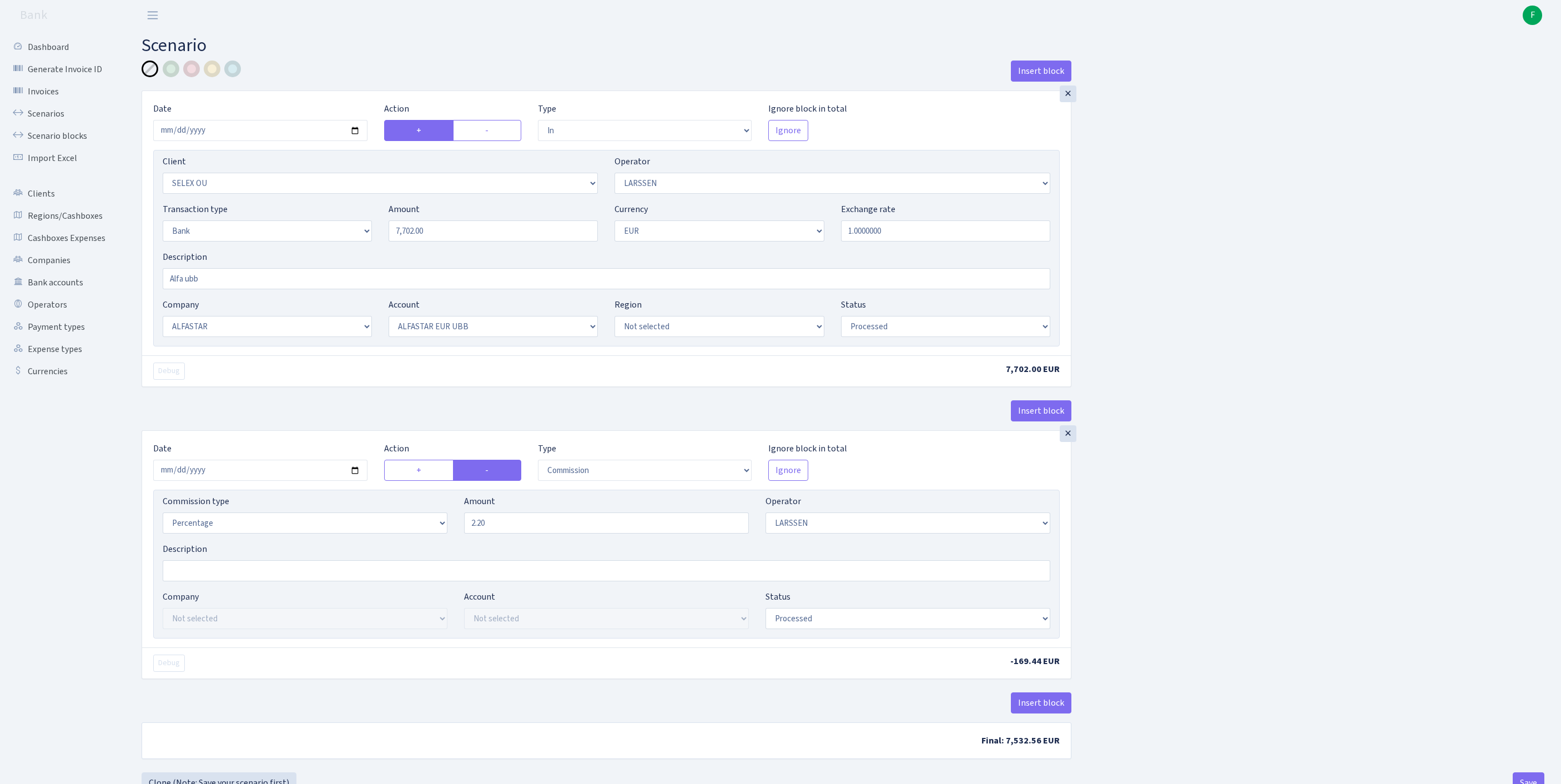
select select "in"
select select "1463"
select select "36"
select select "2"
select select "1"
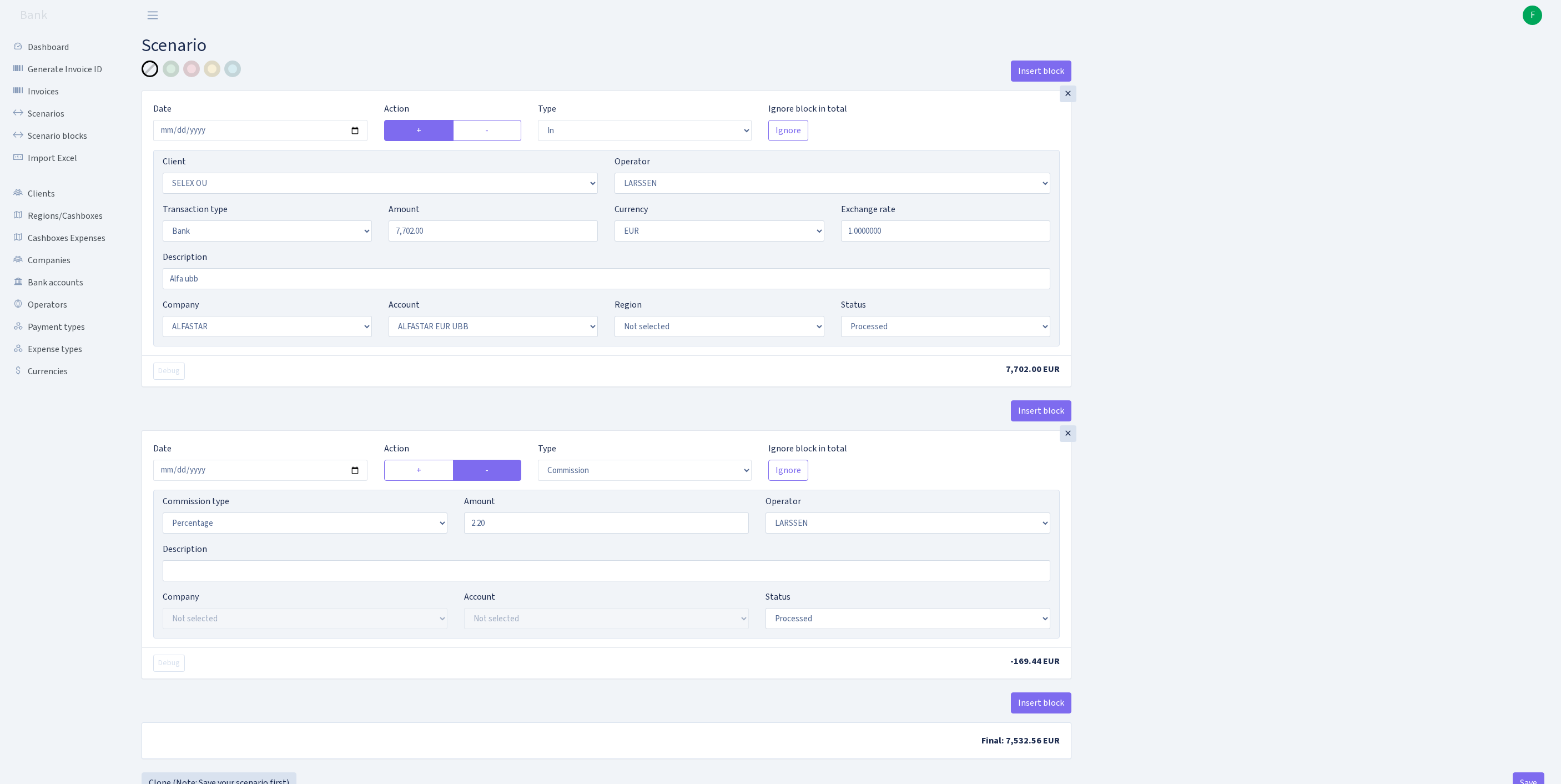
select select "14"
select select "42"
select select "processed"
select select "commission"
select select "36"
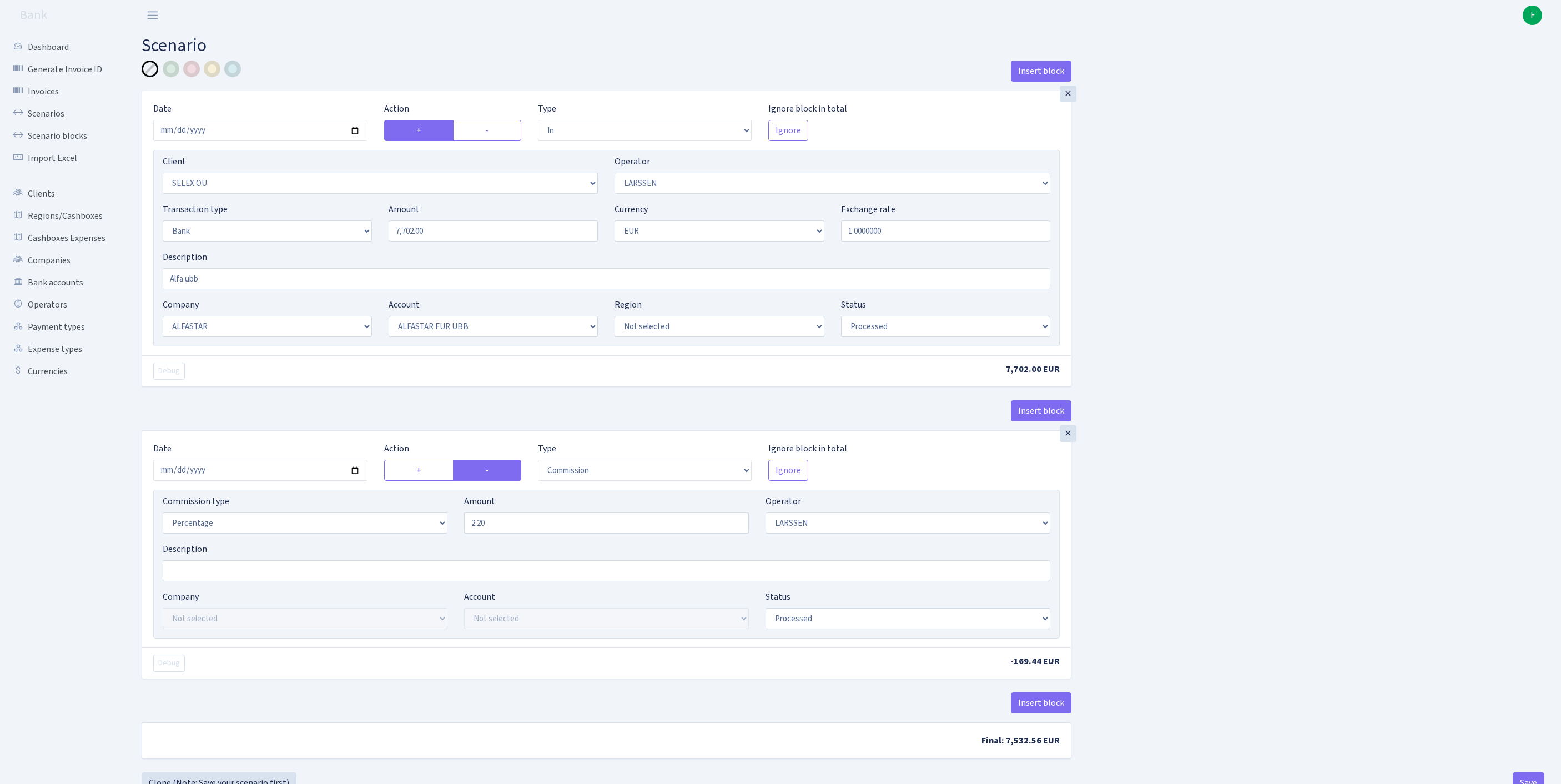
select select "processed"
click at [223, 289] on input "Alfa ubb" at bounding box center [606, 279] width 887 height 21
paste input "INVOICE NR. AS42036217900 30.08.202"
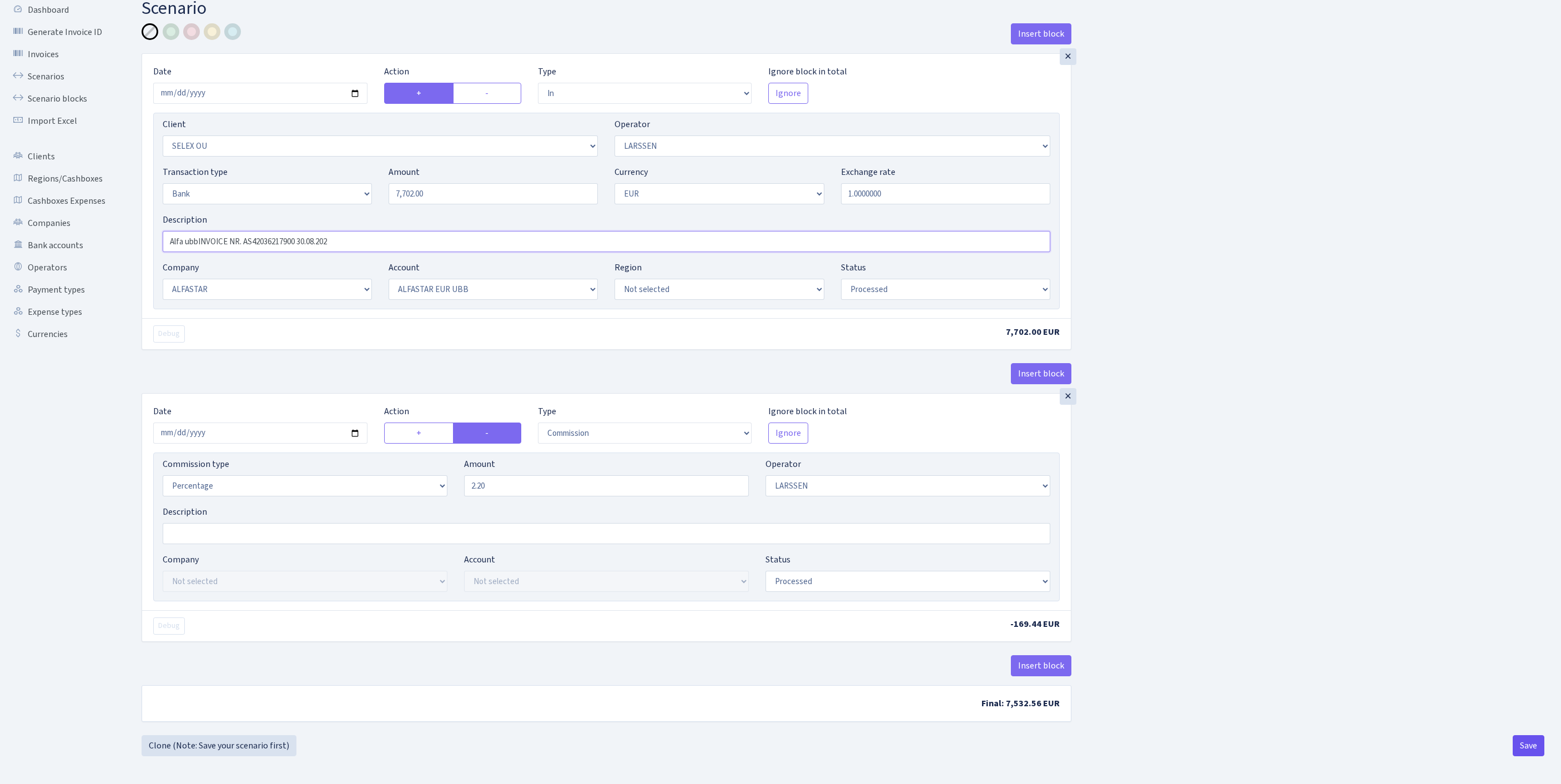
type input "Alfa ubbINVOICE NR. AS42036217900 30.08.202"
click at [1519, 747] on button "Save" at bounding box center [1528, 746] width 32 height 21
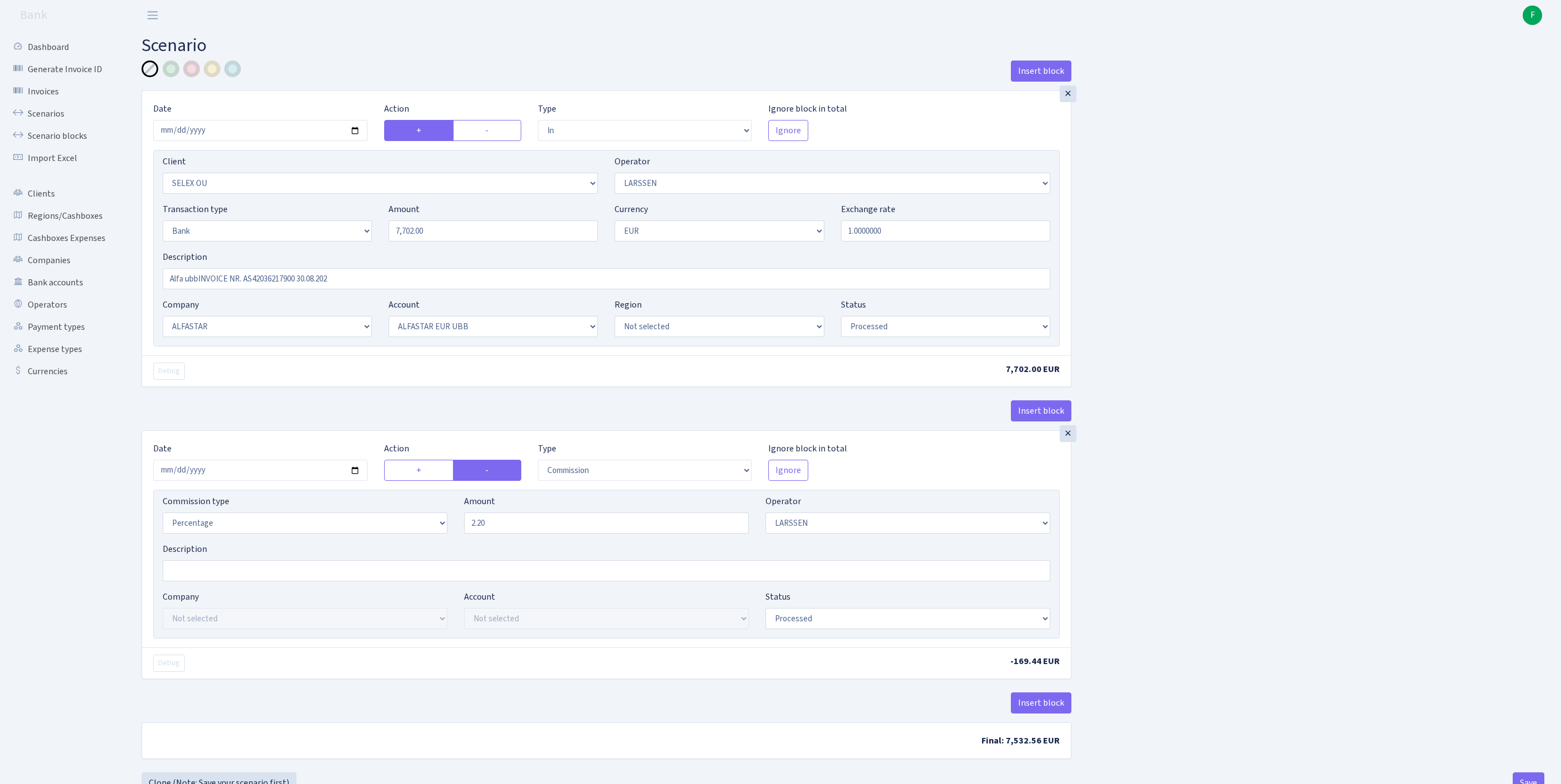
select select "in"
select select "1463"
select select "36"
select select "2"
select select "1"
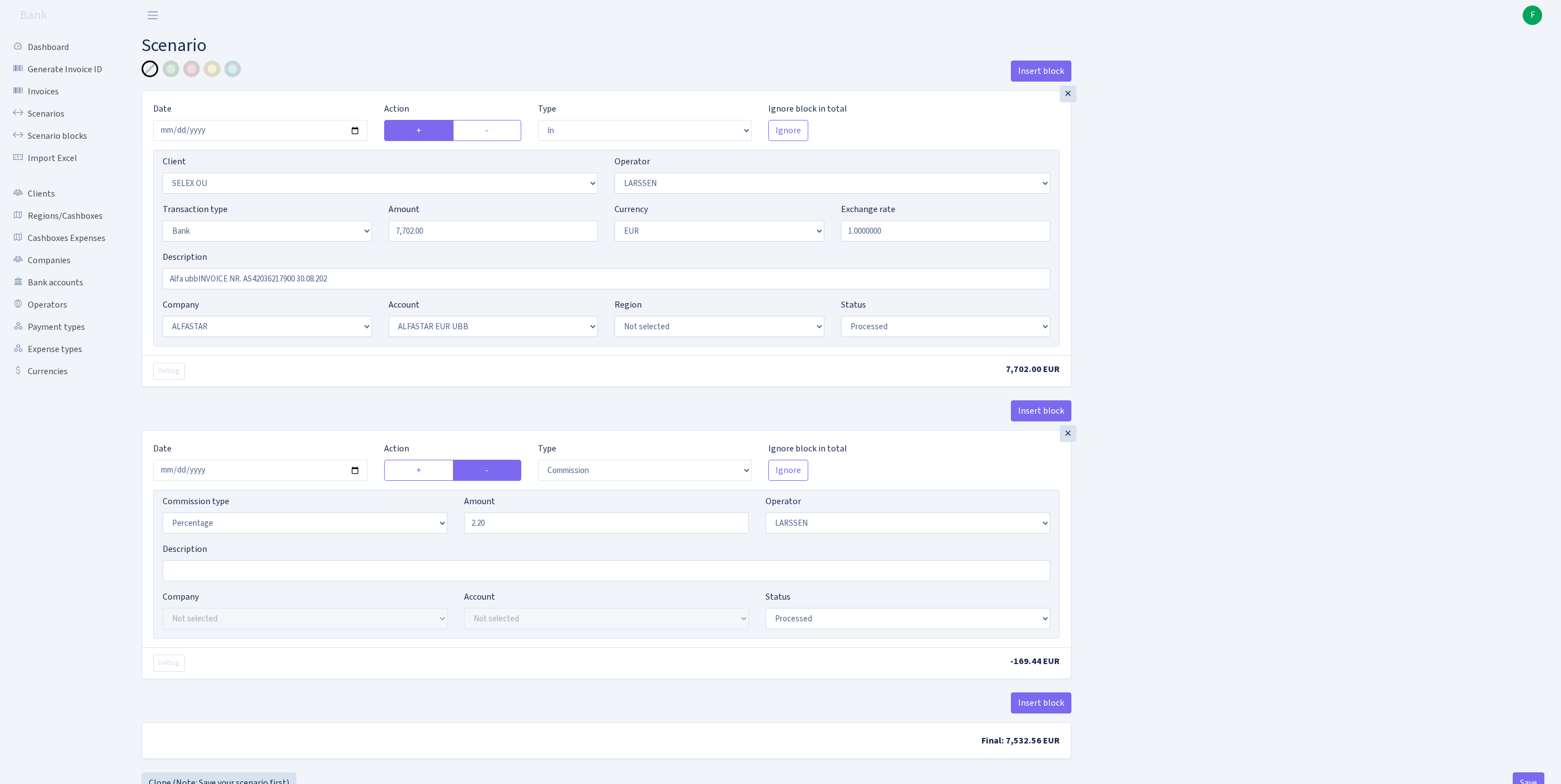
select select "14"
select select "42"
select select "processed"
select select "commission"
select select "36"
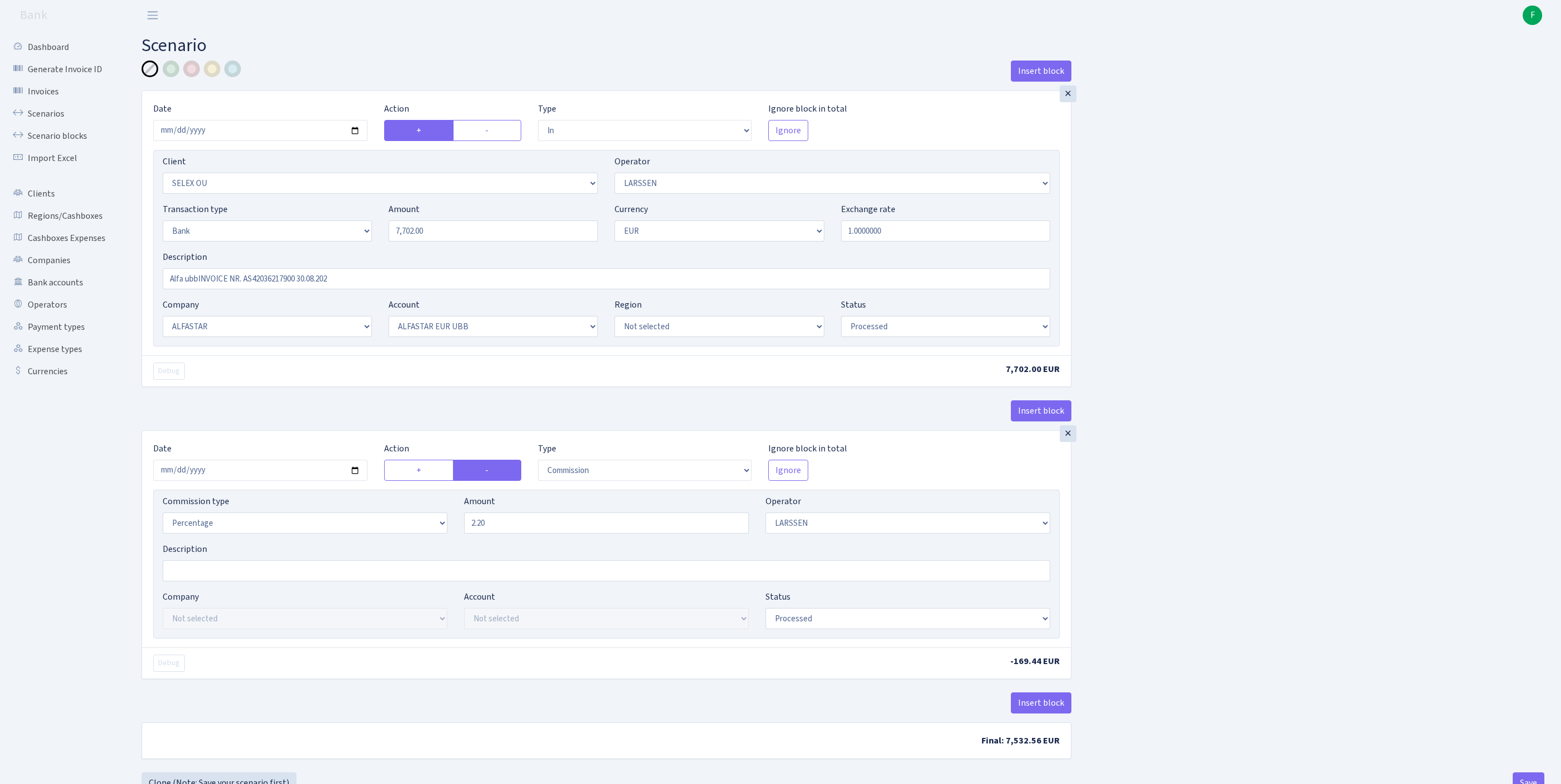
select select "processed"
click at [52, 122] on link "Scenarios" at bounding box center [61, 113] width 111 height 22
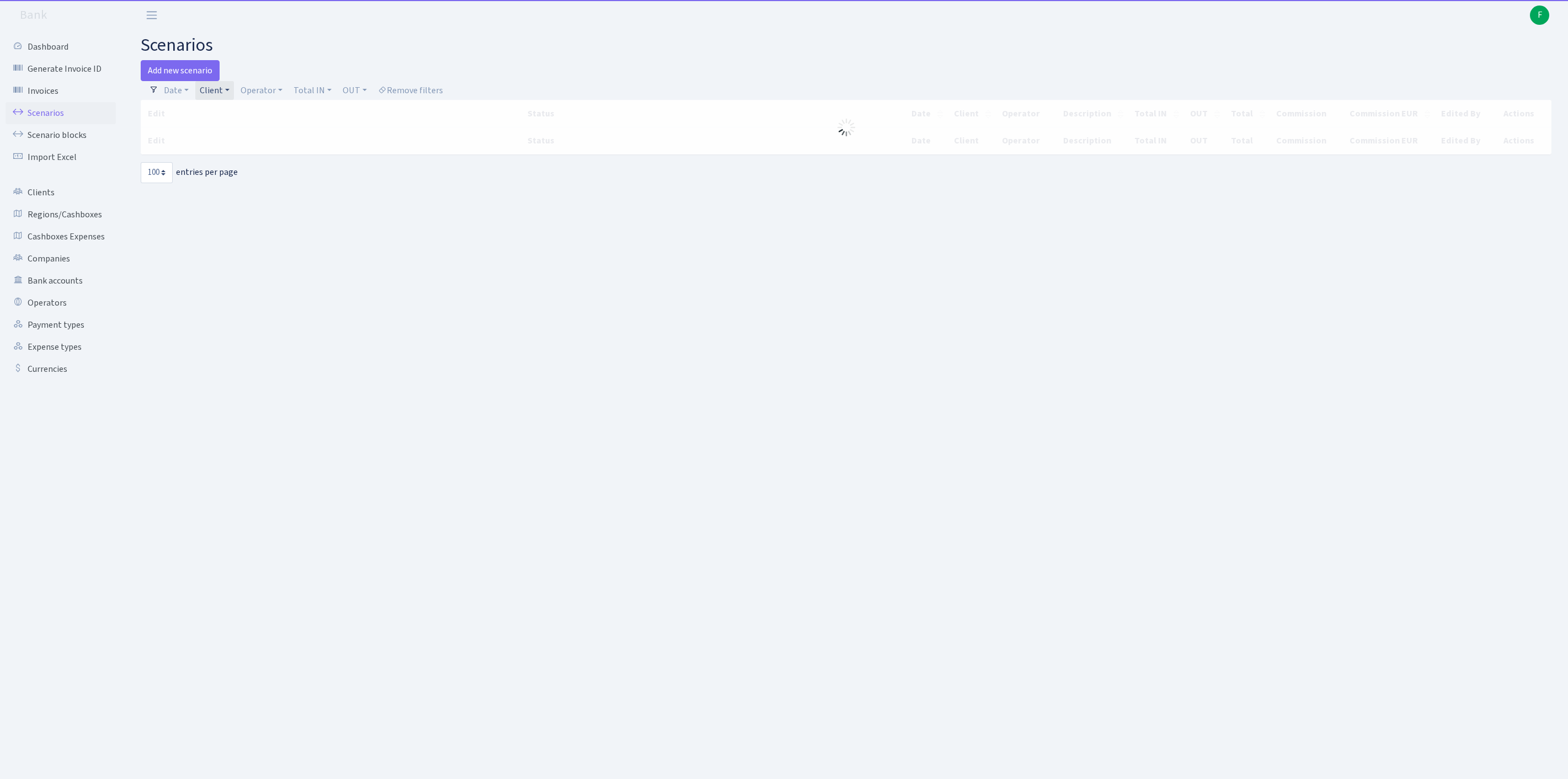
select select "100"
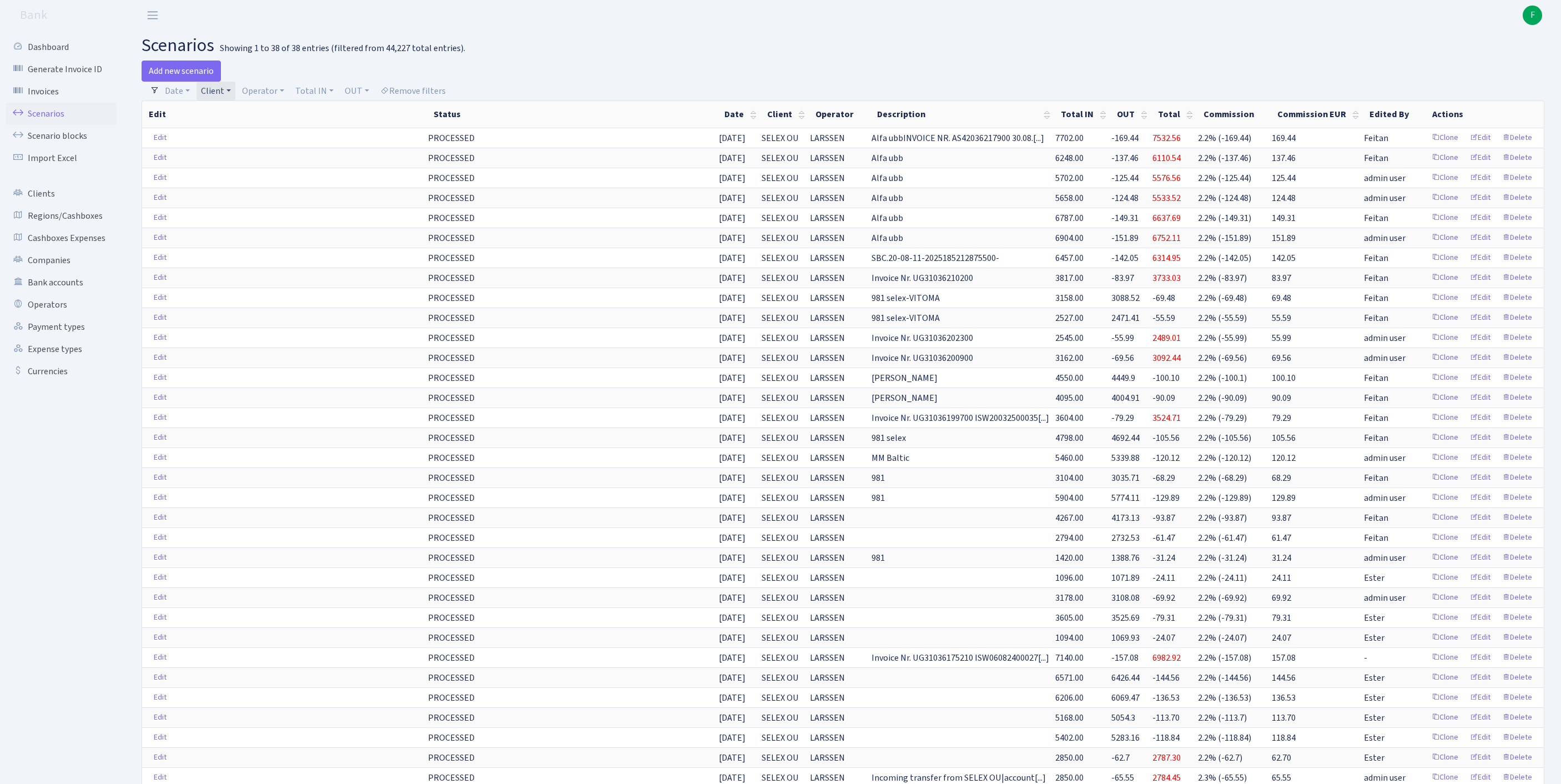
click at [235, 98] on link "Client" at bounding box center [215, 91] width 39 height 19
click at [235, 140] on input "search" at bounding box center [246, 130] width 92 height 17
type input "[PERSON_NAME]"
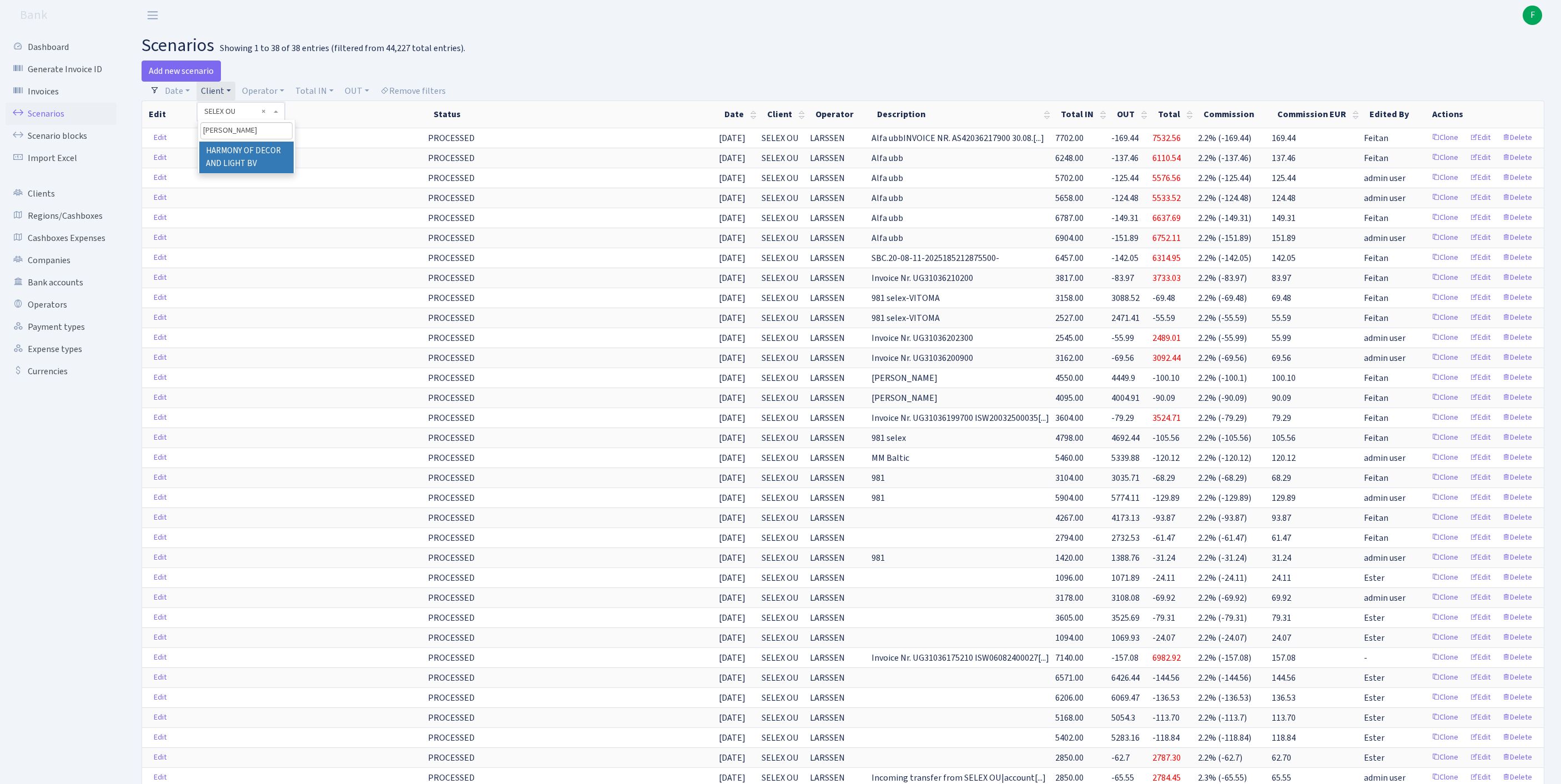
click at [251, 166] on li "HARMONY OF DECOR AND LIGHT BV" at bounding box center [246, 157] width 94 height 32
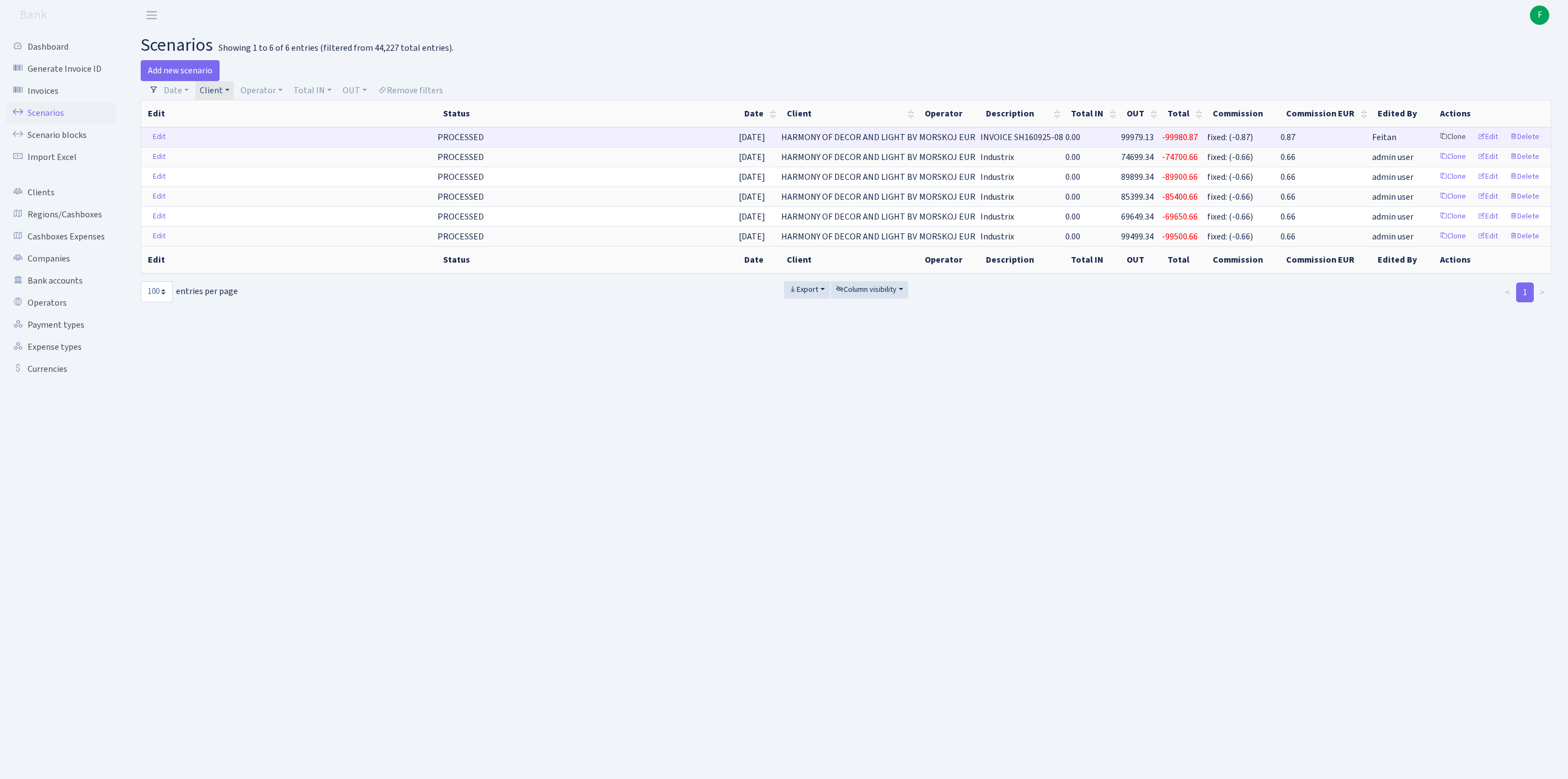
click at [1436, 146] on link "Clone" at bounding box center [1453, 137] width 37 height 17
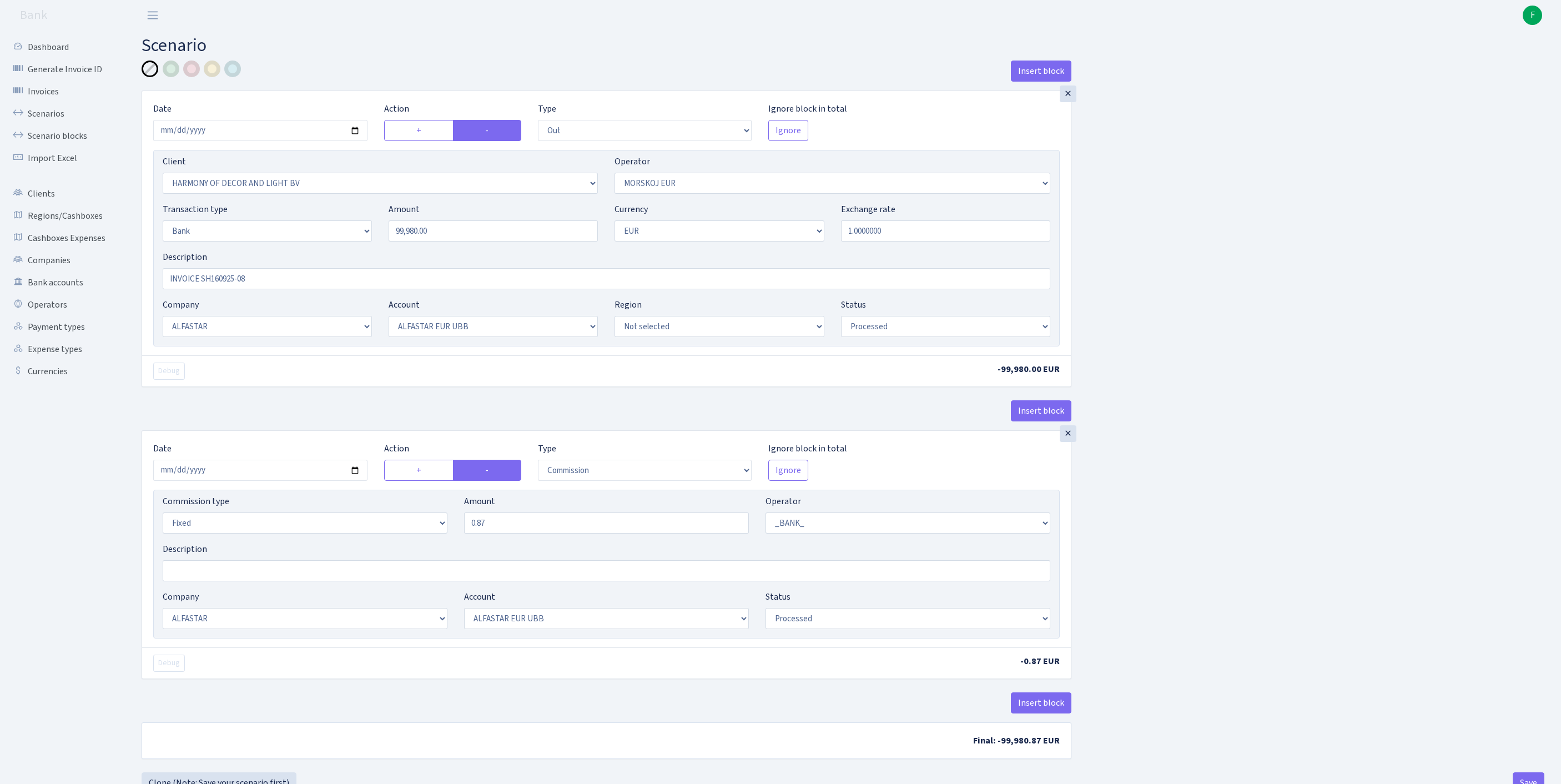
select select "out"
select select "3338"
select select "323"
select select "2"
select select "1"
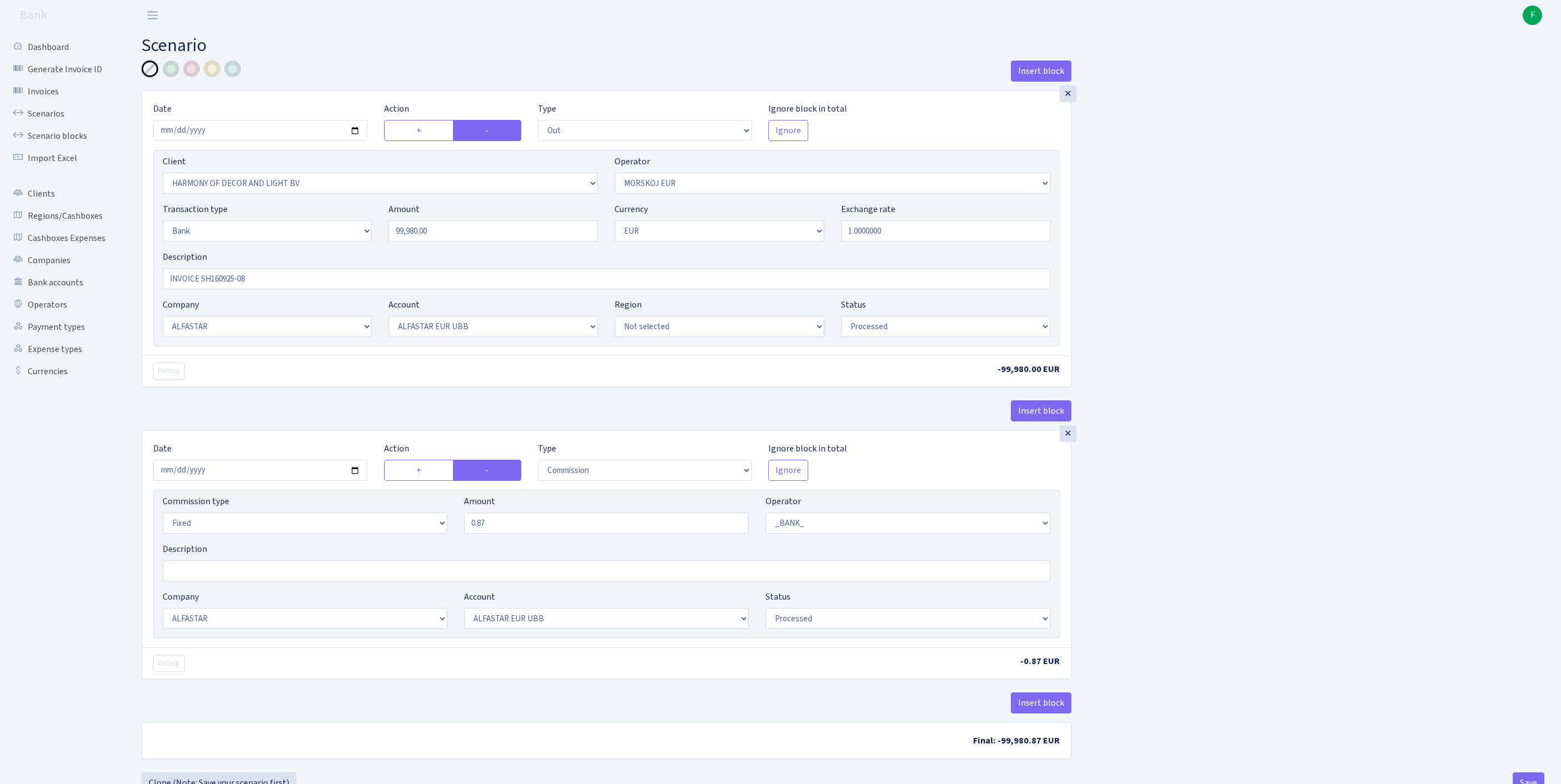
select select "14"
select select "42"
select select "processed"
select select "commission"
select select "fixed"
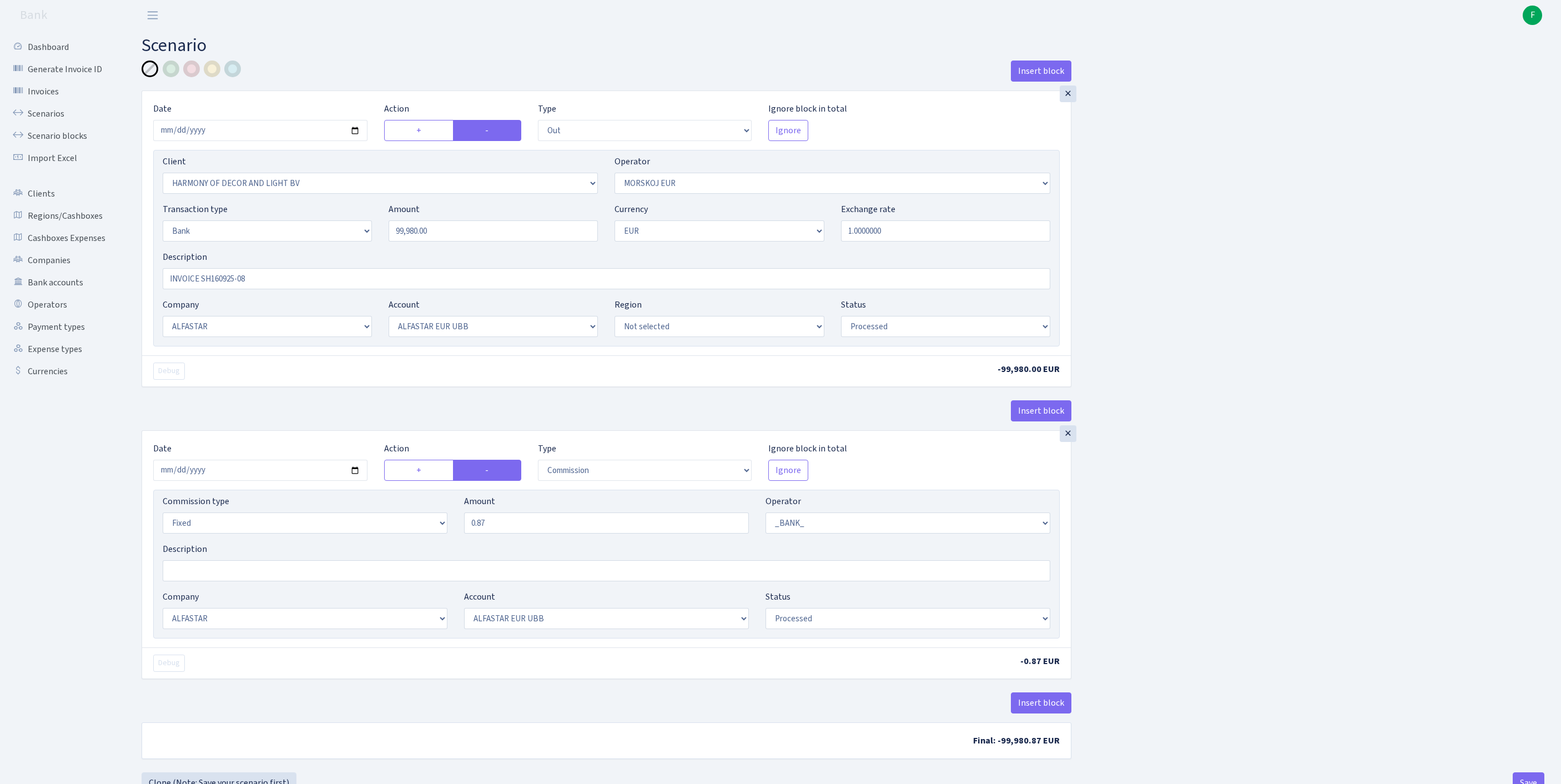
select select "1"
select select "14"
select select "42"
select select "processed"
select select "out"
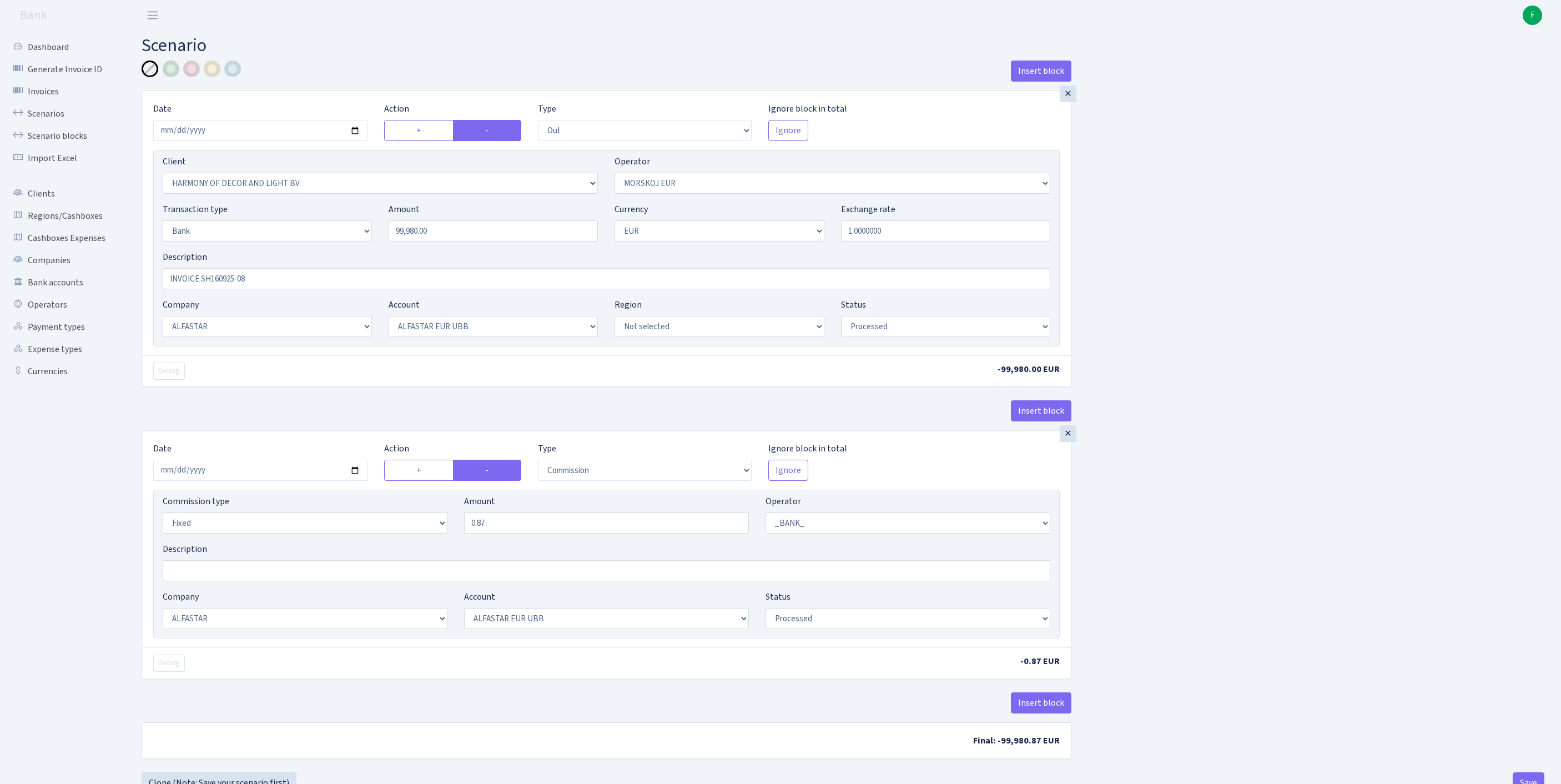
select select "3338"
select select "323"
select select "2"
select select "1"
select select "14"
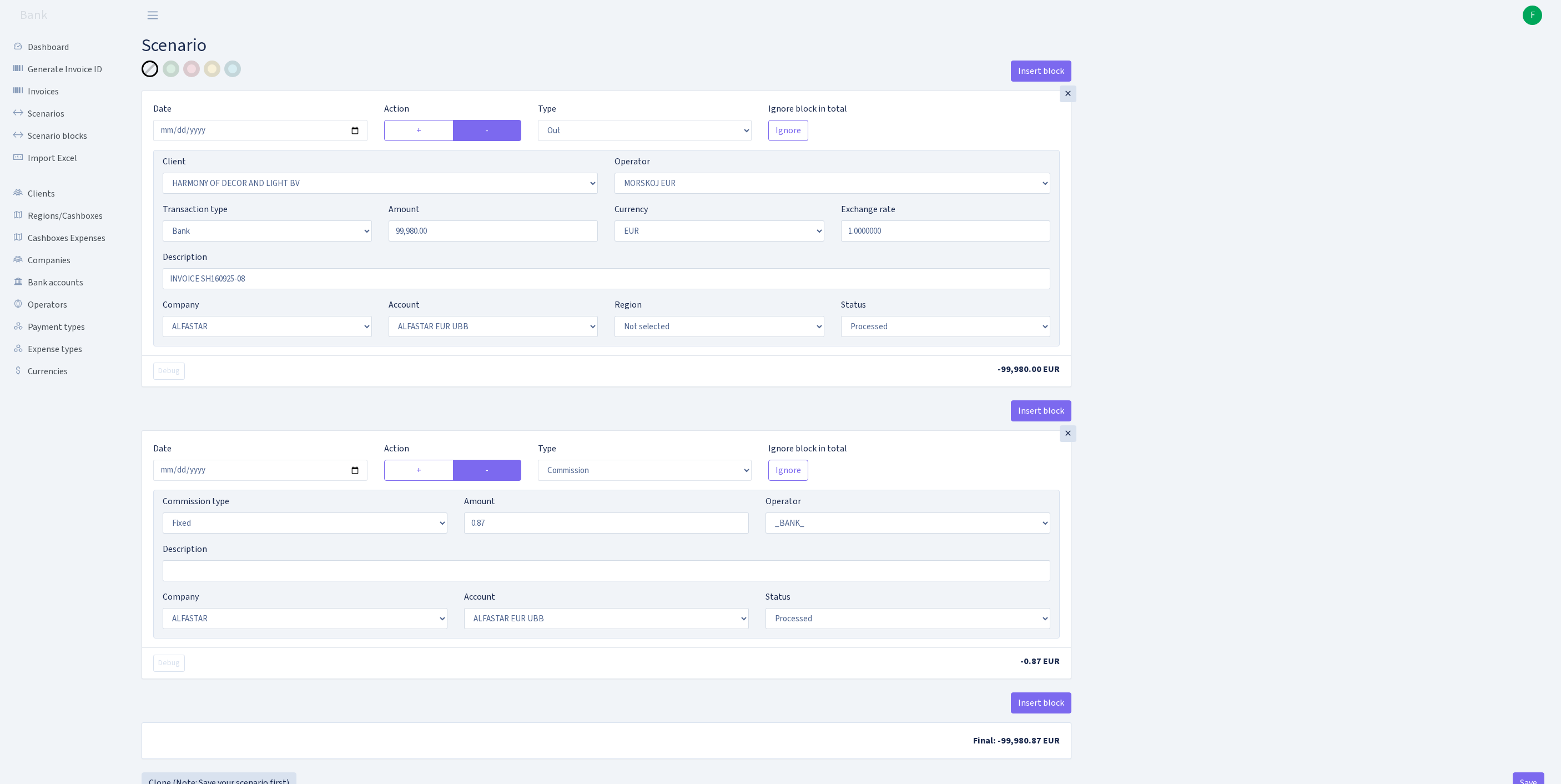
select select "42"
select select "processed"
select select "commission"
select select "fixed"
select select "1"
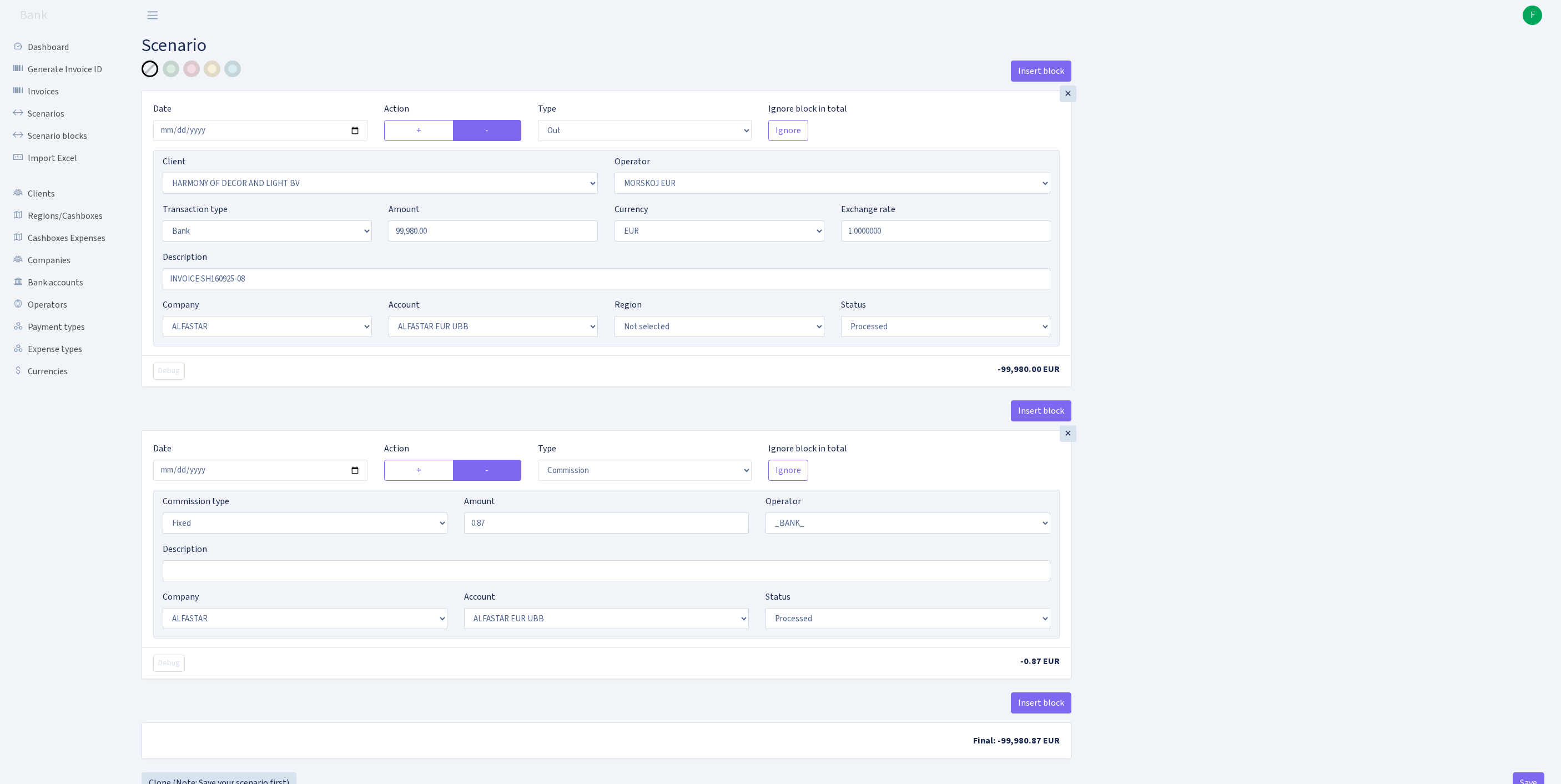
select select "14"
select select "42"
select select "processed"
drag, startPoint x: 474, startPoint y: 254, endPoint x: 315, endPoint y: 251, distance: 159.0
click at [315, 250] on div "Transaction type Not selected 981 ELF FISH crypto GIRT IVO dekl MM-BALTIC eur U…" at bounding box center [606, 226] width 904 height 47
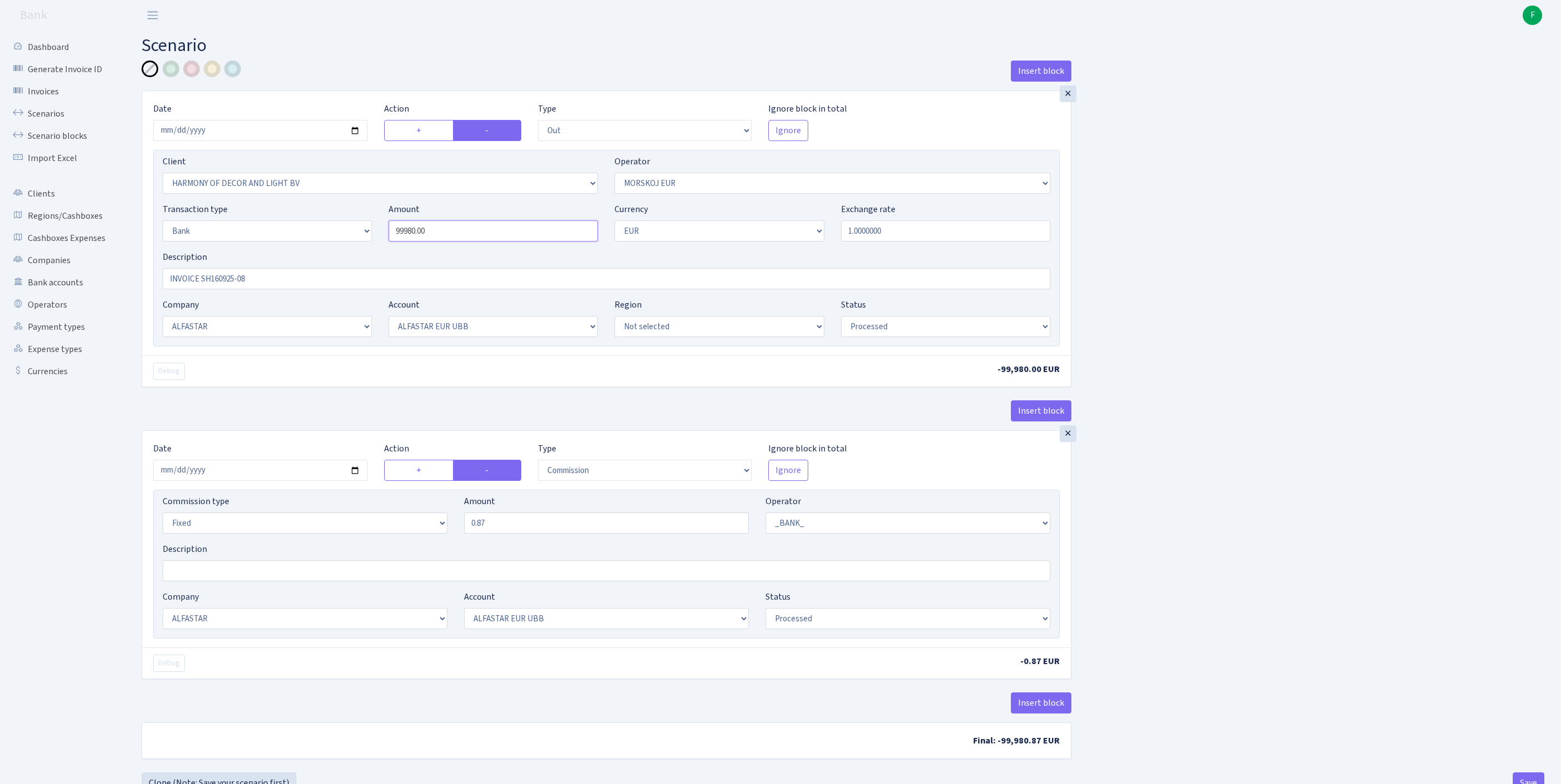
paste input "55"
type input "99,955.00"
drag, startPoint x: 293, startPoint y: 312, endPoint x: 106, endPoint y: 297, distance: 187.6
click at [81, 288] on div "Dashboard Generate Invoice ID Invoices Scenarios Scenario blocks Import Excel C…" at bounding box center [780, 409] width 1561 height 758
paste input "70925-05"
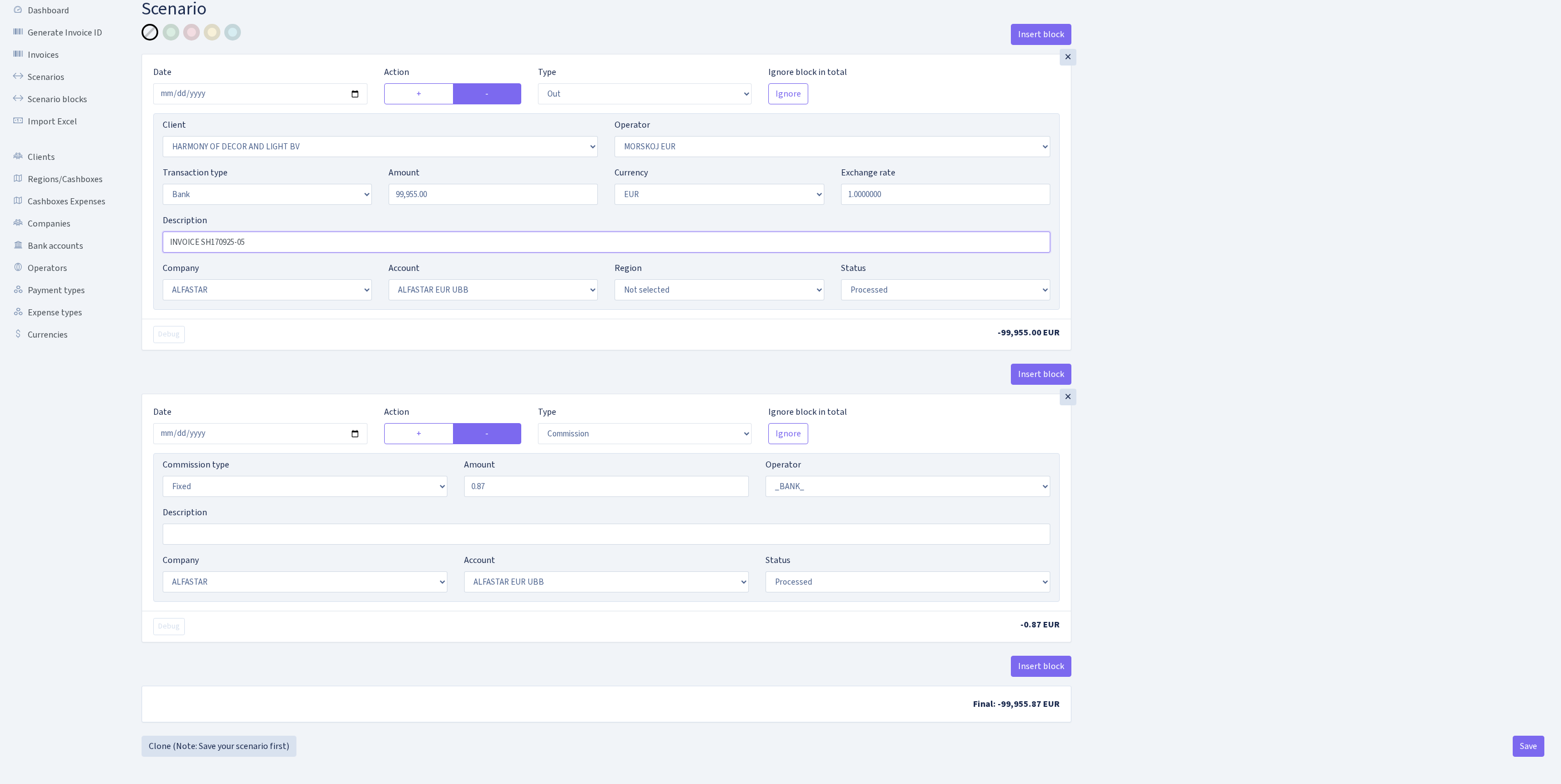
scroll to position [137, 0]
type input "INVOICE SH170925-05"
click at [1521, 744] on button "Save" at bounding box center [1528, 746] width 32 height 21
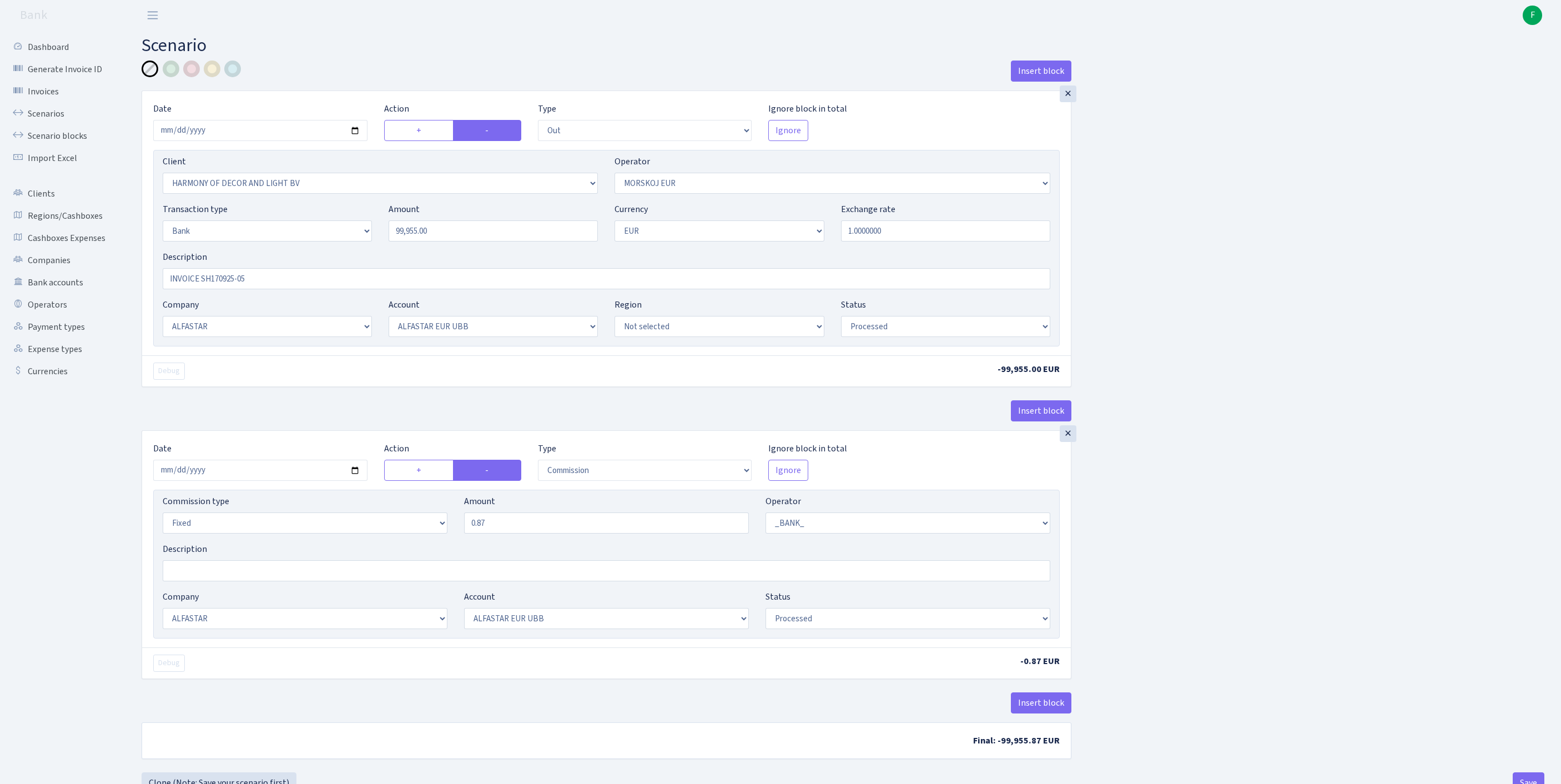
select select "out"
select select "3338"
select select "323"
select select "2"
select select "1"
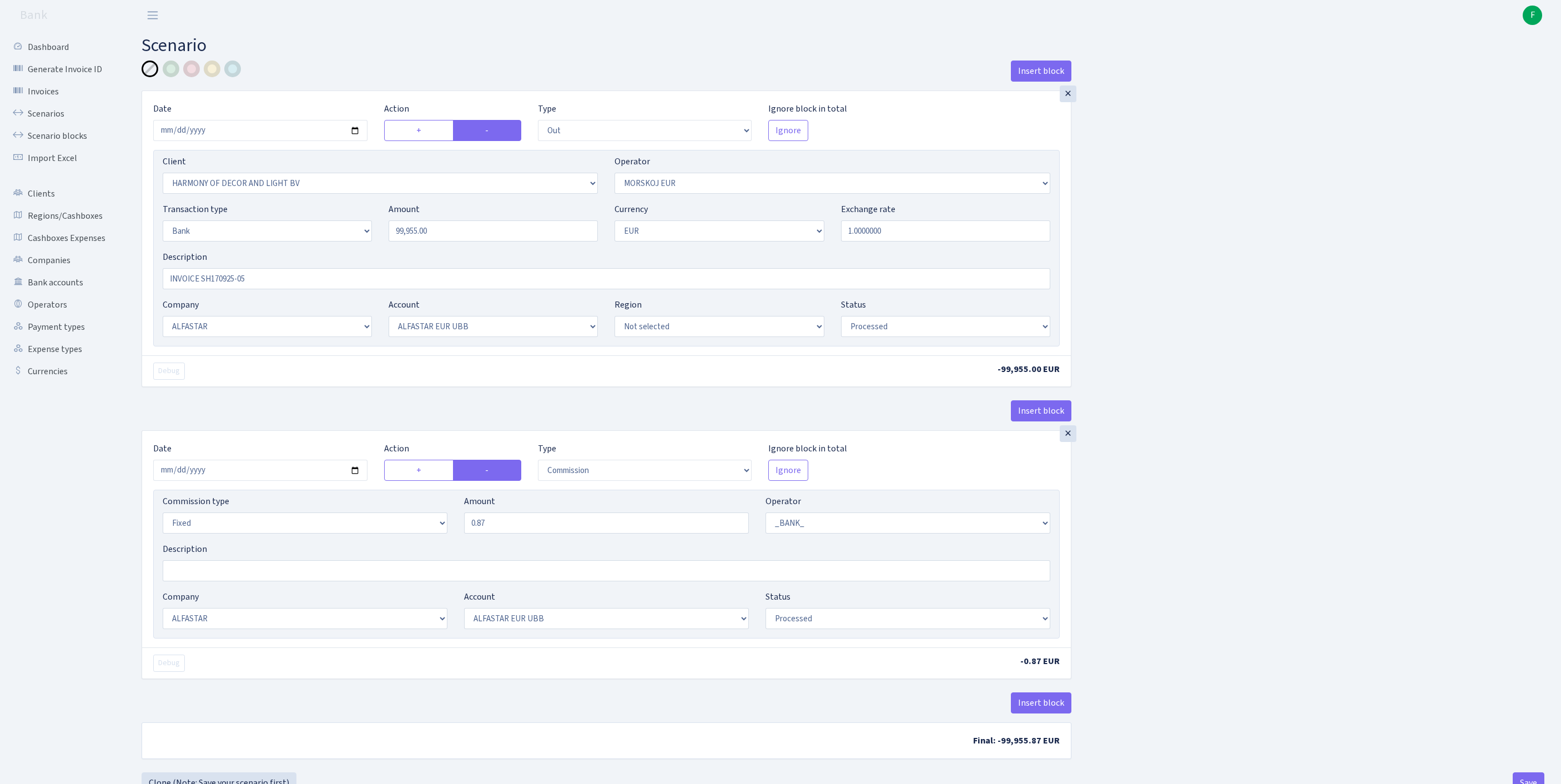
select select "14"
select select "42"
select select "processed"
select select "commission"
select select "fixed"
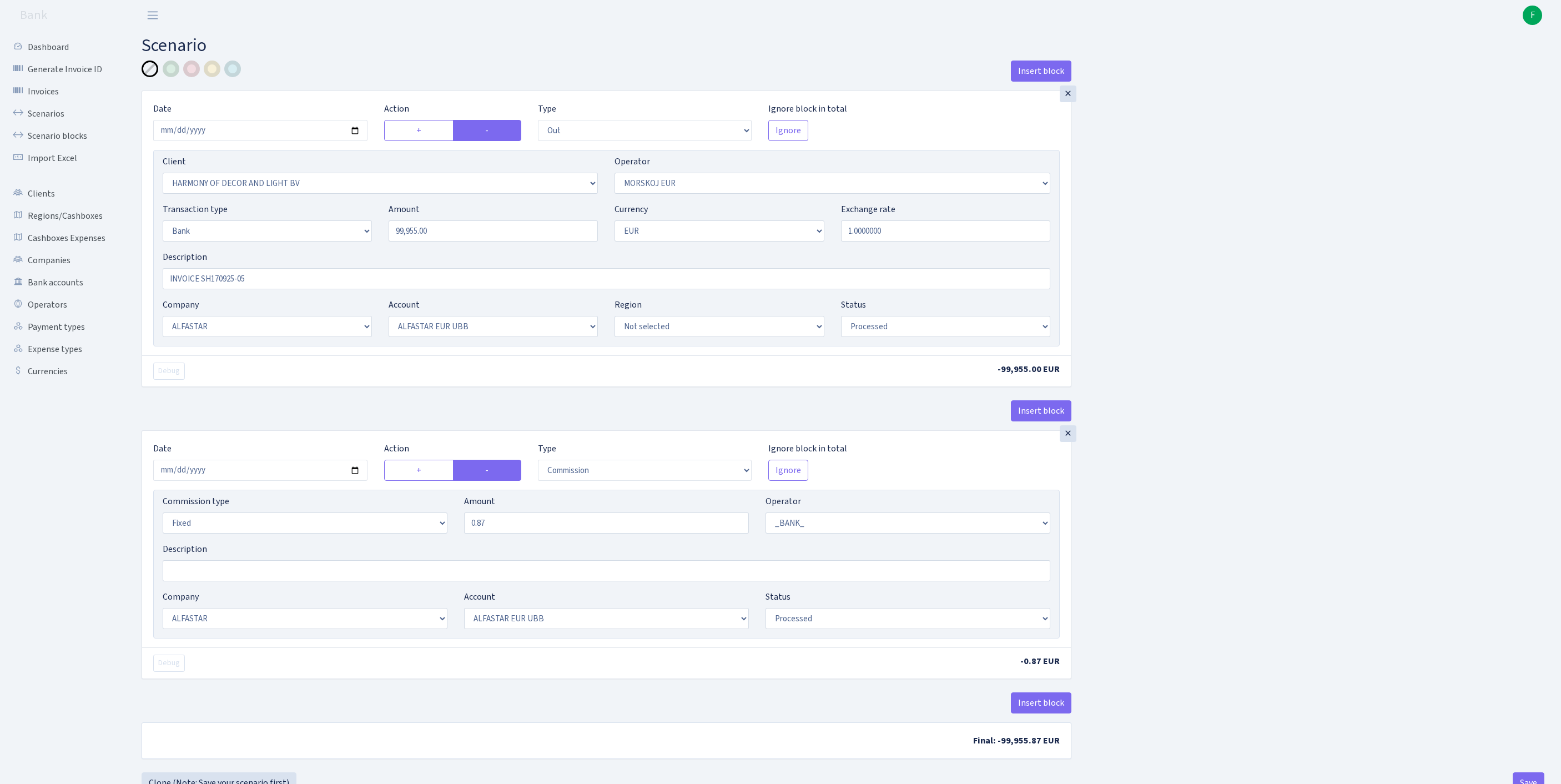
select select "1"
select select "14"
select select "42"
select select "processed"
click at [65, 294] on link "Bank accounts" at bounding box center [61, 282] width 111 height 22
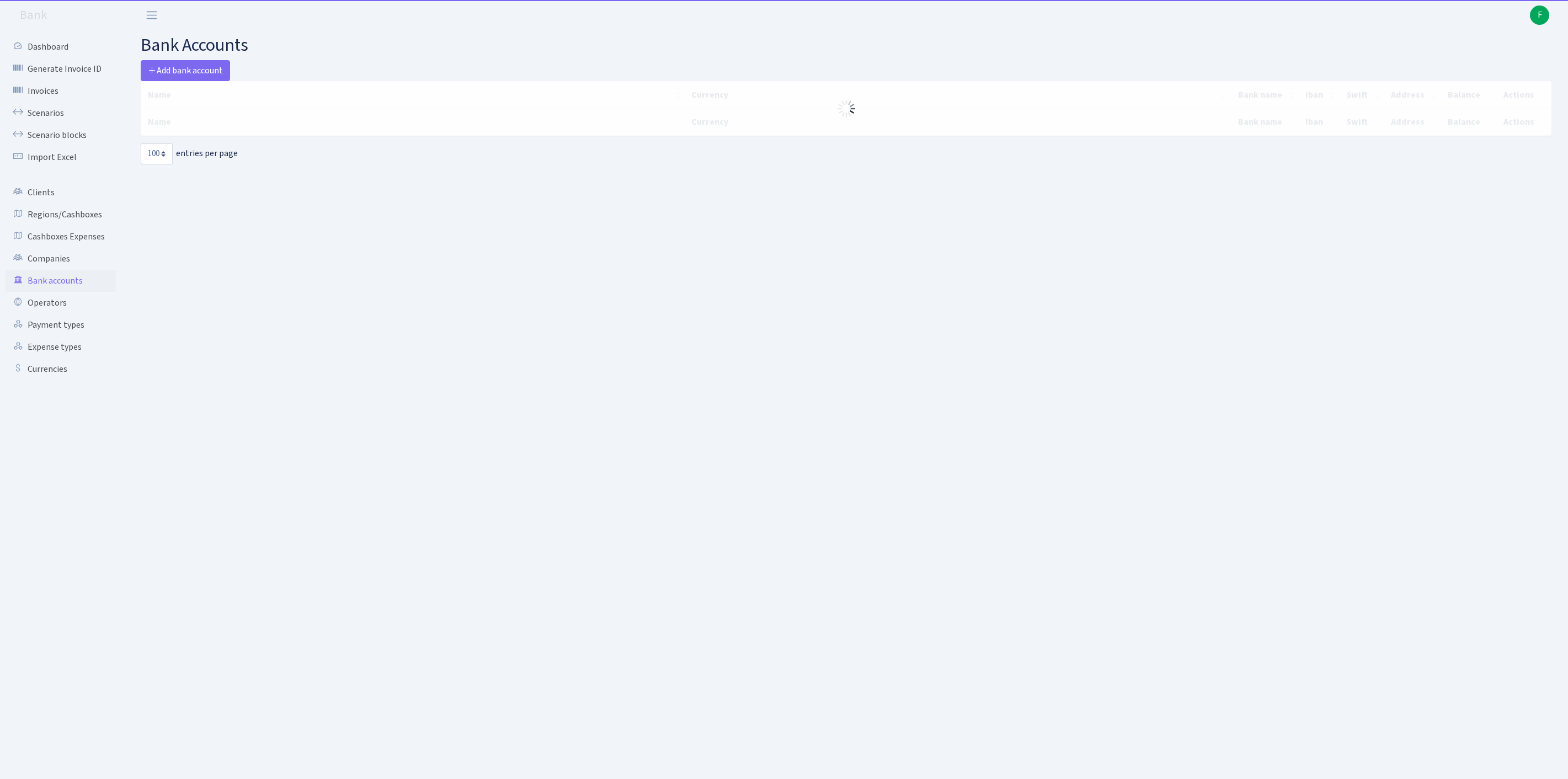
select select "100"
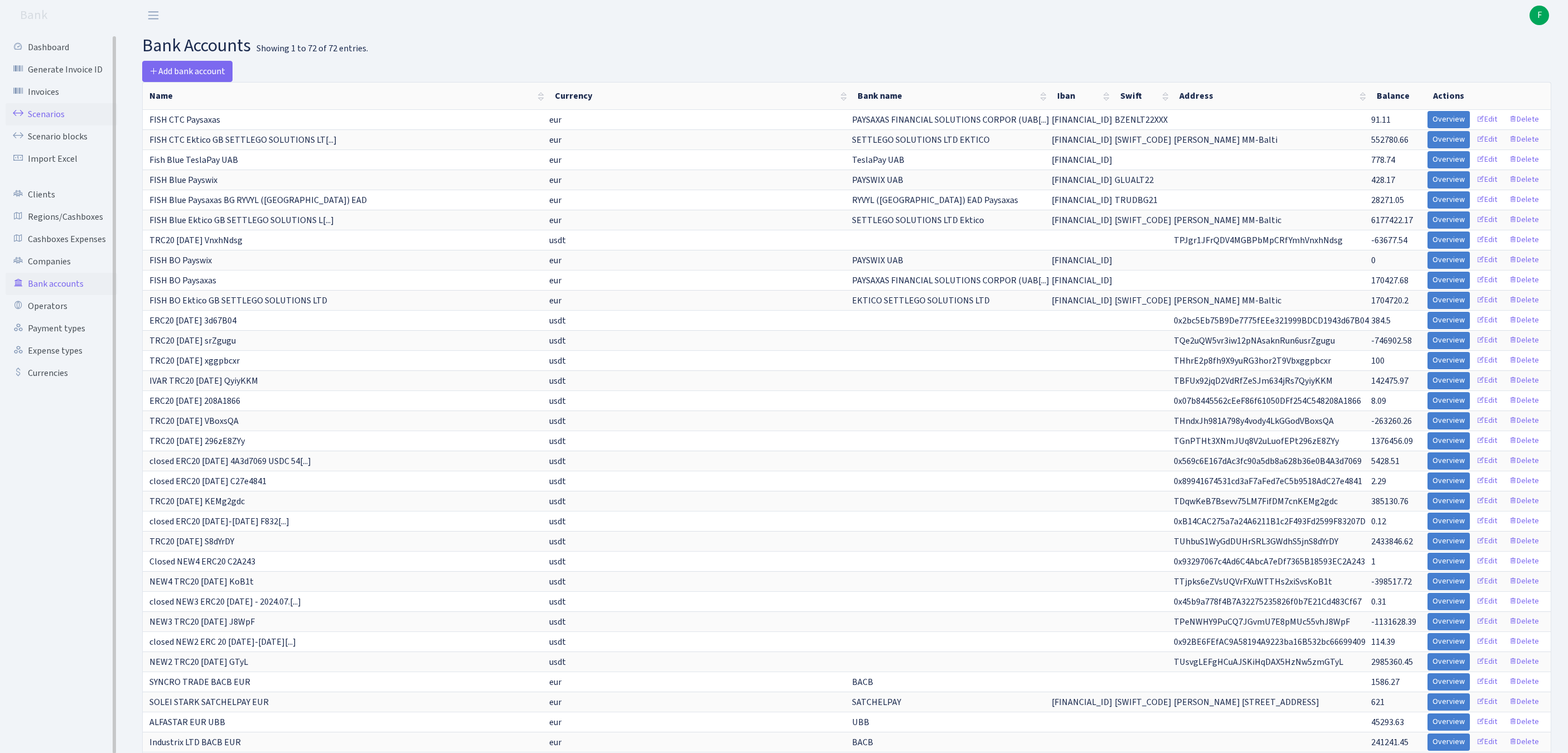
click at [51, 120] on link "Scenarios" at bounding box center [61, 114] width 112 height 22
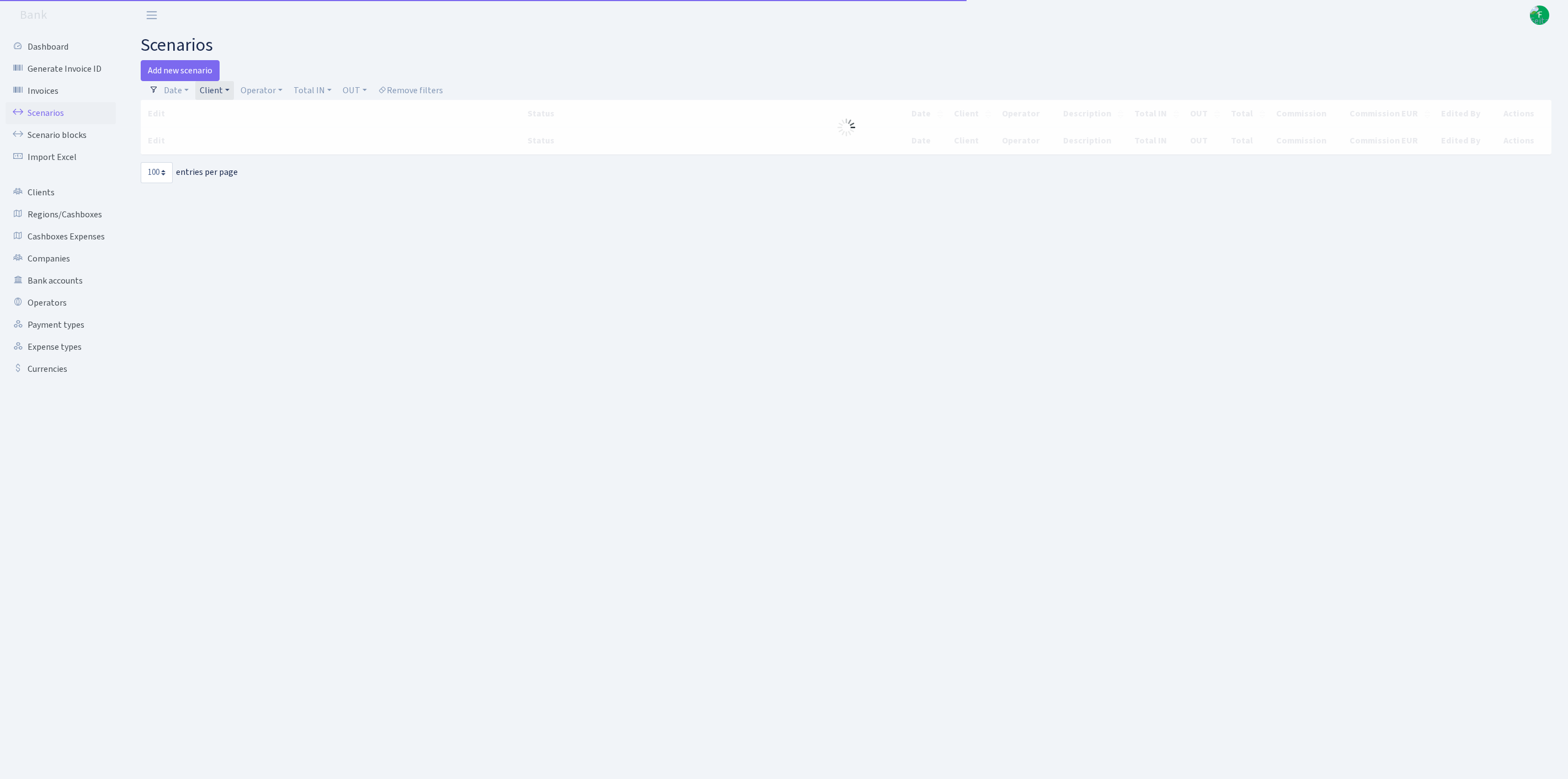
select select "100"
click at [234, 91] on link "Client" at bounding box center [214, 90] width 39 height 19
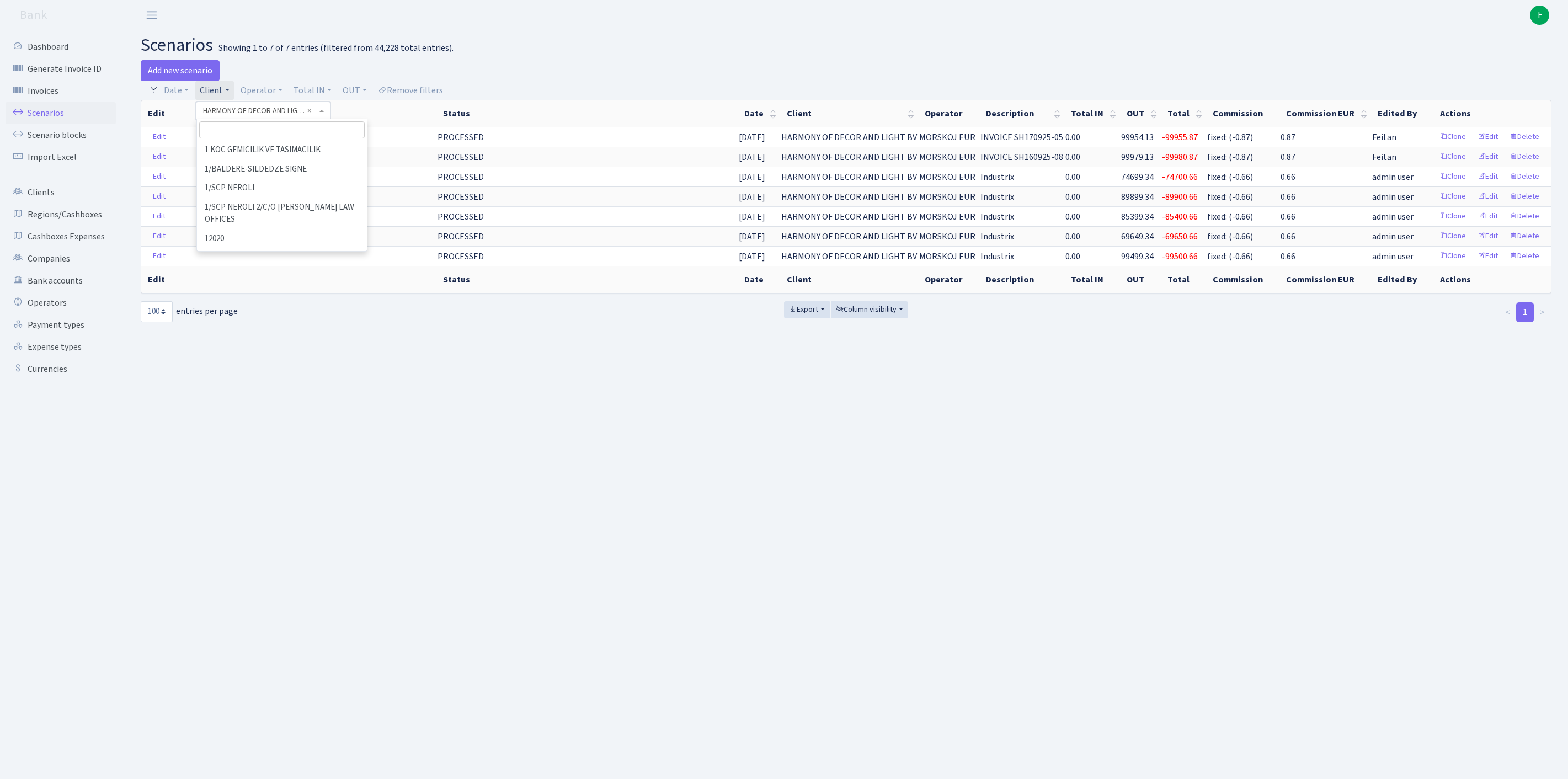
scroll to position [29330, 0]
click at [243, 138] on input "search" at bounding box center [282, 129] width 165 height 17
type input "j&"
click at [301, 160] on li "J&T SMART SOLUTIONS LTD" at bounding box center [282, 150] width 168 height 19
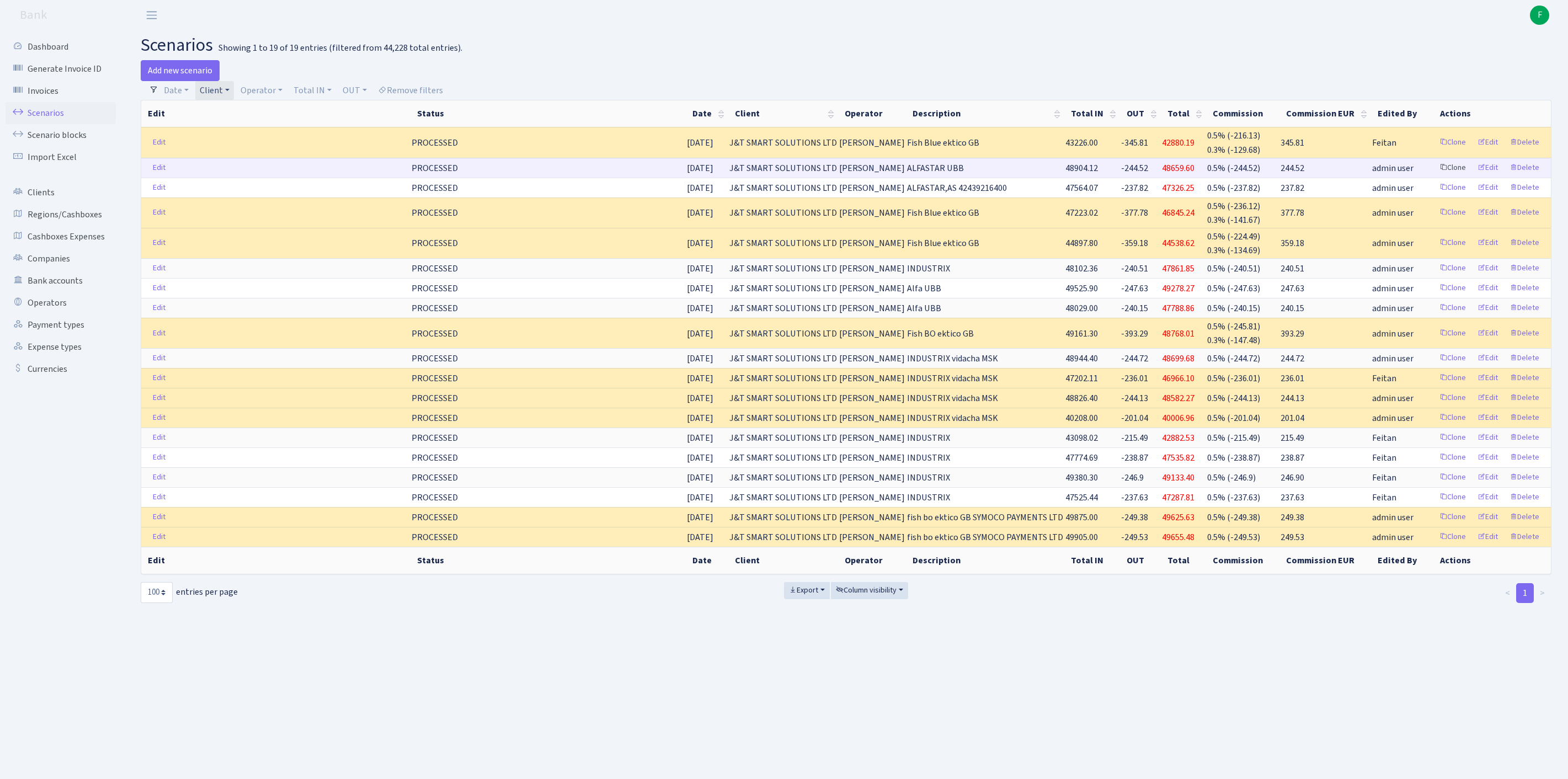
click at [1434, 177] on link "Clone" at bounding box center [1453, 167] width 37 height 17
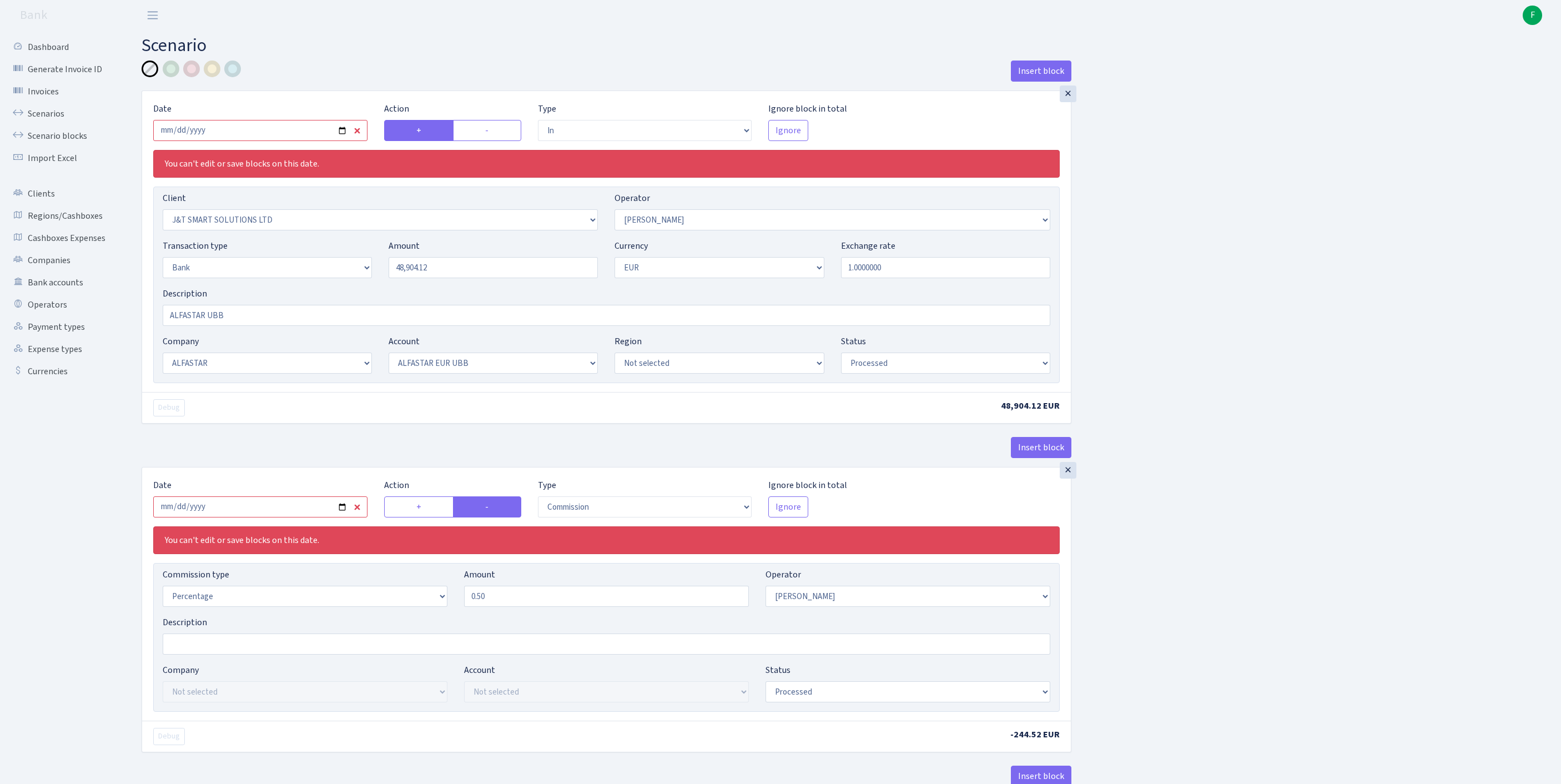
select select "in"
select select "3304"
select select "439"
select select "2"
select select "1"
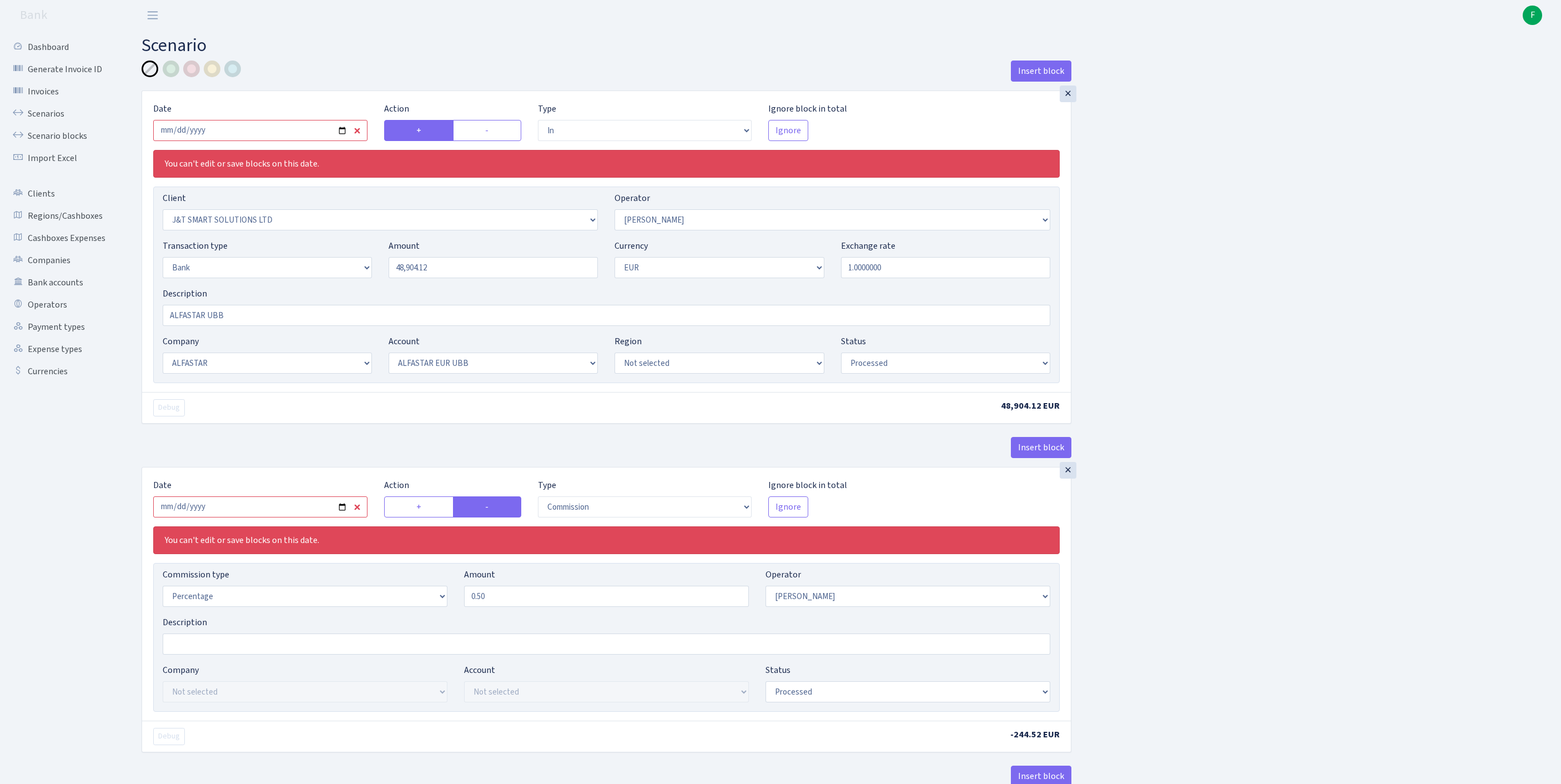
select select "14"
select select "42"
select select "processed"
select select "commission"
select select "439"
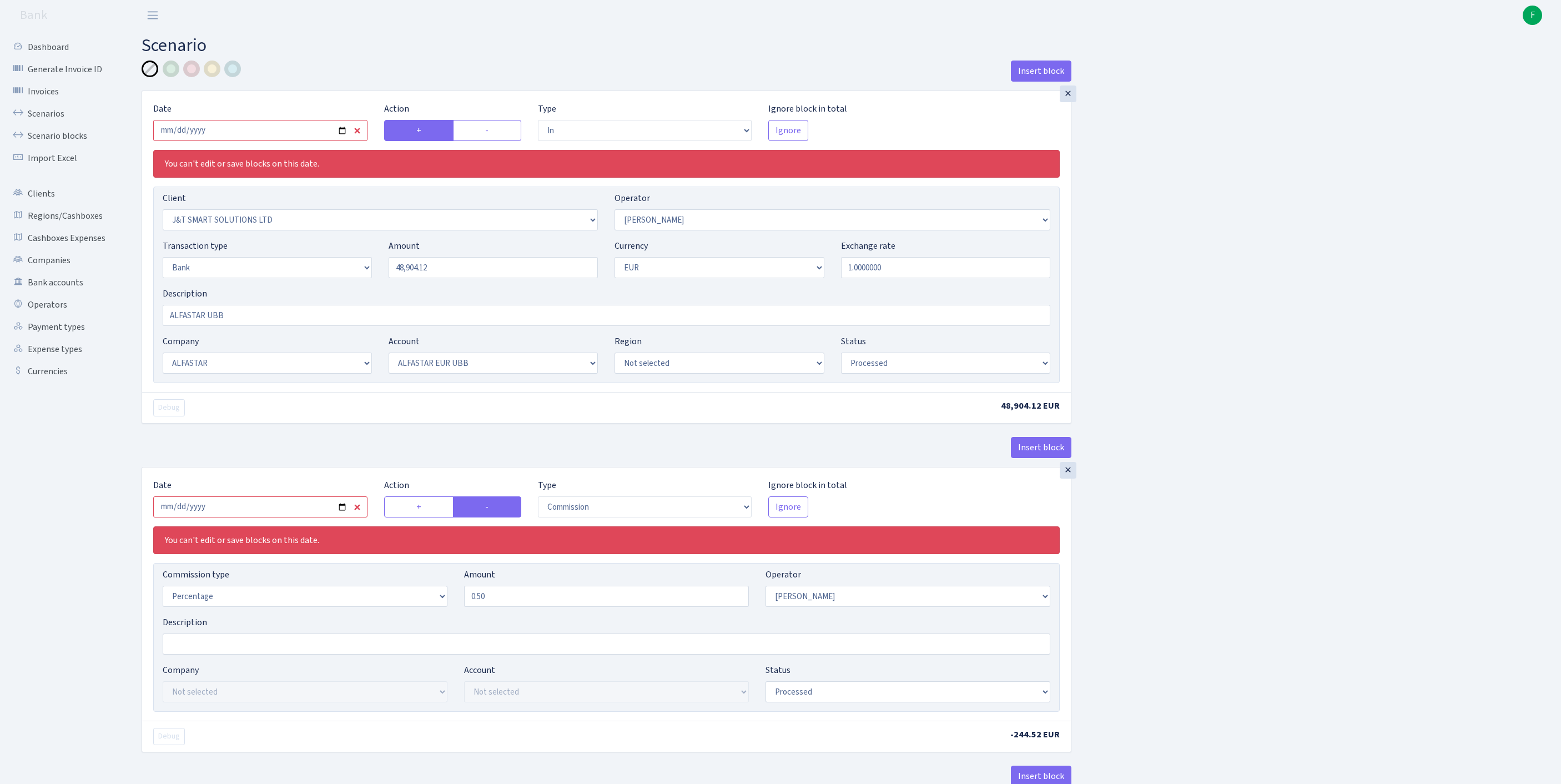
select select "processed"
click at [292, 141] on input "2025-09-09" at bounding box center [260, 130] width 214 height 21
type input "[DATE]"
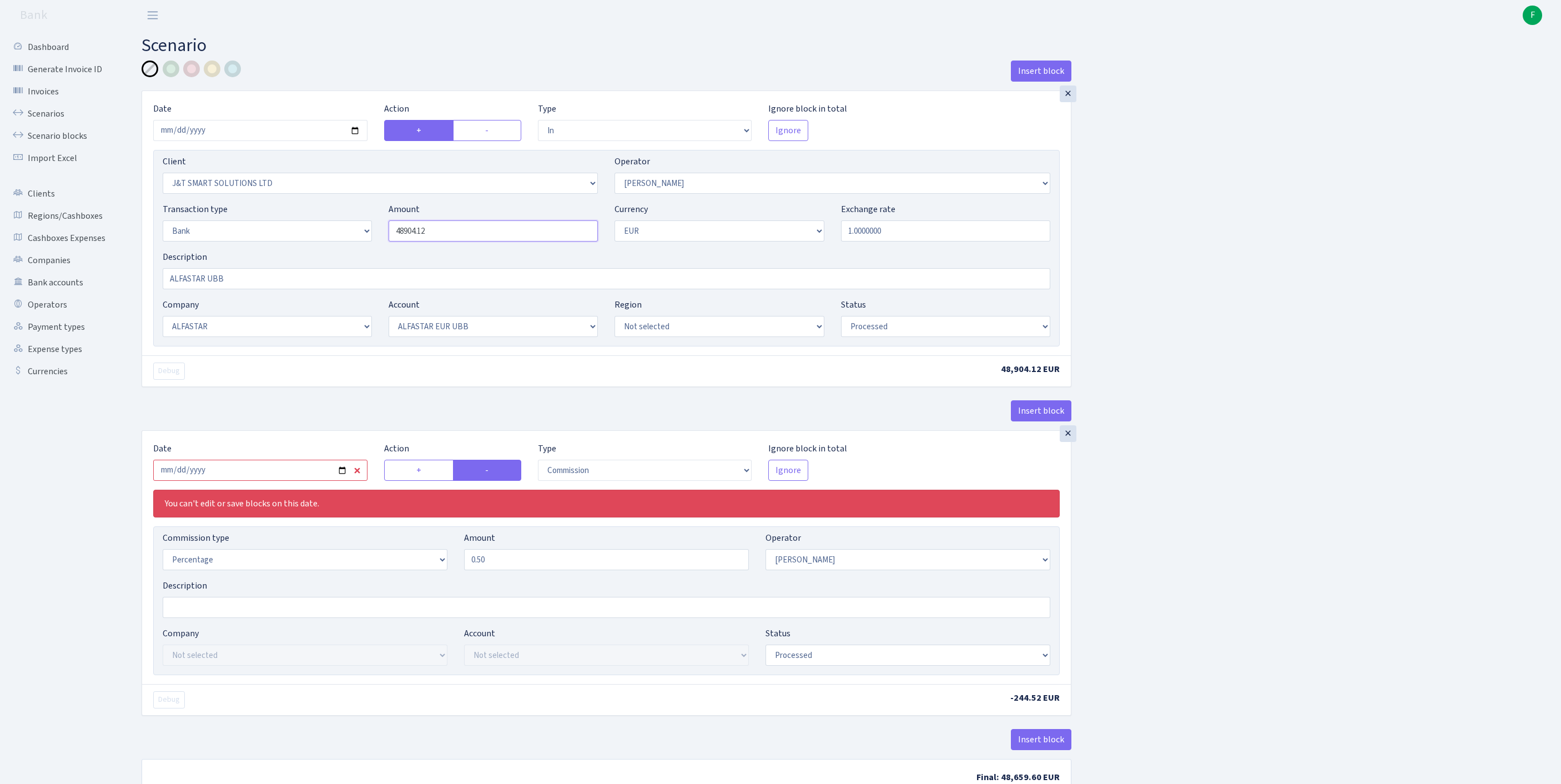
drag, startPoint x: 452, startPoint y: 259, endPoint x: 327, endPoint y: 251, distance: 125.3
click at [327, 250] on div "Transaction type Not selected 981 ELF FISH crypto GIRT IVO dekl MM-BALTIC eur U…" at bounding box center [606, 226] width 904 height 47
type input "37,262.00"
select select "pending"
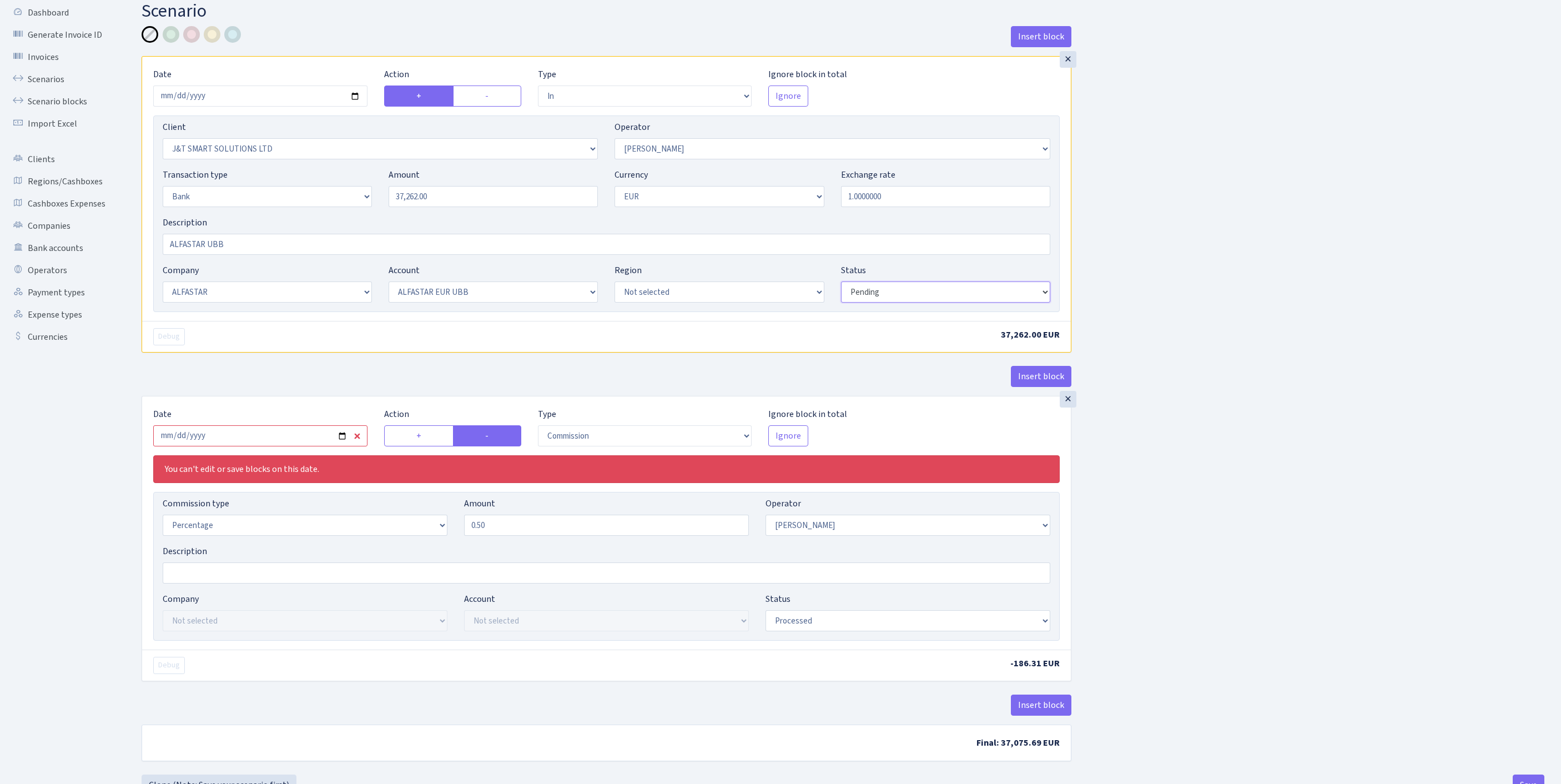
scroll to position [64, 0]
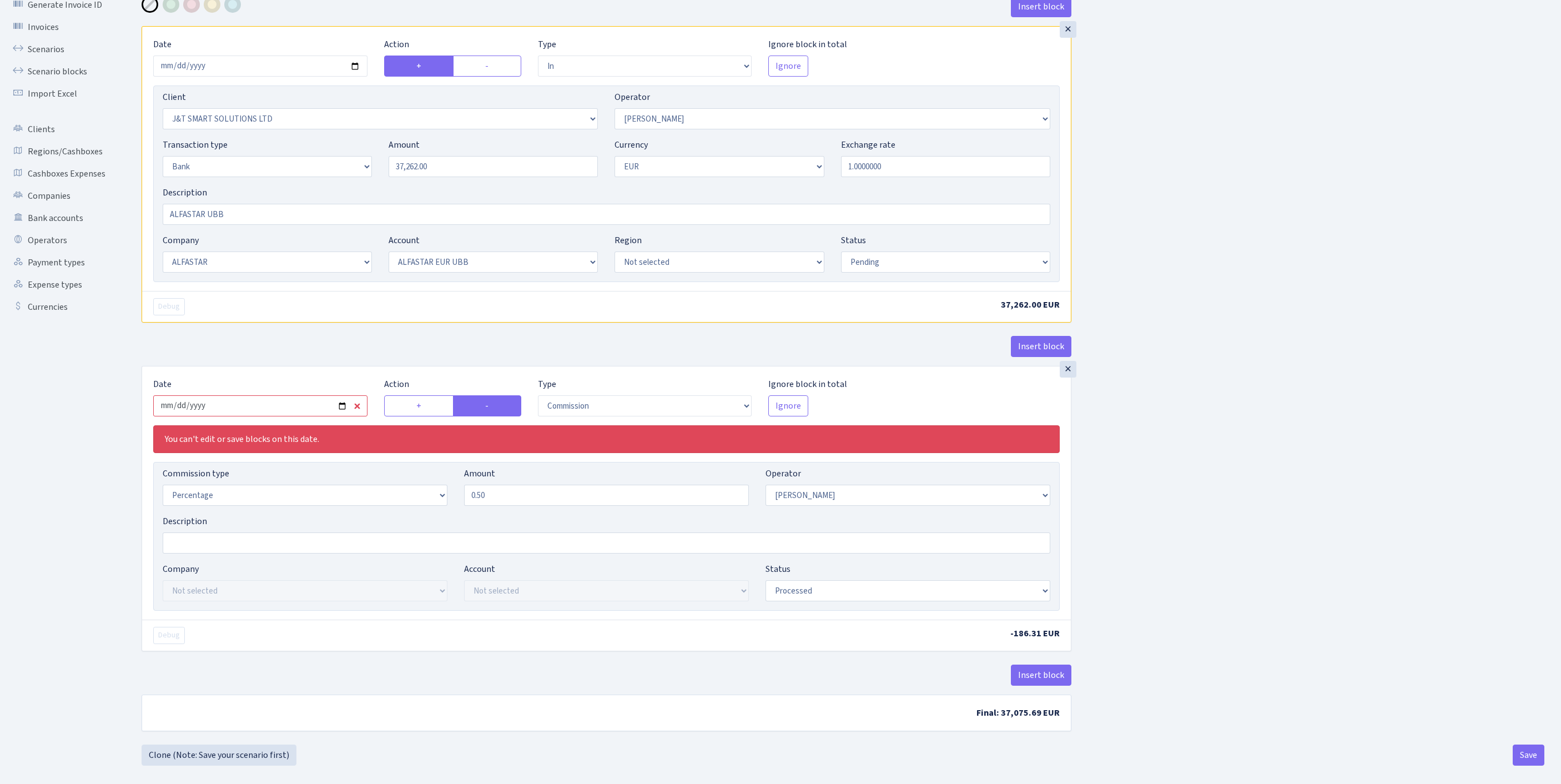
click at [319, 416] on input "2025-09-09" at bounding box center [260, 406] width 214 height 21
type input "2025-09-19"
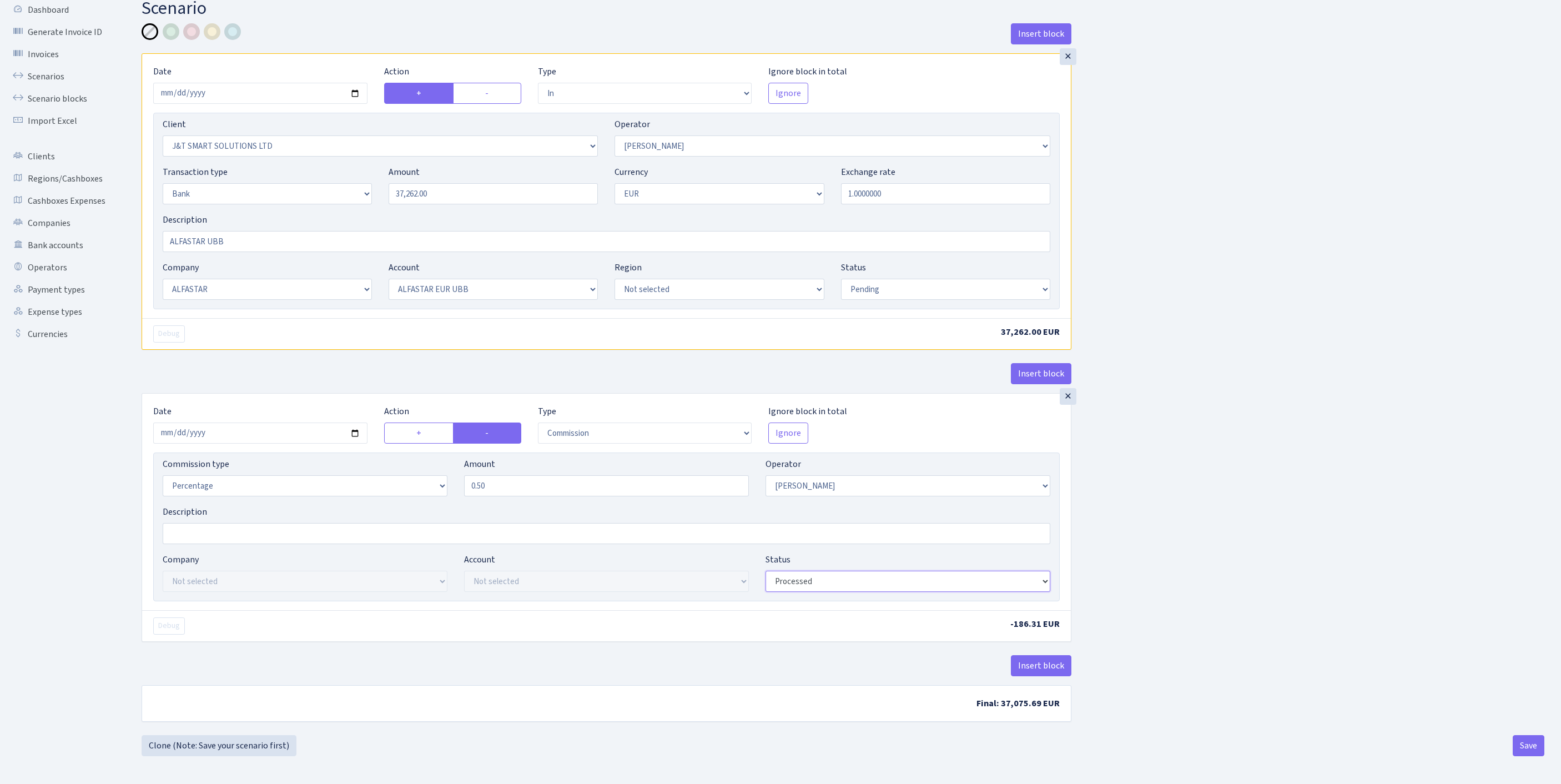
select select "pending"
click at [1525, 745] on button "Save" at bounding box center [1528, 746] width 32 height 21
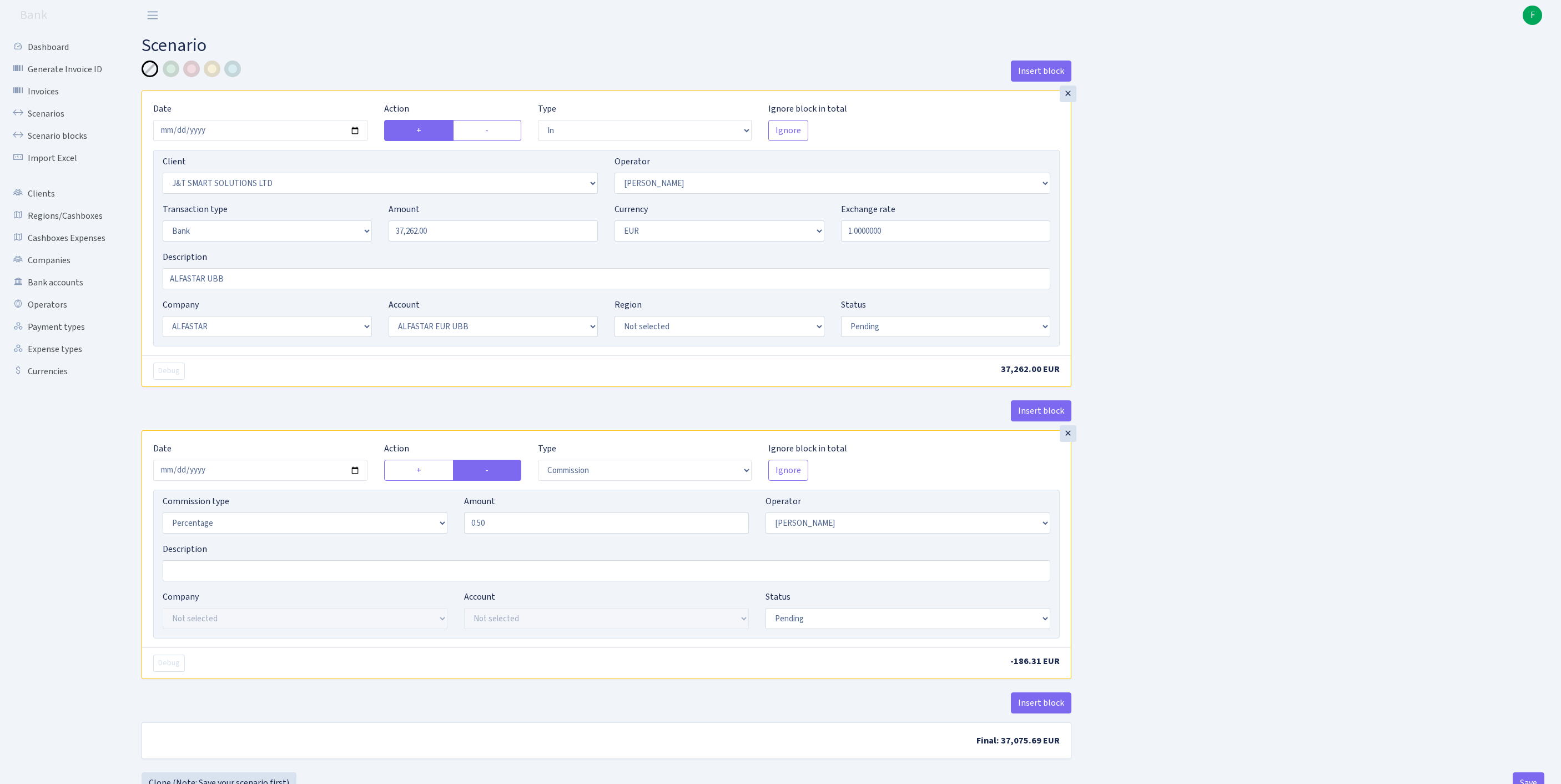
select select "in"
select select "3304"
select select "439"
select select "2"
select select "1"
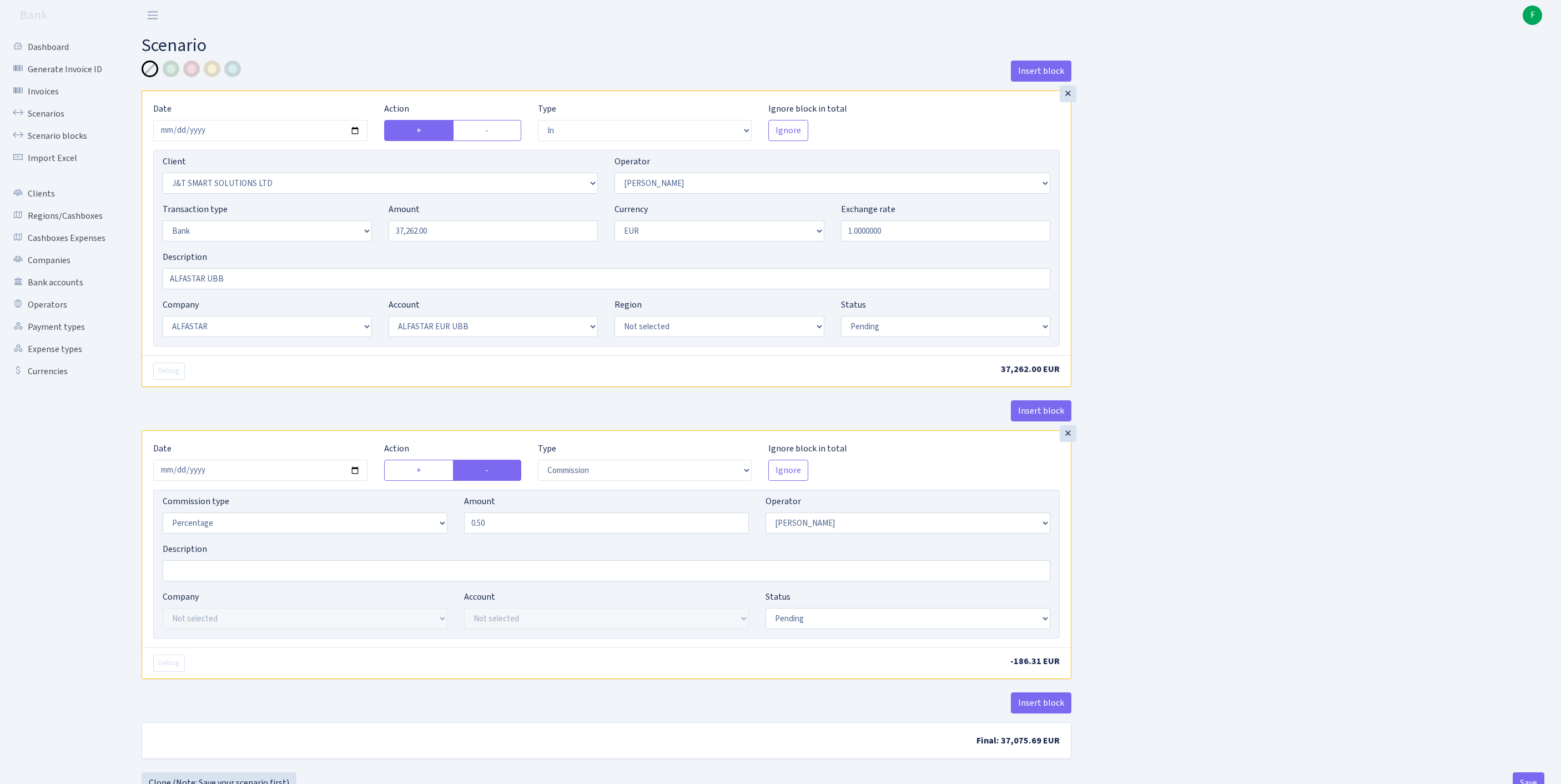
select select "14"
select select "42"
select select "pending"
select select "commission"
select select "439"
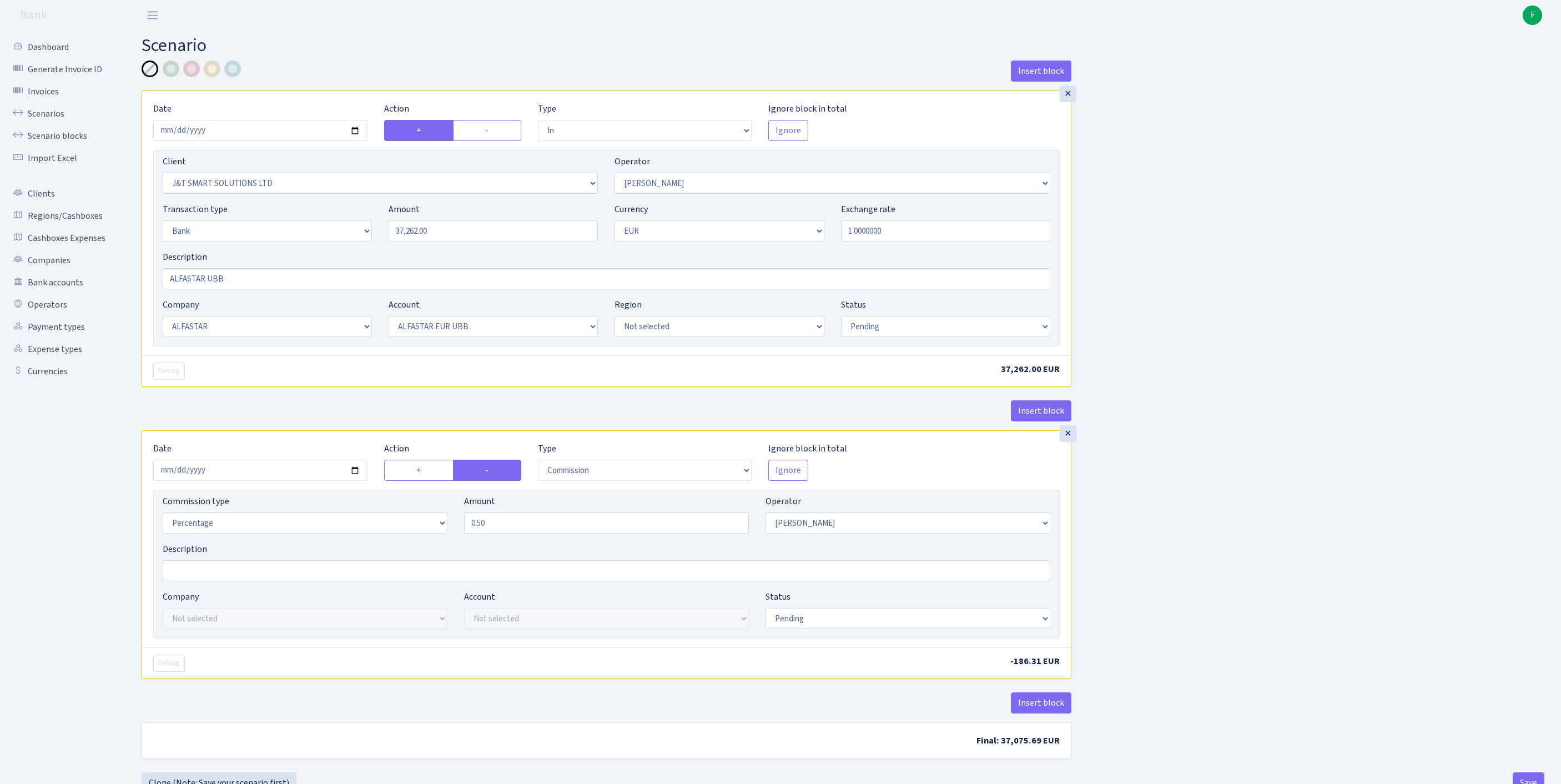
select select "pending"
click at [45, 121] on link "Scenarios" at bounding box center [61, 113] width 111 height 22
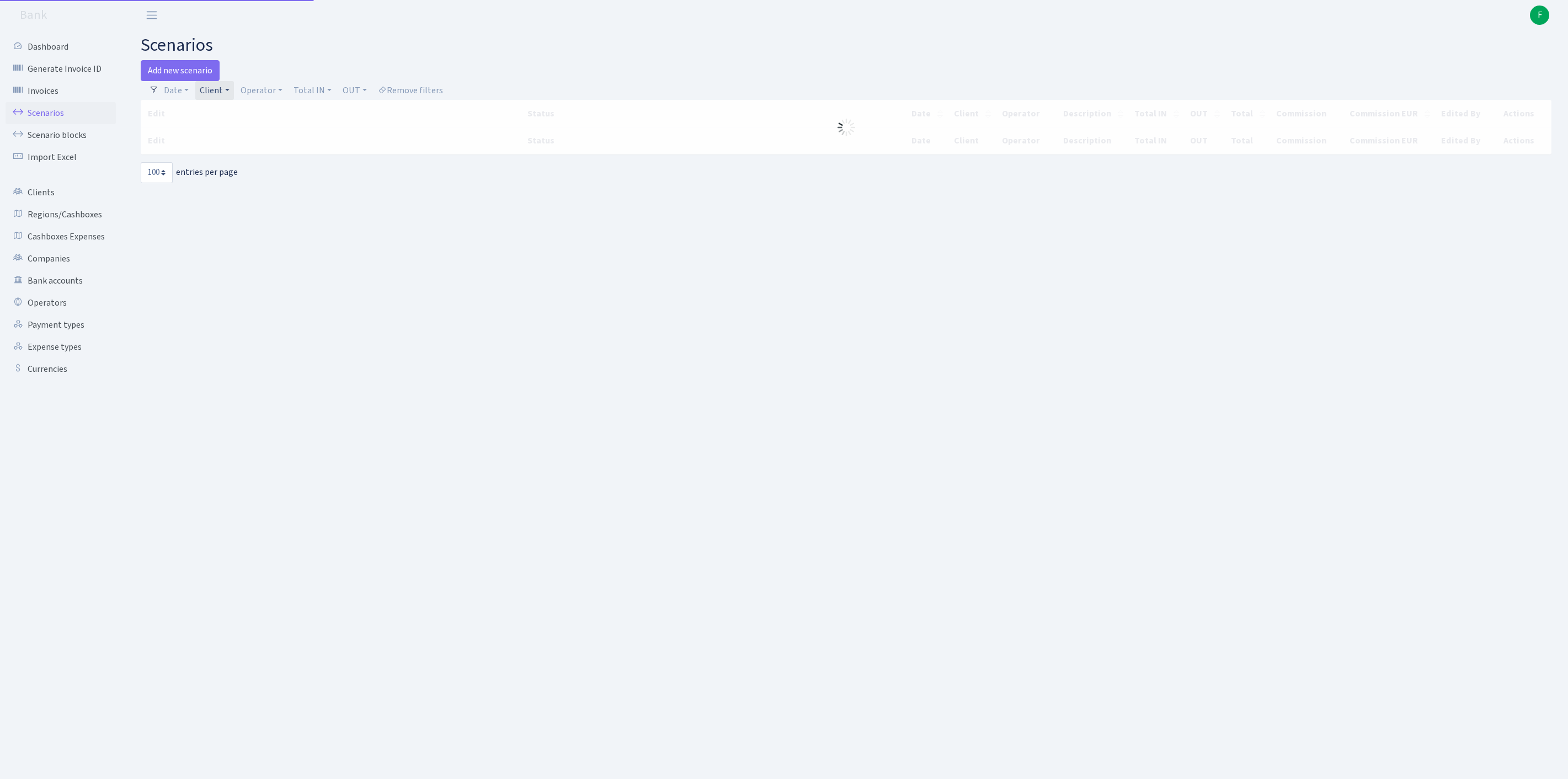
select select "100"
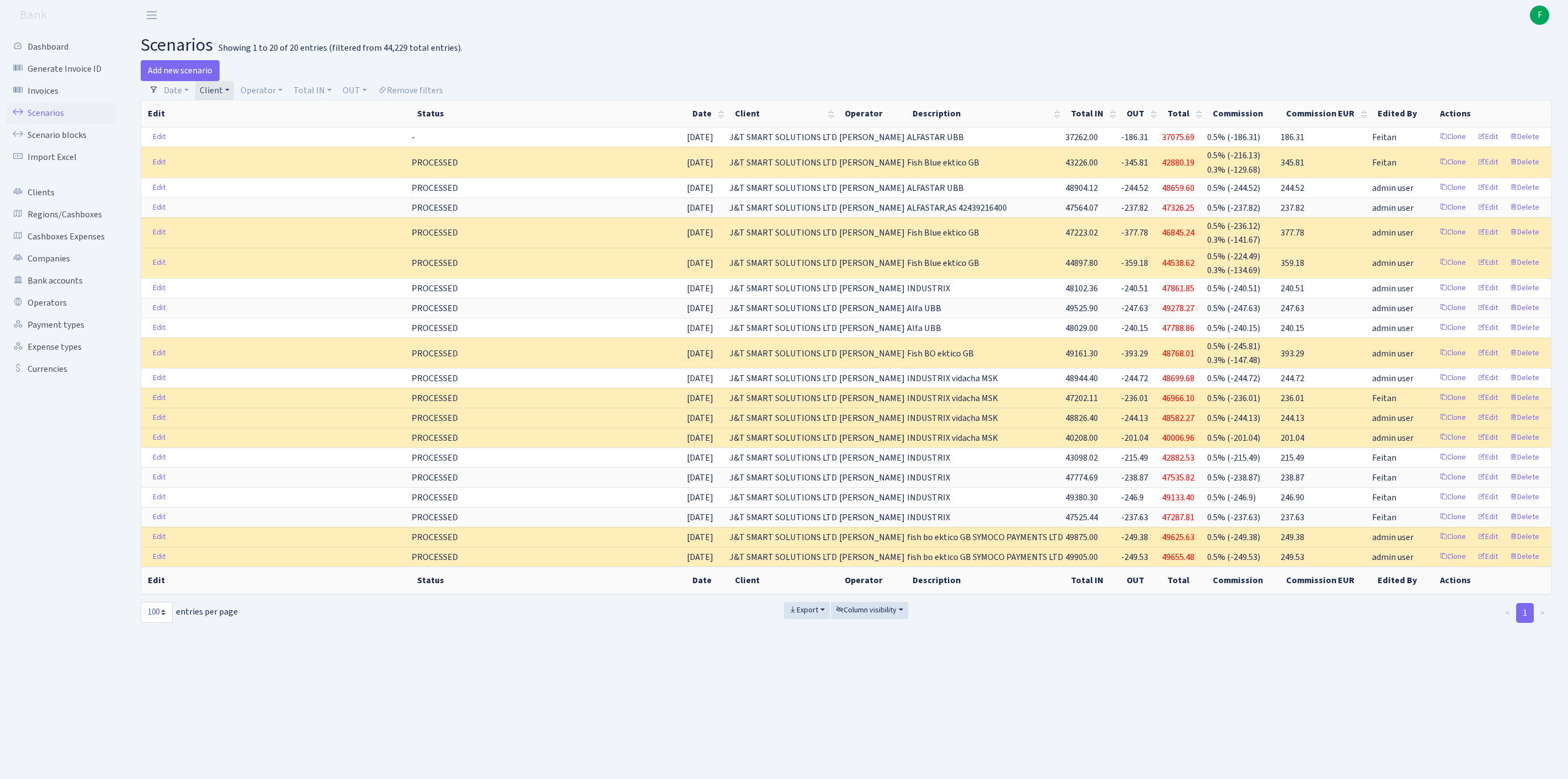
click at [234, 96] on link "Client" at bounding box center [214, 90] width 39 height 19
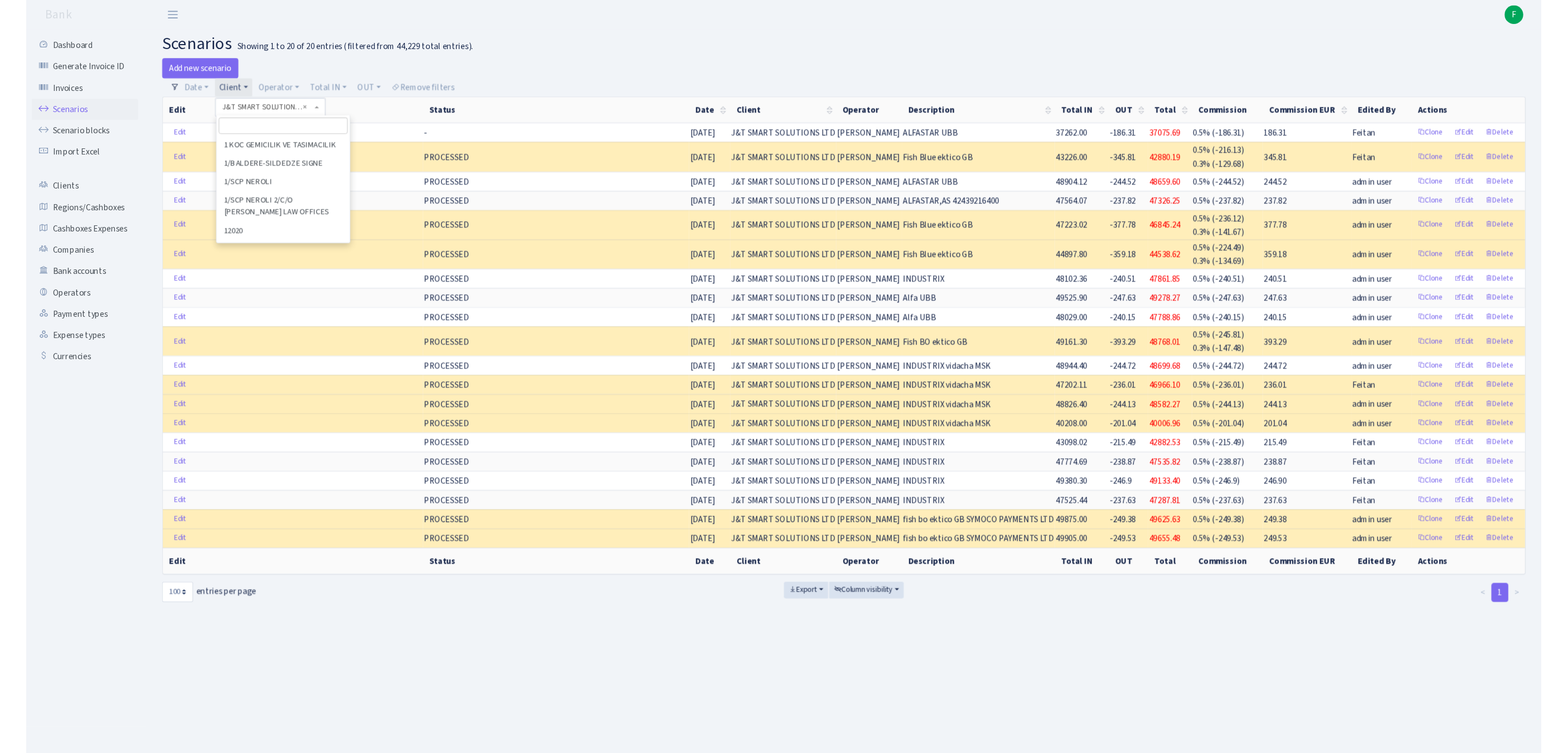
scroll to position [38688, 0]
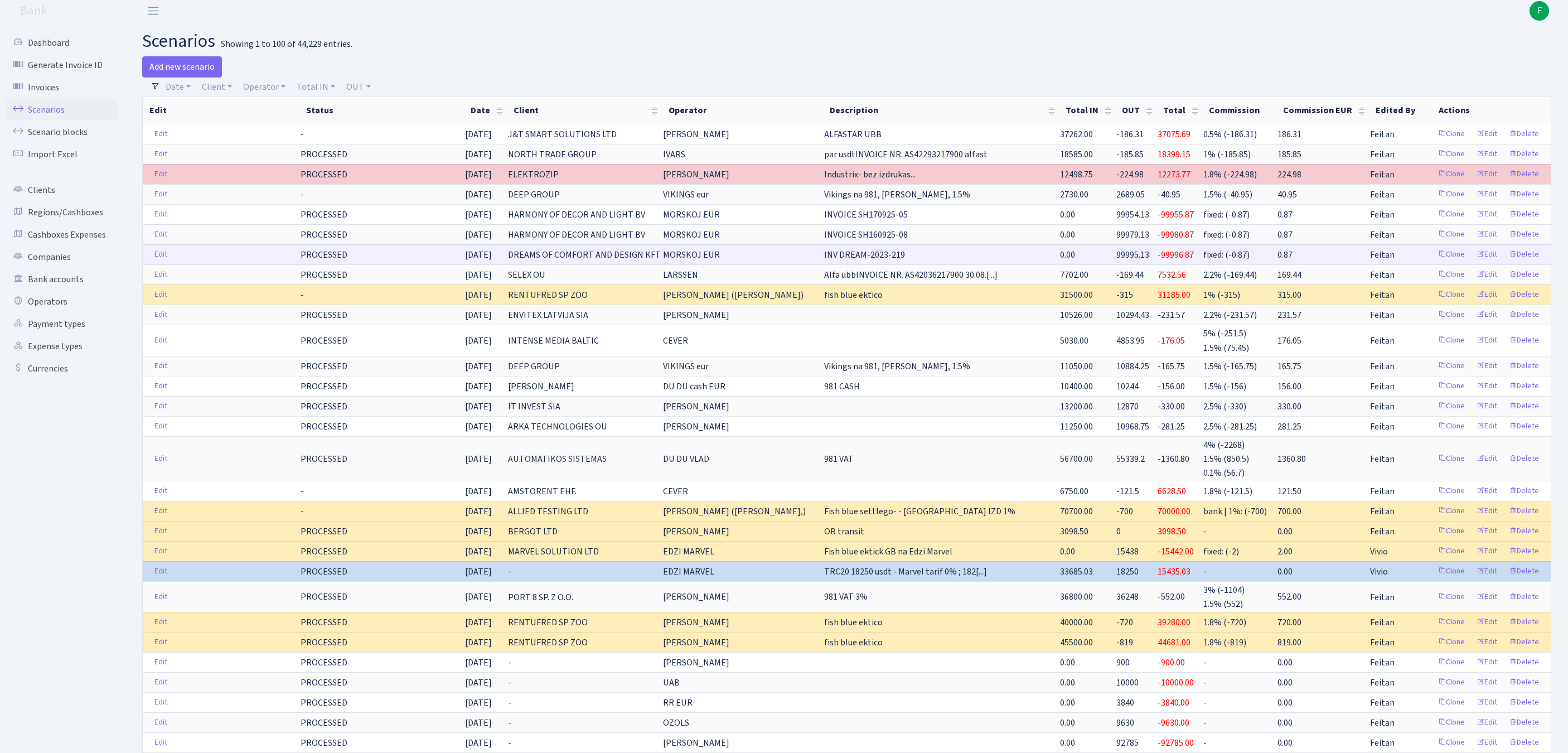
scroll to position [19, 0]
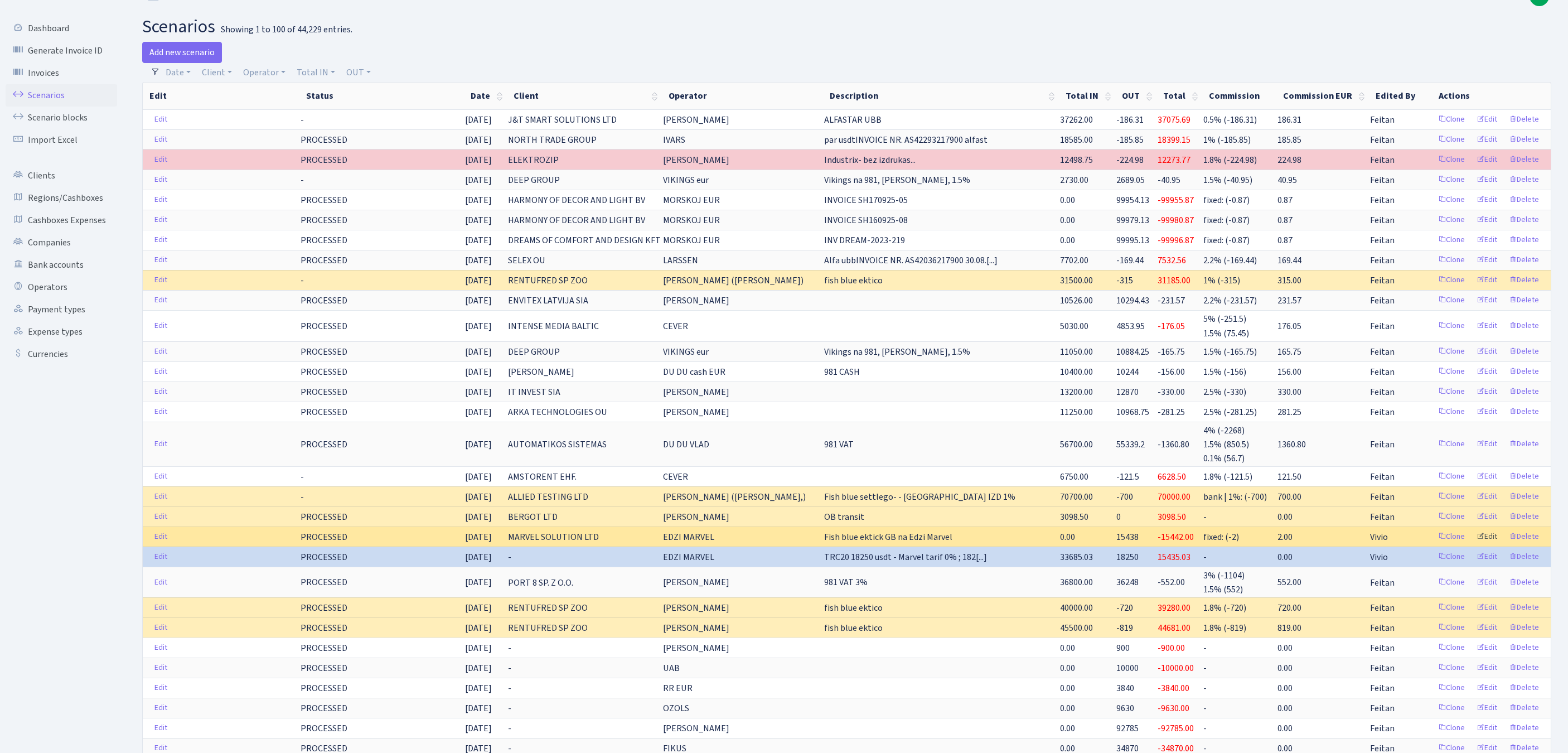
click at [1476, 545] on link "Edit" at bounding box center [1486, 537] width 31 height 17
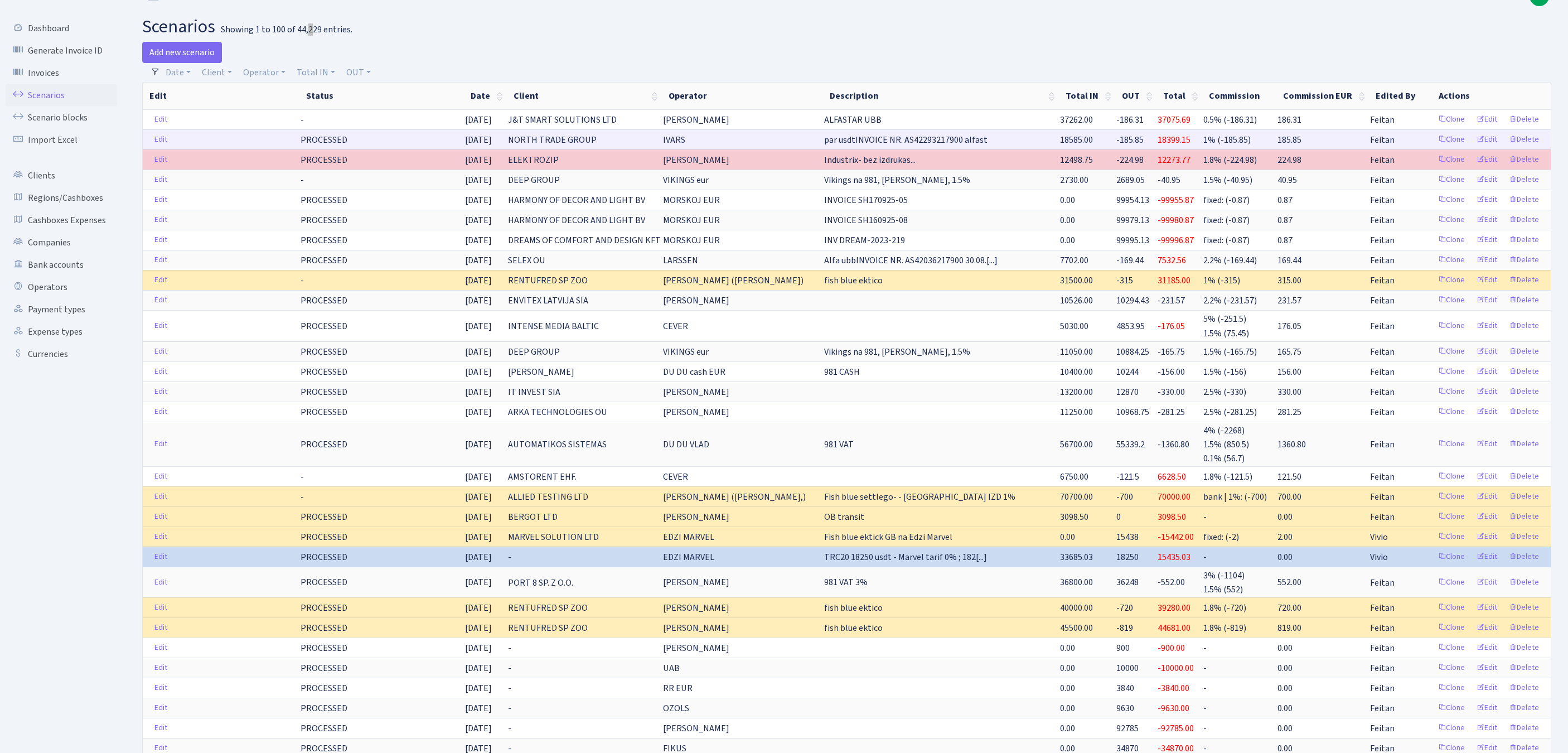
scroll to position [670, 0]
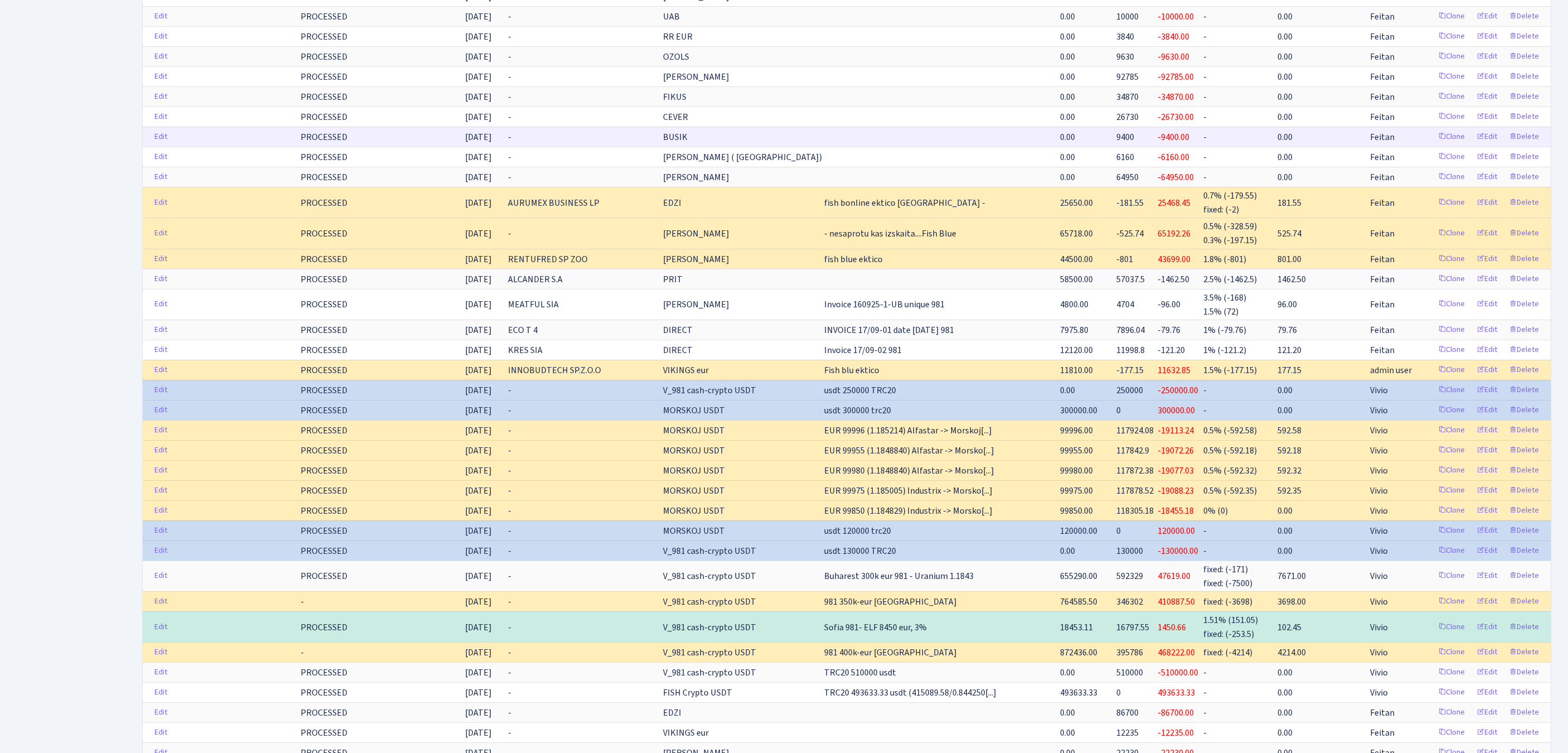
click at [657, 147] on td "-" at bounding box center [584, 137] width 155 height 20
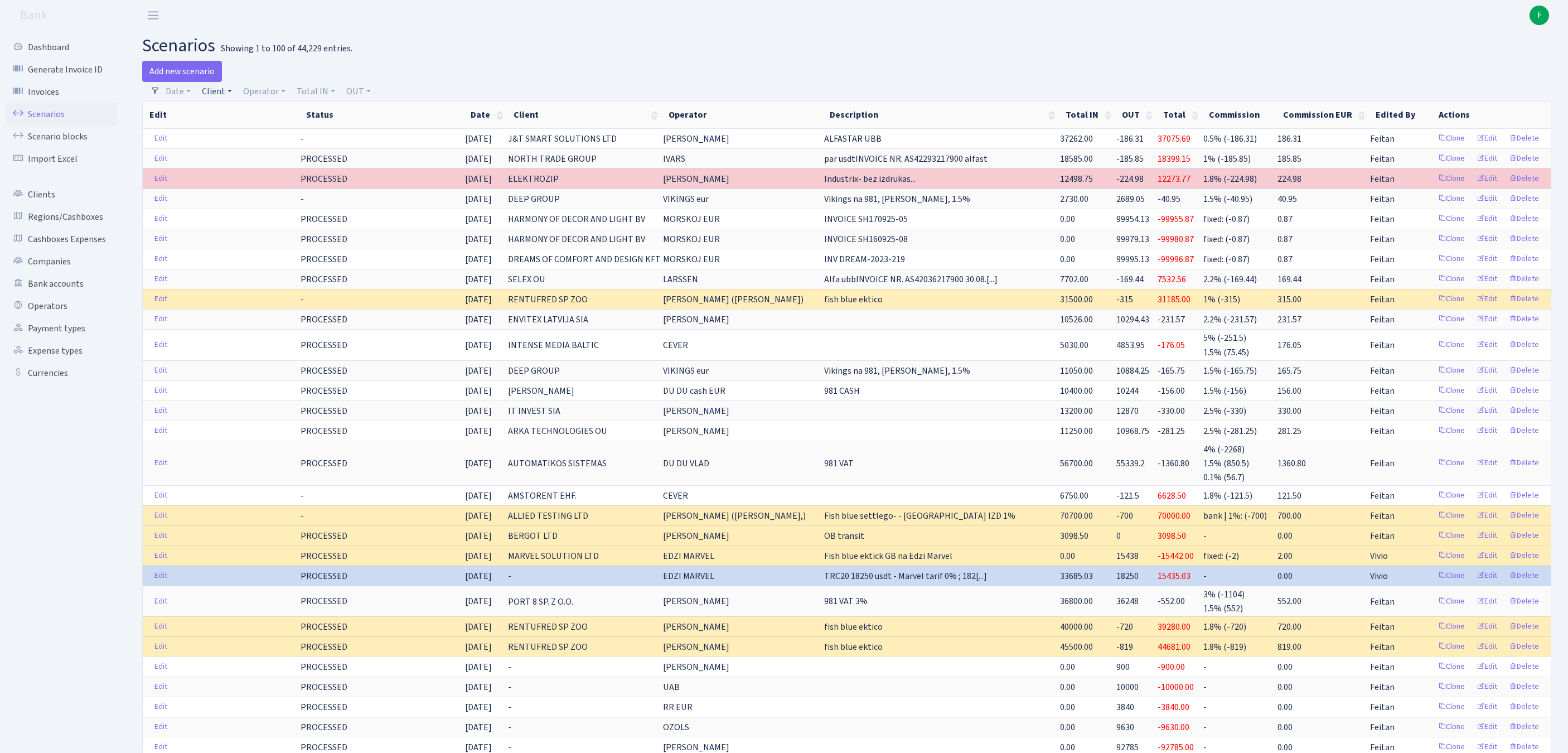
click at [231, 96] on link "Client" at bounding box center [216, 91] width 39 height 19
click at [238, 140] on input "search" at bounding box center [248, 131] width 92 height 17
type input "j&"
click at [240, 172] on li "J&T SMART SOLUTIONS LTD" at bounding box center [247, 158] width 95 height 32
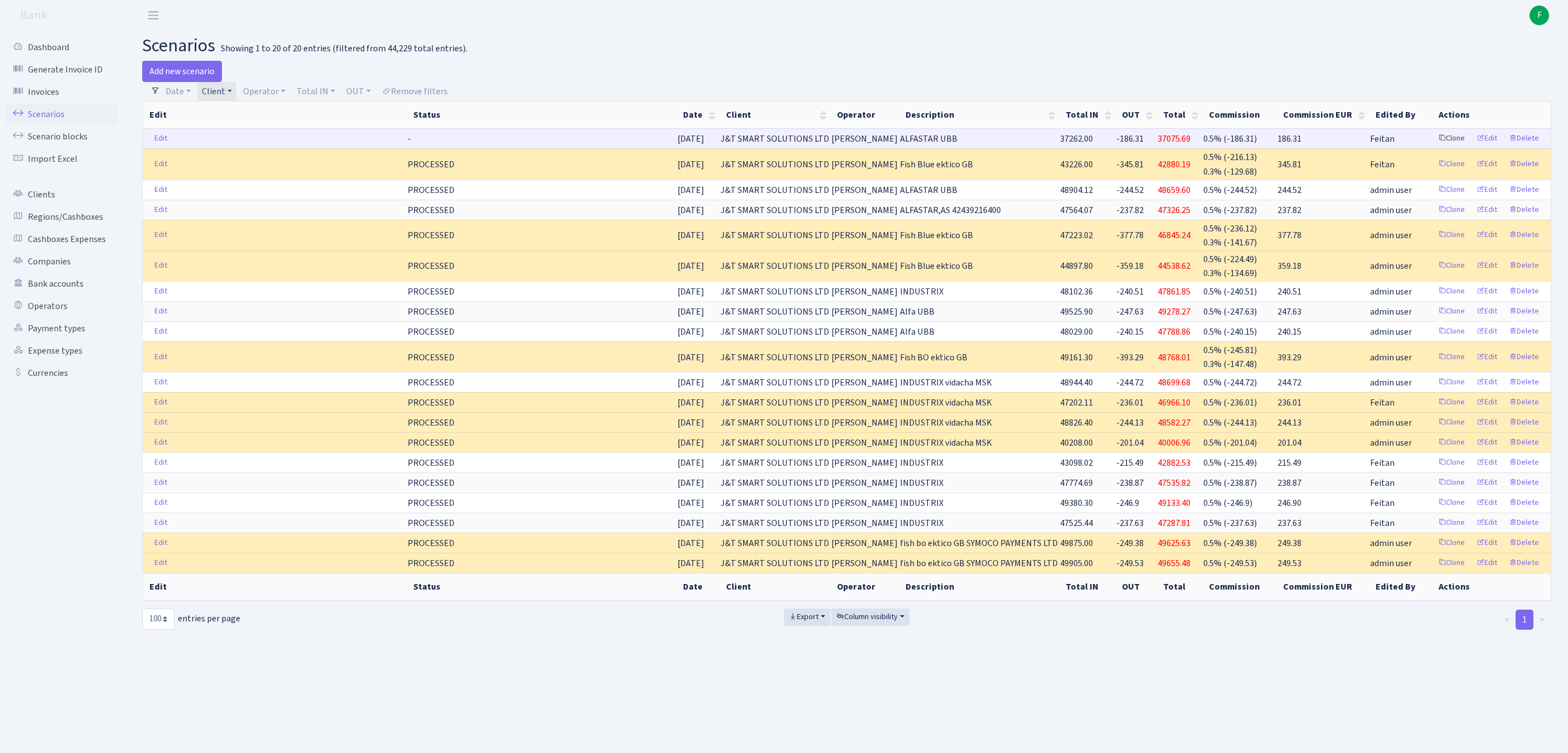
click at [1433, 147] on link "Clone" at bounding box center [1451, 139] width 37 height 17
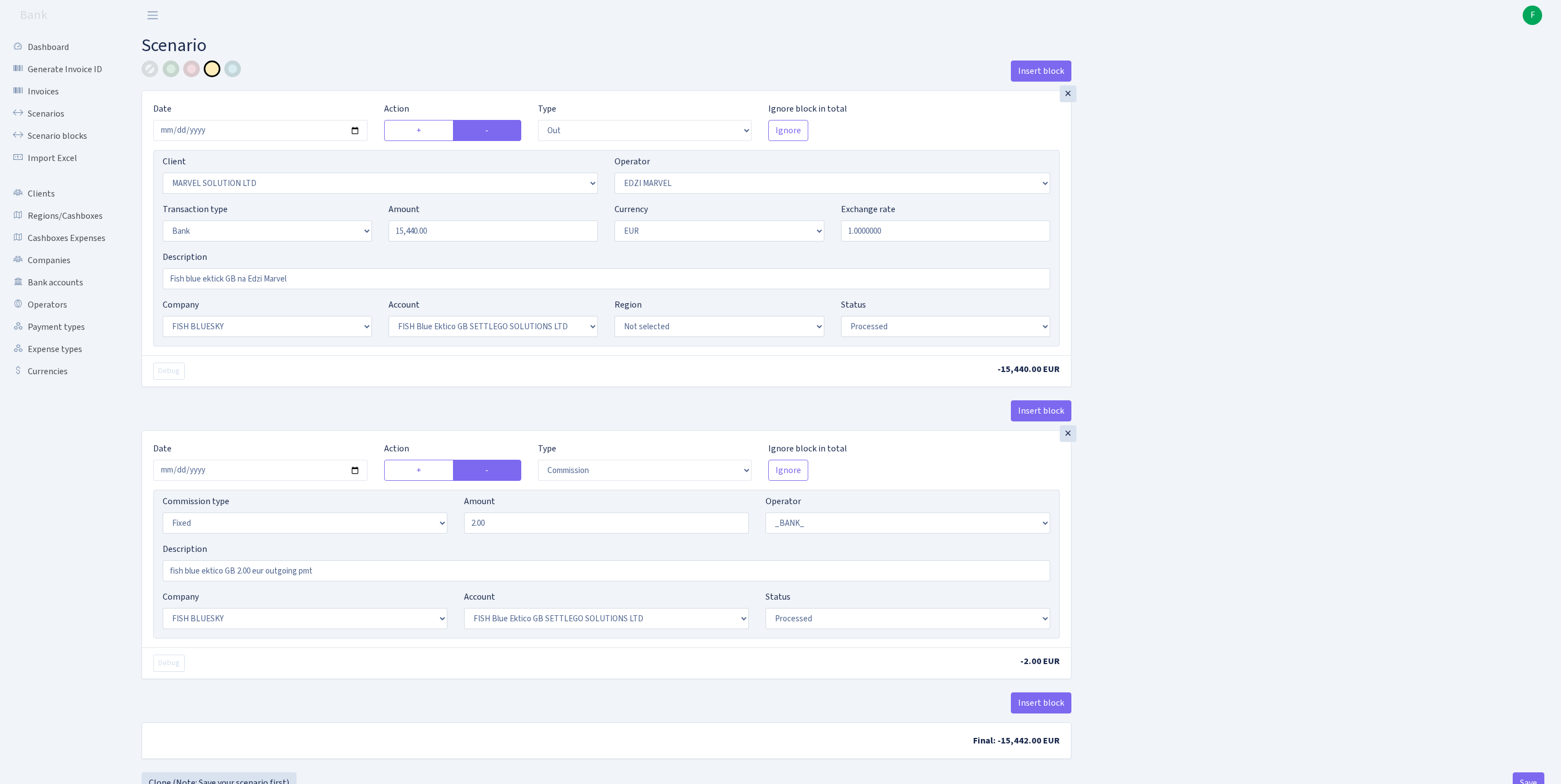
select select "out"
select select "3154"
select select "494"
select select "2"
select select "1"
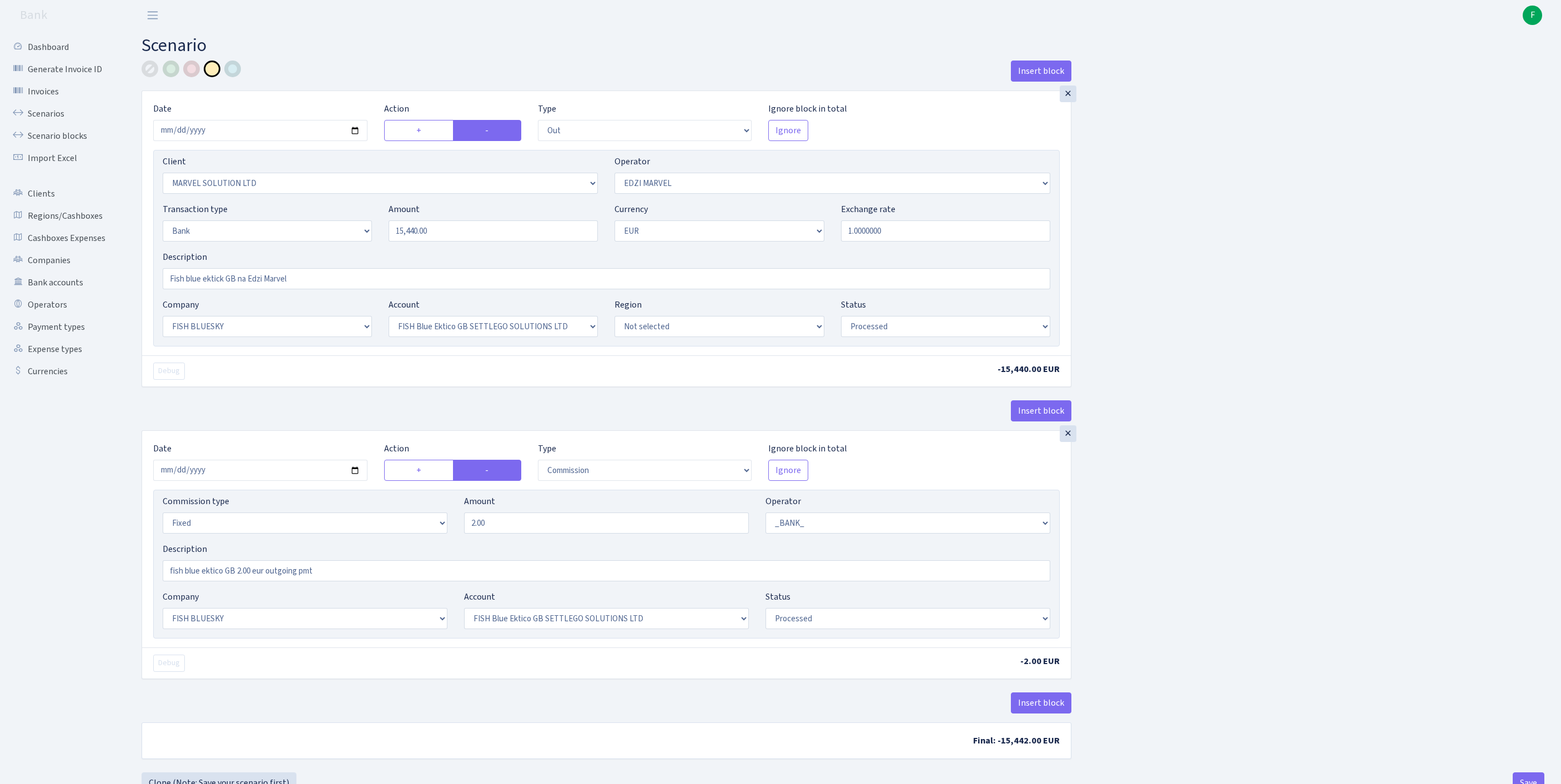
select select "23"
select select "67"
select select "processed"
select select "commission"
select select "fixed"
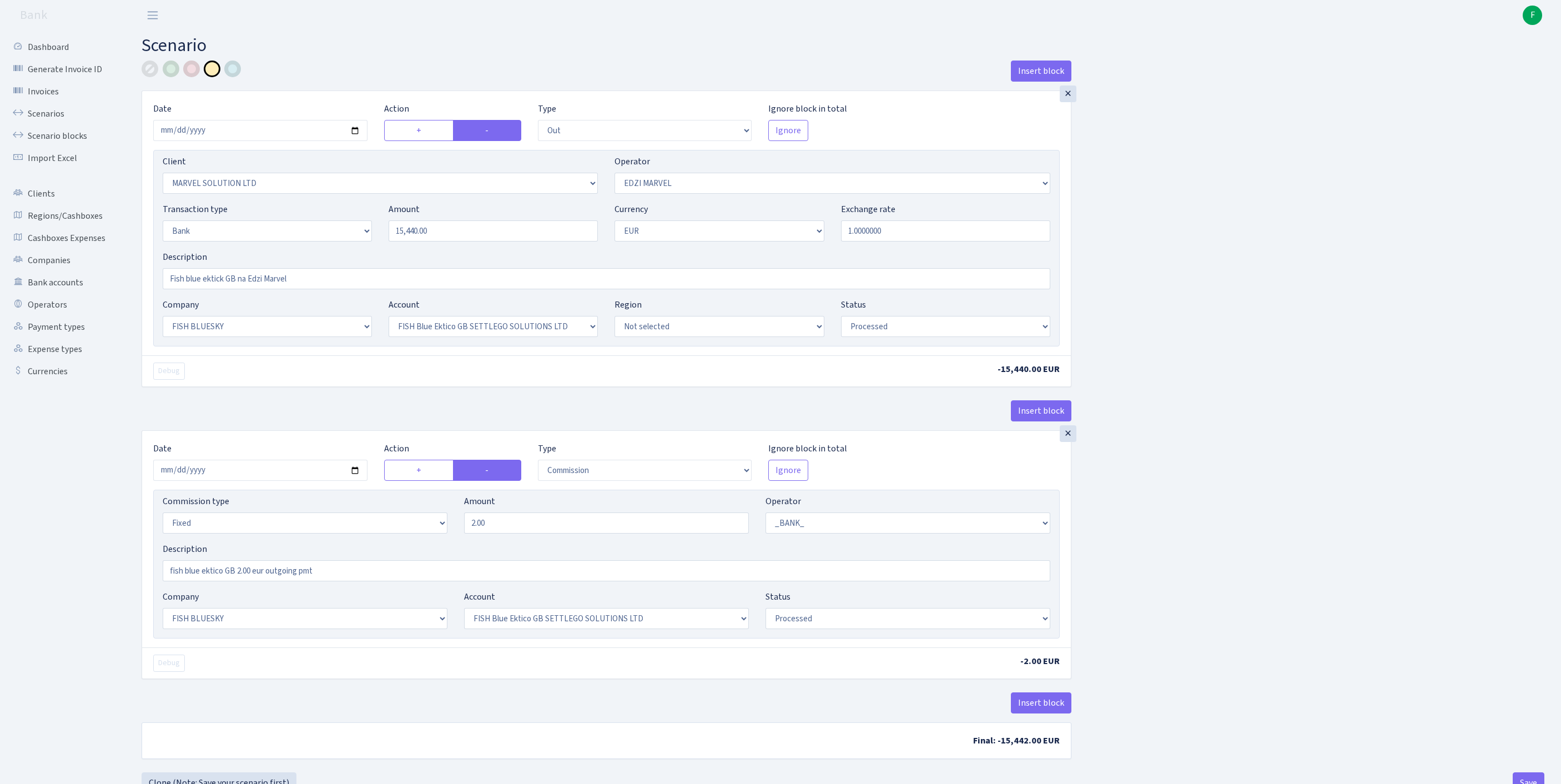
select select "1"
select select "23"
select select "67"
select select "processed"
select select "in"
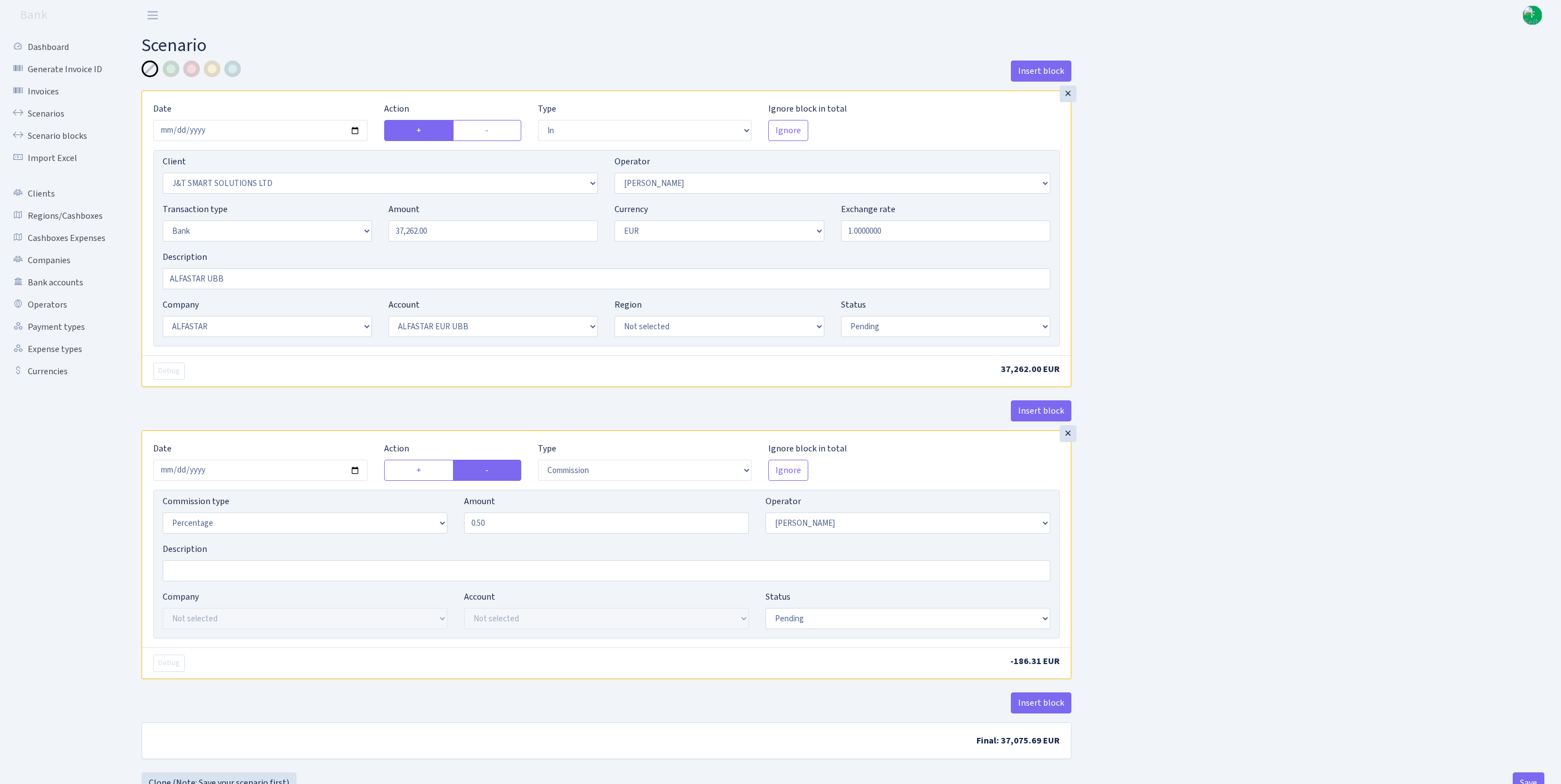
select select "3304"
select select "439"
select select "2"
select select "1"
select select "14"
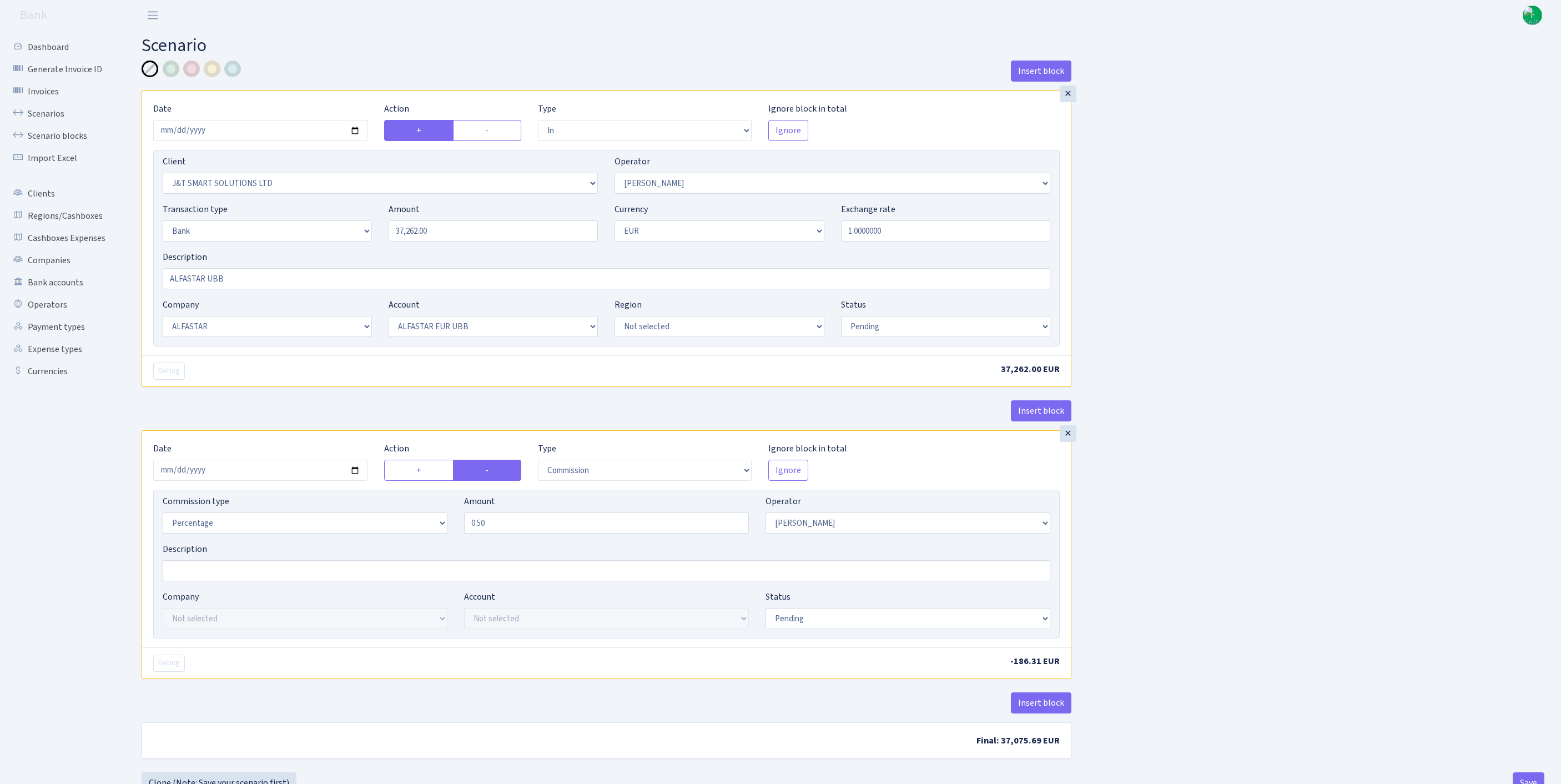
select select "42"
select select "pending"
select select "commission"
select select "439"
select select "pending"
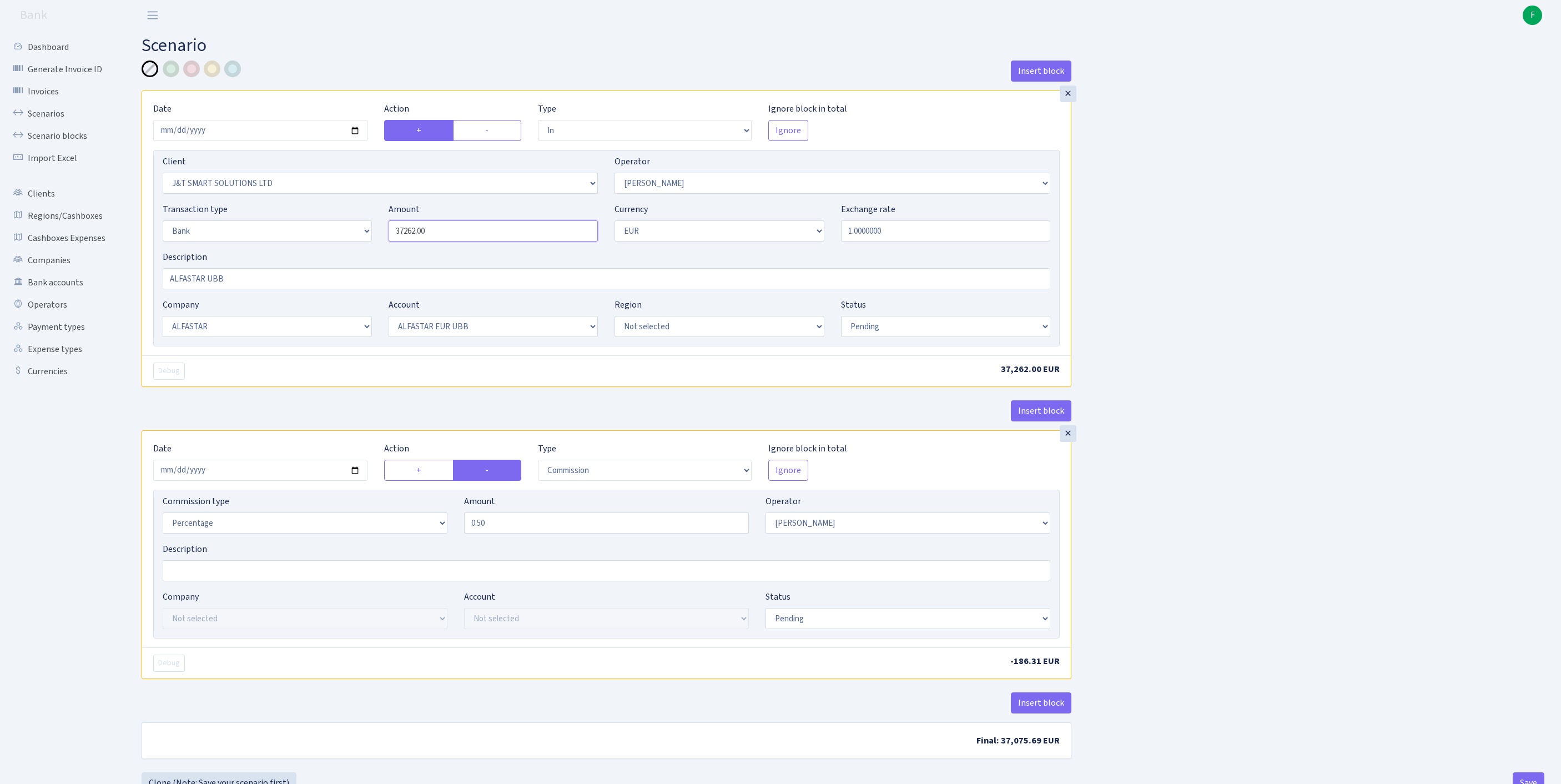
drag, startPoint x: 468, startPoint y: 255, endPoint x: 339, endPoint y: 255, distance: 129.0
click at [337, 250] on div "Transaction type Not selected 981 ELF FISH crypto GIRT IVO dekl MM-BALTIC eur U…" at bounding box center [606, 226] width 904 height 47
paste input "49368"
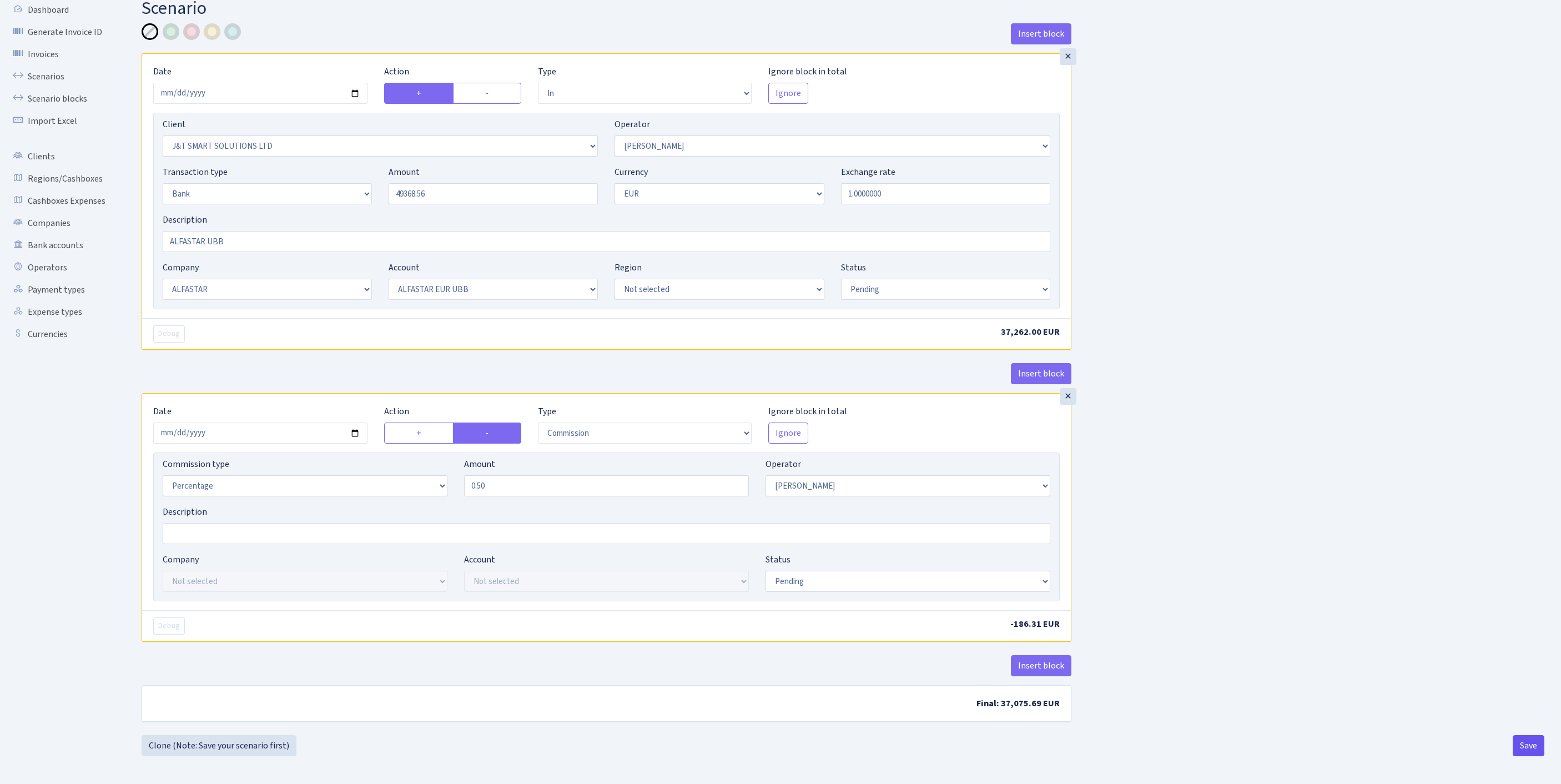
type input "49,368.56"
click at [1519, 746] on button "Save" at bounding box center [1528, 746] width 32 height 21
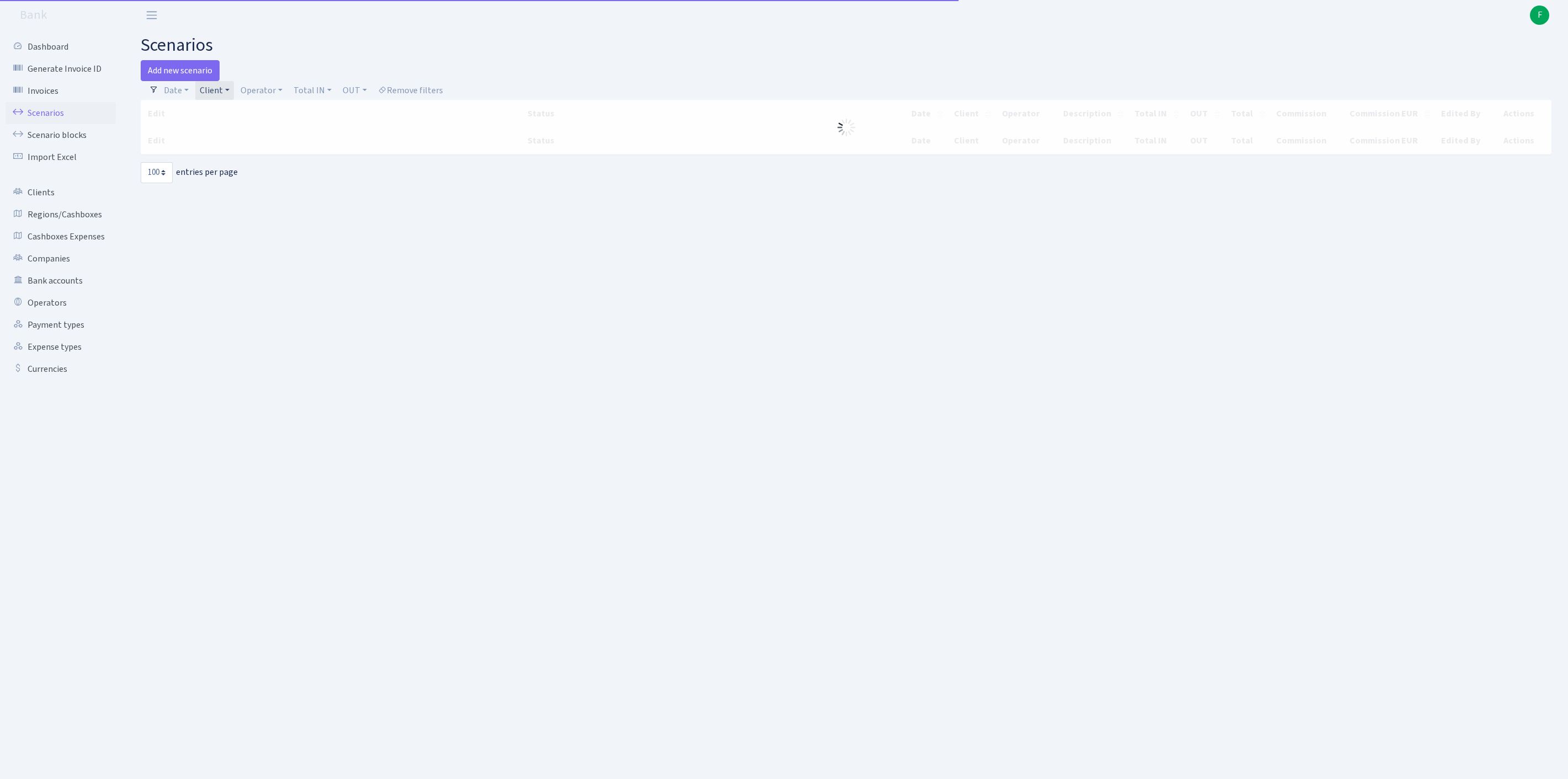
select select "100"
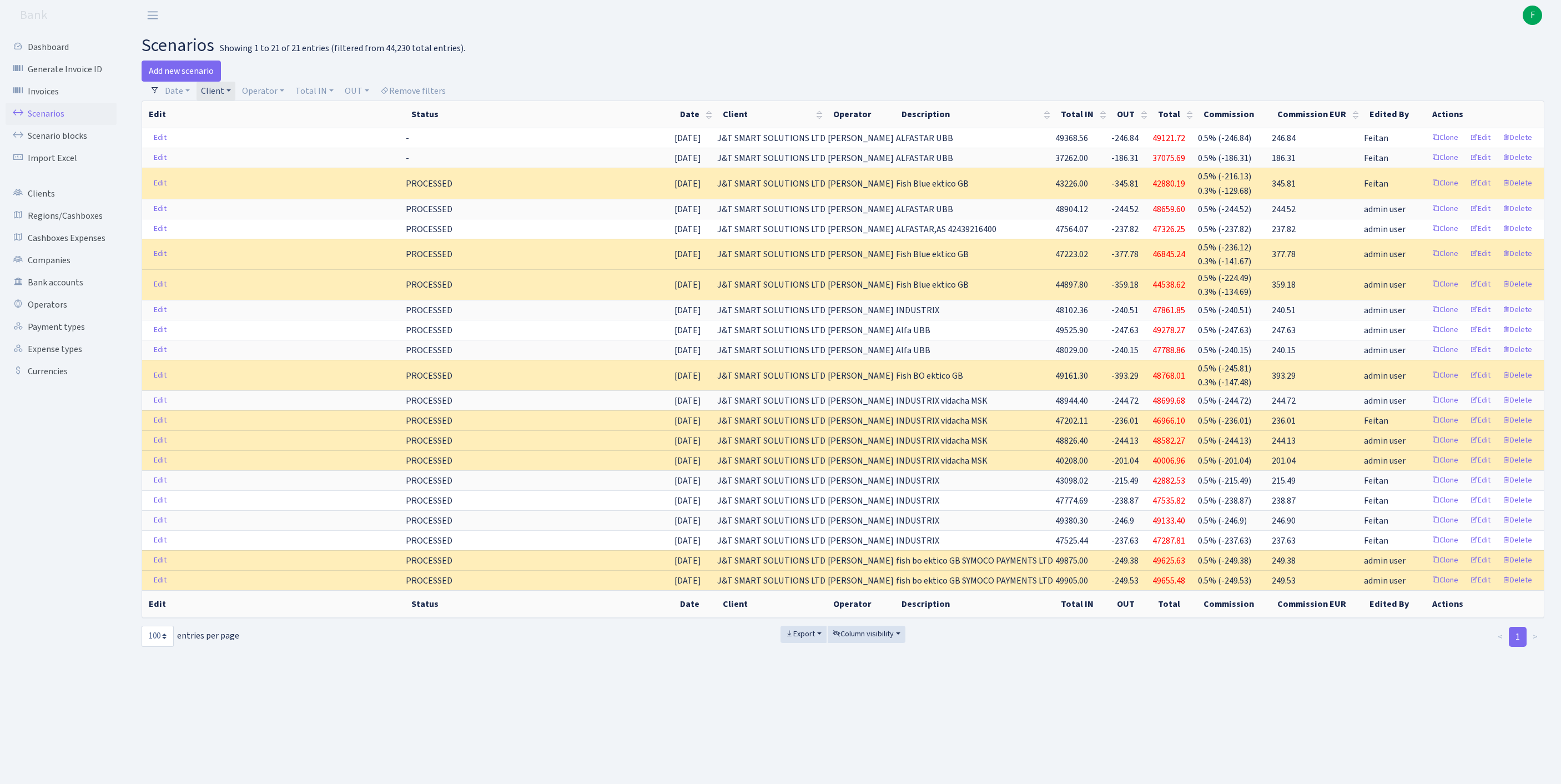
click at [235, 94] on link "Client" at bounding box center [215, 91] width 39 height 19
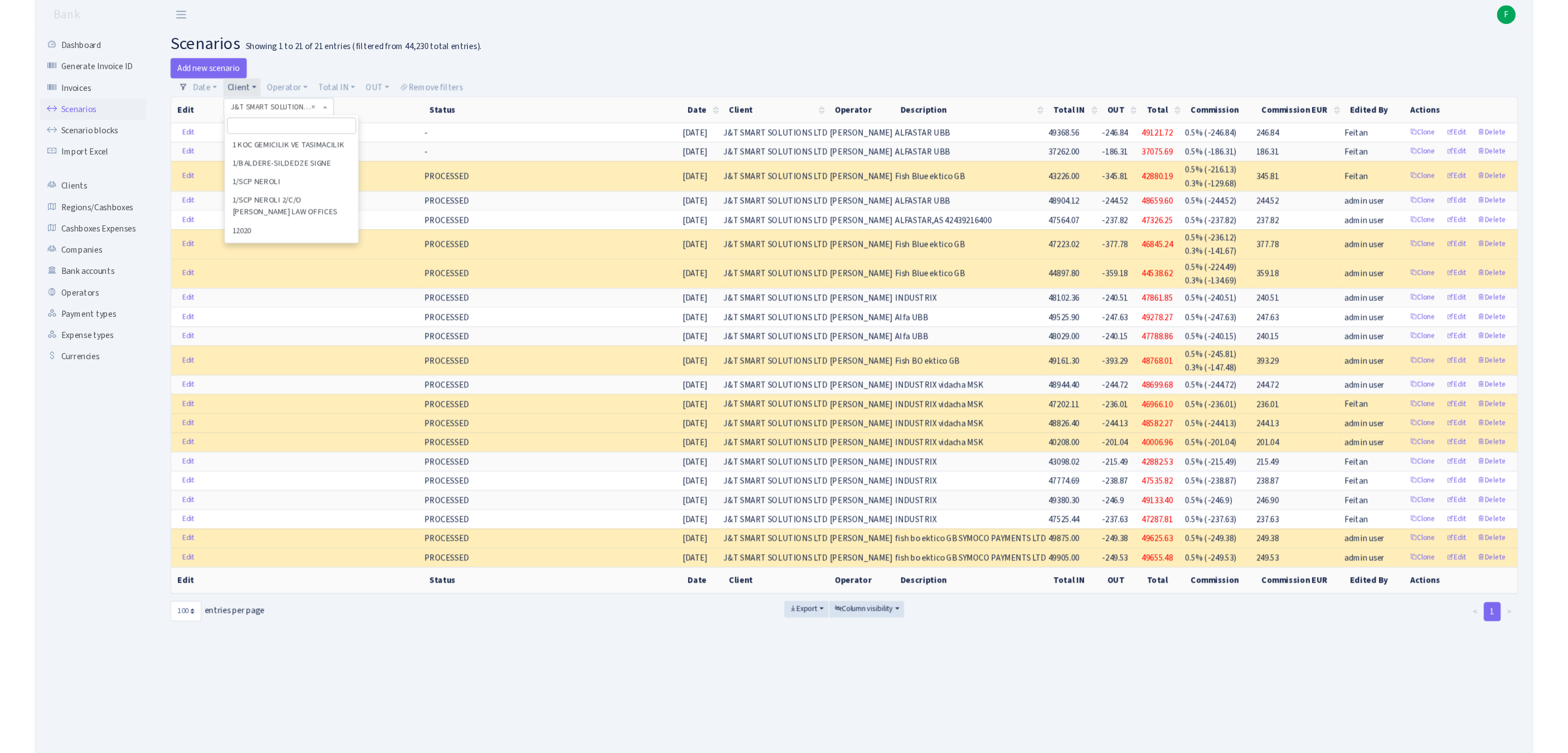
scroll to position [38688, 0]
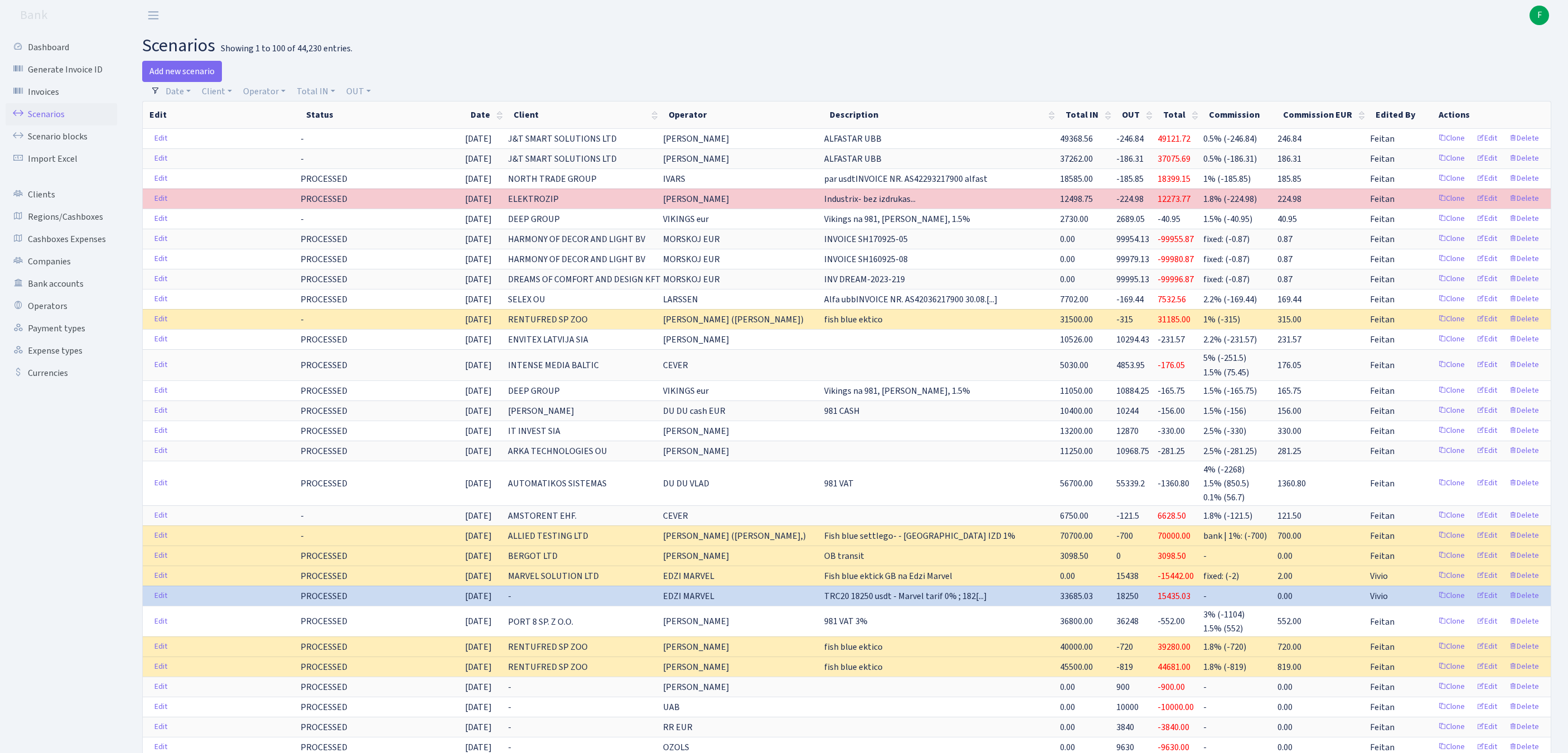
click at [468, 48] on h2 "scenarios Showing 1 to 100 of 44,230 entries." at bounding box center [847, 46] width 1409 height 21
click at [282, 94] on link "Operator" at bounding box center [264, 91] width 51 height 19
click at [285, 138] on input "search" at bounding box center [289, 131] width 92 height 17
type input "tat"
click at [295, 181] on li "[PERSON_NAME]" at bounding box center [288, 171] width 95 height 19
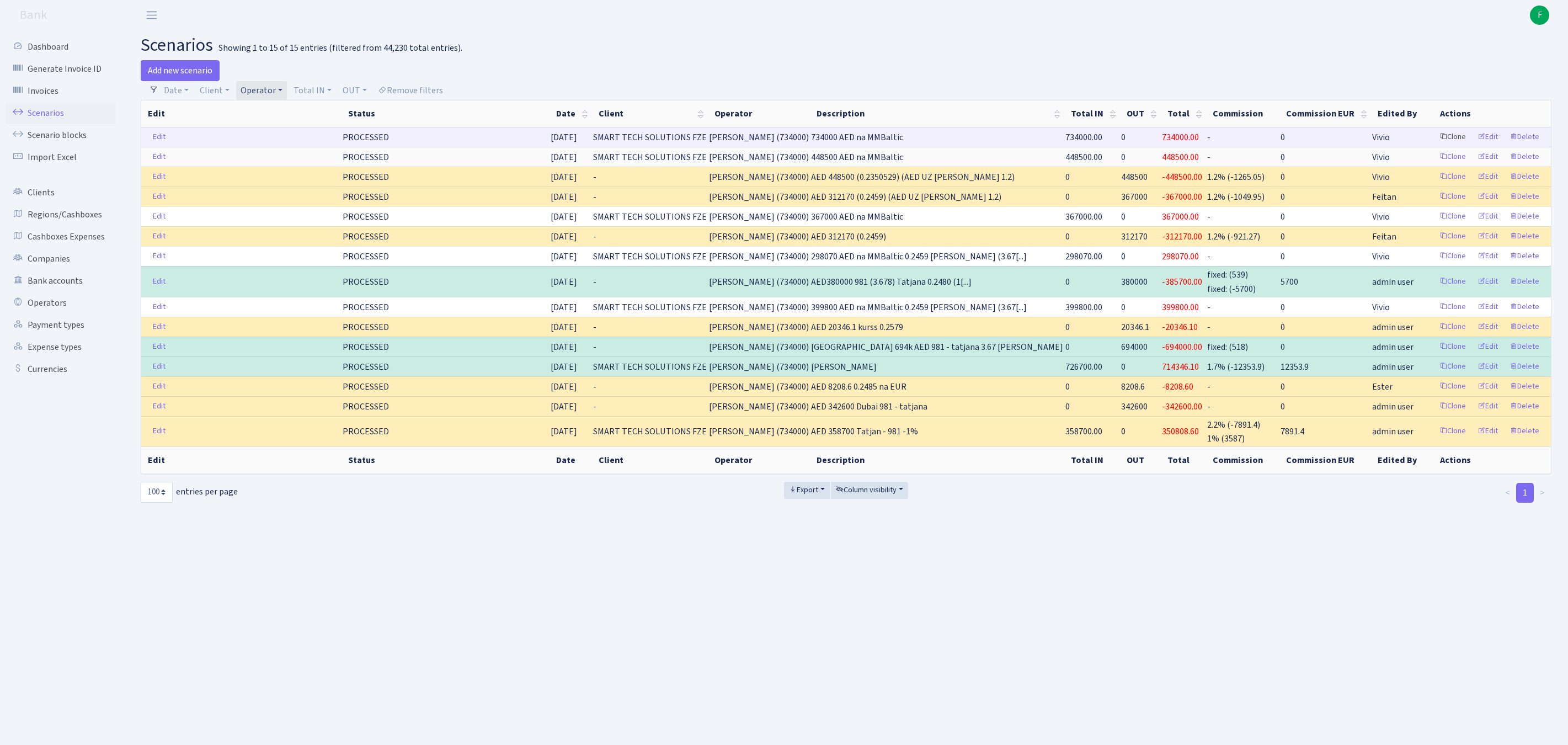
click at [1434, 146] on link "Clone" at bounding box center [1453, 137] width 37 height 17
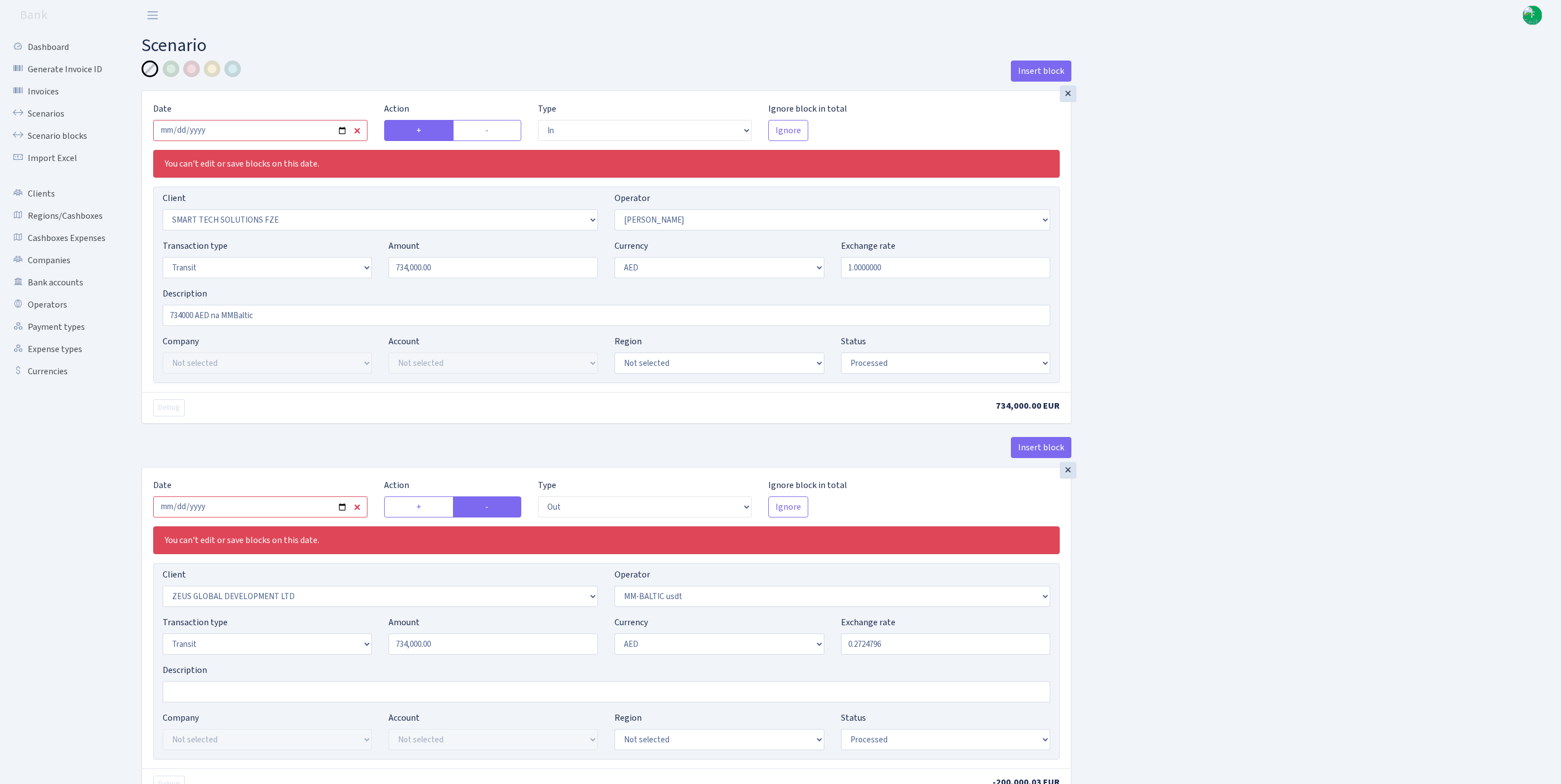
select select "in"
select select "2758"
select select "407"
select select "5"
select select "9"
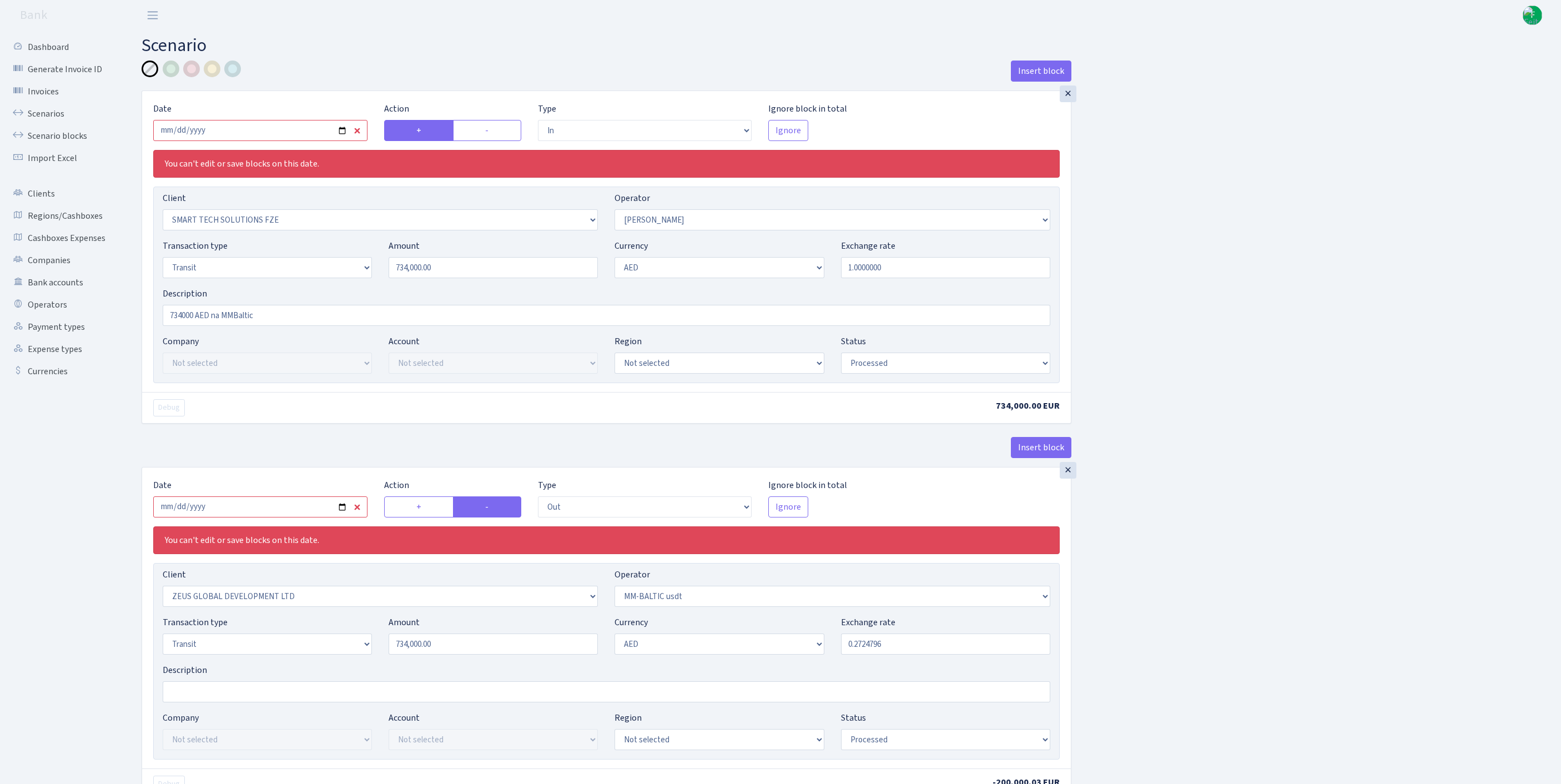
select select "processed"
select select "out"
select select "1276"
select select "459"
select select "5"
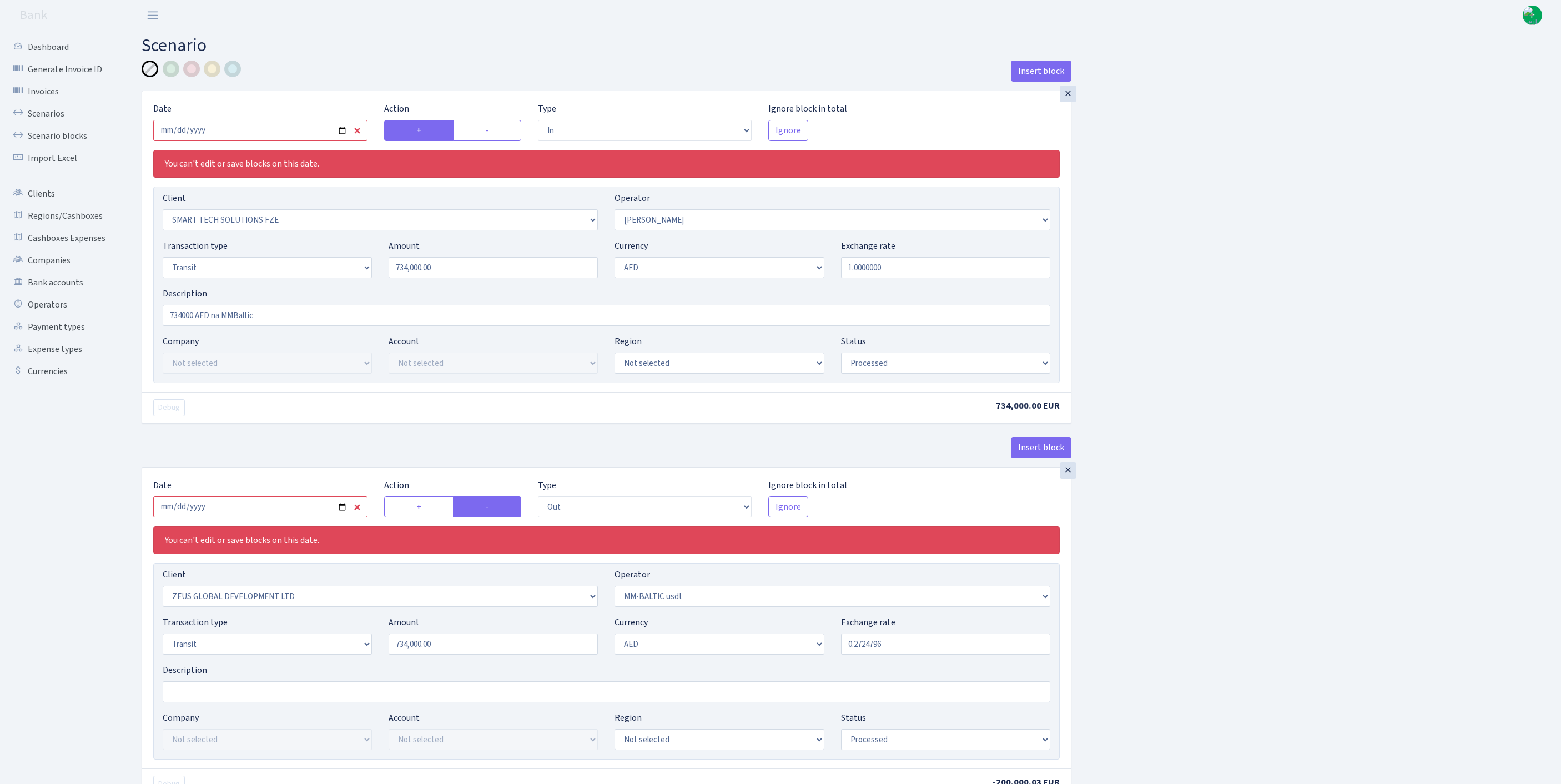
select select "9"
select select "processed"
click at [288, 135] on input "[DATE]" at bounding box center [260, 130] width 214 height 21
type input "[DATE]"
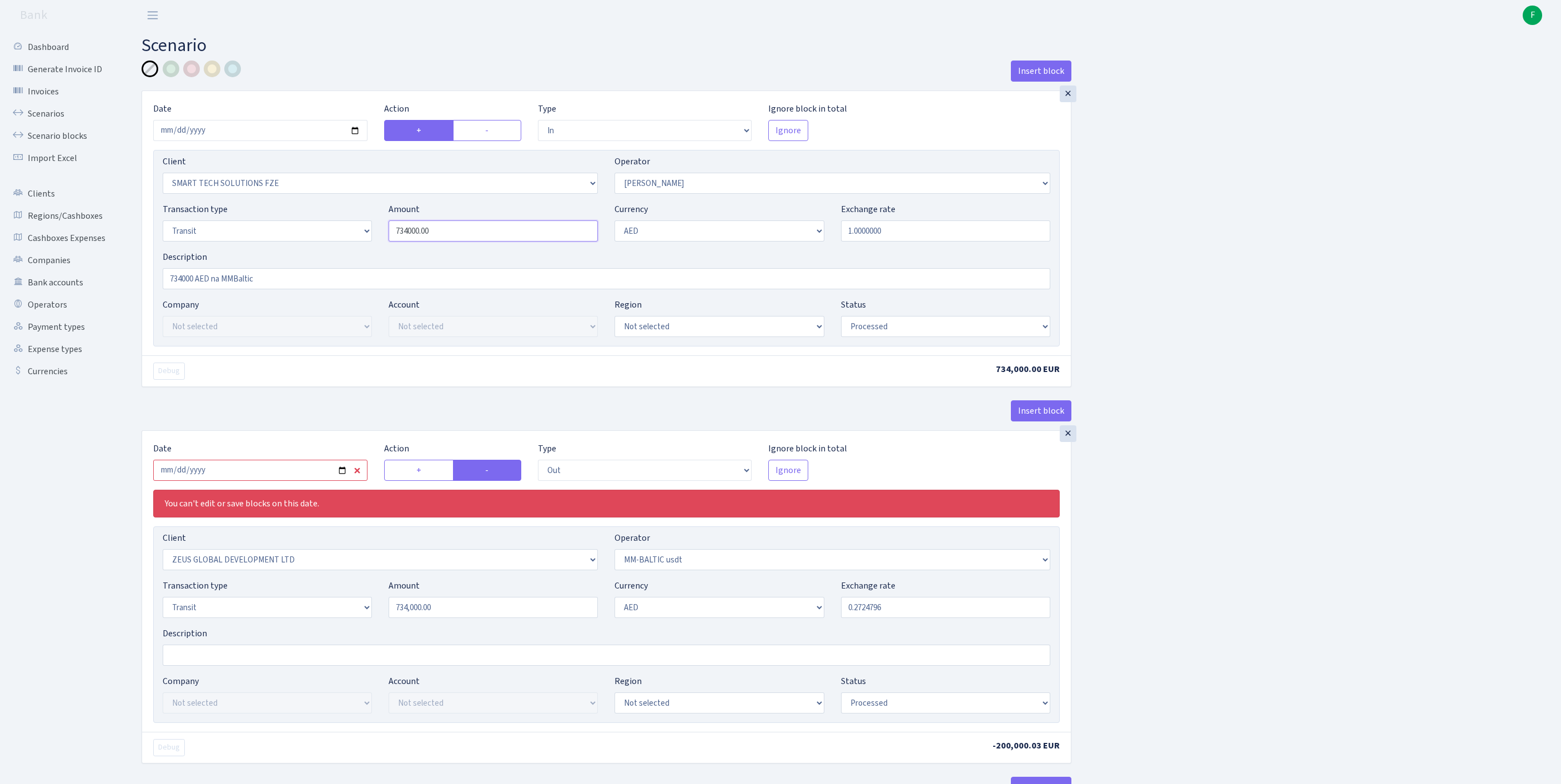
drag, startPoint x: 466, startPoint y: 254, endPoint x: 334, endPoint y: 244, distance: 132.4
click at [334, 244] on div "Transaction type Not selected 981 ELF FISH crypto GIRT IVO dekl MM-BALTIC eur U…" at bounding box center [606, 226] width 904 height 47
type input "650,000.00"
drag, startPoint x: 204, startPoint y: 304, endPoint x: 142, endPoint y: 301, distance: 62.1
click at [142, 301] on div "× Date 2025-09-19 Action + - Type --- In Out Commission Field required. Ignore …" at bounding box center [606, 223] width 929 height 264
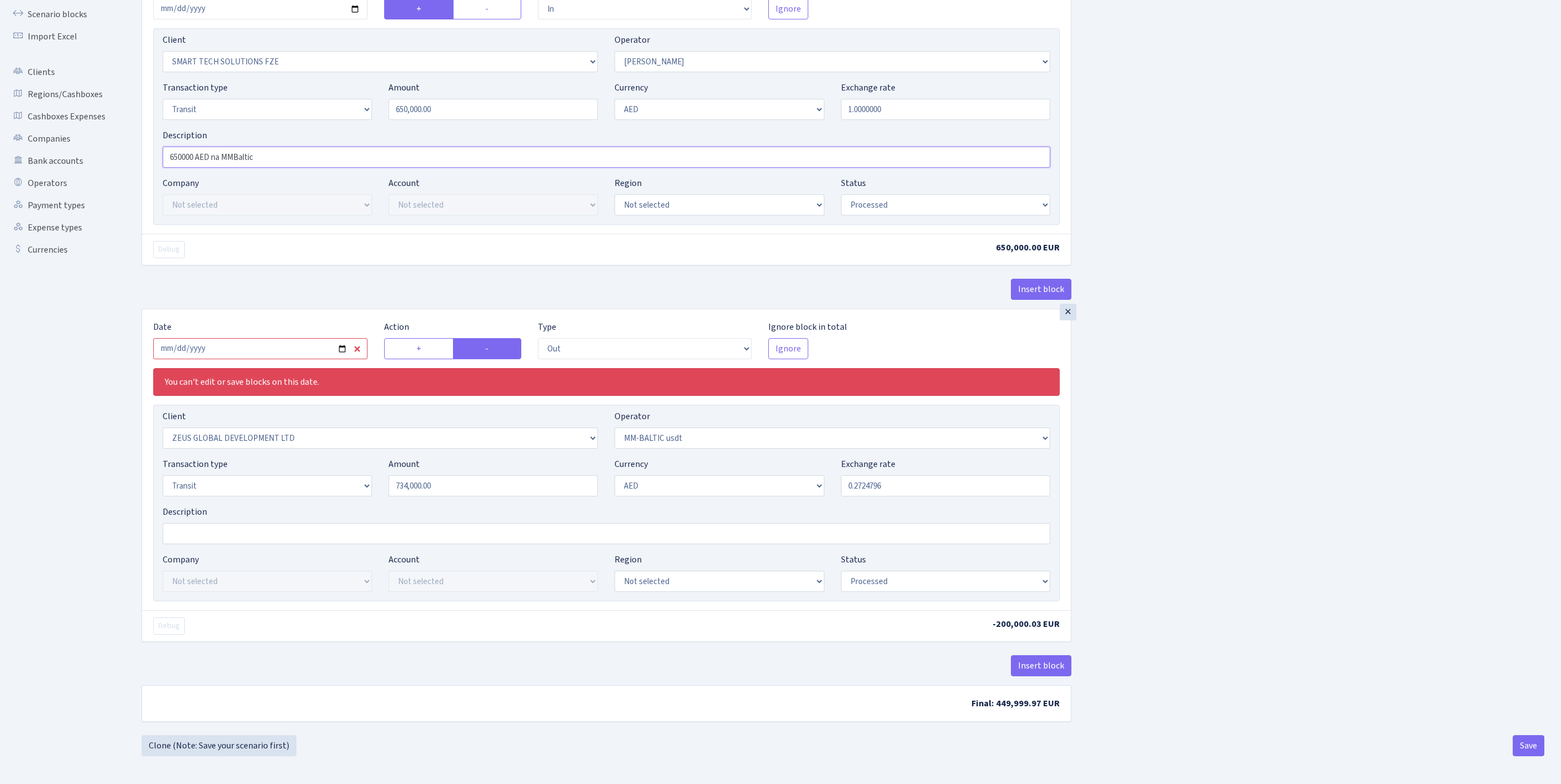
scroll to position [190, 0]
type input "650000 AED na MMBaltic"
click at [251, 338] on input "2025-09-11" at bounding box center [260, 348] width 214 height 21
type input "[DATE]"
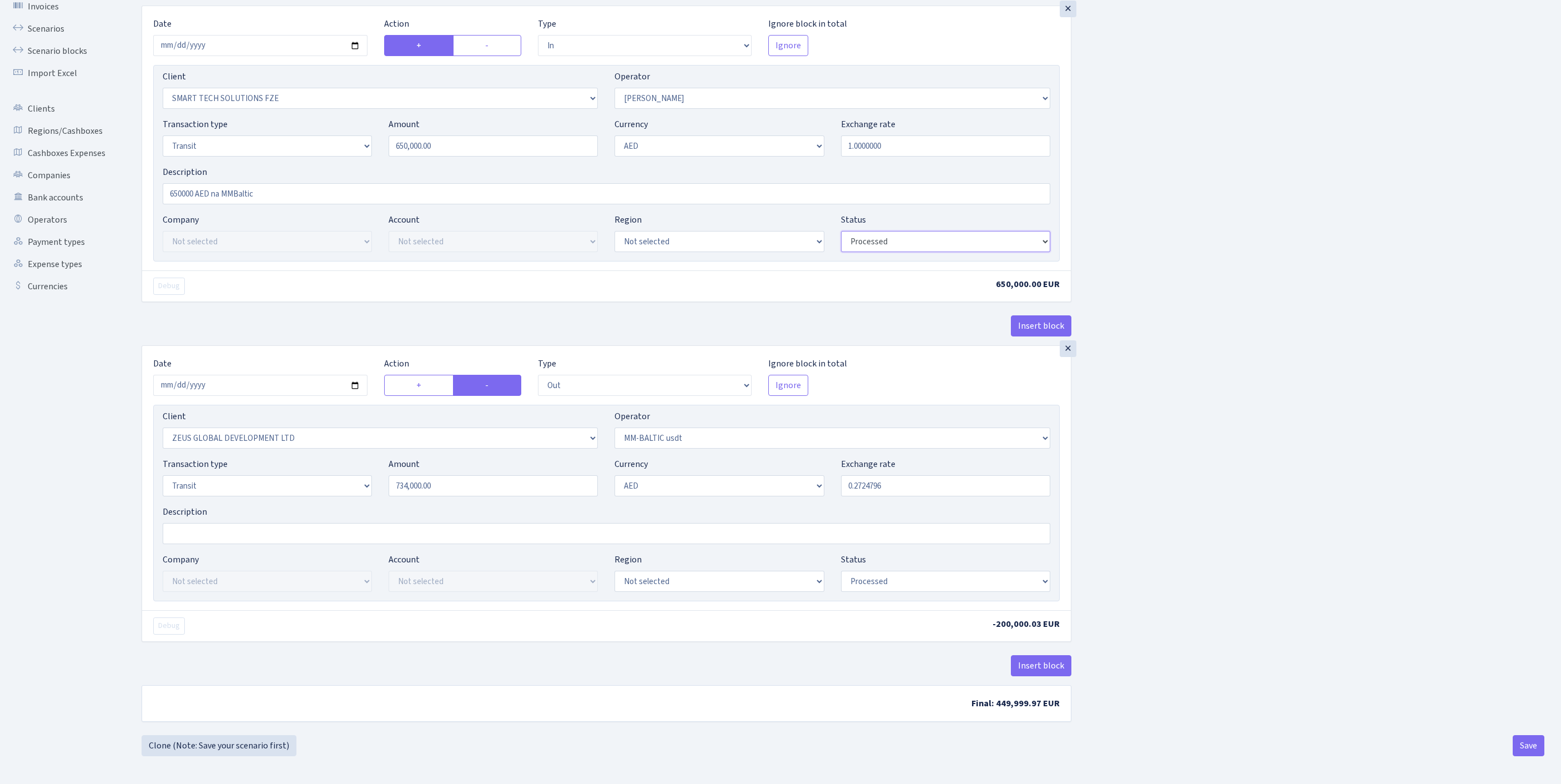
select select "pending"
drag, startPoint x: 452, startPoint y: 458, endPoint x: 256, endPoint y: 456, distance: 196.0
click at [259, 458] on div "Transaction type Not selected 981 ELF FISH crypto GIRT IVO dekl MM-BALTIC eur U…" at bounding box center [606, 481] width 904 height 47
type input "650,000.00"
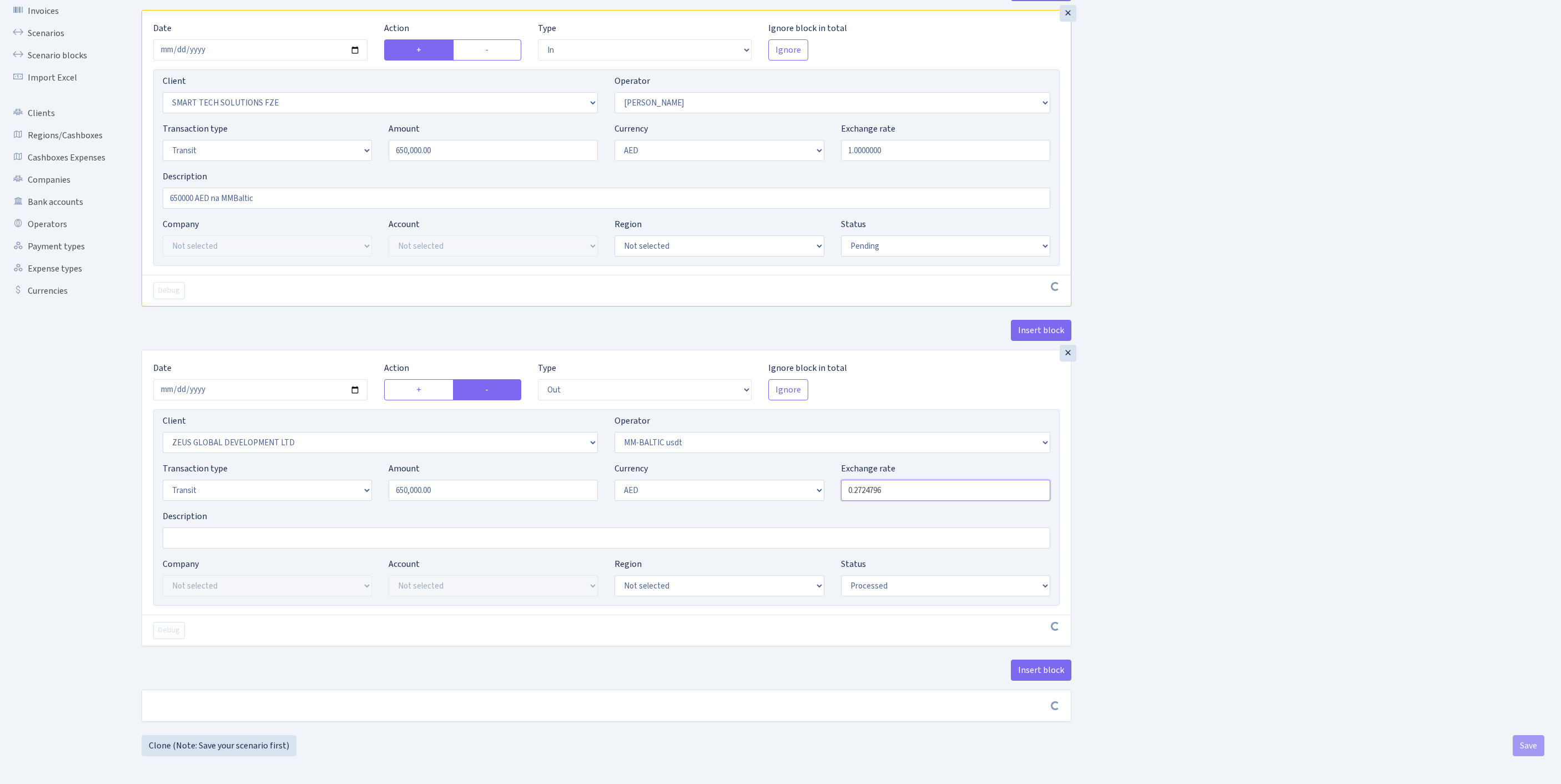
drag, startPoint x: 847, startPoint y: 450, endPoint x: 763, endPoint y: 448, distance: 84.0
click at [763, 462] on div "Transaction type Not selected 981 ELF FISH crypto GIRT IVO dekl MM-BALTIC eur U…" at bounding box center [606, 485] width 904 height 47
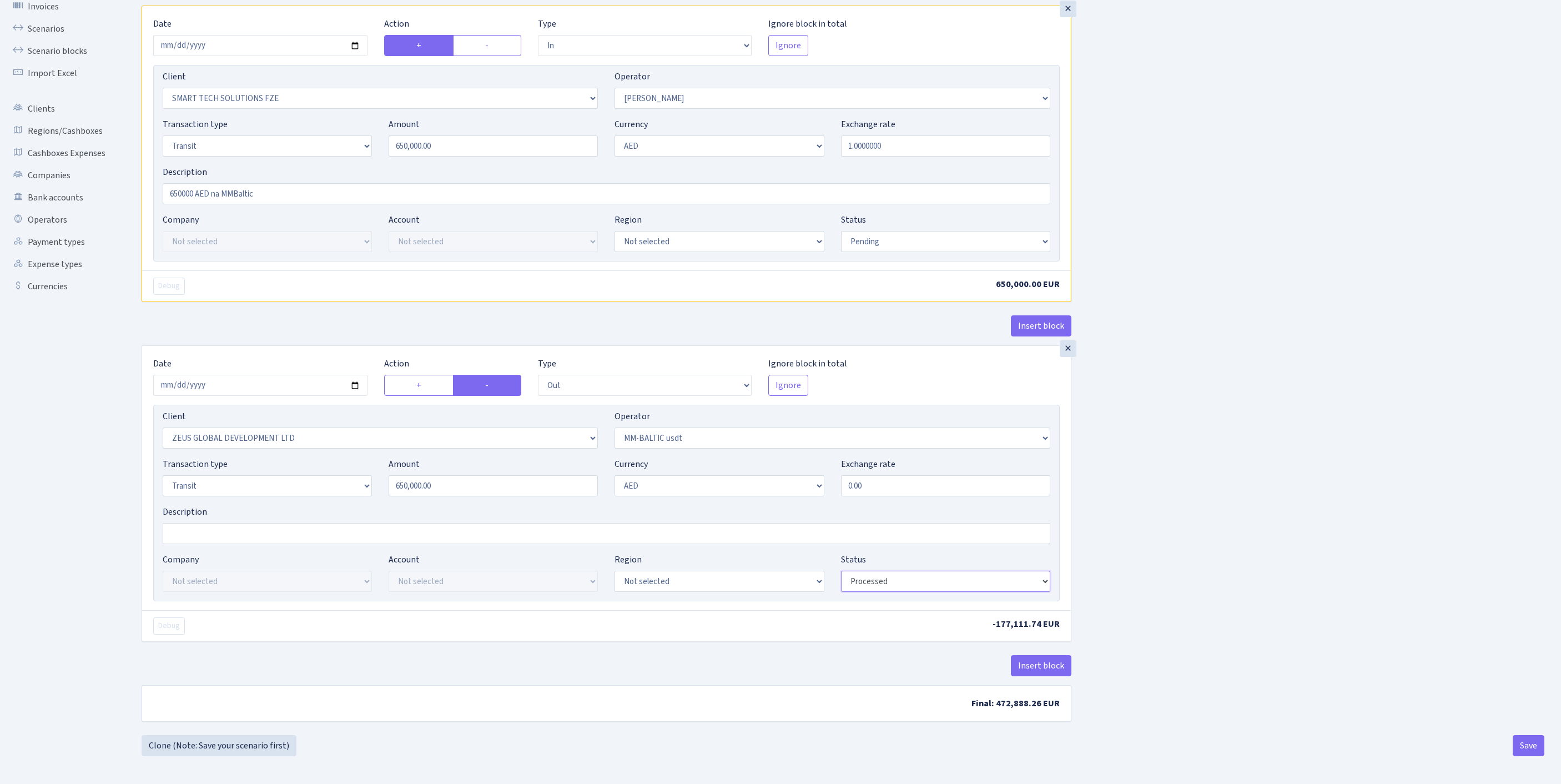
type input "0.0000000"
select select "pending"
click at [1528, 746] on button "Save" at bounding box center [1528, 746] width 32 height 21
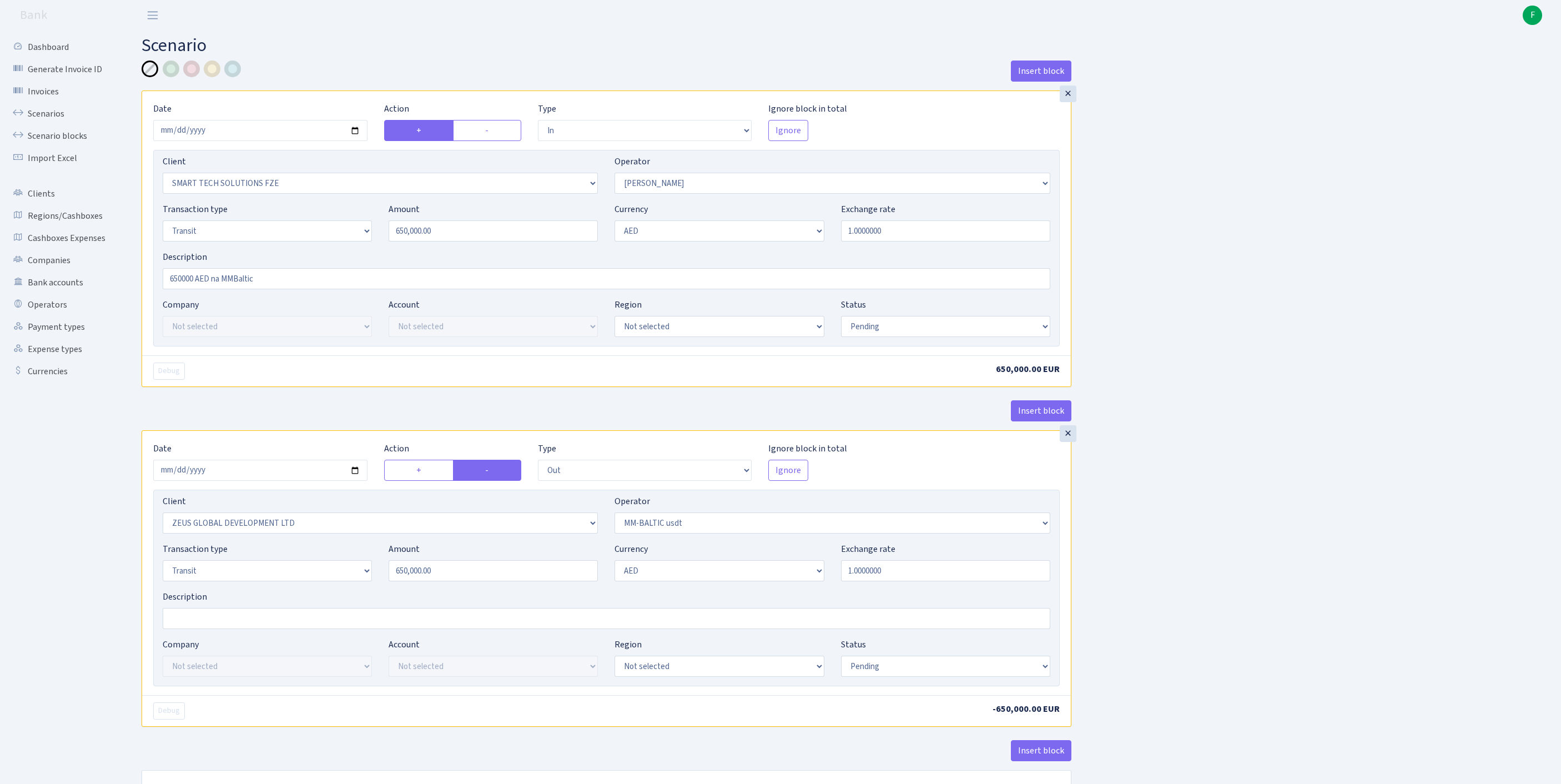
select select "in"
select select "2758"
select select "407"
select select "5"
select select "9"
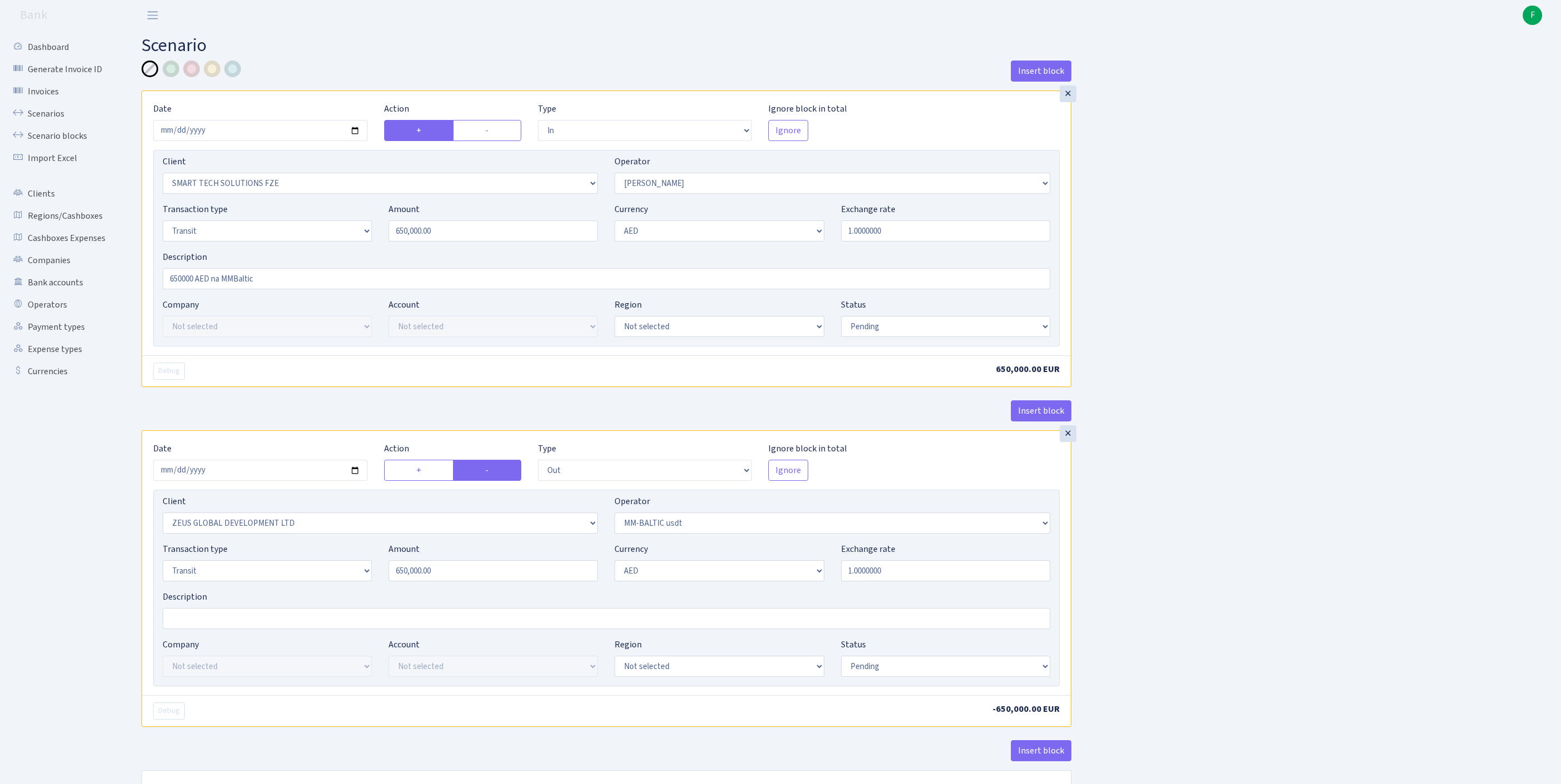
select select "pending"
select select "out"
select select "1276"
select select "459"
select select "5"
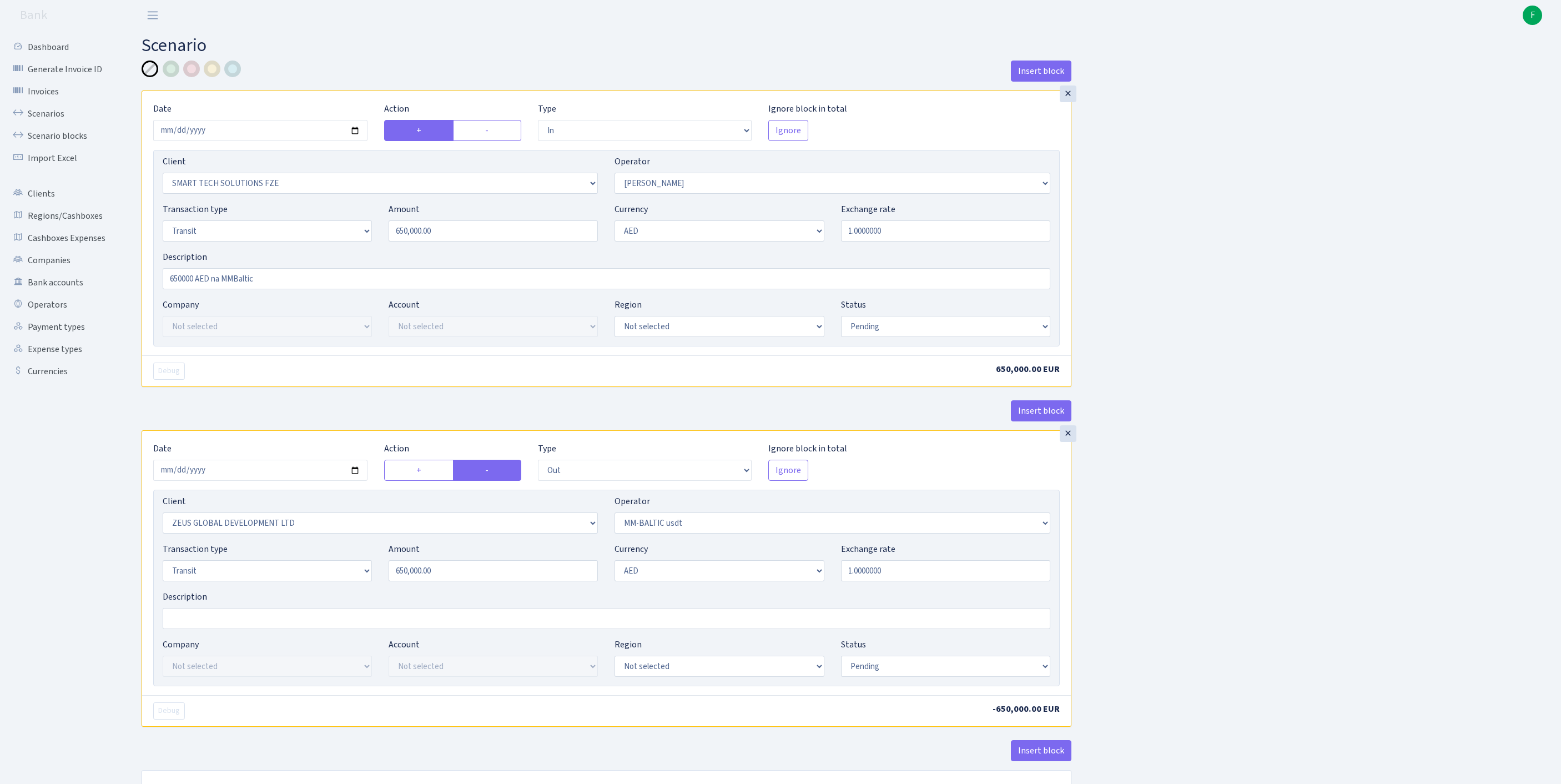
select select "9"
select select "pending"
click at [52, 122] on link "Scenarios" at bounding box center [61, 113] width 111 height 22
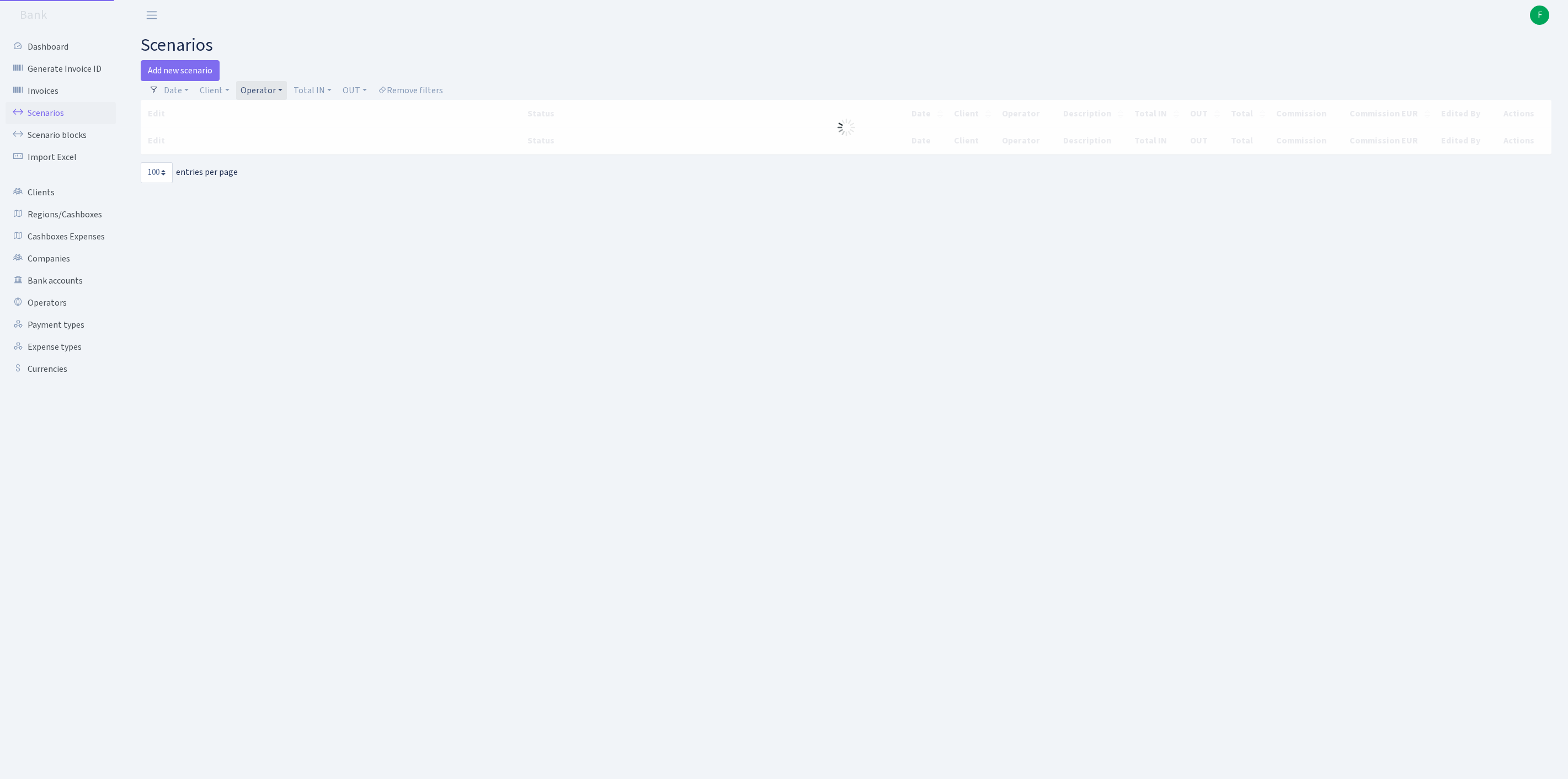
select select "100"
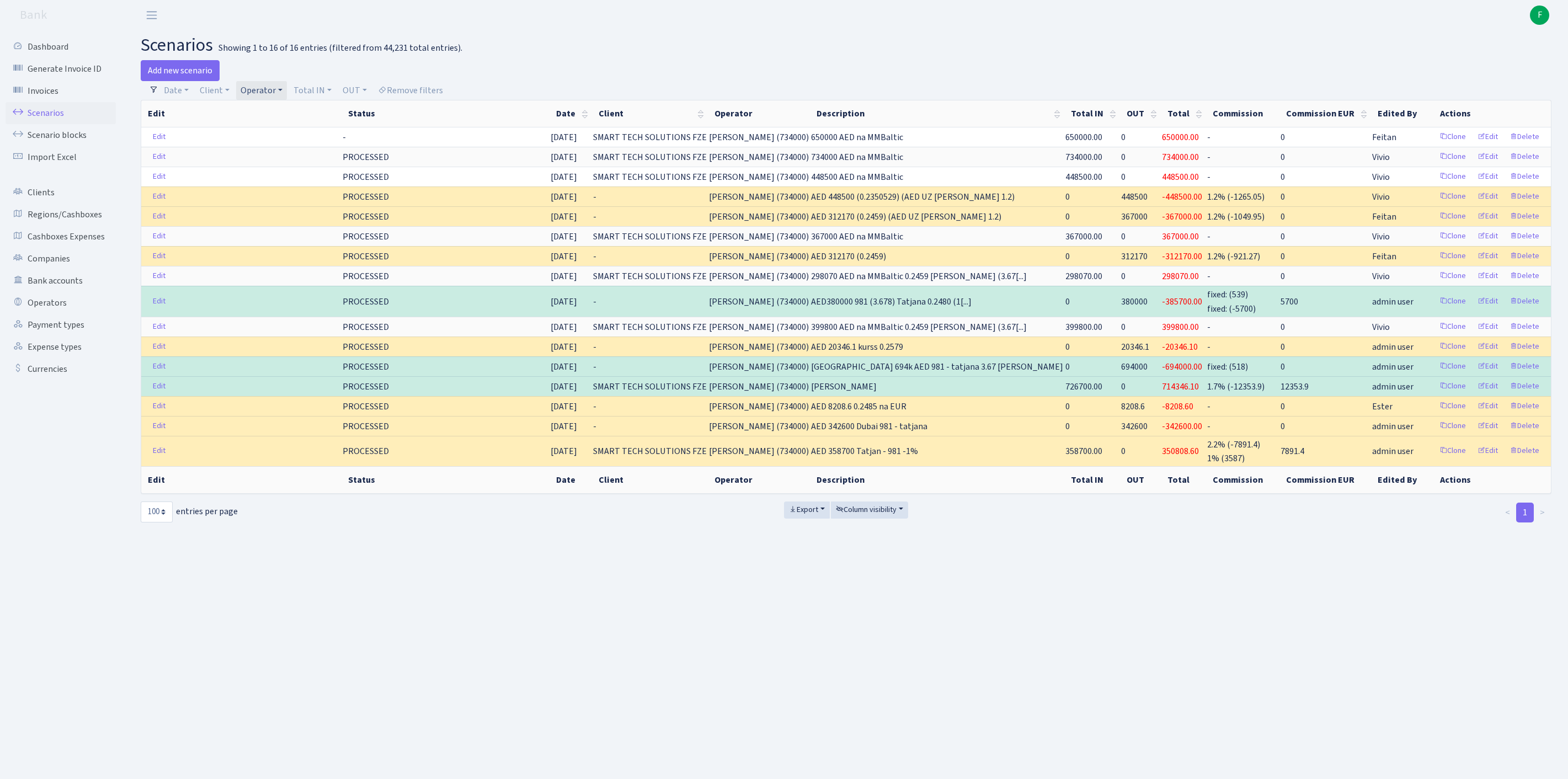
click at [287, 94] on link "Operator" at bounding box center [261, 90] width 51 height 19
click at [310, 116] on span "× TATJANA AED" at bounding box center [277, 111] width 66 height 11
click at [287, 93] on link "Operator" at bounding box center [261, 90] width 51 height 19
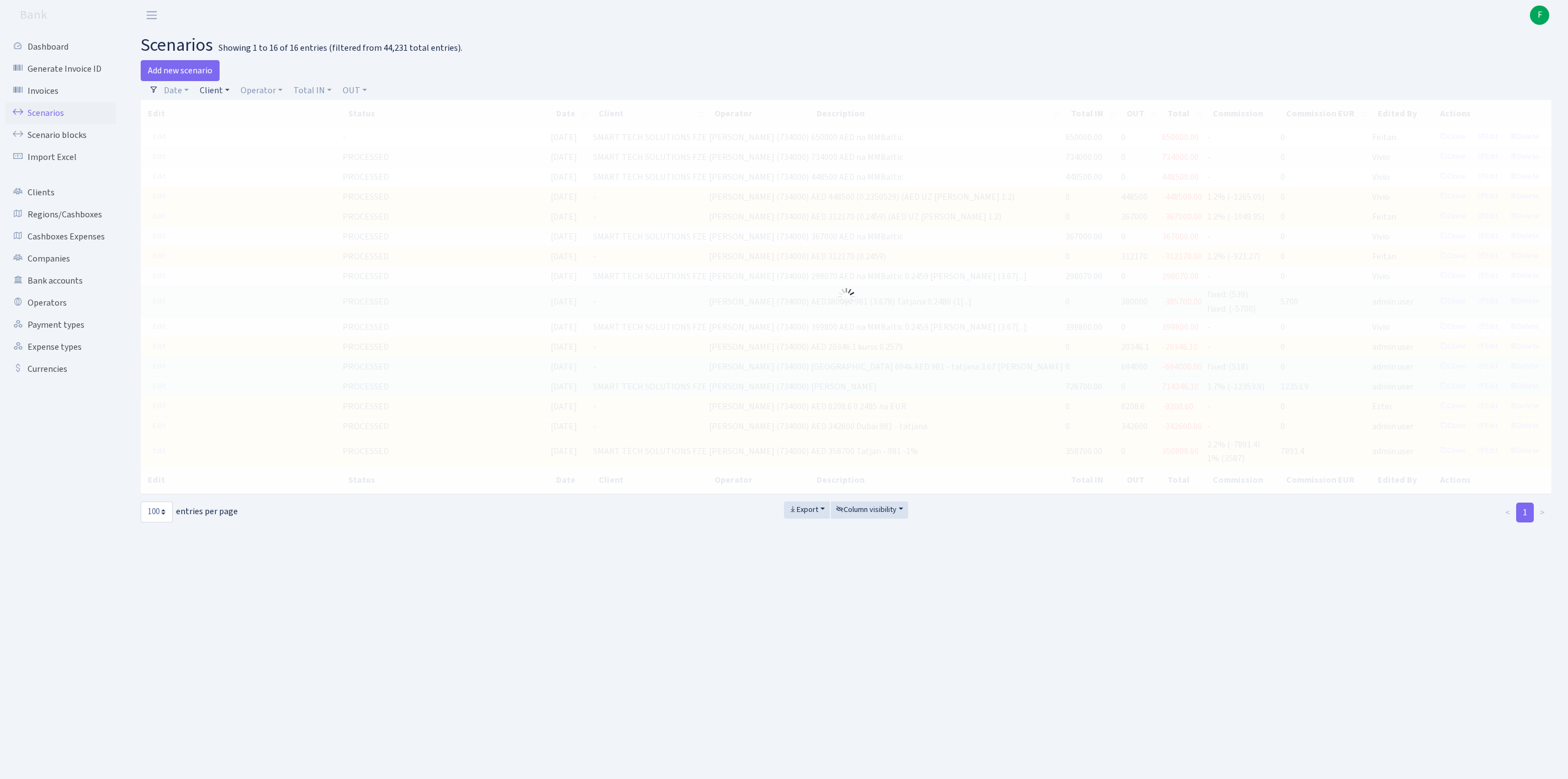
click at [220, 96] on link "Client" at bounding box center [214, 90] width 39 height 19
click at [226, 130] on input "search" at bounding box center [245, 129] width 92 height 17
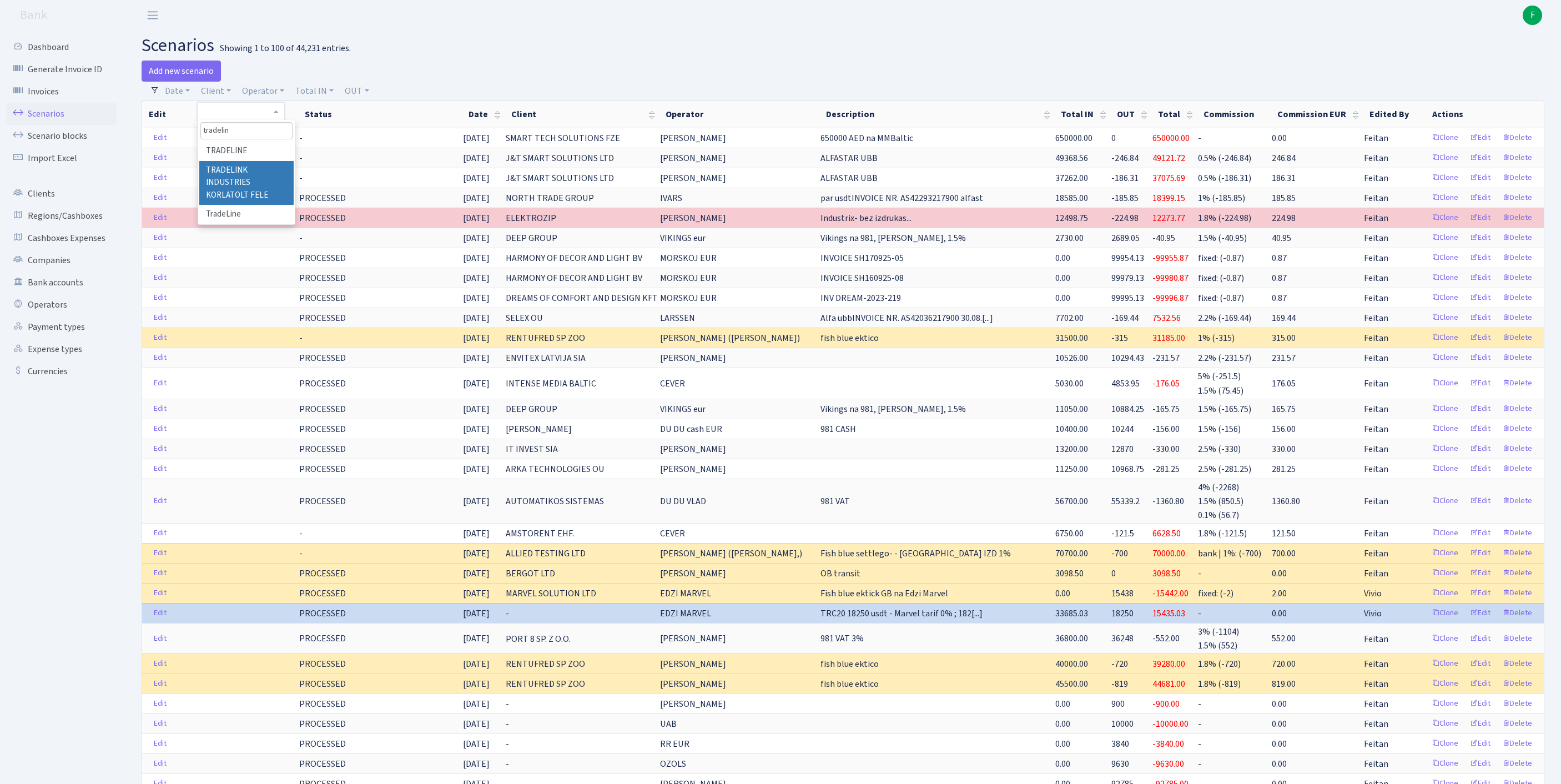
type input "tradelin"
click at [231, 188] on li "TRADELINK INDUSTRIES KORLATOLT FELE" at bounding box center [246, 183] width 94 height 45
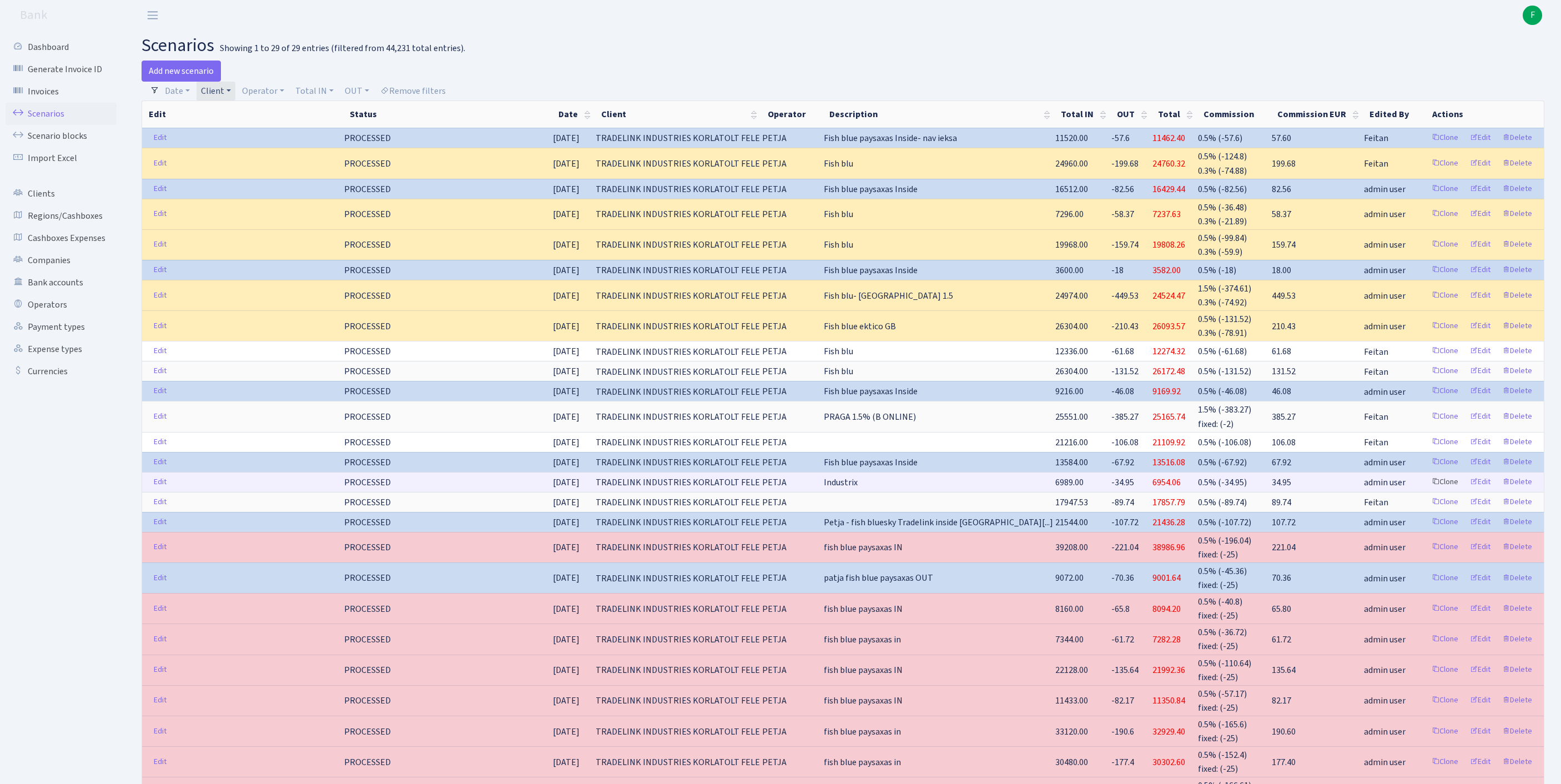
click at [1426, 491] on link "Clone" at bounding box center [1445, 482] width 37 height 17
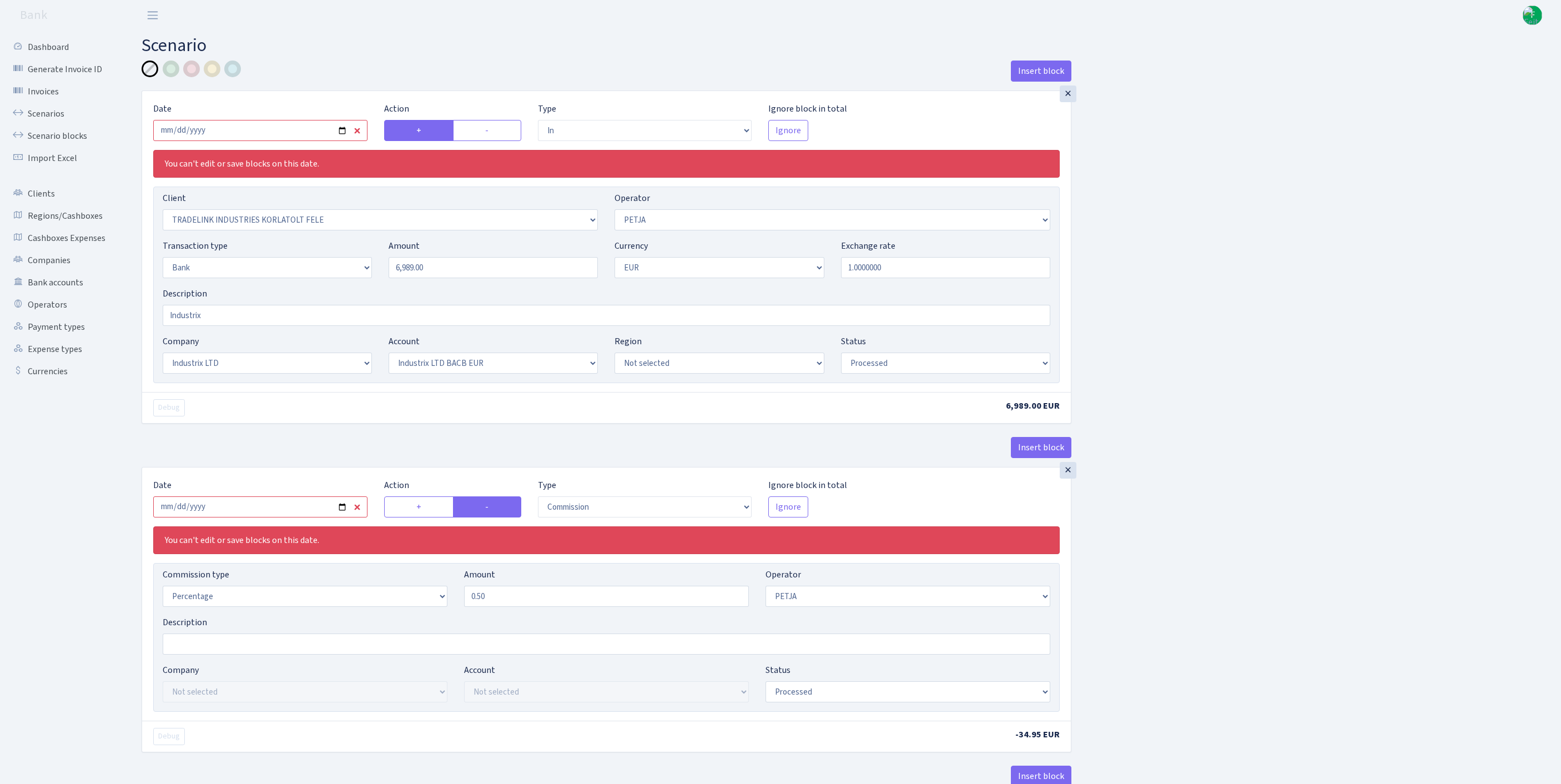
select select "in"
select select "3051"
select select "392"
select select "2"
select select "1"
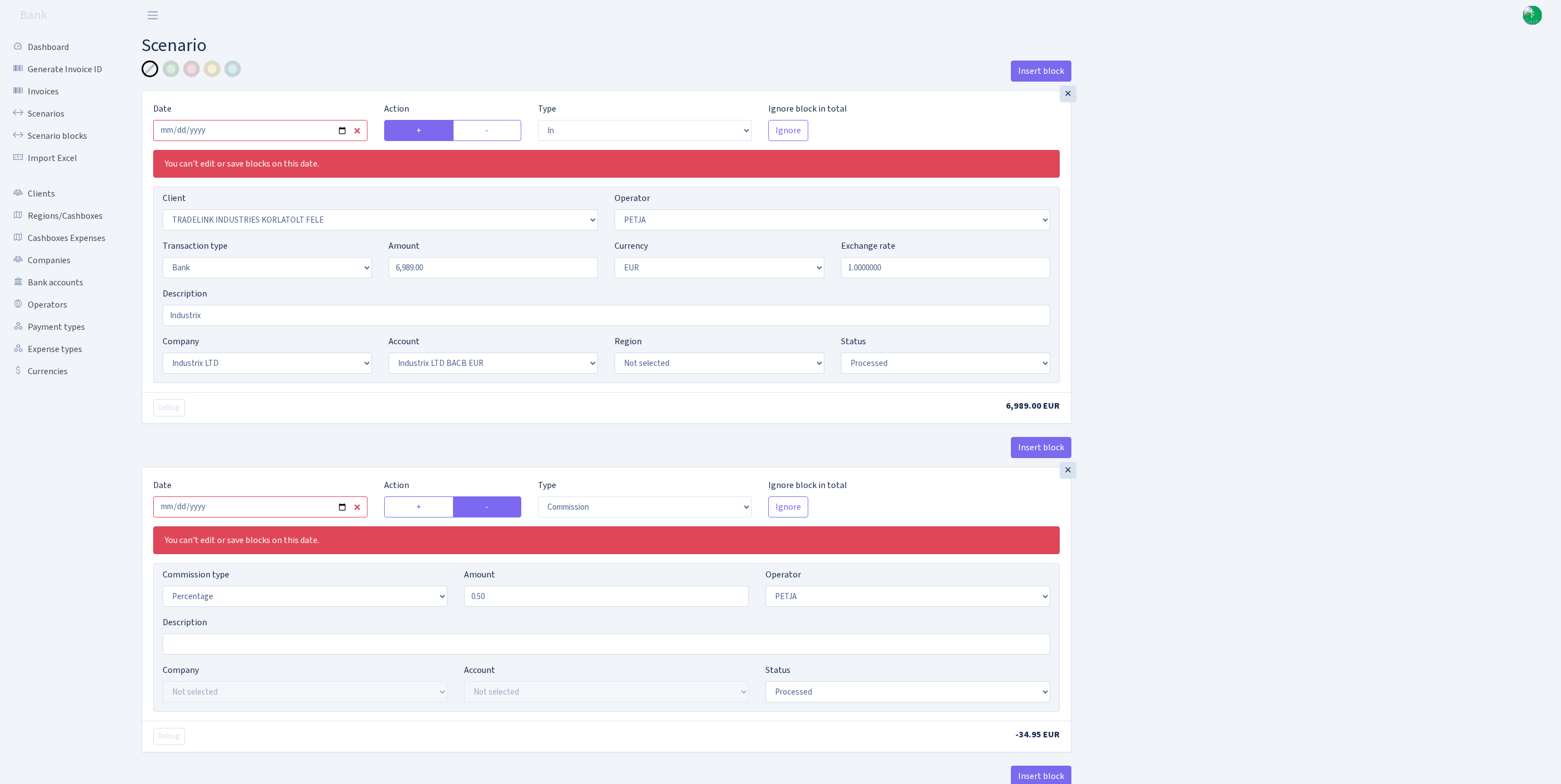
select select "17"
select select "41"
select select "processed"
select select "commission"
select select "392"
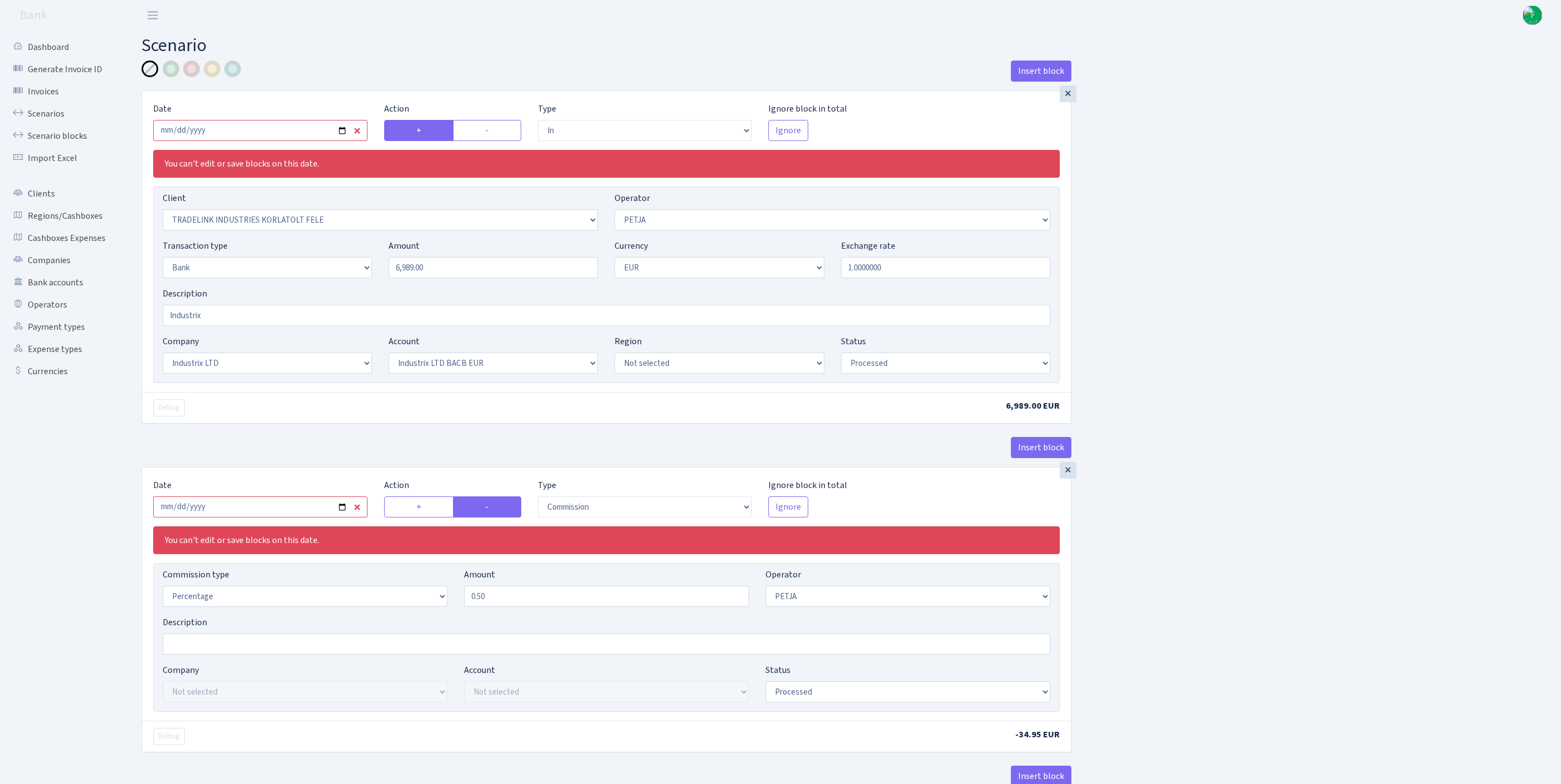
select select "processed"
click at [278, 135] on input "[DATE]" at bounding box center [260, 130] width 214 height 21
type input "[DATE]"
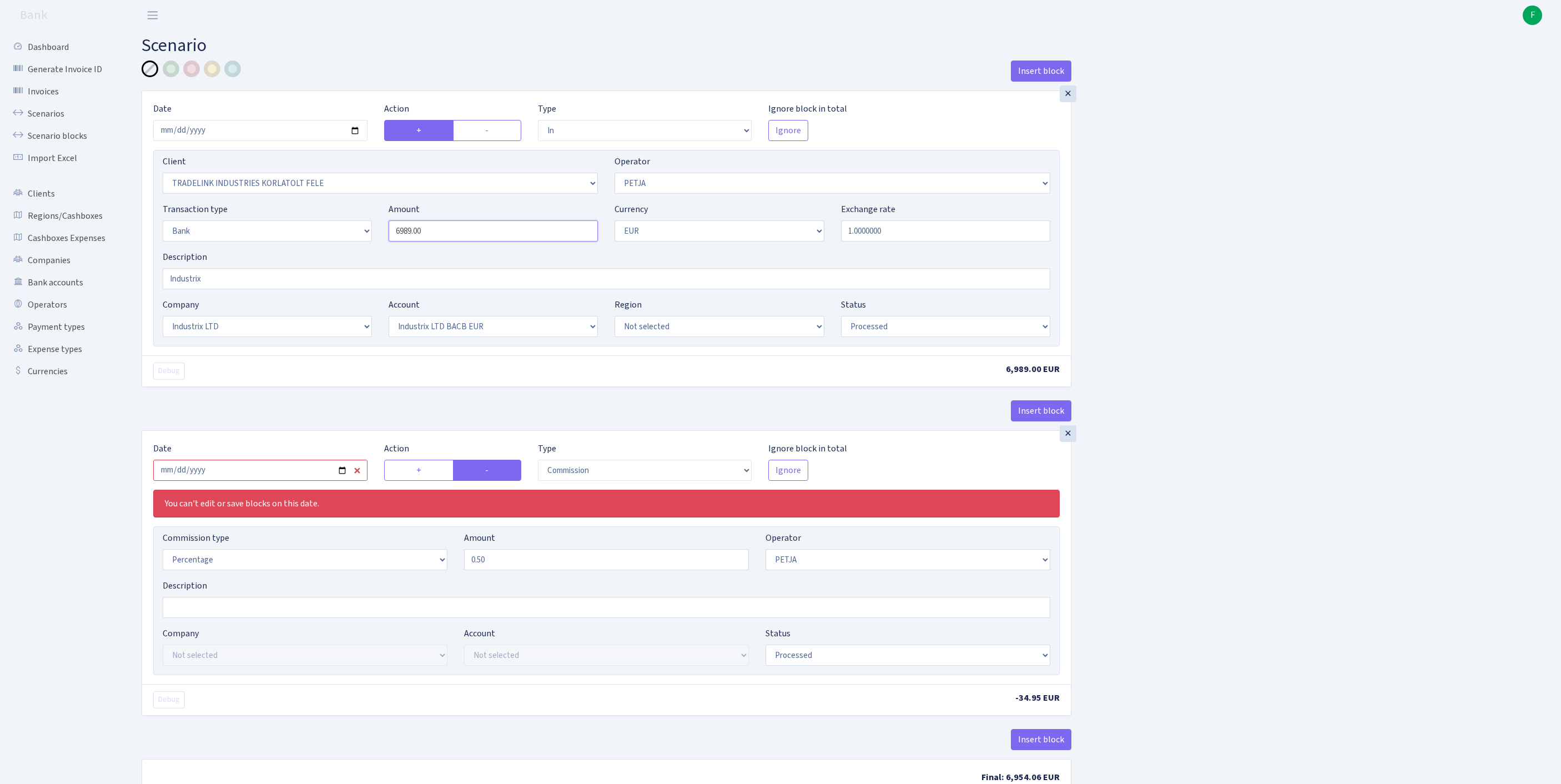
drag, startPoint x: 450, startPoint y: 251, endPoint x: 294, endPoint y: 242, distance: 156.3
click at [294, 242] on div "Transaction type Not selected 981 ELF FISH crypto [PERSON_NAME] MM-BALTIC eur U…" at bounding box center [606, 226] width 904 height 47
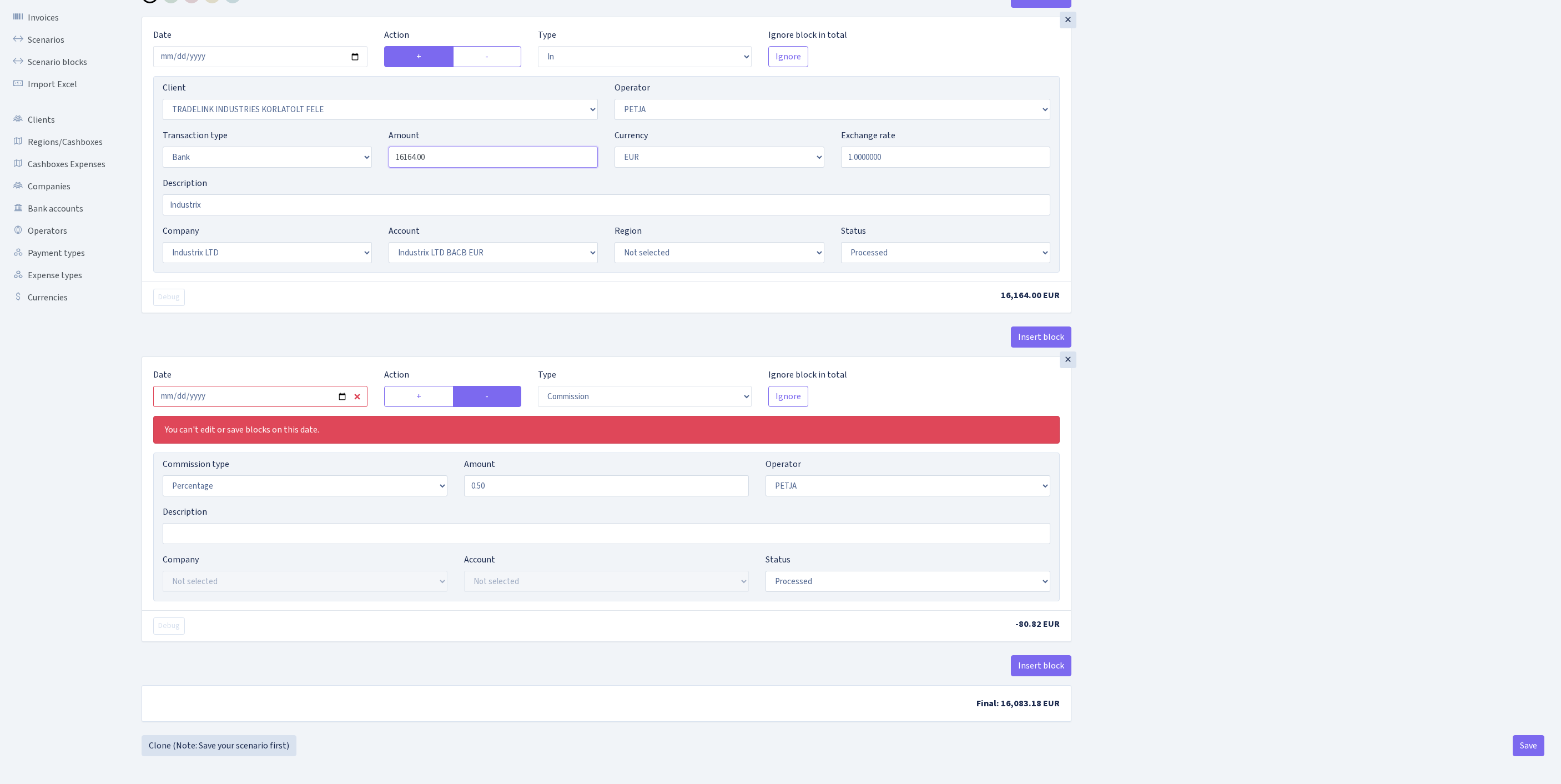
scroll to position [149, 0]
type input "16,164.00"
click at [297, 386] on input "[DATE]" at bounding box center [260, 397] width 214 height 21
click at [314, 386] on input "2025-08-01" at bounding box center [260, 397] width 214 height 21
type input "[DATE]"
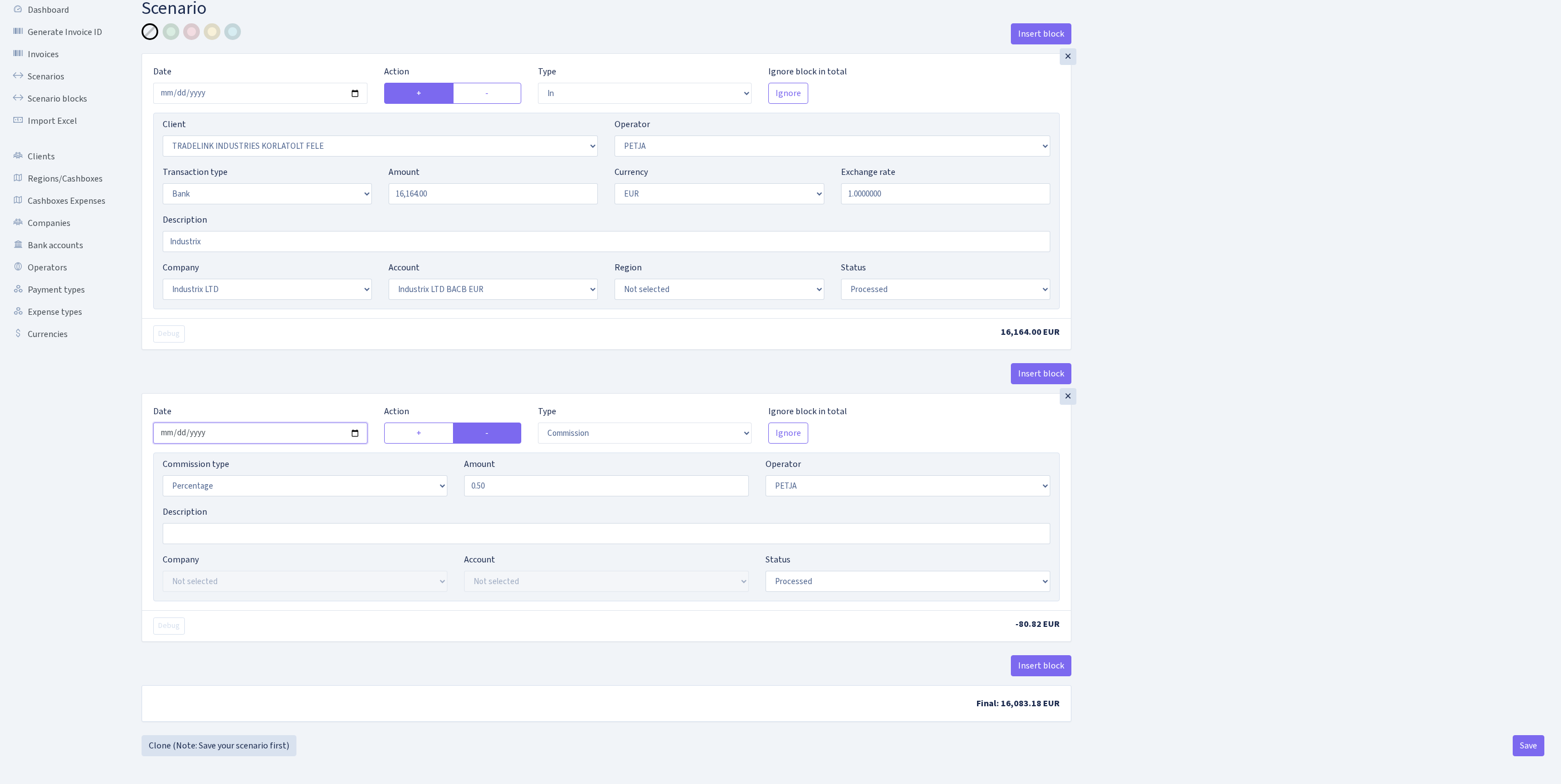
scroll to position [137, 0]
select select "pending"
click at [1528, 745] on button "Save" at bounding box center [1528, 746] width 32 height 21
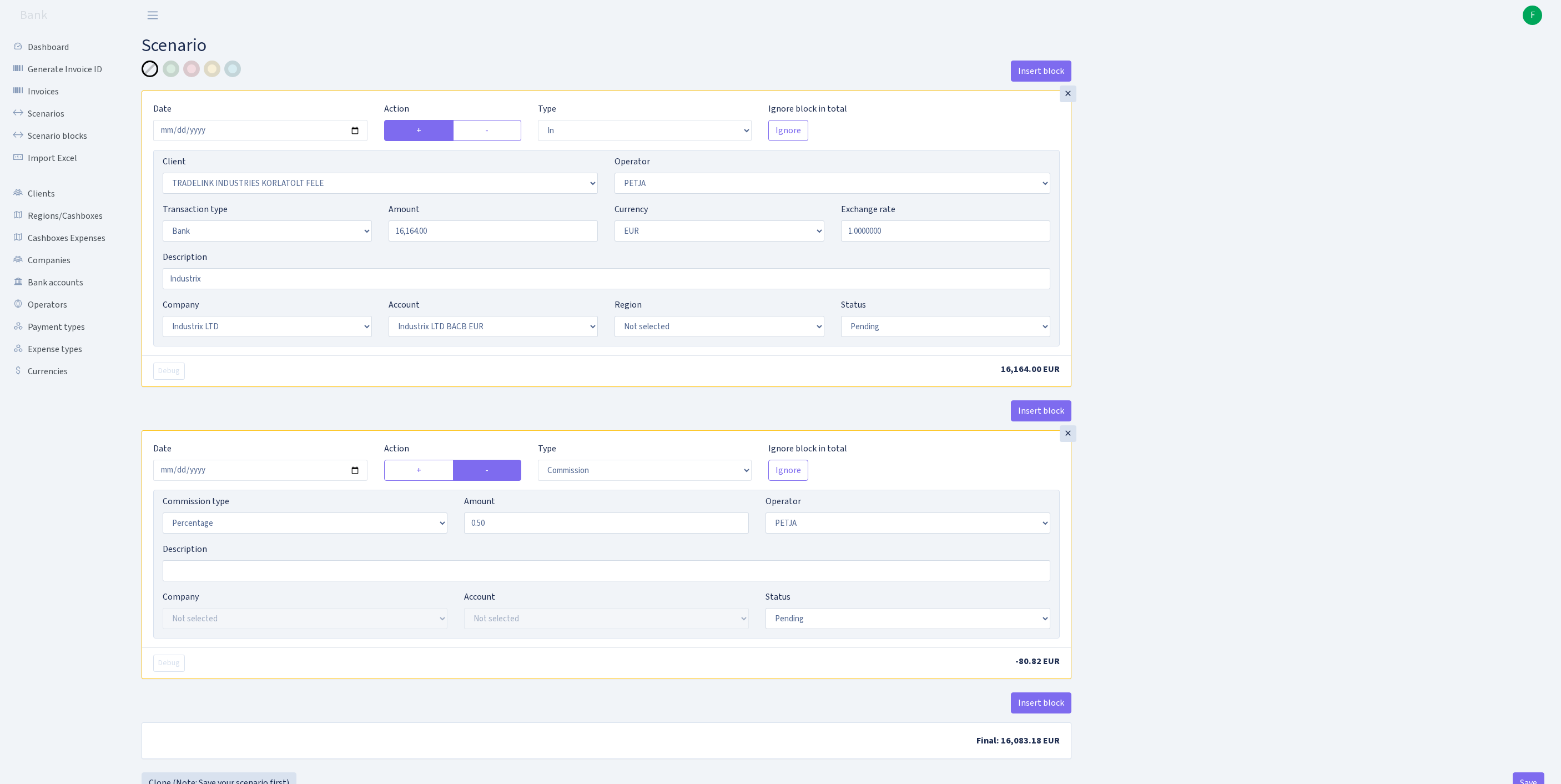
select select "in"
select select "3051"
select select "392"
select select "2"
select select "1"
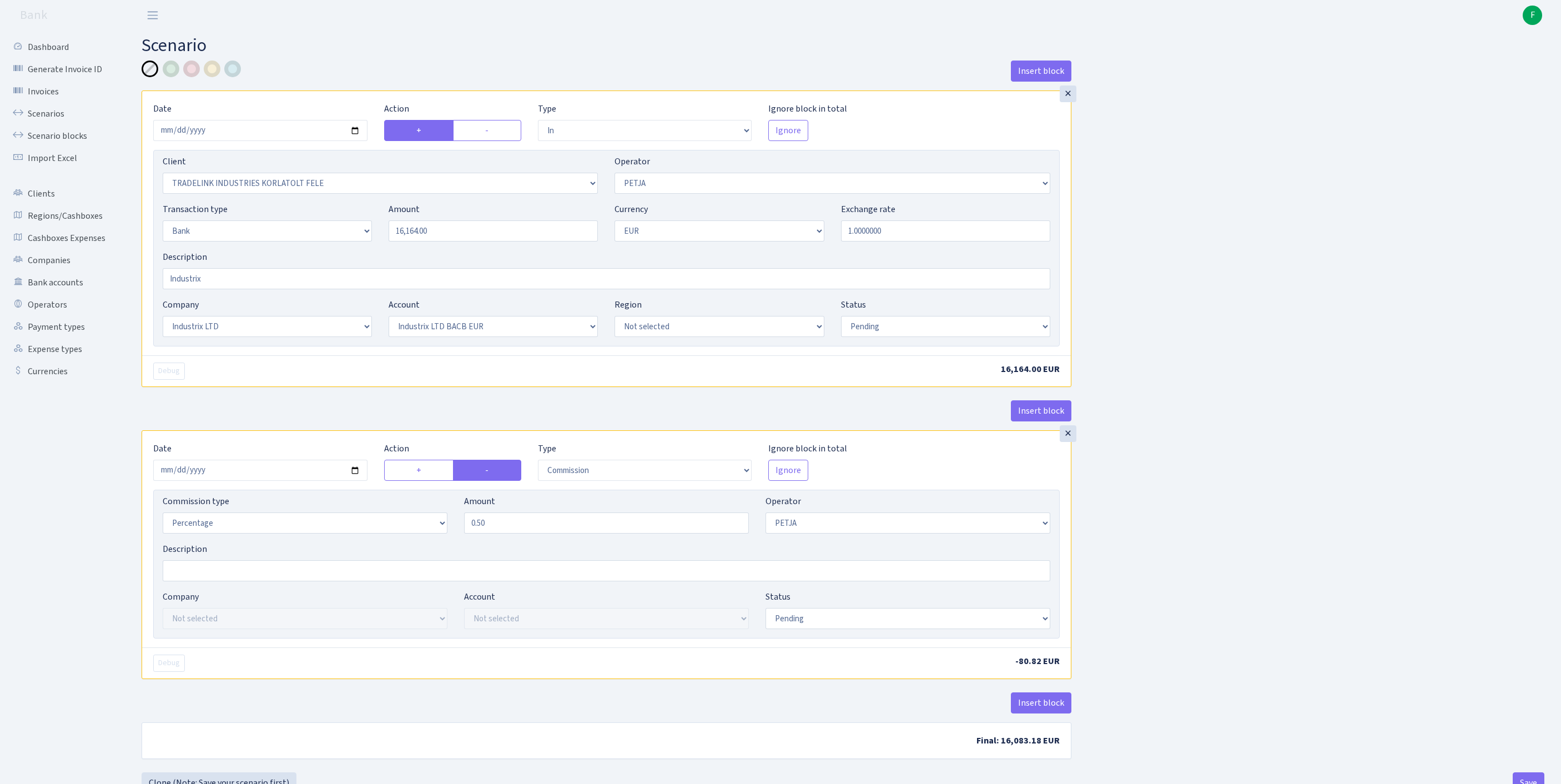
select select "17"
select select "41"
select select "pending"
select select "commission"
select select "392"
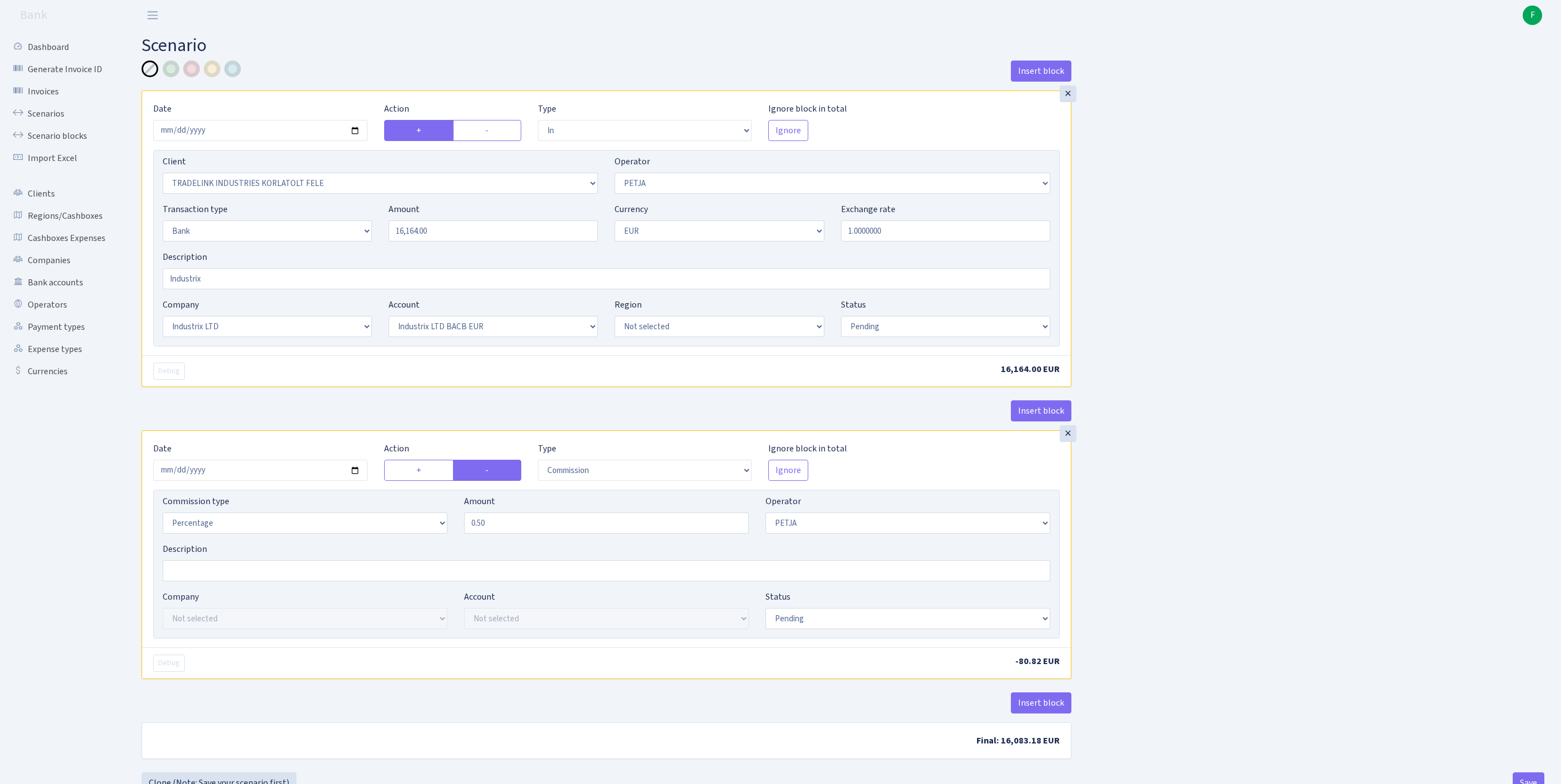
select select "pending"
click at [57, 122] on link "Scenarios" at bounding box center [61, 113] width 111 height 22
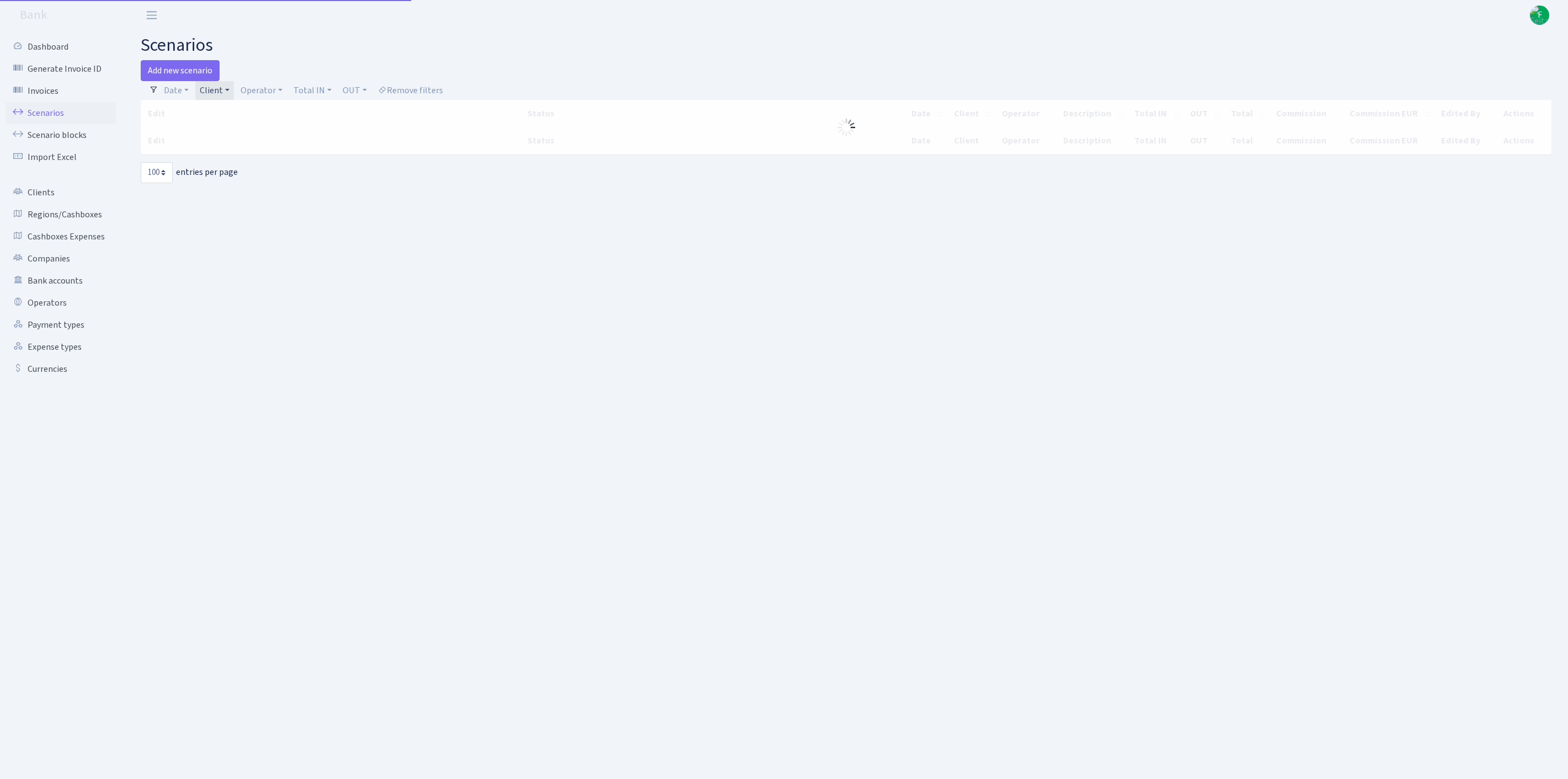
select select "100"
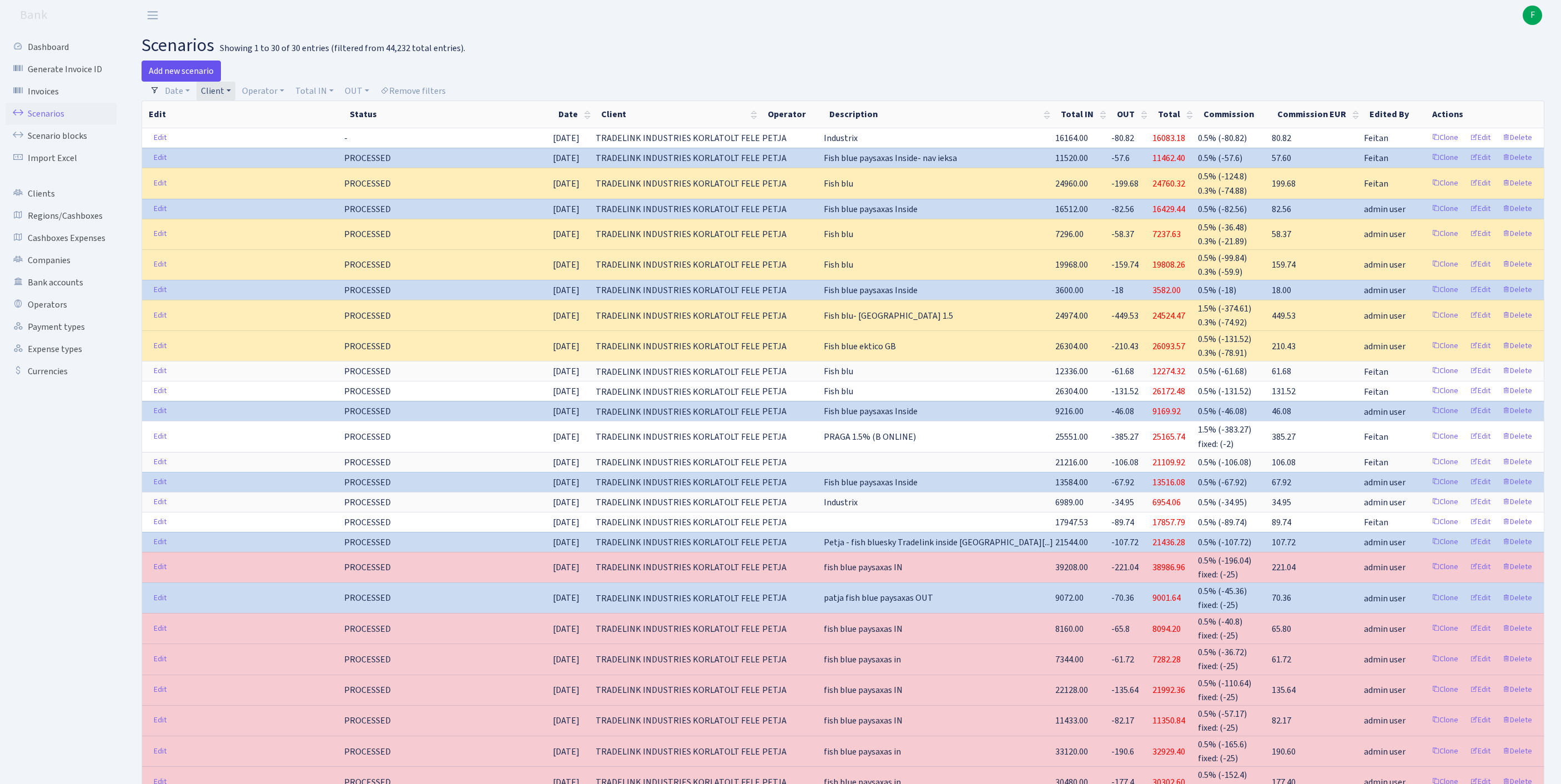
click at [183, 76] on link "Add new scenario" at bounding box center [181, 71] width 79 height 21
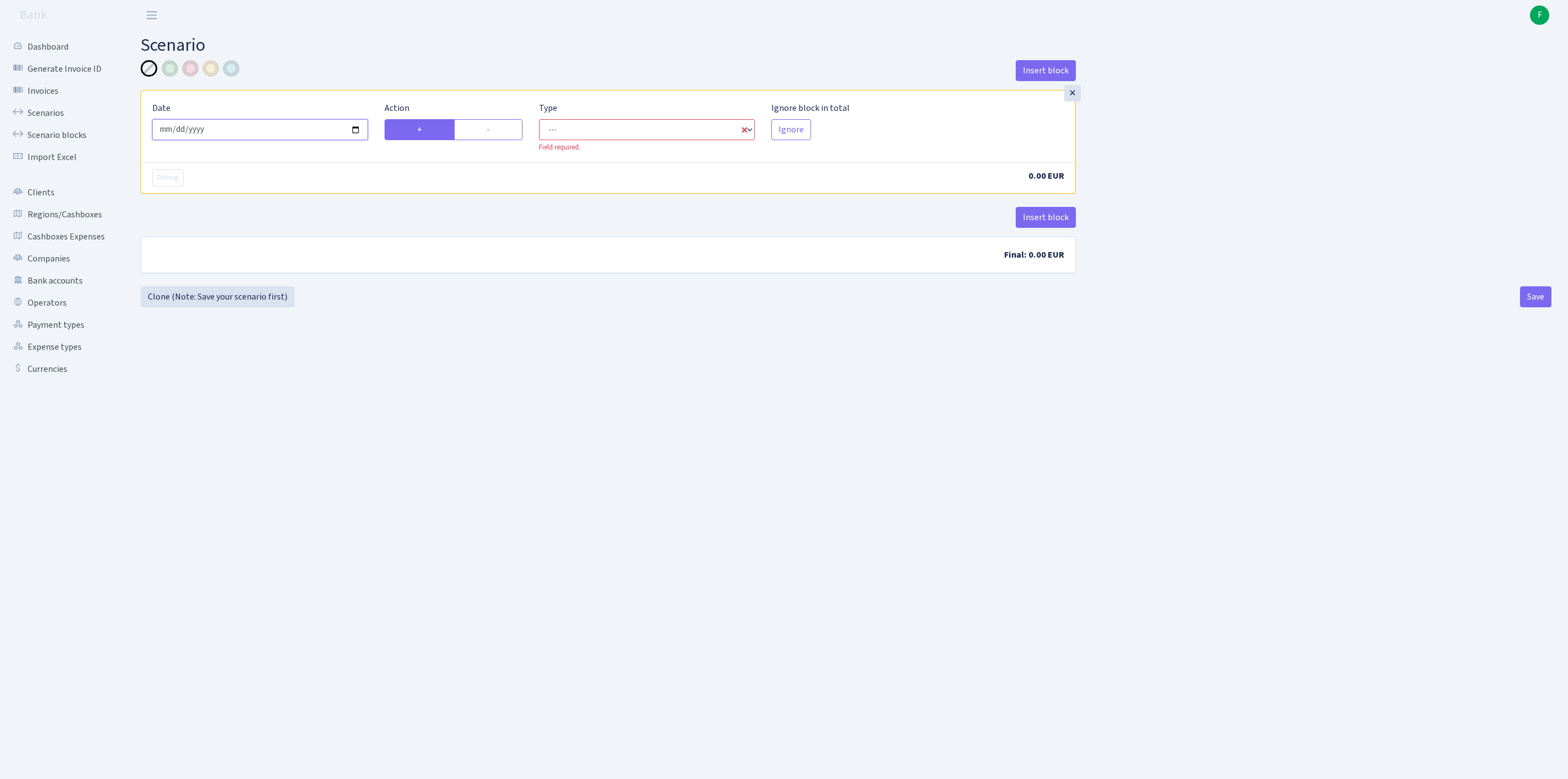
click at [315, 140] on input "2025-09-19" at bounding box center [260, 129] width 215 height 21
type input "[DATE]"
drag, startPoint x: 490, startPoint y: 141, endPoint x: 525, endPoint y: 137, distance: 35.2
click at [491, 140] on label "-" at bounding box center [488, 129] width 68 height 21
click at [491, 130] on input "-" at bounding box center [490, 127] width 7 height 7
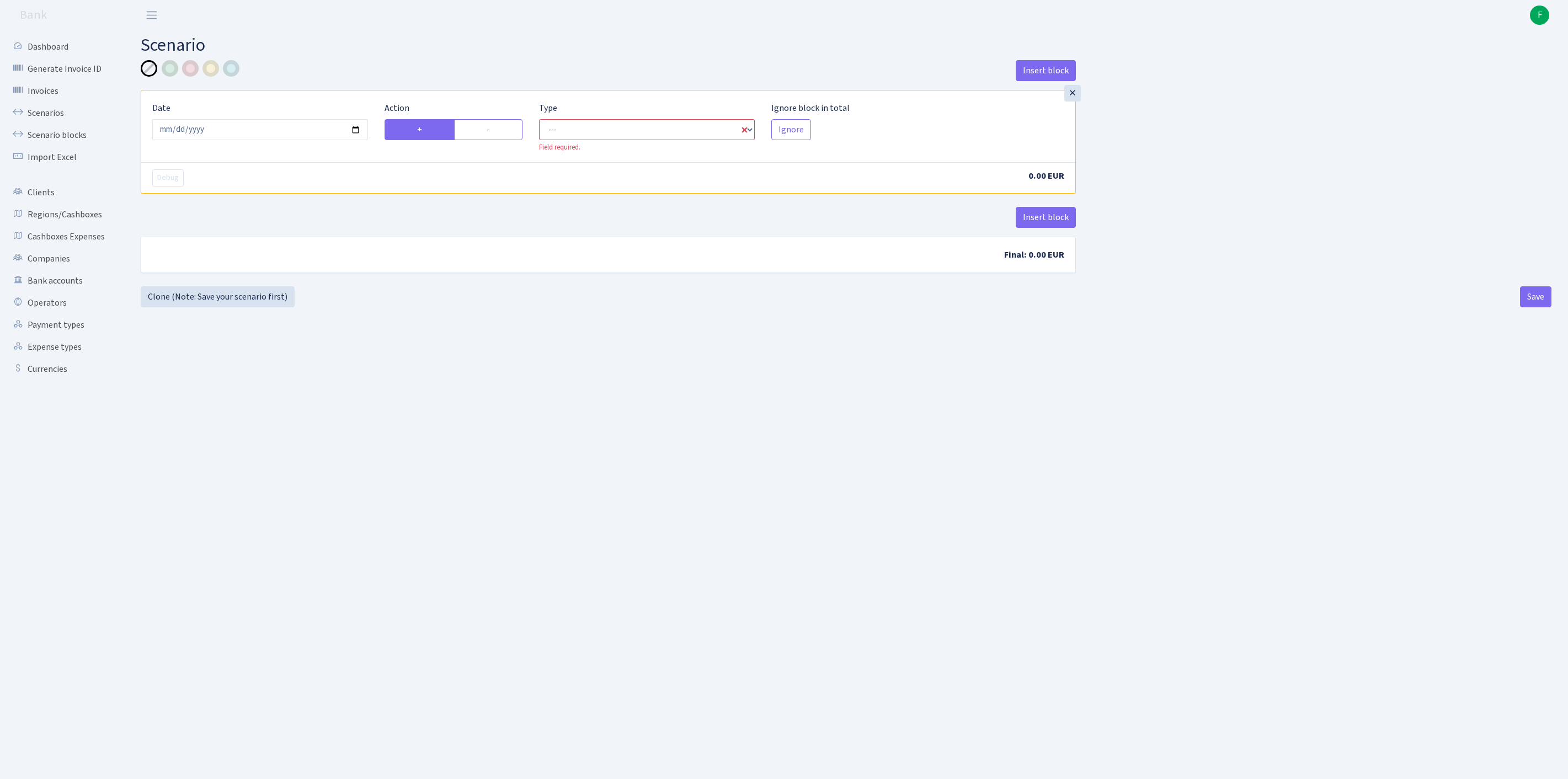
radio input "true"
radio input "false"
select select "out"
select select "1"
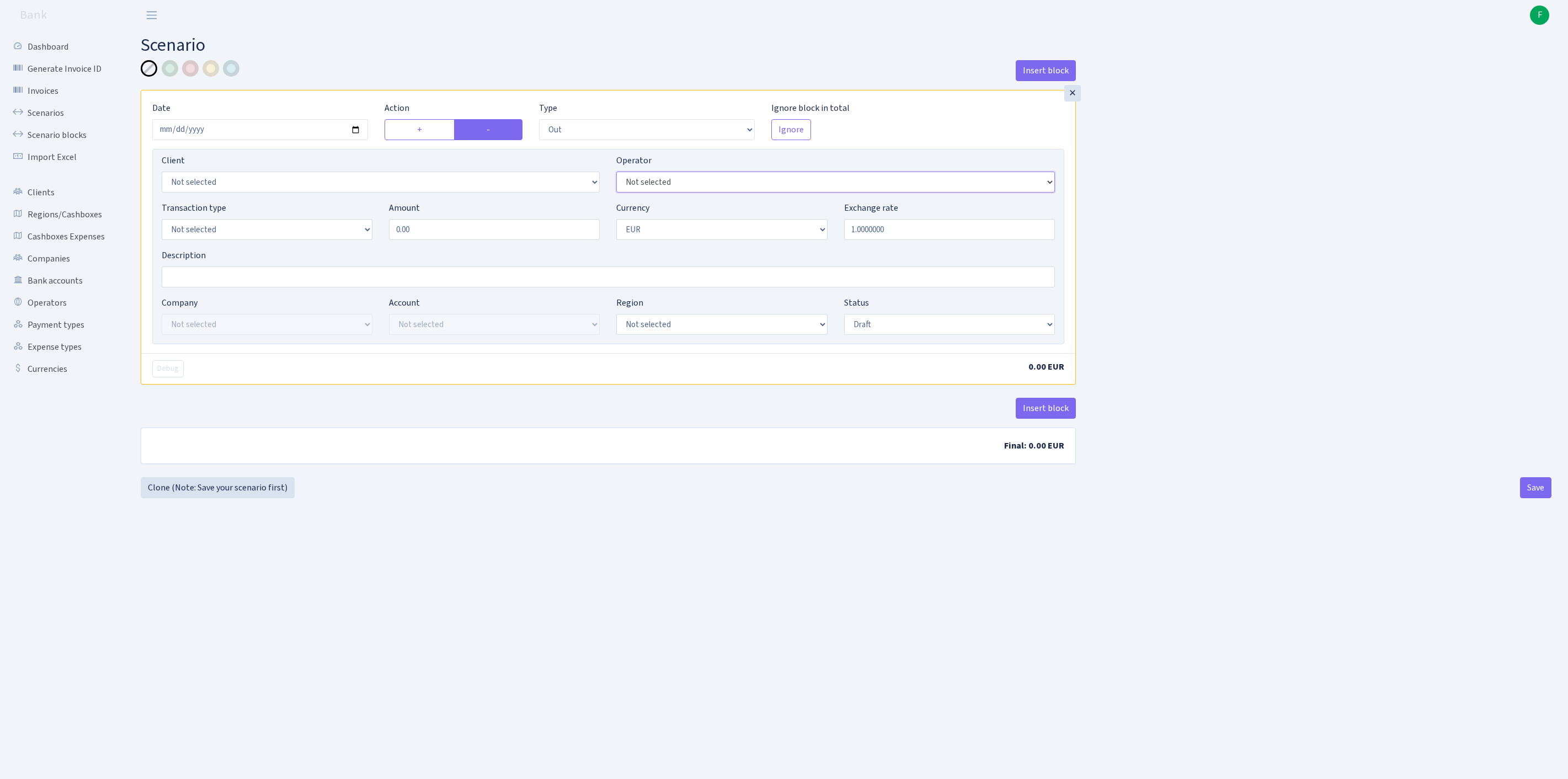
select select "392"
click at [239, 237] on div "Transaction type Not selected 981 ELF FISH crypto GIRT IVO dekl MM-BALTIC eur U…" at bounding box center [267, 220] width 211 height 39
select select "7"
drag, startPoint x: 476, startPoint y: 249, endPoint x: 377, endPoint y: 251, distance: 99.0
click at [377, 248] on div "Transaction type Not selected 981 ELF FISH crypto GIRT IVO dekl MM-BALTIC eur U…" at bounding box center [608, 224] width 910 height 47
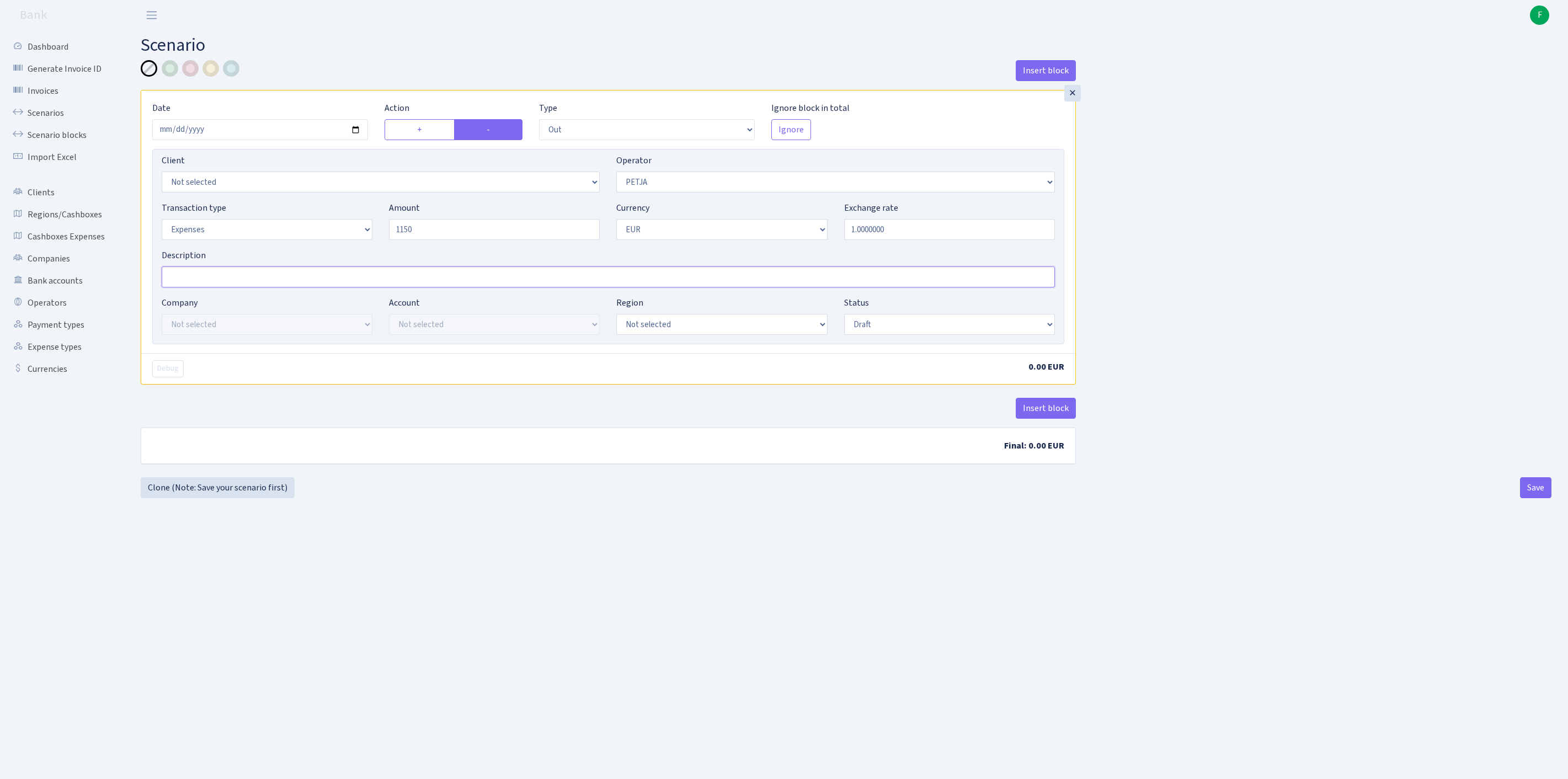
type input "1,150.00"
click at [222, 287] on input "Description" at bounding box center [608, 277] width 893 height 21
click at [169, 287] on input "paysages komisija augusts" at bounding box center [608, 277] width 893 height 21
click at [352, 287] on input "ektiko,paysages komisija augusts" at bounding box center [608, 277] width 893 height 21
click at [231, 287] on input "ektiko,paysages komisija augusts" at bounding box center [608, 277] width 893 height 21
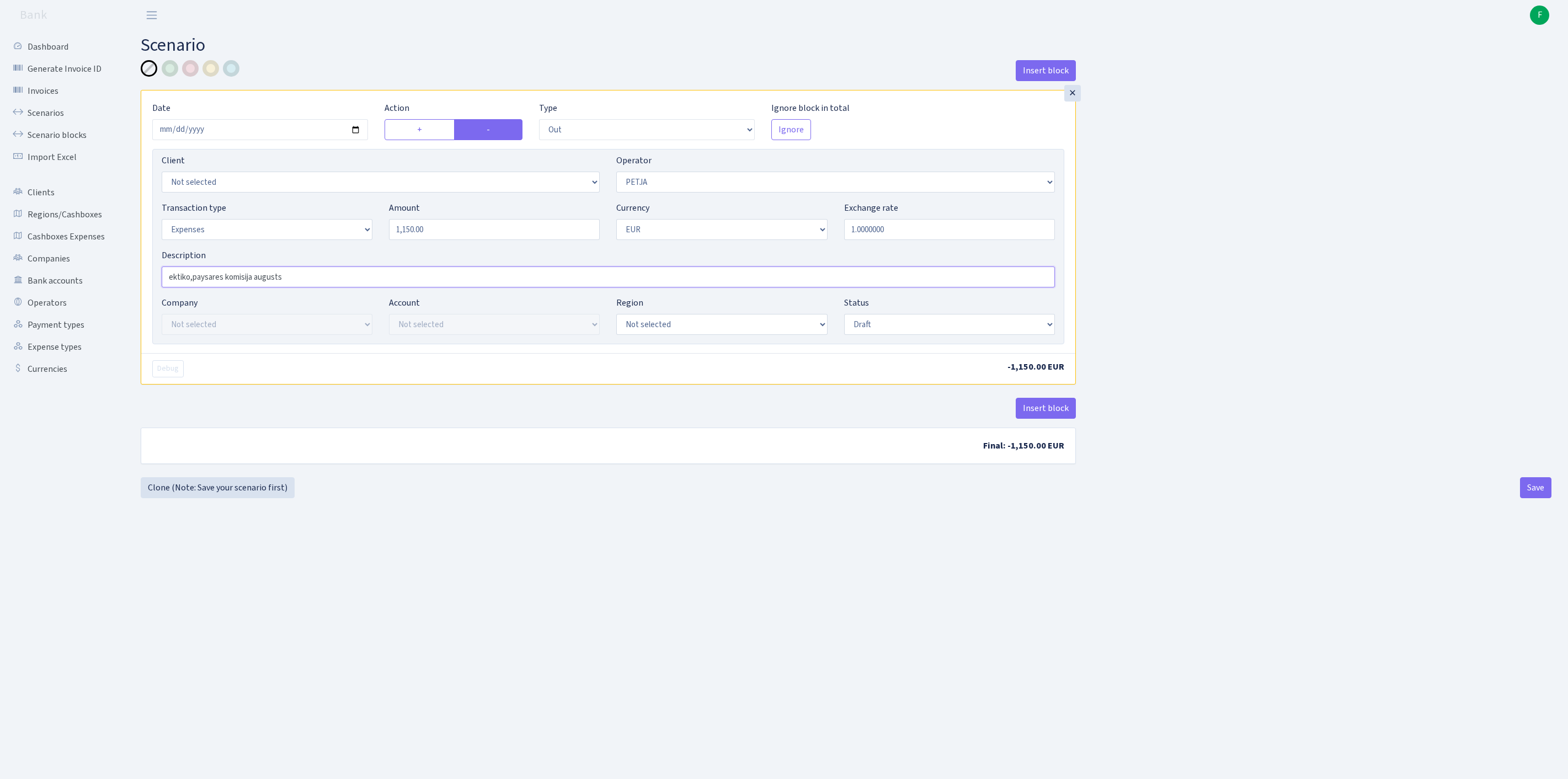
click at [327, 287] on input "ektiko,paysares komisija augusts" at bounding box center [608, 277] width 893 height 21
type input "ektiko,paysares komisija augusts"
select select "processed"
click at [1534, 498] on button "Save" at bounding box center [1536, 488] width 32 height 21
select select "out"
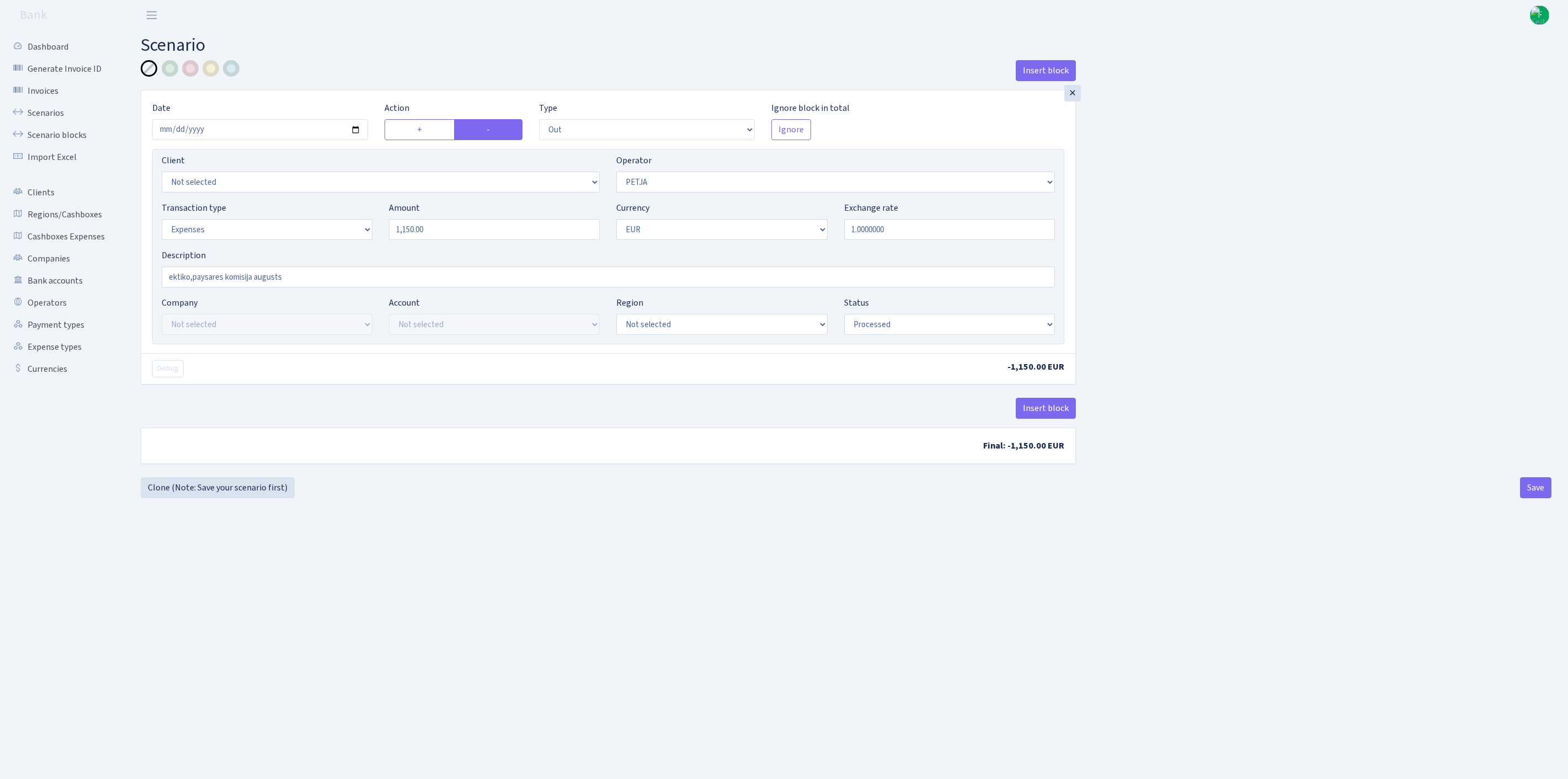
select select "392"
select select "7"
select select "1"
select select "processed"
click at [191, 68] on div at bounding box center [191, 68] width 17 height 17
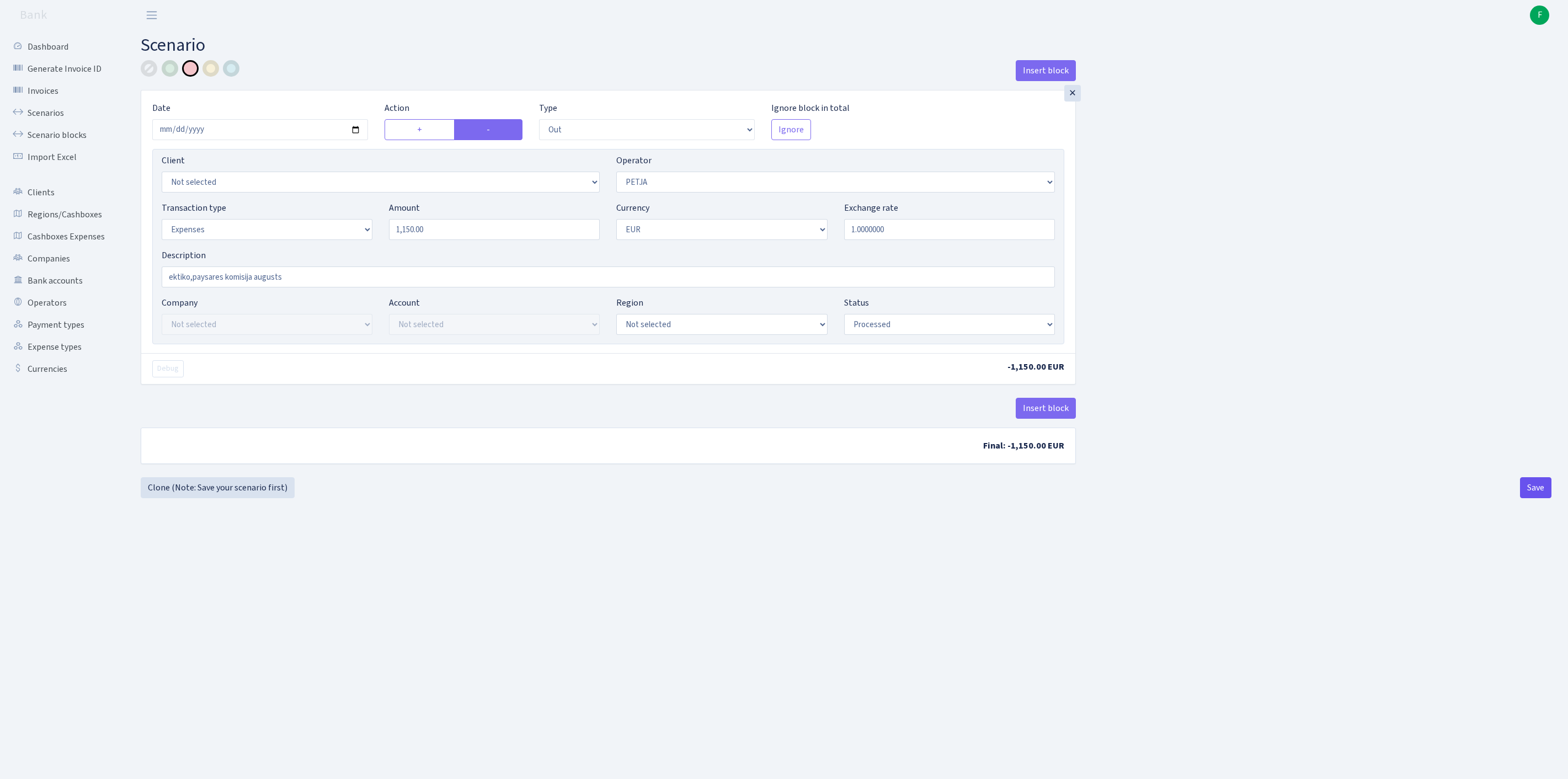
click at [1531, 498] on button "Save" at bounding box center [1536, 488] width 32 height 21
select select "out"
select select "392"
select select "7"
select select "1"
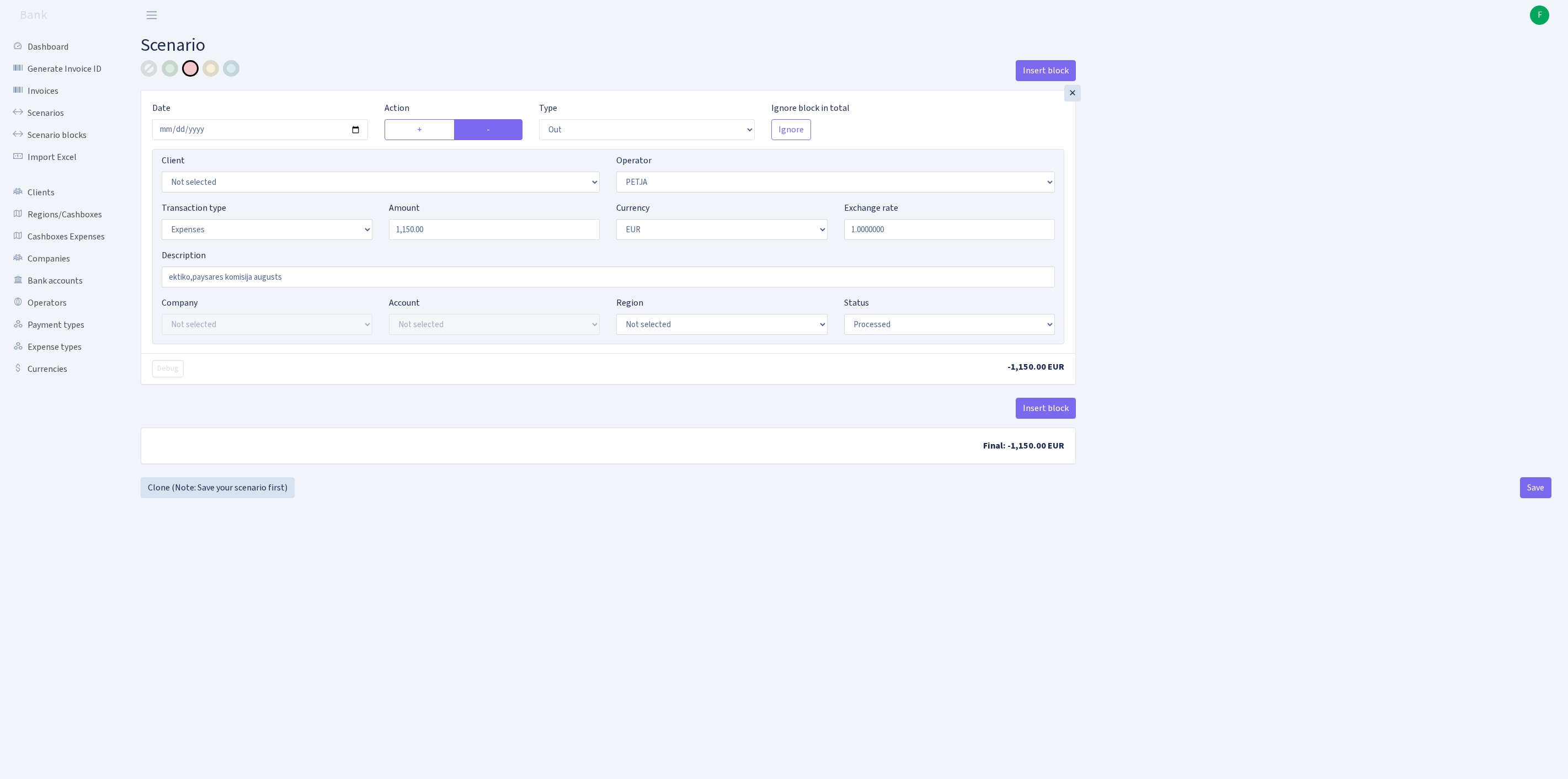
select select "processed"
click at [46, 119] on link "Scenarios" at bounding box center [61, 113] width 111 height 22
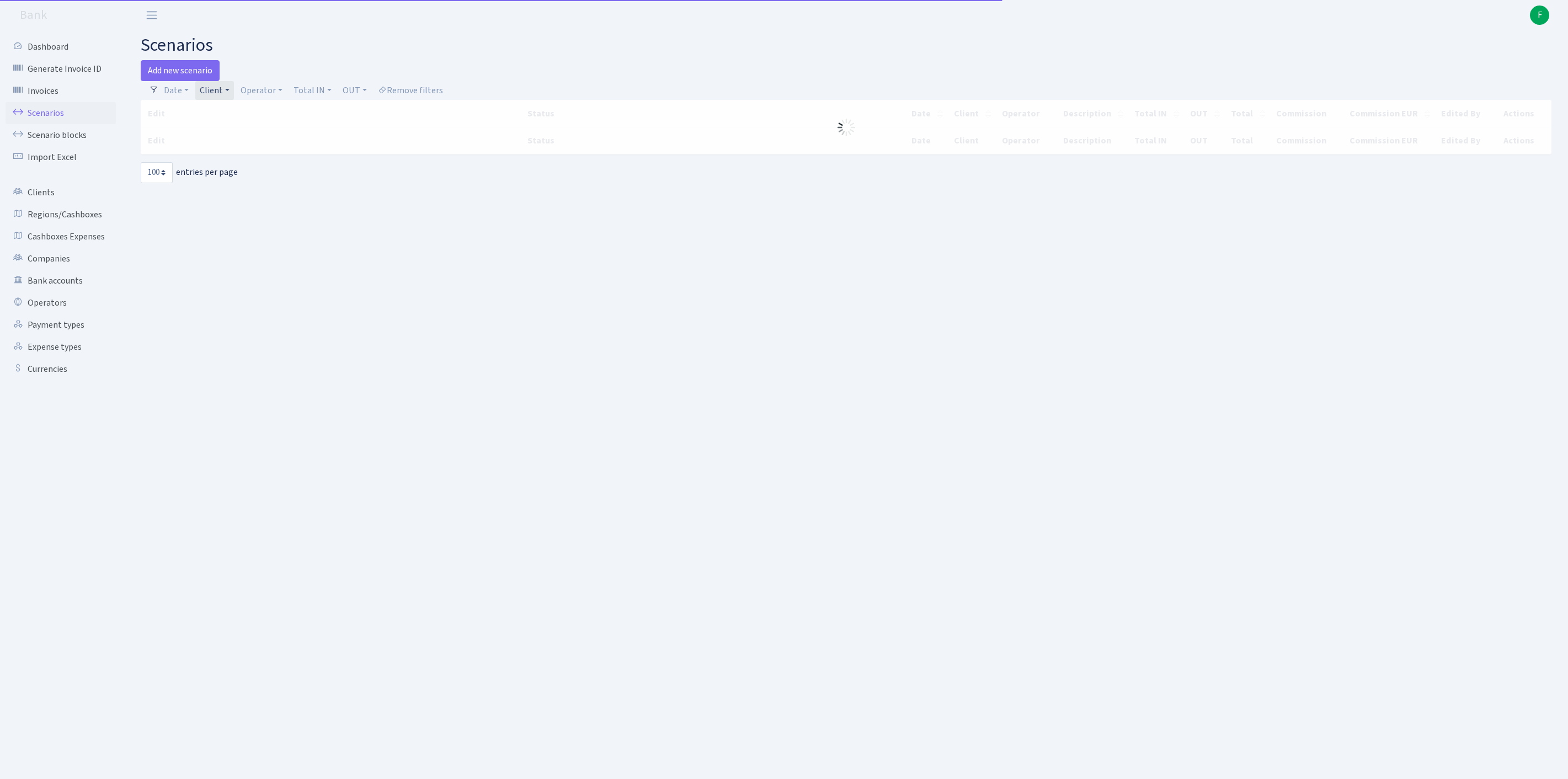
select select "100"
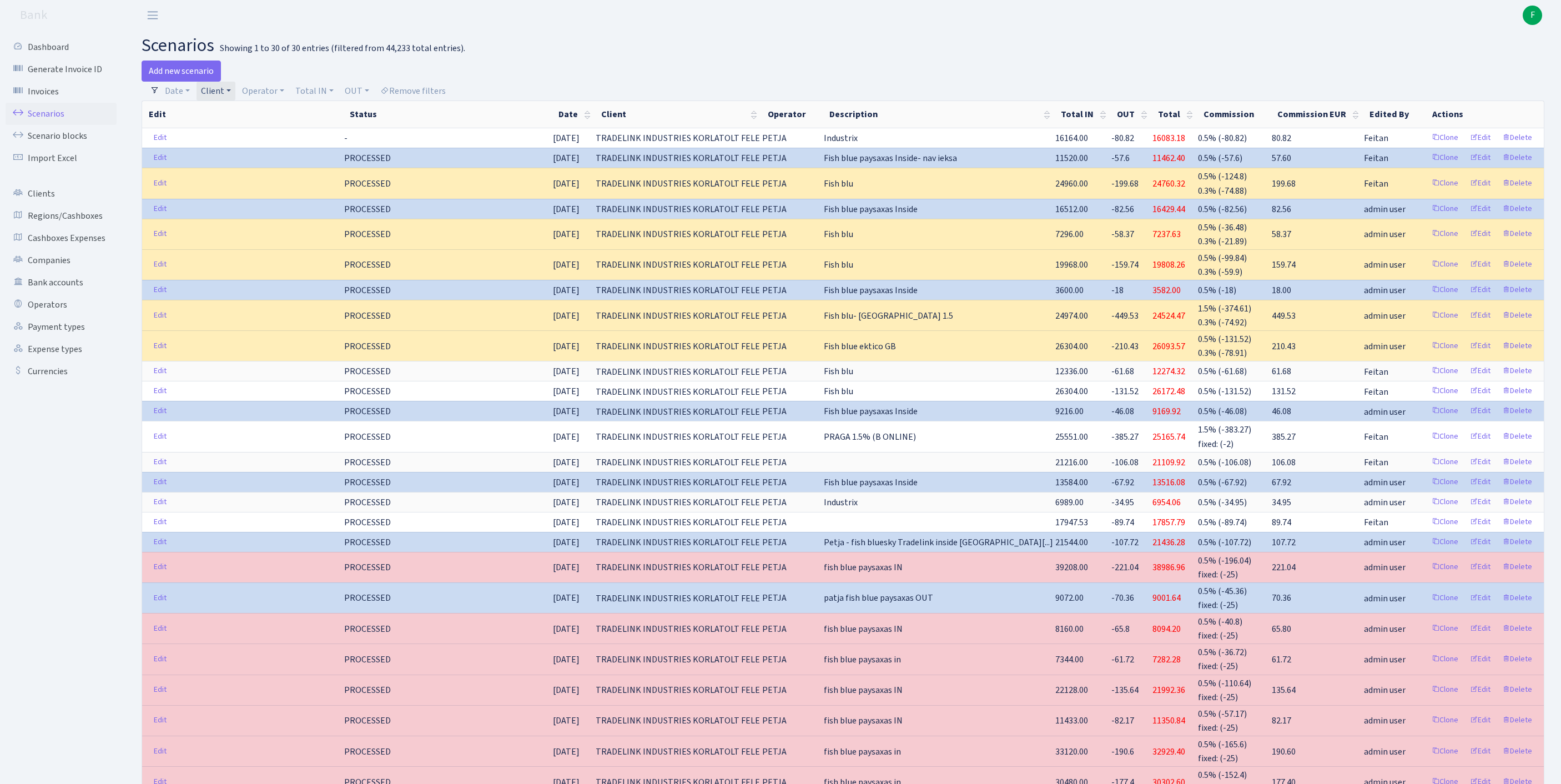
click at [235, 91] on link "Client" at bounding box center [215, 91] width 39 height 19
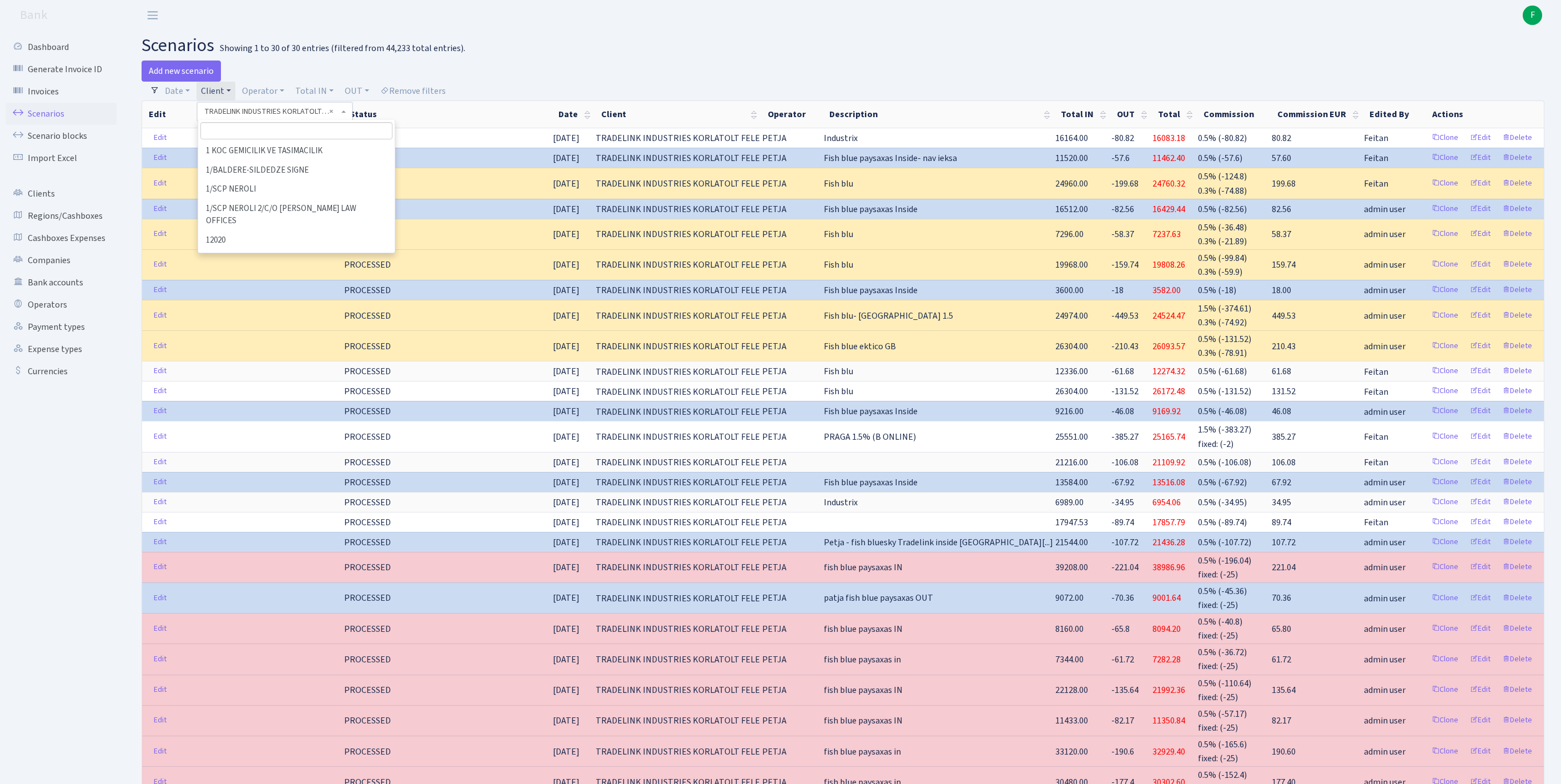
scroll to position [63449, 0]
click at [339, 117] on span "× TRADELINK INDUSTRIES KORLATOLT FELE" at bounding box center [271, 112] width 135 height 11
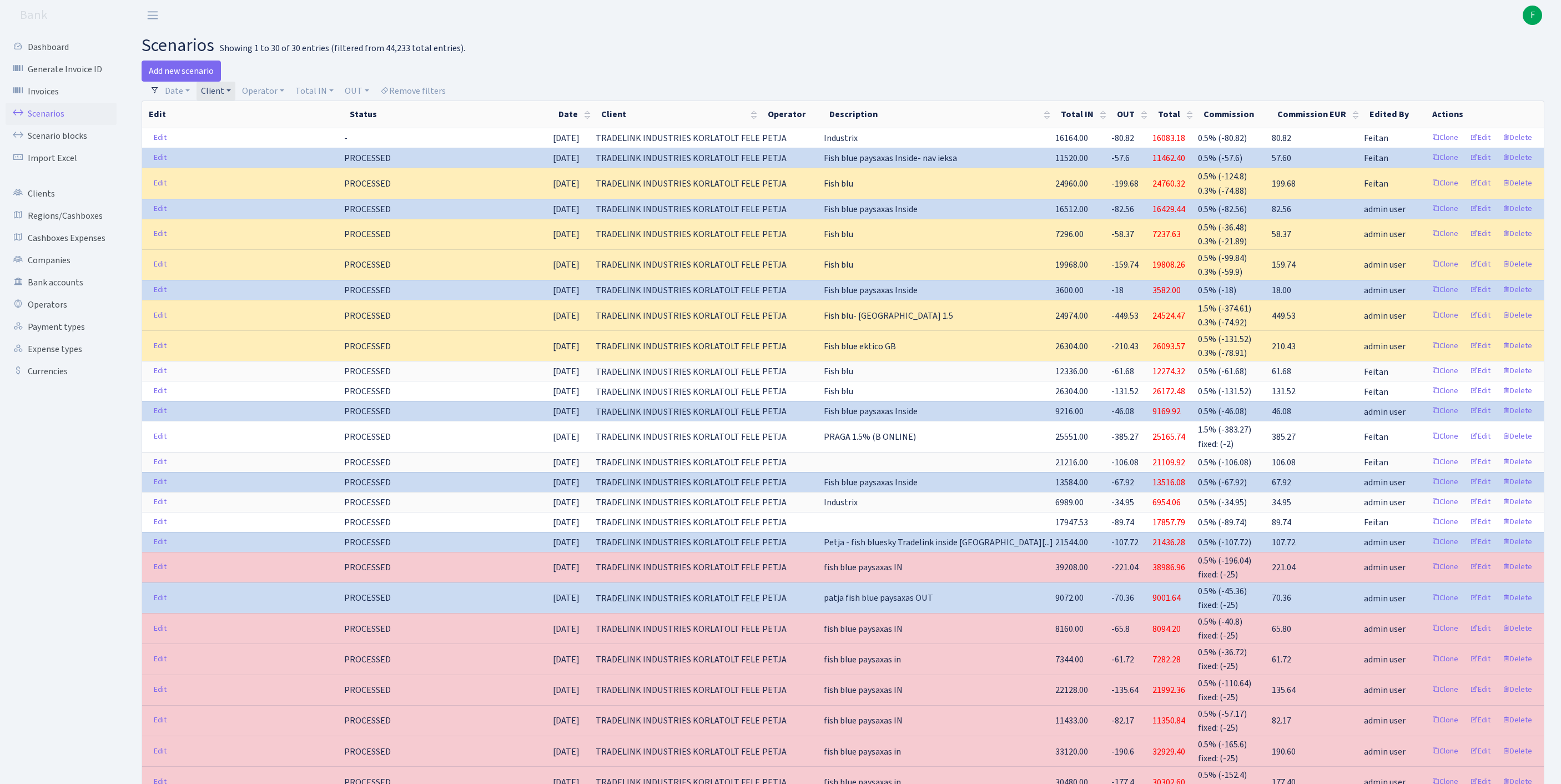
click at [235, 94] on link "Client" at bounding box center [215, 91] width 39 height 19
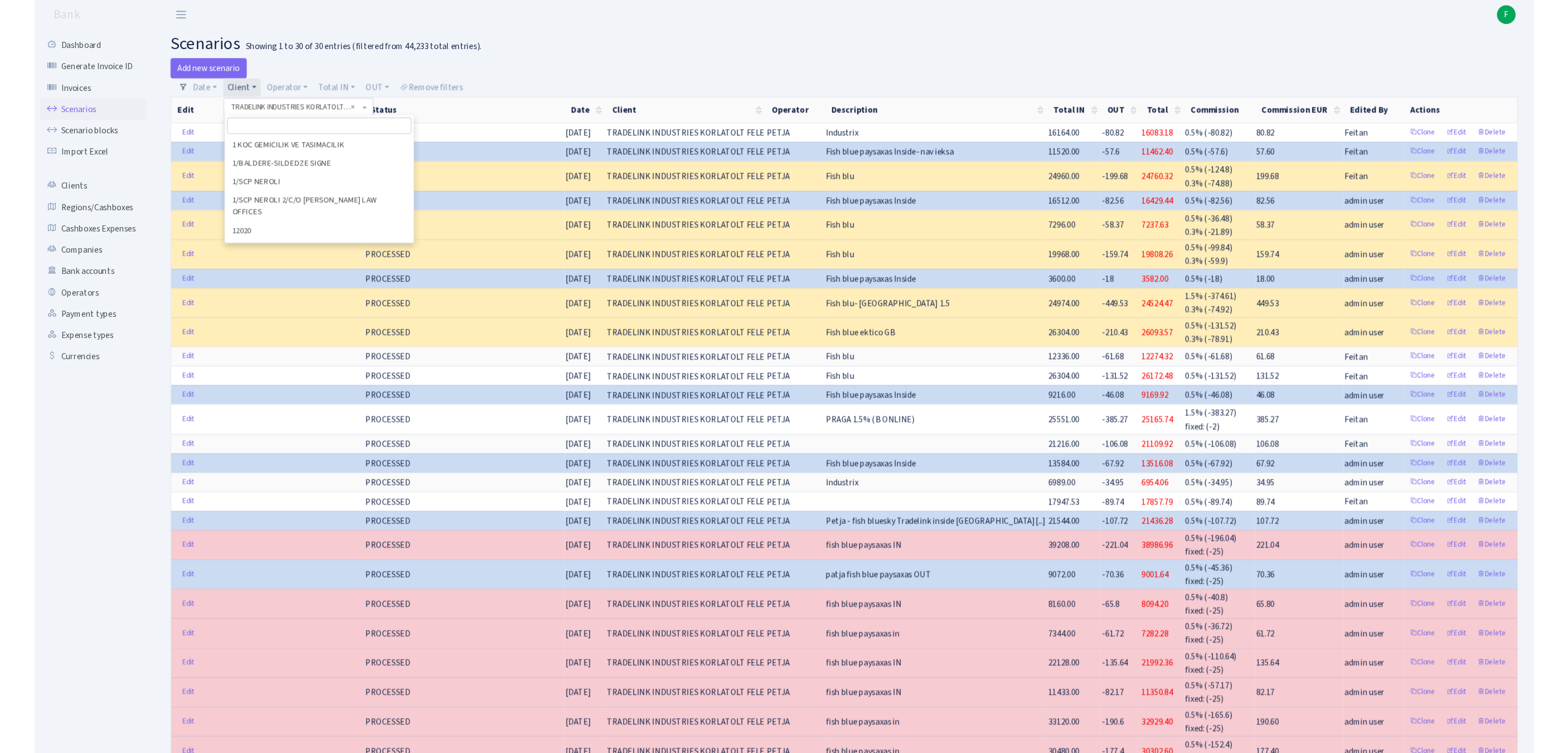
scroll to position [63784, 0]
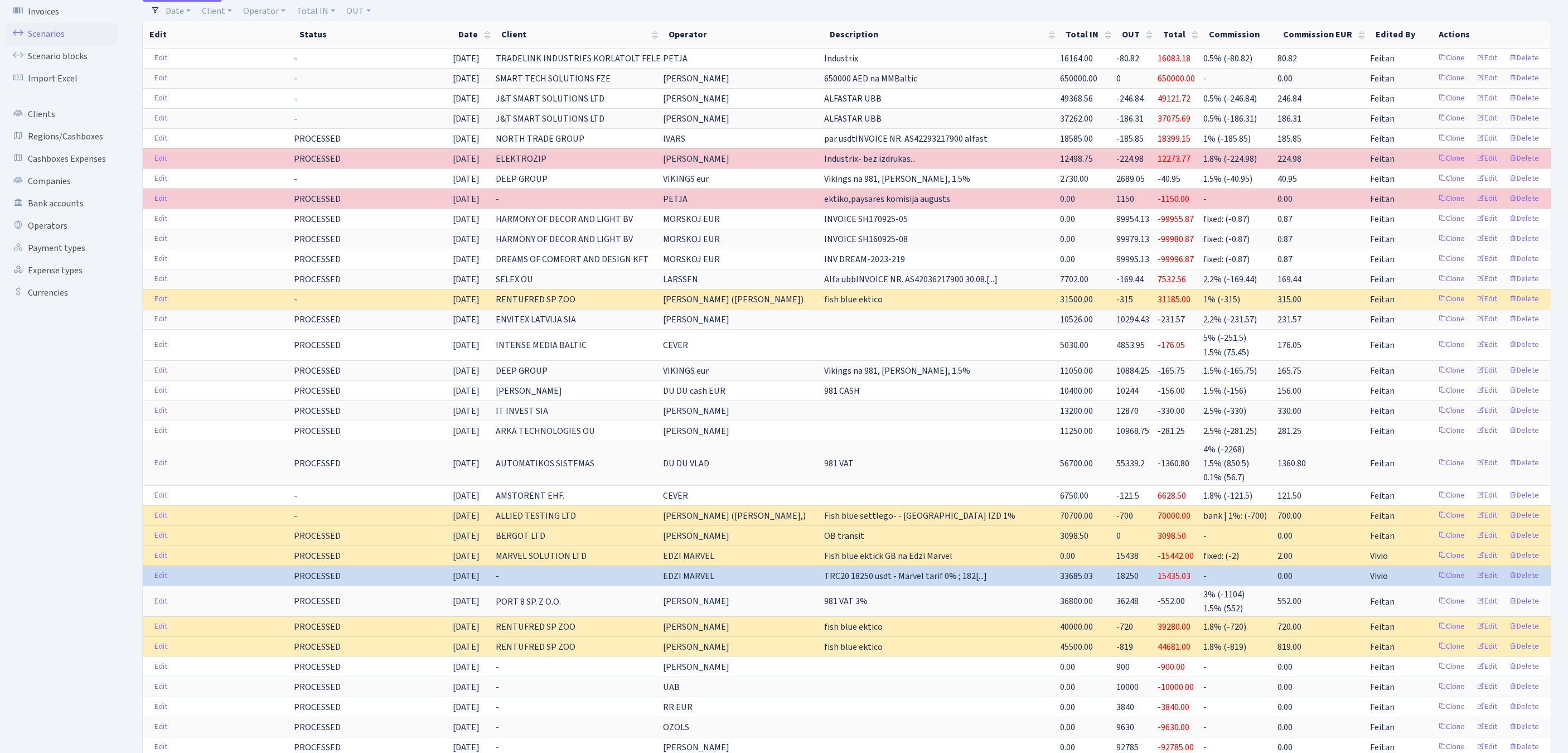
scroll to position [204, 0]
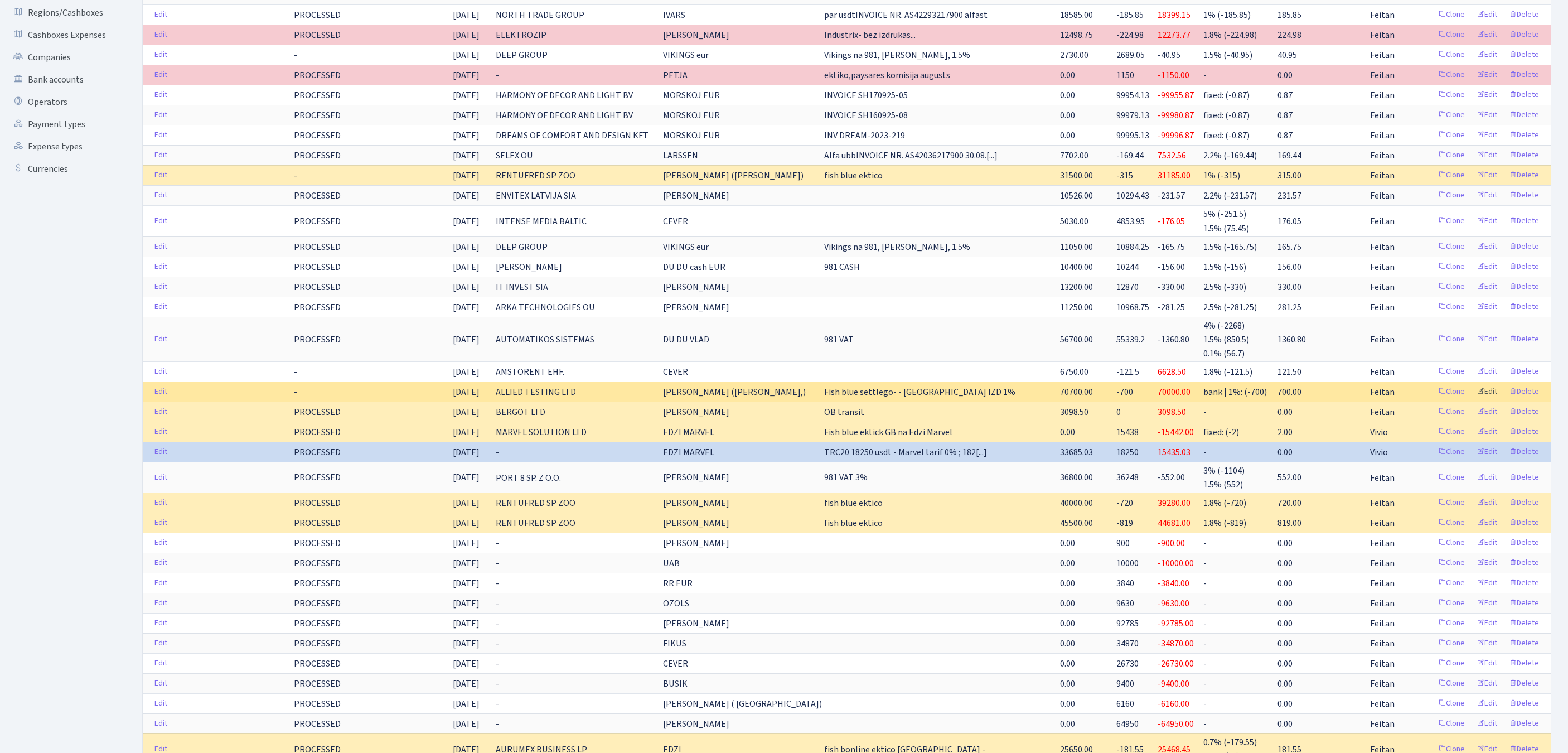
click at [1476, 401] on link "Edit" at bounding box center [1486, 391] width 31 height 17
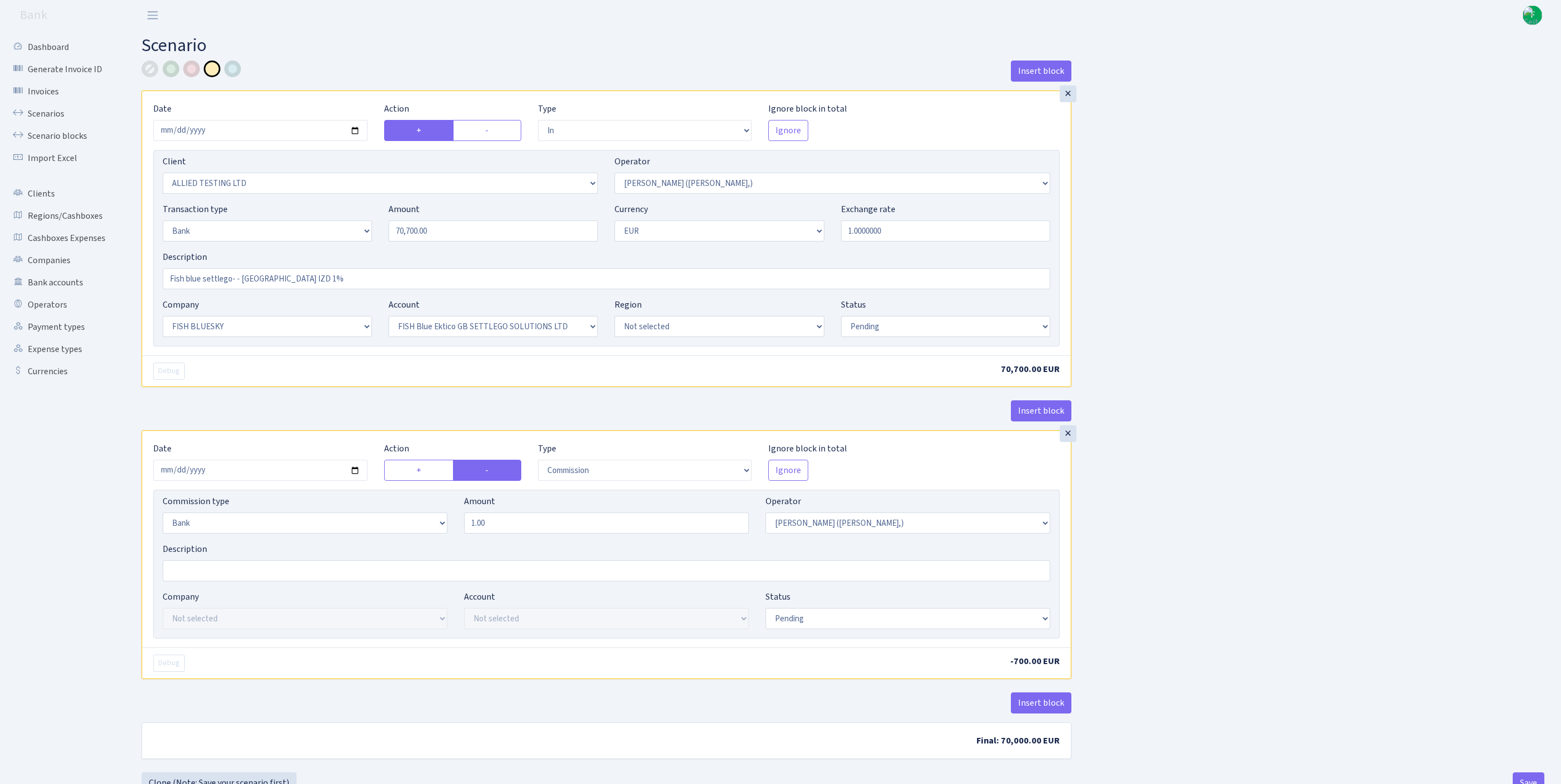
select select "in"
select select "1129"
select select "104"
select select "2"
select select "1"
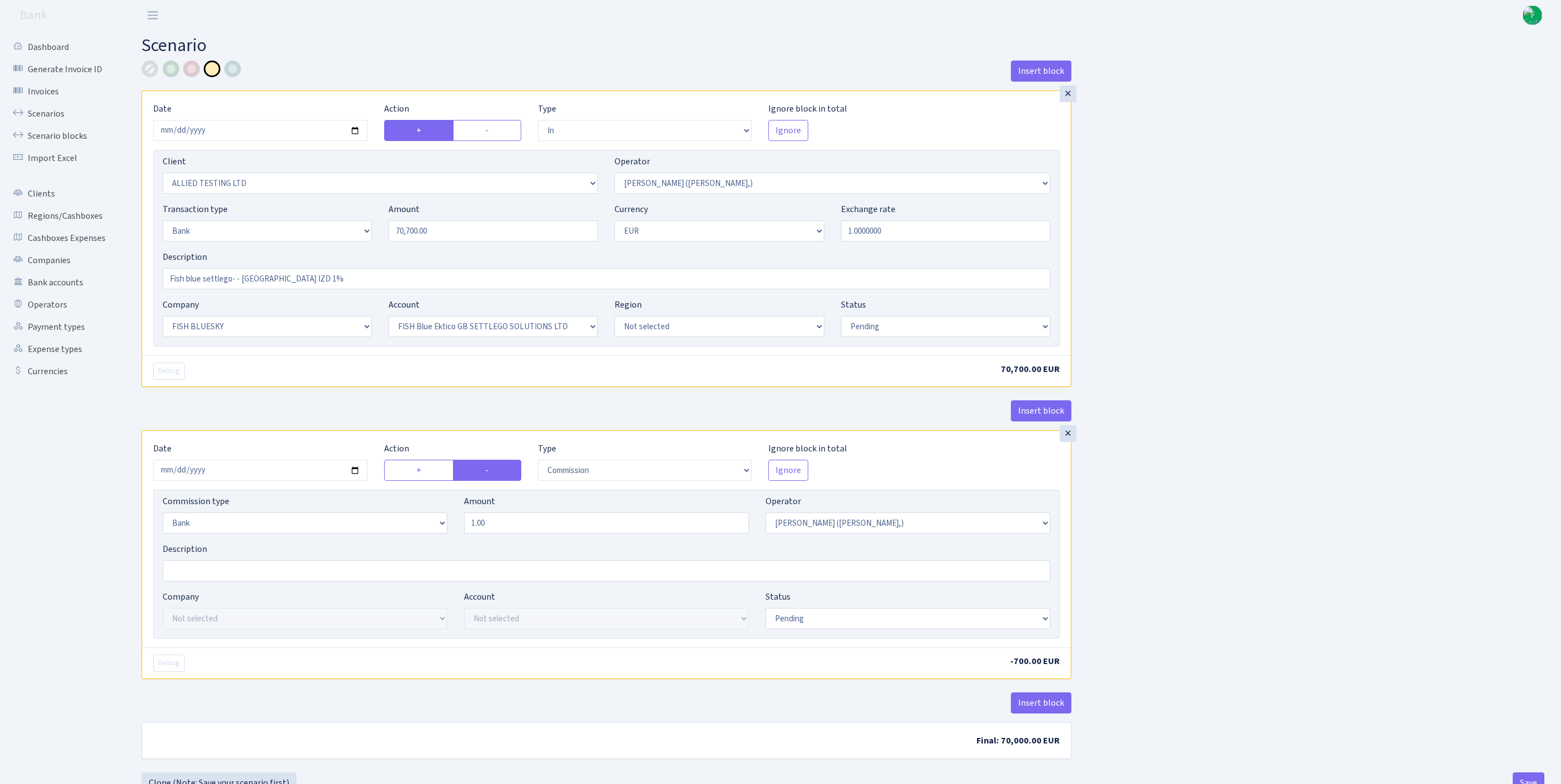
select select "23"
select select "67"
select select "pending"
select select "commission"
select select "bank"
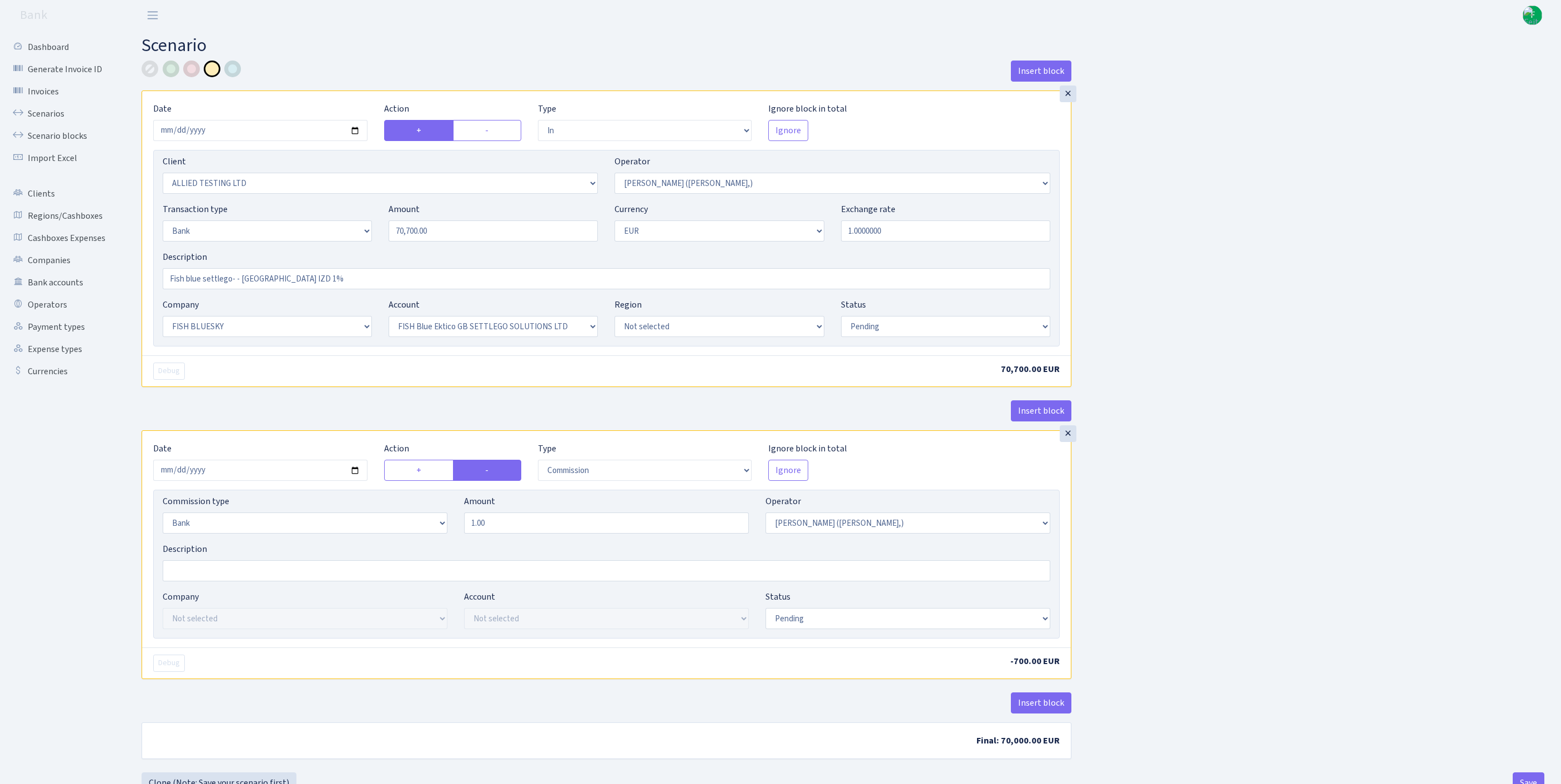
select select "104"
select select "pending"
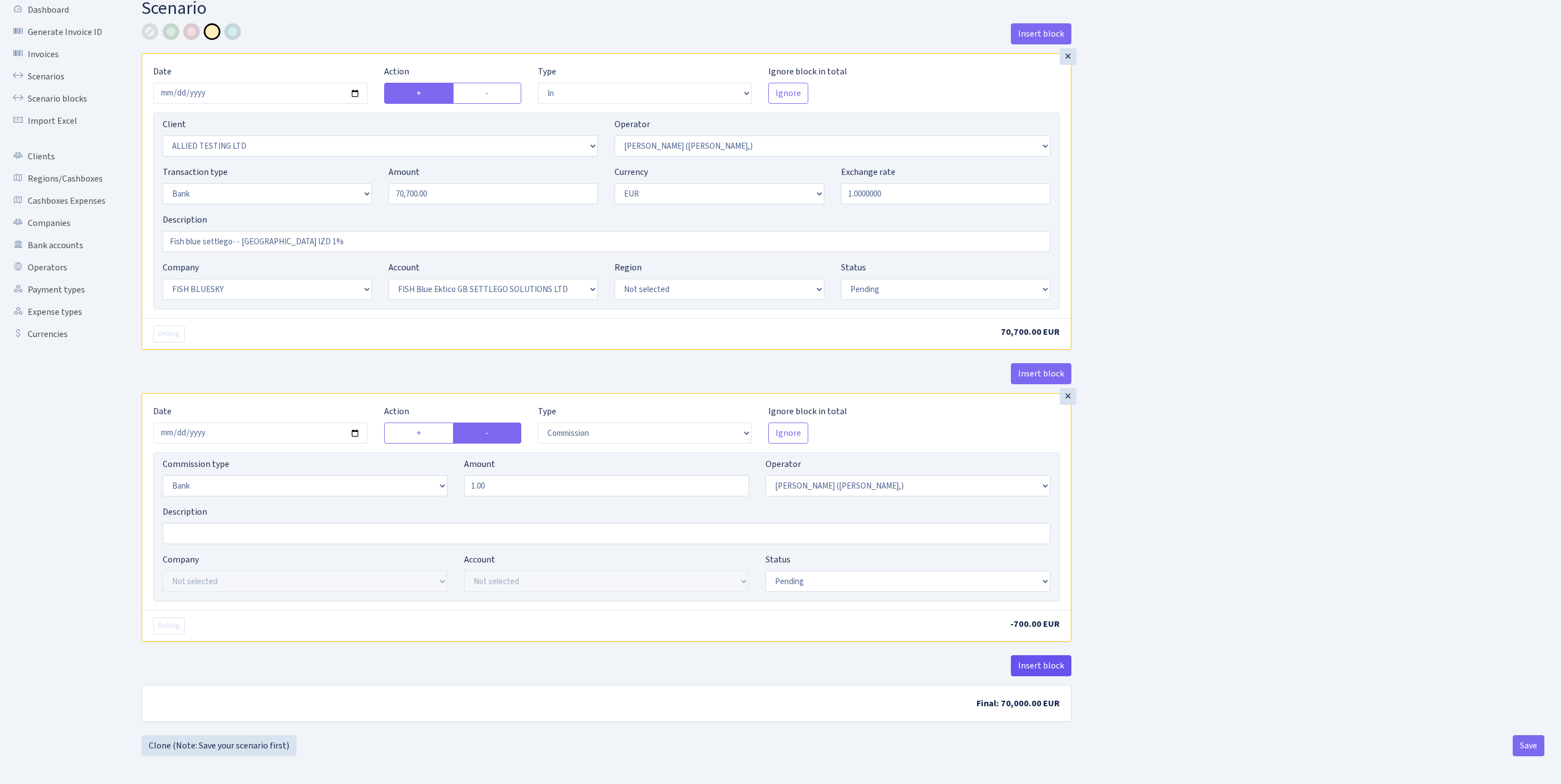
click at [1033, 655] on button "Insert block" at bounding box center [1040, 666] width 60 height 21
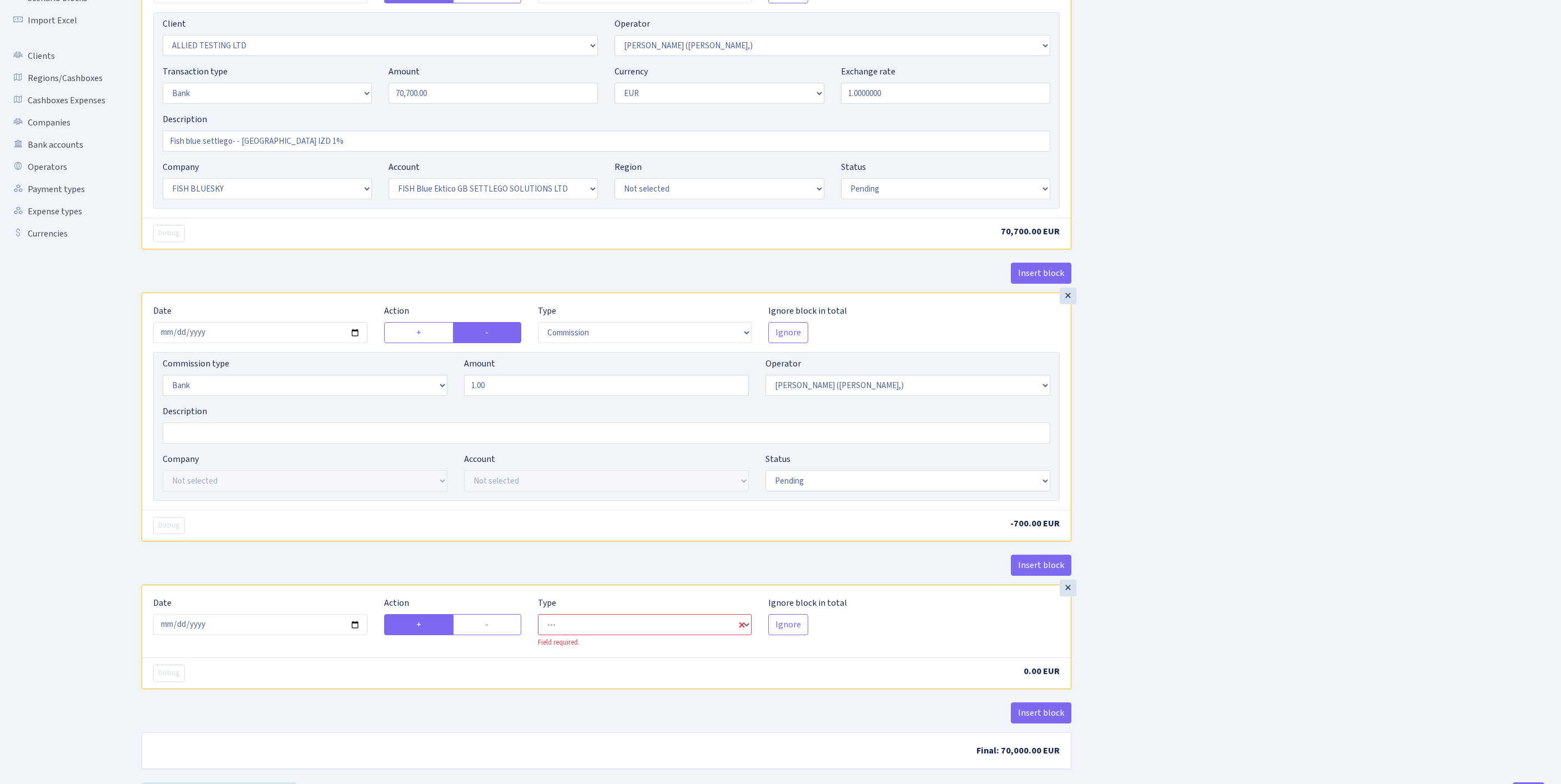
scroll to position [309, 0]
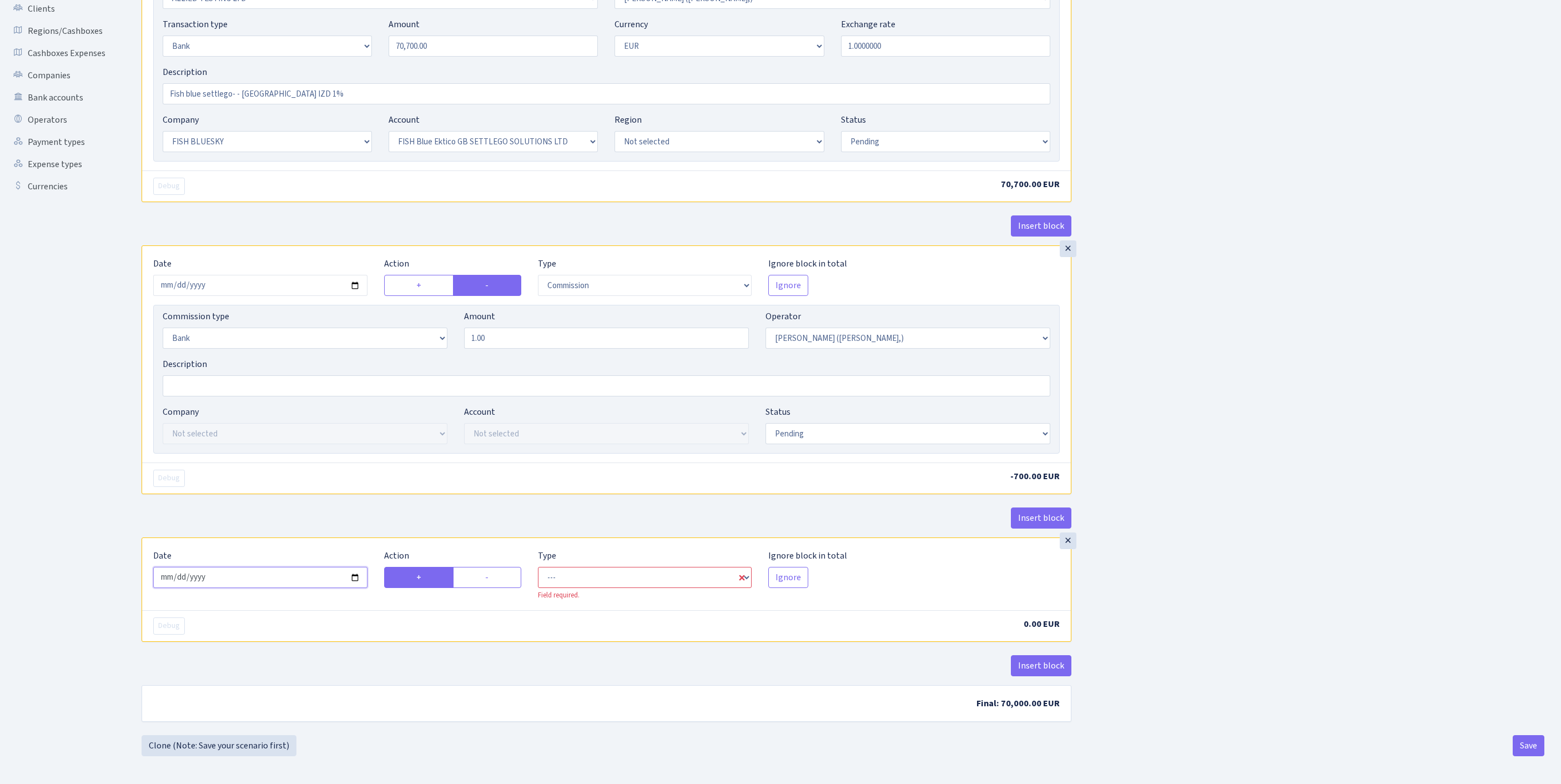
click at [264, 567] on input "2025-09-19" at bounding box center [260, 577] width 214 height 21
type input "2025-09-18"
click at [499, 567] on label "-" at bounding box center [487, 577] width 68 height 21
click at [492, 571] on input "-" at bounding box center [489, 574] width 7 height 7
radio input "true"
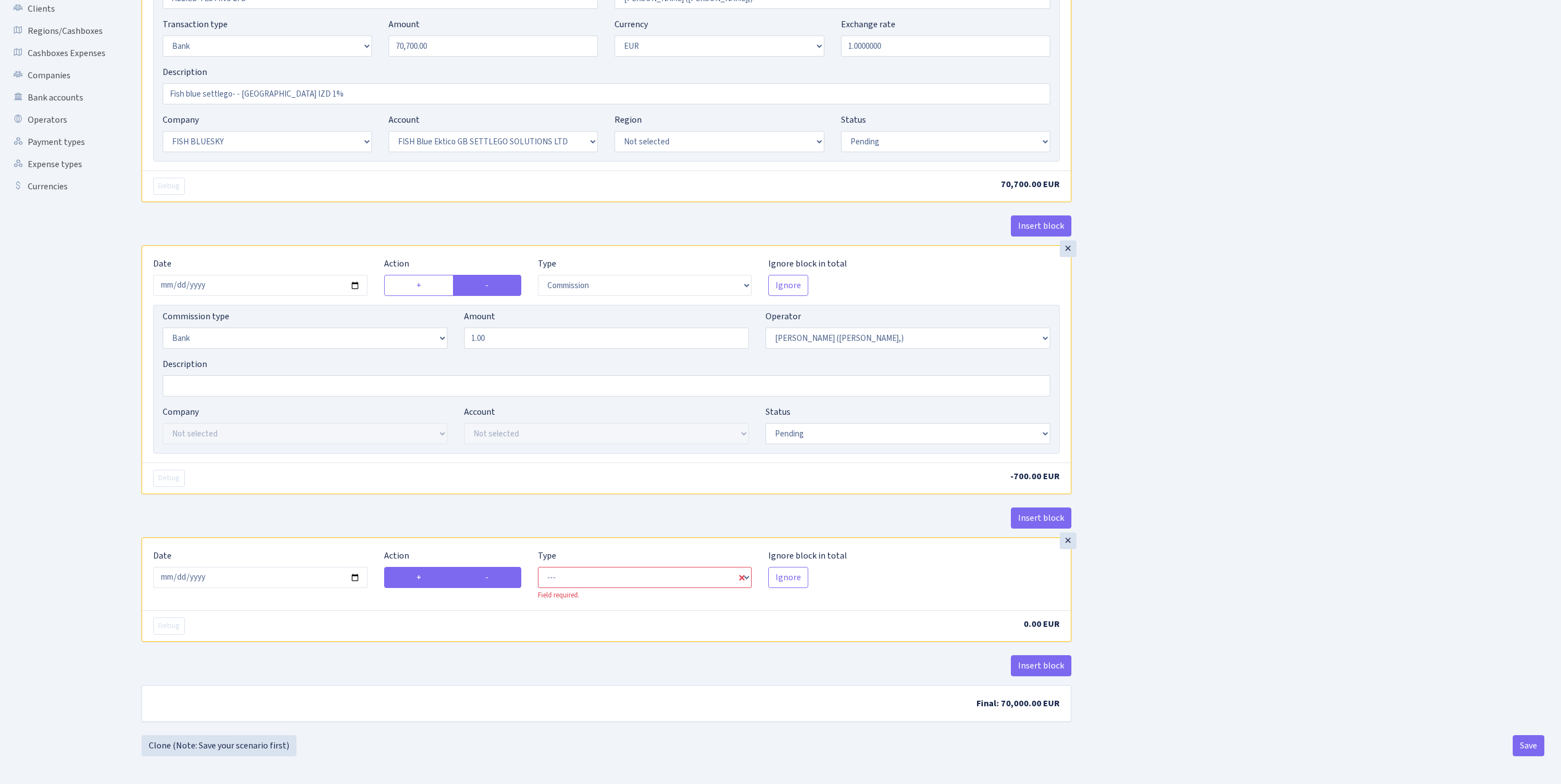
radio input "false"
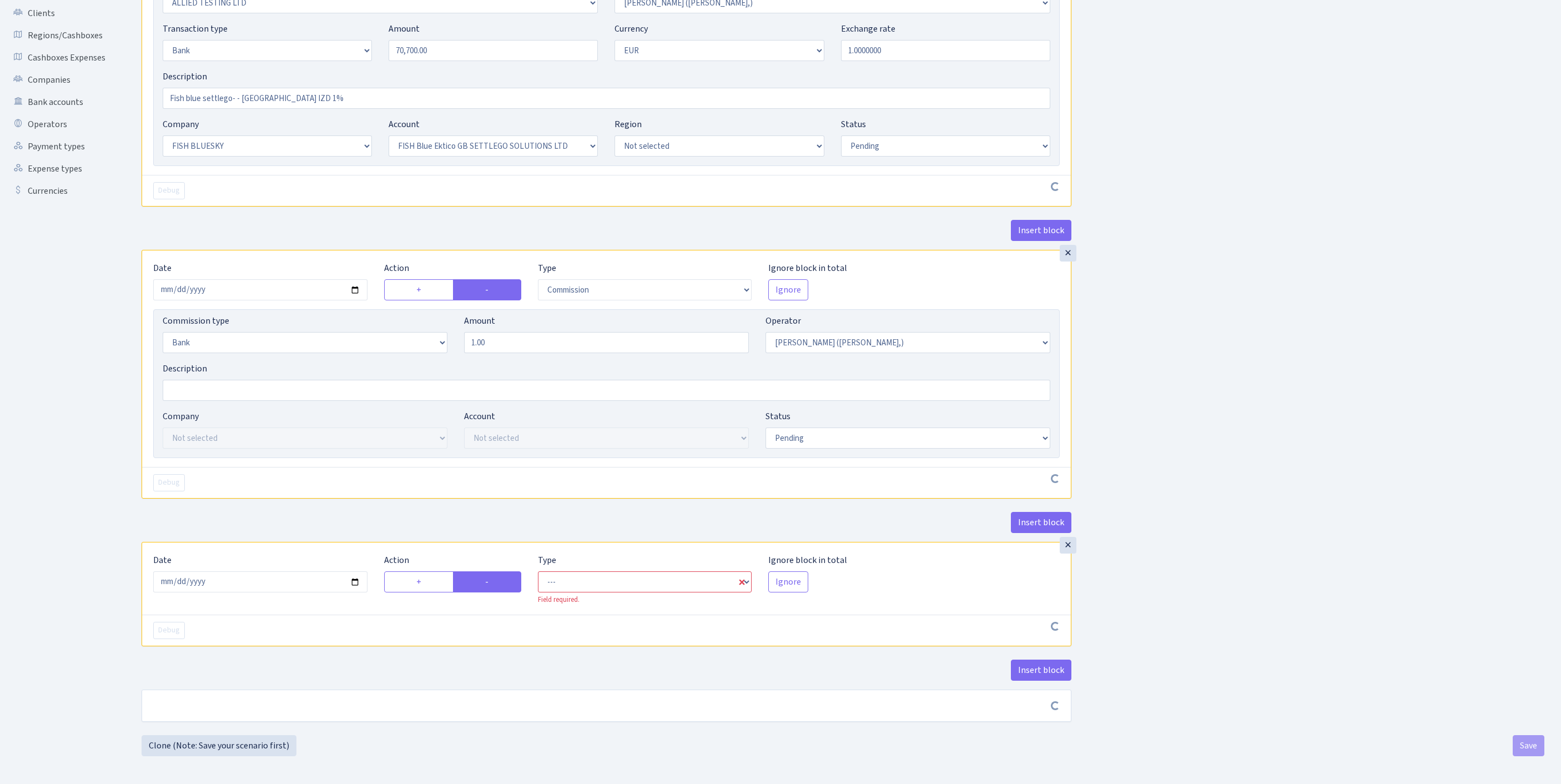
scroll to position [304, 0]
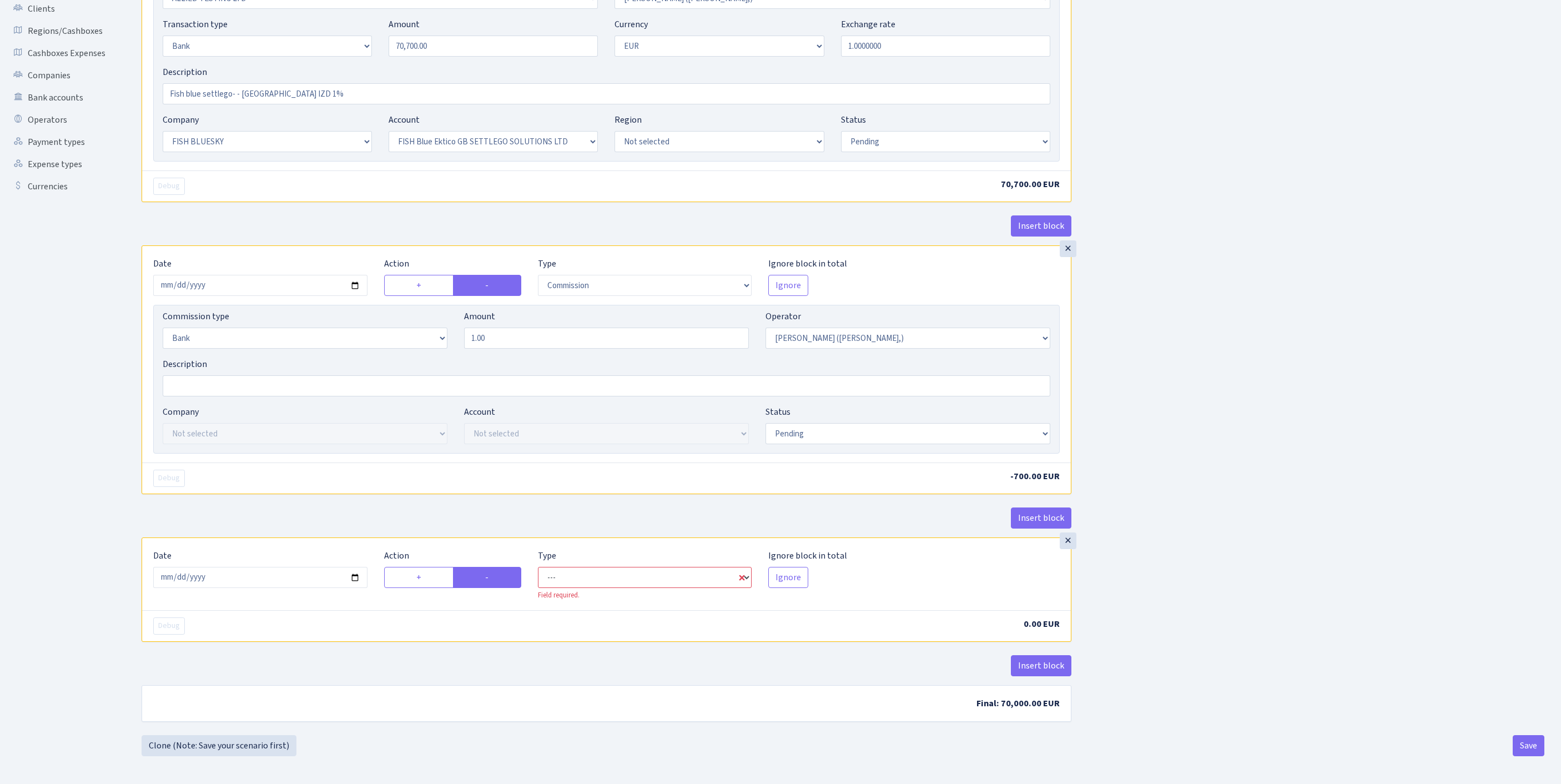
select select "commission"
select select "104"
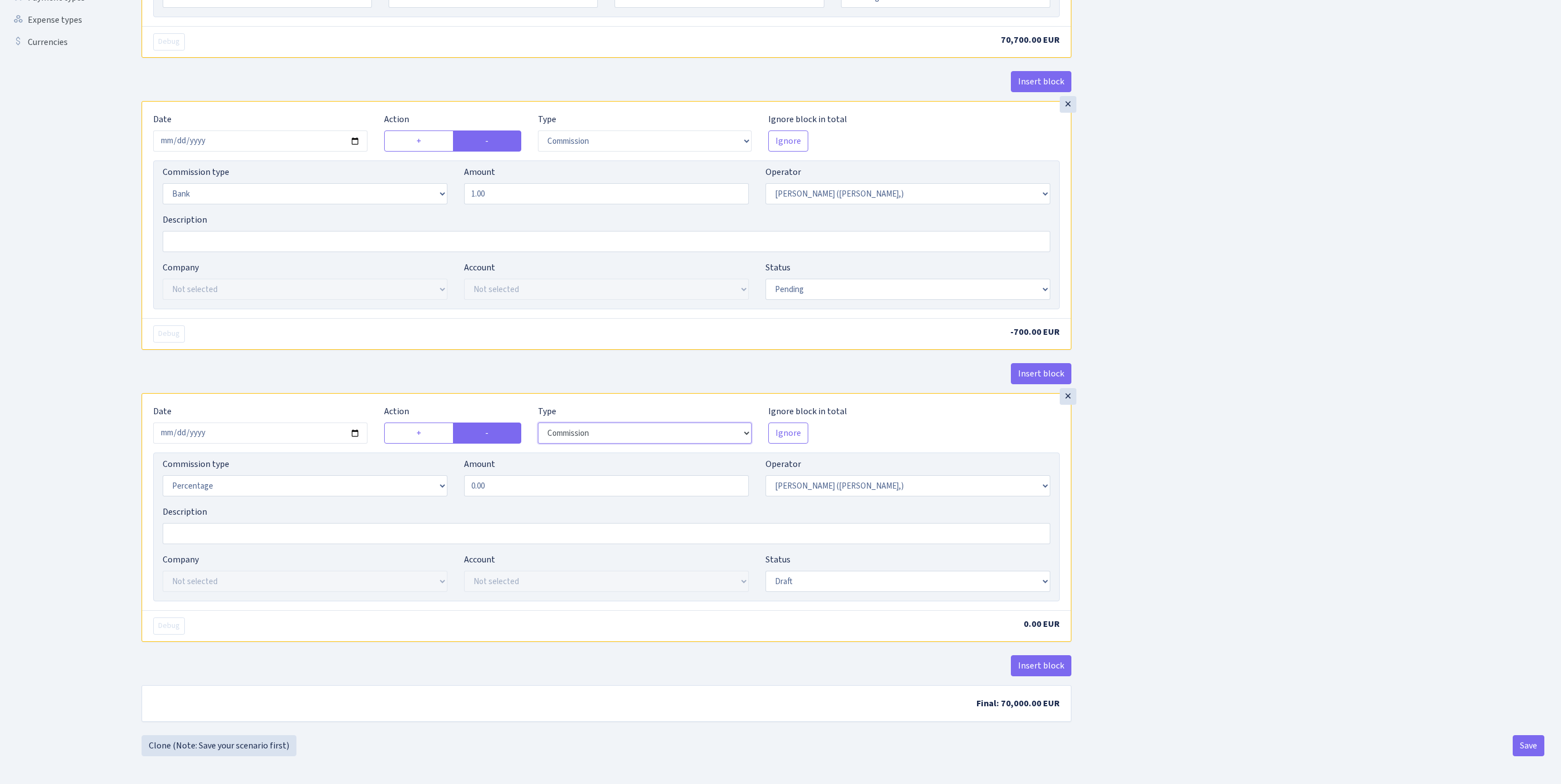
scroll to position [454, 0]
select select "fixed"
click at [445, 458] on div "Commission type Percentage Fixed Bank Amount 0.00 Operator Not selected 981 981…" at bounding box center [606, 481] width 904 height 47
type input "350.00"
select select "pending"
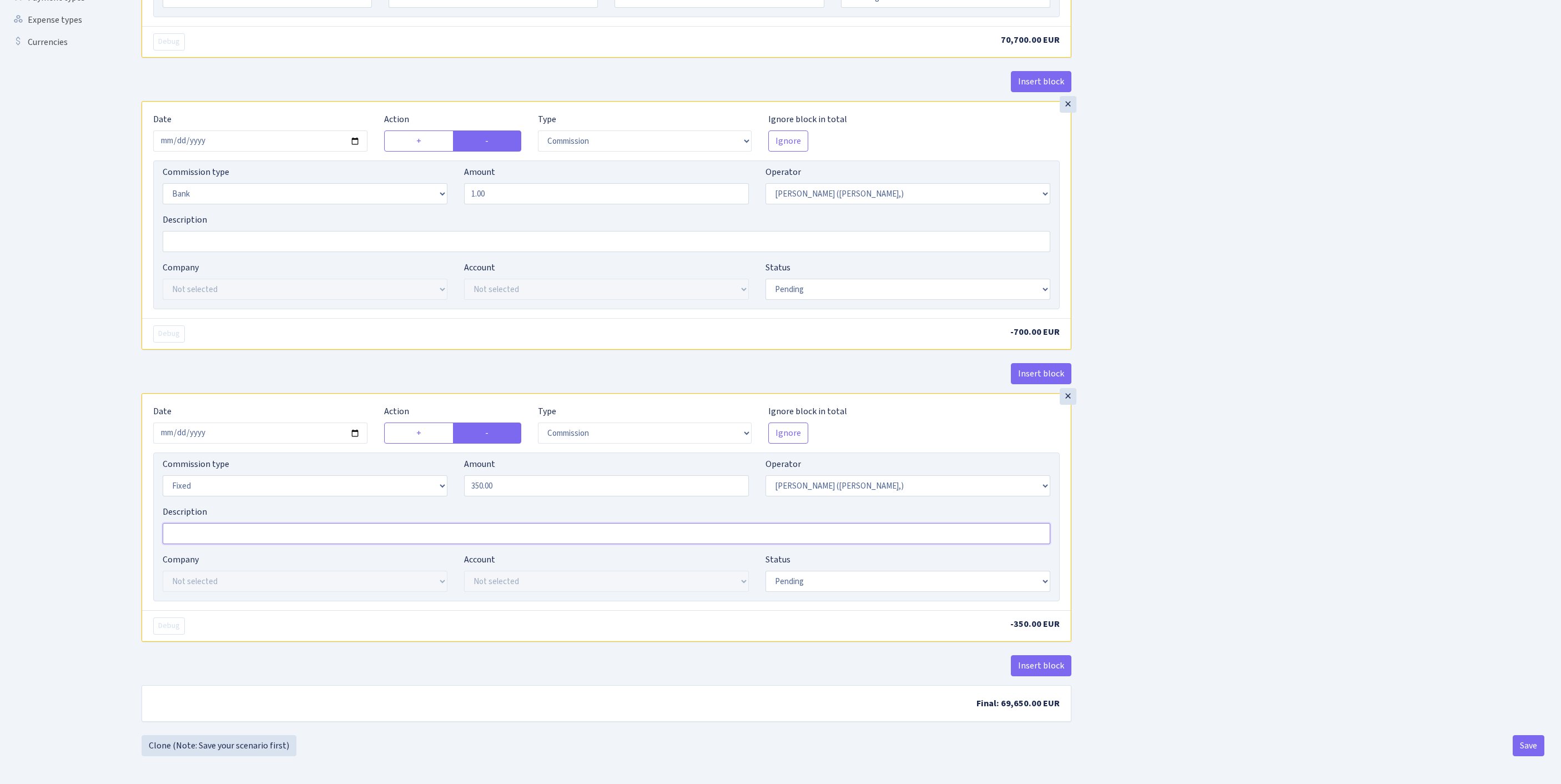
click at [240, 523] on input "Description" at bounding box center [606, 533] width 887 height 21
drag, startPoint x: 276, startPoint y: 518, endPoint x: 135, endPoint y: 519, distance: 141.0
click at [135, 519] on div "Insert block × Date 2025-09-19 Action + - Type --- In Out Commission Field requ…" at bounding box center [606, 233] width 946 height 1004
type input "jar raksta ka janonem komisija"
click at [1520, 756] on button "Save" at bounding box center [1528, 746] width 32 height 21
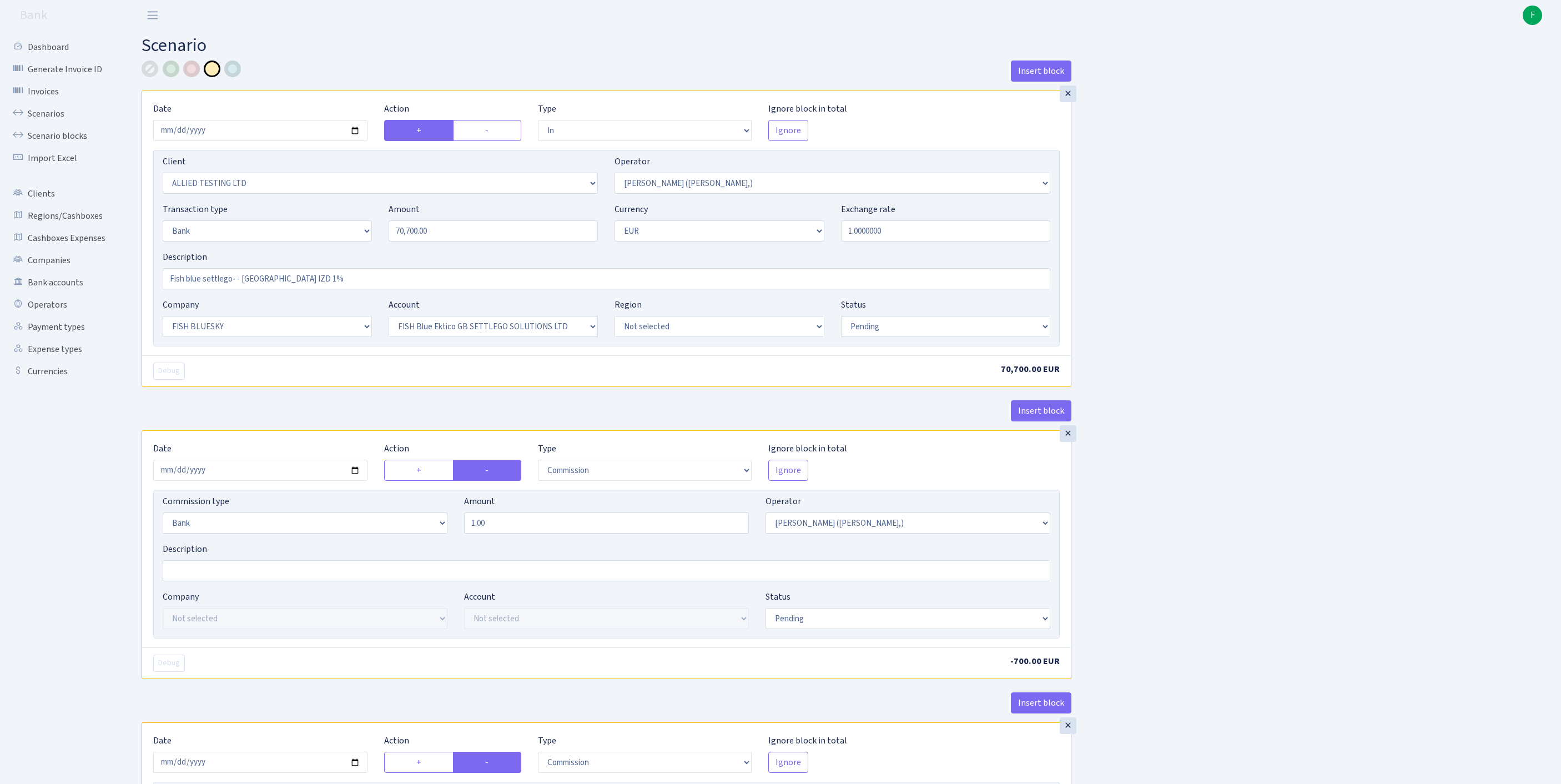
select select "in"
select select "1129"
select select "104"
select select "2"
select select "1"
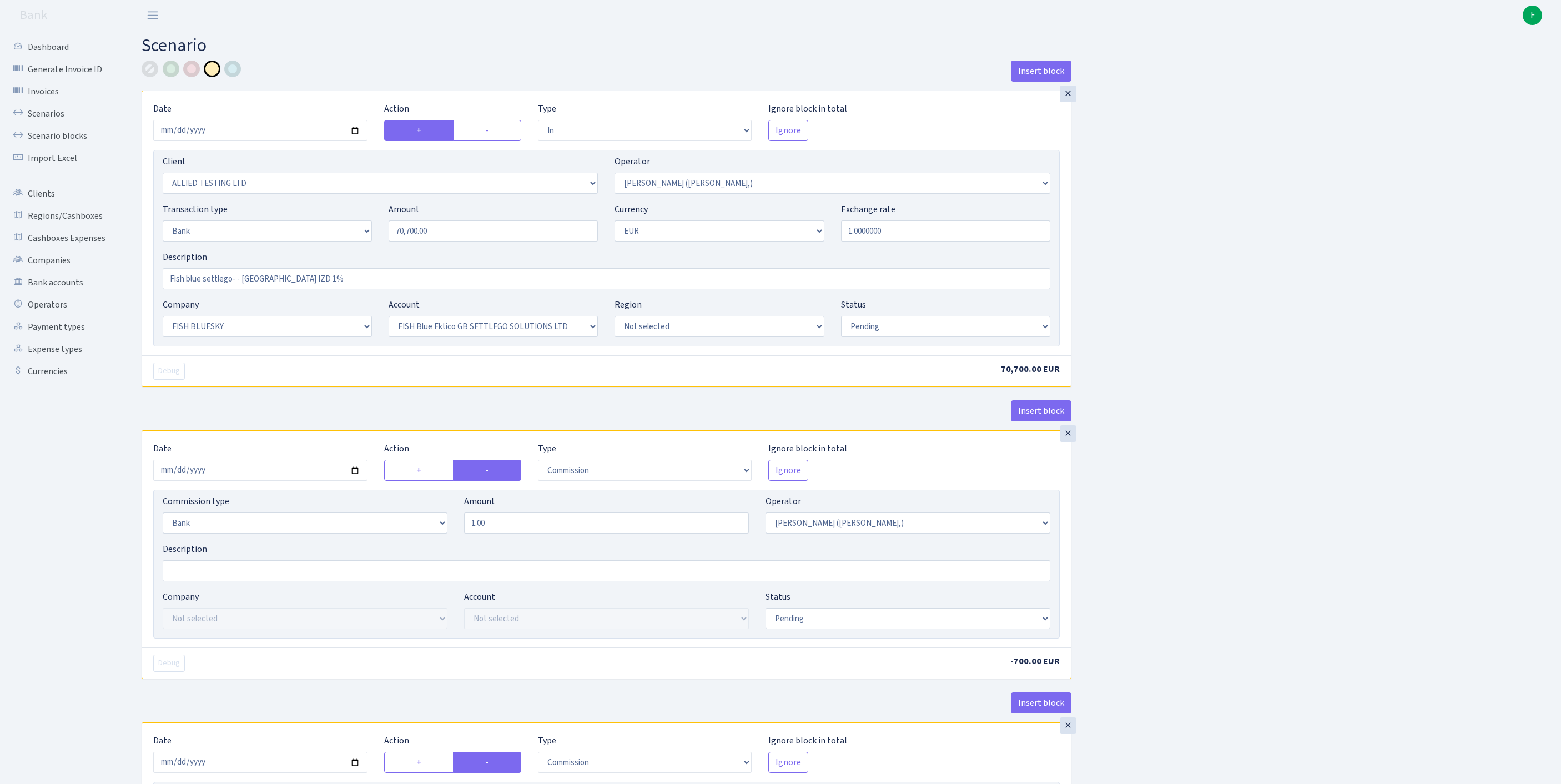
select select "23"
select select "67"
select select "pending"
select select "commission"
select select "bank"
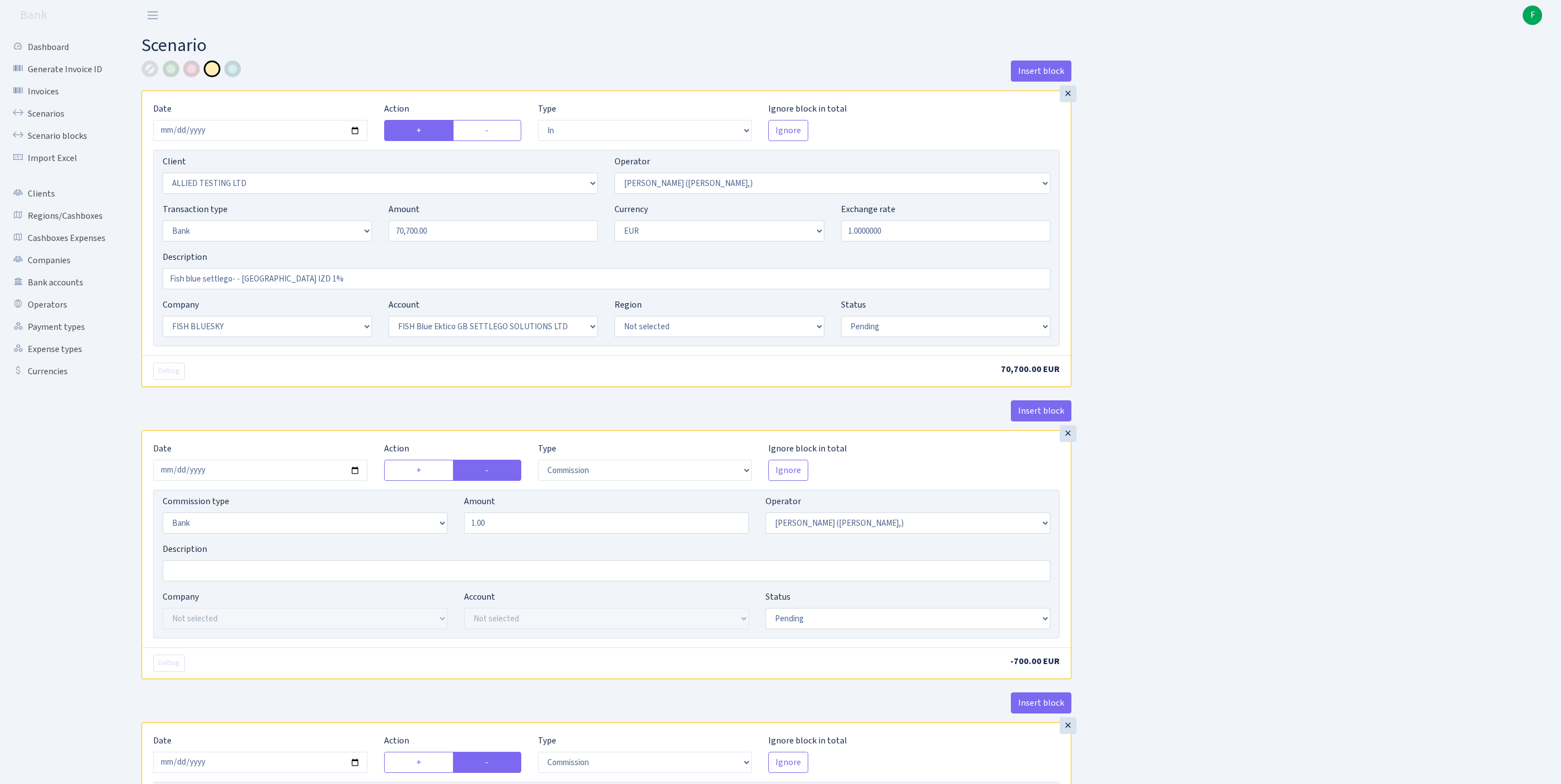
select select "104"
select select "pending"
select select "commission"
select select "fixed"
select select "104"
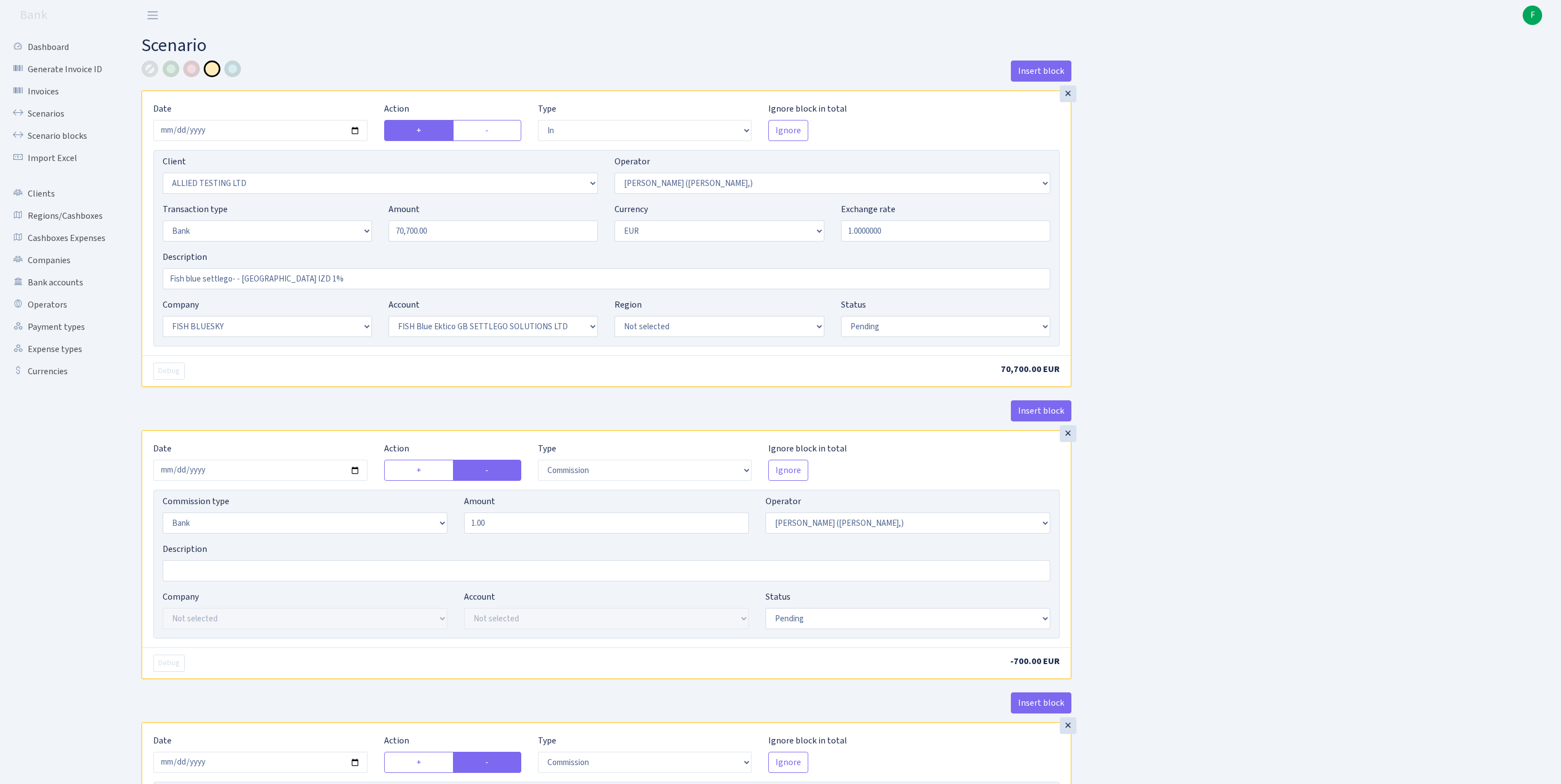
select select "pending"
click at [47, 125] on link "Scenarios" at bounding box center [61, 113] width 111 height 22
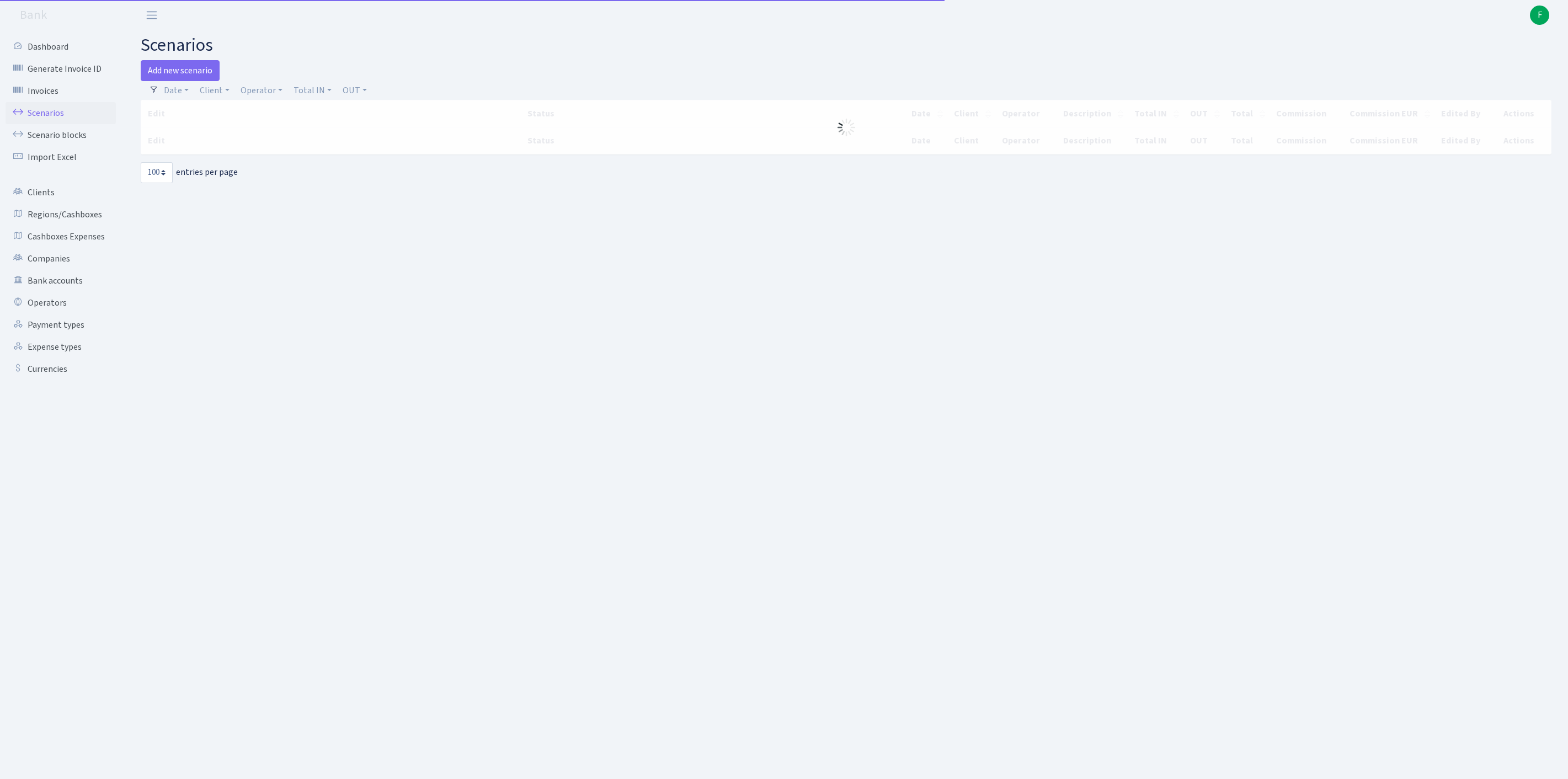
select select "100"
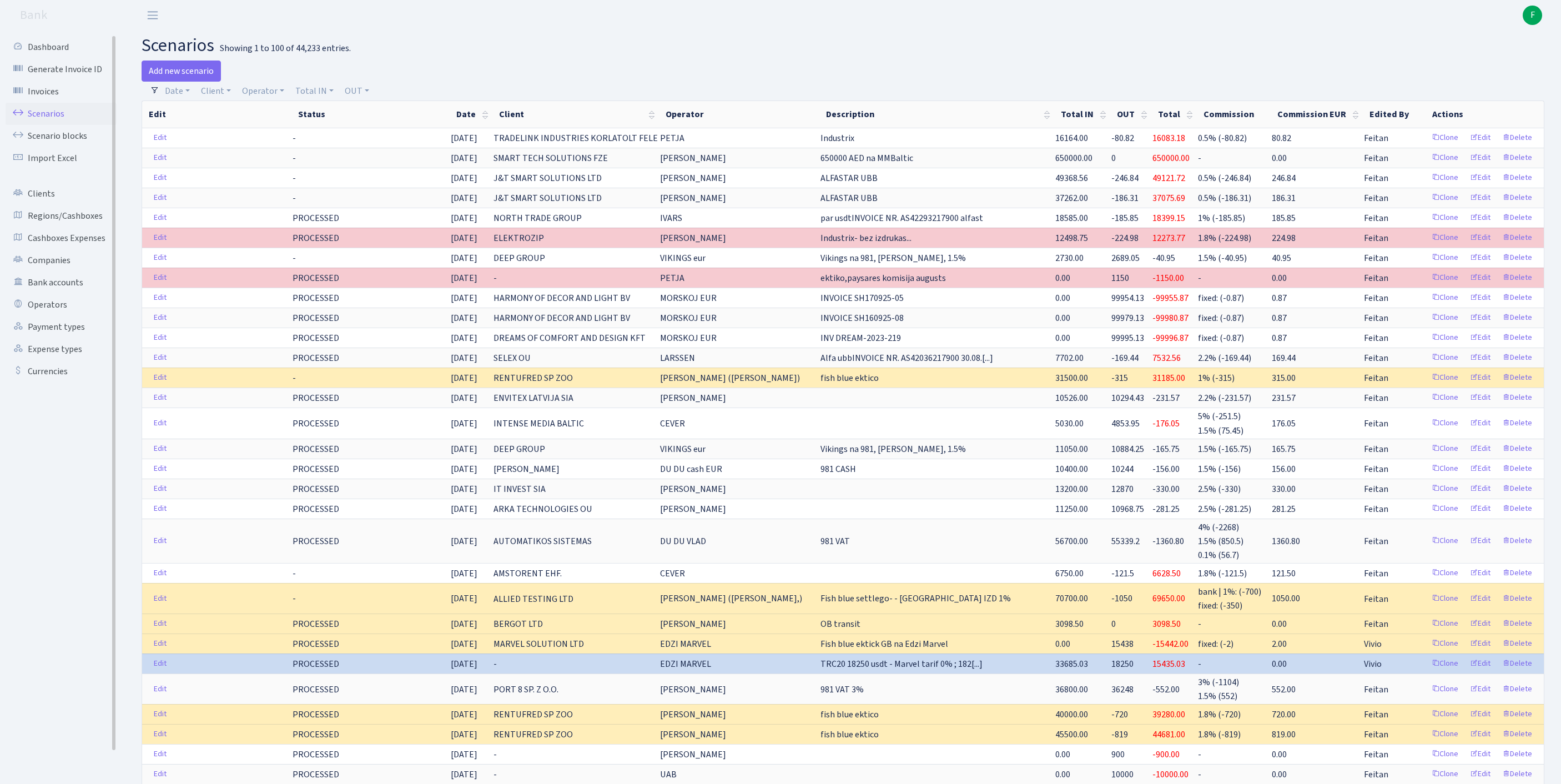
click at [61, 122] on link "Scenarios" at bounding box center [61, 113] width 111 height 22
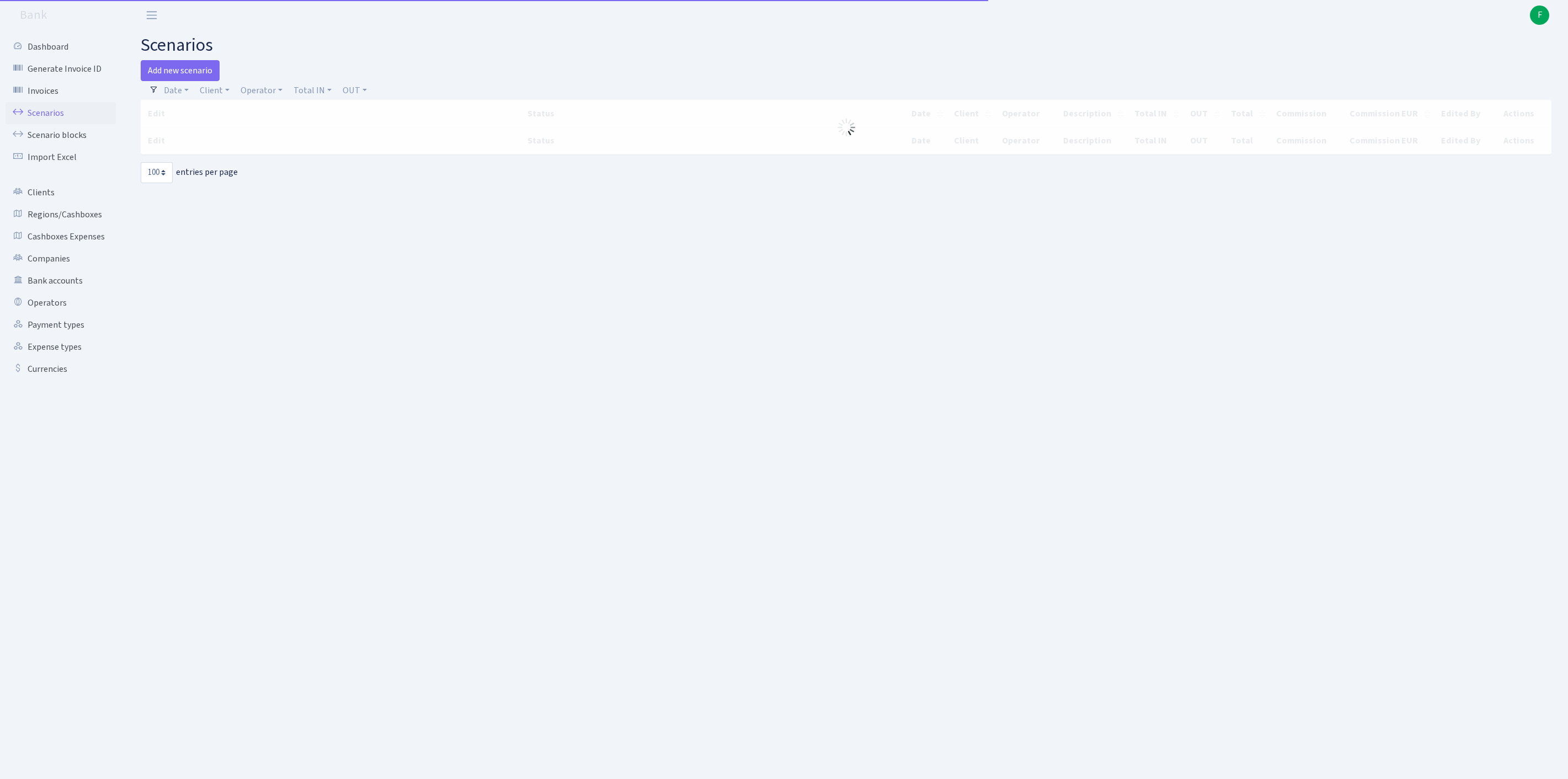
select select "100"
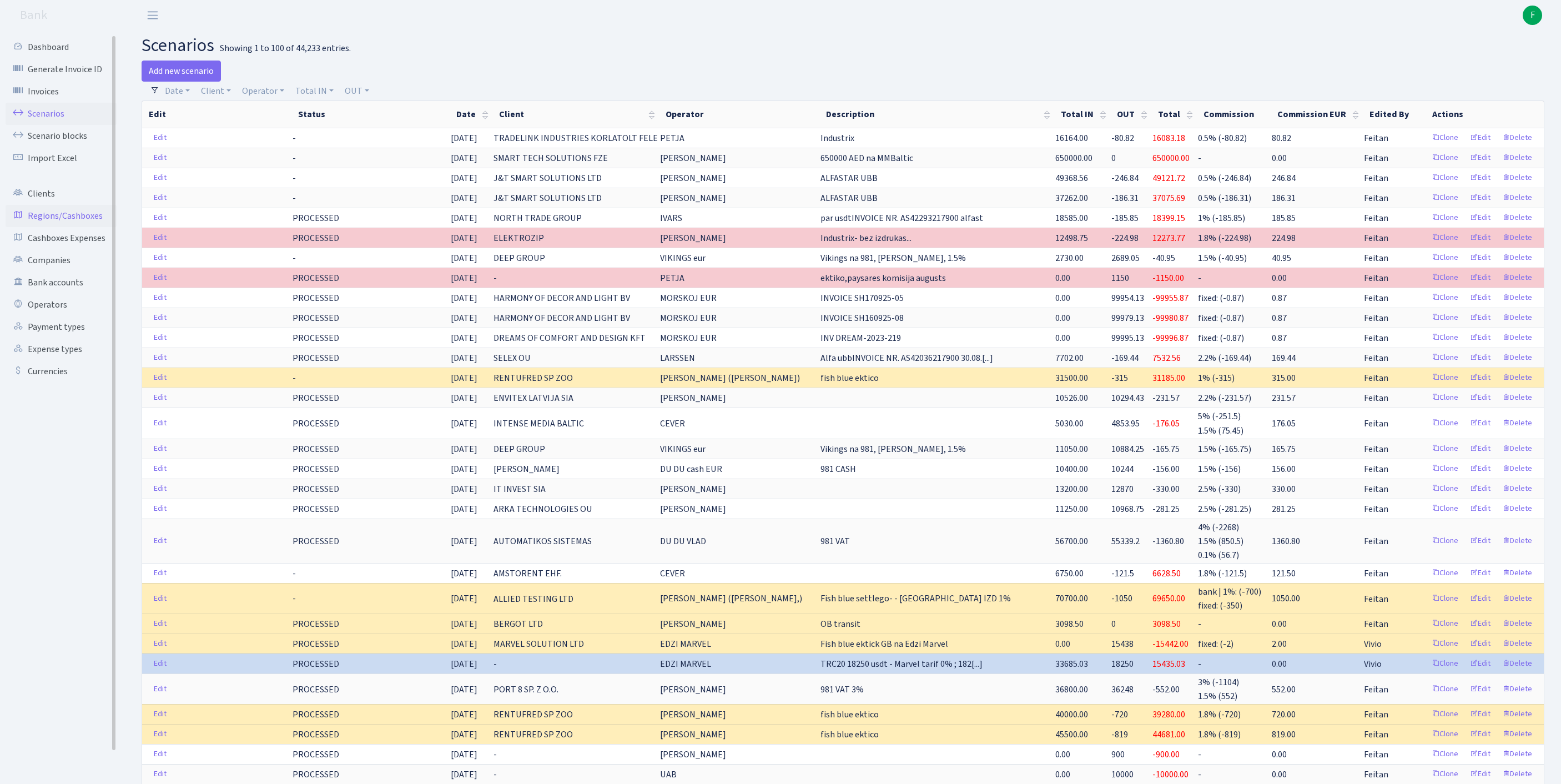
click at [69, 227] on link "Regions/Cashboxes" at bounding box center [61, 215] width 111 height 22
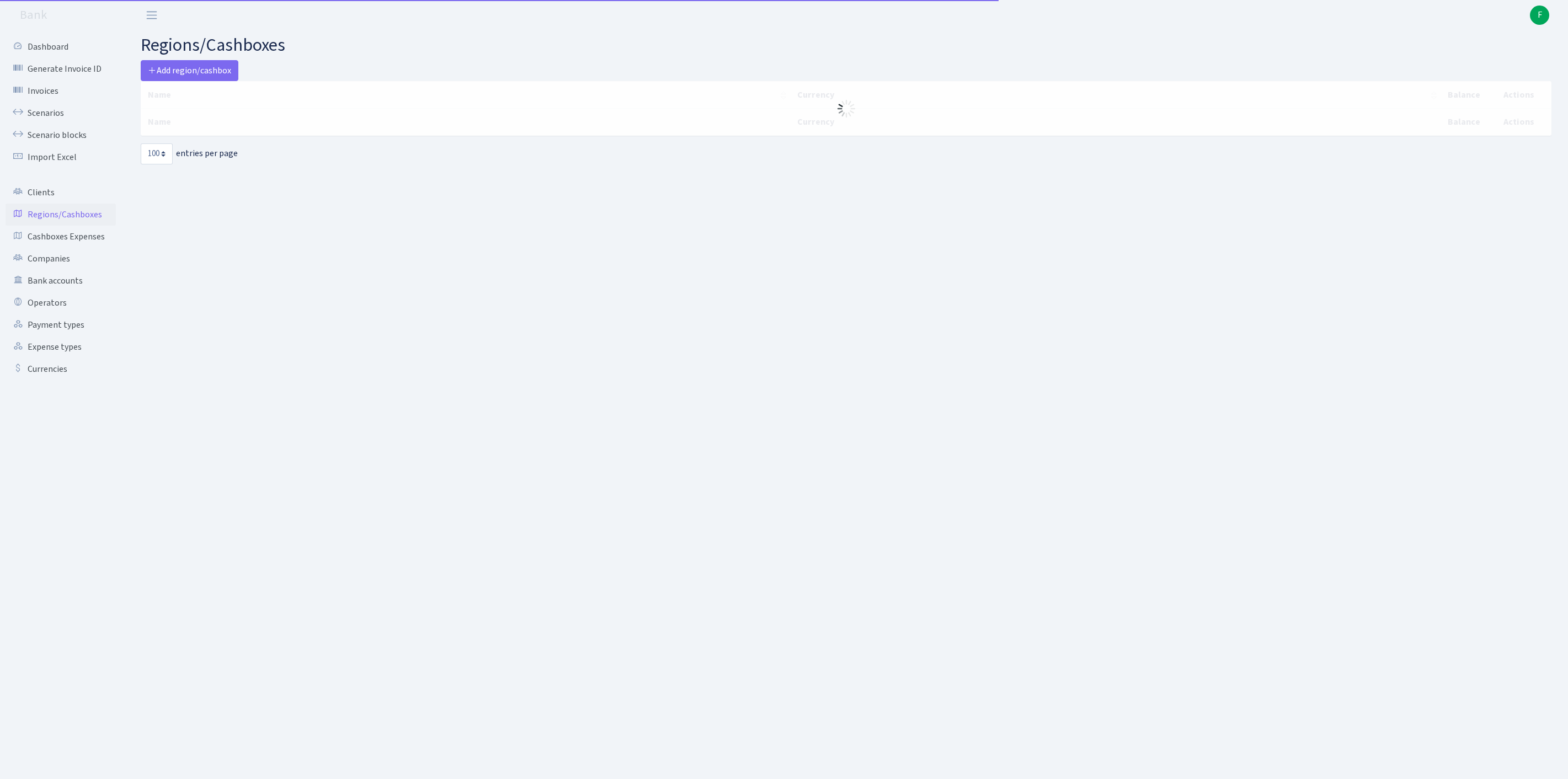
select select "100"
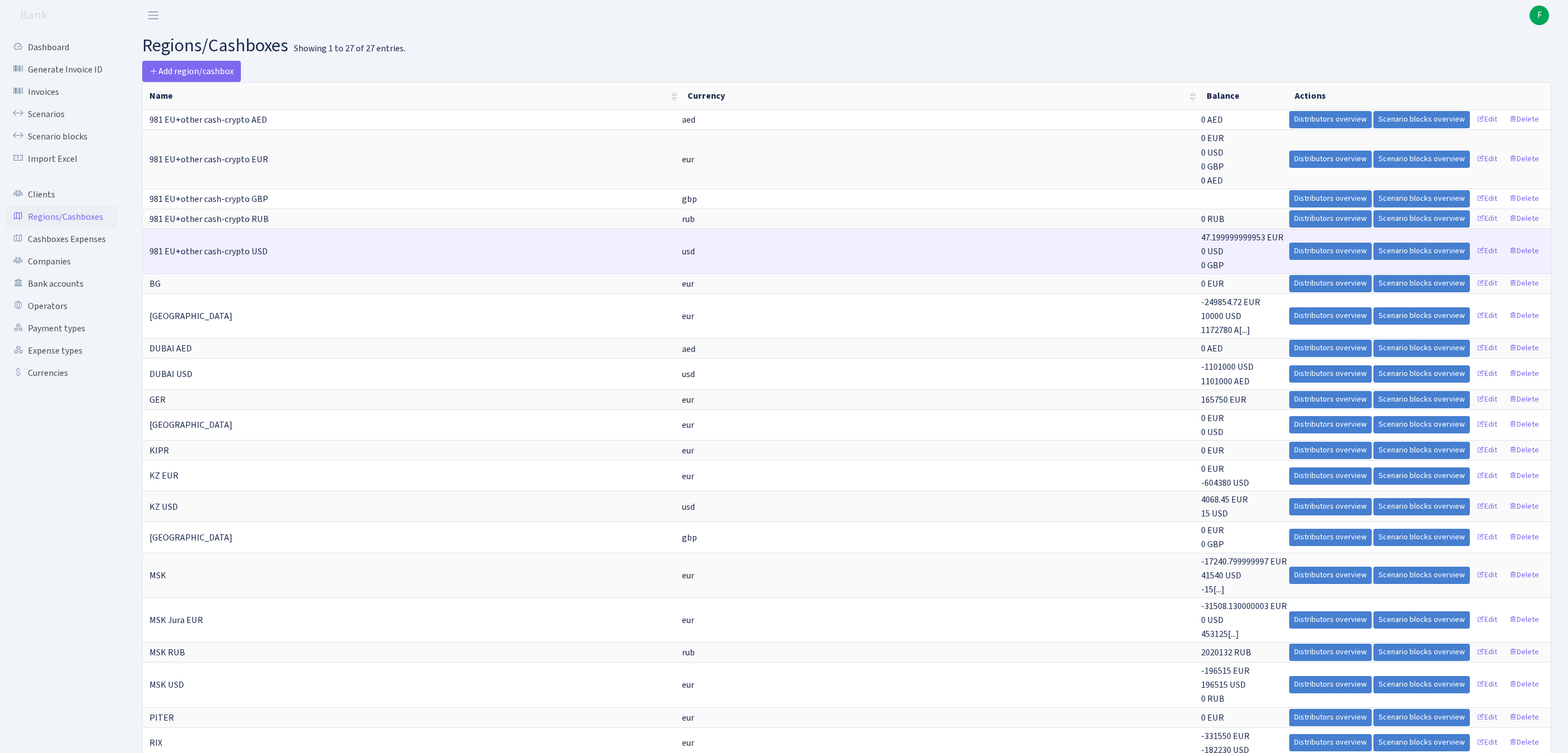
scroll to position [409, 0]
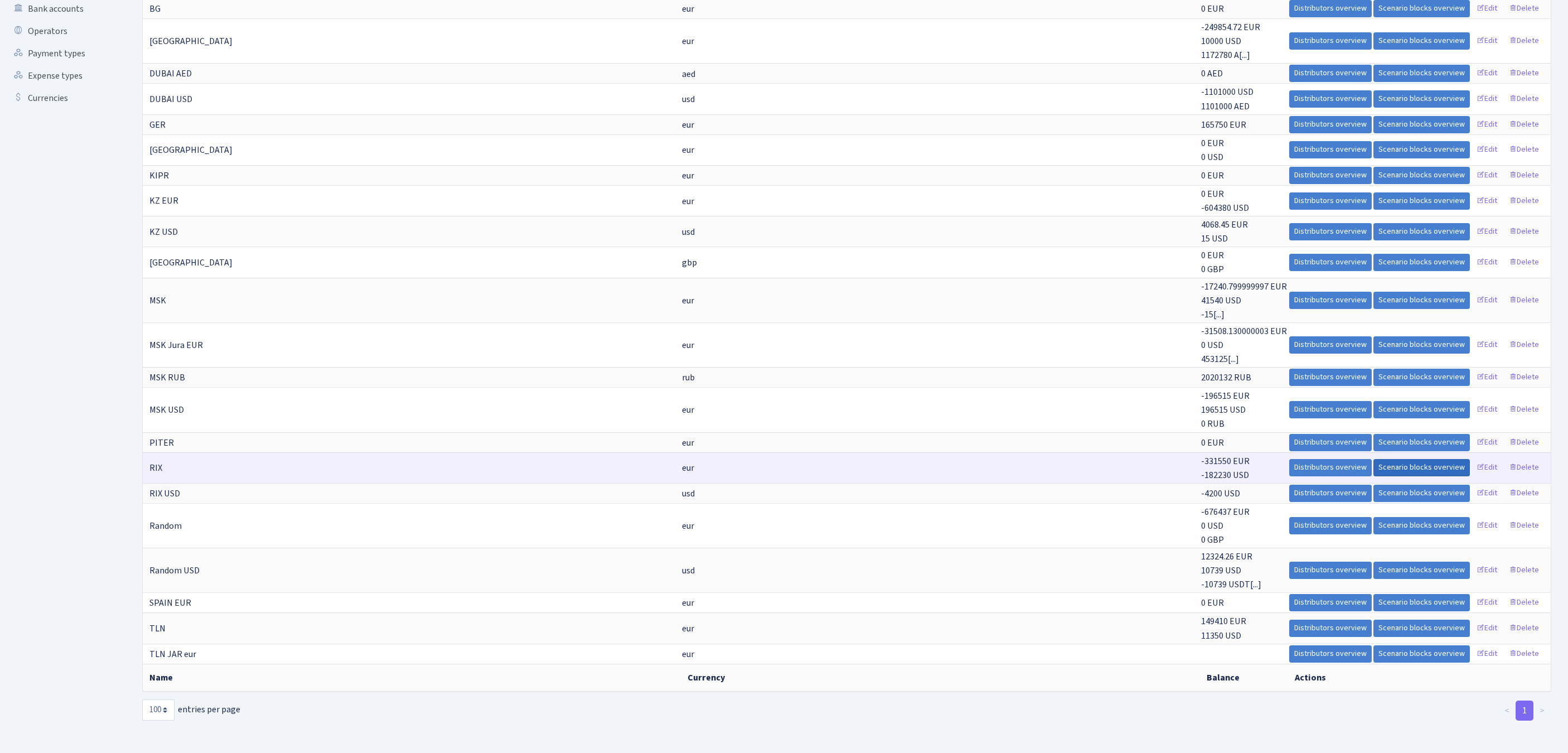
click at [1373, 459] on link "Scenario blocks overview" at bounding box center [1421, 468] width 97 height 17
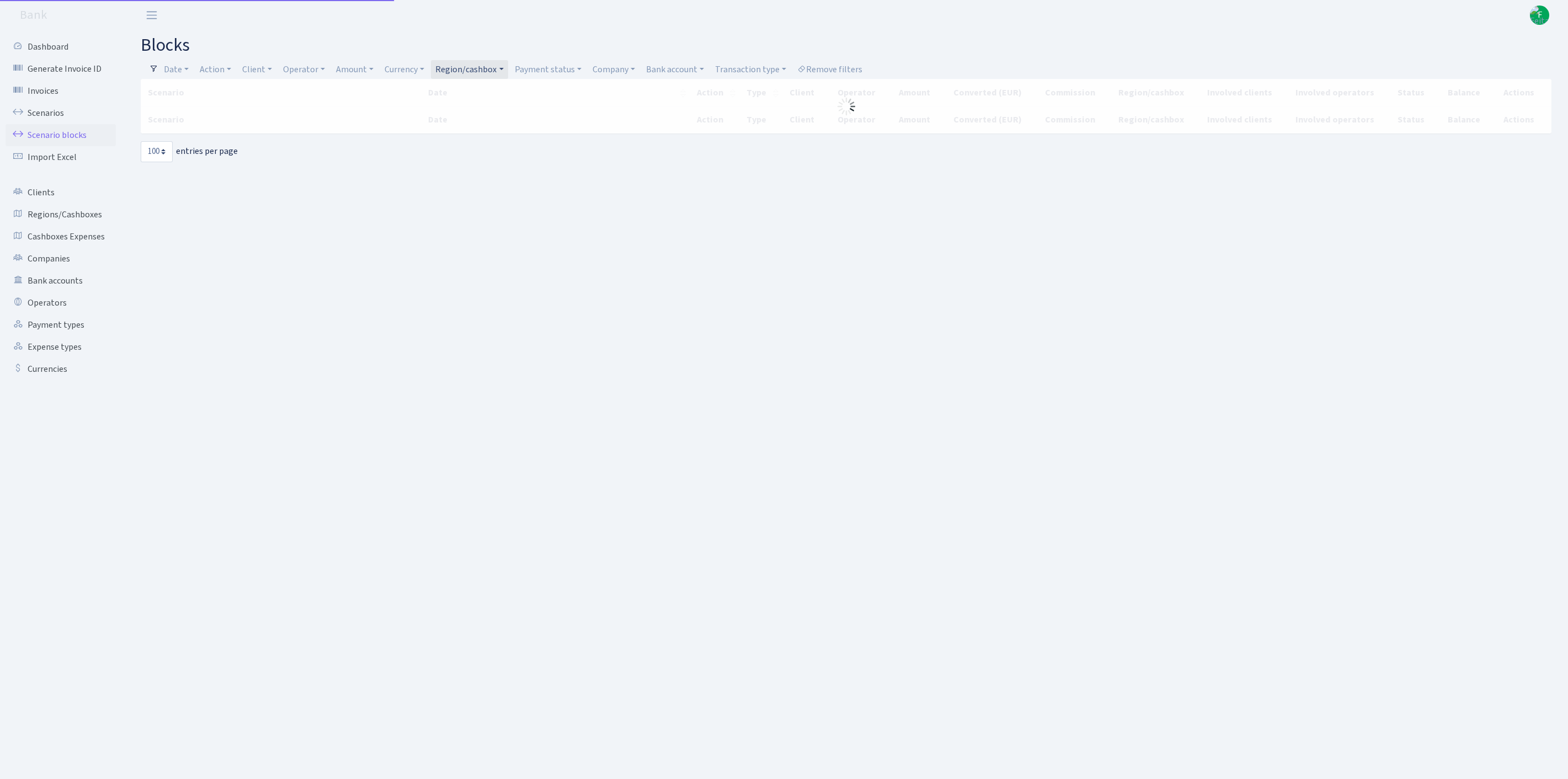
select select "100"
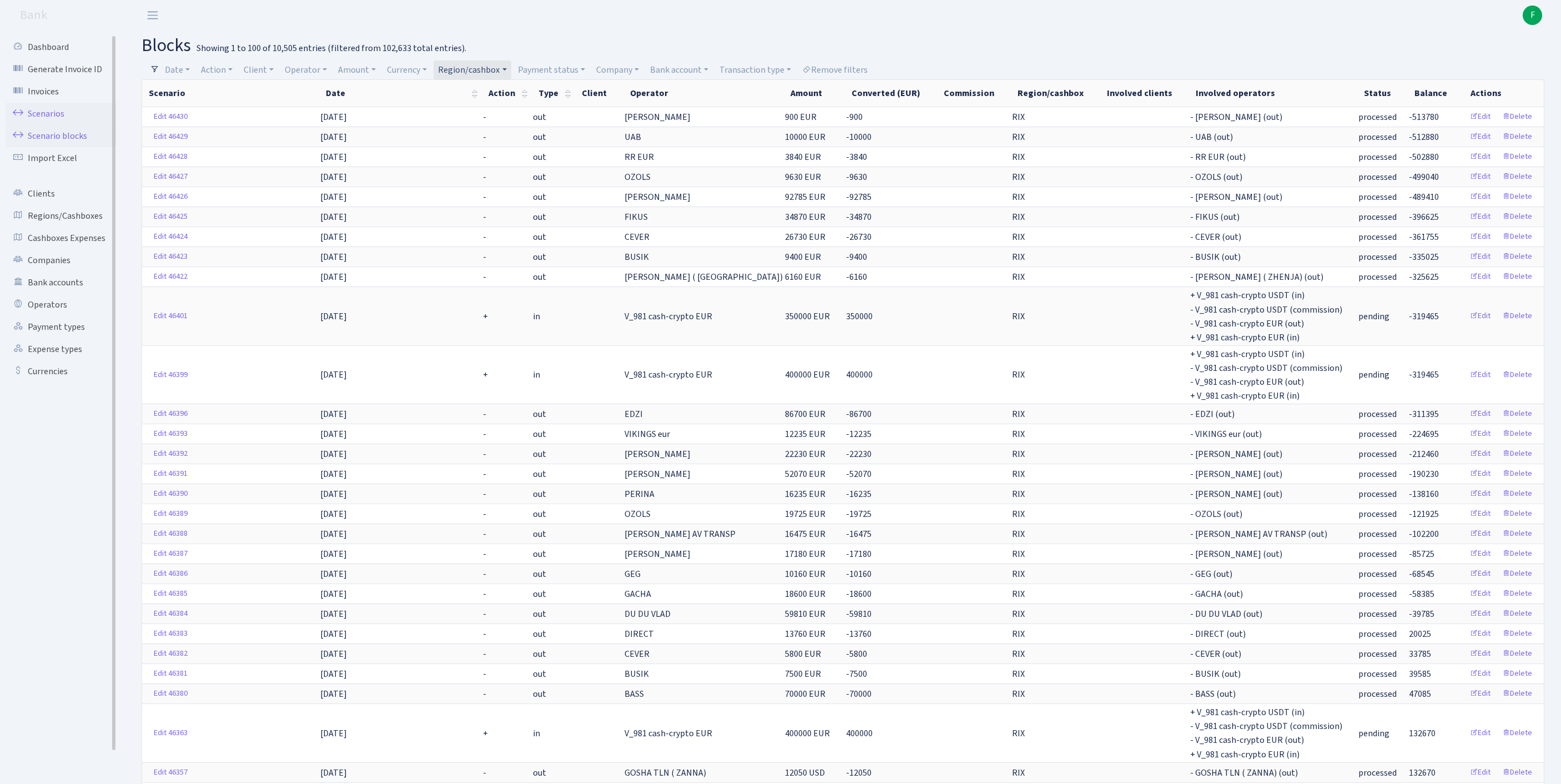
click at [53, 121] on link "Scenarios" at bounding box center [61, 113] width 111 height 22
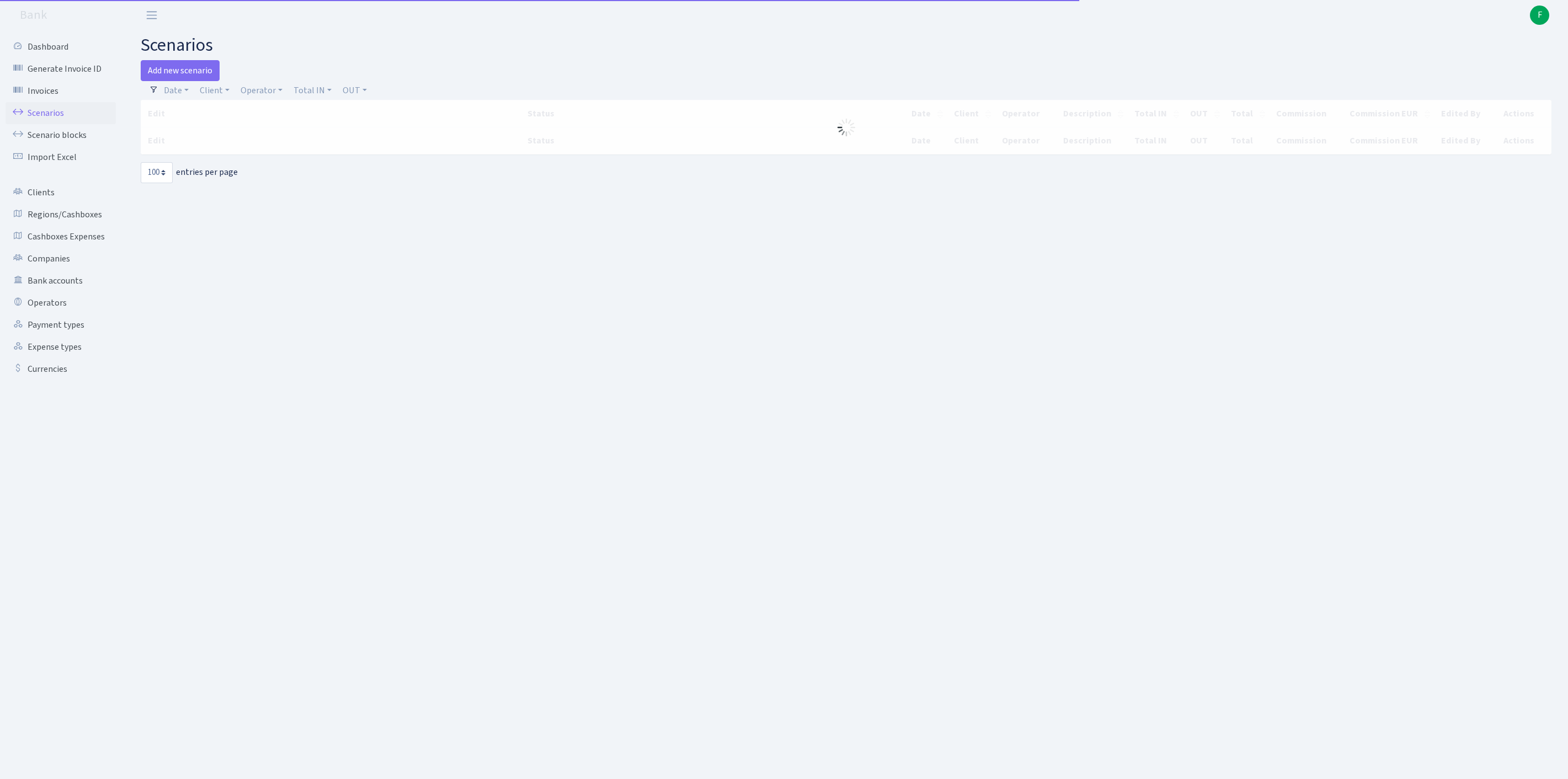
select select "100"
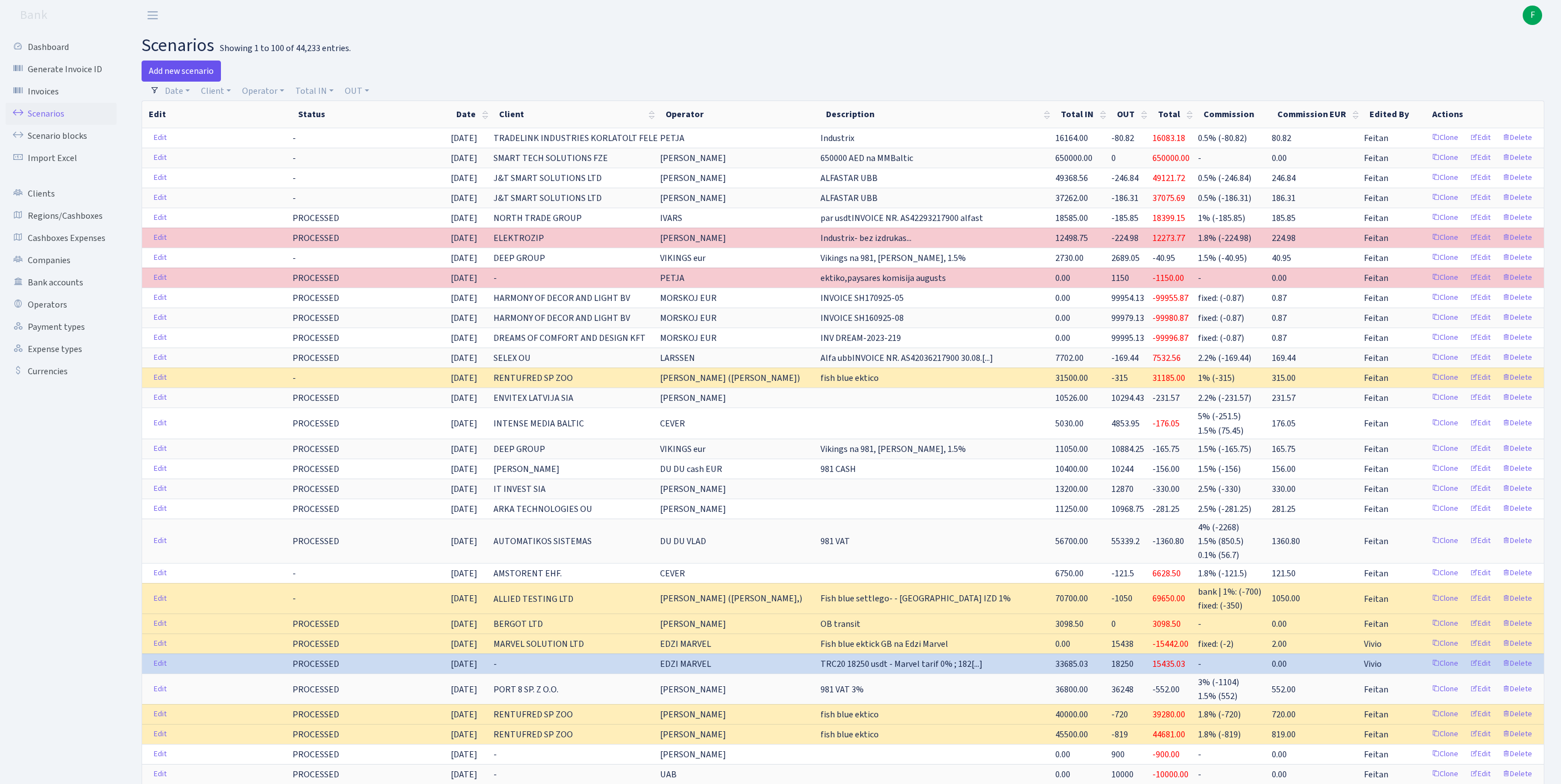
click at [191, 78] on link "Add new scenario" at bounding box center [181, 71] width 79 height 21
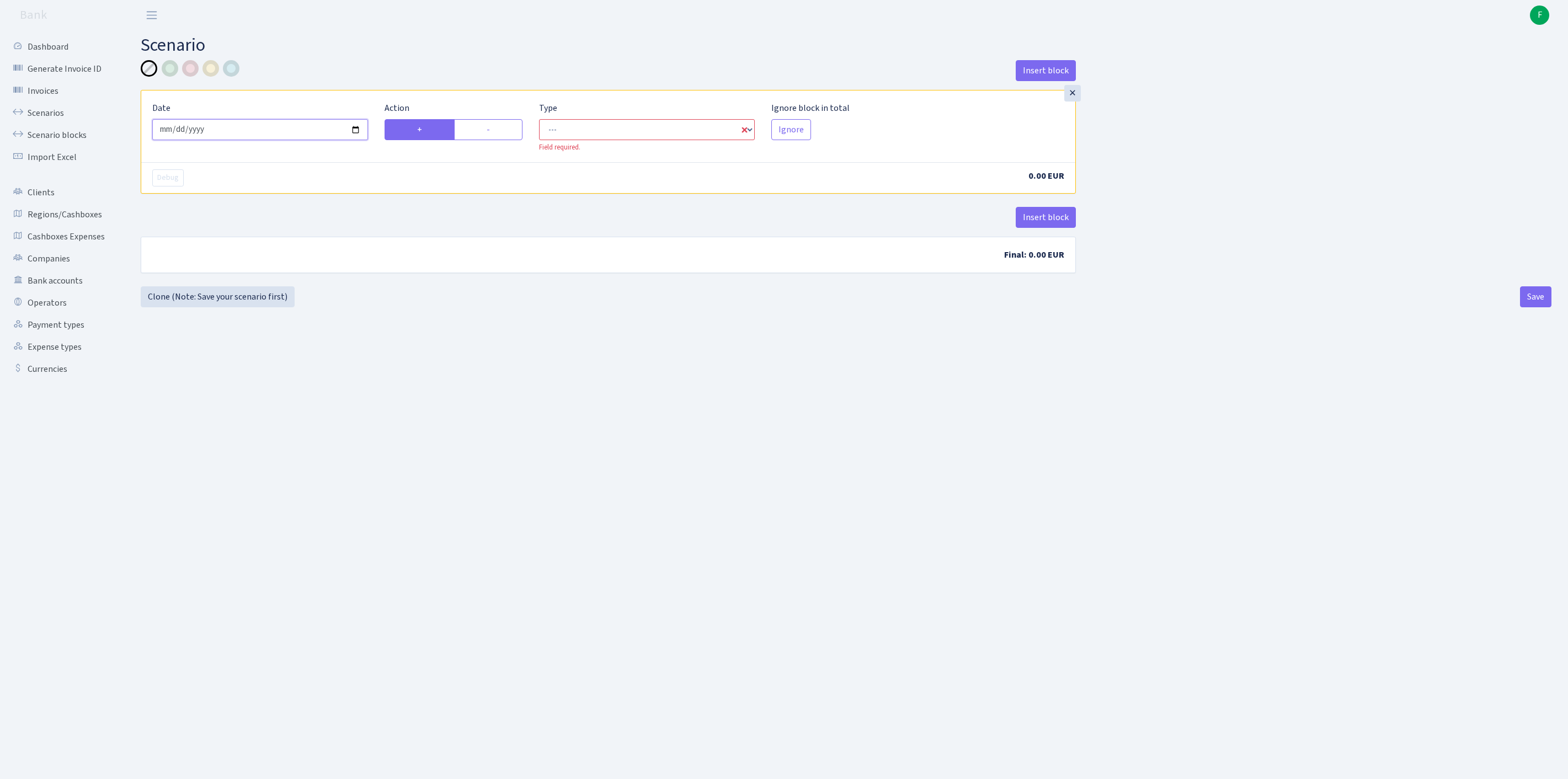
click at [280, 134] on input "2025-09-19" at bounding box center [260, 129] width 215 height 21
type input "2025-09-18"
click at [502, 138] on label "-" at bounding box center [488, 129] width 68 height 21
click at [494, 130] on input "-" at bounding box center [490, 127] width 7 height 7
radio input "true"
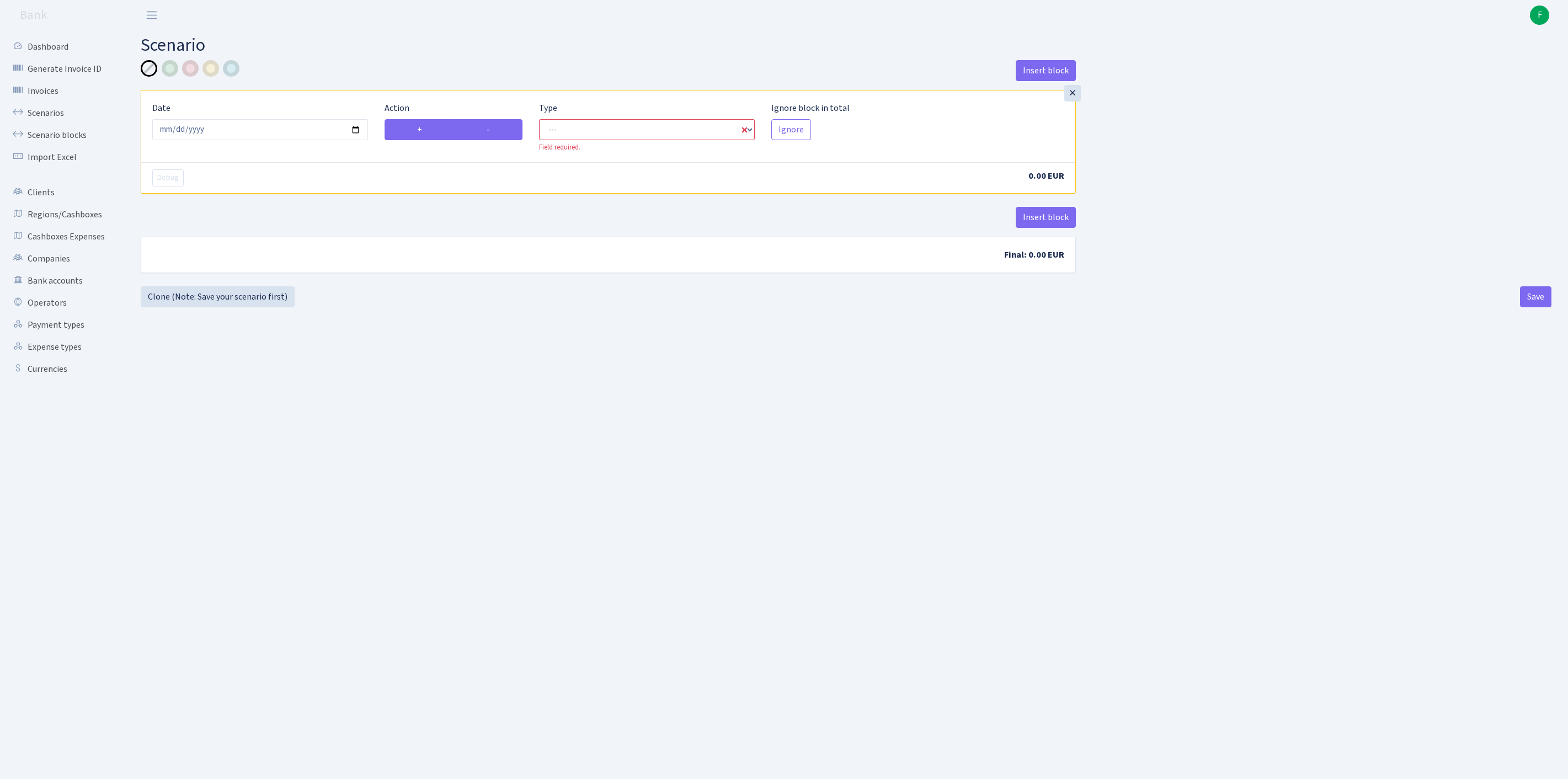
radio input "false"
select select "out"
select select "1"
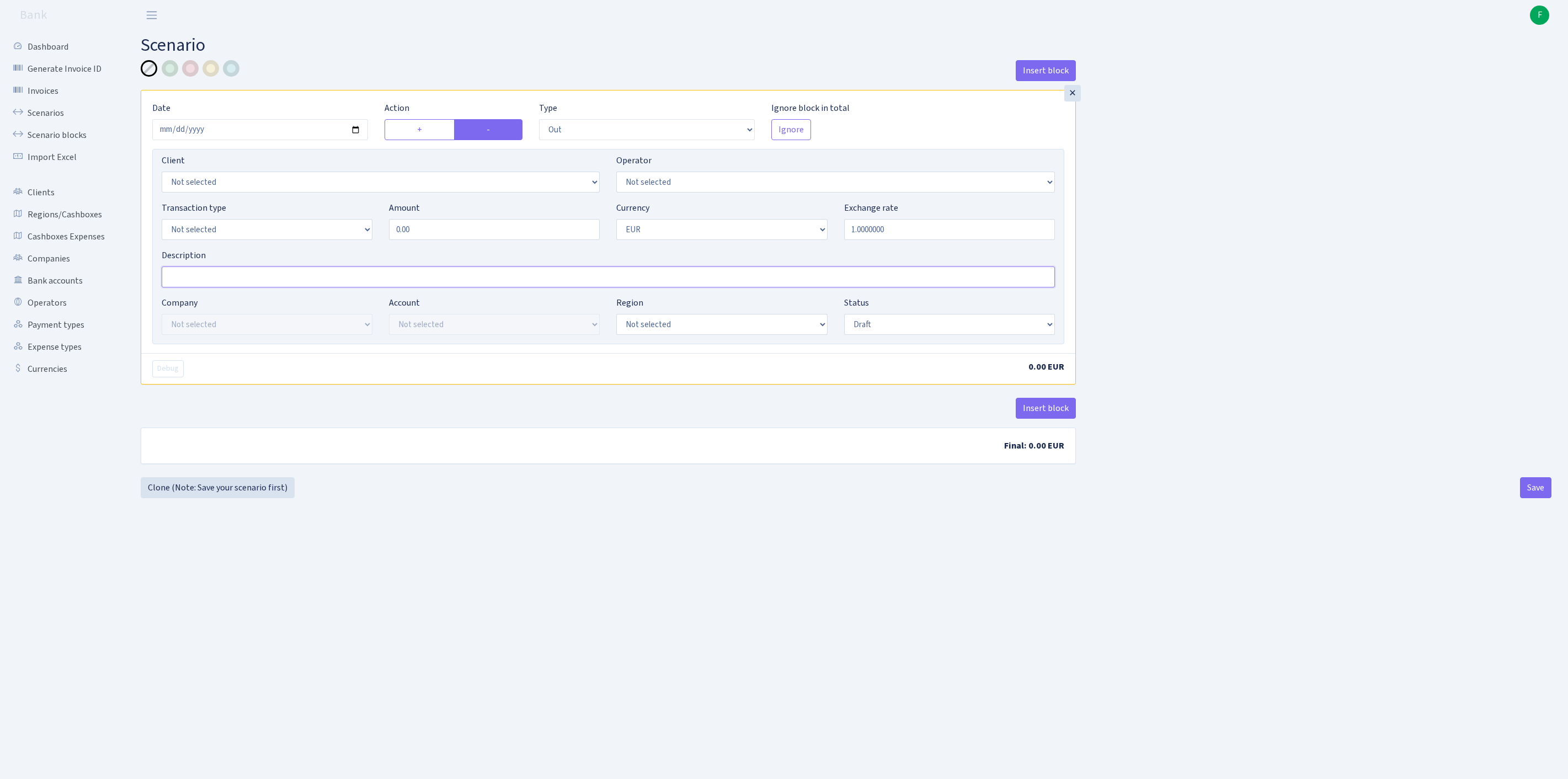
click at [222, 287] on input "Description" at bounding box center [608, 277] width 893 height 21
type input "rix-tln"
select select "1"
drag, startPoint x: 453, startPoint y: 253, endPoint x: 338, endPoint y: 243, distance: 115.4
click at [338, 243] on div "Transaction type Not selected 981 ELF FISH crypto GIRT IVO dekl MM-BALTIC eur U…" at bounding box center [608, 224] width 910 height 47
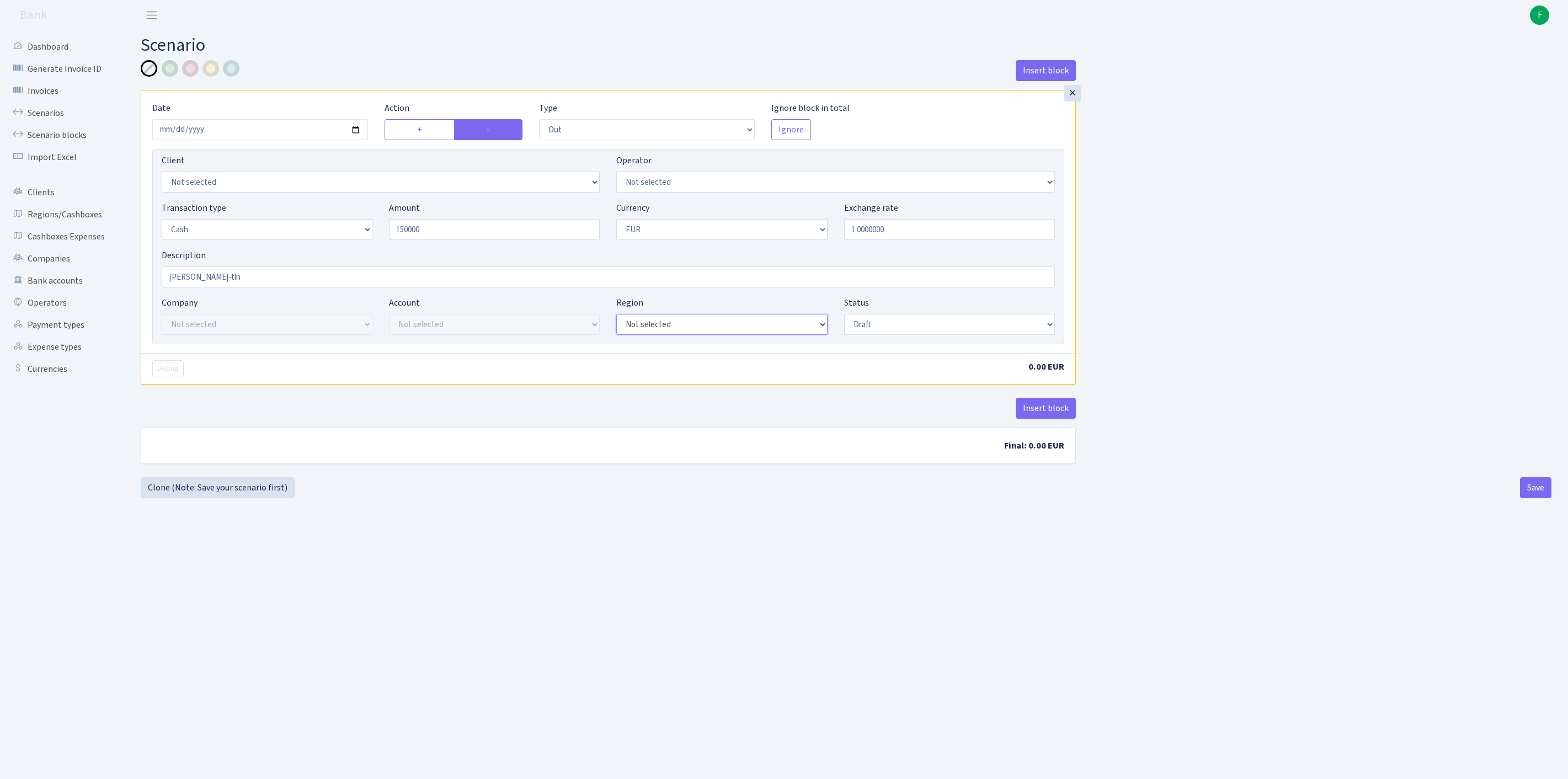
type input "150,000.00"
select select "1"
select select "processed"
click at [1066, 419] on button "Insert block" at bounding box center [1046, 408] width 60 height 21
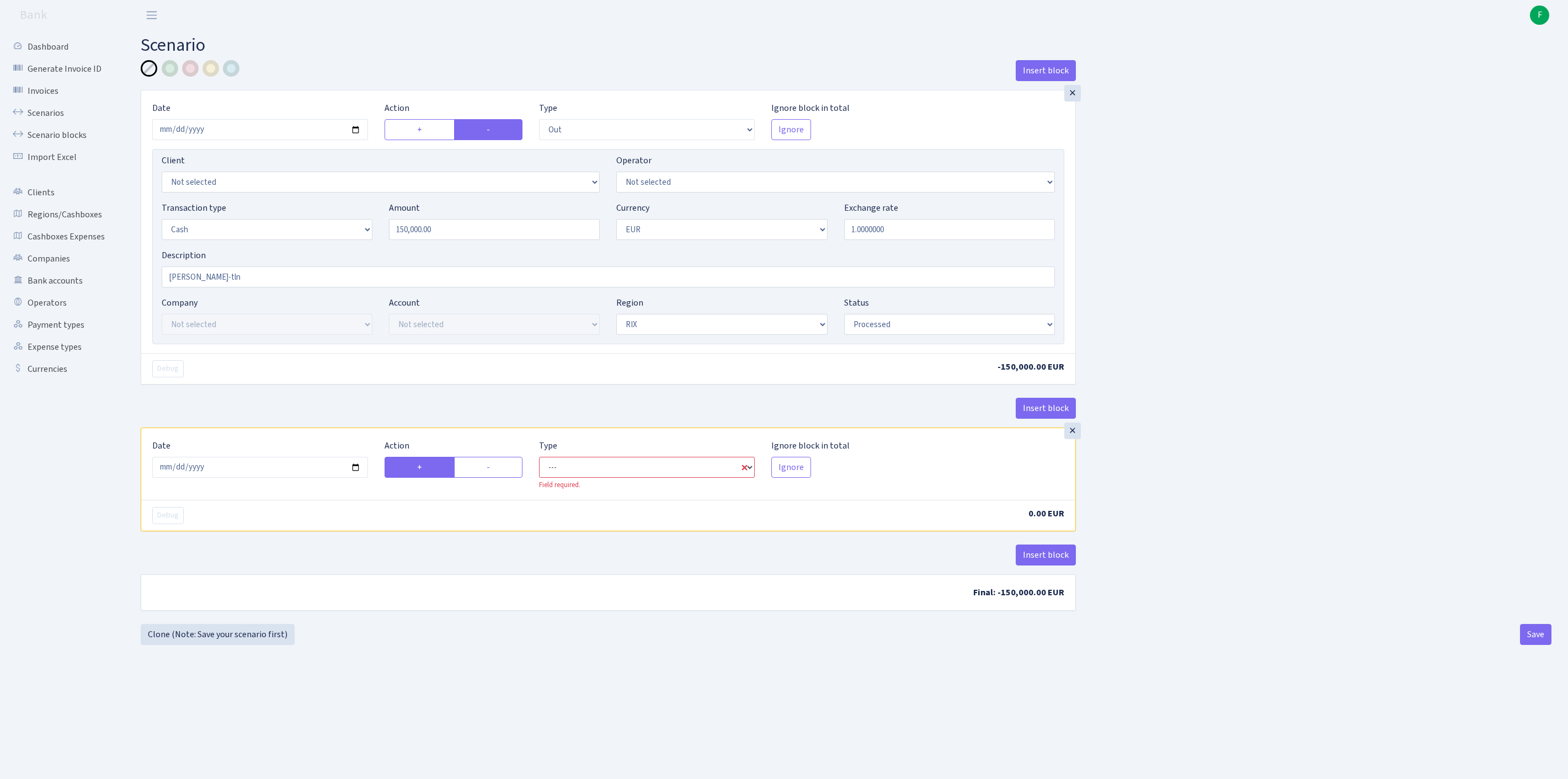
select select "in"
select select "1"
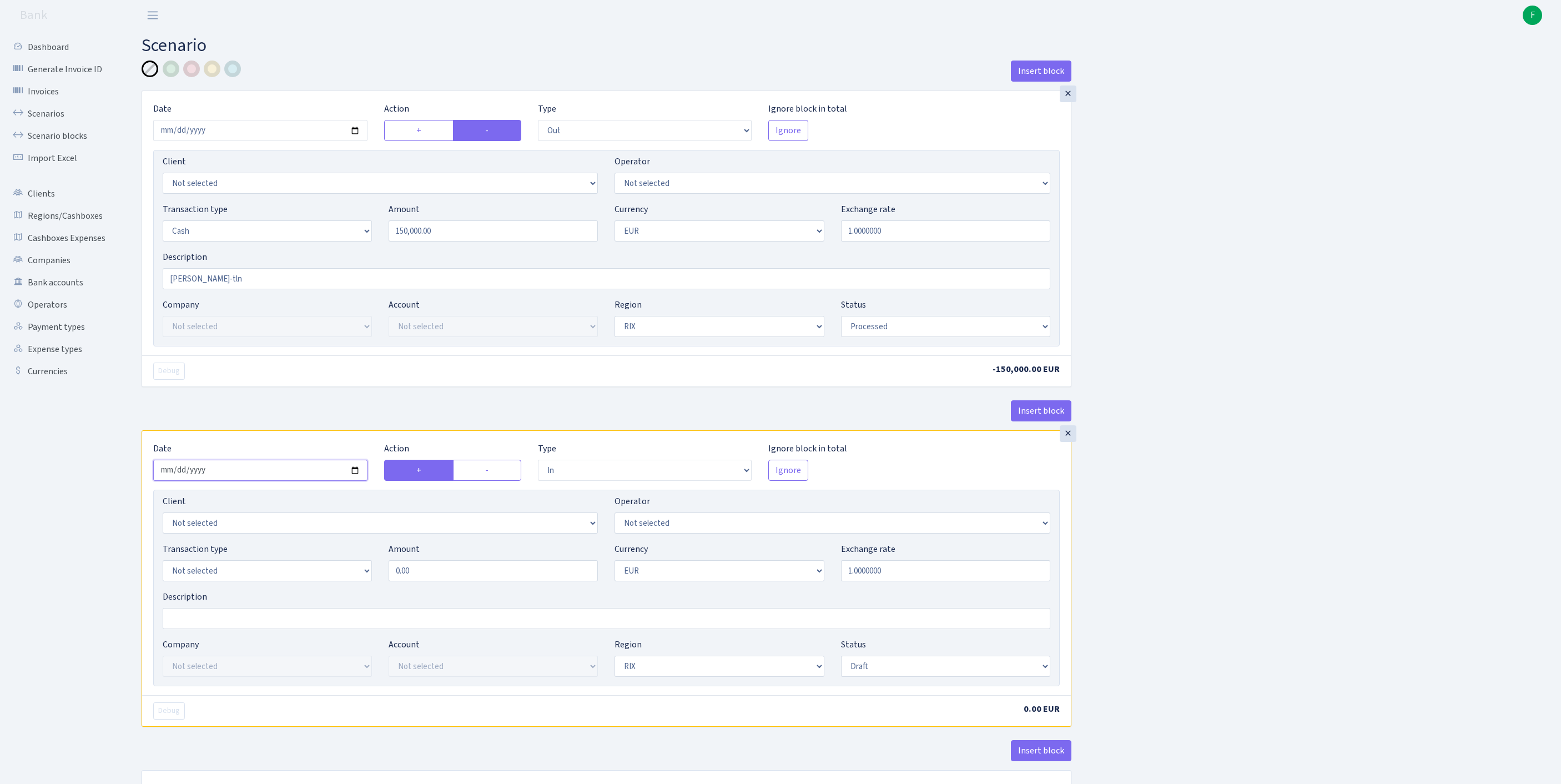
click at [254, 481] on input "2025-09-19" at bounding box center [260, 470] width 214 height 21
type input "2025-09-18"
click at [1315, 540] on div "Insert block × Date 2025-09-18 Action + - Type --- In Out Commission Field requ…" at bounding box center [843, 440] width 1419 height 759
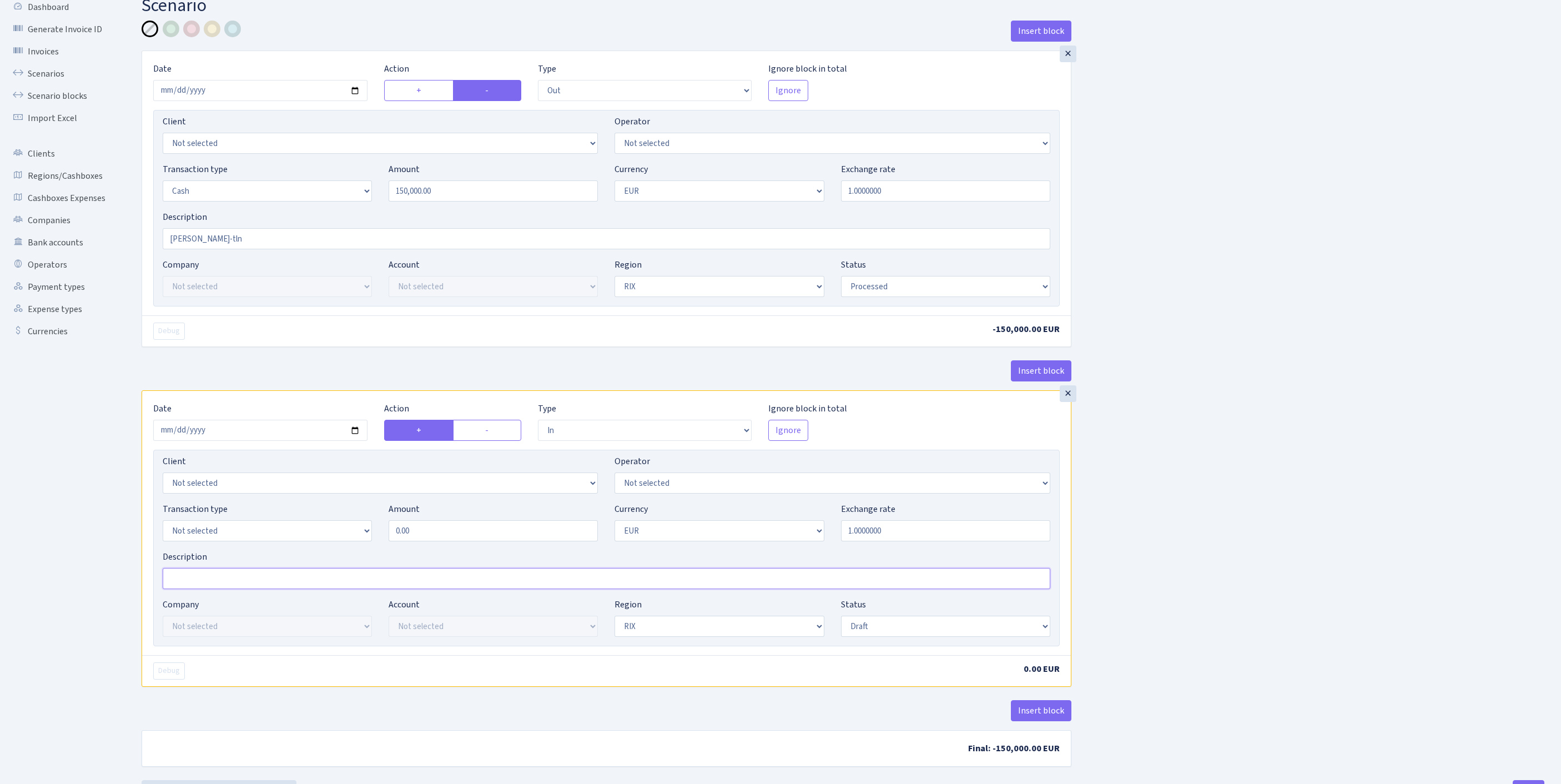
click at [194, 589] on input "Description" at bounding box center [606, 579] width 887 height 21
type input "rix-tln"
select select "1"
drag, startPoint x: 443, startPoint y: 595, endPoint x: 354, endPoint y: 604, distance: 89.5
click at [354, 550] on div "Transaction type Not selected 981 ELF FISH crypto GIRT IVO dekl MM-BALTIC eur U…" at bounding box center [606, 525] width 904 height 47
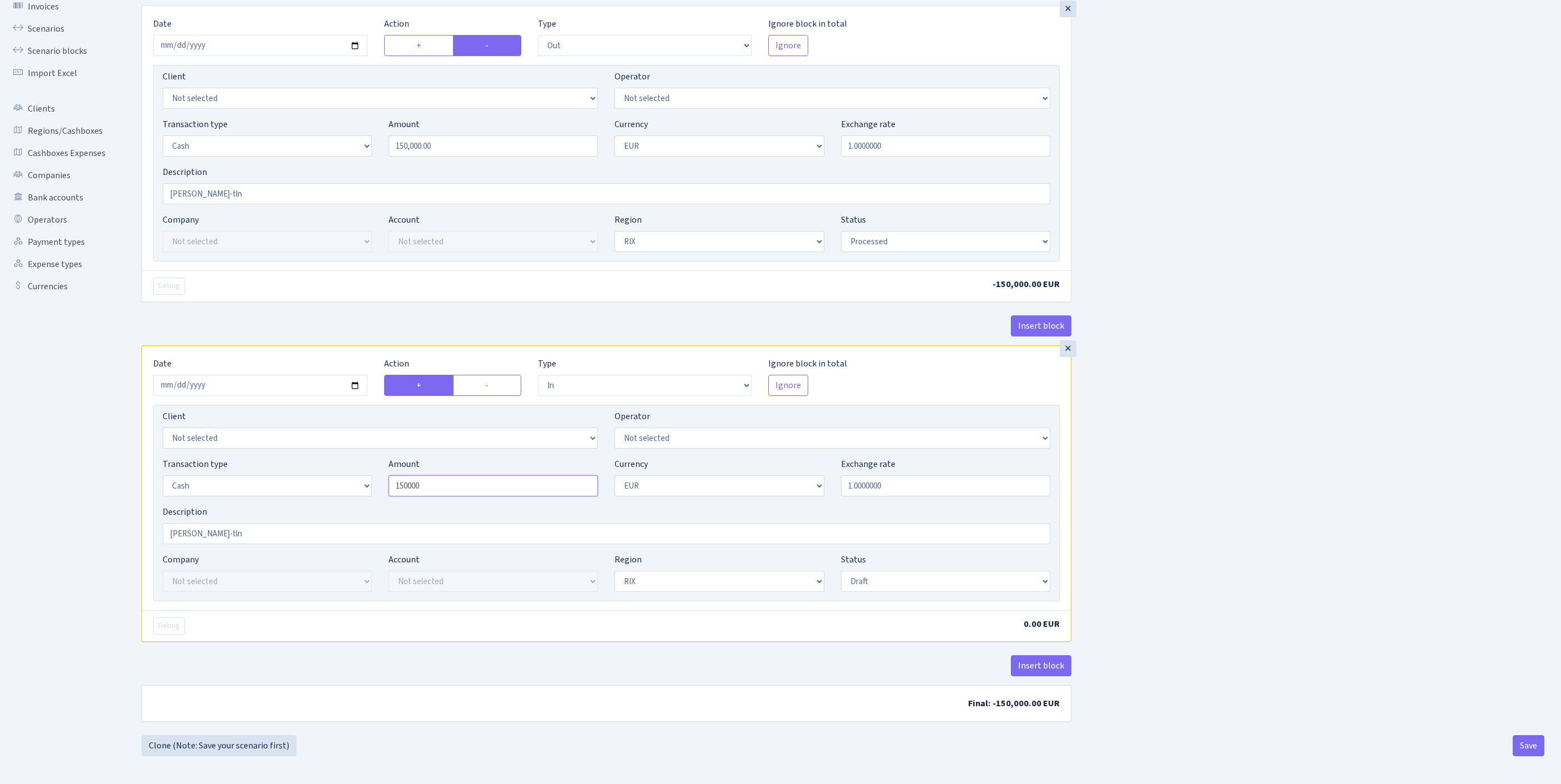
scroll to position [118, 0]
type input "150,000.00"
select select "processed"
click at [1523, 746] on button "Save" at bounding box center [1528, 746] width 32 height 21
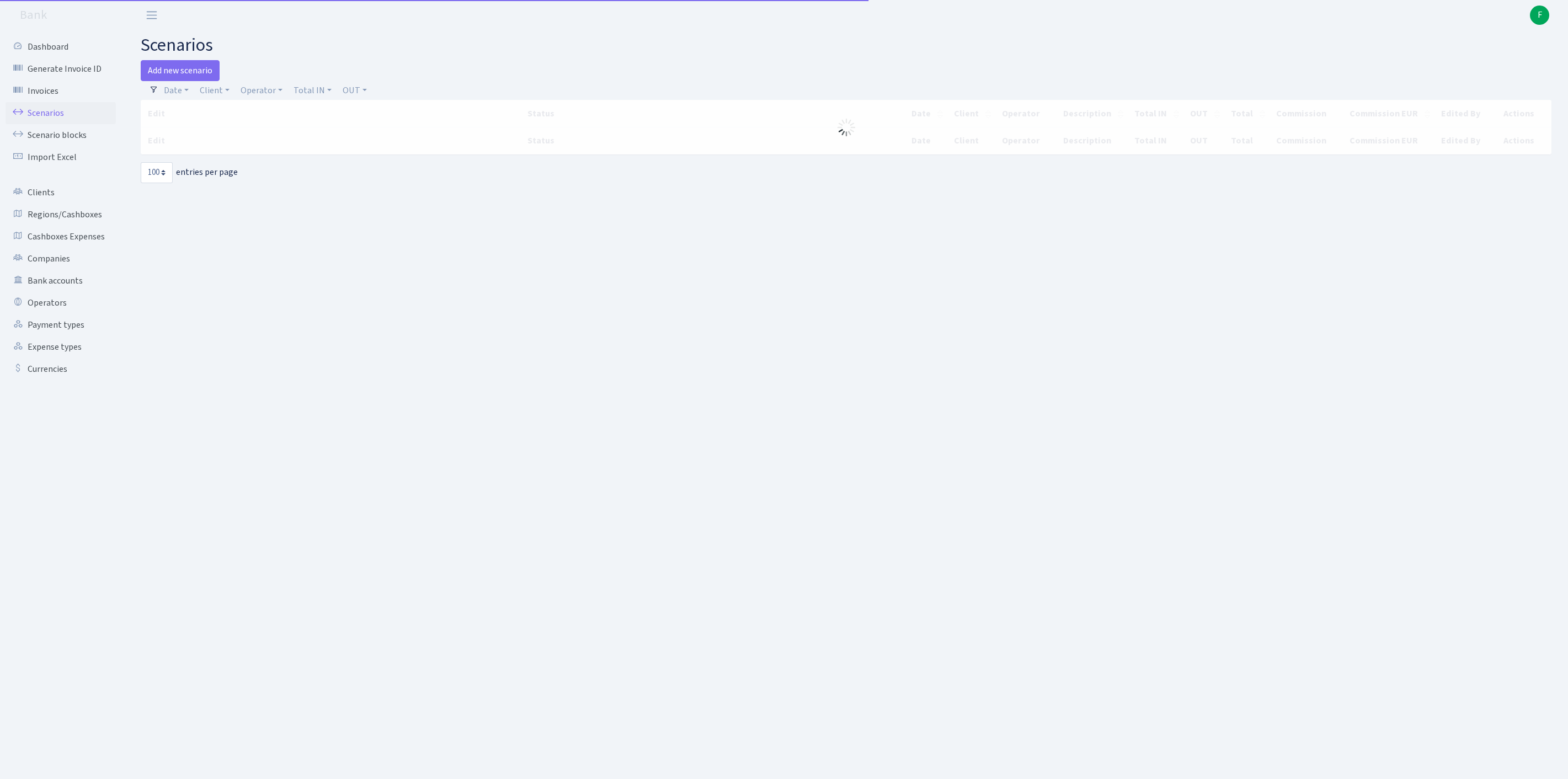
select select "100"
click at [184, 80] on link "Add new scenario" at bounding box center [180, 70] width 79 height 21
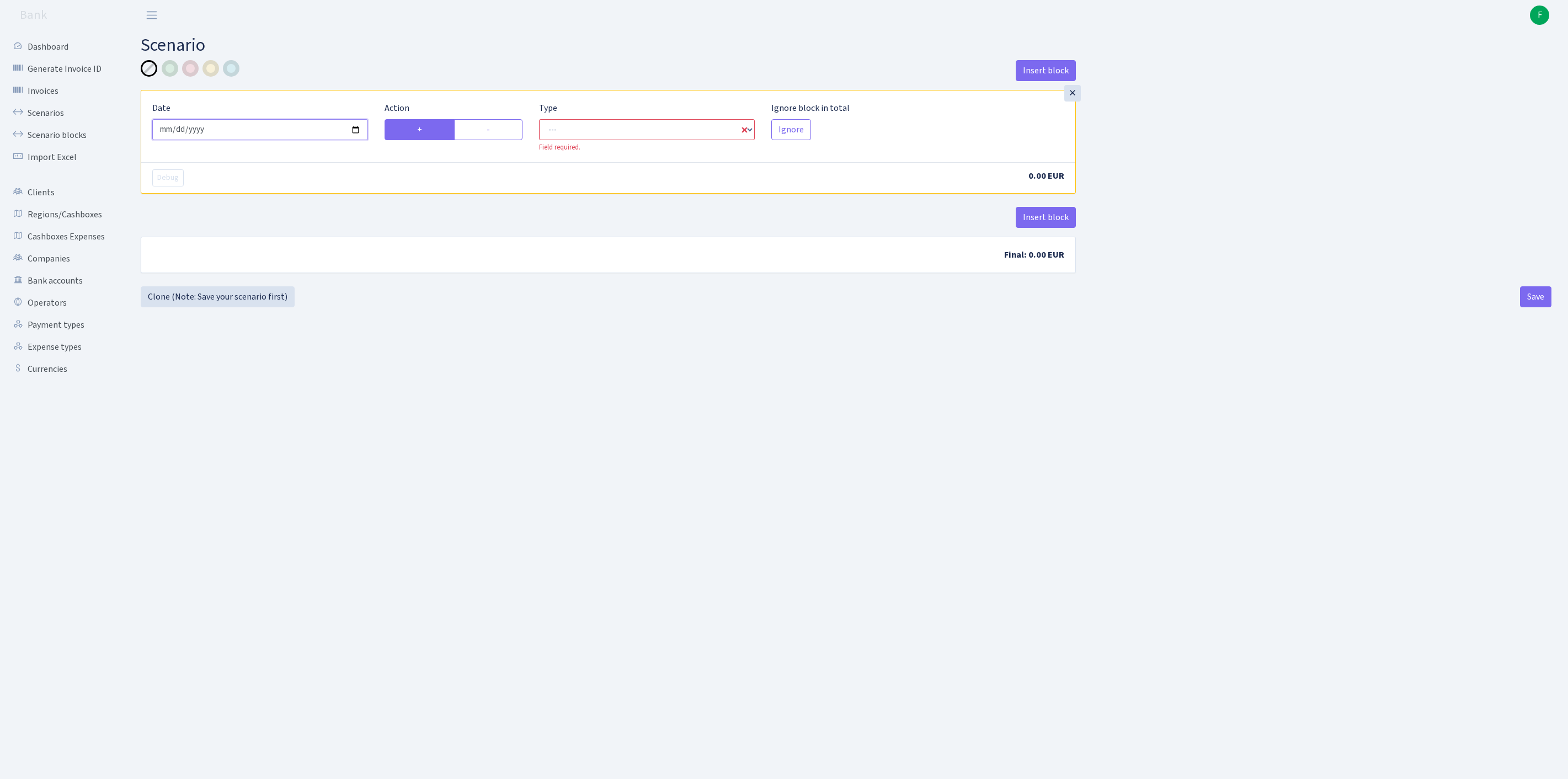
click at [259, 139] on input "[DATE]" at bounding box center [260, 129] width 215 height 21
type input "[DATE]"
click at [501, 140] on label "-" at bounding box center [488, 129] width 68 height 21
click at [494, 130] on input "-" at bounding box center [490, 127] width 7 height 7
radio input "true"
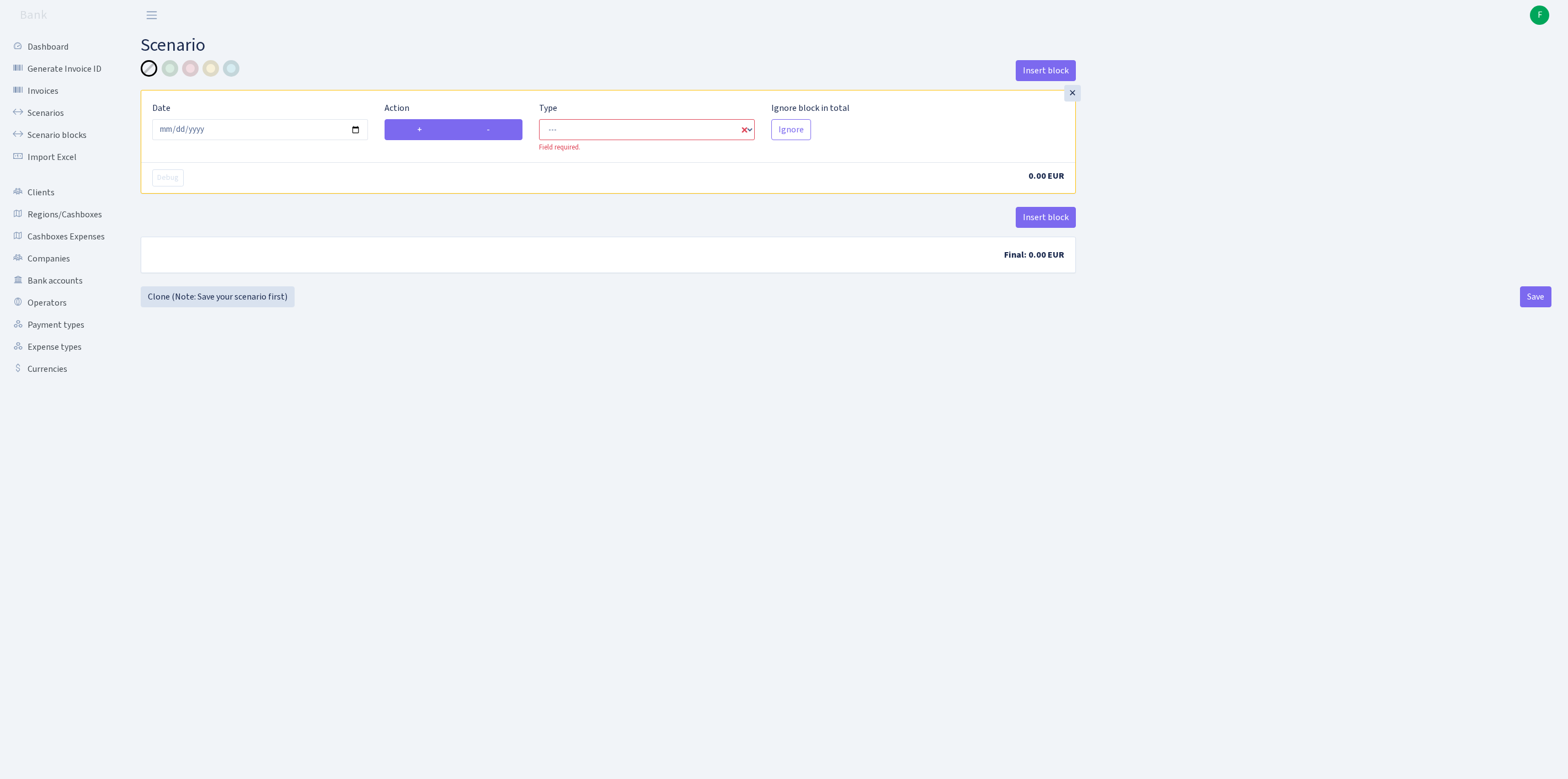
radio input "false"
select select "out"
select select "1"
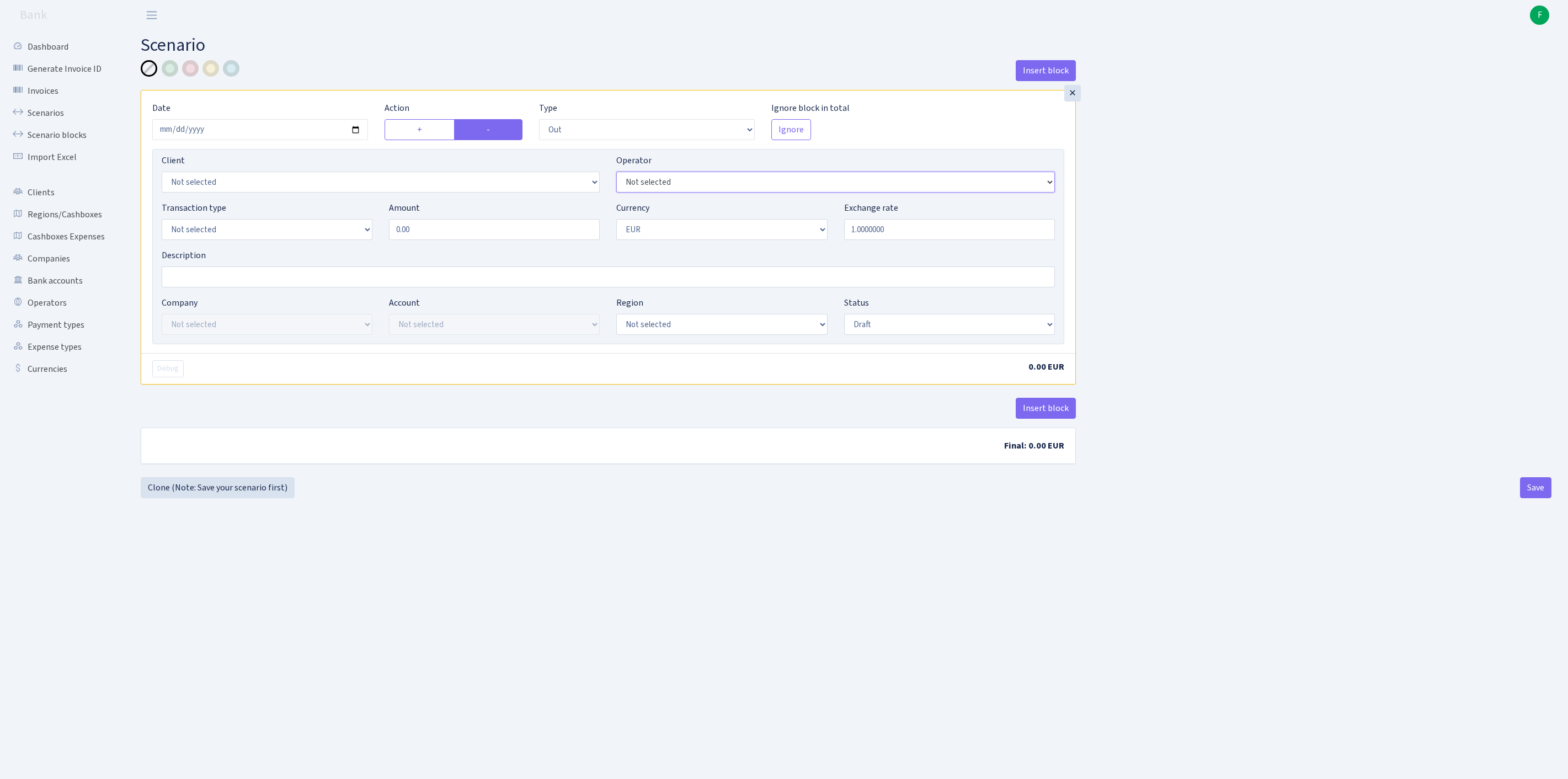
select select "439"
select select "1"
drag, startPoint x: 459, startPoint y: 253, endPoint x: 327, endPoint y: 237, distance: 133.0
click at [327, 237] on div "Transaction type Not selected 981 ELF FISH crypto GIRT IVO dekl MM-BALTIC eur U…" at bounding box center [608, 224] width 910 height 47
type input "440.00"
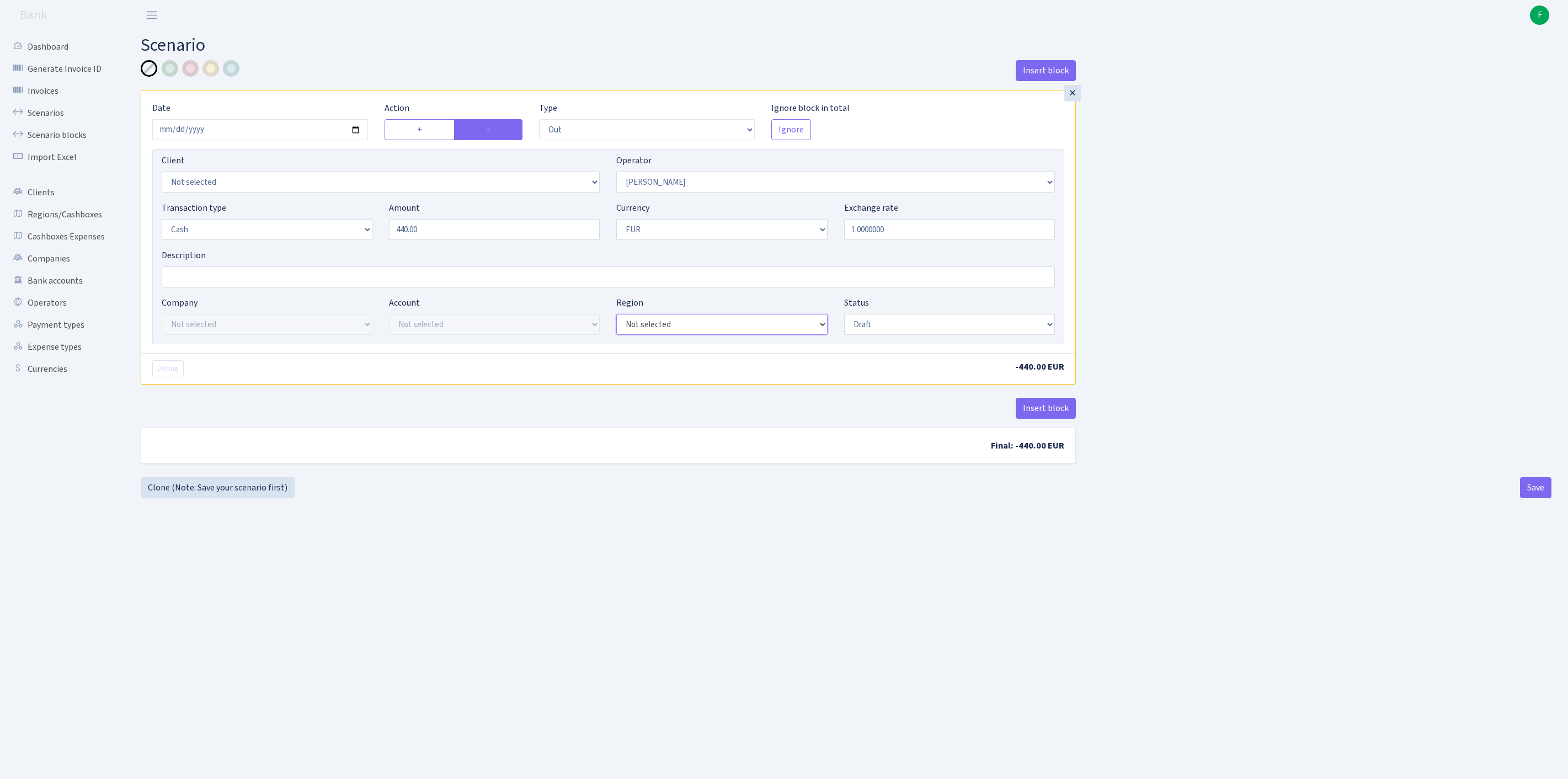
select select "1"
select select "processed"
click at [1529, 498] on button "Save" at bounding box center [1536, 488] width 32 height 21
select select "out"
select select "439"
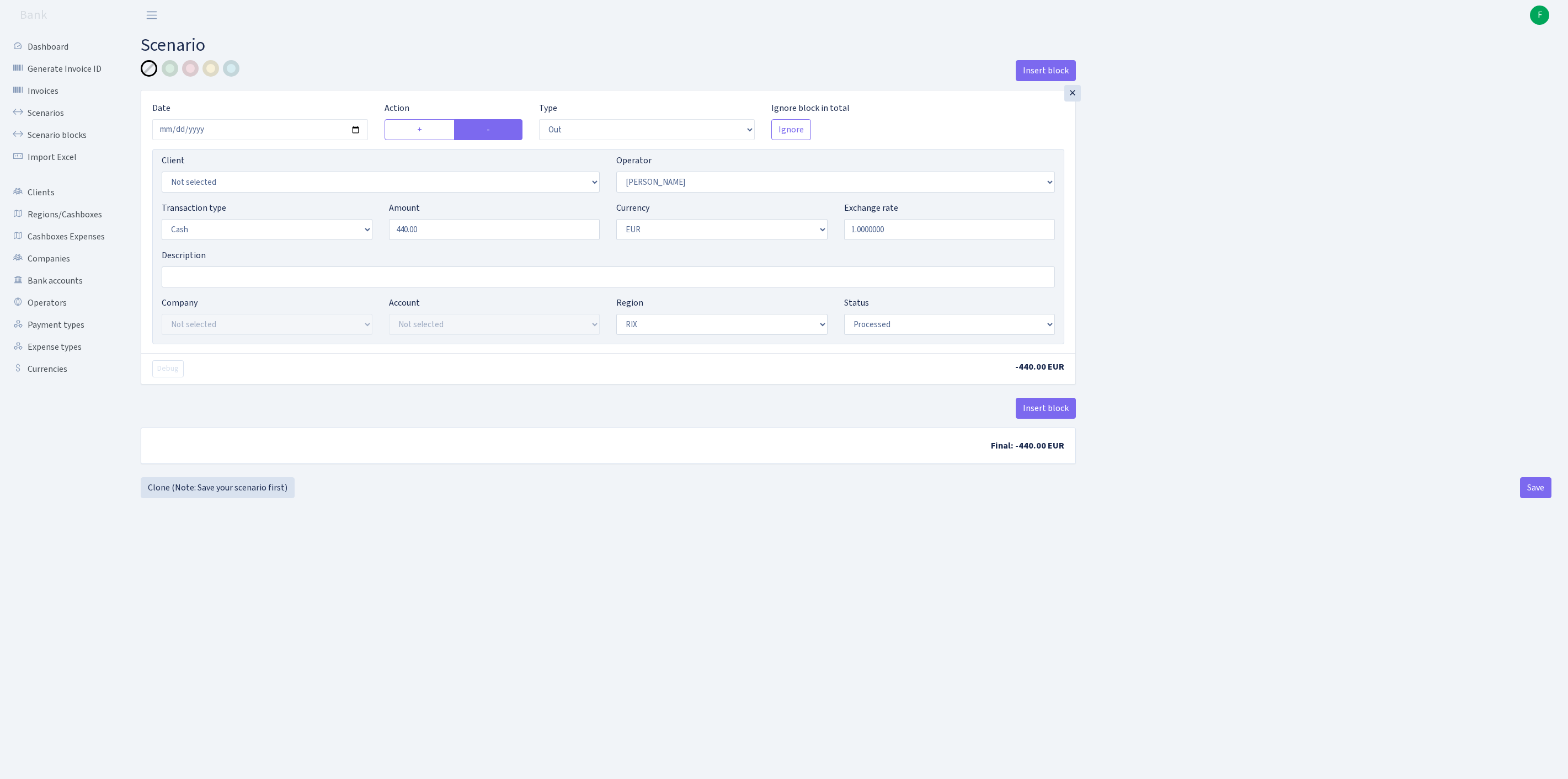
select select "1"
select select "processed"
click at [241, 498] on link "Clone (Note: Save your scenario first)" at bounding box center [218, 488] width 154 height 21
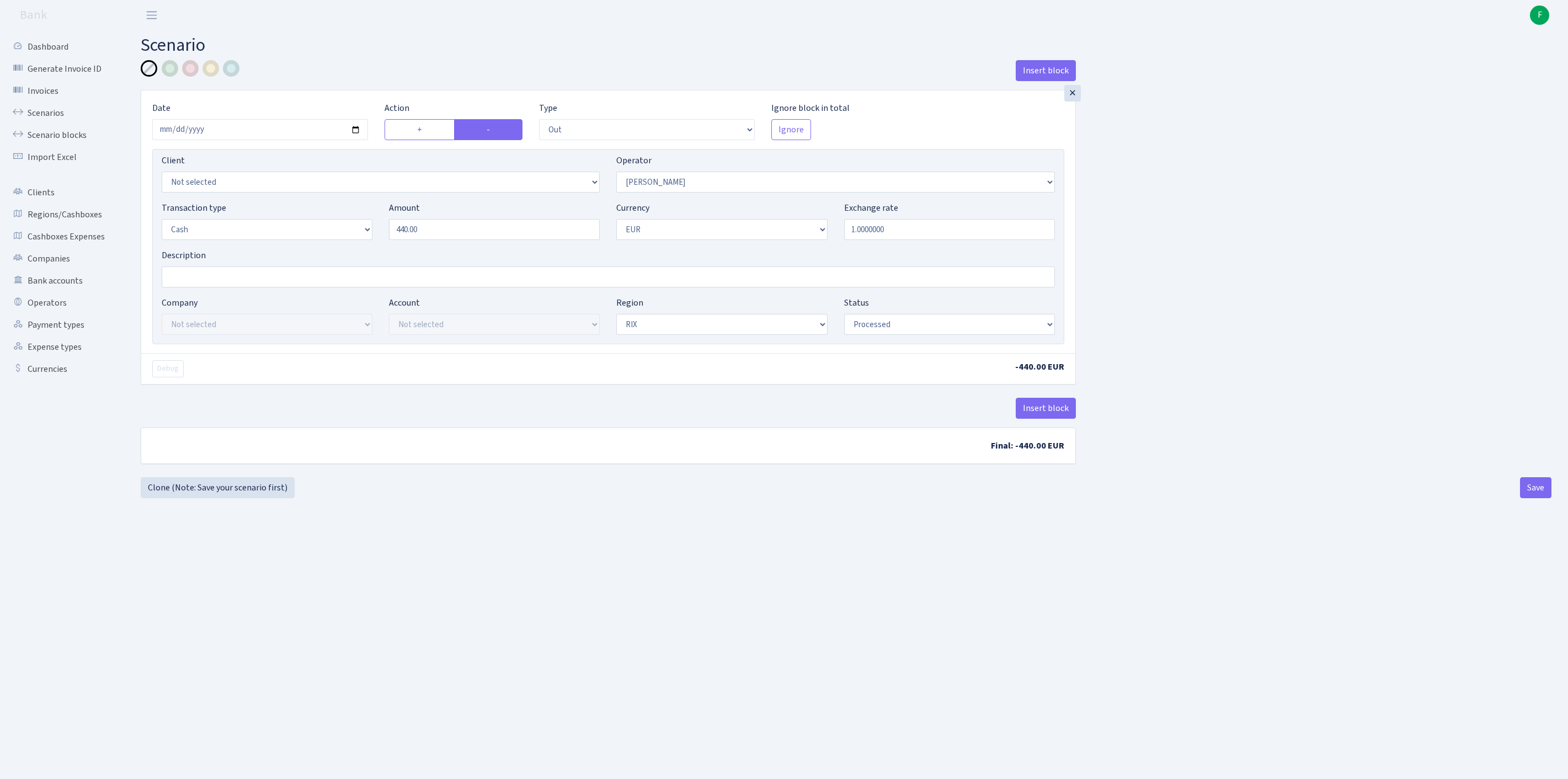
select select "out"
select select "439"
select select "1"
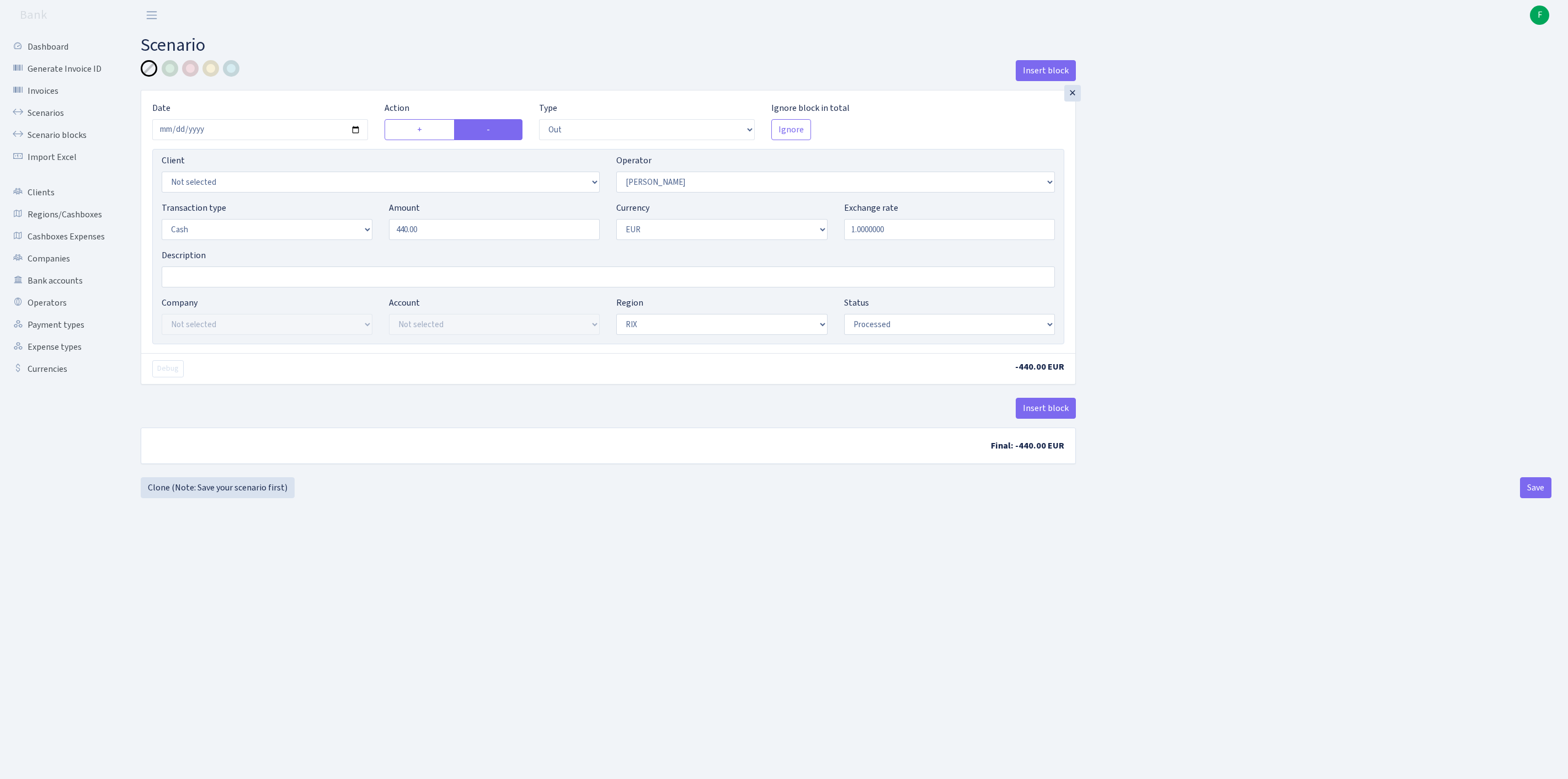
select select "processed"
select select "470"
drag, startPoint x: 425, startPoint y: 249, endPoint x: 365, endPoint y: 243, distance: 60.3
click at [365, 243] on div "Transaction type Not selected 981 ELF FISH crypto GIRT IVO dekl MM-BALTIC eur U…" at bounding box center [608, 224] width 910 height 47
type input "19,900.00"
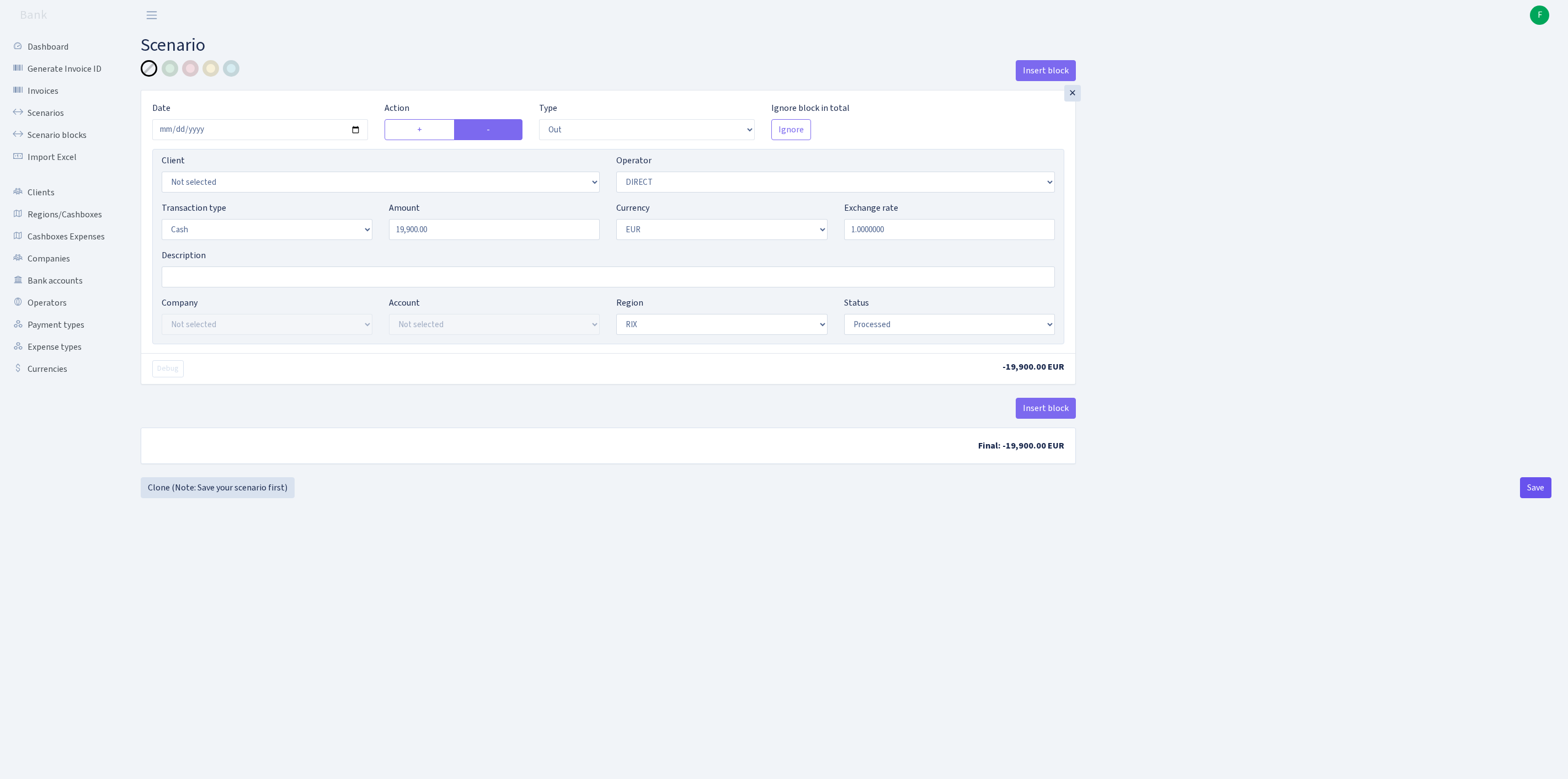
click at [1529, 498] on button "Save" at bounding box center [1536, 488] width 32 height 21
select select "out"
select select "470"
select select "1"
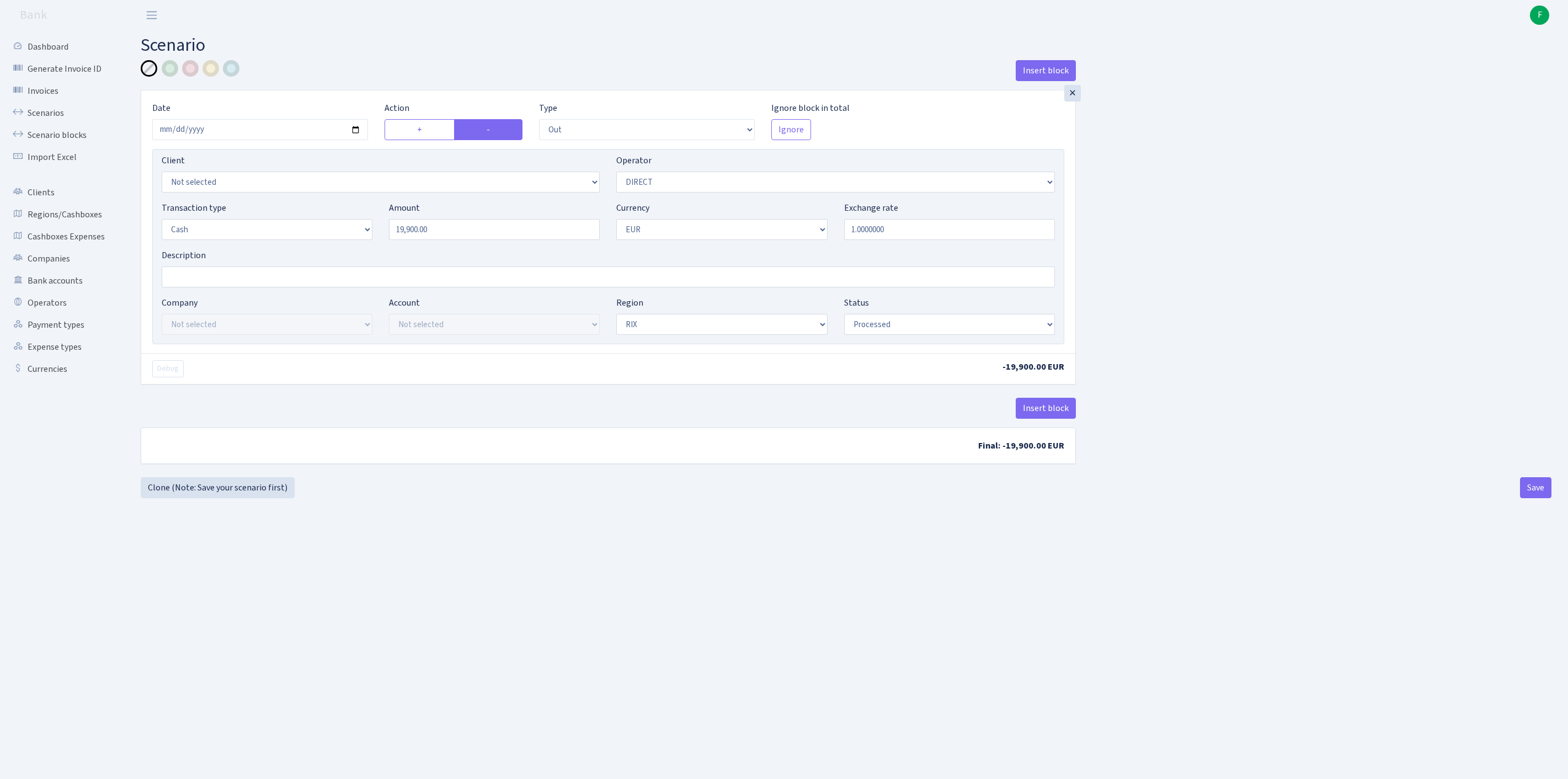
select select "1"
select select "processed"
click at [233, 498] on link "Clone (Note: Save your scenario first)" at bounding box center [218, 488] width 154 height 21
select select "out"
select select "470"
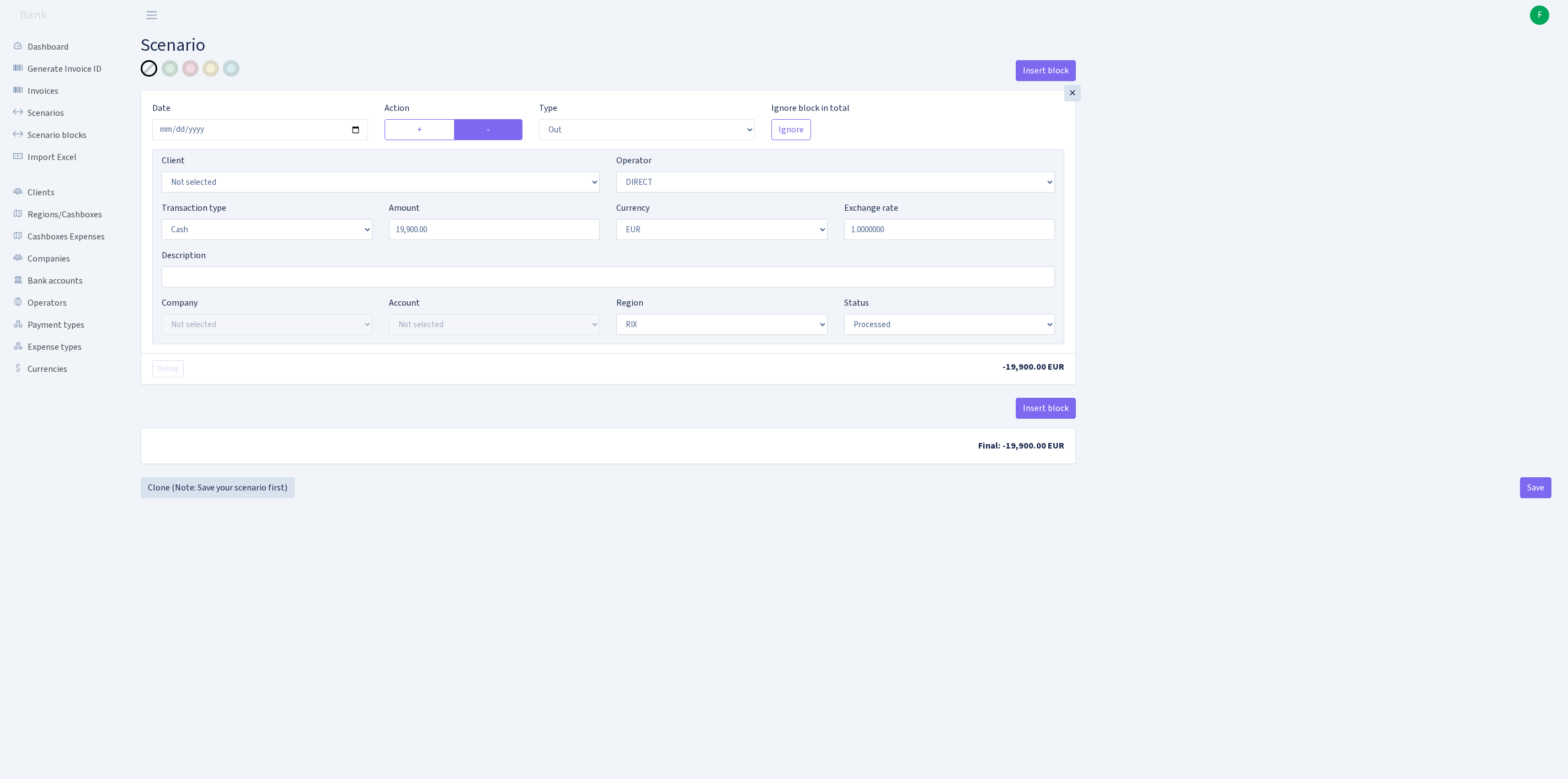
select select "1"
select select "processed"
select select "11"
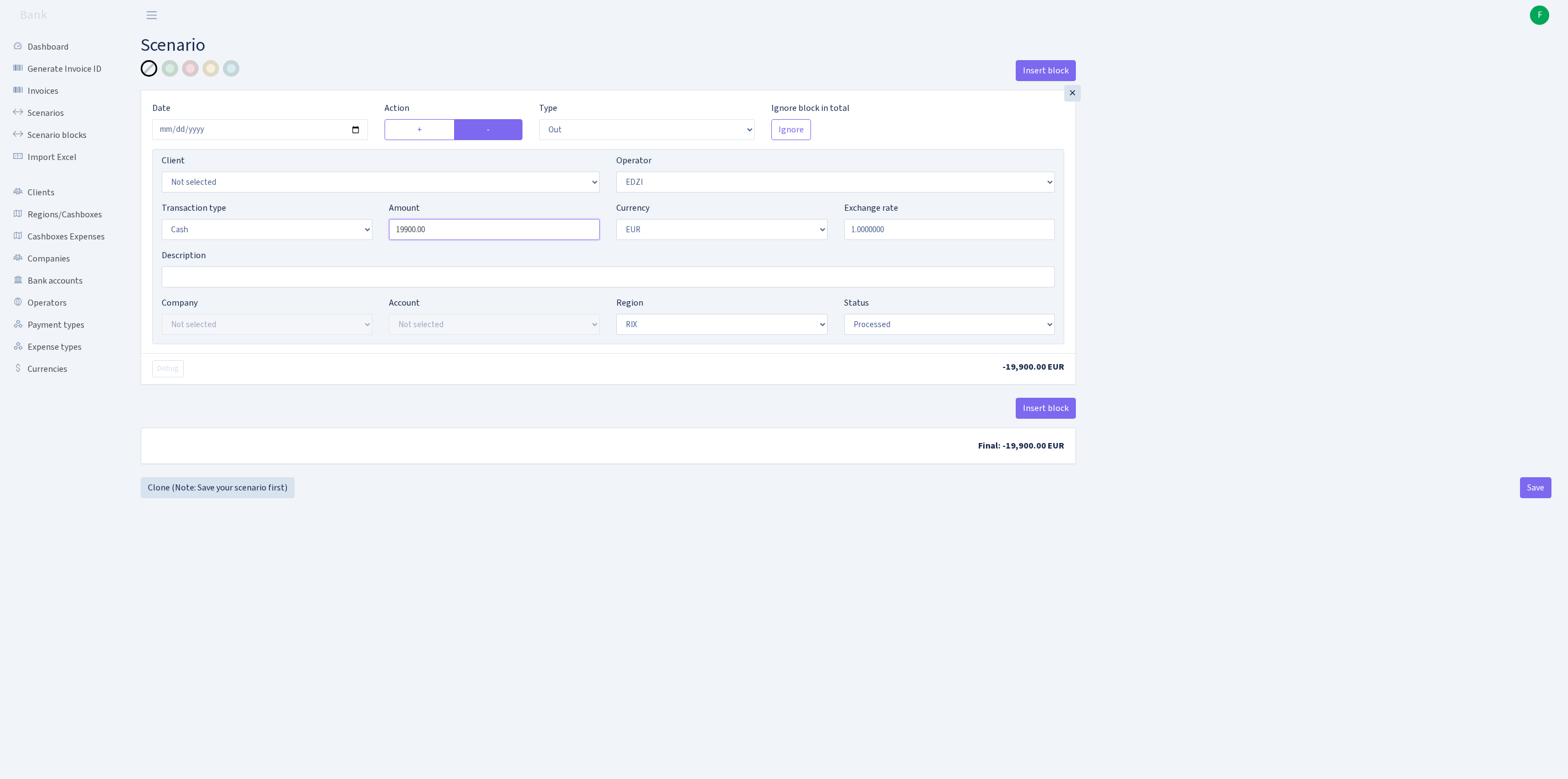
drag, startPoint x: 481, startPoint y: 249, endPoint x: 410, endPoint y: 243, distance: 71.3
click at [410, 240] on input "19900.00" at bounding box center [494, 229] width 211 height 21
type input "25,475.00"
click at [1526, 498] on button "Save" at bounding box center [1536, 488] width 32 height 21
select select "out"
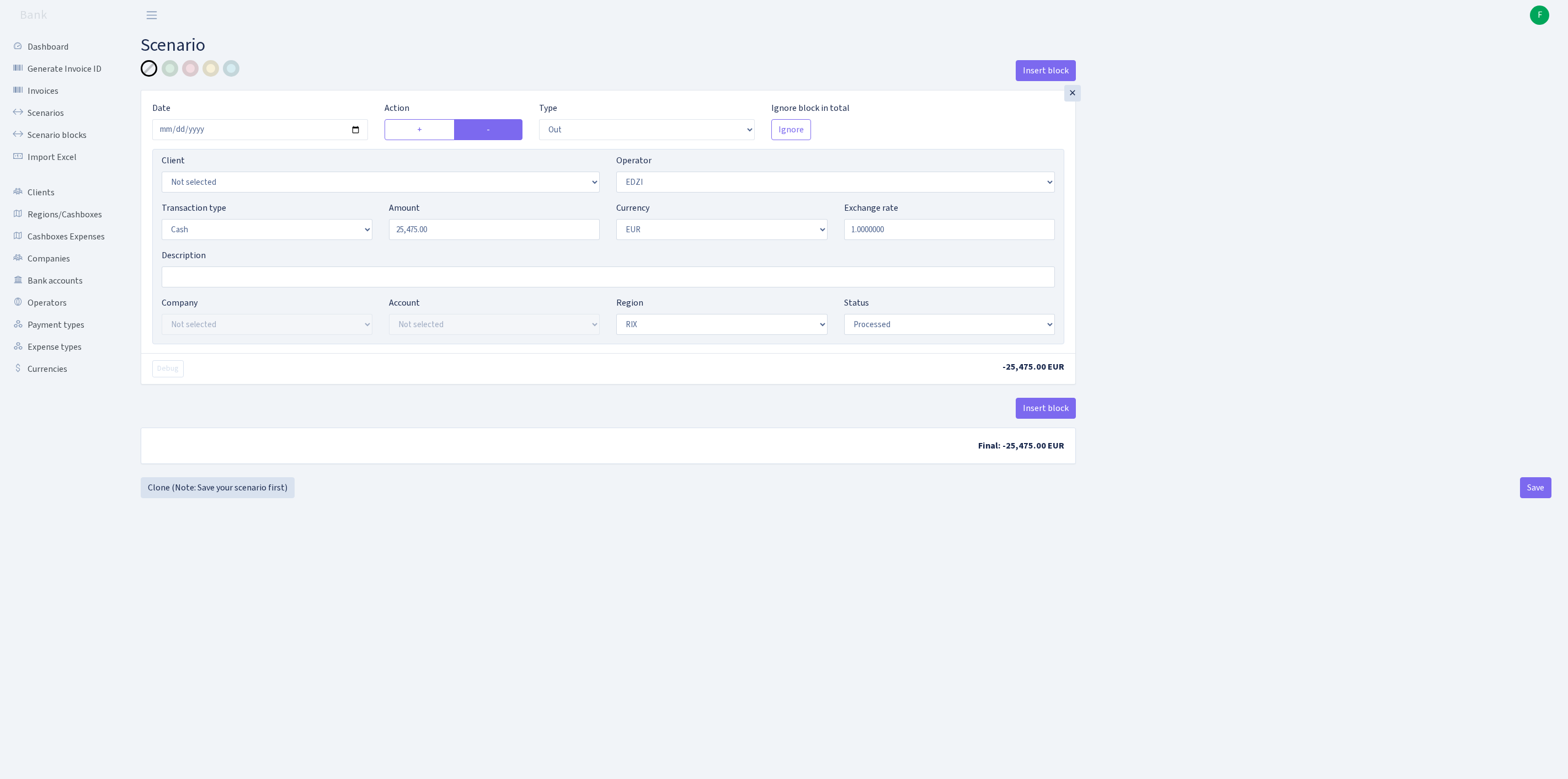
select select "11"
select select "1"
select select "processed"
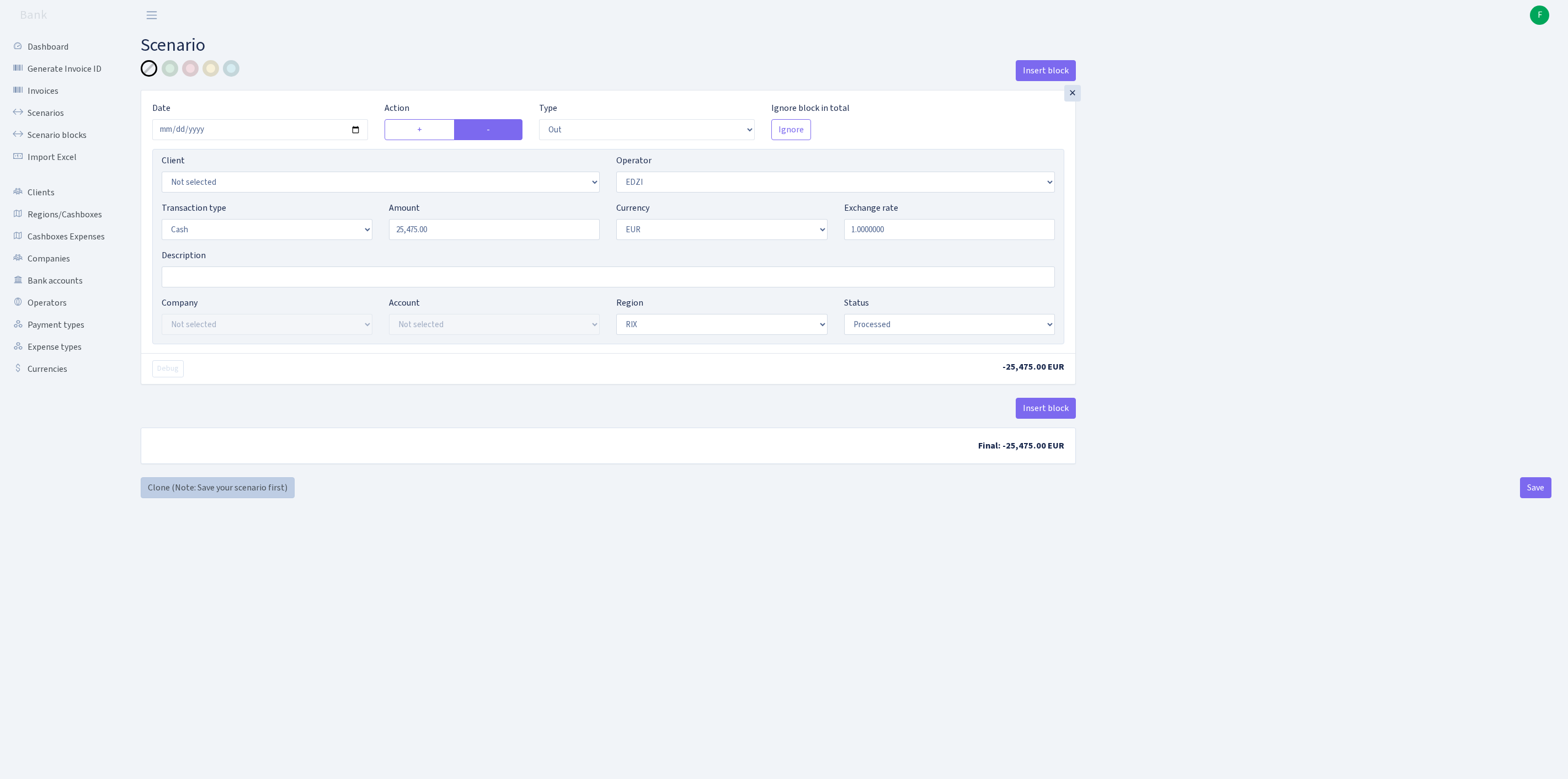
click at [212, 498] on link "Clone (Note: Save your scenario first)" at bounding box center [218, 488] width 154 height 21
select select "out"
select select "11"
select select "1"
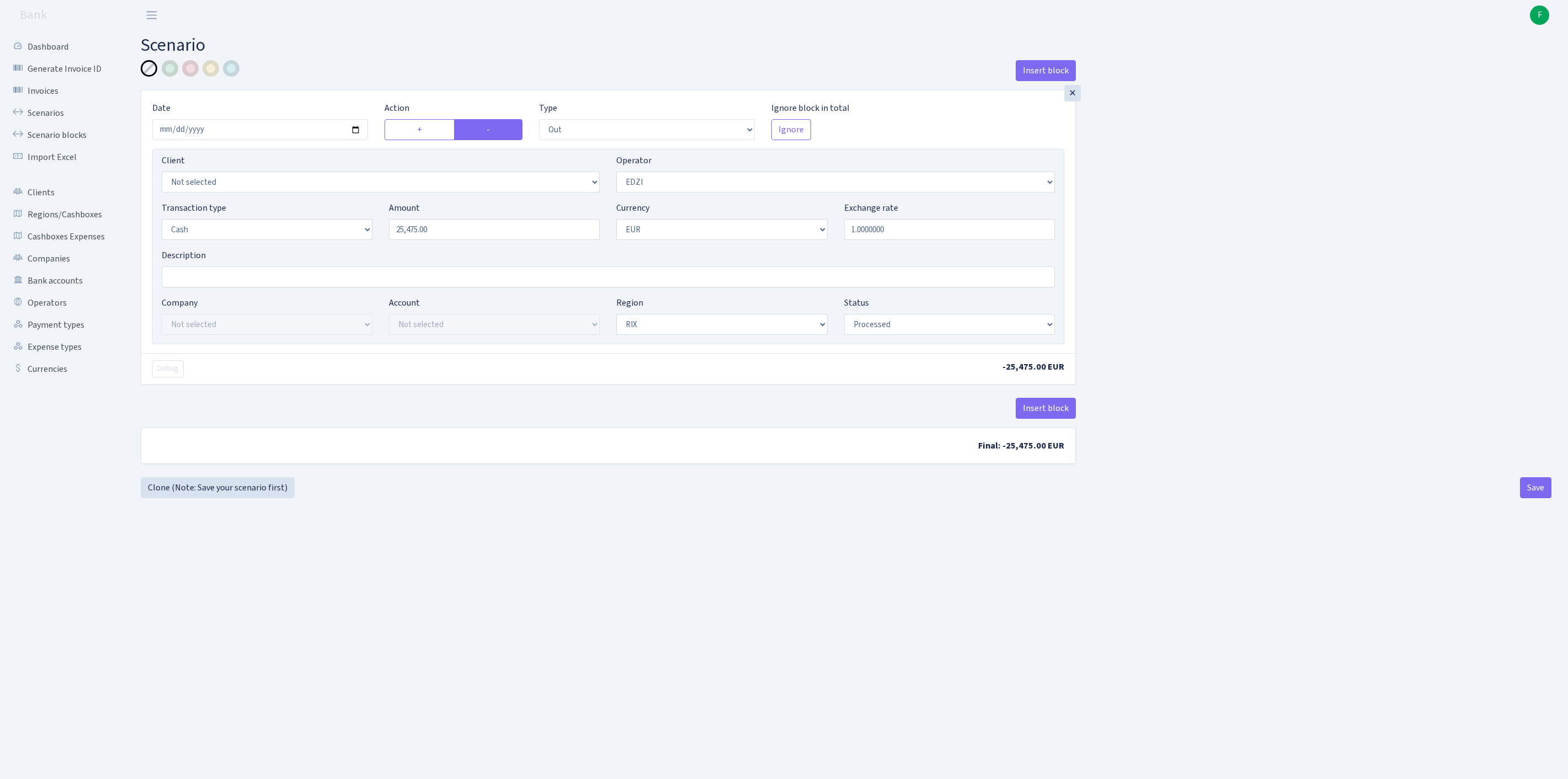
select select "1"
select select "processed"
select select "10"
drag, startPoint x: 445, startPoint y: 251, endPoint x: 348, endPoint y: 251, distance: 97.0
click at [348, 248] on div "Transaction type Not selected 981 ELF FISH crypto GIRT IVO dekl MM-BALTIC eur U…" at bounding box center [608, 224] width 910 height 47
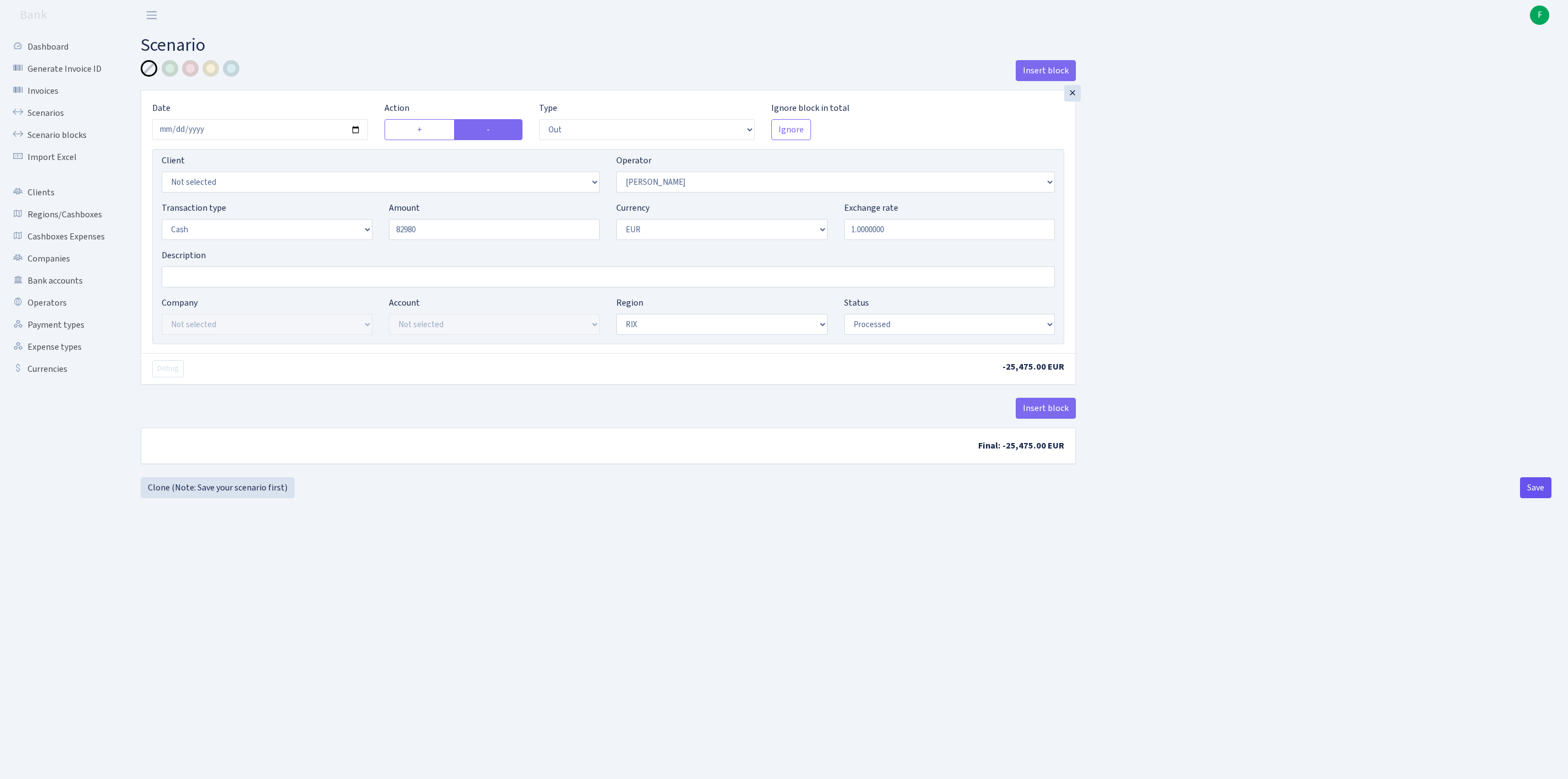
type input "82,980.00"
click at [1529, 498] on button "Save" at bounding box center [1536, 488] width 32 height 21
select select "out"
select select "10"
select select "1"
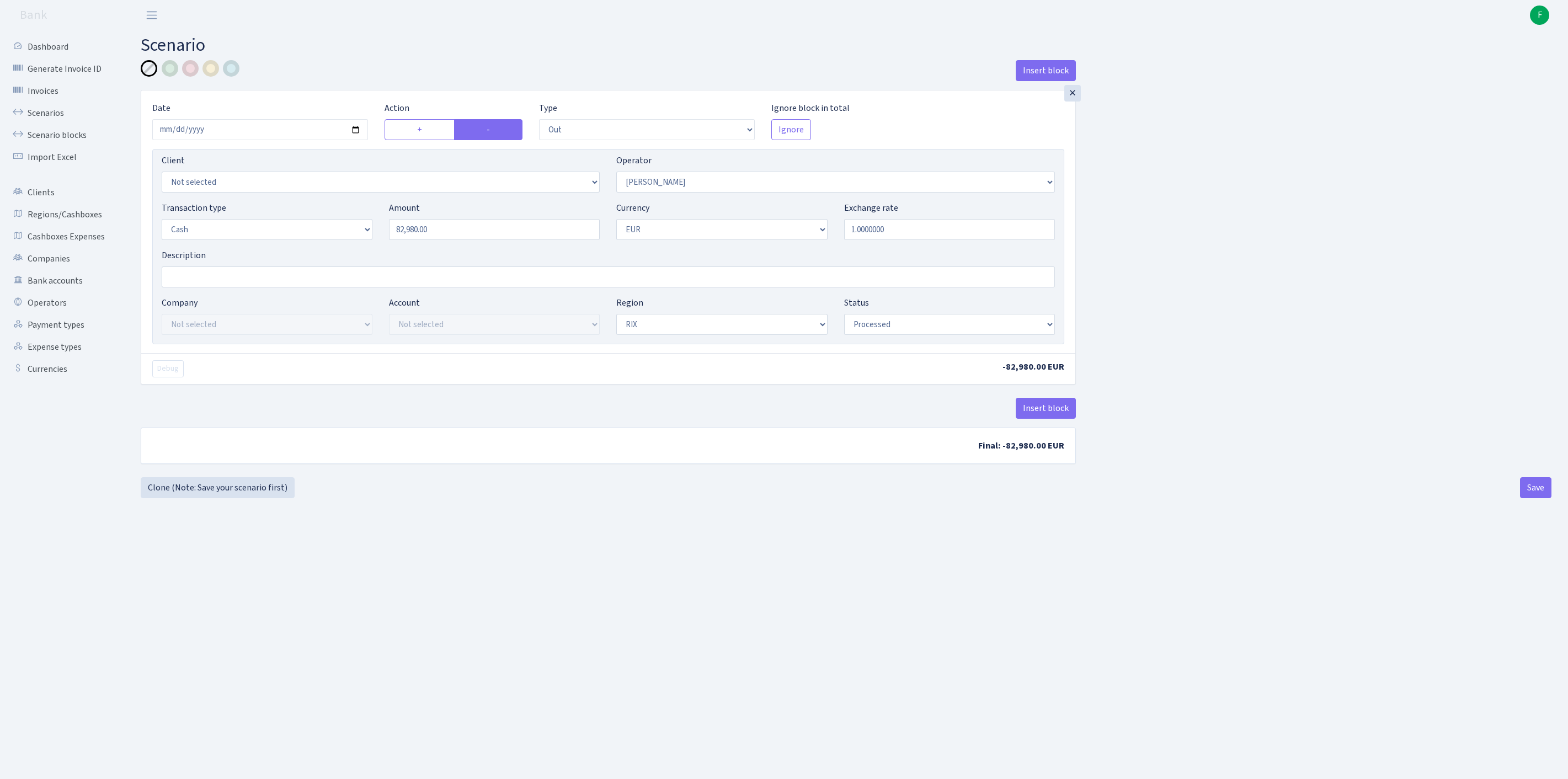
select select "1"
select select "processed"
click at [242, 498] on link "Clone (Note: Save your scenario first)" at bounding box center [218, 488] width 154 height 21
select select "out"
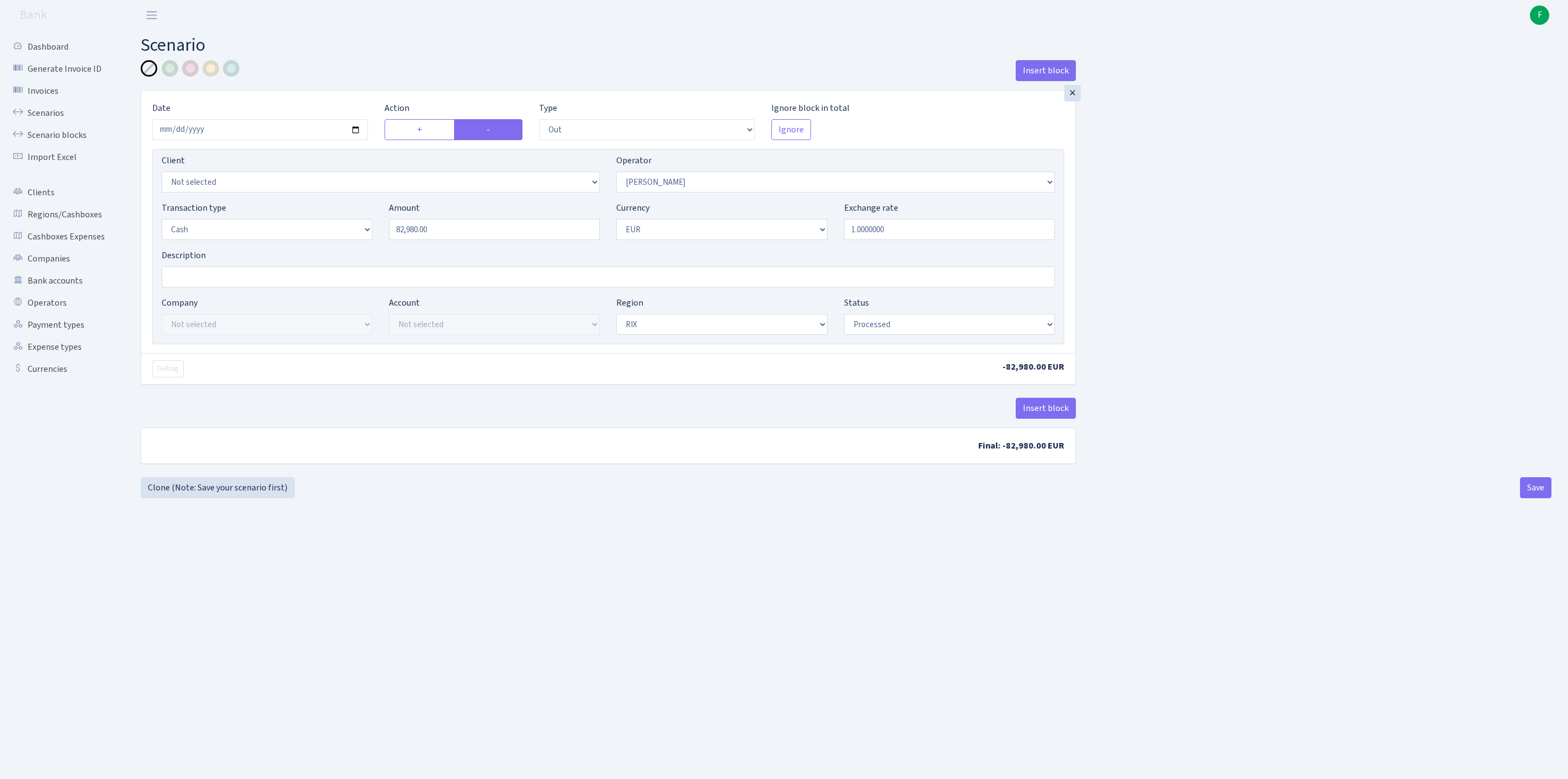
select select "10"
select select "1"
select select "processed"
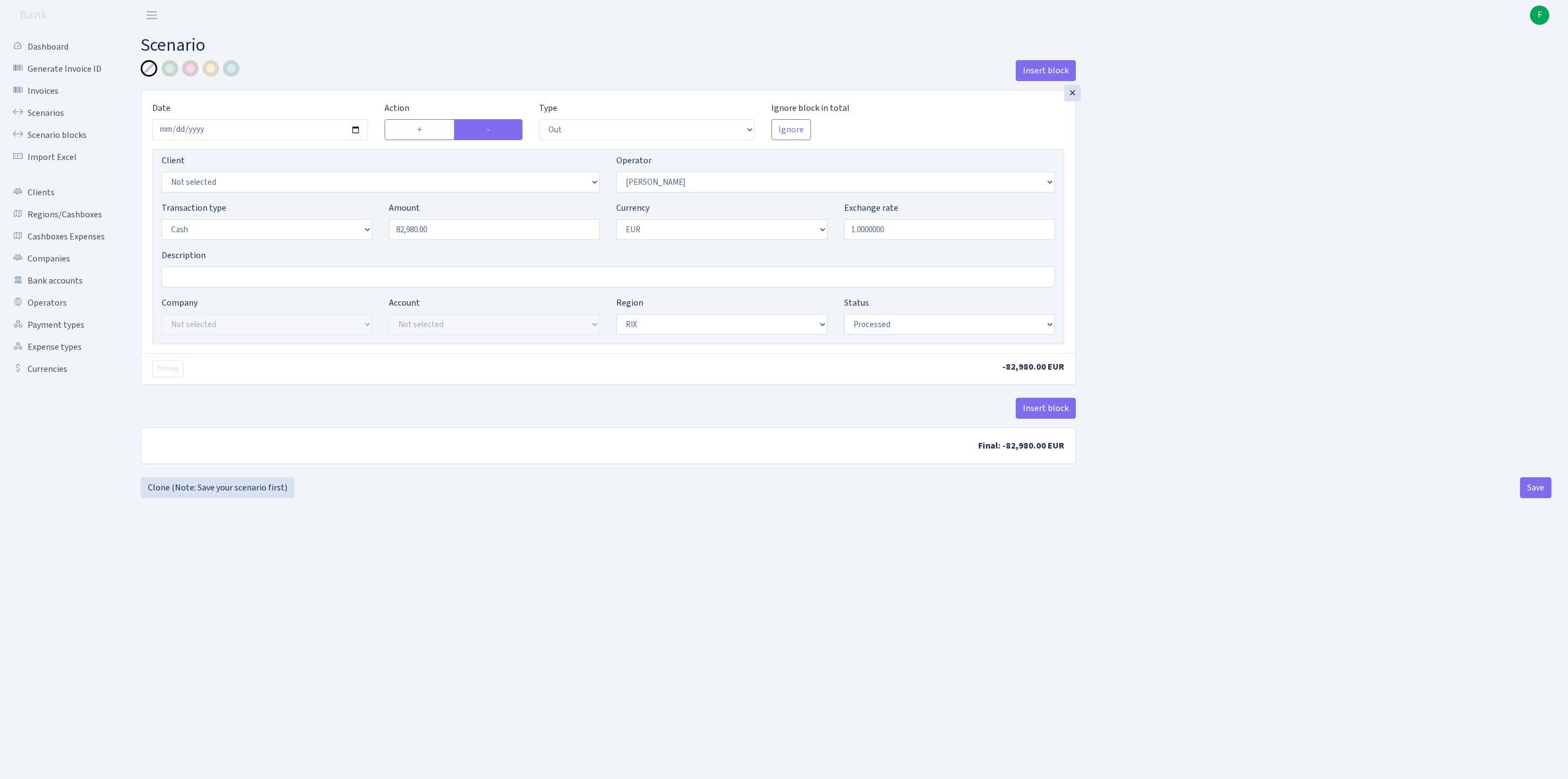
click at [1077, 99] on div "×" at bounding box center [1073, 94] width 17 height 17
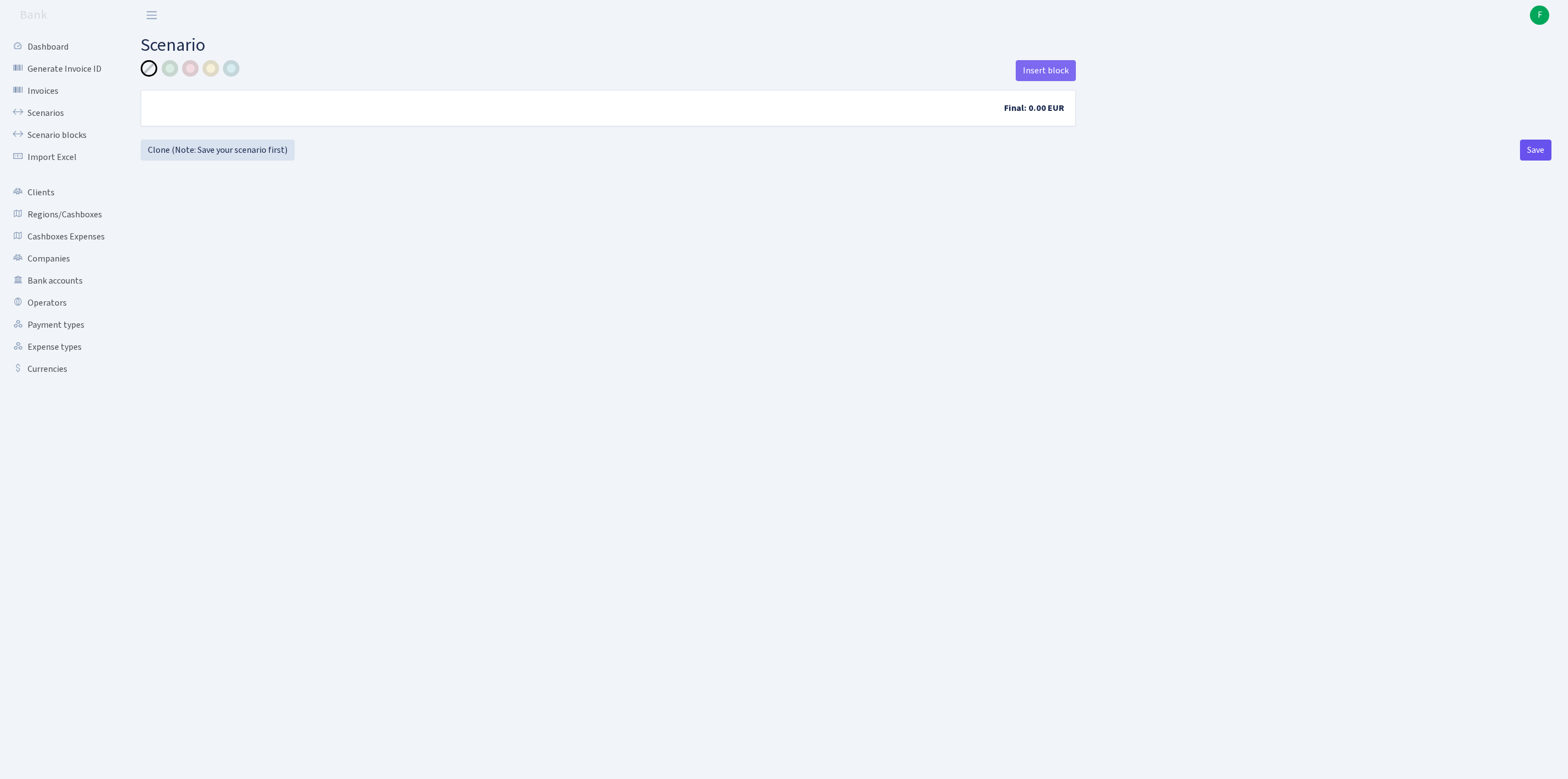
click at [1531, 160] on button "Save" at bounding box center [1536, 150] width 32 height 21
click at [51, 248] on link "Cashboxes Expenses" at bounding box center [61, 236] width 111 height 22
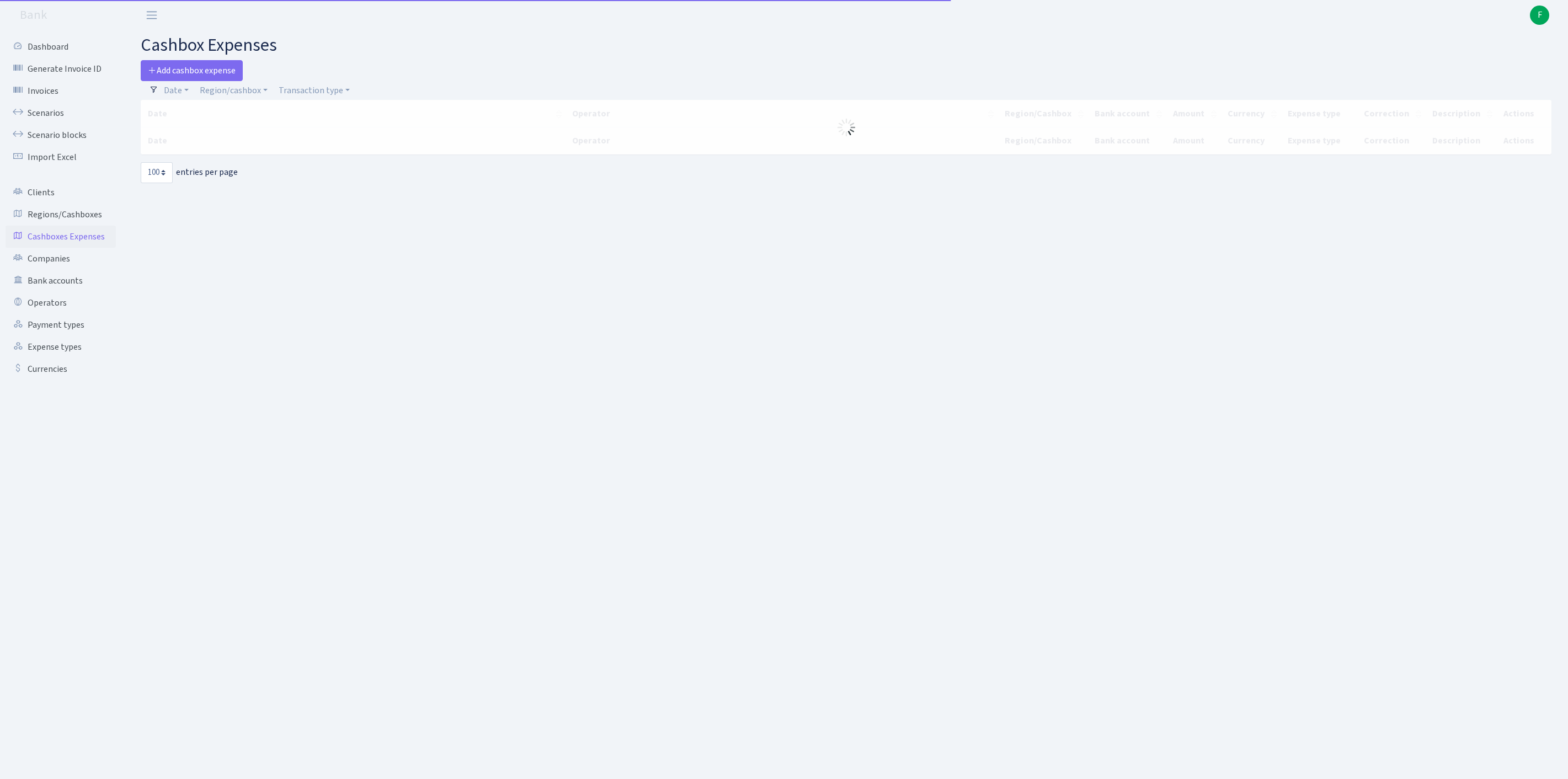
select select "100"
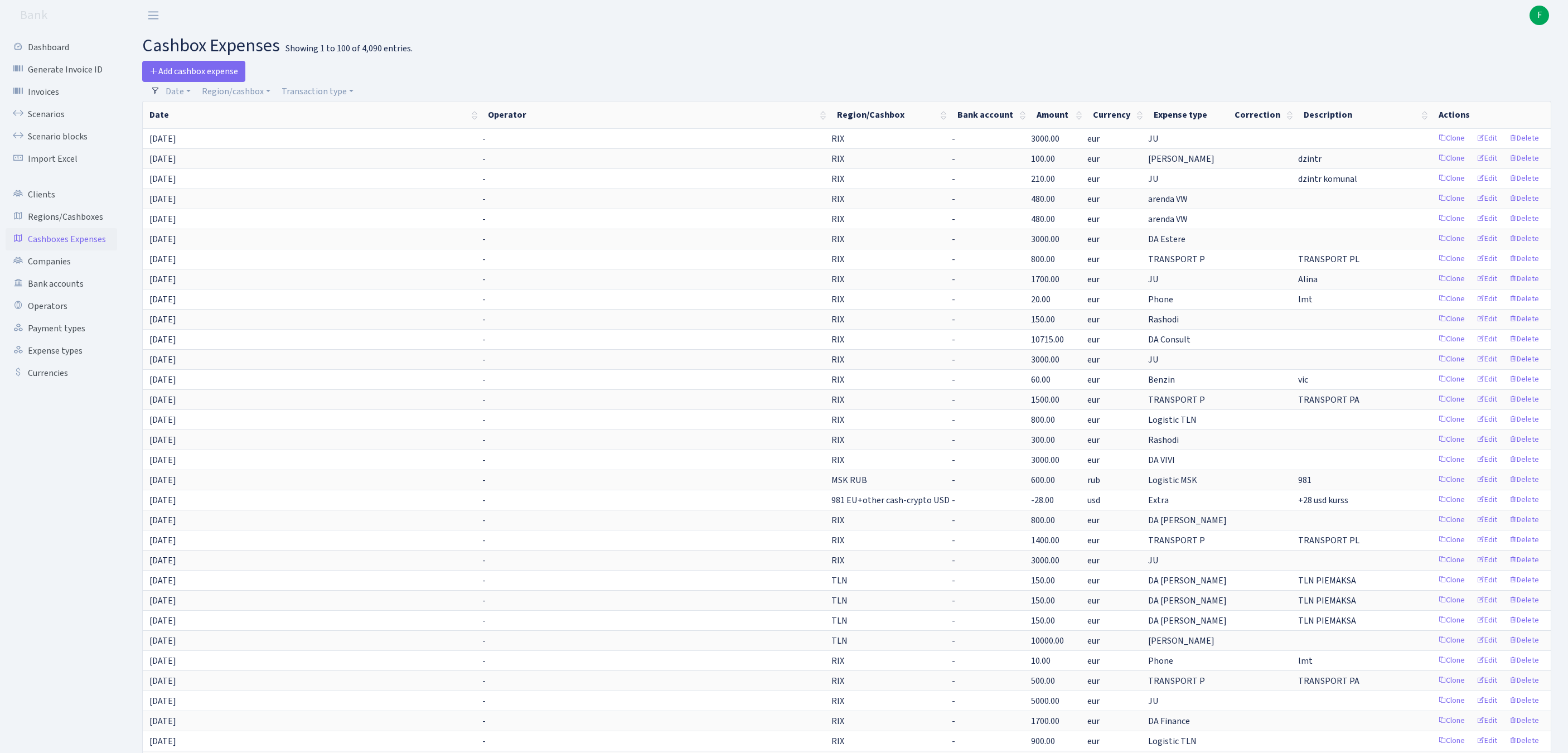
scroll to position [1832, 0]
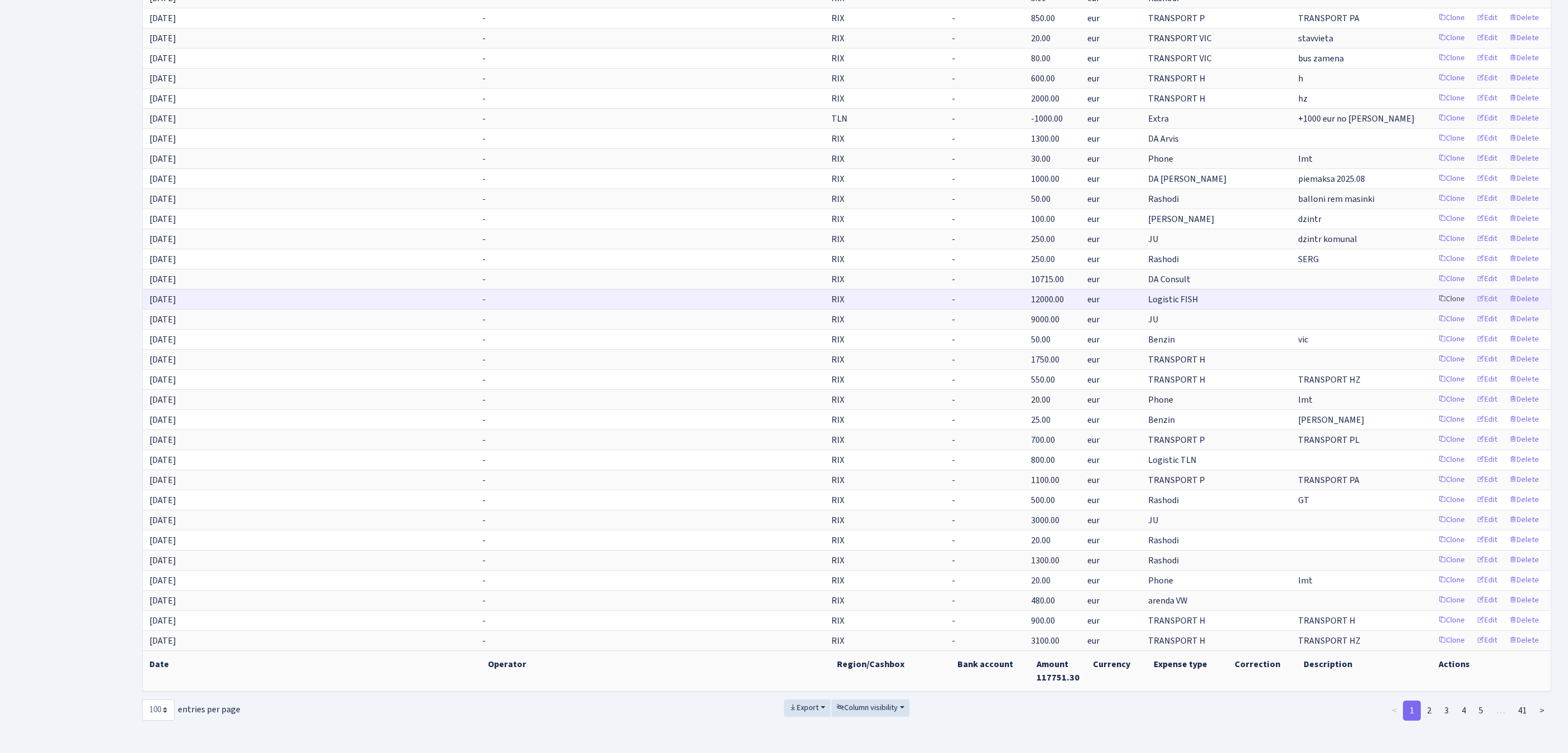
click at [1433, 308] on link "Clone" at bounding box center [1451, 299] width 37 height 17
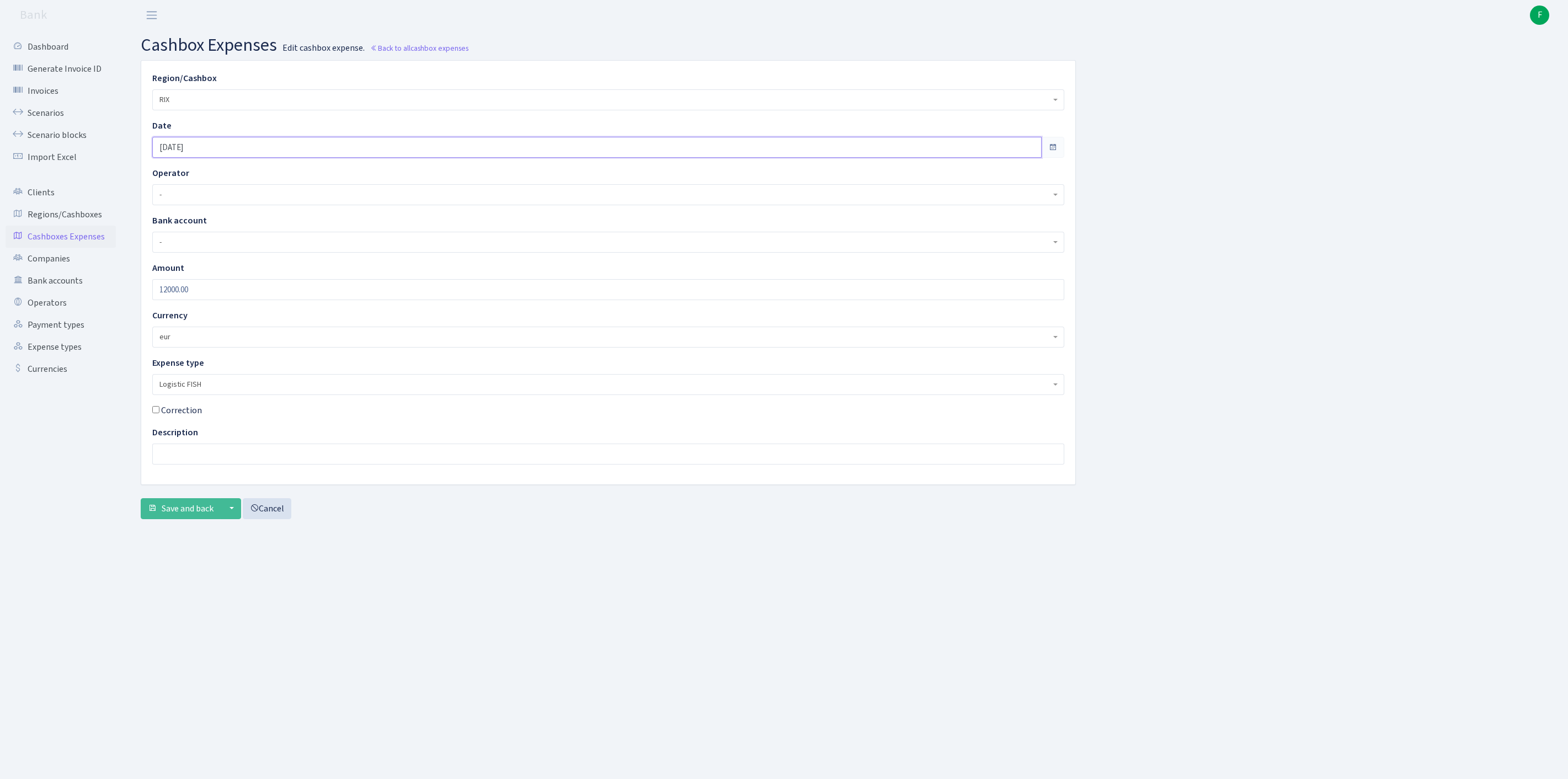
click at [247, 156] on input "[DATE]" at bounding box center [596, 147] width 889 height 21
click at [268, 181] on th "»" at bounding box center [265, 180] width 17 height 17
click at [216, 264] on td "18" at bounding box center [215, 262] width 17 height 17
type input "[DATE]"
click at [202, 514] on span "Save and back" at bounding box center [188, 508] width 52 height 12
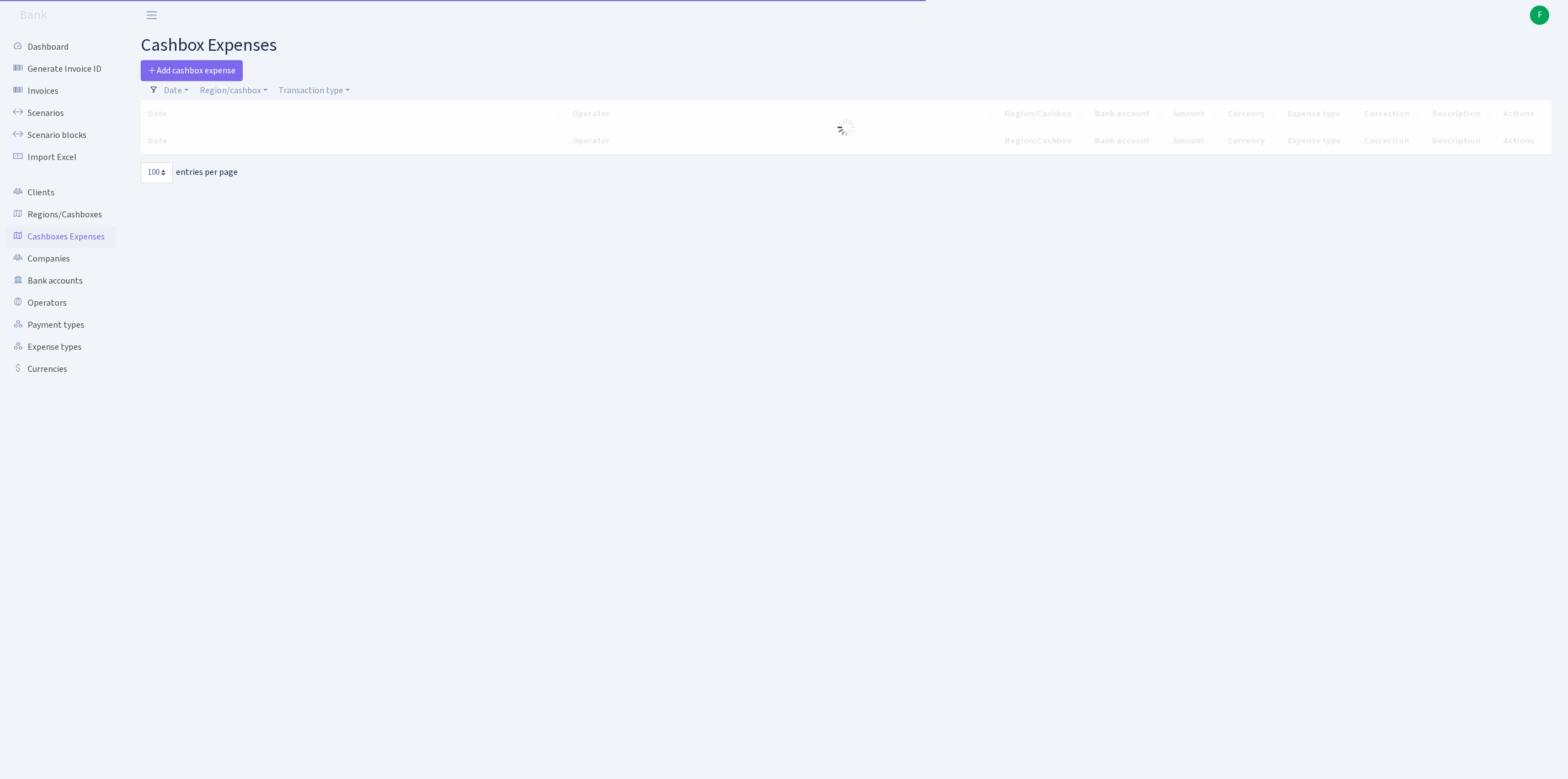
select select "100"
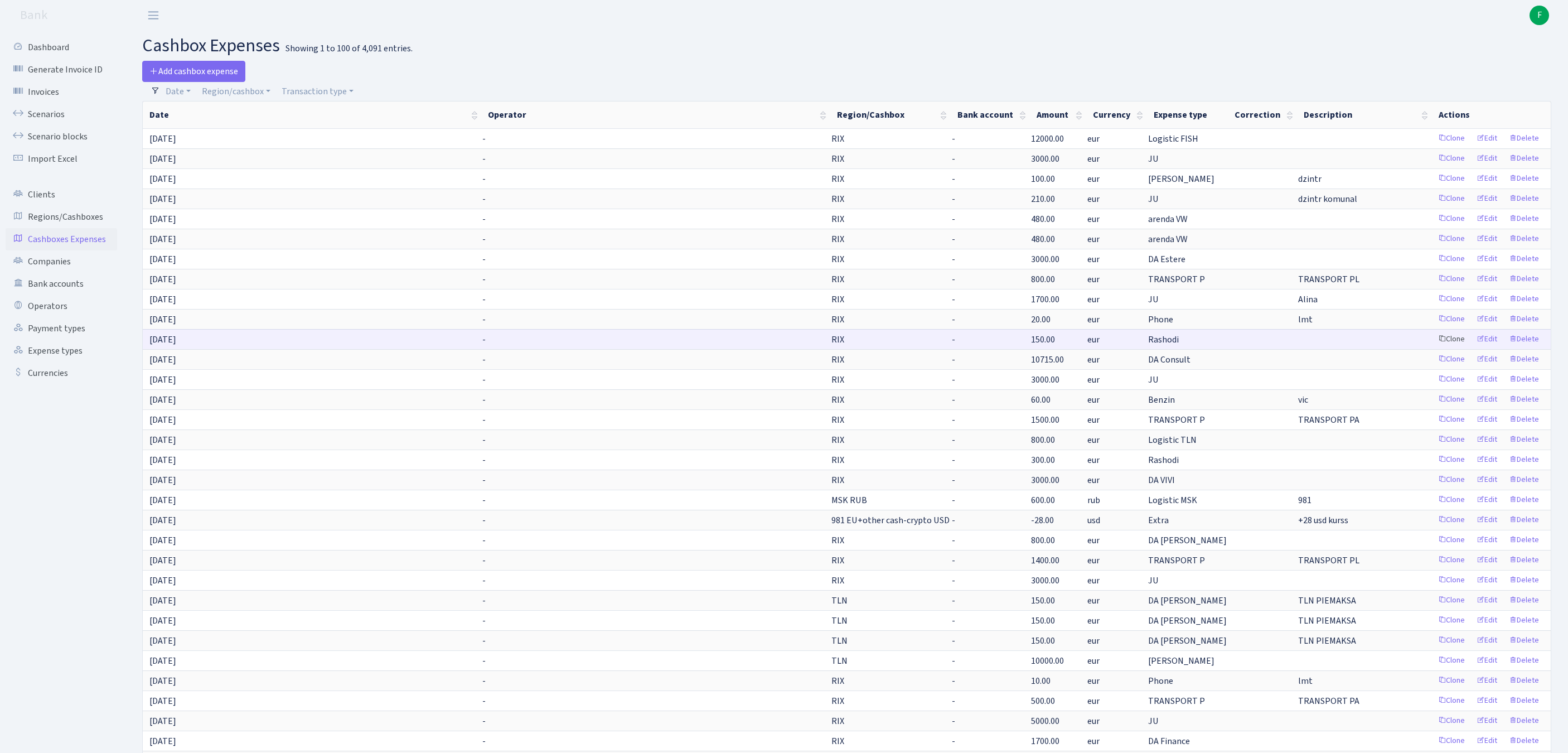
click at [1433, 348] on link "Clone" at bounding box center [1451, 339] width 37 height 17
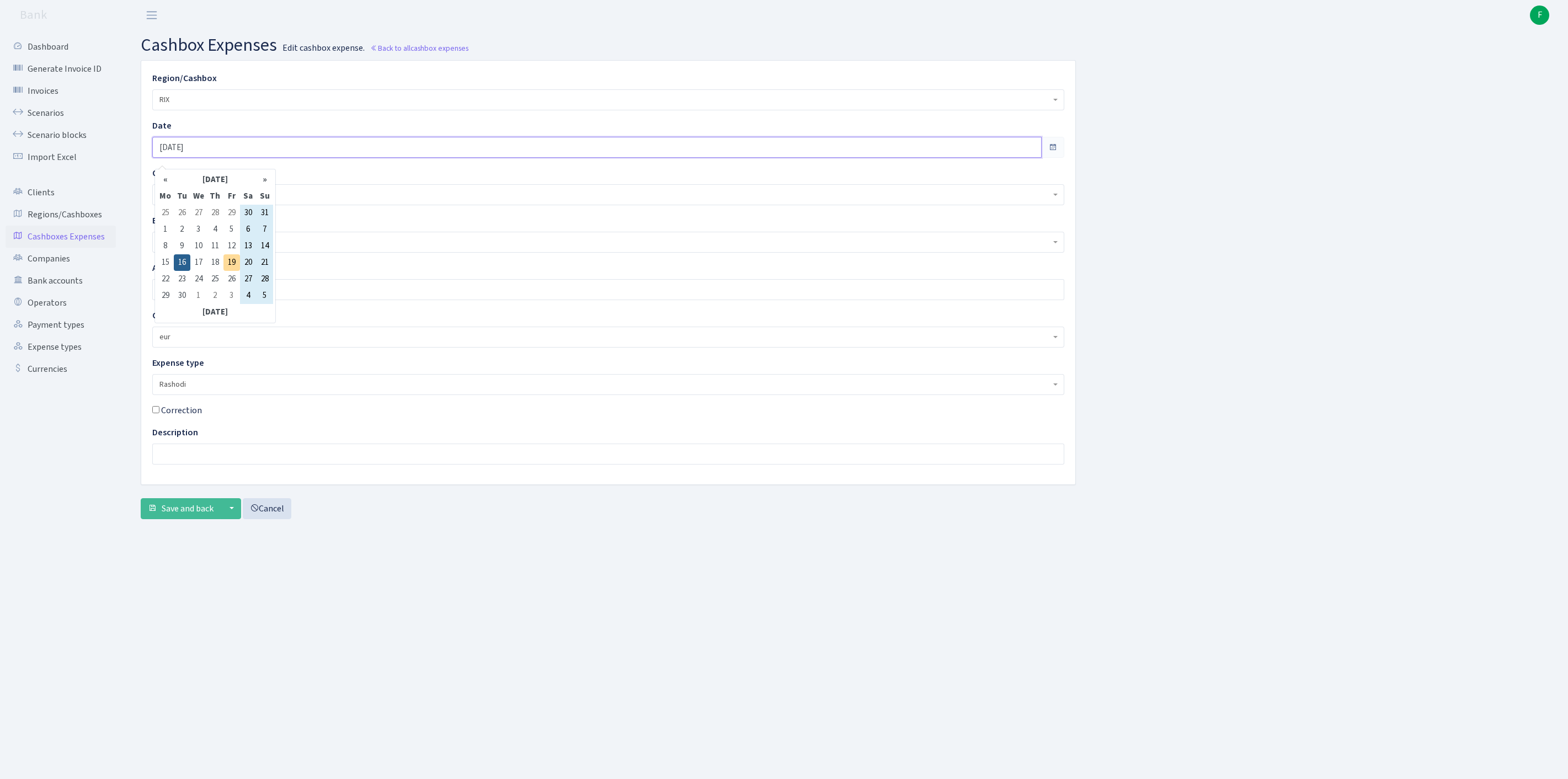
click at [280, 153] on input "[DATE]" at bounding box center [596, 147] width 889 height 21
click at [222, 265] on td "18" at bounding box center [215, 262] width 17 height 17
type input "[DATE]"
drag, startPoint x: 218, startPoint y: 312, endPoint x: 149, endPoint y: 309, distance: 69.1
click at [149, 300] on div "Amount 150.00" at bounding box center [608, 280] width 929 height 39
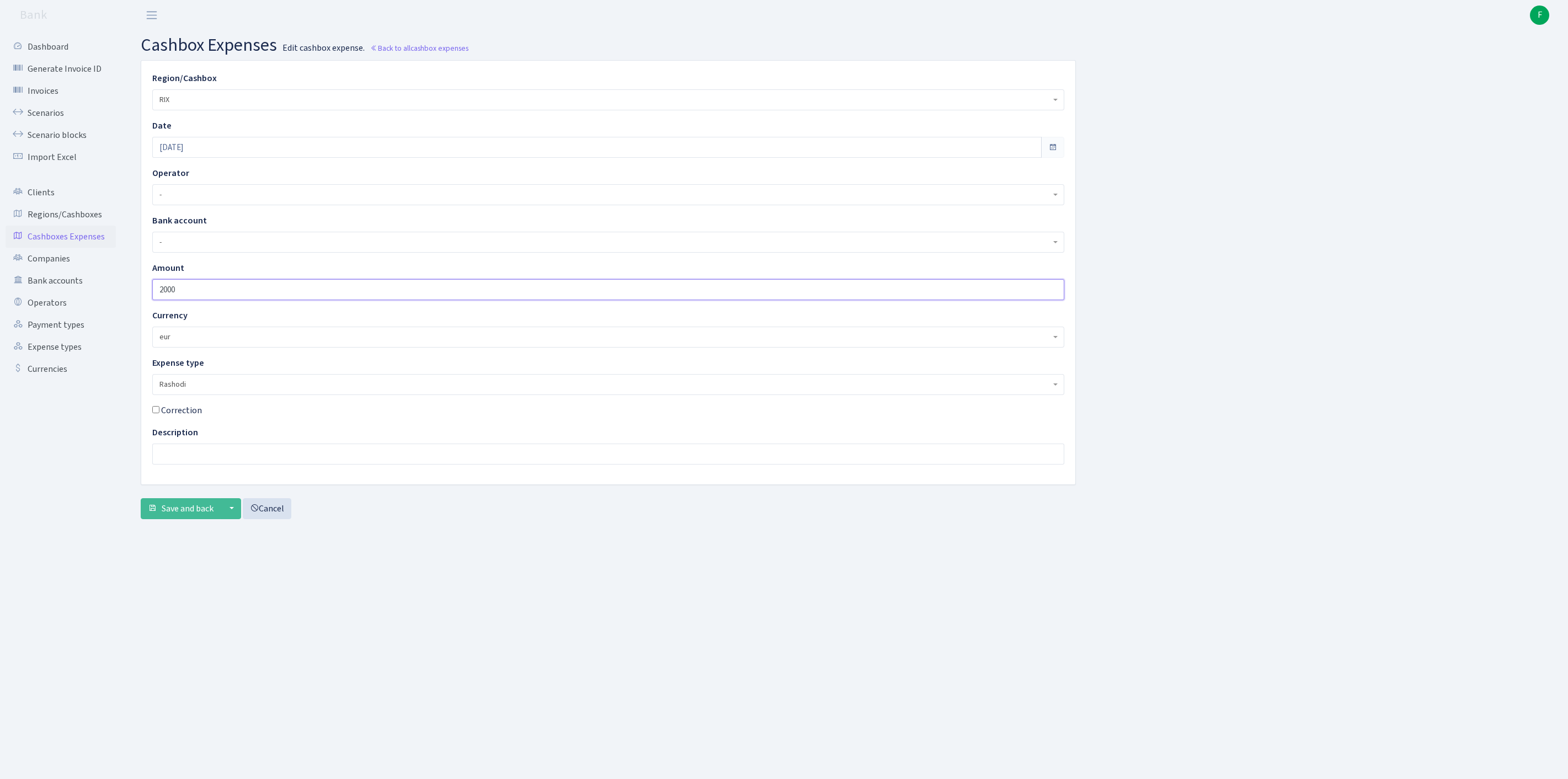
type input "2000"
click at [202, 464] on input "text" at bounding box center [608, 454] width 912 height 21
type input "sven kompanija"
click at [185, 514] on span "Save and back" at bounding box center [188, 508] width 52 height 12
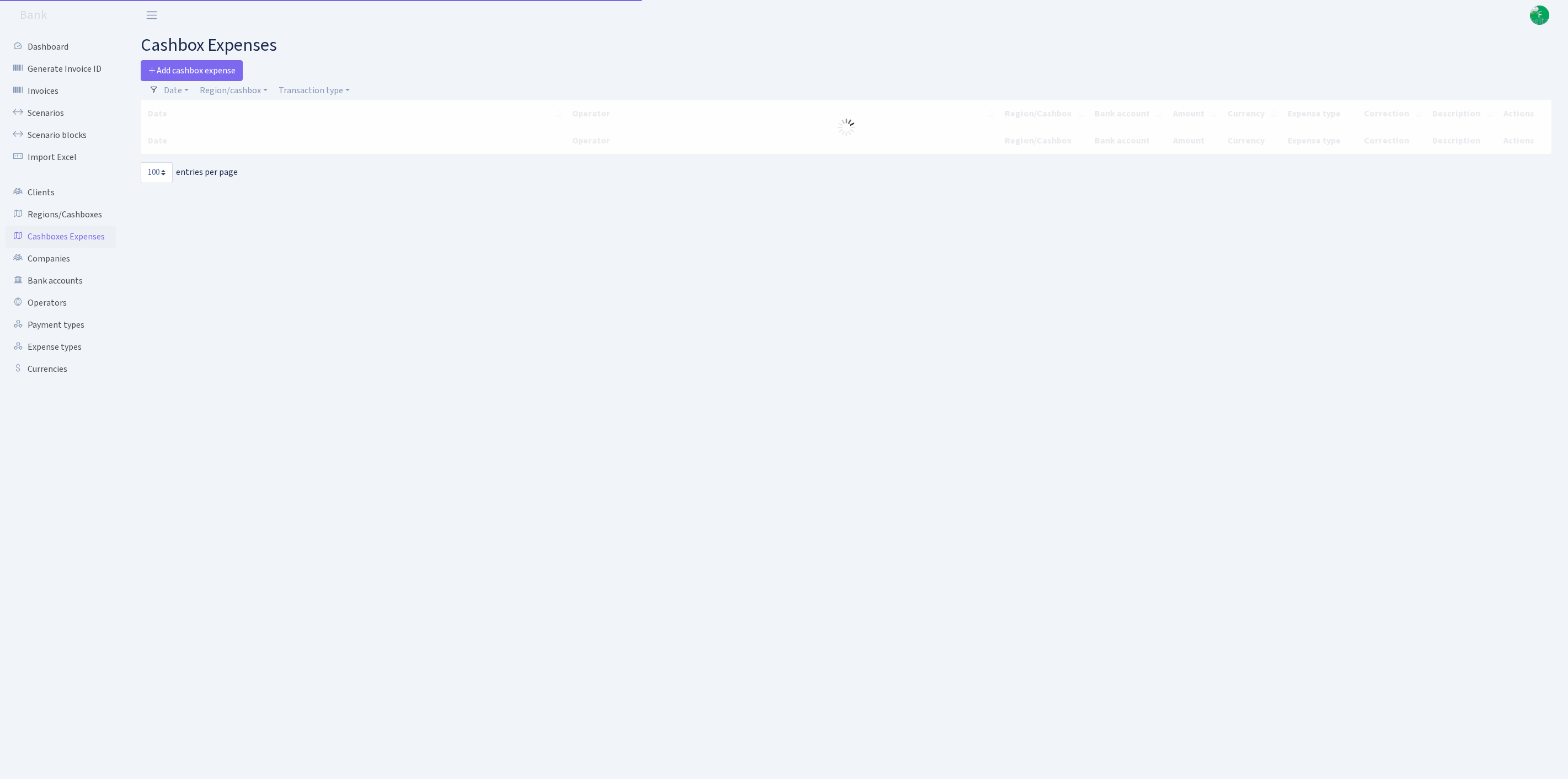
select select "100"
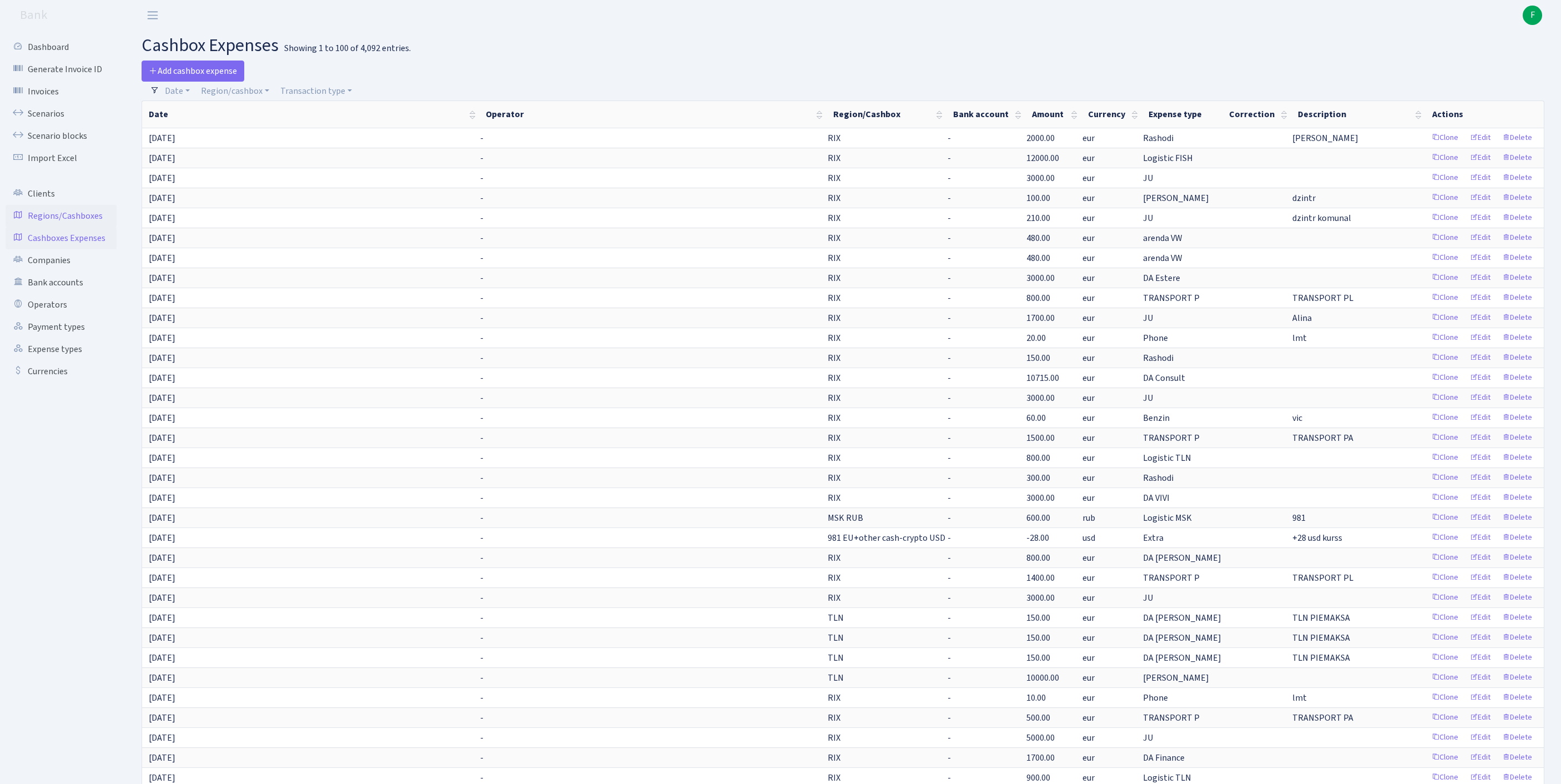
click at [71, 227] on link "Regions/Cashboxes" at bounding box center [61, 215] width 111 height 22
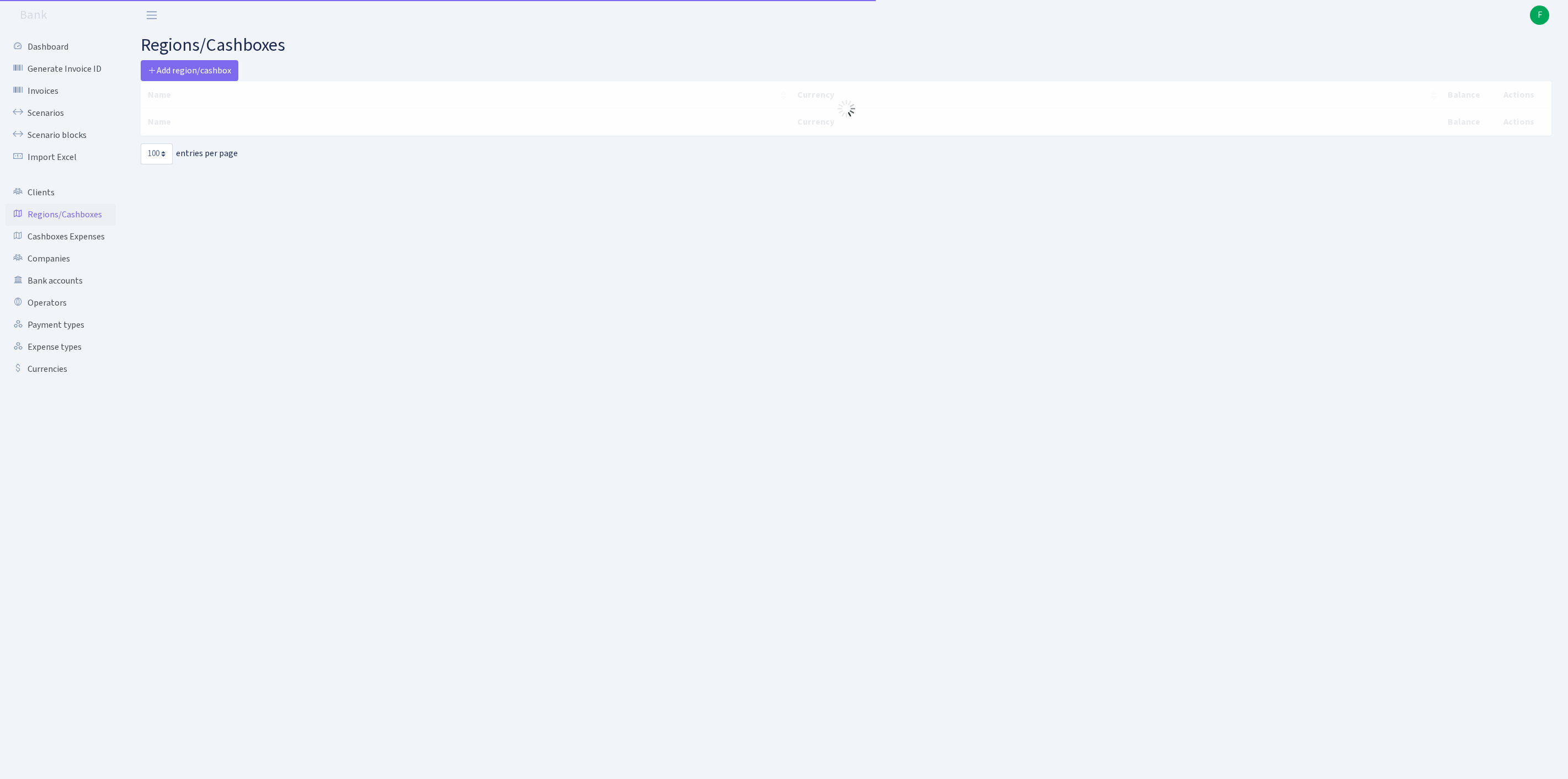
select select "100"
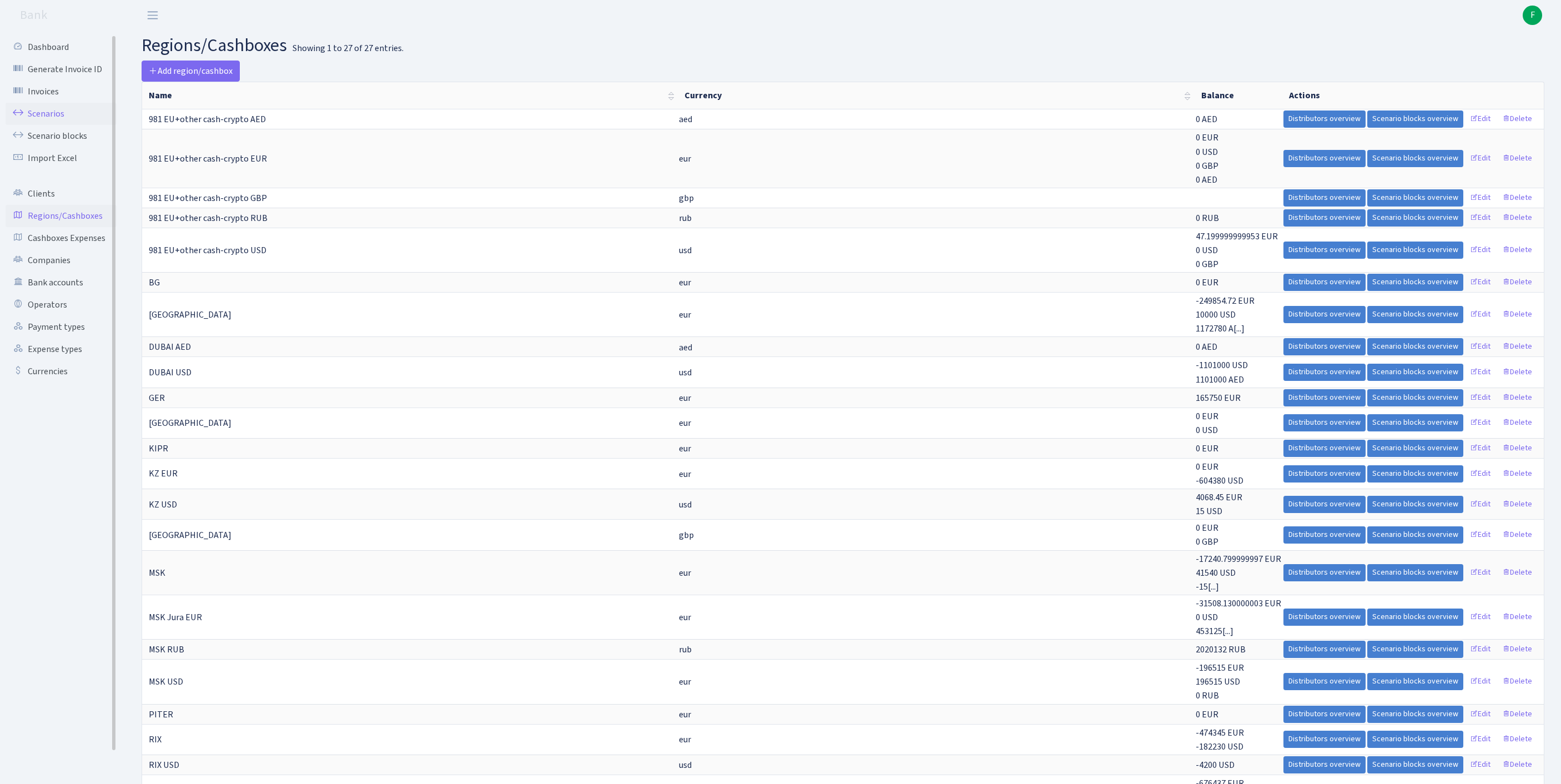
click at [57, 120] on link "Scenarios" at bounding box center [61, 113] width 111 height 22
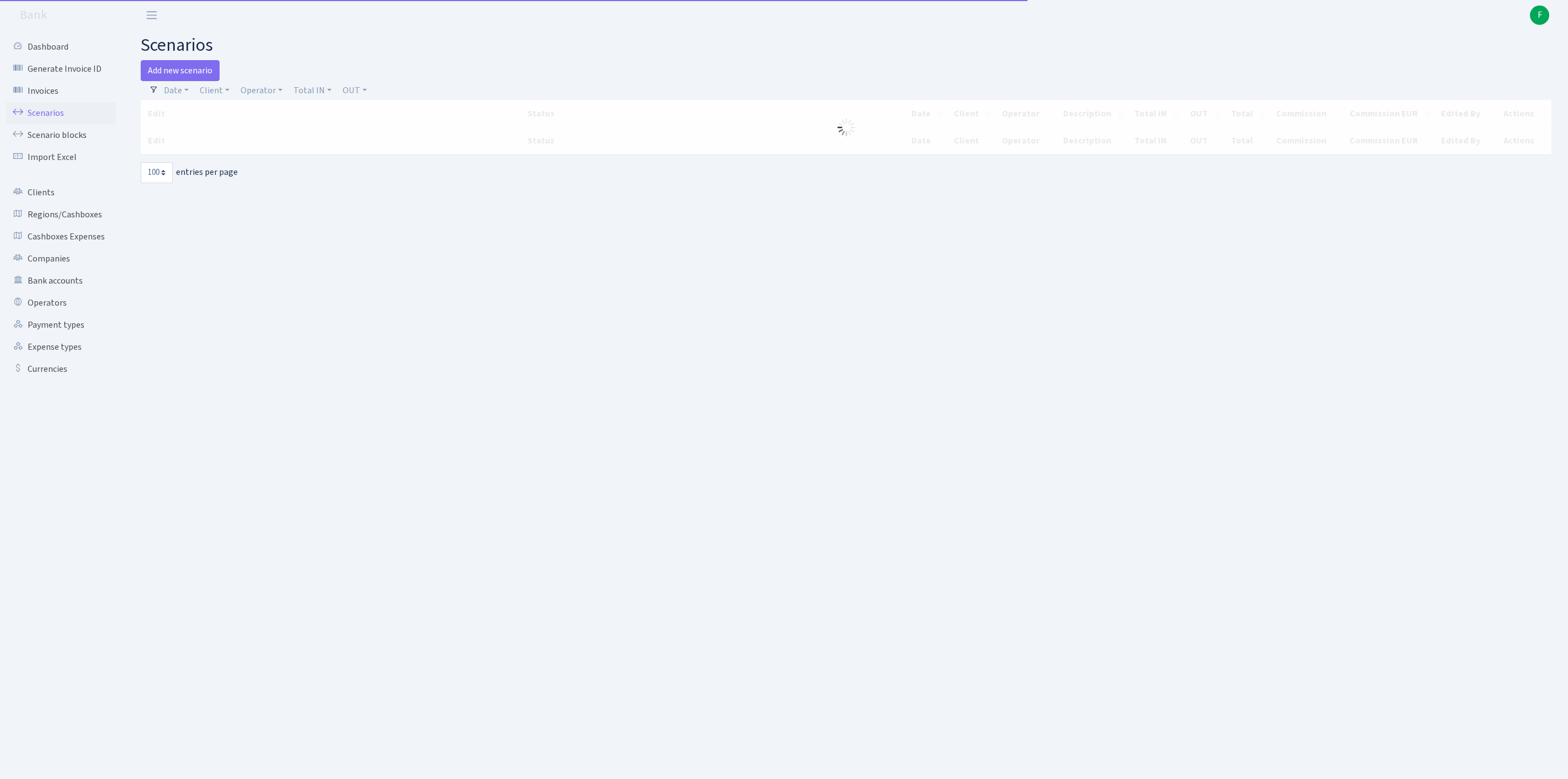
select select "100"
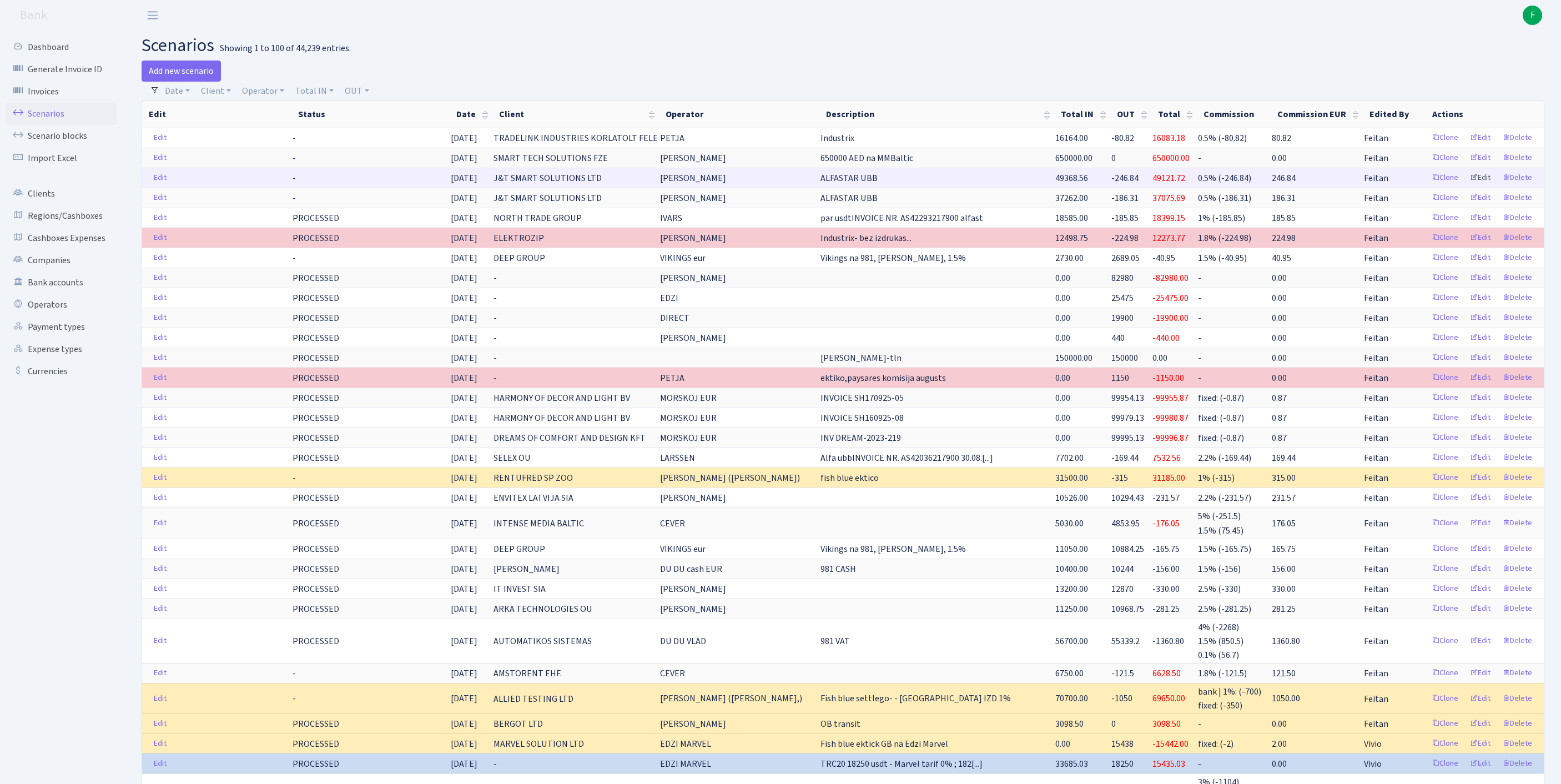
click at [1470, 186] on link "Edit" at bounding box center [1480, 178] width 30 height 17
click at [1471, 186] on link "Edit" at bounding box center [1480, 178] width 30 height 17
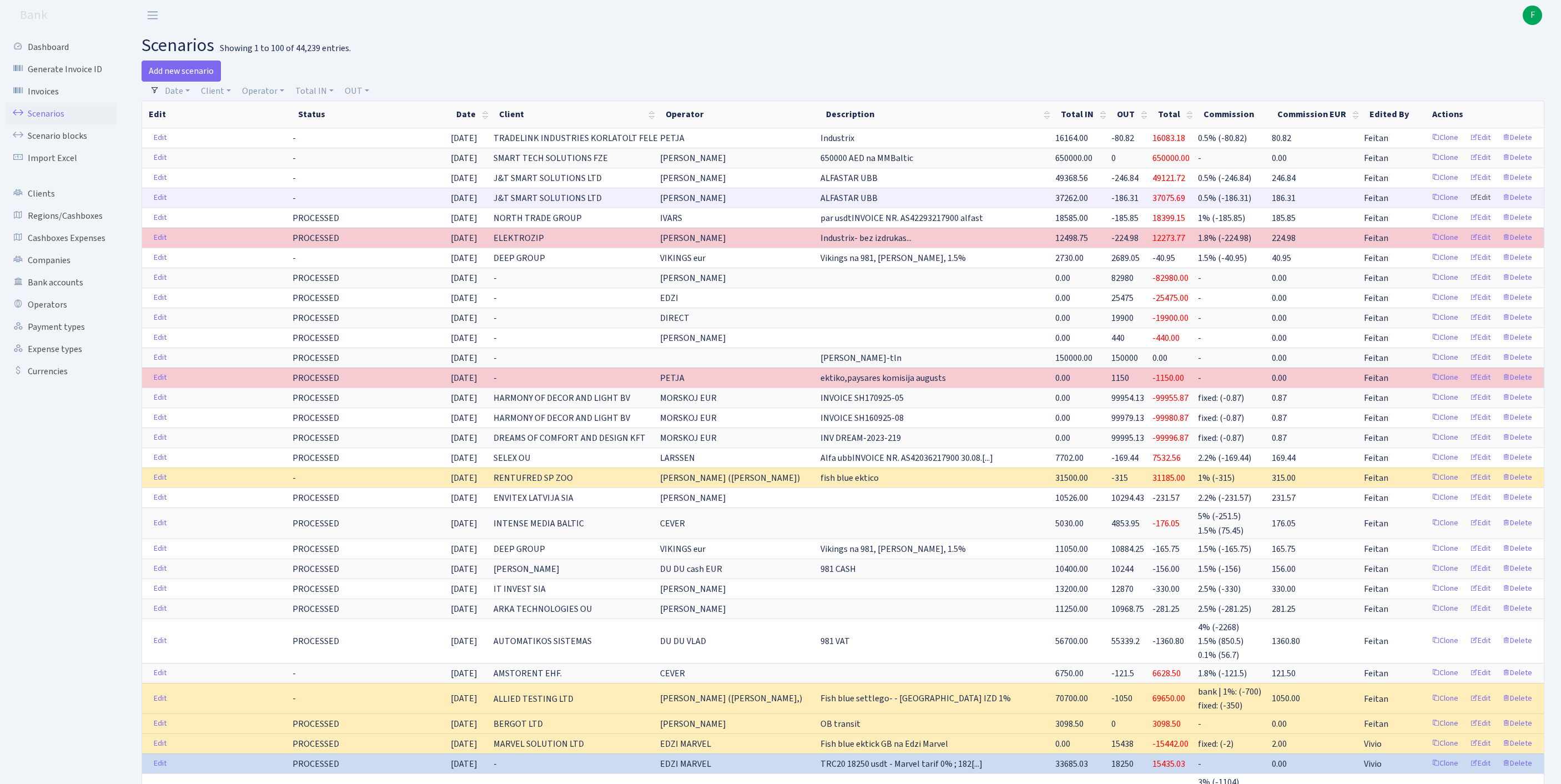
click at [1468, 207] on link "Edit" at bounding box center [1480, 198] width 30 height 17
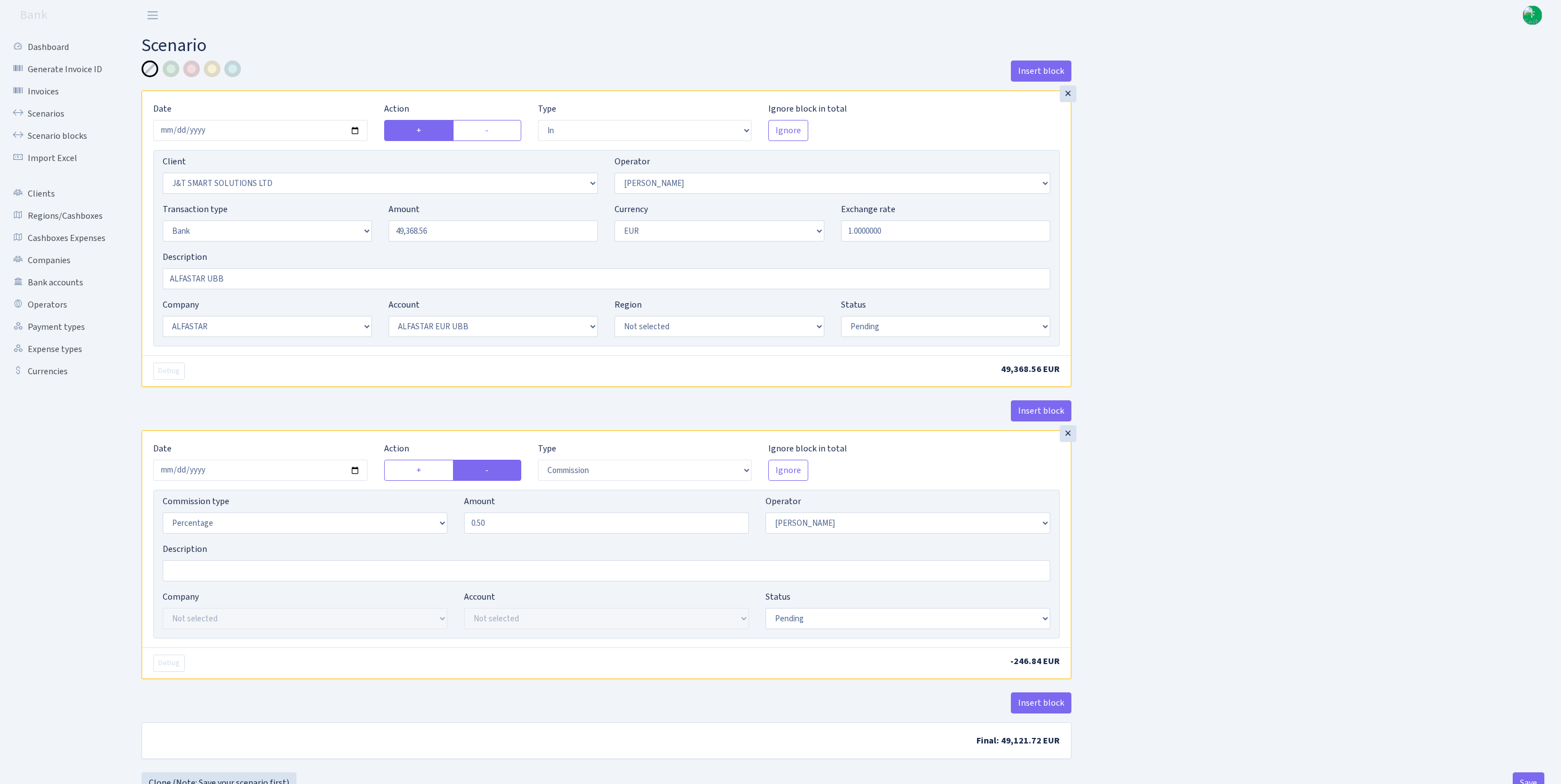
select select "in"
select select "3304"
select select "439"
select select "2"
select select "1"
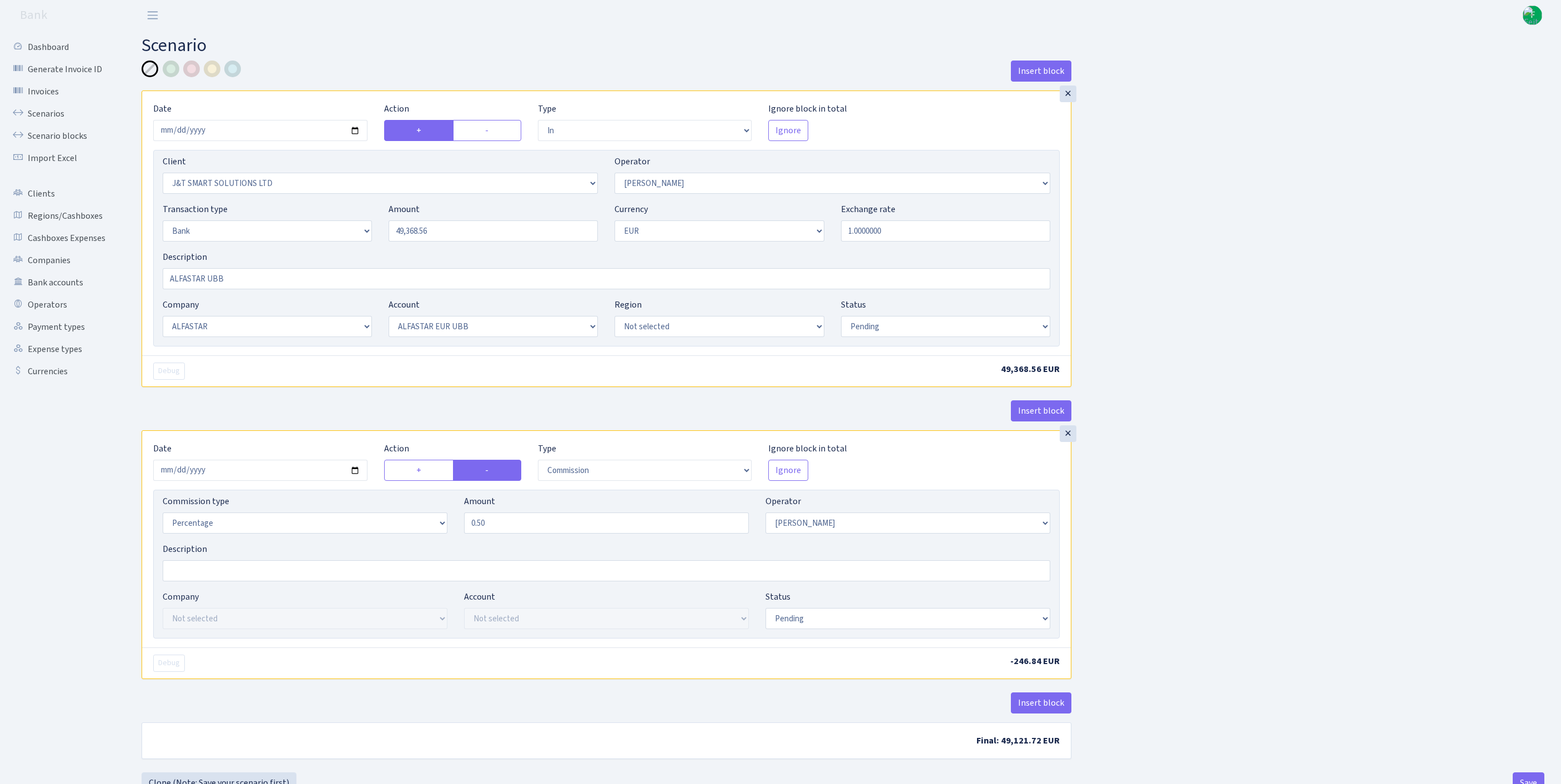
select select "14"
select select "42"
select select "pending"
select select "commission"
select select "439"
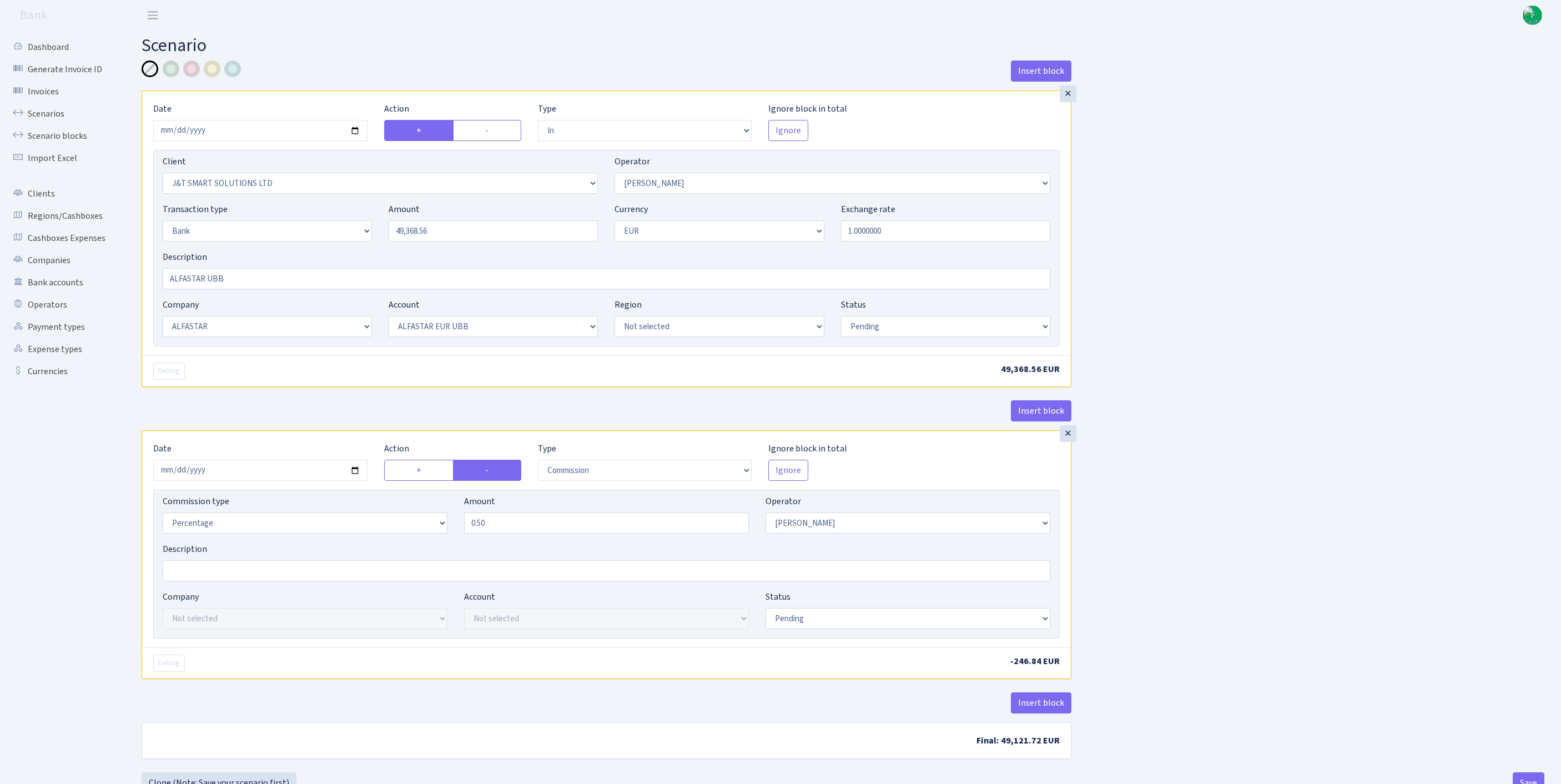
select select "pending"
select select "processed"
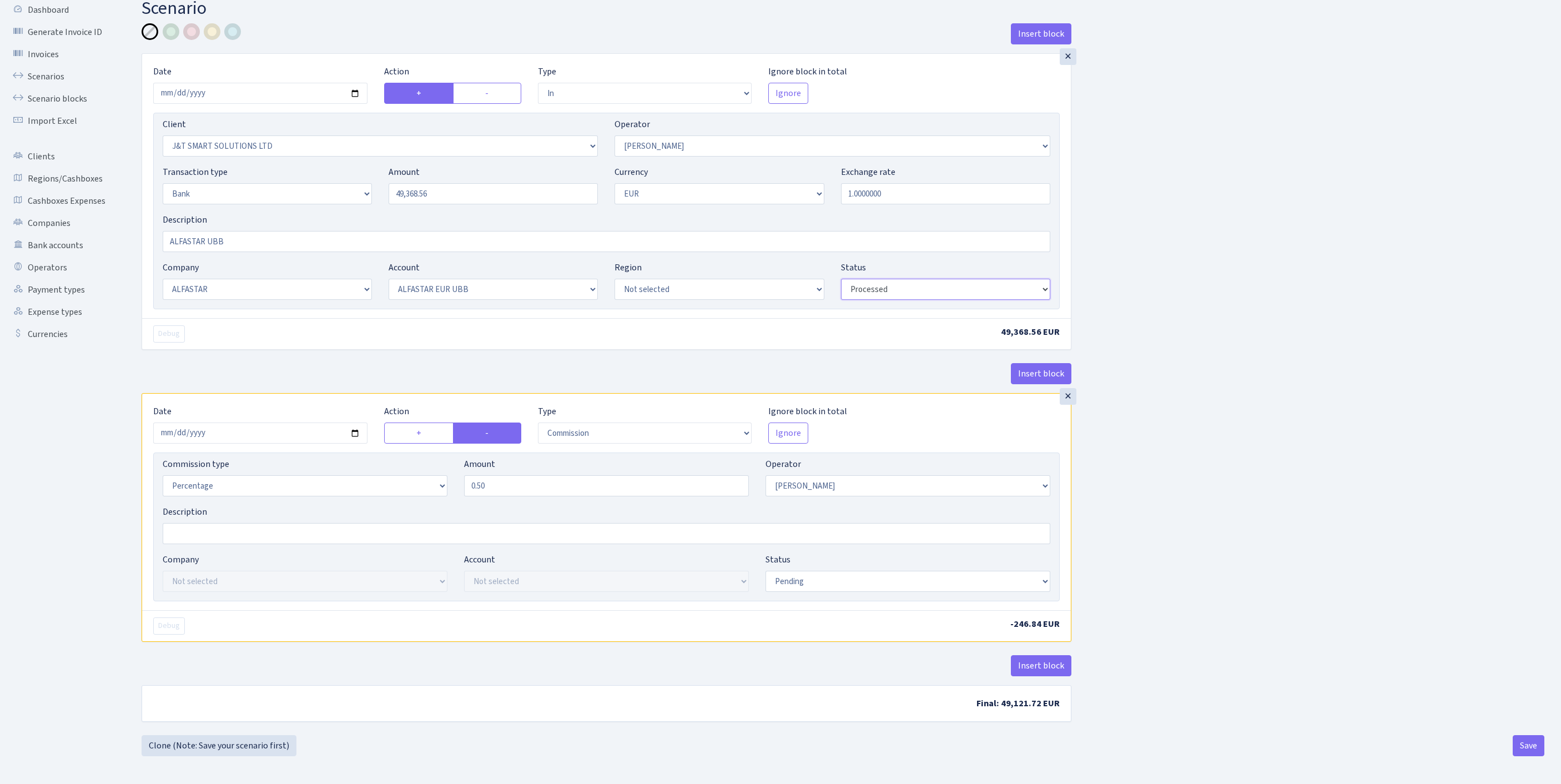
scroll to position [137, 0]
select select "processed"
click at [1525, 743] on button "Save" at bounding box center [1528, 746] width 32 height 21
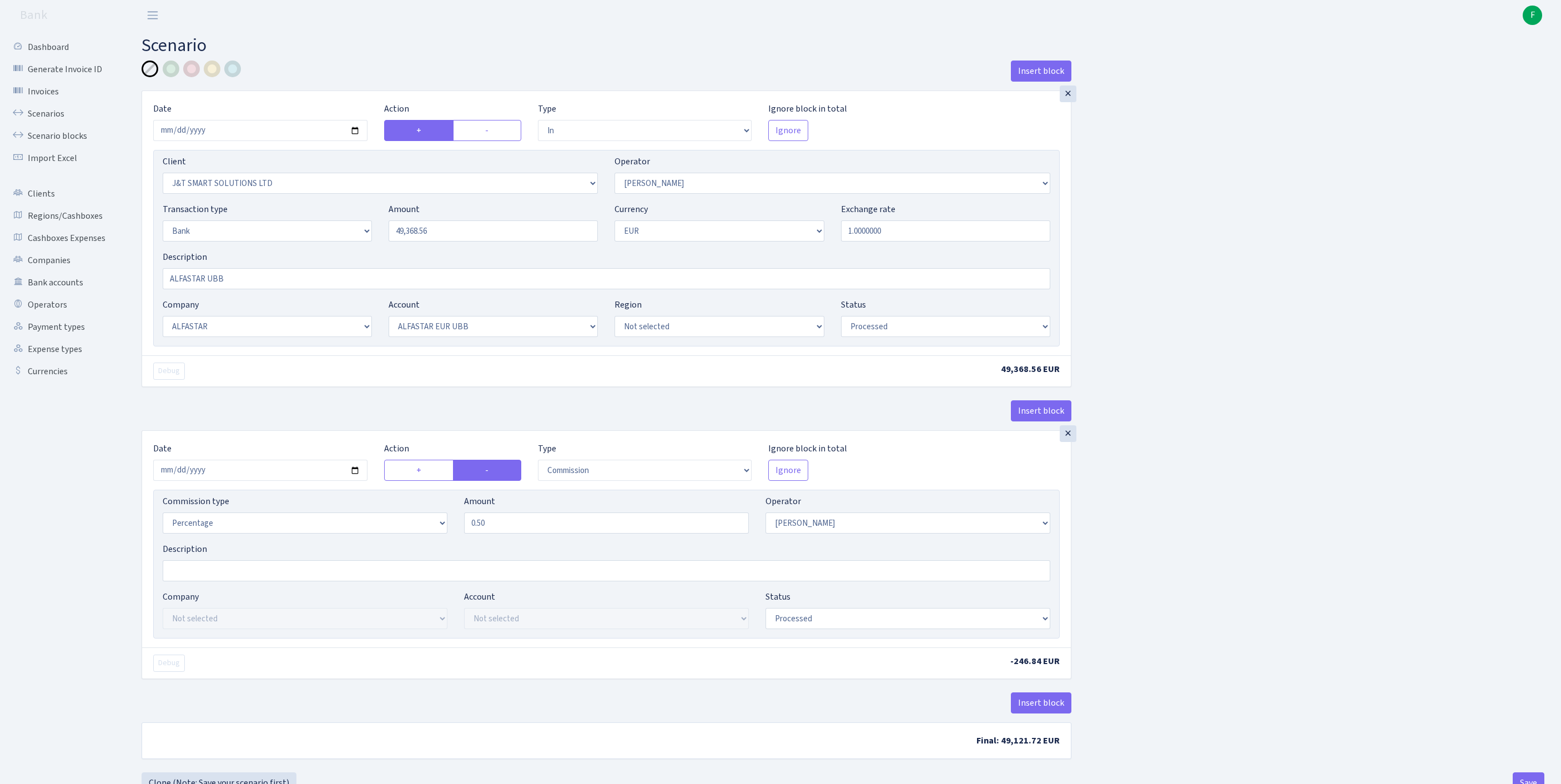
select select "in"
select select "3304"
select select "439"
select select "2"
select select "1"
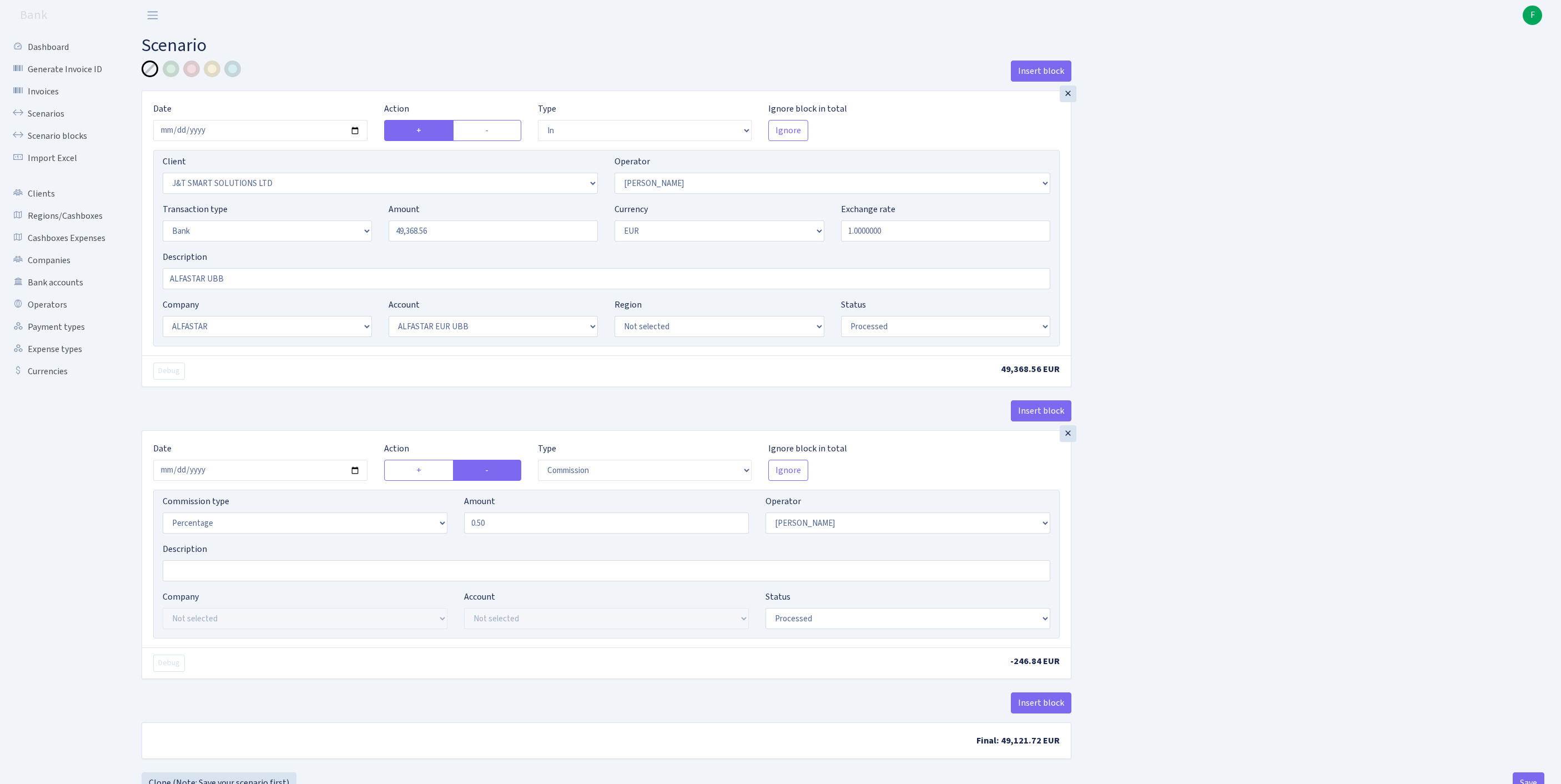
select select "14"
select select "42"
select select "processed"
select select "commission"
select select "439"
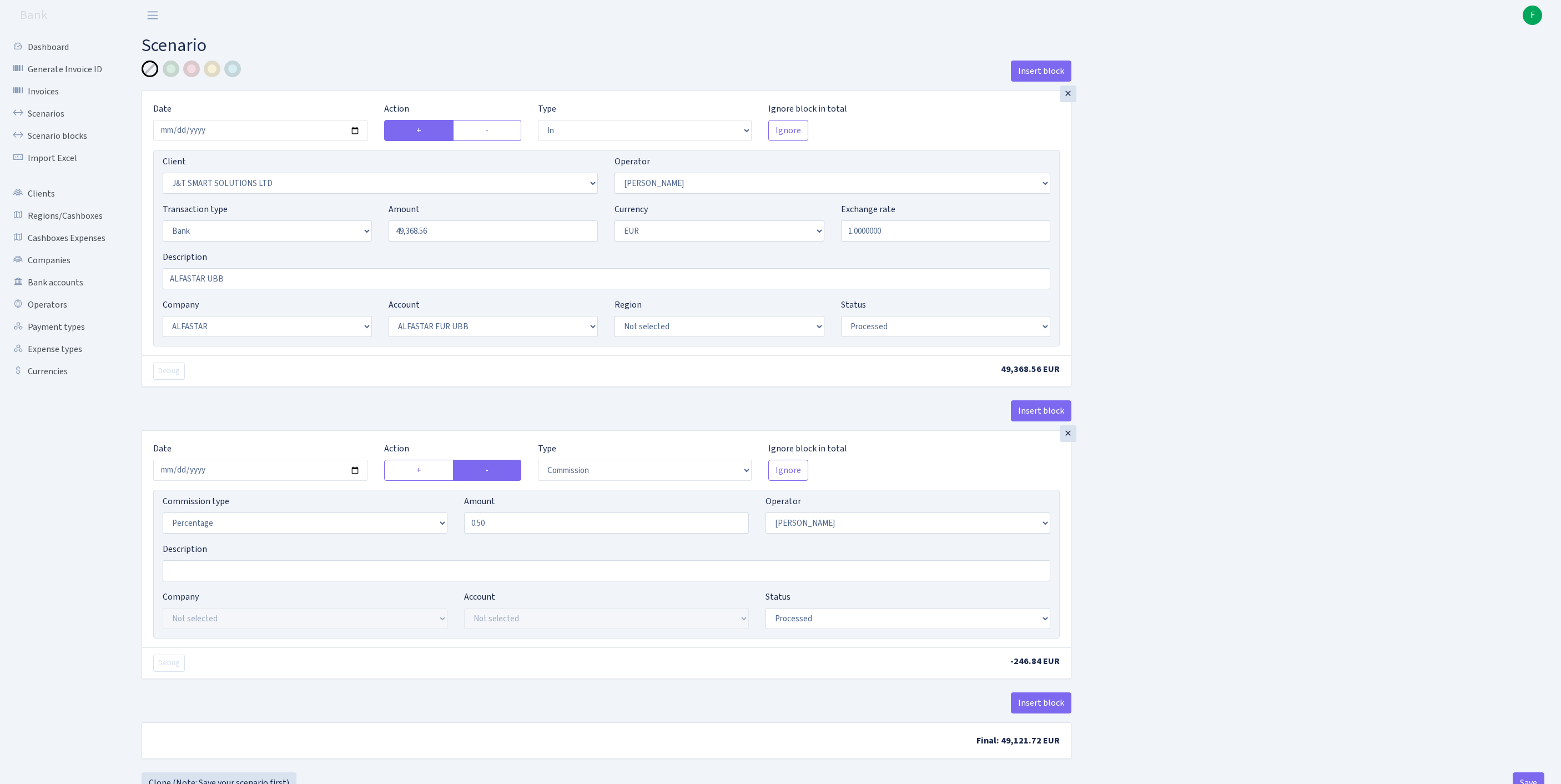
select select "processed"
select select "in"
select select "3304"
select select "439"
select select "2"
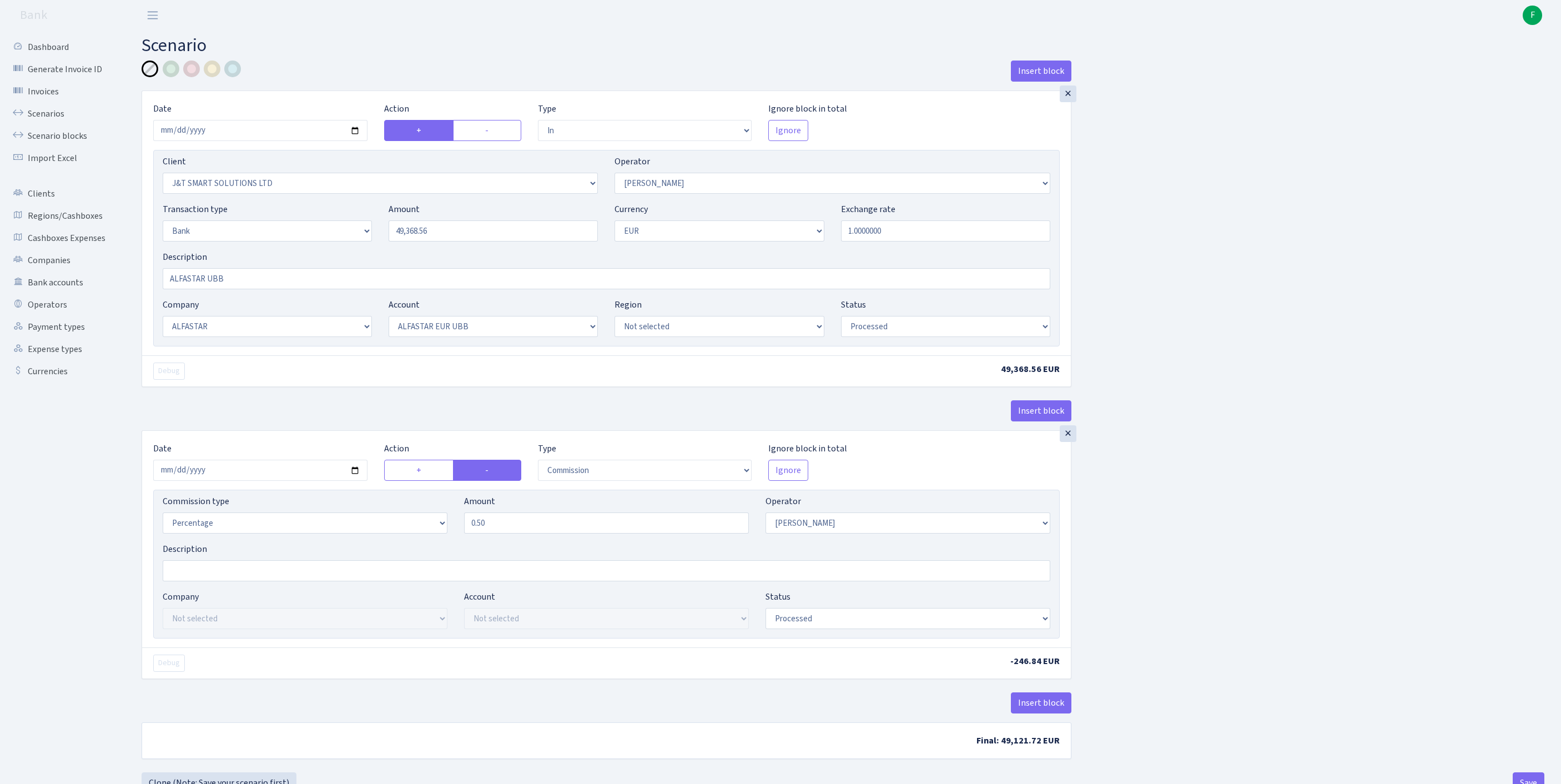
select select "1"
select select "14"
select select "42"
select select "processed"
select select "commission"
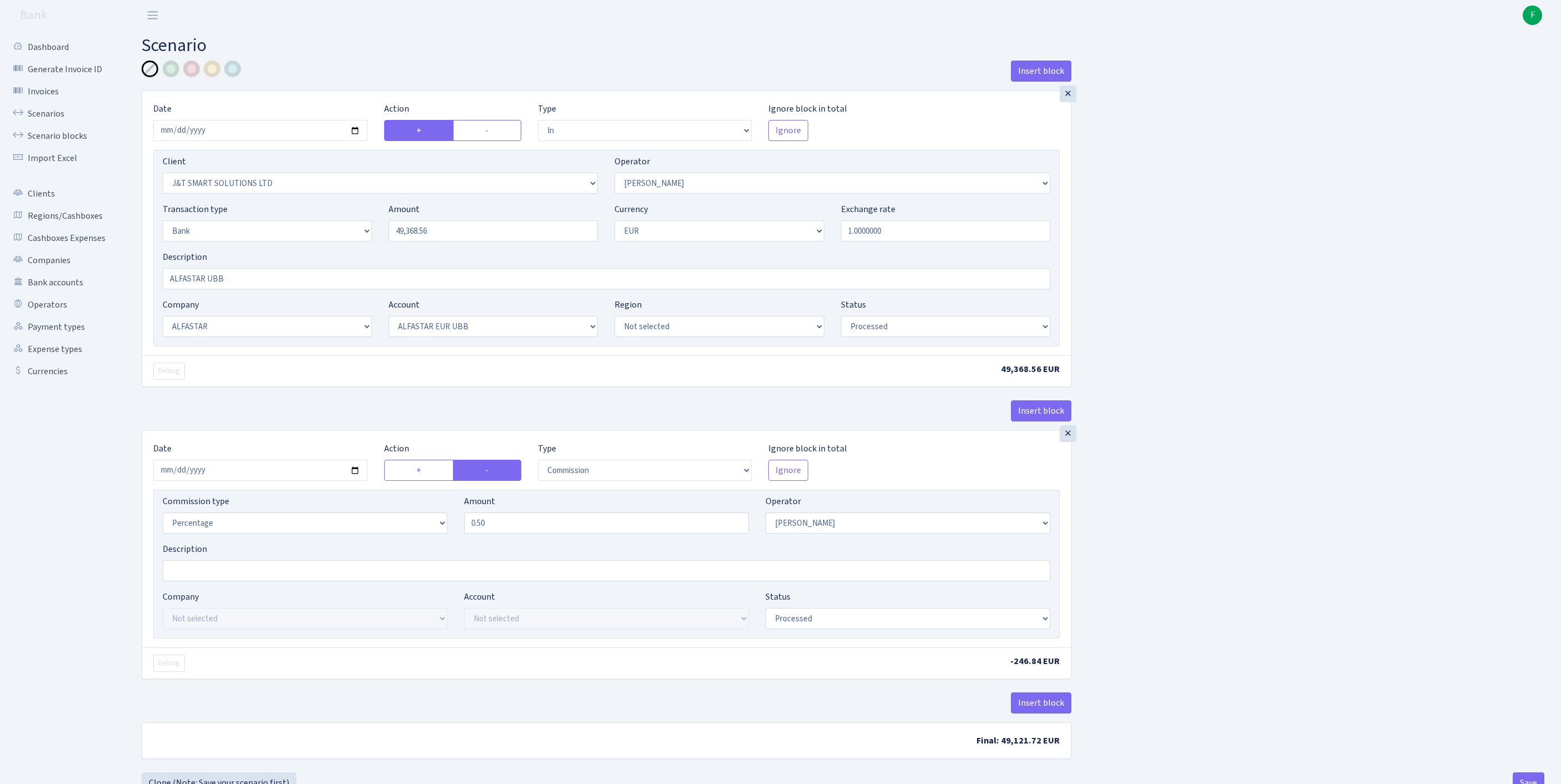
select select "439"
select select "processed"
select select "in"
select select "3304"
select select "439"
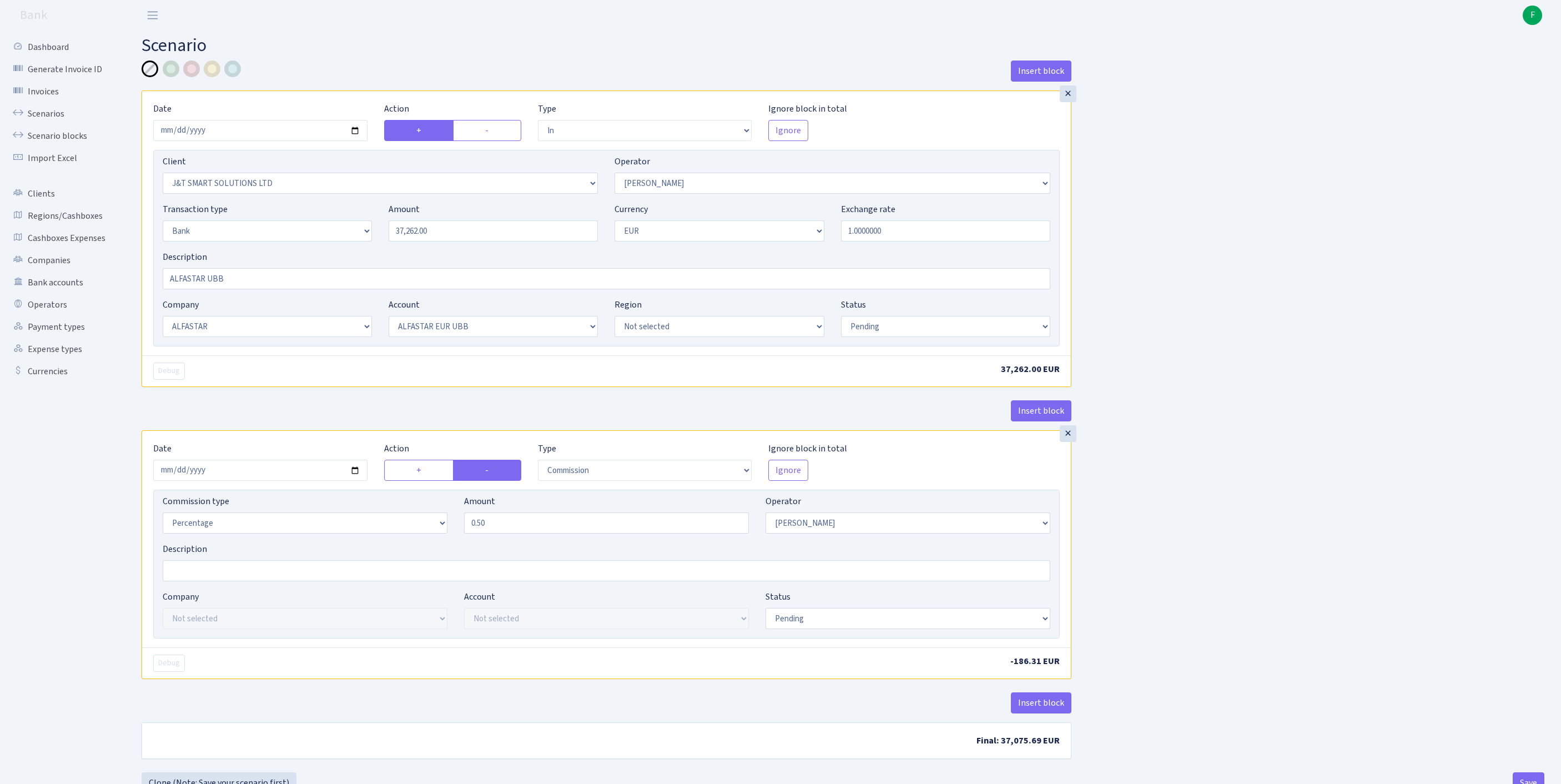
select select "2"
select select "1"
select select "14"
select select "42"
select select "pending"
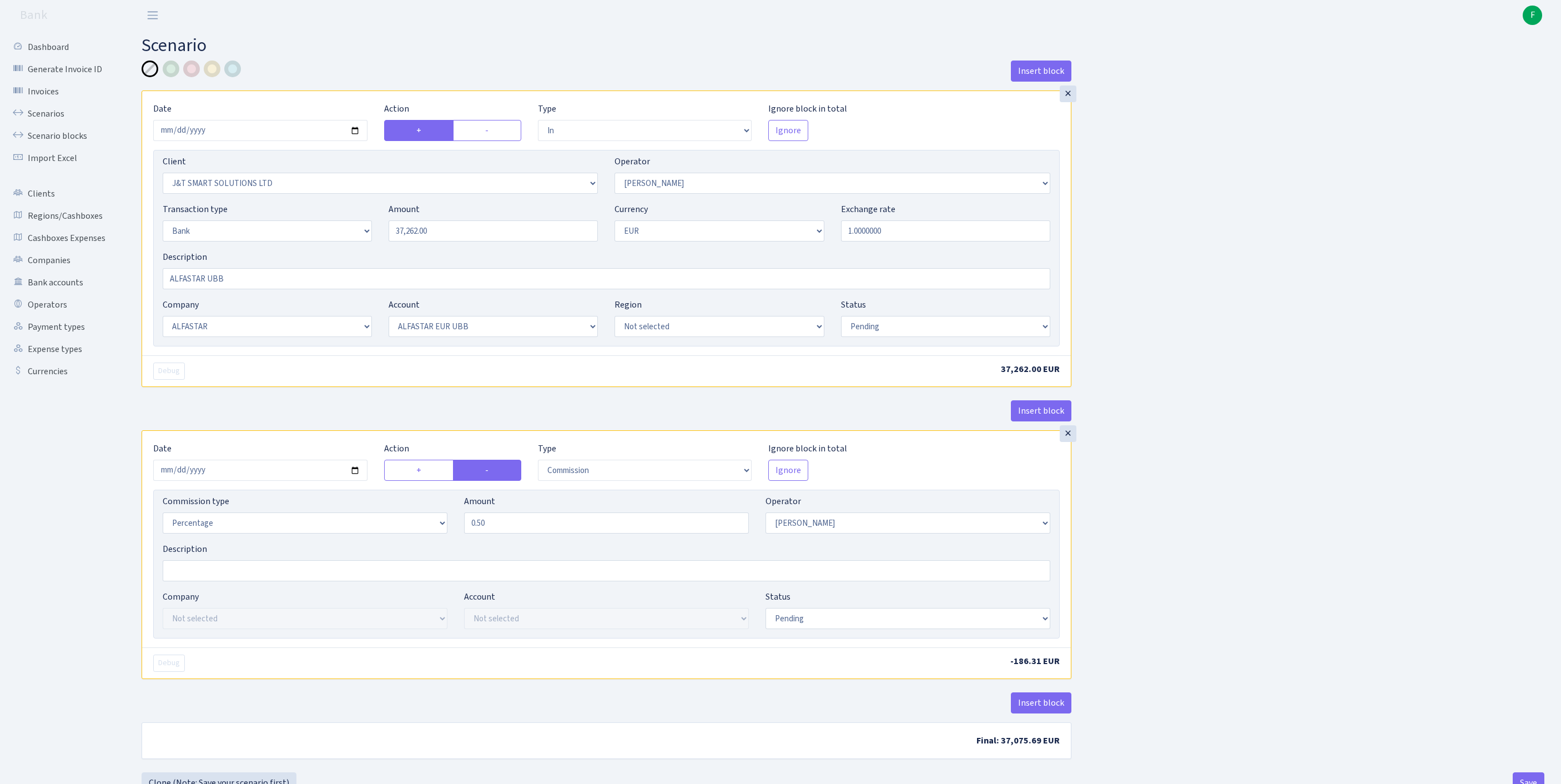
select select "commission"
select select "439"
select select "pending"
select select "processed"
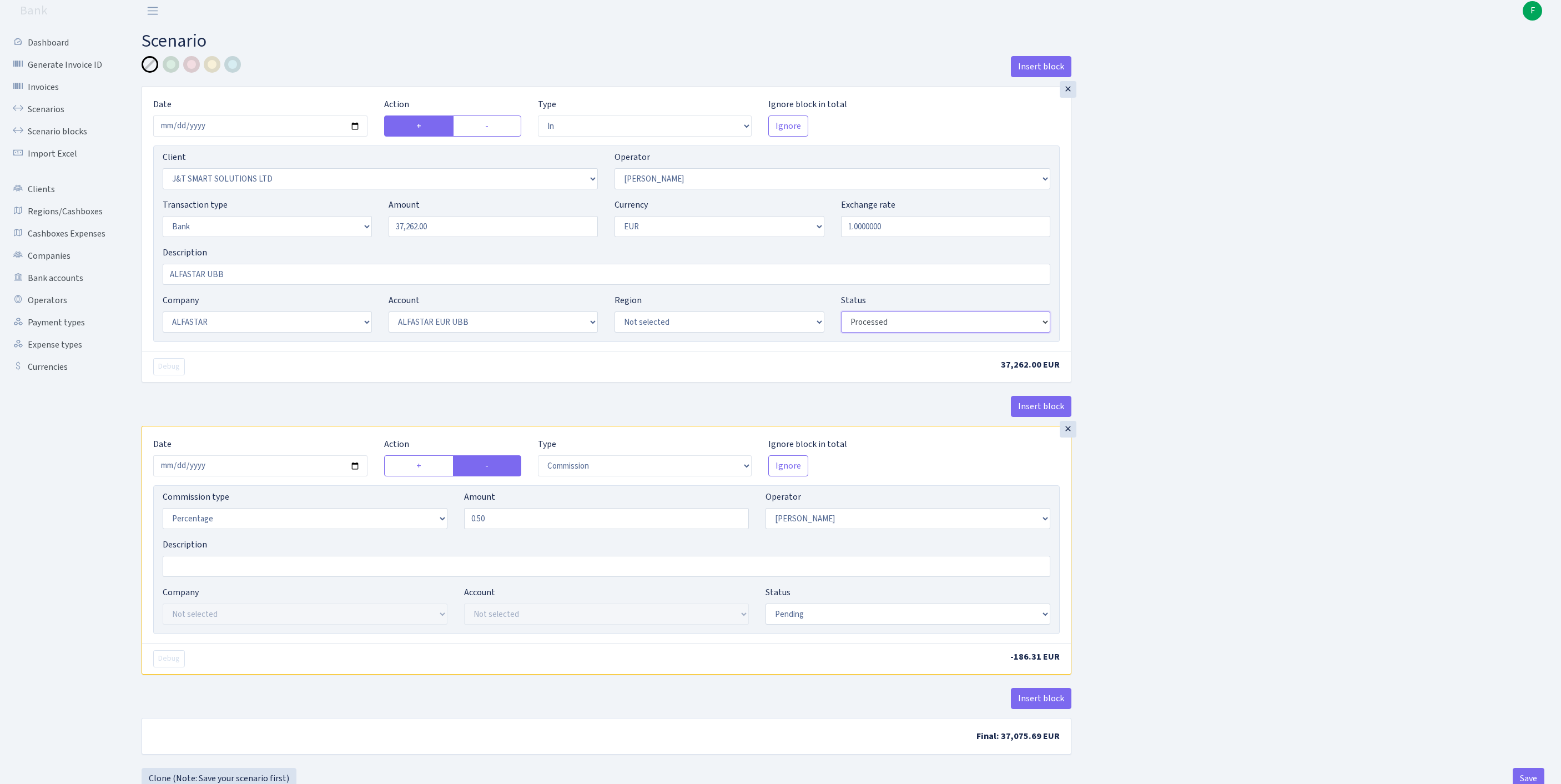
scroll to position [137, 0]
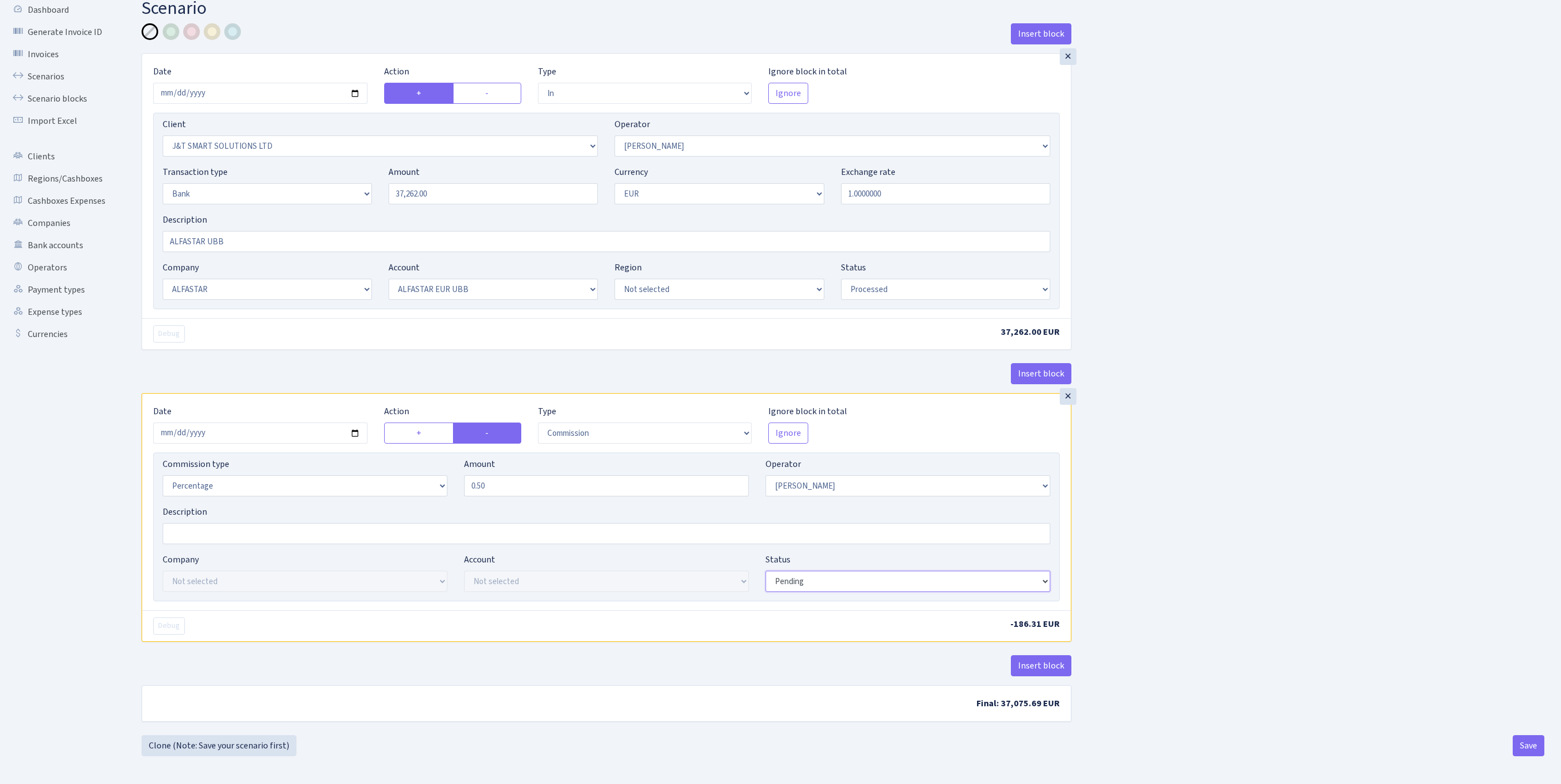
select select "processed"
click at [1525, 739] on button "Save" at bounding box center [1528, 746] width 32 height 21
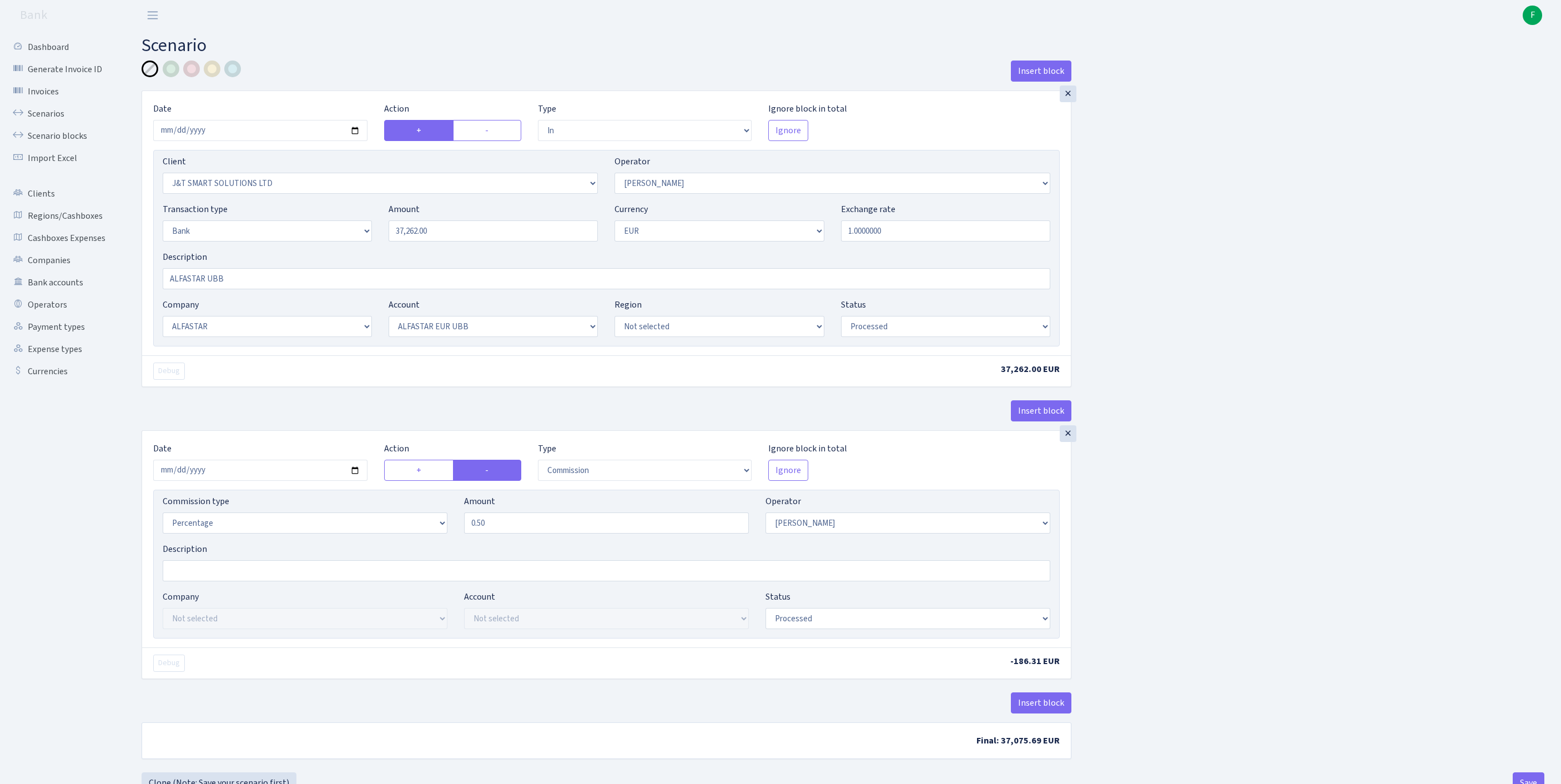
select select "in"
select select "3304"
select select "439"
select select "2"
select select "1"
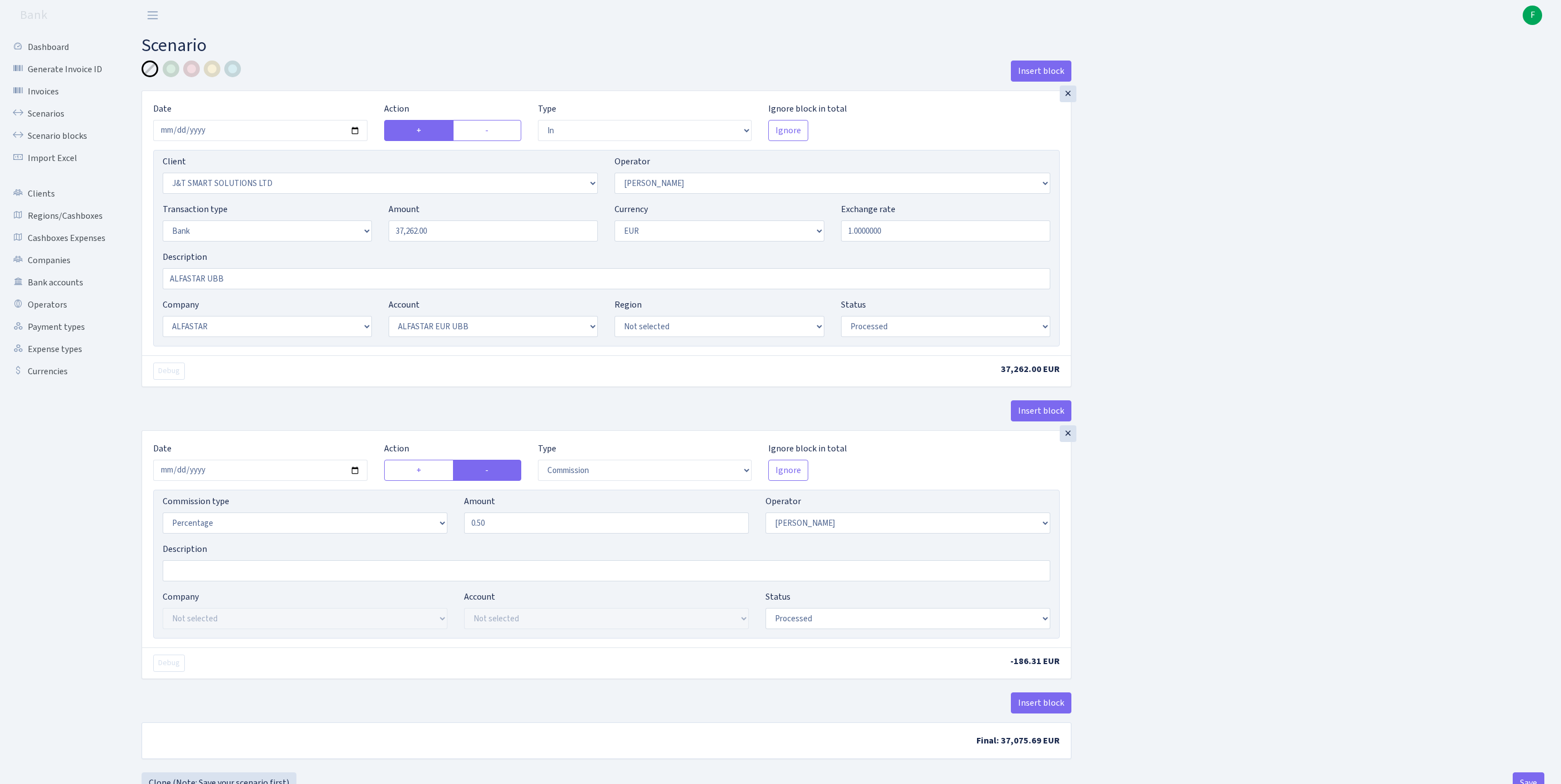
select select "14"
select select "42"
select select "processed"
select select "commission"
select select "439"
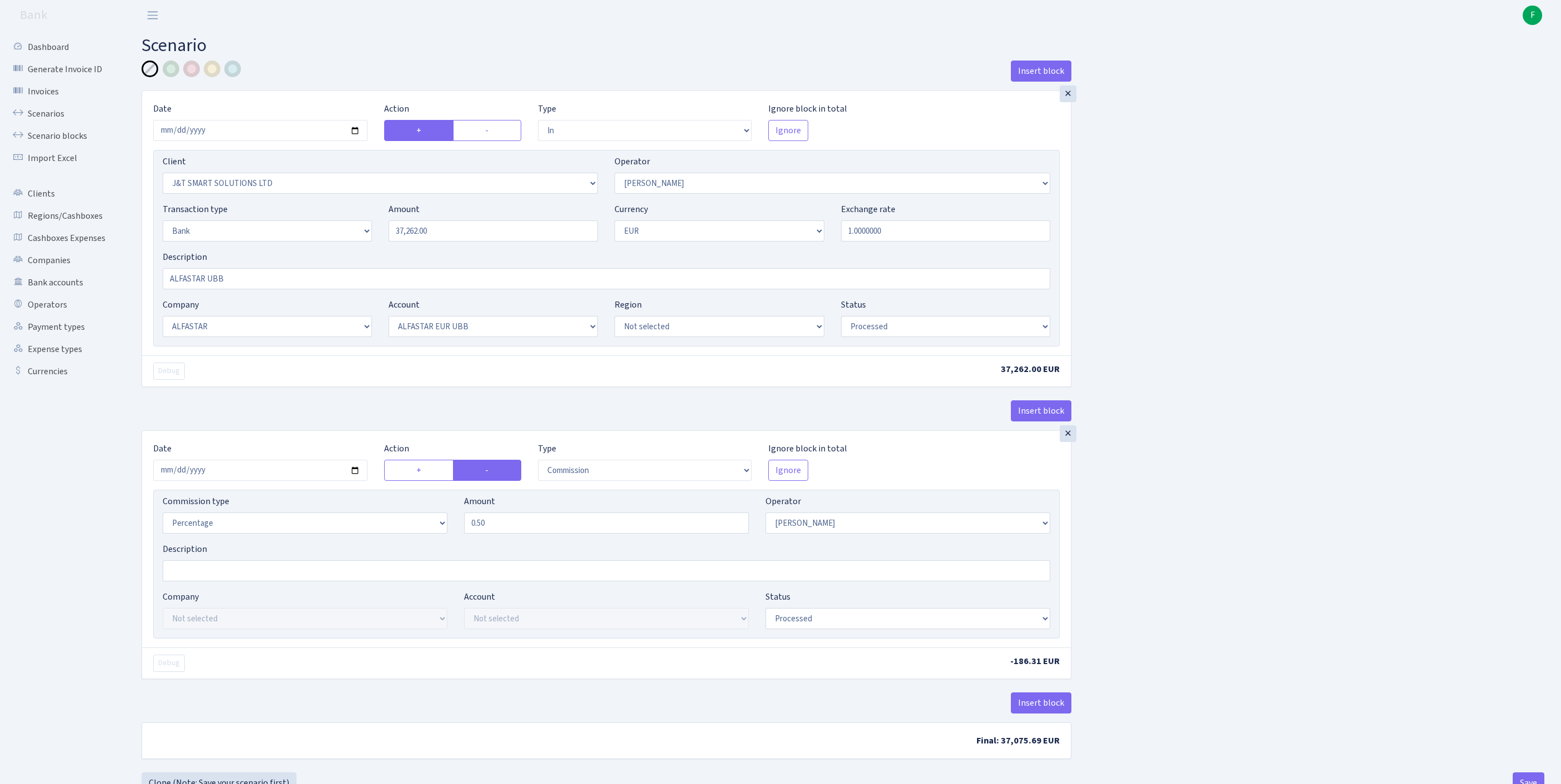
select select "processed"
click at [57, 121] on link "Scenarios" at bounding box center [61, 113] width 111 height 22
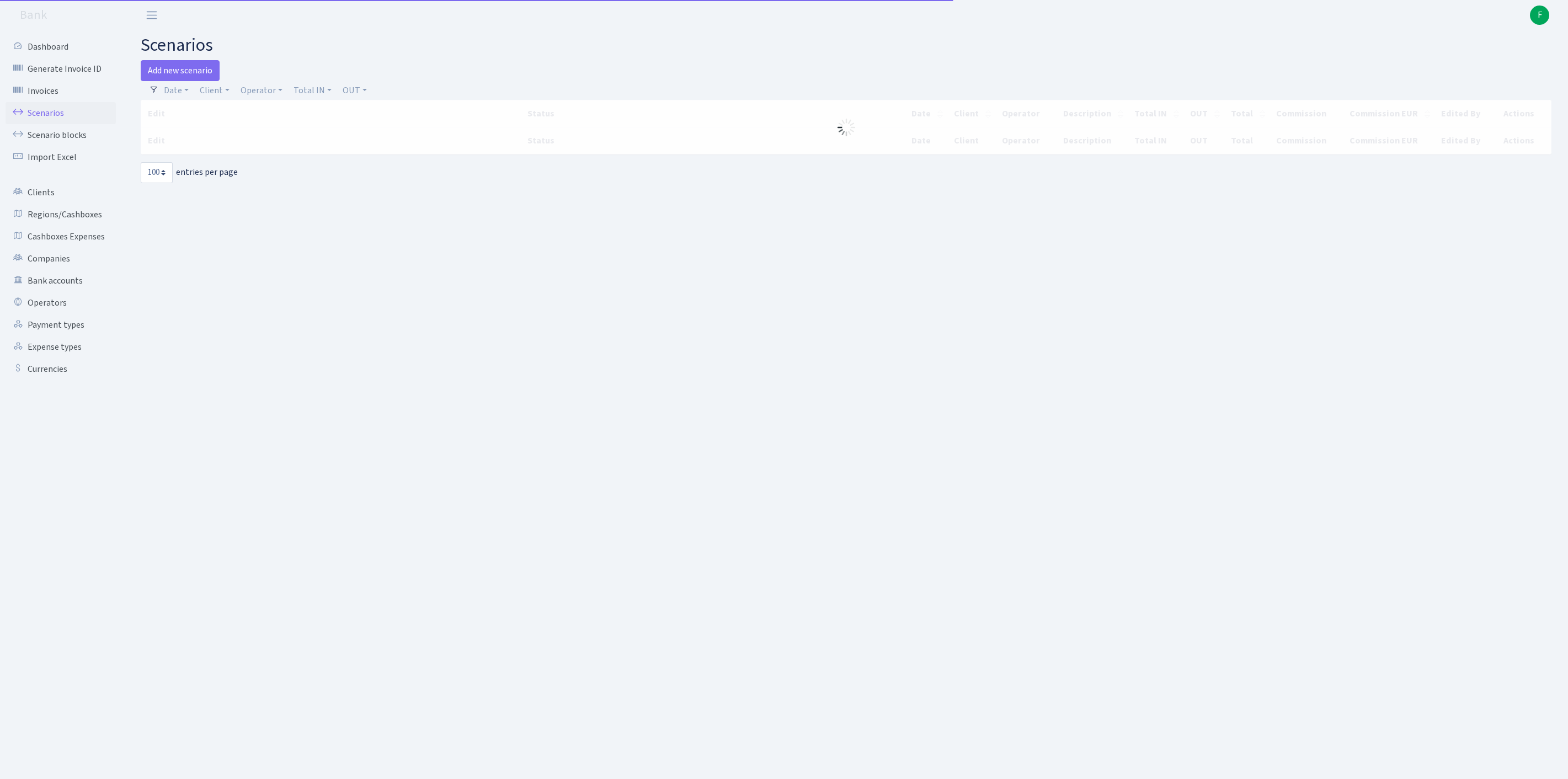
select select "100"
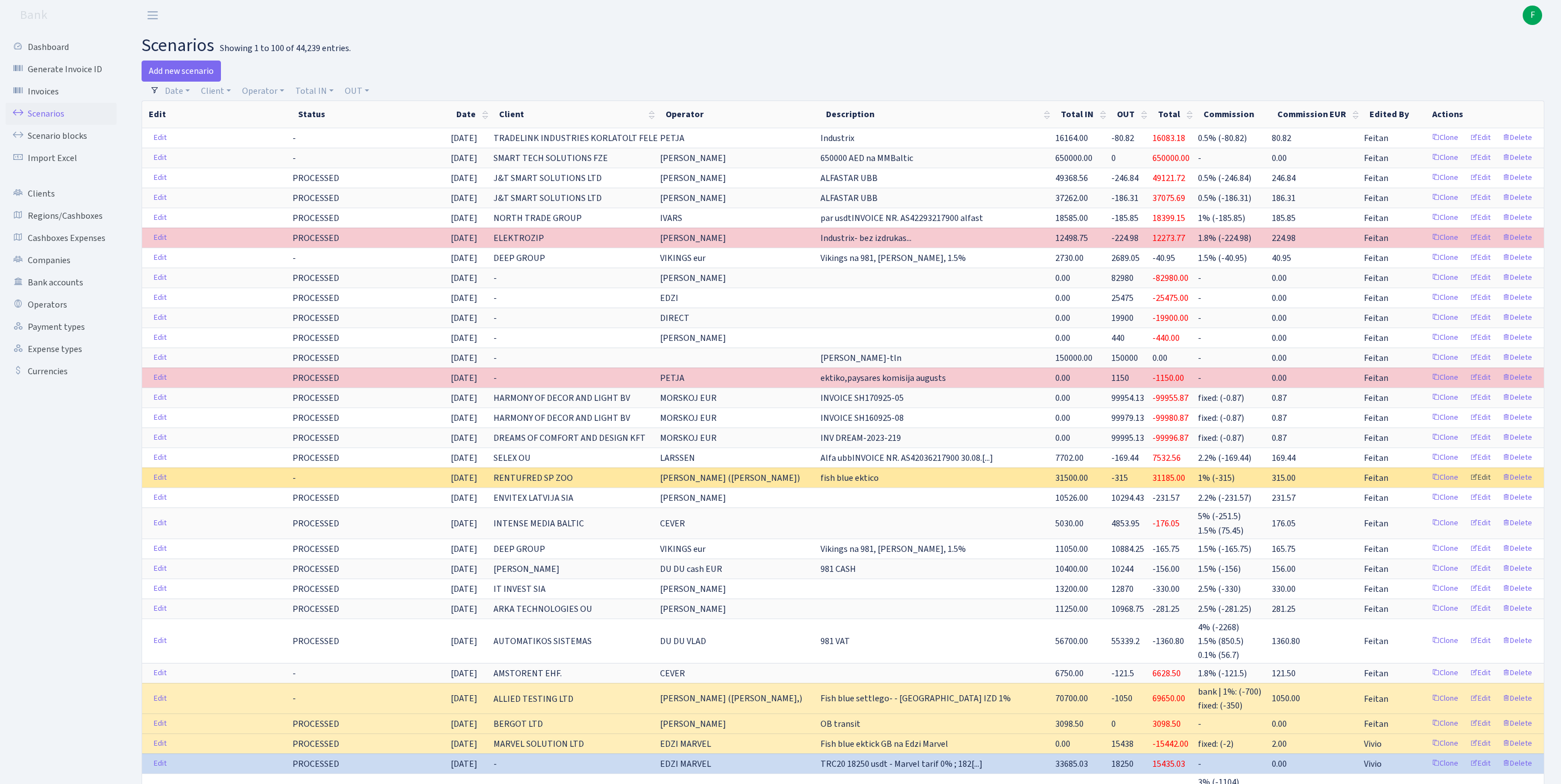
click at [1469, 486] on link "Edit" at bounding box center [1480, 477] width 30 height 17
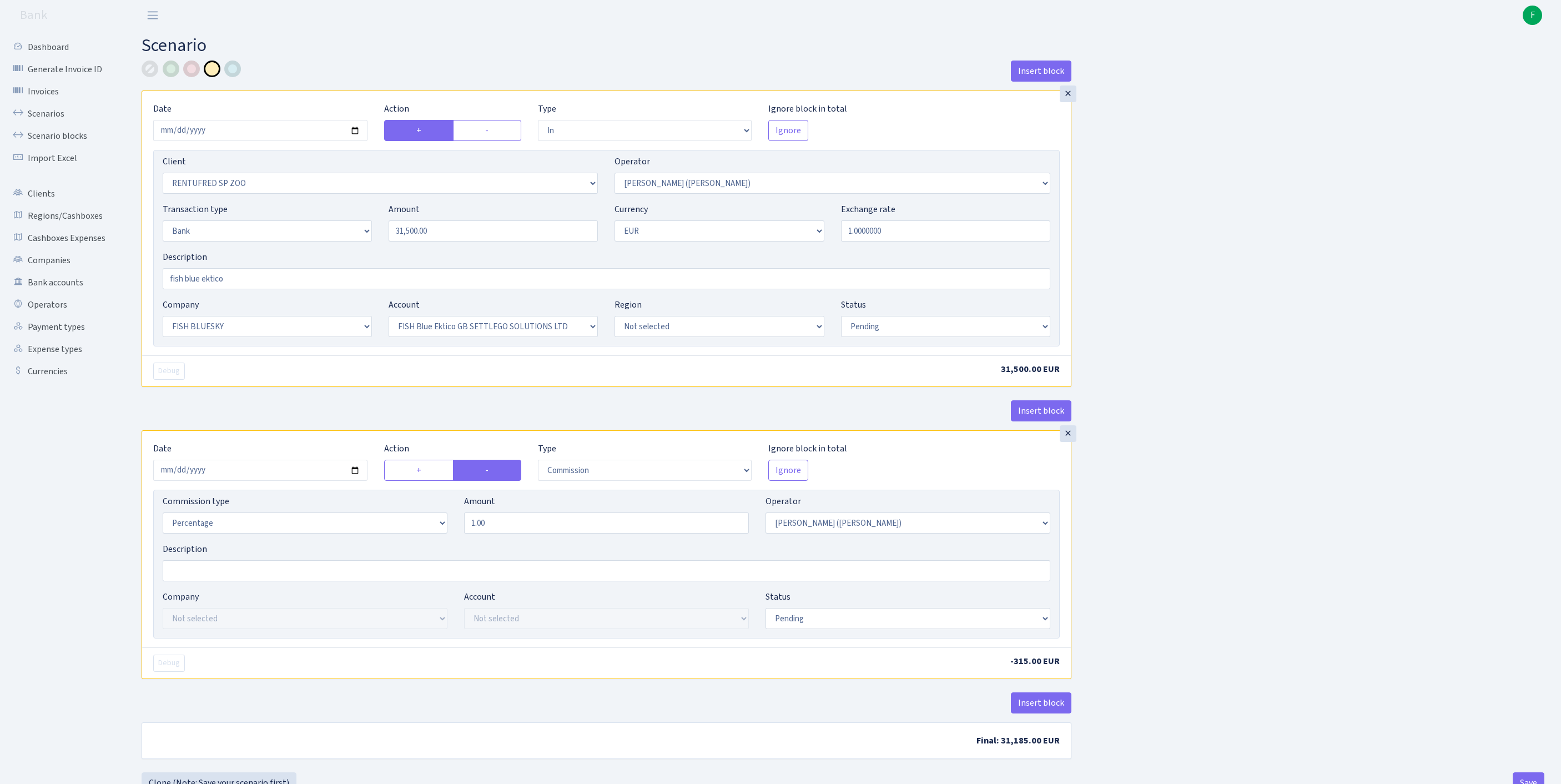
select select "in"
select select "2517"
select select "395"
select select "2"
select select "1"
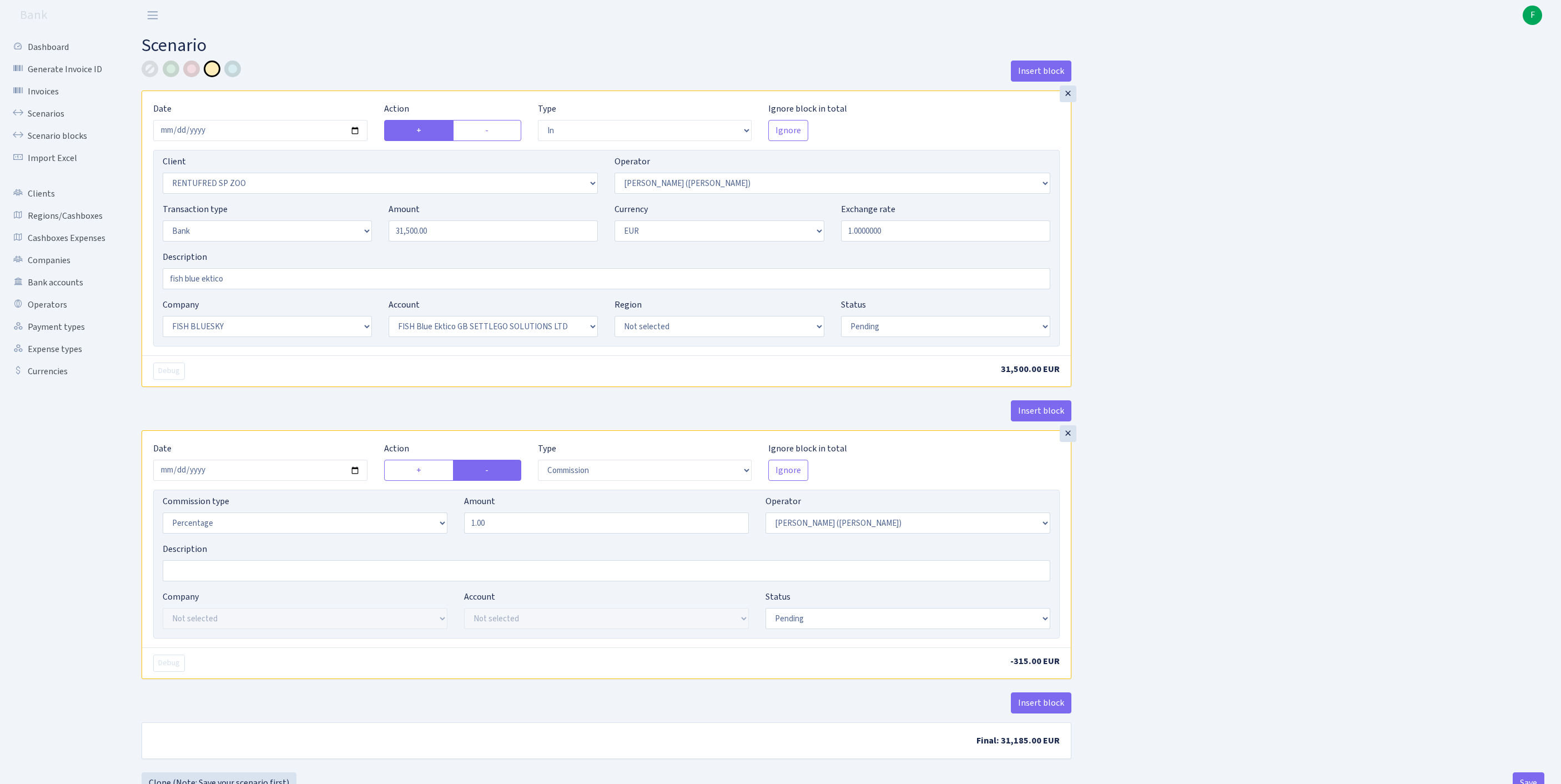
select select "23"
select select "67"
select select "pending"
select select "commission"
select select "395"
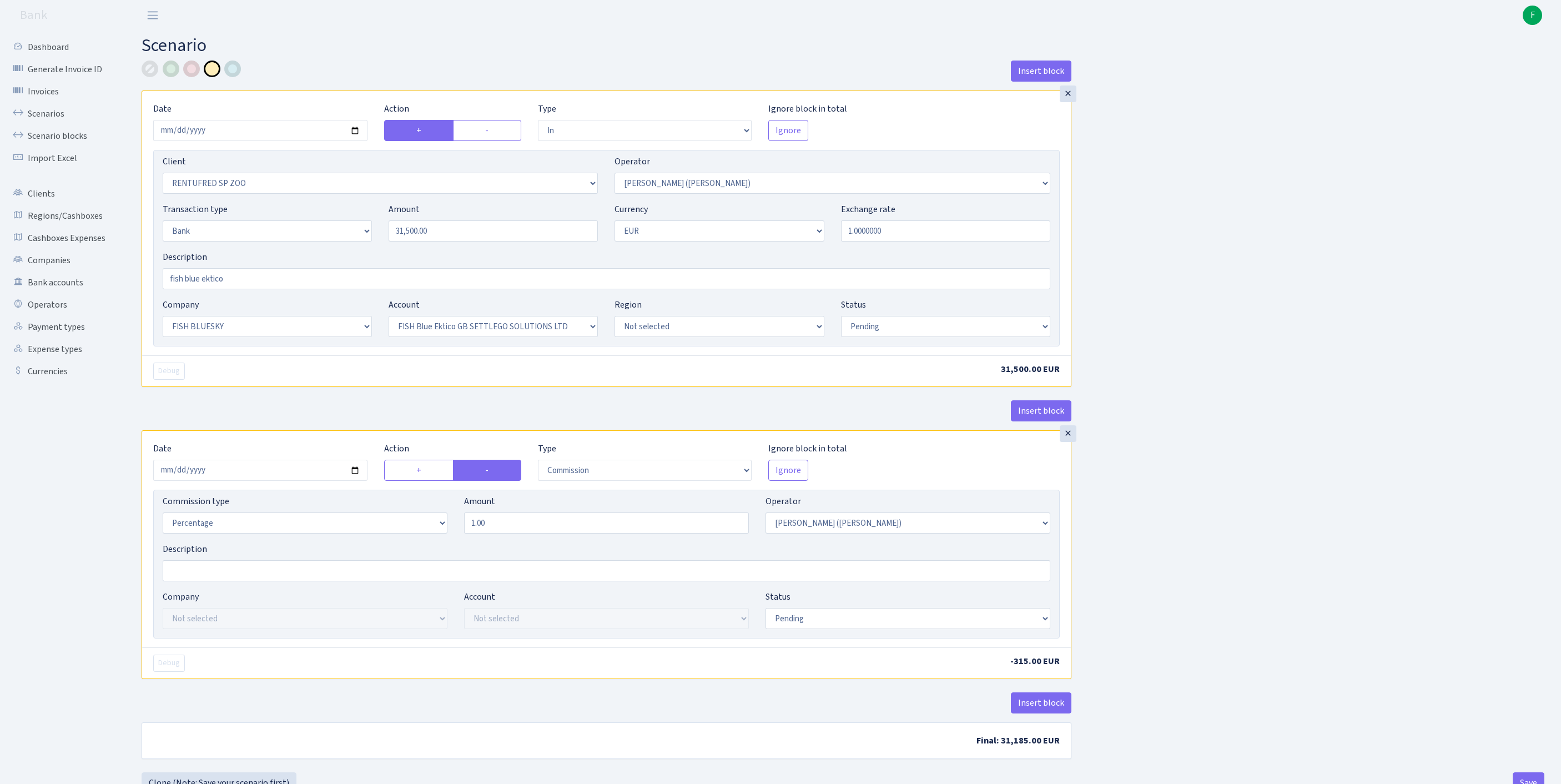
select select "pending"
select select "processed"
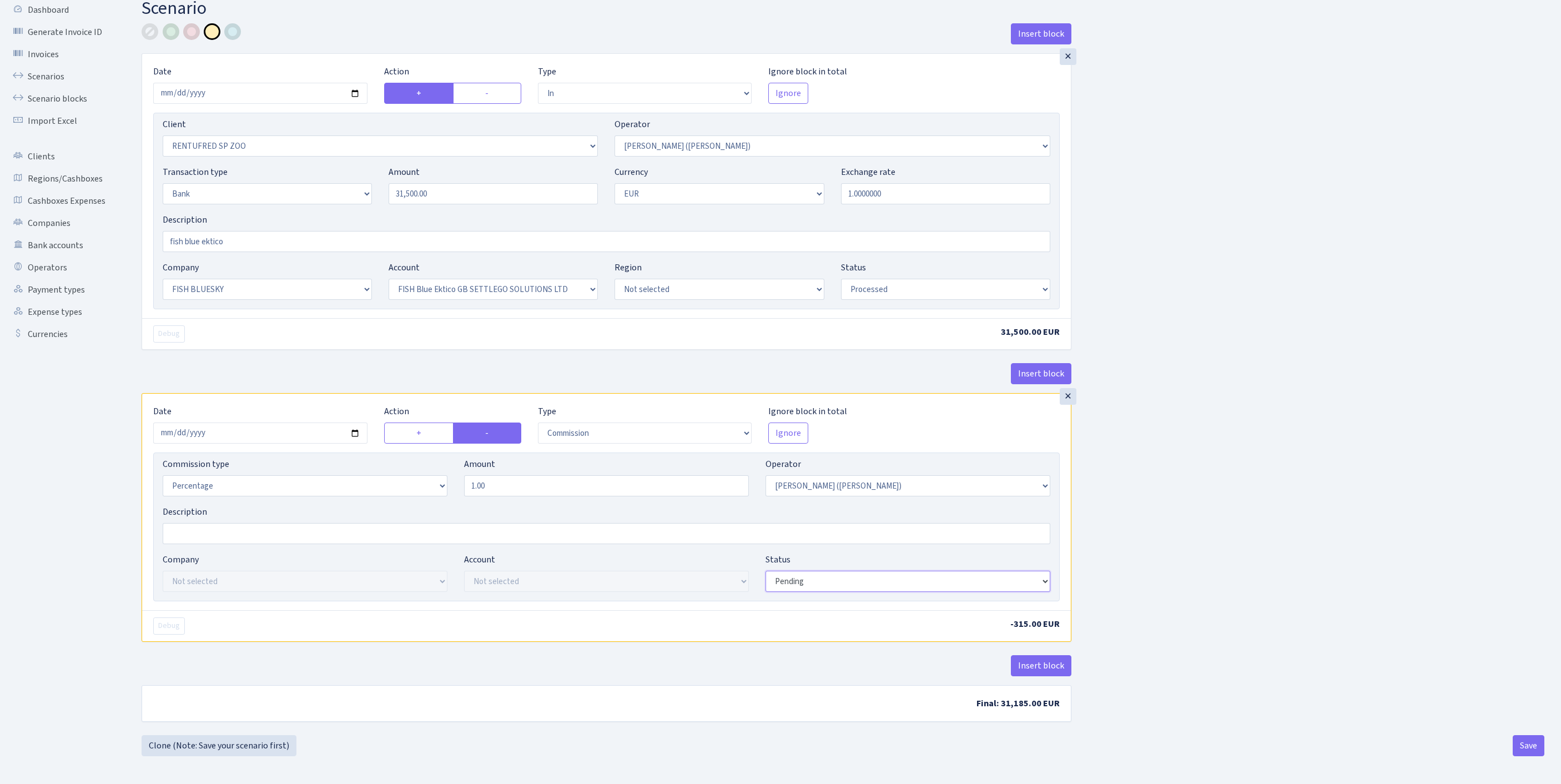
select select "processed"
click at [1524, 739] on button "Save" at bounding box center [1528, 746] width 32 height 21
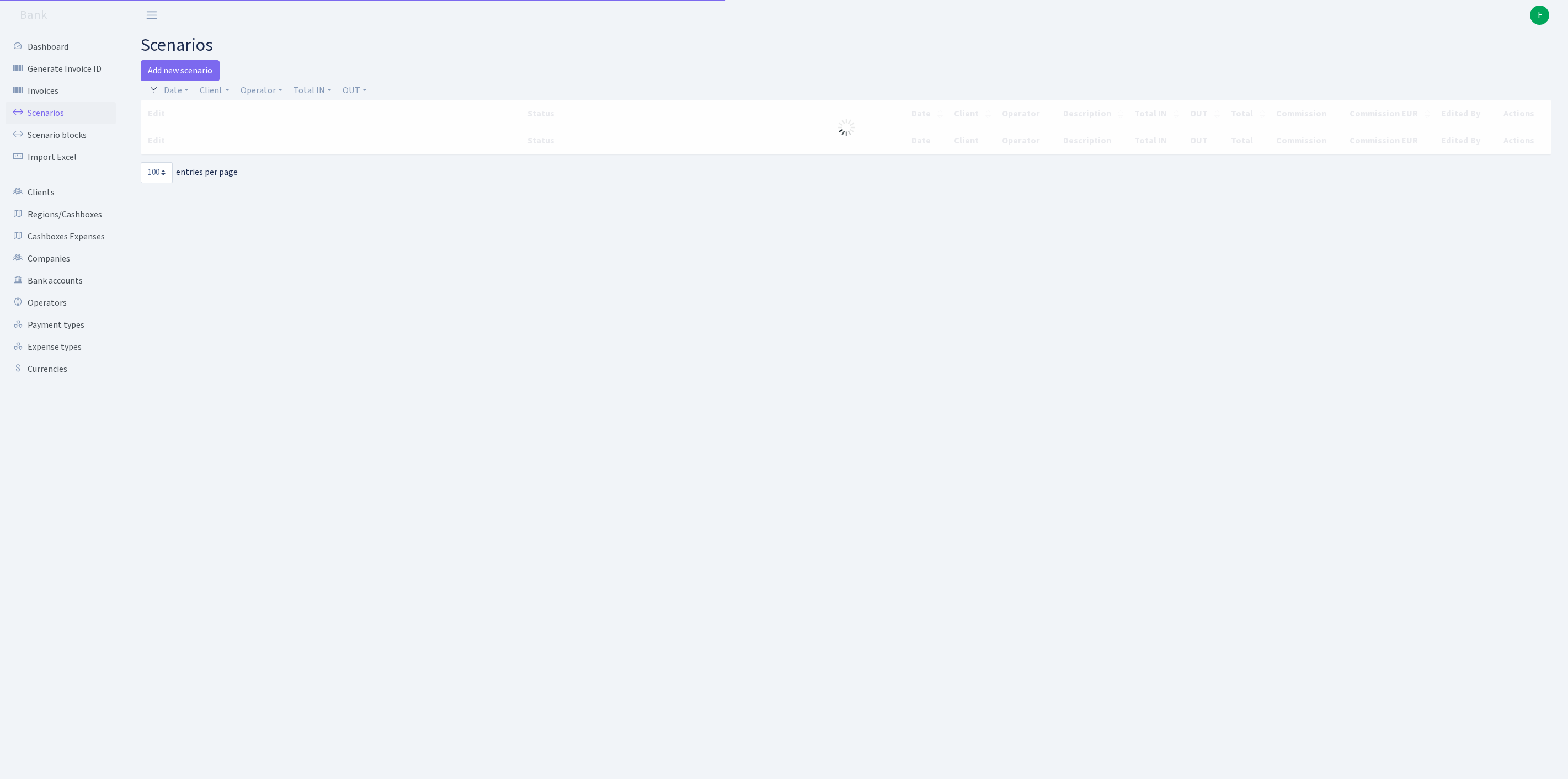
select select "100"
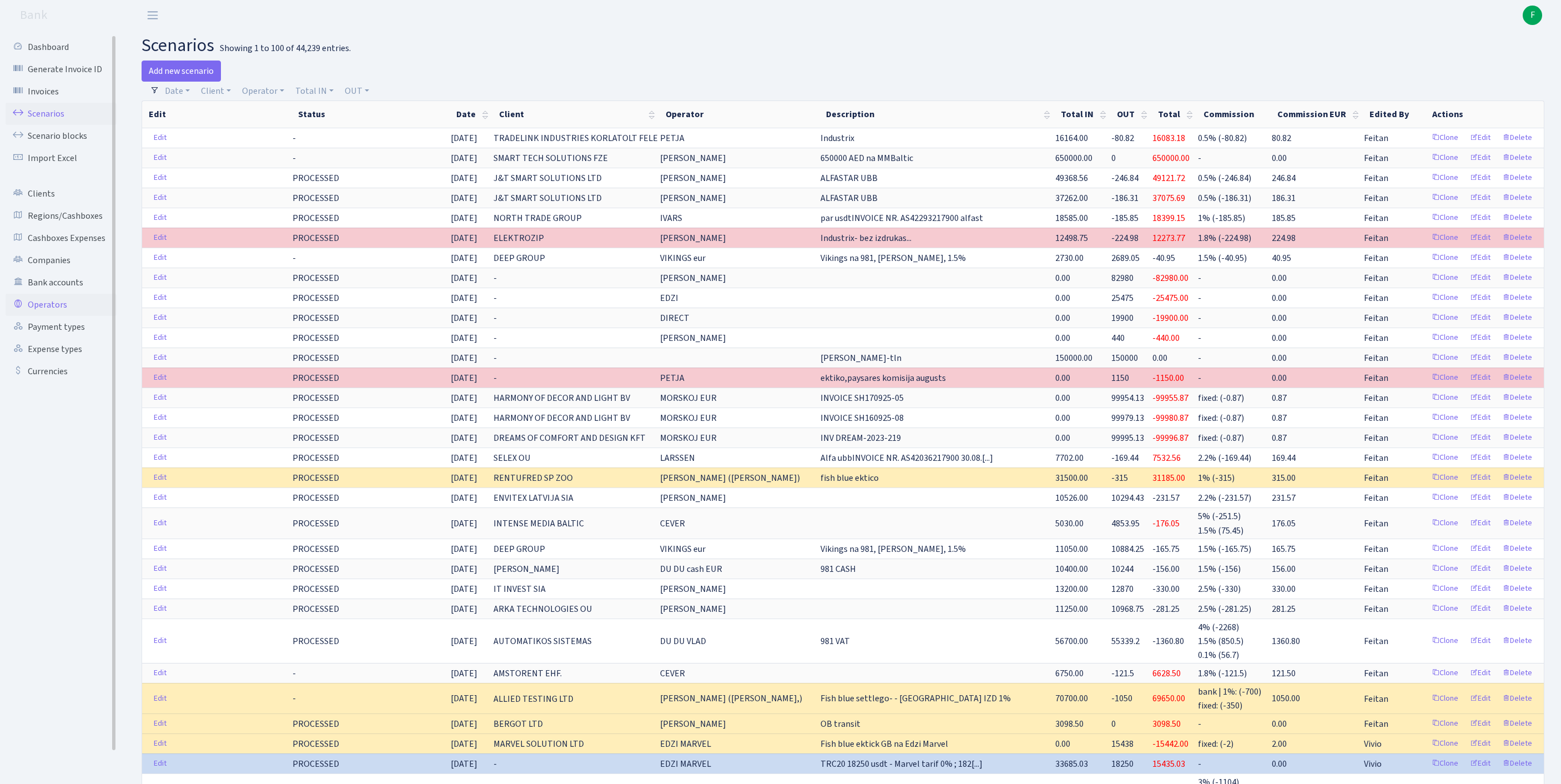
click at [55, 316] on link "Operators" at bounding box center [61, 305] width 111 height 22
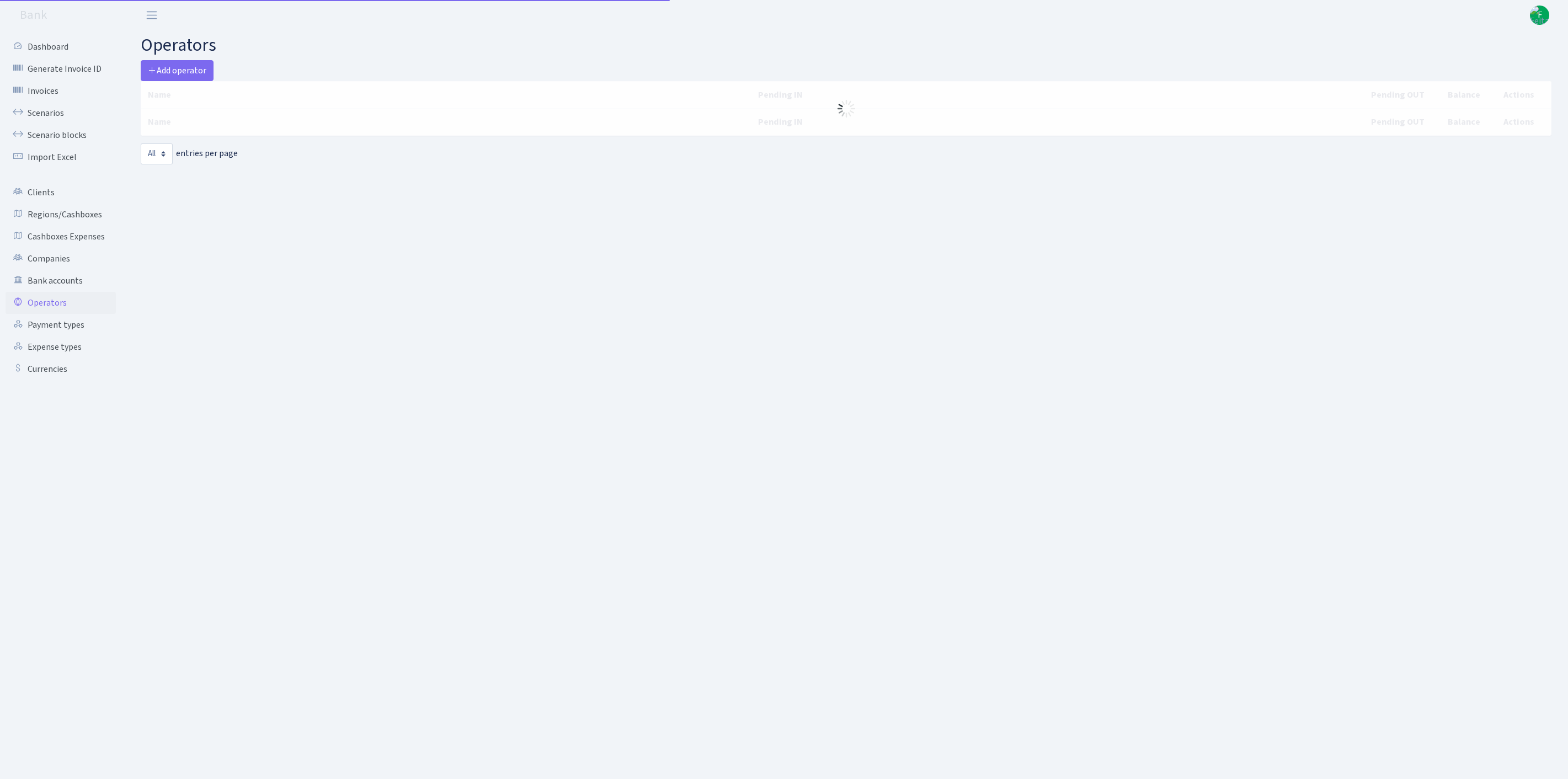
select select "-1"
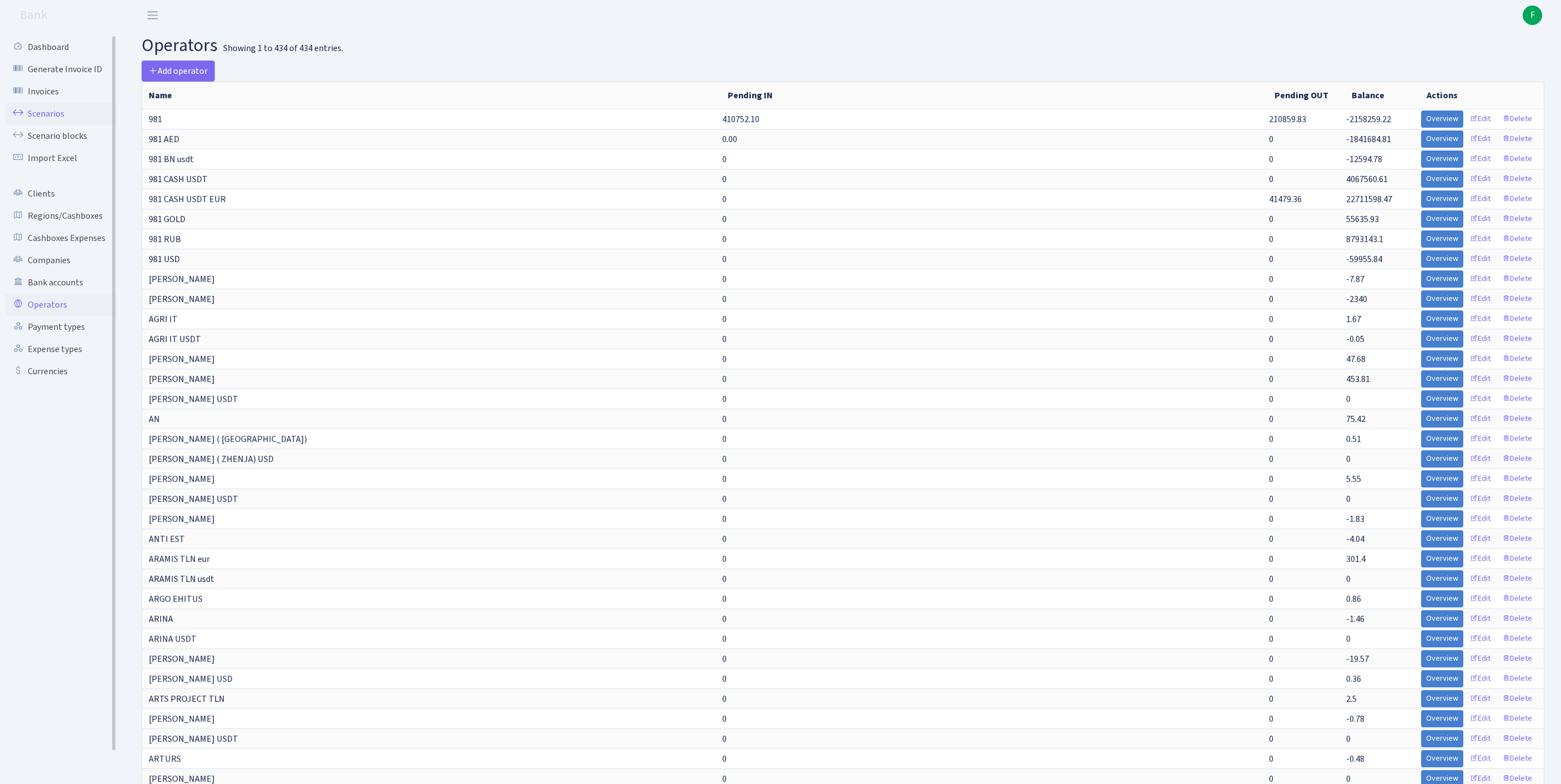
click at [57, 118] on link "Scenarios" at bounding box center [61, 113] width 111 height 22
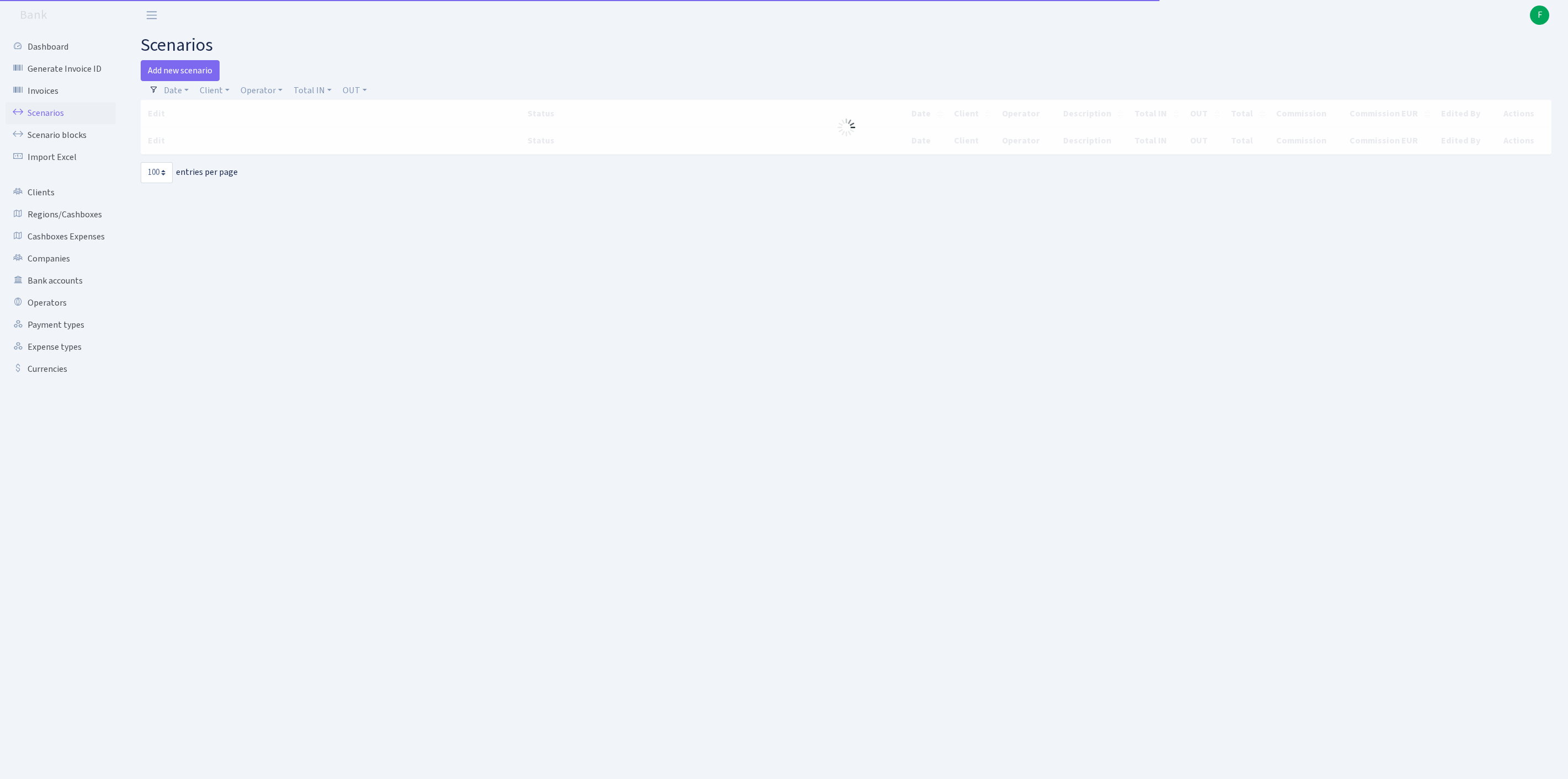
select select "100"
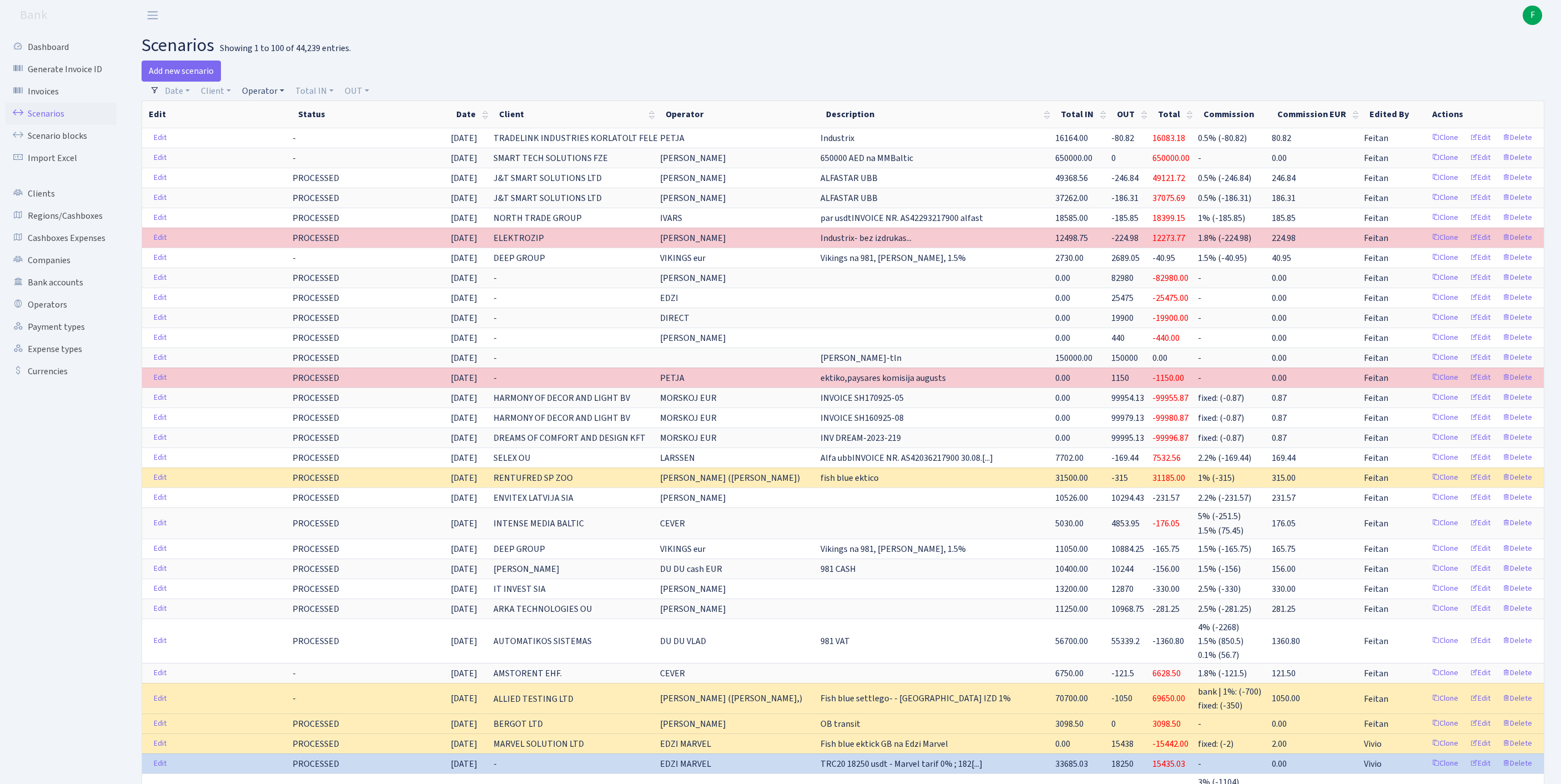
click at [276, 93] on link "Operator" at bounding box center [263, 91] width 51 height 19
click at [278, 133] on input "search" at bounding box center [288, 130] width 92 height 17
type input "uab"
click at [290, 161] on li "UAB" at bounding box center [287, 151] width 94 height 19
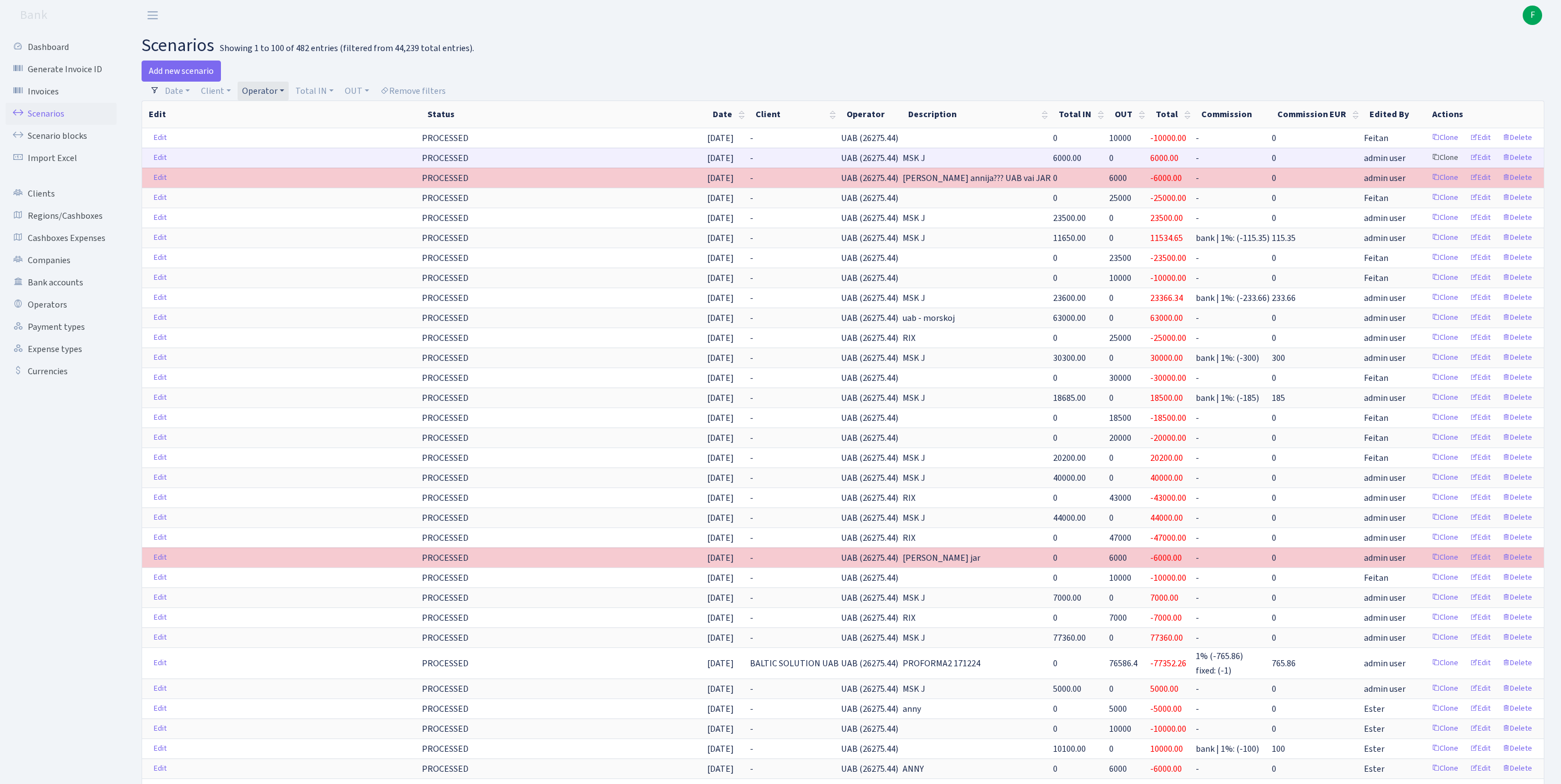
click at [1426, 166] on link "Clone" at bounding box center [1445, 158] width 37 height 17
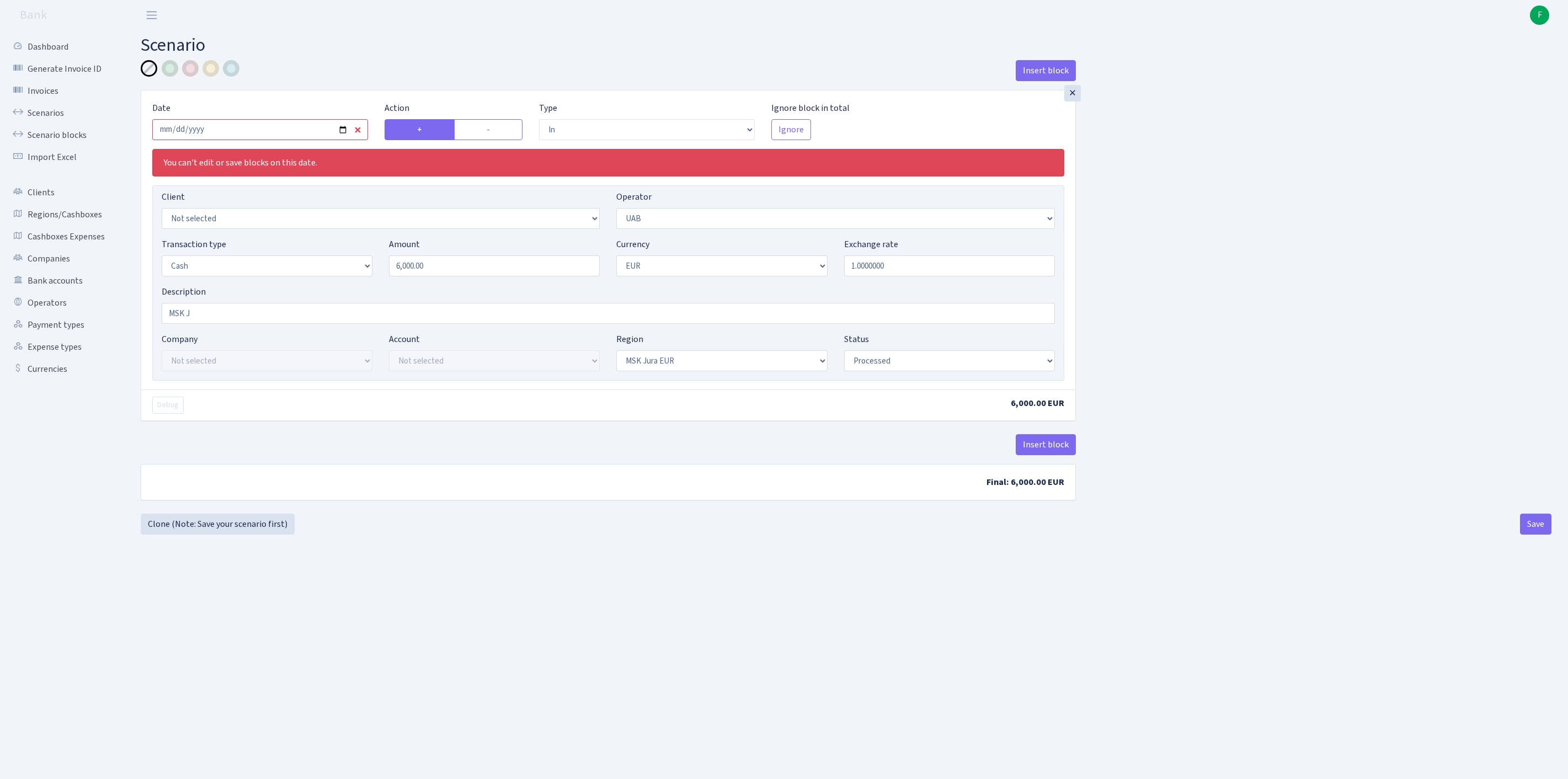
select select "in"
select select "33"
select select "1"
select select "16"
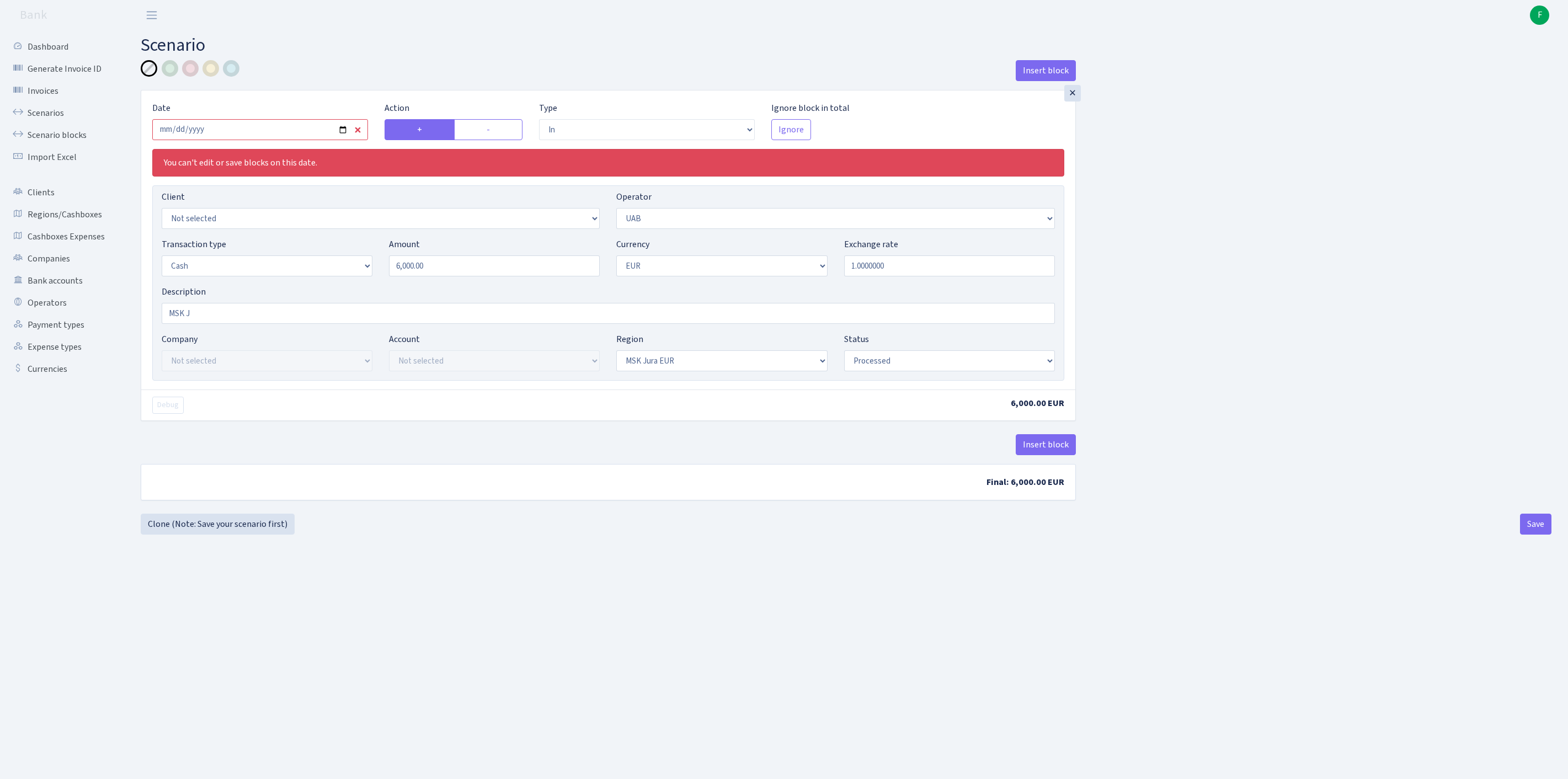
select select "processed"
drag, startPoint x: 447, startPoint y: 294, endPoint x: 383, endPoint y: 282, distance: 65.1
click at [384, 277] on div "Amount 6000.00" at bounding box center [494, 257] width 227 height 39
type input "10,000.00"
click at [278, 137] on input "2025-07-29" at bounding box center [260, 129] width 215 height 21
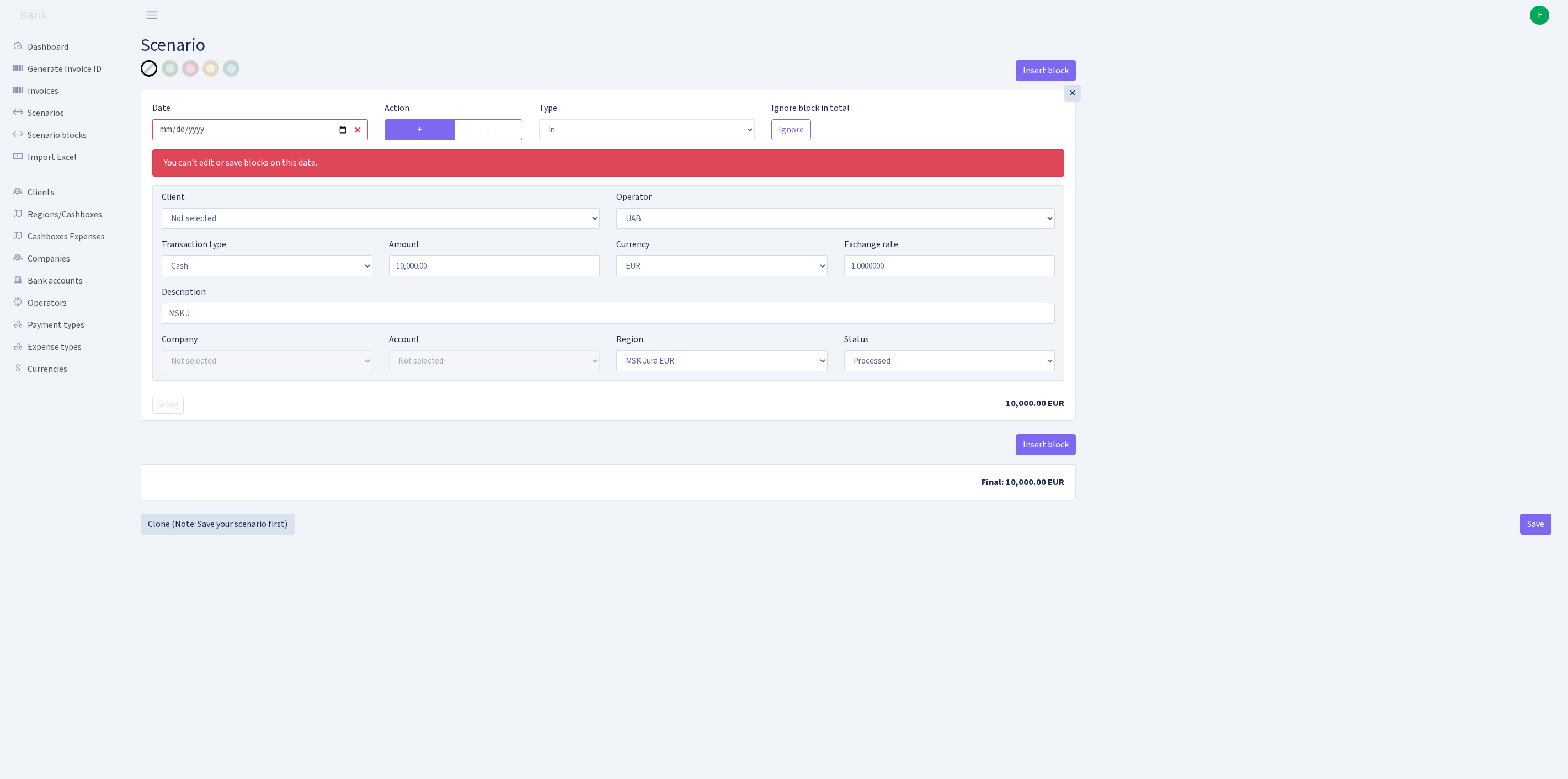
type input "[DATE]"
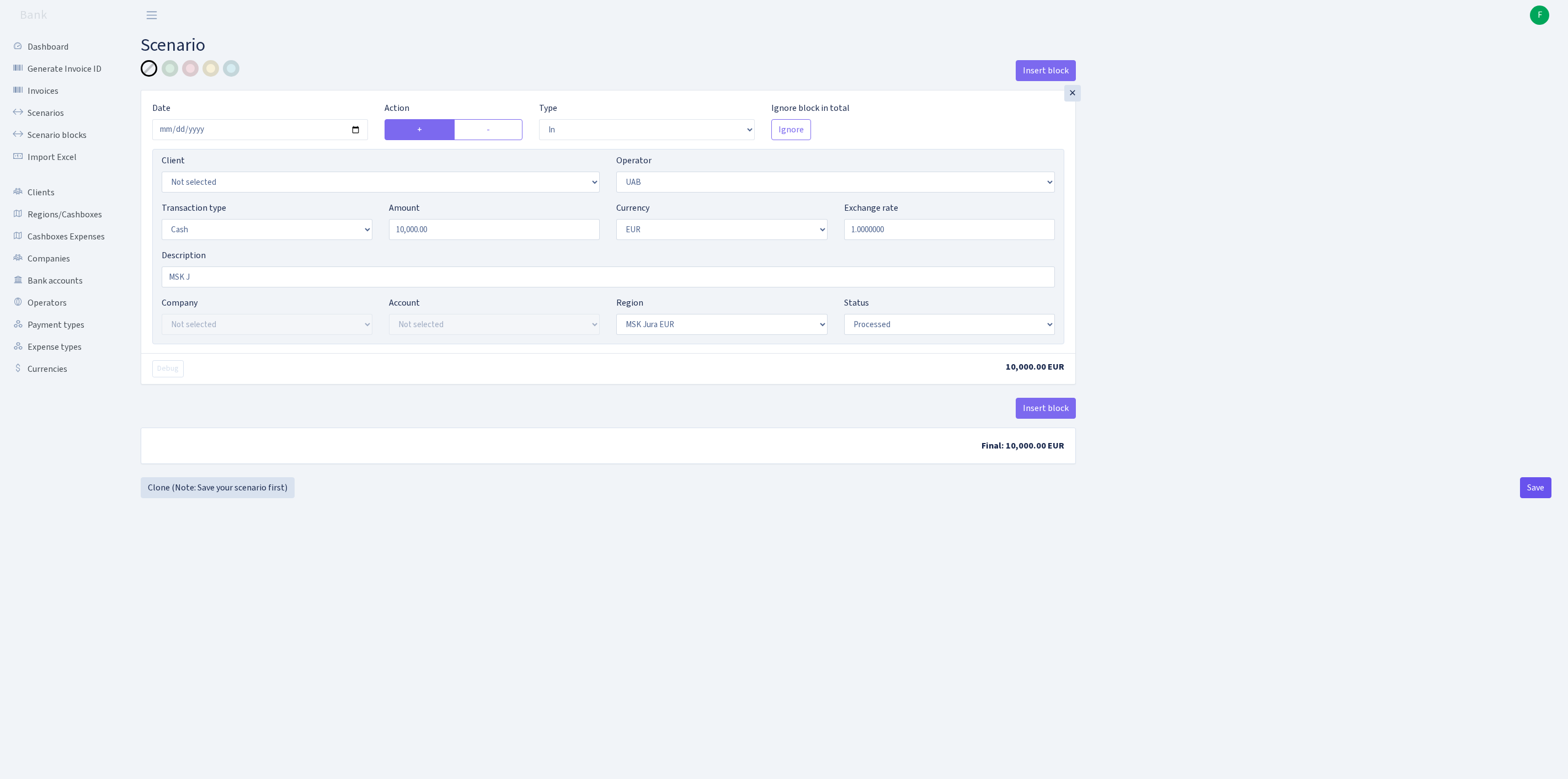
click at [1527, 498] on button "Save" at bounding box center [1536, 488] width 32 height 21
click at [1525, 498] on button "Save" at bounding box center [1536, 488] width 32 height 21
select select "in"
select select "33"
select select "1"
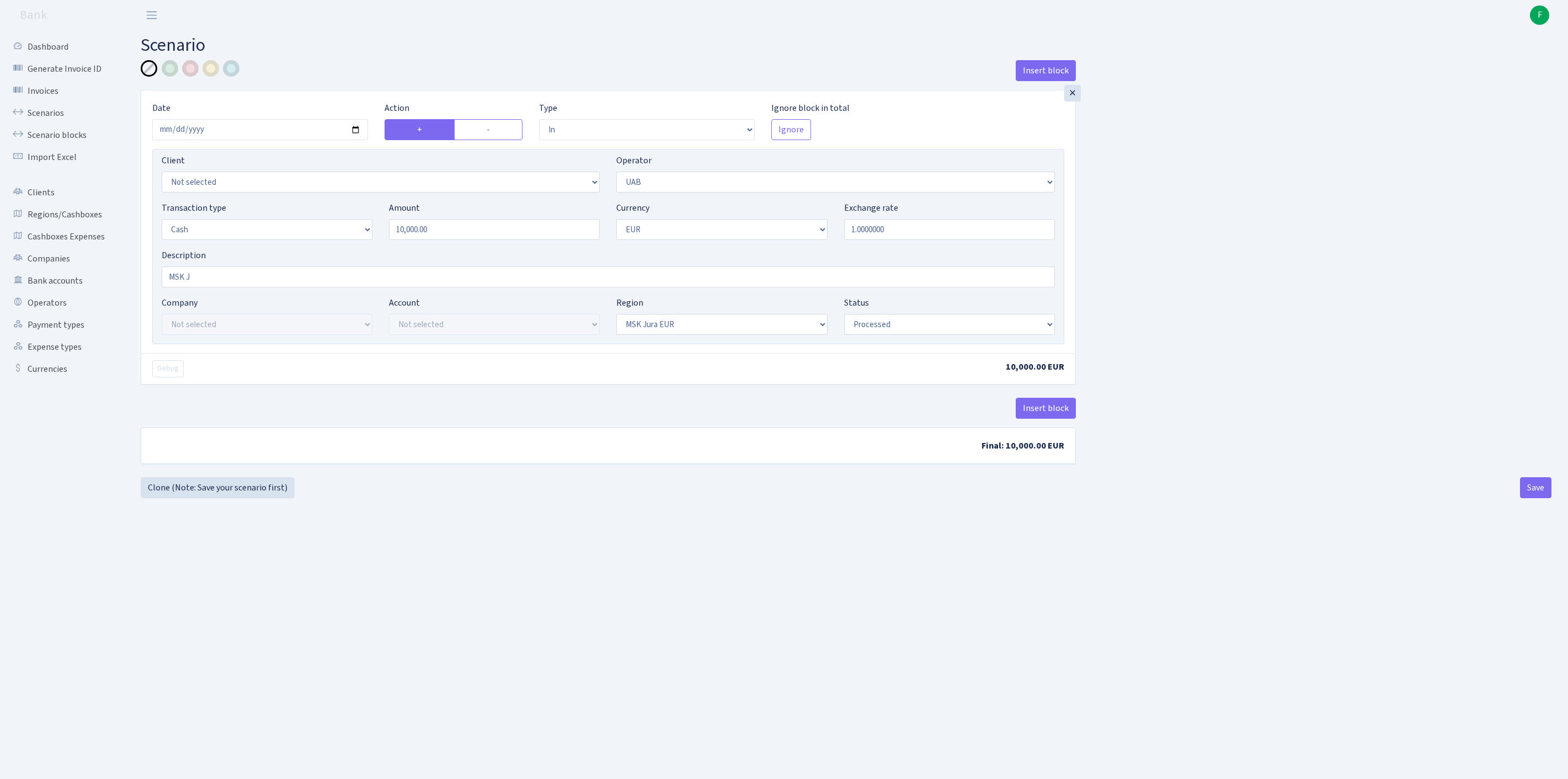
select select "1"
select select "16"
select select "processed"
click at [61, 120] on link "Scenarios" at bounding box center [61, 113] width 111 height 22
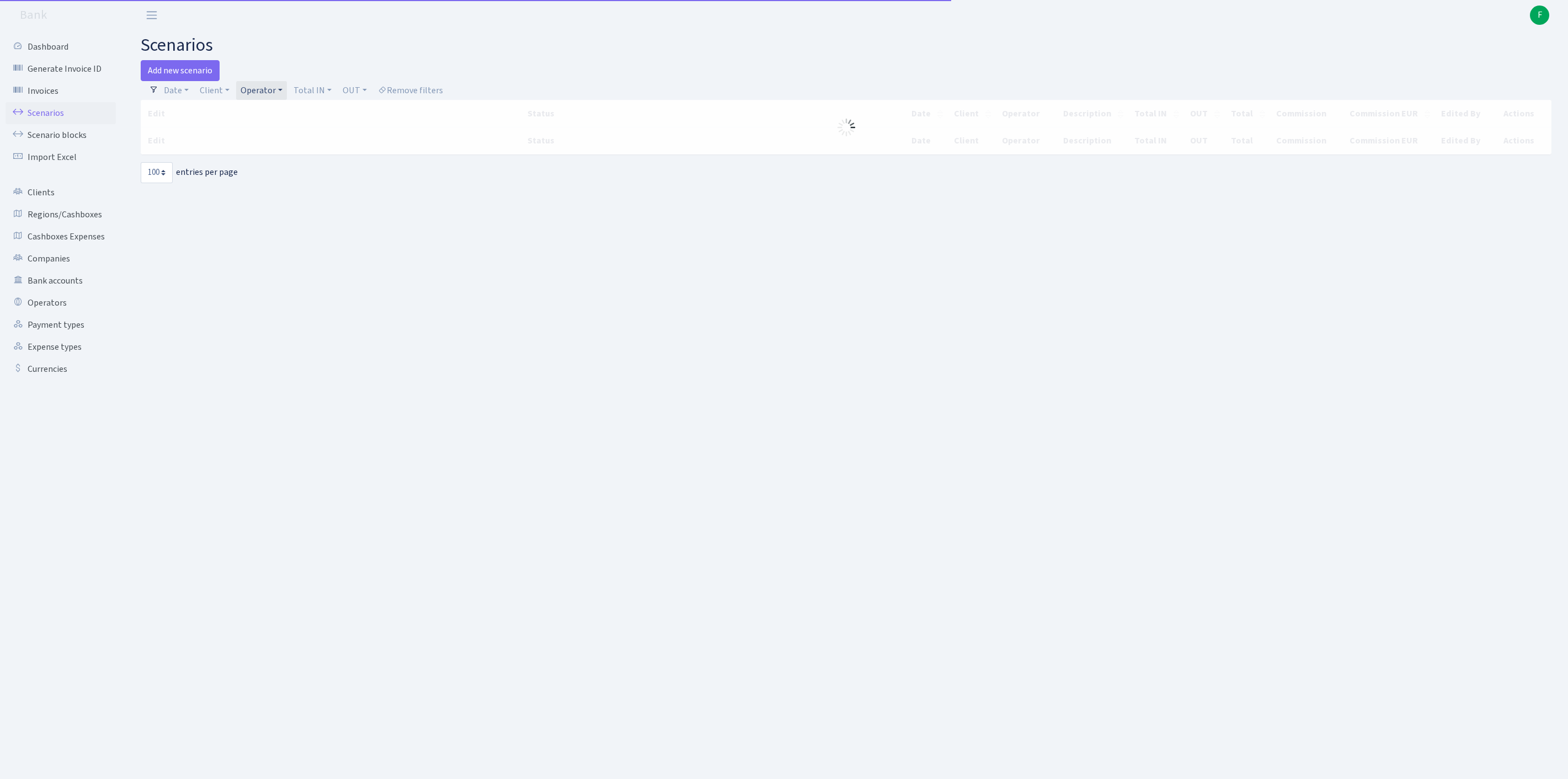
select select "100"
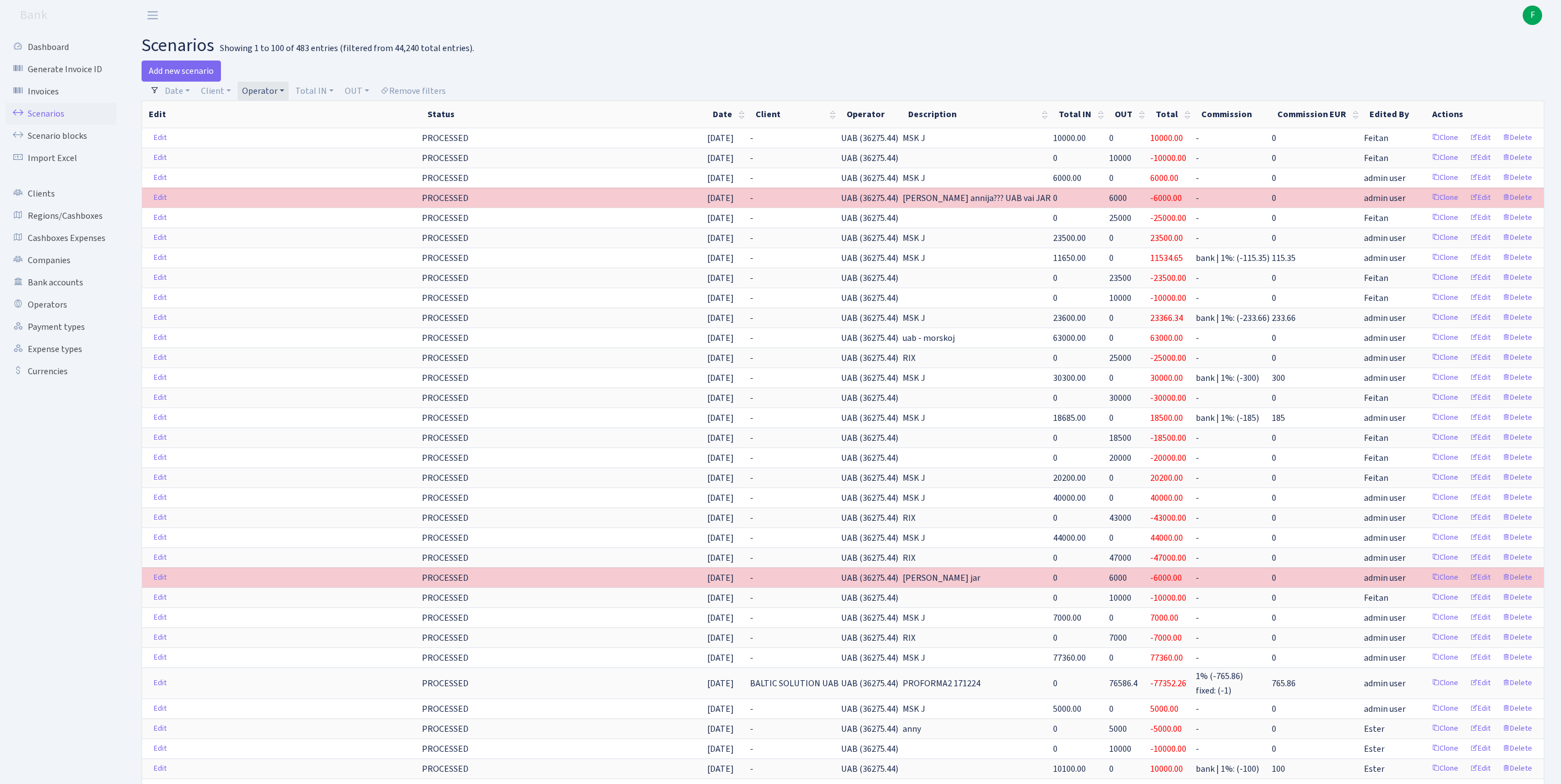
click at [288, 93] on link "Operator" at bounding box center [263, 91] width 51 height 19
click at [309, 127] on input "search" at bounding box center [288, 130] width 92 height 17
type input "oleg av"
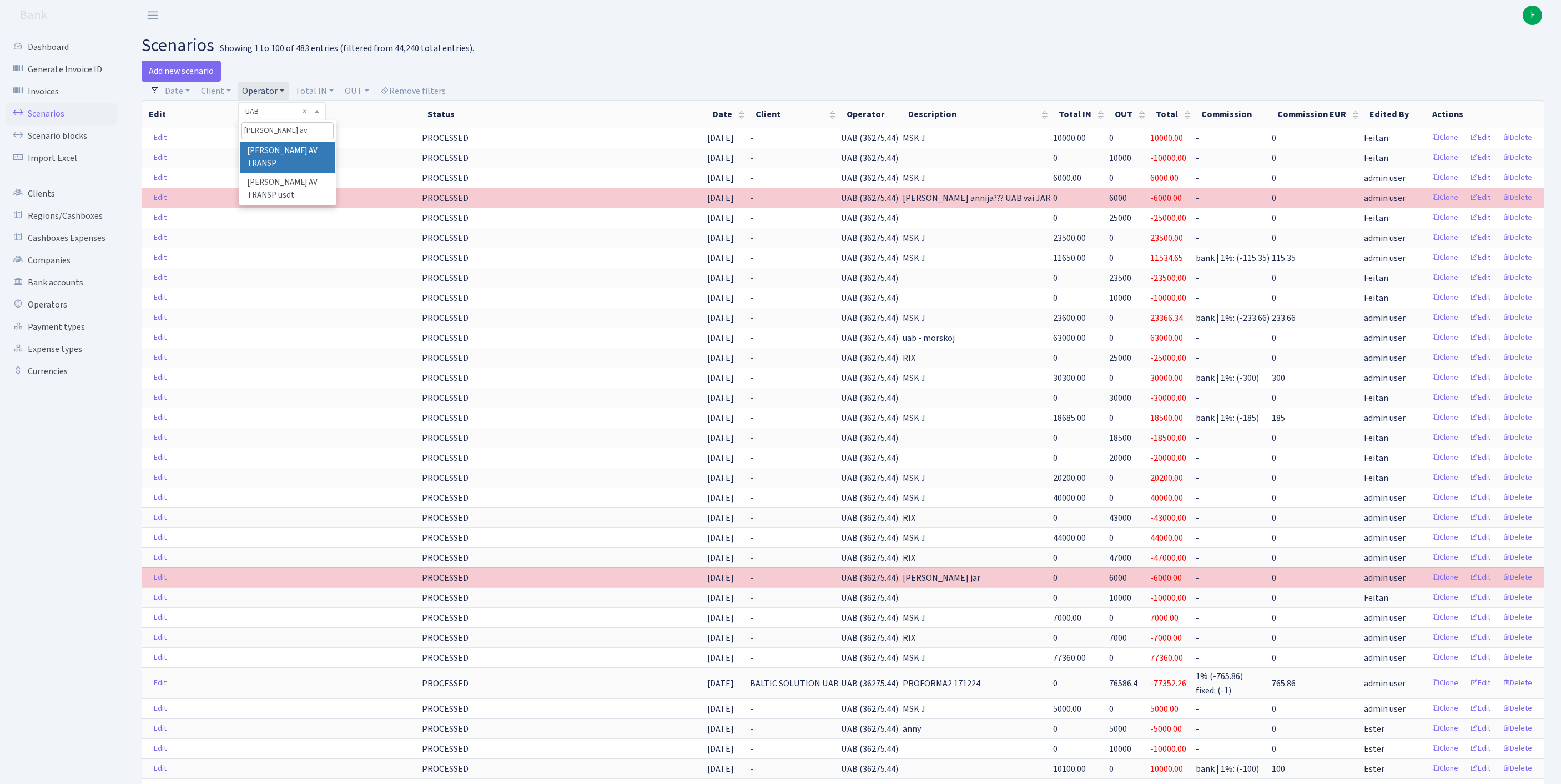
click at [317, 160] on li "[PERSON_NAME] AV TRANSP" at bounding box center [287, 157] width 94 height 32
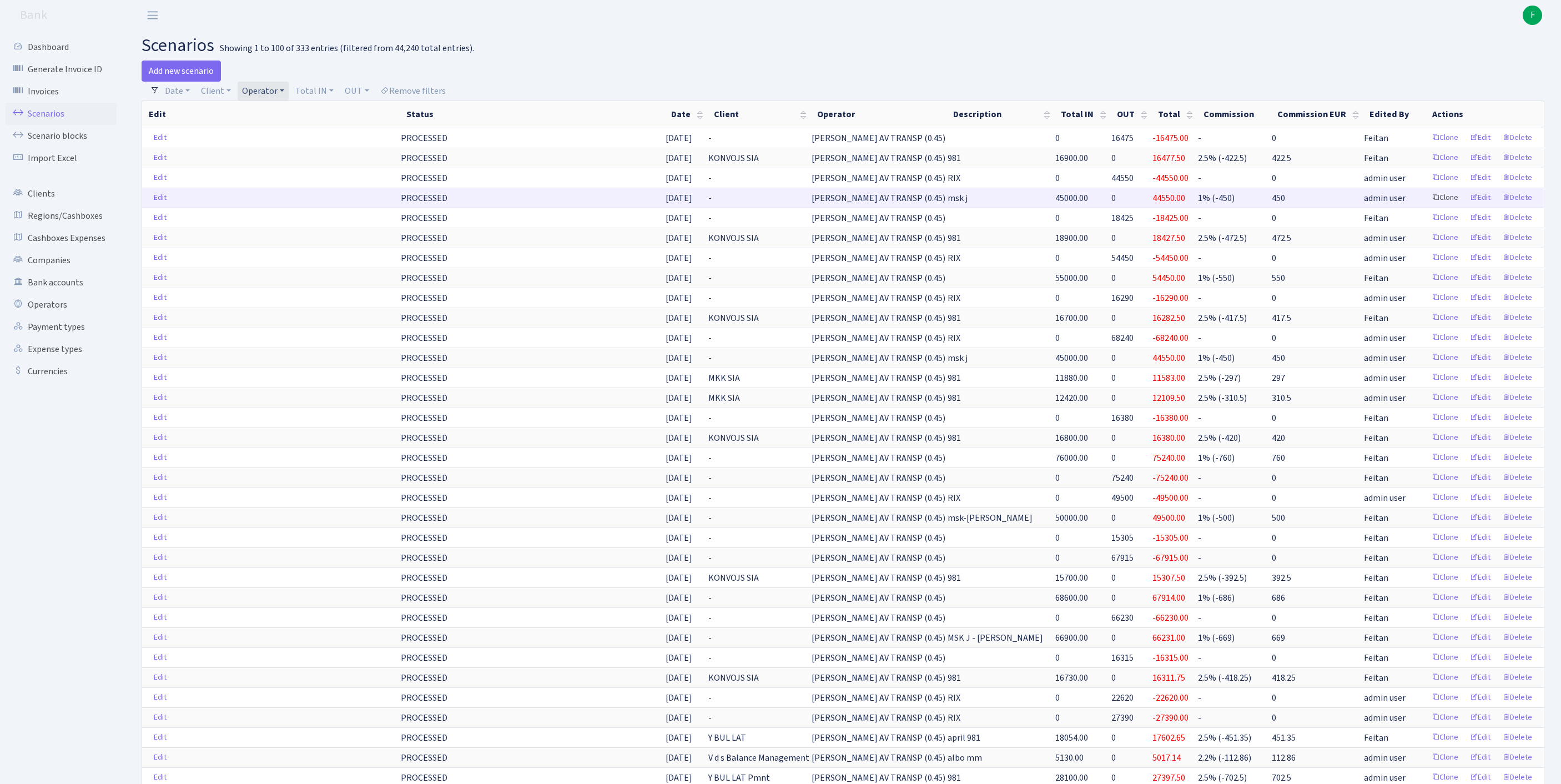
click at [1426, 207] on link "Clone" at bounding box center [1445, 198] width 37 height 17
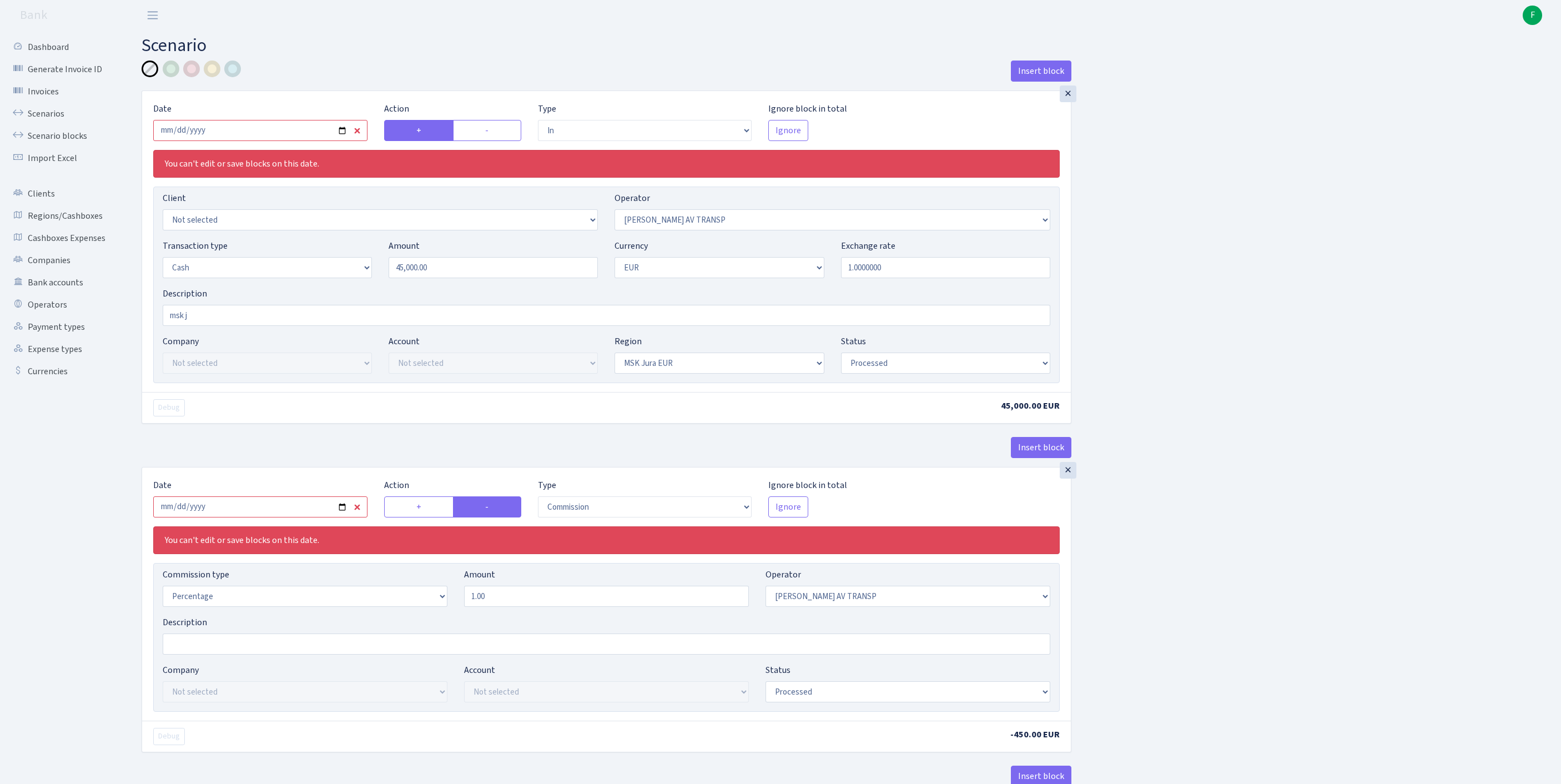
select select "in"
select select "37"
select select "1"
select select "16"
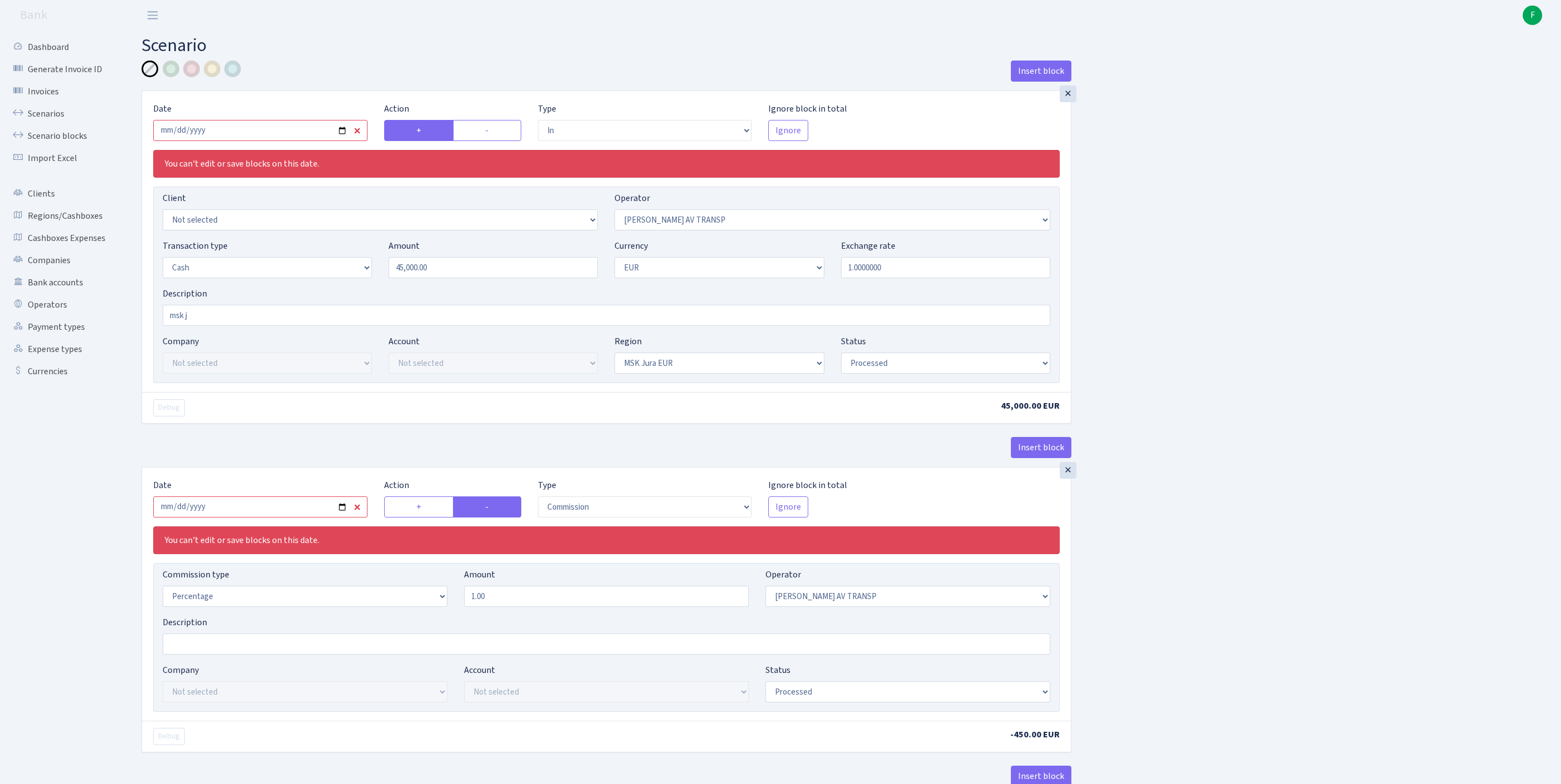
select select "processed"
select select "commission"
select select "37"
select select "processed"
click at [272, 140] on input "[DATE]" at bounding box center [260, 130] width 214 height 21
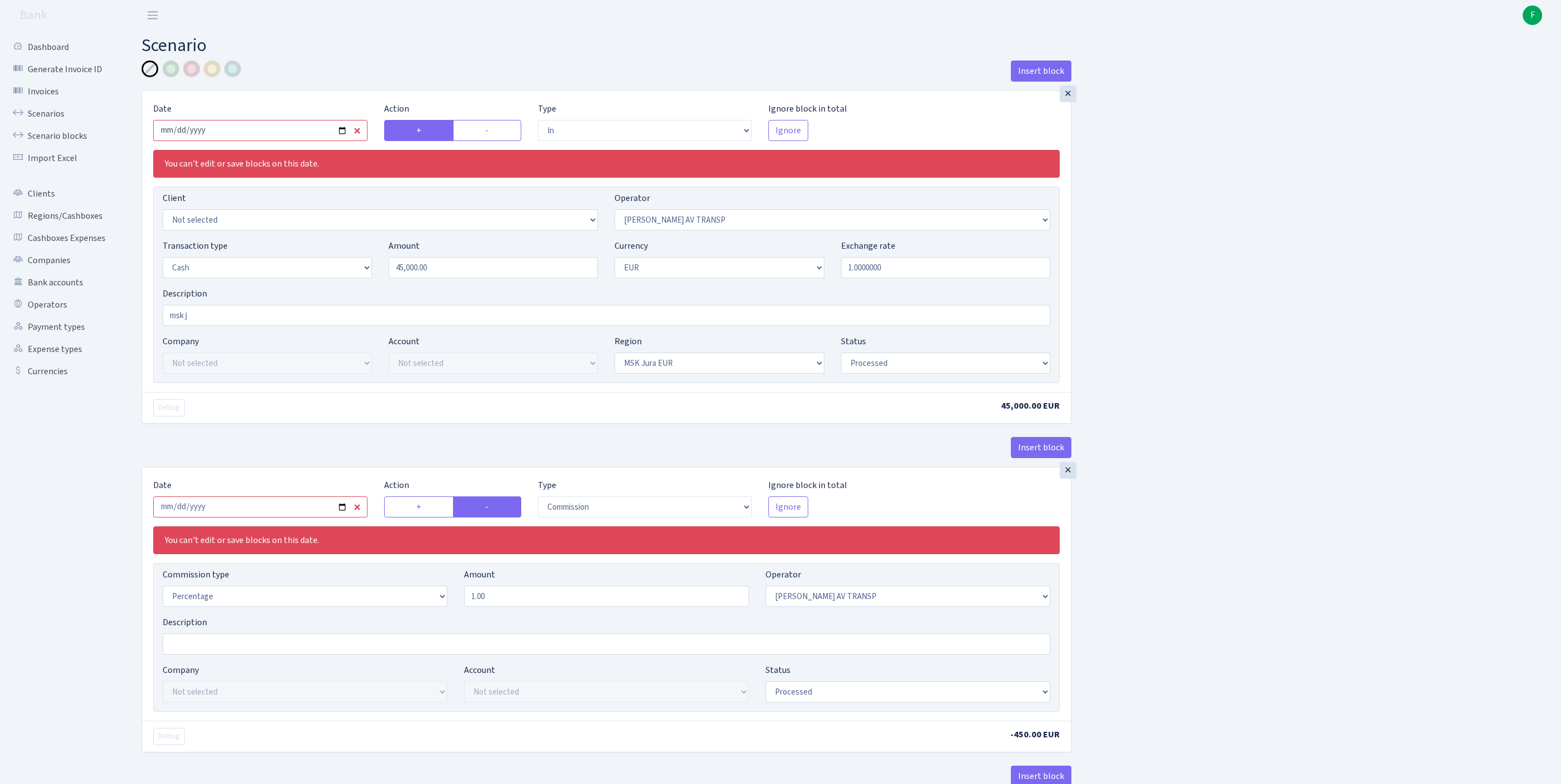
type input "[DATE]"
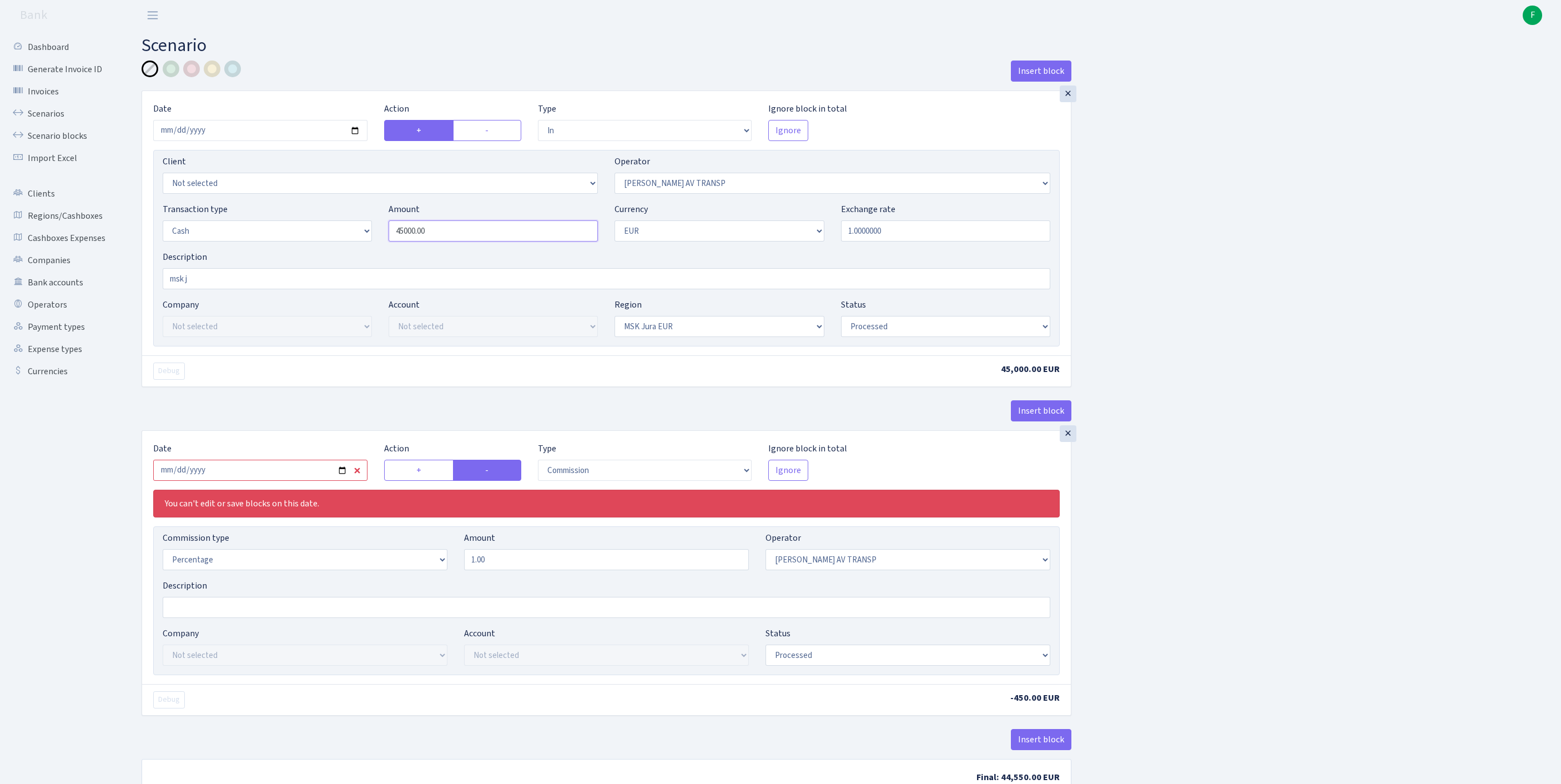
drag, startPoint x: 479, startPoint y: 254, endPoint x: 332, endPoint y: 248, distance: 147.1
click at [332, 248] on div "Transaction type Not selected 981 ELF FISH crypto [PERSON_NAME] MM-BALTIC eur U…" at bounding box center [606, 226] width 904 height 47
type input "60,000.00"
click at [276, 481] on input "[DATE]" at bounding box center [260, 470] width 214 height 21
type input "[DATE]"
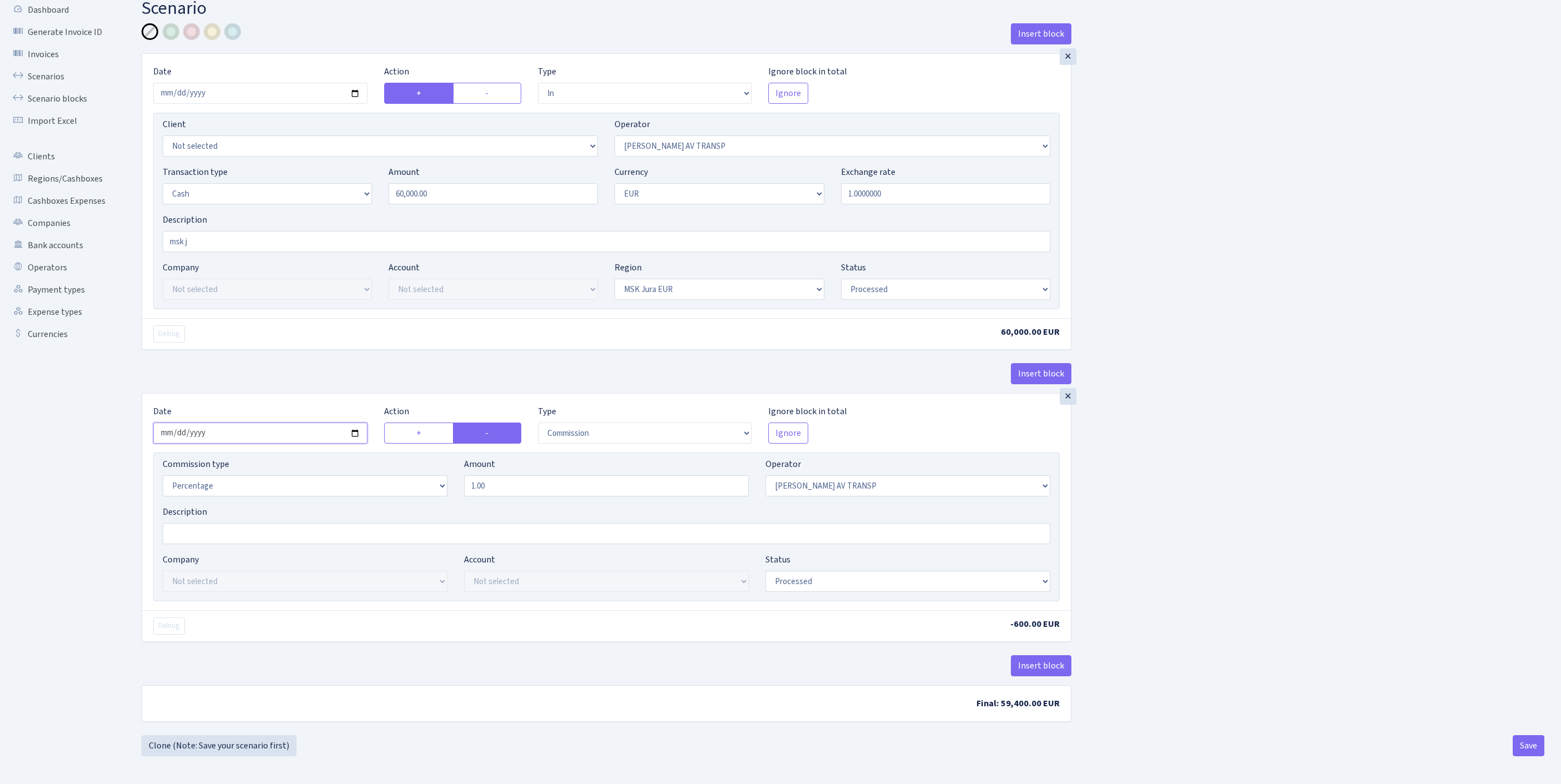
scroll to position [137, 0]
click at [1525, 745] on button "Save" at bounding box center [1528, 746] width 32 height 21
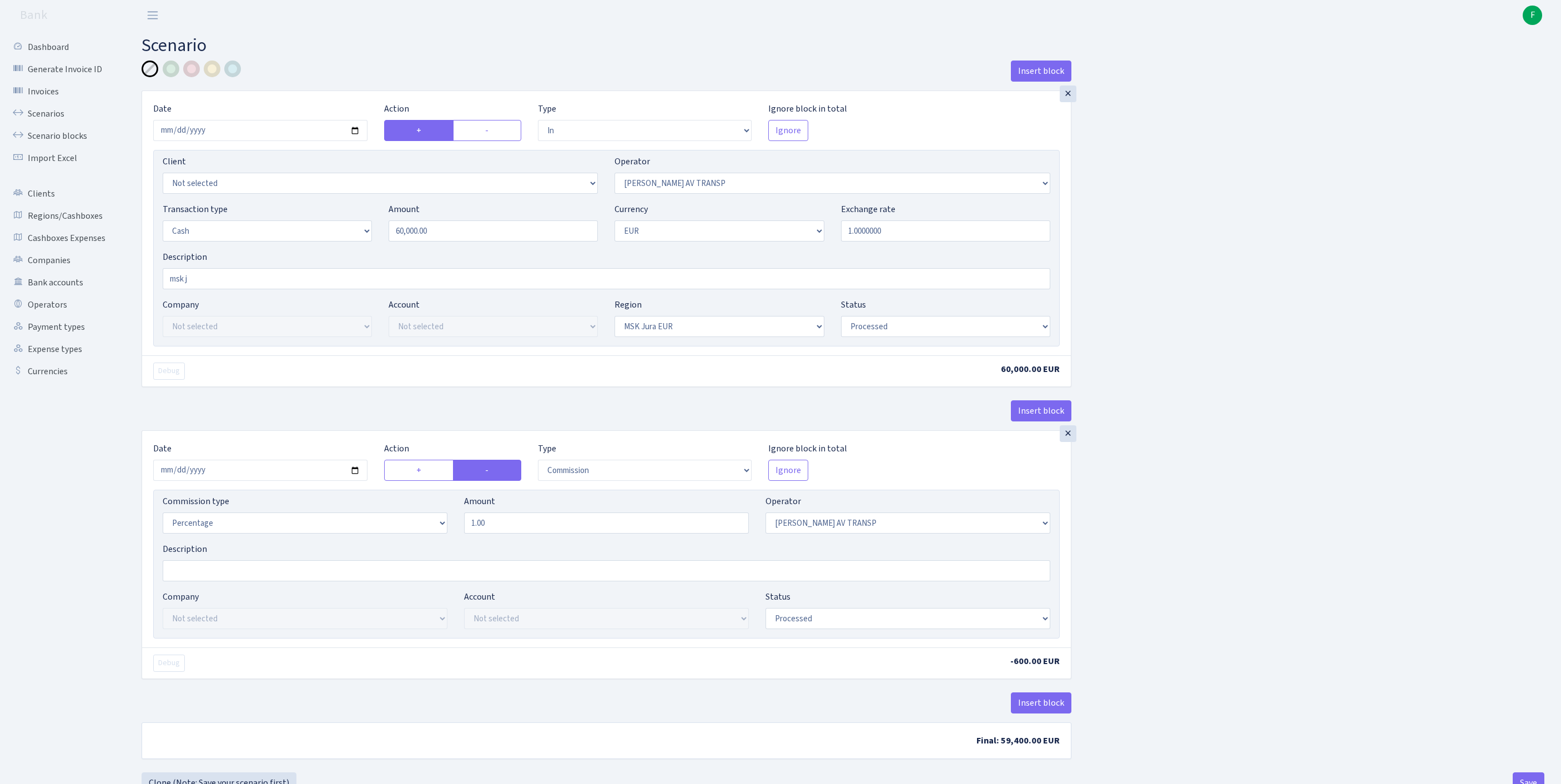
select select "in"
select select "37"
select select "1"
select select "16"
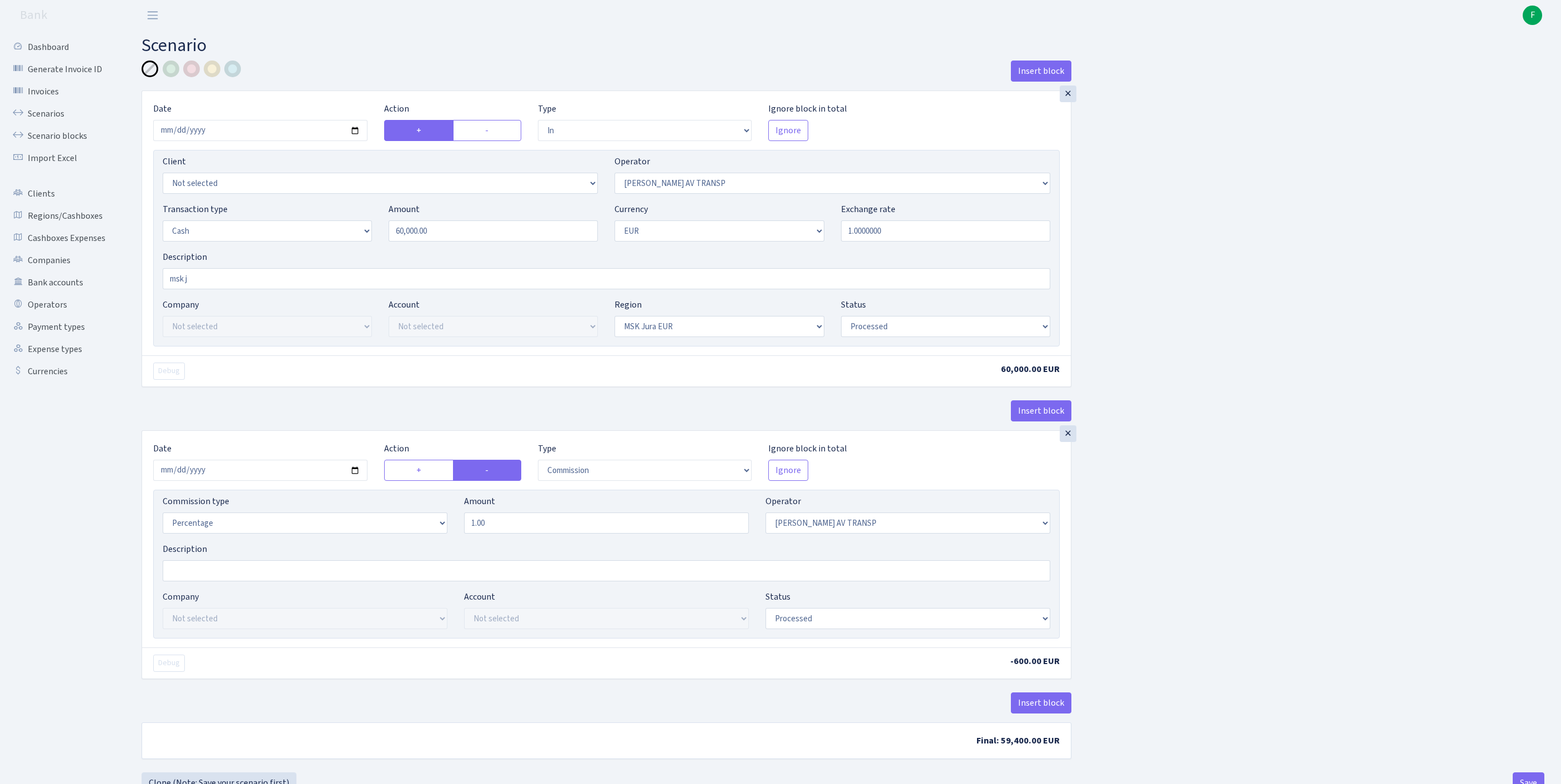
select select "processed"
select select "commission"
select select "37"
select select "processed"
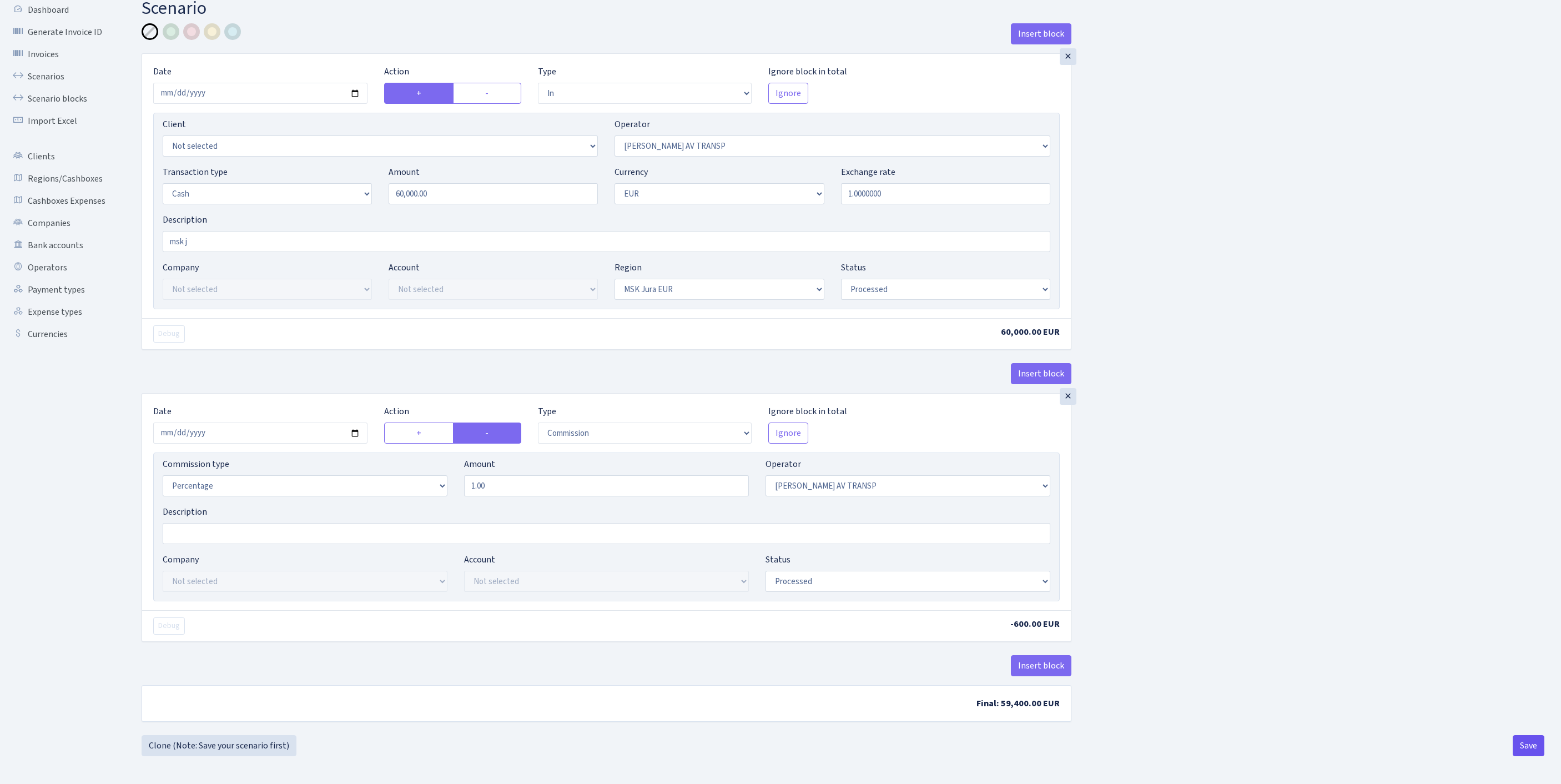
click at [1521, 745] on button "Save" at bounding box center [1528, 746] width 32 height 21
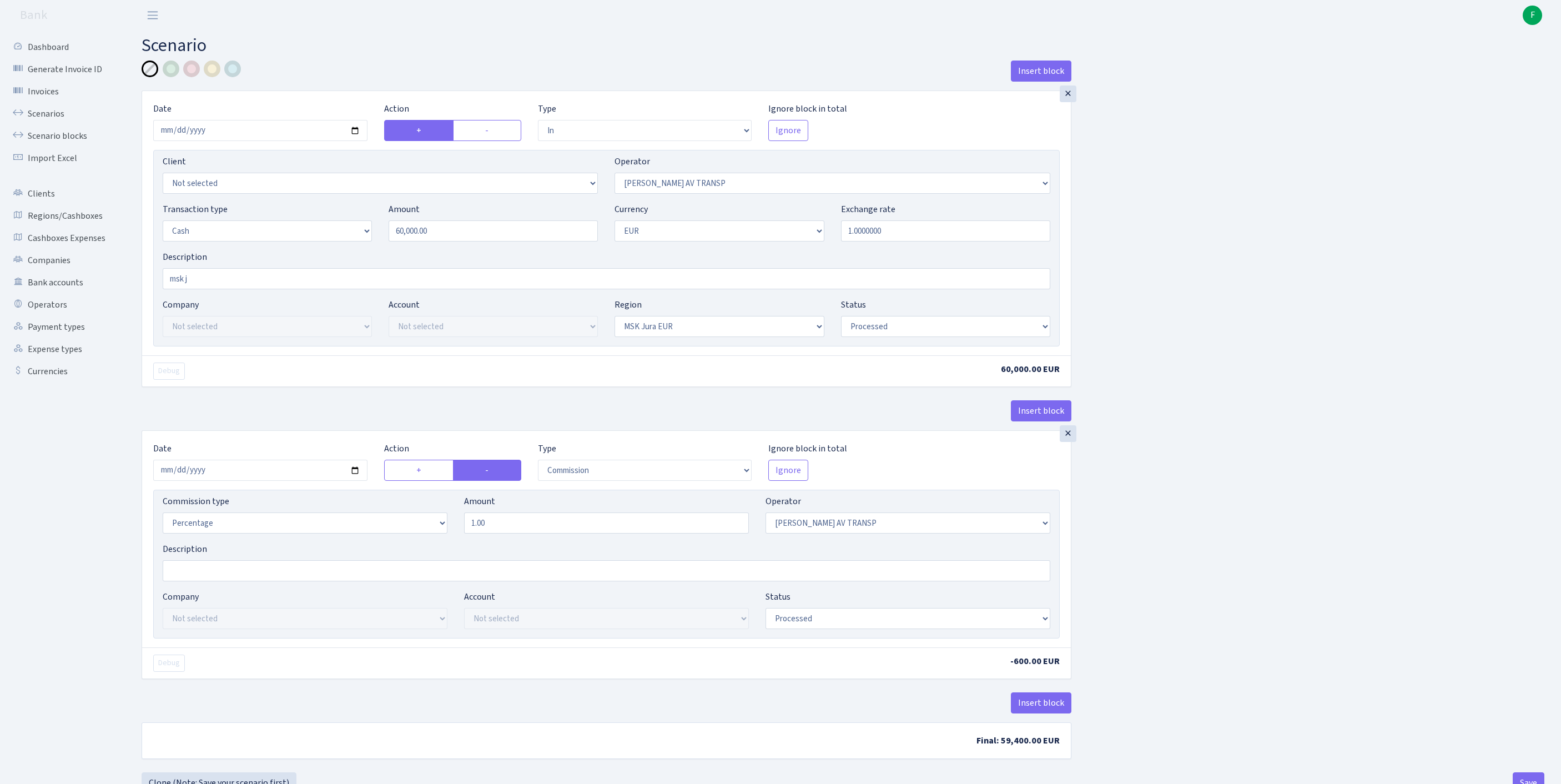
select select "in"
select select "37"
select select "1"
select select "16"
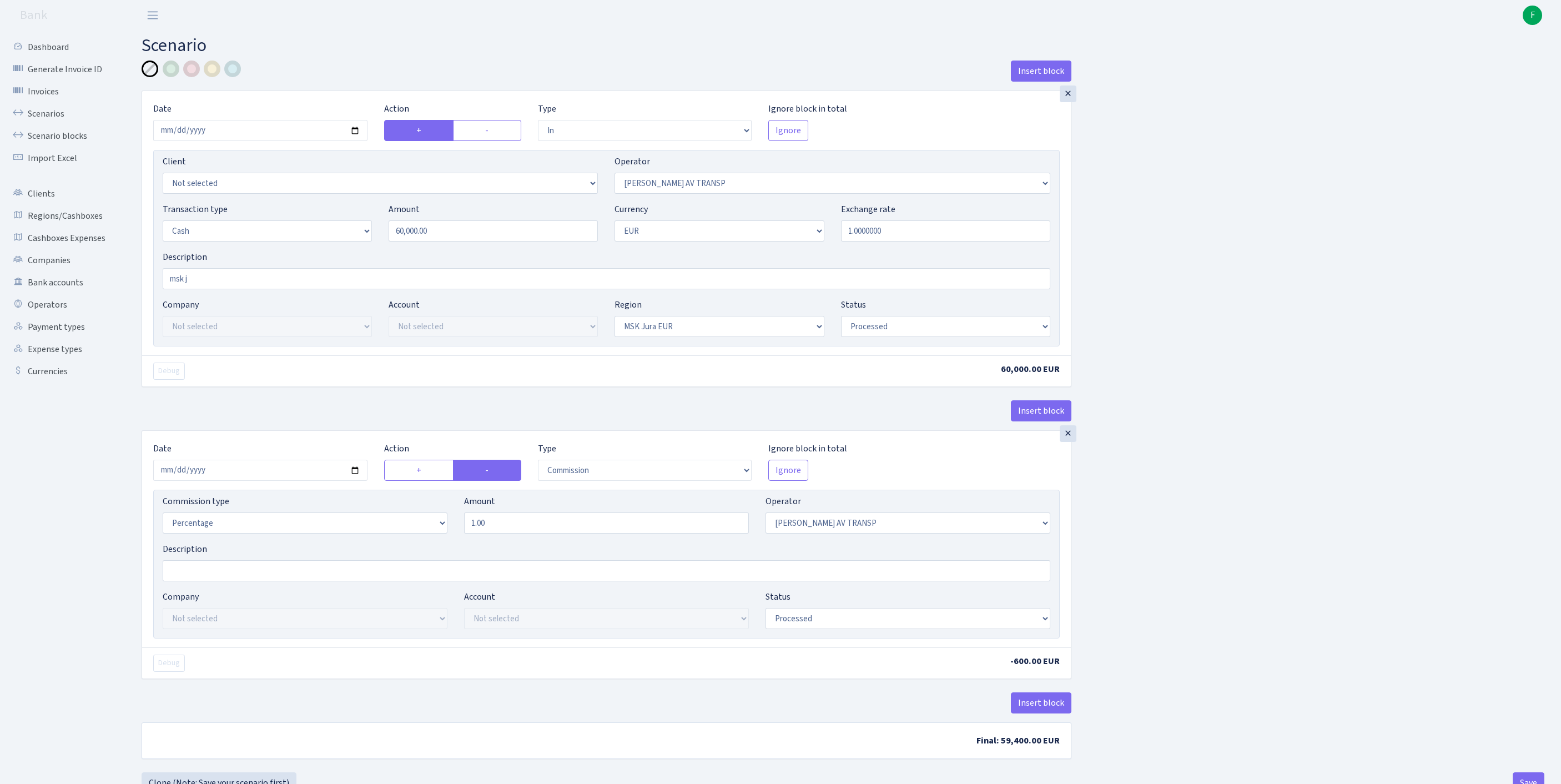
select select "processed"
select select "commission"
select select "37"
select select "processed"
click at [47, 125] on link "Scenarios" at bounding box center [61, 113] width 111 height 22
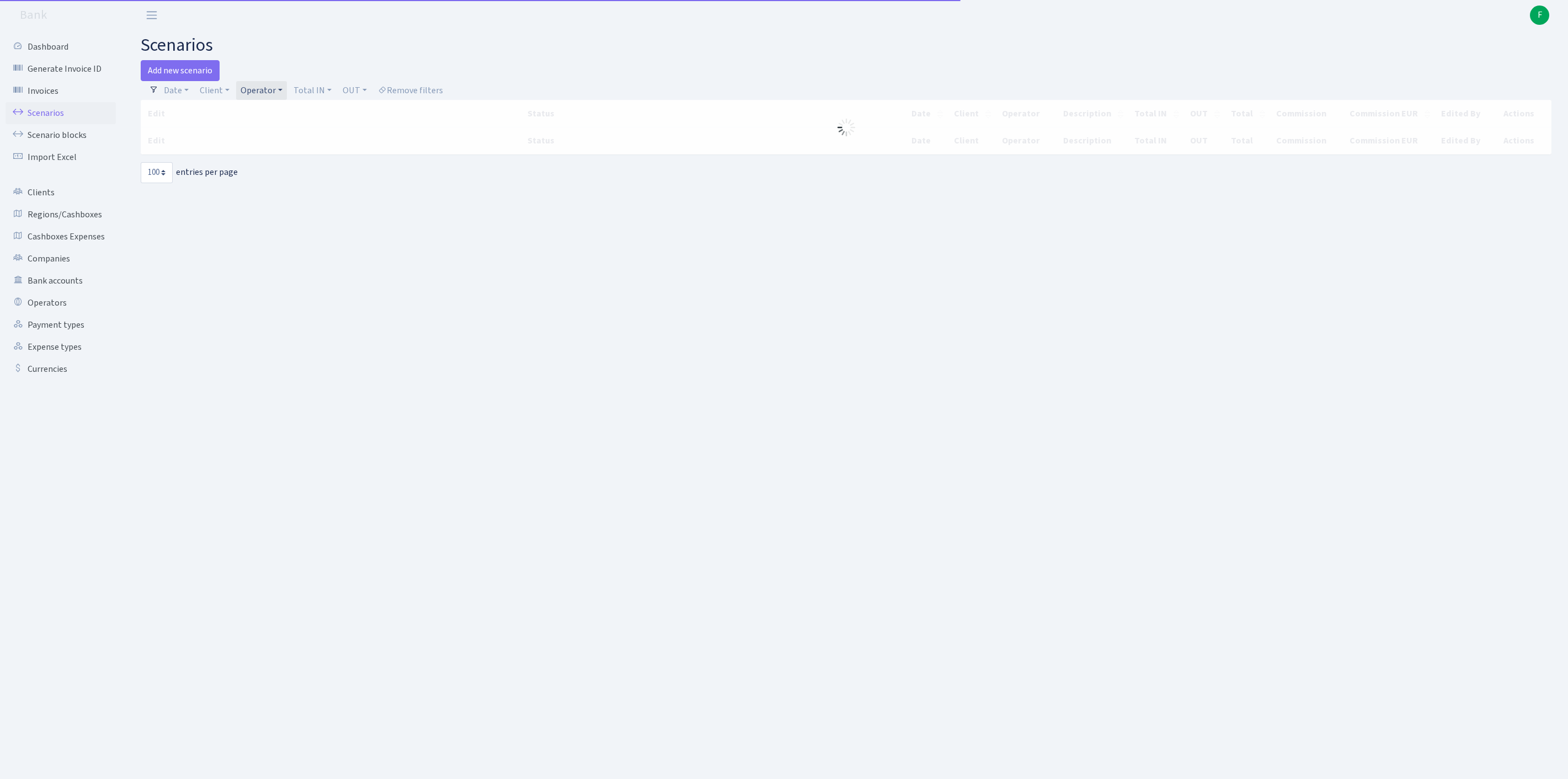
select select "100"
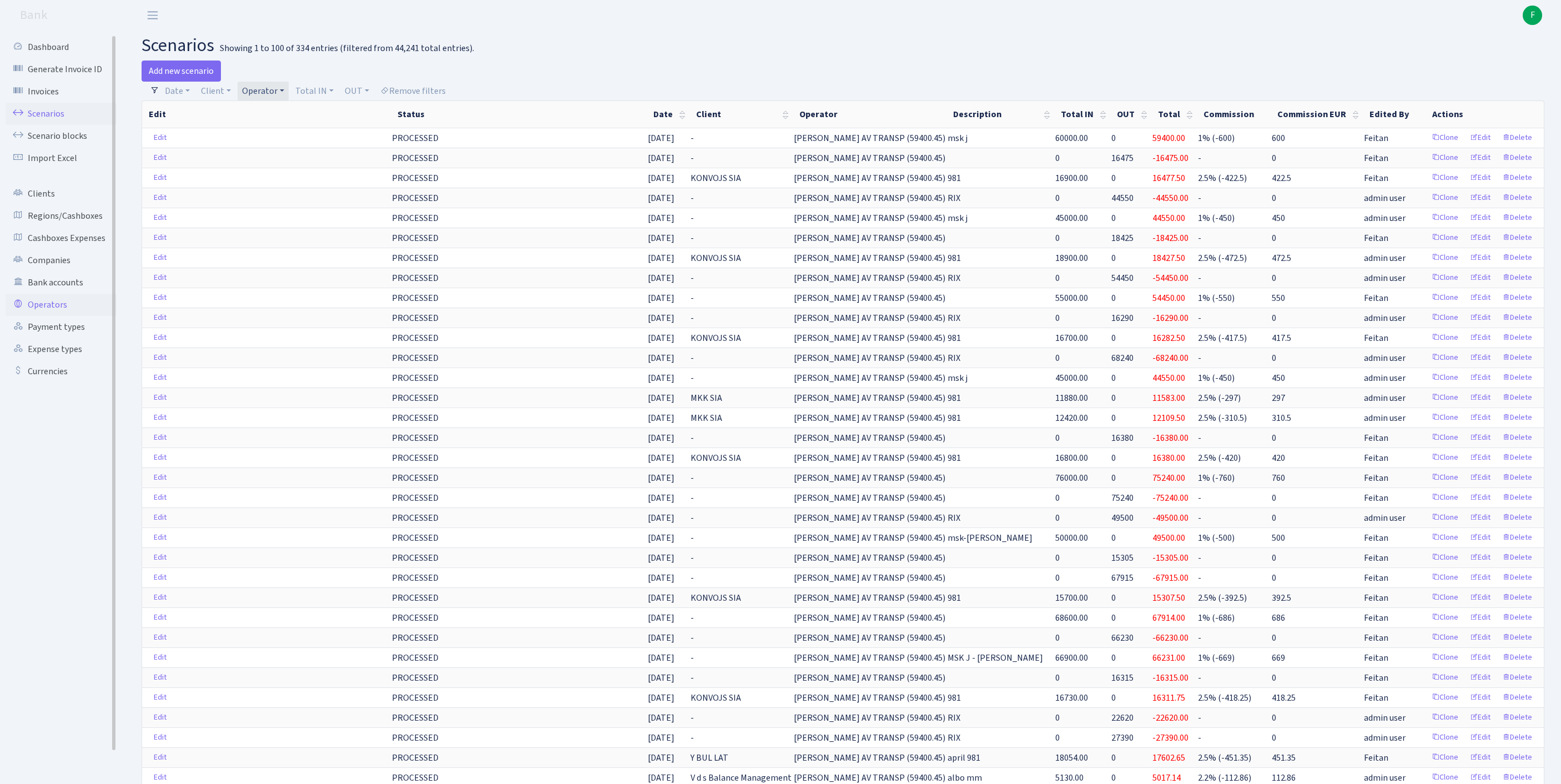
click at [57, 316] on link "Operators" at bounding box center [61, 305] width 111 height 22
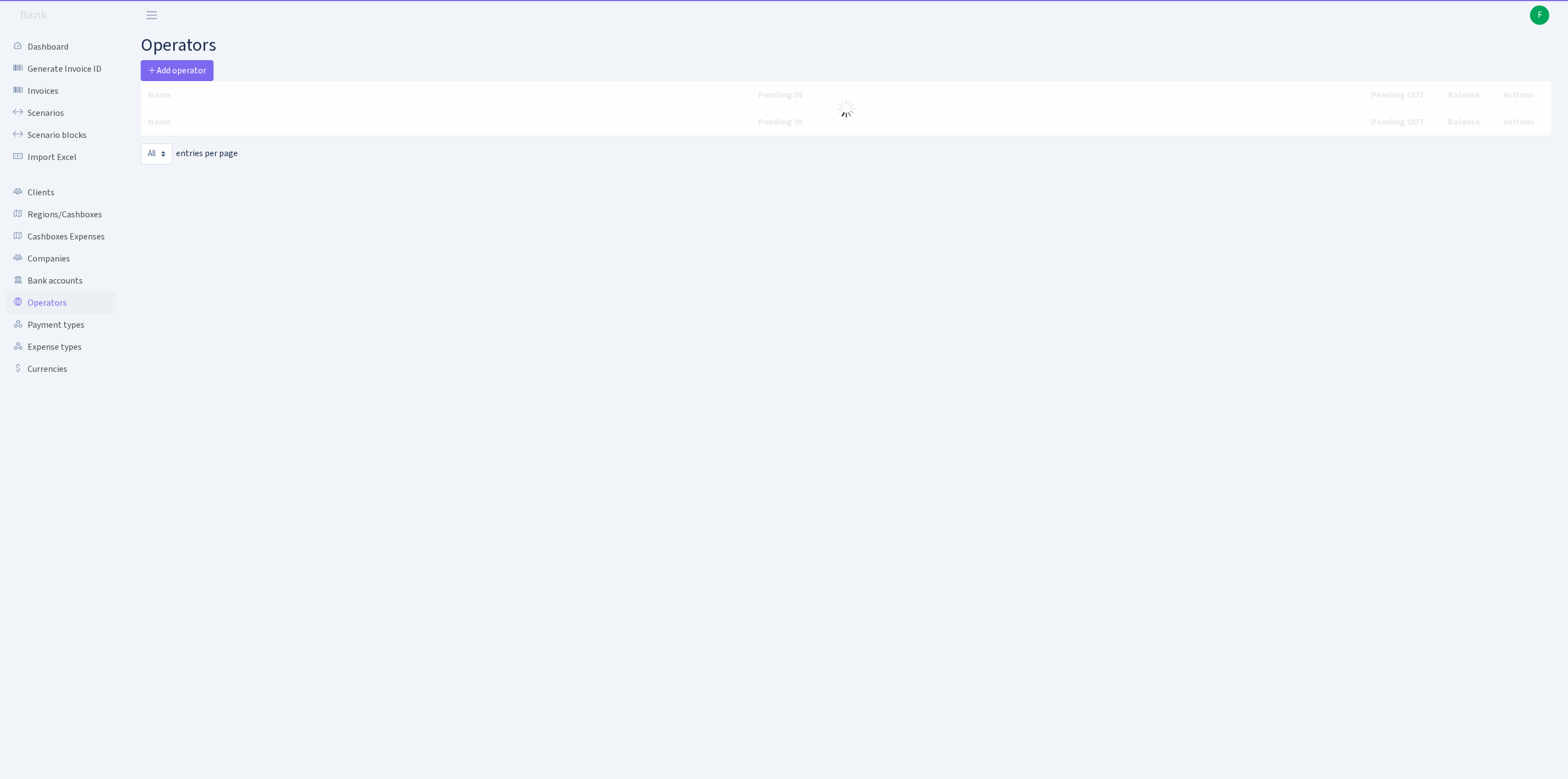
select select "-1"
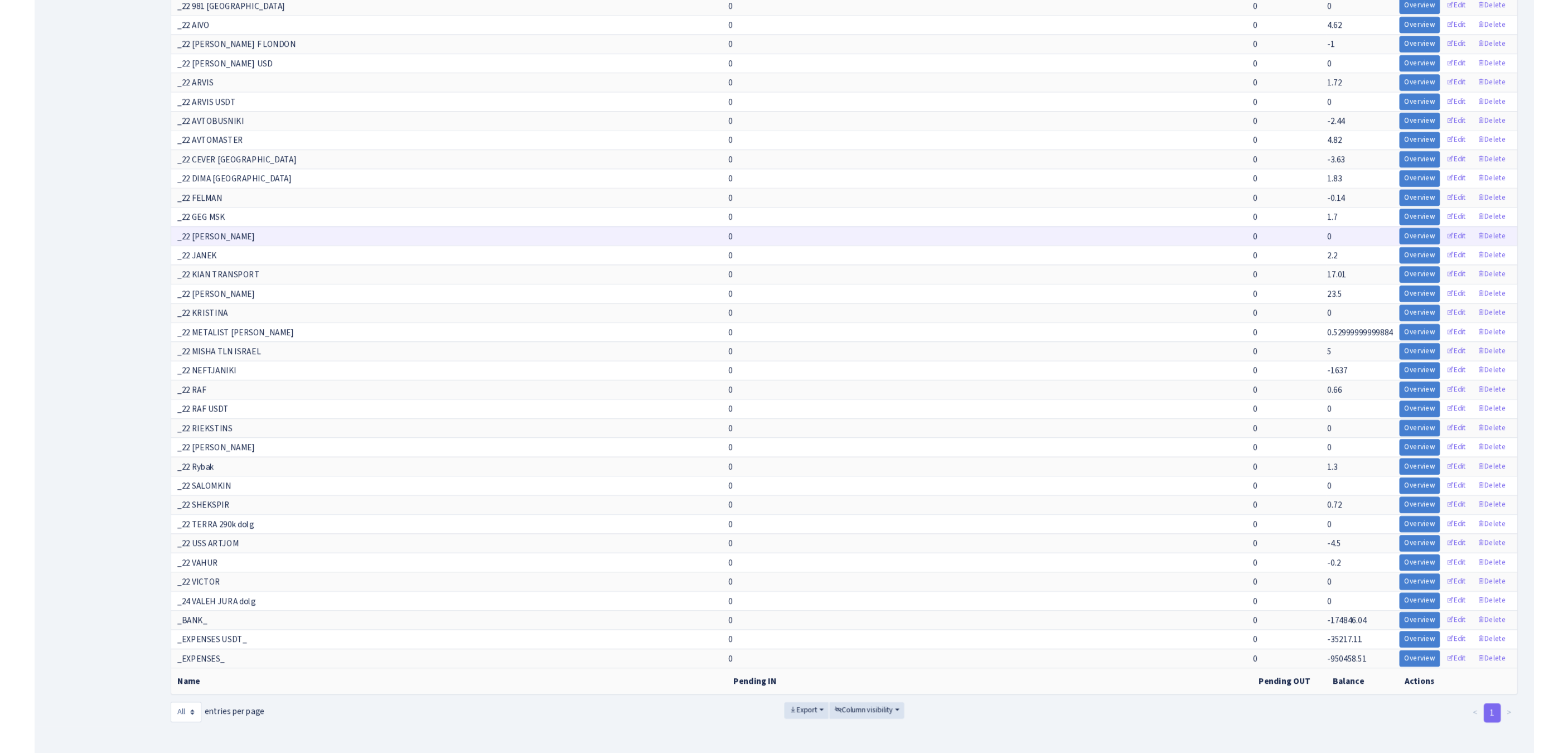
scroll to position [10336, 0]
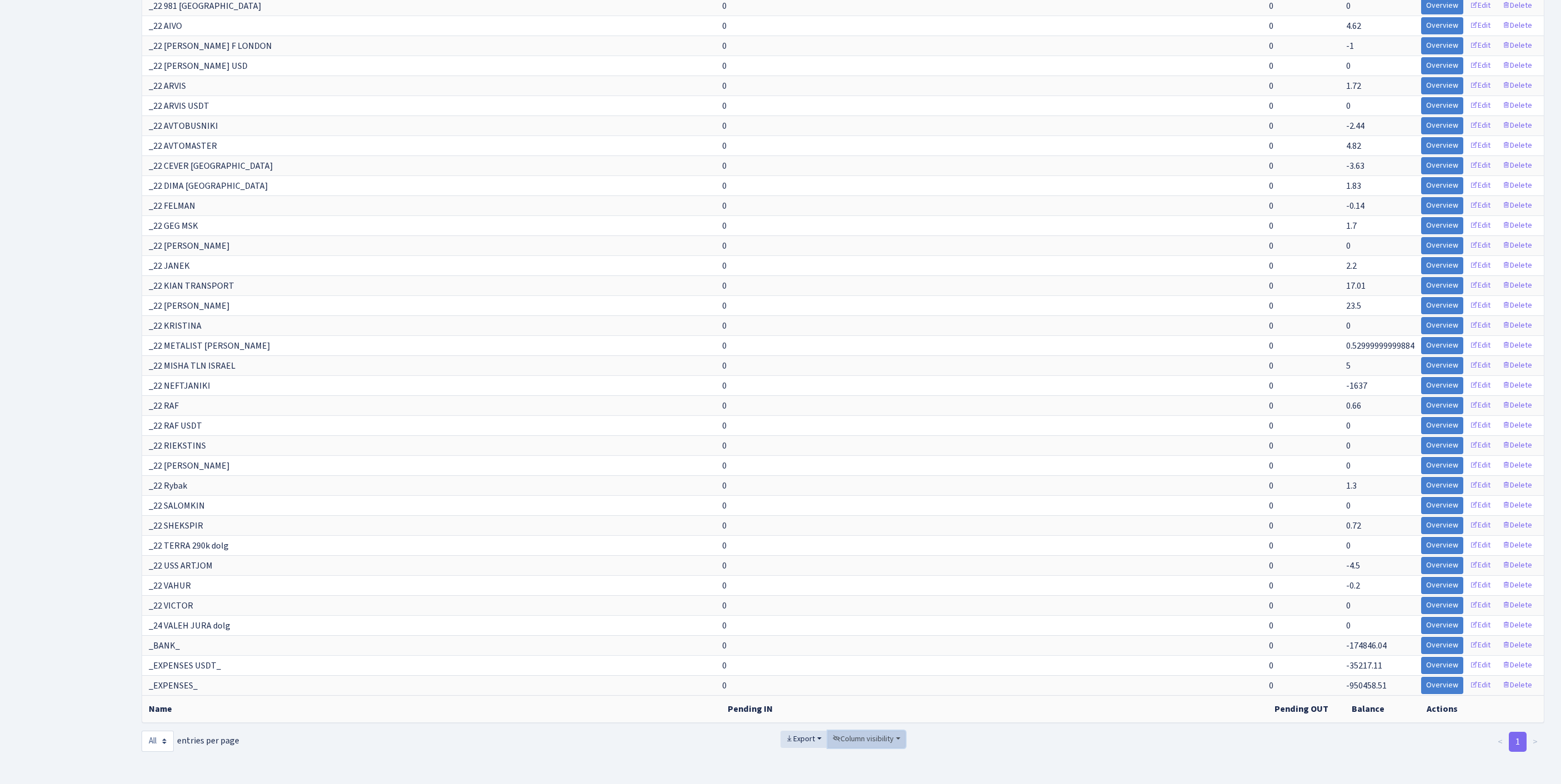
click at [871, 733] on span "Column visibility" at bounding box center [863, 739] width 61 height 11
click at [869, 671] on span "Pending IN" at bounding box center [860, 676] width 38 height 11
click at [873, 687] on span "Pending OUT" at bounding box center [864, 693] width 47 height 11
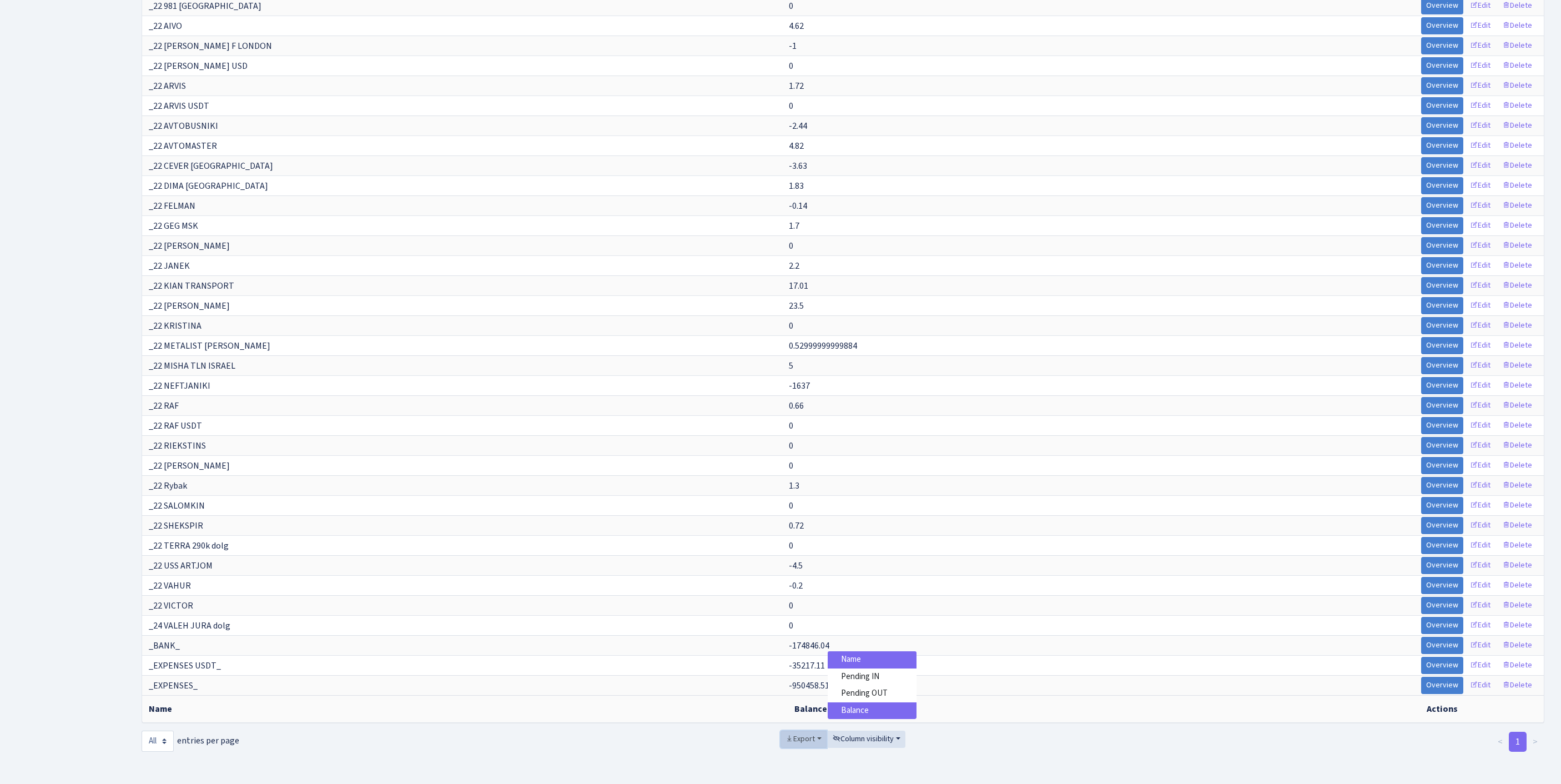
click at [785, 733] on span "Export" at bounding box center [800, 739] width 30 height 11
click at [802, 649] on link "Excel" at bounding box center [824, 657] width 89 height 17
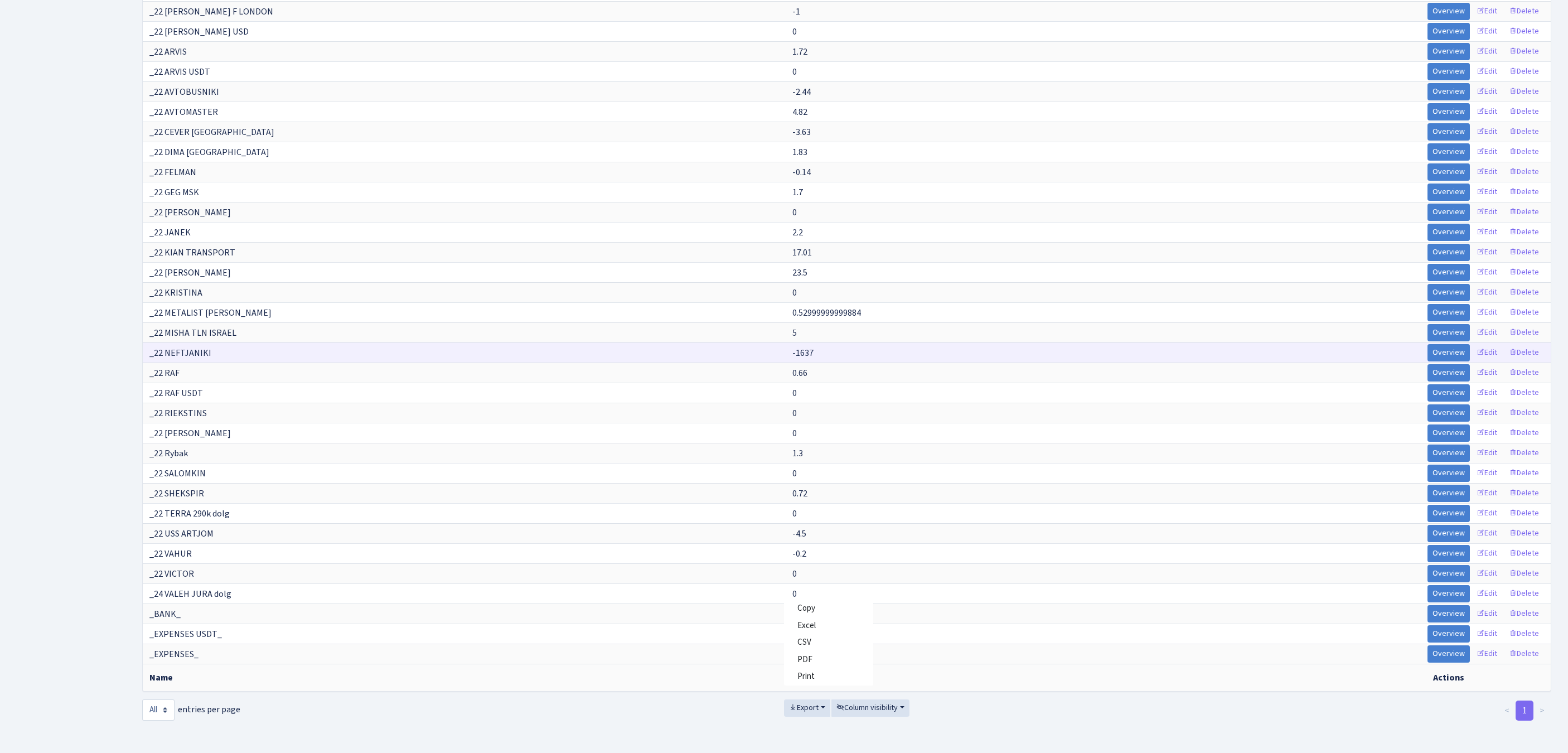
scroll to position [958, 0]
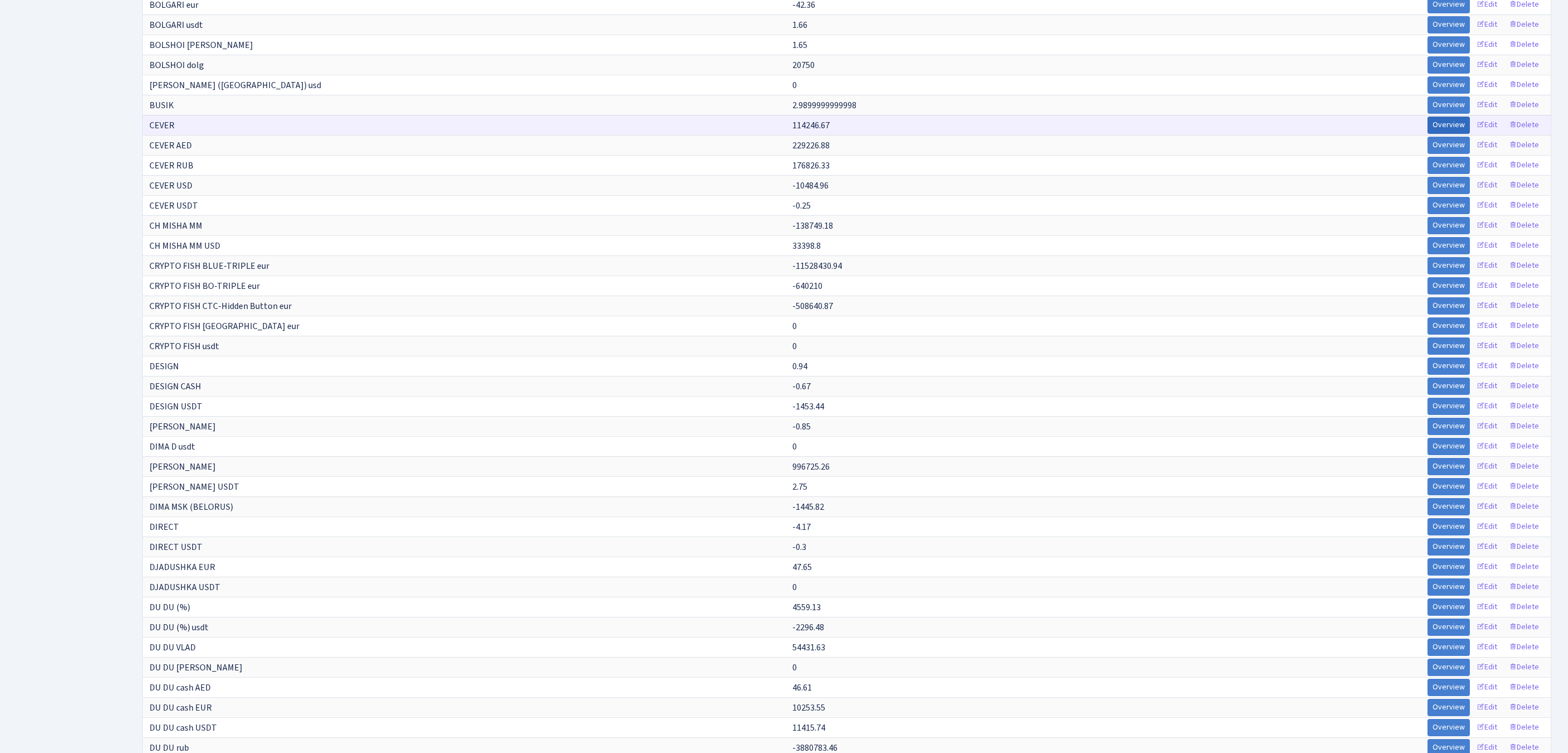
click at [1427, 134] on link "Overview" at bounding box center [1448, 125] width 43 height 17
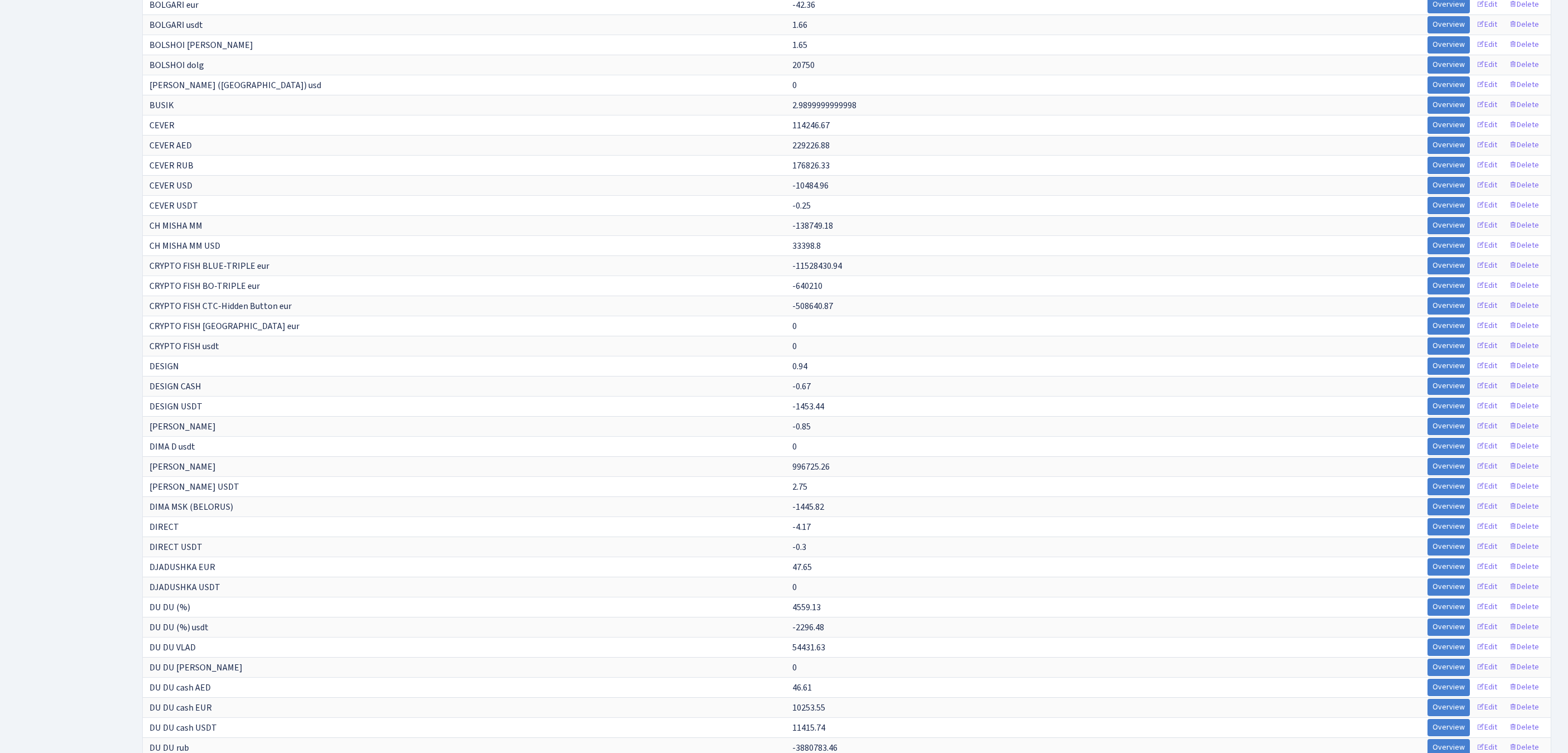
scroll to position [7684, 0]
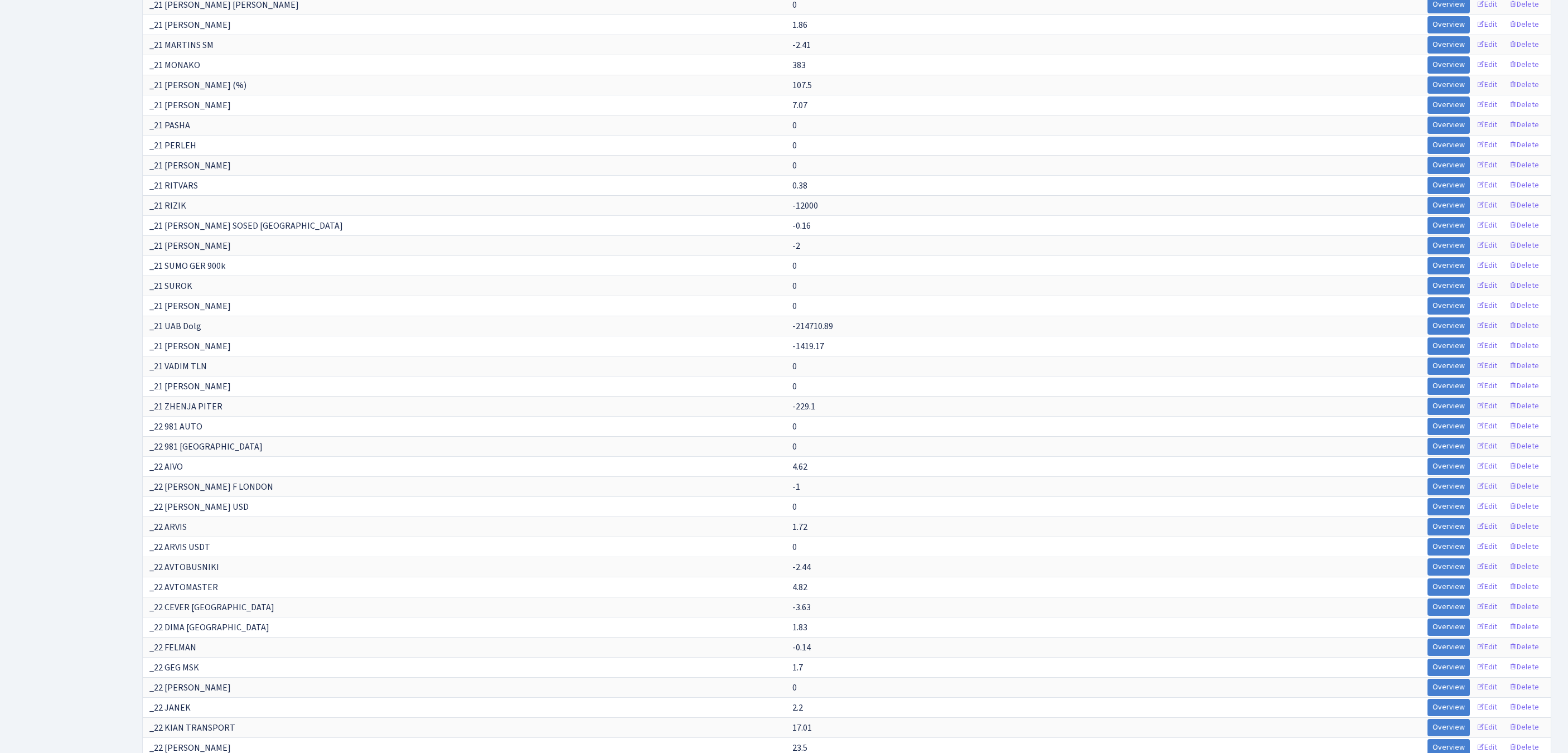
scroll to position [6857, 0]
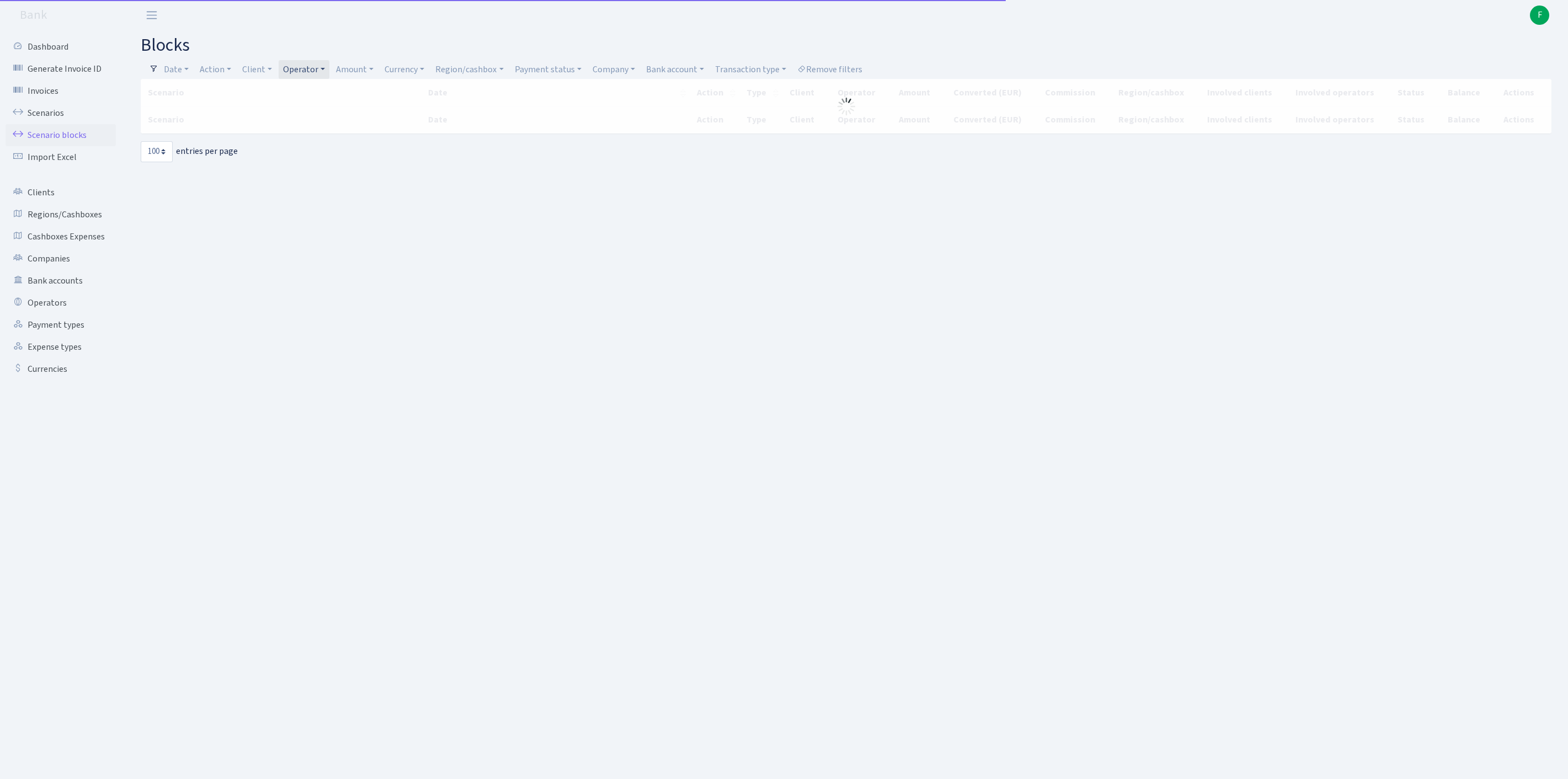
select select "100"
